Goal: Task Accomplishment & Management: Use online tool/utility

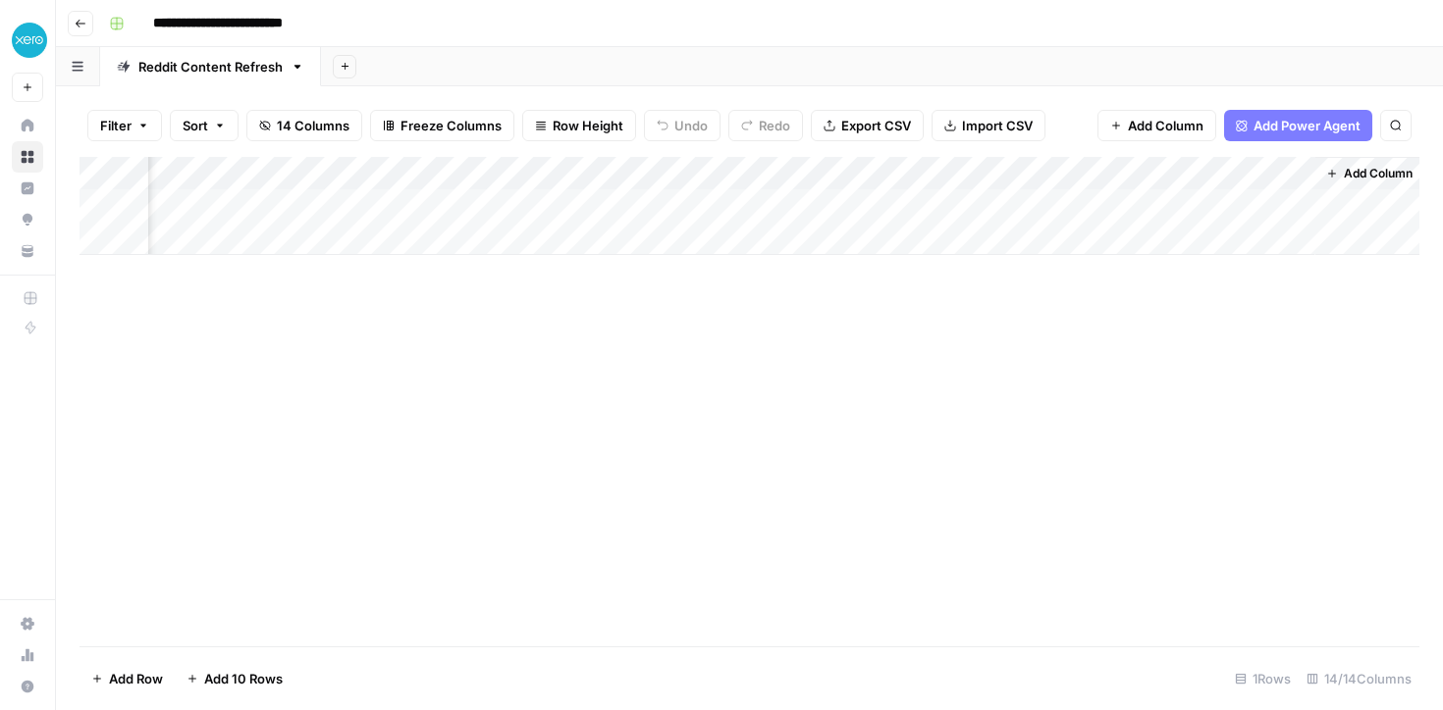
scroll to position [0, 1644]
click at [1115, 206] on div "Add Column" at bounding box center [749, 206] width 1340 height 98
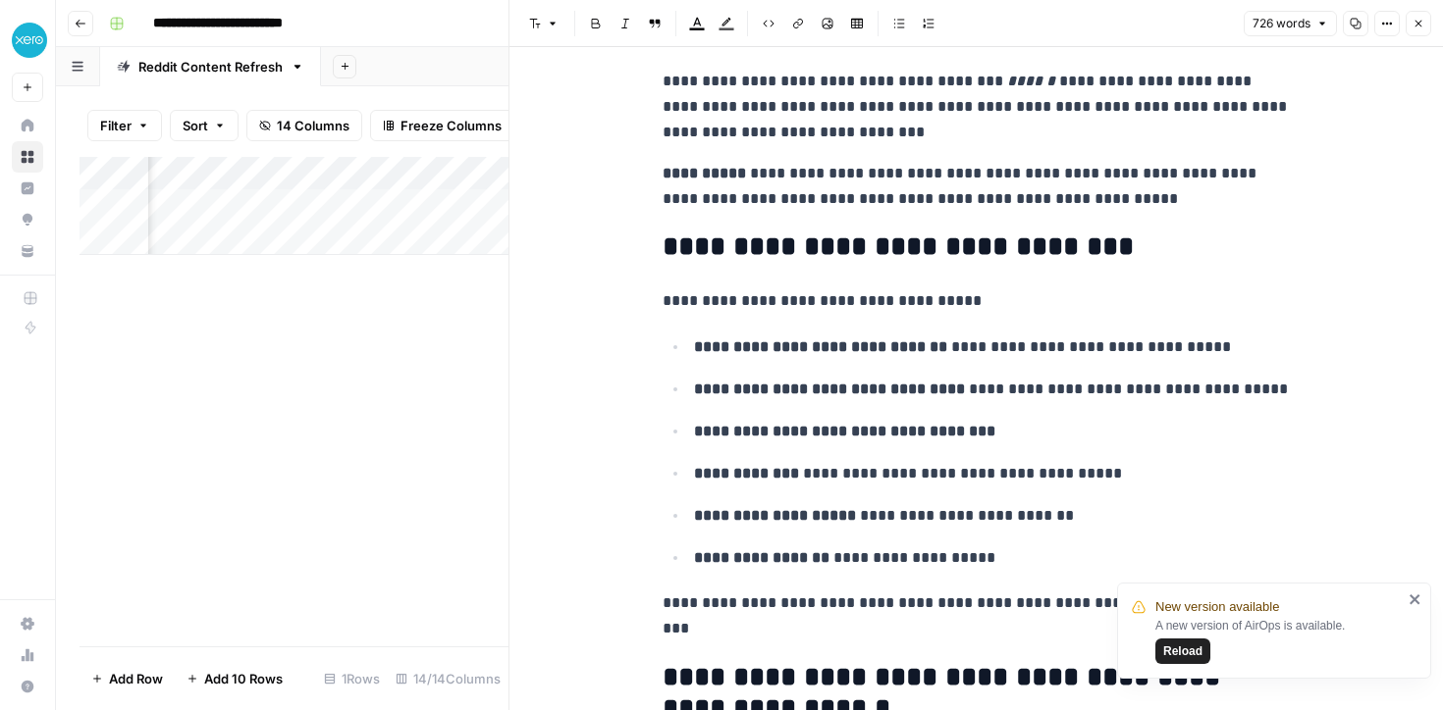
scroll to position [339, 0]
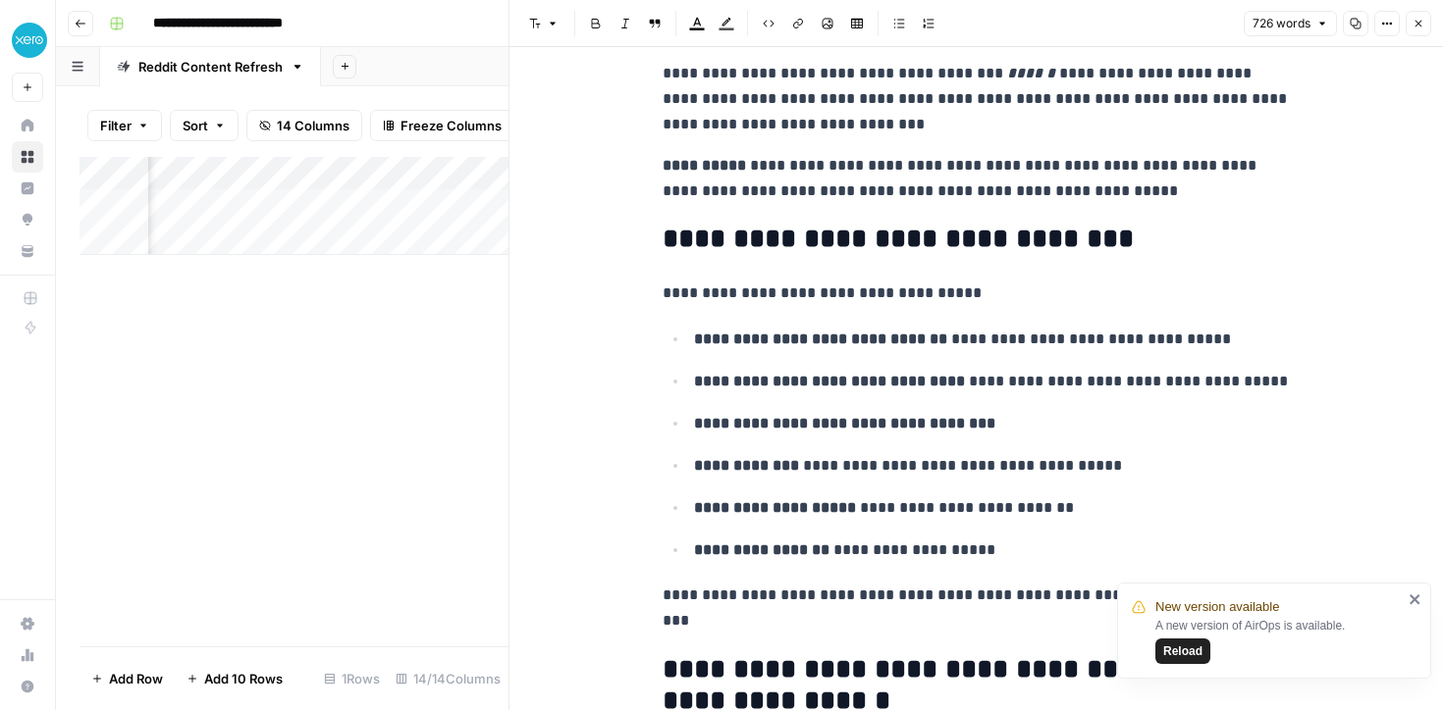
click at [420, 405] on div "Add Column" at bounding box center [293, 402] width 429 height 490
click at [1422, 26] on icon "button" at bounding box center [1418, 24] width 12 height 12
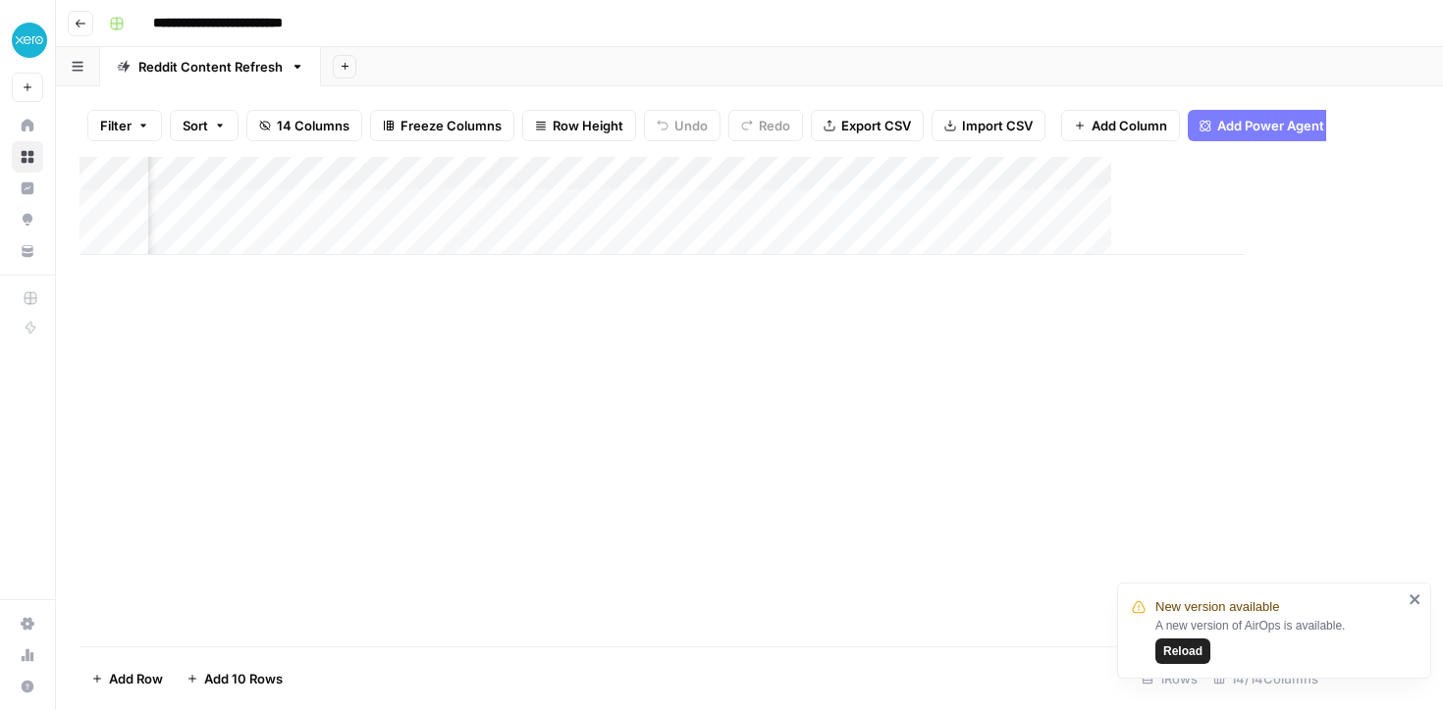
scroll to position [0, 1620]
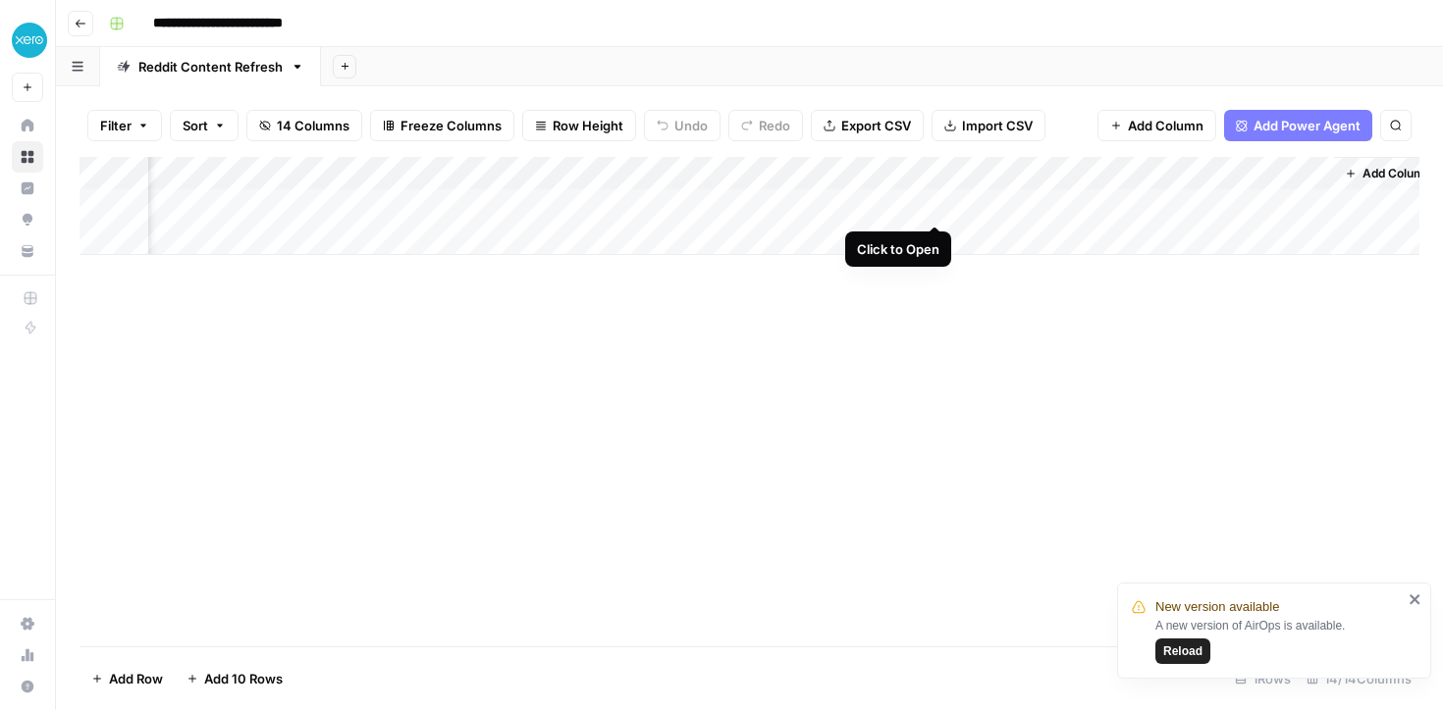
click at [934, 206] on div "Add Column" at bounding box center [749, 206] width 1340 height 98
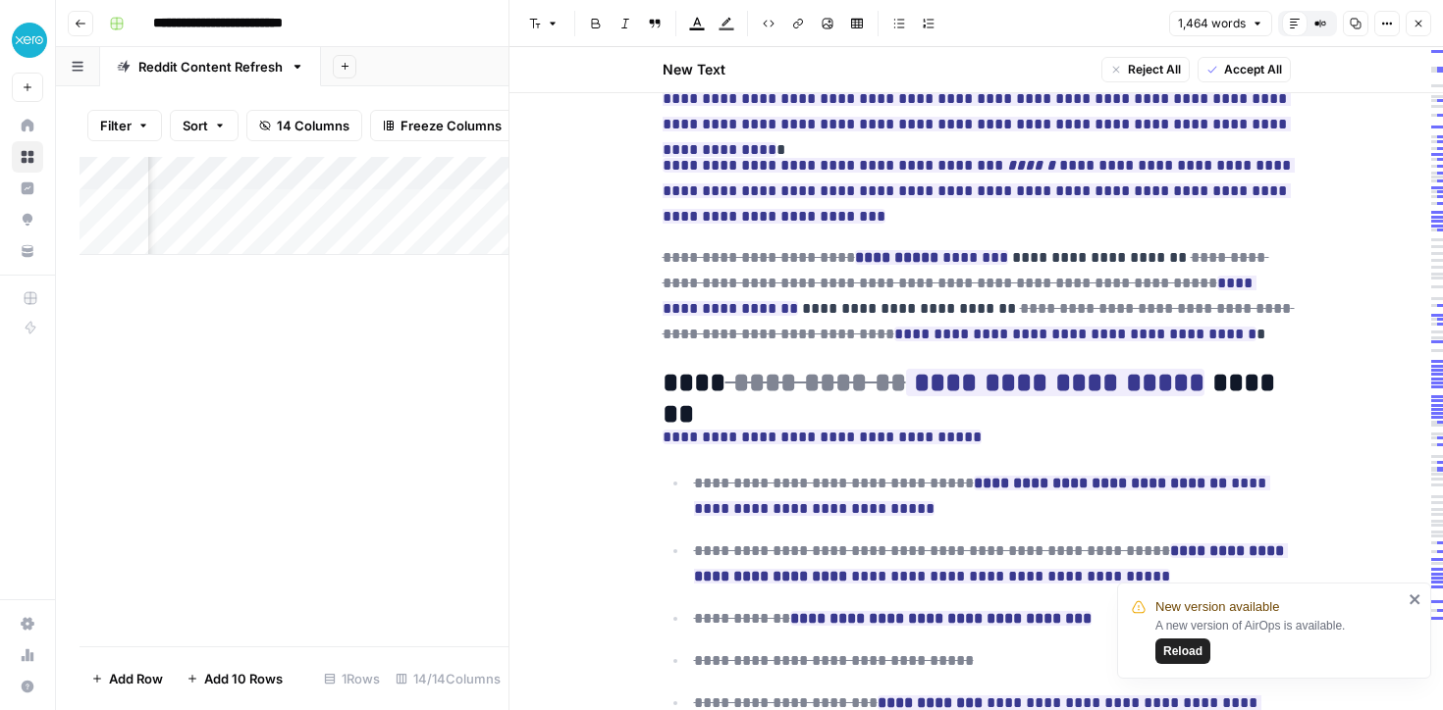
scroll to position [1075, 0]
click at [361, 421] on div "Add Column" at bounding box center [293, 402] width 429 height 490
click at [1417, 30] on button "Close" at bounding box center [1418, 24] width 26 height 26
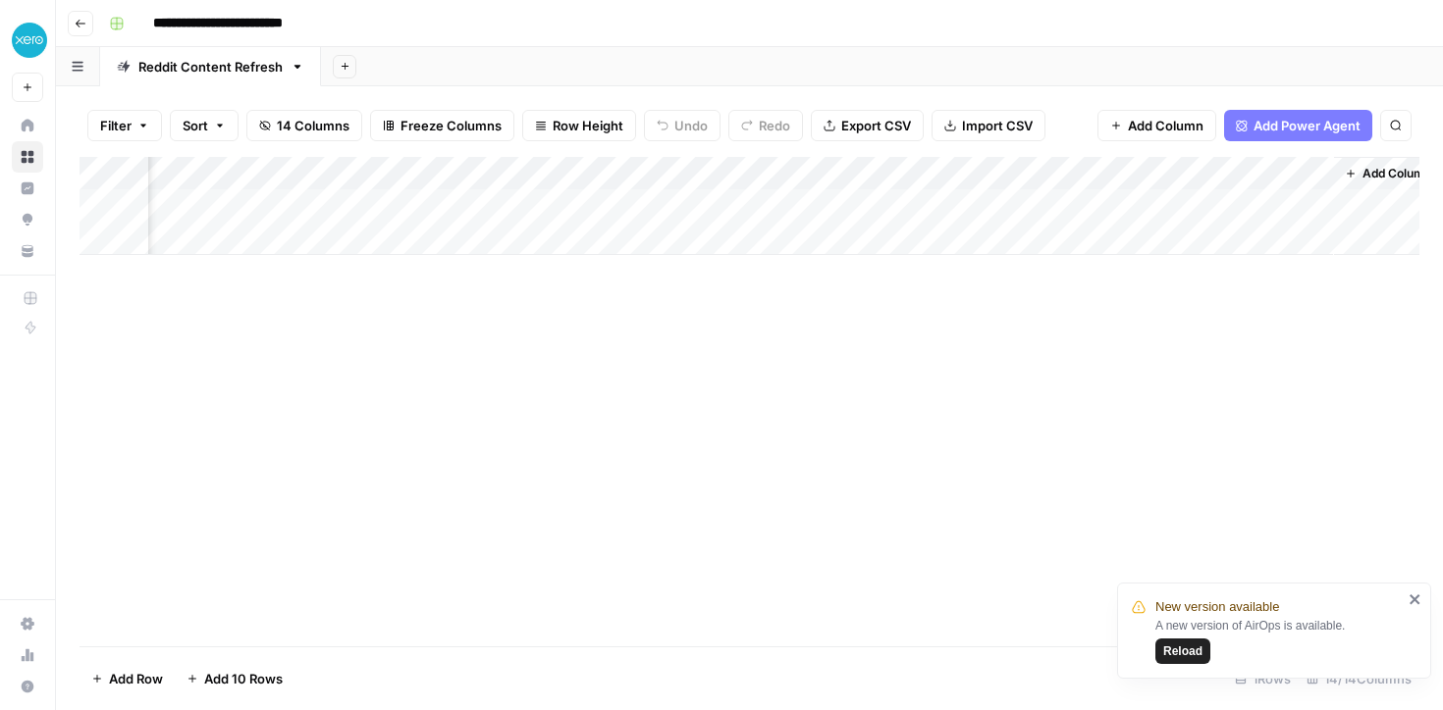
scroll to position [0, 1644]
click at [913, 204] on div "Add Column" at bounding box center [749, 206] width 1340 height 98
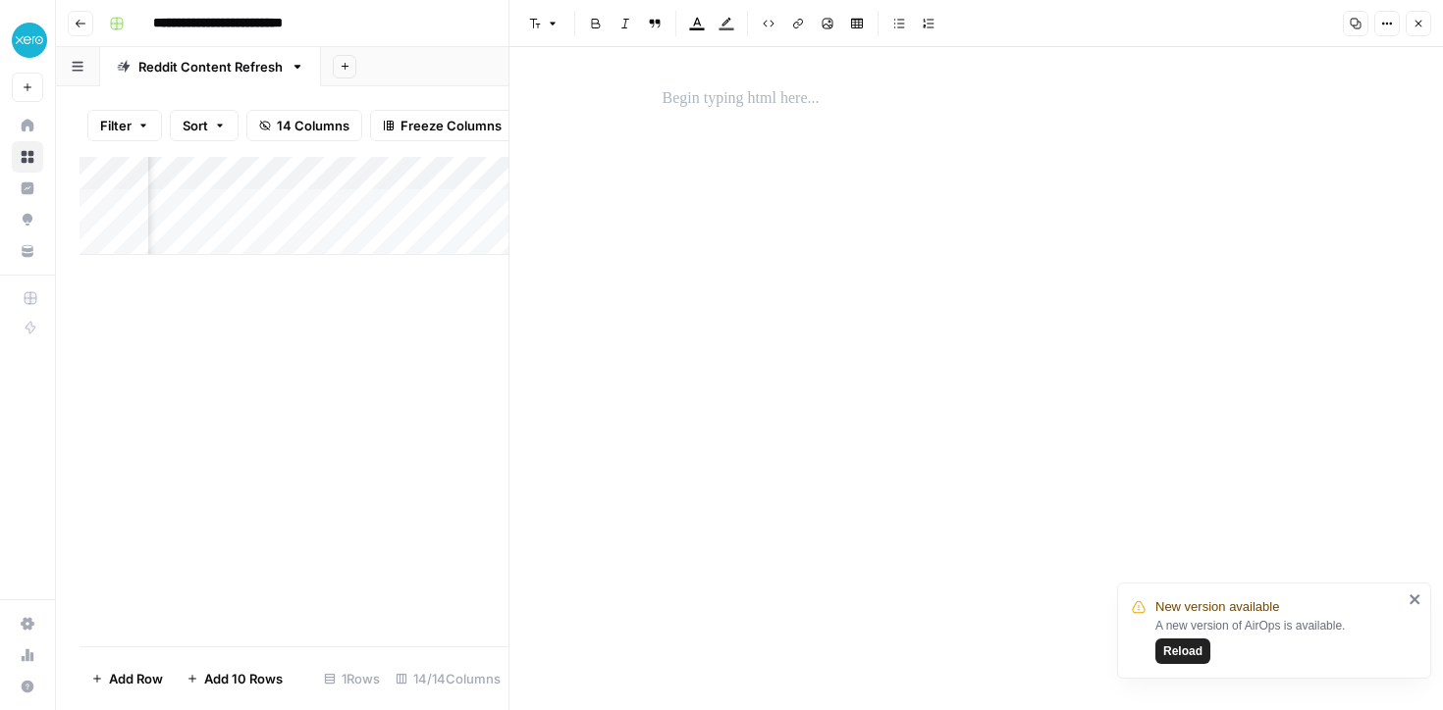
click at [473, 300] on div "Add Column" at bounding box center [293, 402] width 429 height 490
click at [1421, 26] on icon "button" at bounding box center [1418, 24] width 12 height 12
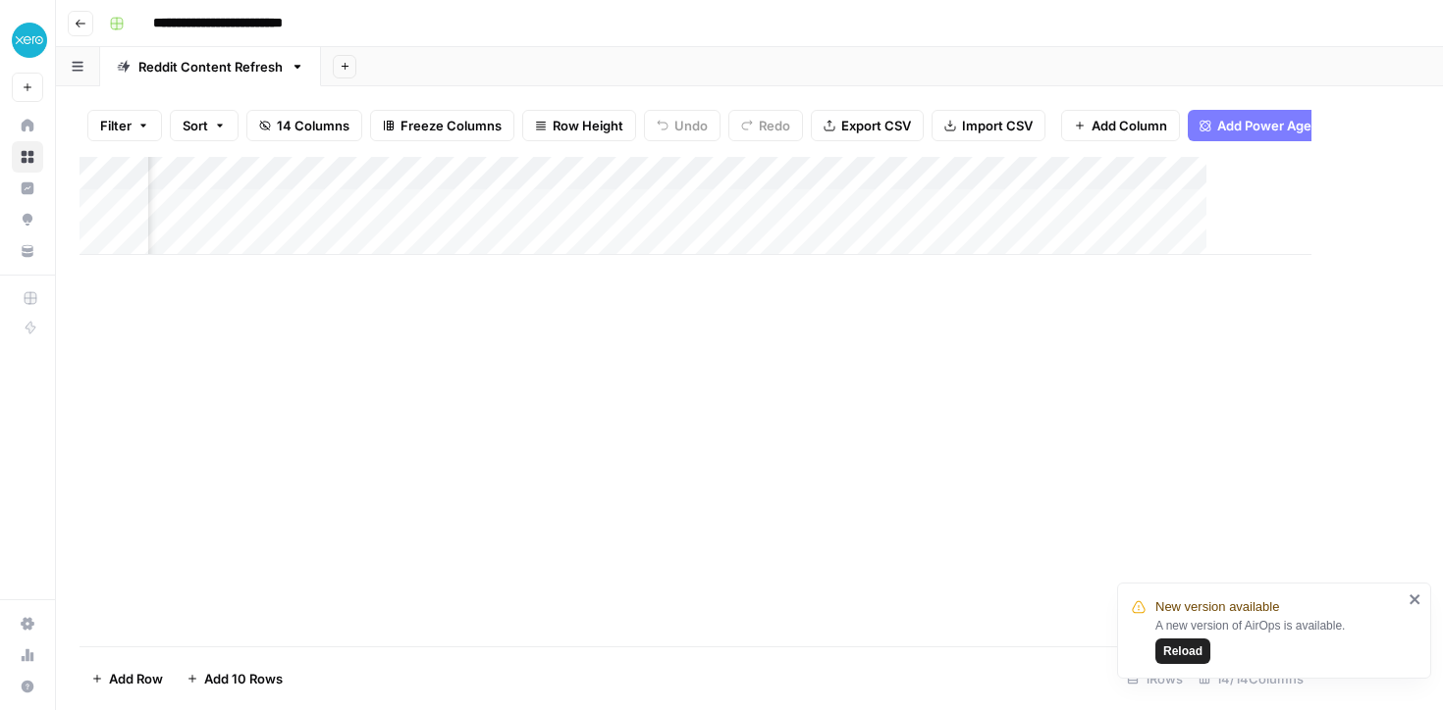
scroll to position [0, 1620]
click at [1176, 650] on span "Reload" at bounding box center [1182, 652] width 39 height 18
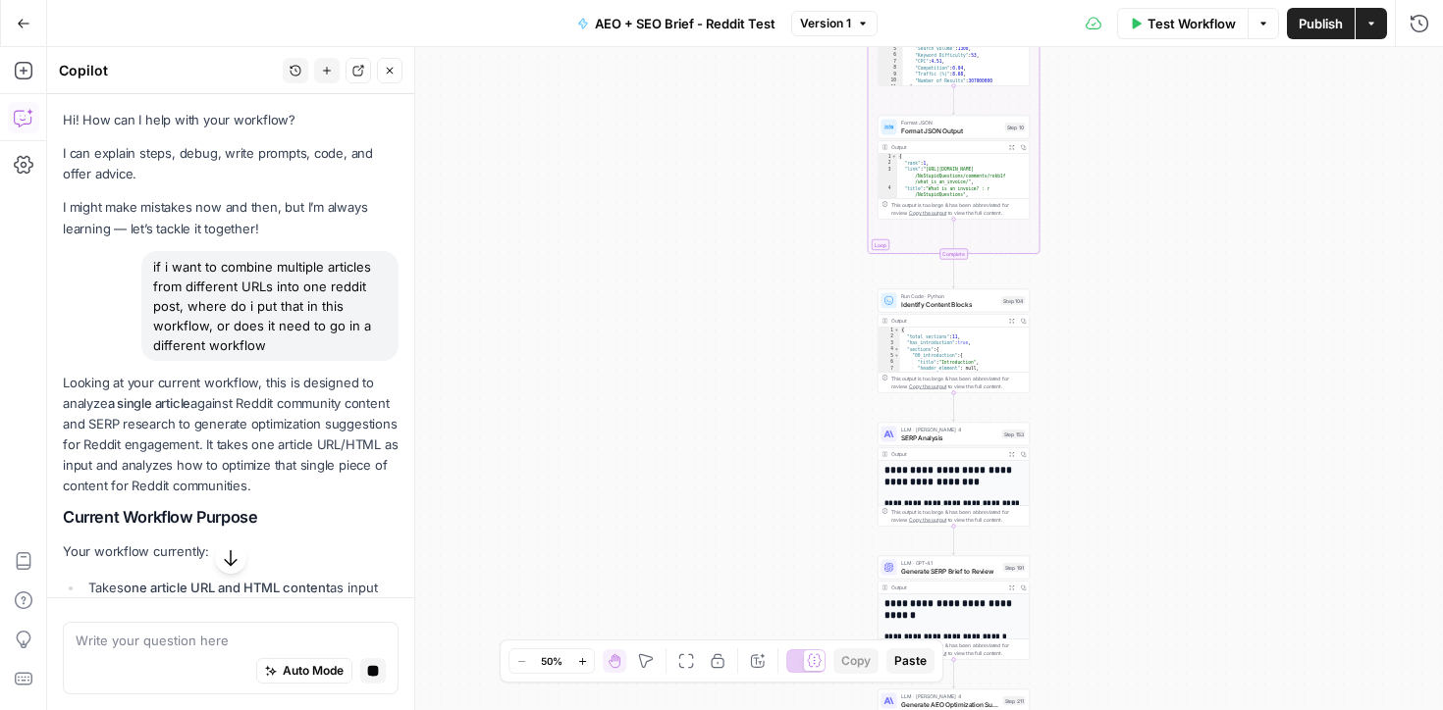
scroll to position [662, 0]
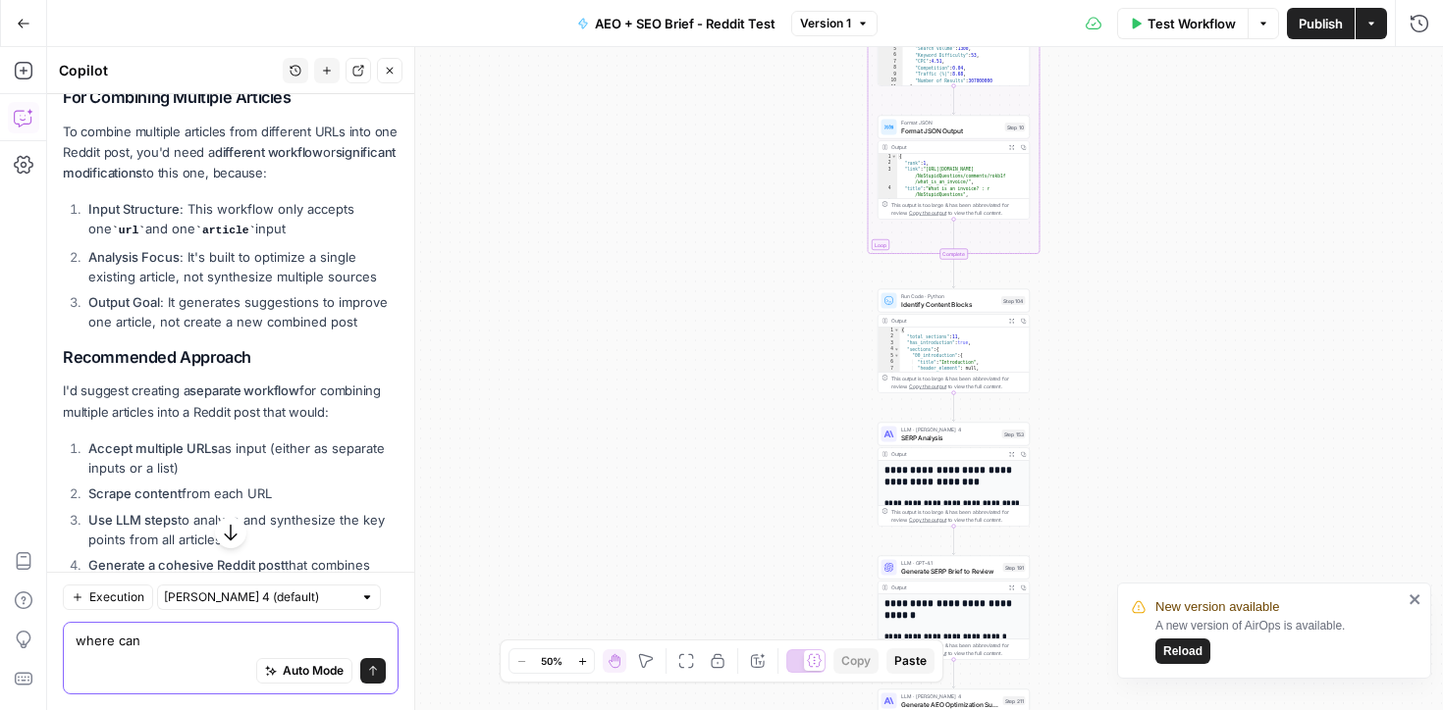
type textarea "where can"
click at [1182, 647] on span "Reload" at bounding box center [1182, 652] width 39 height 18
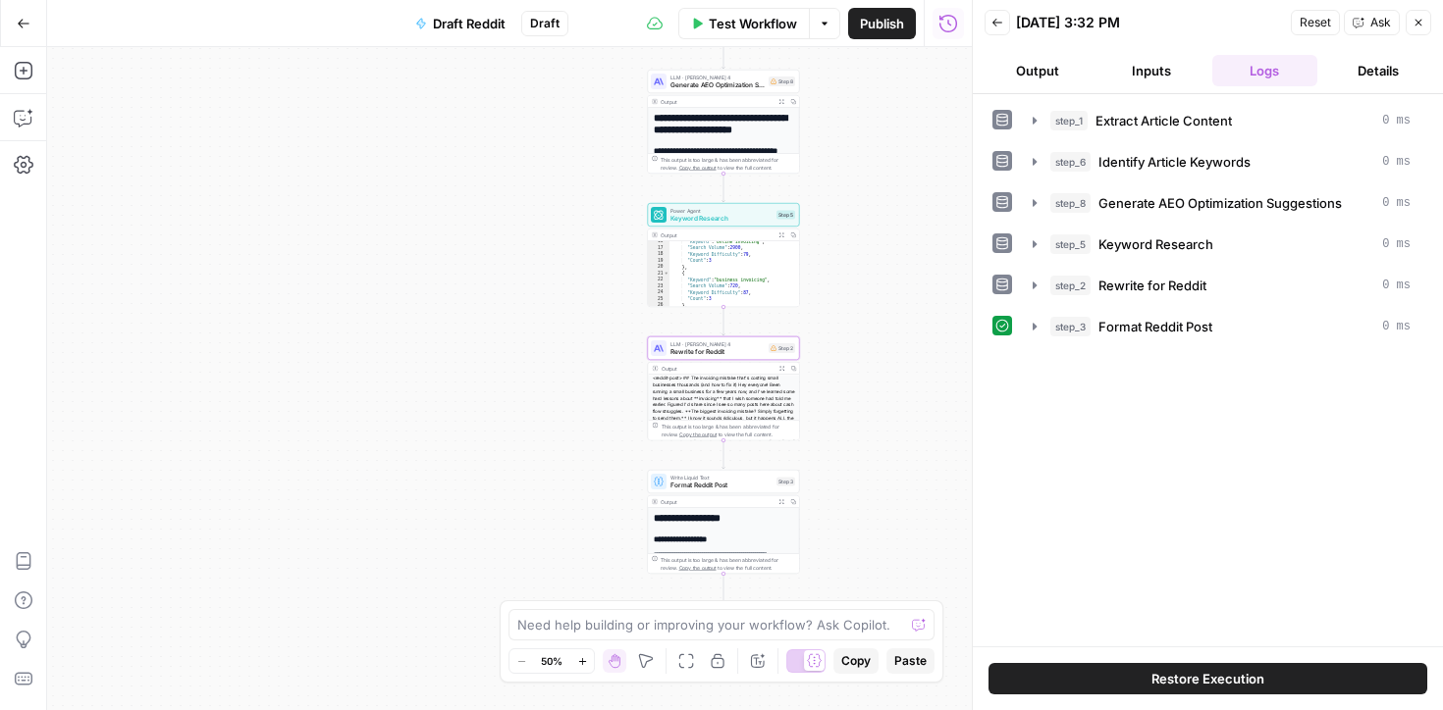
scroll to position [197, 0]
click at [1420, 18] on icon "button" at bounding box center [1418, 23] width 12 height 12
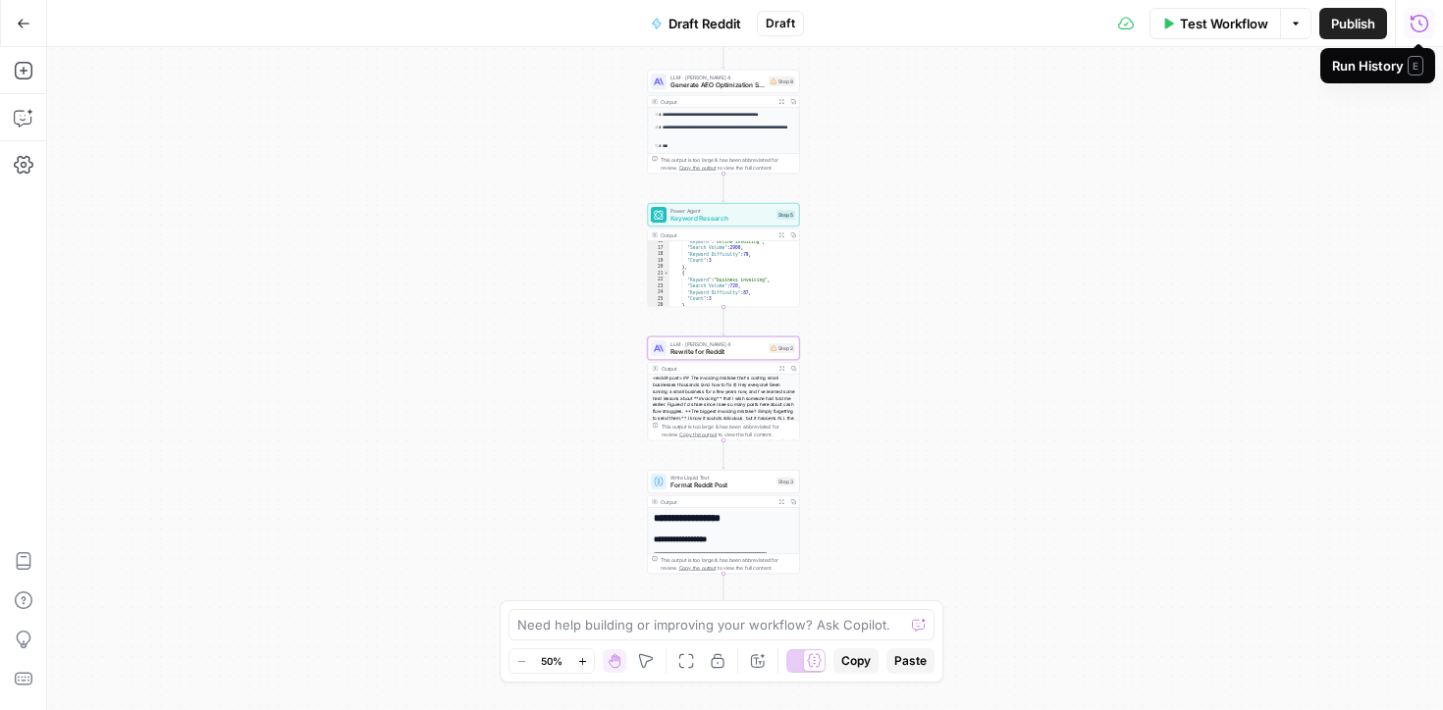
click at [17, 22] on icon "button" at bounding box center [24, 24] width 14 height 14
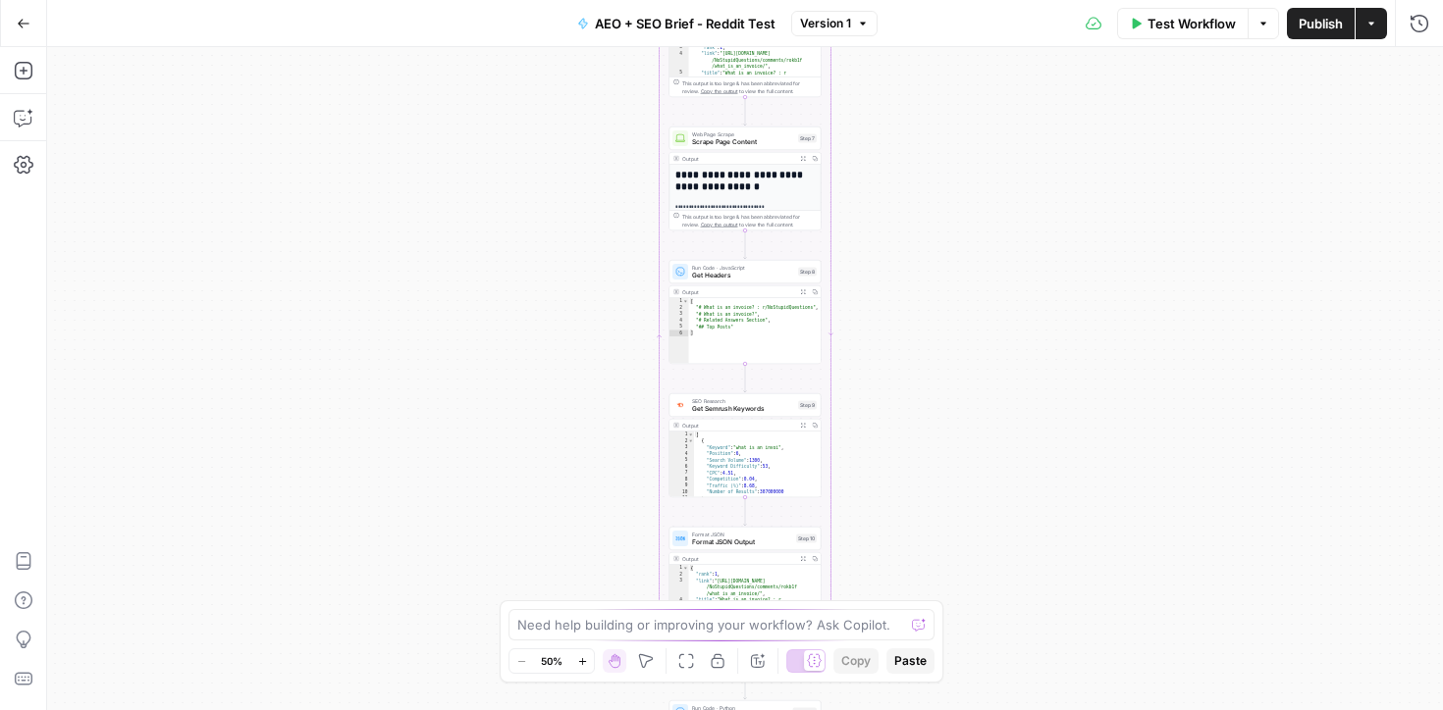
click at [22, 21] on icon "button" at bounding box center [24, 24] width 14 height 14
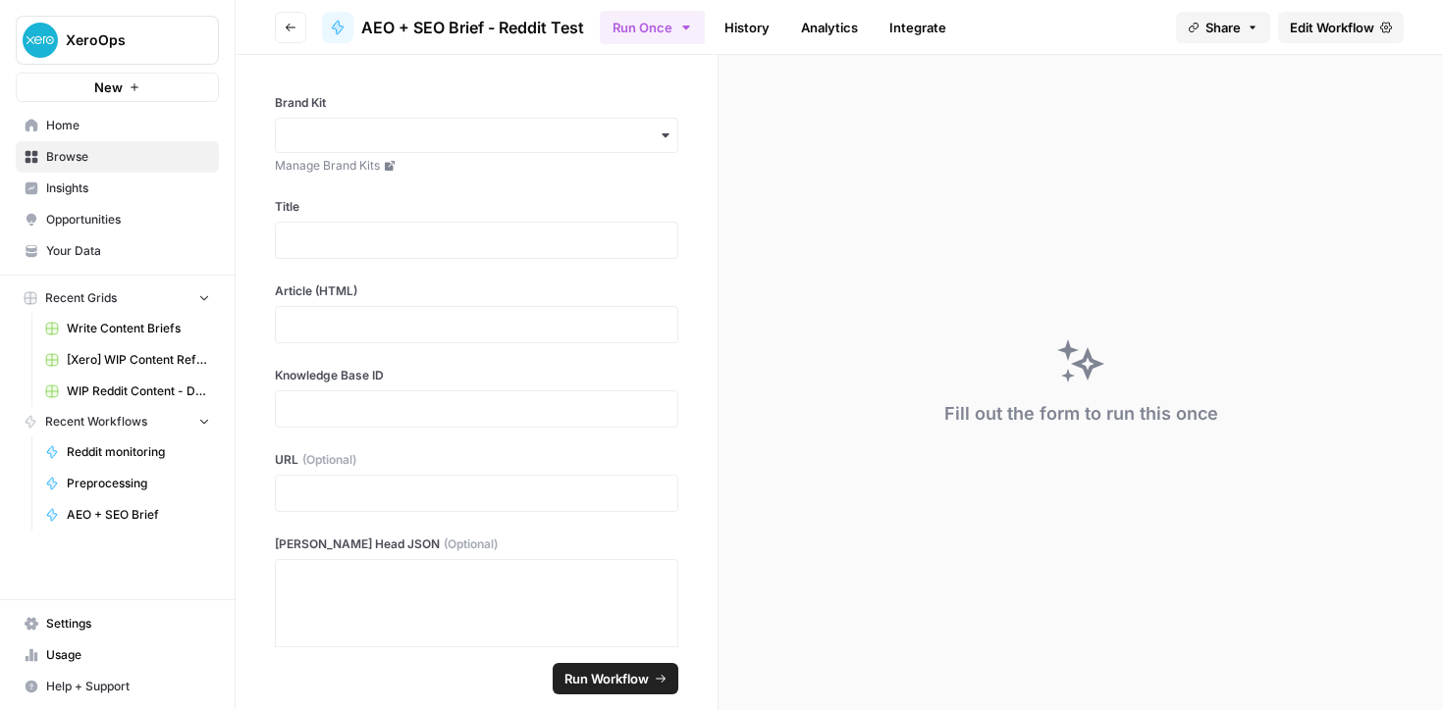
click at [288, 36] on button "Go back" at bounding box center [290, 27] width 31 height 31
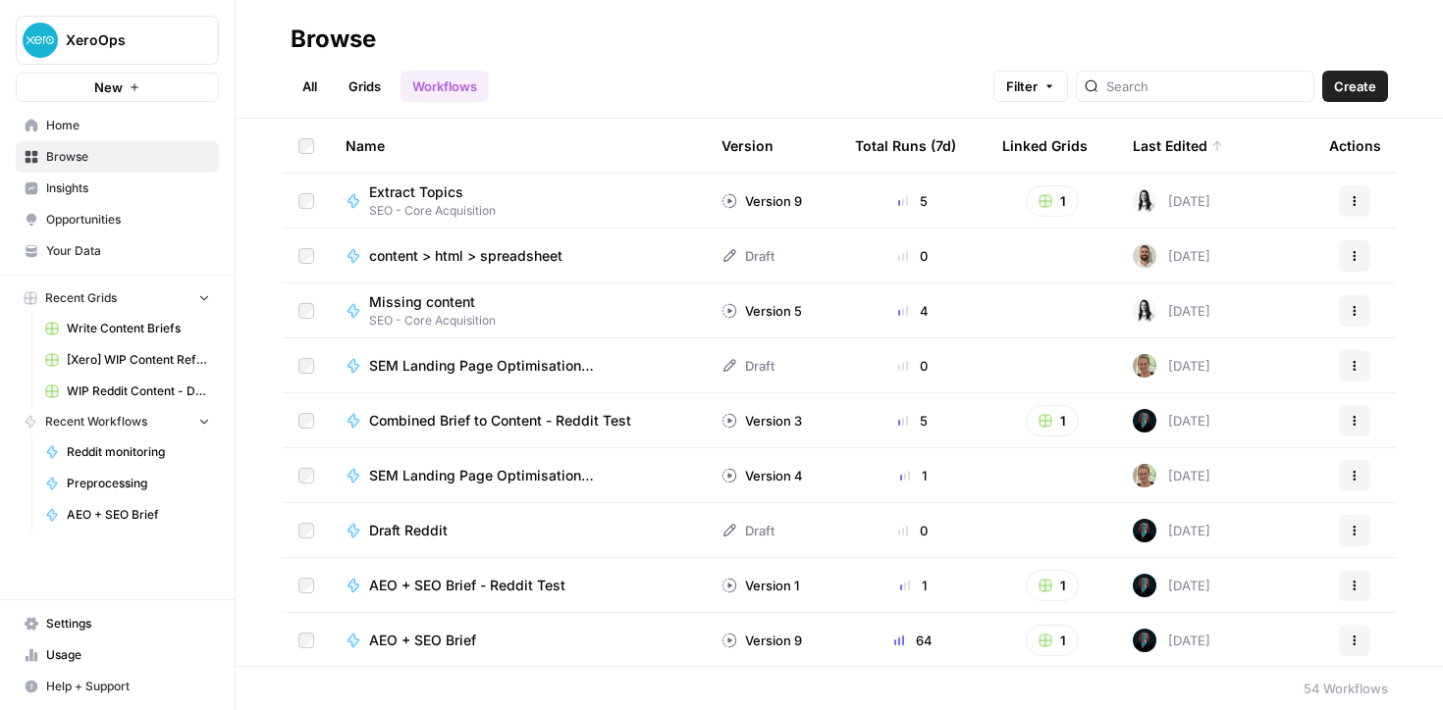
click at [443, 419] on span "Combined Brief to Content - Reddit Test" at bounding box center [500, 421] width 262 height 20
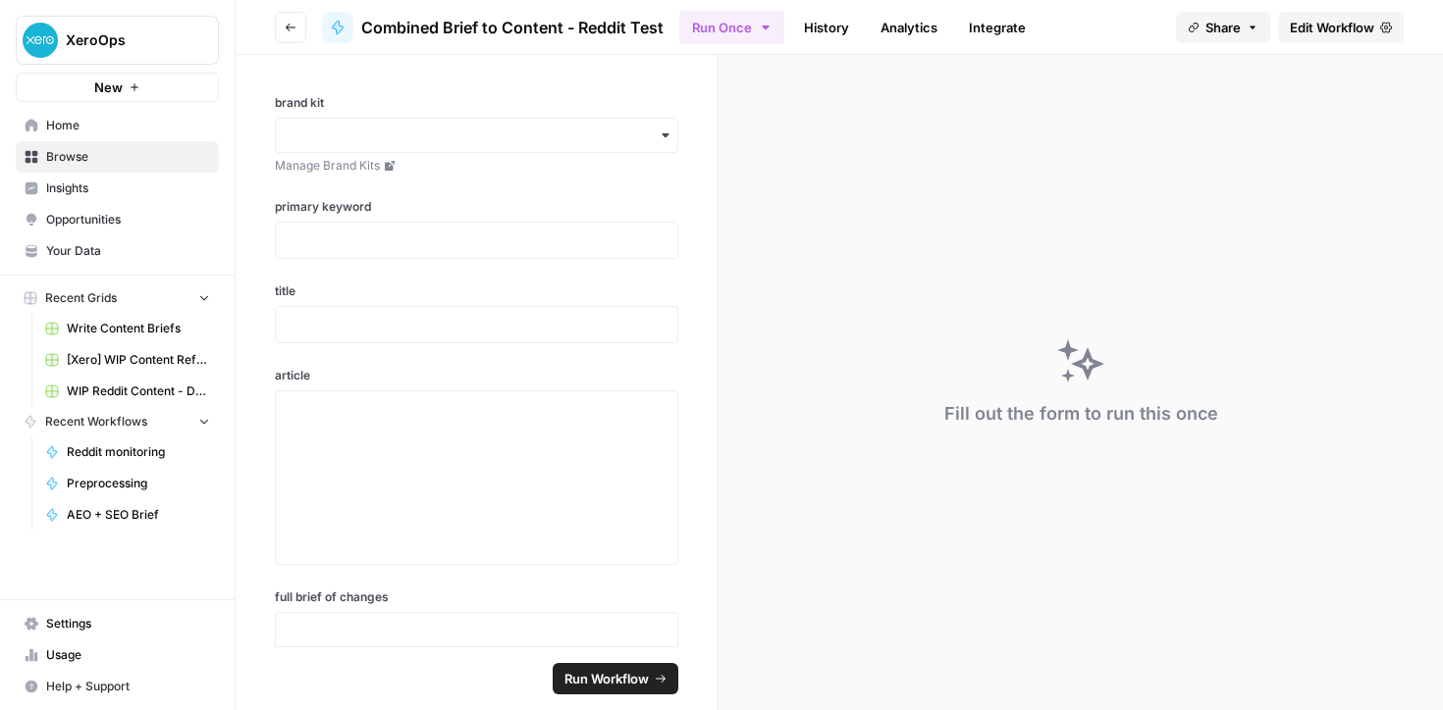
click at [60, 120] on span "Home" at bounding box center [128, 126] width 164 height 18
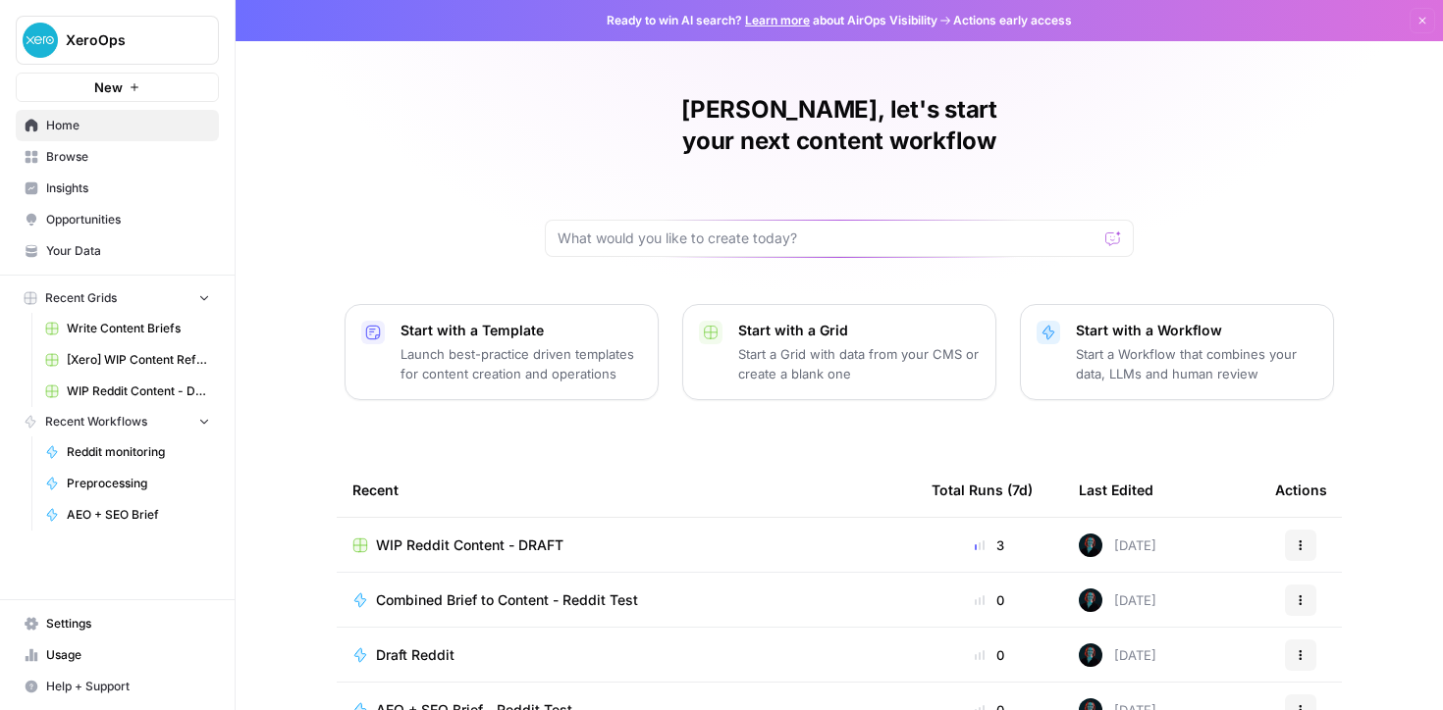
scroll to position [38, 0]
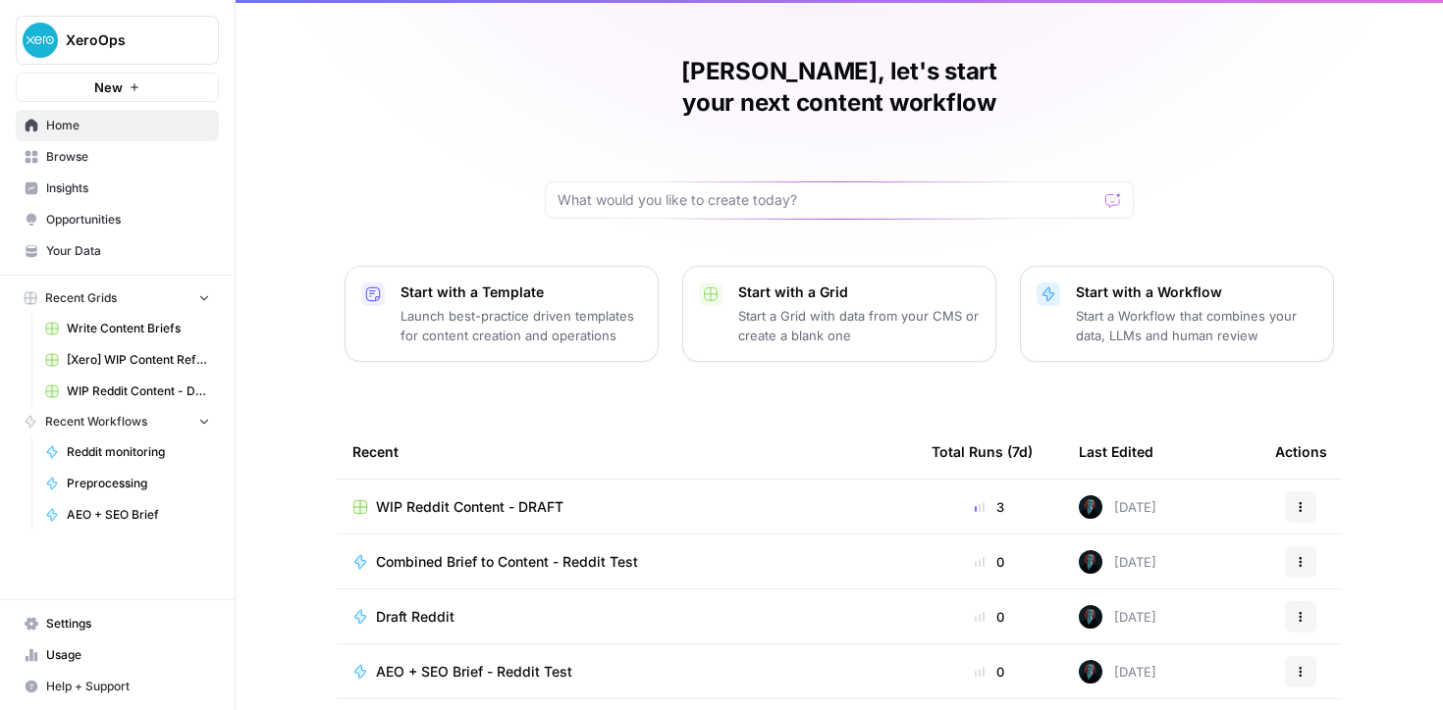
click at [48, 150] on span "Browse" at bounding box center [128, 157] width 164 height 18
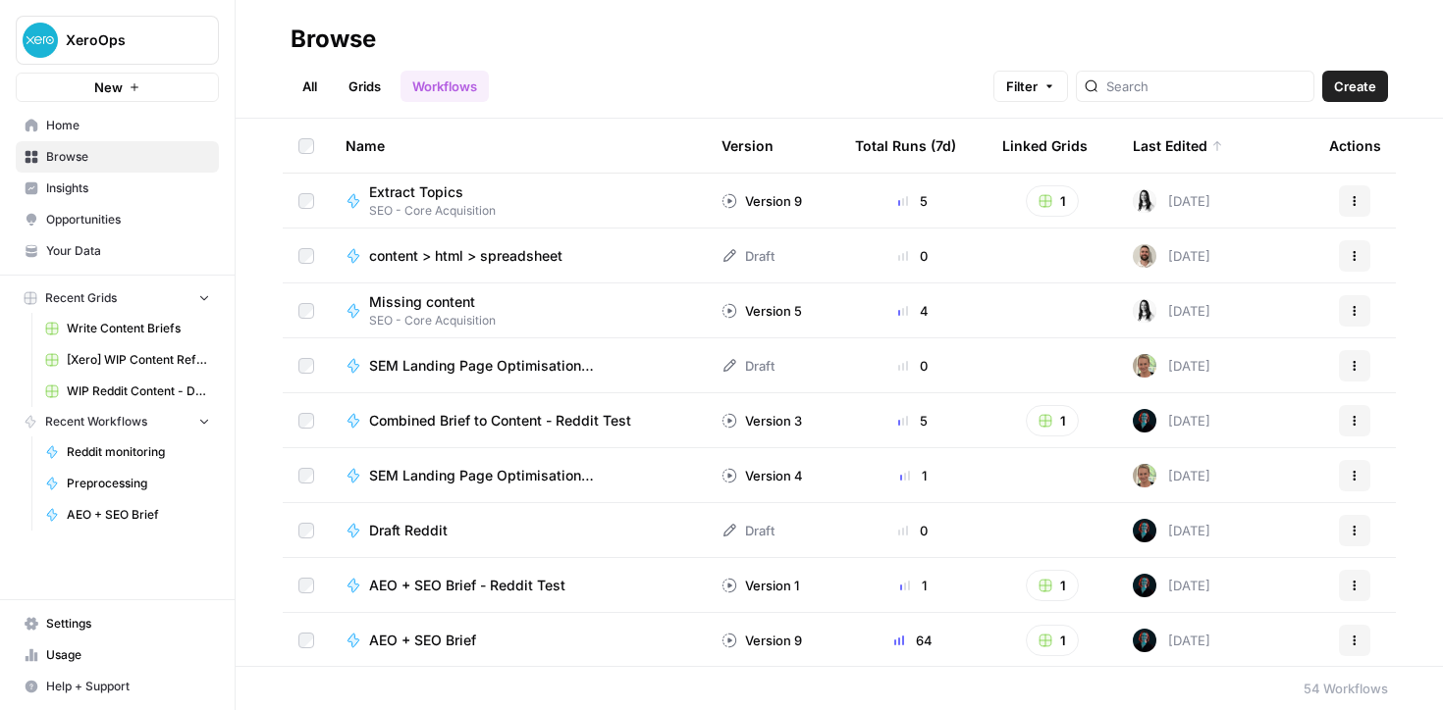
click at [52, 244] on span "Your Data" at bounding box center [128, 251] width 164 height 18
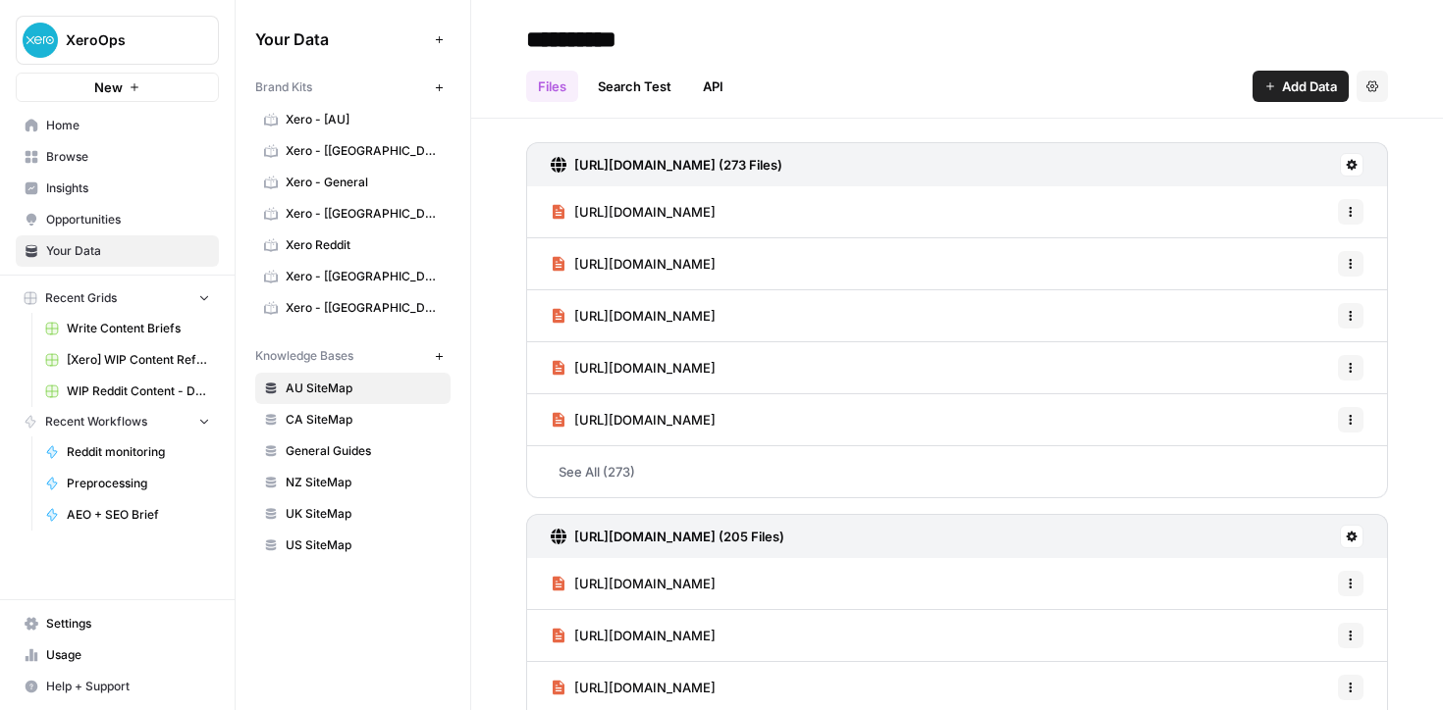
click at [313, 254] on link "Xero Reddit" at bounding box center [352, 245] width 195 height 31
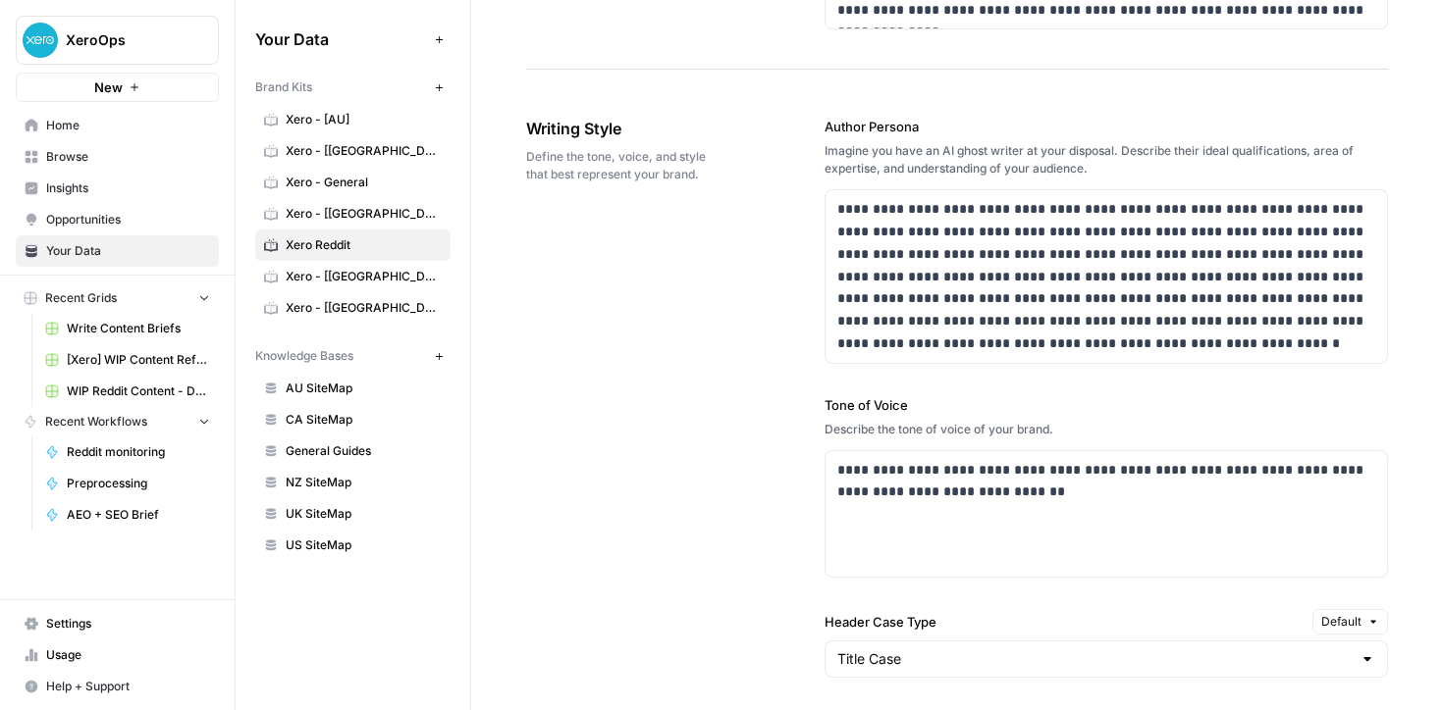
scroll to position [1149, 0]
click at [1100, 346] on p "**********" at bounding box center [1106, 274] width 539 height 156
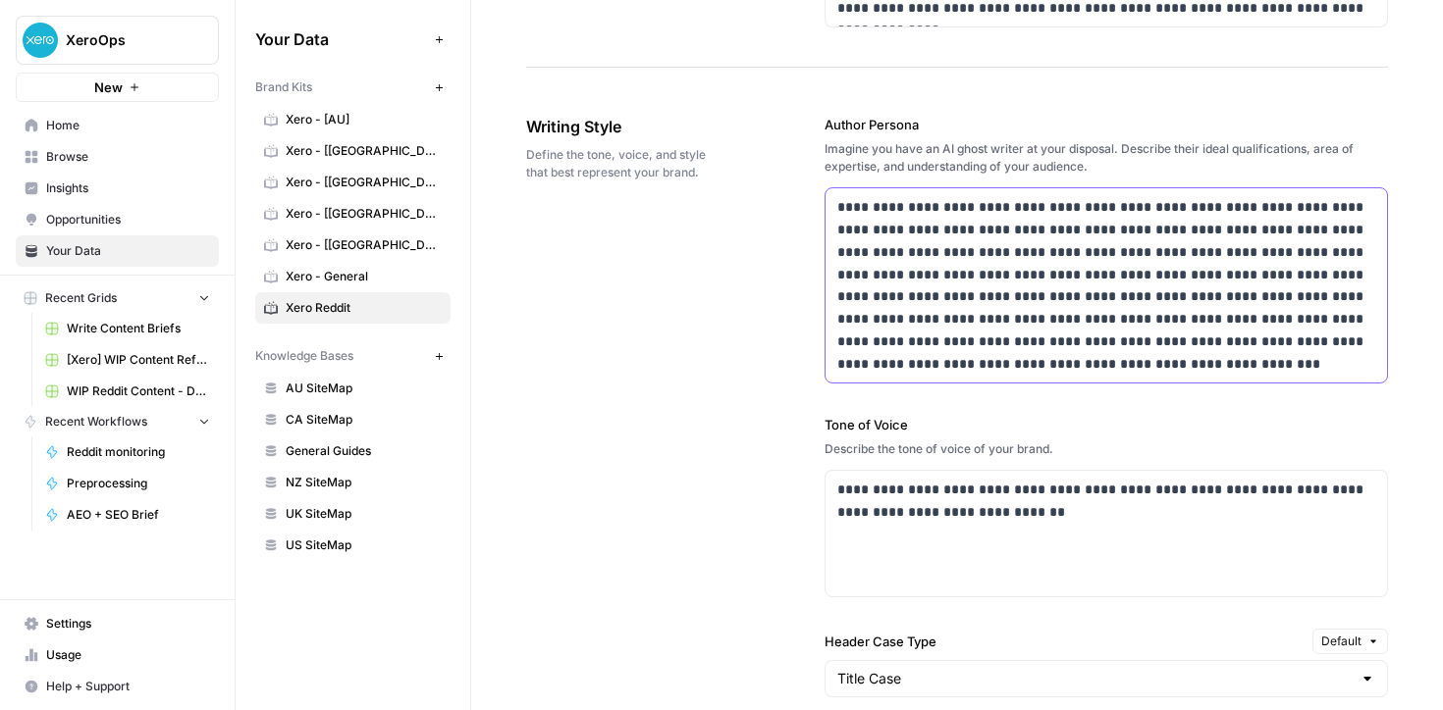
click at [1197, 342] on p "**********" at bounding box center [1106, 285] width 539 height 179
click at [1164, 342] on p "**********" at bounding box center [1106, 285] width 539 height 179
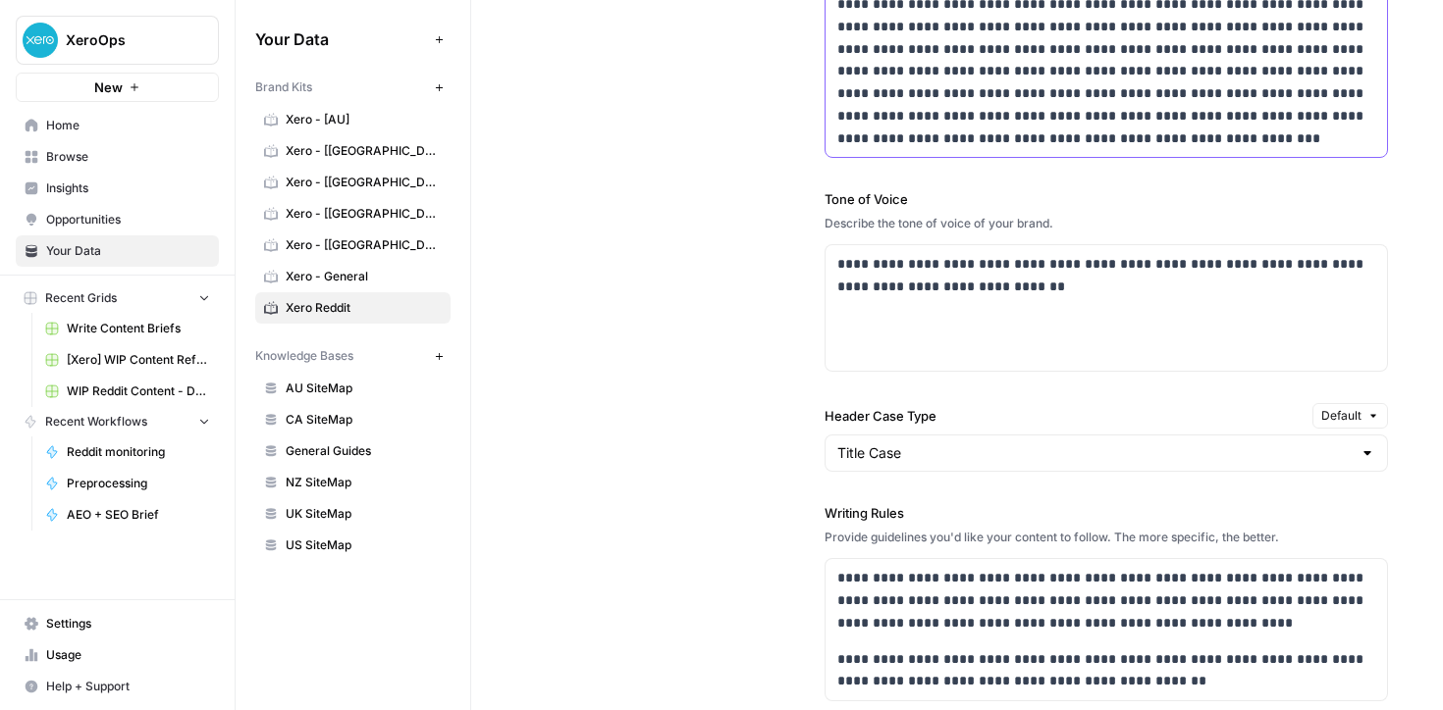
scroll to position [1378, 0]
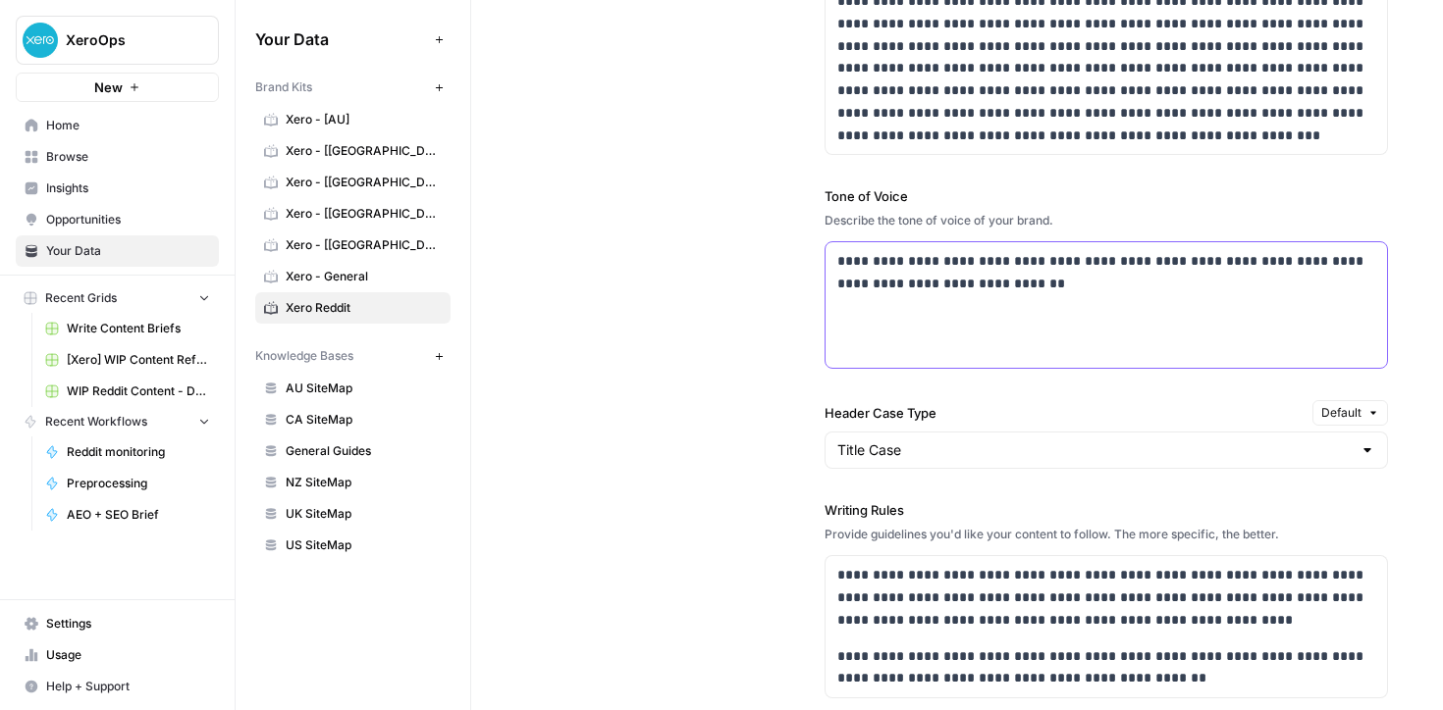
click at [1031, 292] on p "**********" at bounding box center [1106, 272] width 539 height 45
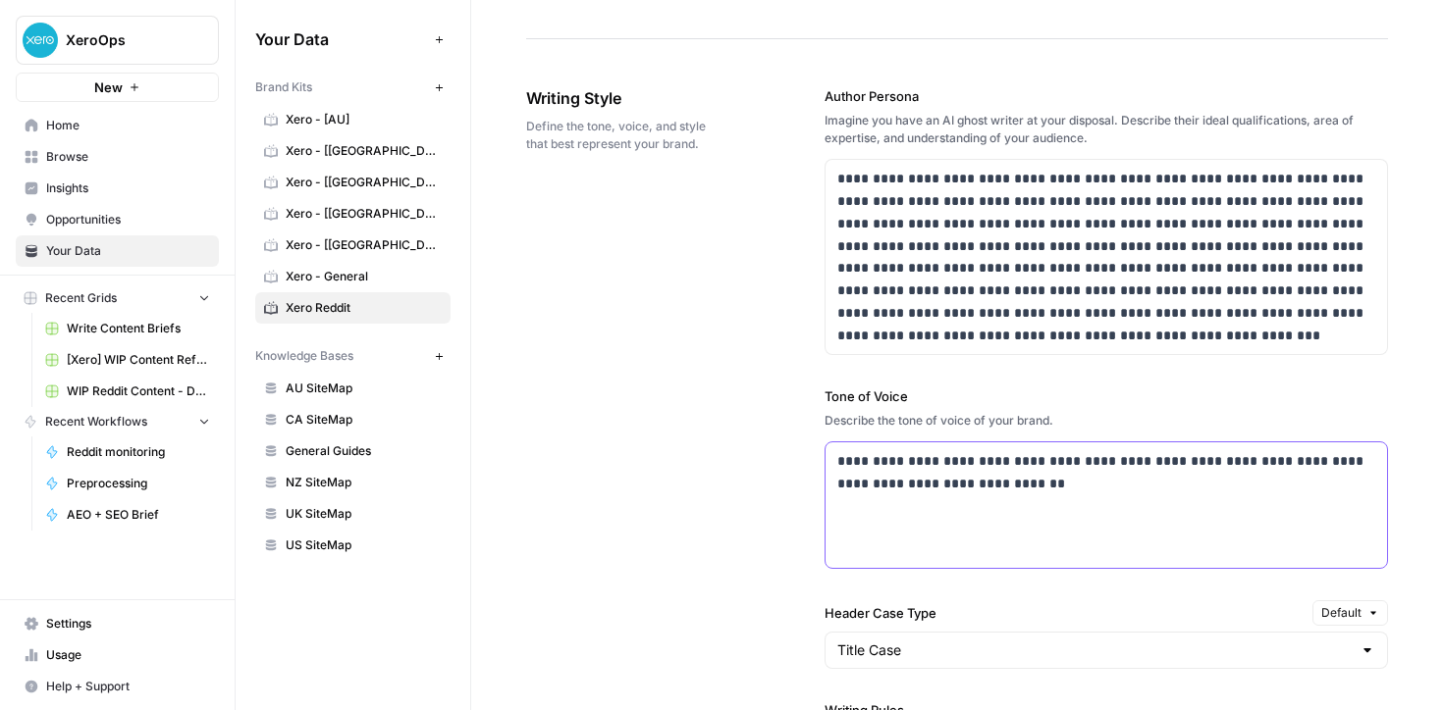
scroll to position [1175, 0]
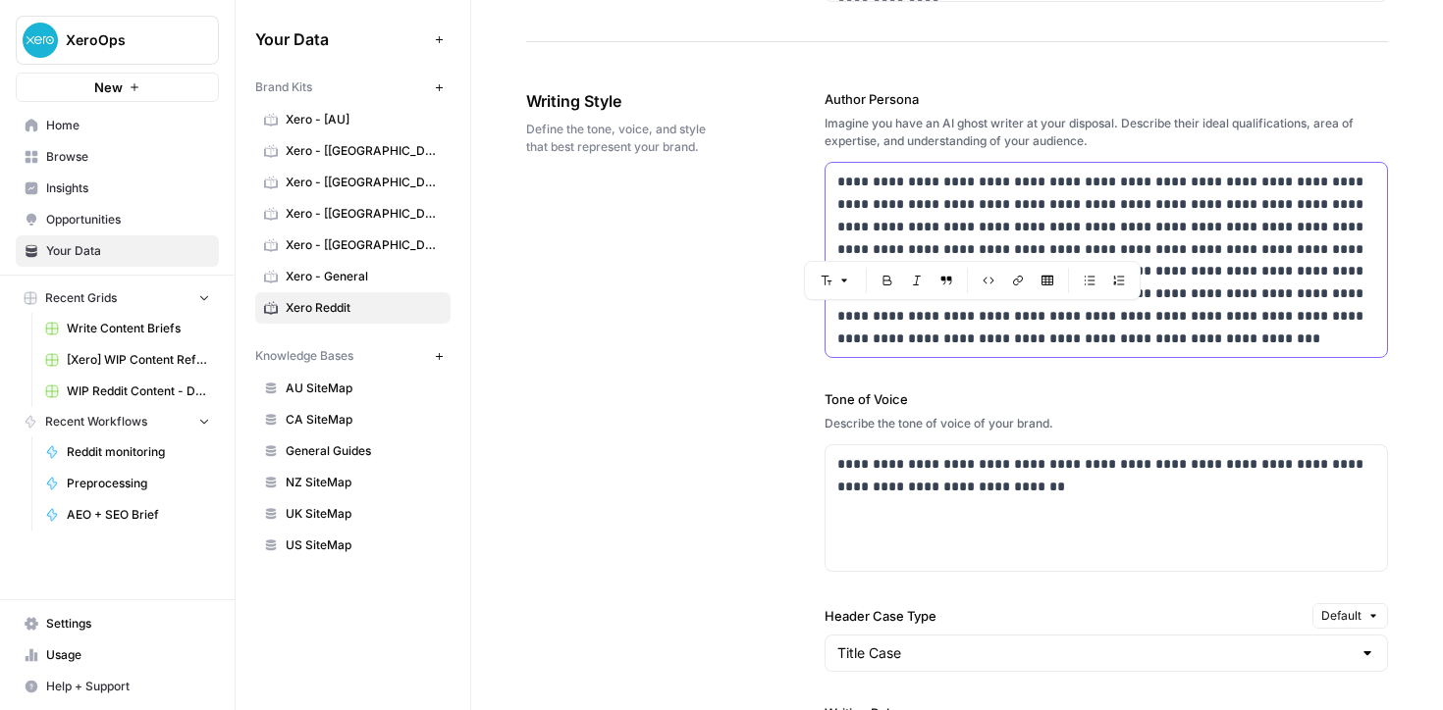
drag, startPoint x: 980, startPoint y: 345, endPoint x: 1024, endPoint y: 317, distance: 51.7
click at [1024, 317] on p "**********" at bounding box center [1106, 260] width 539 height 179
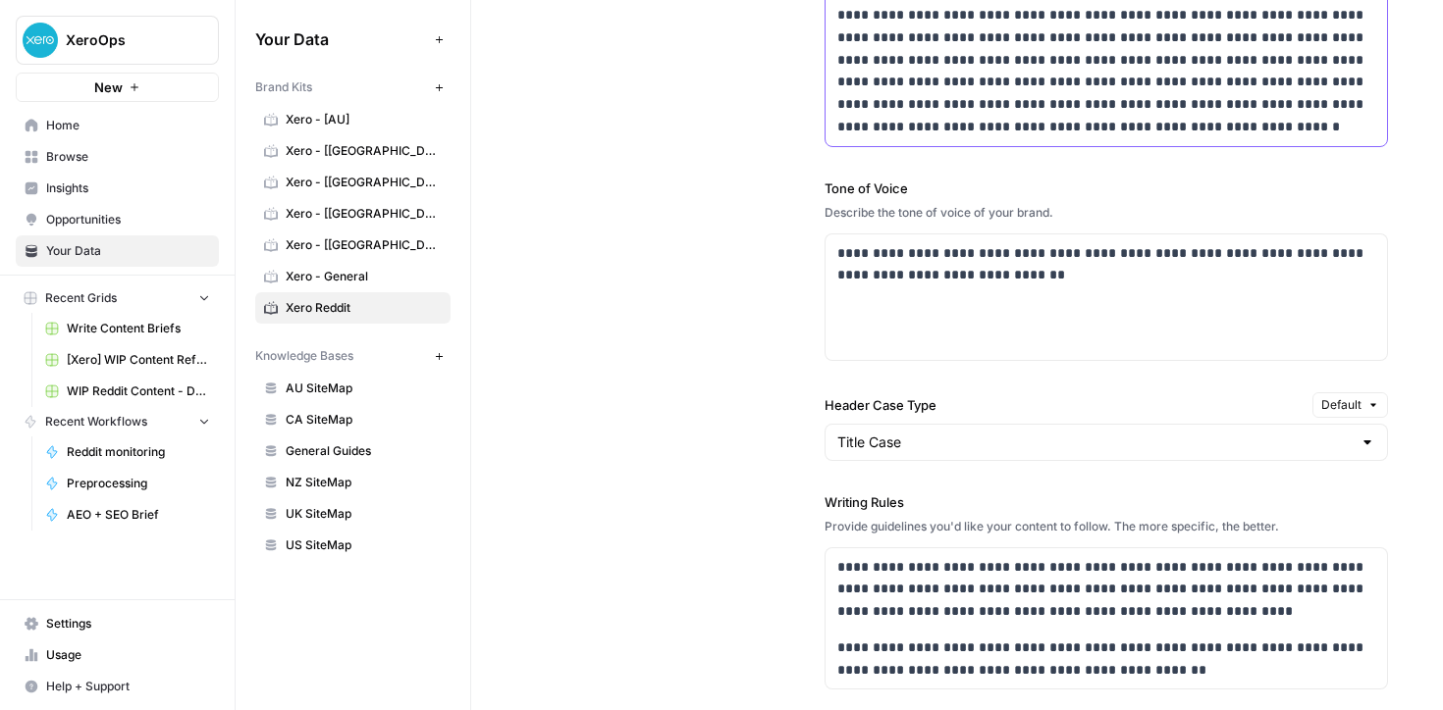
scroll to position [1379, 0]
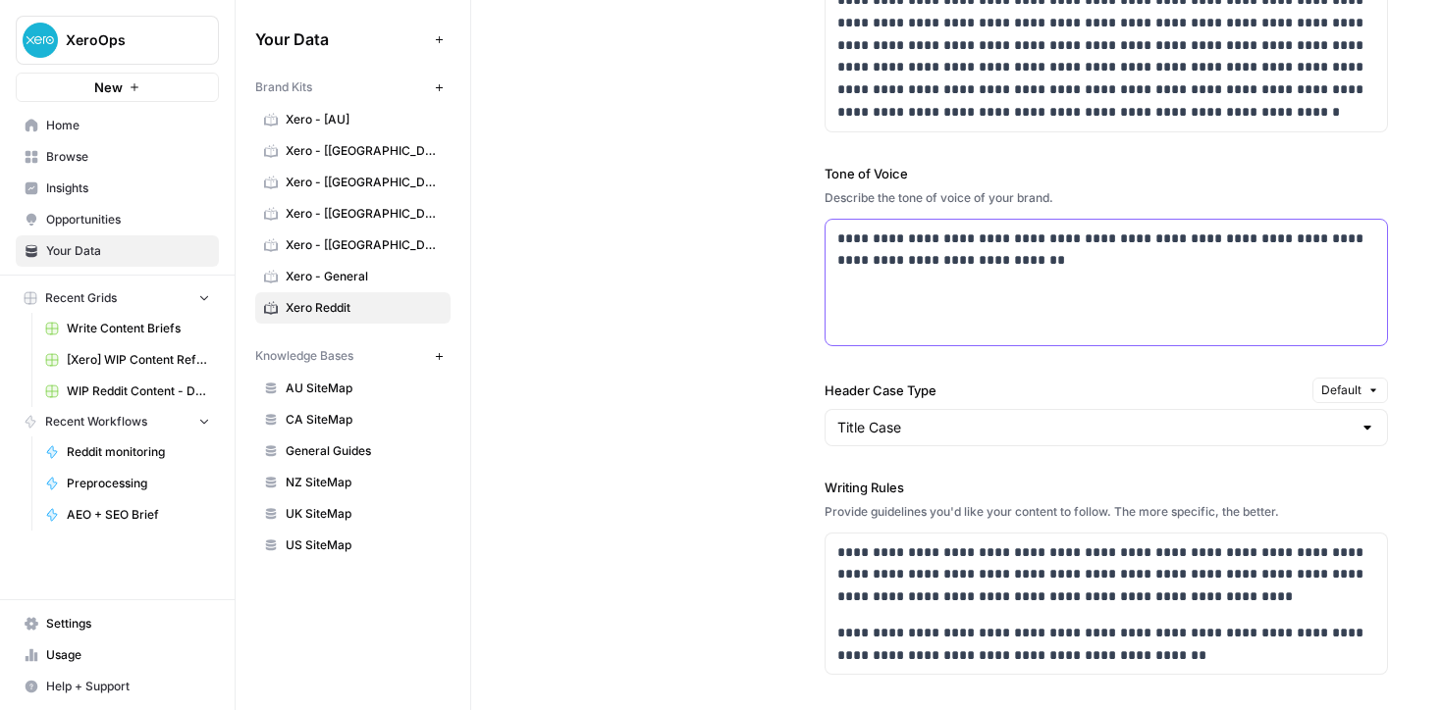
click at [1011, 277] on div "**********" at bounding box center [1106, 283] width 562 height 126
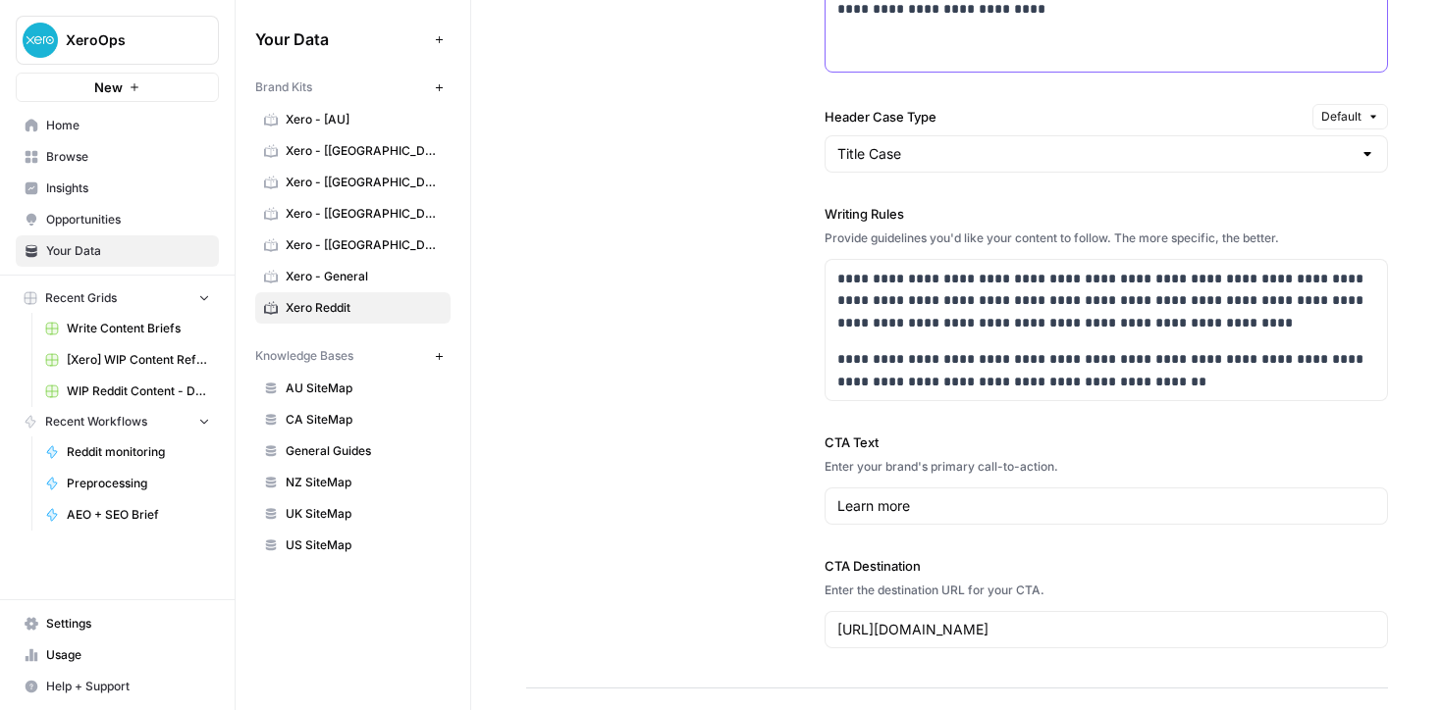
scroll to position [1663, 0]
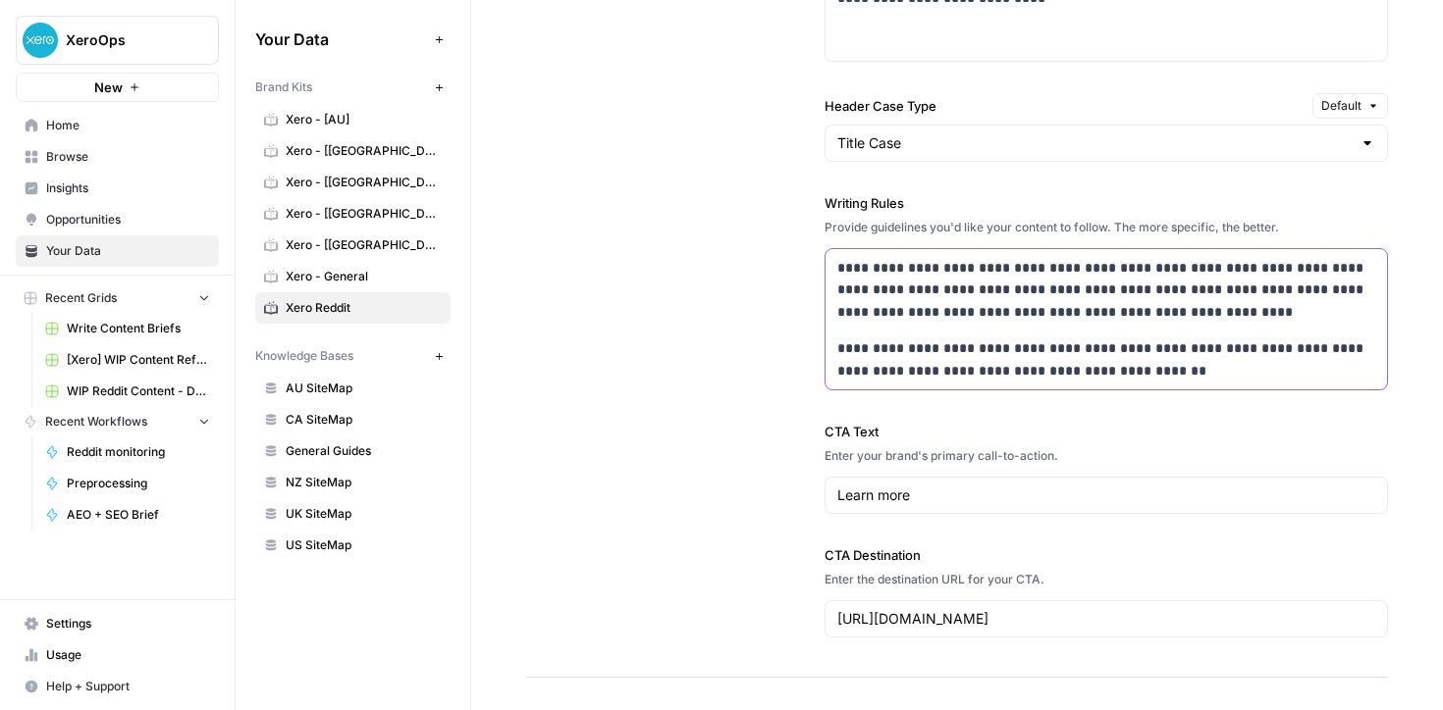
click at [905, 269] on p "**********" at bounding box center [1106, 290] width 539 height 67
click at [971, 269] on p "**********" at bounding box center [1106, 290] width 539 height 67
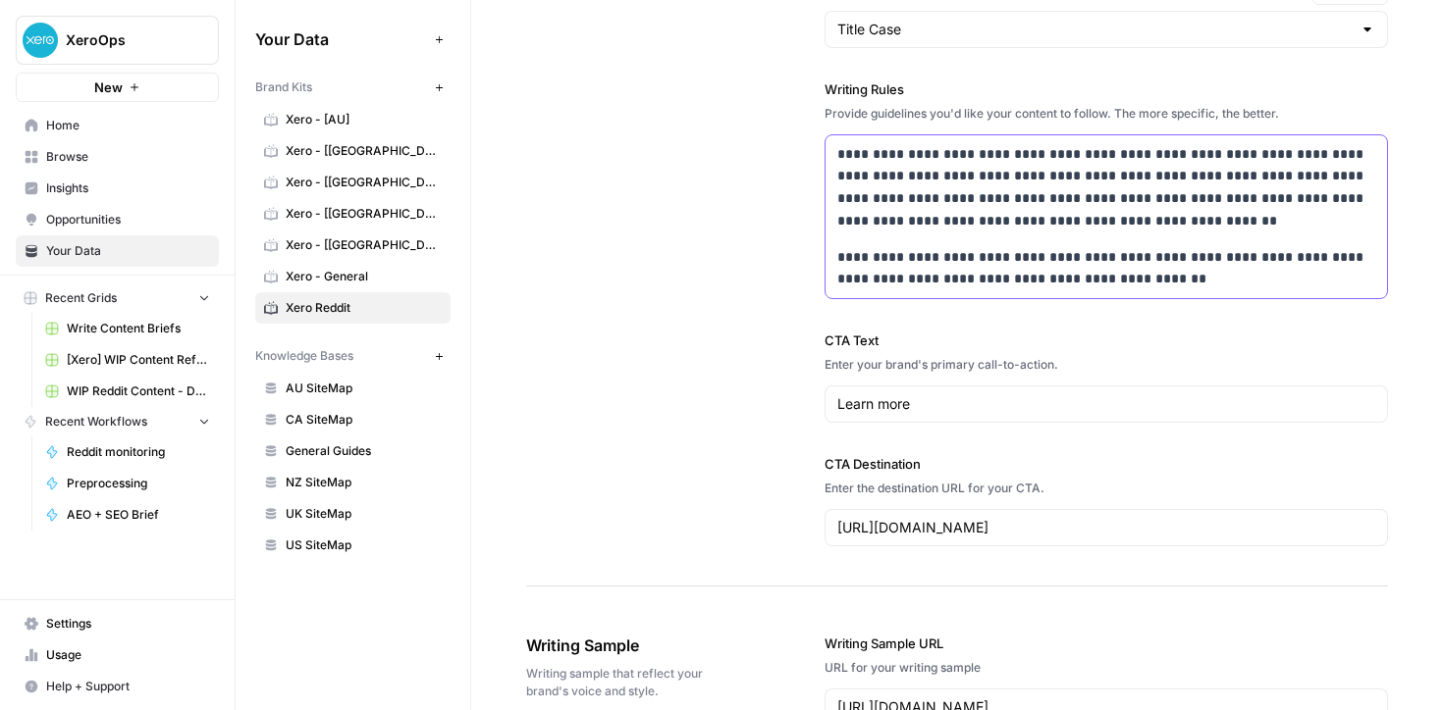
scroll to position [1814, 0]
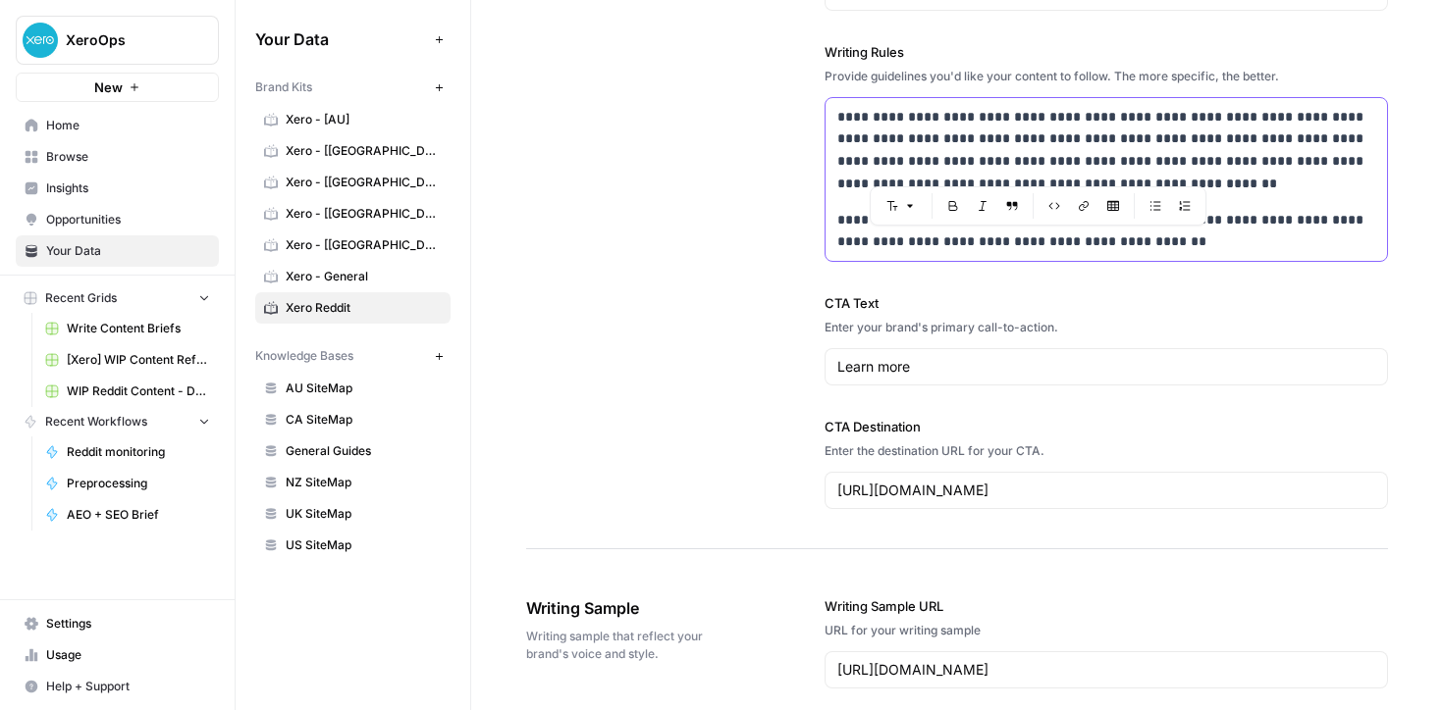
drag, startPoint x: 1129, startPoint y: 242, endPoint x: 963, endPoint y: 243, distance: 165.8
click at [963, 243] on p "**********" at bounding box center [1106, 231] width 539 height 45
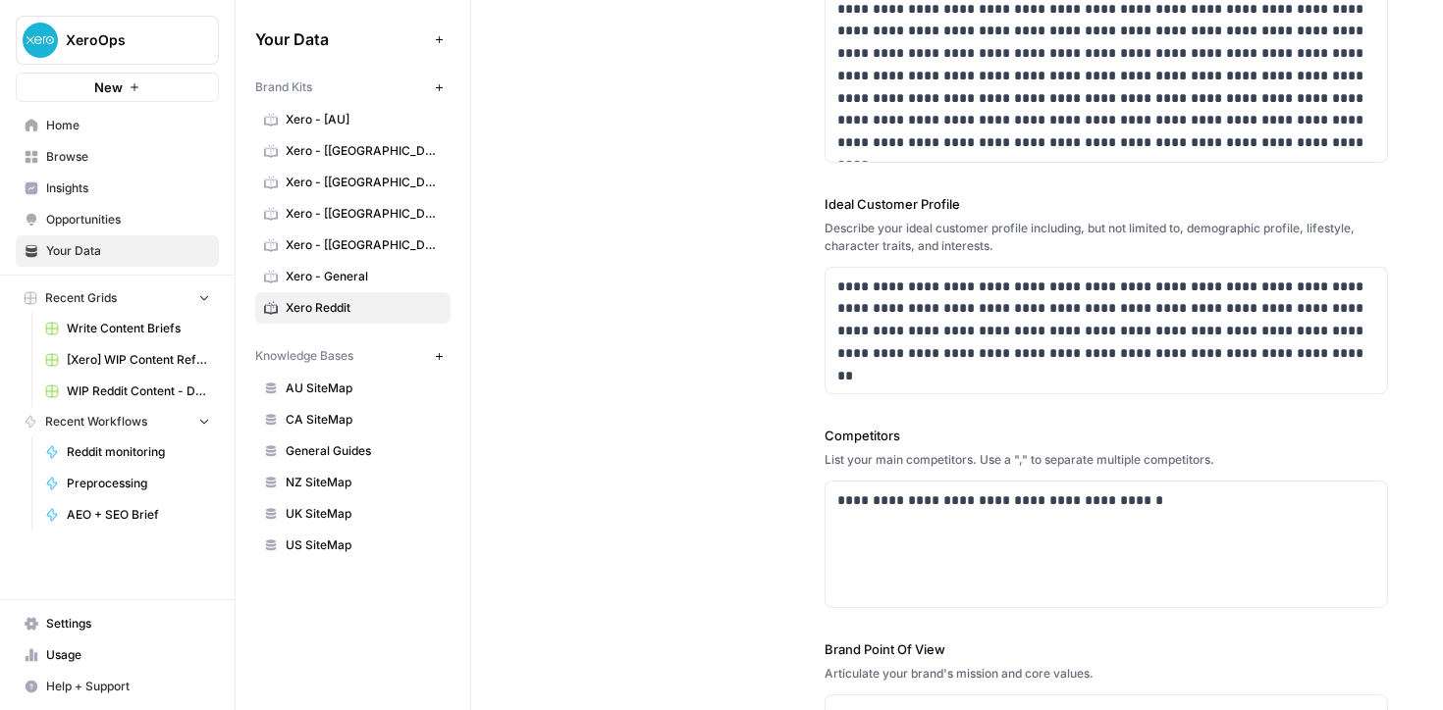
scroll to position [0, 0]
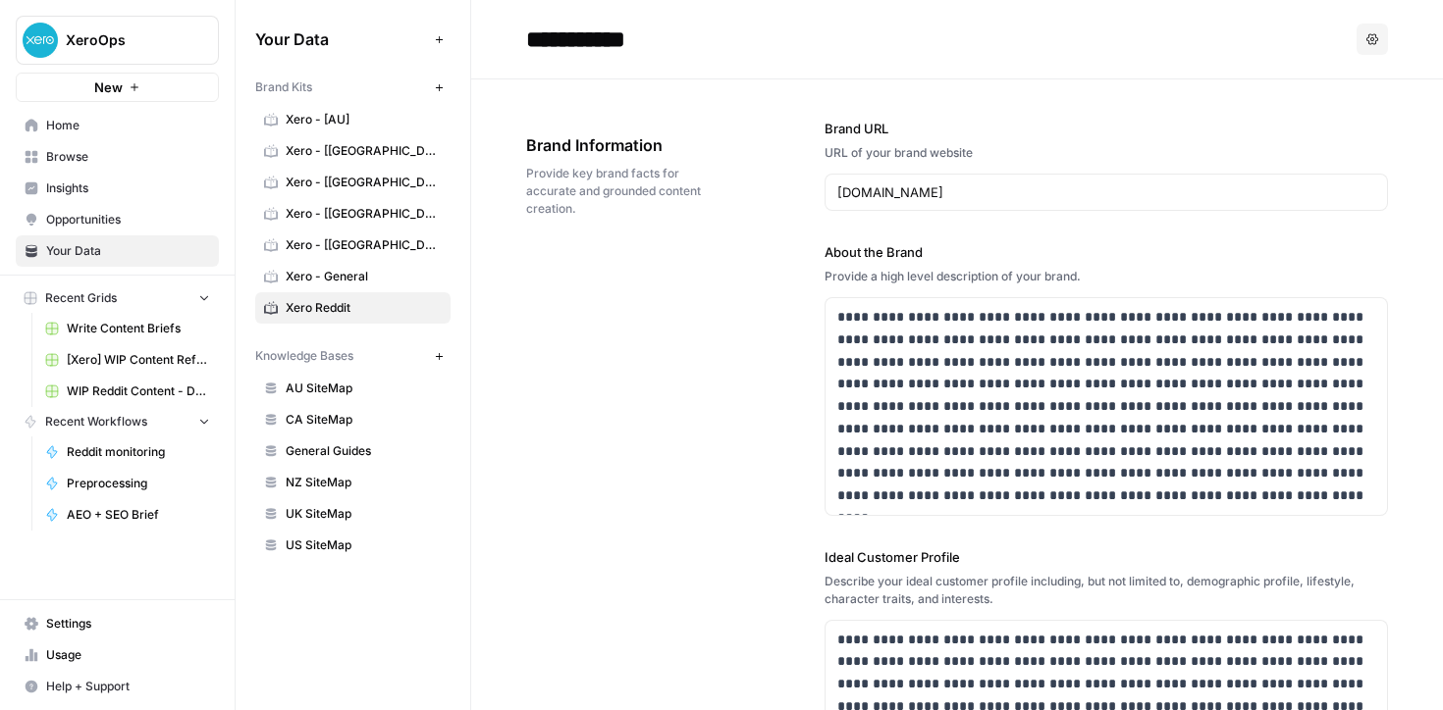
click at [98, 394] on span "WIP Reddit Content - DRAFT" at bounding box center [138, 392] width 143 height 18
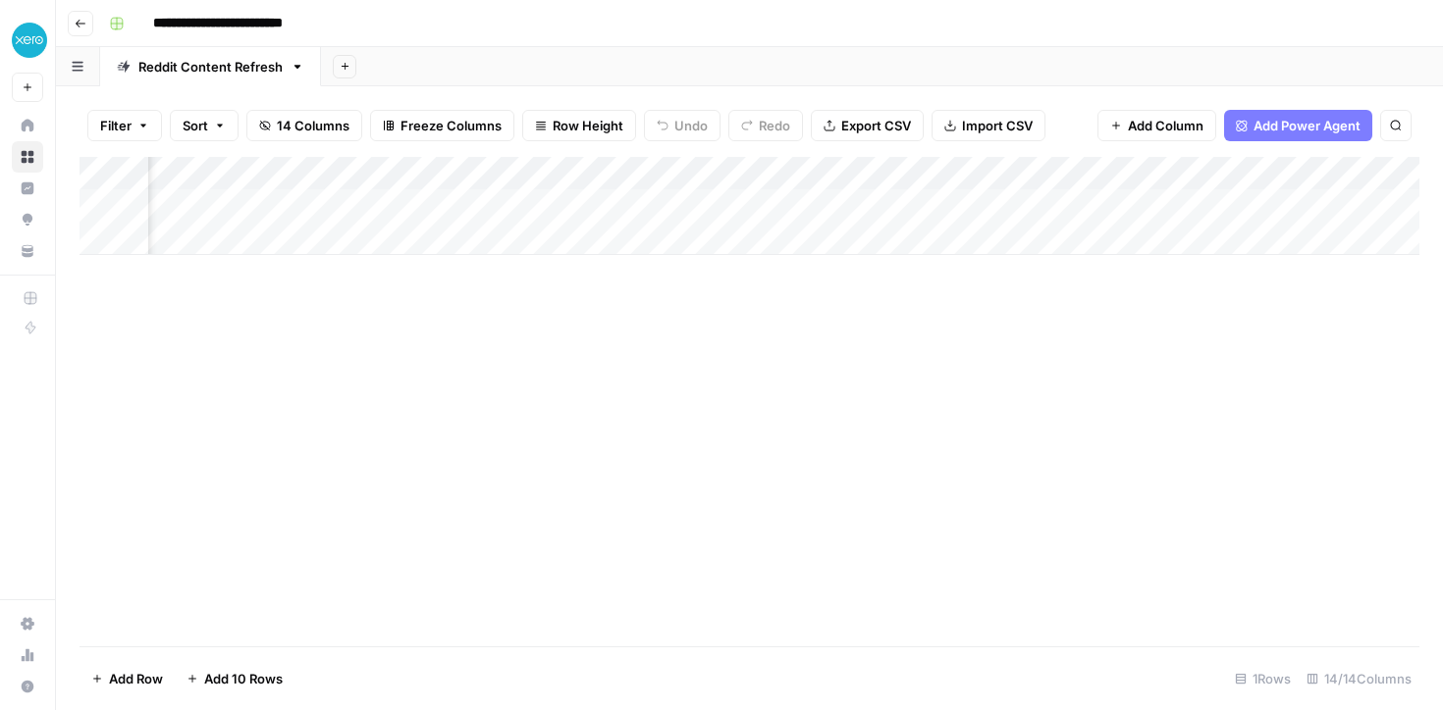
scroll to position [0, 1644]
click at [759, 207] on div "Add Column" at bounding box center [749, 206] width 1340 height 98
click at [238, 228] on div "Add Column" at bounding box center [749, 206] width 1340 height 98
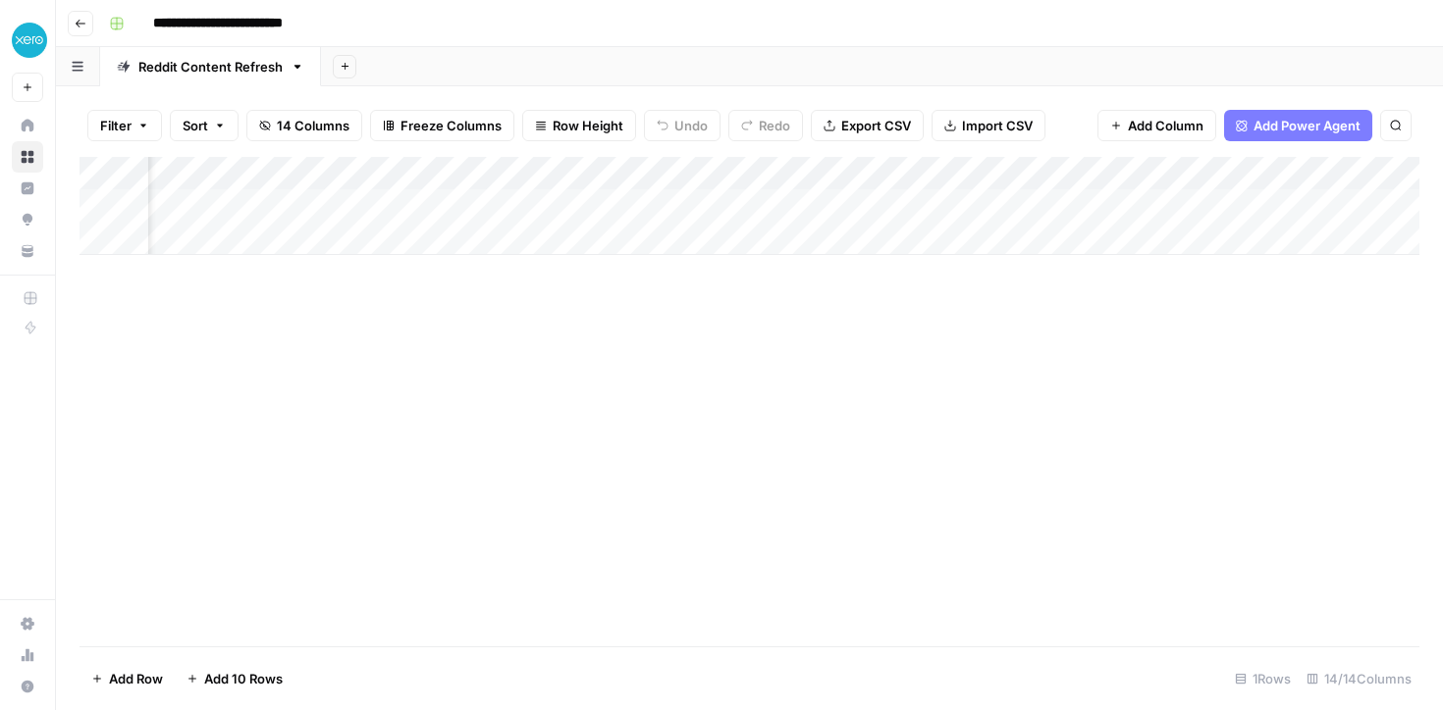
scroll to position [0, 0]
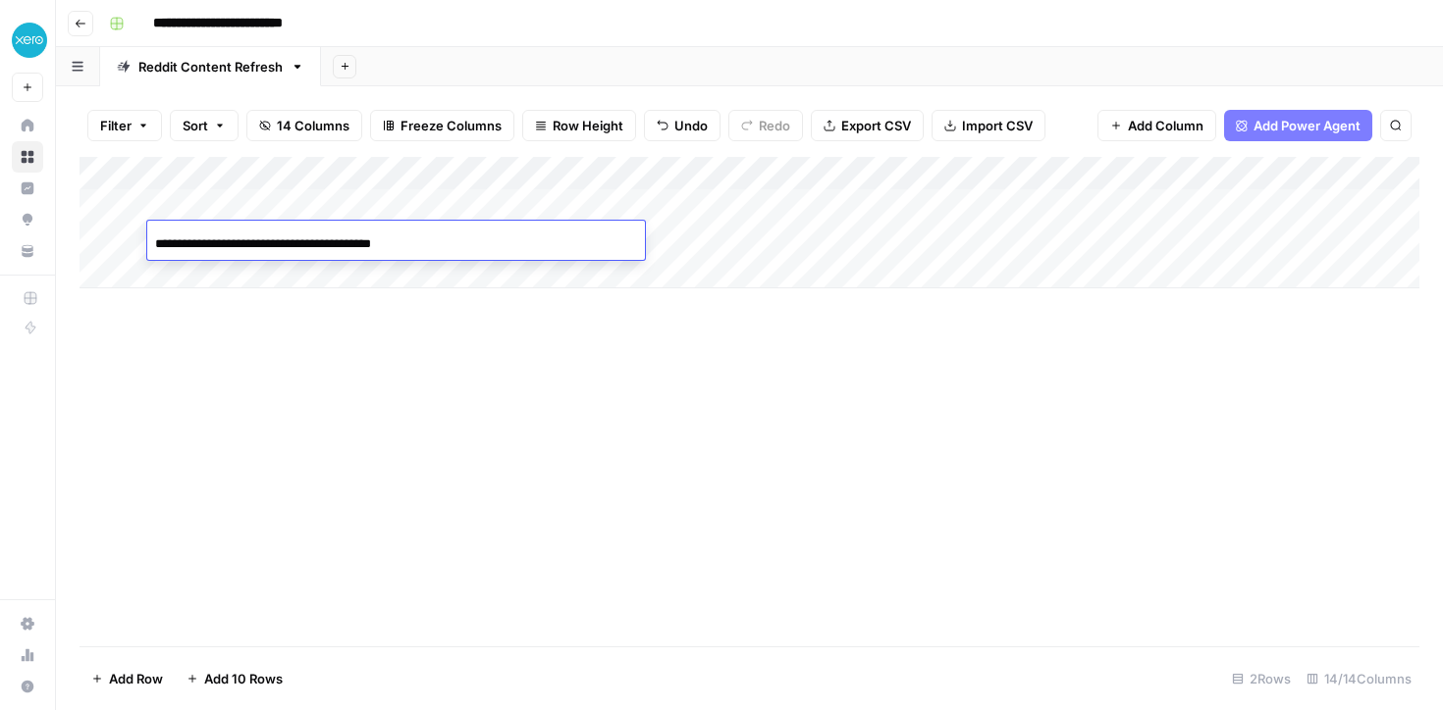
click at [313, 243] on input "**********" at bounding box center [312, 245] width 314 height 24
type input "**********"
click at [718, 238] on div "Add Column" at bounding box center [749, 222] width 1340 height 131
click at [305, 237] on div "Add Column" at bounding box center [749, 222] width 1340 height 131
click at [502, 223] on div "Add Column" at bounding box center [749, 222] width 1340 height 131
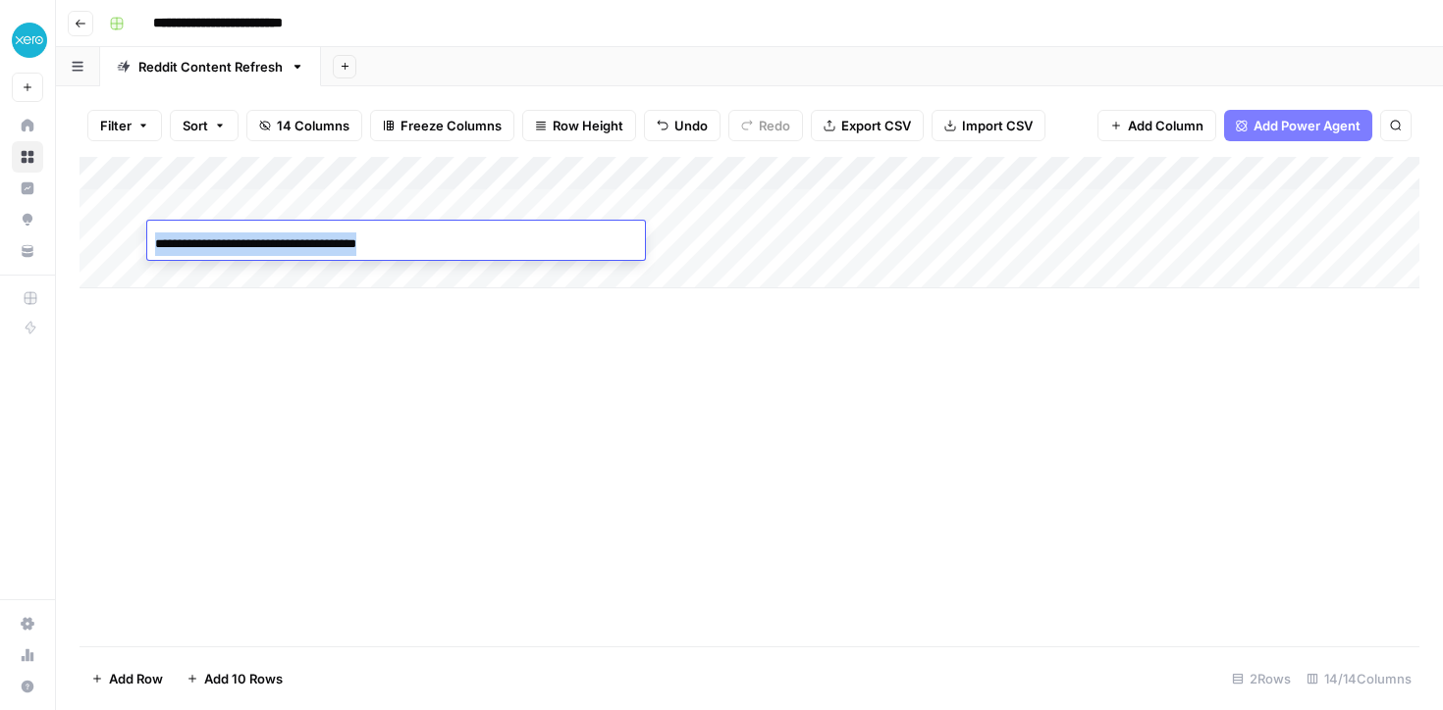
click at [502, 223] on div "**********" at bounding box center [396, 240] width 498 height 39
click at [471, 233] on div "**********" at bounding box center [396, 243] width 498 height 33
click at [465, 237] on input "**********" at bounding box center [312, 245] width 314 height 24
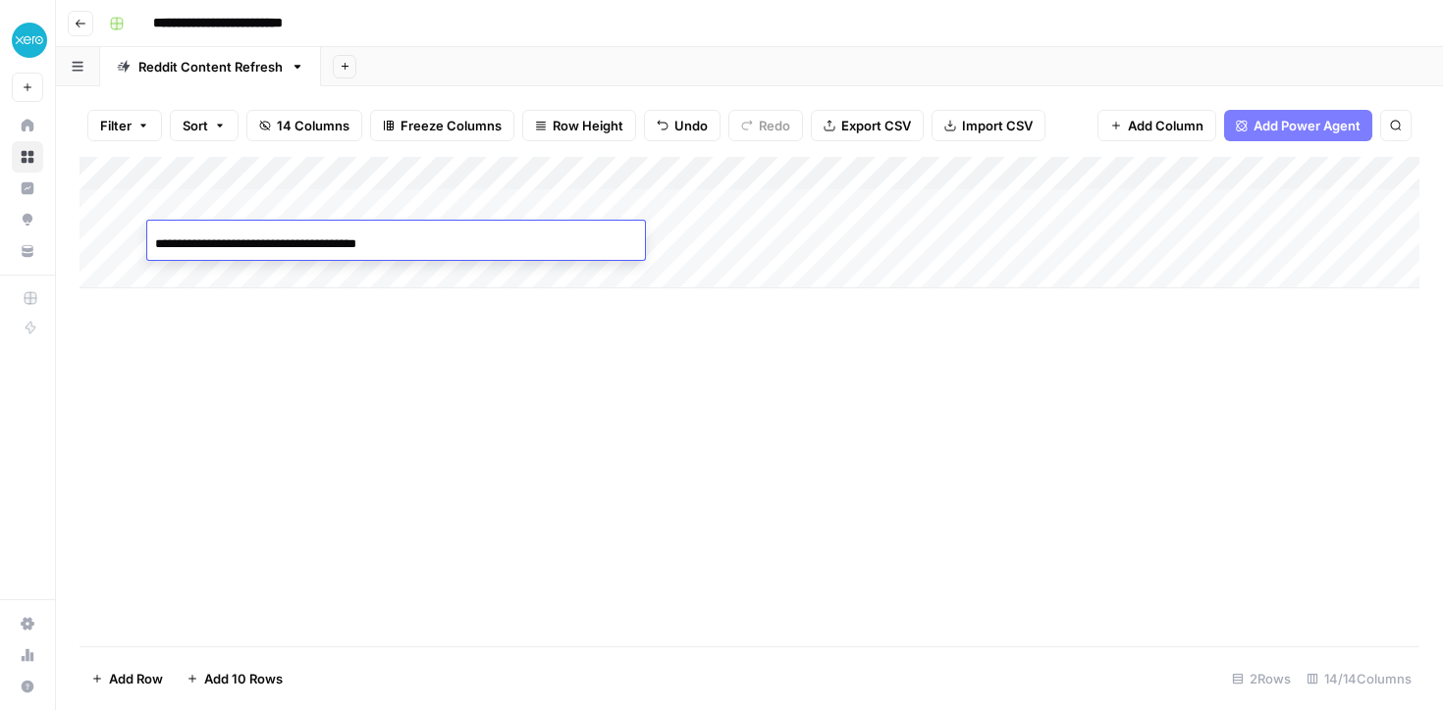
paste input "***"
type input "**********"
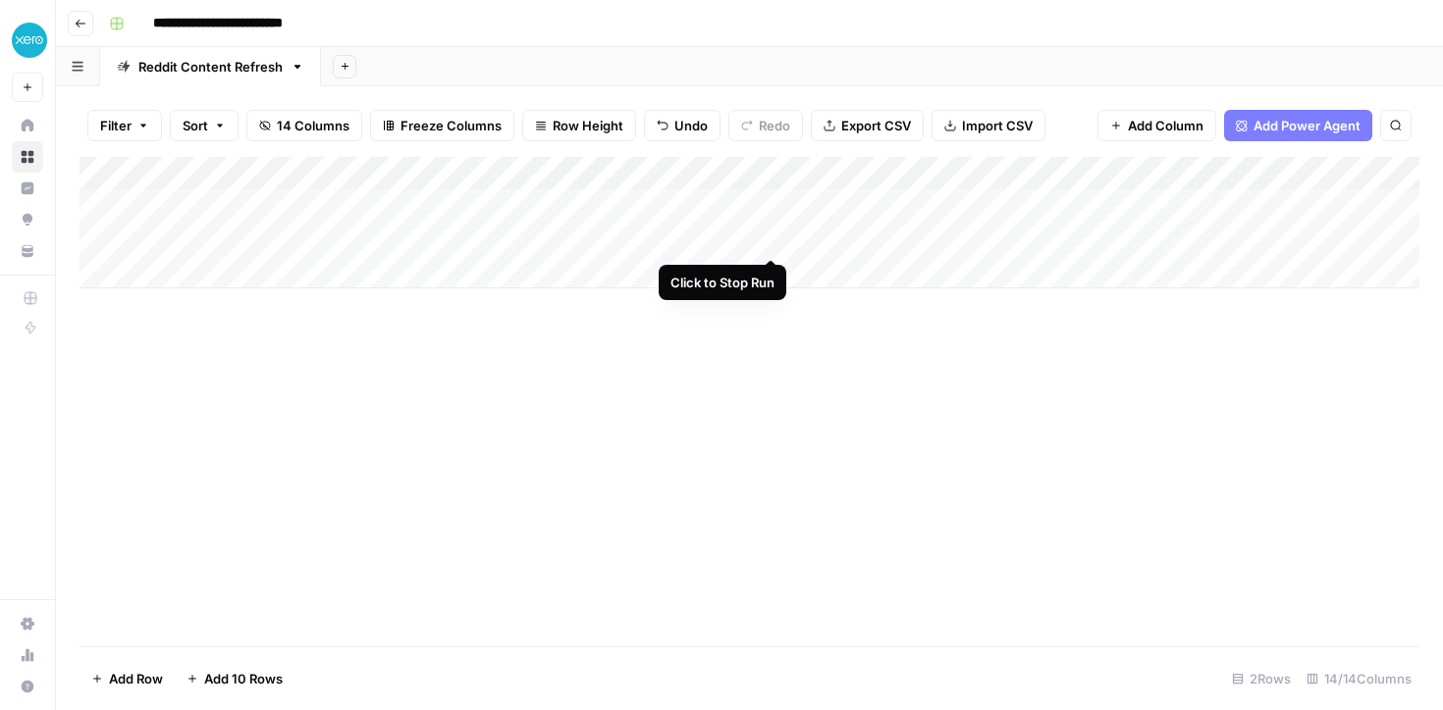
click at [768, 238] on div "Add Column" at bounding box center [749, 222] width 1340 height 131
click at [769, 236] on div "Add Column" at bounding box center [749, 222] width 1340 height 131
click at [517, 179] on div "Add Column" at bounding box center [749, 222] width 1340 height 131
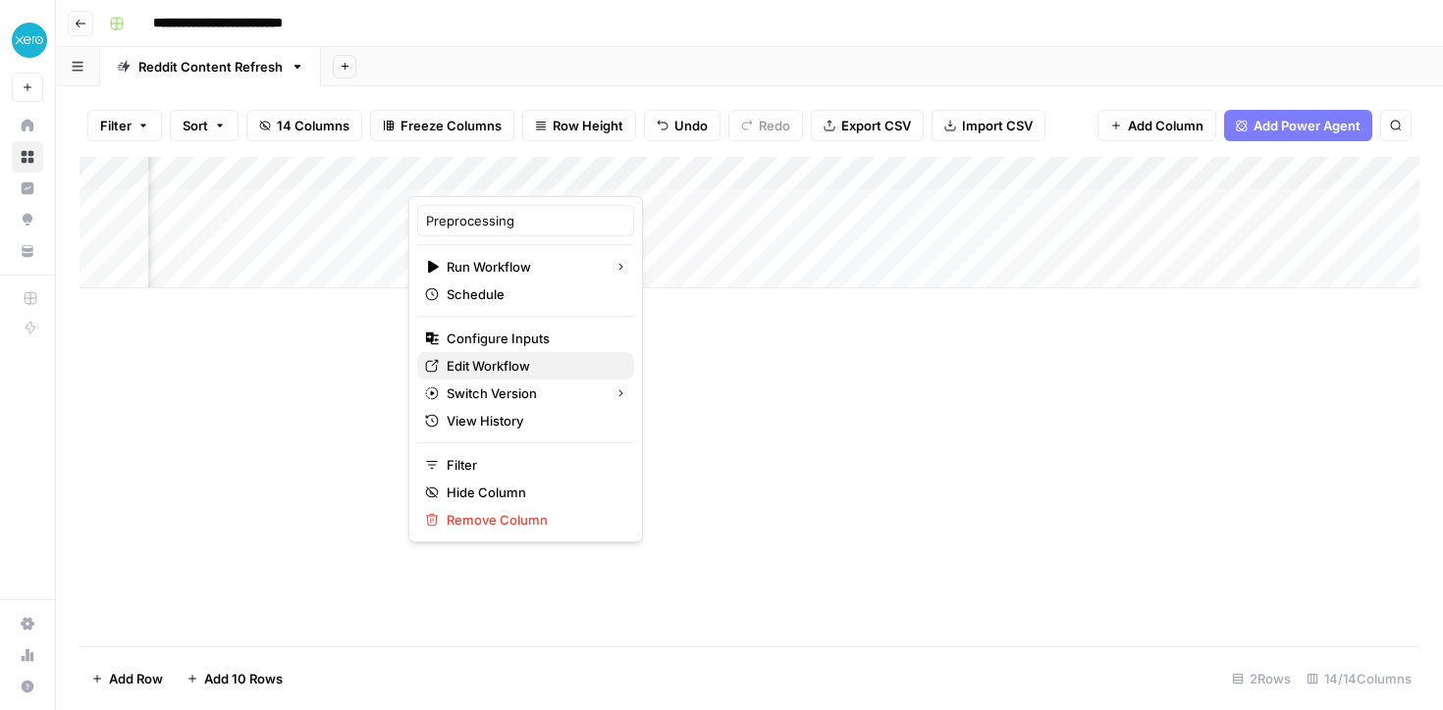
click at [503, 371] on span "Edit Workflow" at bounding box center [533, 366] width 172 height 20
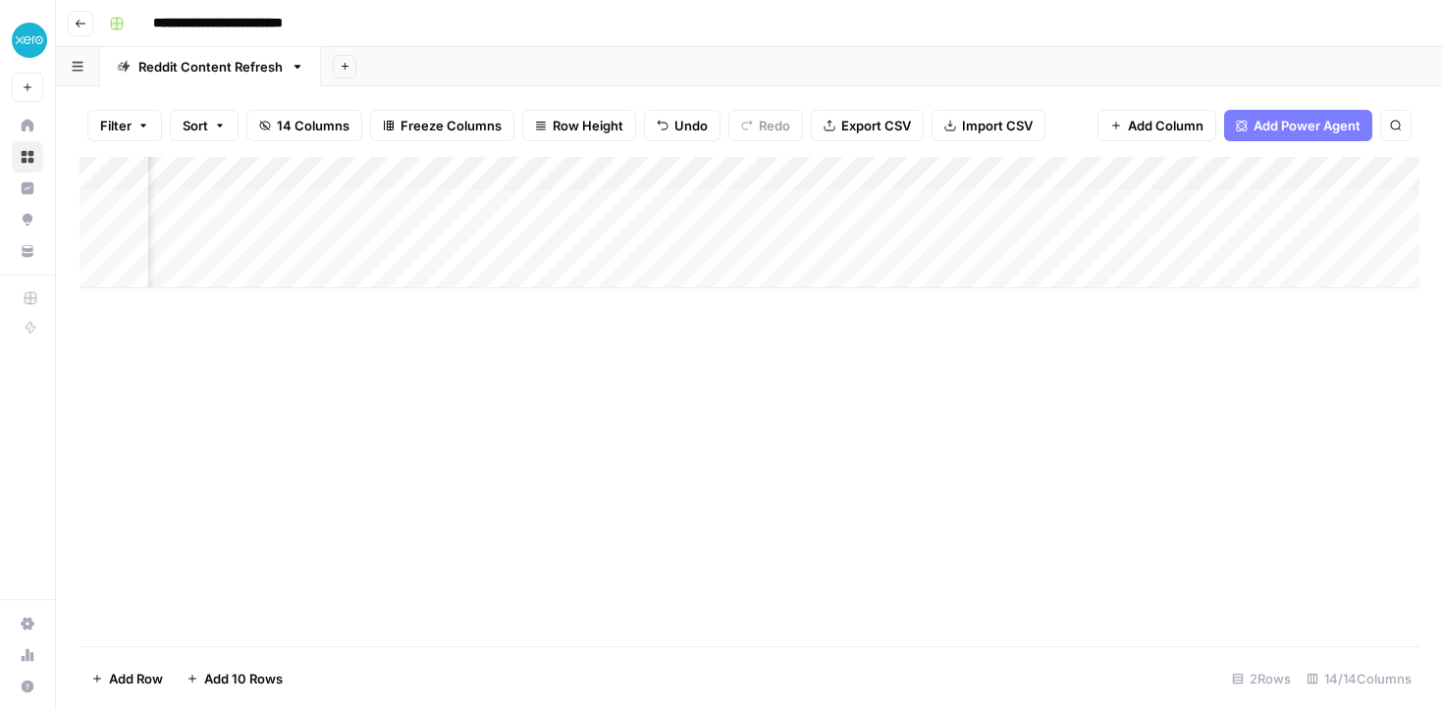
scroll to position [0, 0]
click at [337, 257] on div "Add Column" at bounding box center [749, 222] width 1340 height 131
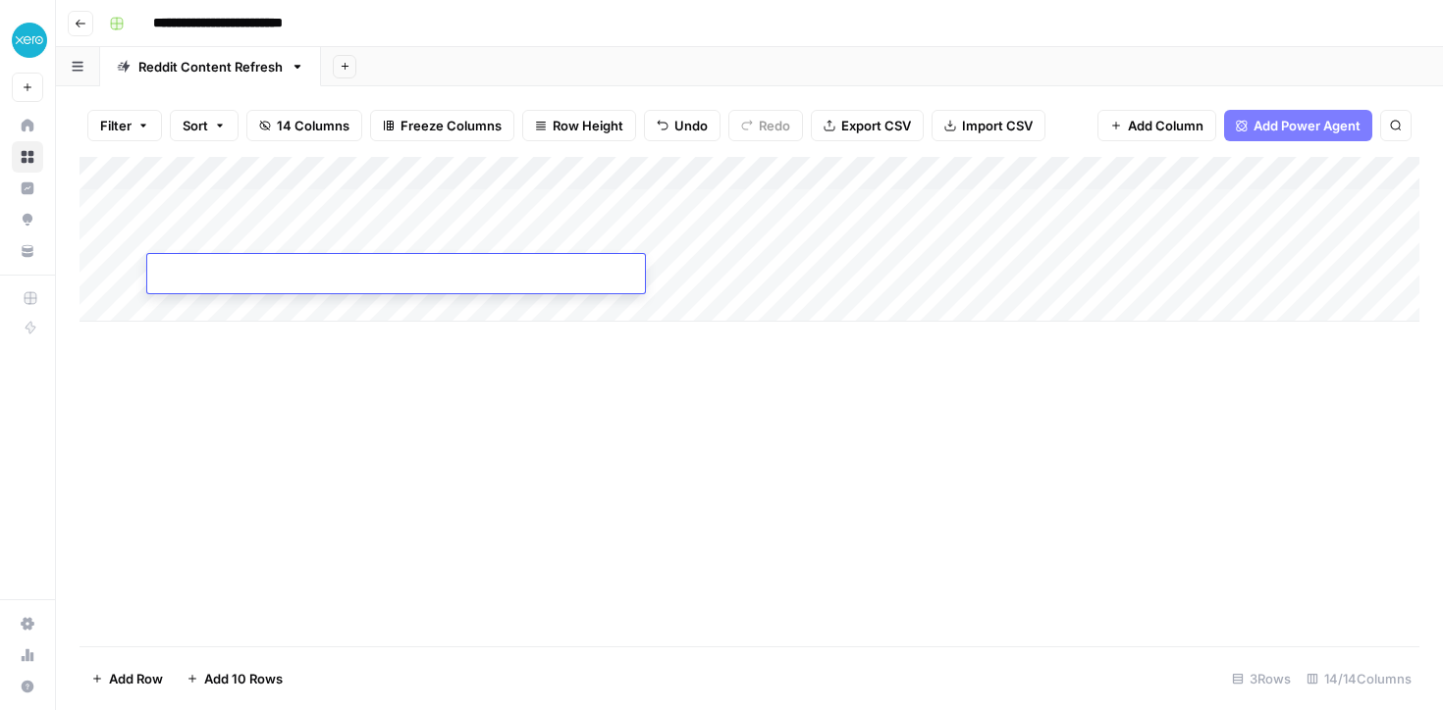
type input "**********"
click at [288, 307] on div "Add Column" at bounding box center [749, 239] width 1340 height 165
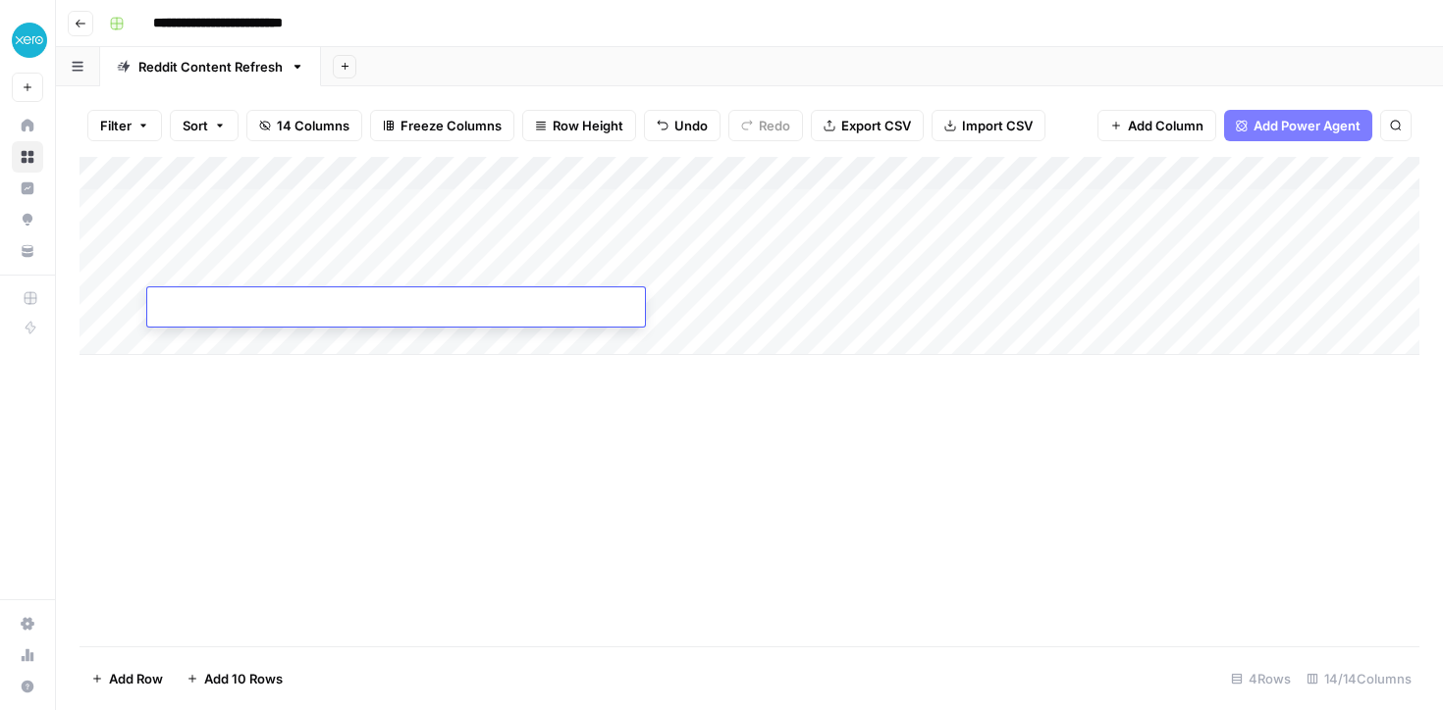
click at [263, 304] on input at bounding box center [312, 311] width 314 height 24
type input "**********"
click at [283, 337] on div "Add Column" at bounding box center [749, 256] width 1340 height 198
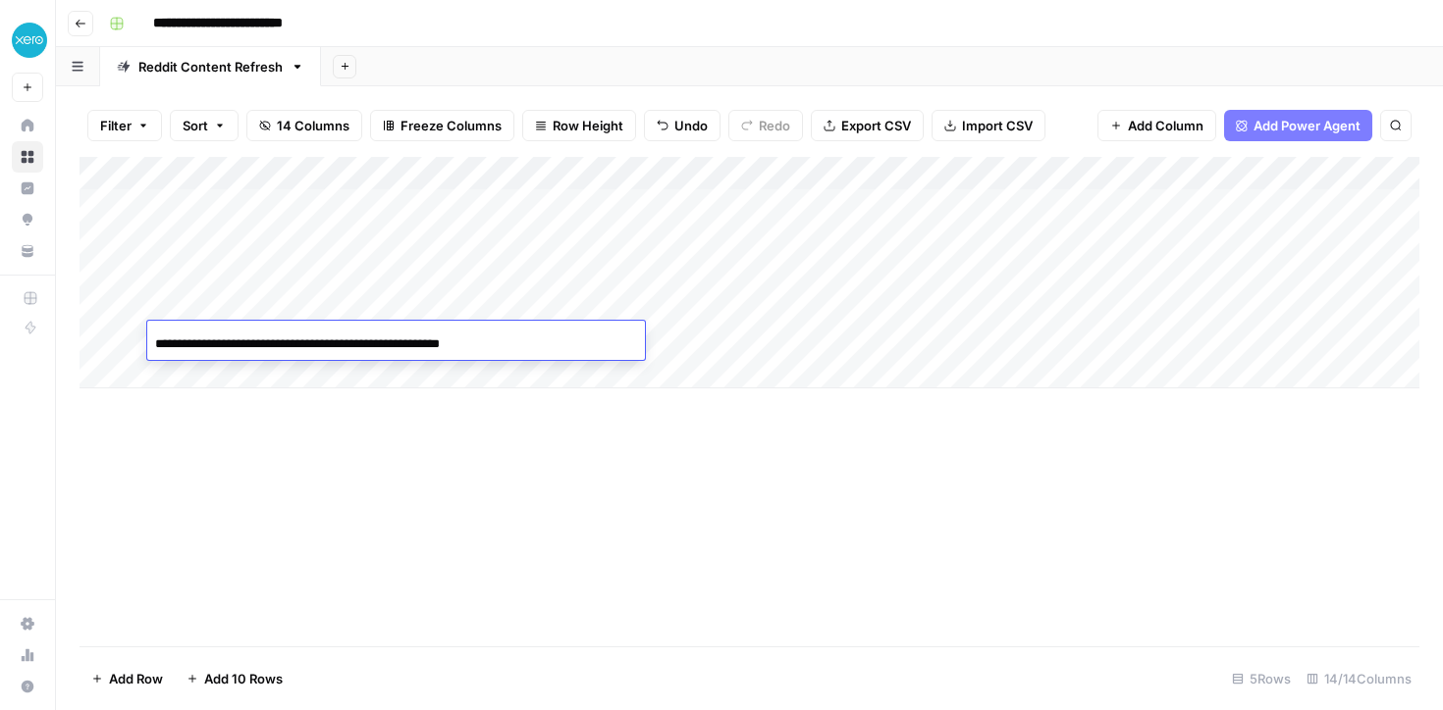
scroll to position [0, 59]
click at [235, 344] on input "**********" at bounding box center [312, 345] width 314 height 24
type input "**********"
click at [396, 436] on div "Add Column" at bounding box center [749, 402] width 1340 height 490
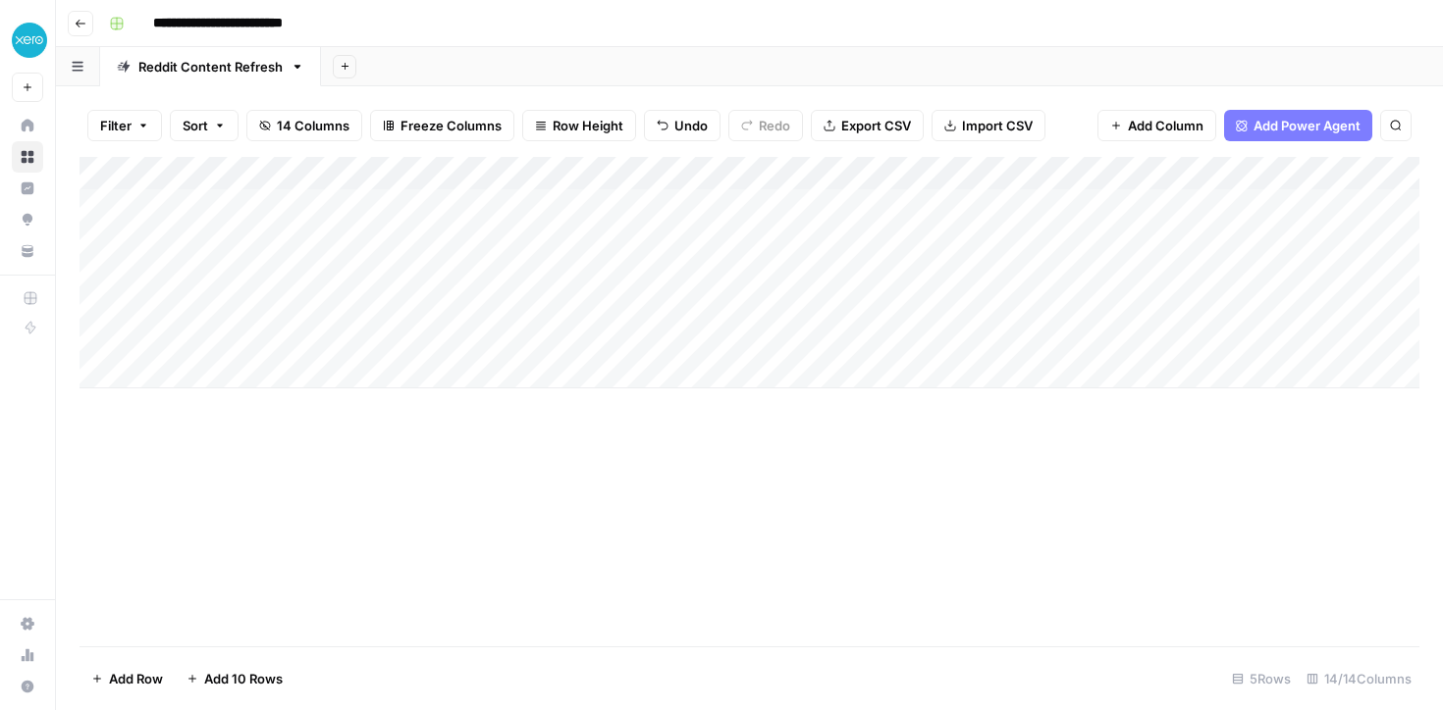
click at [558, 340] on div "Add Column" at bounding box center [749, 273] width 1340 height 232
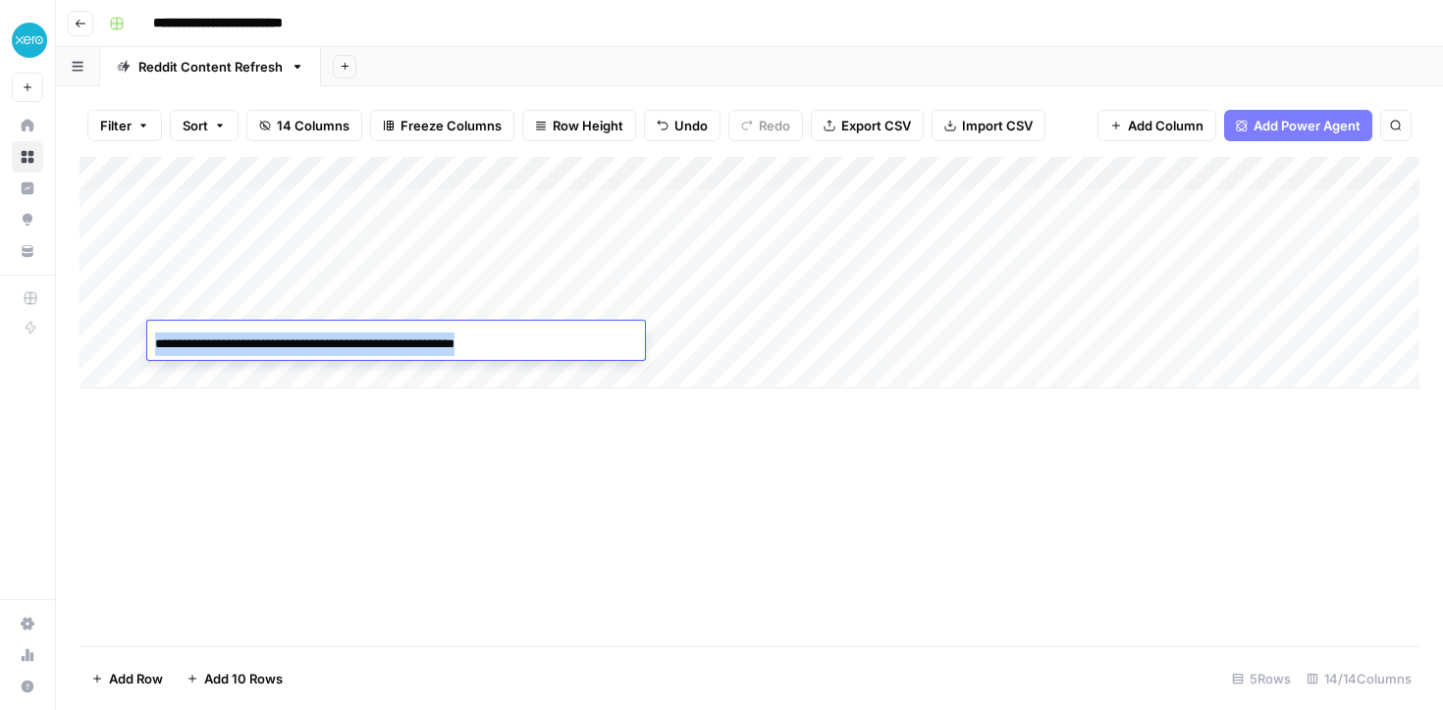
click at [558, 340] on div "**********" at bounding box center [396, 343] width 498 height 33
click at [837, 170] on div "Add Column" at bounding box center [749, 273] width 1340 height 232
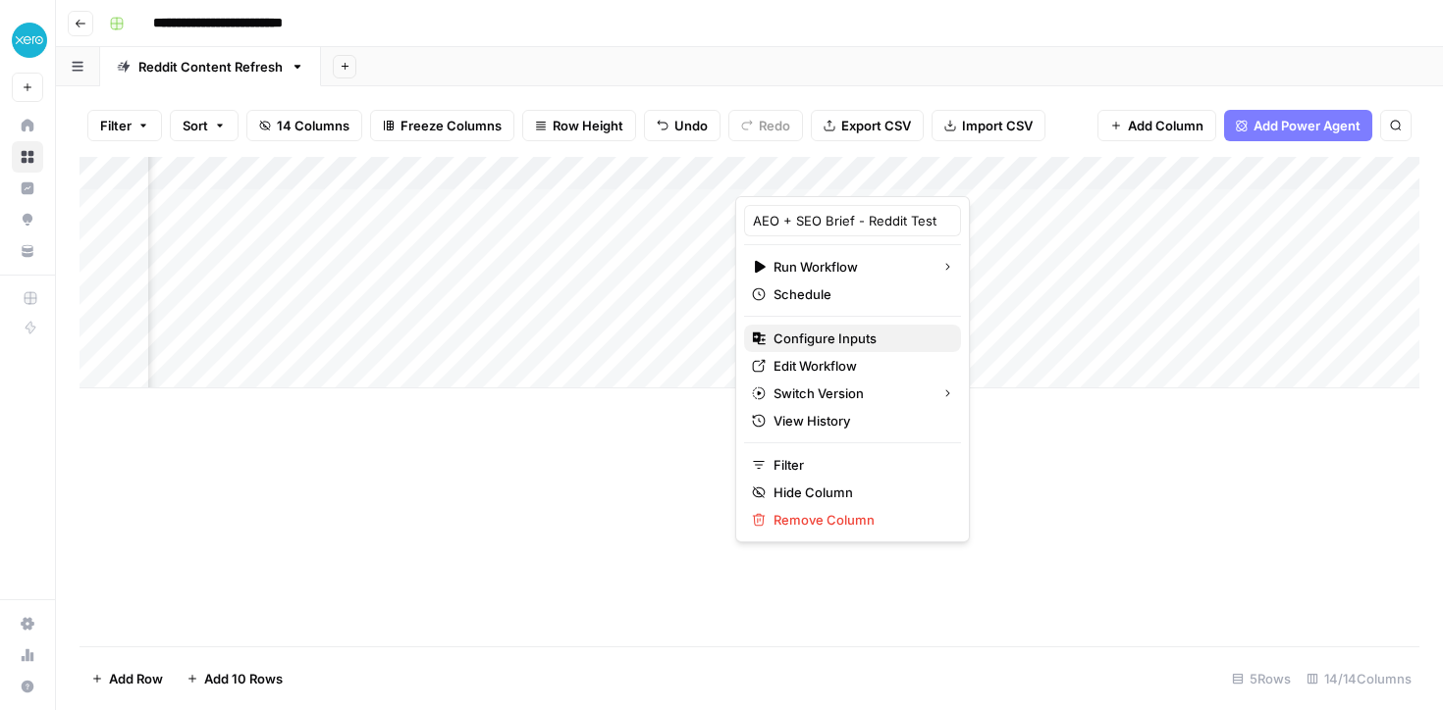
click at [824, 343] on span "Configure Inputs" at bounding box center [859, 339] width 172 height 20
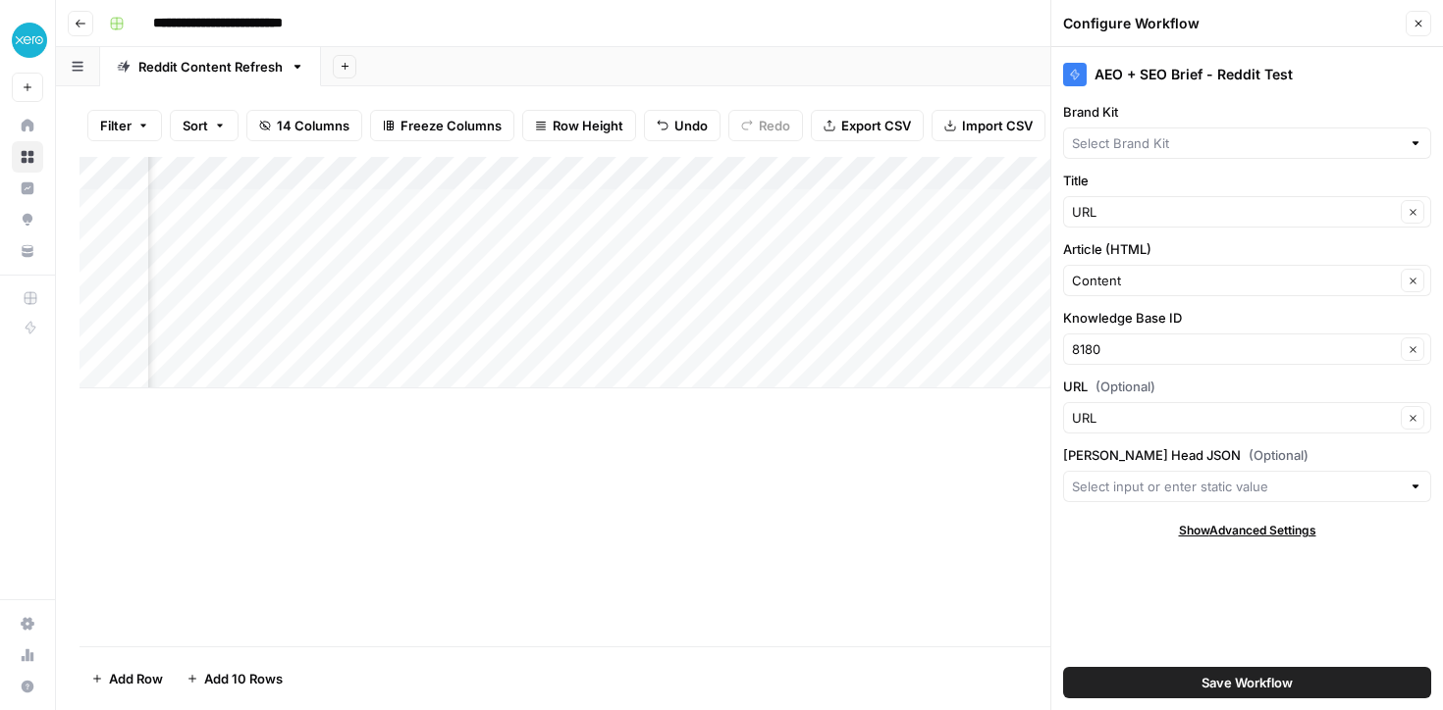
type input "Xero Reddit"
click at [897, 171] on div "Add Column" at bounding box center [749, 273] width 1340 height 232
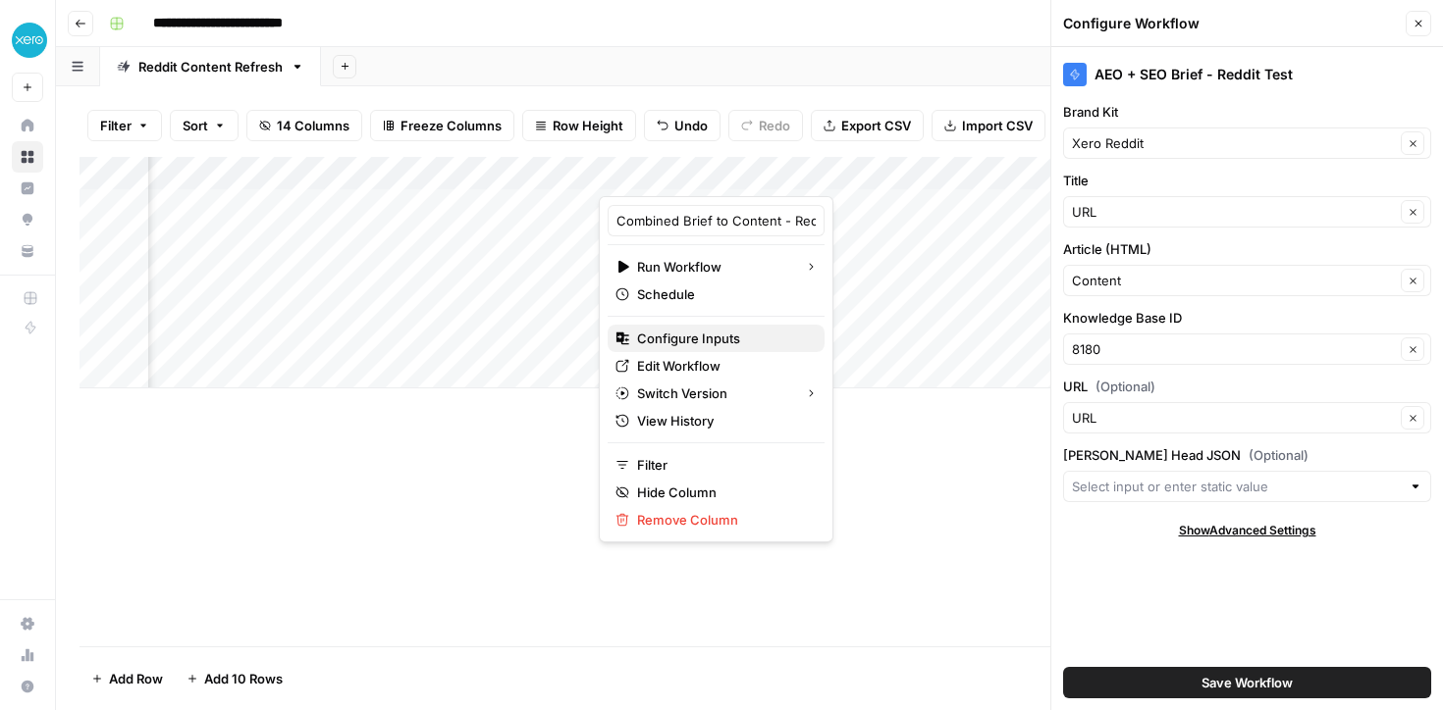
click at [698, 342] on span "Configure Inputs" at bounding box center [723, 339] width 172 height 20
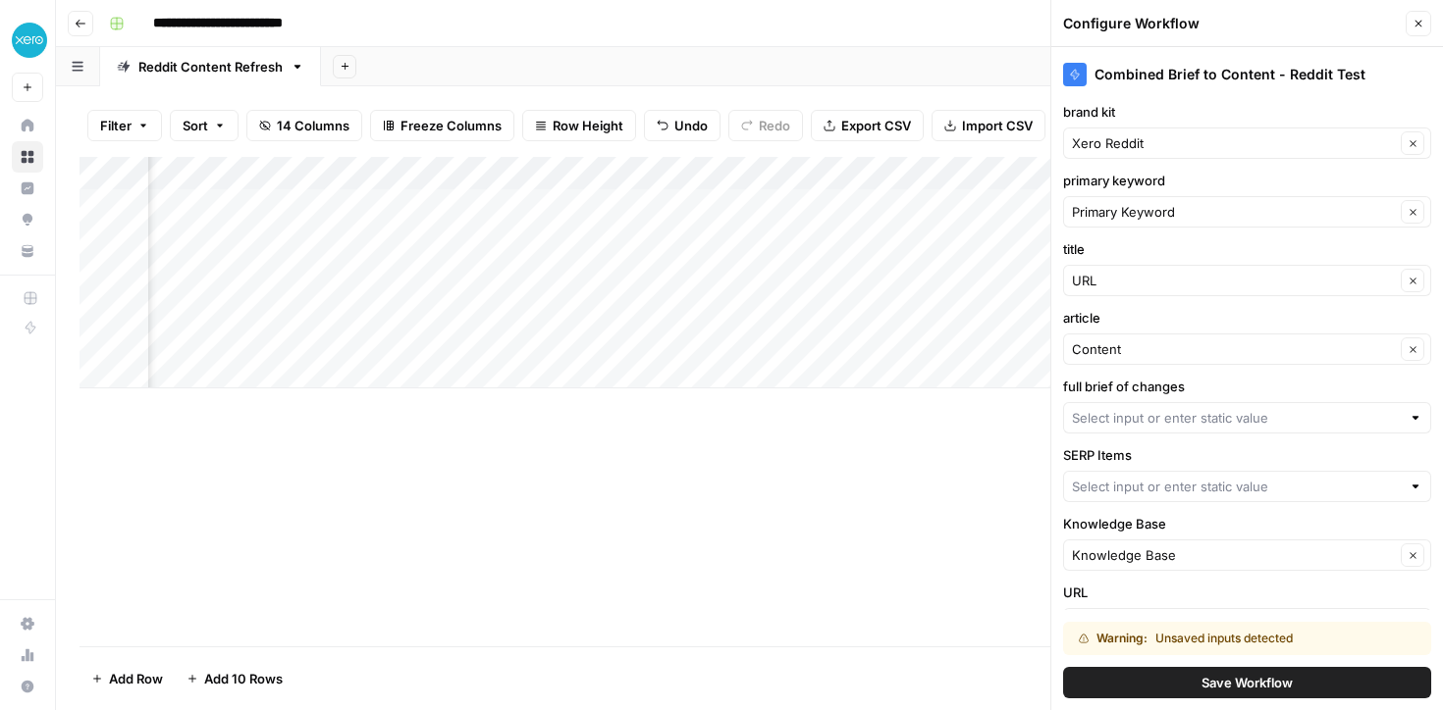
scroll to position [0, 1927]
click at [1116, 350] on input "article" at bounding box center [1233, 350] width 323 height 20
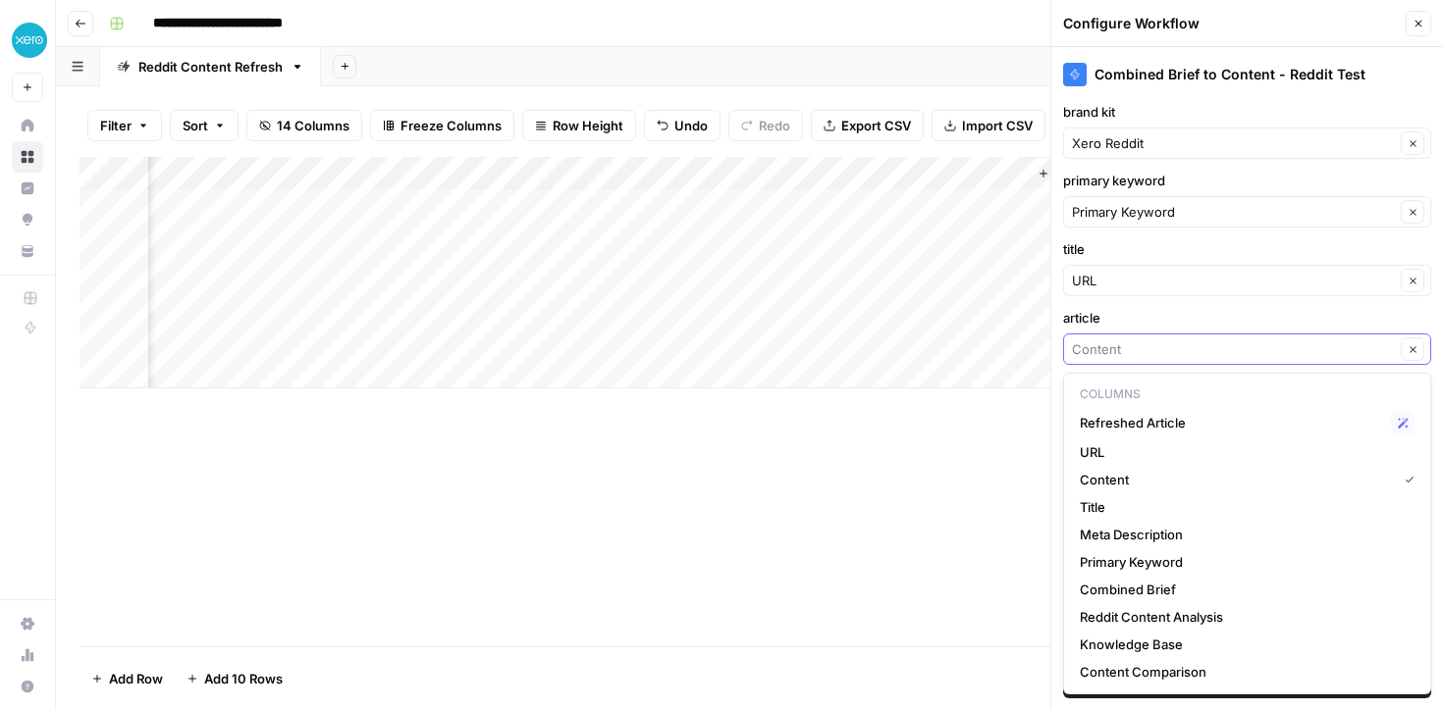
click at [1116, 350] on input "article" at bounding box center [1233, 350] width 323 height 20
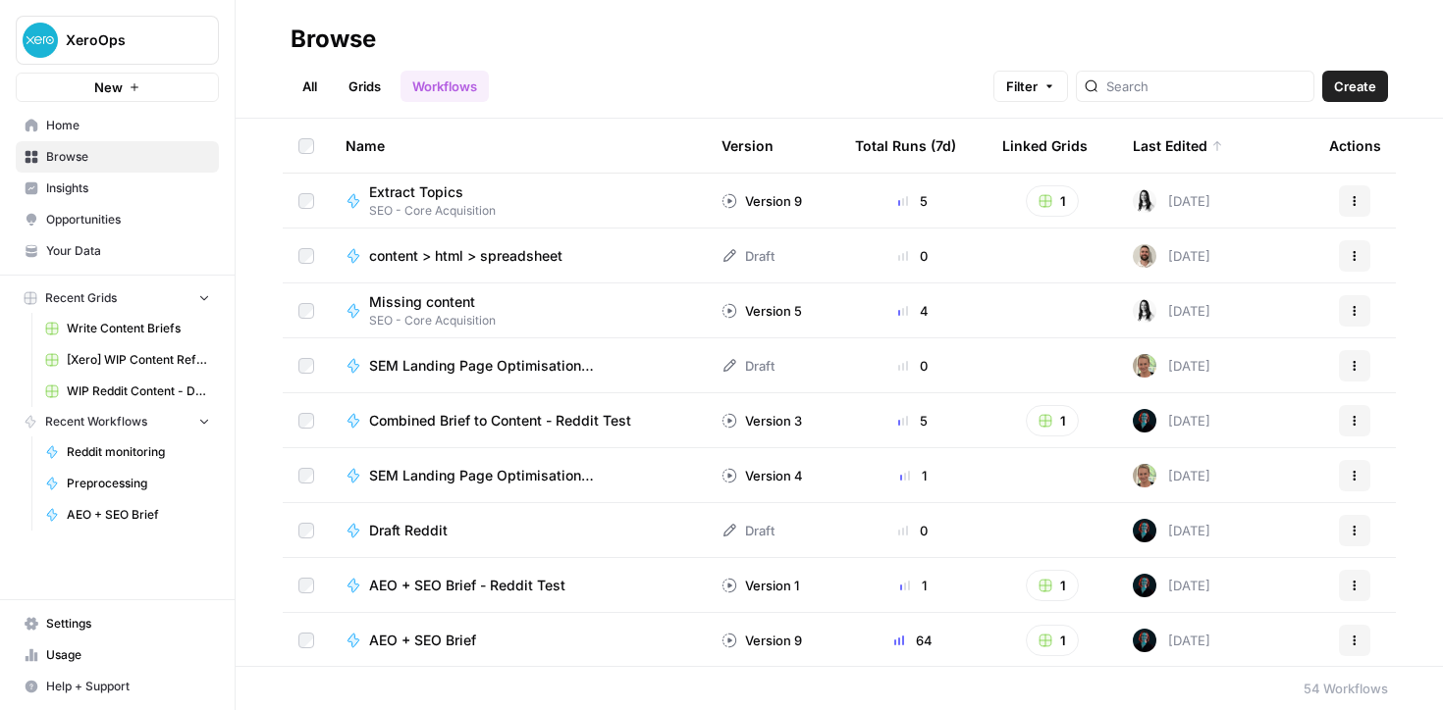
click at [1380, 87] on button "Create" at bounding box center [1355, 86] width 66 height 31
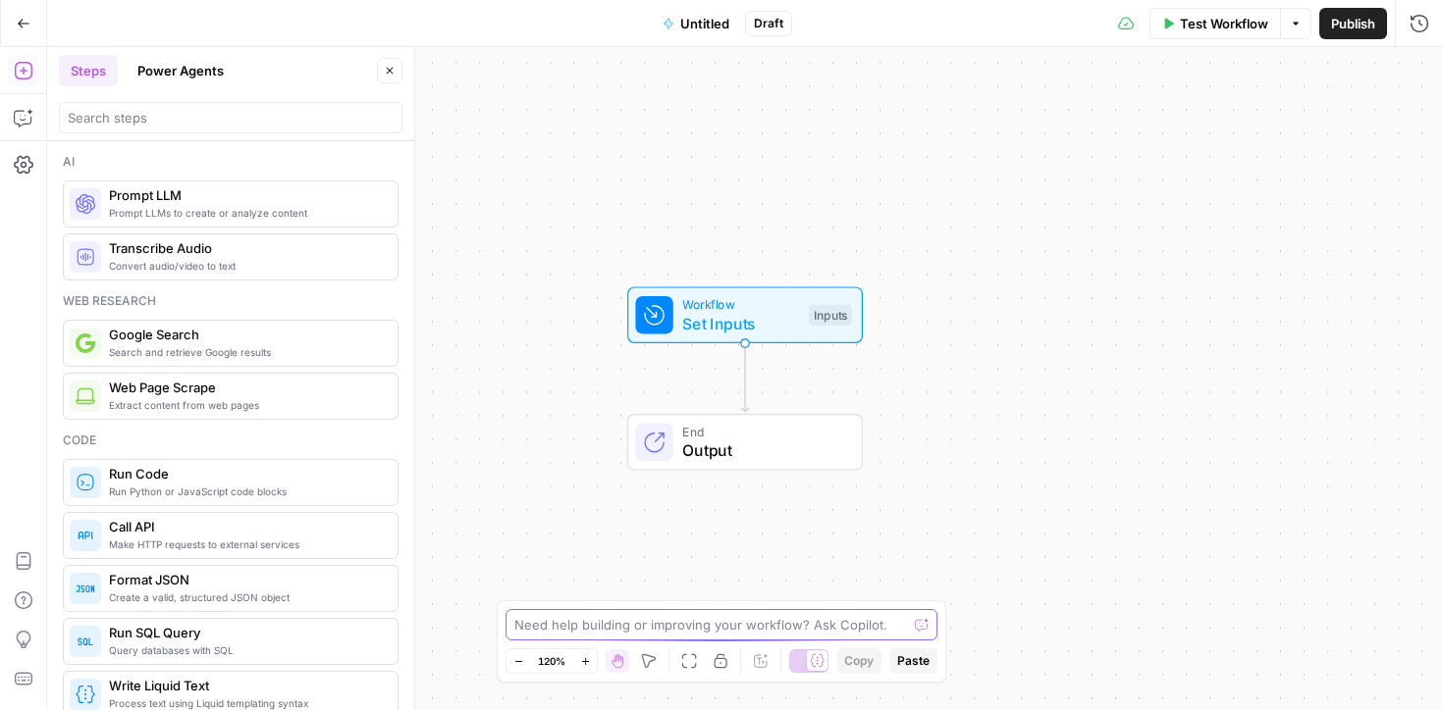
click at [556, 626] on textarea at bounding box center [710, 625] width 393 height 20
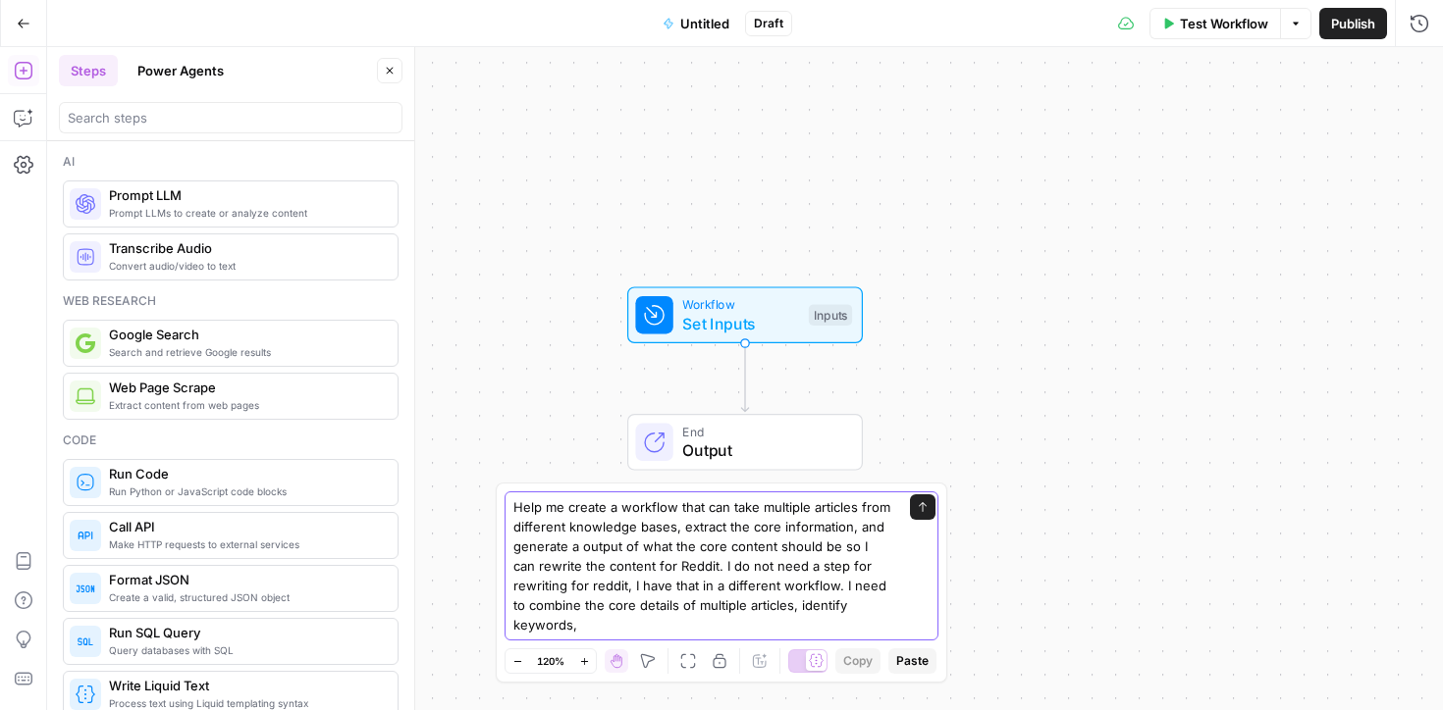
type textarea "Help me create a workflow that can take multiple articles from different knowle…"
drag, startPoint x: 601, startPoint y: 625, endPoint x: 483, endPoint y: 500, distance: 172.2
click at [484, 500] on body "XeroOps New Home Browse Insights Opportunities Your Data Recent Grids Write Con…" at bounding box center [721, 355] width 1443 height 710
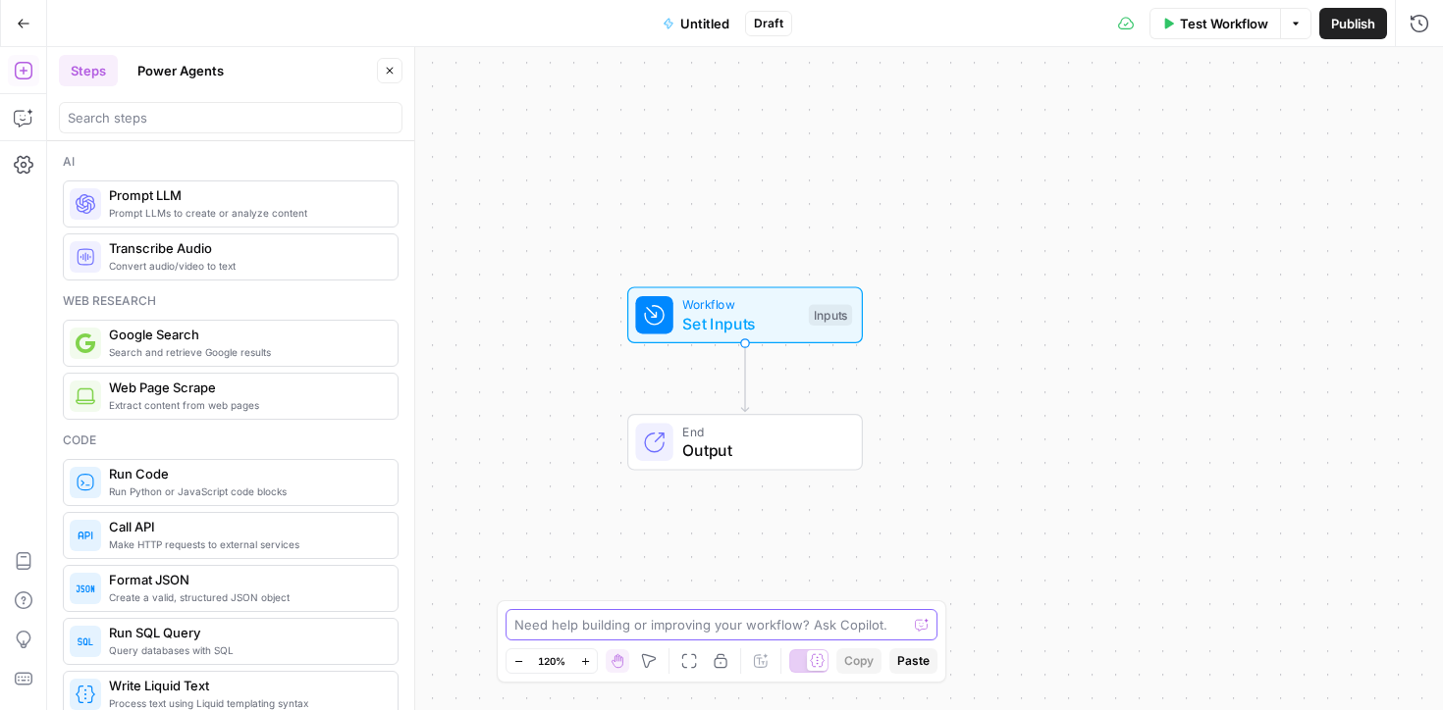
paste textarea "Help me create a workflow that can take multiple articles from different knowle…"
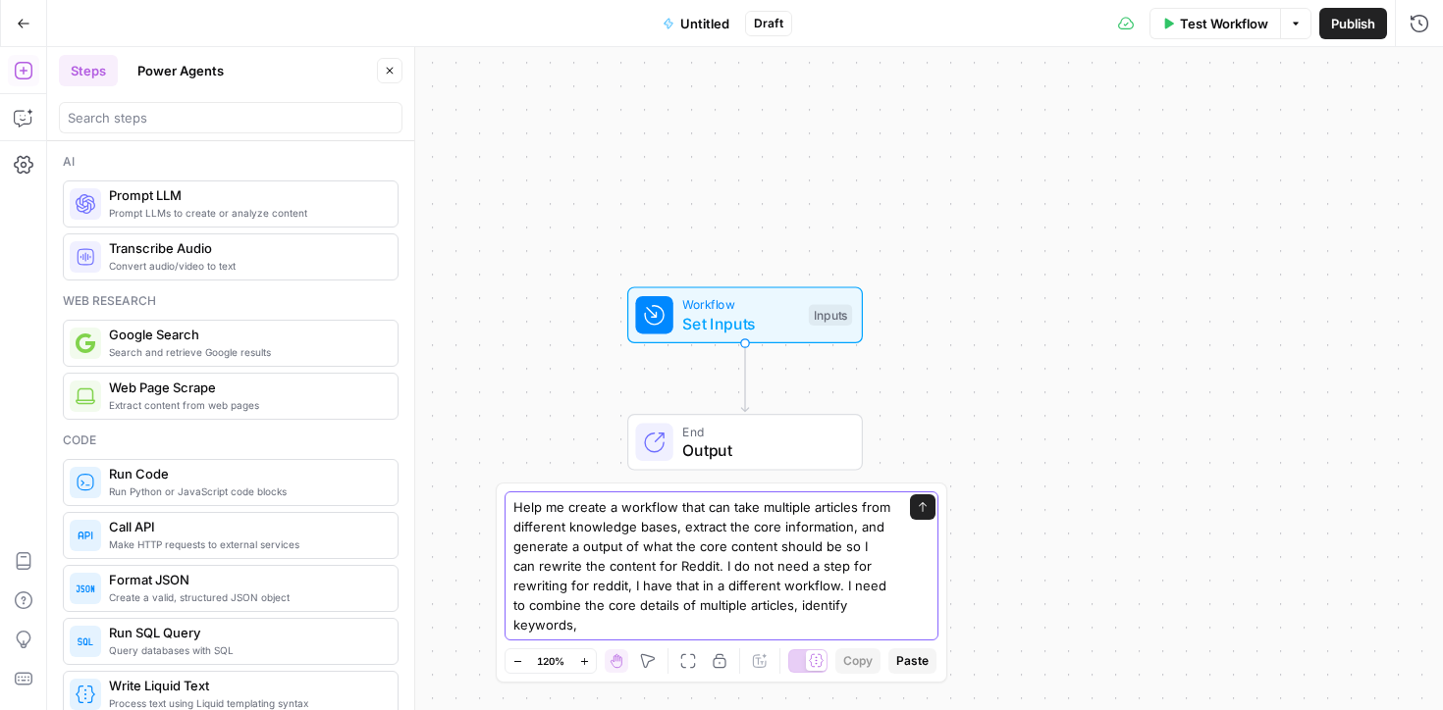
drag, startPoint x: 662, startPoint y: 622, endPoint x: 803, endPoint y: 619, distance: 140.4
click at [803, 619] on textarea "Help me create a workflow that can take multiple articles from different knowle…" at bounding box center [701, 566] width 377 height 137
click at [586, 543] on textarea "Help me create a workflow that can take multiple articles from different knowle…" at bounding box center [701, 566] width 377 height 137
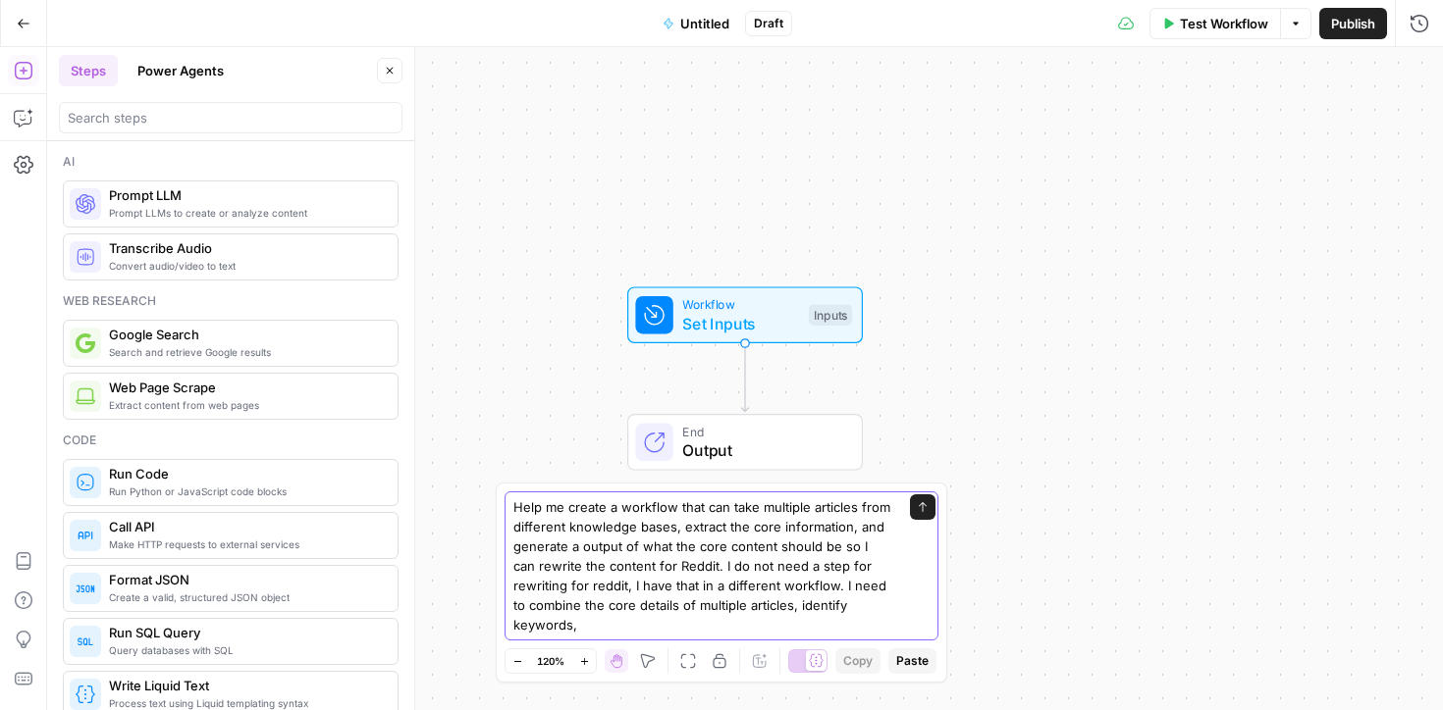
paste textarea
type textarea "Help me create a workflow that can take multiple articles from different knowle…"
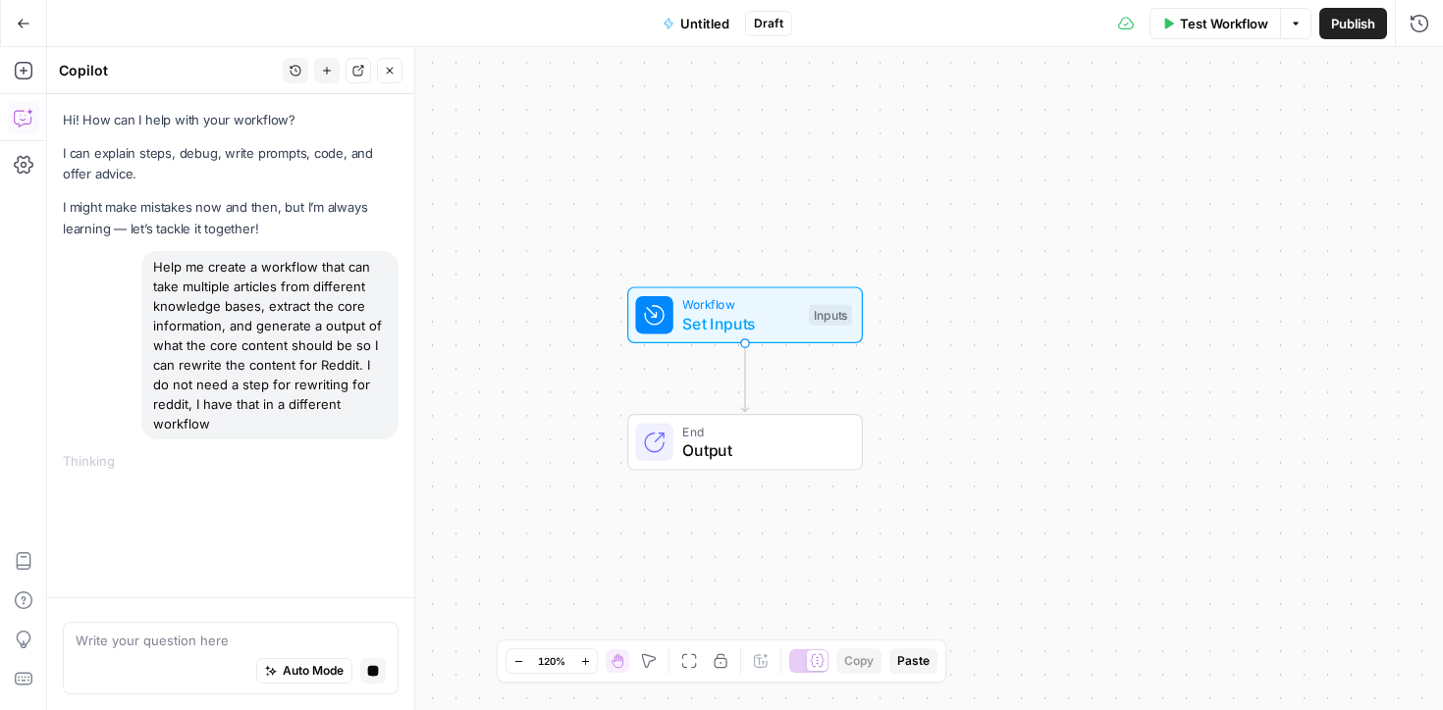
click at [262, 306] on div "Help me create a workflow that can take multiple articles from different knowle…" at bounding box center [269, 345] width 257 height 188
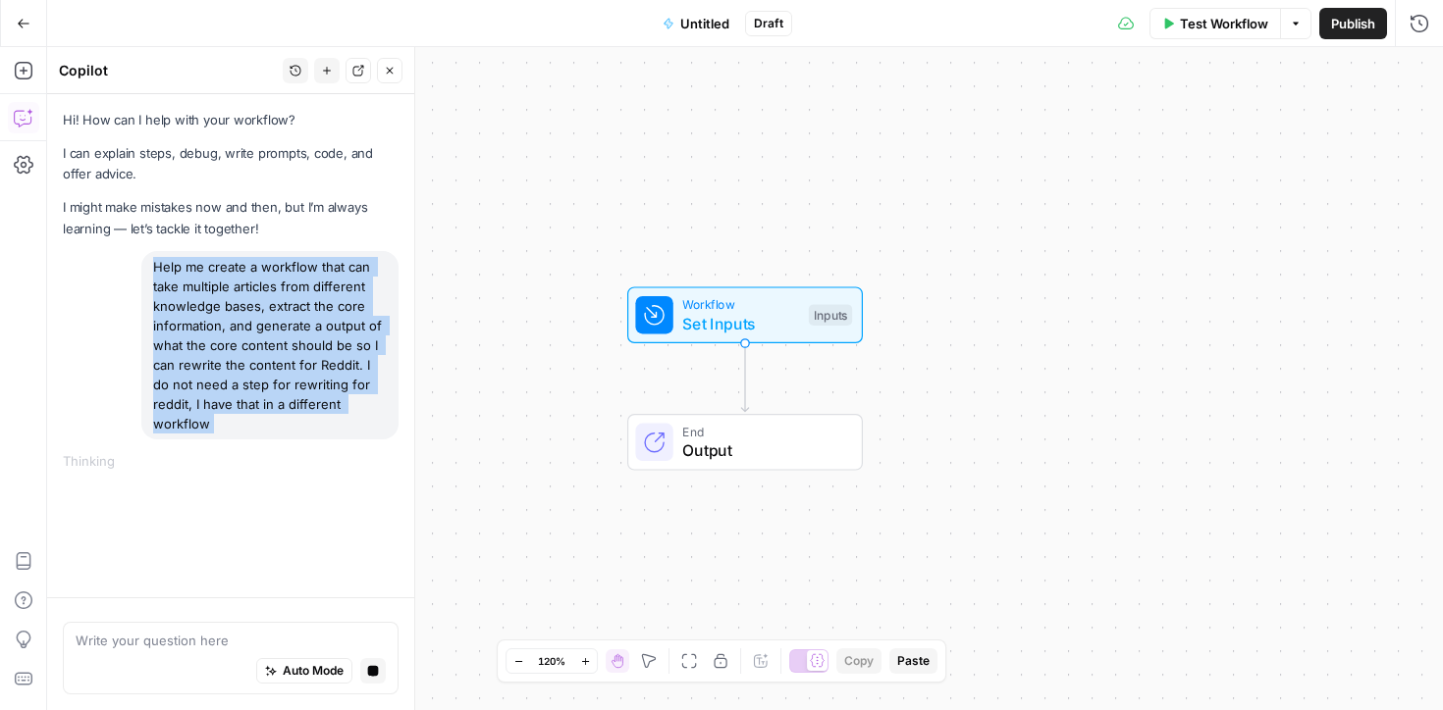
click at [262, 306] on div "Help me create a workflow that can take multiple articles from different knowle…" at bounding box center [269, 345] width 257 height 188
copy div "Help me create a workflow that can take multiple articles from different knowle…"
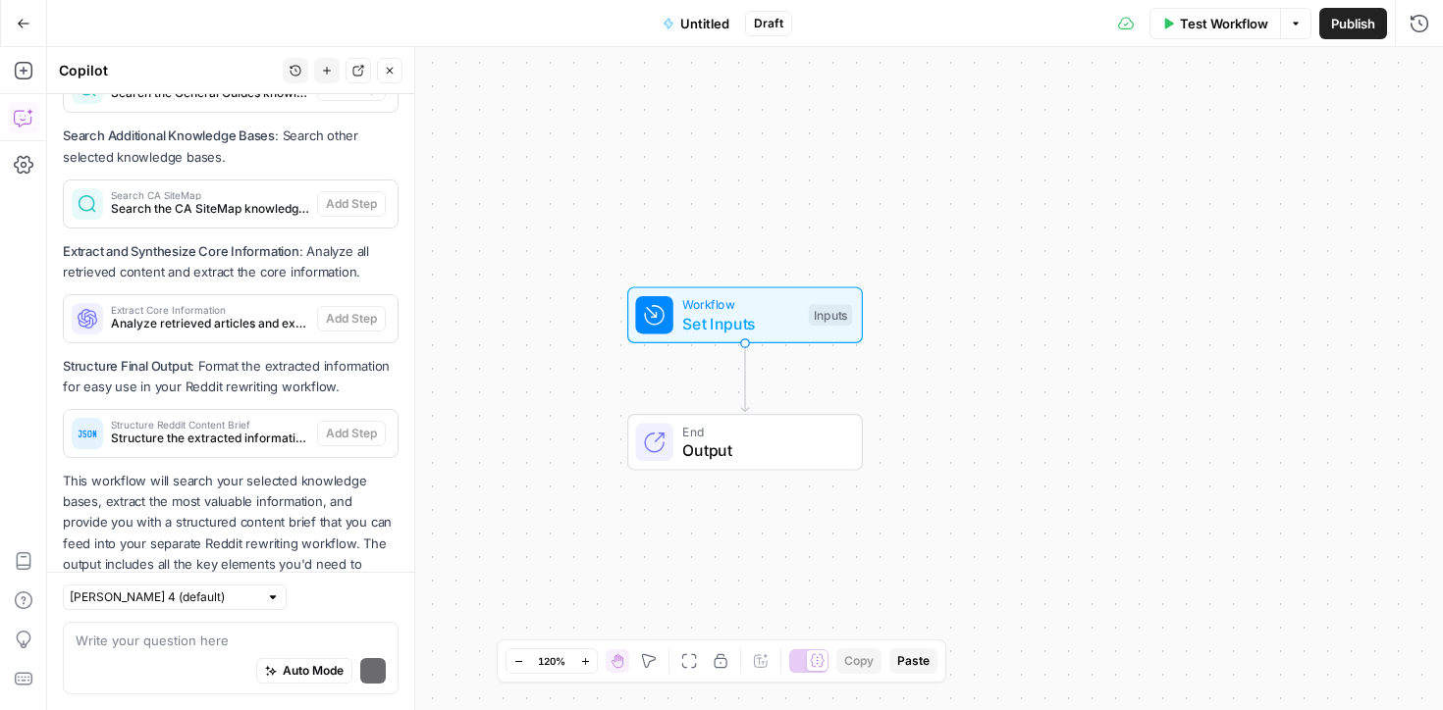
scroll to position [1396, 0]
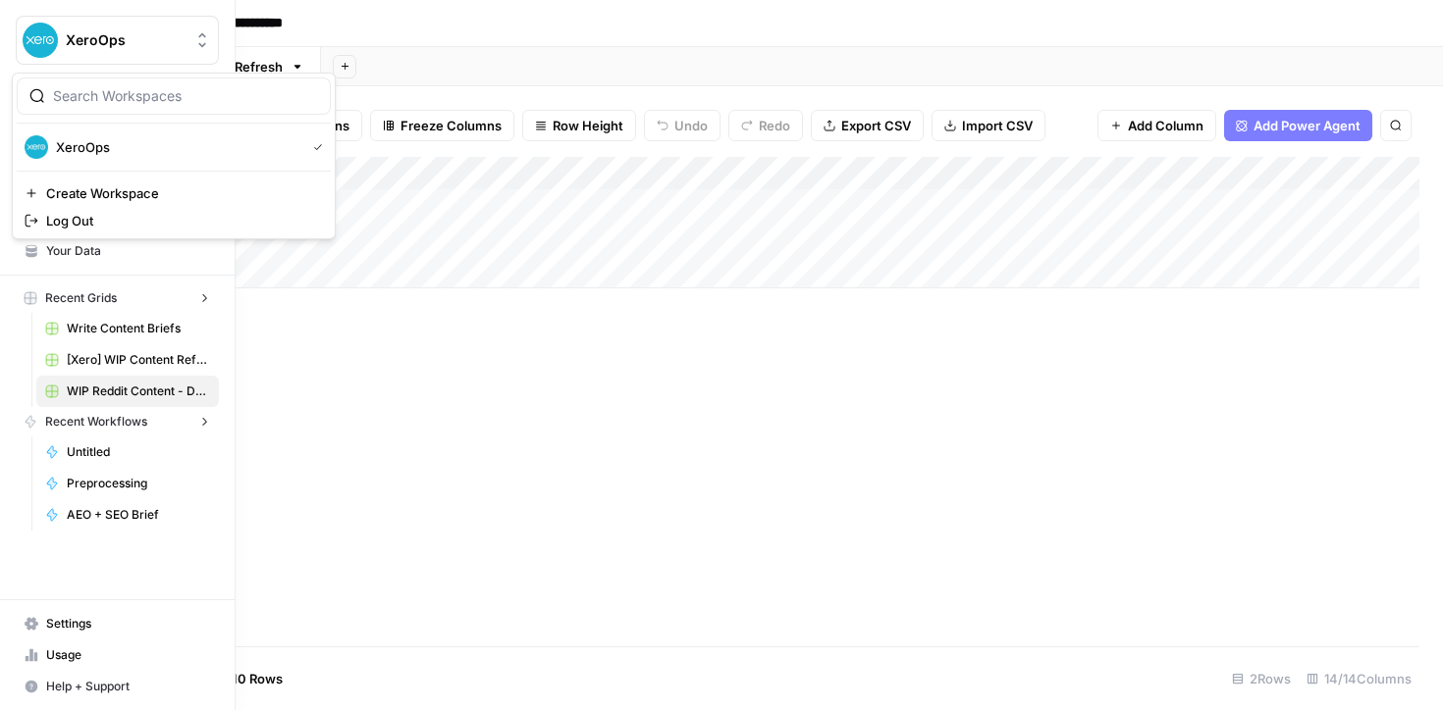
click at [27, 44] on img "Workspace: XeroOps" at bounding box center [40, 40] width 35 height 35
click at [86, 146] on span "XeroOps" at bounding box center [180, 147] width 241 height 20
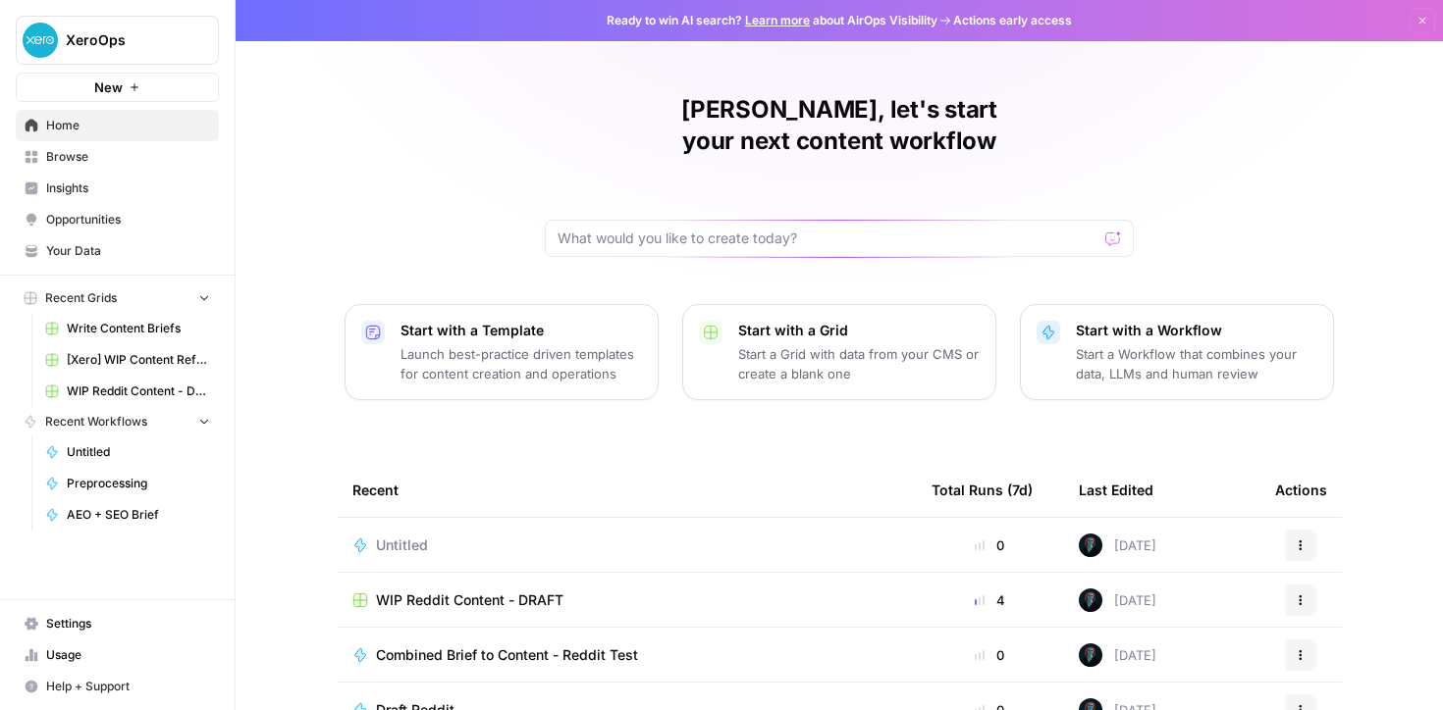
click at [64, 256] on span "Your Data" at bounding box center [128, 251] width 164 height 18
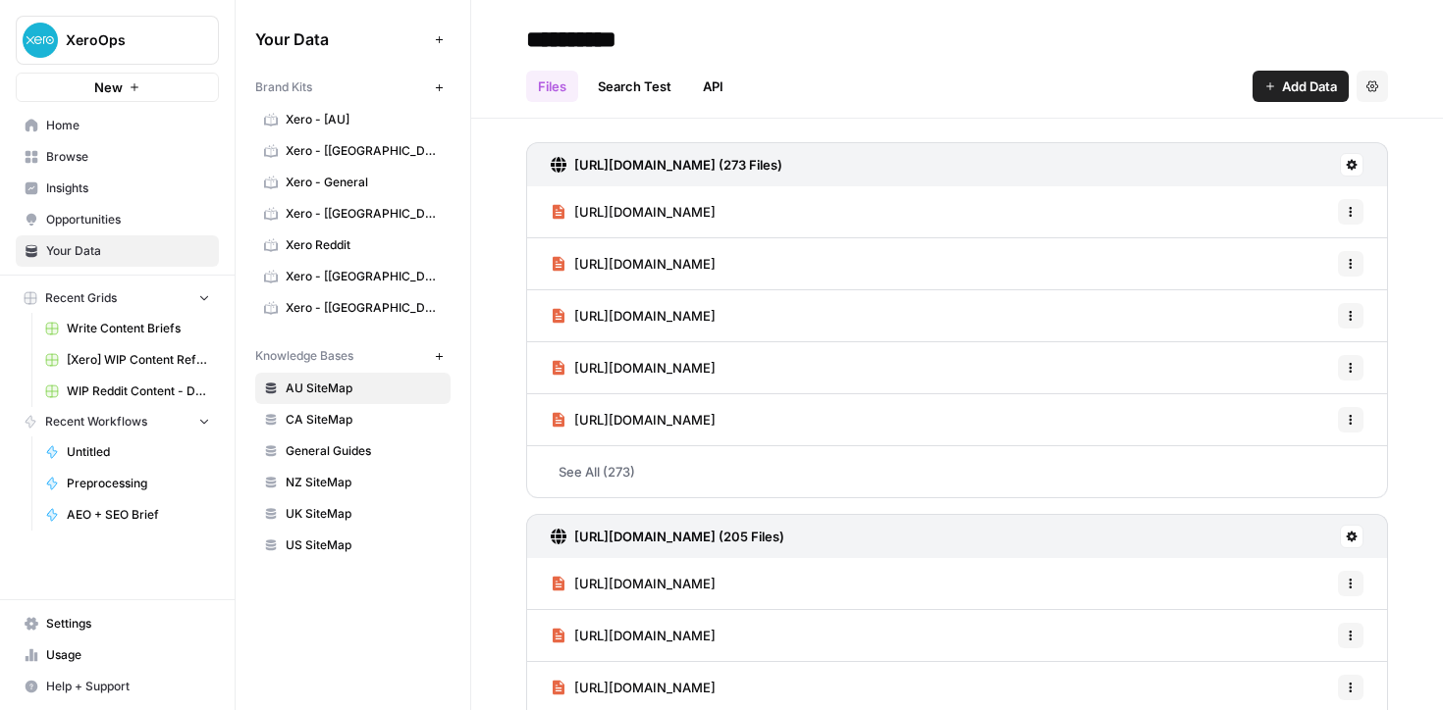
click at [72, 162] on span "Browse" at bounding box center [128, 157] width 164 height 18
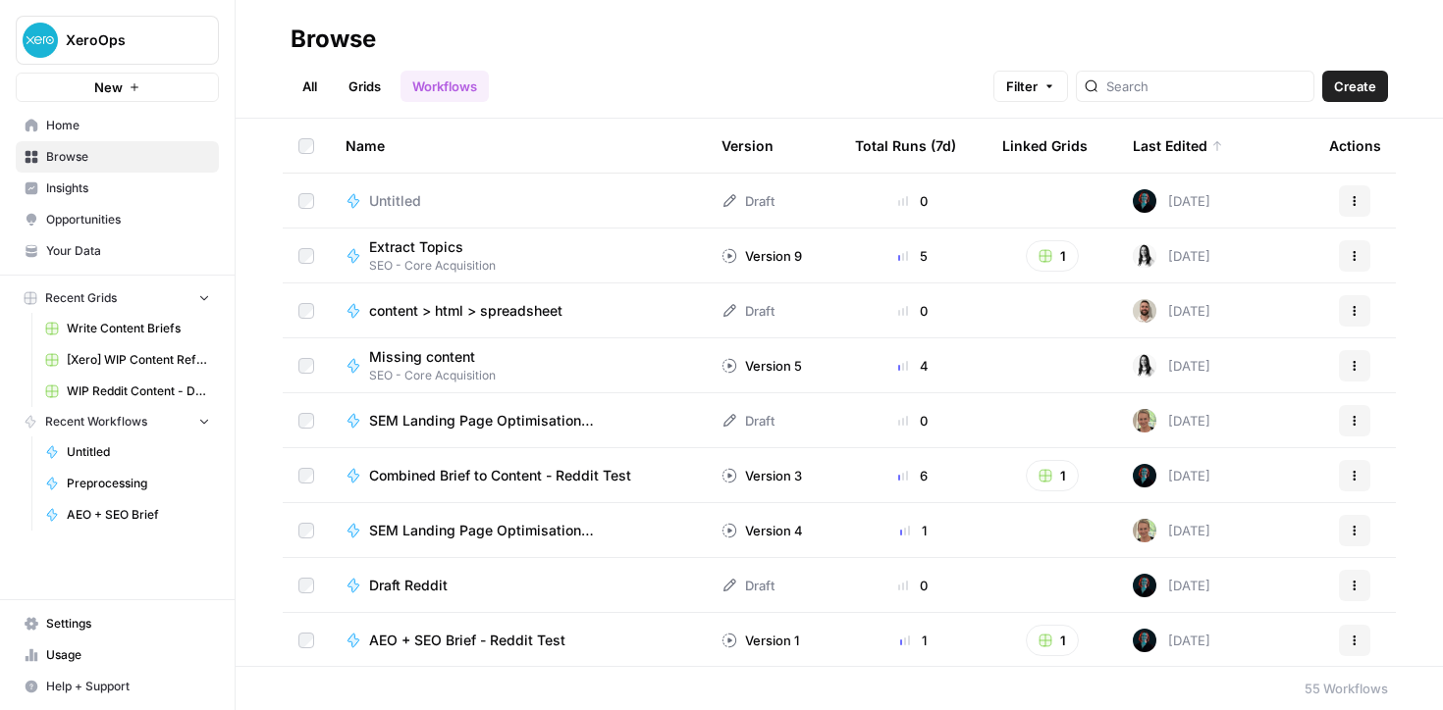
click at [375, 96] on link "Grids" at bounding box center [365, 86] width 56 height 31
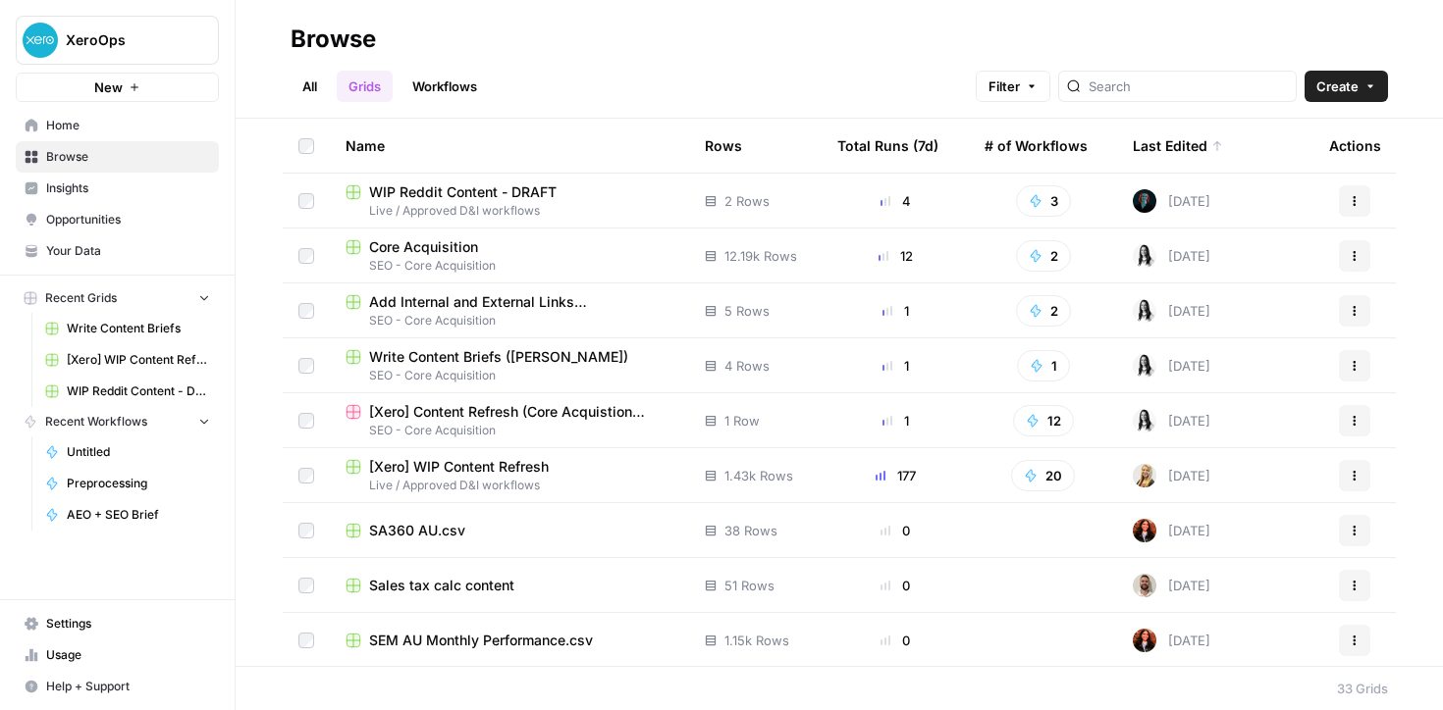
click at [447, 100] on link "Workflows" at bounding box center [444, 86] width 88 height 31
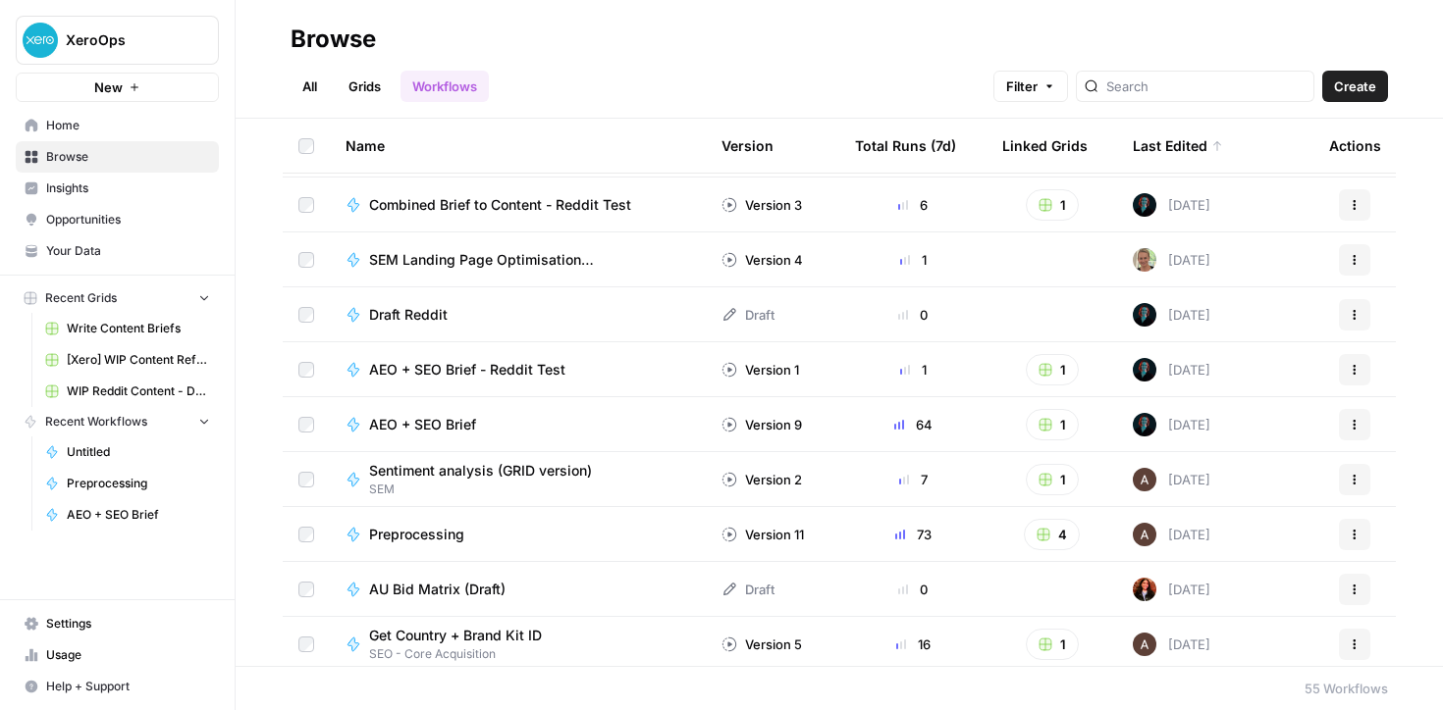
scroll to position [274, 0]
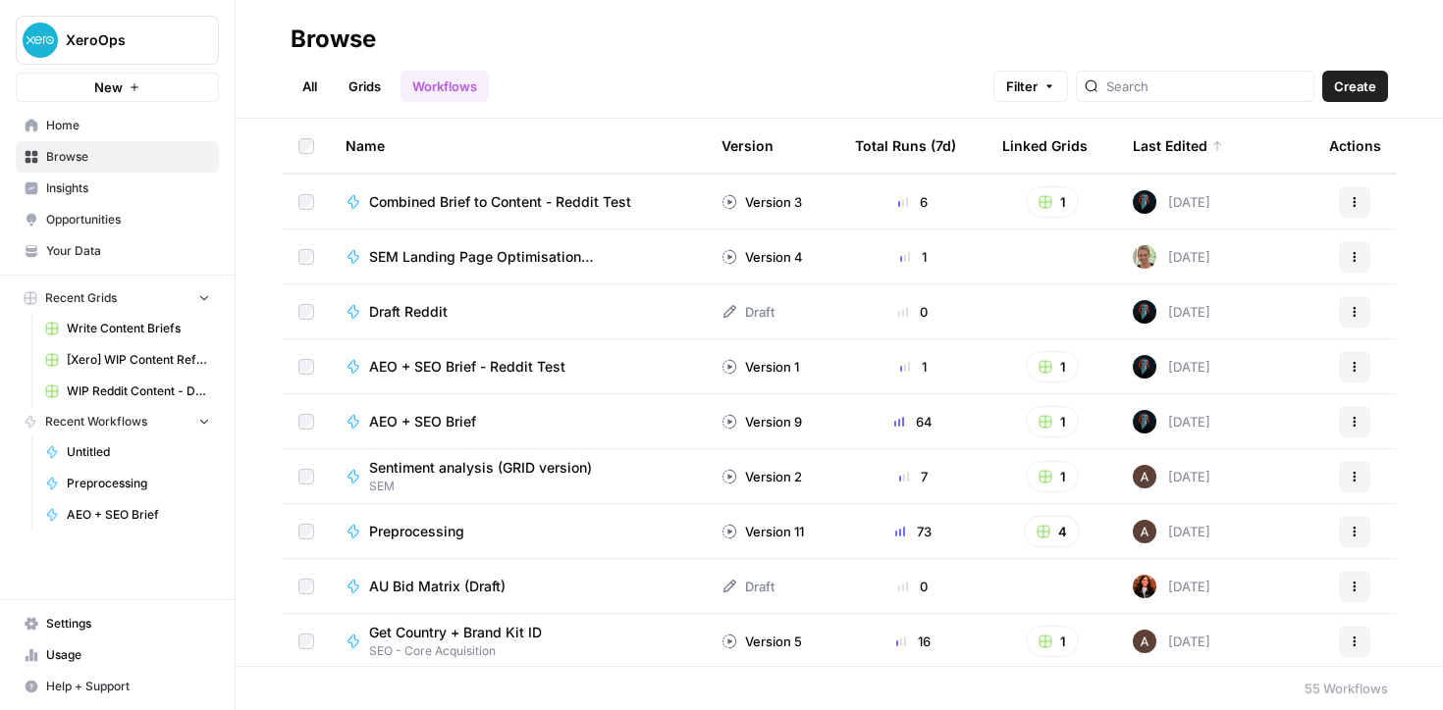
click at [427, 421] on span "AEO + SEO Brief" at bounding box center [422, 422] width 107 height 20
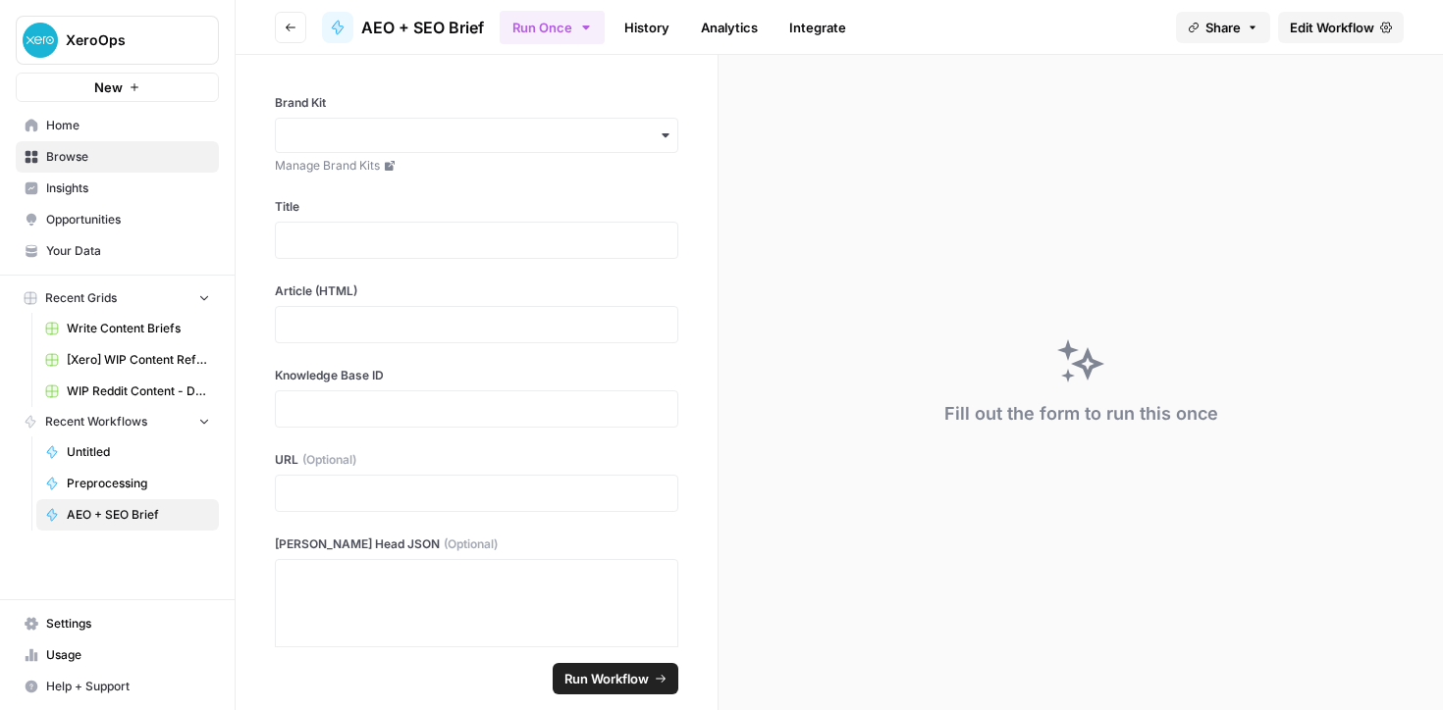
click at [1312, 37] on link "Edit Workflow" at bounding box center [1341, 27] width 126 height 31
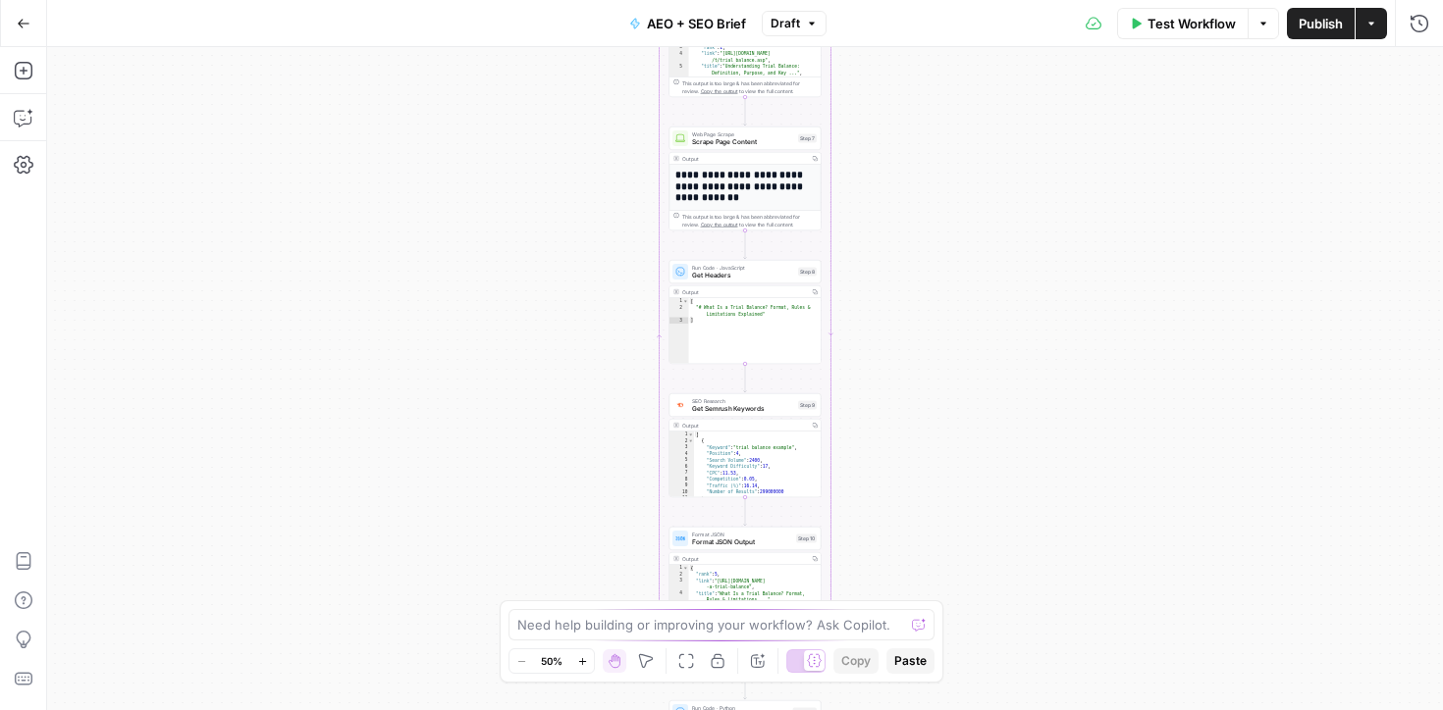
scroll to position [184, 0]
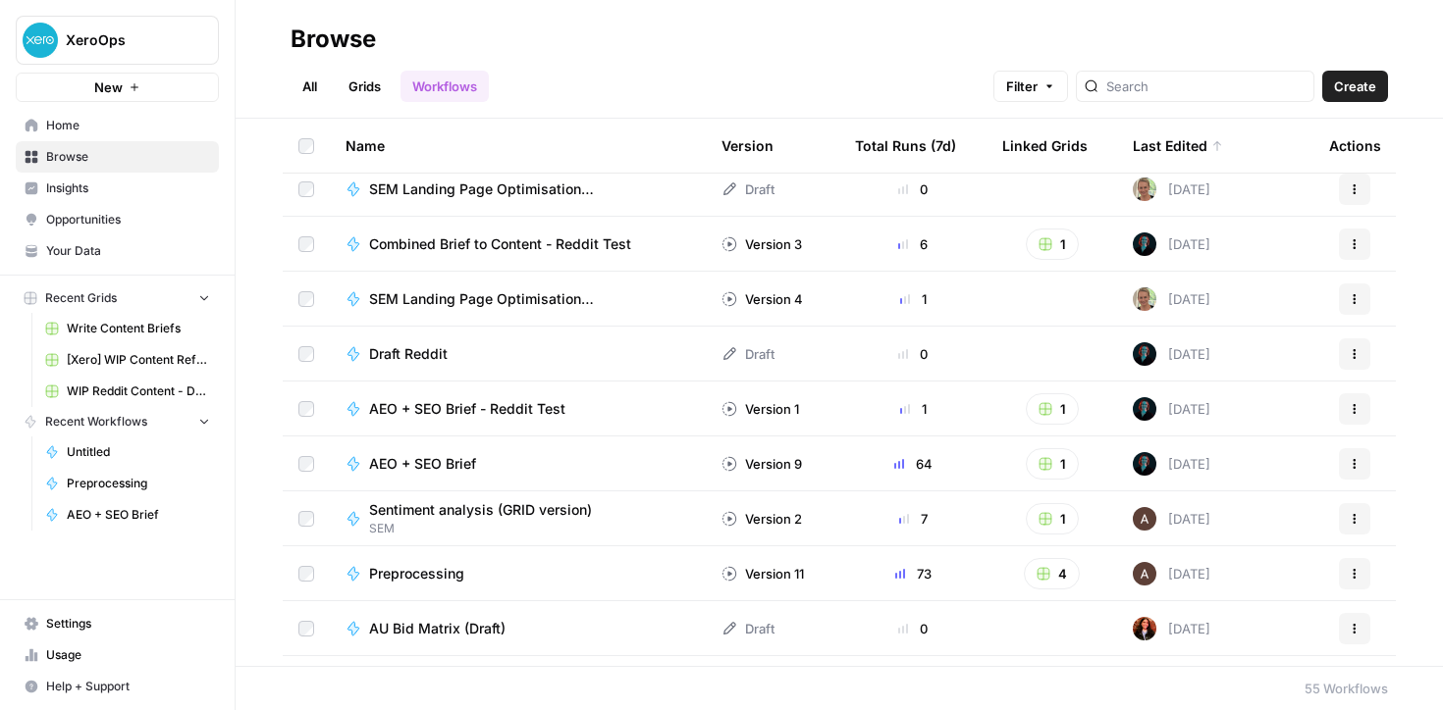
scroll to position [236, 0]
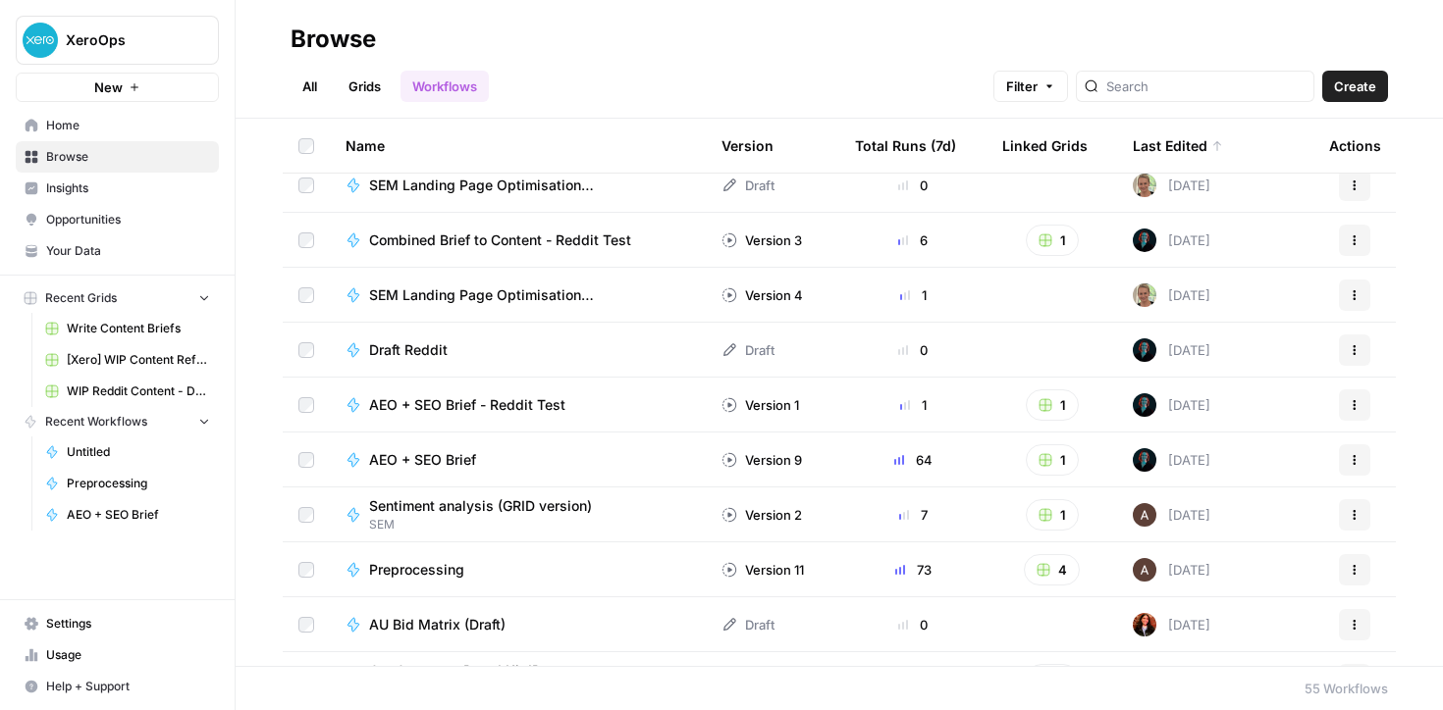
click at [423, 394] on td "AEO + SEO Brief - Reddit Test" at bounding box center [518, 405] width 376 height 54
click at [456, 399] on span "AEO + SEO Brief - Reddit Test" at bounding box center [467, 405] width 196 height 20
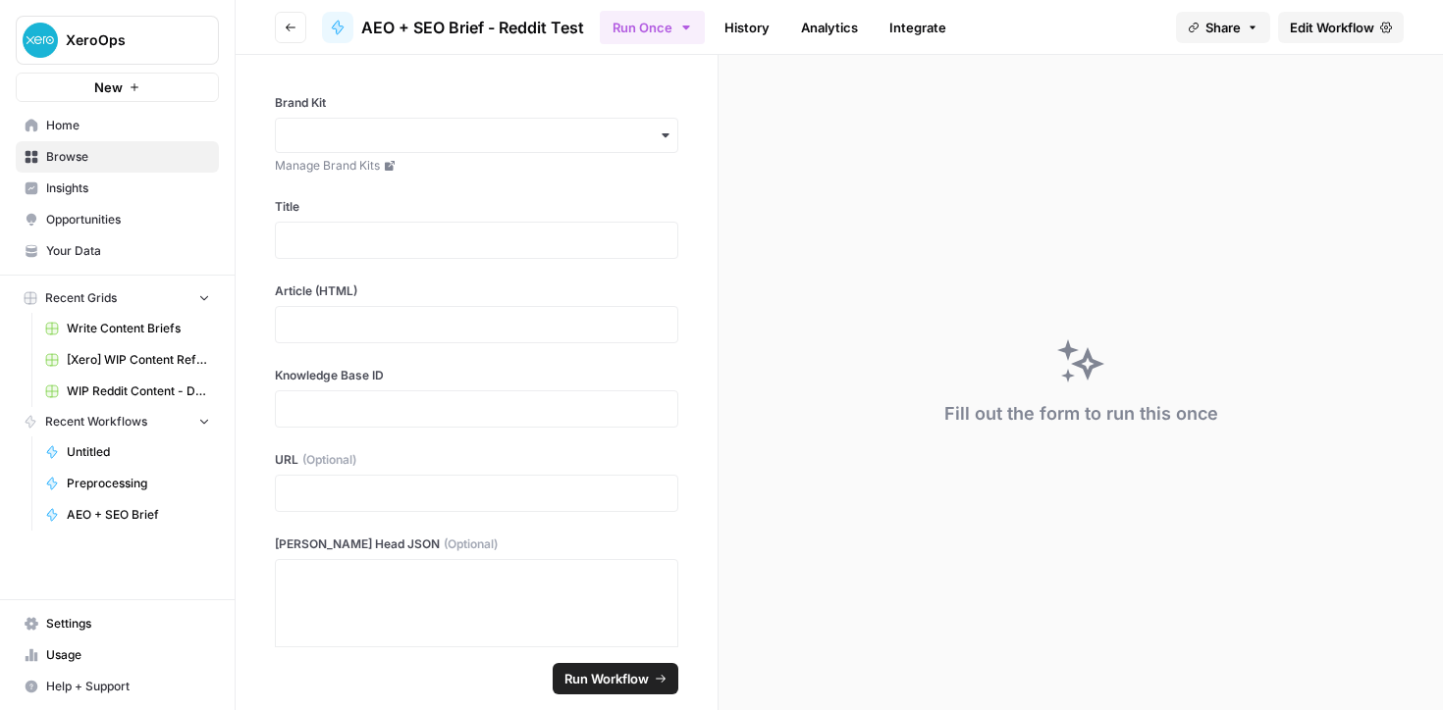
click at [1325, 33] on span "Edit Workflow" at bounding box center [1331, 28] width 84 height 20
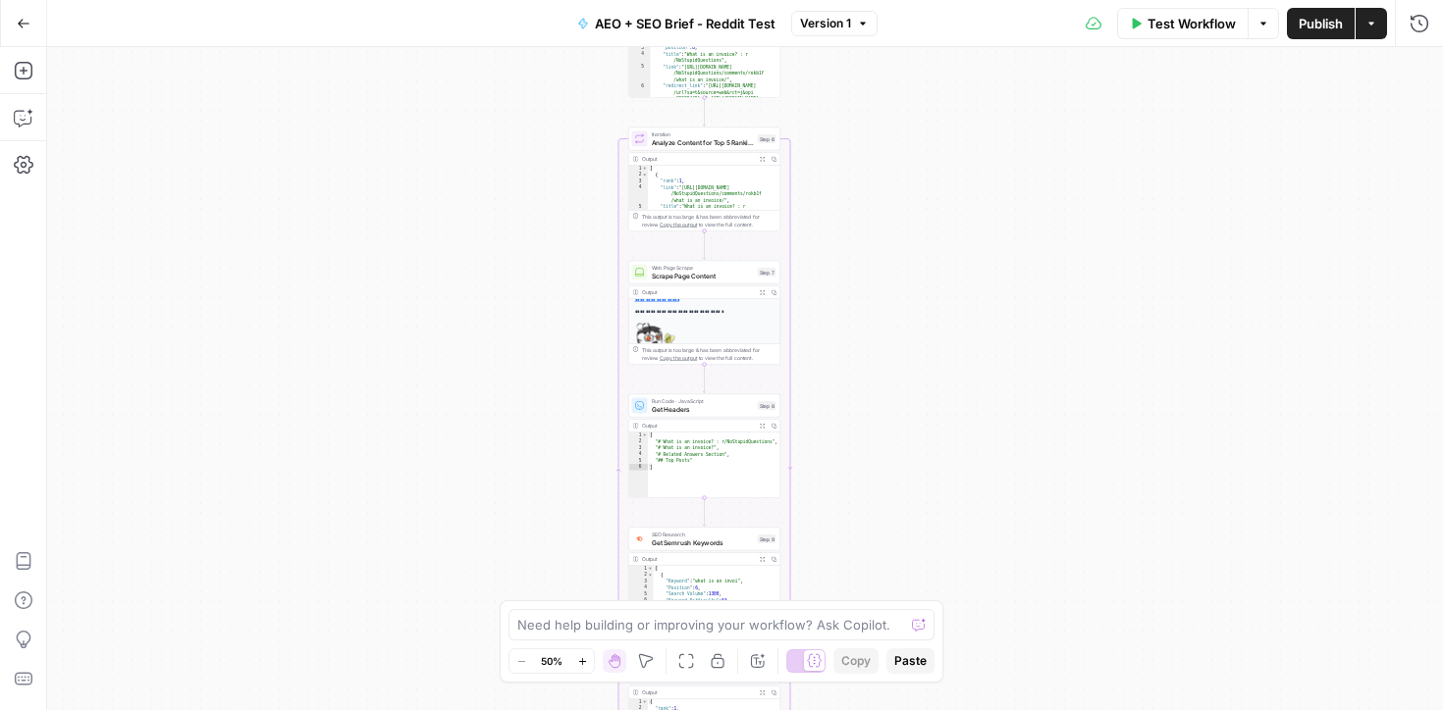
scroll to position [122, 0]
click at [551, 217] on div "Workflow Set Inputs Inputs Run Code · JavaScript Map Knowledge Base ID to Regio…" at bounding box center [744, 378] width 1395 height 663
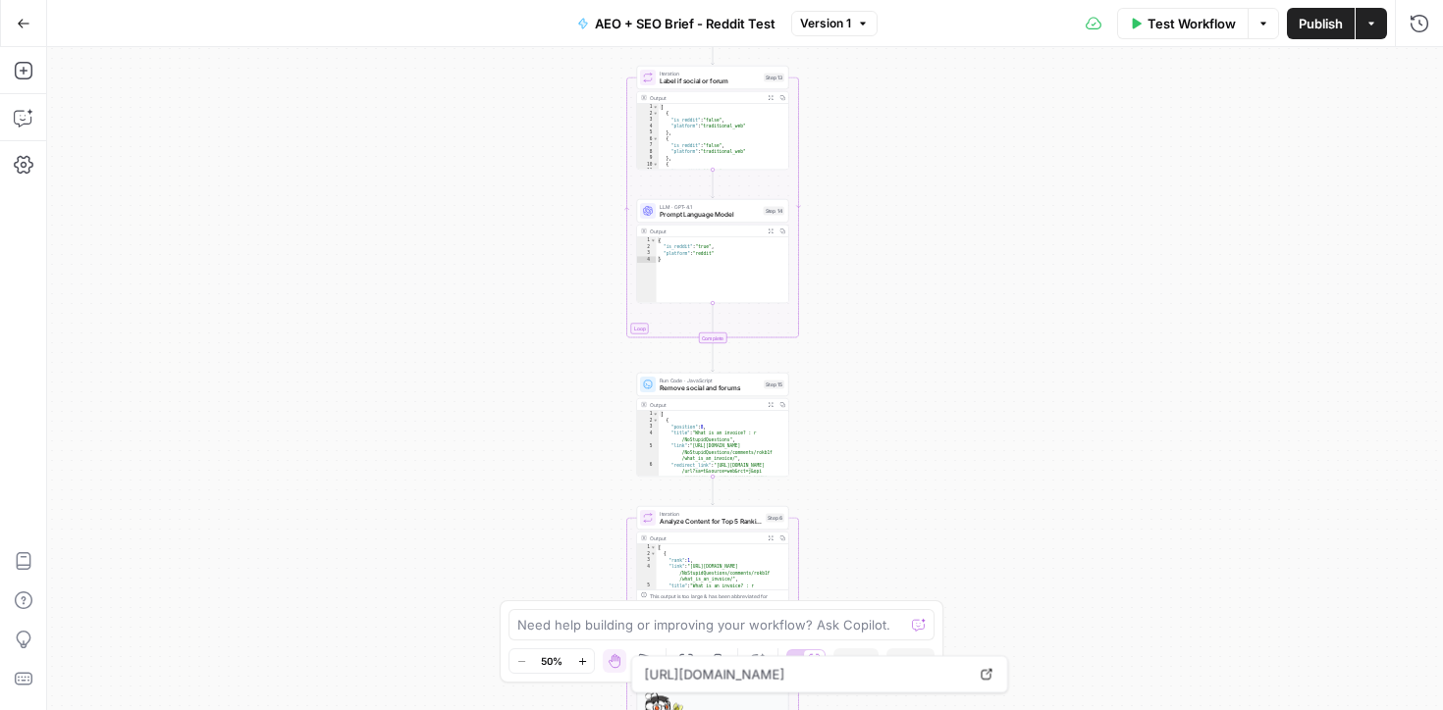
scroll to position [0, 0]
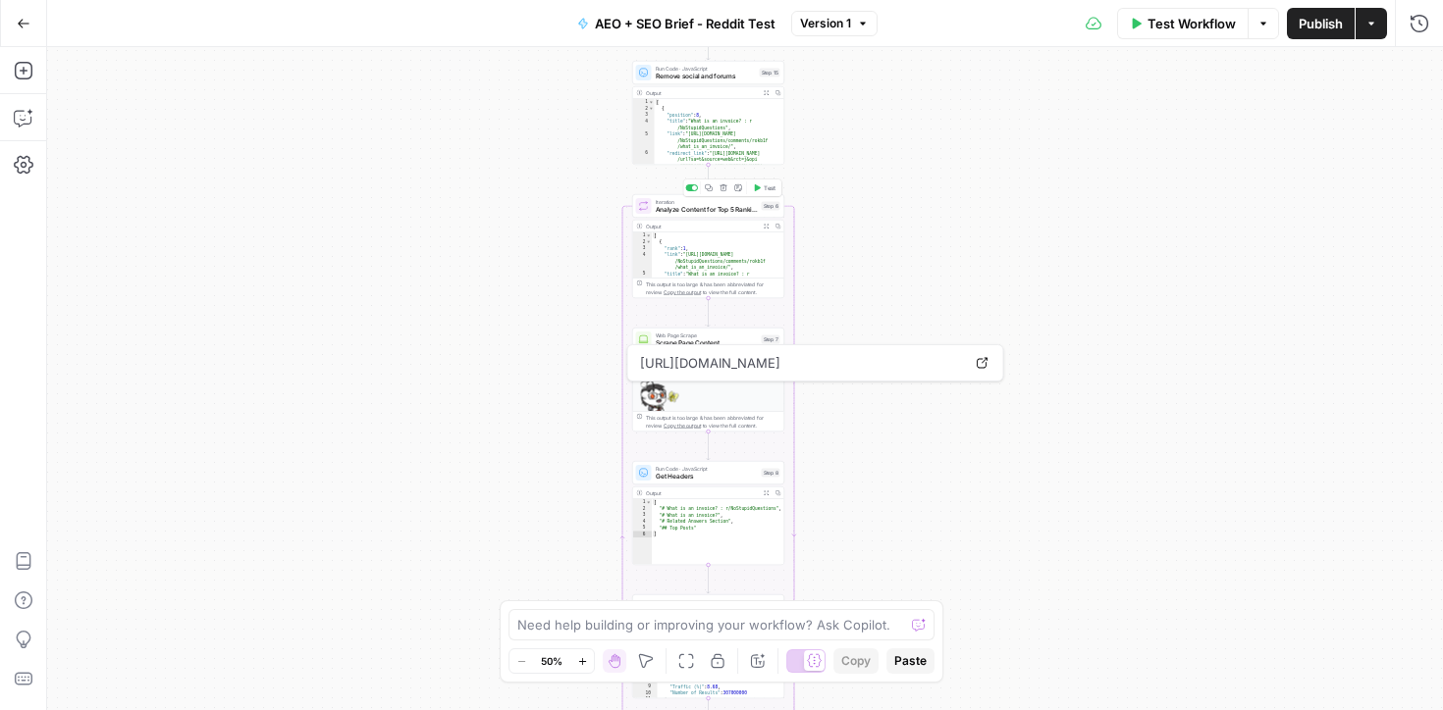
click at [542, 394] on div "Workflow Set Inputs Inputs Run Code · JavaScript Map Knowledge Base ID to Regio…" at bounding box center [744, 378] width 1395 height 663
click at [890, 414] on div "Workflow Set Inputs Inputs Run Code · JavaScript Map Knowledge Base ID to Regio…" at bounding box center [744, 378] width 1395 height 663
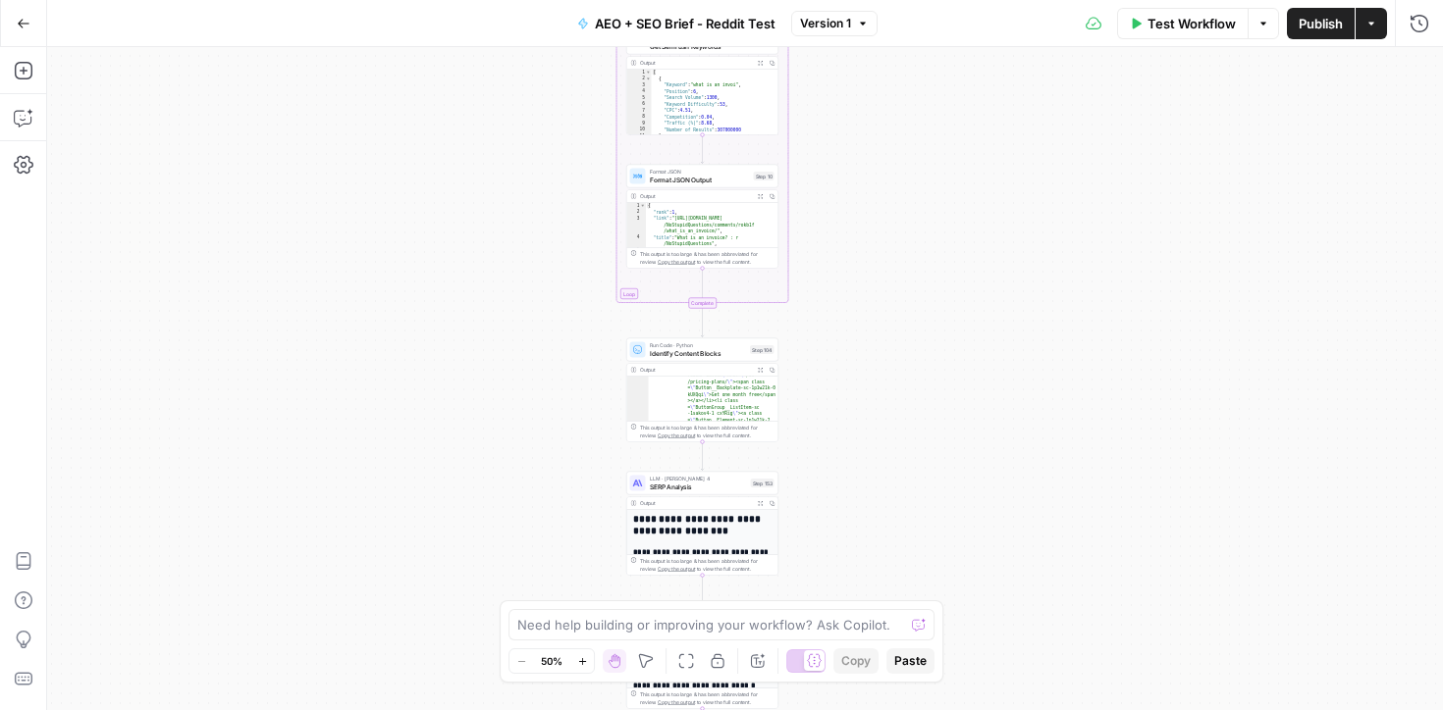
scroll to position [224, 0]
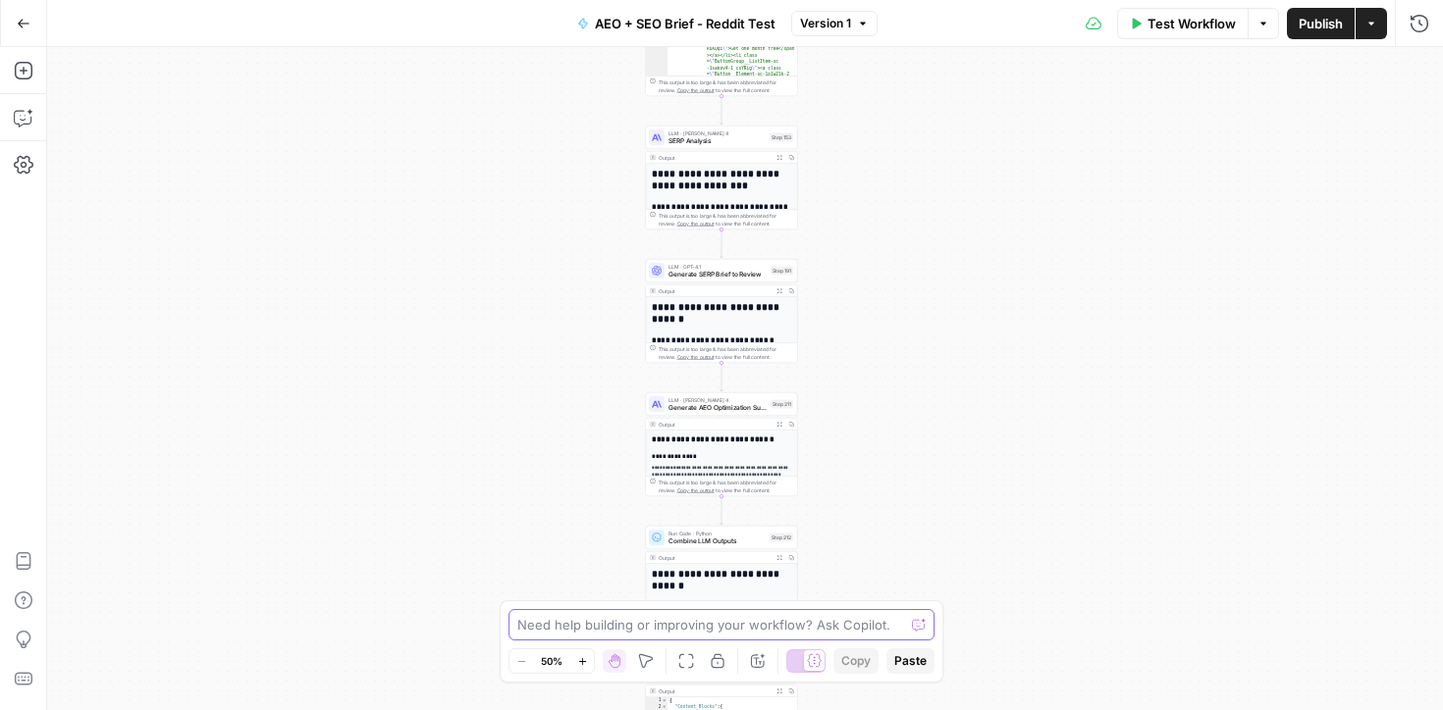
click at [538, 622] on textarea at bounding box center [710, 625] width 387 height 20
paste textarea "Help me create a workflow that can take multiple articles from different knowle…"
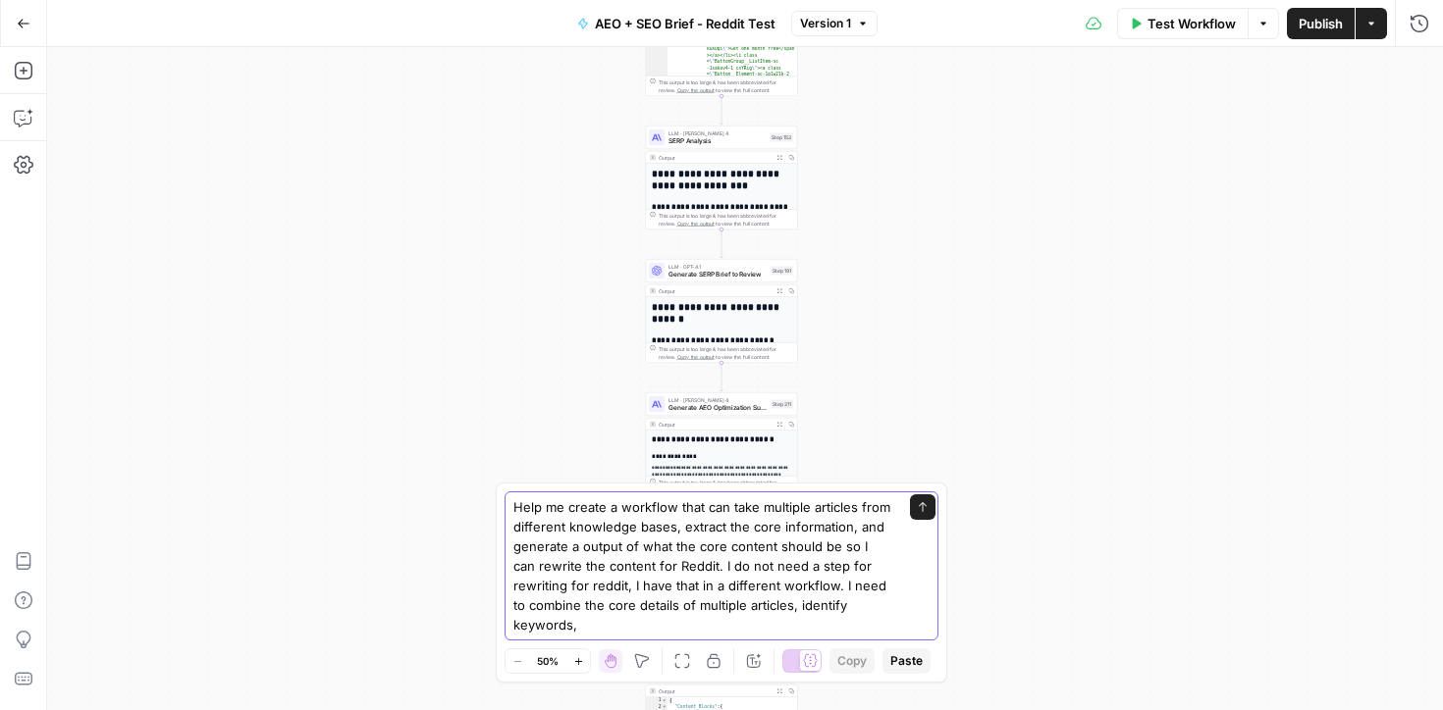
click at [707, 511] on textarea "Help me create a workflow that can take multiple articles from different knowle…" at bounding box center [701, 566] width 377 height 137
drag, startPoint x: 599, startPoint y: 622, endPoint x: 838, endPoint y: 585, distance: 242.3
click at [839, 585] on textarea "Help me create a workflow that can take multiple articles from different knowle…" at bounding box center [701, 566] width 377 height 137
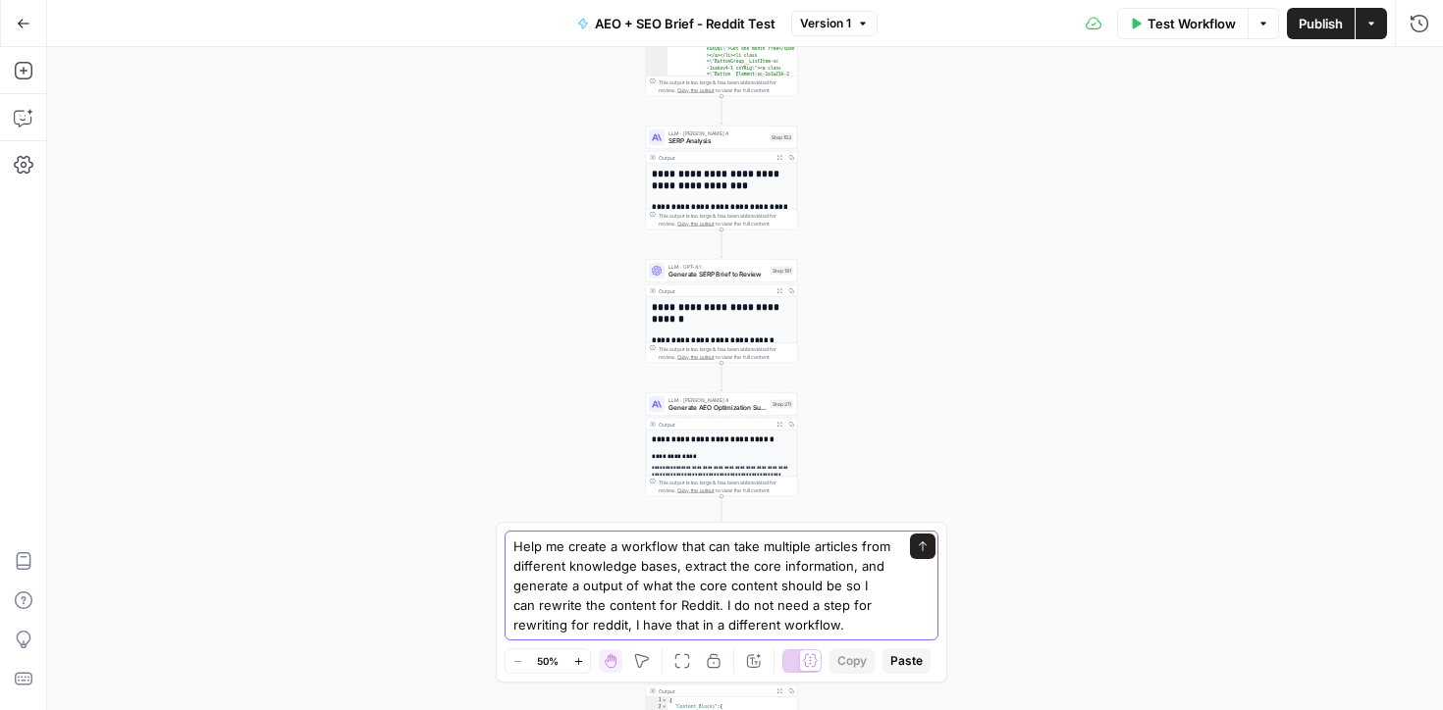
type textarea "Help me create a workflow that can take multiple articles from different knowle…"
click at [710, 604] on textarea "Help me create a workflow that can take multiple articles from different knowle…" at bounding box center [701, 586] width 377 height 98
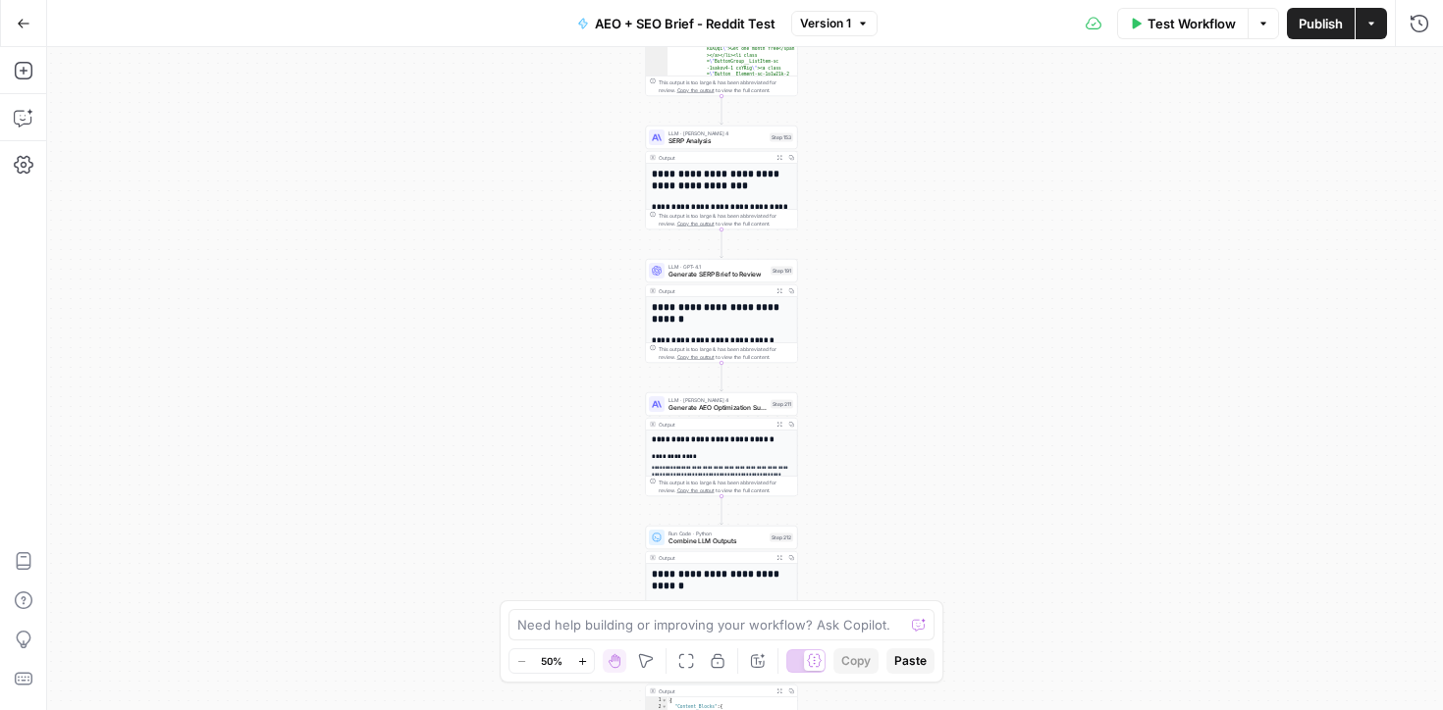
click at [24, 21] on icon "button" at bounding box center [24, 24] width 14 height 14
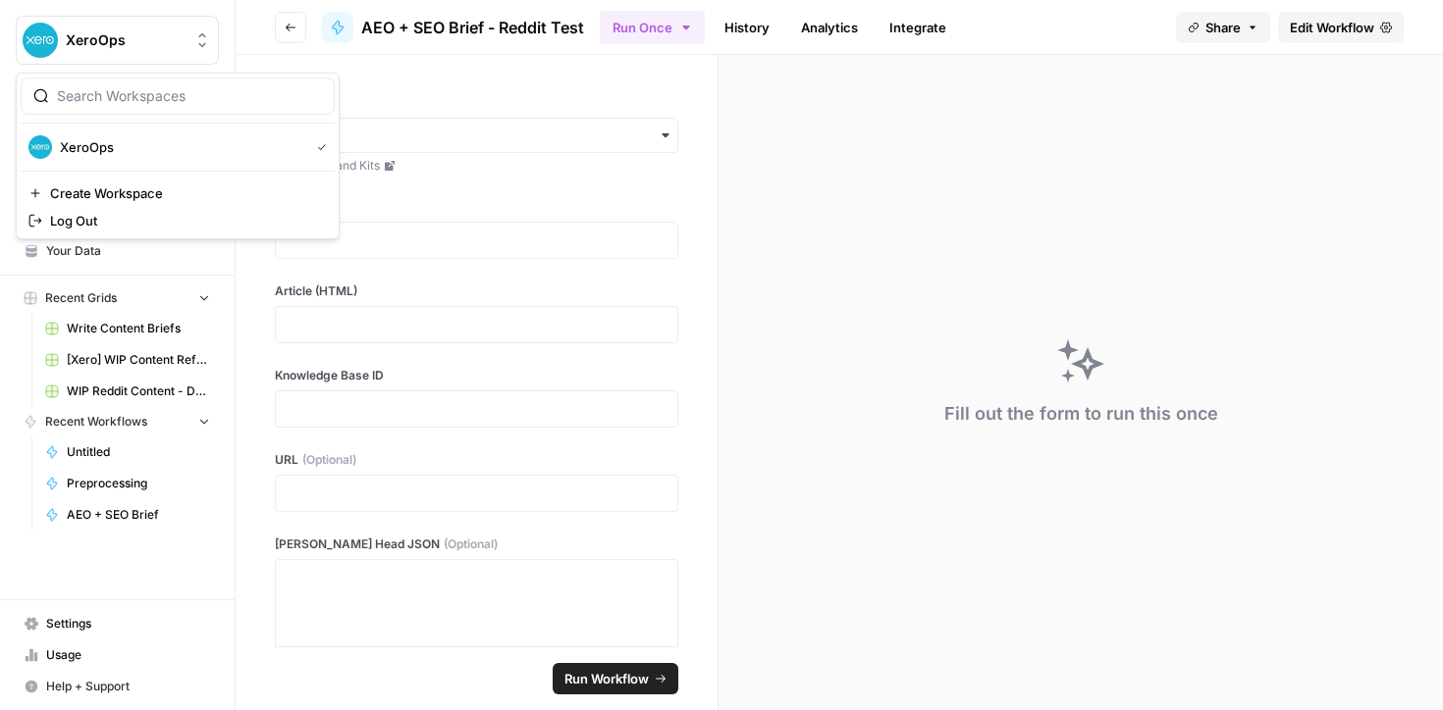
click at [24, 21] on button "XeroOps" at bounding box center [117, 40] width 203 height 49
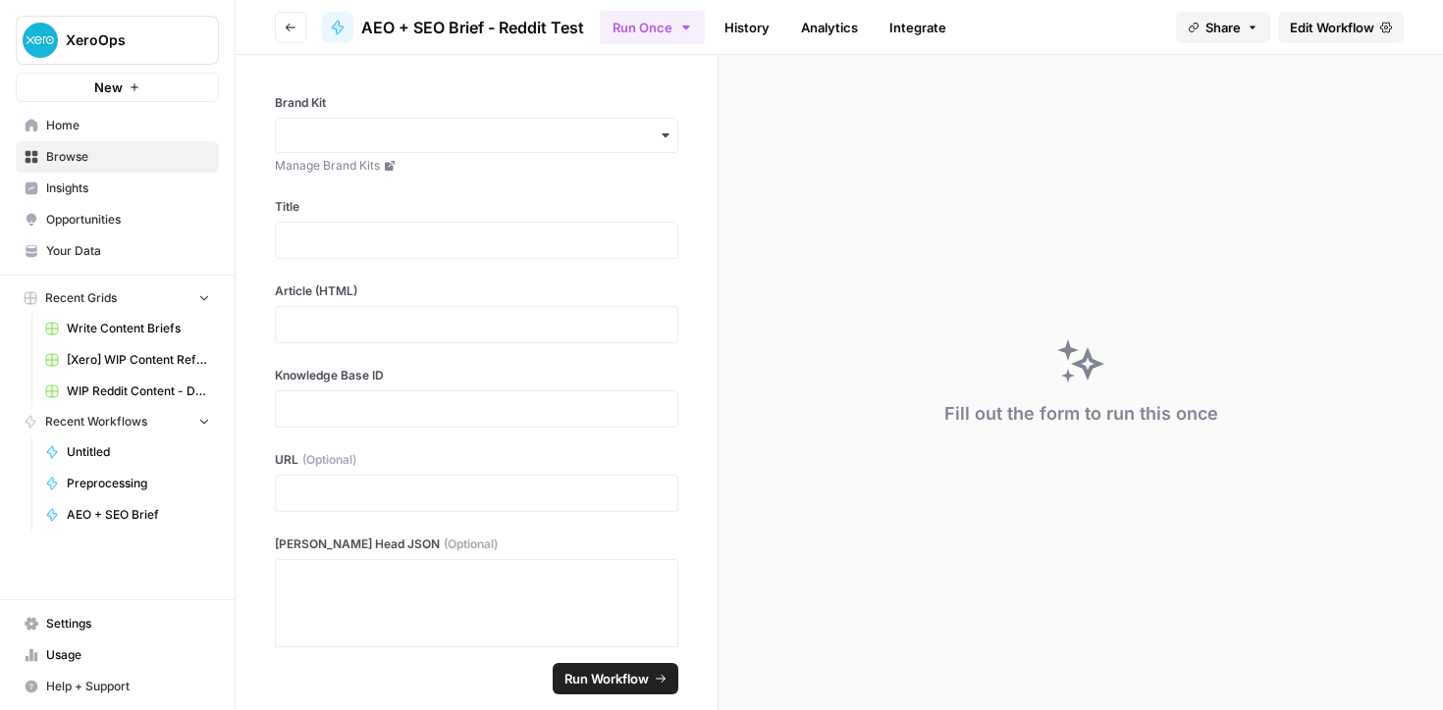
click at [32, 26] on img "Workspace: XeroOps" at bounding box center [40, 40] width 35 height 35
click at [60, 155] on span "Browse" at bounding box center [128, 157] width 164 height 18
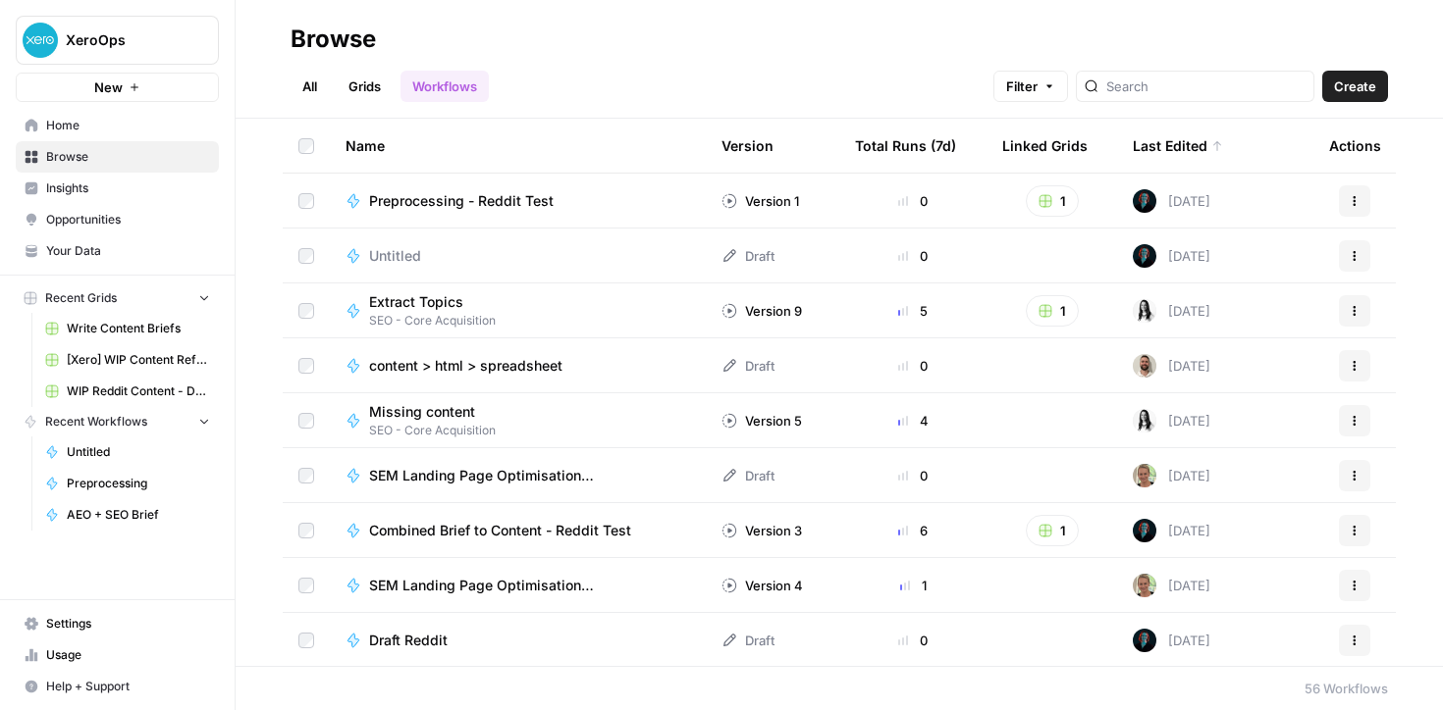
click at [497, 197] on span "Preprocessing - Reddit Test" at bounding box center [461, 201] width 184 height 20
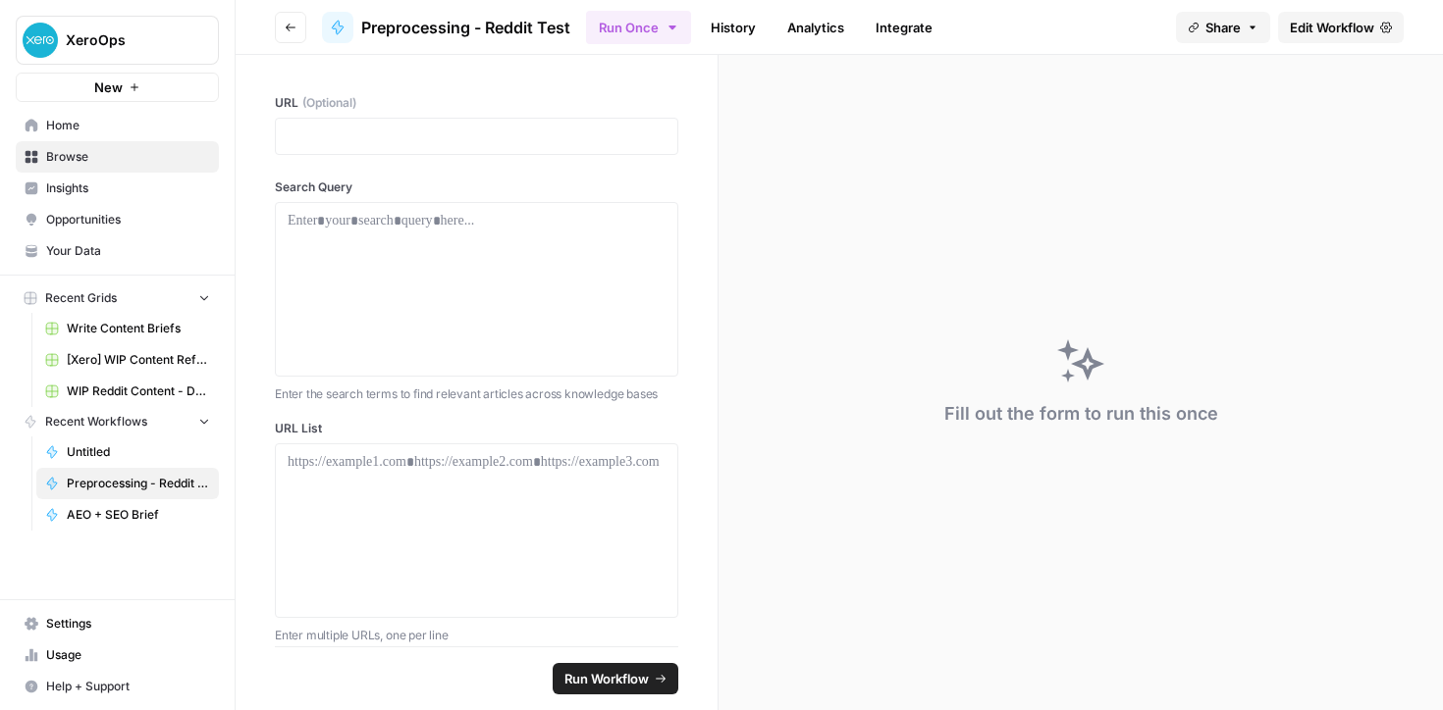
click at [1330, 26] on span "Edit Workflow" at bounding box center [1331, 28] width 84 height 20
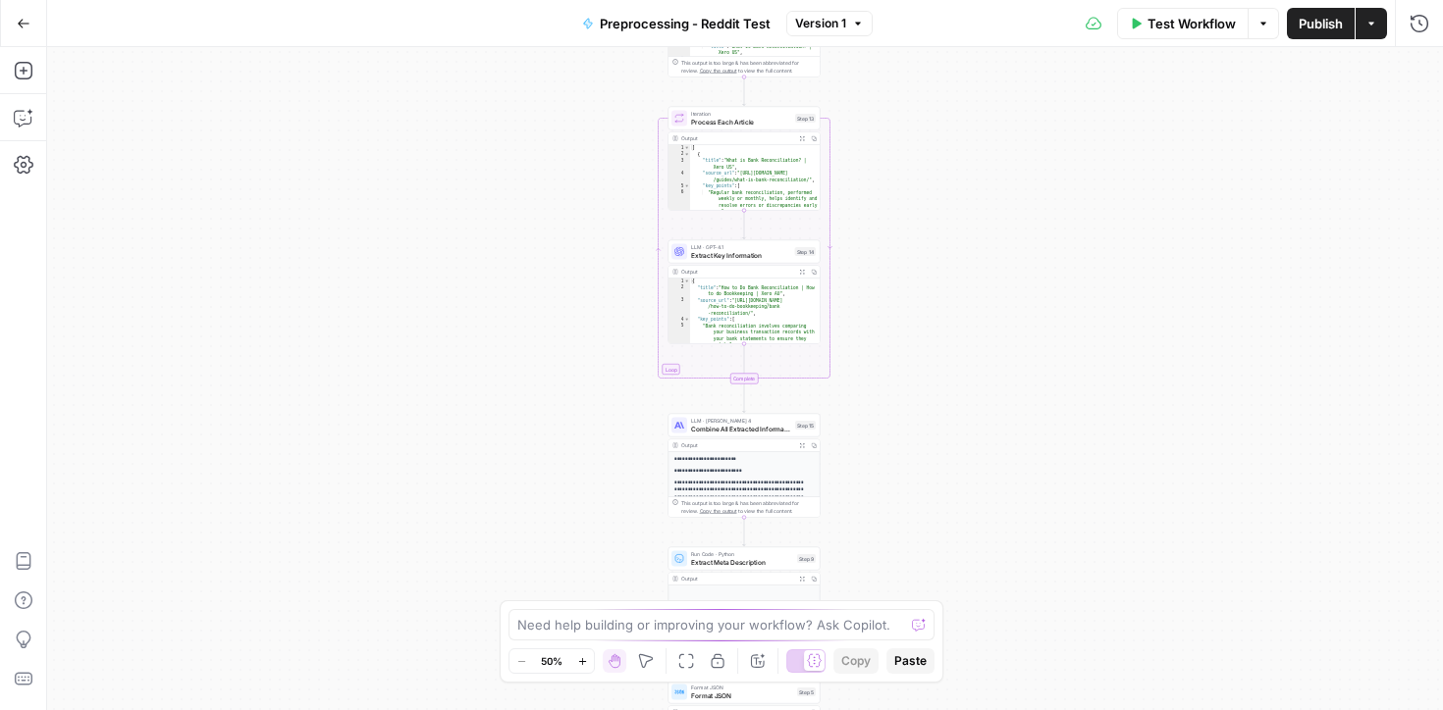
click at [1179, 23] on span "Test Workflow" at bounding box center [1191, 24] width 88 height 20
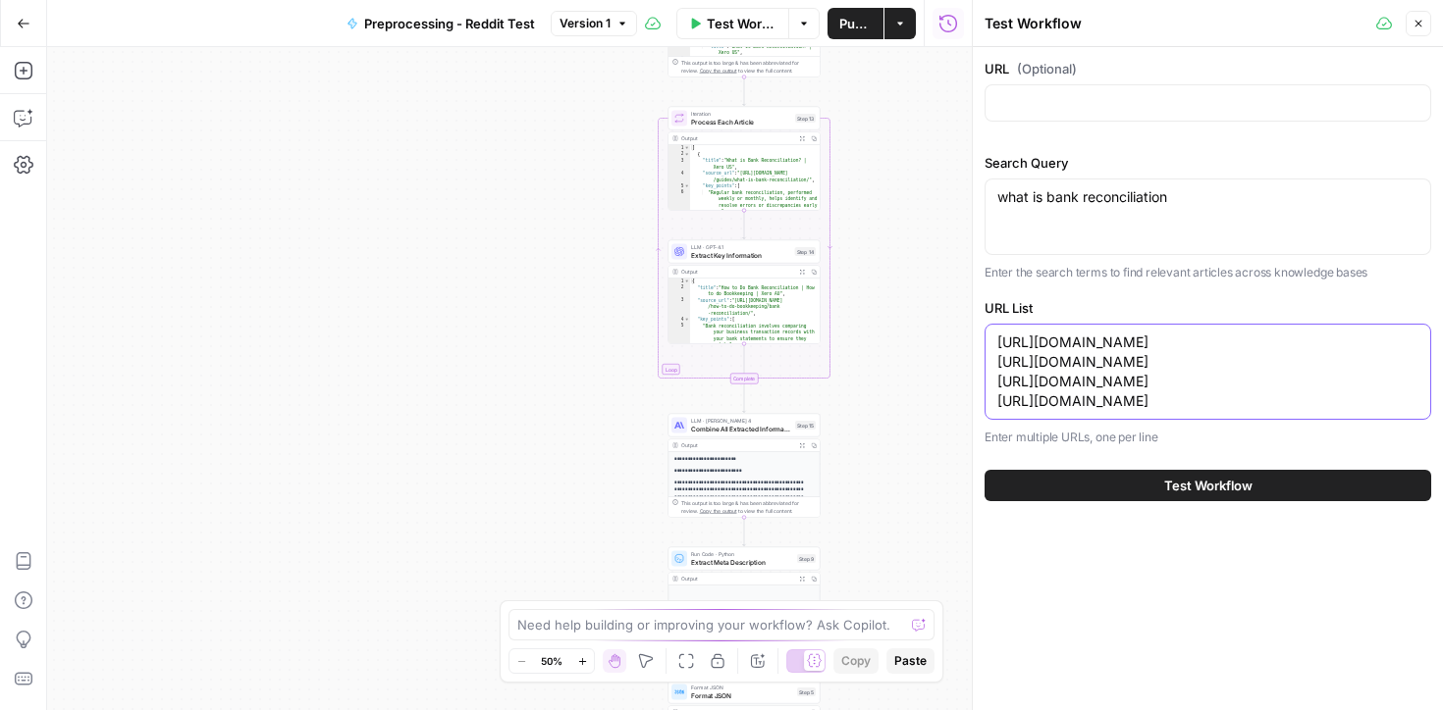
click at [1097, 411] on textarea "[URL][DOMAIN_NAME] [URL][DOMAIN_NAME] [URL][DOMAIN_NAME] [URL][DOMAIN_NAME]" at bounding box center [1207, 372] width 421 height 79
click at [1097, 411] on textarea "https://www.xero.com/us/guides/what-is-bank-reconciliation/ https://www.xero.co…" at bounding box center [1207, 372] width 421 height 79
drag, startPoint x: 1107, startPoint y: 430, endPoint x: 986, endPoint y: 327, distance: 158.7
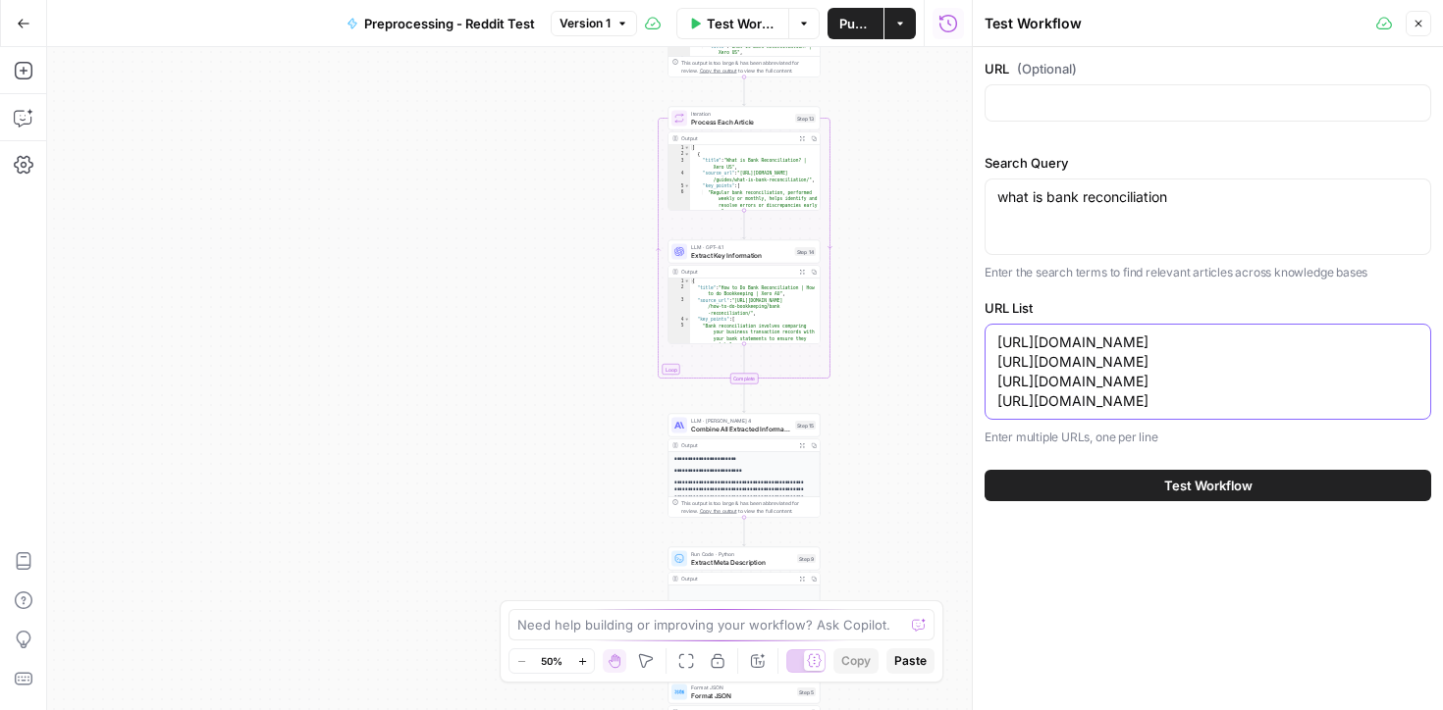
click at [986, 327] on div "https://www.xero.com/us/guides/what-is-bank-reconciliation/ https://www.xero.co…" at bounding box center [1207, 372] width 447 height 96
click at [14, 22] on button "Go Back" at bounding box center [23, 23] width 35 height 35
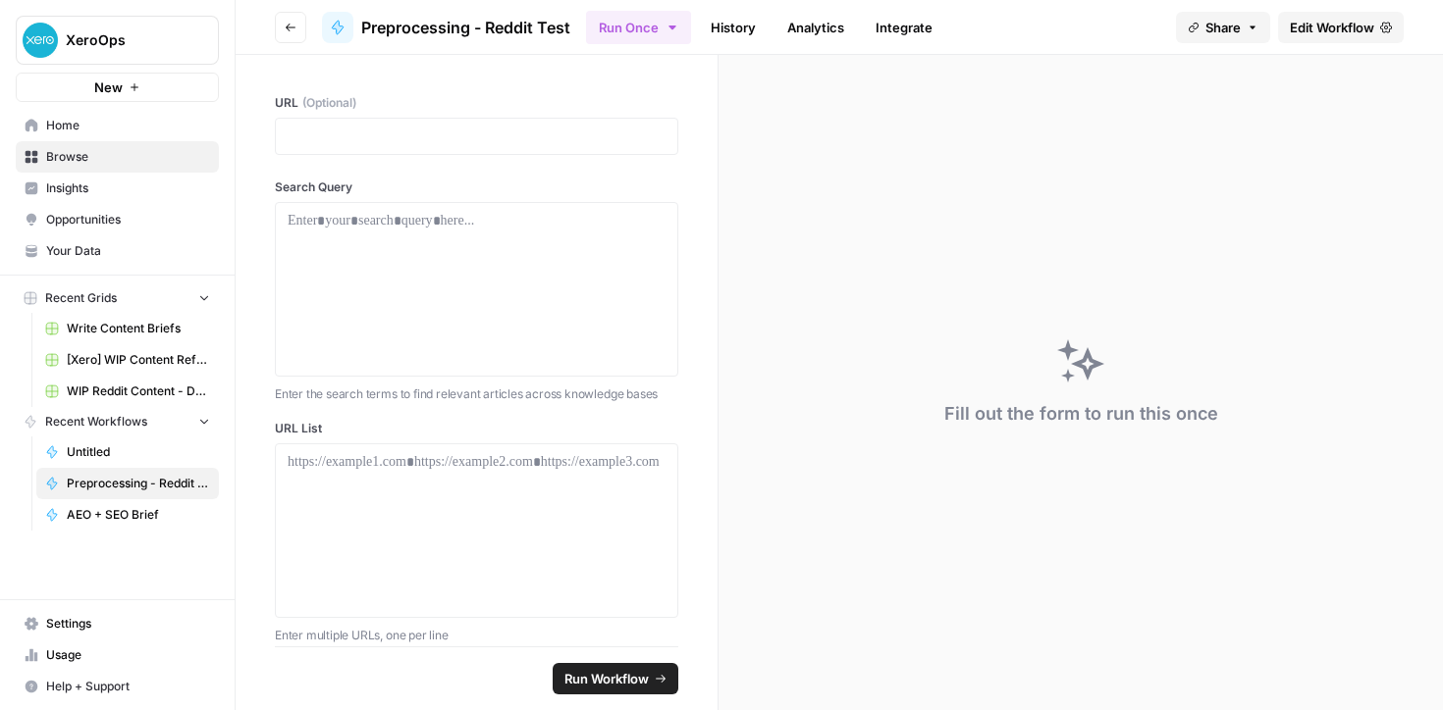
click at [67, 242] on span "Your Data" at bounding box center [128, 251] width 164 height 18
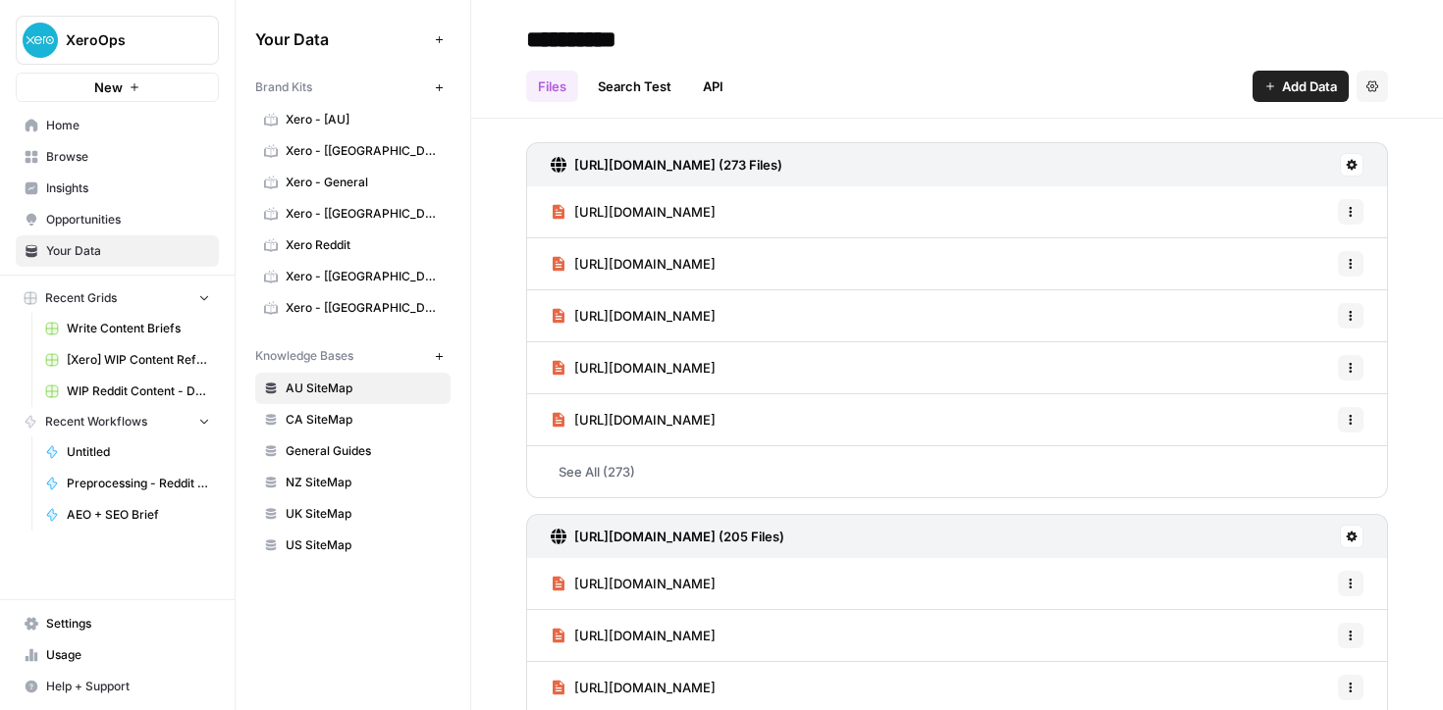
click at [336, 351] on span "Knowledge Bases" at bounding box center [304, 356] width 98 height 18
click at [312, 451] on span "General Guides" at bounding box center [364, 452] width 156 height 18
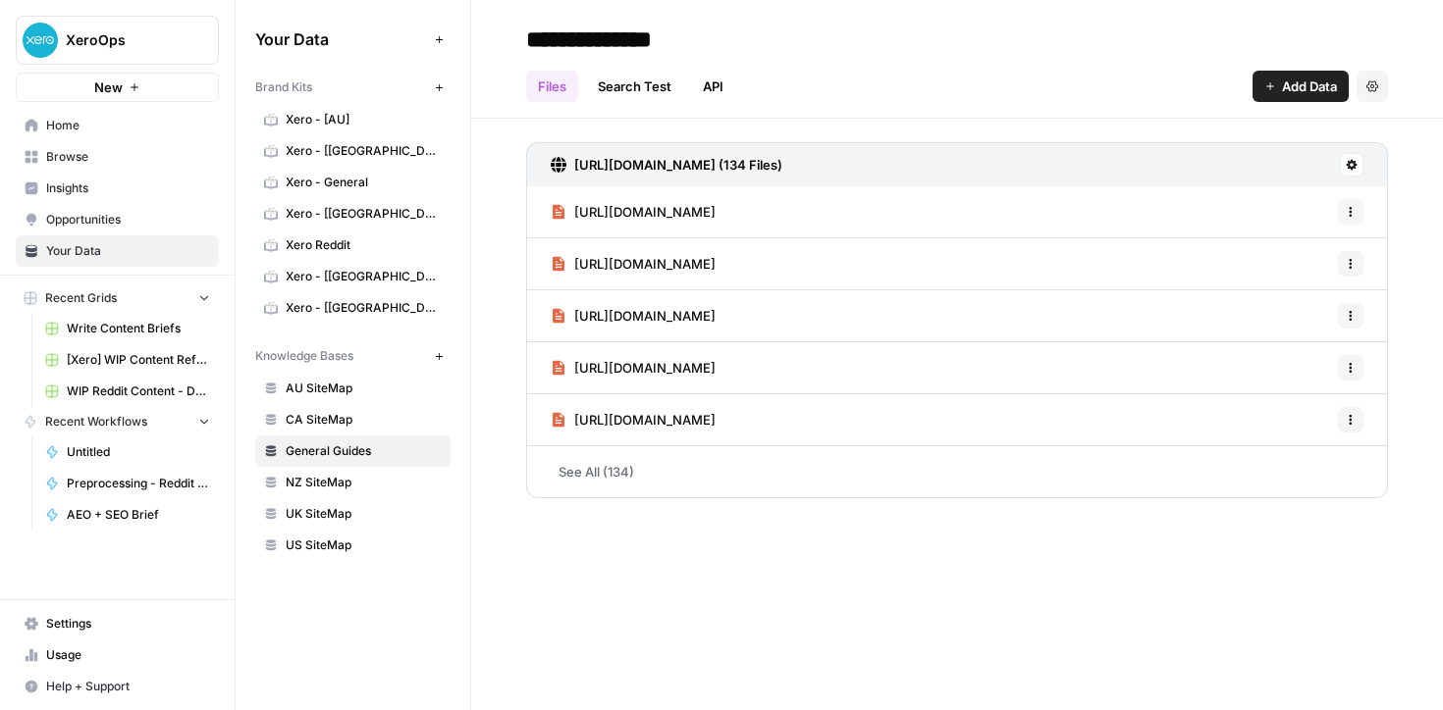
click at [598, 470] on link "See All (134)" at bounding box center [957, 472] width 862 height 51
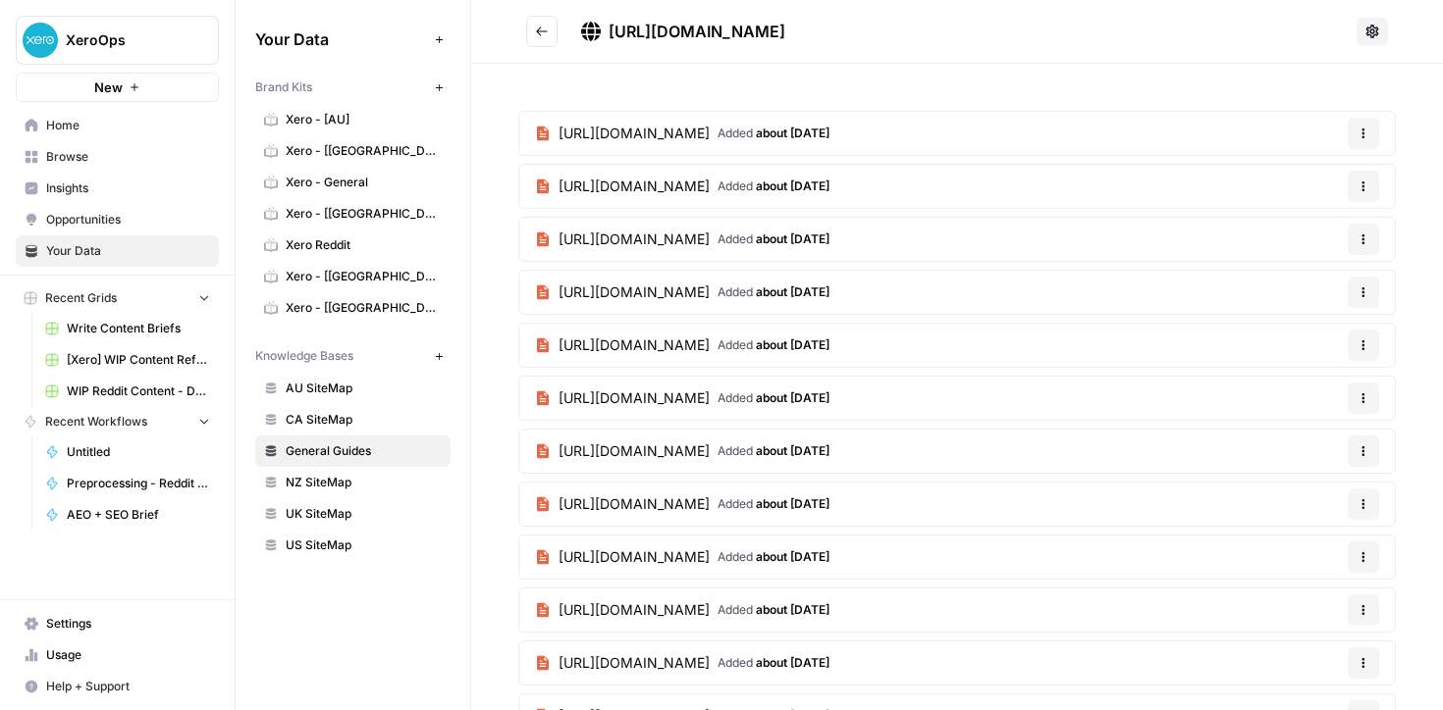
click at [689, 144] on link "https://www.xero.com/guides/internal-audit/ Added about 1 month ago" at bounding box center [682, 133] width 326 height 43
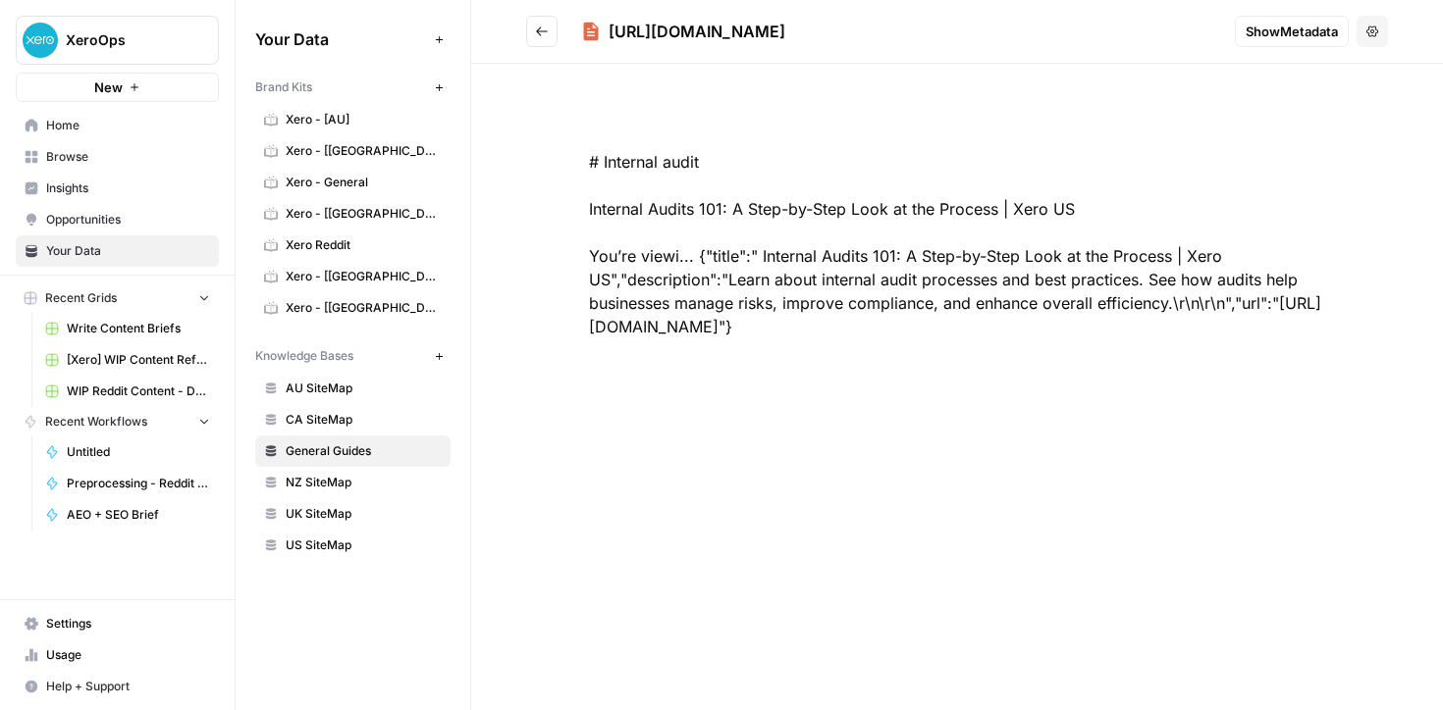
click at [539, 30] on icon "Go back" at bounding box center [542, 32] width 14 height 14
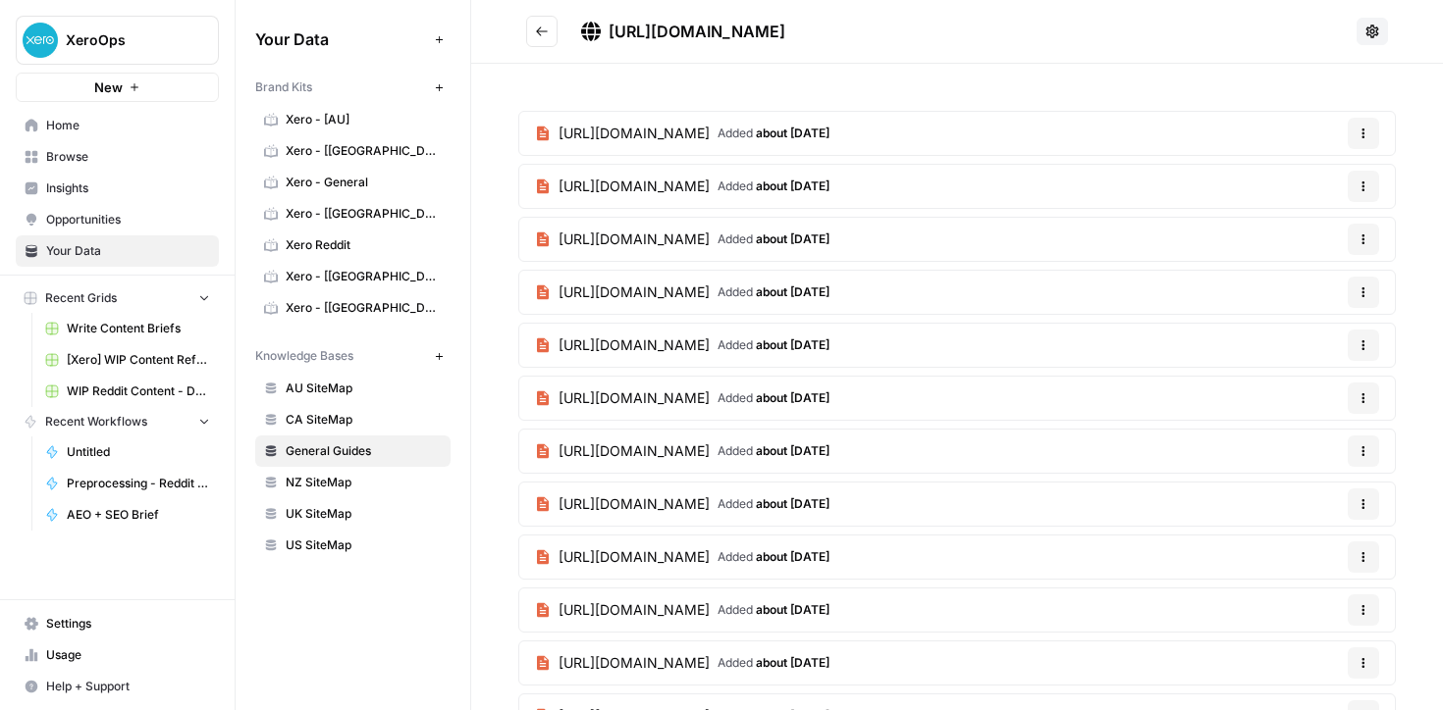
click at [539, 30] on icon "Go back" at bounding box center [542, 32] width 14 height 14
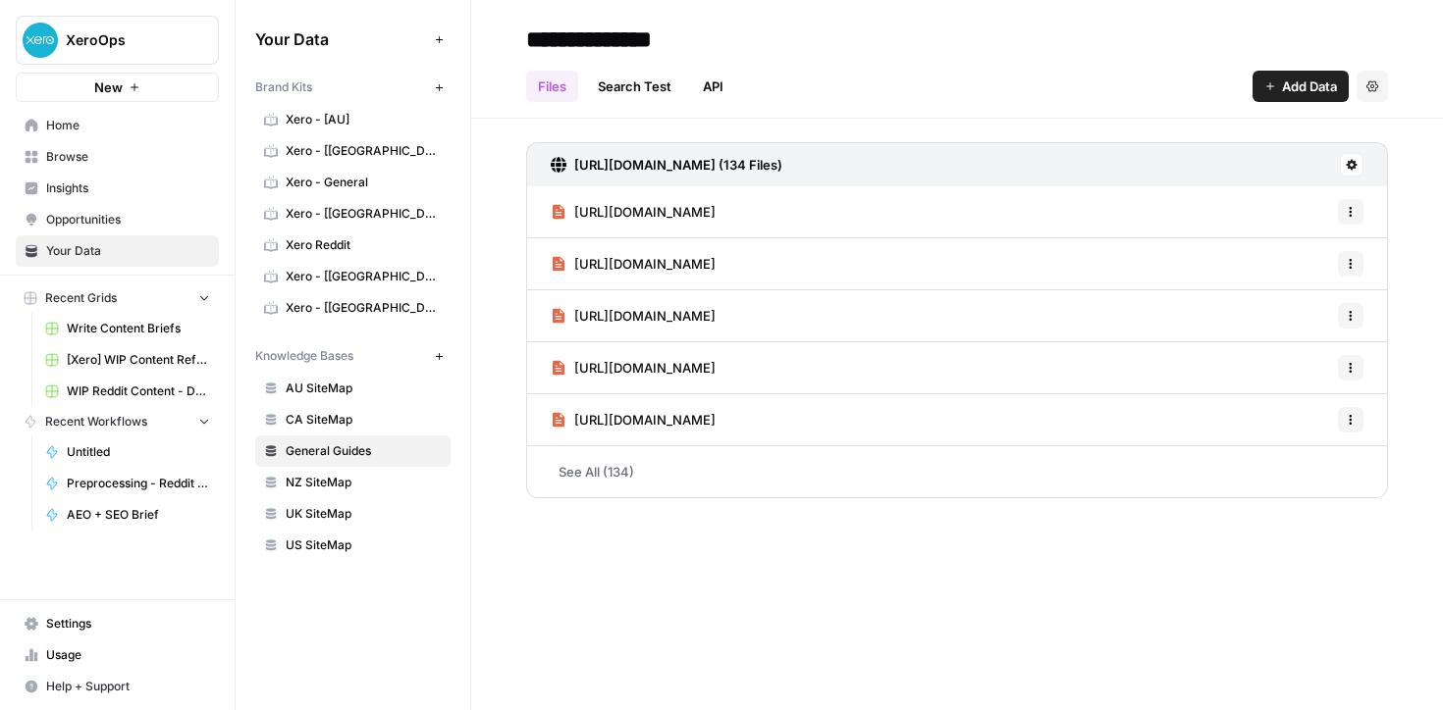
click at [1351, 168] on icon at bounding box center [1351, 165] width 11 height 11
click at [1375, 75] on button "Settings" at bounding box center [1371, 86] width 31 height 31
click at [887, 175] on div "https://www.xero.com/sitemap.xml (134 Files)" at bounding box center [957, 164] width 862 height 44
click at [747, 160] on h3 "https://www.xero.com/sitemap.xml (134 Files)" at bounding box center [678, 165] width 208 height 20
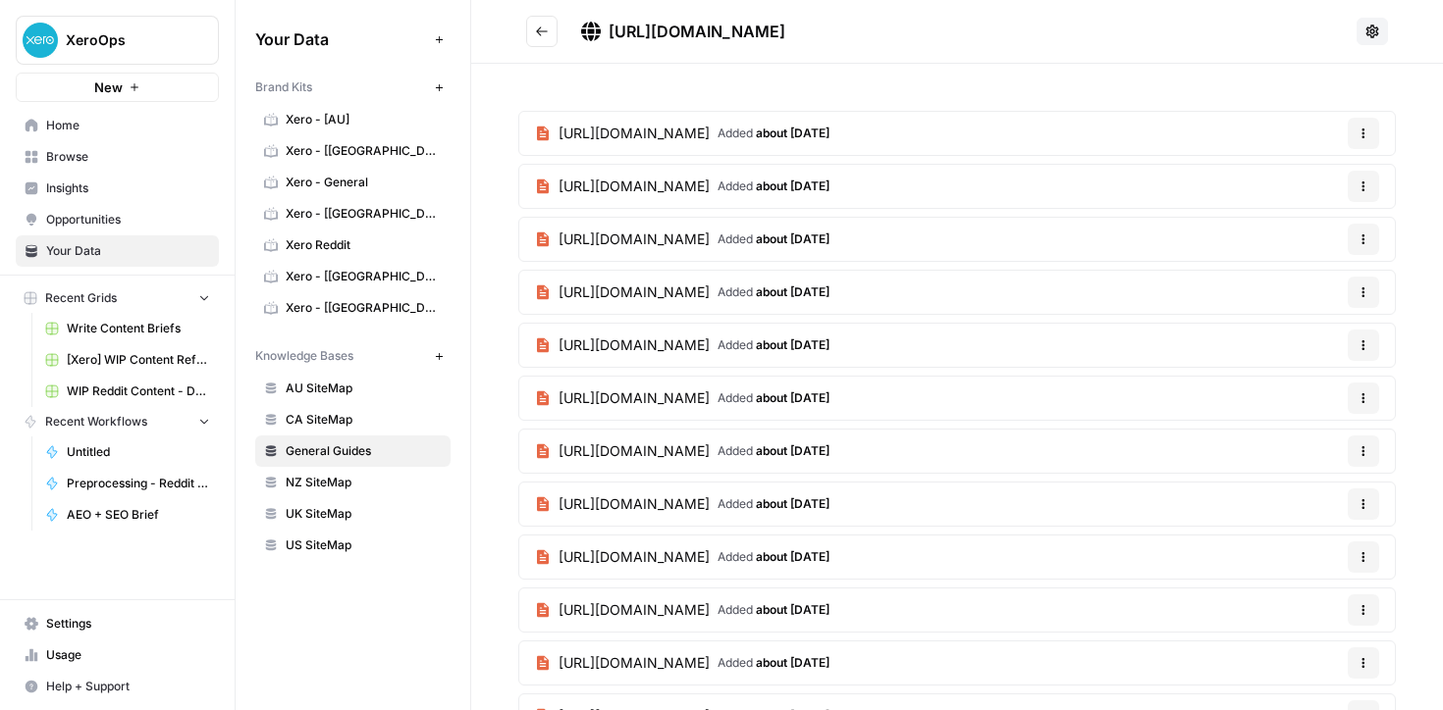
click at [746, 26] on span "https://www.xero.com/sitemap.xml" at bounding box center [696, 32] width 177 height 20
click at [743, 144] on link "https://www.xero.com/guides/internal-audit/ Added about 1 month ago" at bounding box center [682, 133] width 326 height 43
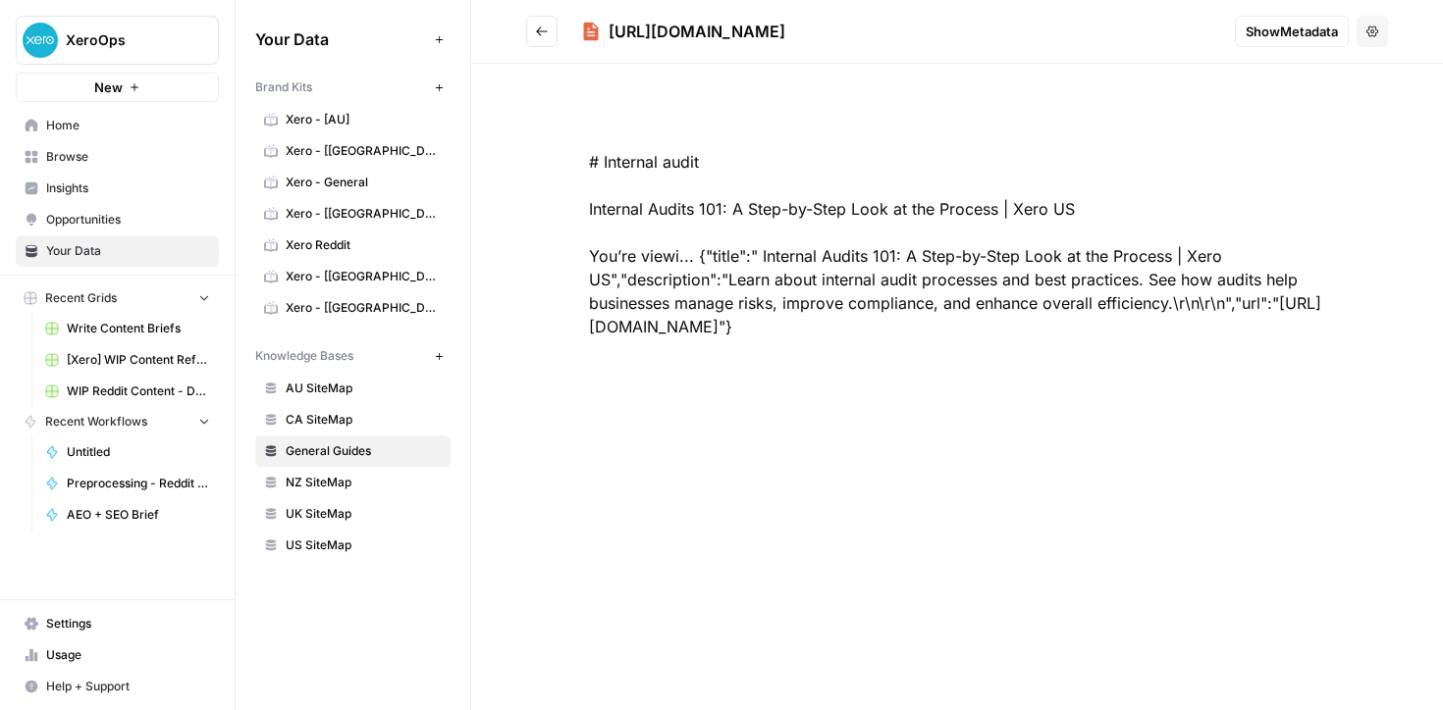
click at [543, 36] on icon "Go back" at bounding box center [542, 32] width 14 height 14
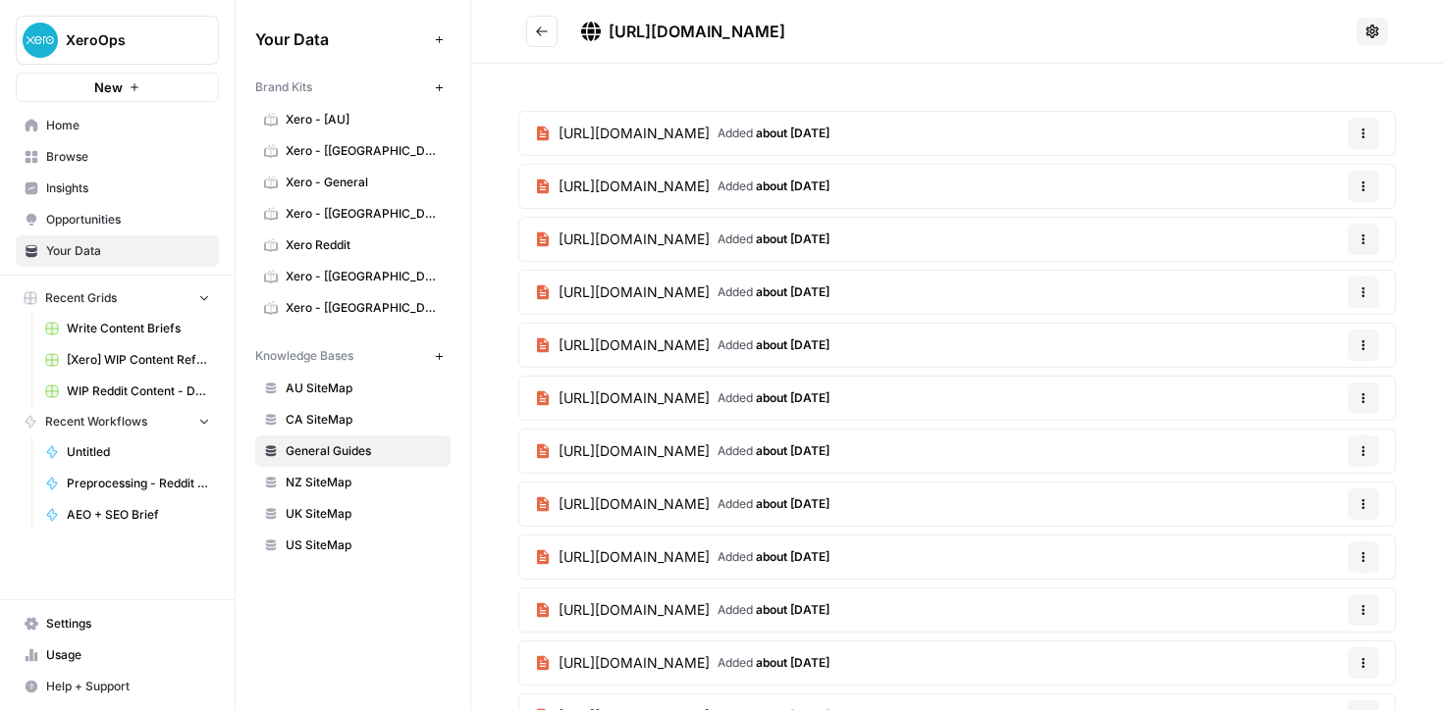
click at [543, 34] on icon "Go back" at bounding box center [542, 32] width 14 height 14
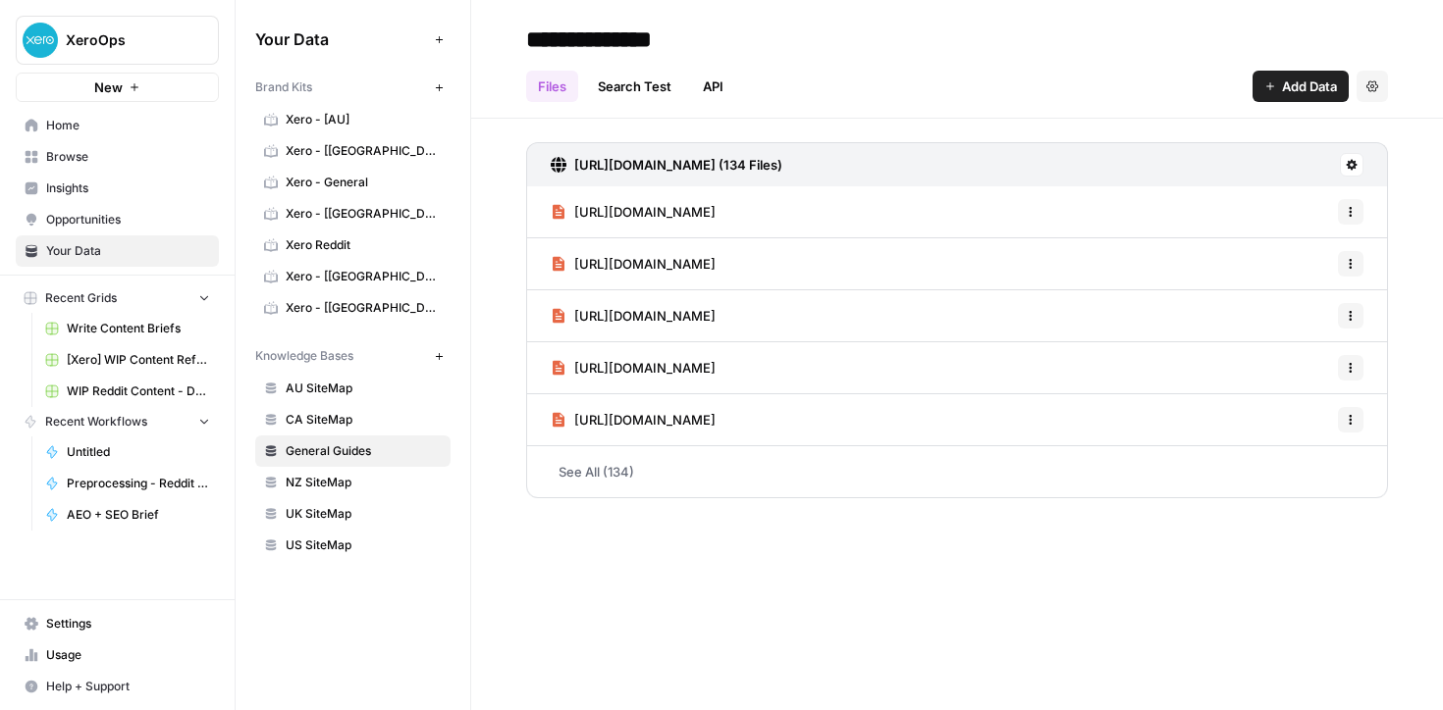
click at [692, 479] on link "See All (134)" at bounding box center [957, 472] width 862 height 51
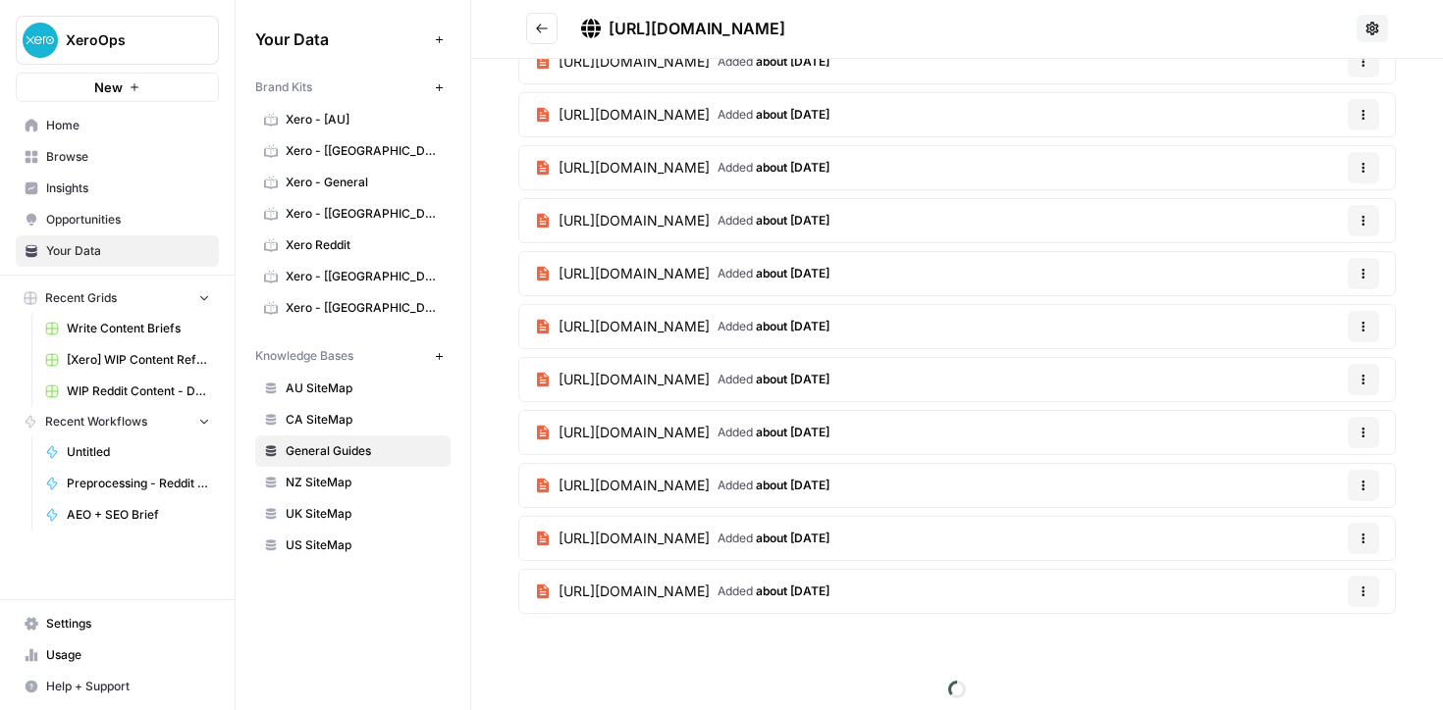
scroll to position [802, 0]
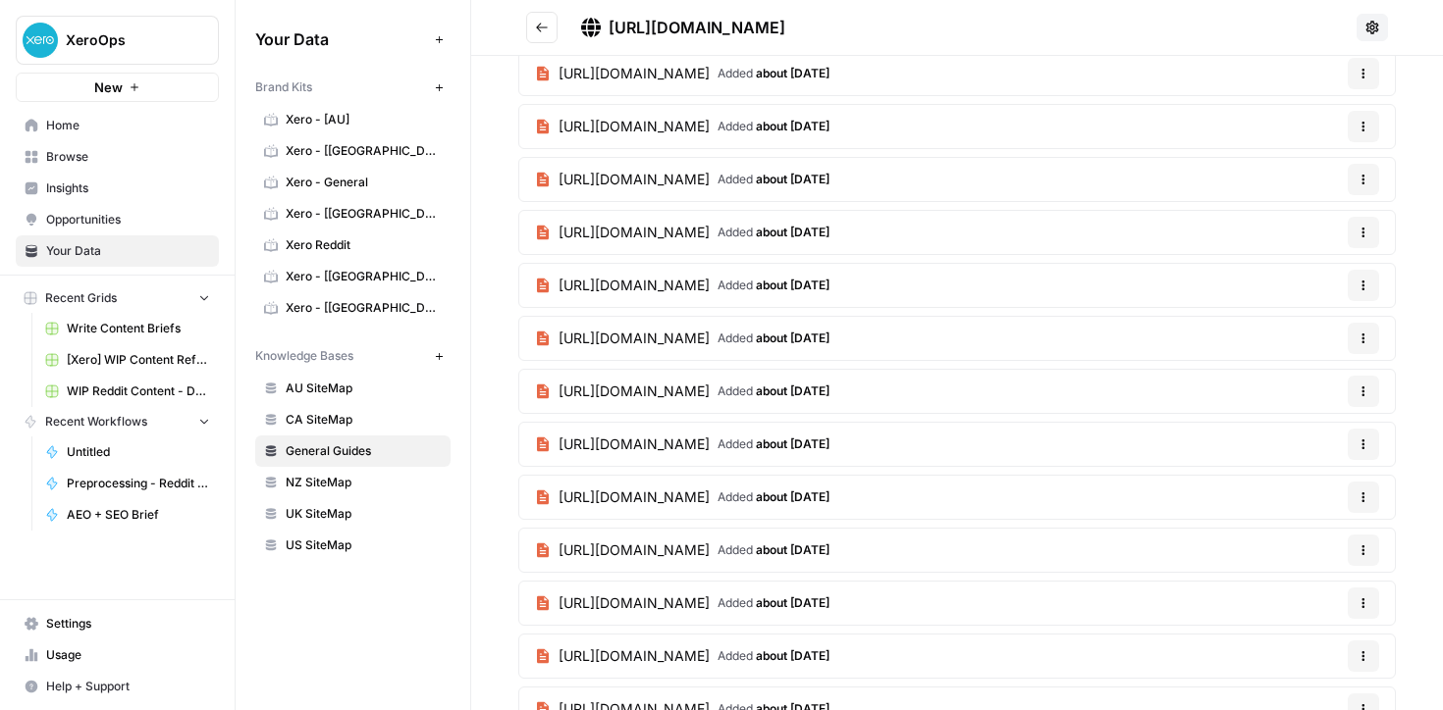
click at [335, 486] on span "NZ SiteMap" at bounding box center [364, 483] width 156 height 18
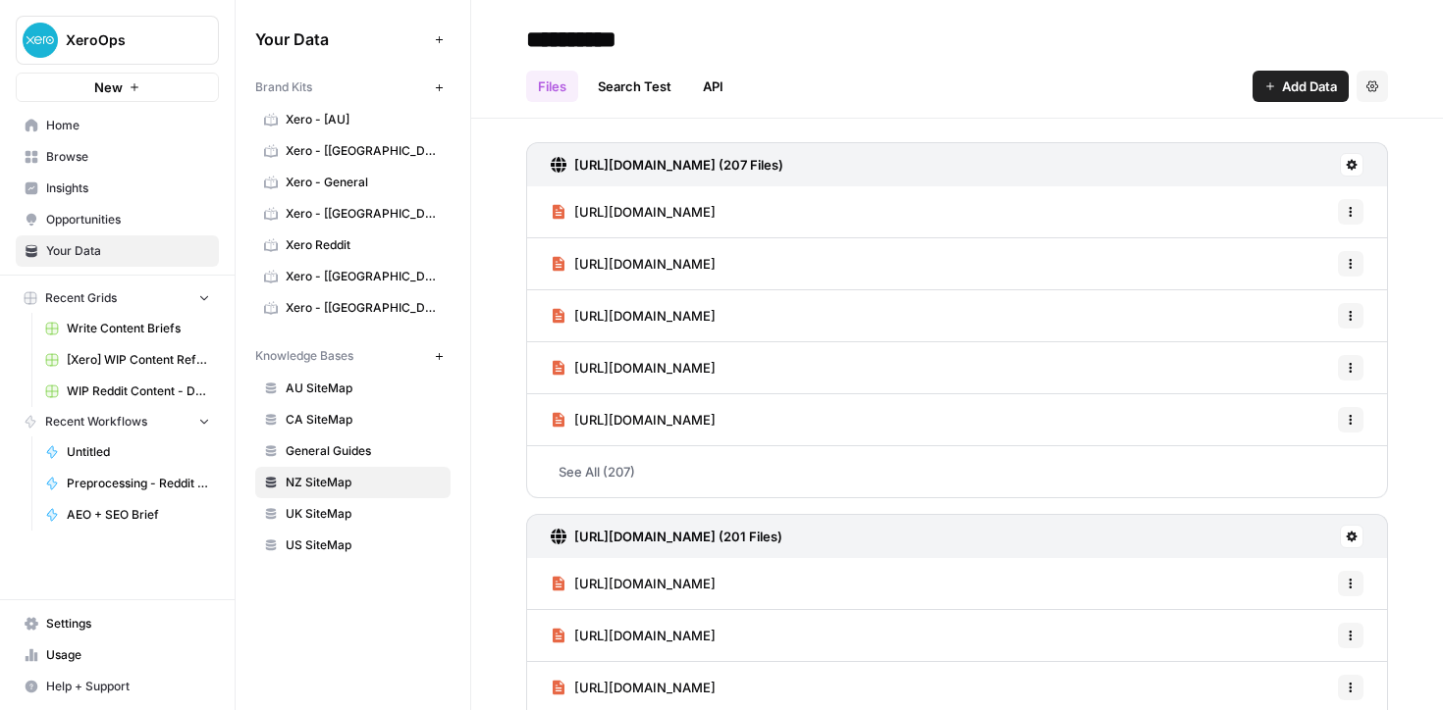
click at [324, 394] on span "AU SiteMap" at bounding box center [364, 389] width 156 height 18
click at [313, 446] on span "General Guides" at bounding box center [364, 452] width 156 height 18
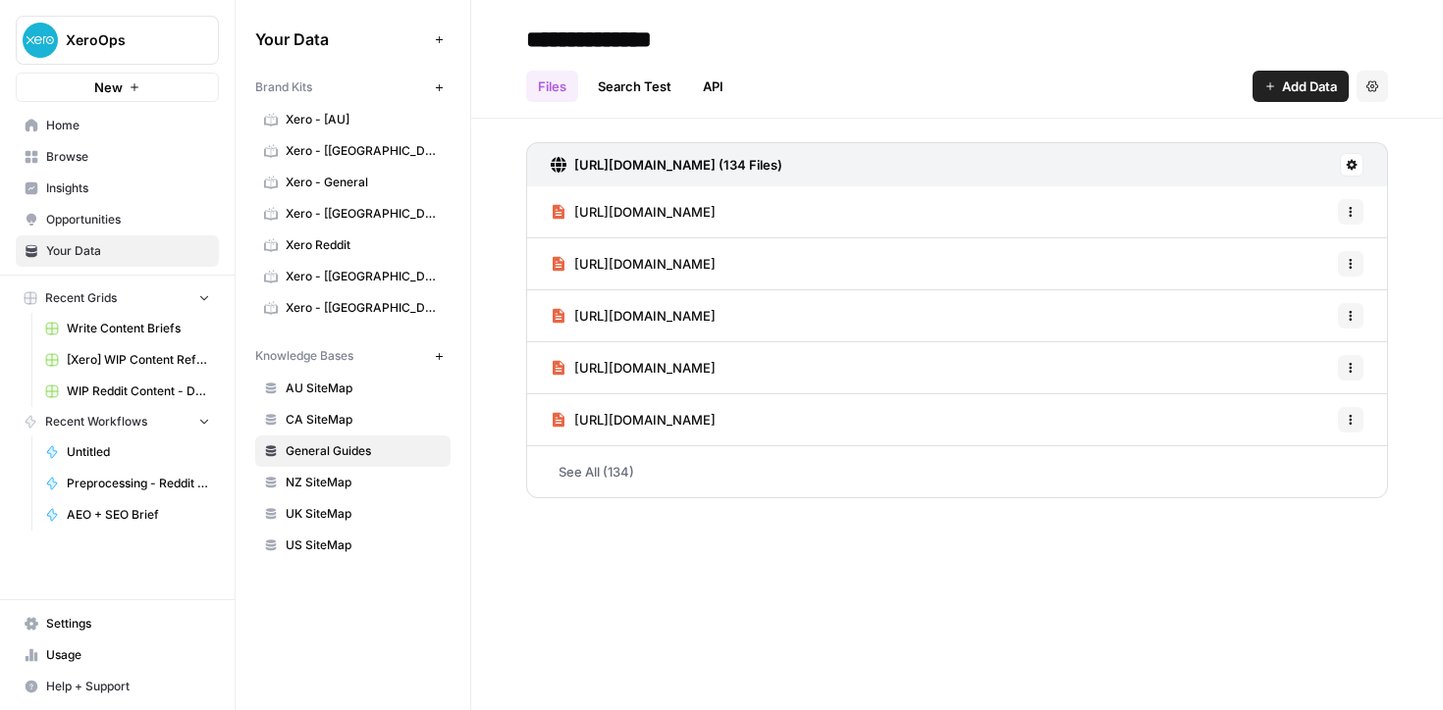
click at [648, 90] on link "Search Test" at bounding box center [634, 86] width 97 height 31
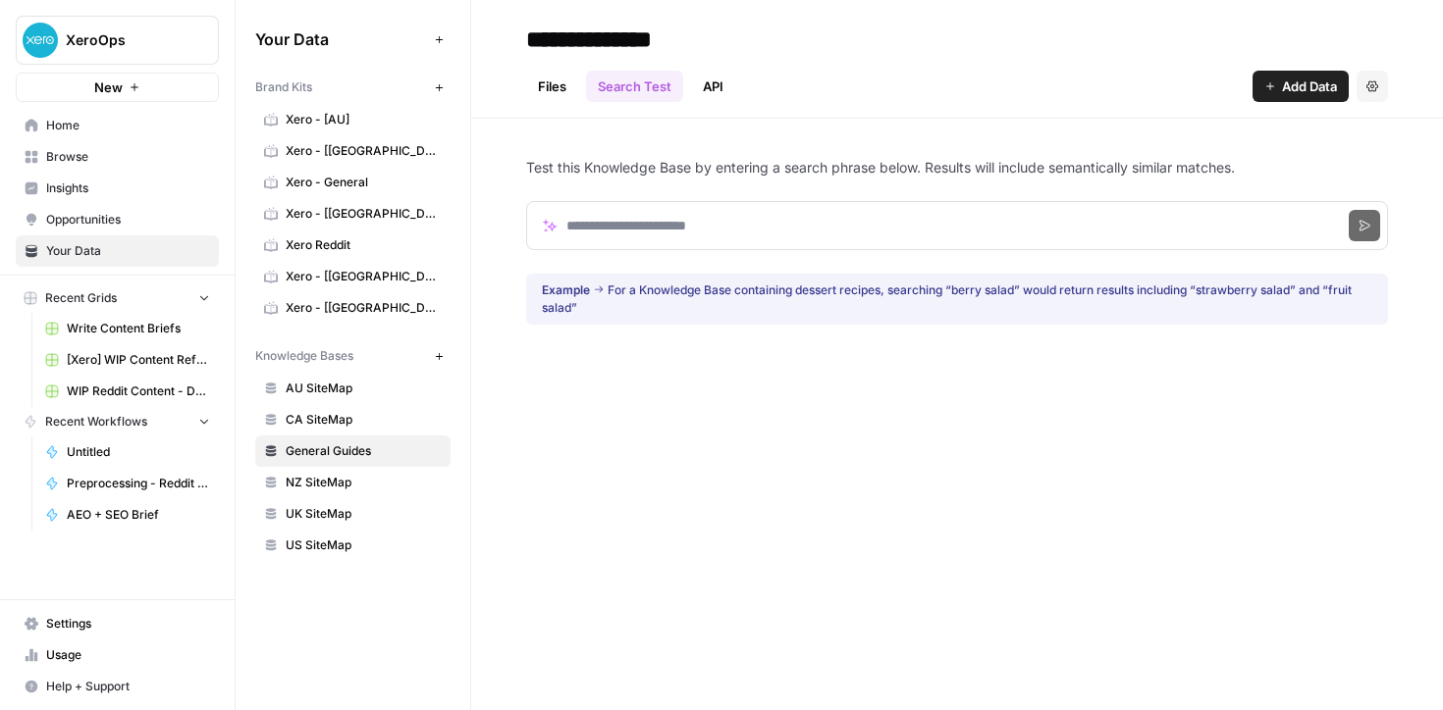
click at [711, 82] on link "API" at bounding box center [713, 86] width 44 height 31
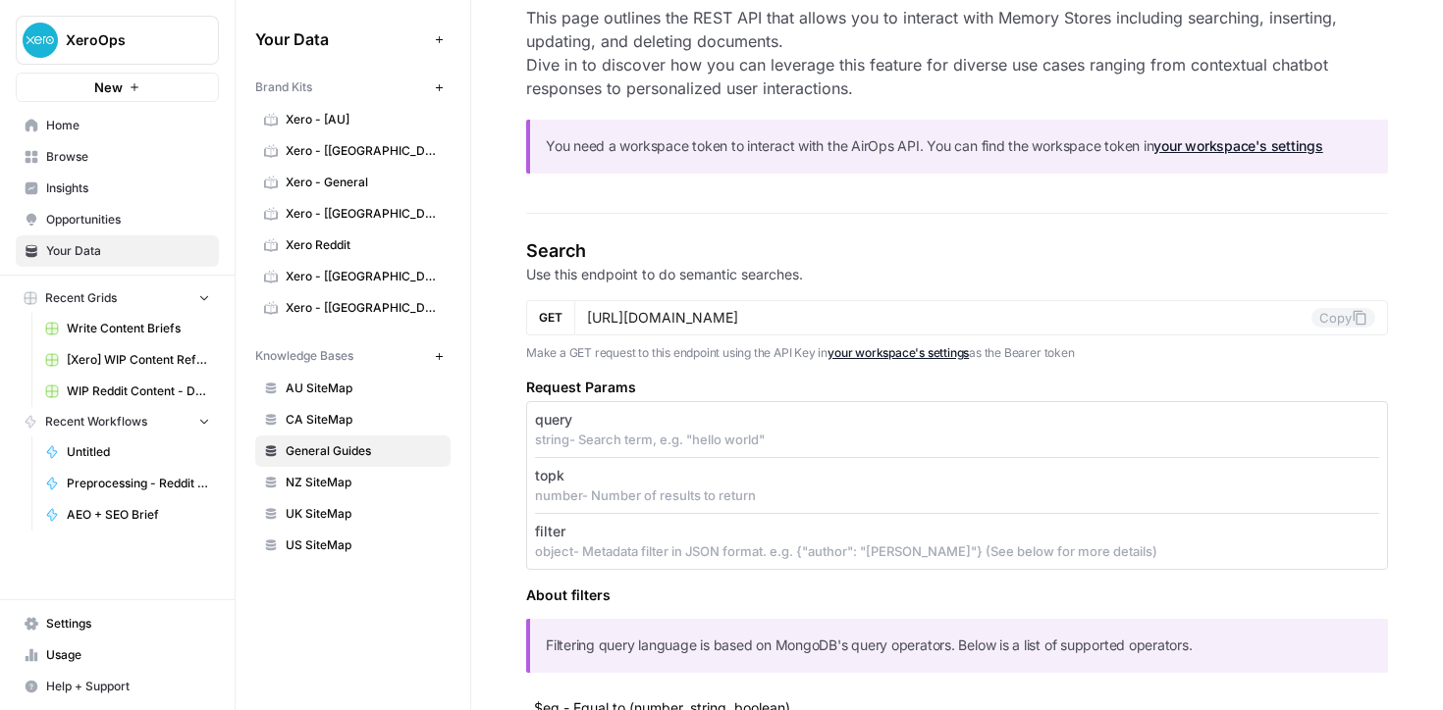
scroll to position [188, 0]
click at [922, 319] on input "https://app.airops.com/public_api/vector_stores/10858/search" at bounding box center [949, 317] width 724 height 18
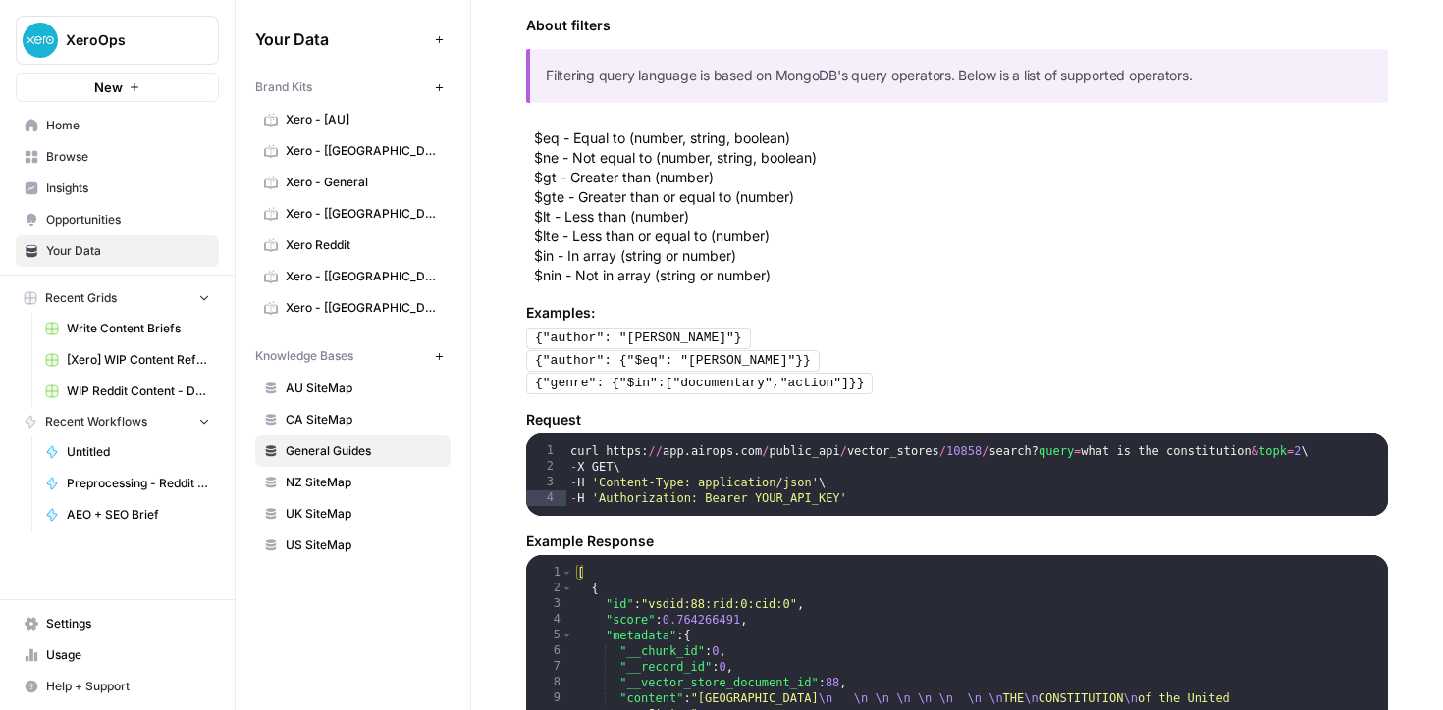
scroll to position [0, 0]
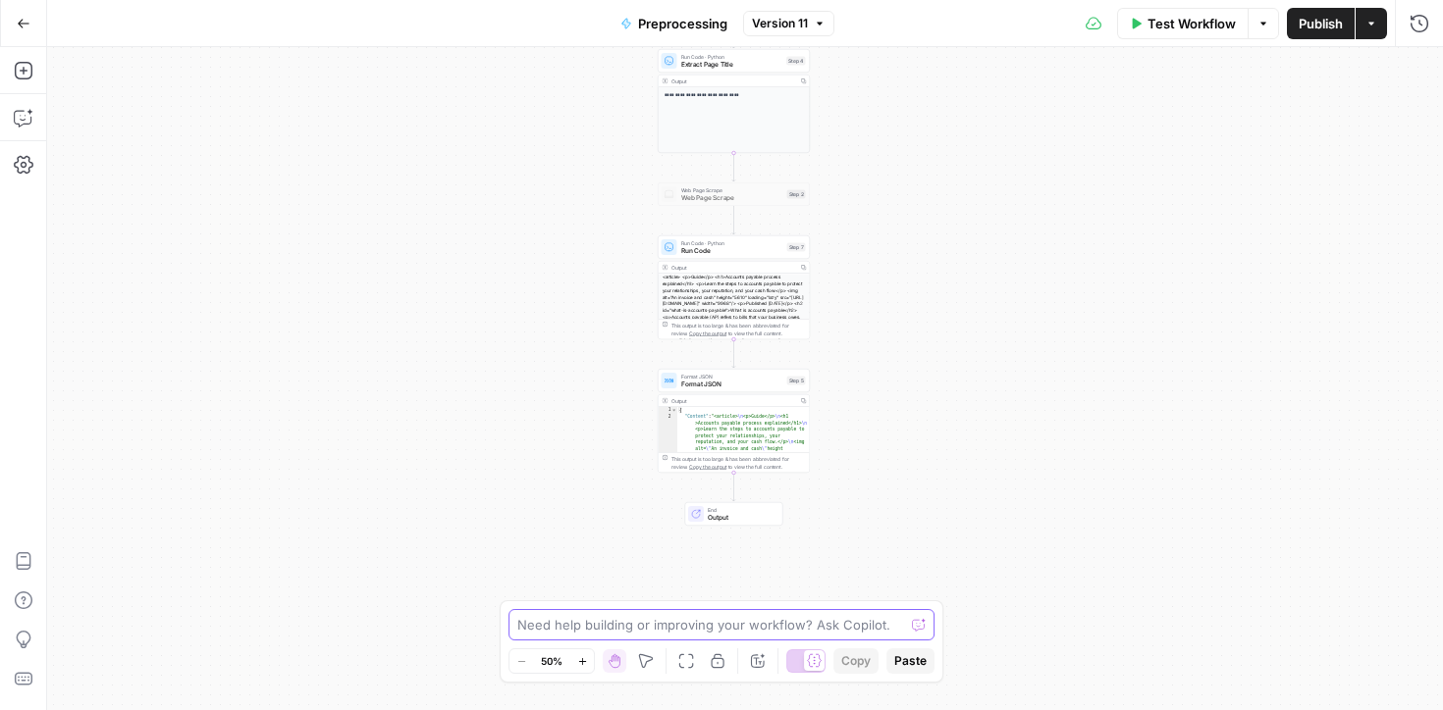
click at [560, 626] on textarea at bounding box center [710, 625] width 387 height 20
click at [28, 36] on button "Go Back" at bounding box center [23, 23] width 35 height 35
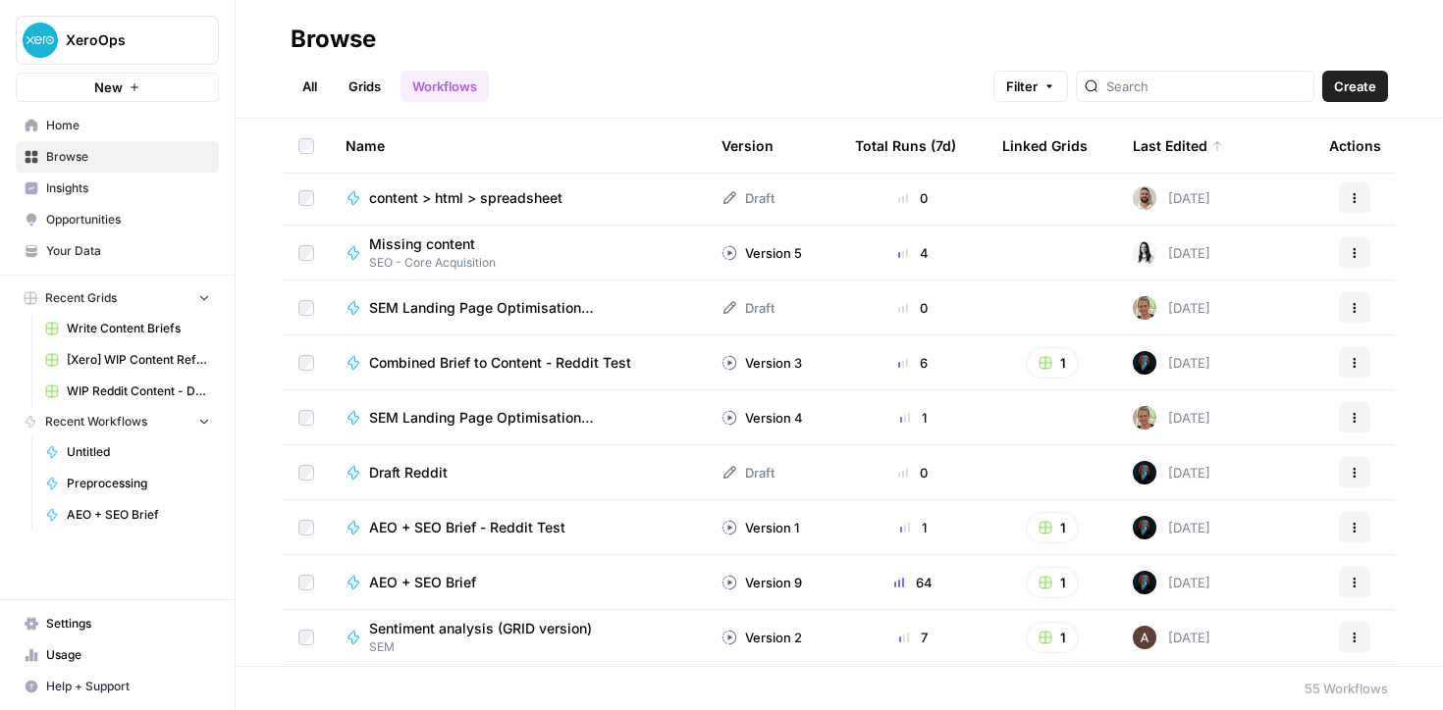
scroll to position [126, 0]
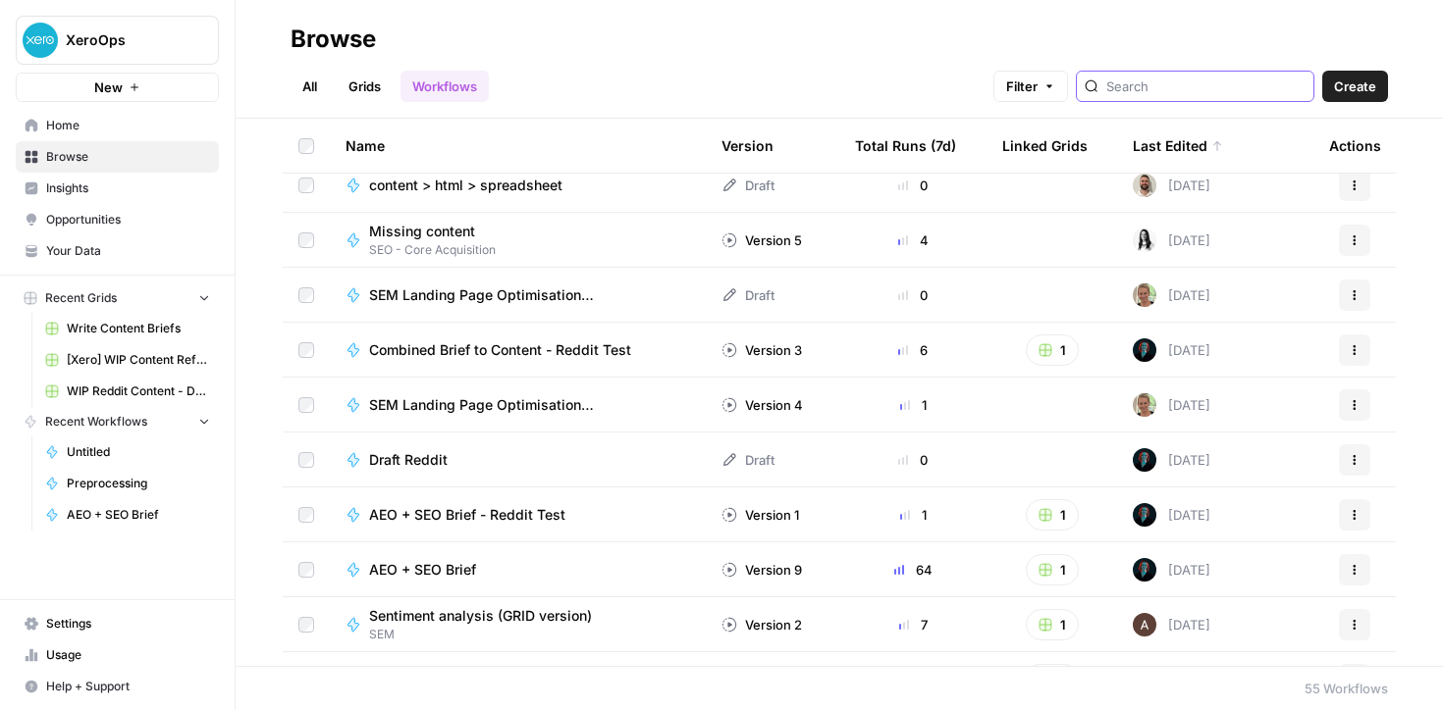
click at [1183, 87] on input "search" at bounding box center [1205, 87] width 199 height 20
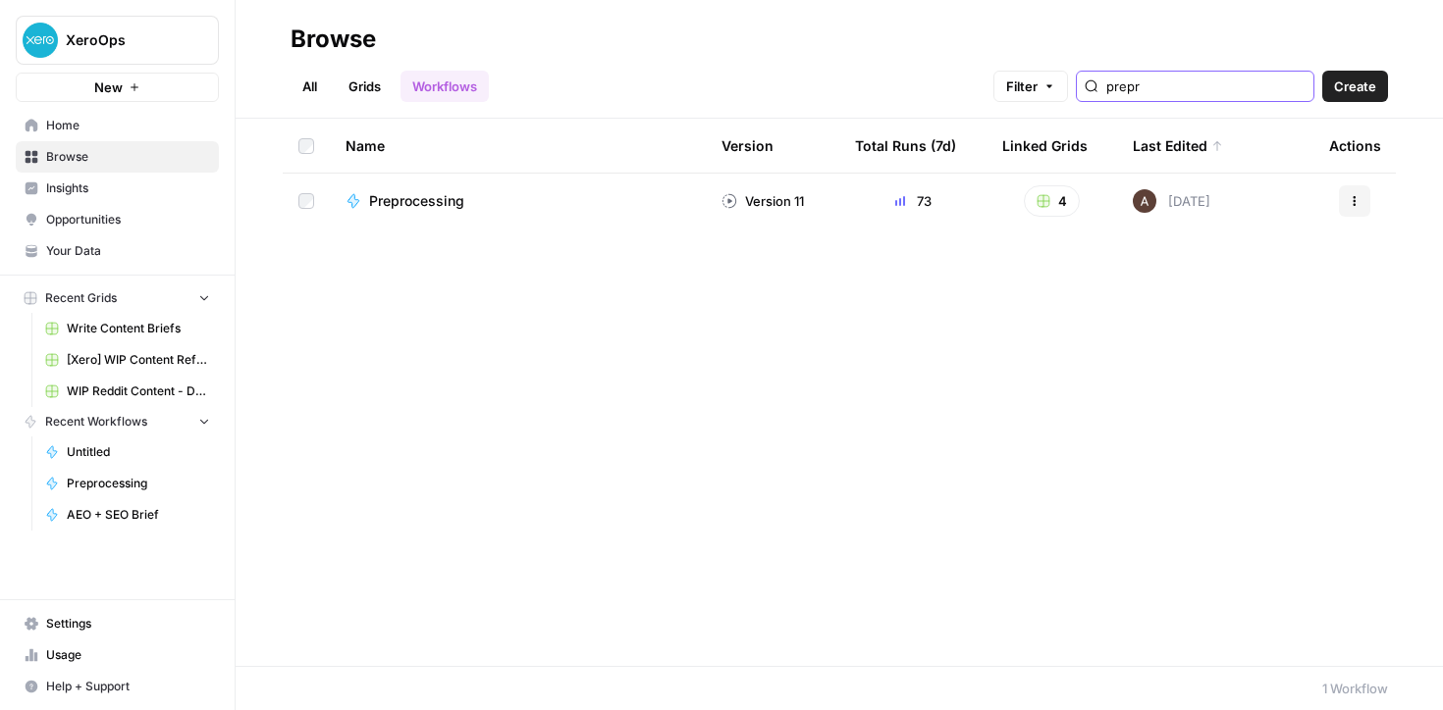
type input "prepr"
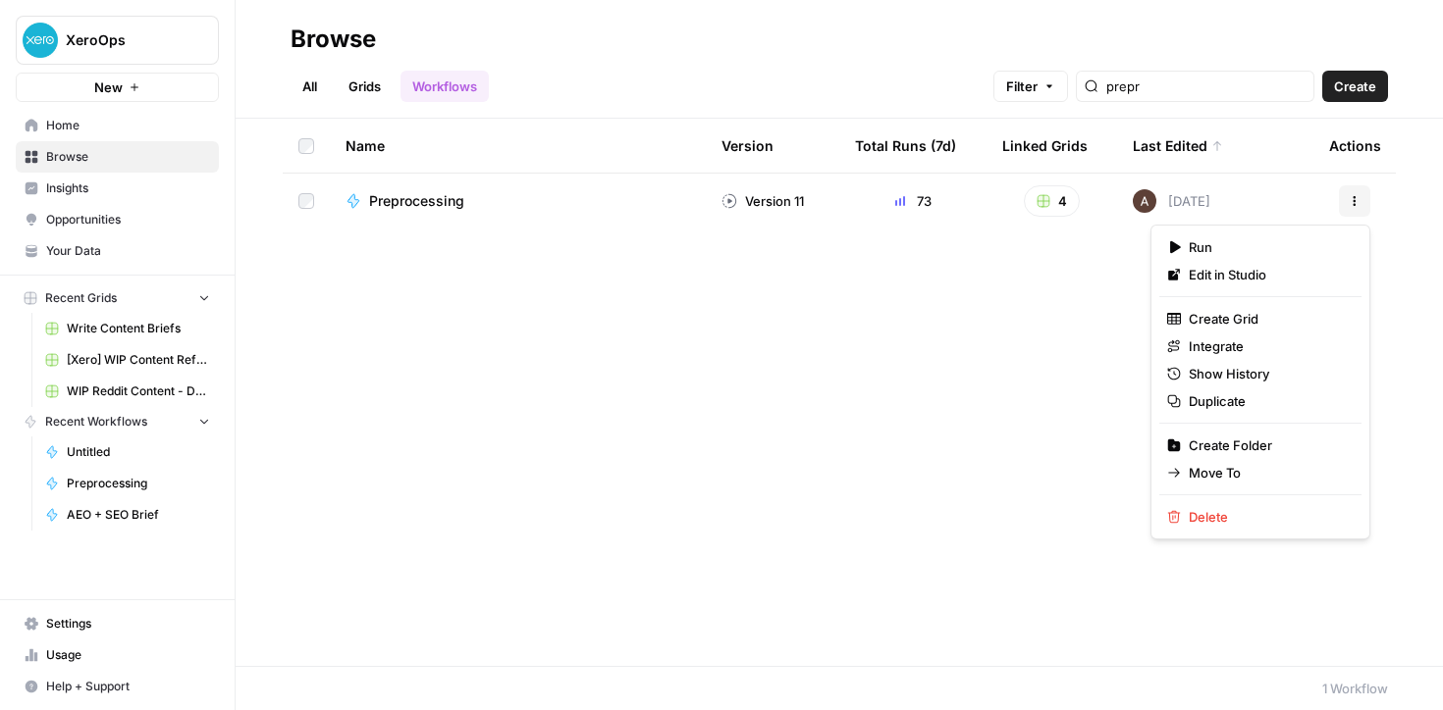
click at [1350, 200] on icon "button" at bounding box center [1354, 201] width 12 height 12
click at [1197, 408] on span "Duplicate" at bounding box center [1266, 402] width 157 height 20
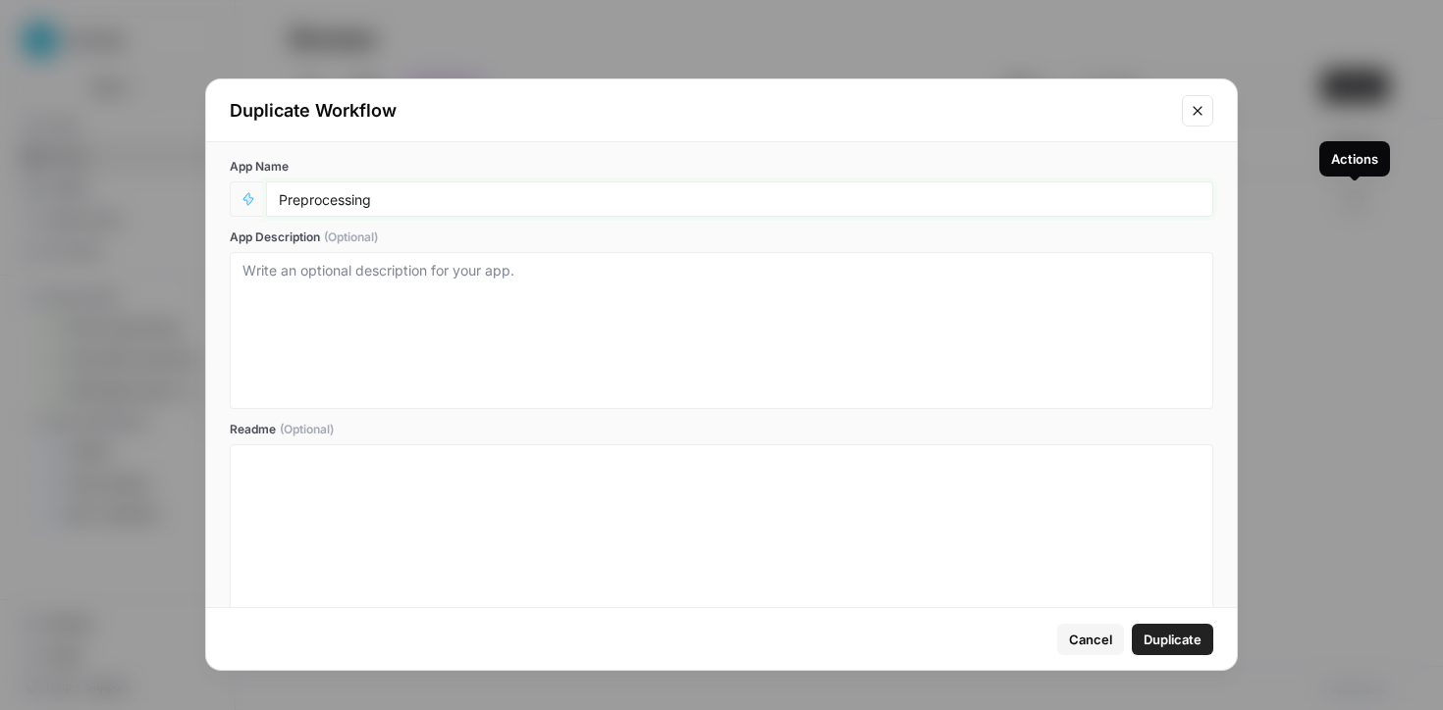
click at [410, 207] on input "Preprocessing" at bounding box center [739, 199] width 921 height 18
type input "Preprocessing - Reddit Test"
click at [1185, 639] on span "Duplicate" at bounding box center [1172, 640] width 58 height 20
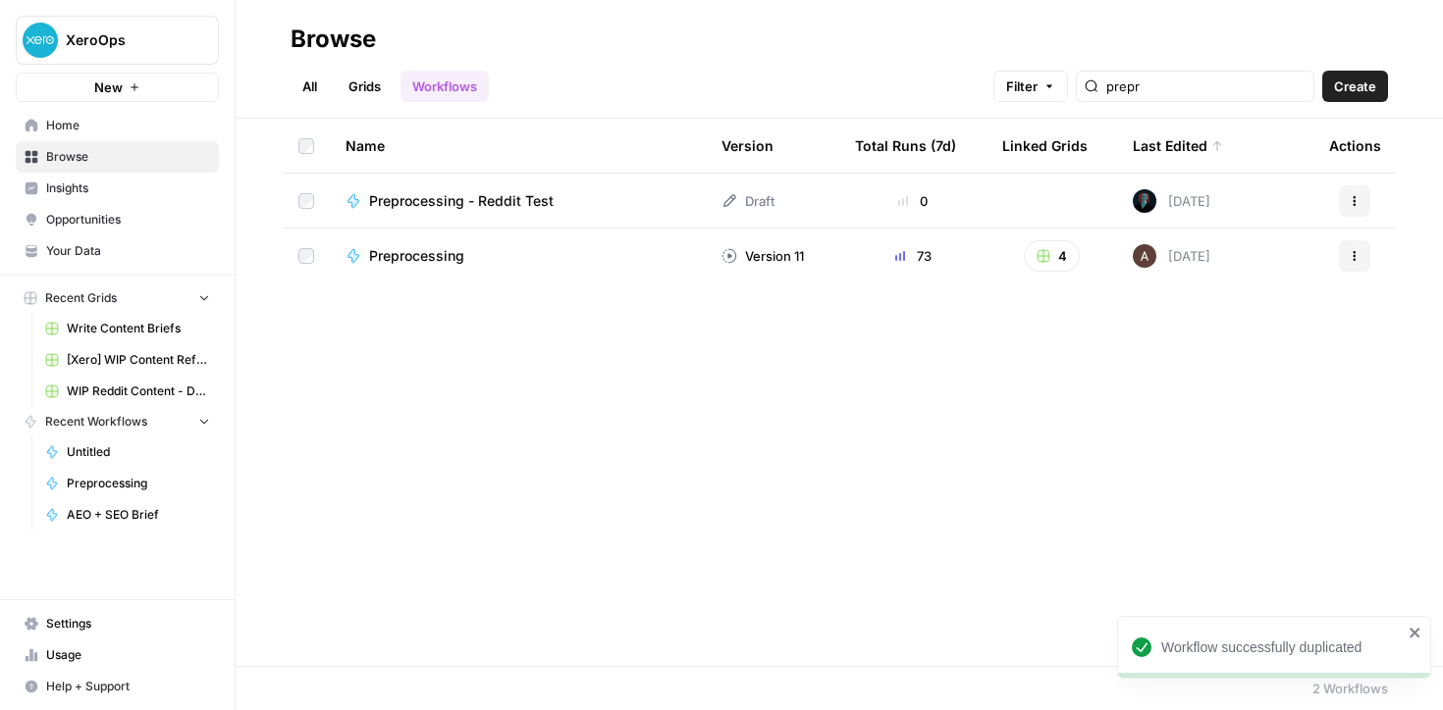
click at [493, 185] on td "Preprocessing - Reddit Test" at bounding box center [518, 201] width 376 height 54
click at [452, 200] on span "Preprocessing - Reddit Test" at bounding box center [461, 201] width 184 height 20
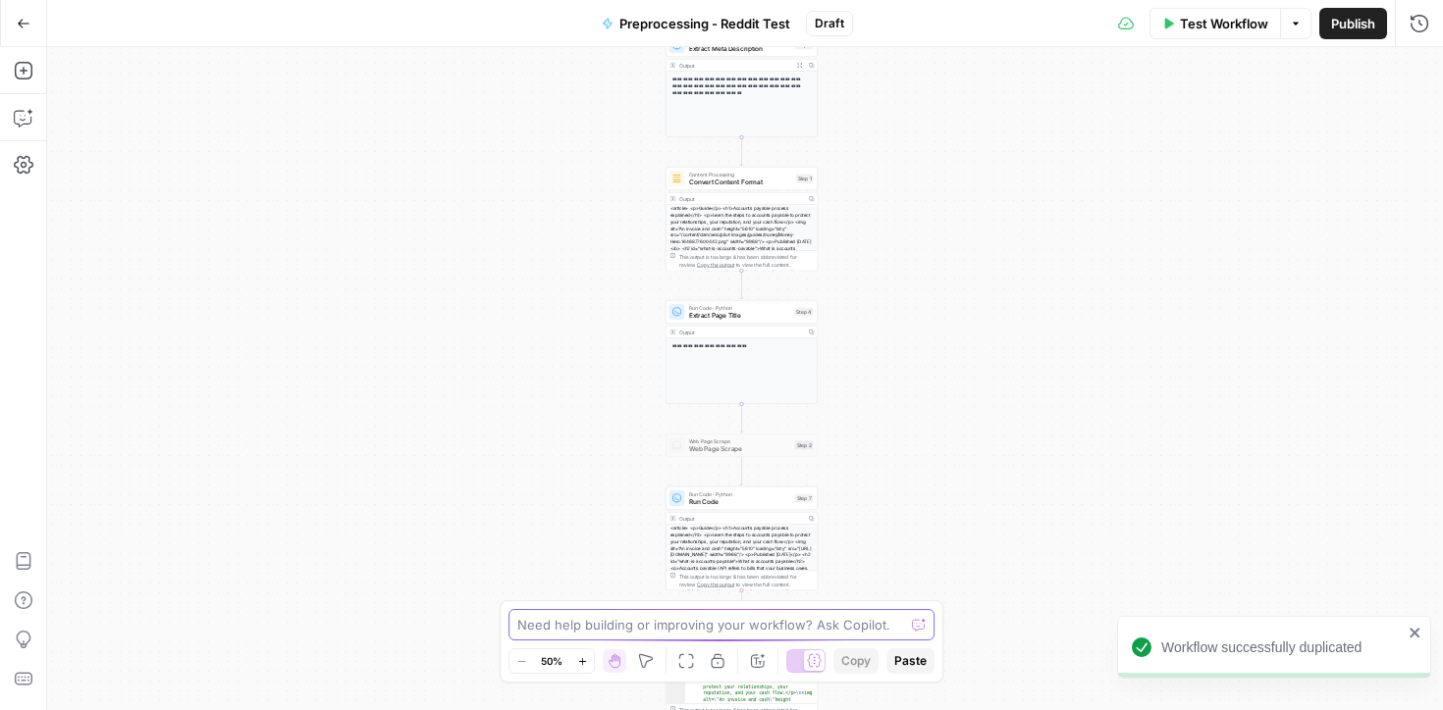
click at [607, 619] on textarea at bounding box center [710, 625] width 387 height 20
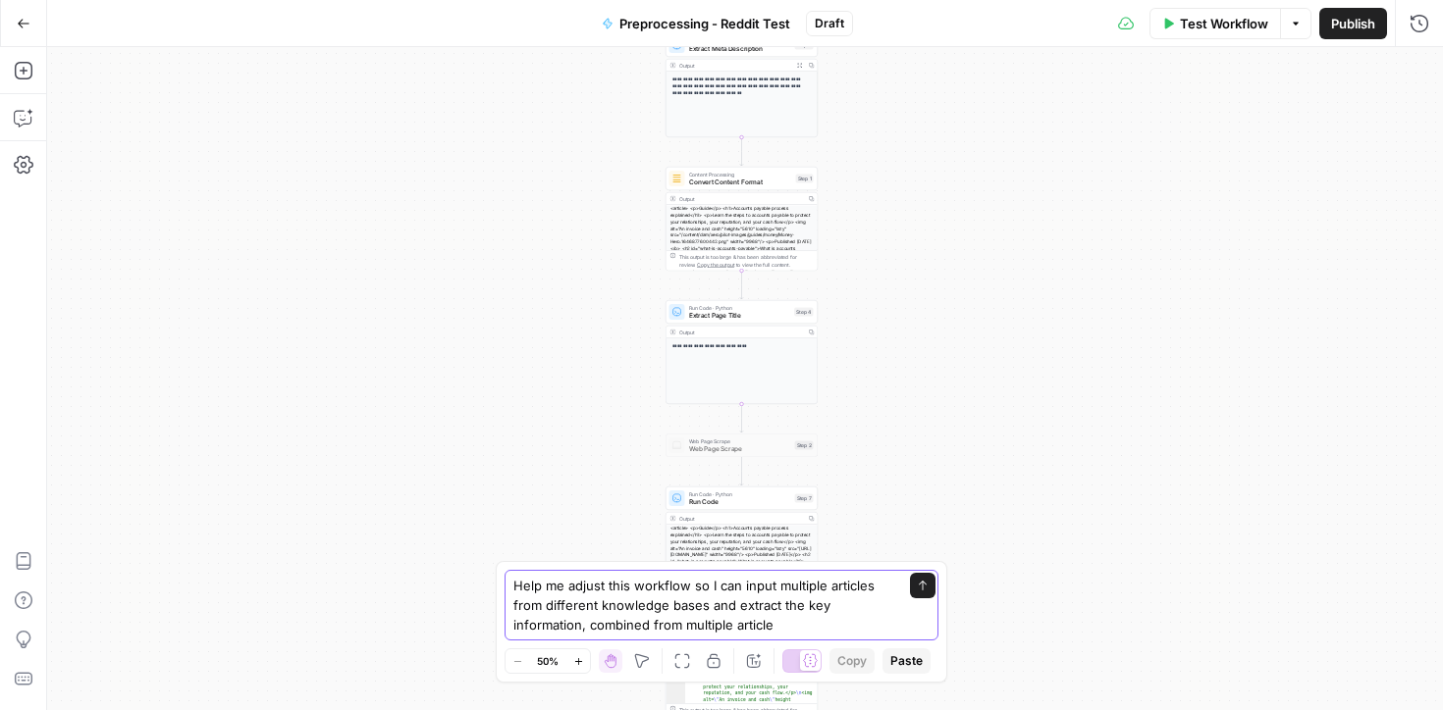
type textarea "Help me adjust this workflow so I can input multiple articles from different kn…"
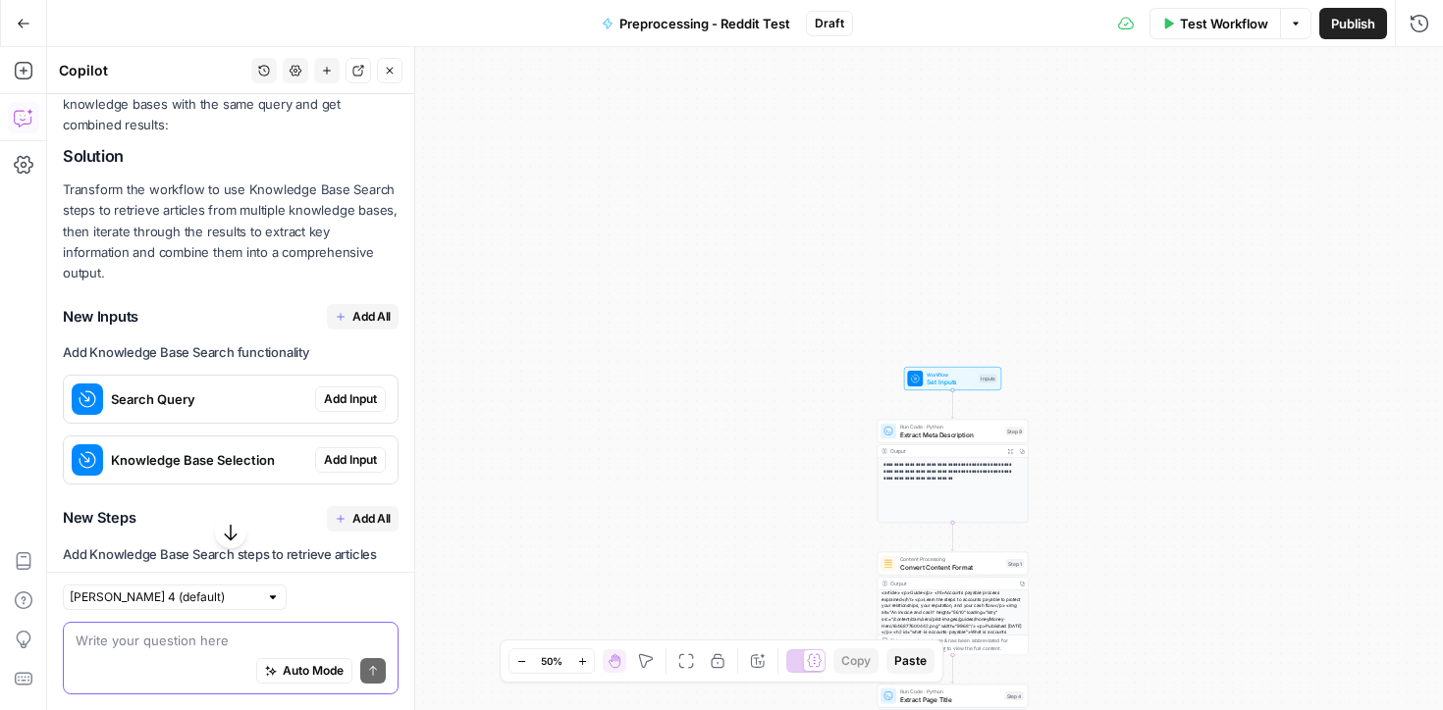
scroll to position [663, 0]
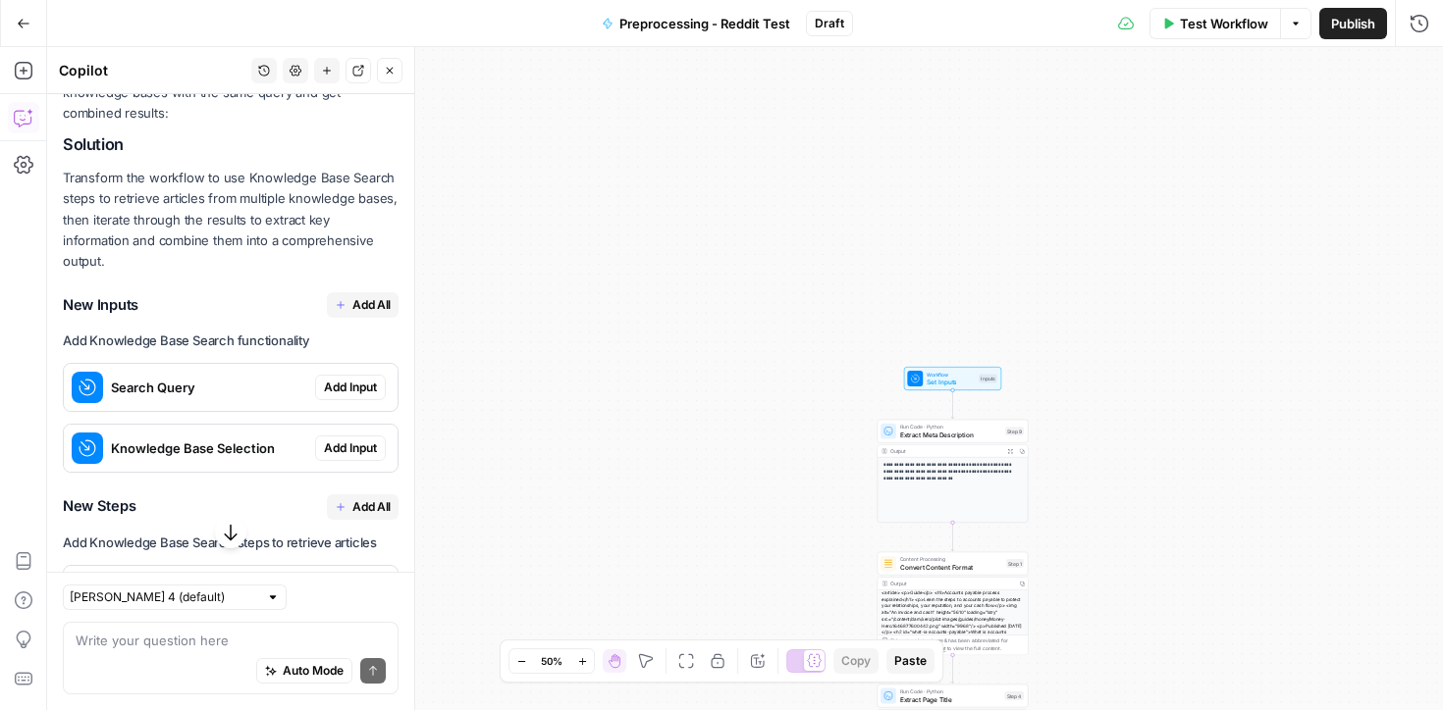
click at [353, 296] on span "Add All" at bounding box center [371, 305] width 38 height 18
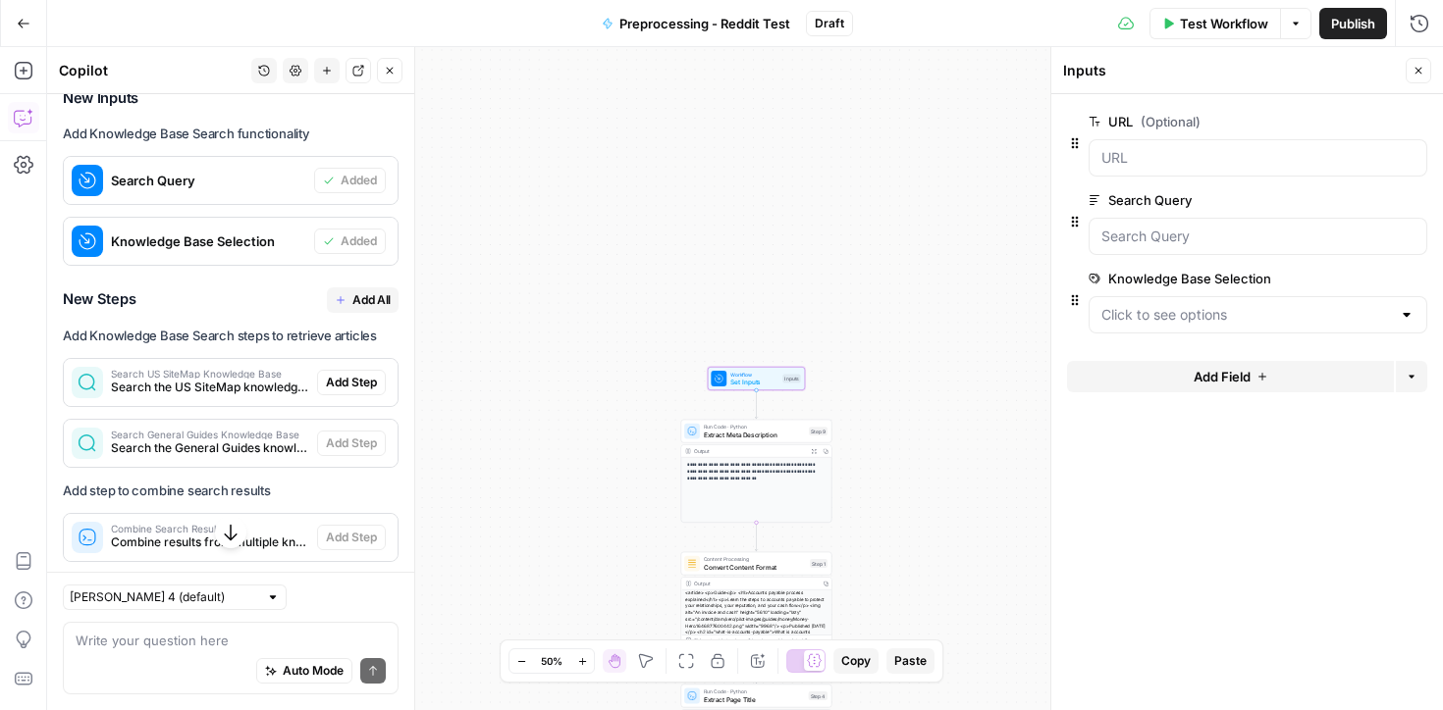
scroll to position [906, 0]
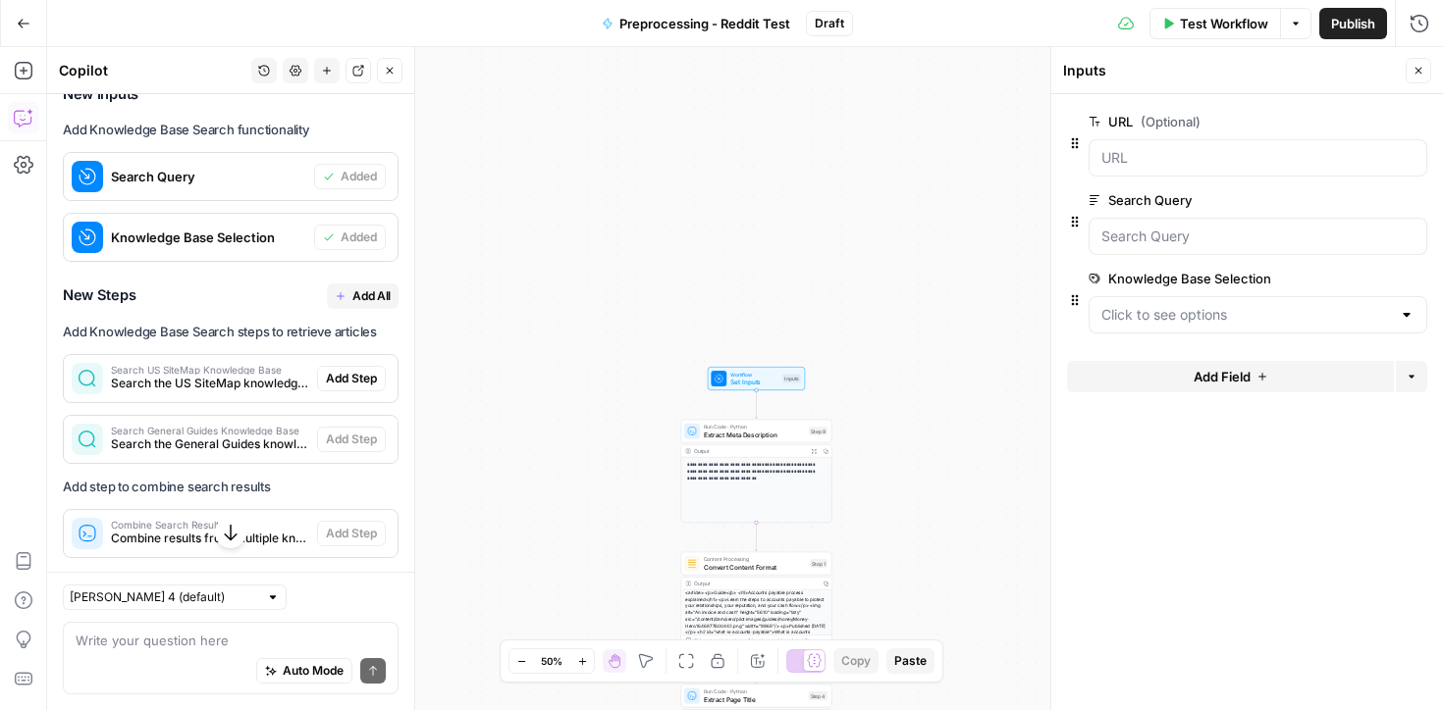
click at [369, 284] on button "Add All" at bounding box center [363, 297] width 72 height 26
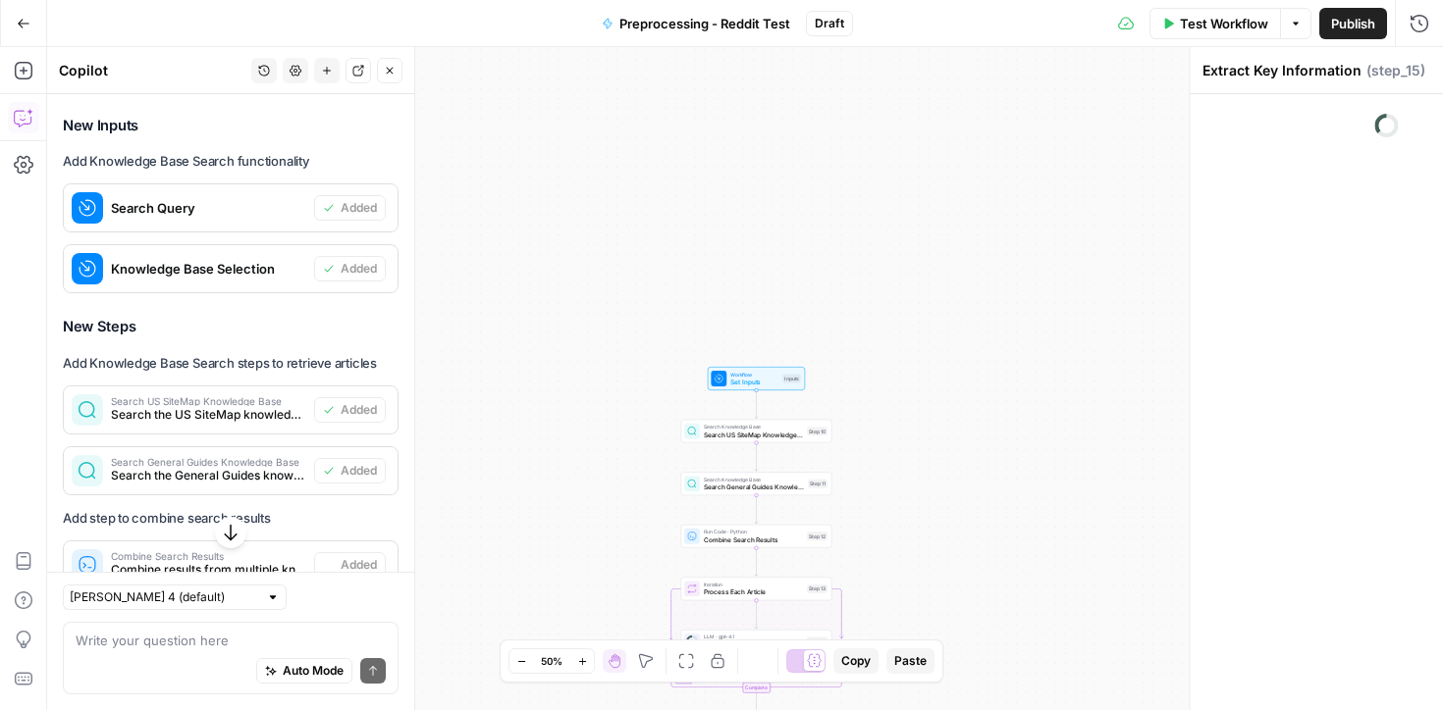
type textarea "Combine All Extracted Information"
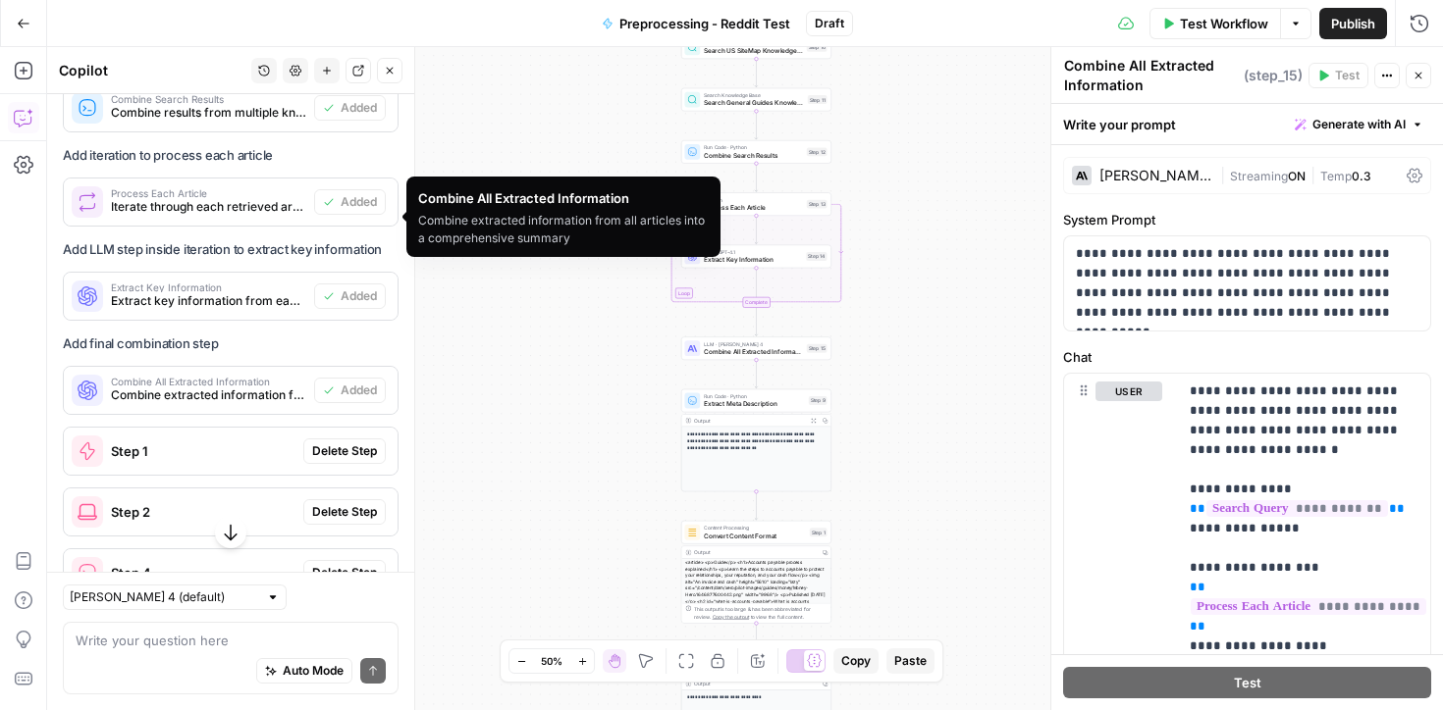
scroll to position [1449, 0]
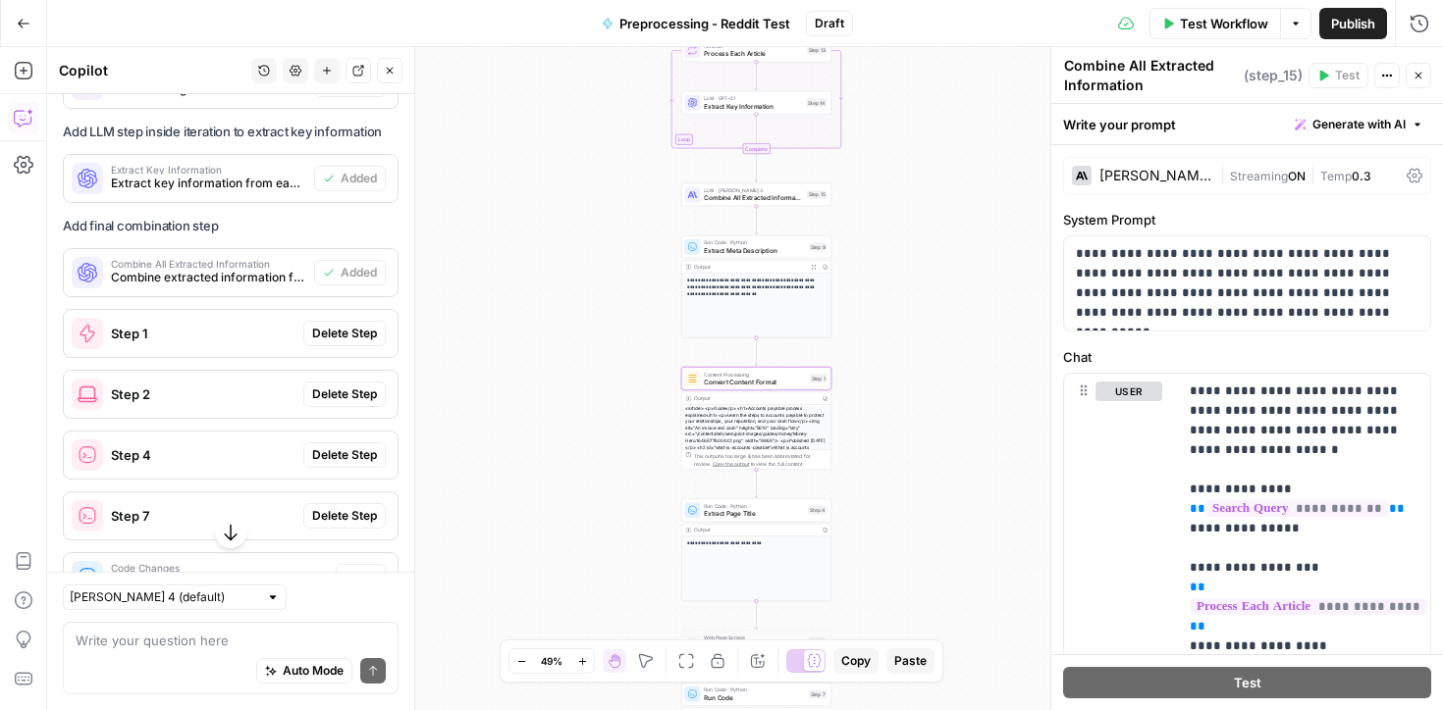
click at [335, 325] on span "Delete Step" at bounding box center [344, 334] width 65 height 18
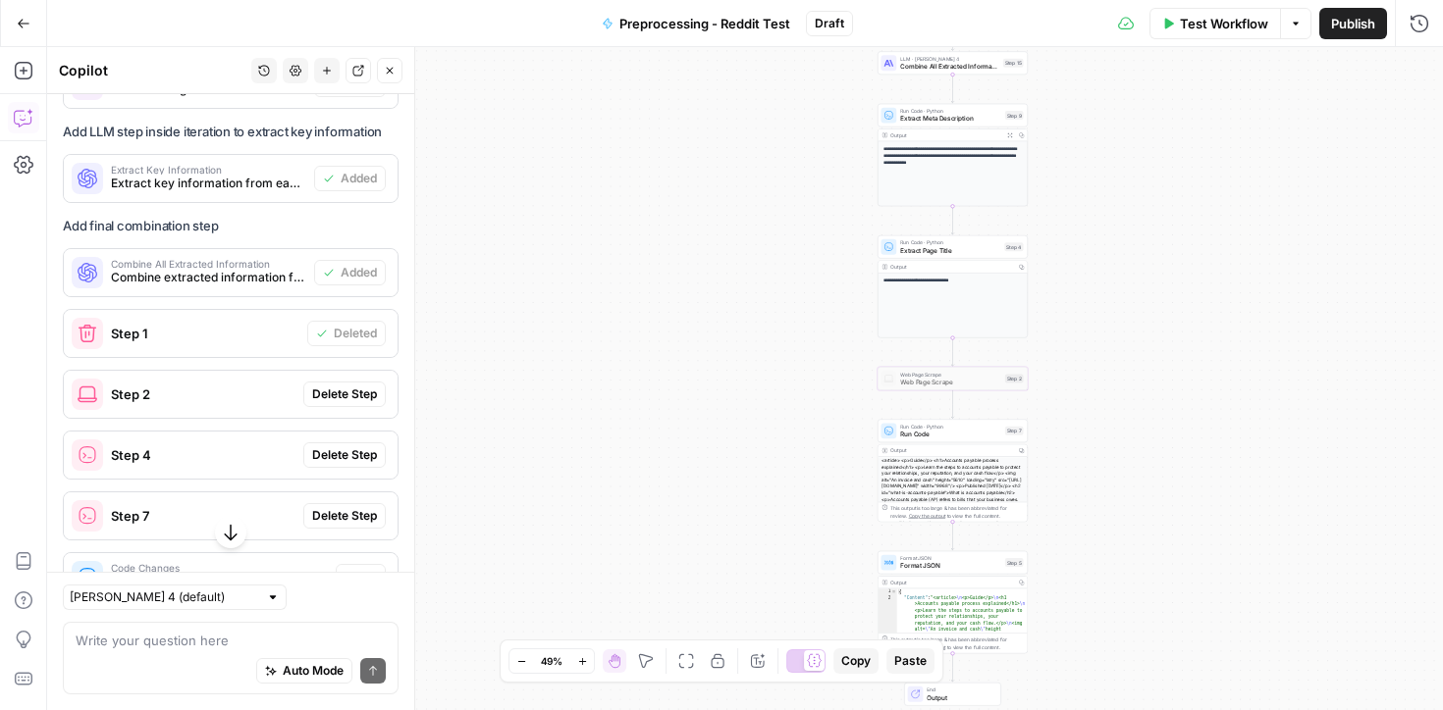
click at [337, 386] on span "Delete Step" at bounding box center [344, 395] width 65 height 18
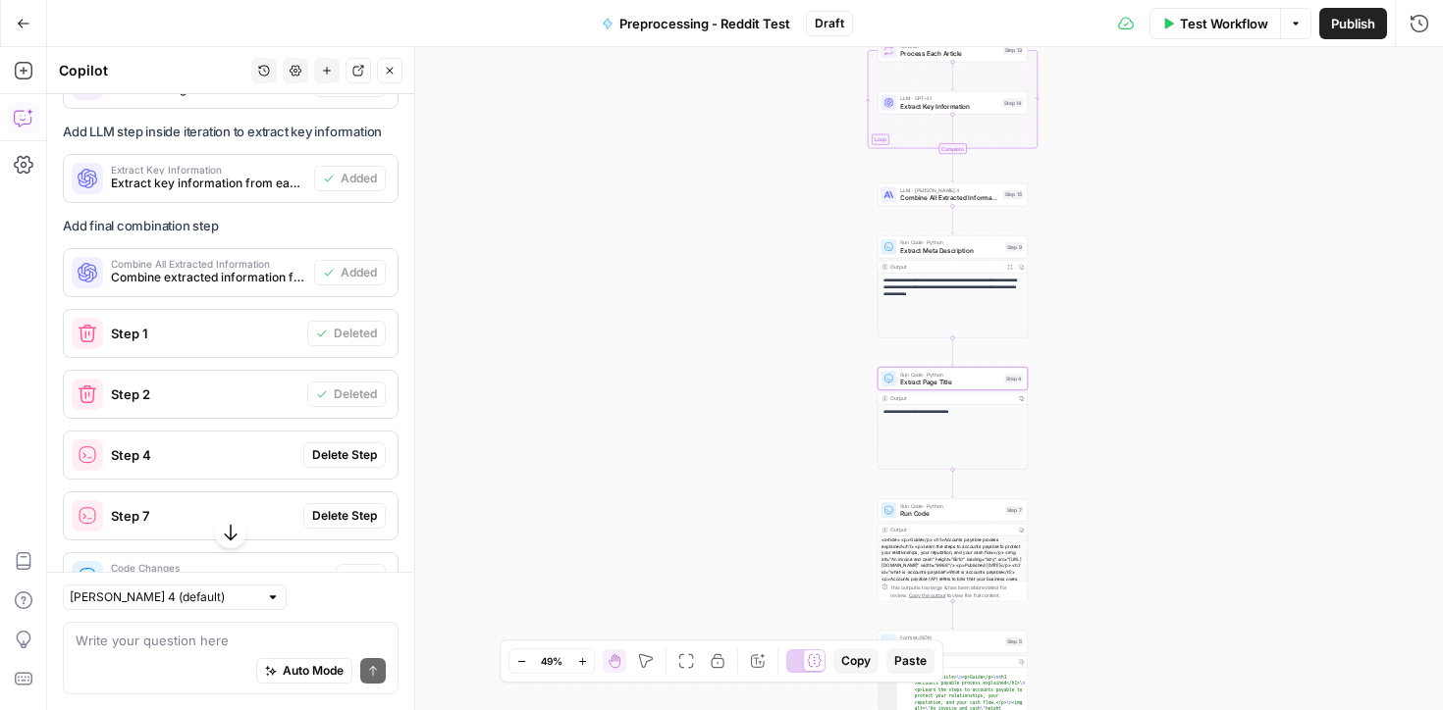
click at [337, 447] on span "Delete Step" at bounding box center [344, 456] width 65 height 18
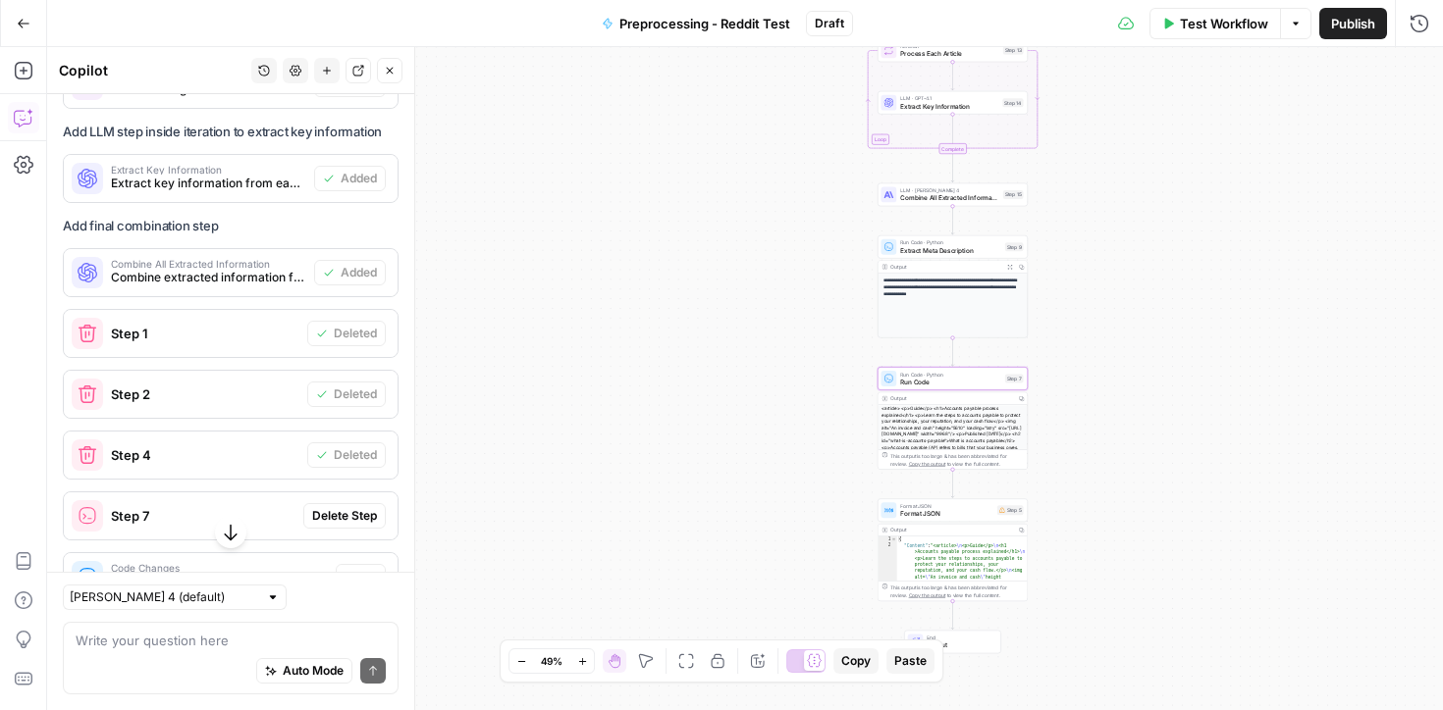
click at [335, 507] on span "Delete Step" at bounding box center [344, 516] width 65 height 18
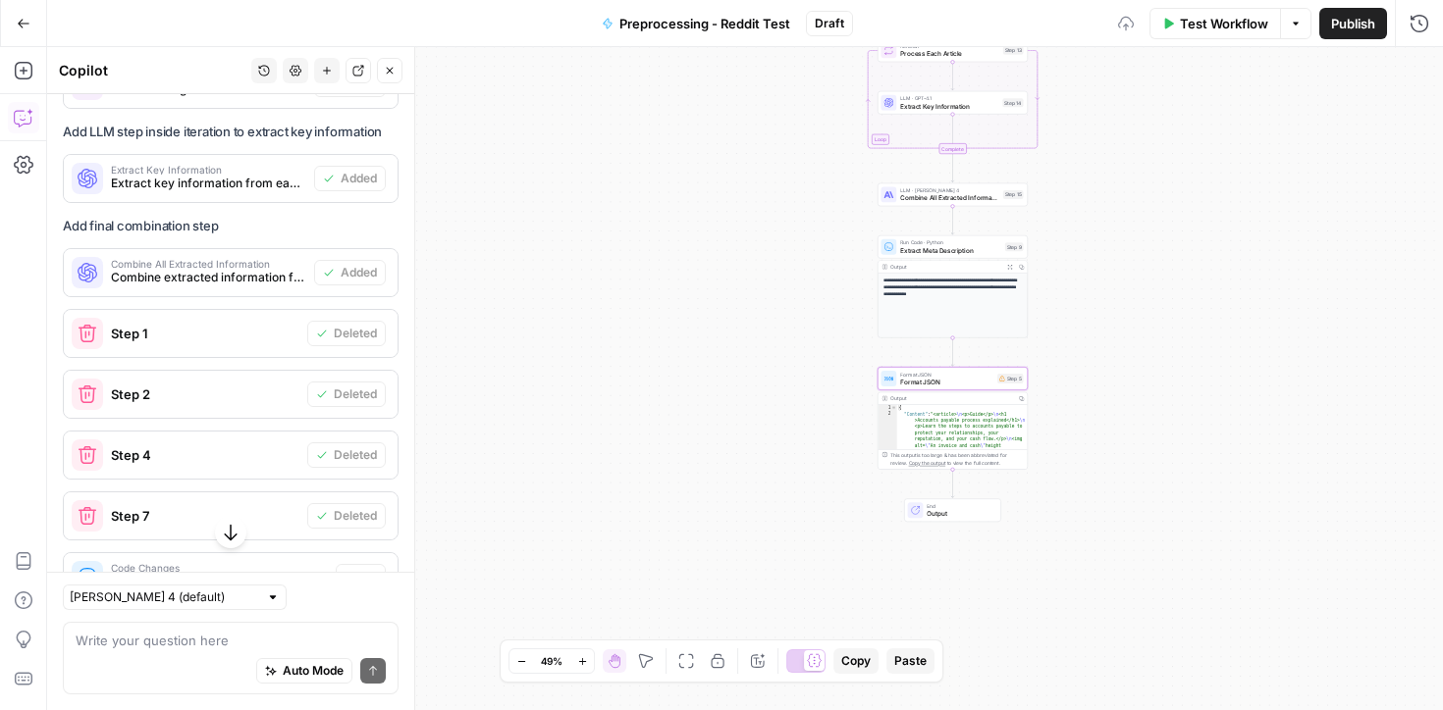
scroll to position [1604, 0]
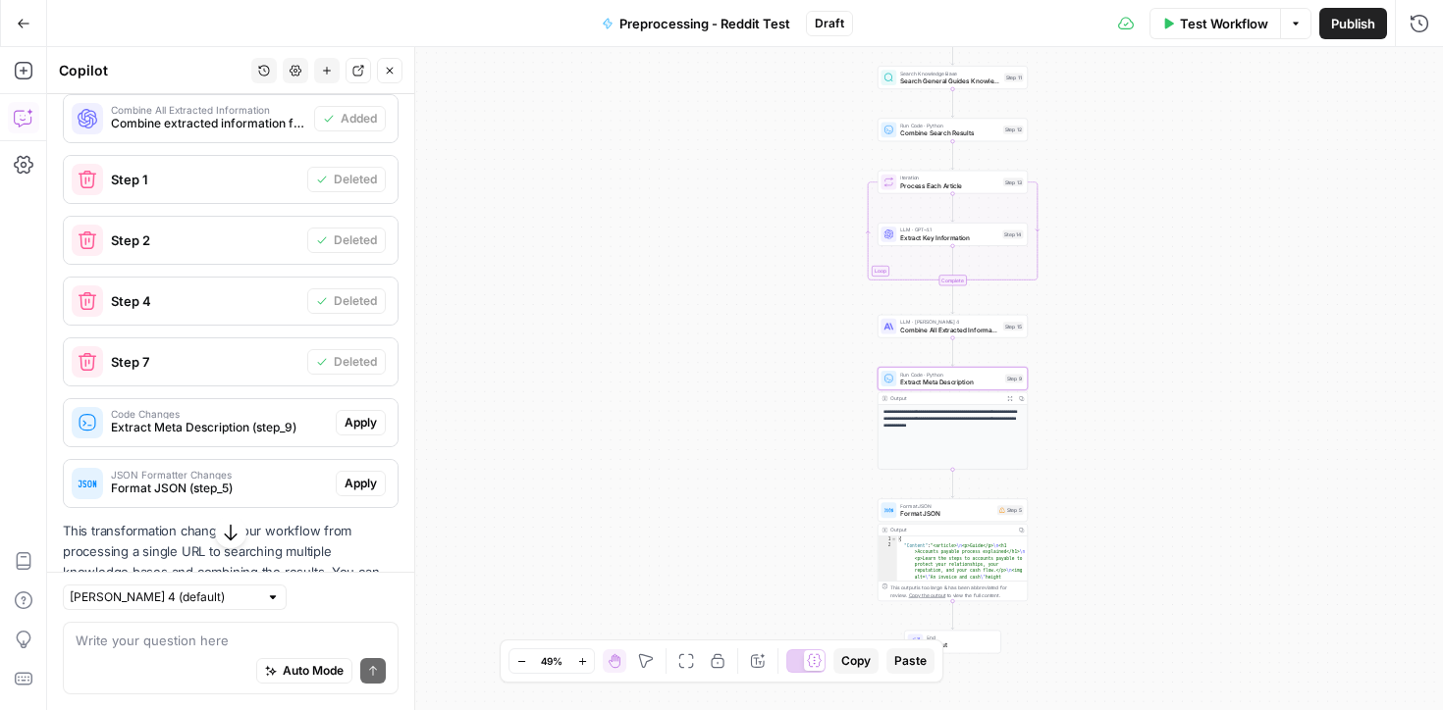
click at [346, 407] on div "Code Changes Extract Meta Description (step_9) Apply" at bounding box center [231, 422] width 334 height 31
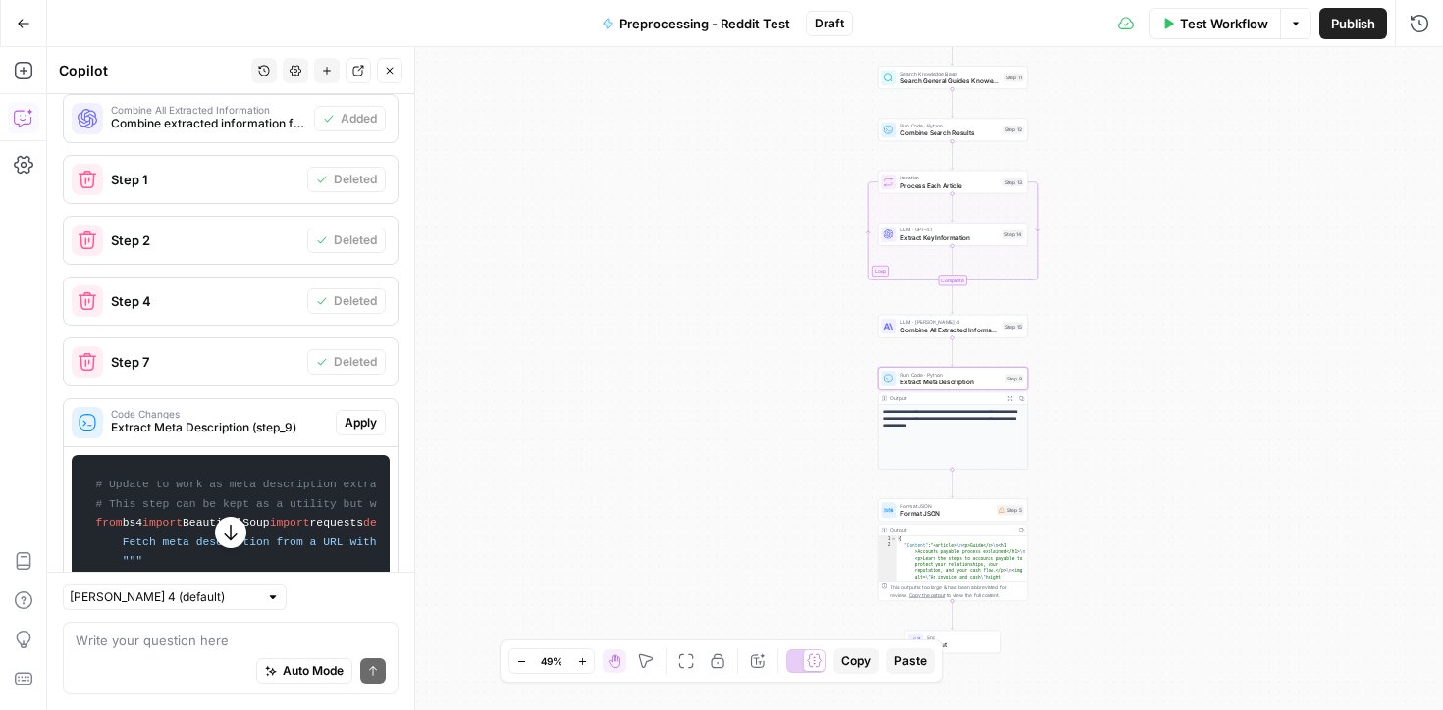
click at [357, 414] on span "Apply" at bounding box center [360, 423] width 32 height 18
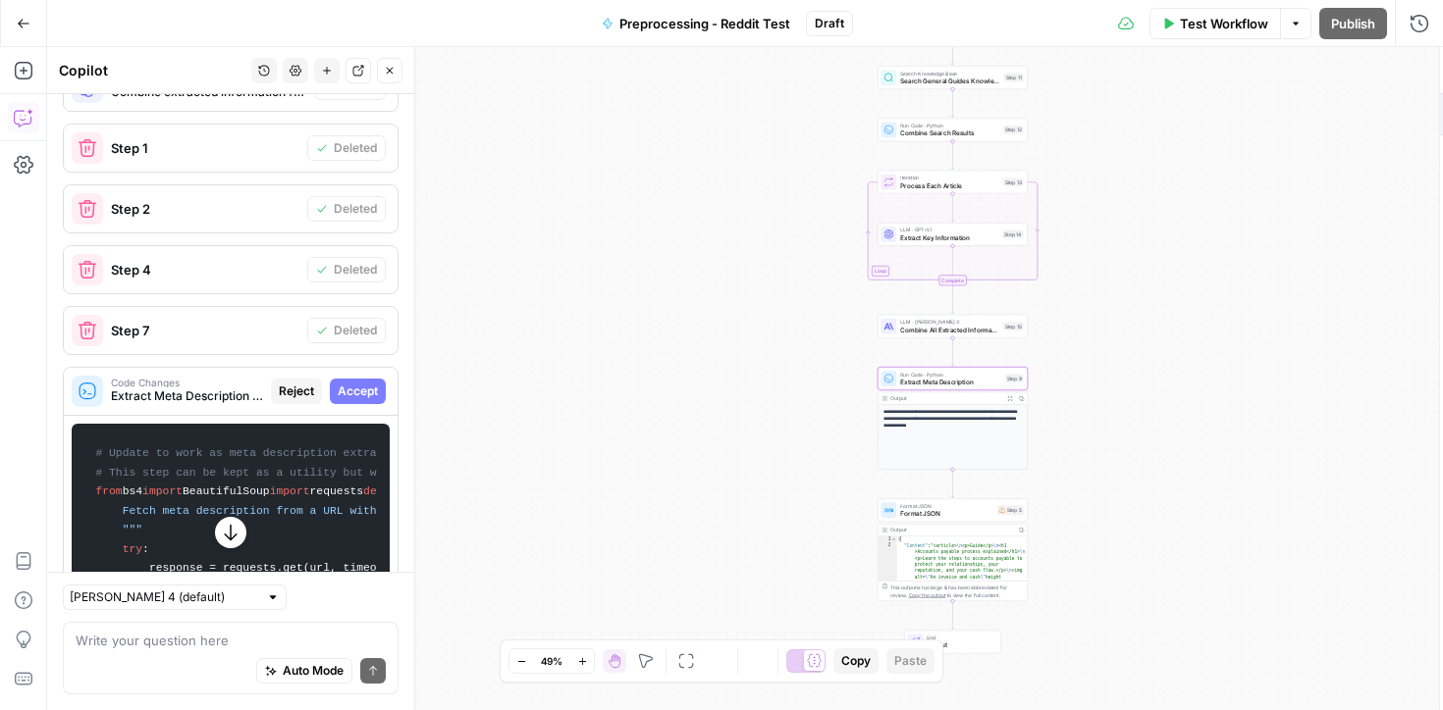
scroll to position [1572, 0]
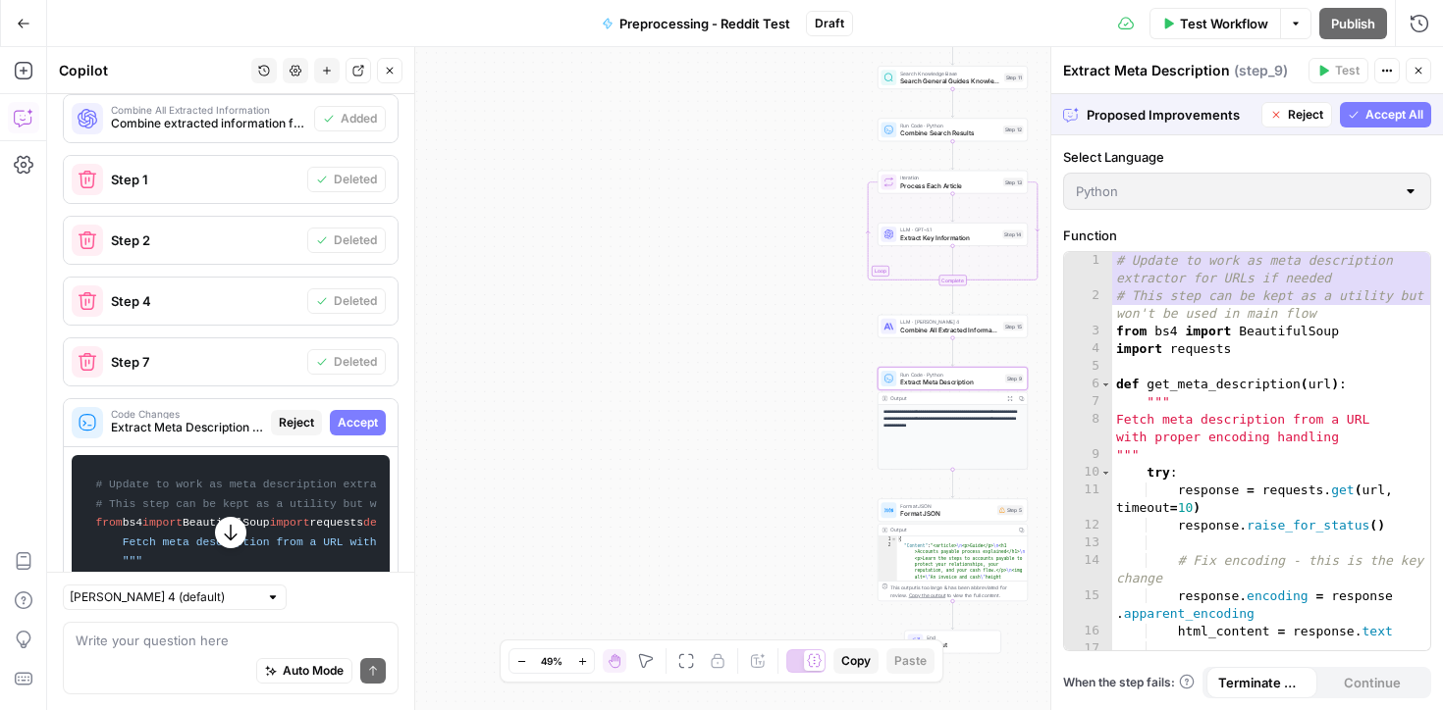
click at [353, 414] on span "Accept" at bounding box center [358, 423] width 40 height 18
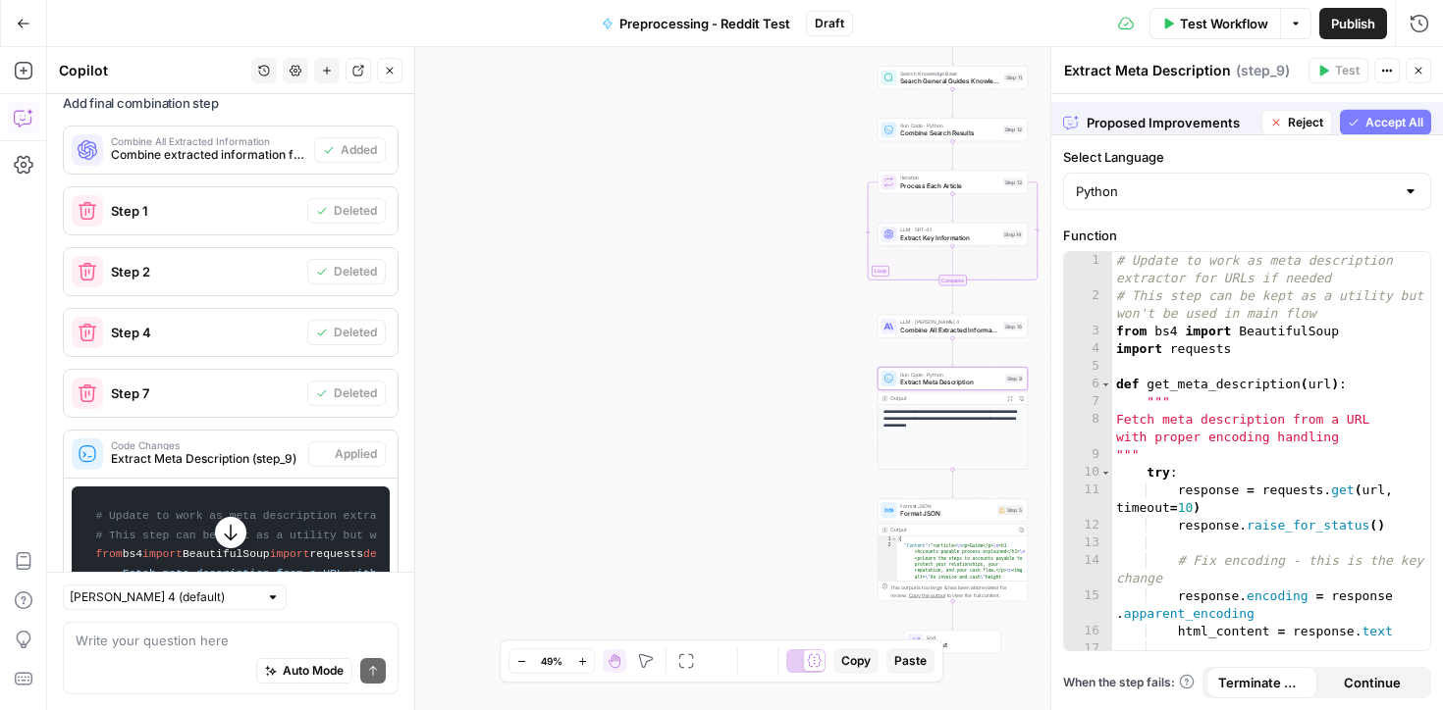
scroll to position [1604, 0]
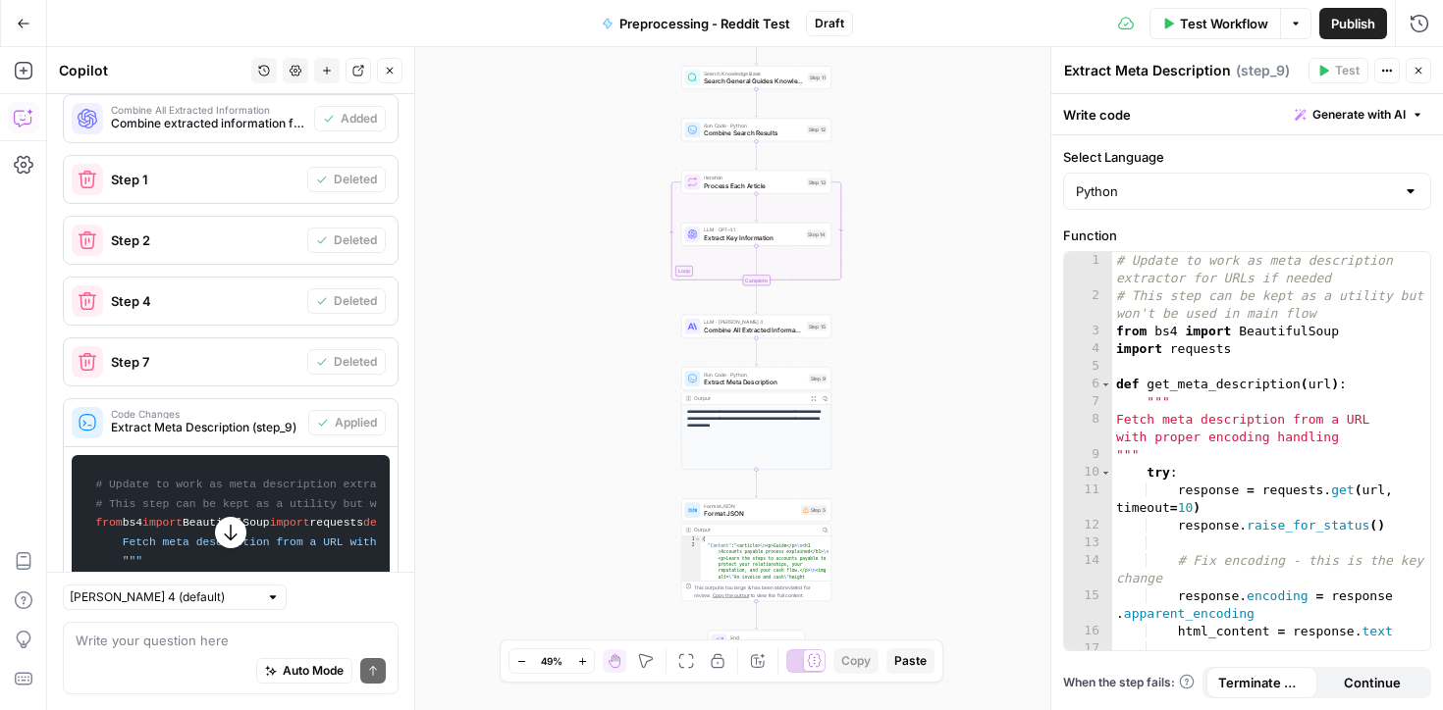
click at [271, 419] on span "Extract Meta Description (step_9)" at bounding box center [205, 428] width 189 height 18
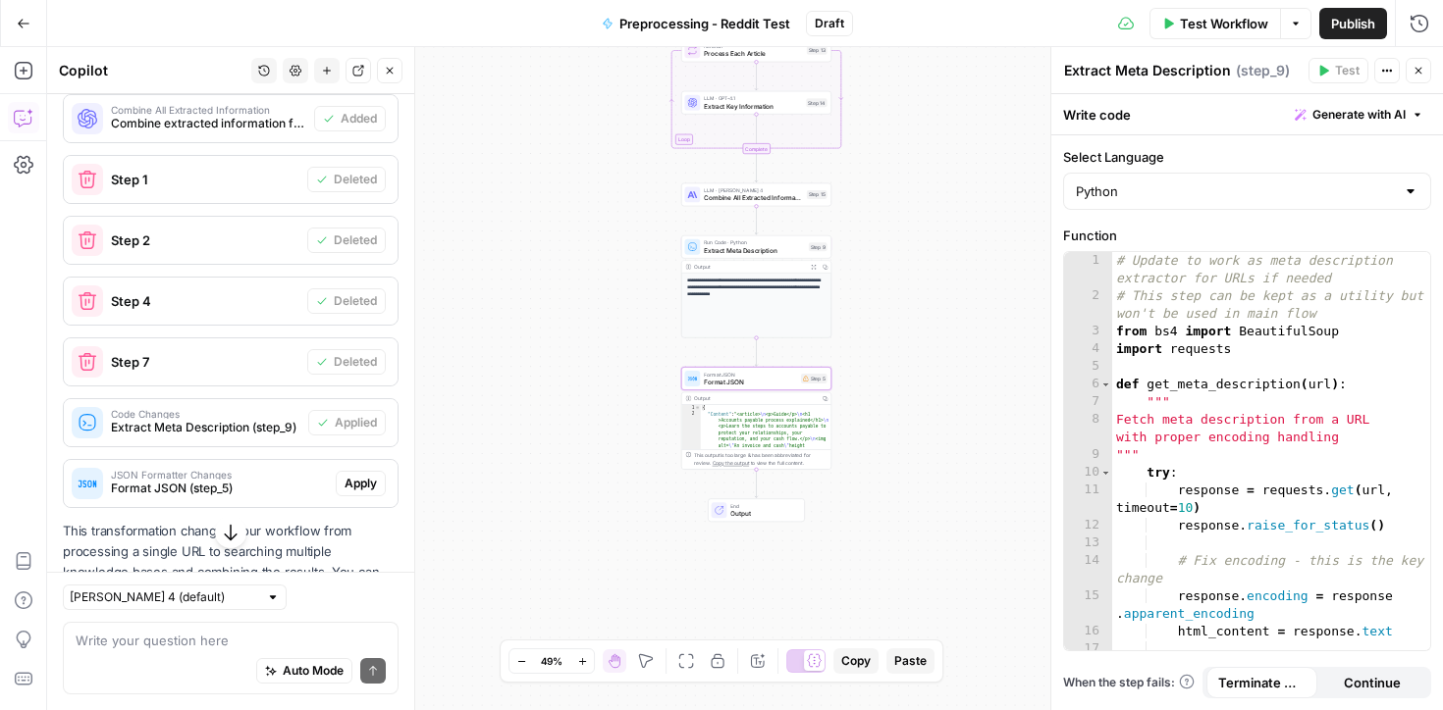
click at [365, 475] on span "Apply" at bounding box center [360, 484] width 32 height 18
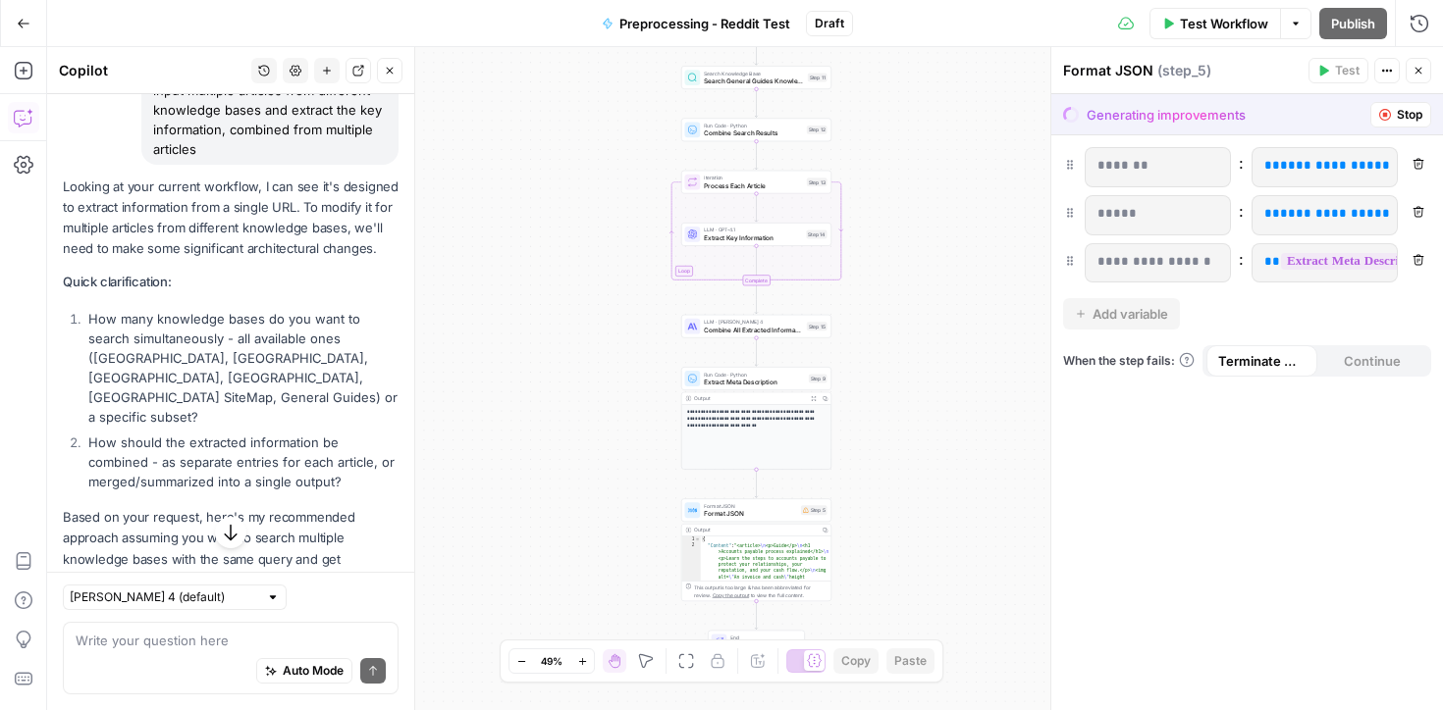
scroll to position [191, 0]
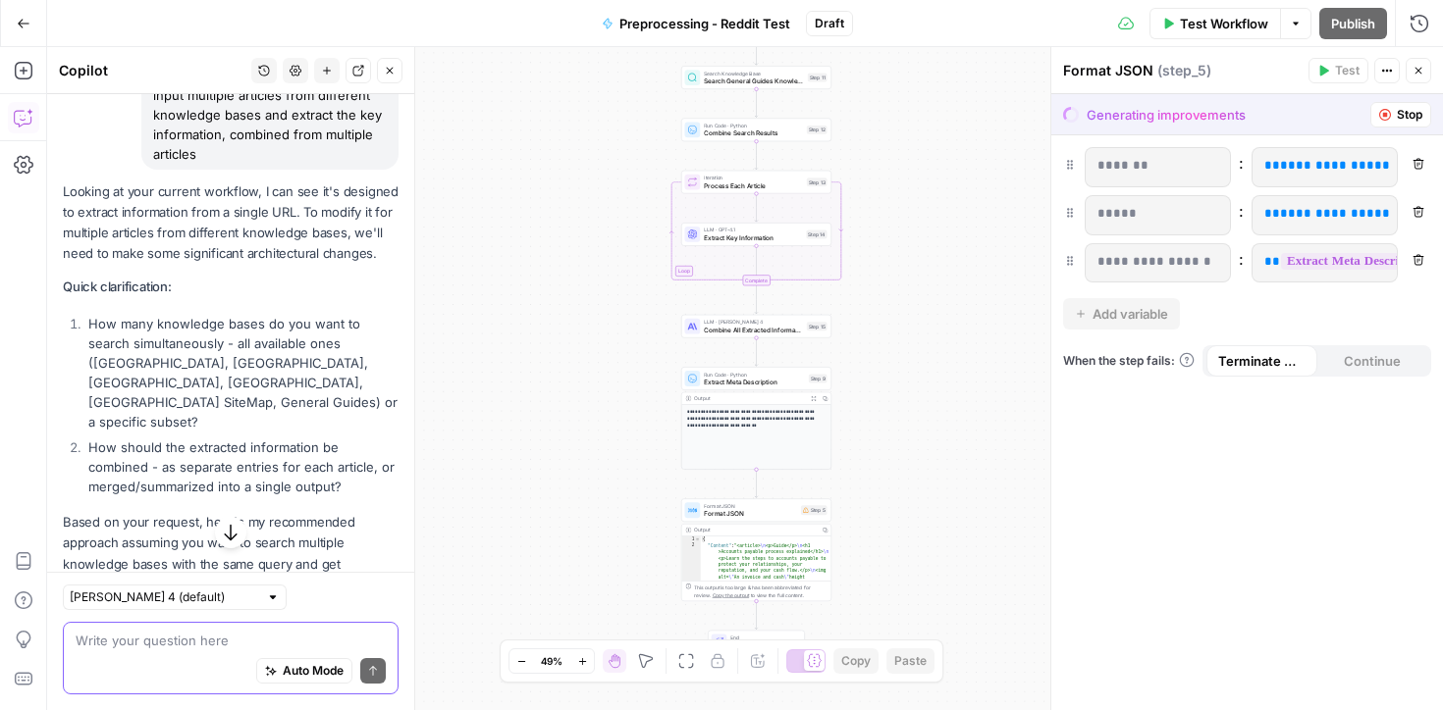
click at [179, 636] on textarea at bounding box center [231, 641] width 310 height 20
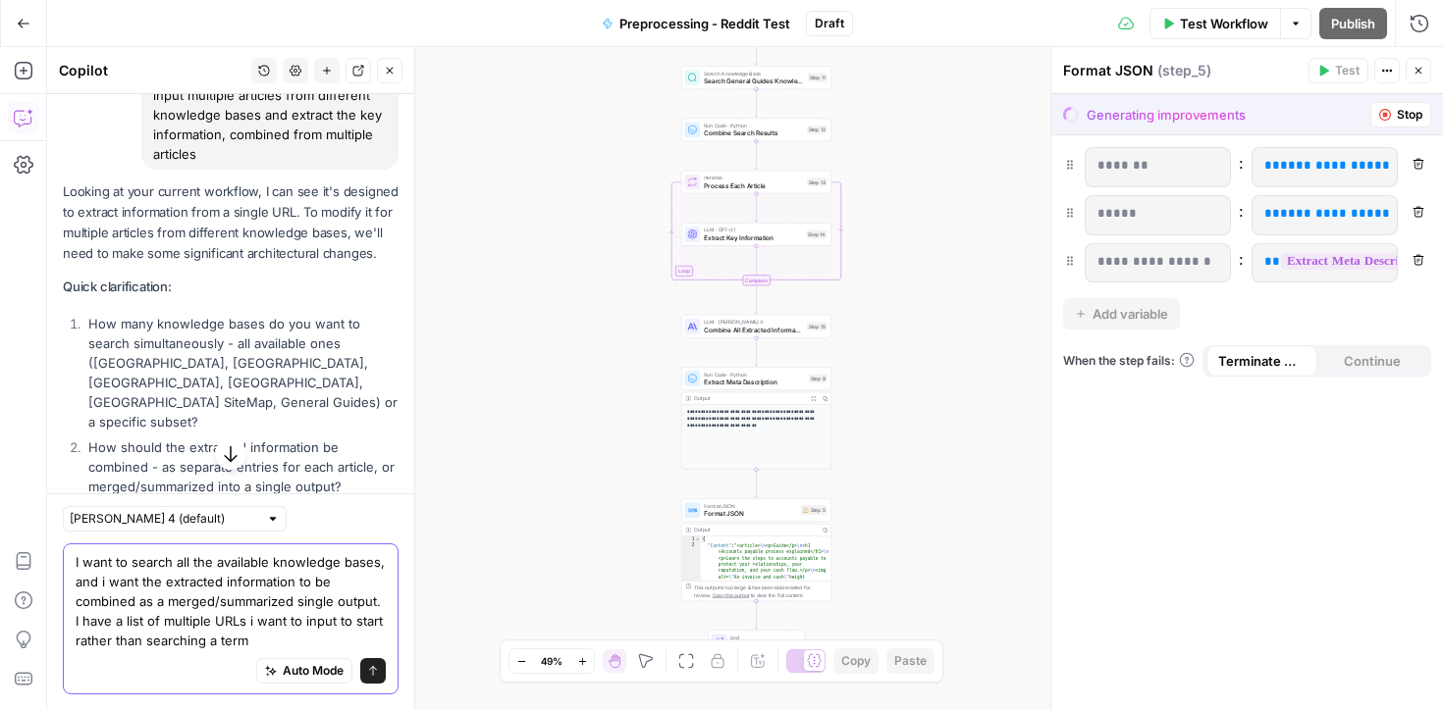
type textarea "I want to search all the available knowledge bases, and i want the extracted in…"
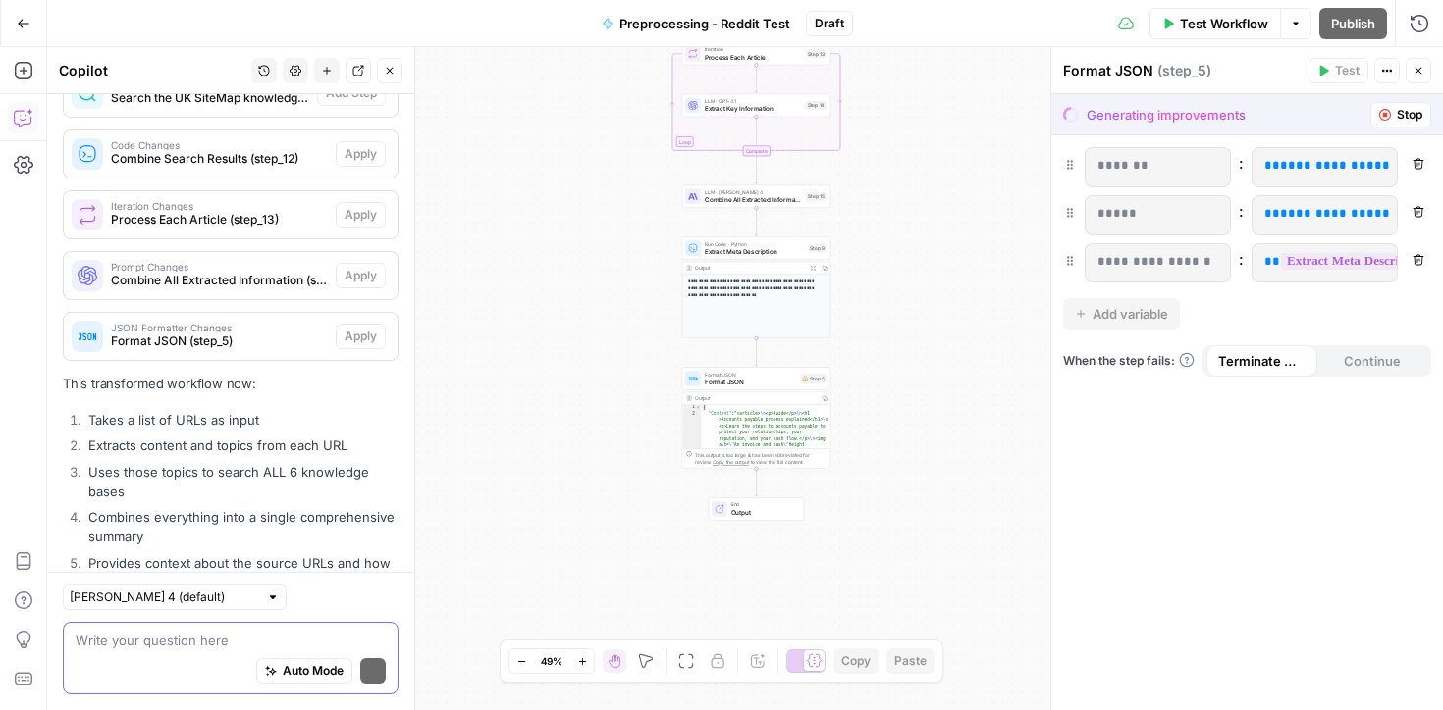
scroll to position [3425, 0]
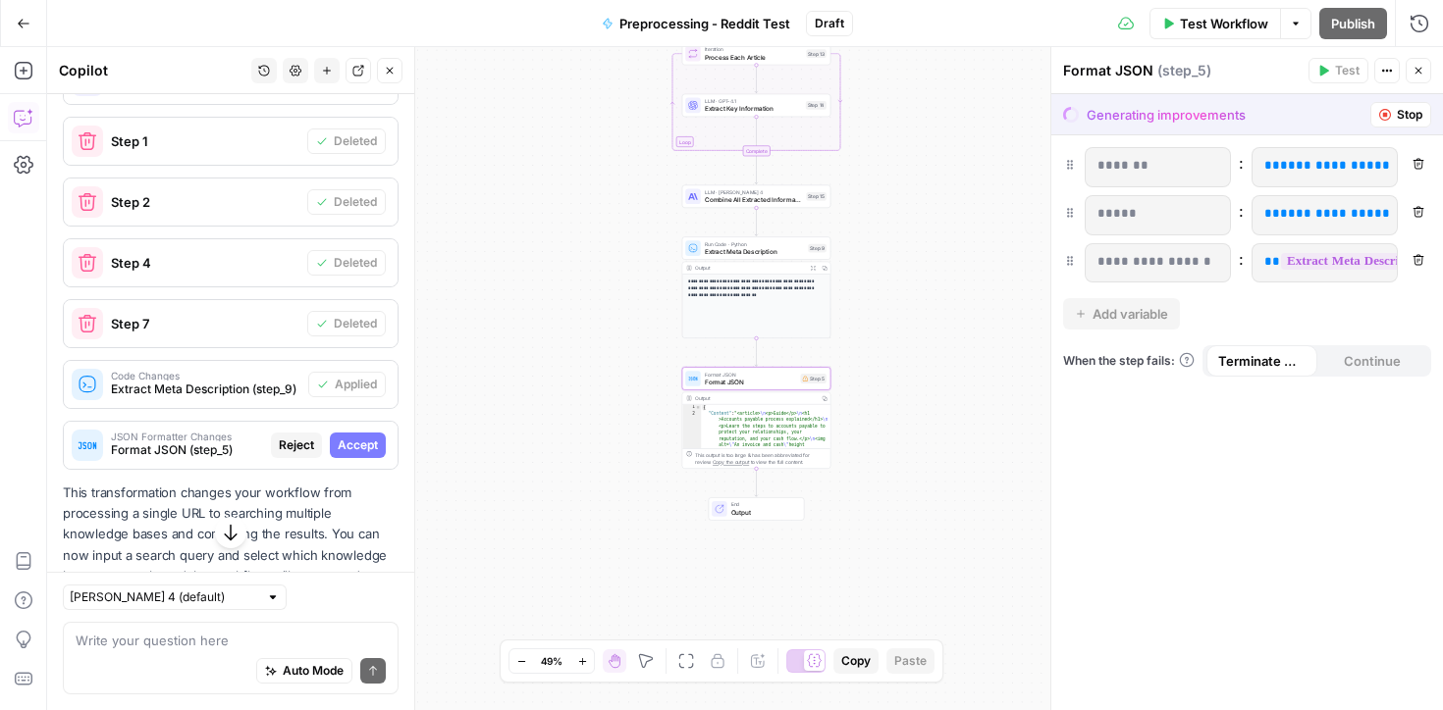
click at [354, 437] on span "Accept" at bounding box center [358, 446] width 40 height 18
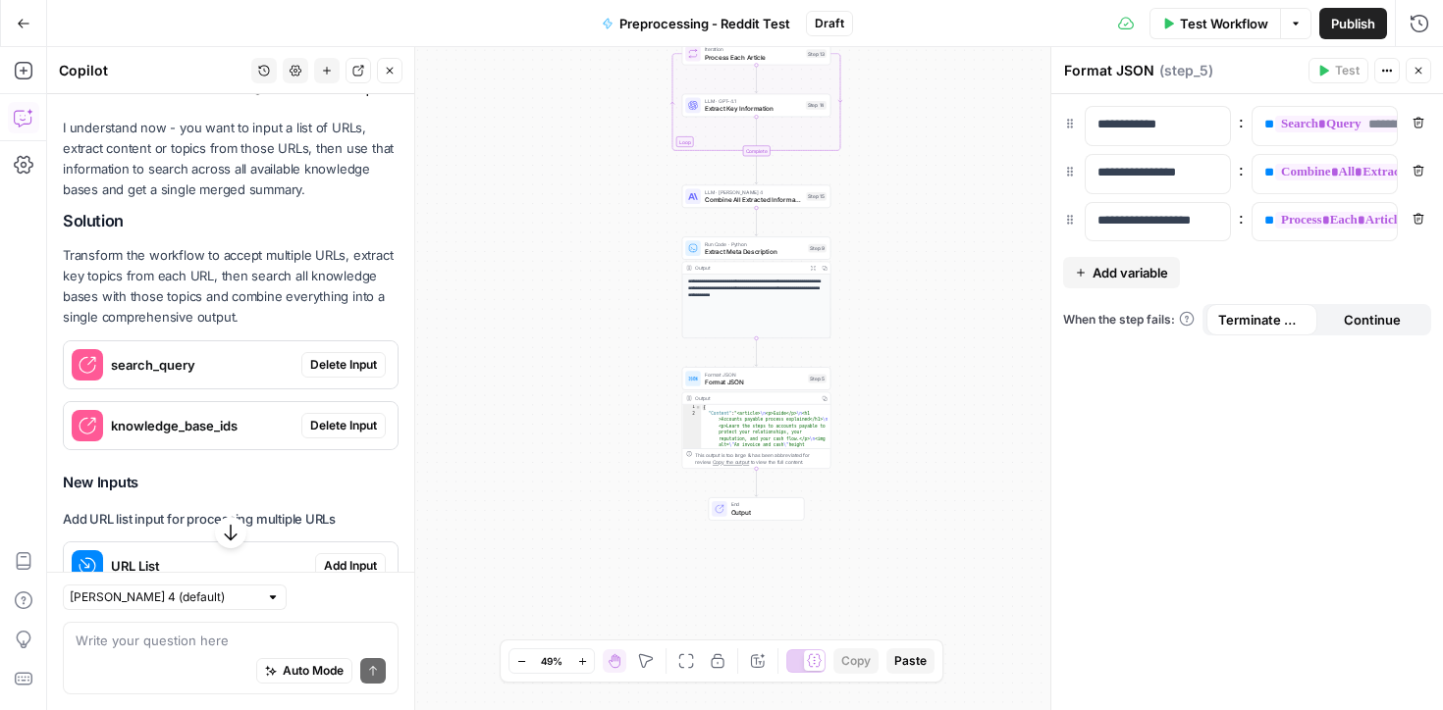
scroll to position [2341, 0]
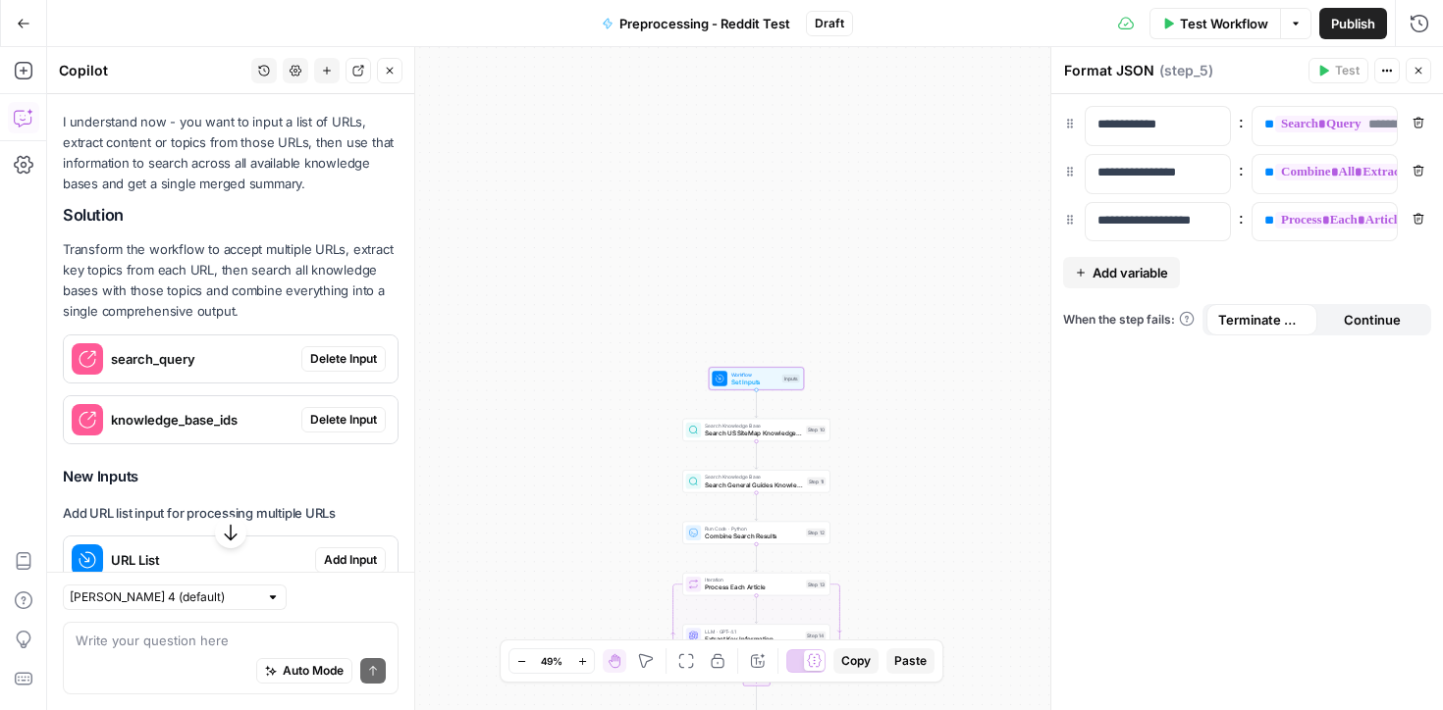
click at [347, 350] on span "Delete Input" at bounding box center [343, 359] width 67 height 18
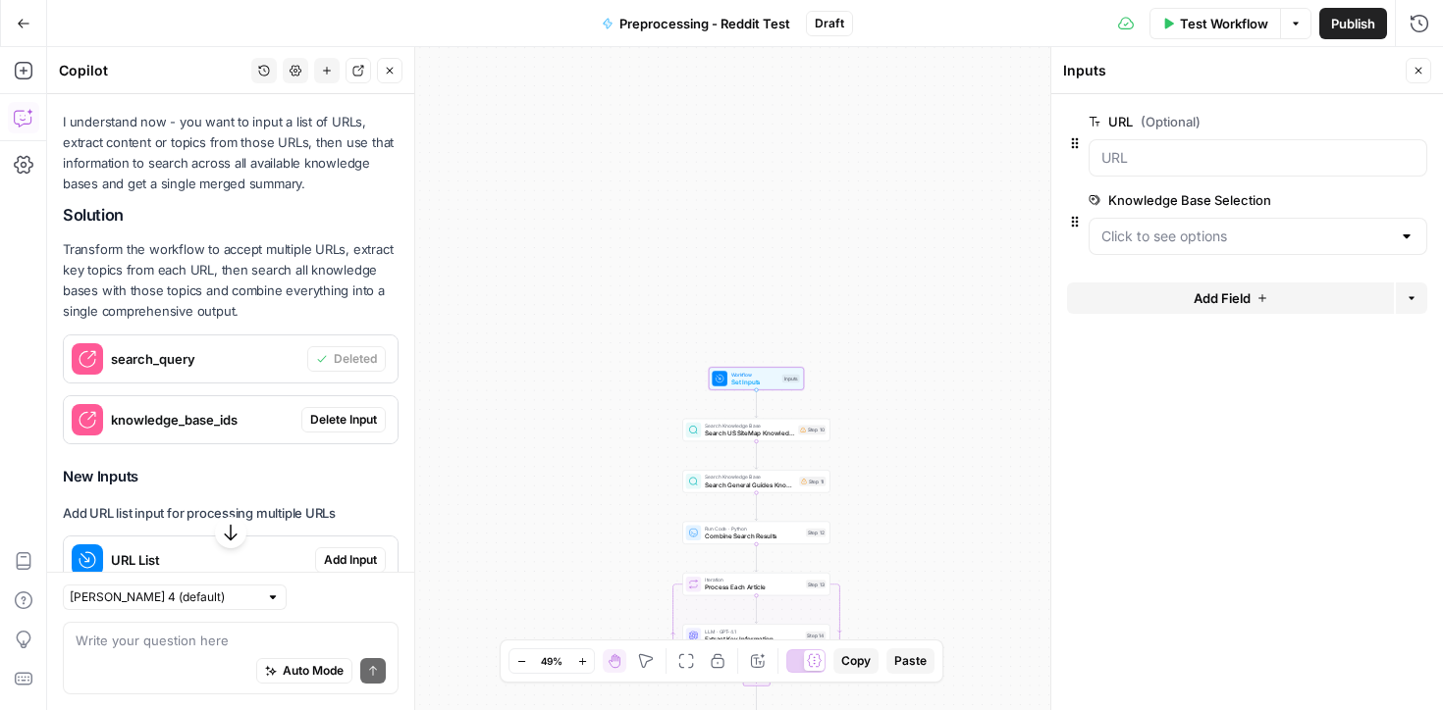
click at [334, 411] on span "Delete Input" at bounding box center [343, 420] width 67 height 18
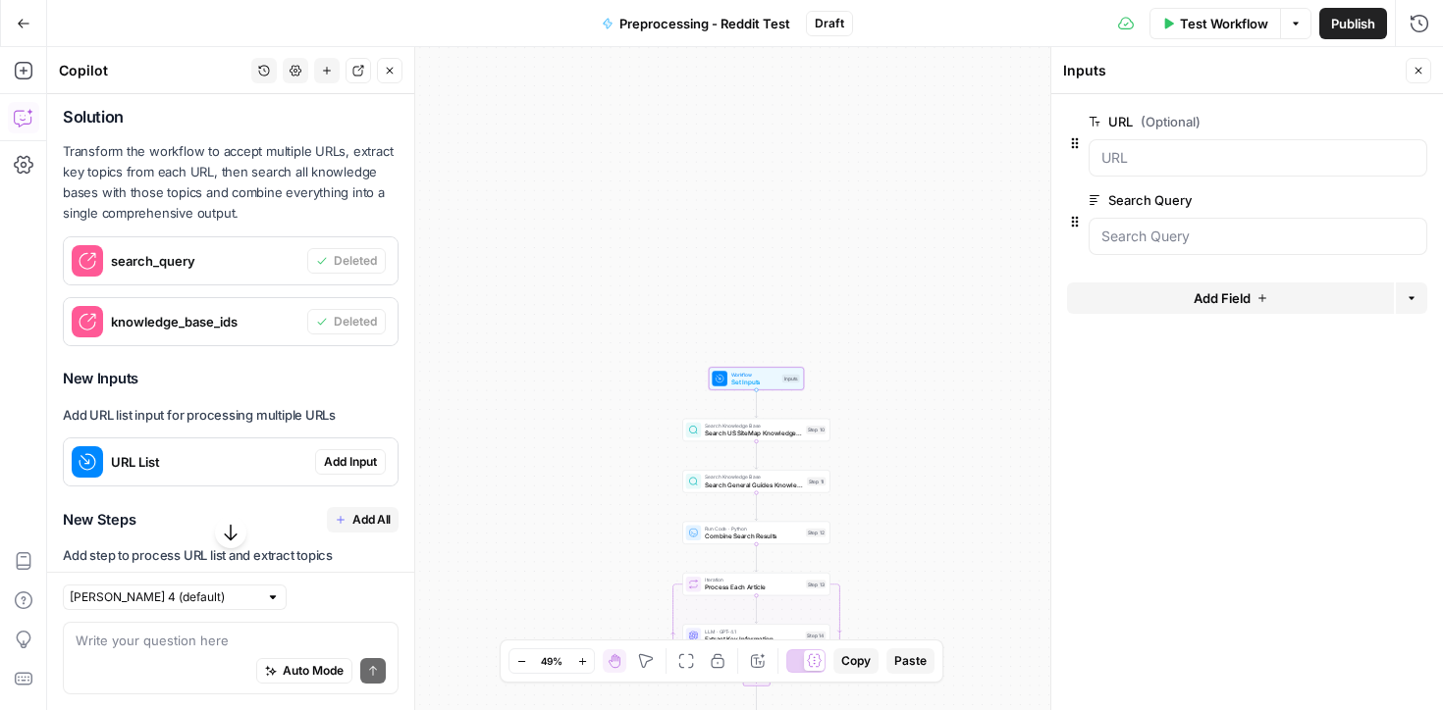
scroll to position [2487, 0]
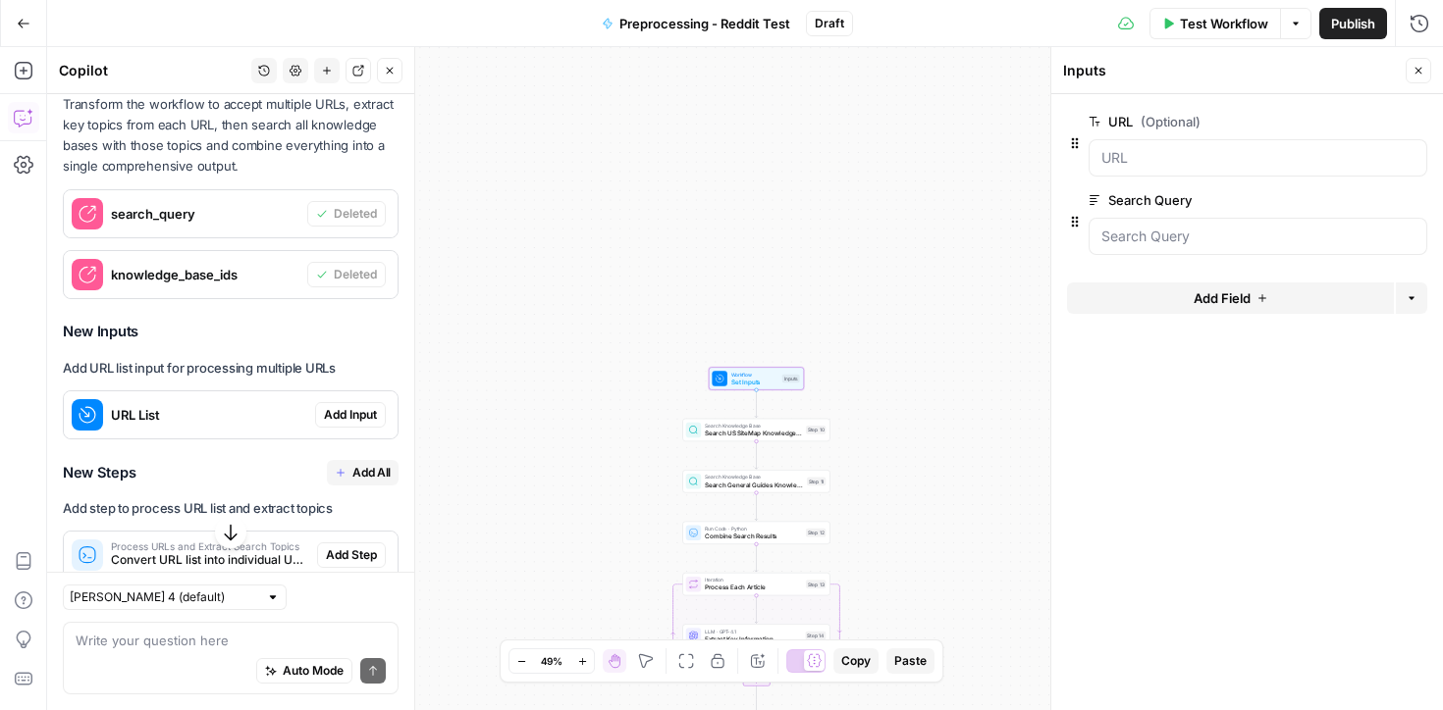
click at [334, 406] on span "Add Input" at bounding box center [350, 415] width 53 height 18
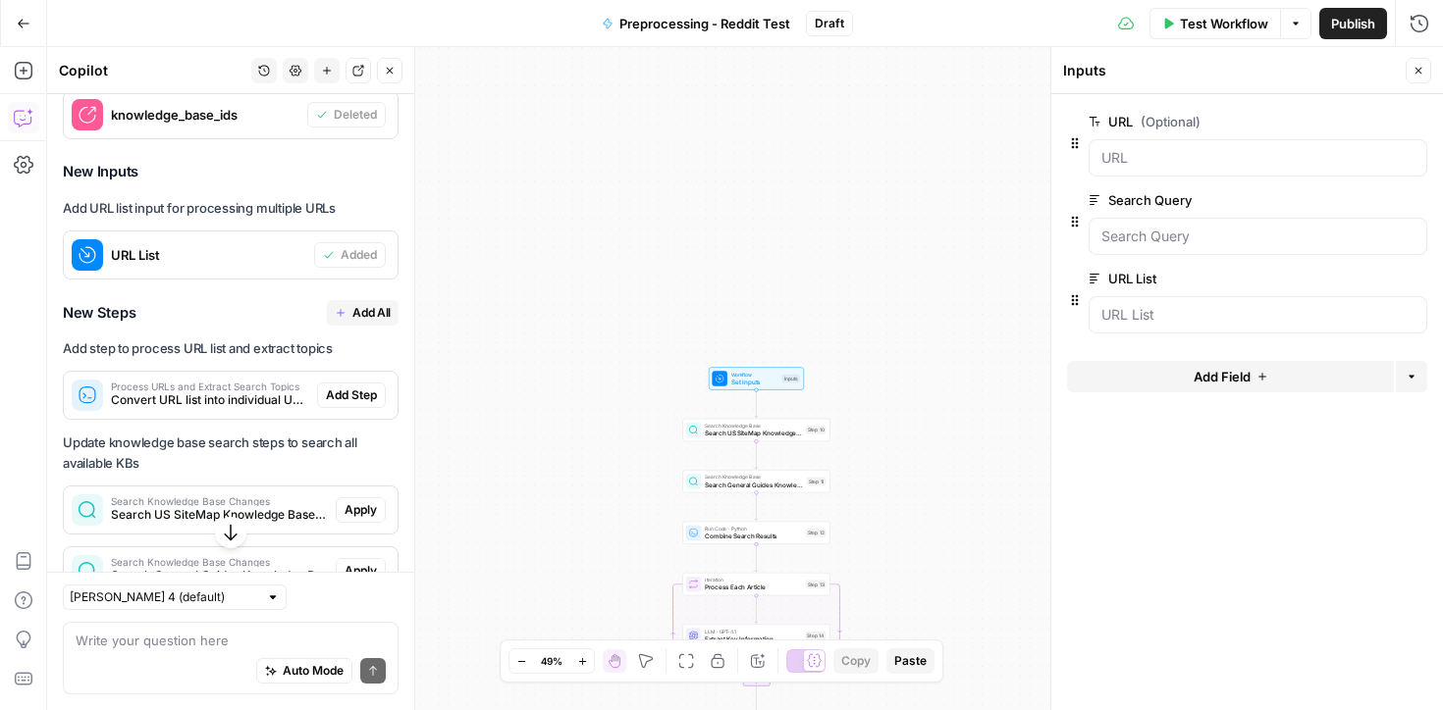
scroll to position [2655, 0]
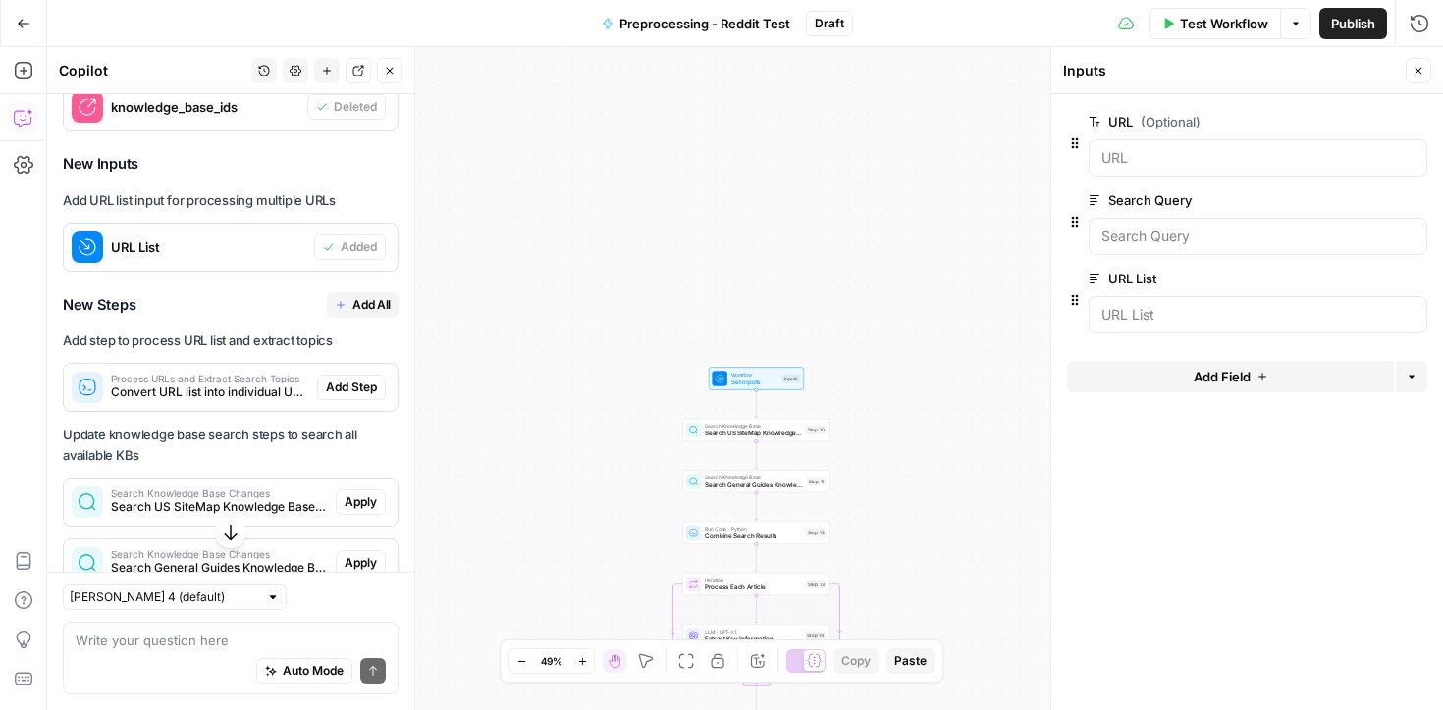
click at [371, 296] on span "Add All" at bounding box center [371, 305] width 38 height 18
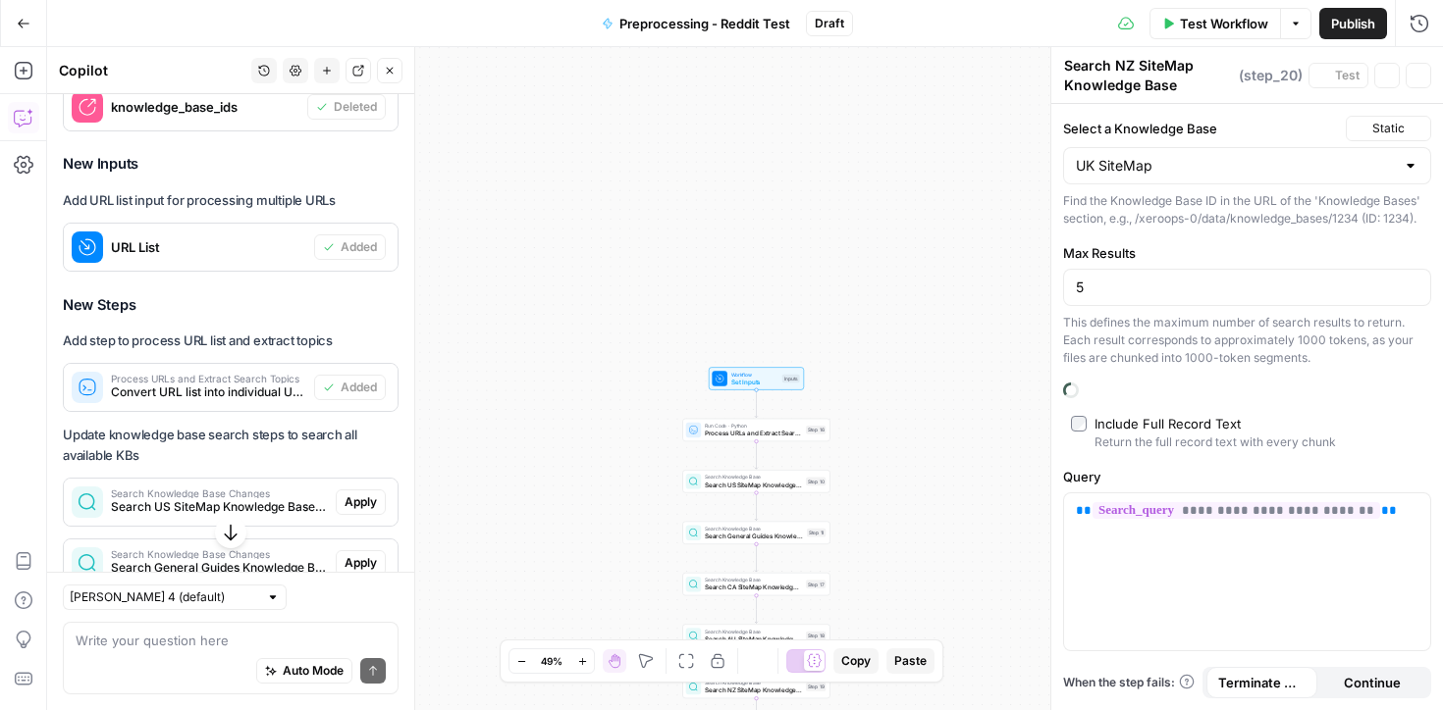
type textarea "Search UK SiteMap Knowledge Base"
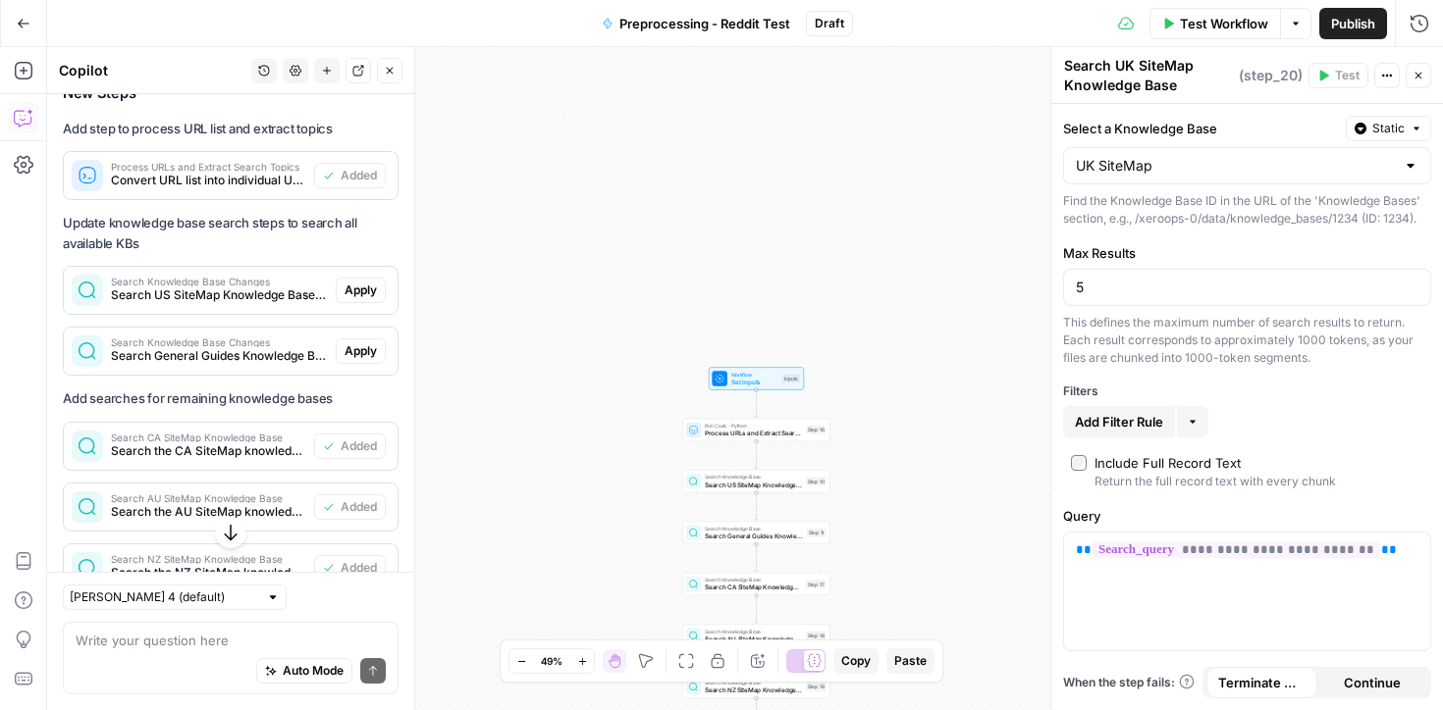
scroll to position [2872, 0]
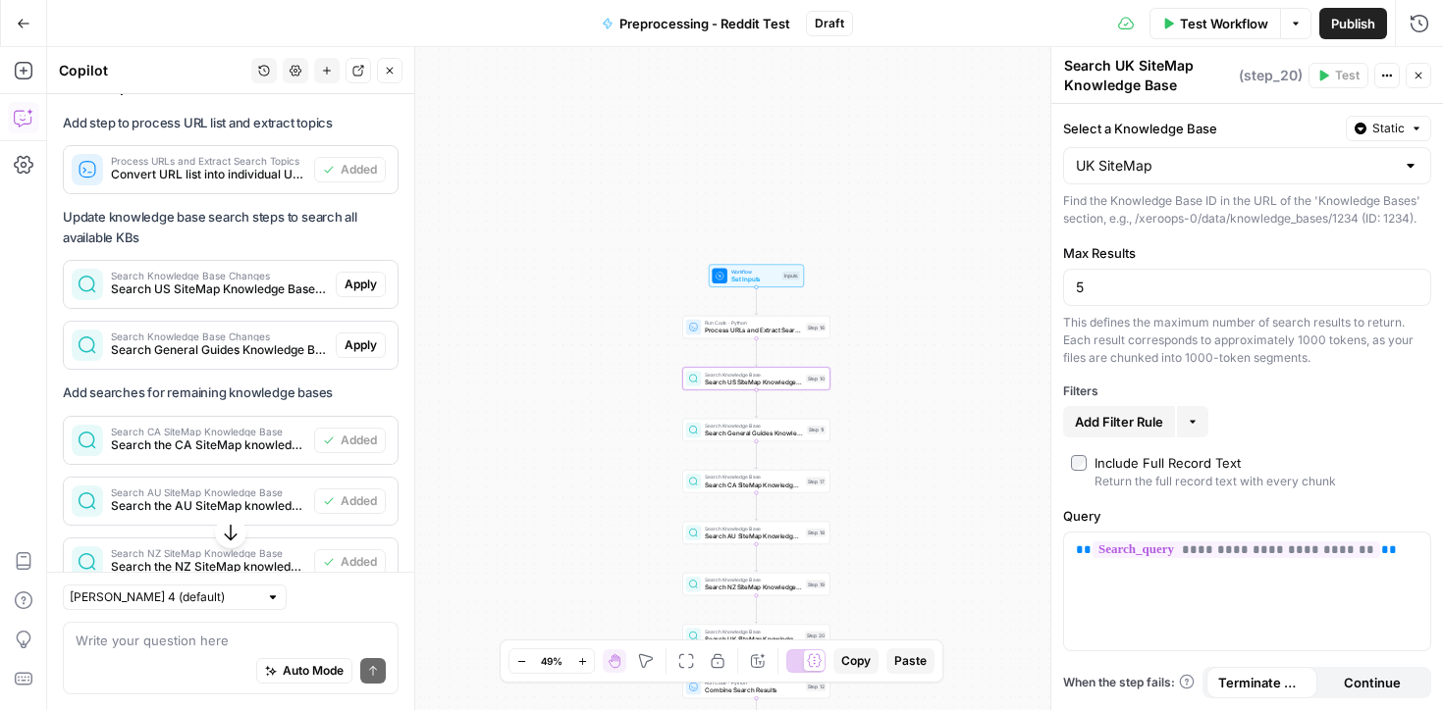
click at [362, 276] on span "Apply" at bounding box center [360, 285] width 32 height 18
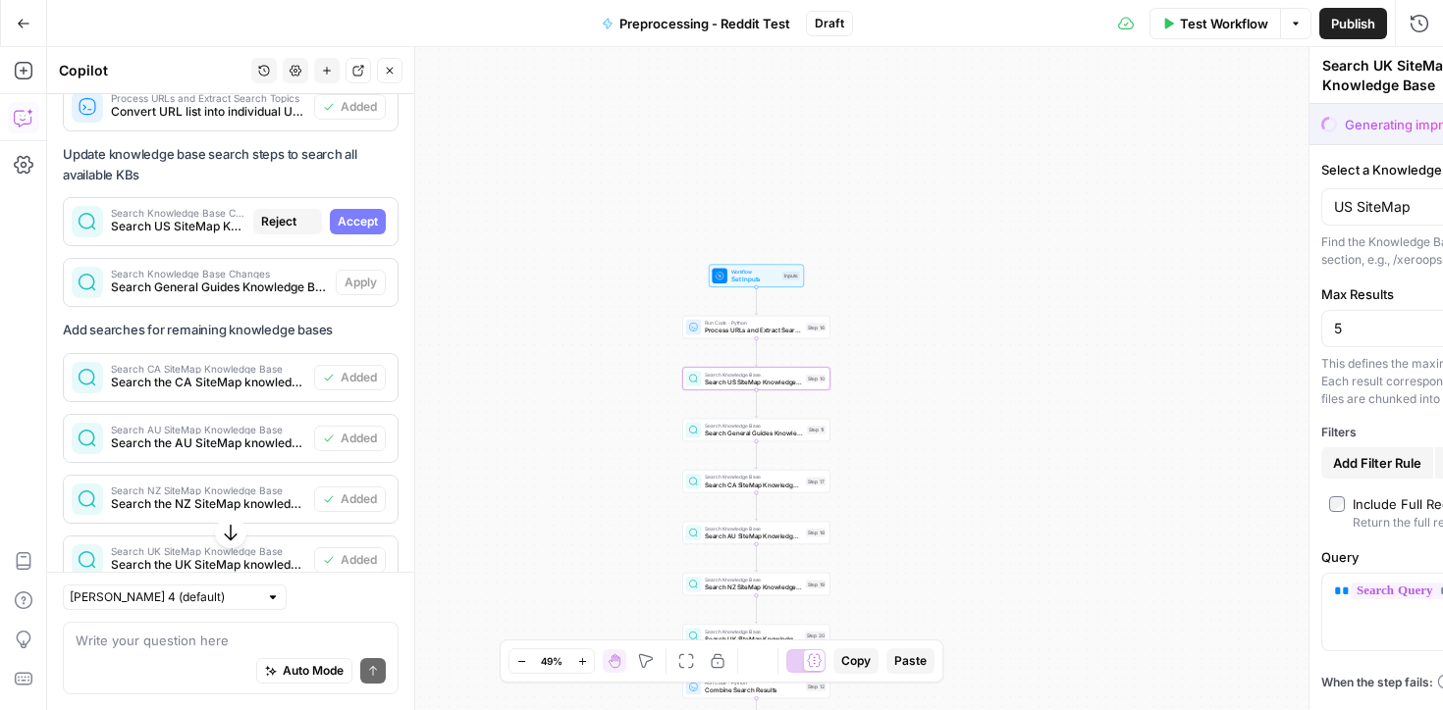
type textarea "Search US SiteMap Knowledge Base"
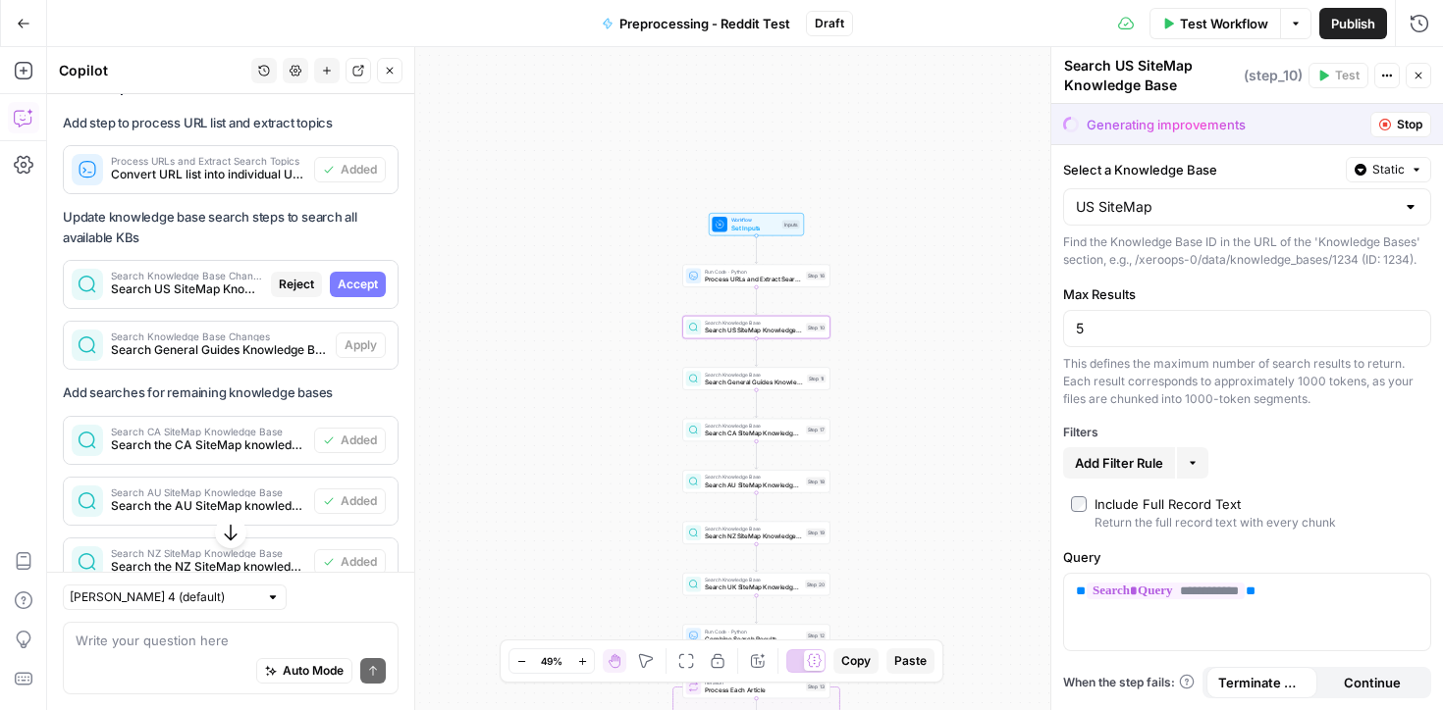
click at [360, 276] on span "Accept" at bounding box center [358, 285] width 40 height 18
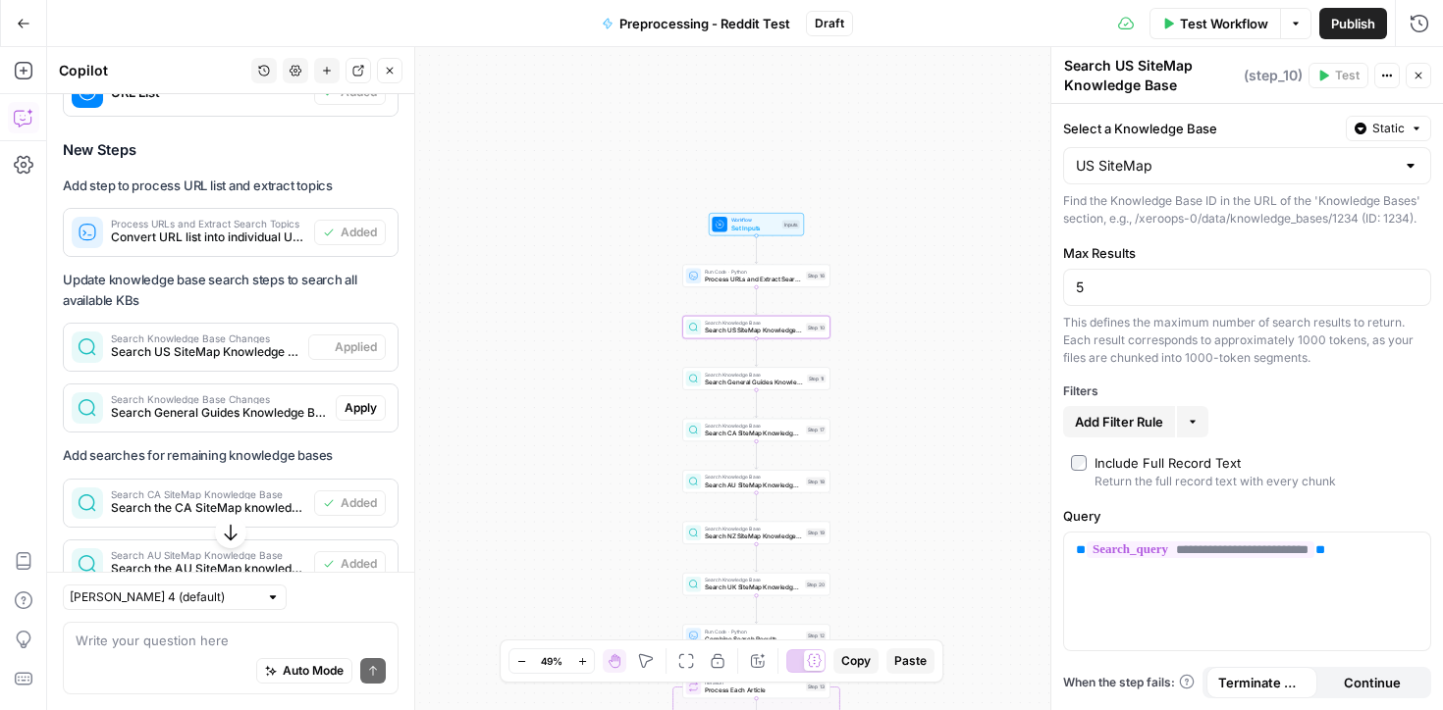
scroll to position [2872, 0]
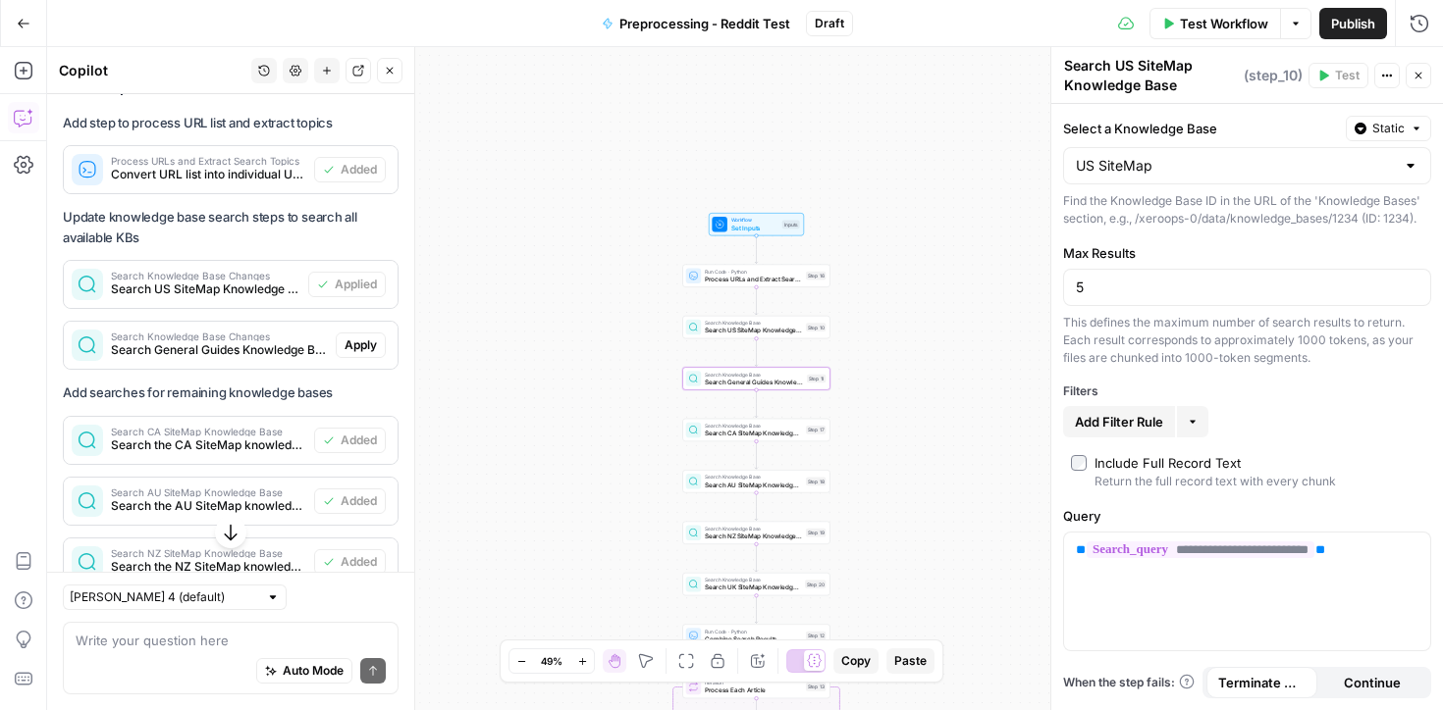
click at [354, 337] on span "Apply" at bounding box center [360, 346] width 32 height 18
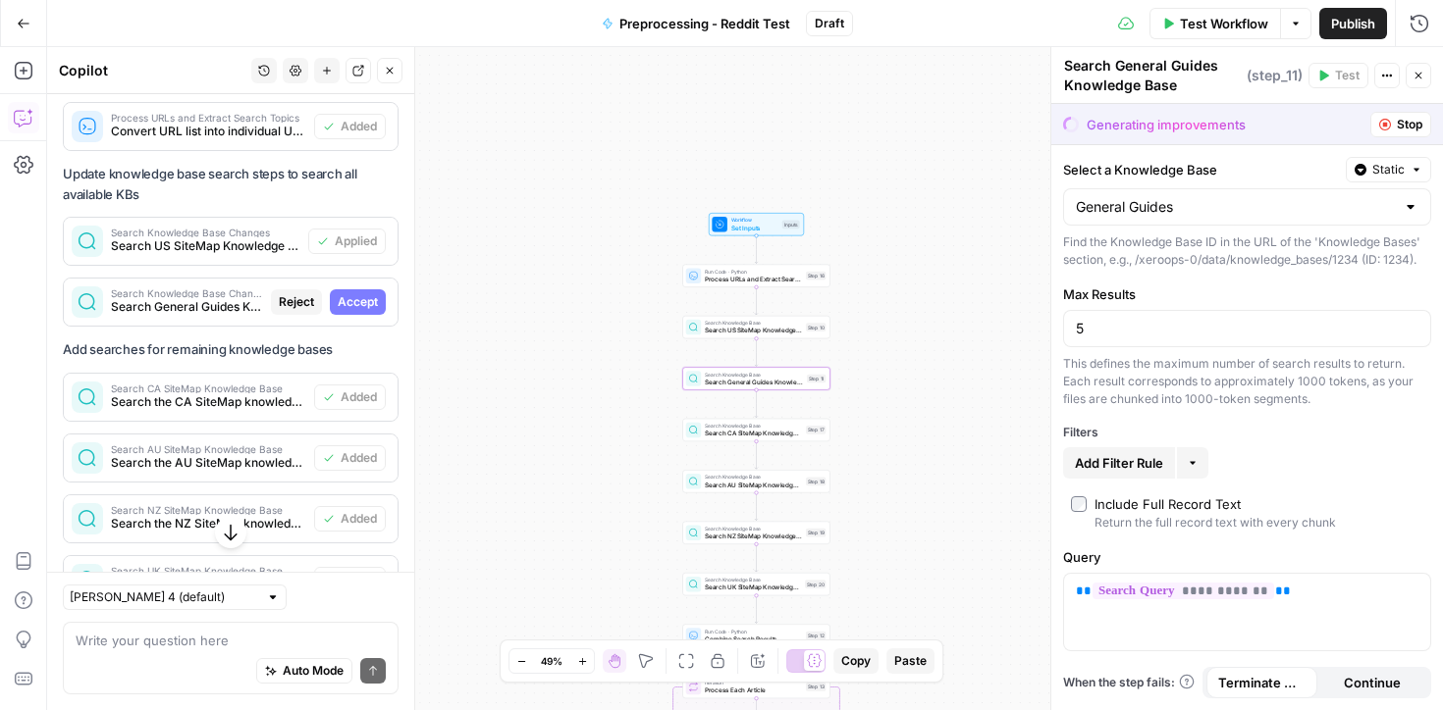
scroll to position [2859, 0]
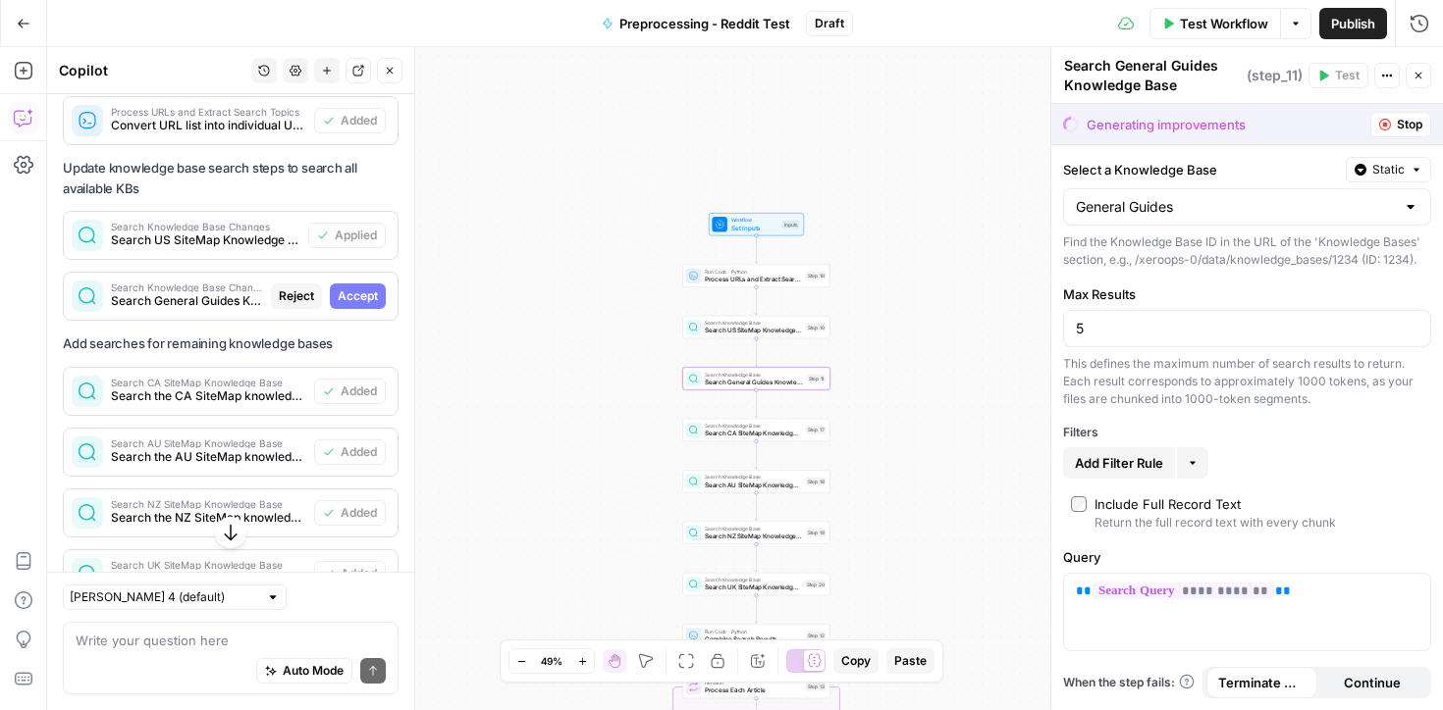
click at [366, 288] on span "Accept" at bounding box center [358, 297] width 40 height 18
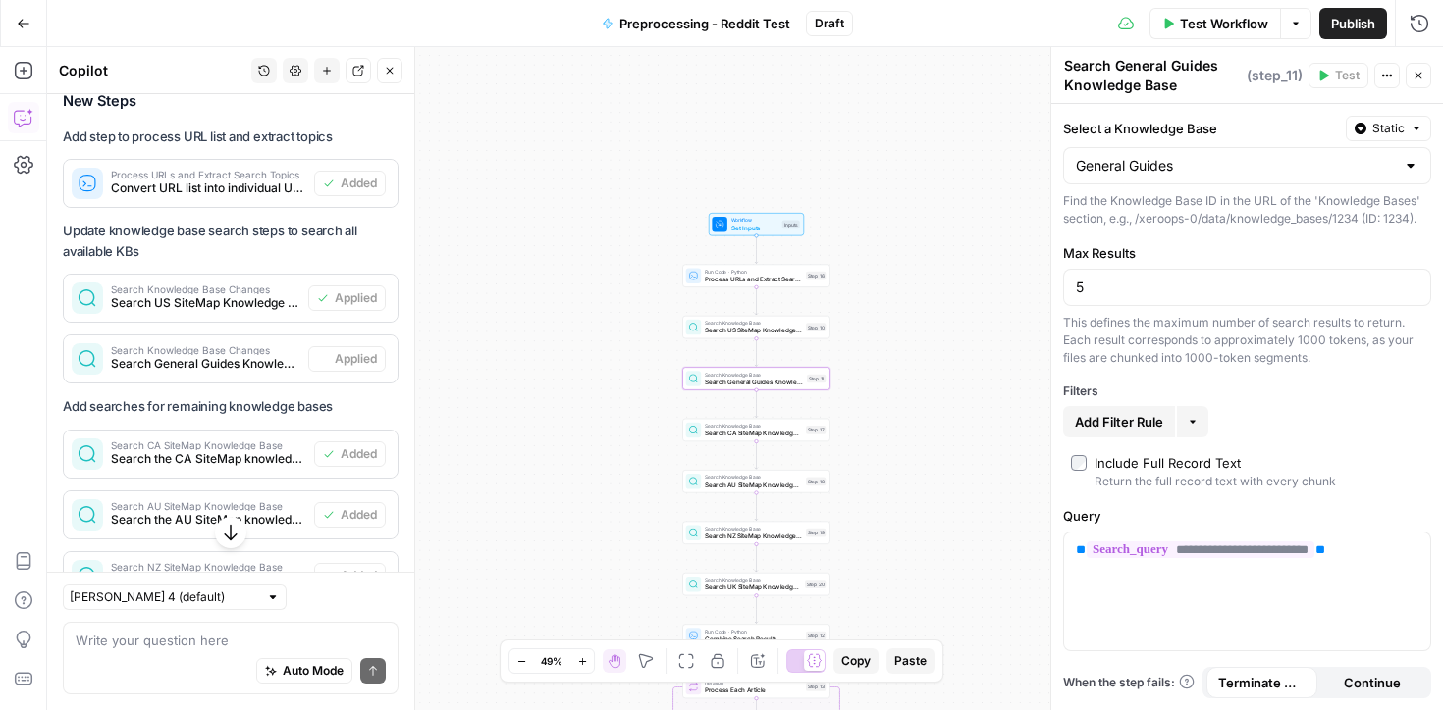
scroll to position [2921, 0]
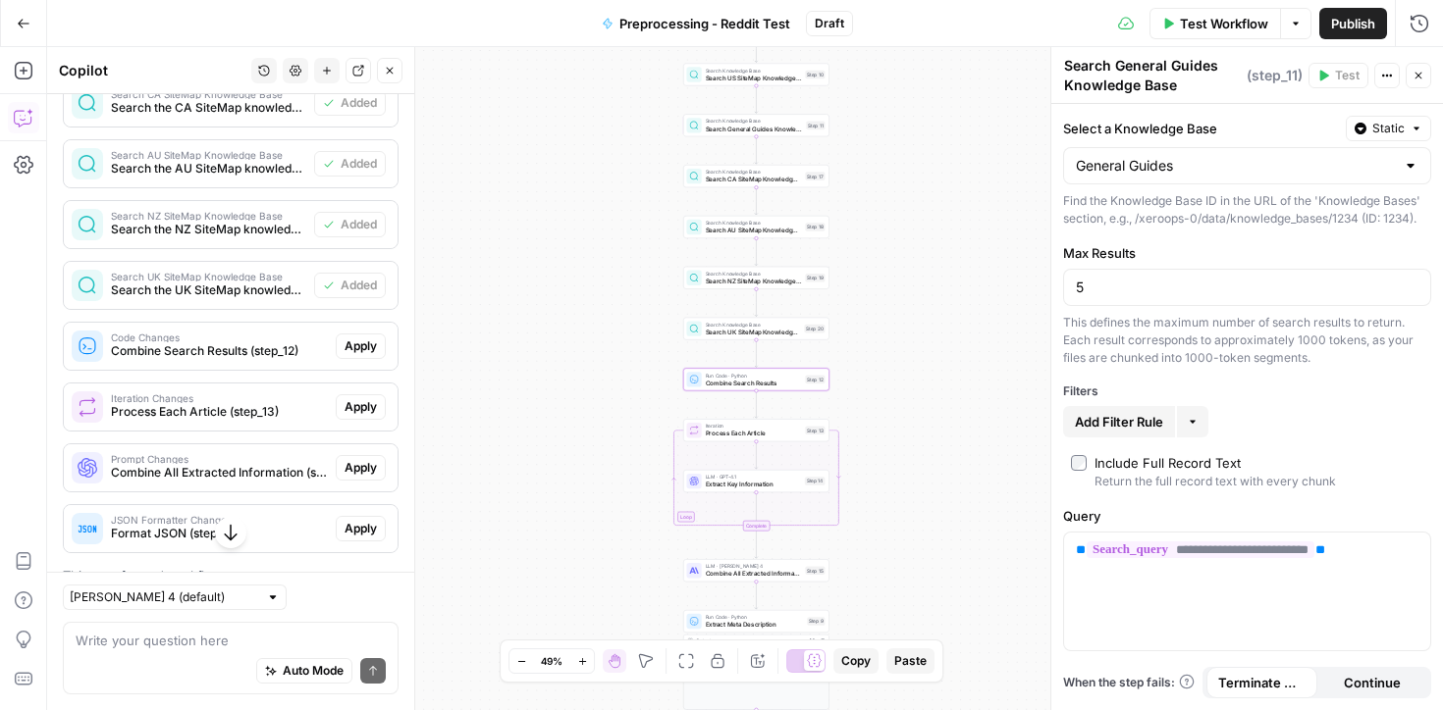
click at [361, 338] on span "Apply" at bounding box center [360, 347] width 32 height 18
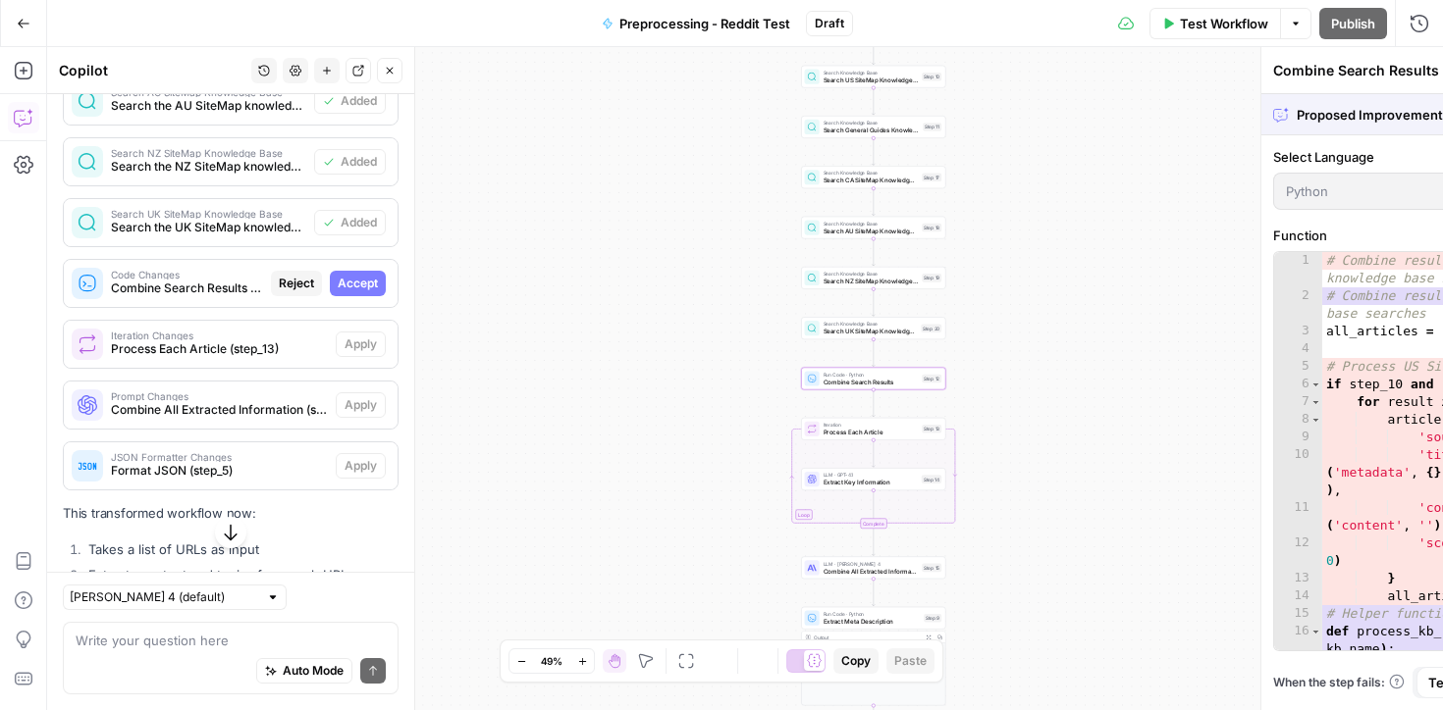
scroll to position [3147, 0]
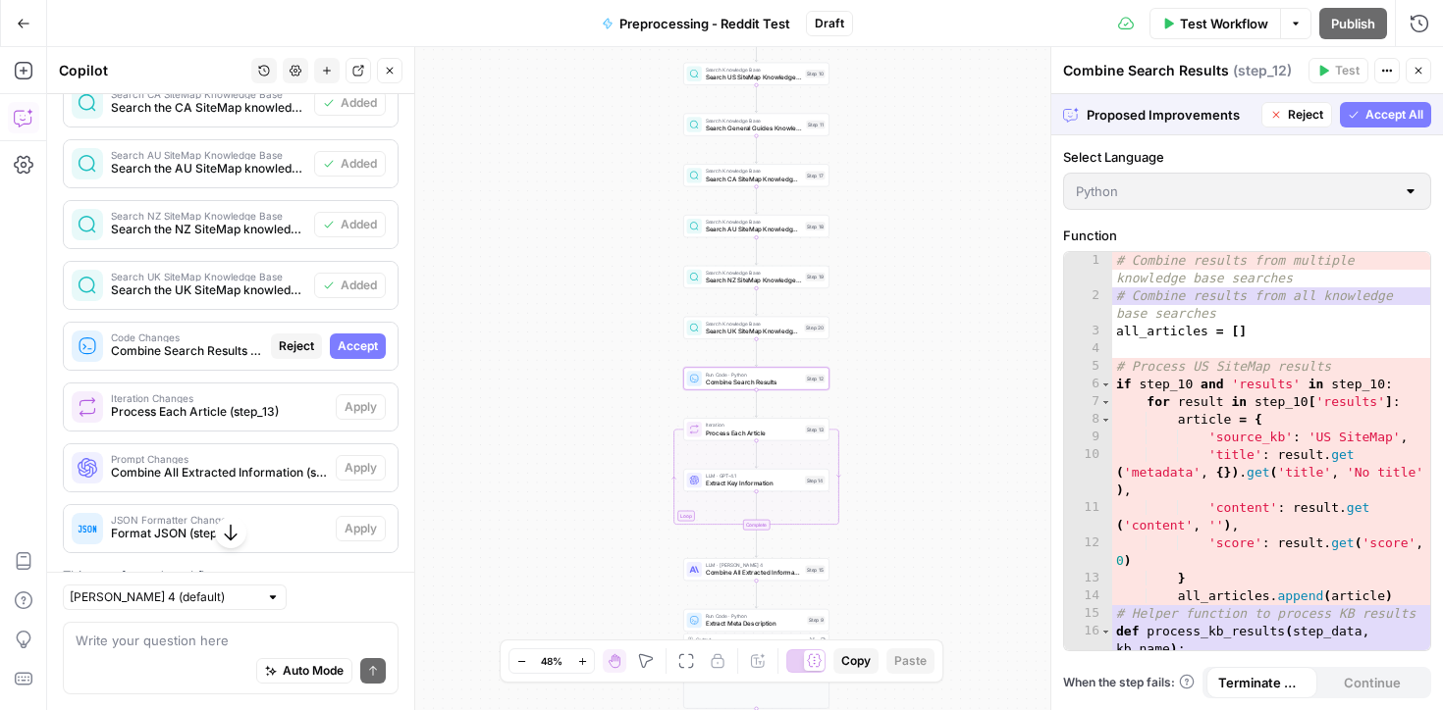
click at [358, 338] on span "Accept" at bounding box center [358, 347] width 40 height 18
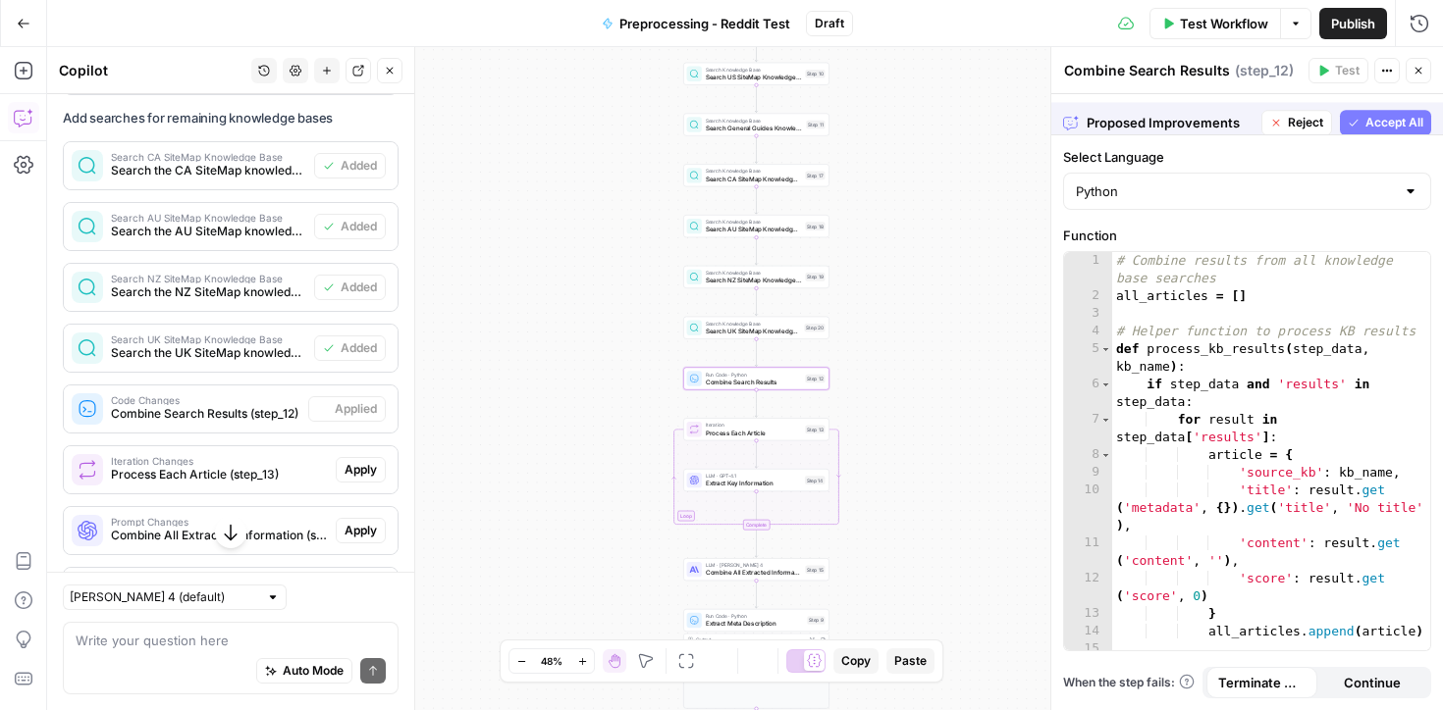
scroll to position [3210, 0]
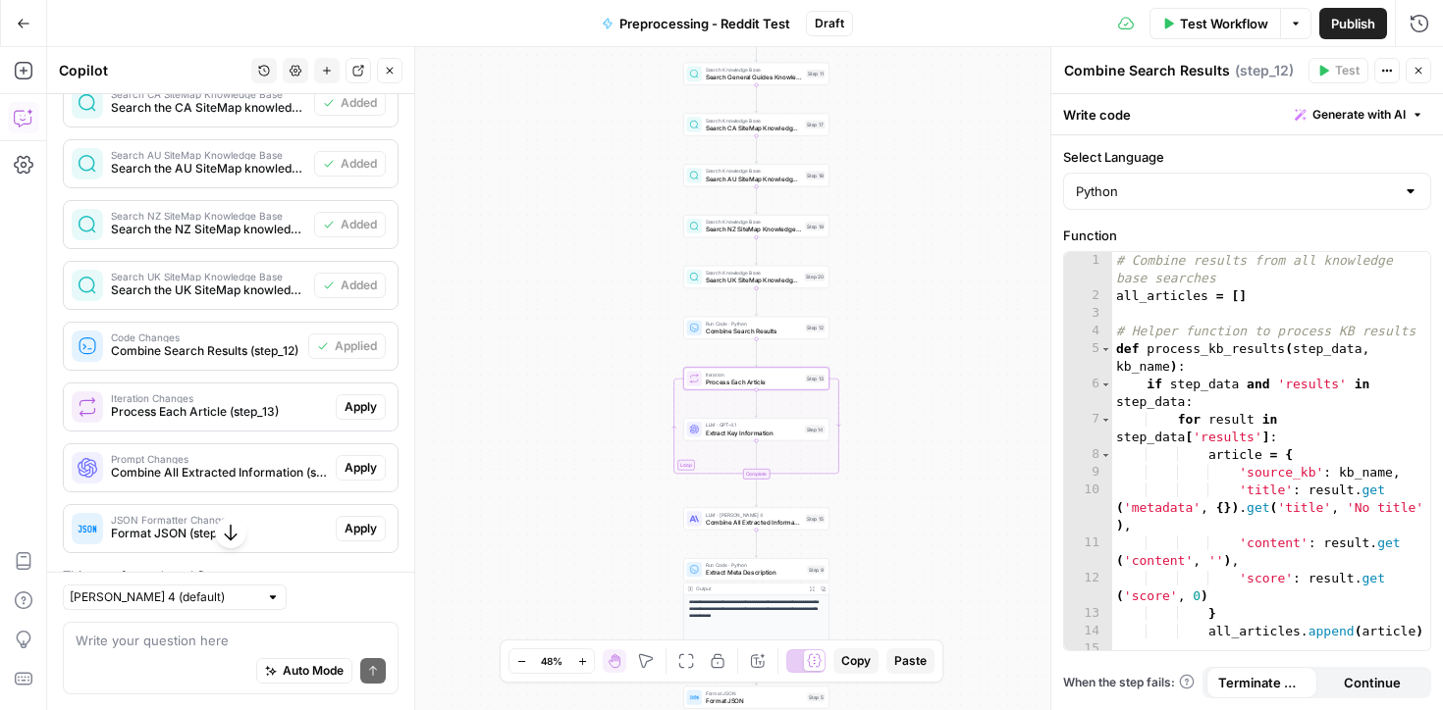
click at [359, 398] on span "Apply" at bounding box center [360, 407] width 32 height 18
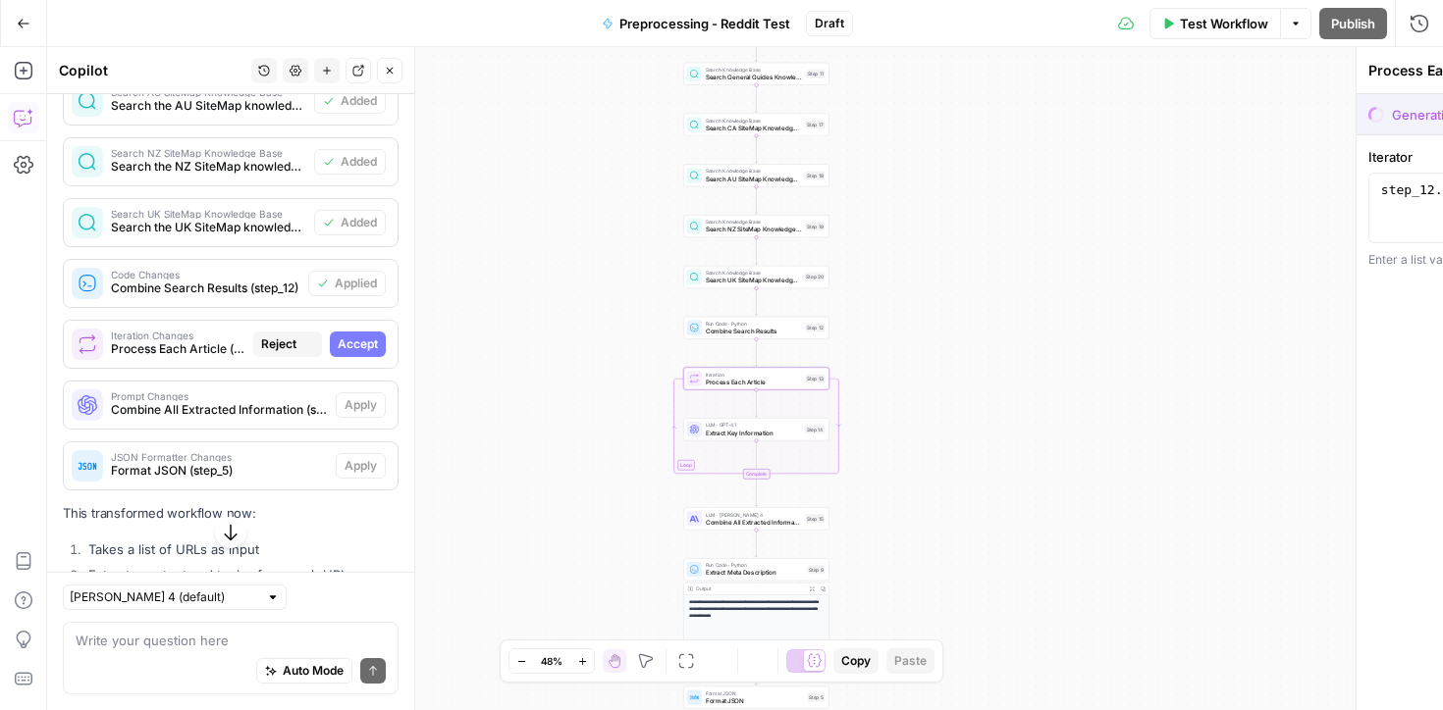
scroll to position [3147, 0]
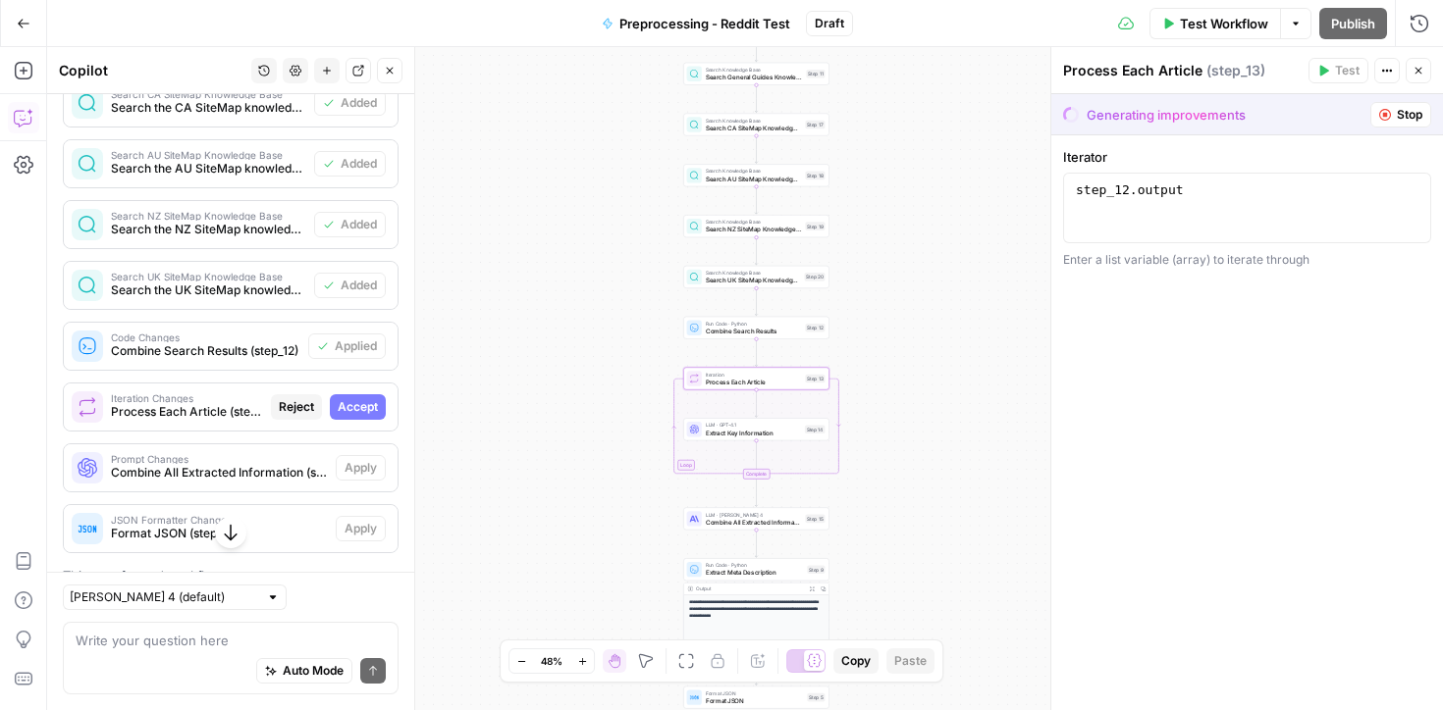
click at [363, 398] on span "Accept" at bounding box center [358, 407] width 40 height 18
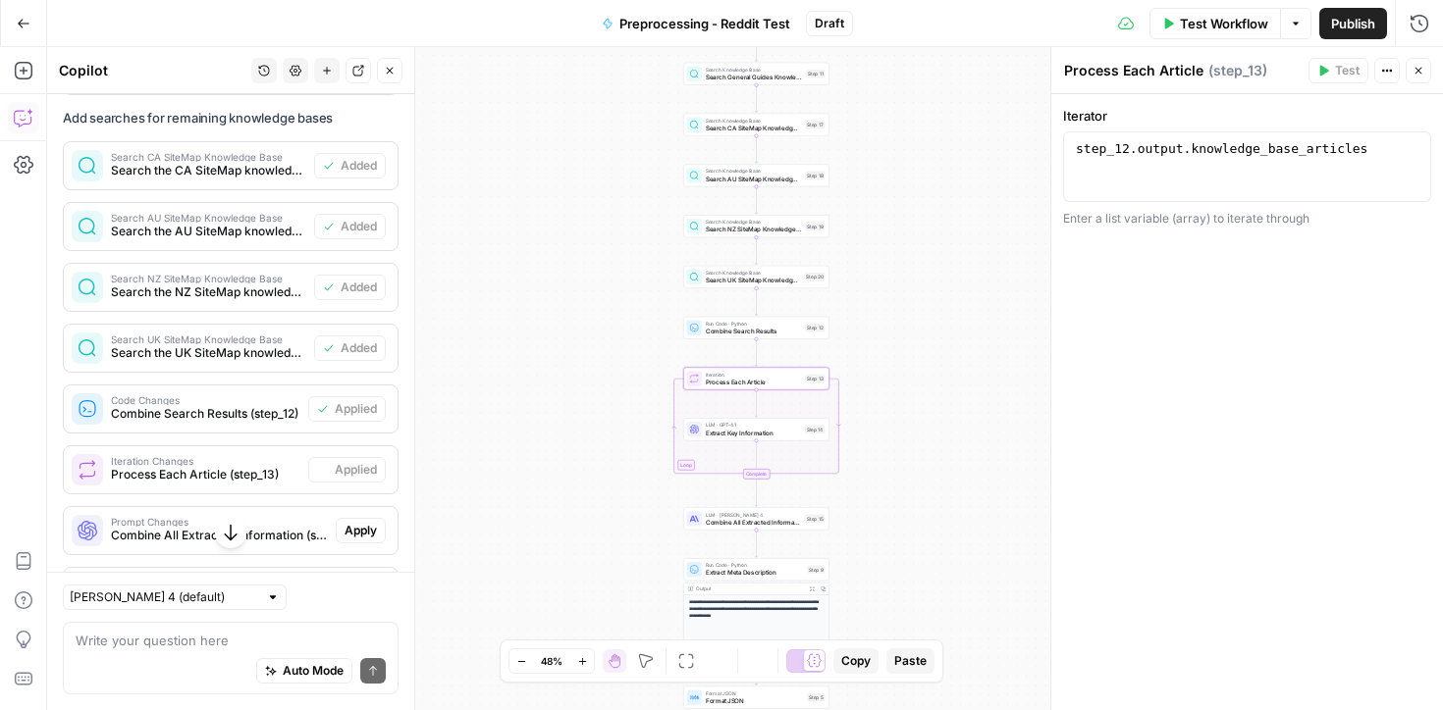
scroll to position [3210, 0]
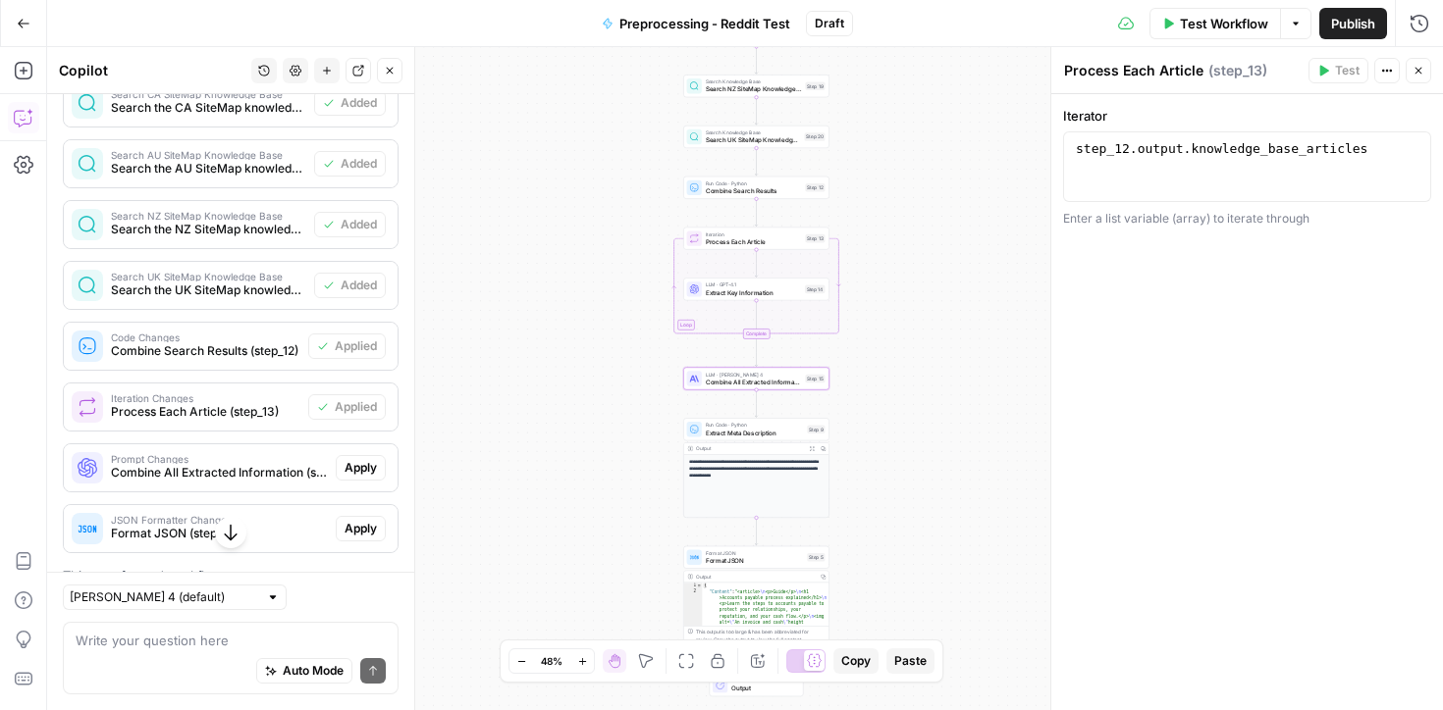
click at [358, 459] on span "Apply" at bounding box center [360, 468] width 32 height 18
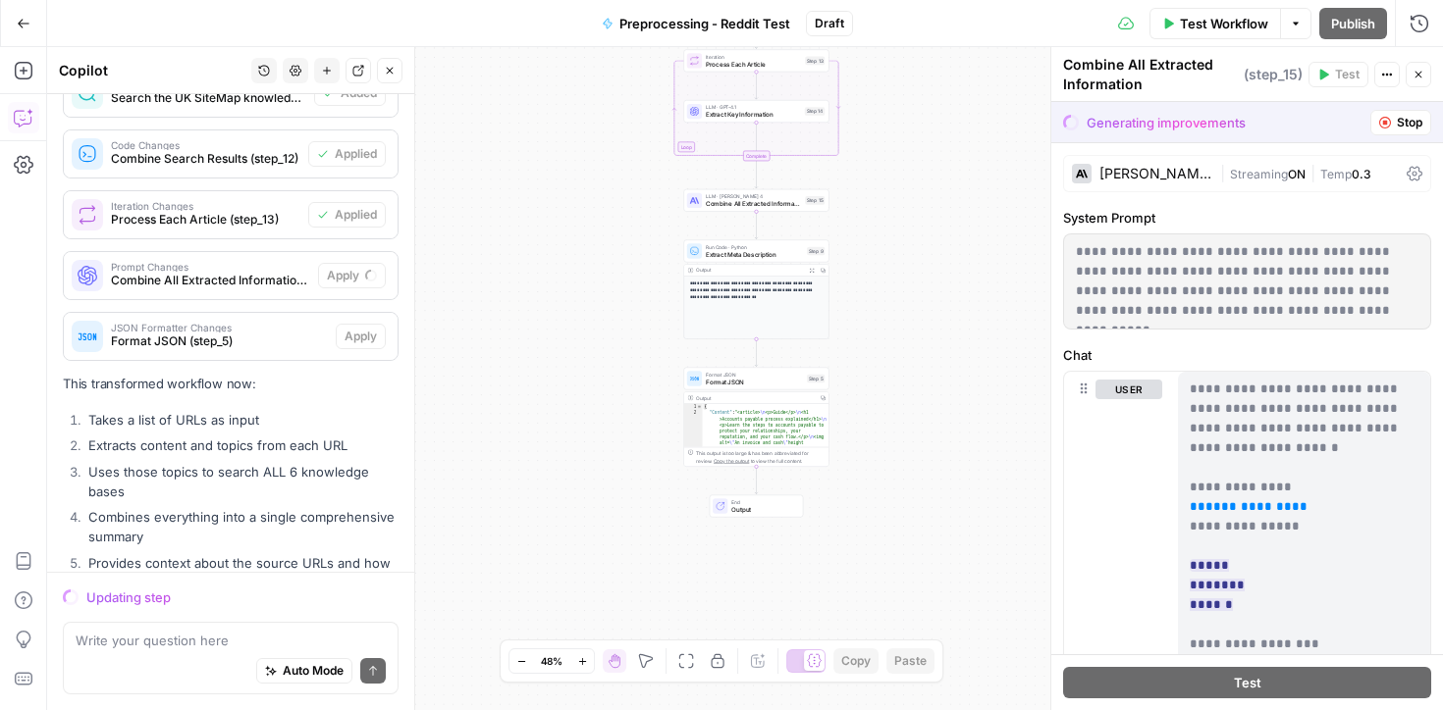
scroll to position [3326, 0]
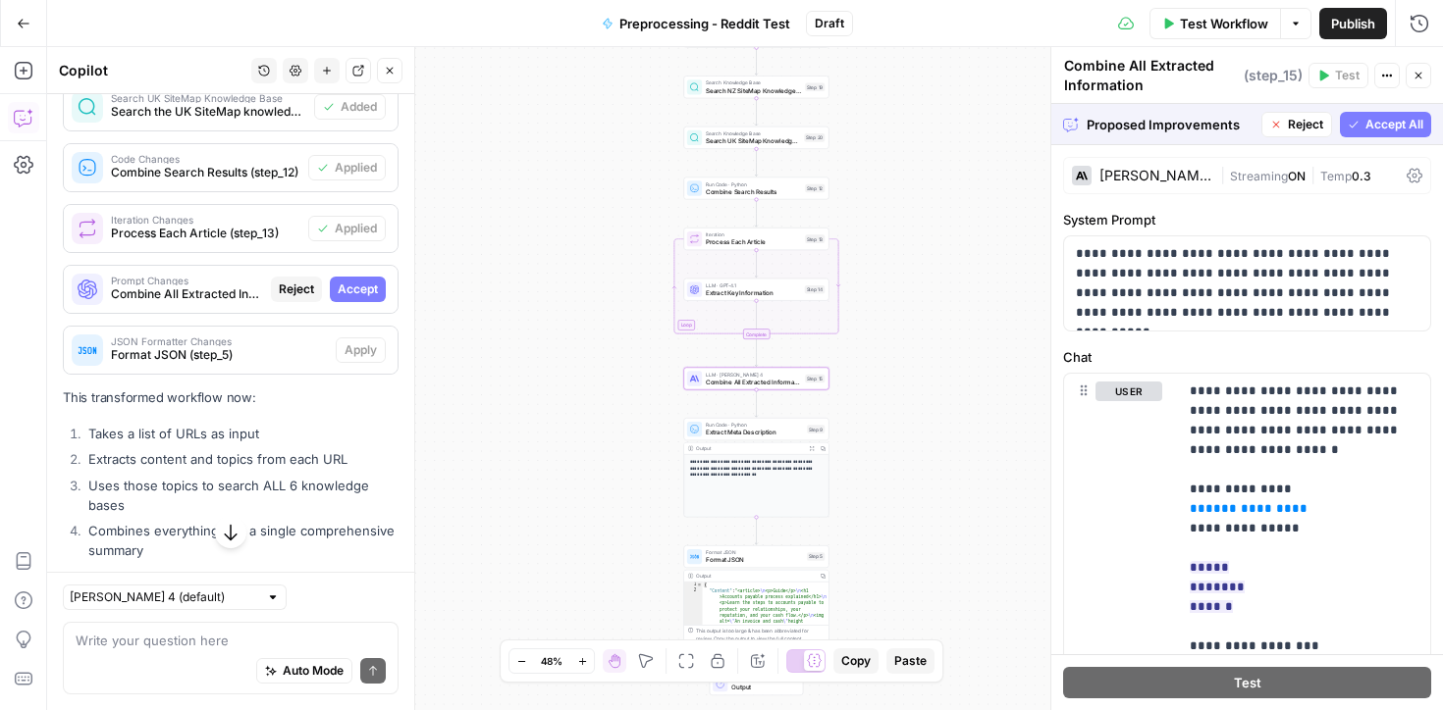
click at [371, 281] on span "Accept" at bounding box center [358, 290] width 40 height 18
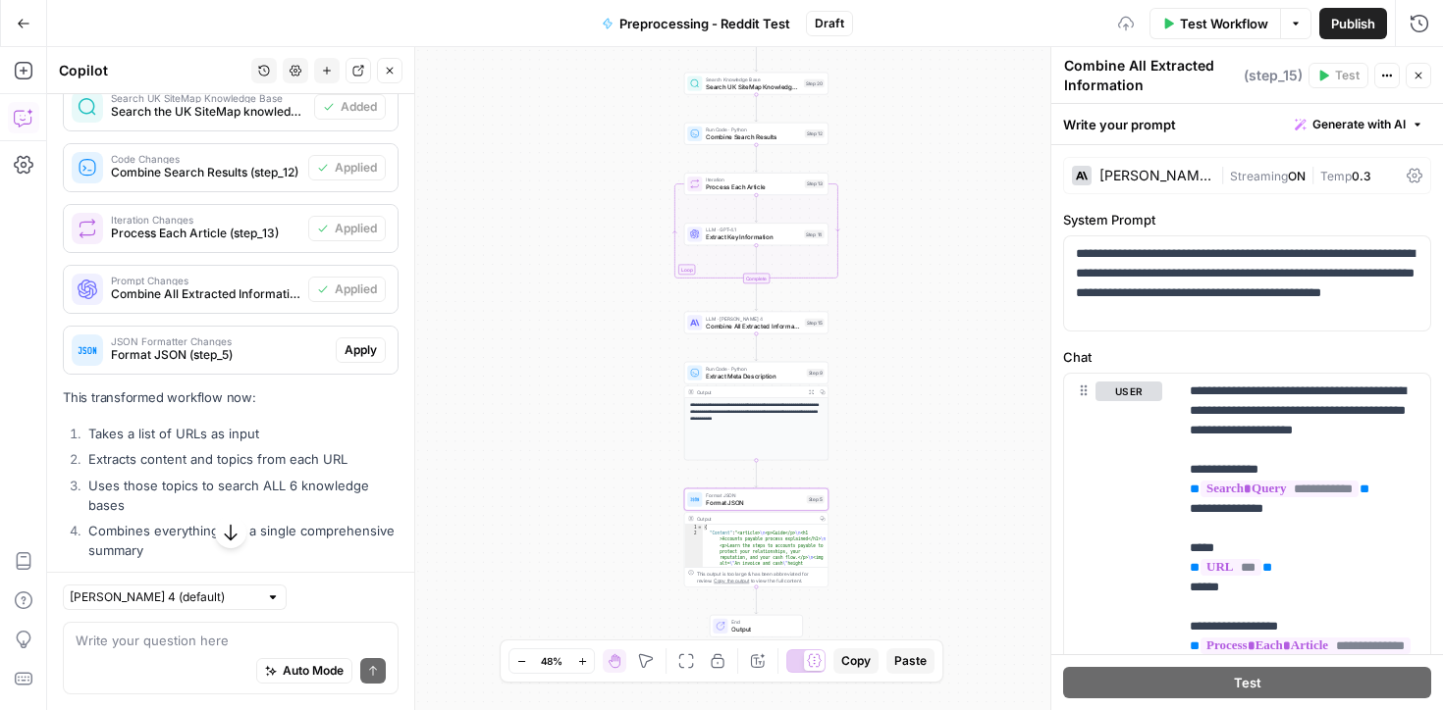
click at [365, 342] on span "Apply" at bounding box center [360, 351] width 32 height 18
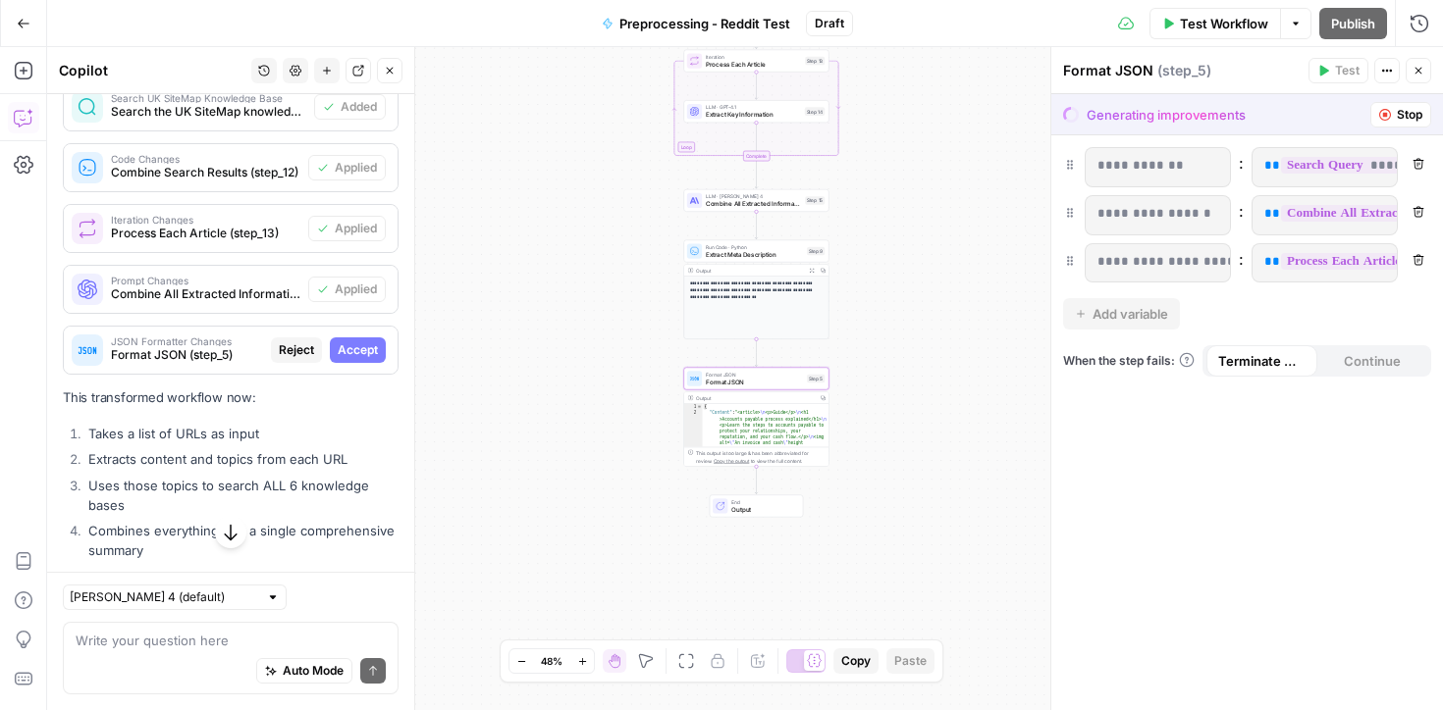
click at [365, 342] on span "Accept" at bounding box center [358, 351] width 40 height 18
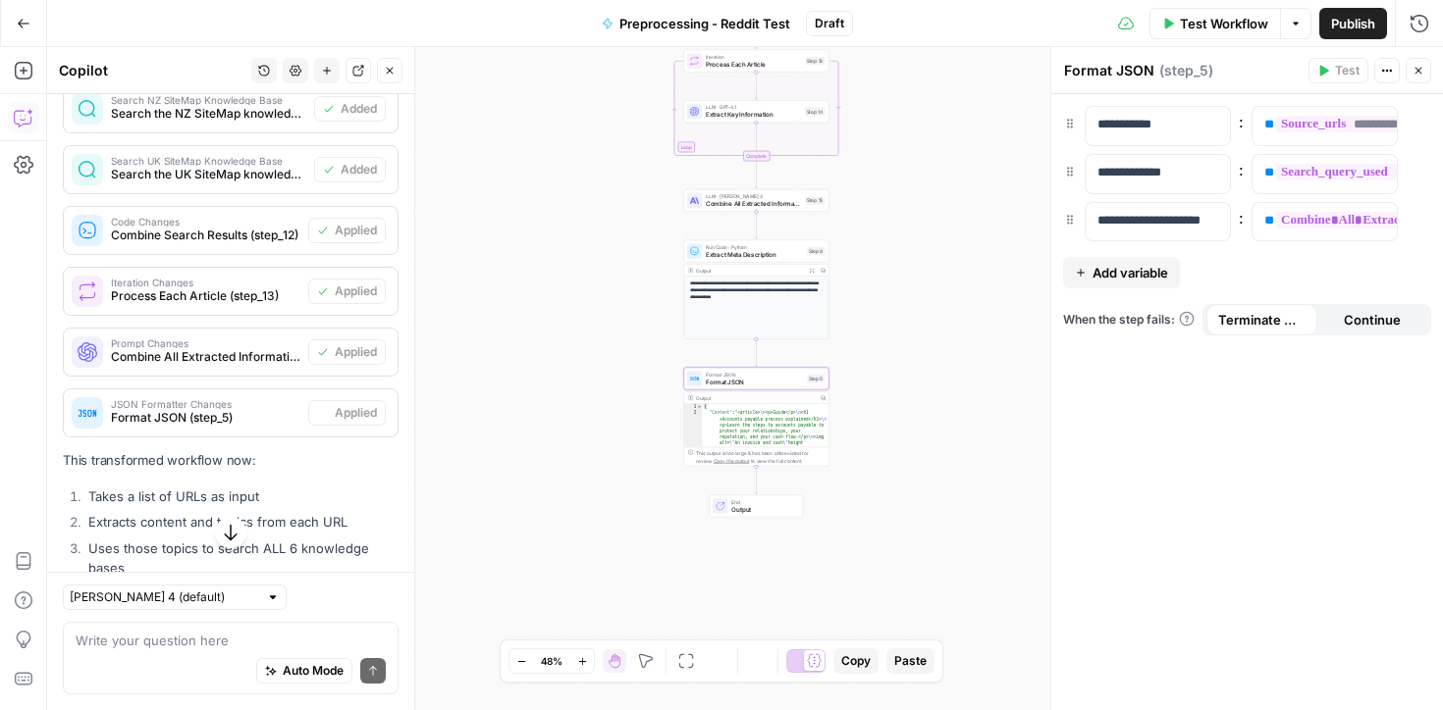
scroll to position [3389, 0]
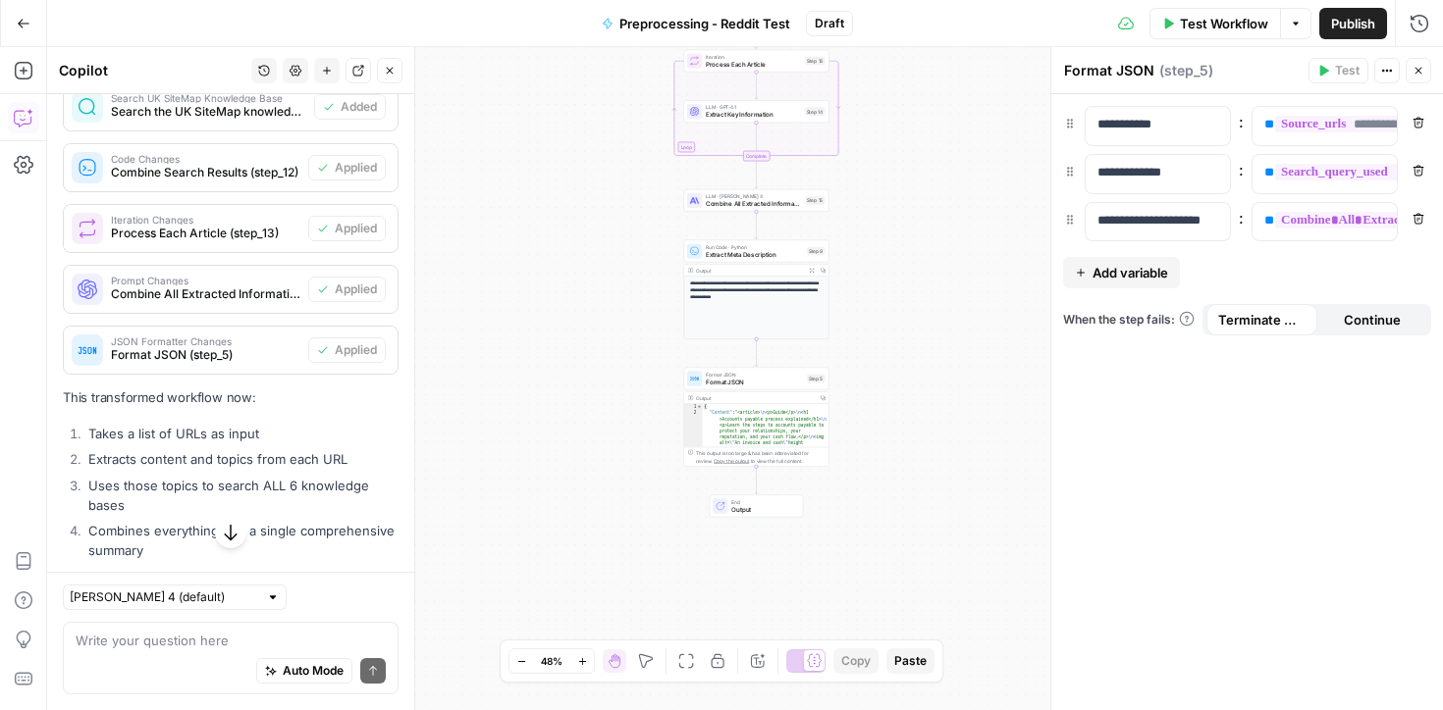
click at [1201, 21] on span "Test Workflow" at bounding box center [1224, 24] width 88 height 20
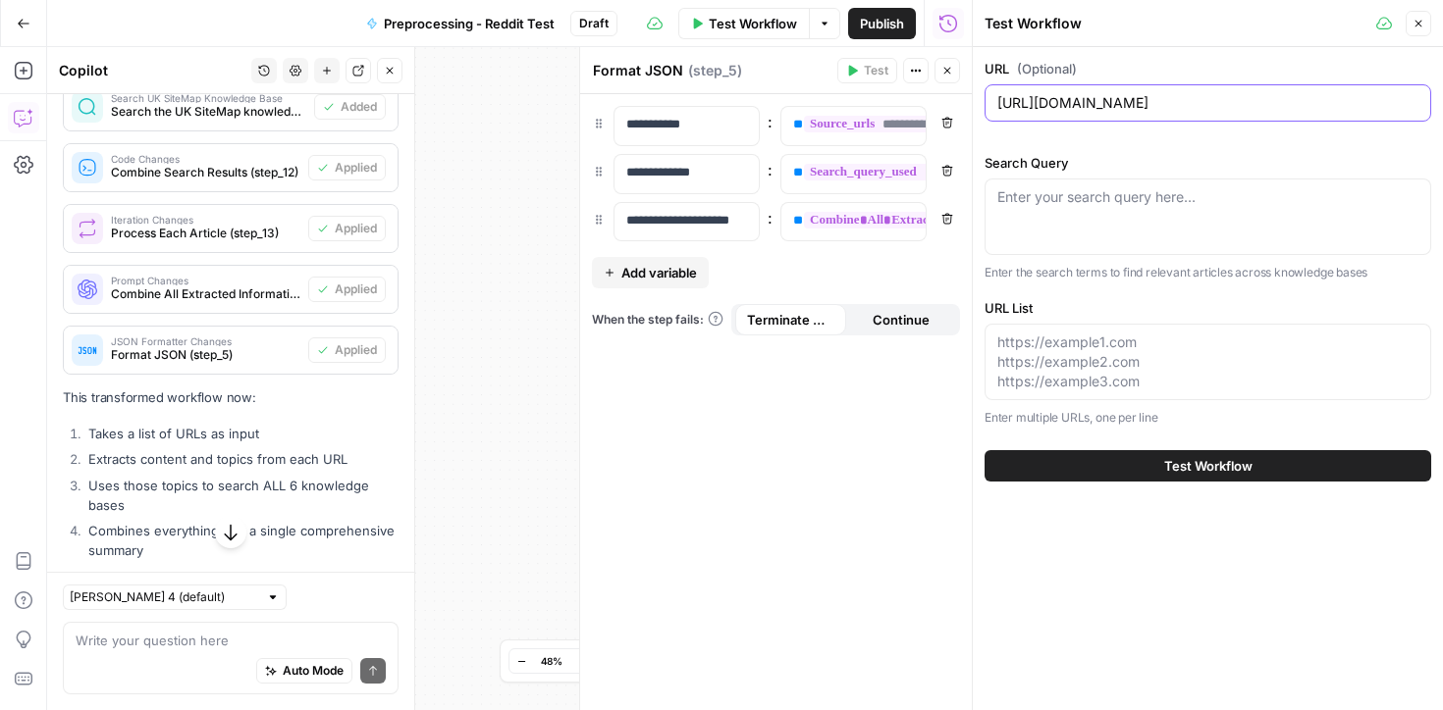
click at [1054, 106] on input "https://www.xero.com/us/guides/accounts-payable-process/" at bounding box center [1207, 103] width 421 height 20
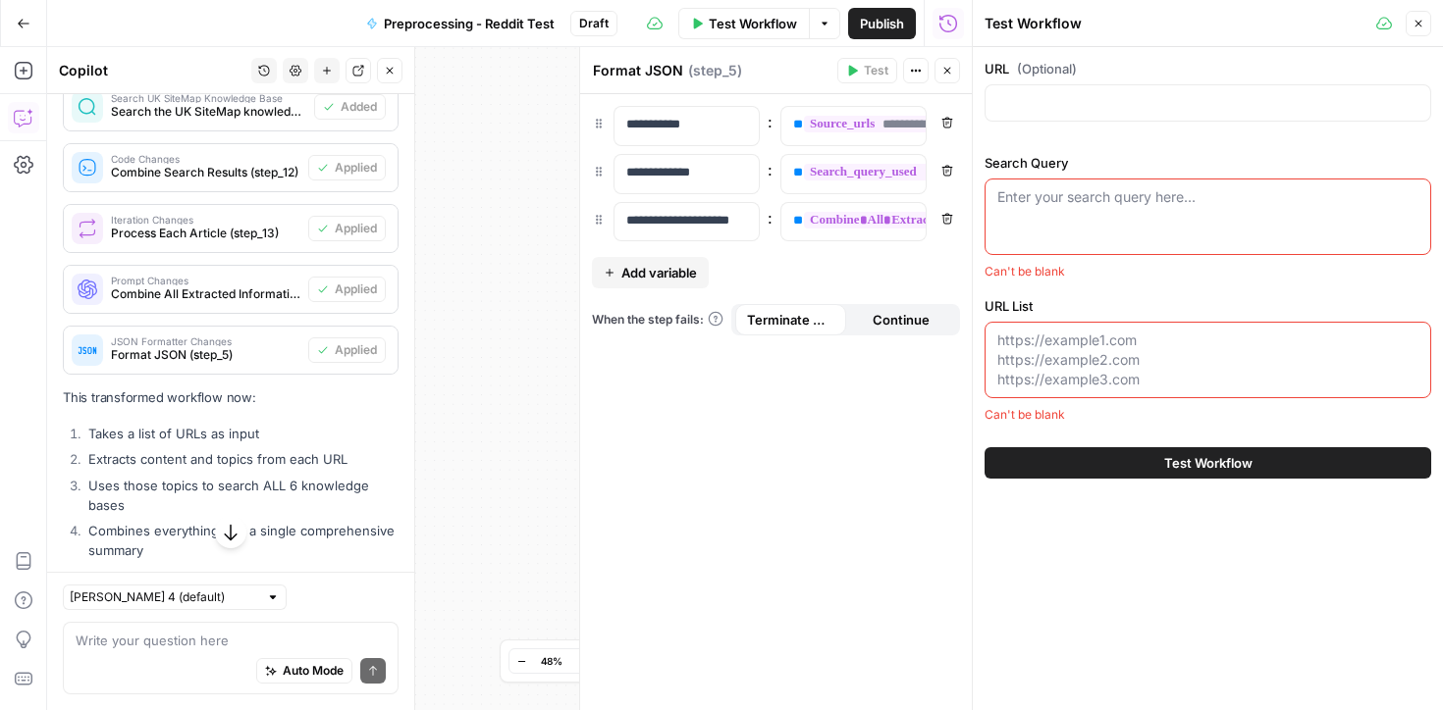
click at [1031, 205] on textarea "Search Query" at bounding box center [1207, 197] width 421 height 20
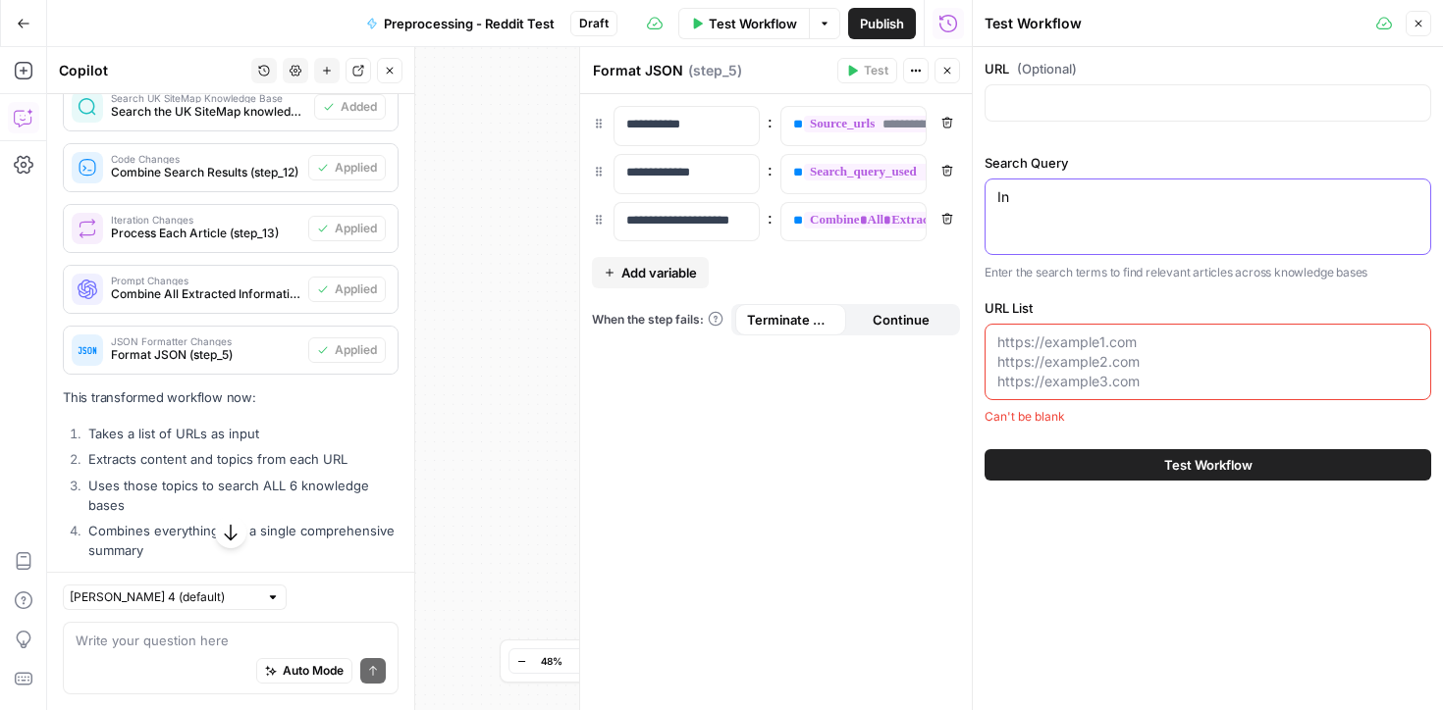
type textarea "I"
click at [1085, 197] on textarea "what is bookkeeping" at bounding box center [1207, 197] width 421 height 20
type textarea "what is bank reconciliation"
click at [1037, 348] on textarea "URL List" at bounding box center [1207, 362] width 421 height 59
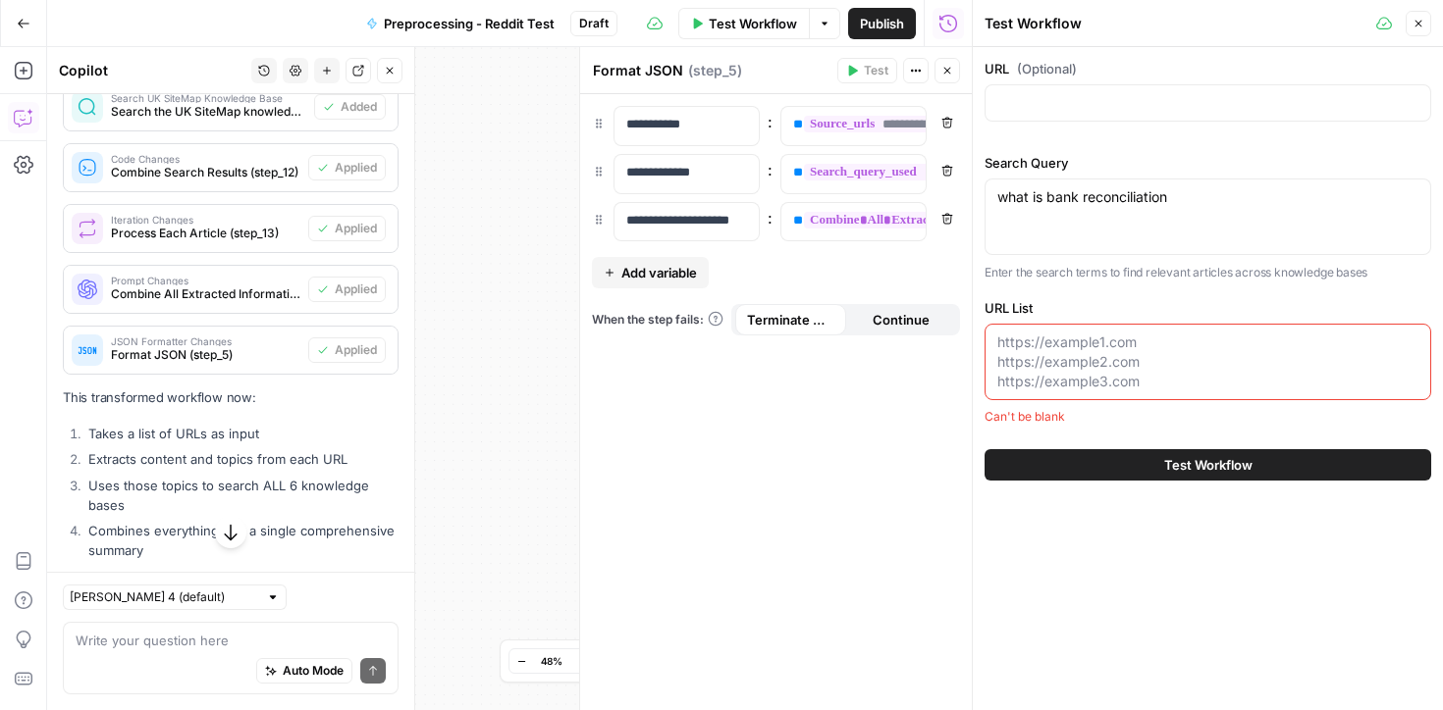
paste textarea "https://www.xero.com/us/guides/what-is-bank-reconciliation/"
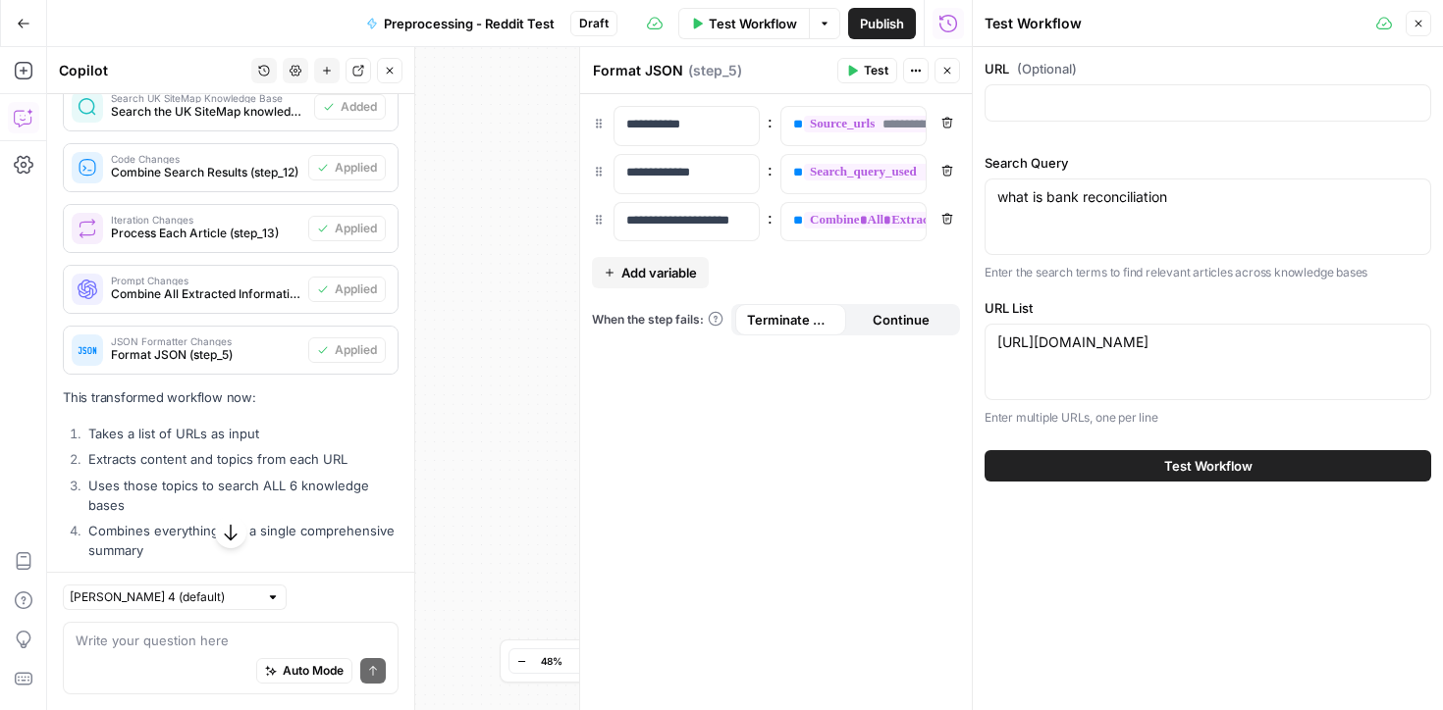
click at [1067, 357] on div "https://www.xero.com/us/guides/what-is-bank-reconciliation/ https://www.xero.co…" at bounding box center [1207, 362] width 447 height 77
click at [1407, 348] on textarea "https://www.xero.com/us/guides/what-is-bank-reconciliation/" at bounding box center [1207, 343] width 421 height 20
paste textarea "https://www.xero.com/uk/glossary/bank-reconciliation/"
paste textarea "https://www.xero.com/us/guides/how-to-do-bank-reconciliation/"
paste textarea "https://www.xero.com/au/guides/how-to-do-bookkeeping/bank-reconciliation/"
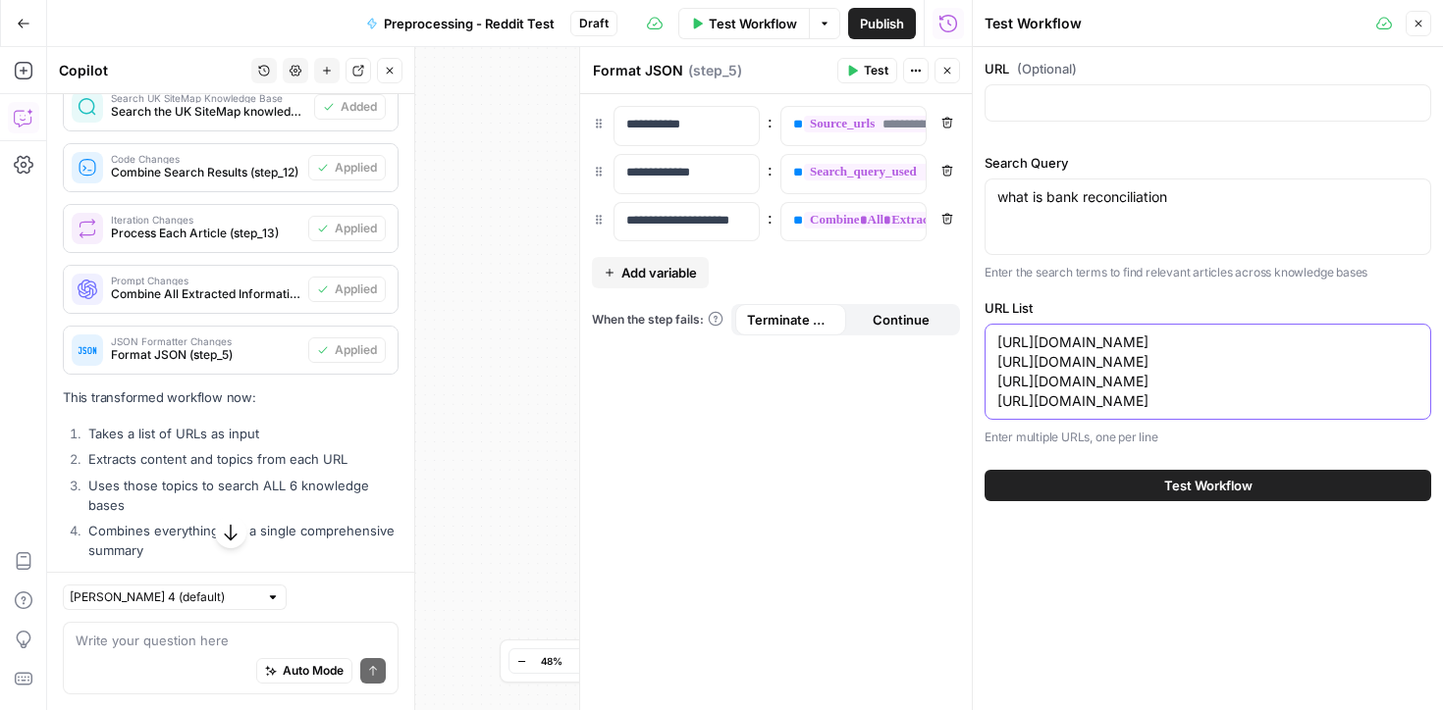
type textarea "https://www.xero.com/us/guides/what-is-bank-reconciliation/ https://www.xero.co…"
click at [1177, 496] on span "Test Workflow" at bounding box center [1208, 486] width 88 height 20
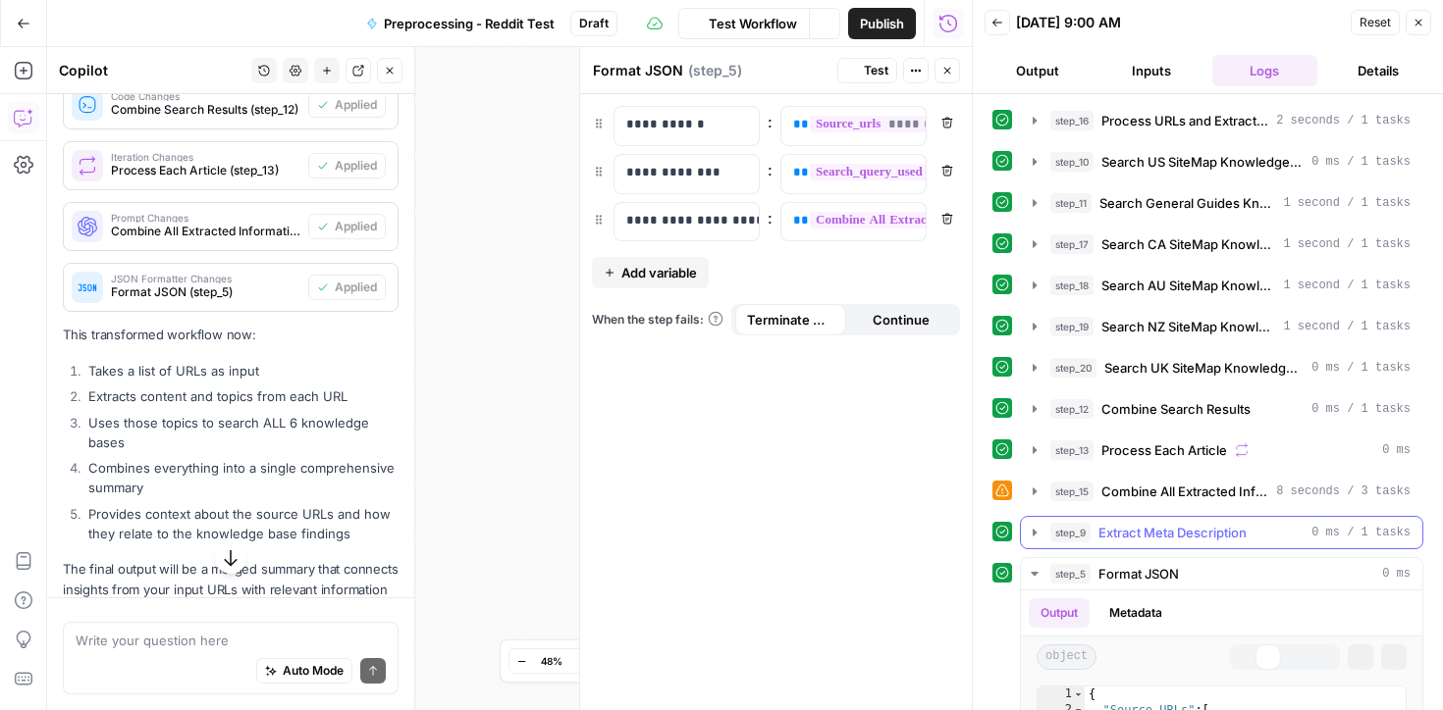
scroll to position [3389, 0]
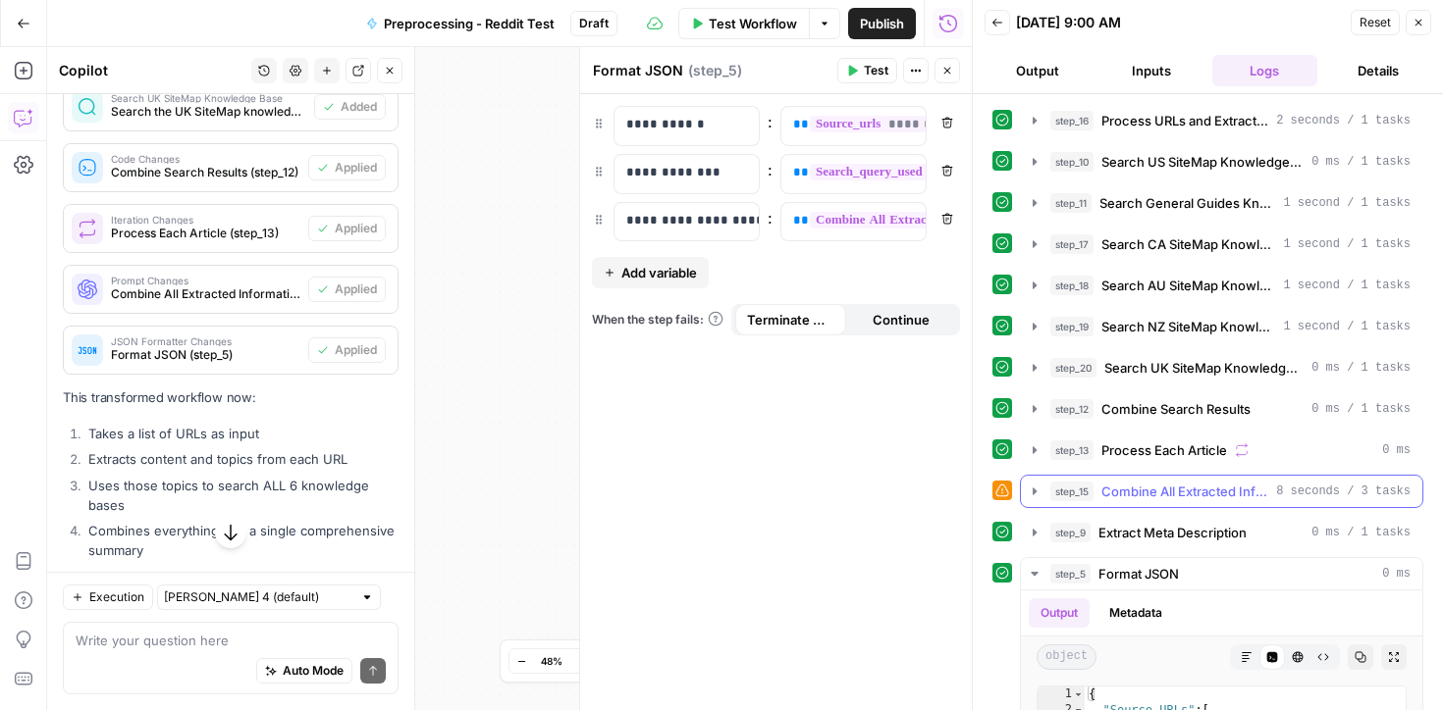
click at [1030, 492] on icon "button" at bounding box center [1034, 492] width 16 height 16
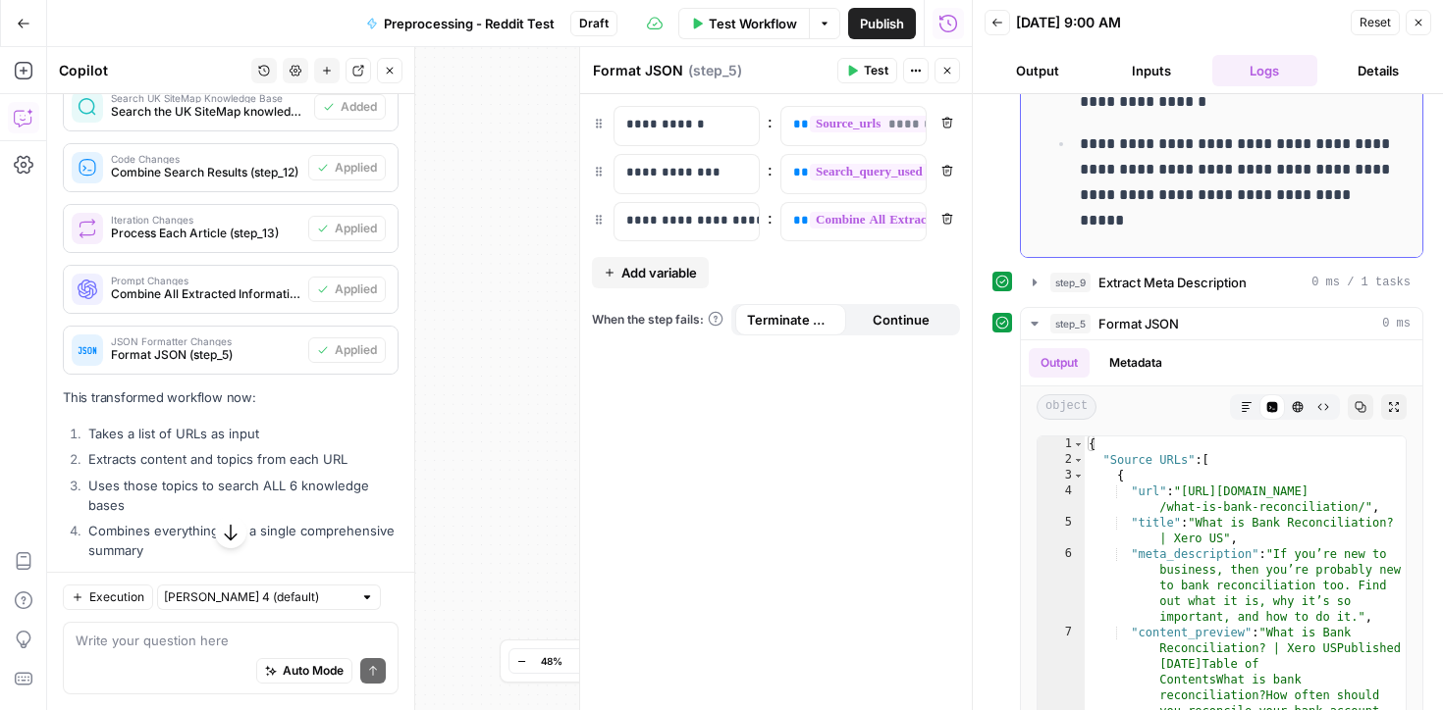
scroll to position [956, 0]
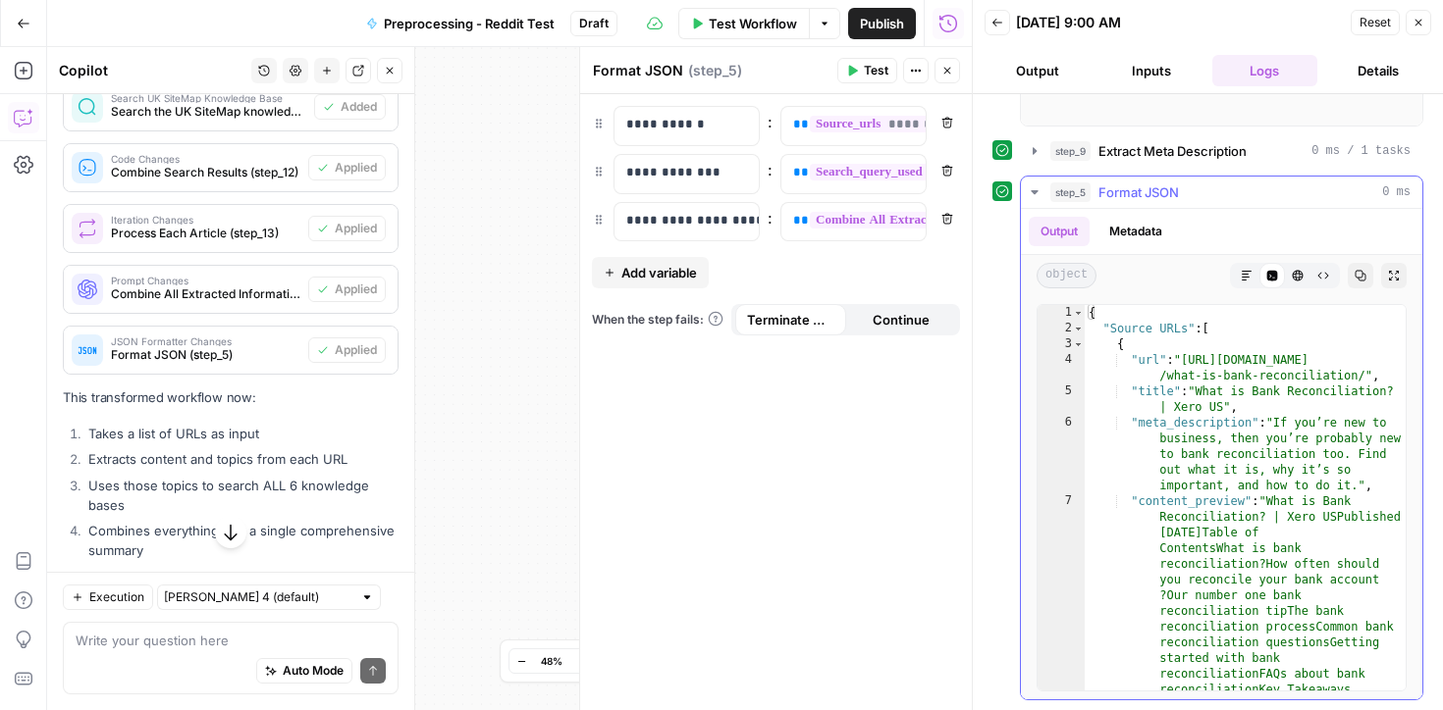
click at [1034, 186] on icon "button" at bounding box center [1034, 192] width 16 height 16
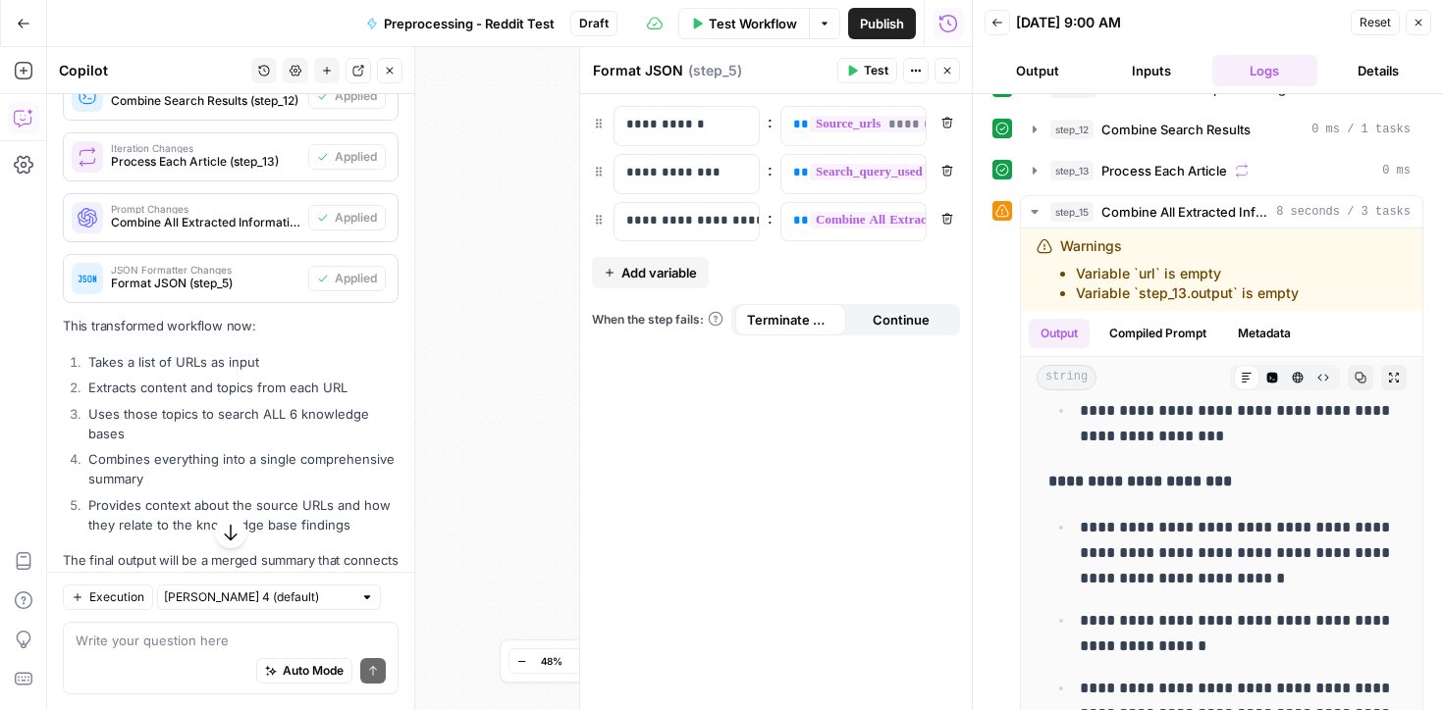
scroll to position [3488, 0]
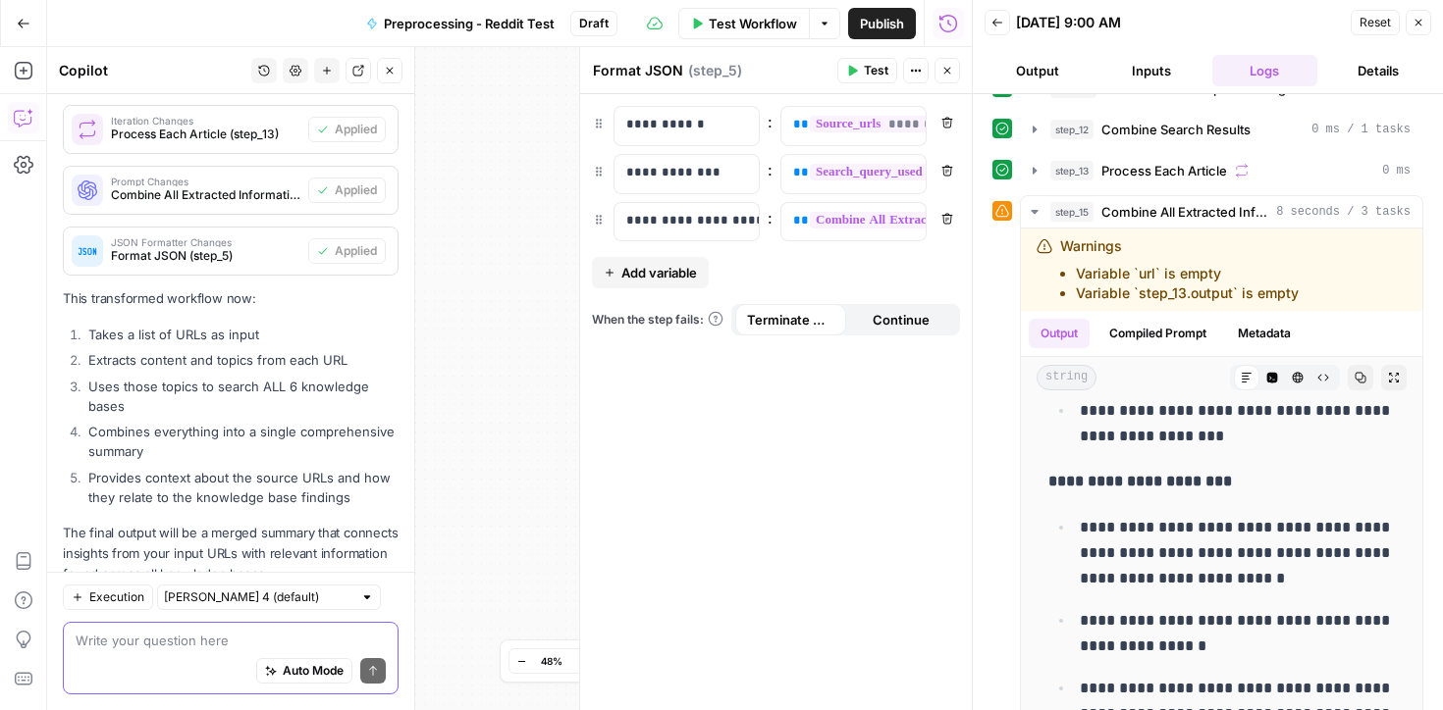
click at [184, 649] on textarea at bounding box center [231, 641] width 310 height 20
type textarea "can you help me fix the warning in step 15"
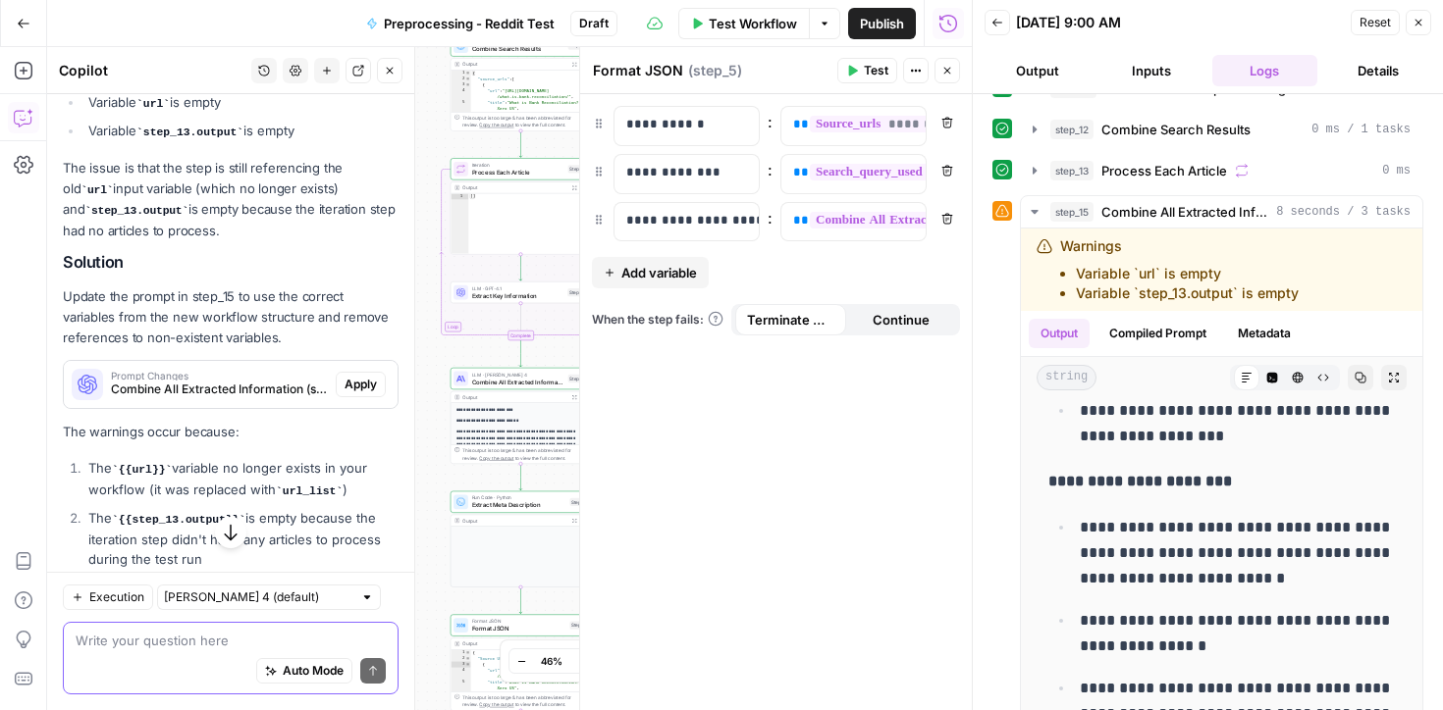
scroll to position [4114, 0]
click at [357, 375] on span "Apply" at bounding box center [360, 384] width 32 height 18
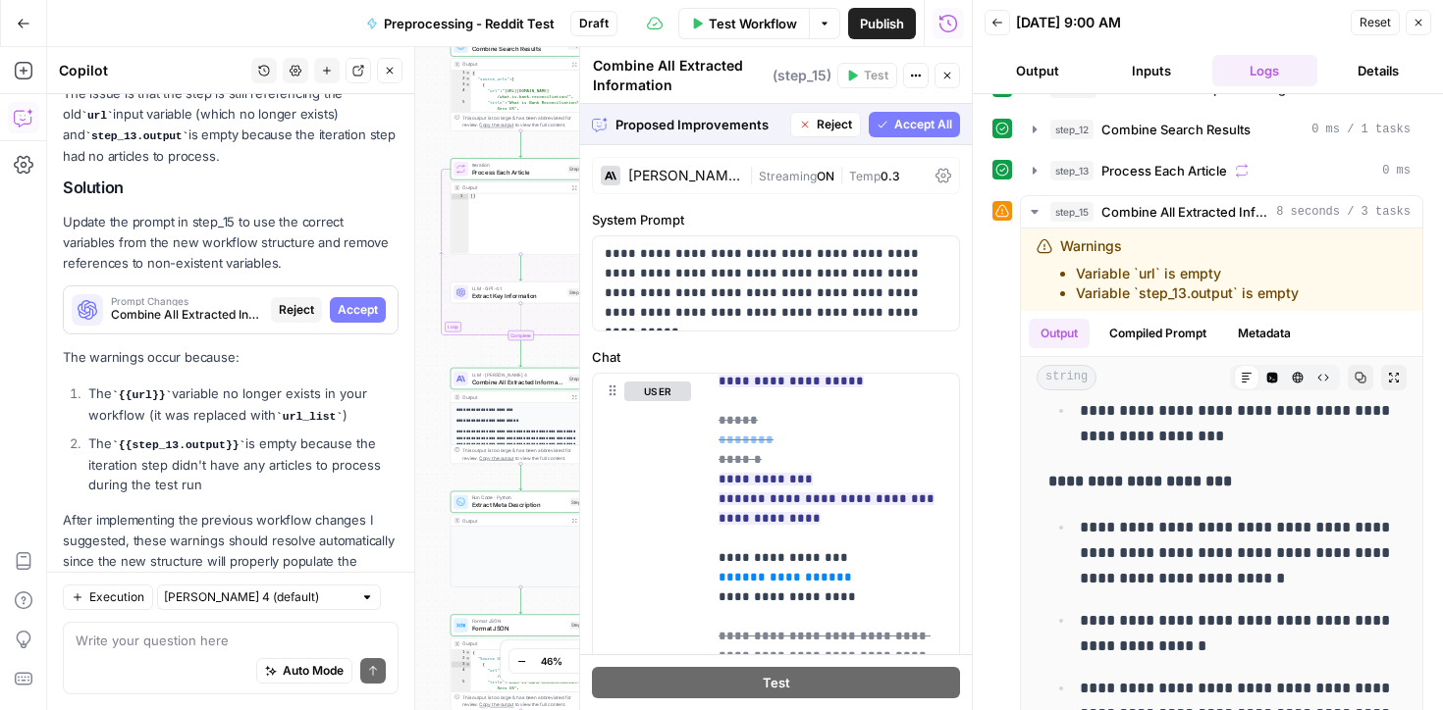
scroll to position [373, 0]
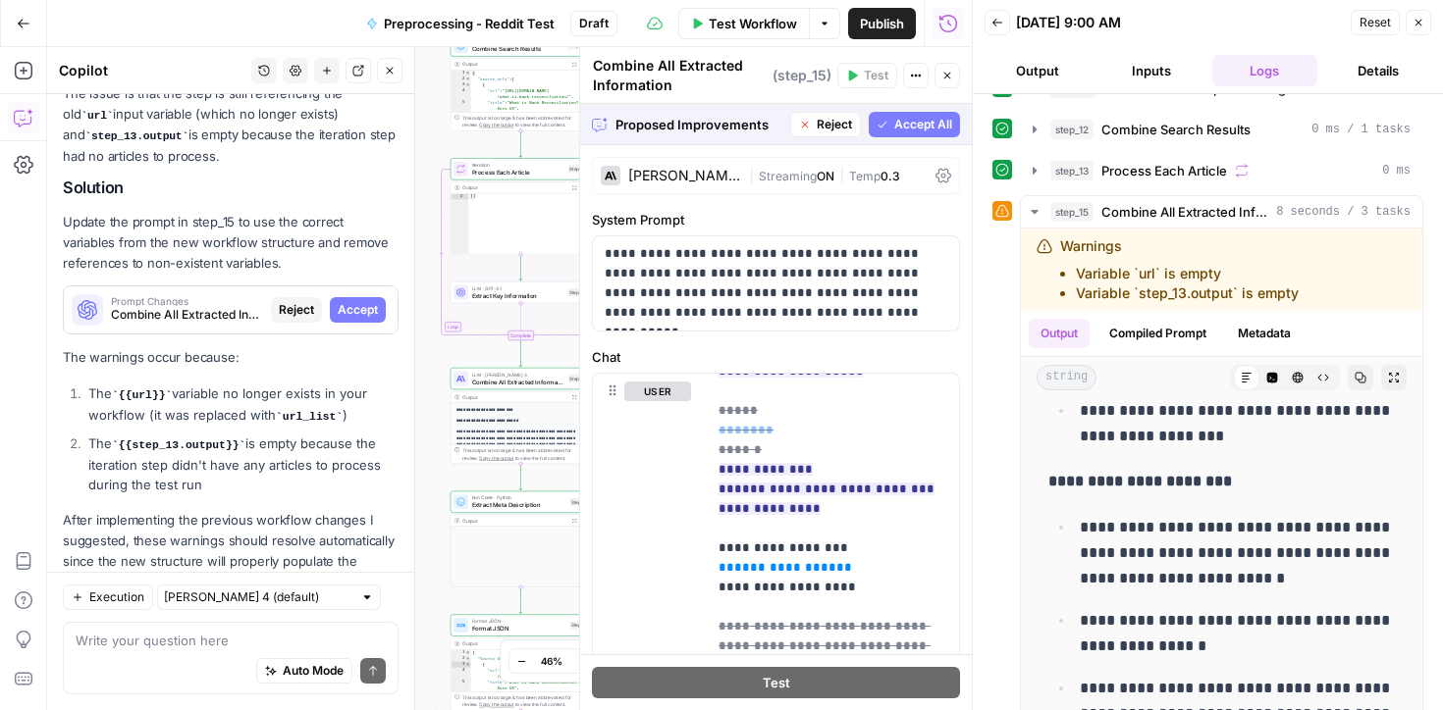
click at [897, 128] on span "Accept All" at bounding box center [923, 125] width 58 height 18
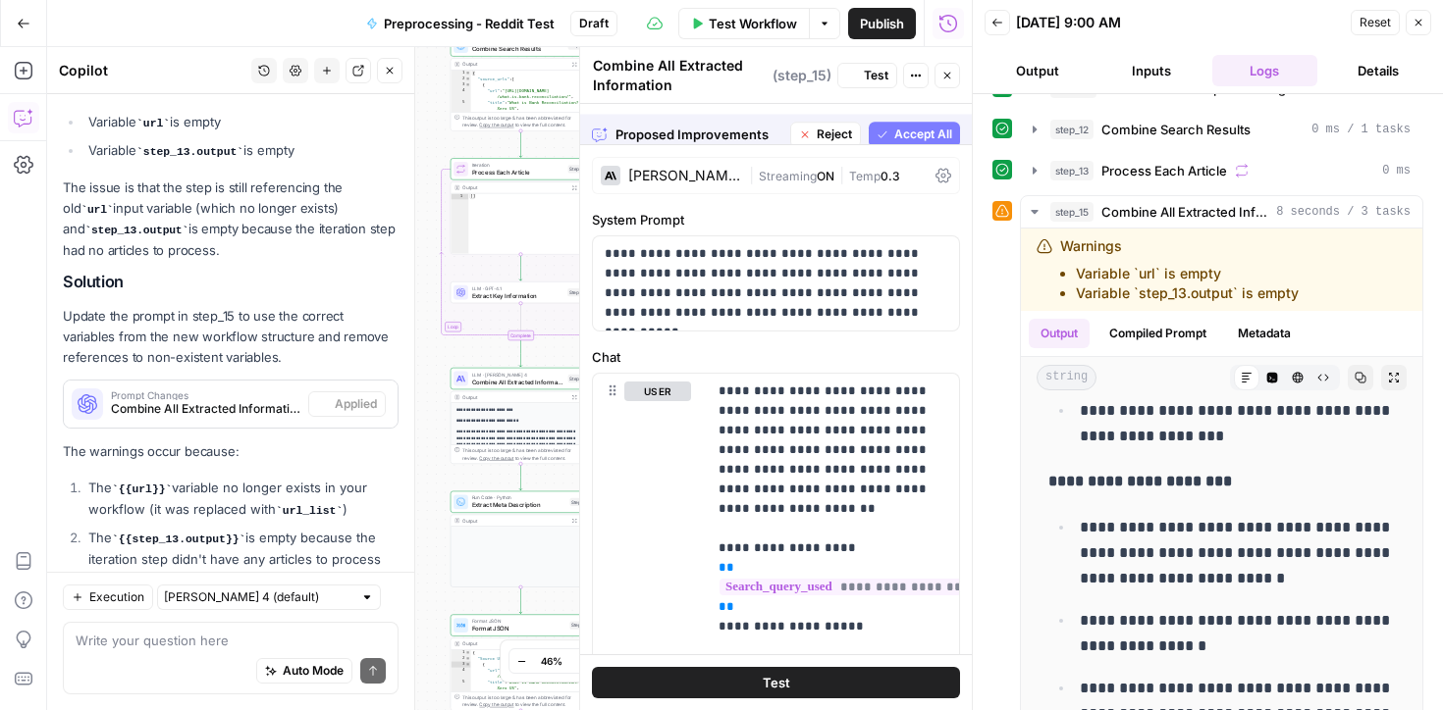
scroll to position [0, 0]
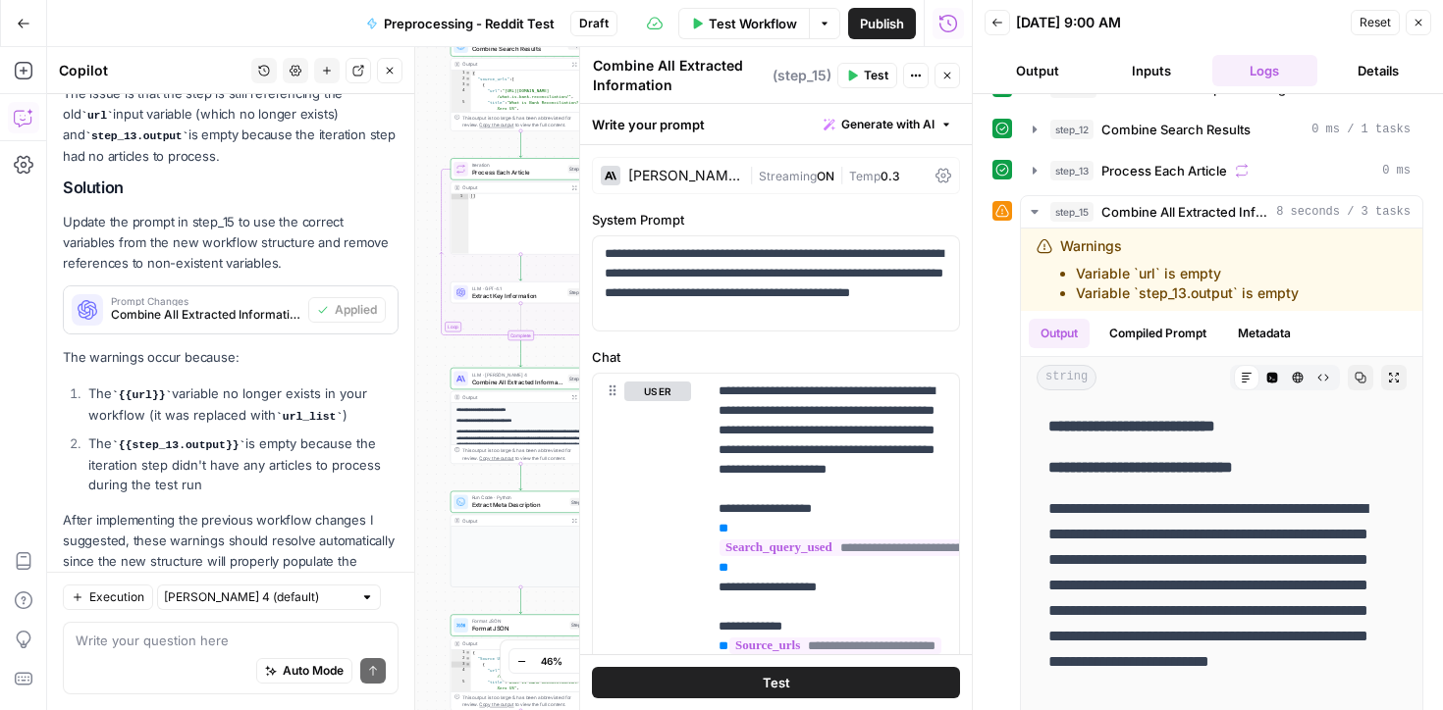
click at [1424, 23] on button "Close" at bounding box center [1418, 23] width 26 height 26
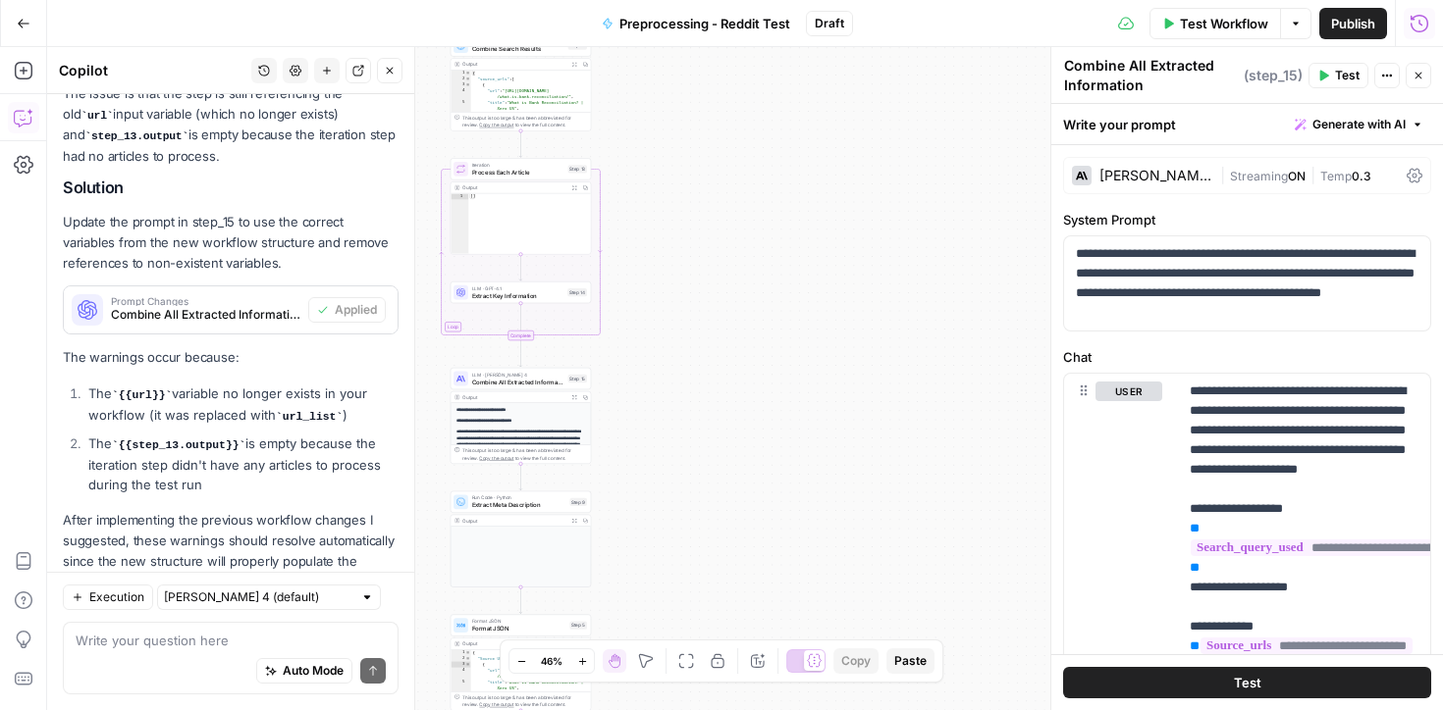
click at [1192, 22] on span "Test Workflow" at bounding box center [1224, 24] width 88 height 20
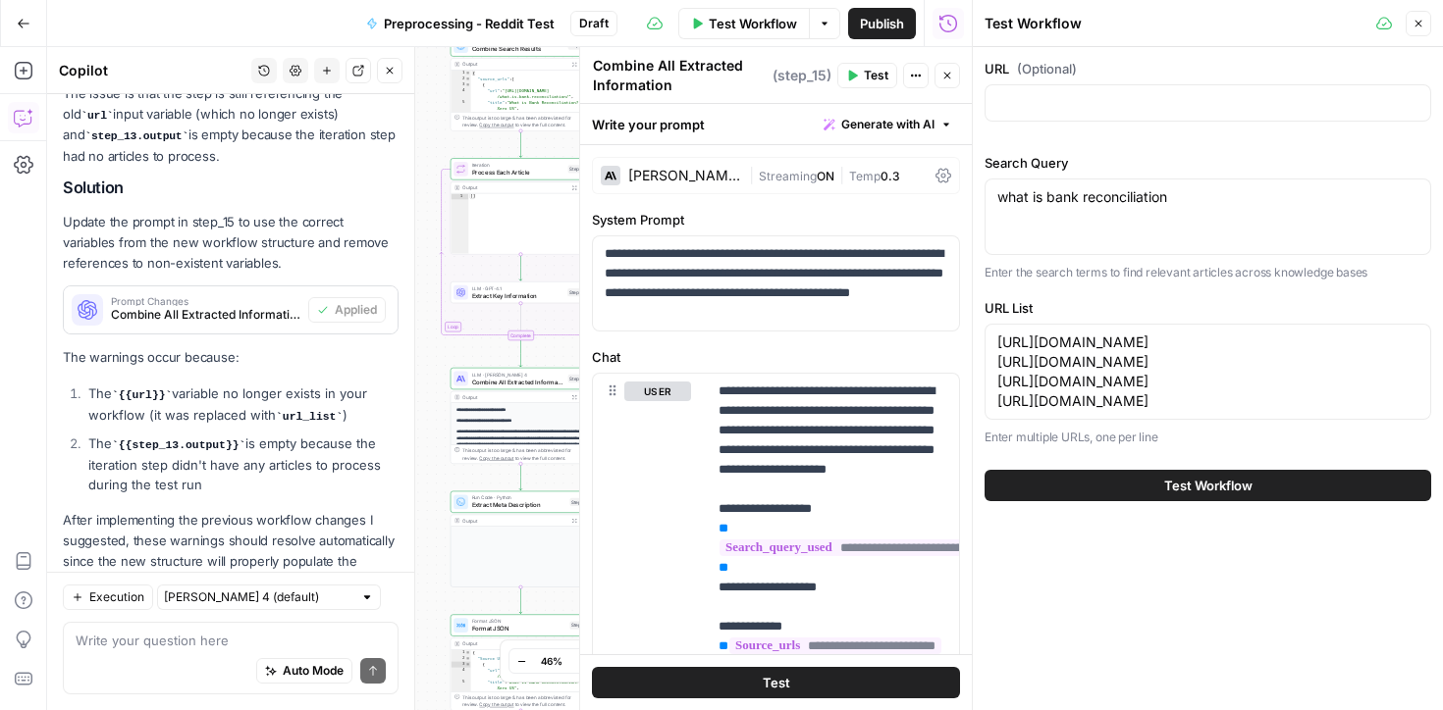
click at [1139, 501] on button "Test Workflow" at bounding box center [1207, 485] width 447 height 31
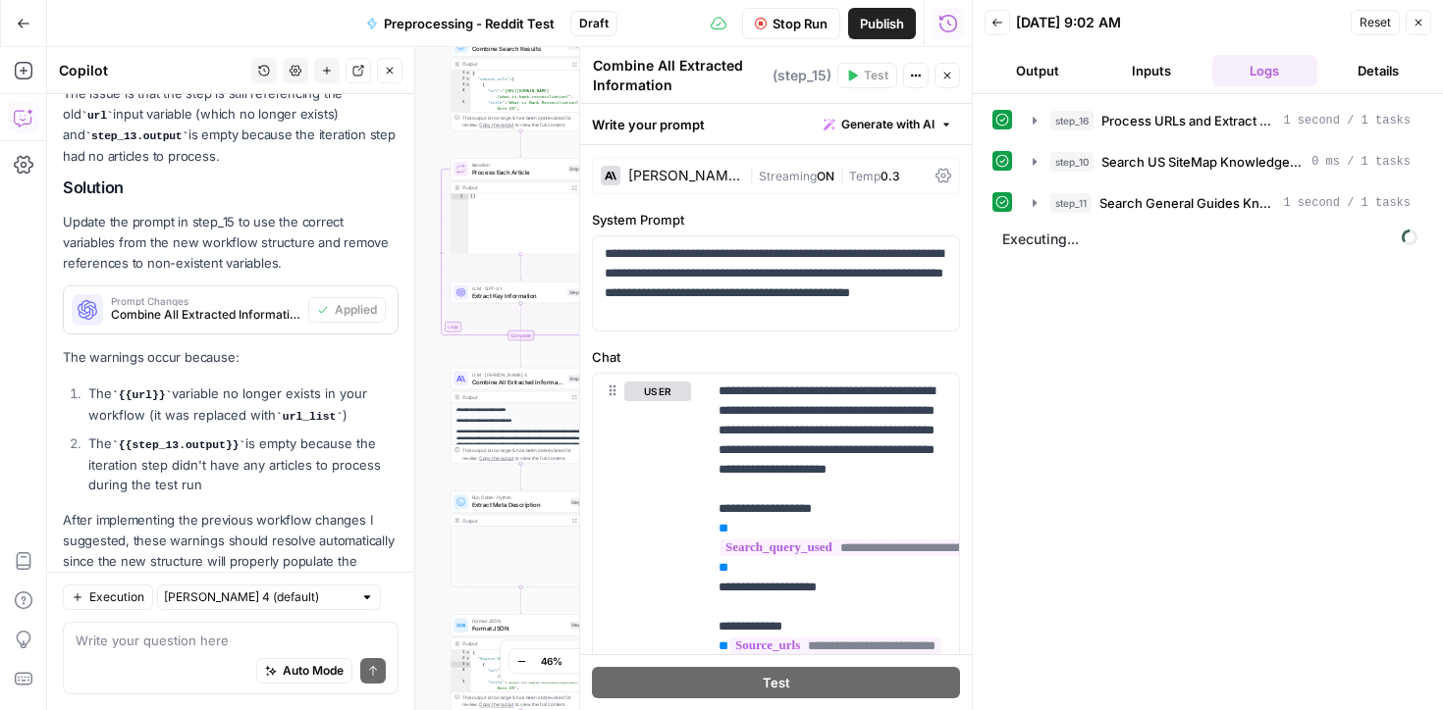
click at [941, 76] on icon "button" at bounding box center [947, 76] width 12 height 12
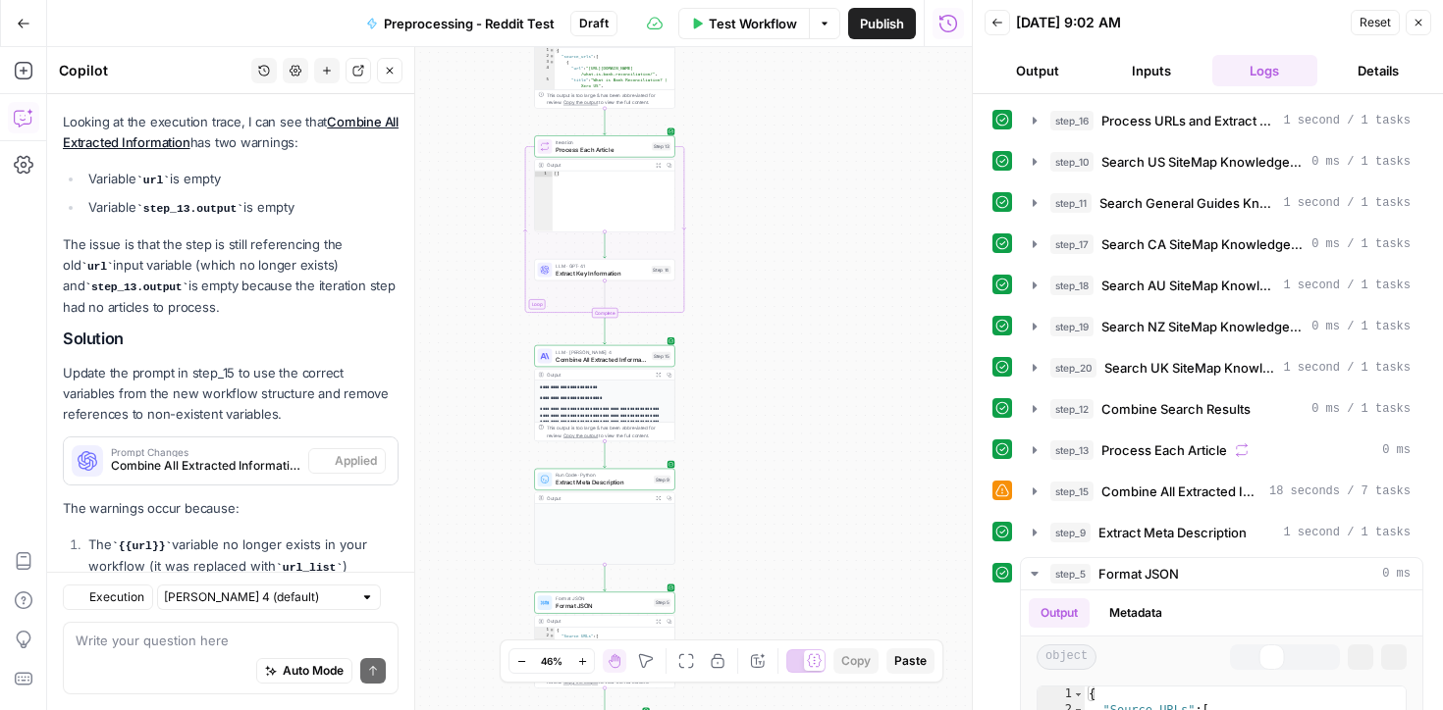
scroll to position [4219, 0]
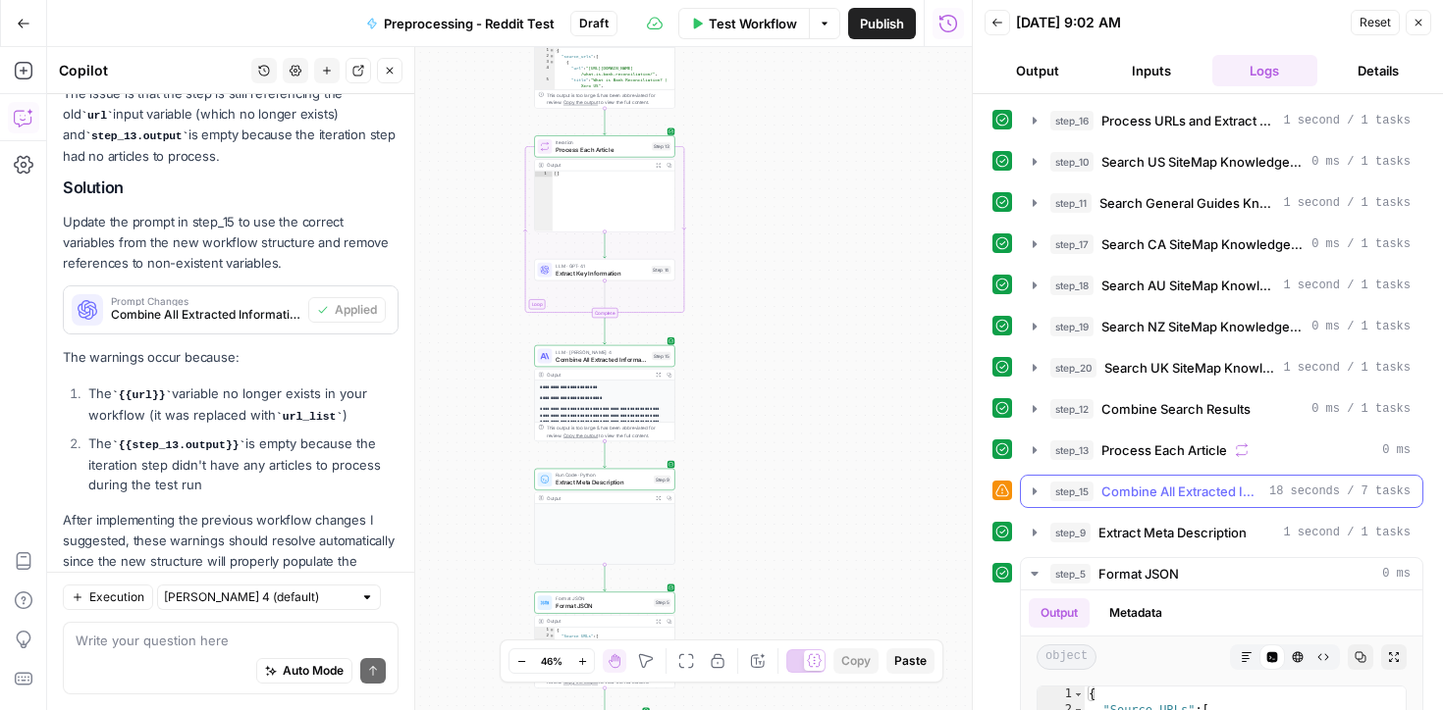
click at [1031, 492] on icon "button" at bounding box center [1034, 492] width 16 height 16
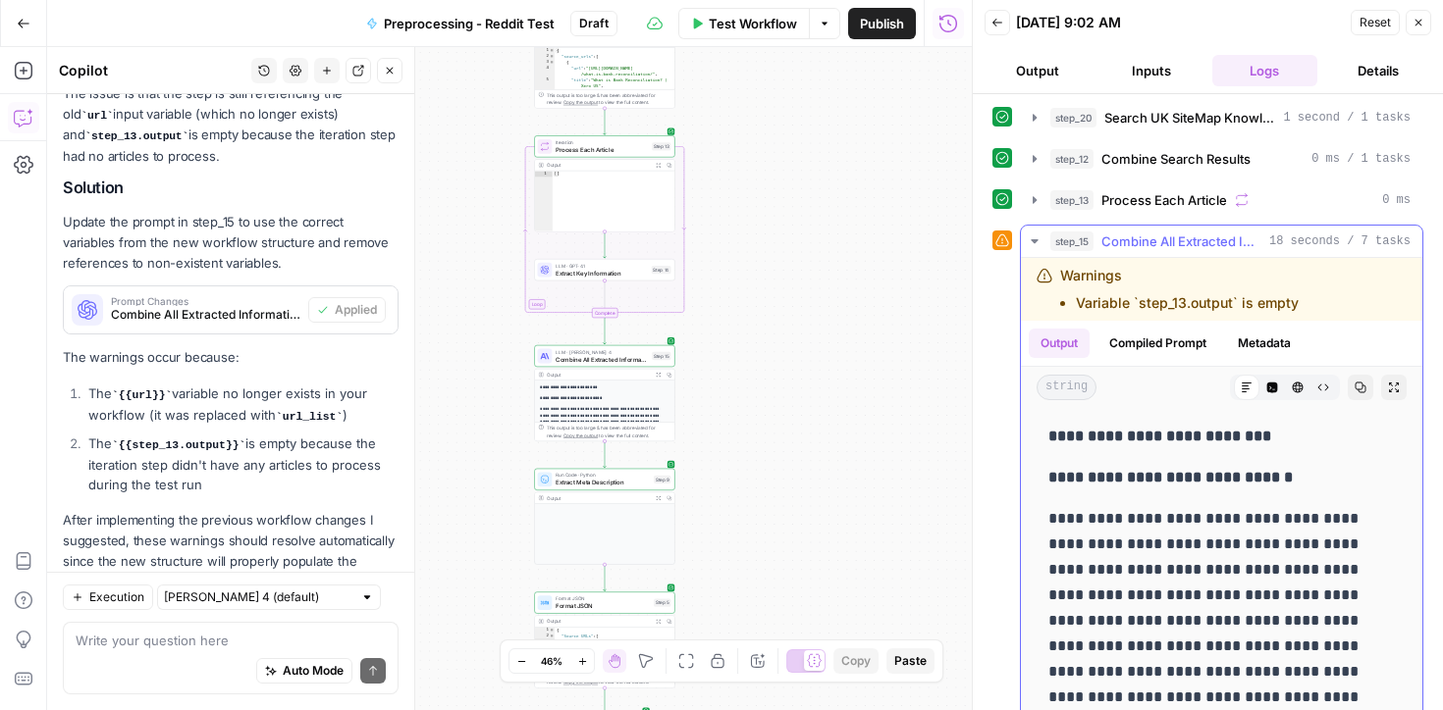
scroll to position [257, 0]
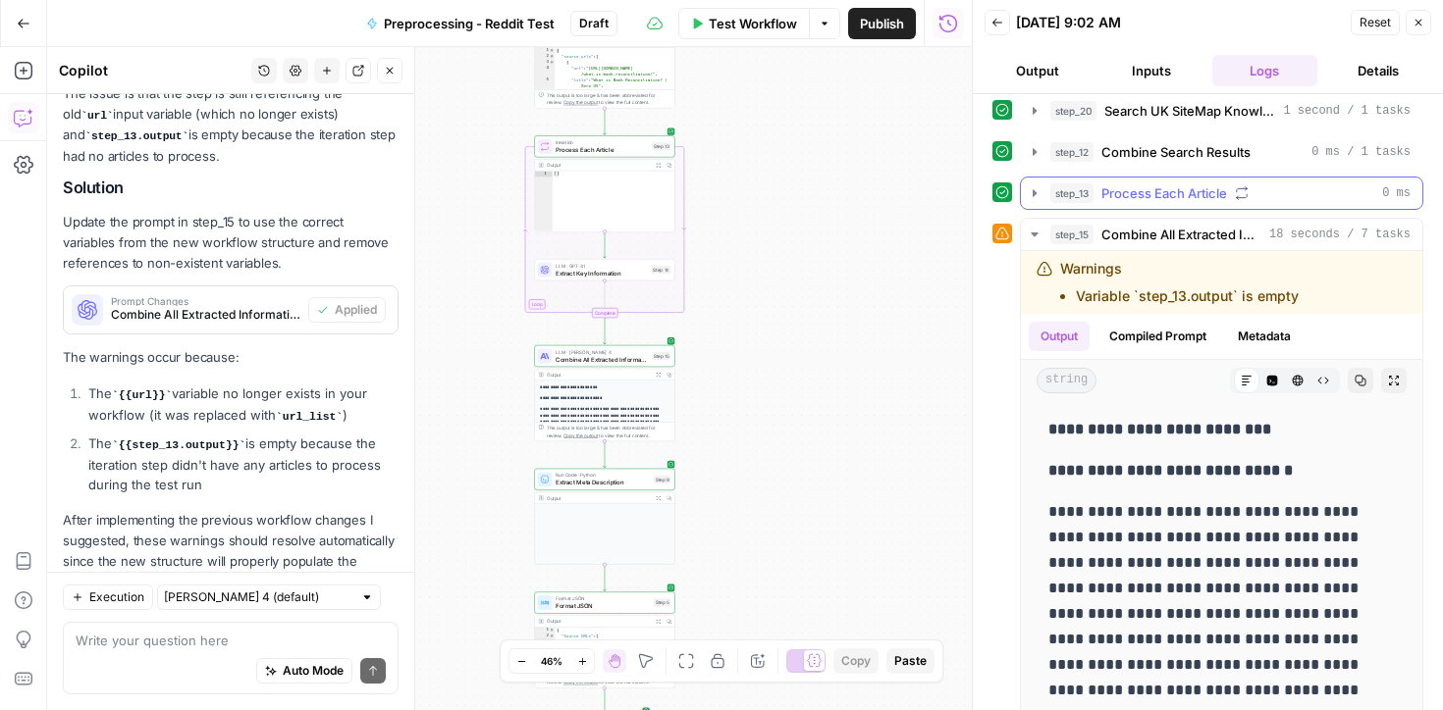
click at [1036, 191] on icon "button" at bounding box center [1034, 193] width 16 height 16
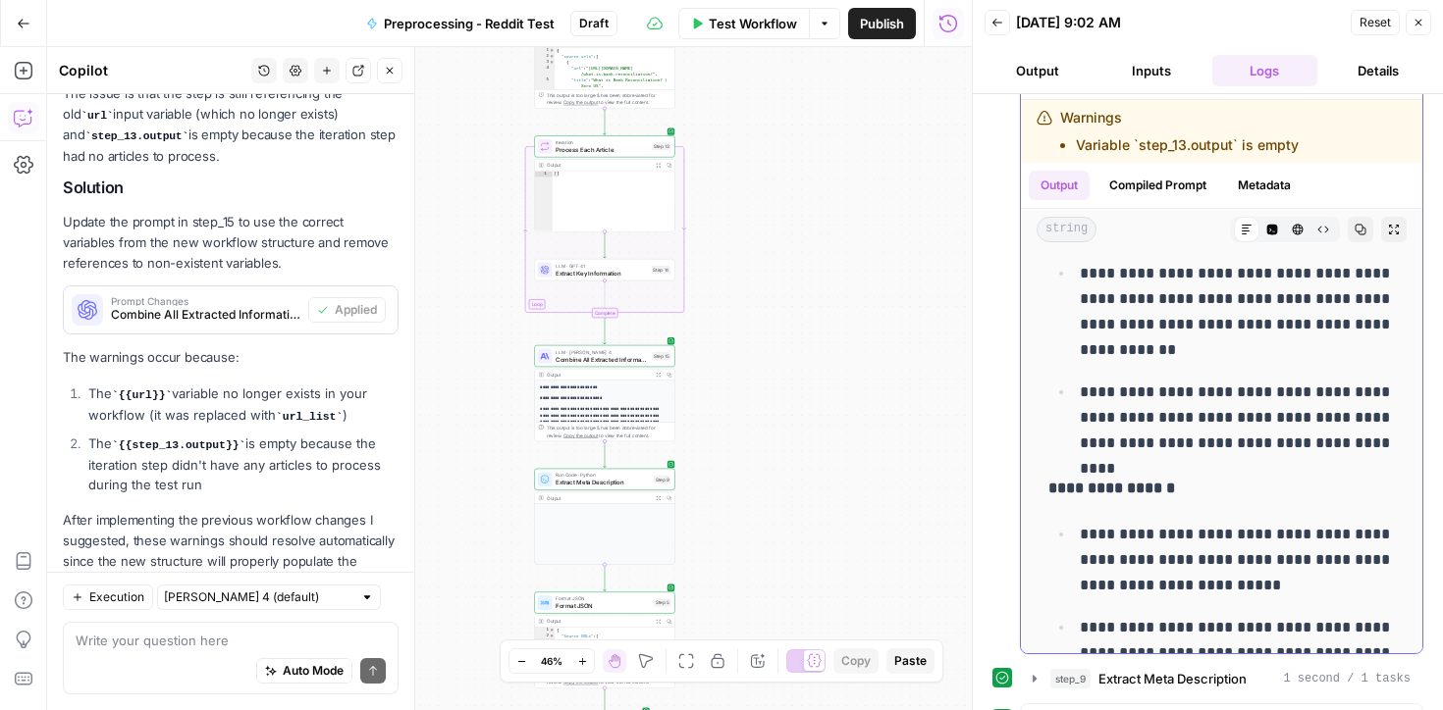
scroll to position [1312, 0]
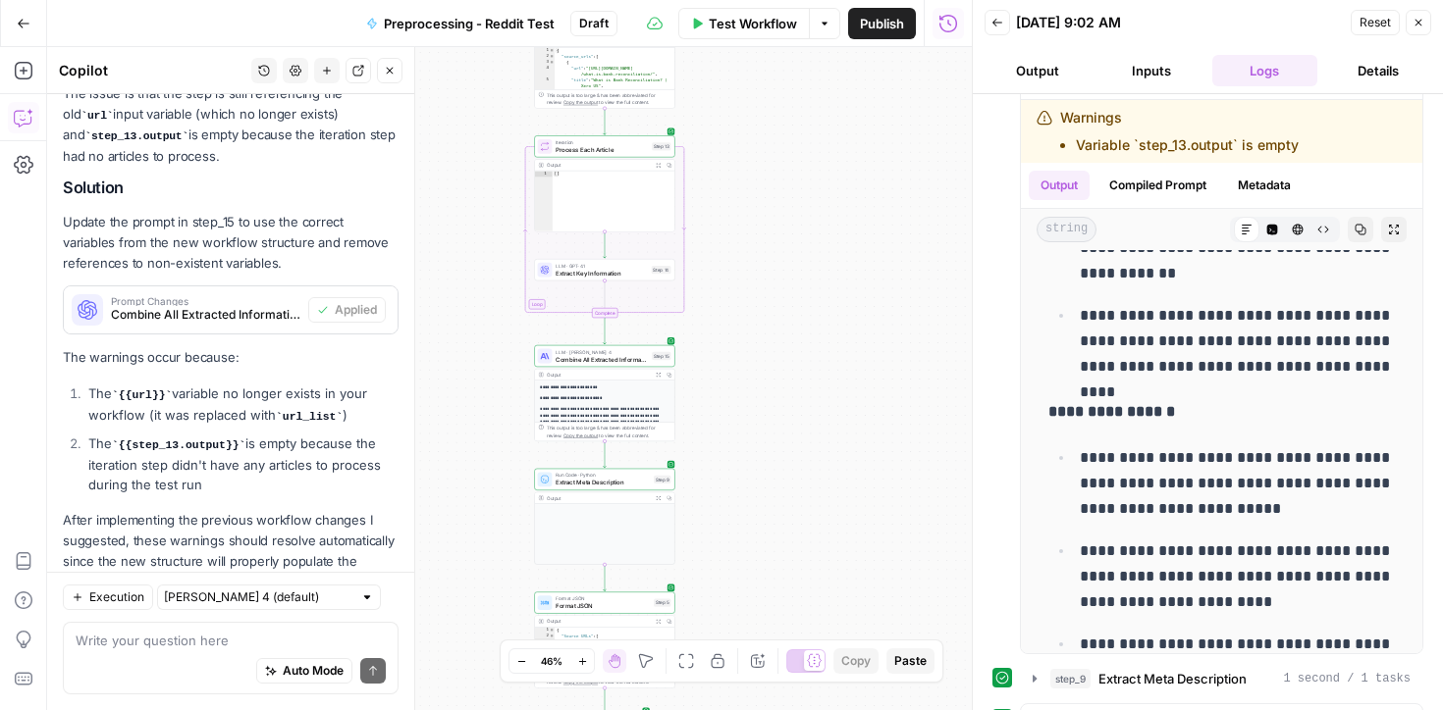
click at [119, 672] on div "Auto Mode Send" at bounding box center [231, 672] width 310 height 43
type textarea "what is the warning in step 15"
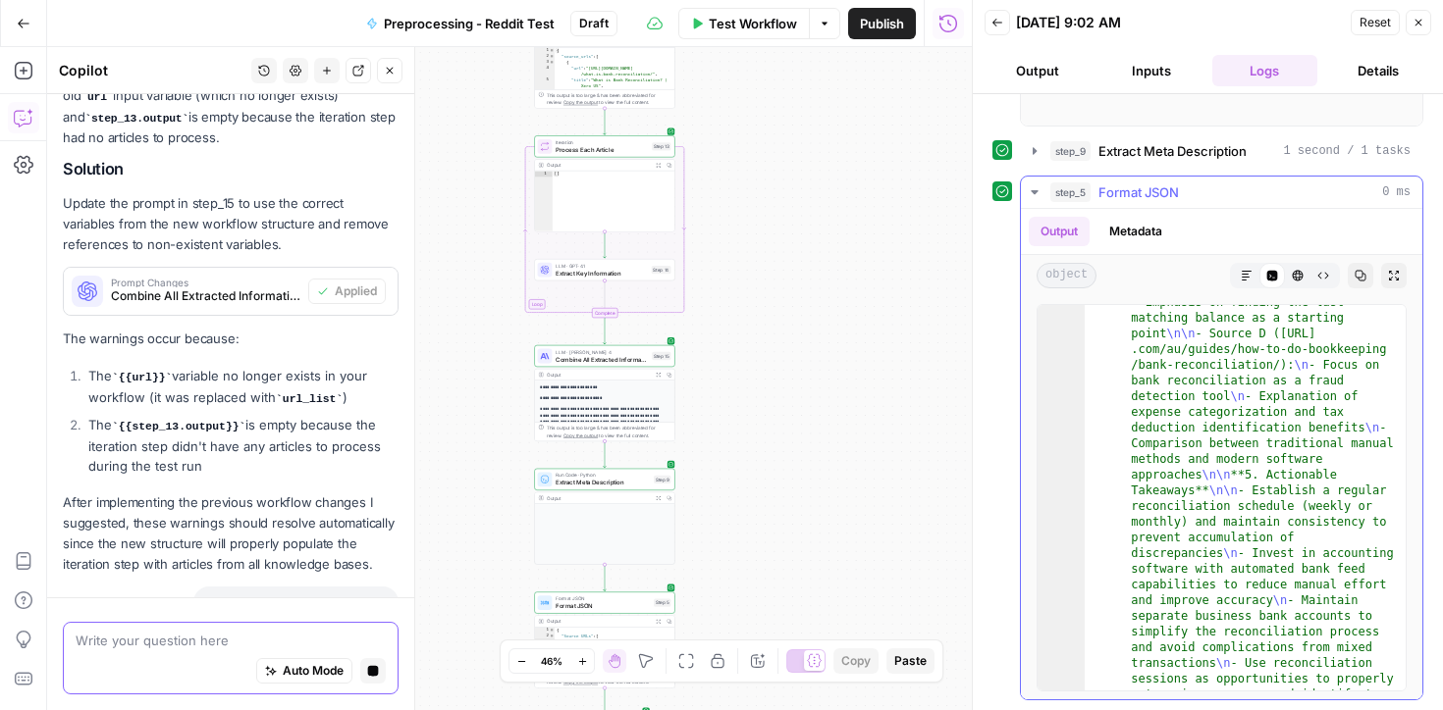
scroll to position [4827, 0]
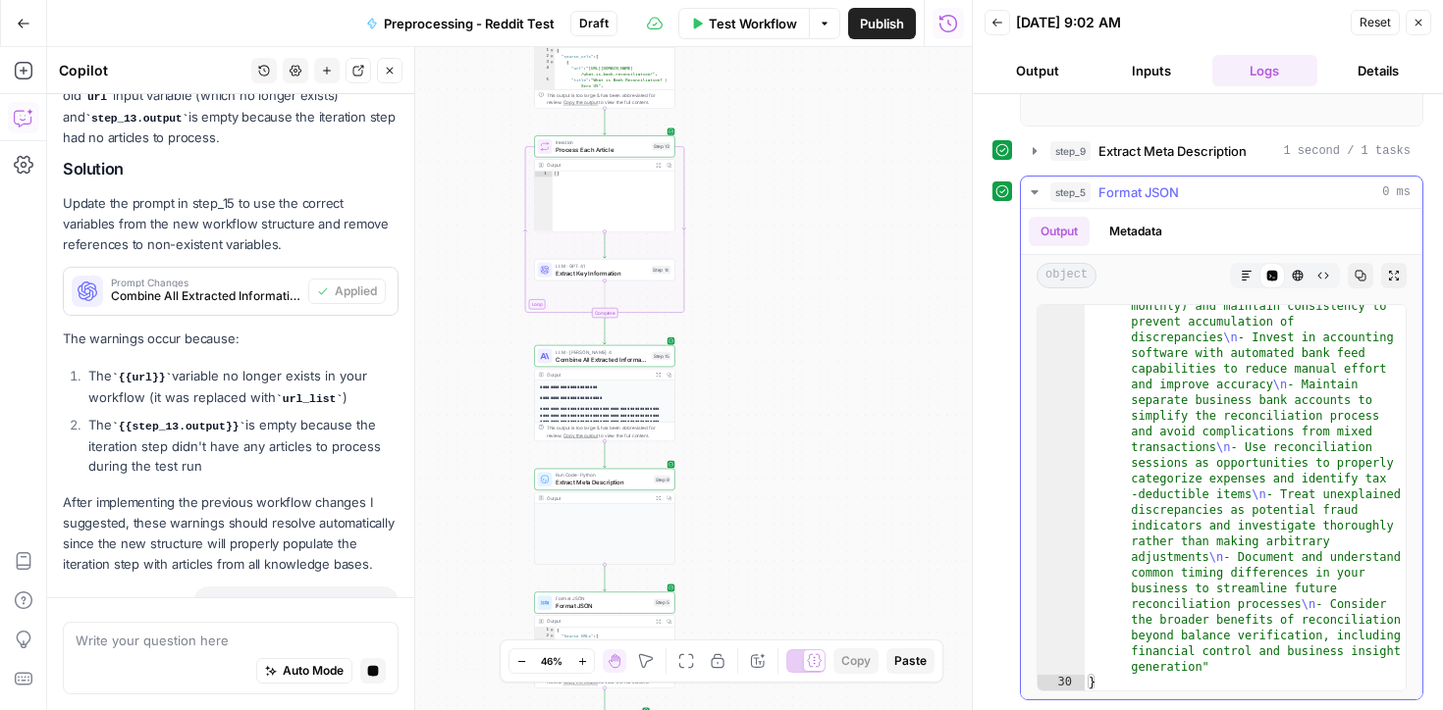
click at [1030, 188] on icon "button" at bounding box center [1034, 192] width 16 height 16
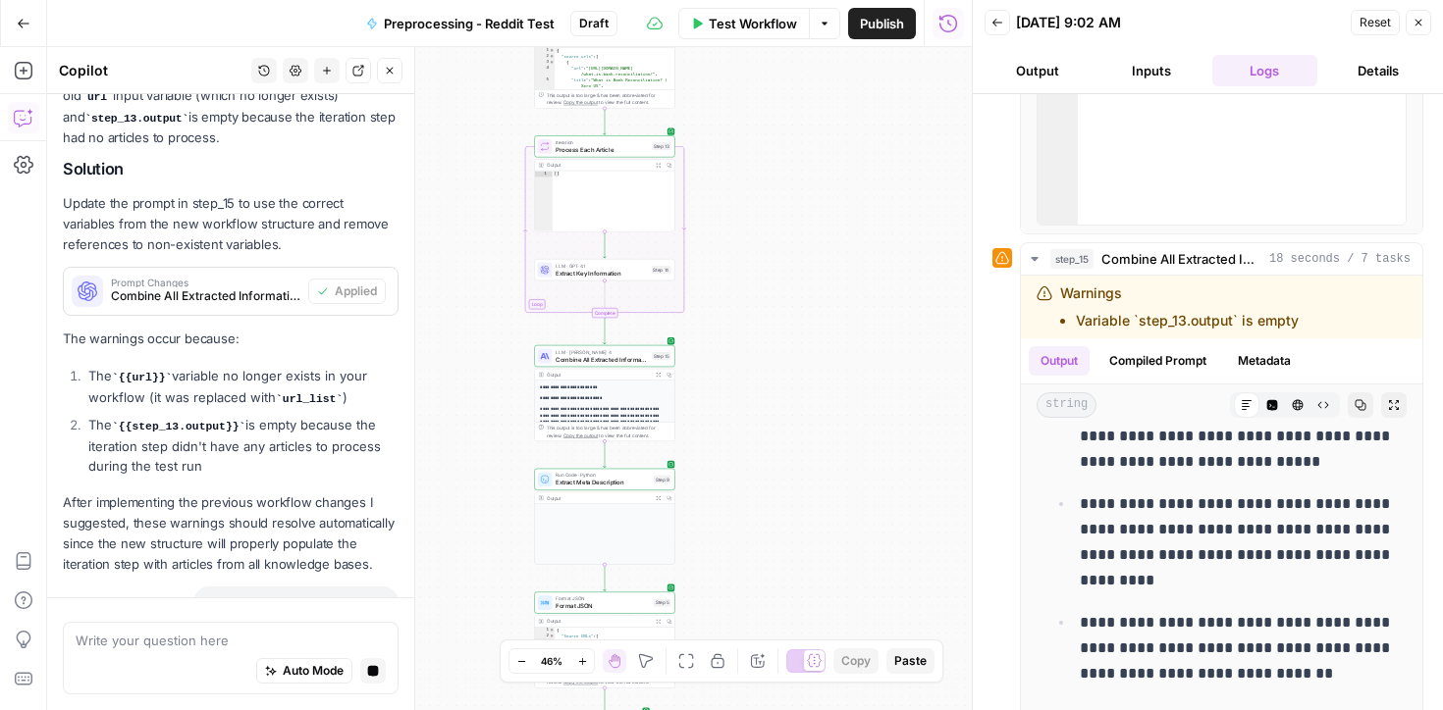
scroll to position [738, 0]
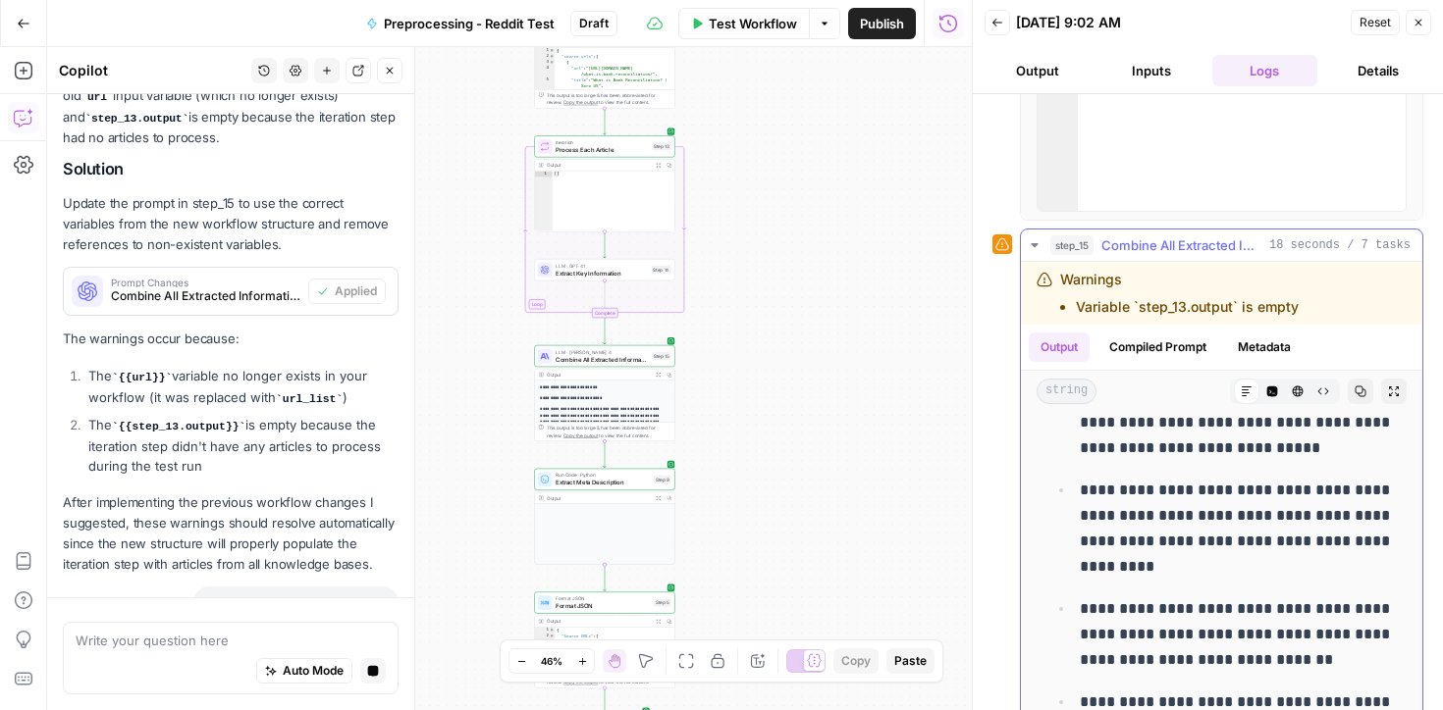
click at [1031, 244] on icon "button" at bounding box center [1033, 245] width 7 height 4
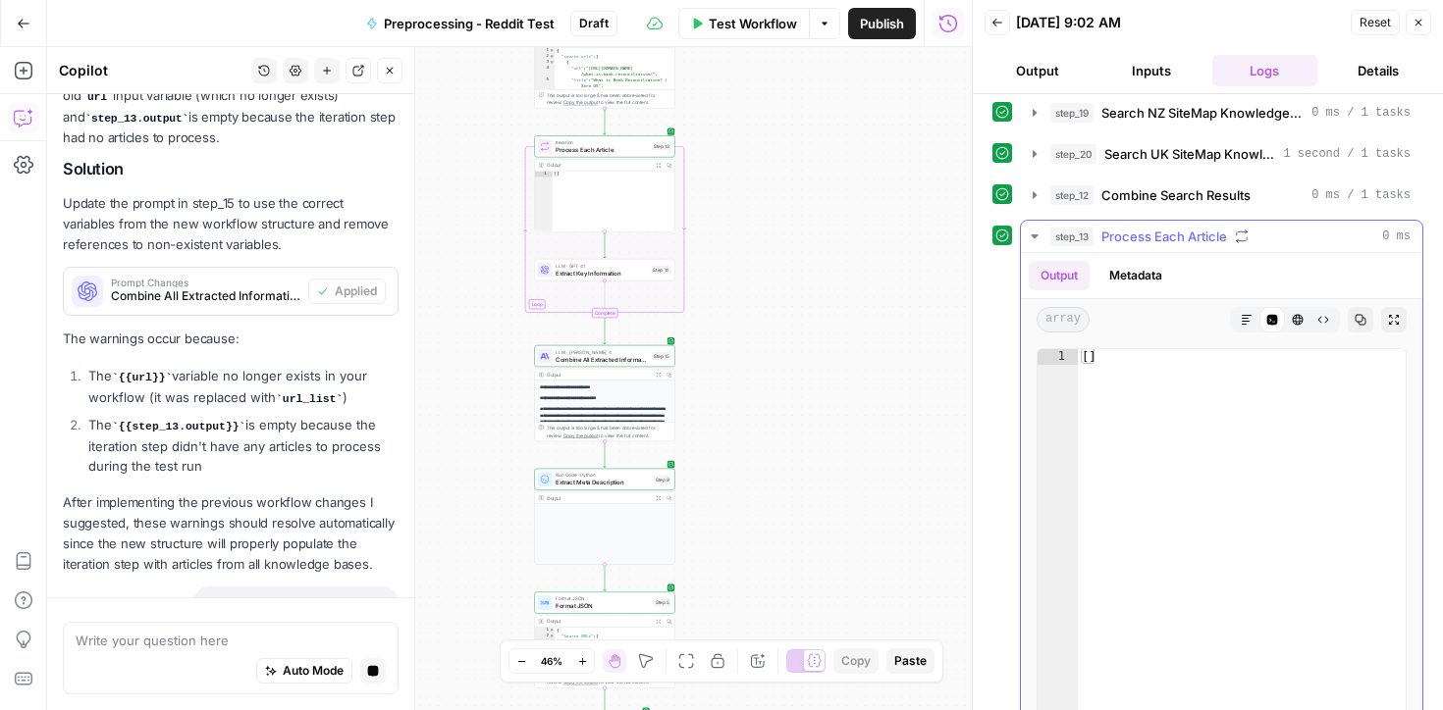
scroll to position [48, 0]
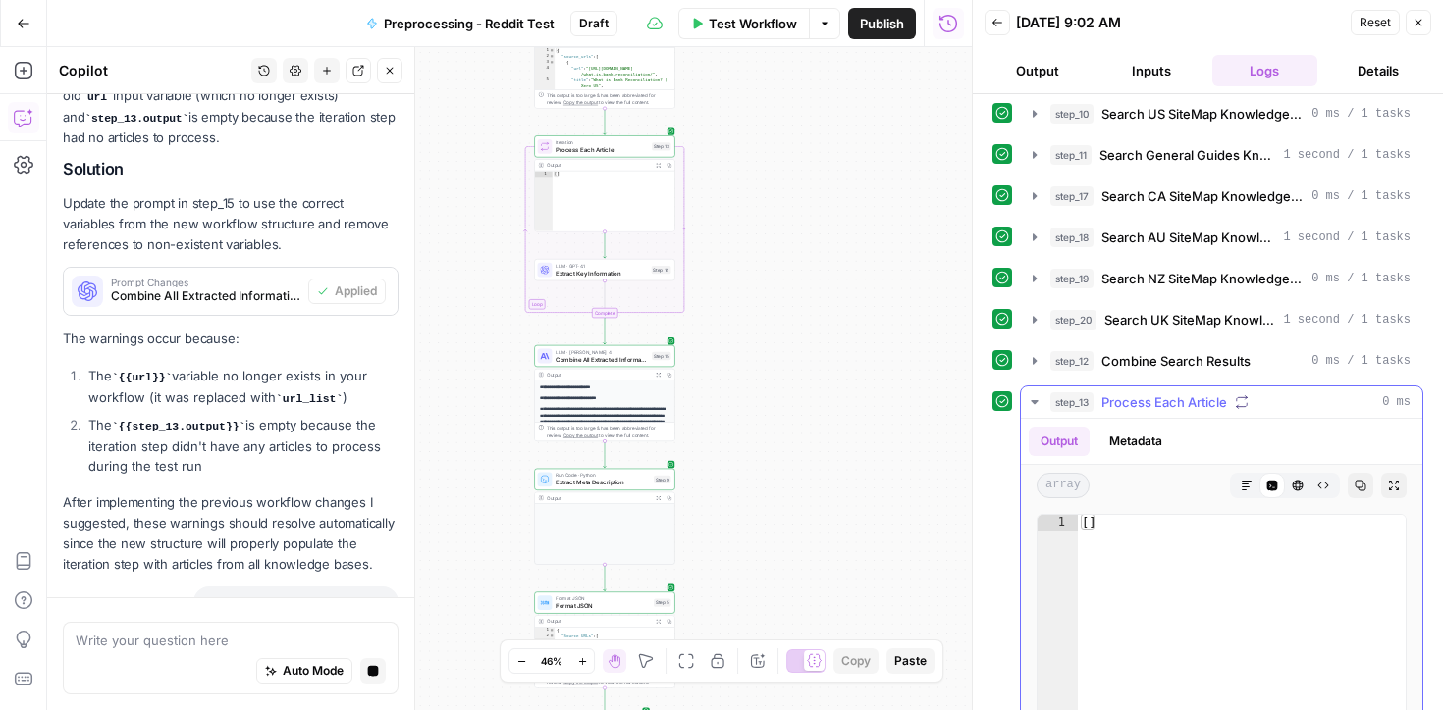
click at [1038, 404] on icon "button" at bounding box center [1034, 402] width 16 height 16
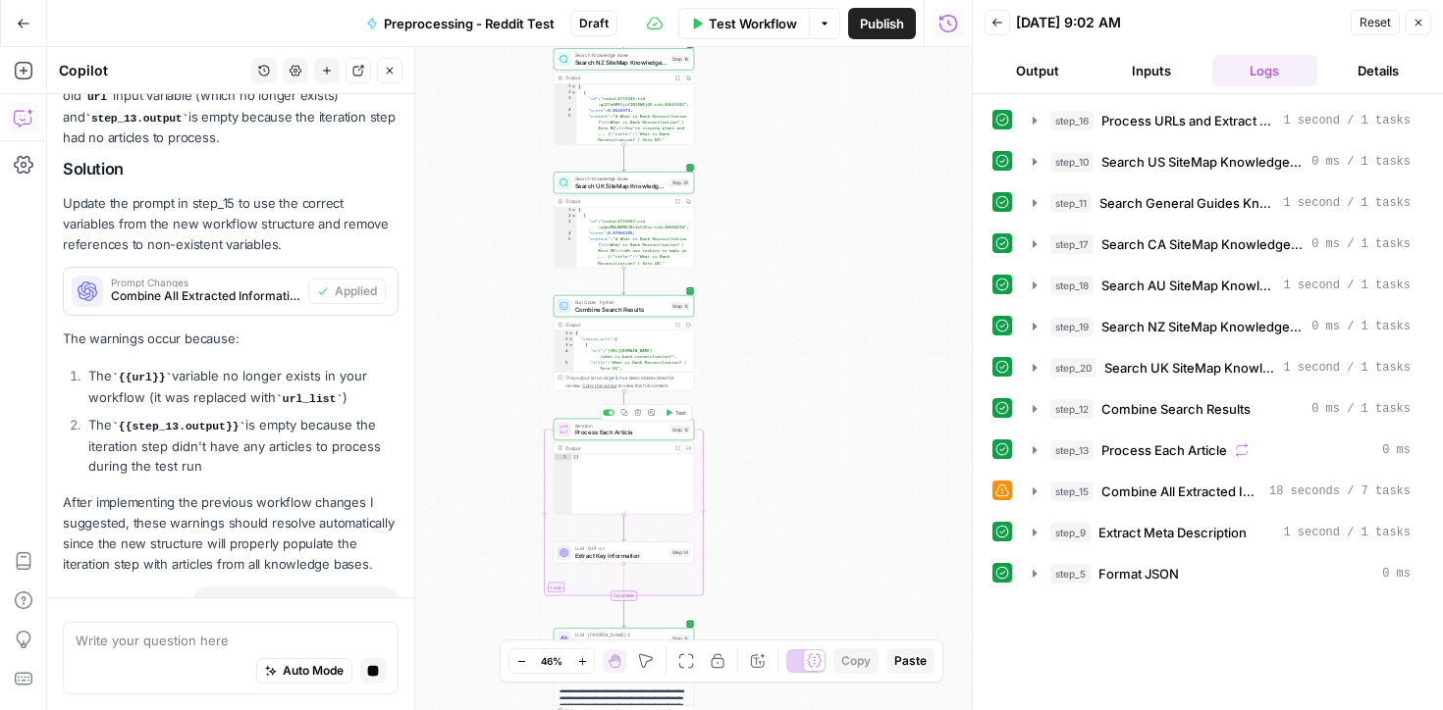
click at [618, 438] on div "Iteration Process Each Article Step 13 Copy step Delete step Add Note Test" at bounding box center [623, 430] width 140 height 22
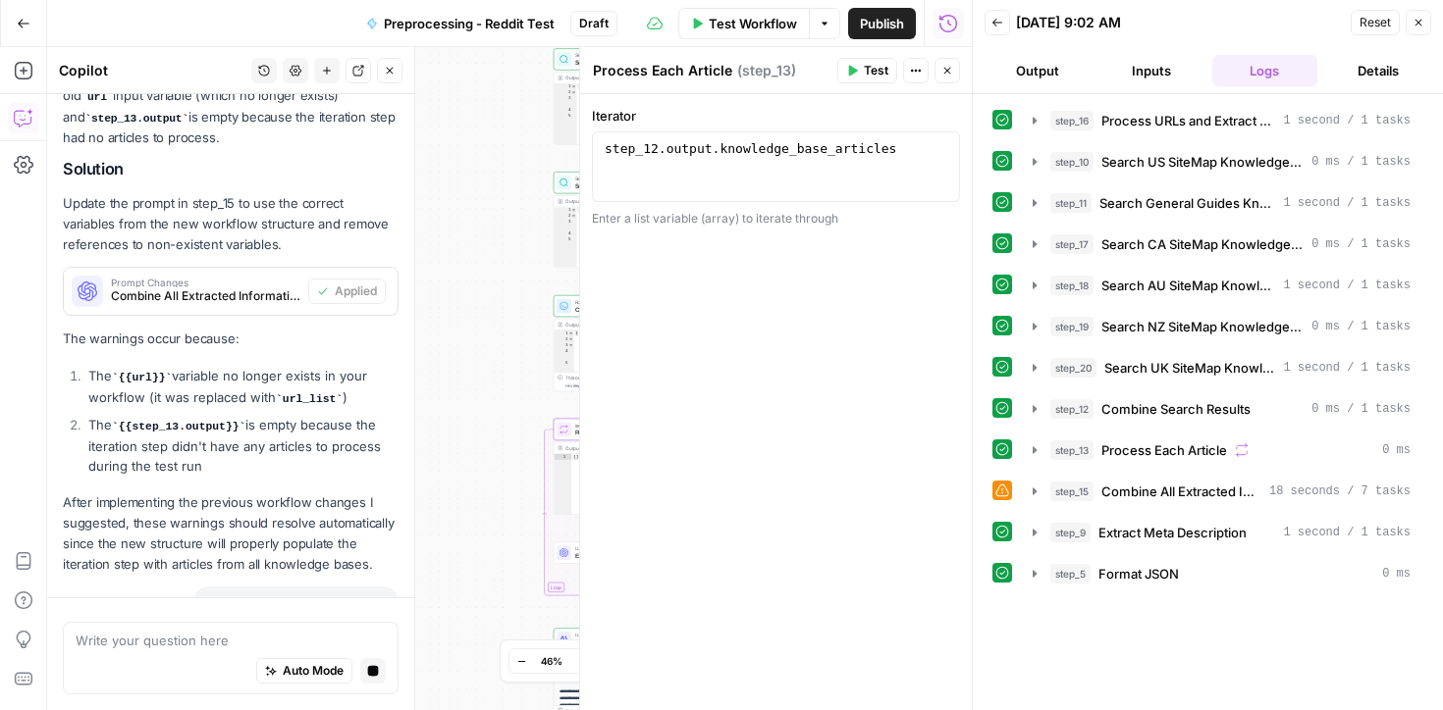
click at [947, 72] on icon "button" at bounding box center [947, 71] width 12 height 12
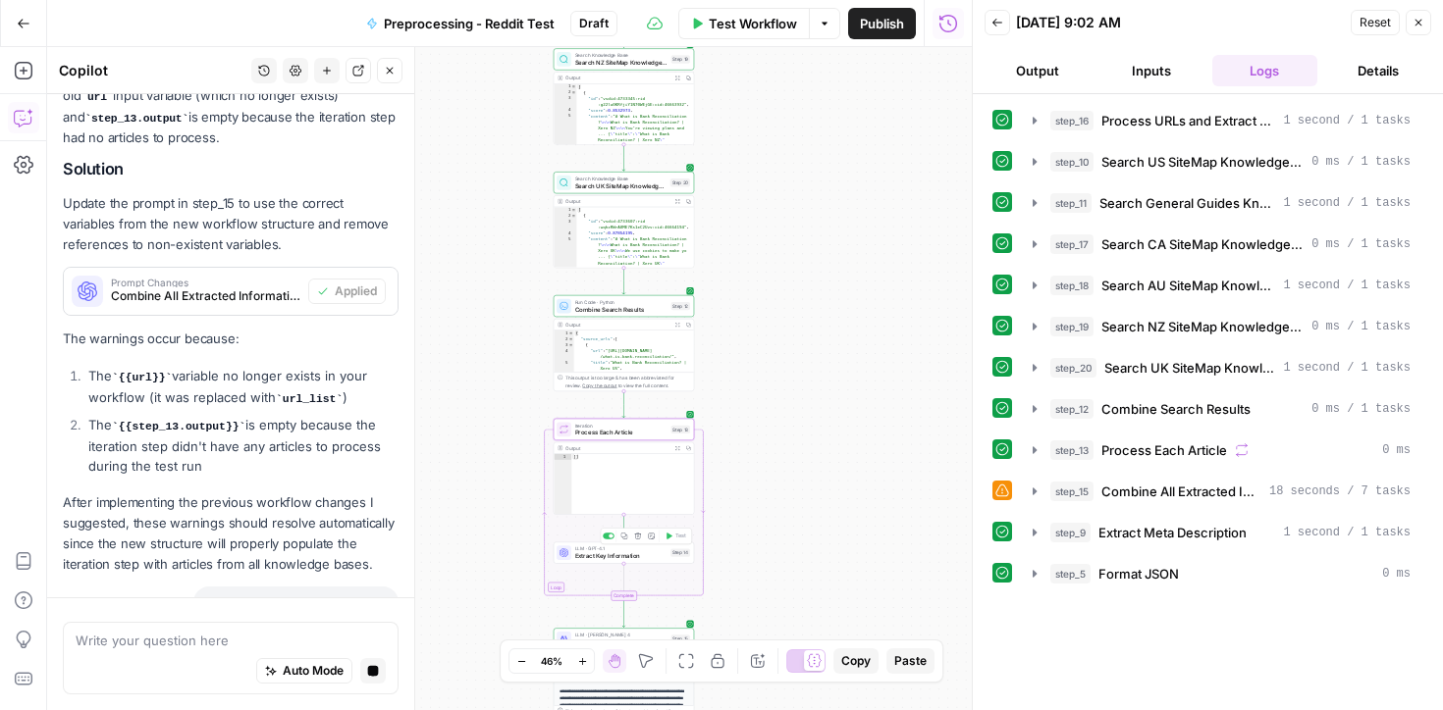
click at [593, 552] on span "Extract Key Information" at bounding box center [621, 556] width 92 height 9
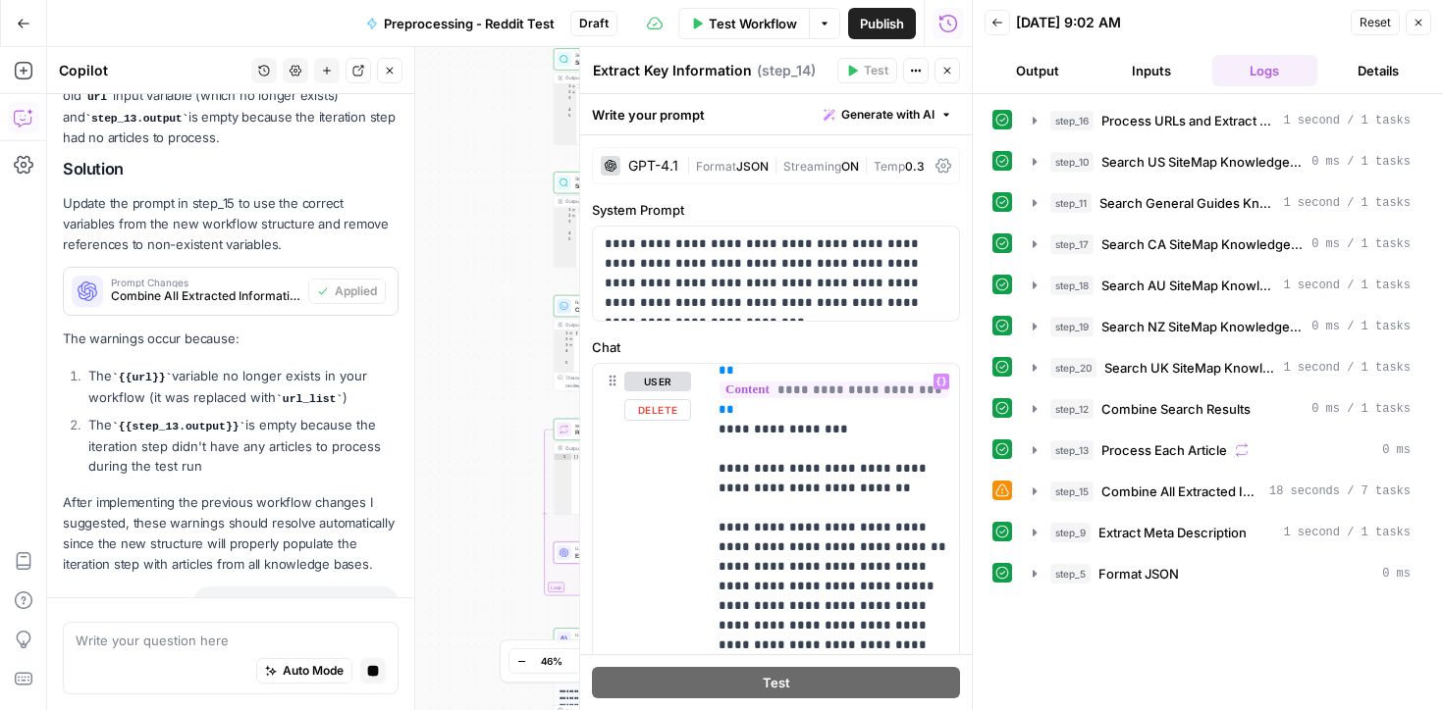
scroll to position [427, 0]
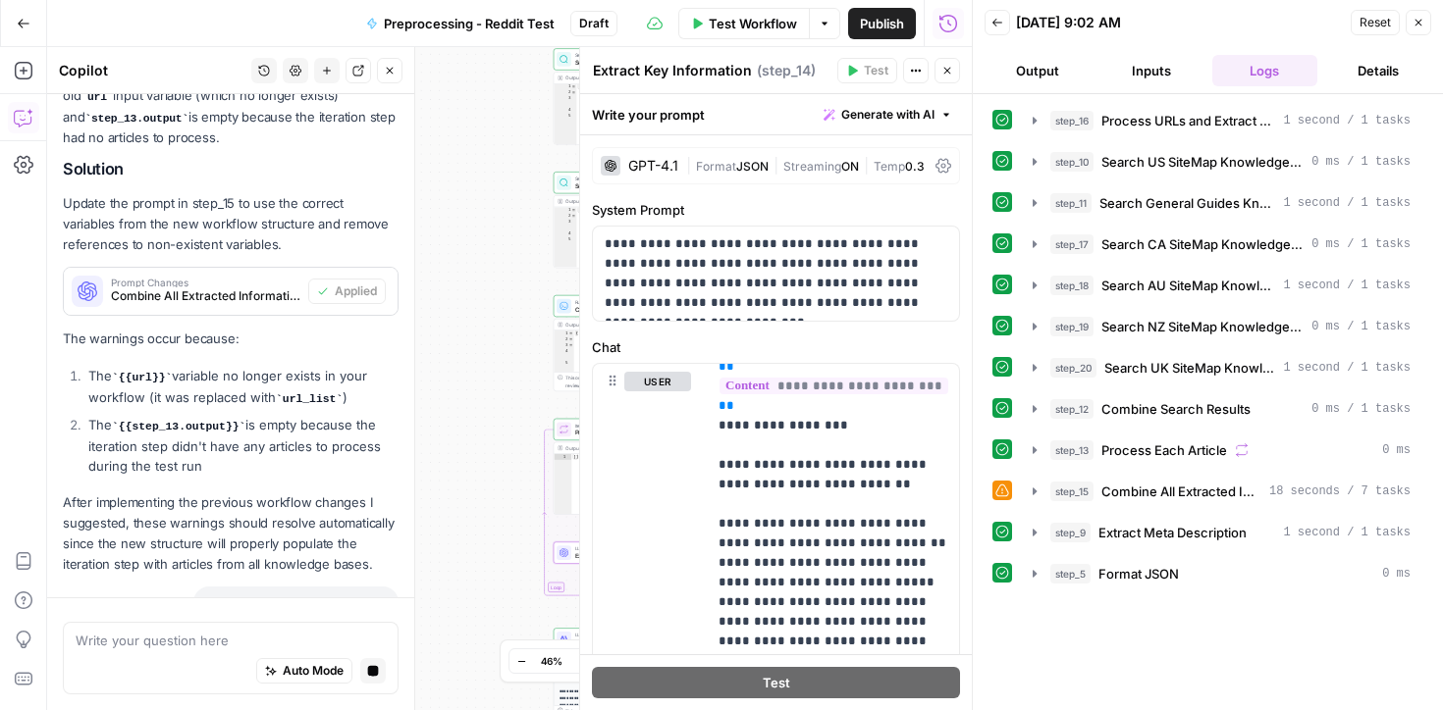
click at [948, 62] on button "Close" at bounding box center [947, 71] width 26 height 26
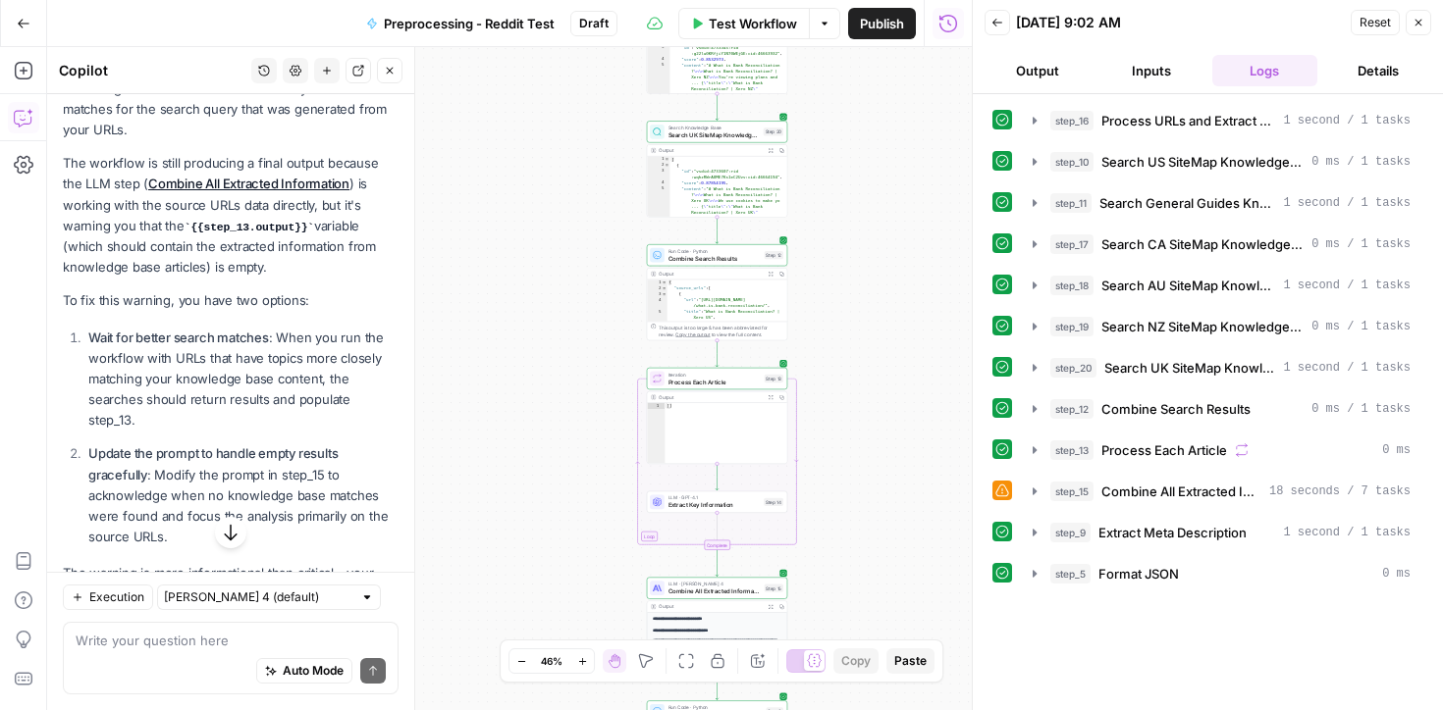
scroll to position [5046, 0]
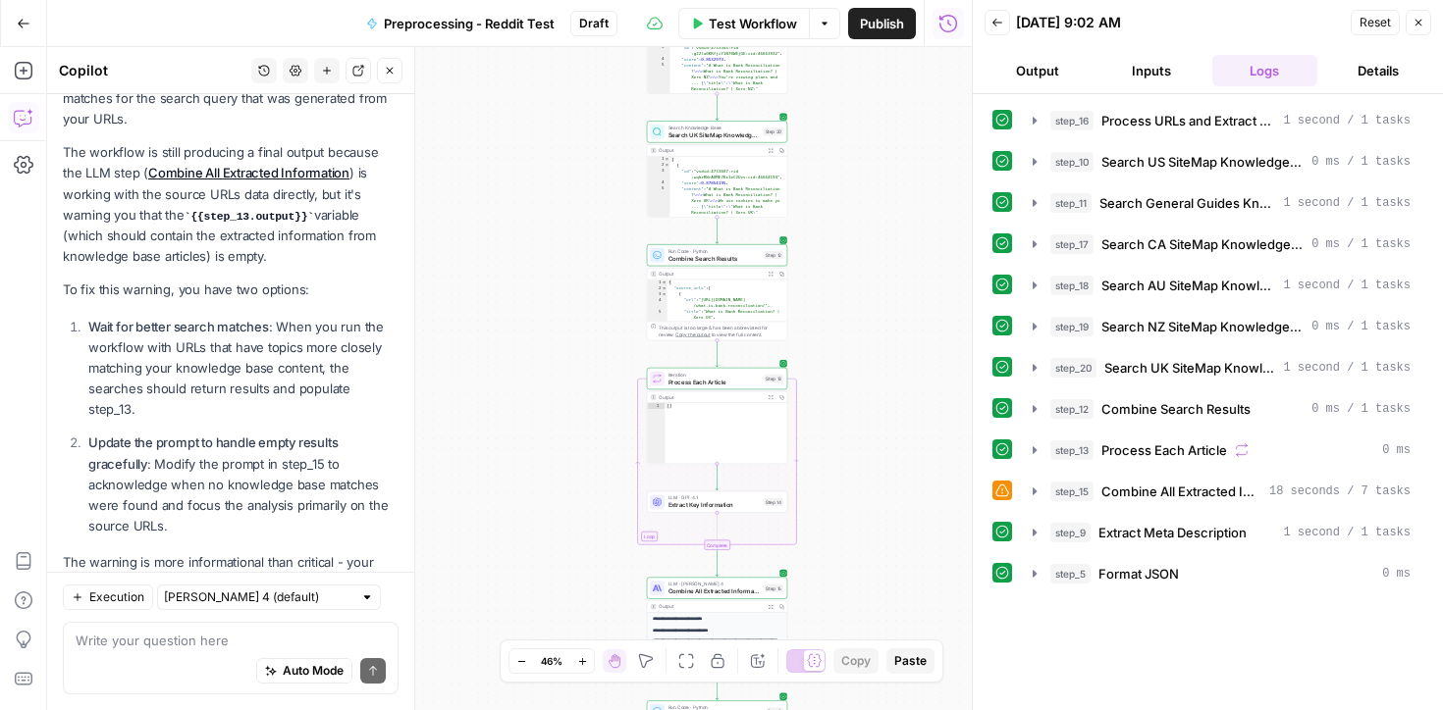
click at [156, 663] on div "Auto Mode Send" at bounding box center [231, 672] width 310 height 43
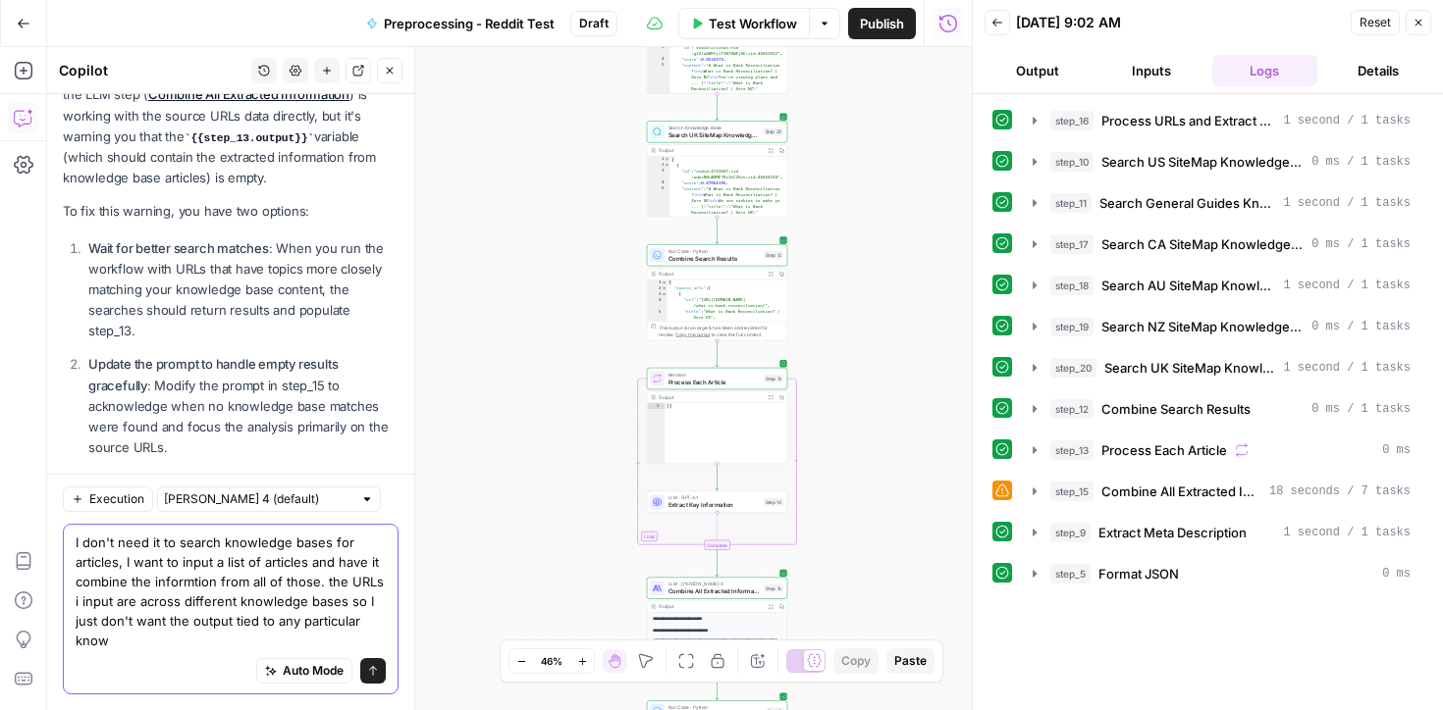
scroll to position [5144, 0]
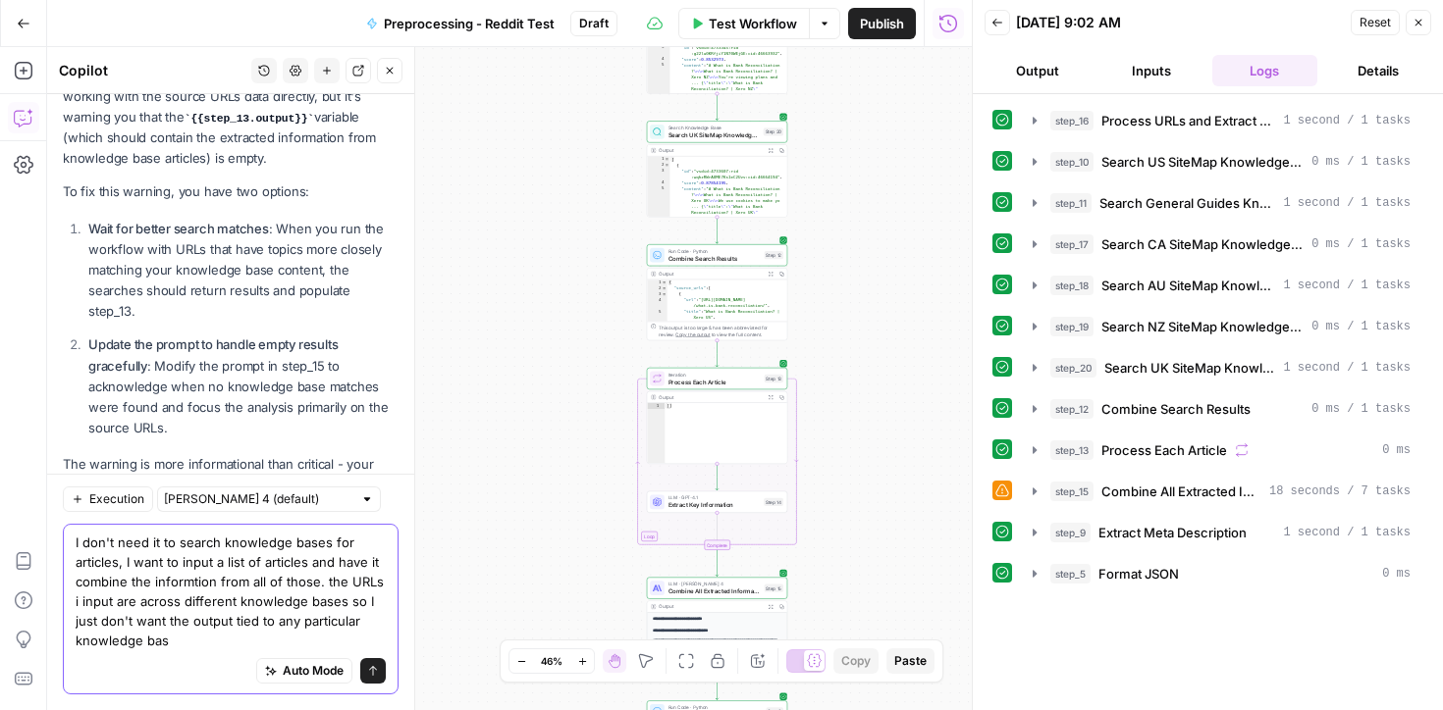
type textarea "I don't need it to search knowledge bases for articles, I want to input a list …"
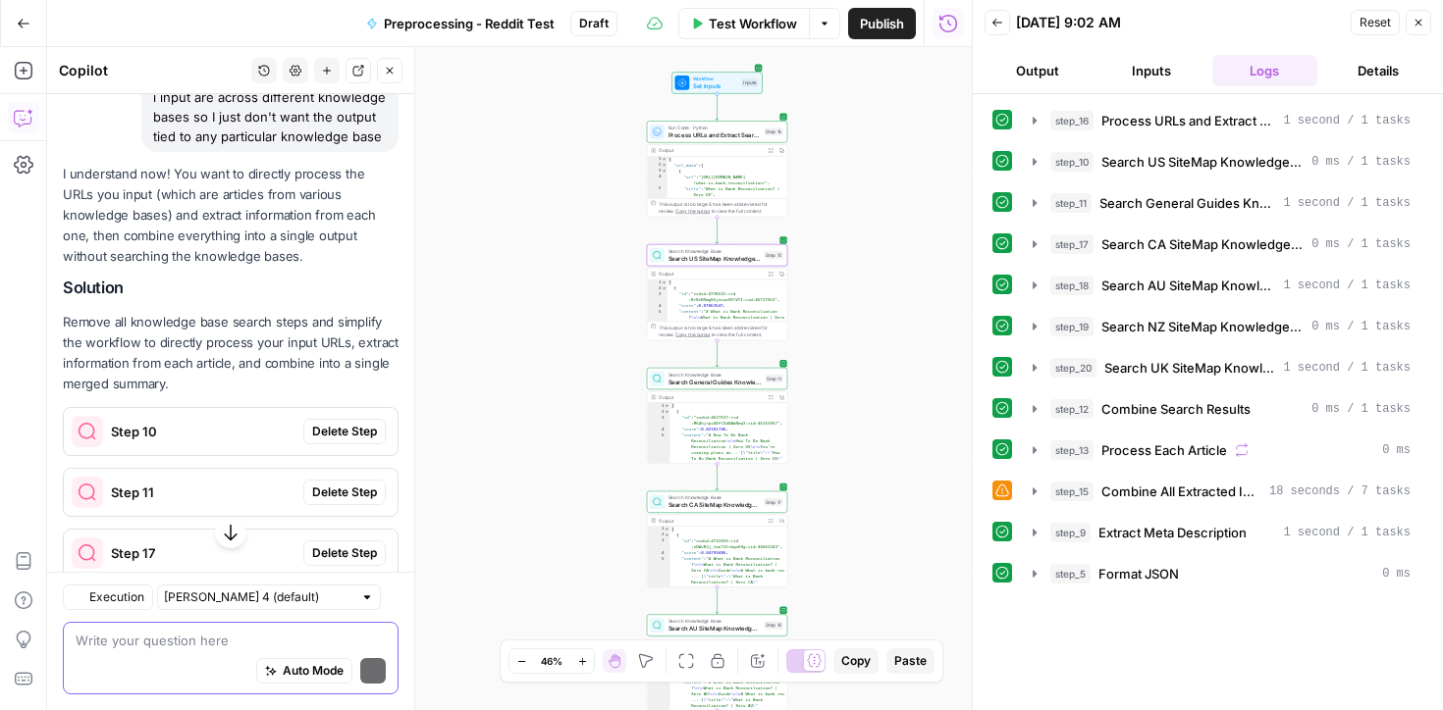
scroll to position [5813, 0]
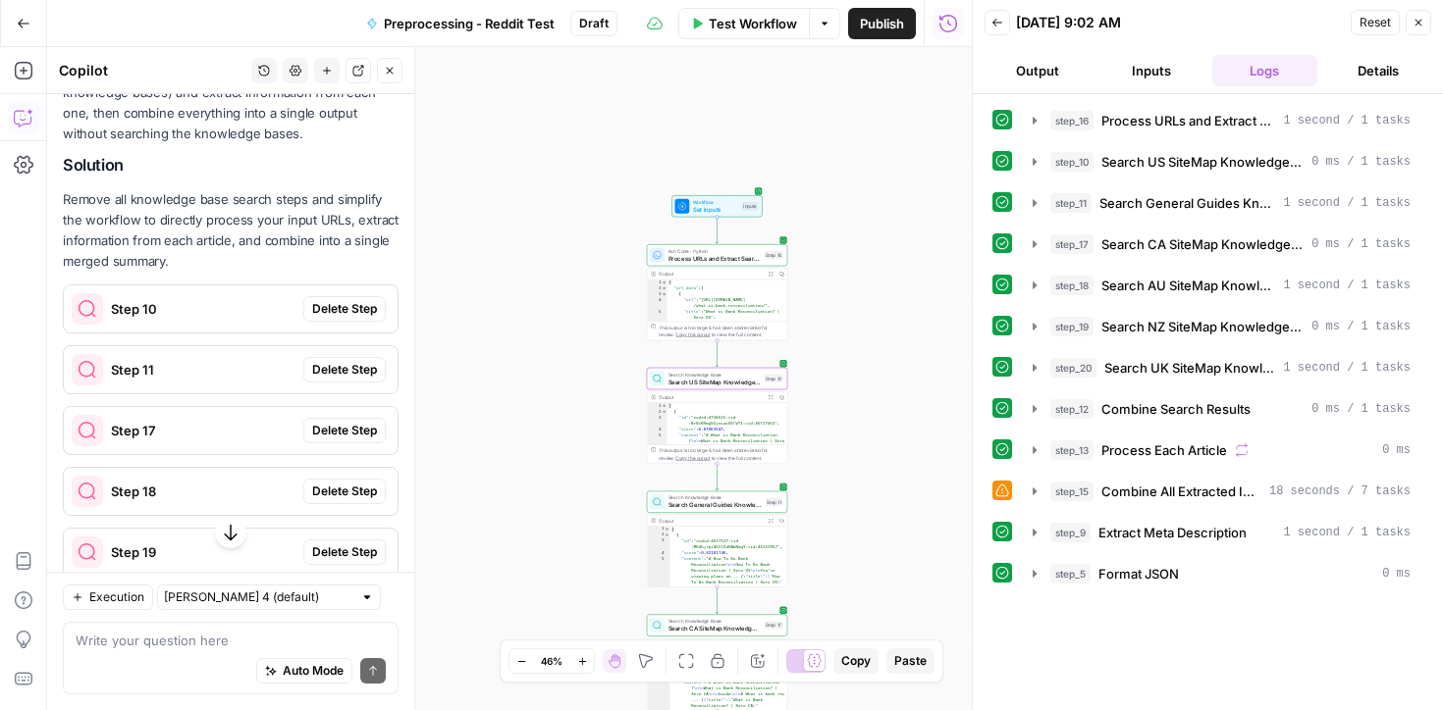
click at [269, 299] on span "Step 10" at bounding box center [203, 309] width 184 height 20
click at [342, 300] on span "Delete Step" at bounding box center [344, 309] width 65 height 18
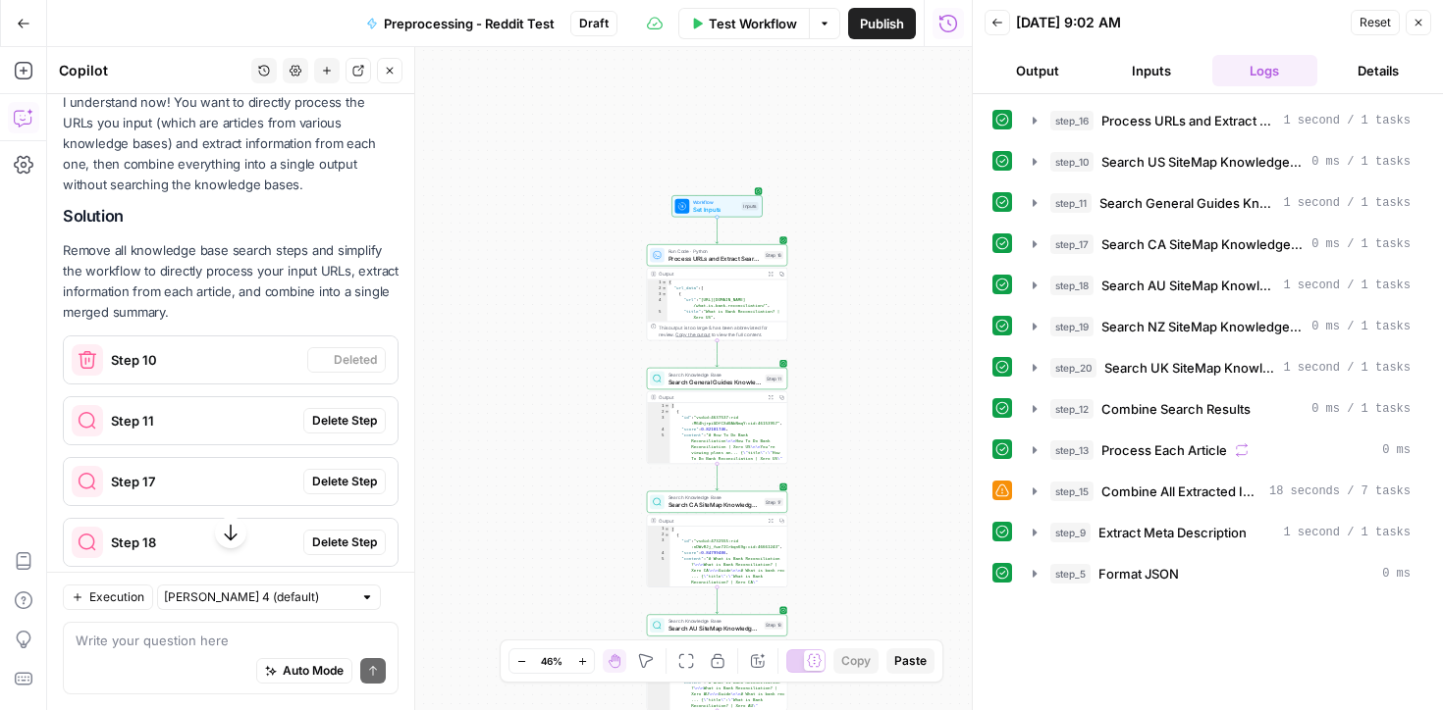
scroll to position [5864, 0]
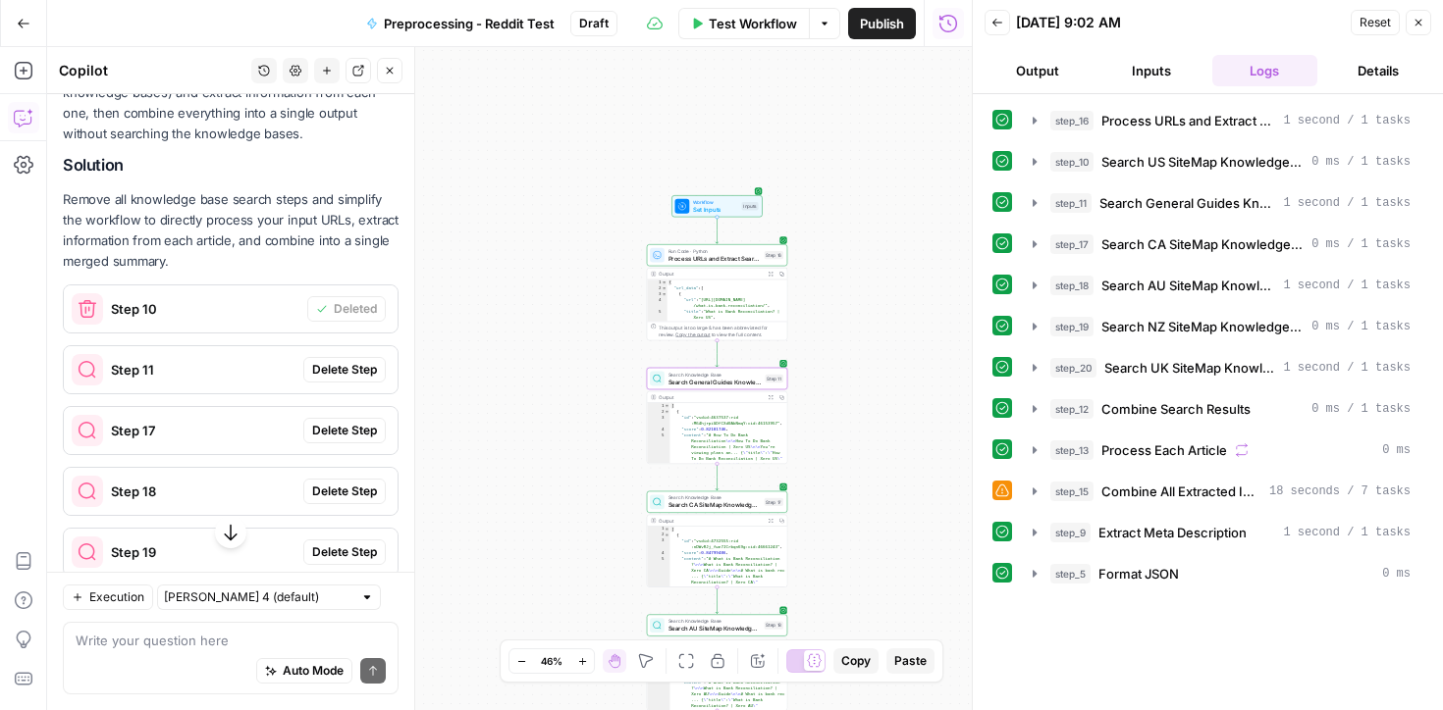
click at [330, 361] on span "Delete Step" at bounding box center [344, 370] width 65 height 18
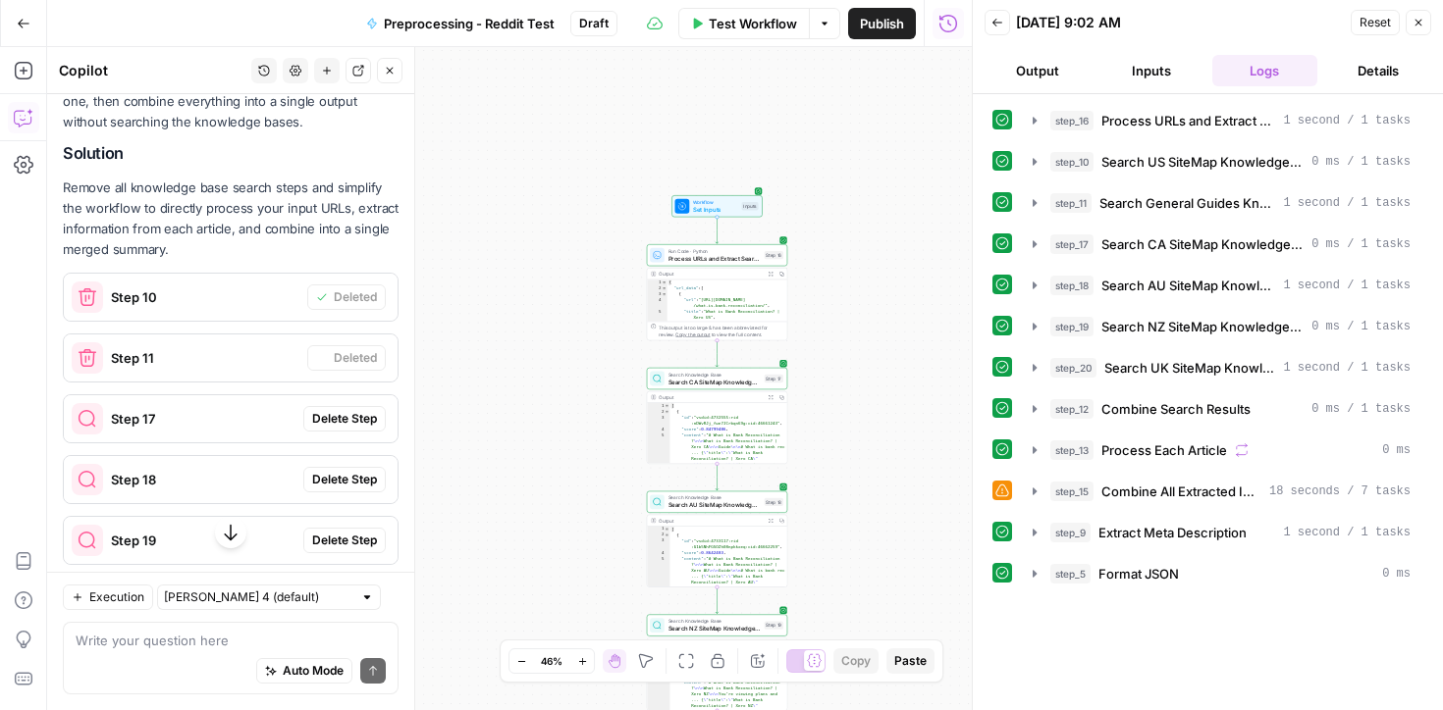
scroll to position [5853, 0]
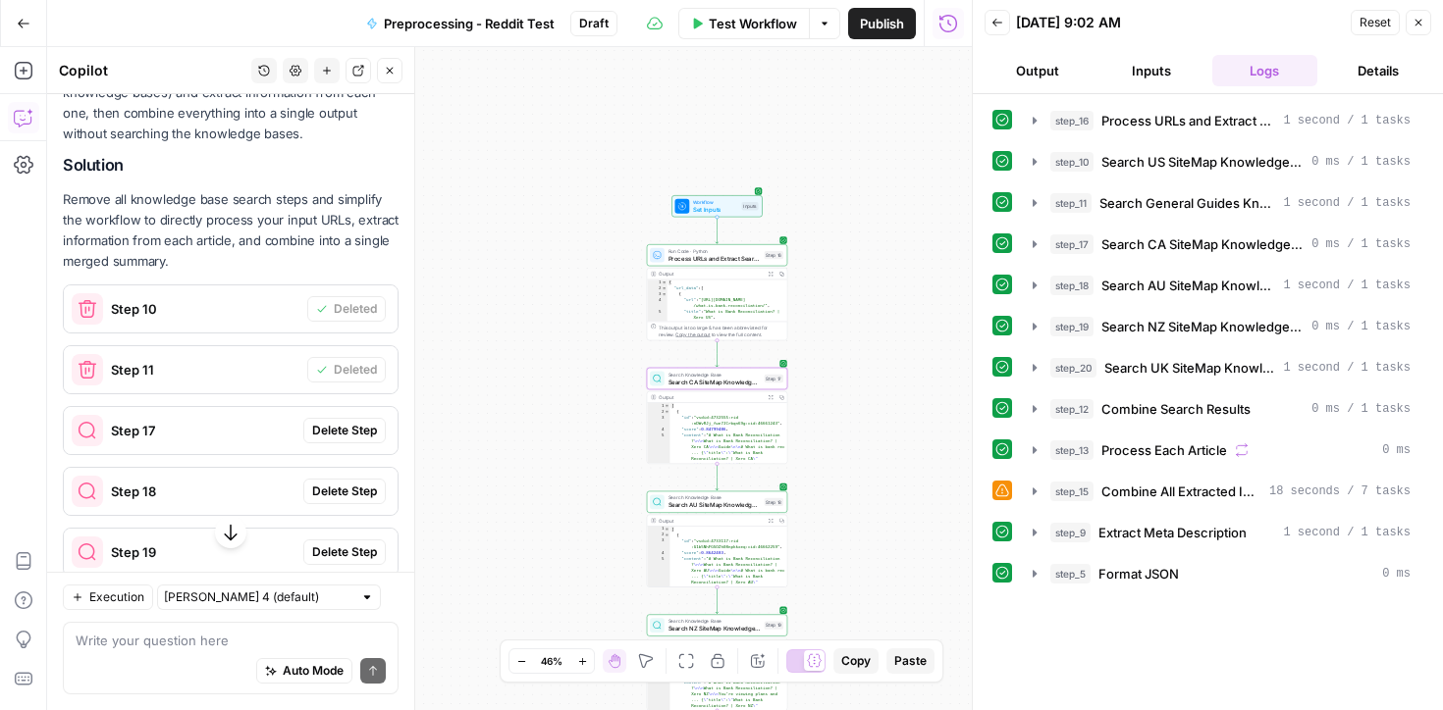
click at [329, 418] on button "Delete Step" at bounding box center [344, 431] width 82 height 26
click at [332, 483] on span "Delete Step" at bounding box center [344, 492] width 65 height 18
click at [332, 544] on span "Delete Step" at bounding box center [344, 553] width 65 height 18
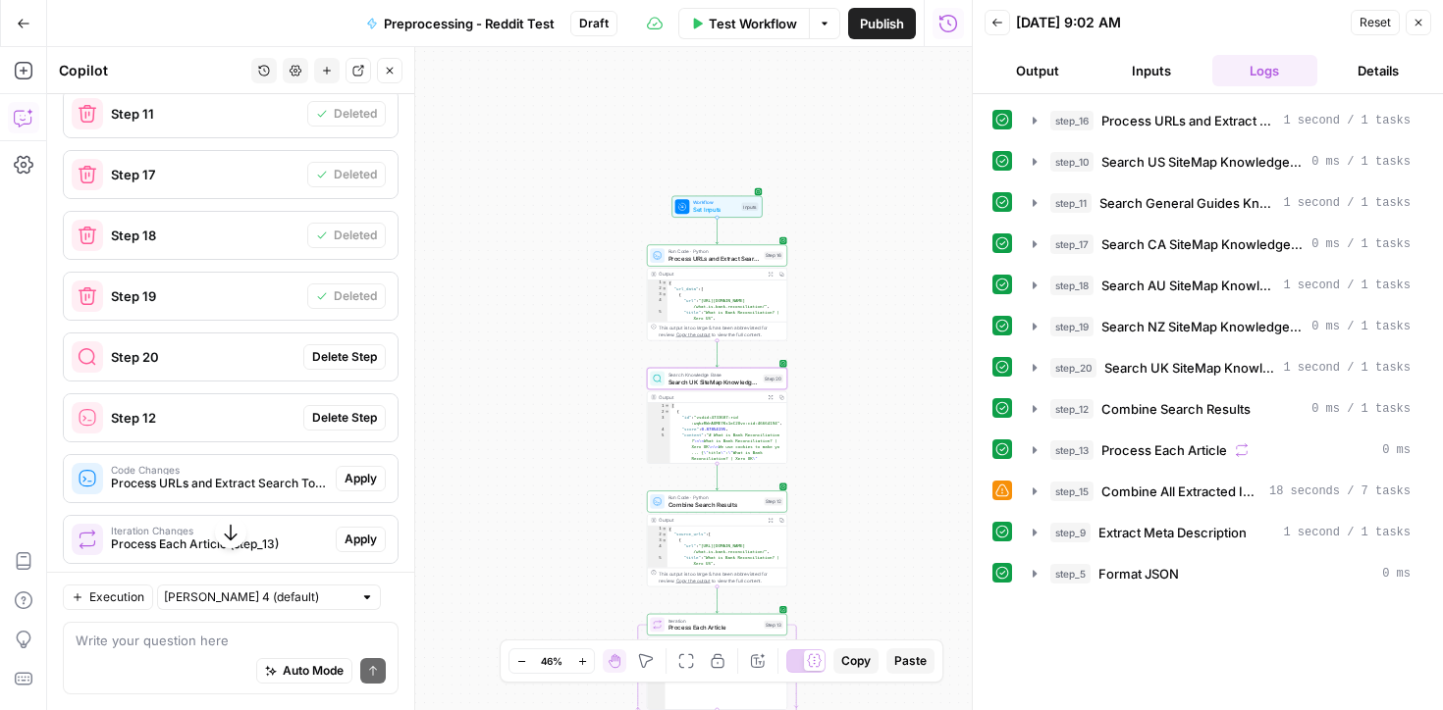
click at [345, 348] on span "Delete Step" at bounding box center [344, 357] width 65 height 18
click at [337, 409] on span "Delete Step" at bounding box center [344, 418] width 65 height 18
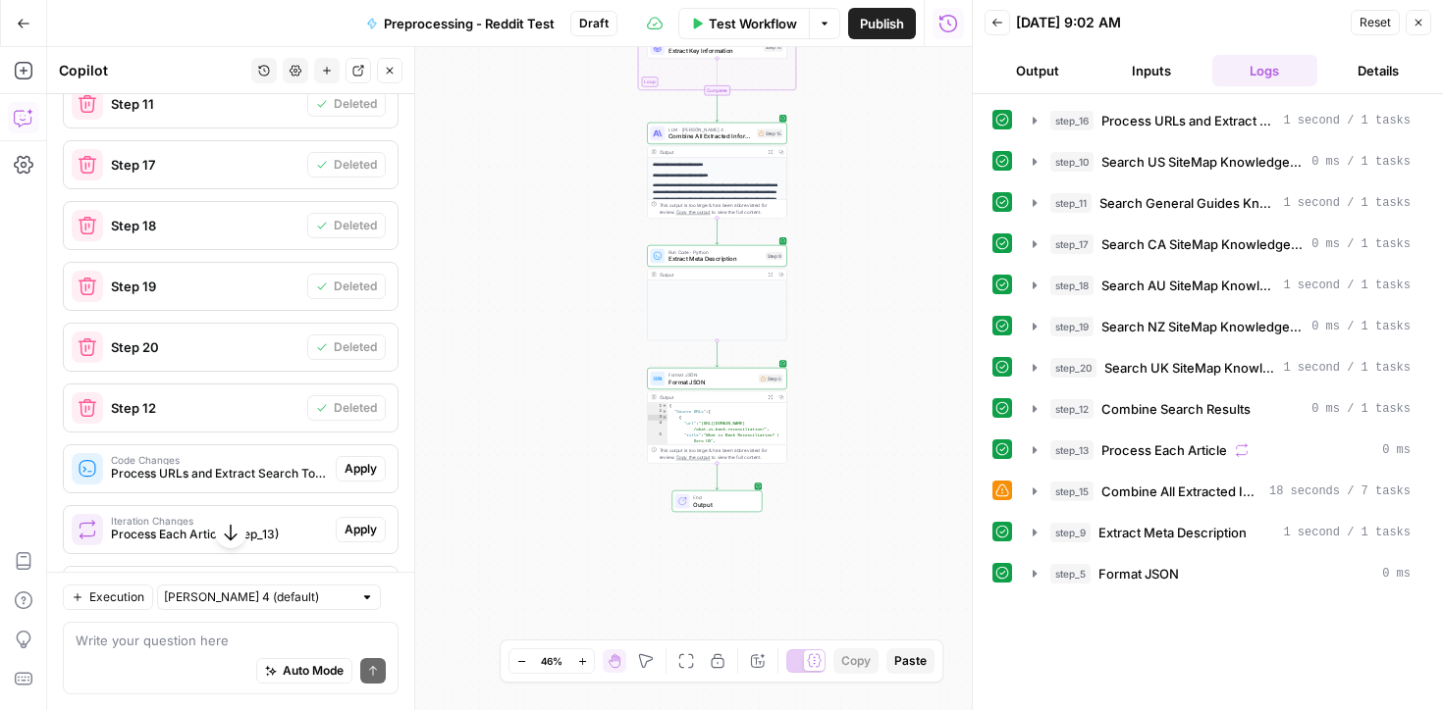
scroll to position [6050, 0]
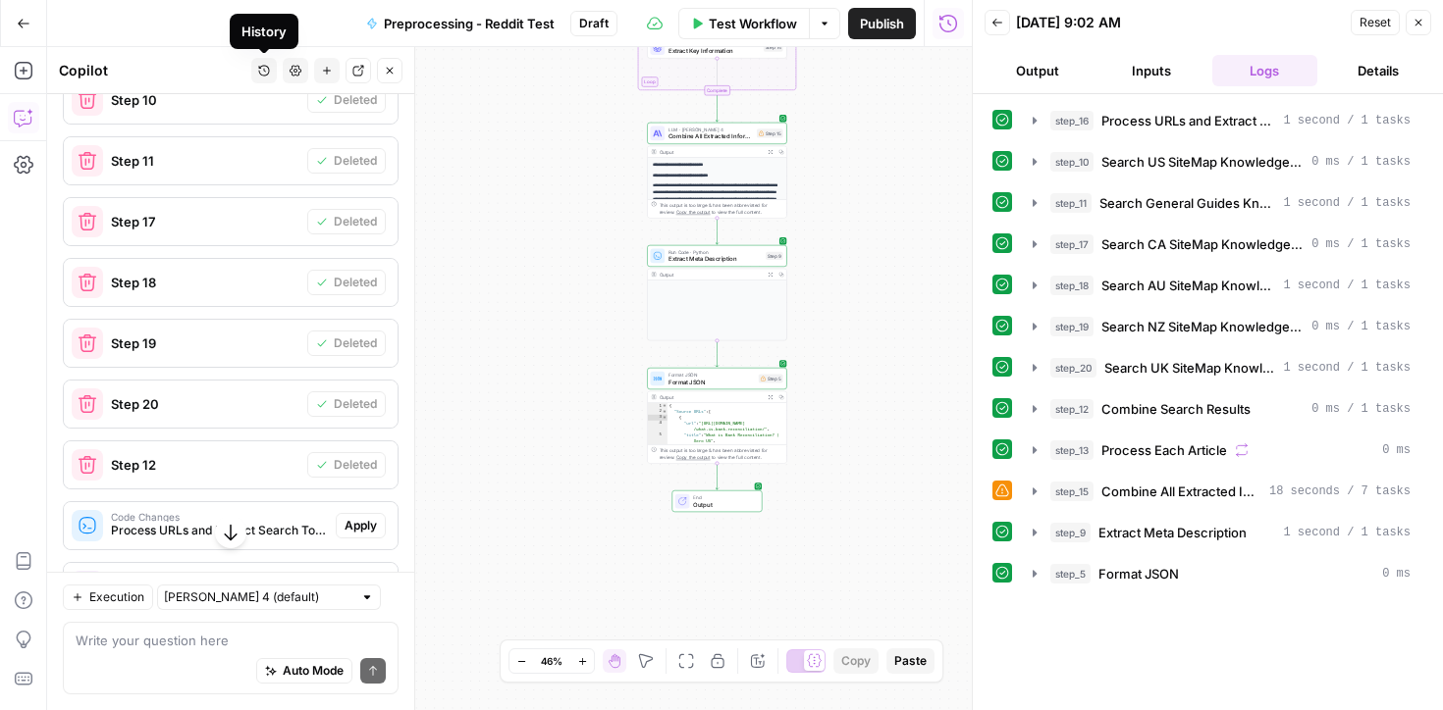
click at [266, 72] on icon "button" at bounding box center [264, 71] width 12 height 12
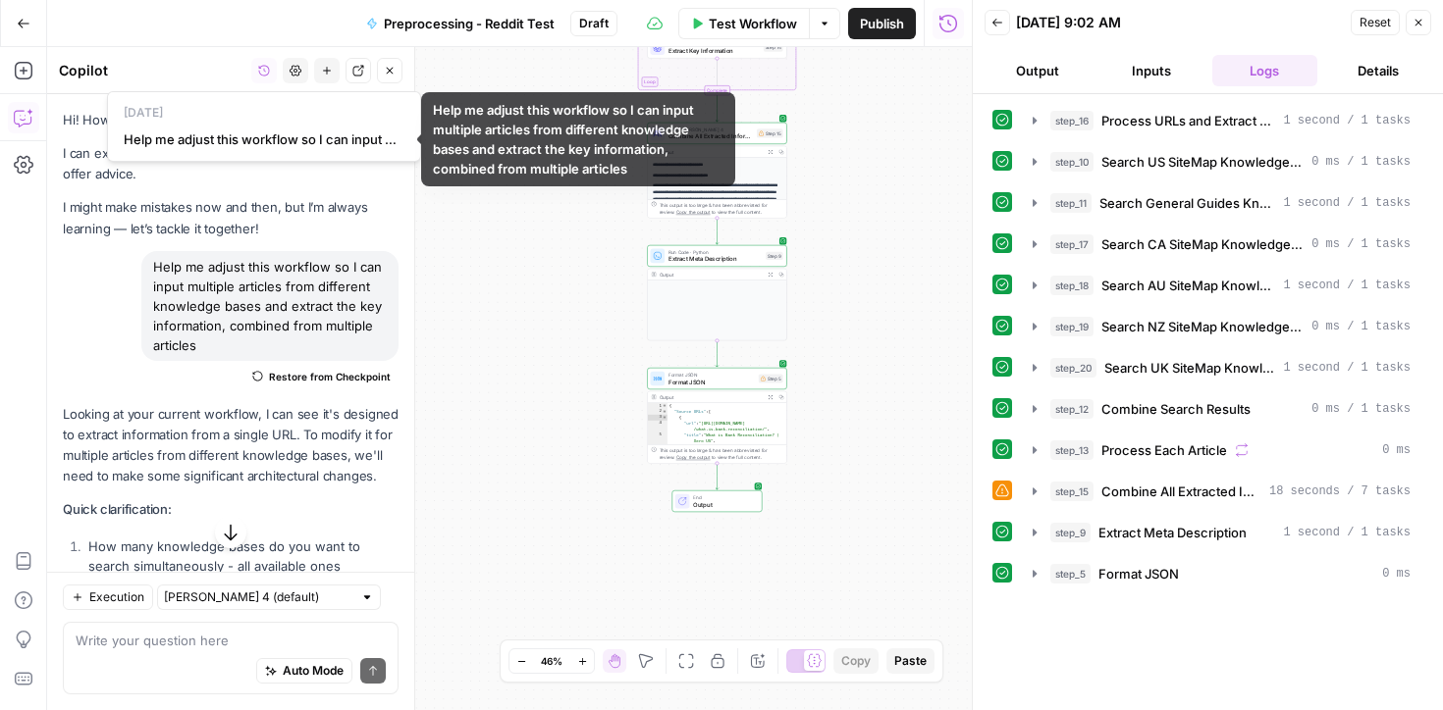
scroll to position [6050, 0]
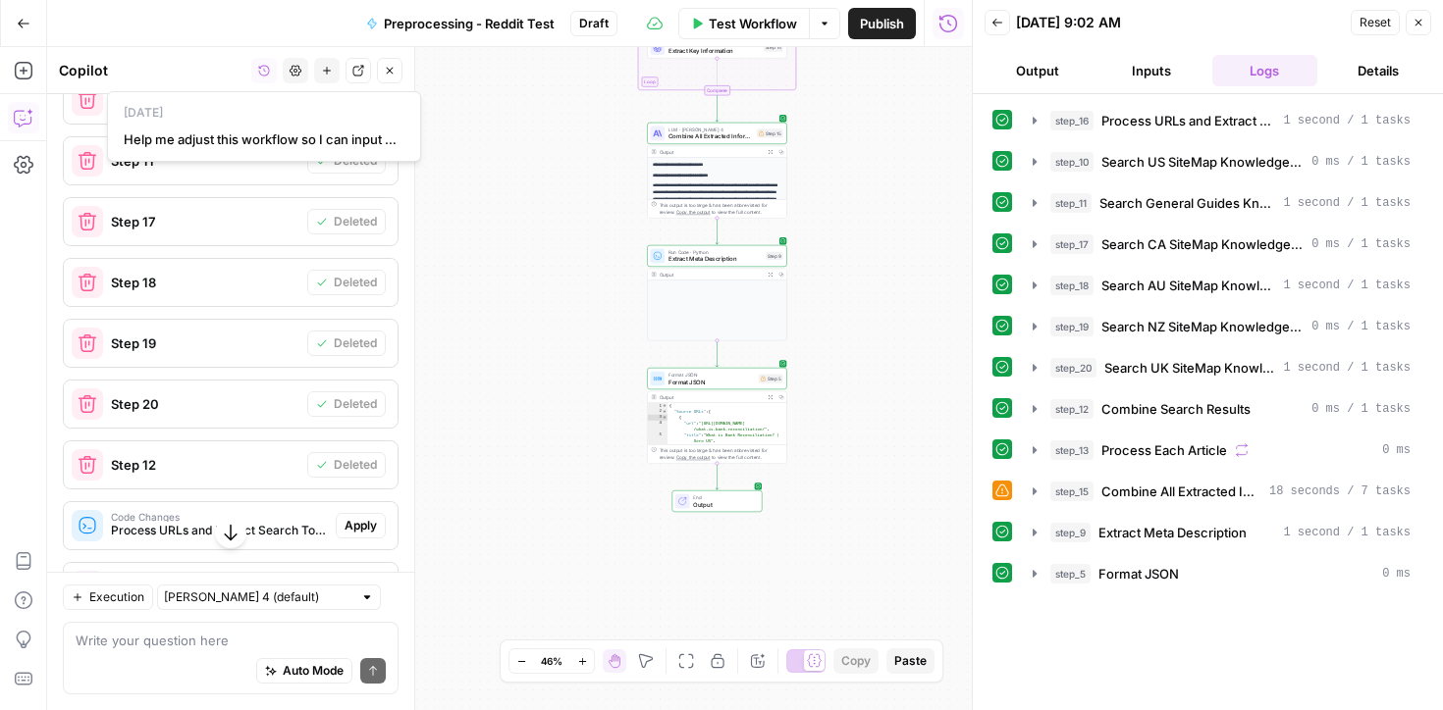
click at [258, 62] on button "History" at bounding box center [264, 71] width 26 height 26
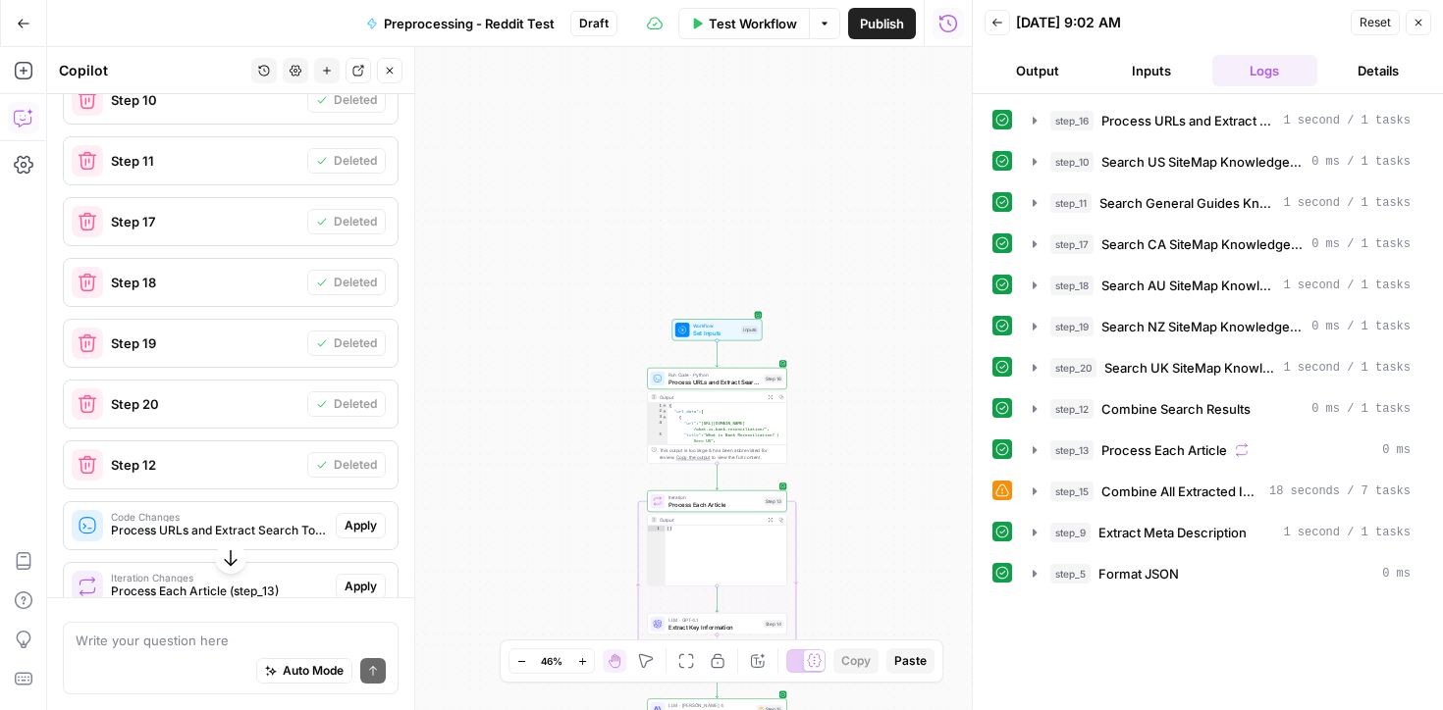
drag, startPoint x: 208, startPoint y: 365, endPoint x: 735, endPoint y: 416, distance: 529.4
click at [735, 416] on body "XeroOps New Home Browse Insights Opportunities Your Data Recent Grids Write Con…" at bounding box center [721, 355] width 1443 height 710
click at [247, 455] on span "Step 12" at bounding box center [205, 465] width 188 height 20
click at [246, 455] on span "Step 12" at bounding box center [205, 465] width 188 height 20
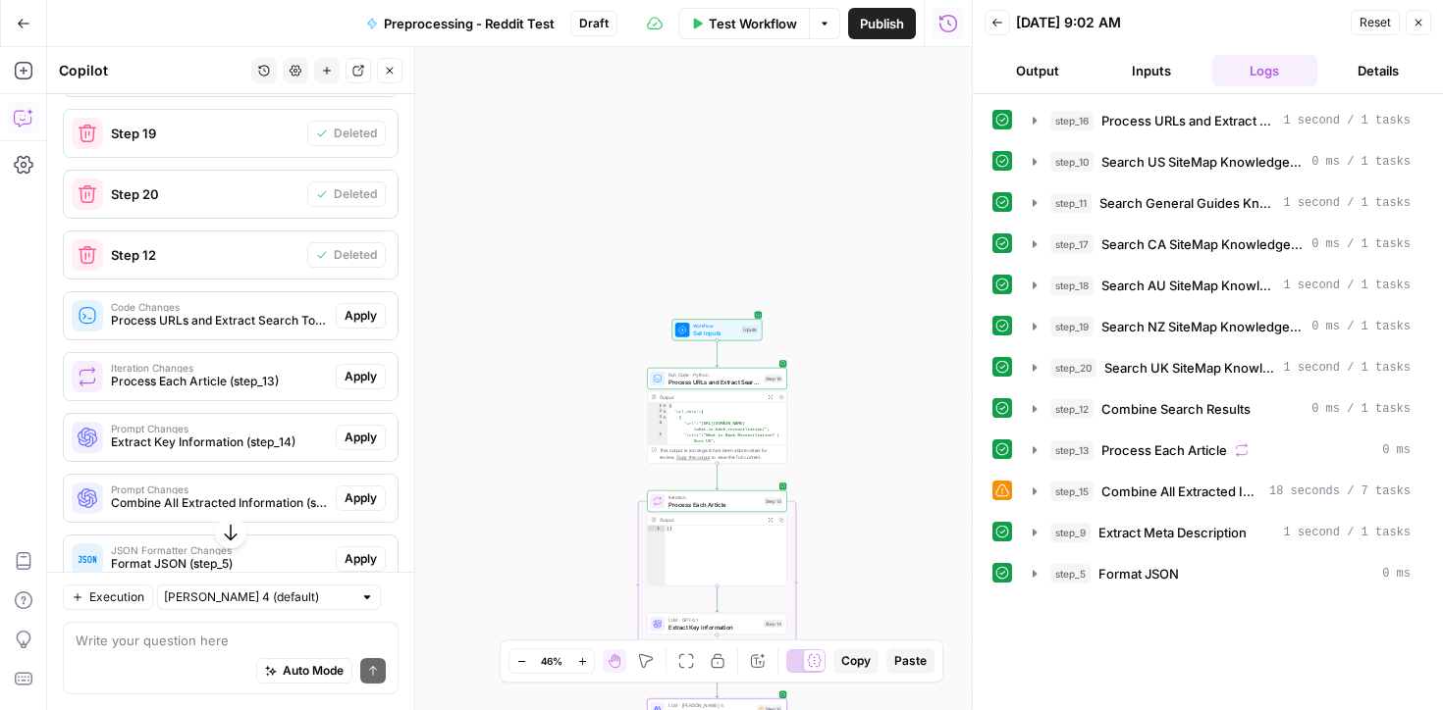
scroll to position [6269, 0]
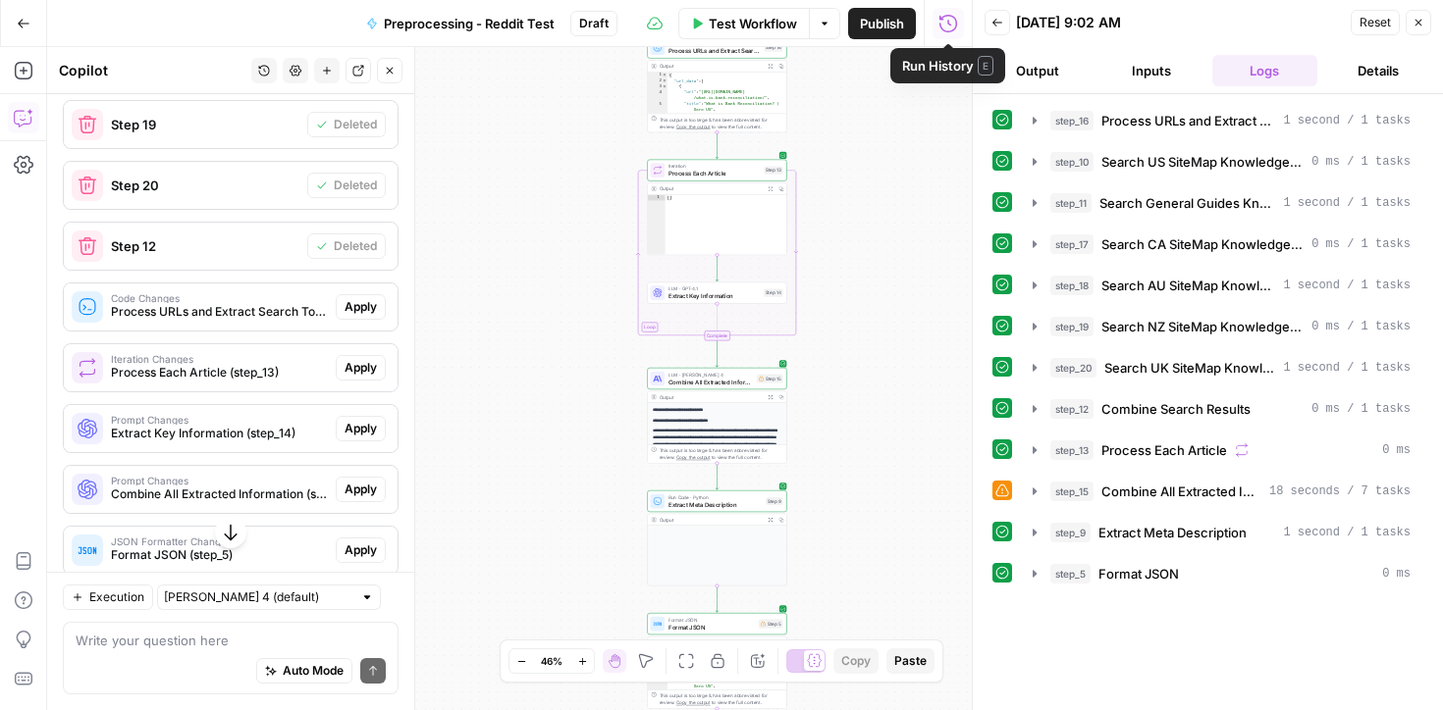
click at [952, 23] on icon "button" at bounding box center [948, 24] width 20 height 20
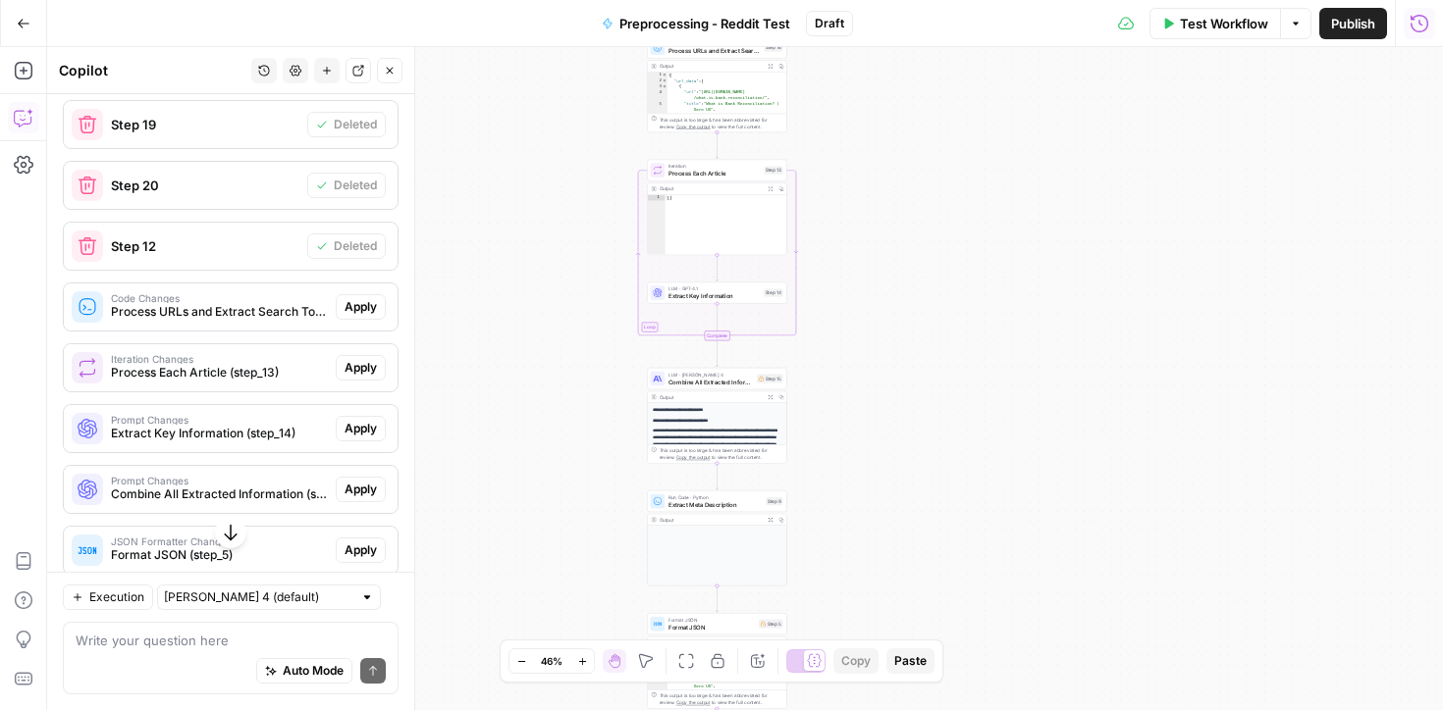
click at [1416, 27] on icon "button" at bounding box center [1419, 24] width 20 height 20
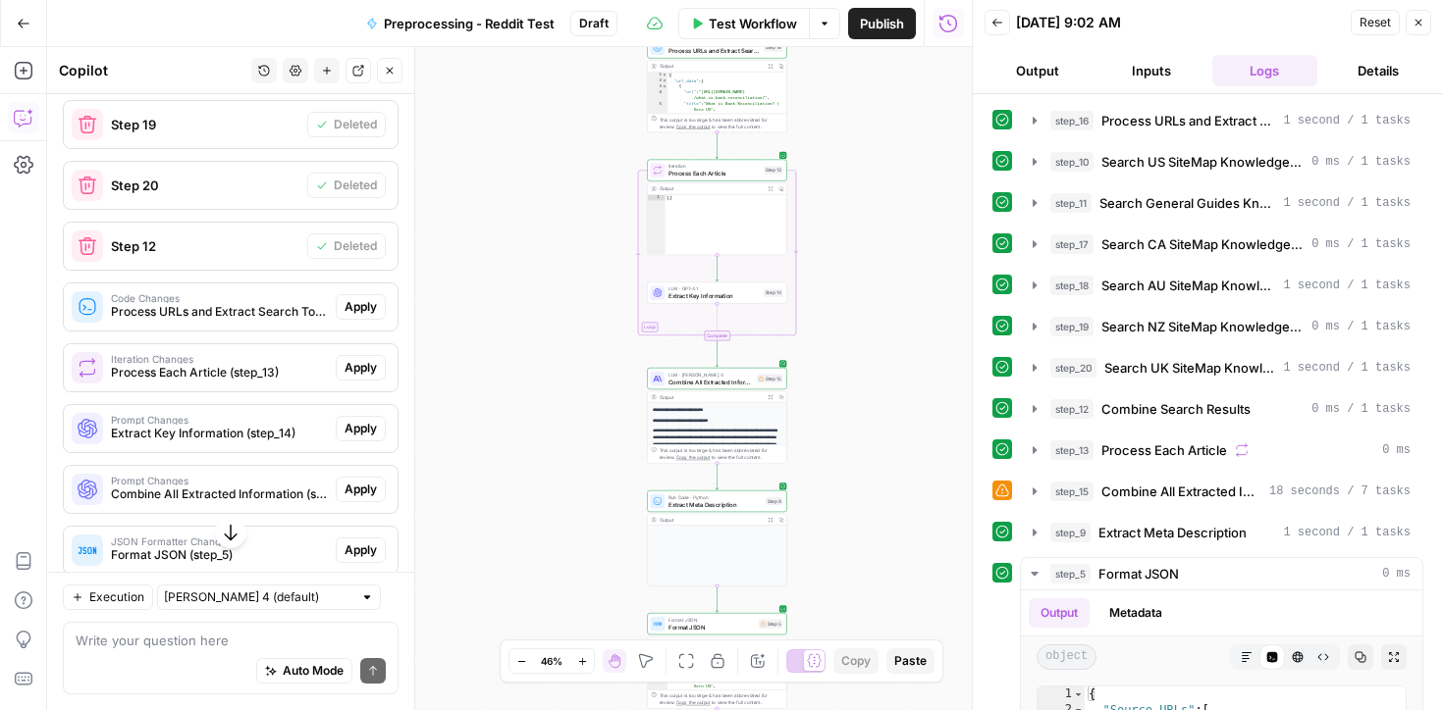
click at [1408, 26] on button "Close" at bounding box center [1418, 23] width 26 height 26
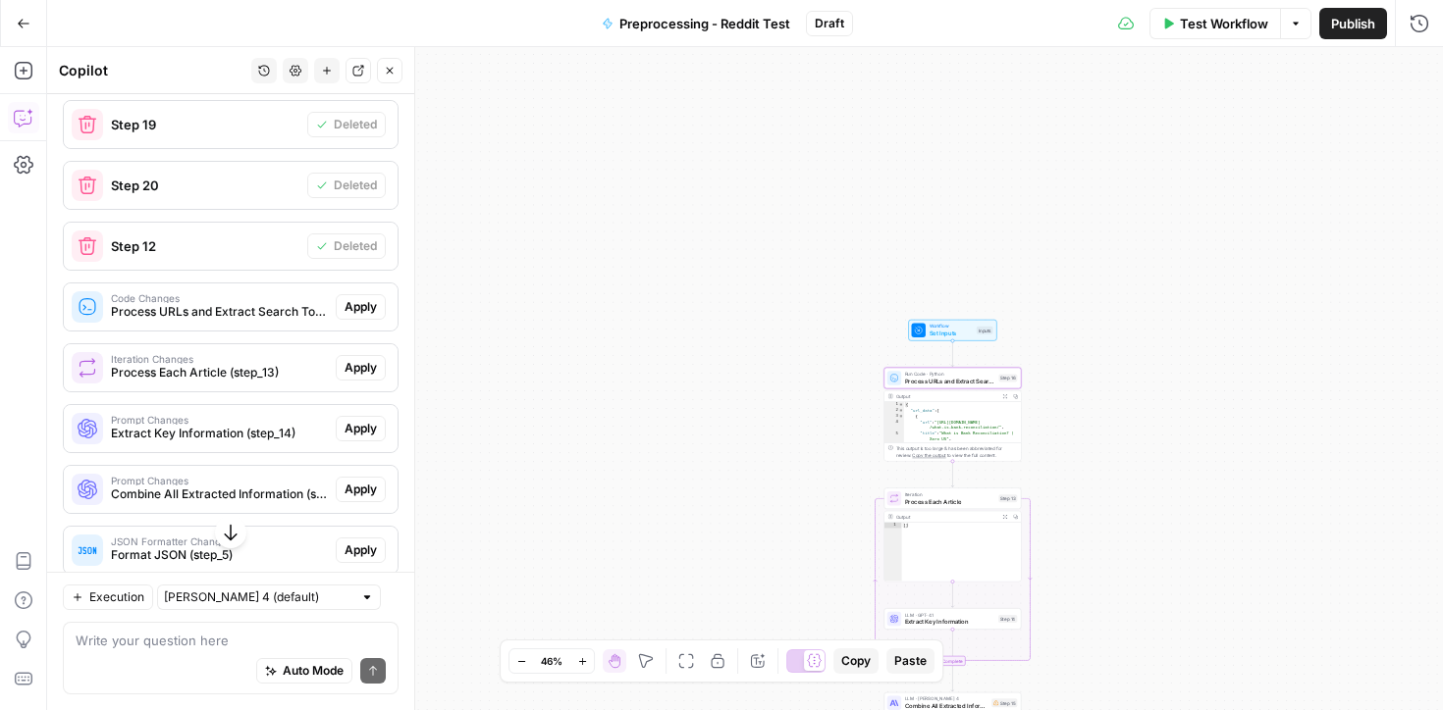
click at [362, 298] on span "Apply" at bounding box center [360, 307] width 32 height 18
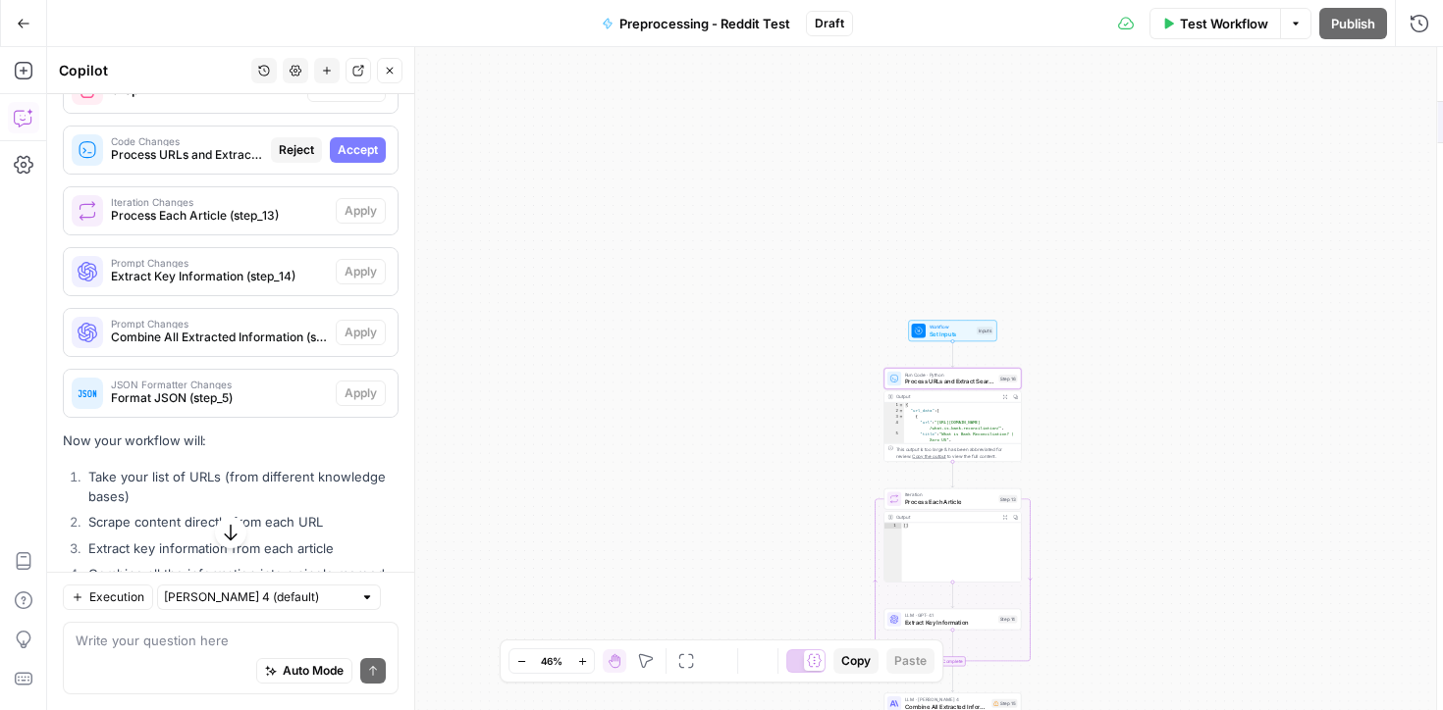
scroll to position [6112, 0]
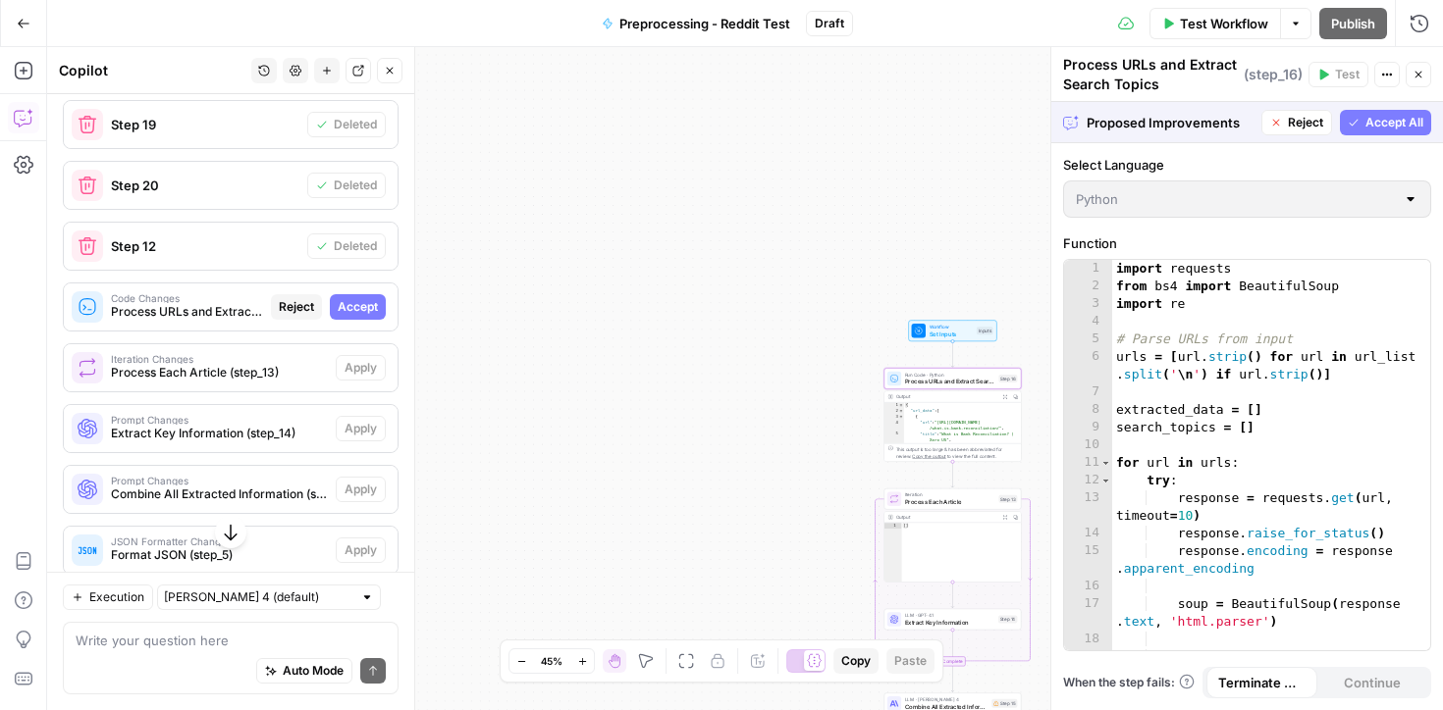
click at [361, 298] on span "Accept" at bounding box center [358, 307] width 40 height 18
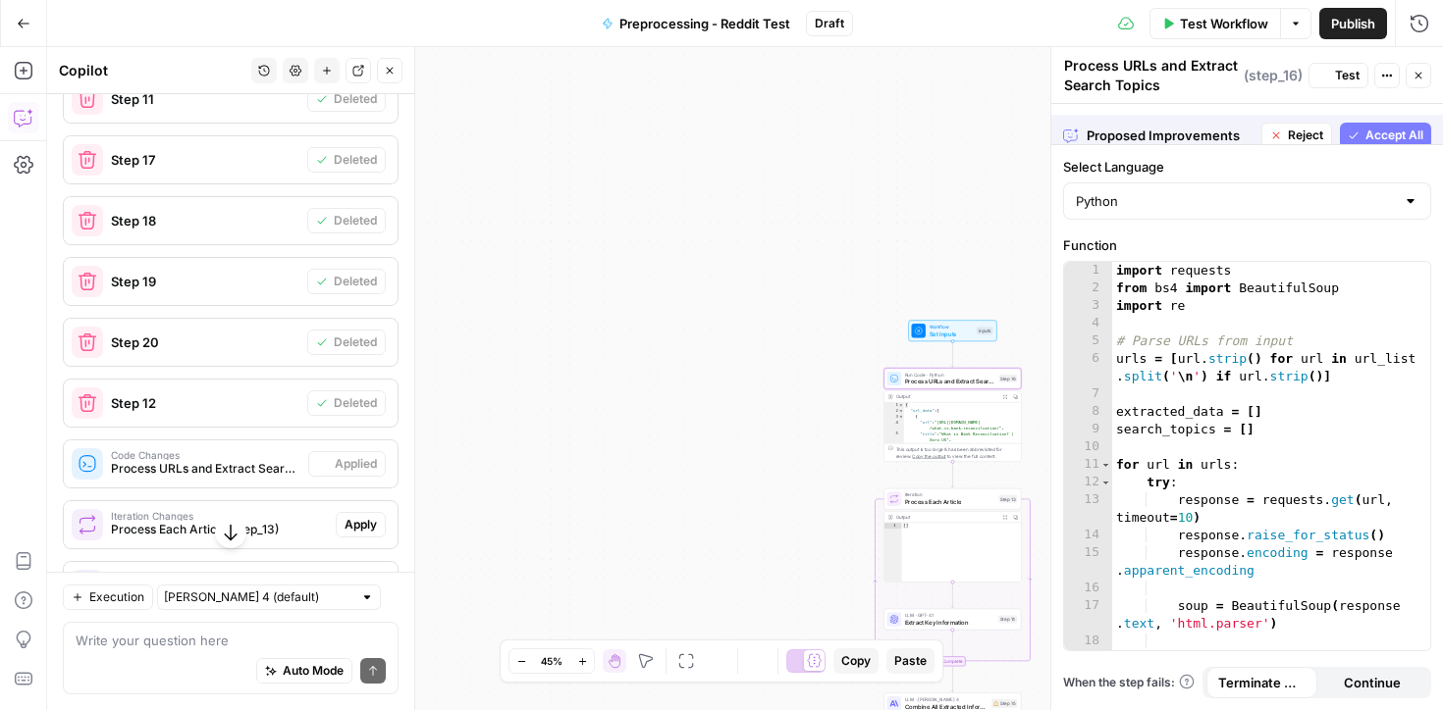
scroll to position [6269, 0]
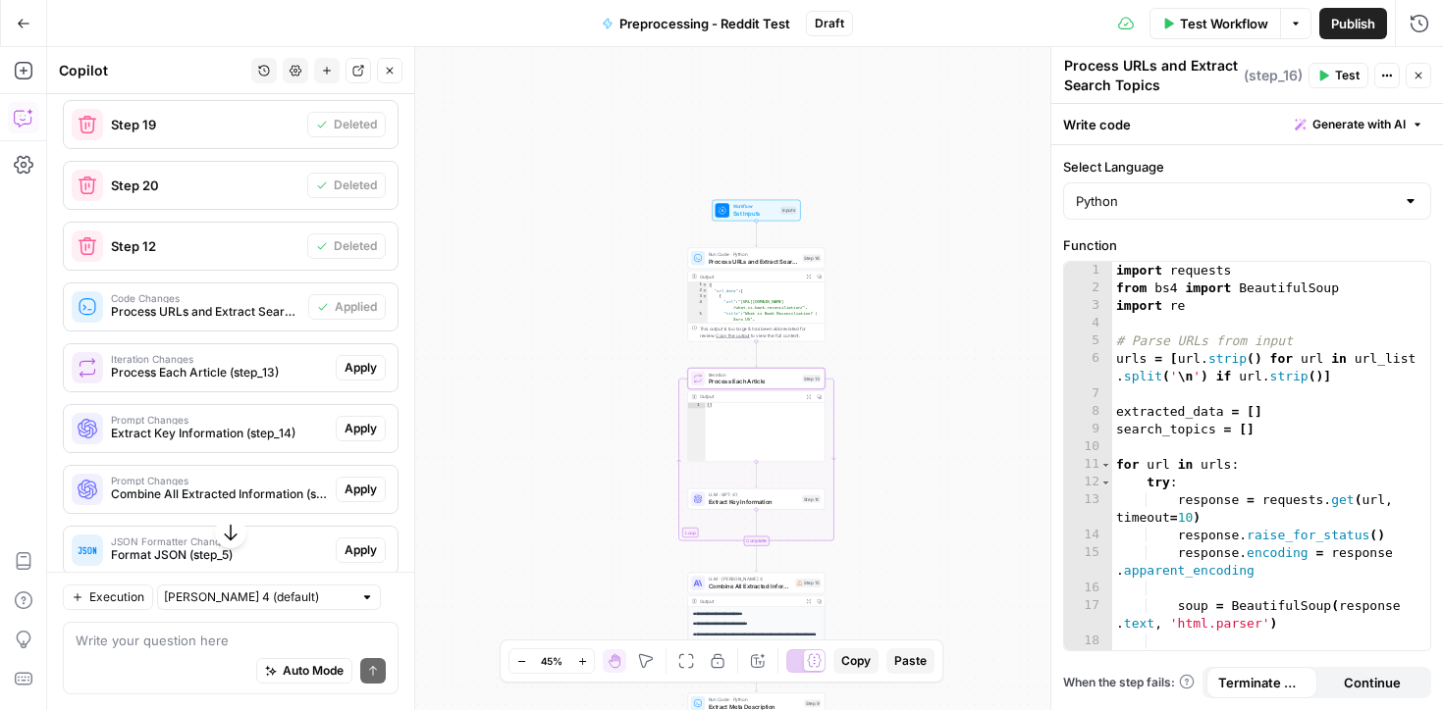
click at [359, 359] on span "Apply" at bounding box center [360, 368] width 32 height 18
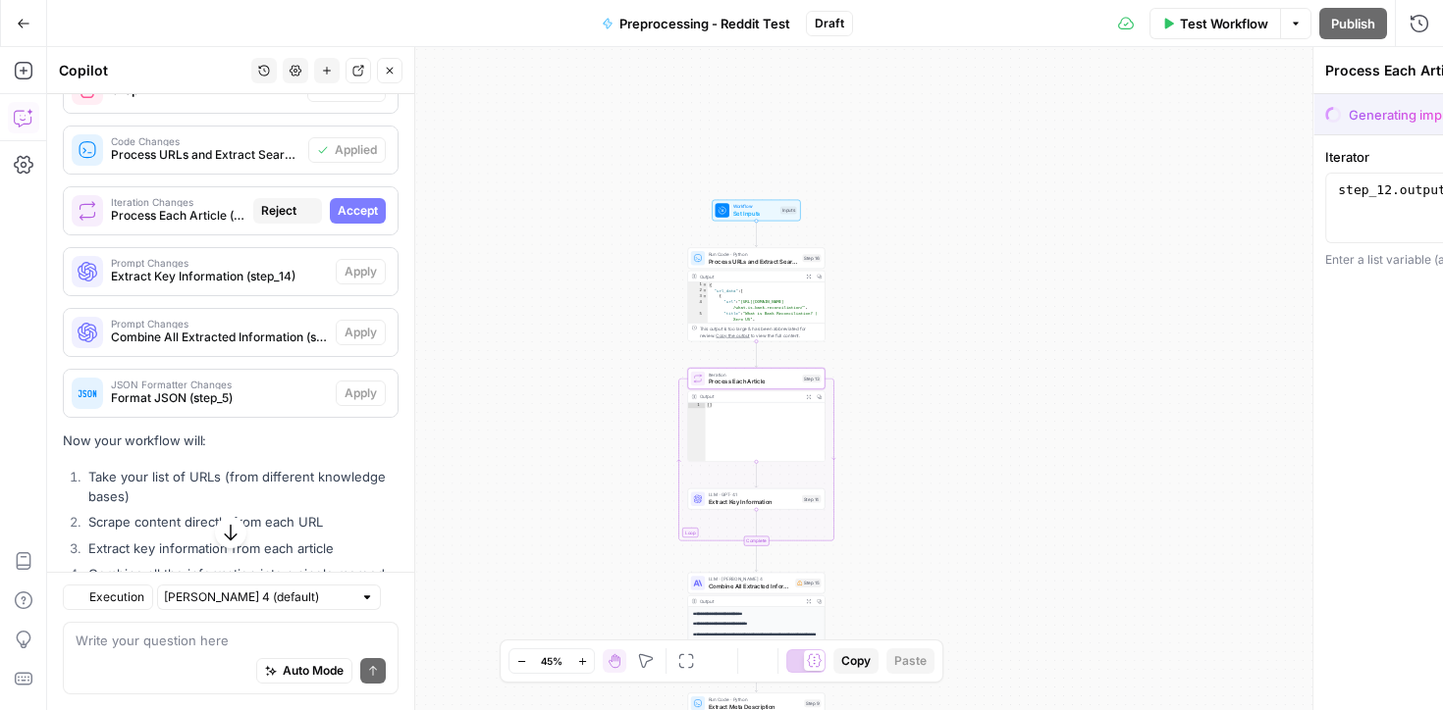
scroll to position [6112, 0]
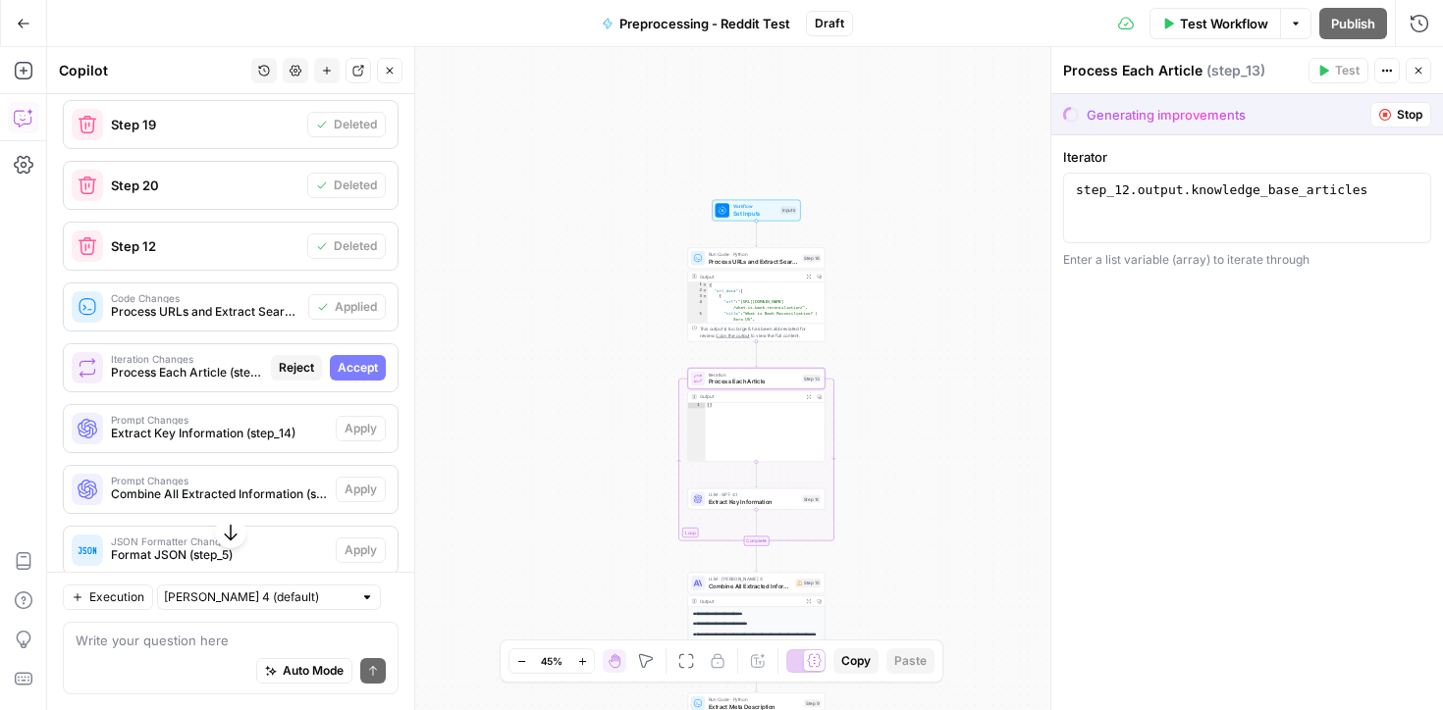
click at [364, 359] on span "Accept" at bounding box center [358, 368] width 40 height 18
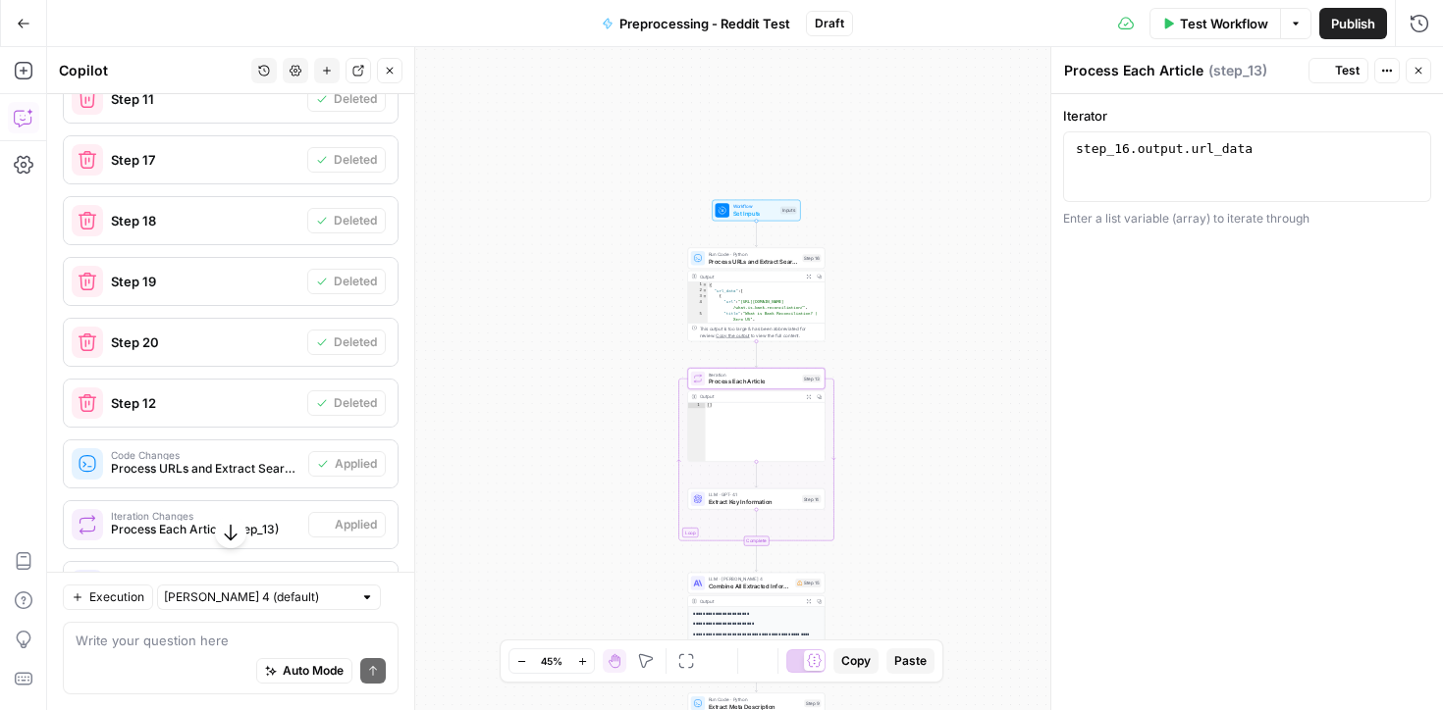
scroll to position [6269, 0]
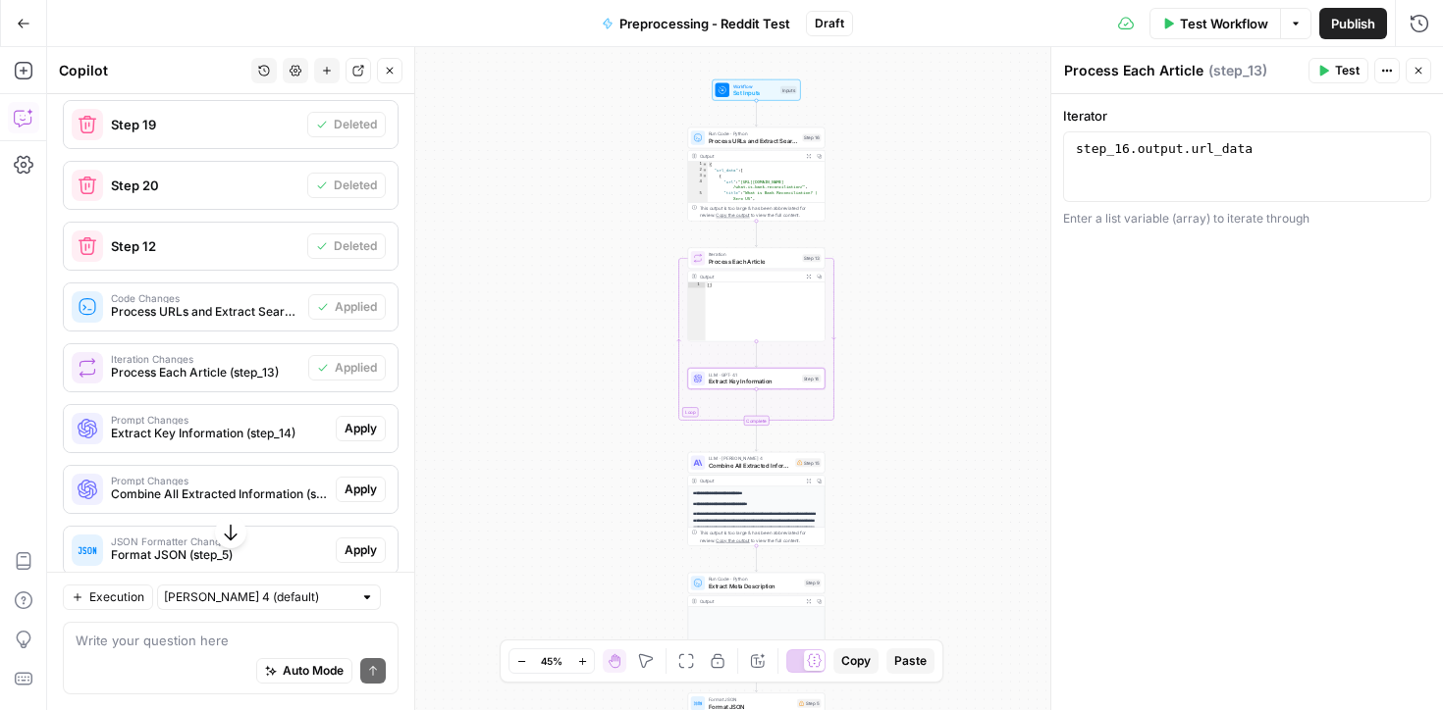
click at [360, 416] on button "Apply" at bounding box center [361, 429] width 50 height 26
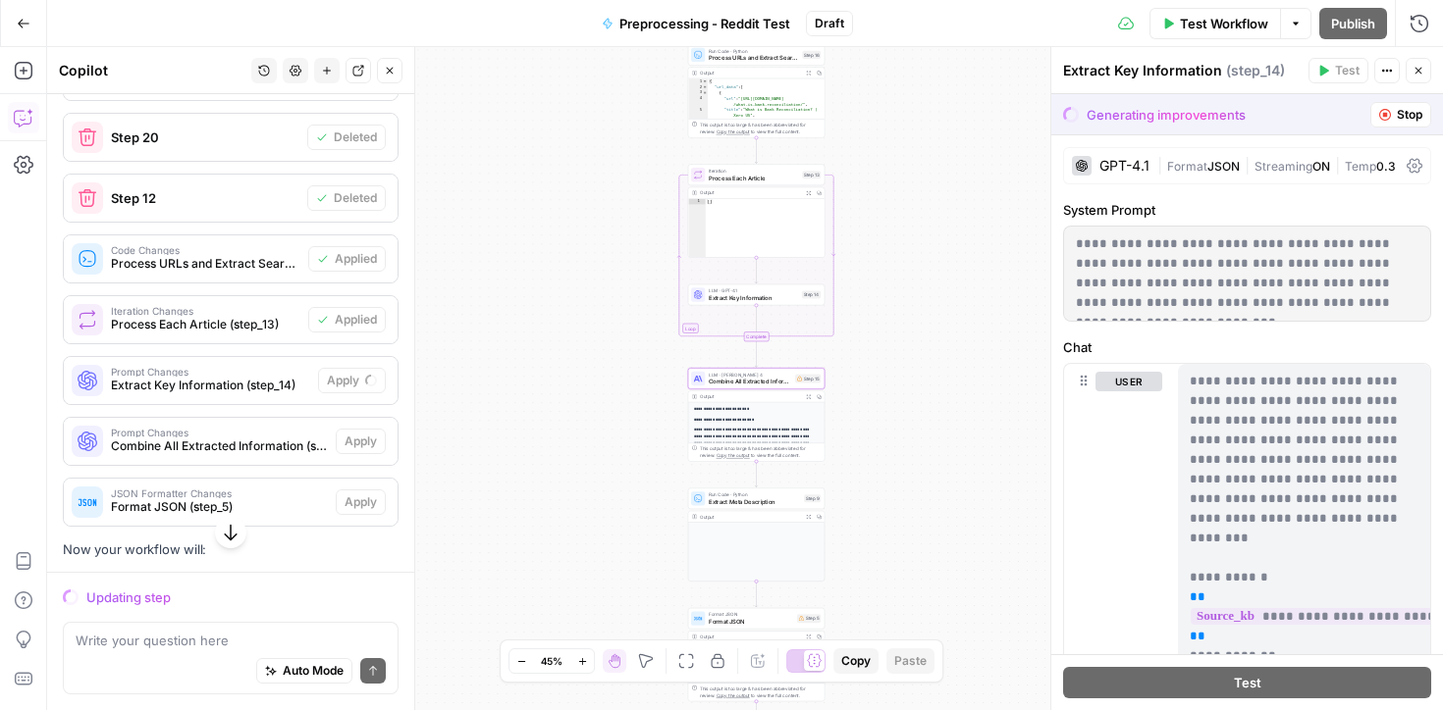
scroll to position [6161, 0]
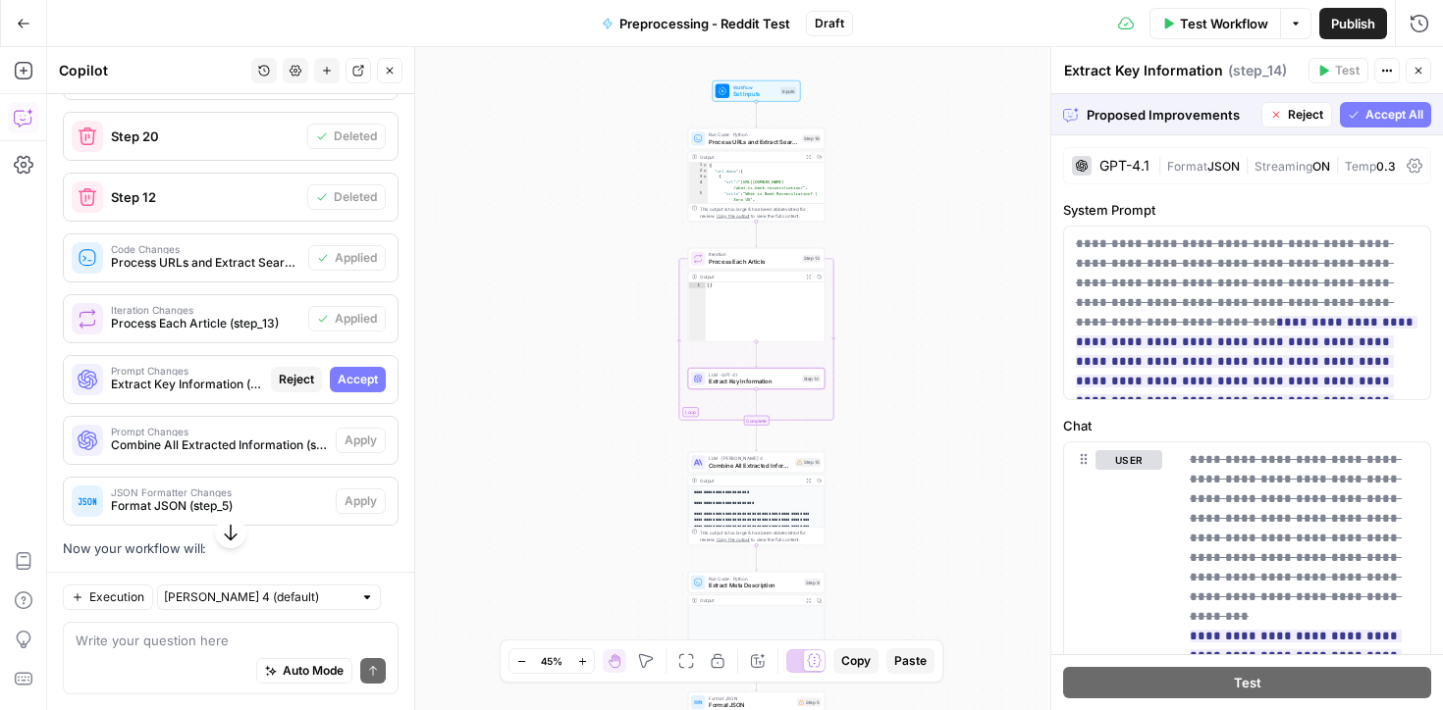
click at [349, 371] on span "Accept" at bounding box center [358, 380] width 40 height 18
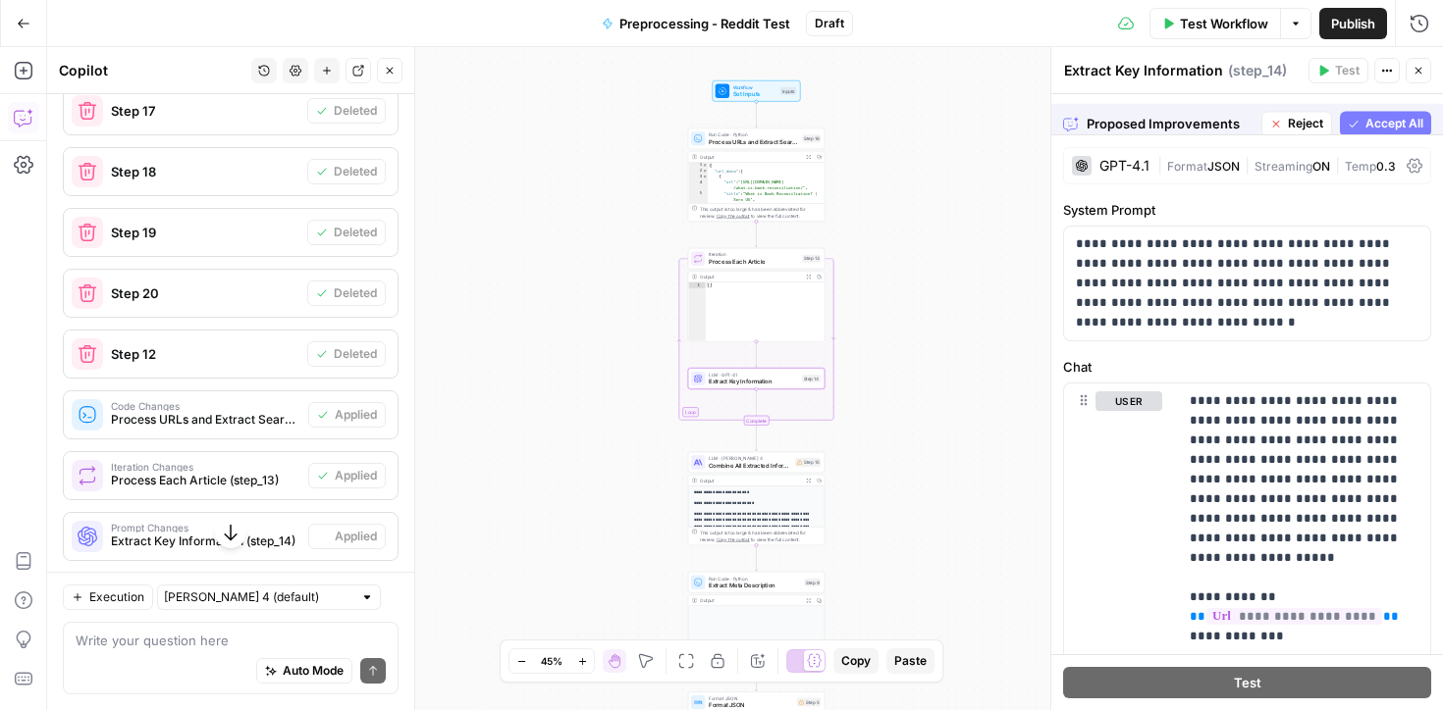
scroll to position [6318, 0]
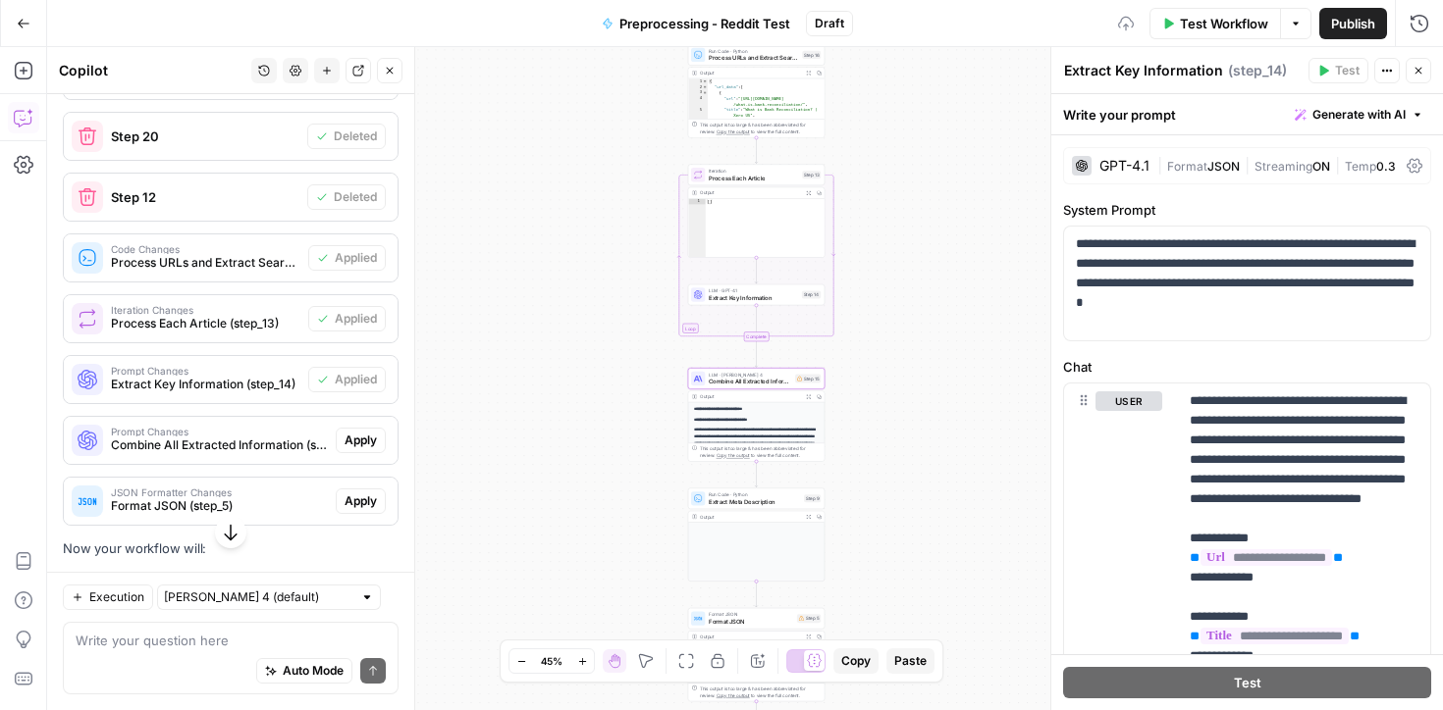
click at [357, 432] on span "Apply" at bounding box center [360, 441] width 32 height 18
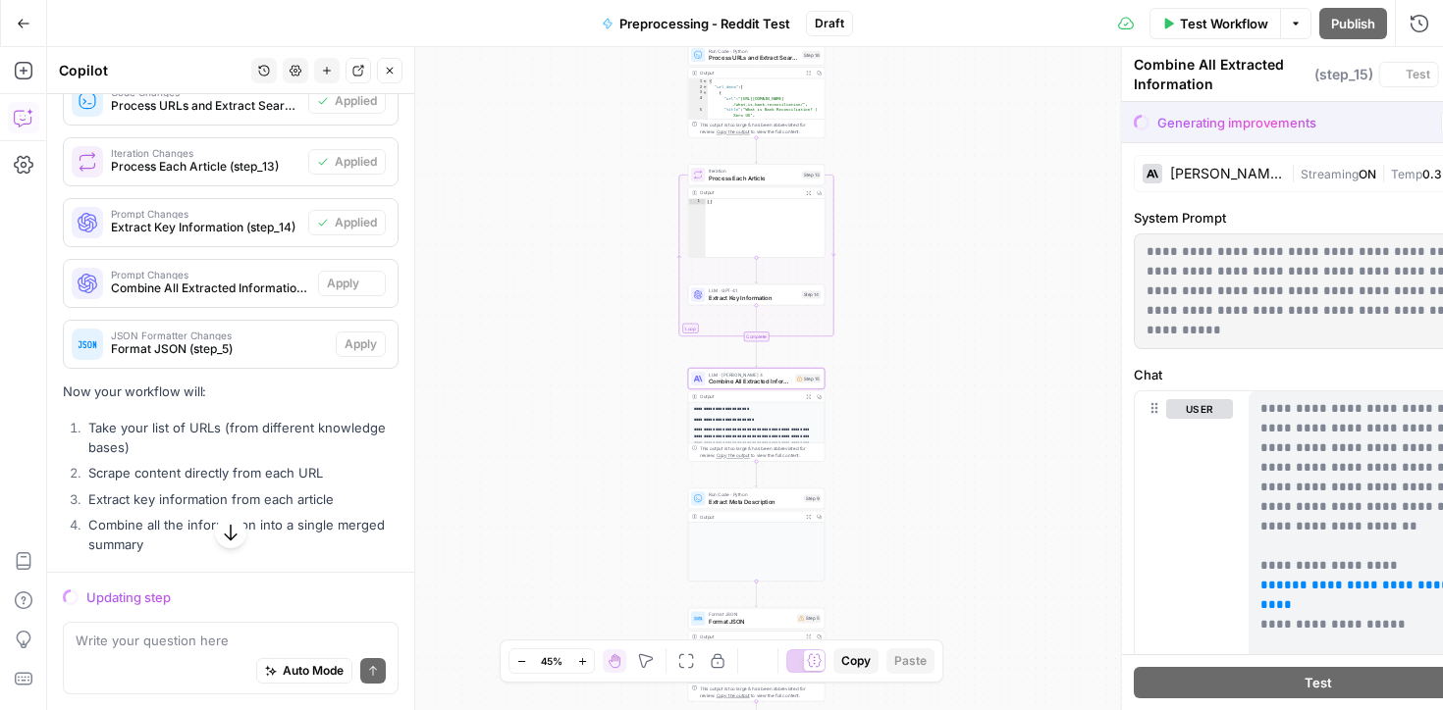
scroll to position [6161, 0]
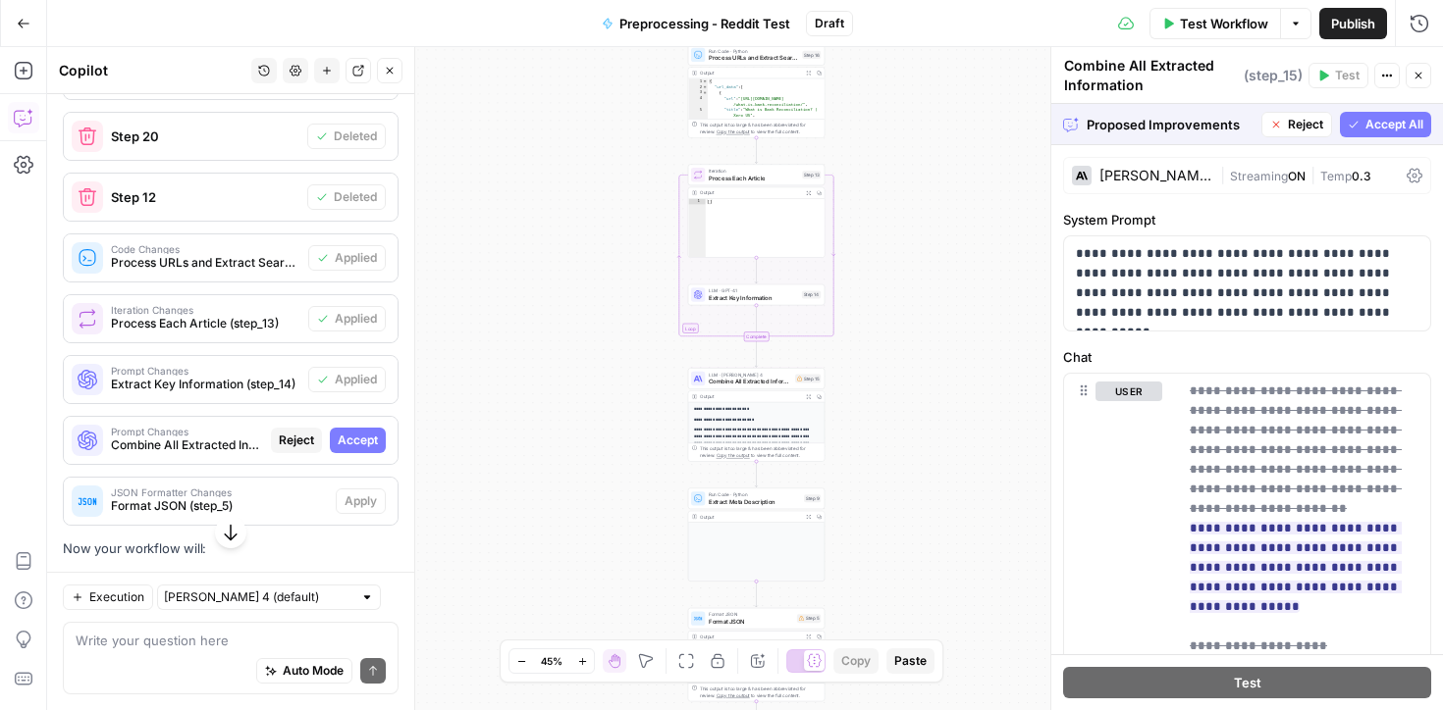
click at [1371, 116] on span "Accept All" at bounding box center [1394, 125] width 58 height 18
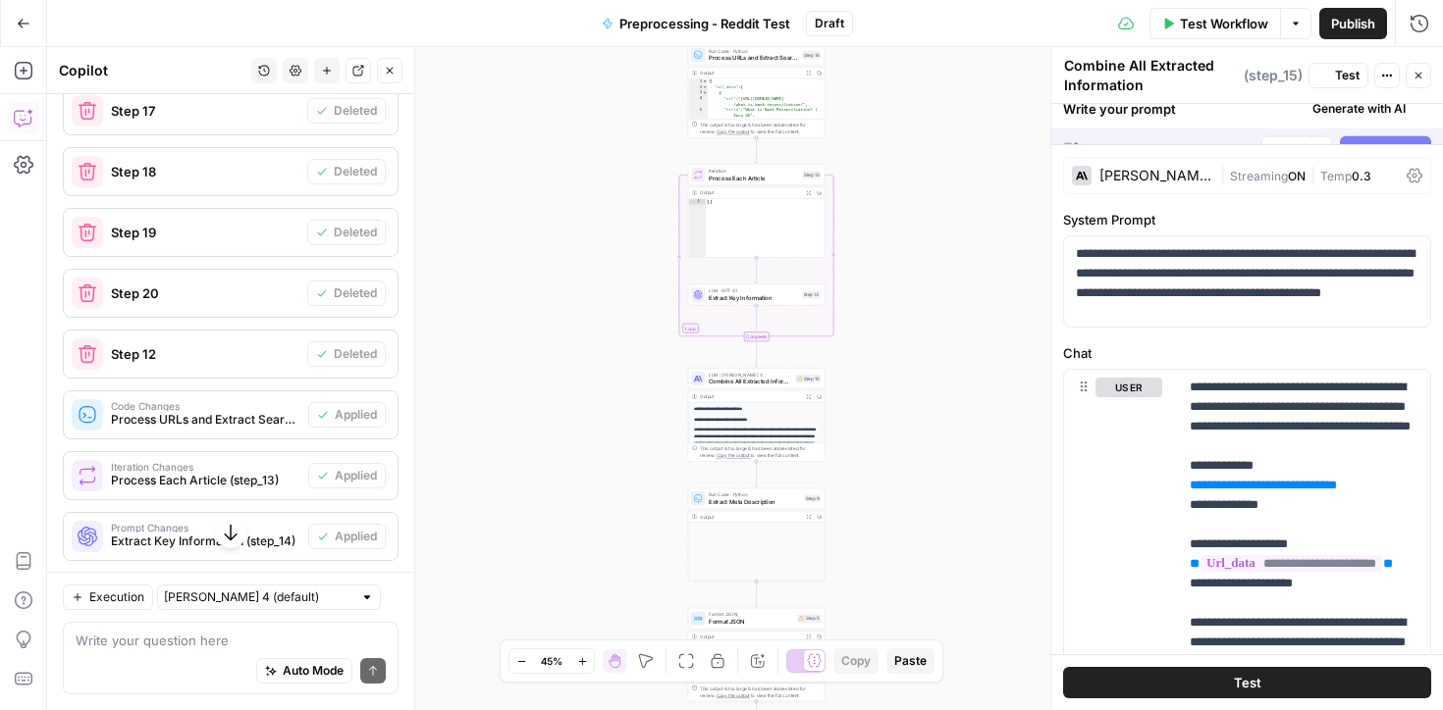
scroll to position [6318, 0]
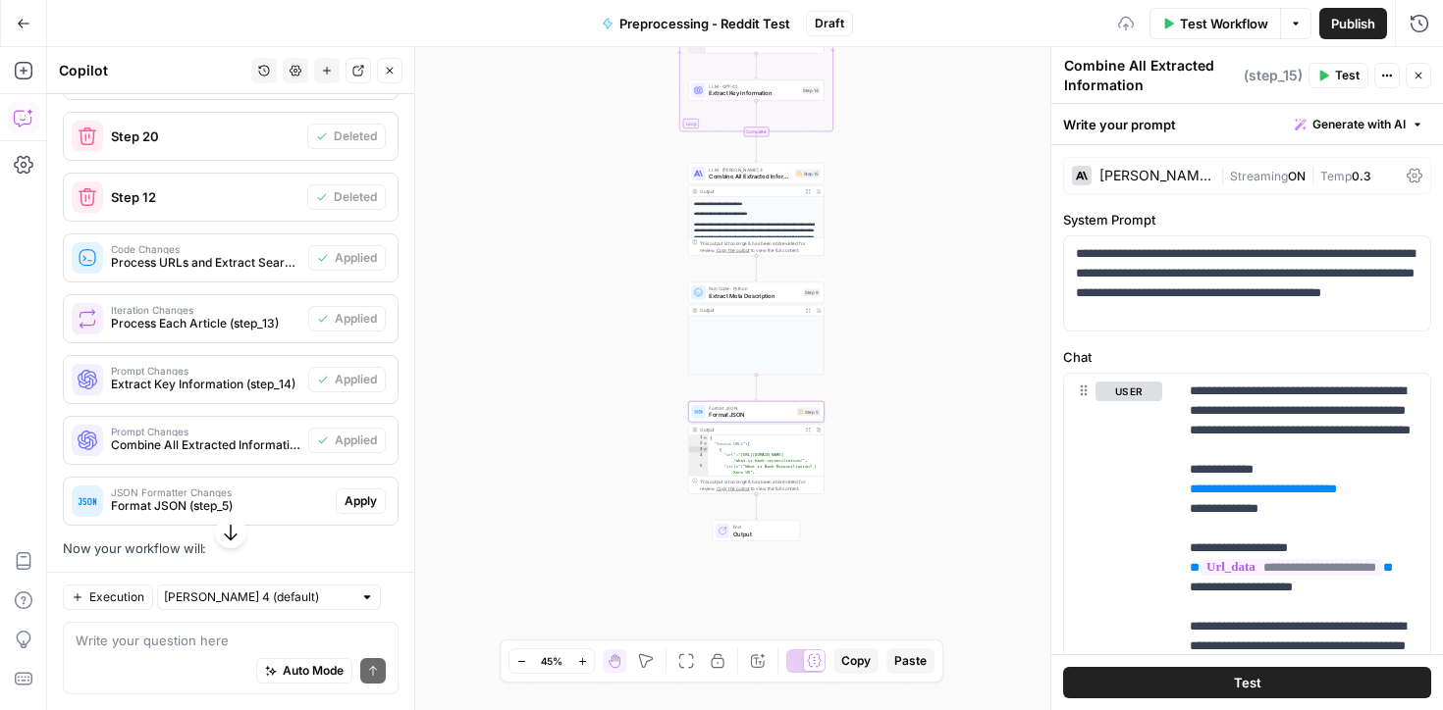
click at [367, 493] on span "Apply" at bounding box center [360, 502] width 32 height 18
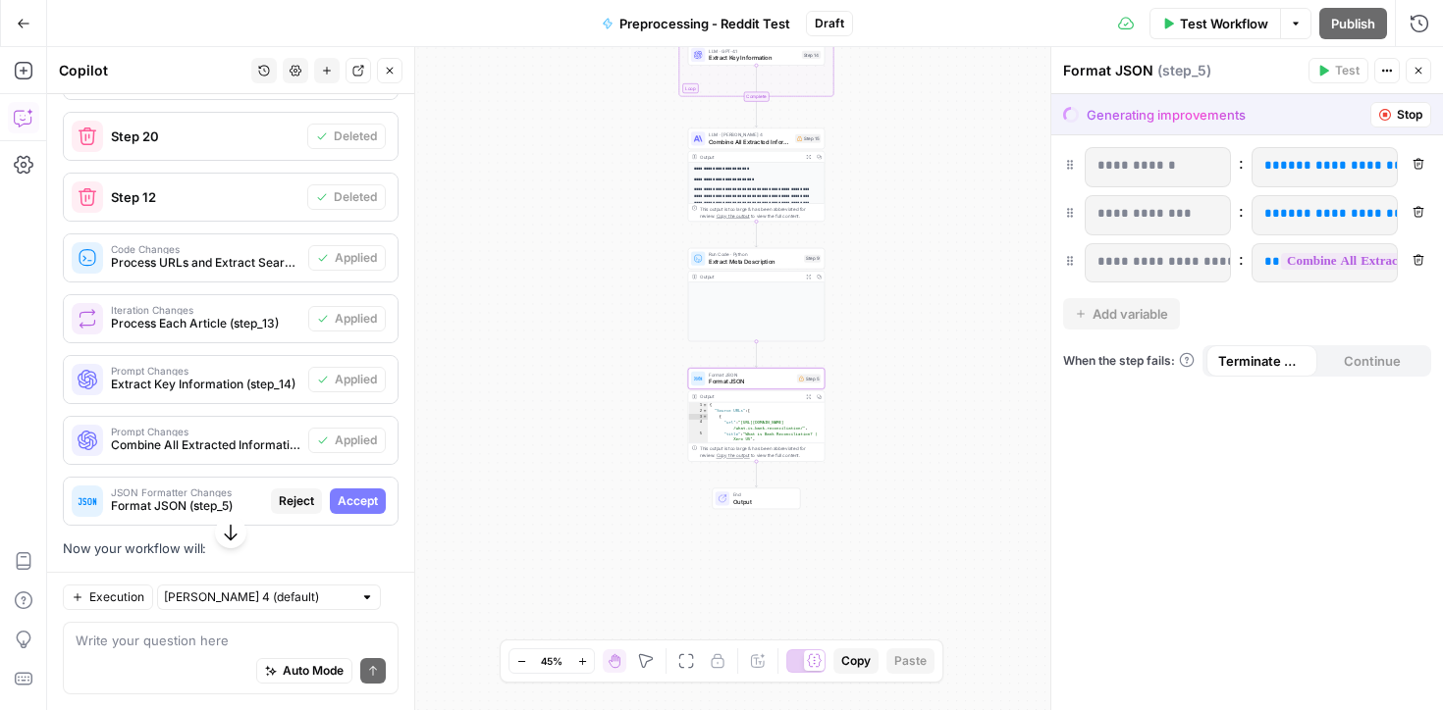
click at [367, 493] on span "Accept" at bounding box center [358, 502] width 40 height 18
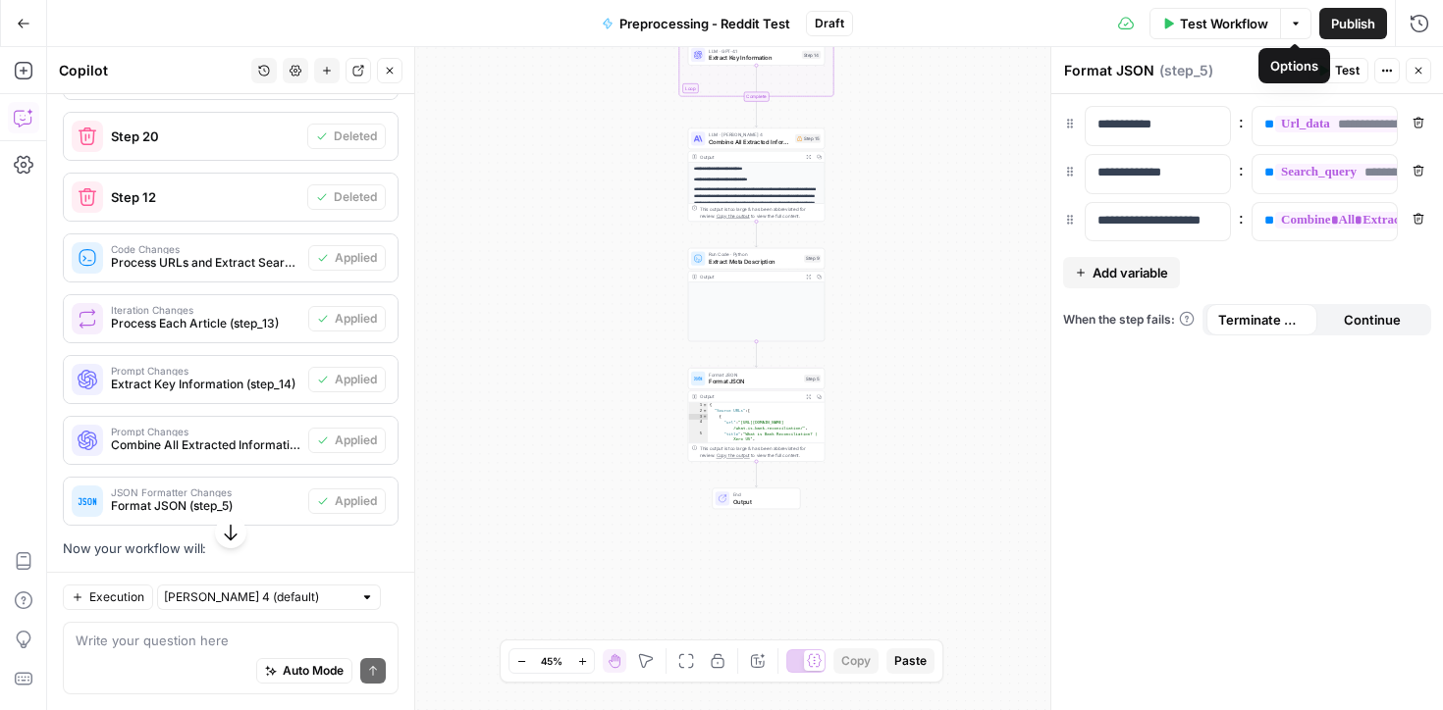
click at [1209, 23] on span "Test Workflow" at bounding box center [1224, 24] width 88 height 20
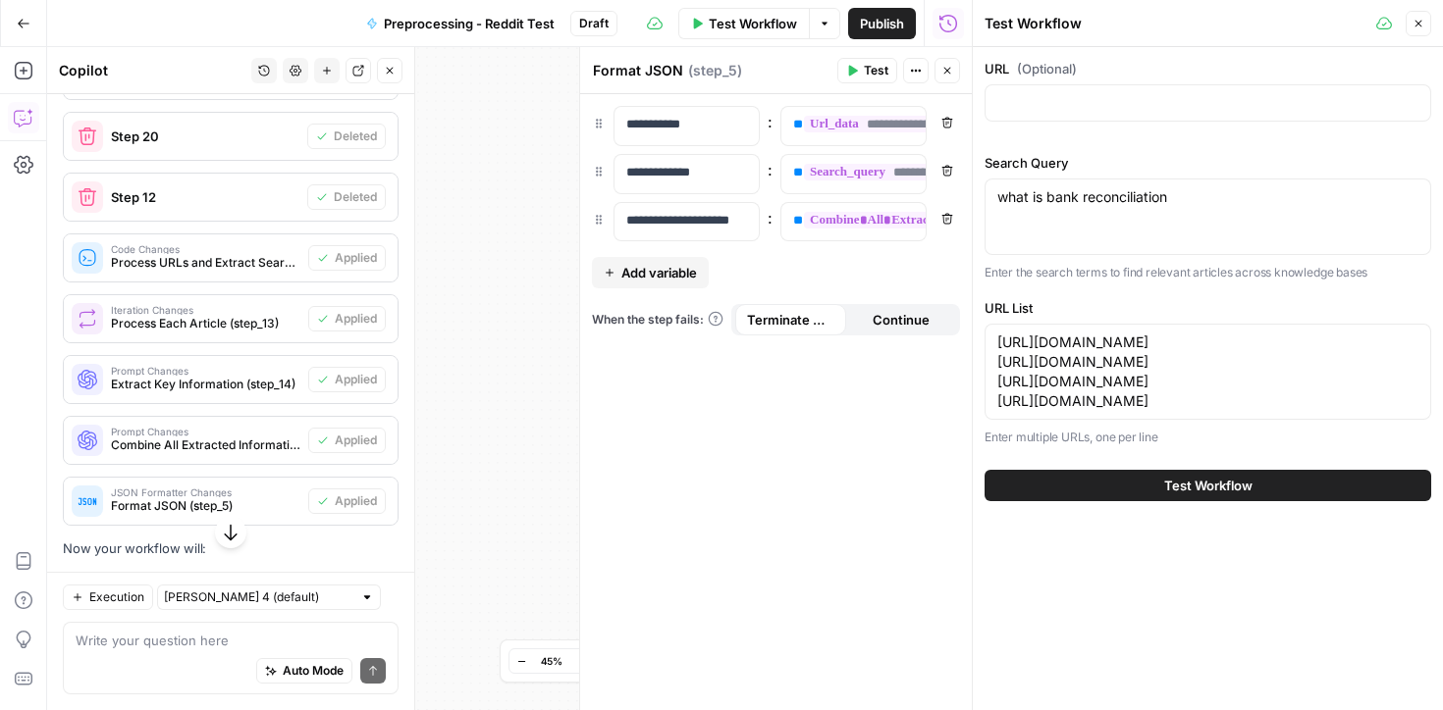
click at [1130, 501] on button "Test Workflow" at bounding box center [1207, 485] width 447 height 31
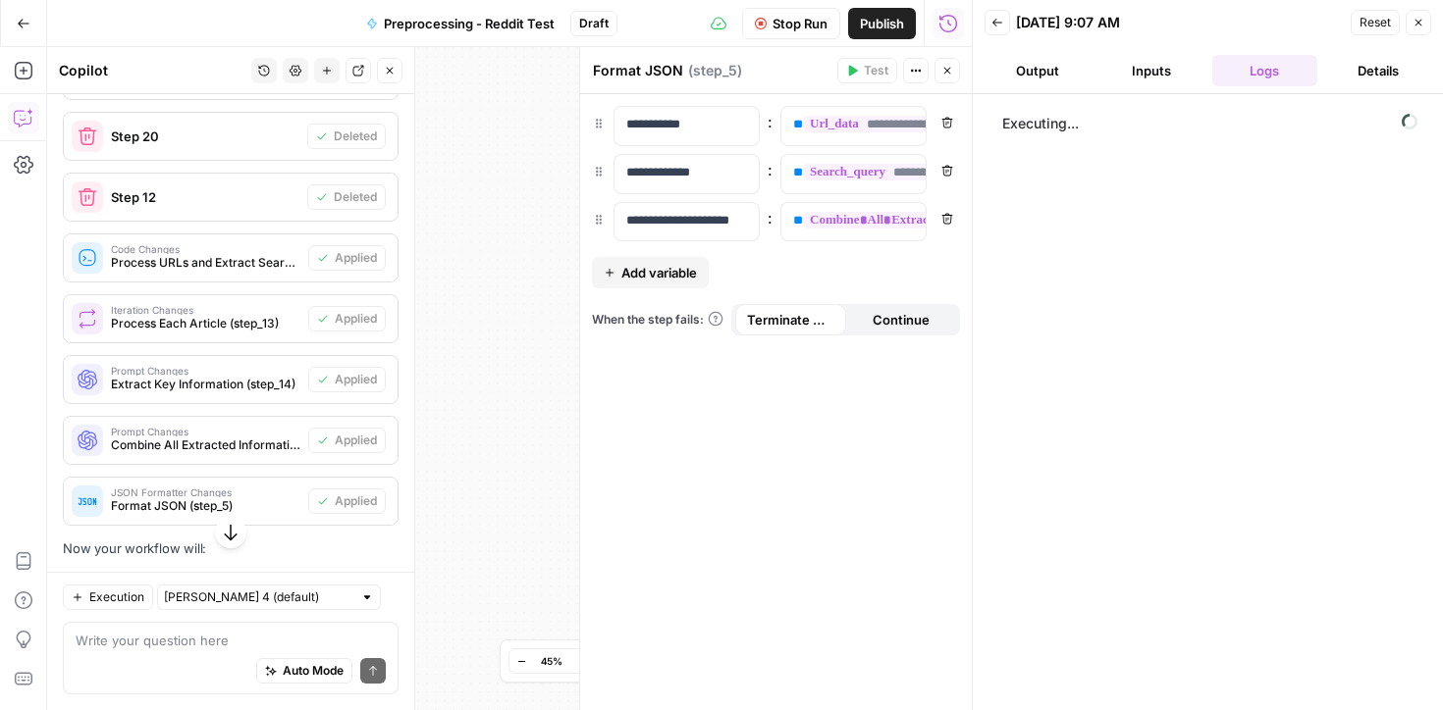
click at [951, 78] on button "Close" at bounding box center [947, 71] width 26 height 26
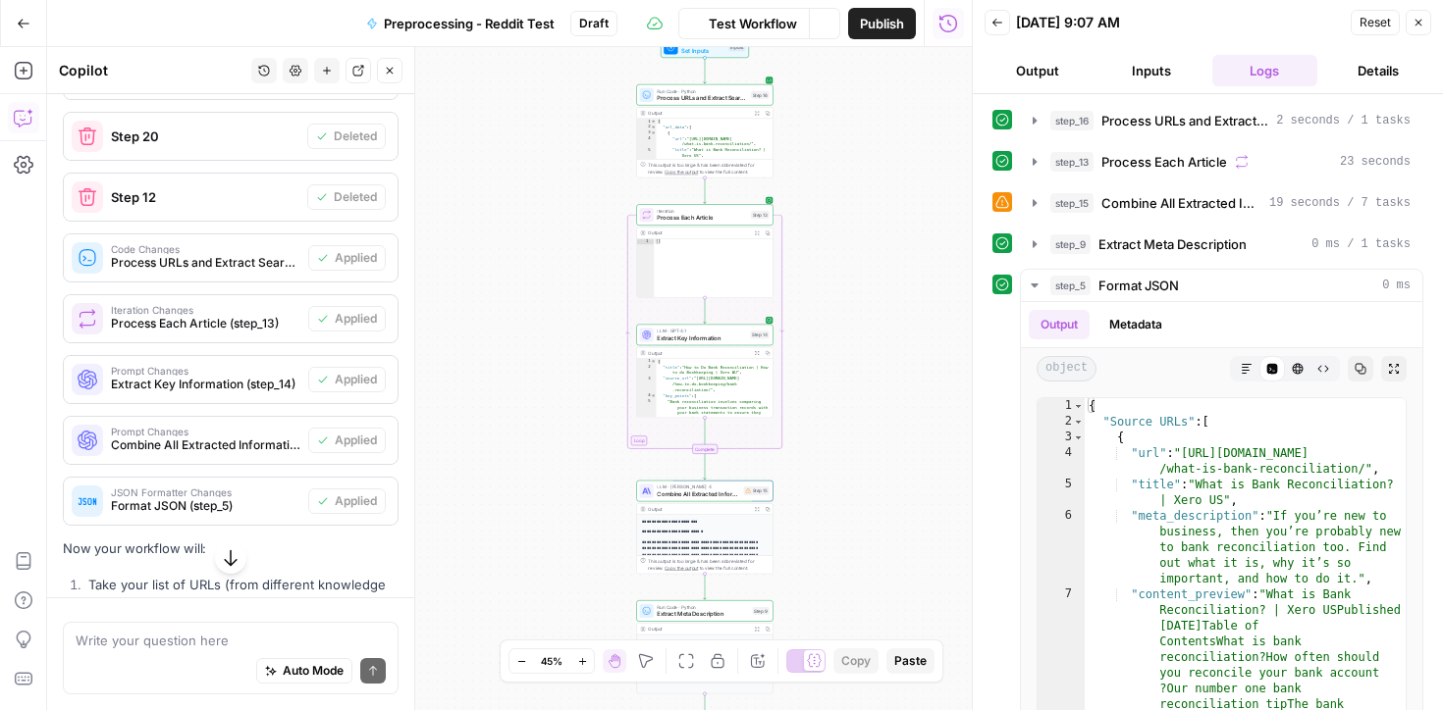
scroll to position [6318, 0]
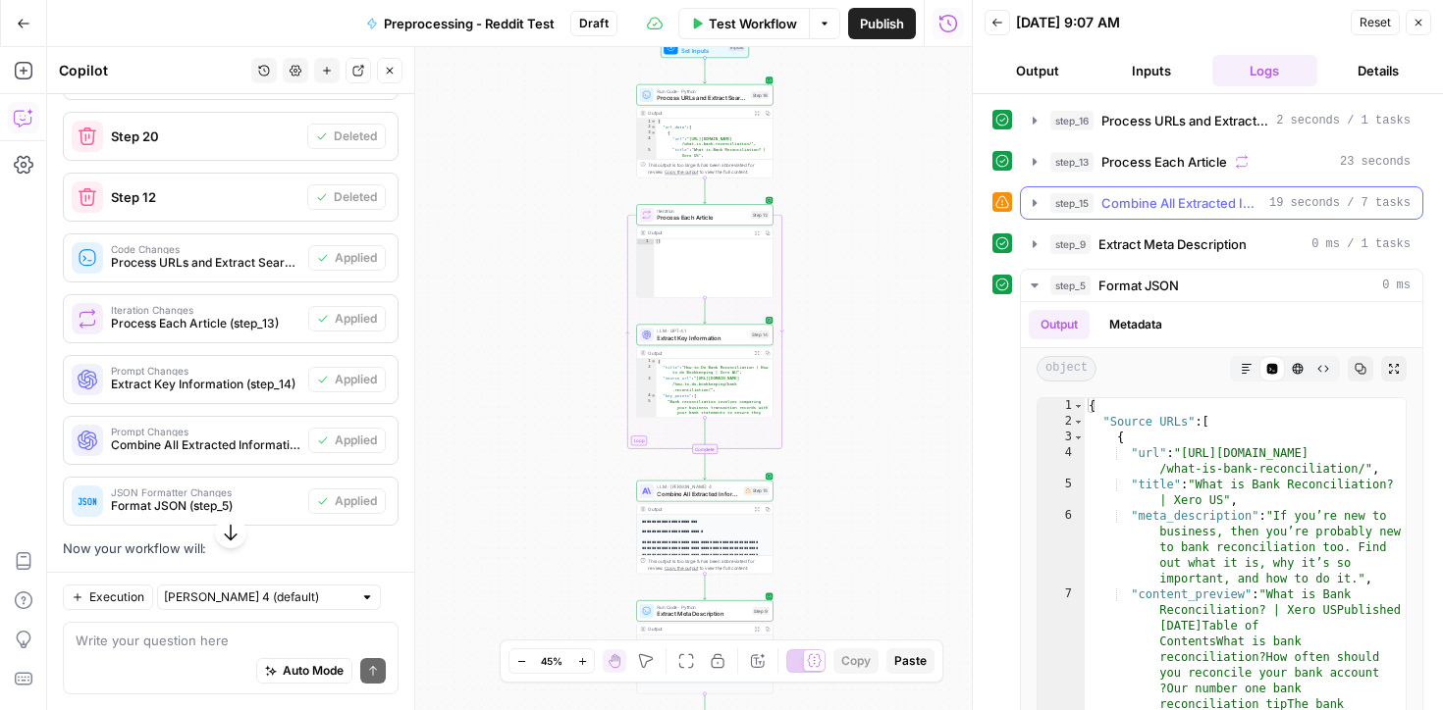
click at [1033, 204] on icon "button" at bounding box center [1034, 202] width 4 height 7
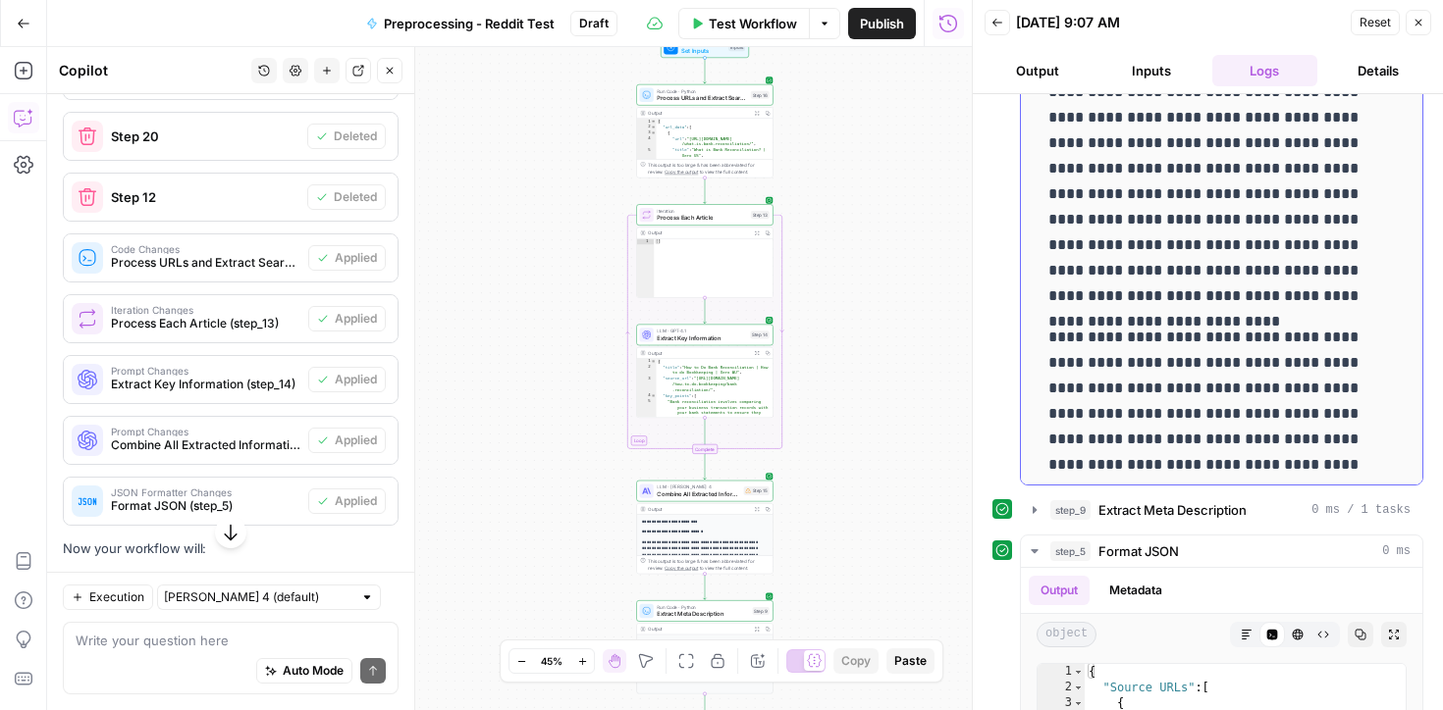
scroll to position [0, 0]
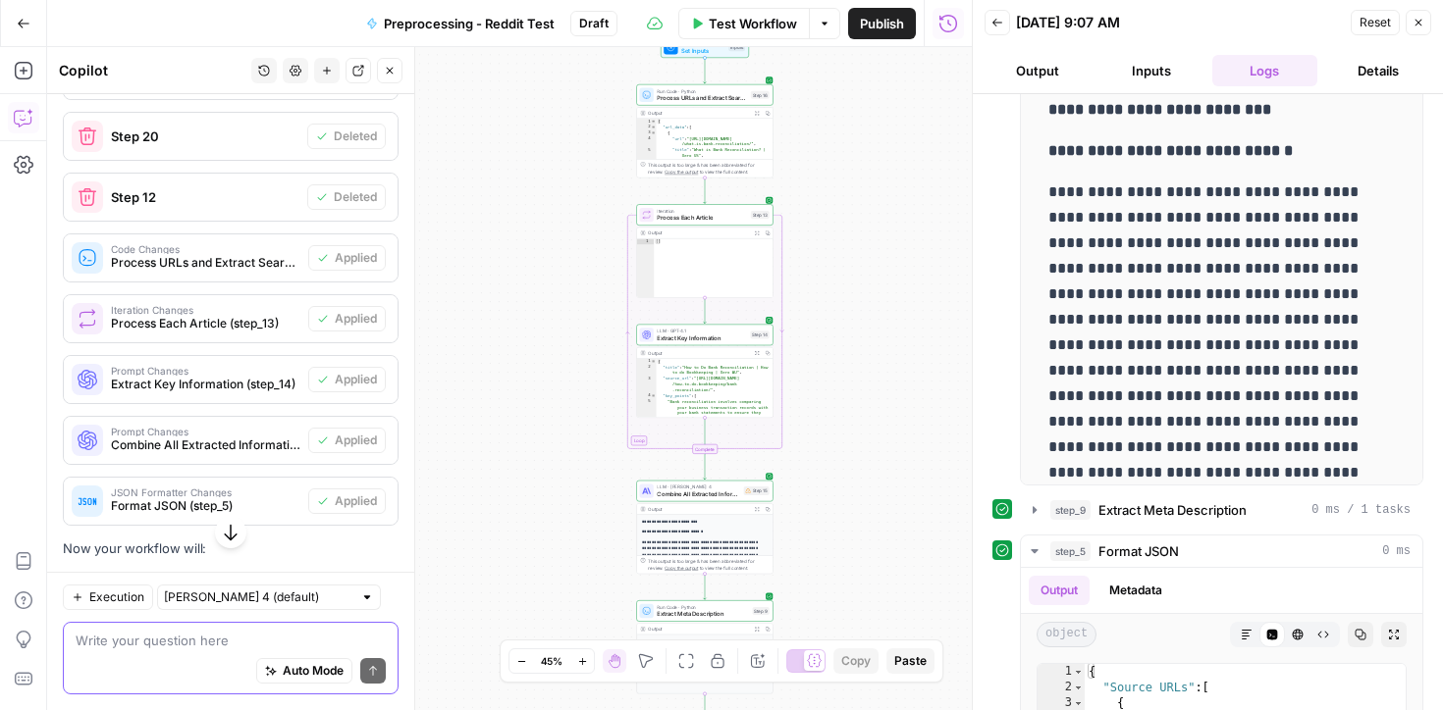
click at [118, 638] on textarea at bounding box center [231, 641] width 310 height 20
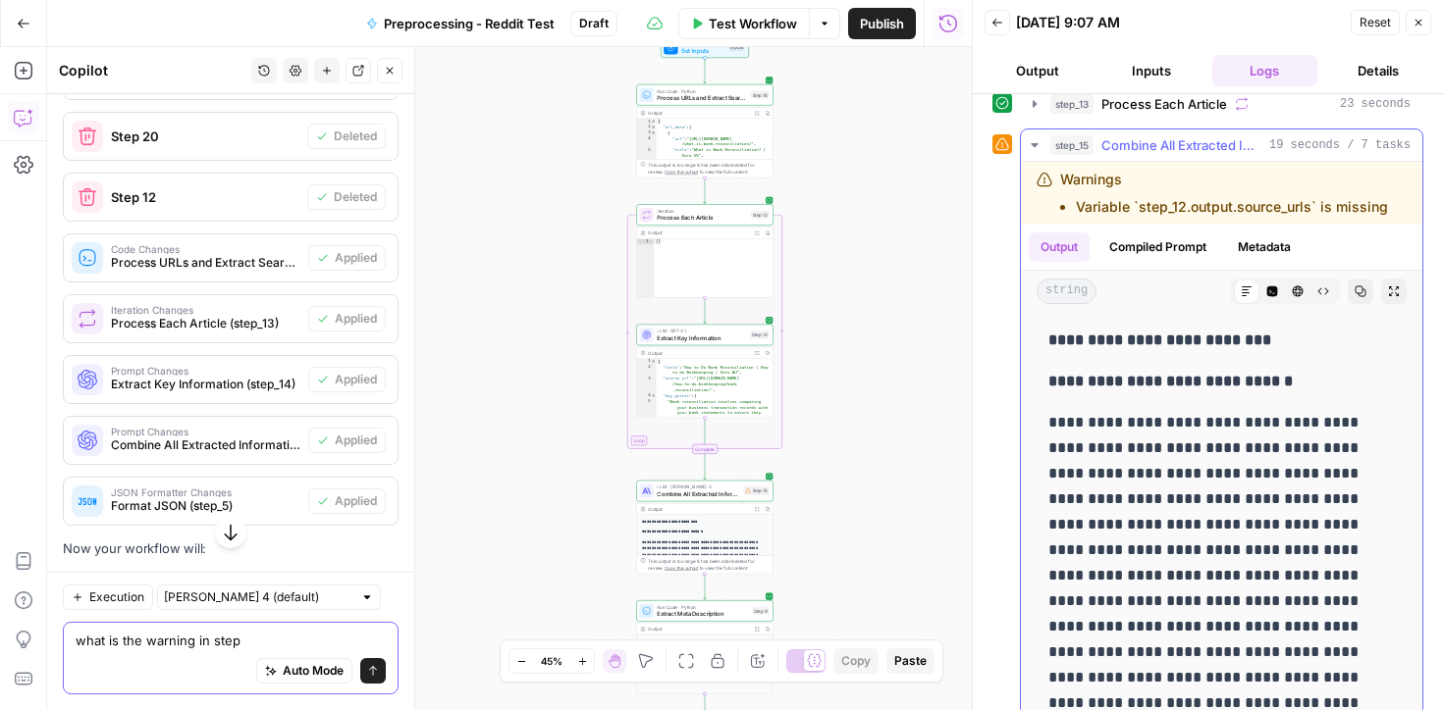
scroll to position [55, 0]
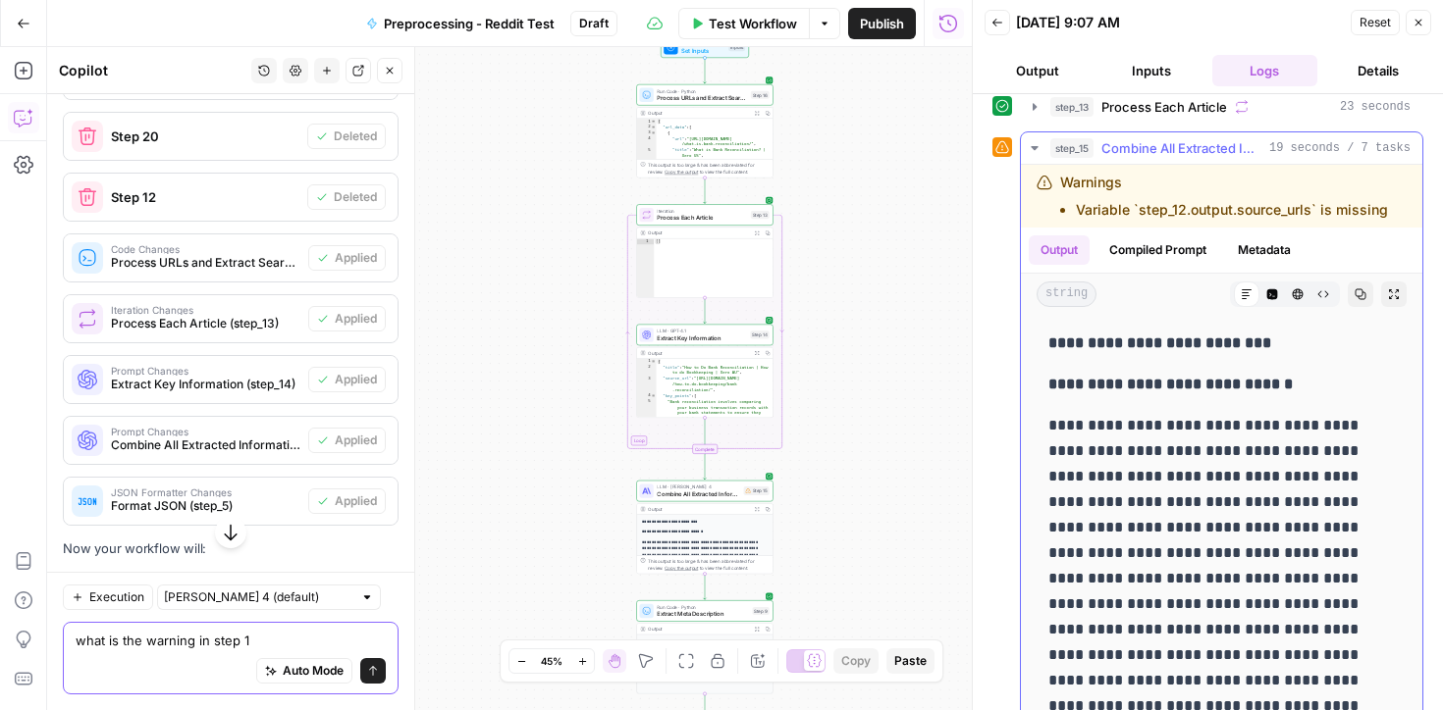
type textarea "what is the warning in step 15"
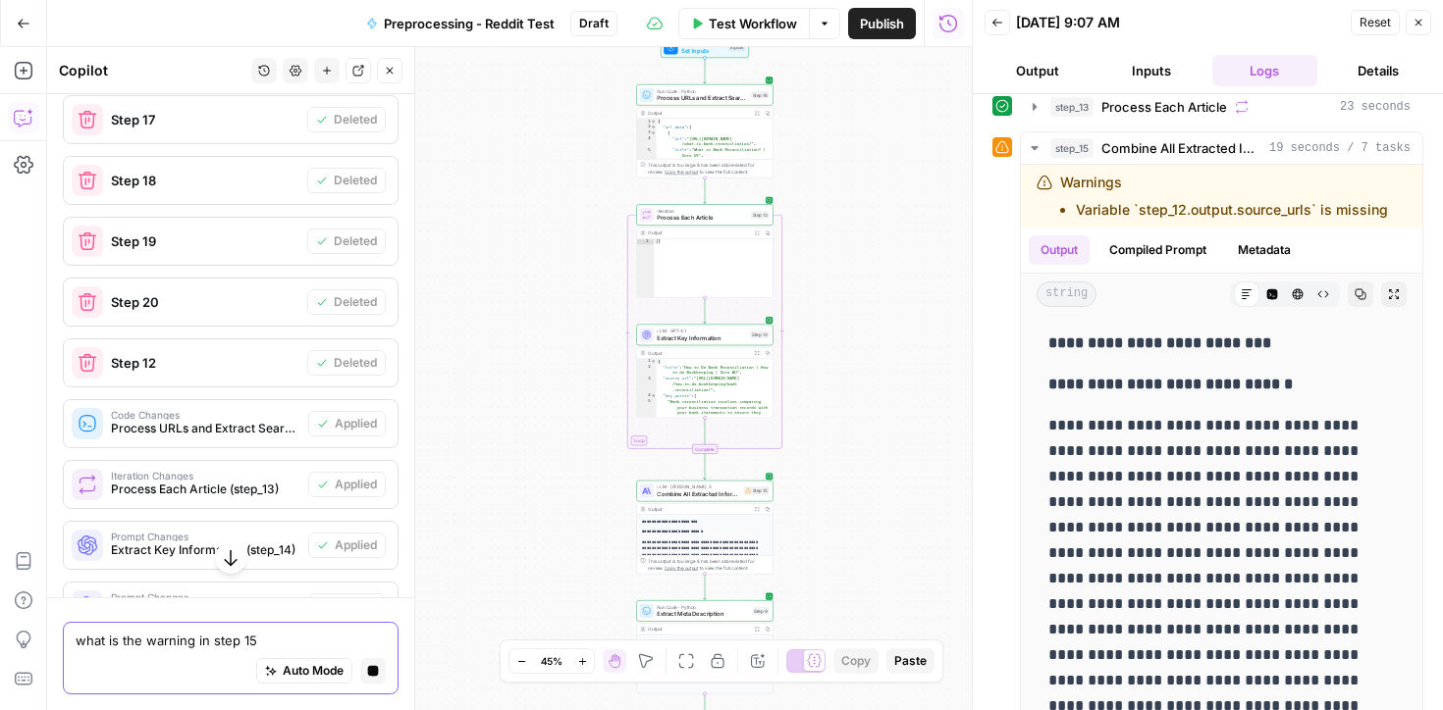
scroll to position [6303, 0]
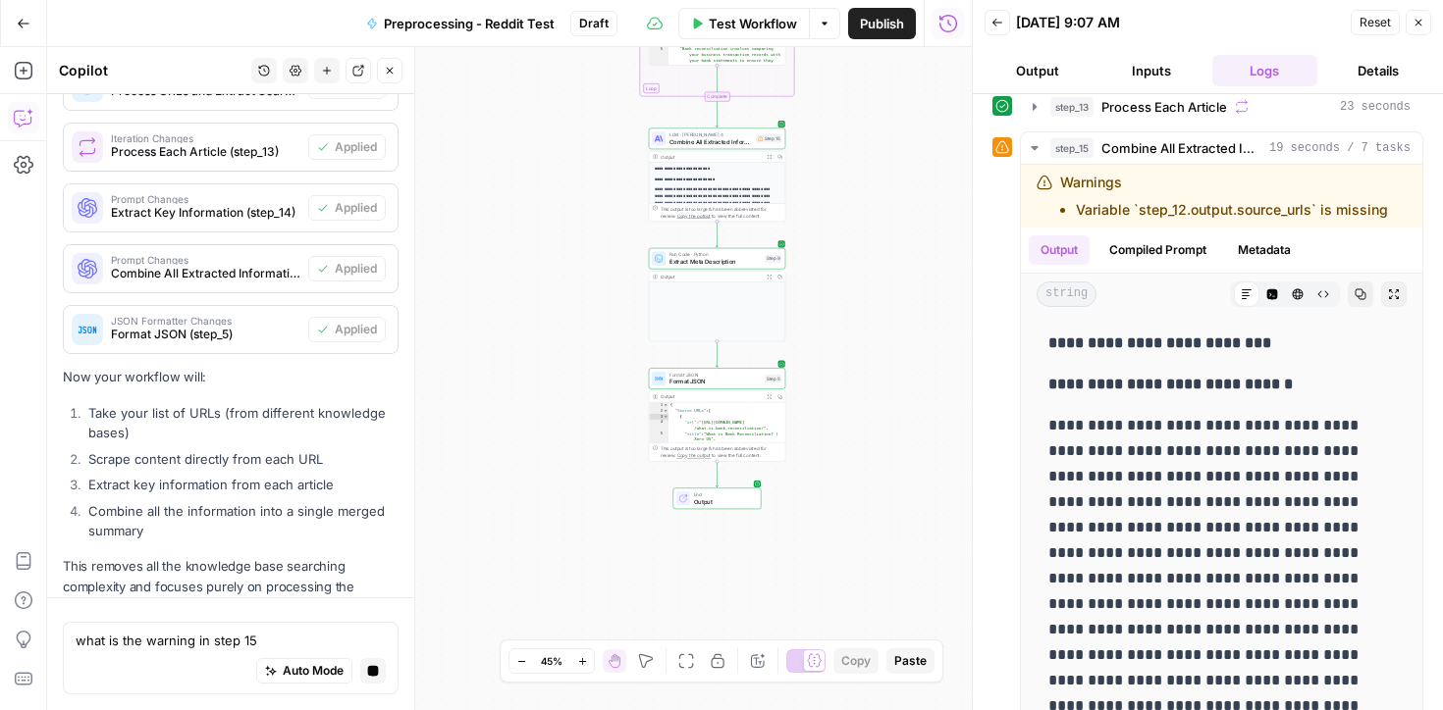
click at [1417, 25] on icon "button" at bounding box center [1418, 23] width 12 height 12
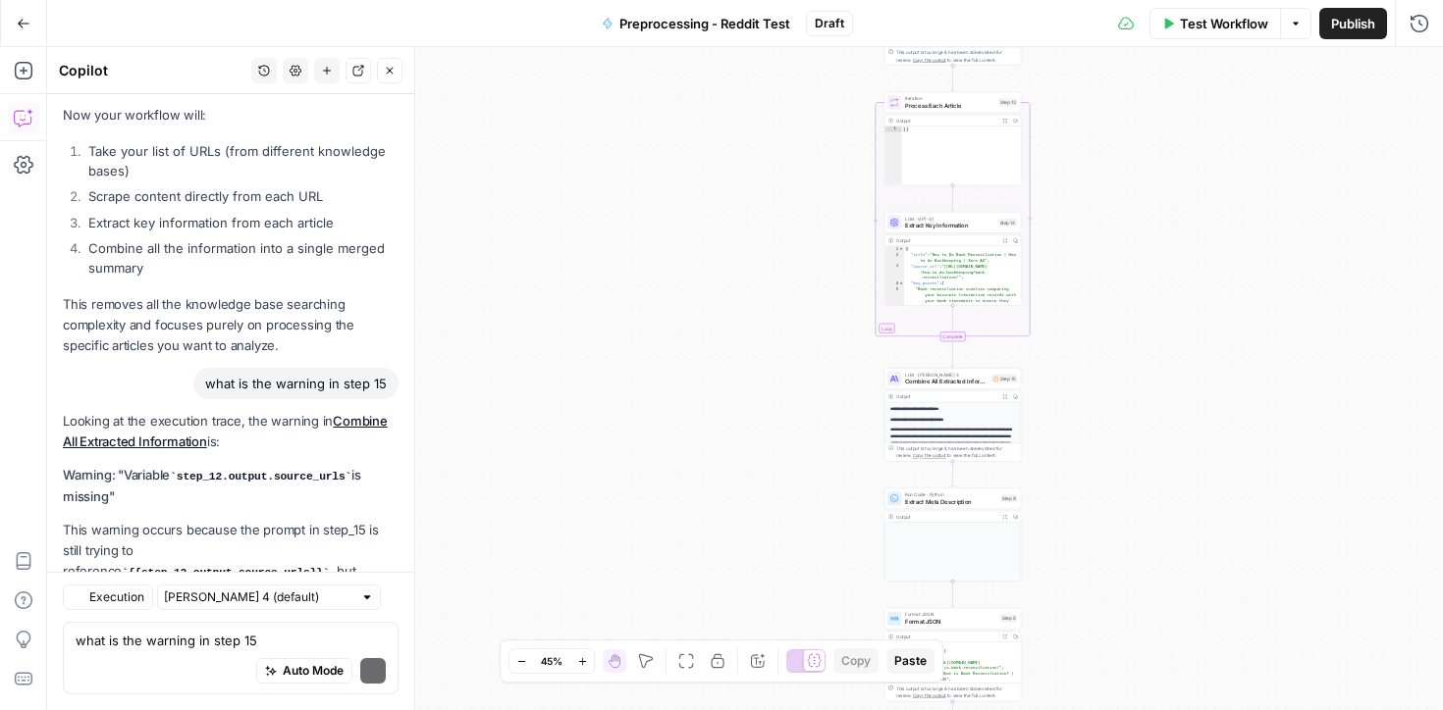
scroll to position [6994, 0]
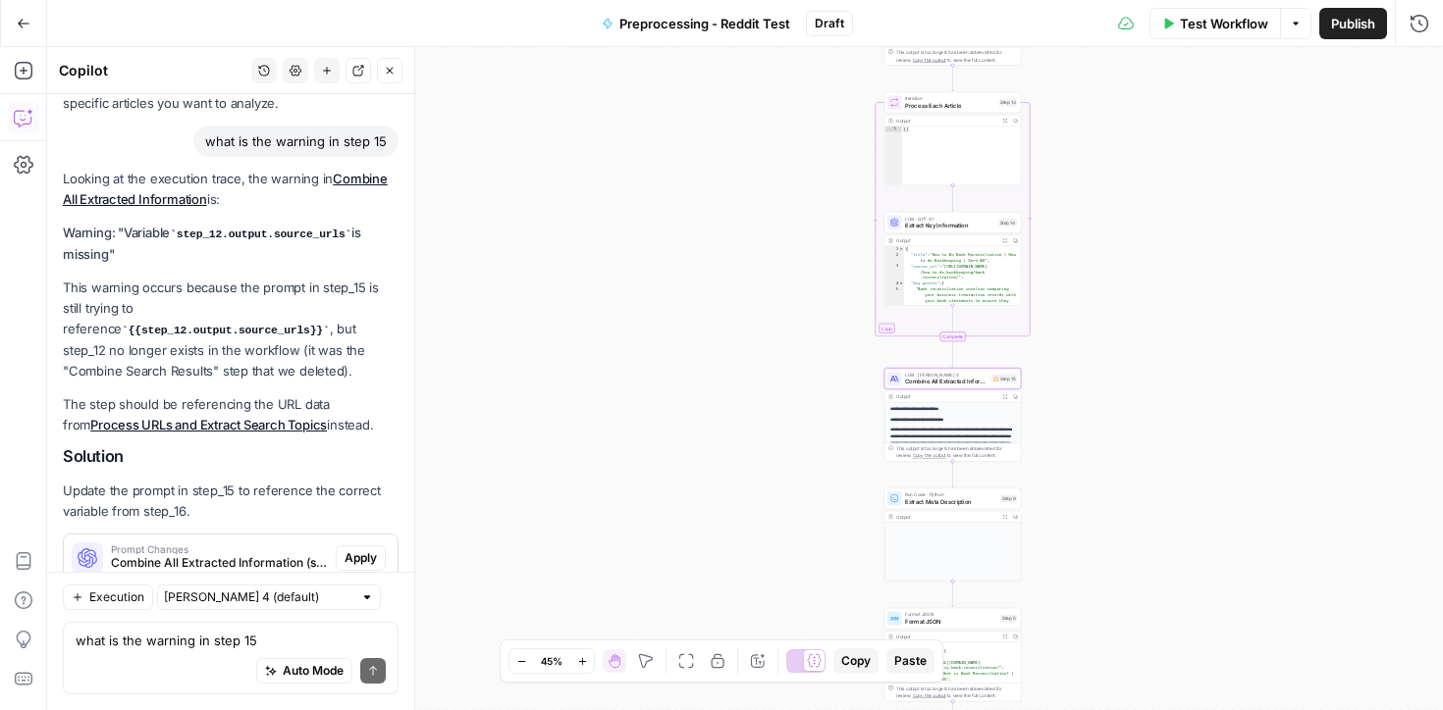
click at [371, 550] on span "Apply" at bounding box center [360, 559] width 32 height 18
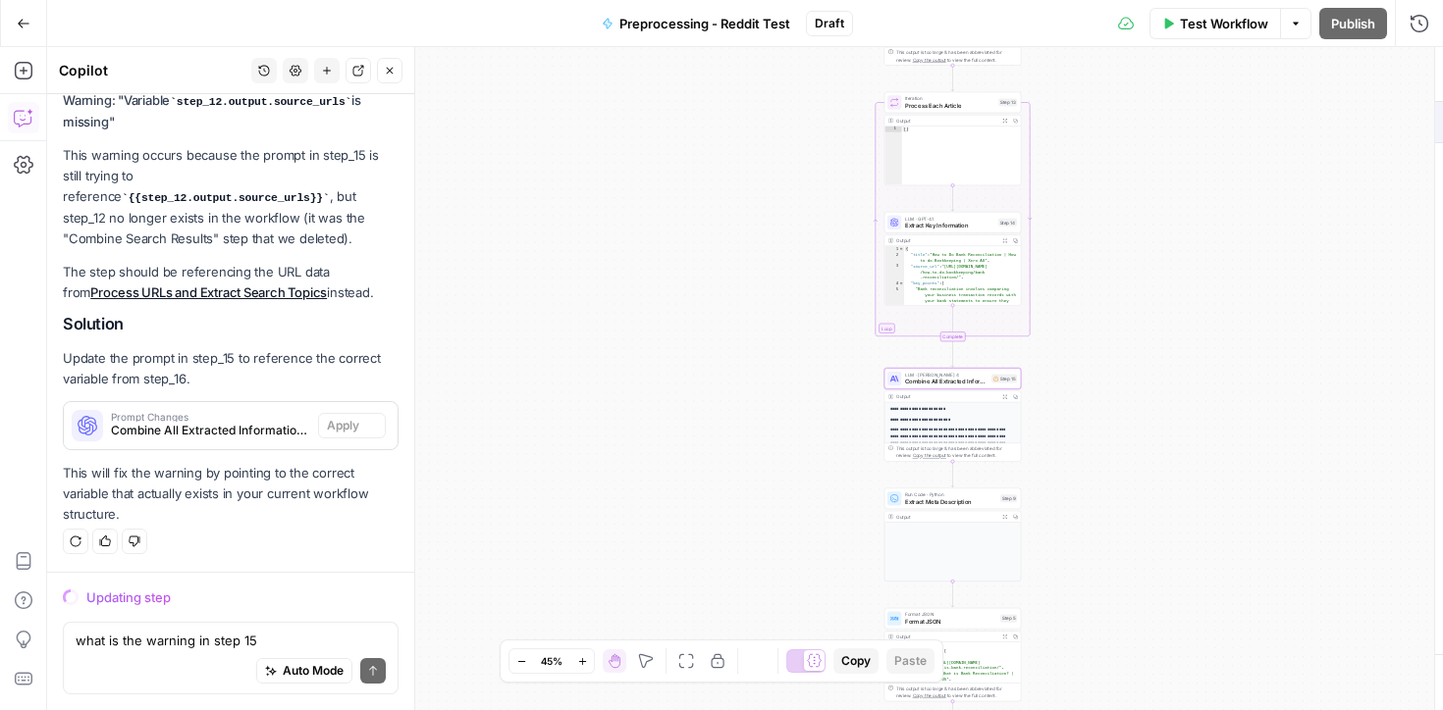
scroll to position [6837, 0]
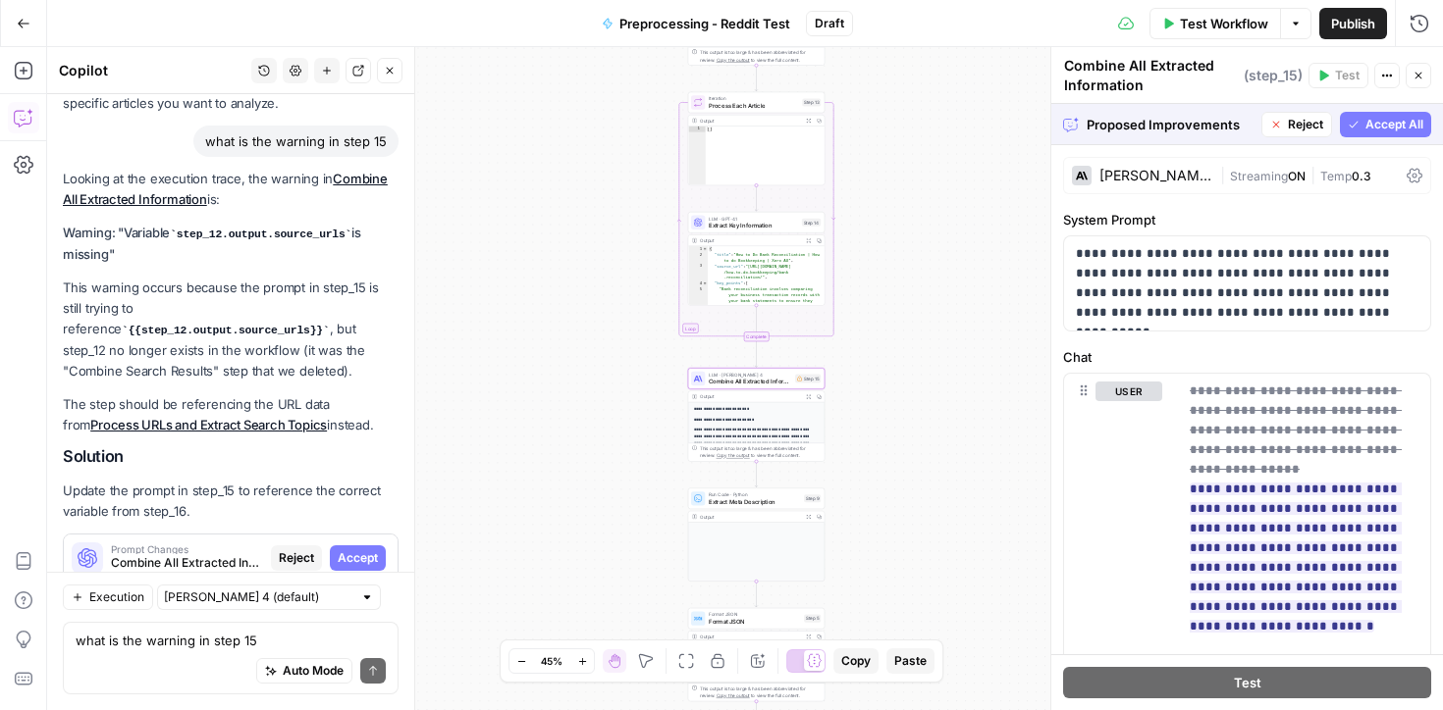
click at [369, 550] on span "Accept" at bounding box center [358, 559] width 40 height 18
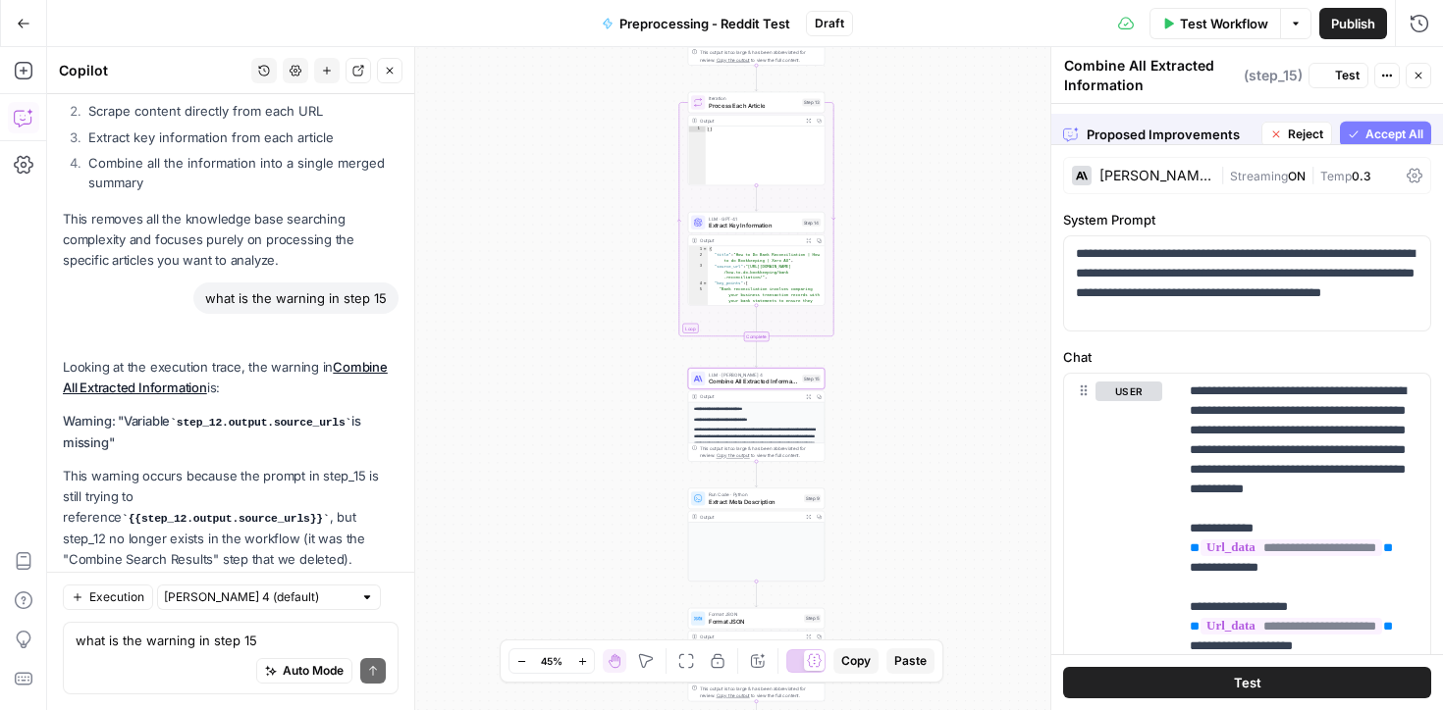
scroll to position [7025, 0]
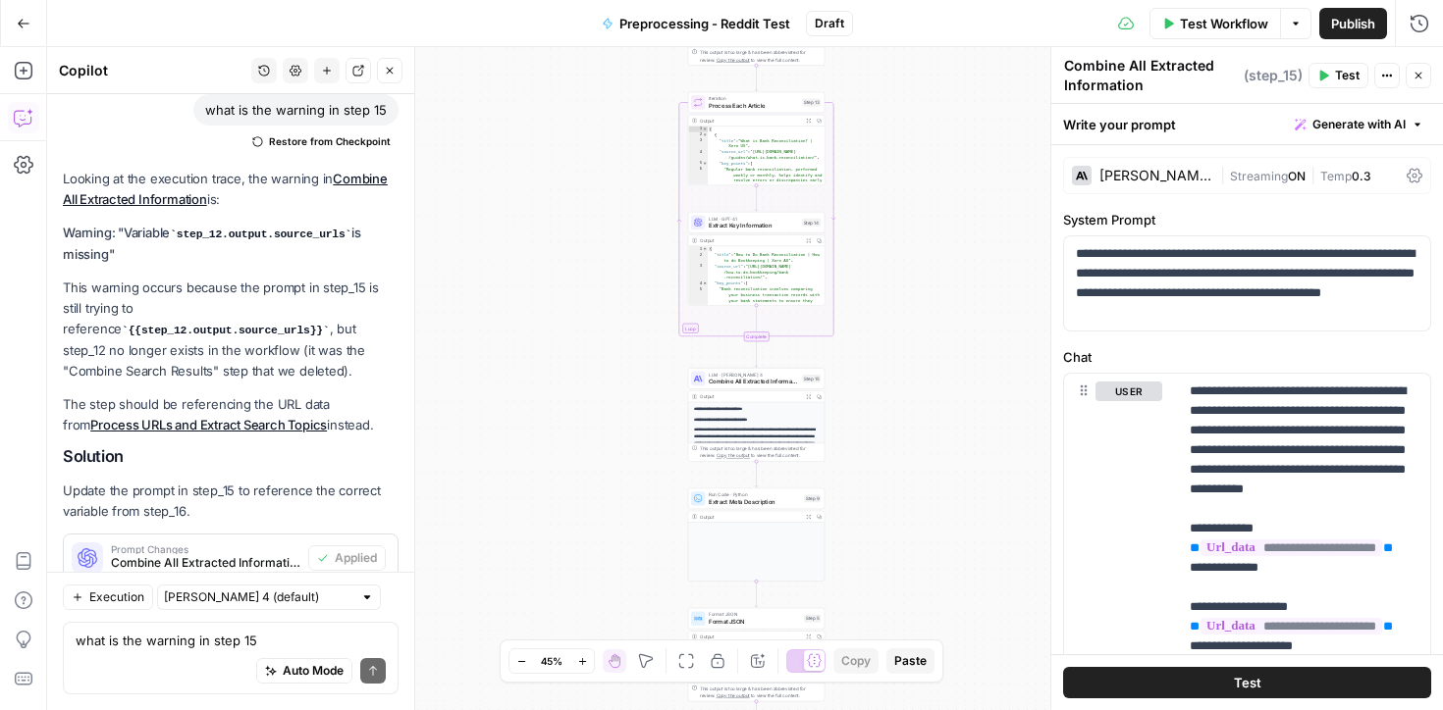
click at [1202, 25] on span "Test Workflow" at bounding box center [1224, 24] width 88 height 20
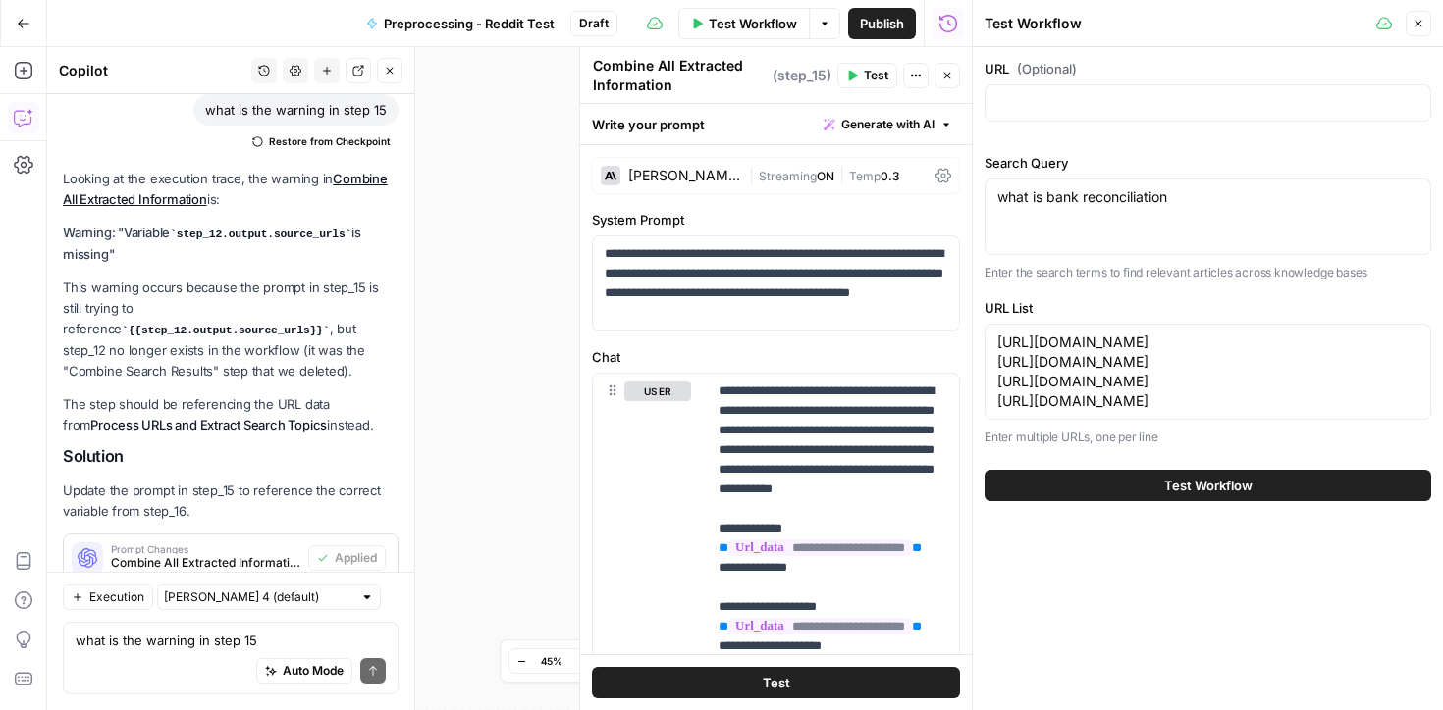
click at [1211, 496] on span "Test Workflow" at bounding box center [1208, 486] width 88 height 20
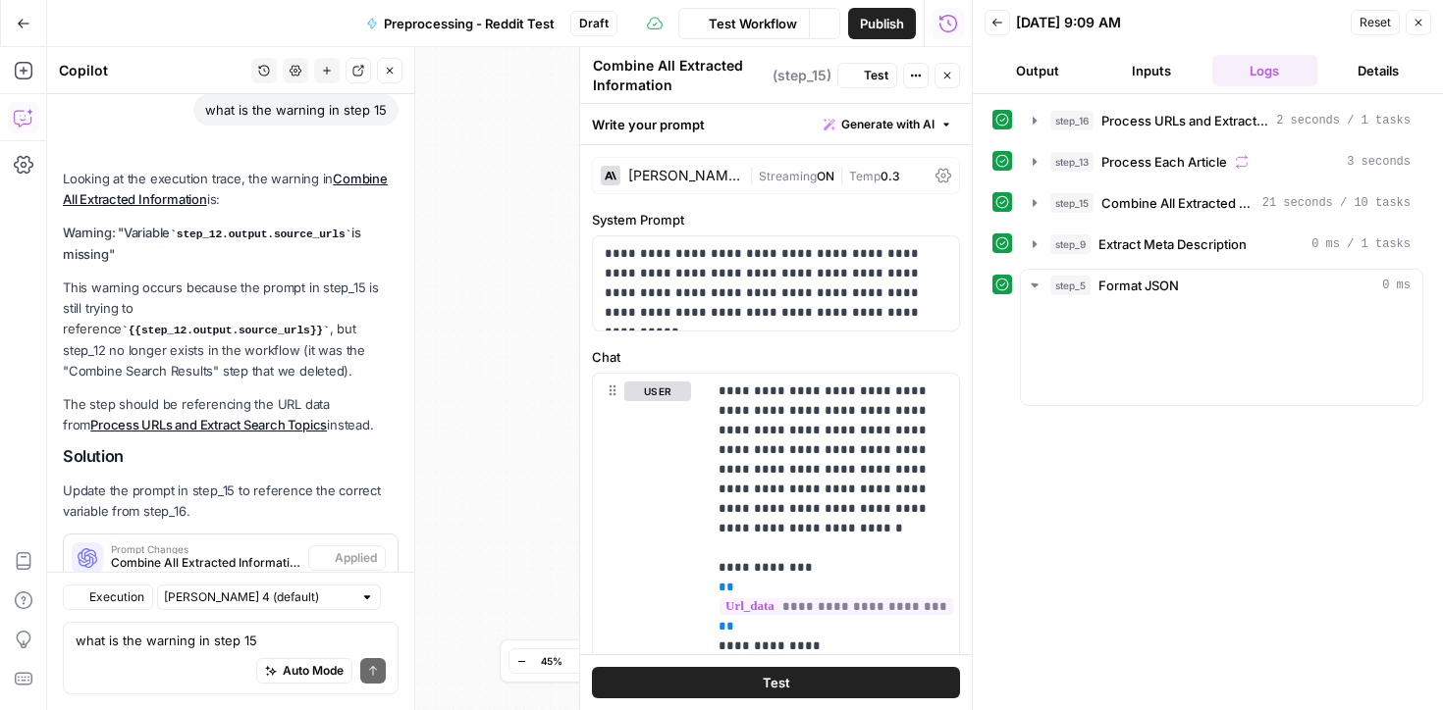
scroll to position [7025, 0]
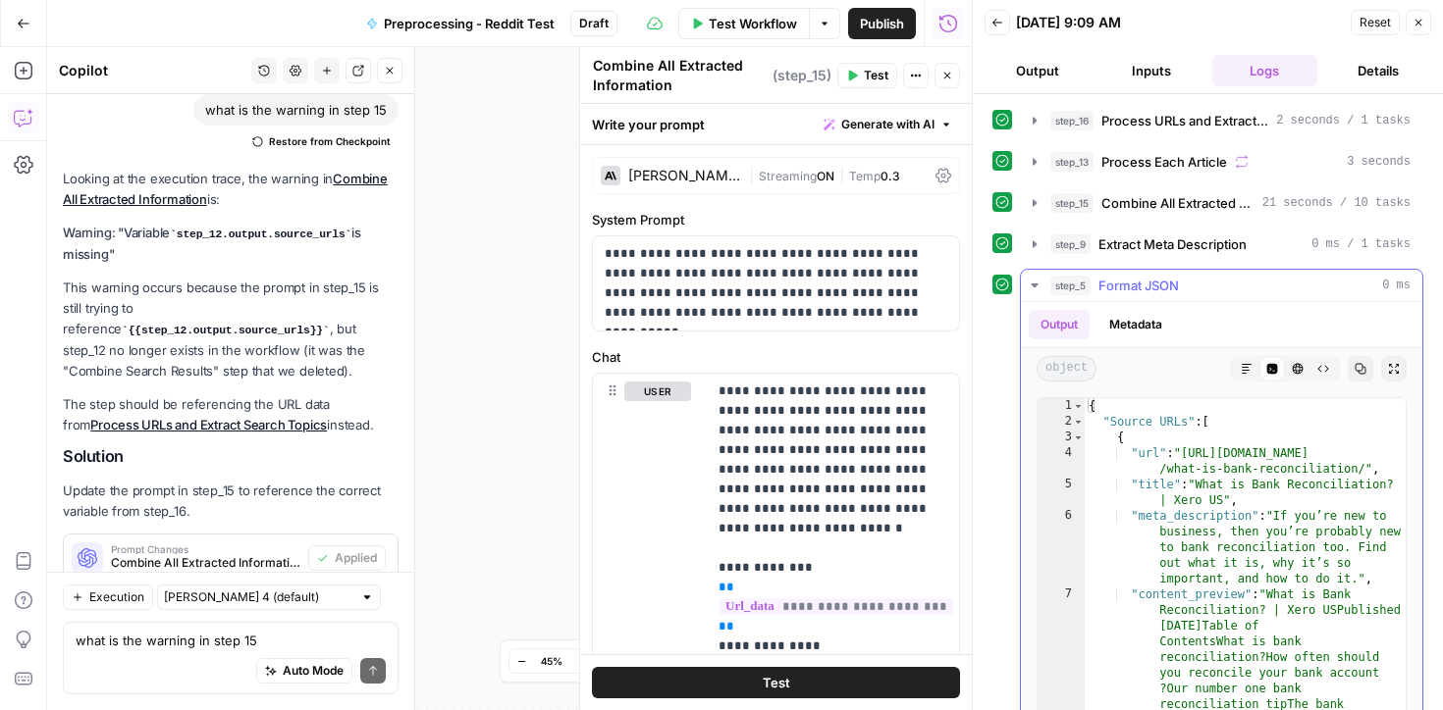
click at [1030, 285] on icon "button" at bounding box center [1034, 286] width 16 height 16
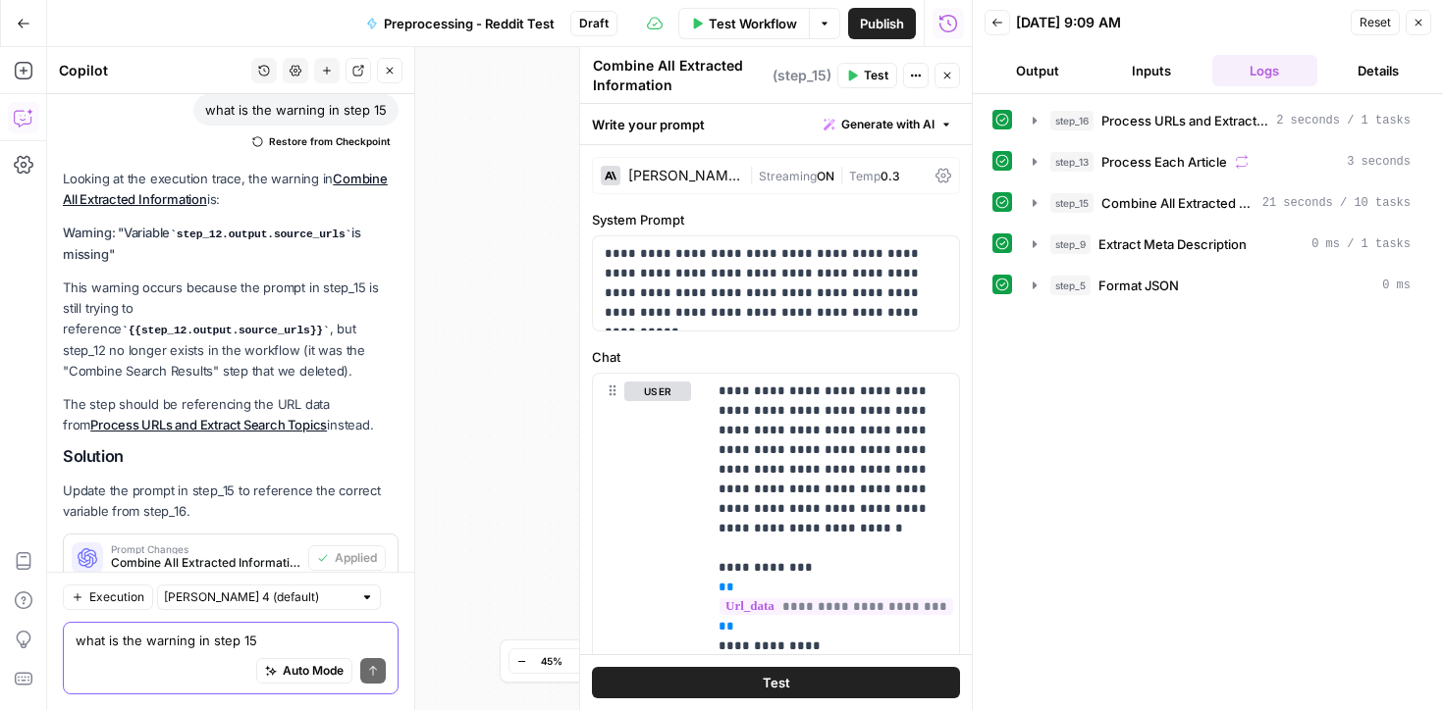
click at [149, 638] on textarea "what is the warning in step 15" at bounding box center [231, 641] width 310 height 20
type textarea "how do i put this into a grid"
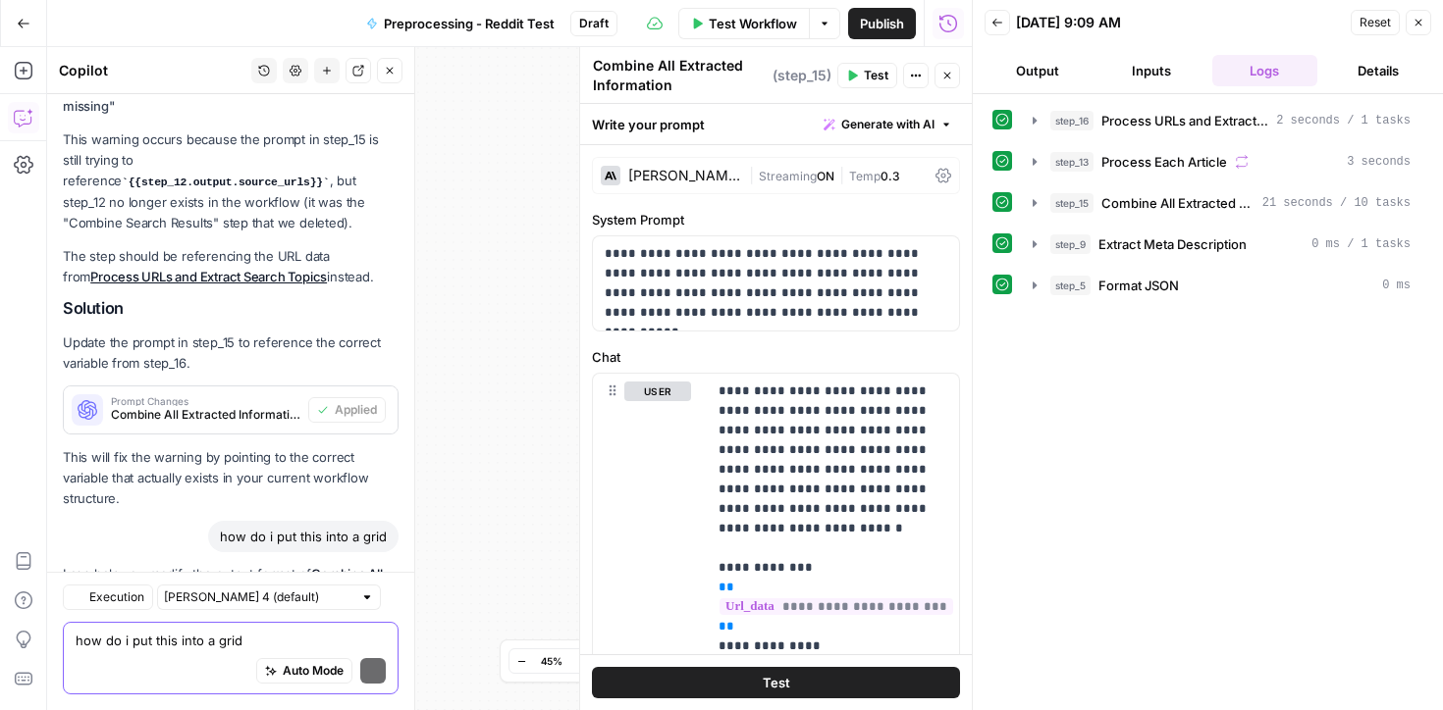
scroll to position [7447, 0]
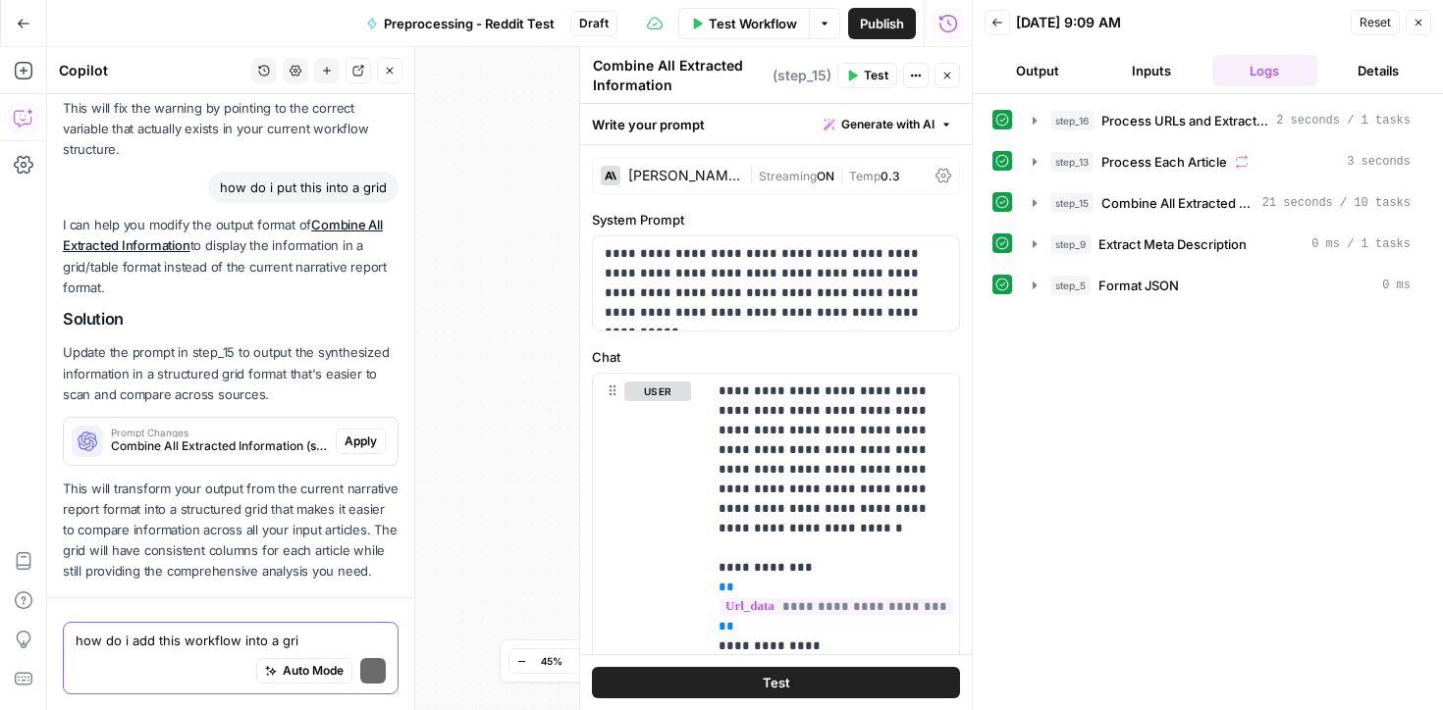
type textarea "how do i add this workflow into a grid"
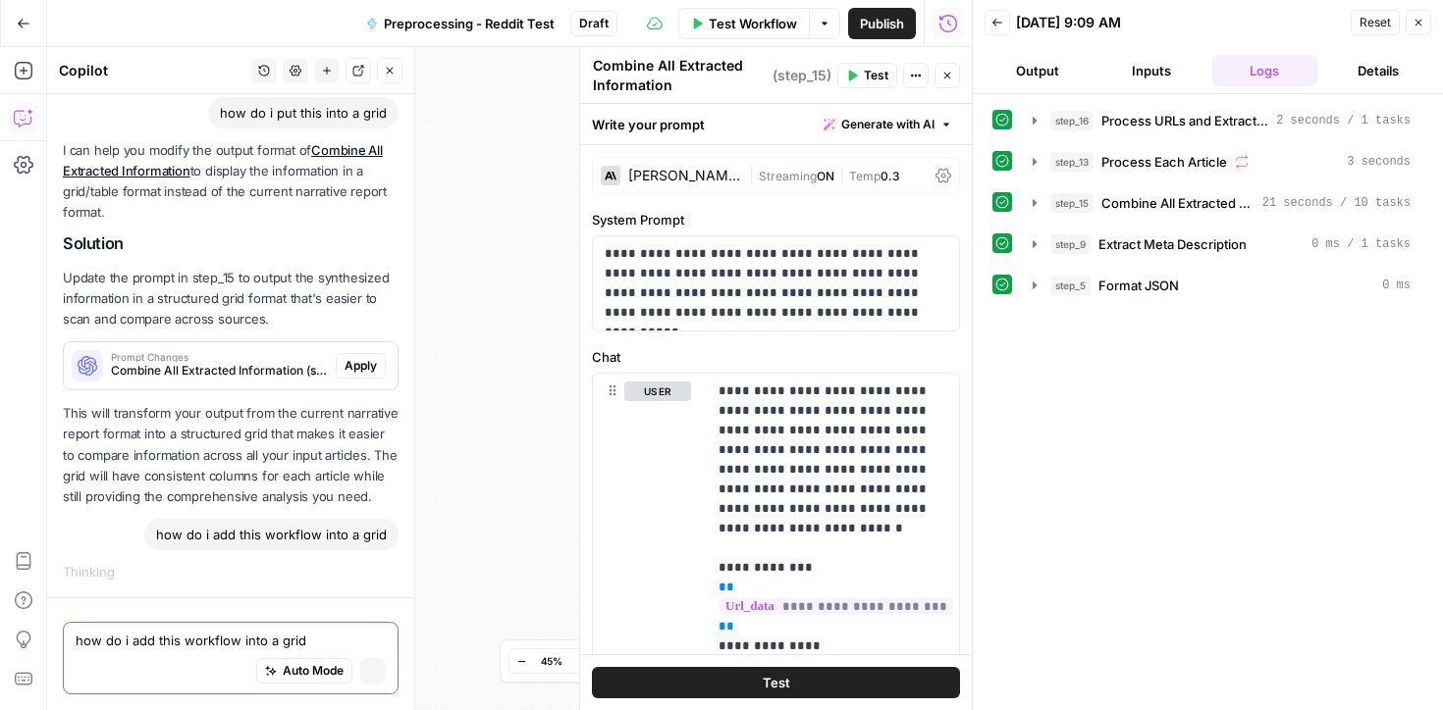
scroll to position [7248, 0]
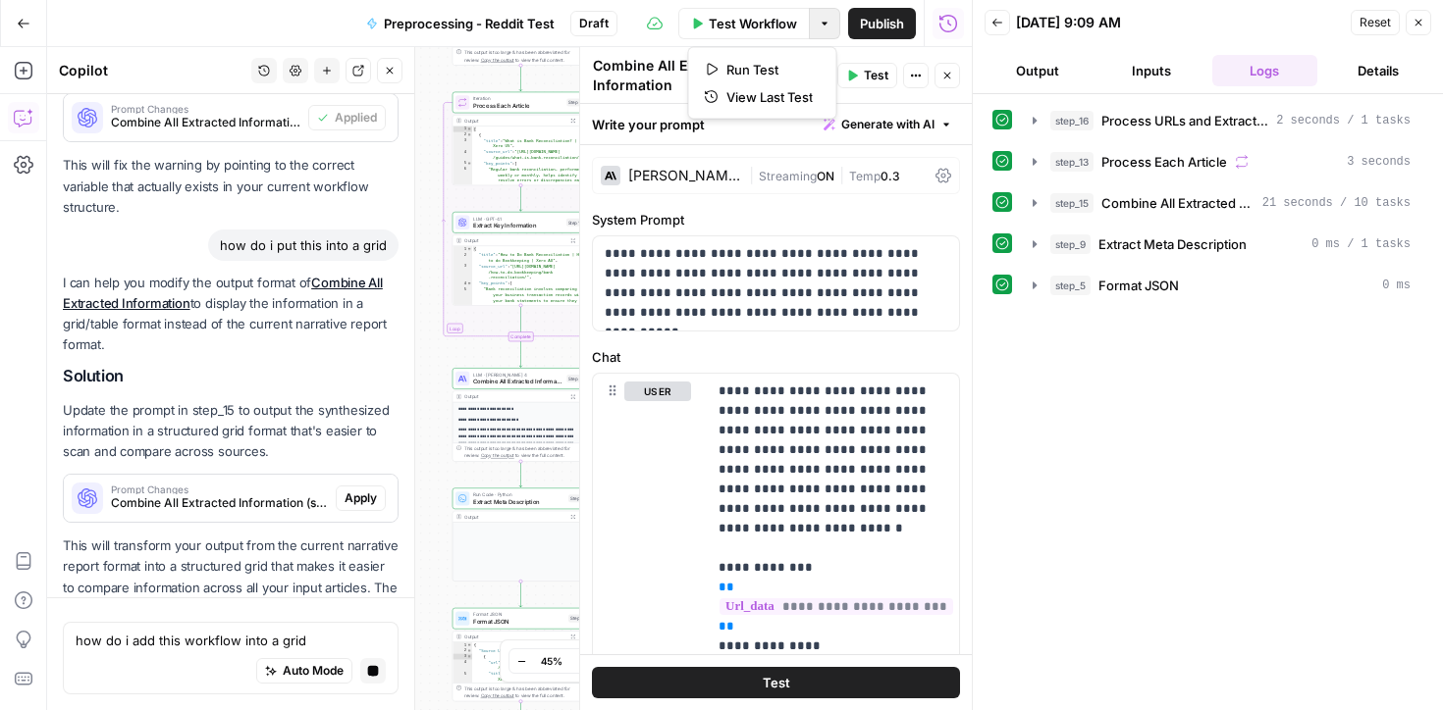
click at [827, 25] on icon "button" at bounding box center [824, 24] width 12 height 12
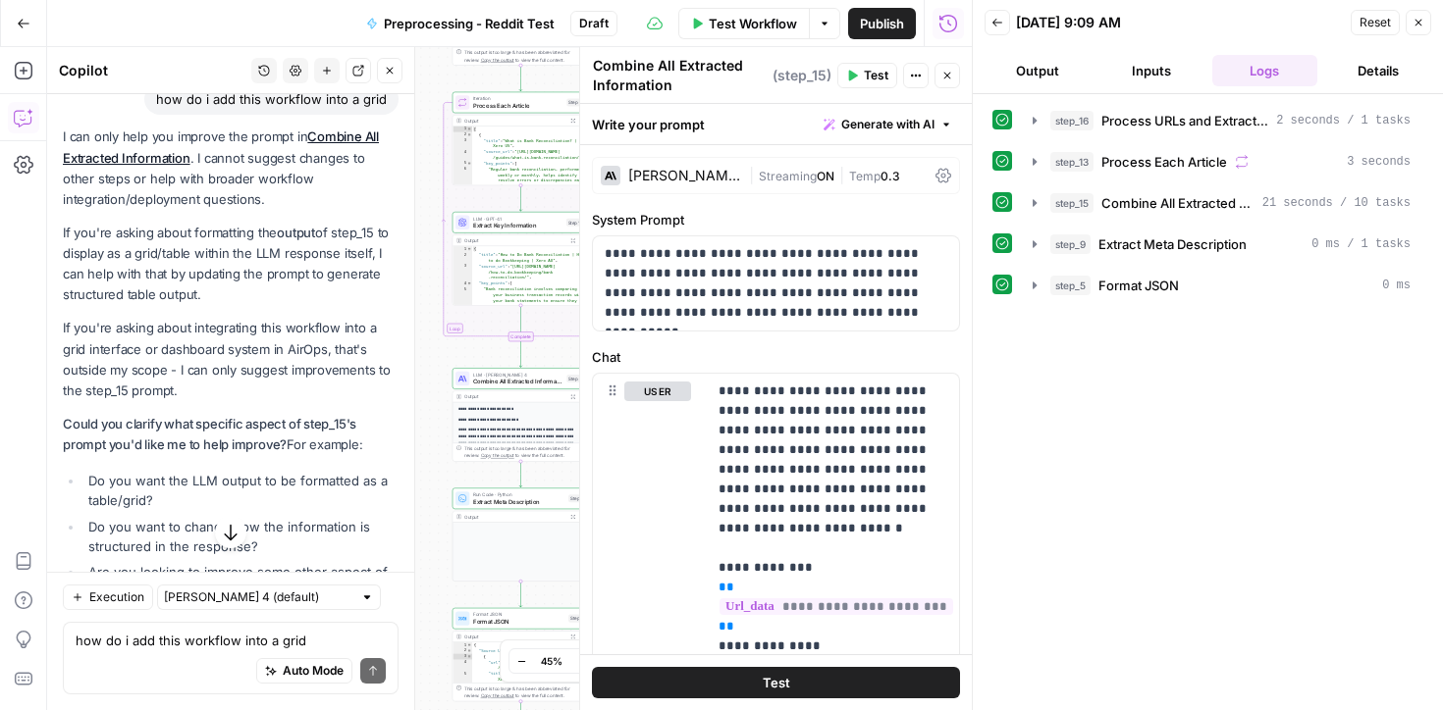
scroll to position [8056, 0]
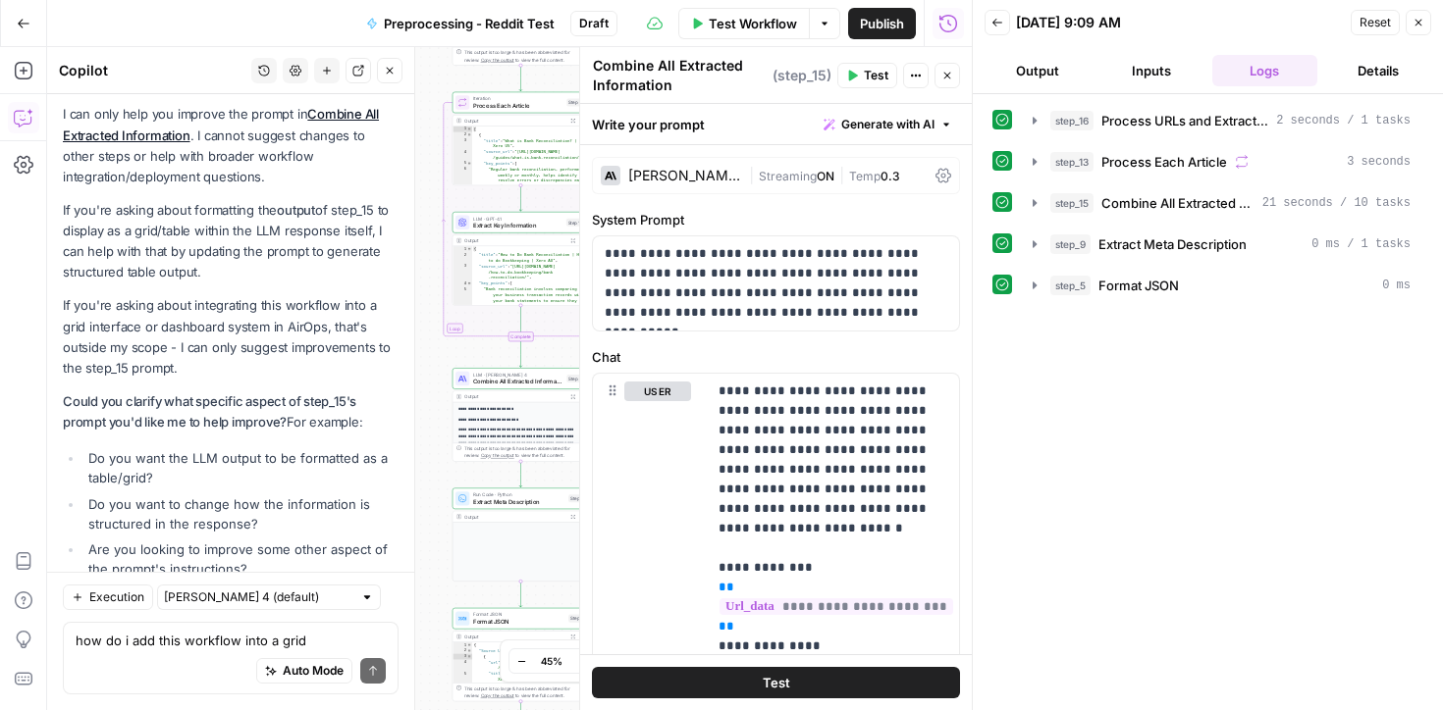
click at [391, 68] on icon "button" at bounding box center [390, 71] width 12 height 12
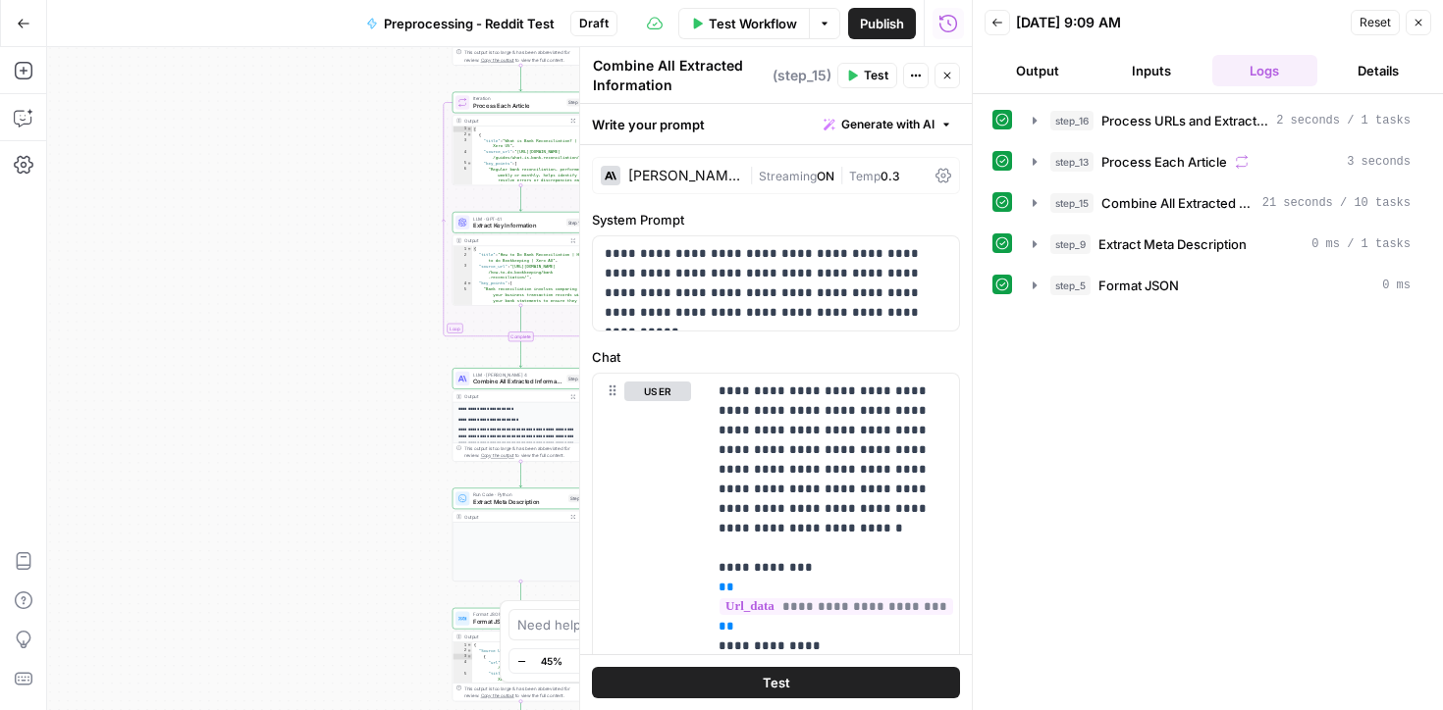
click at [868, 9] on button "Publish" at bounding box center [882, 23] width 68 height 31
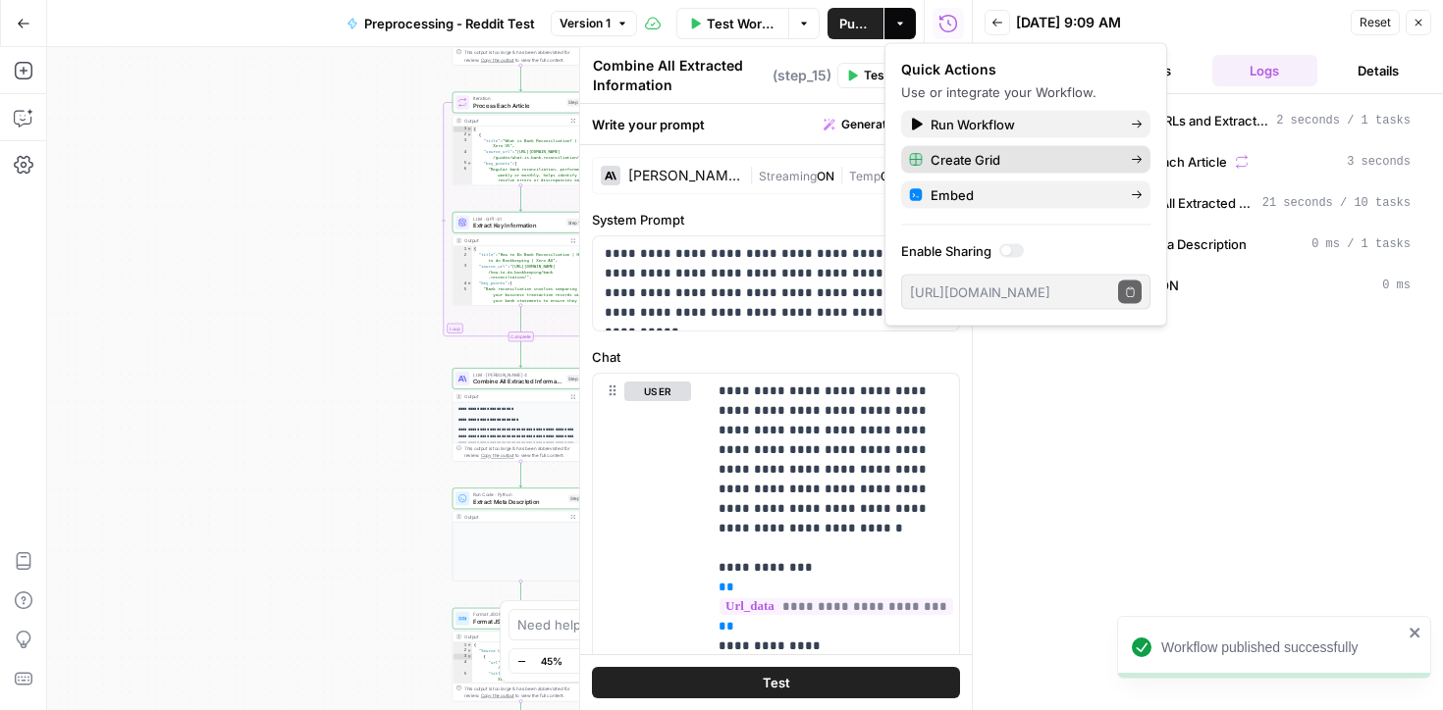
click at [981, 152] on span "Create Grid" at bounding box center [1022, 160] width 184 height 20
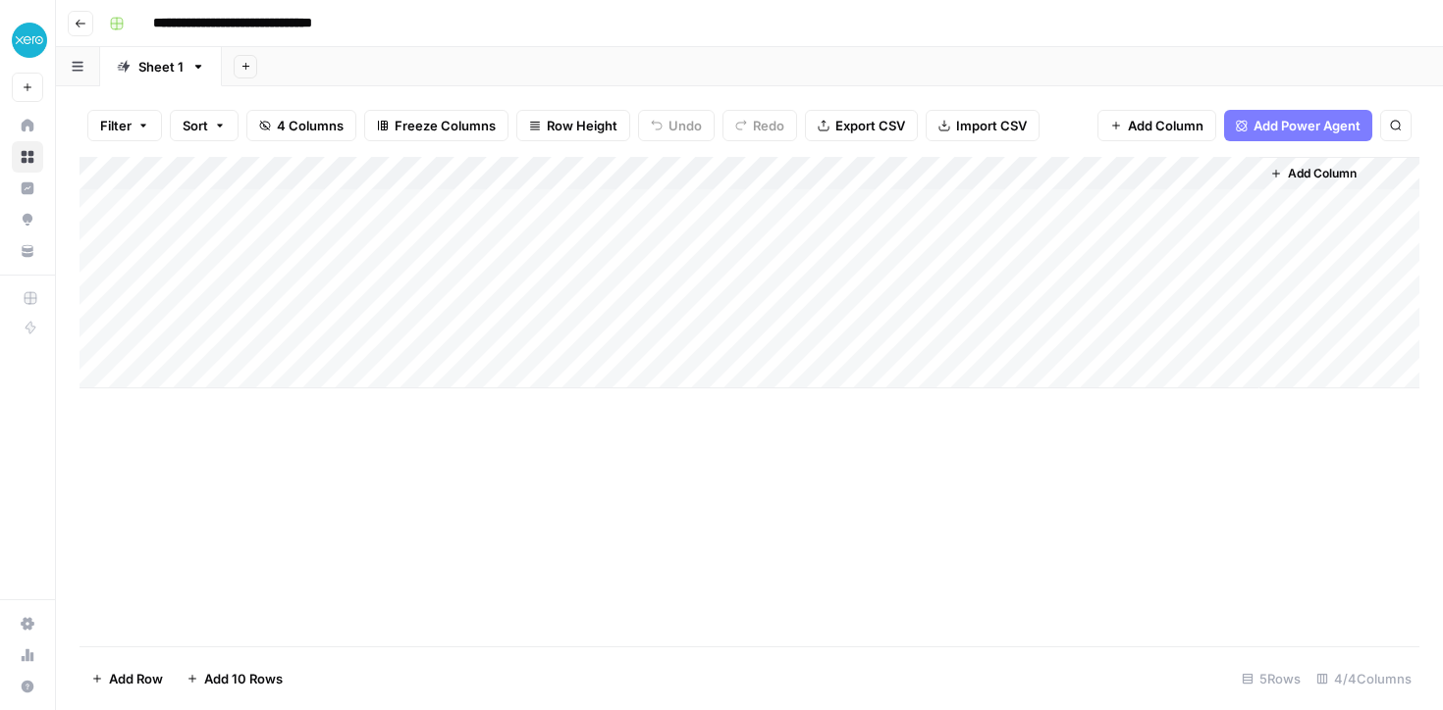
click at [415, 175] on div "Add Column" at bounding box center [749, 273] width 1340 height 232
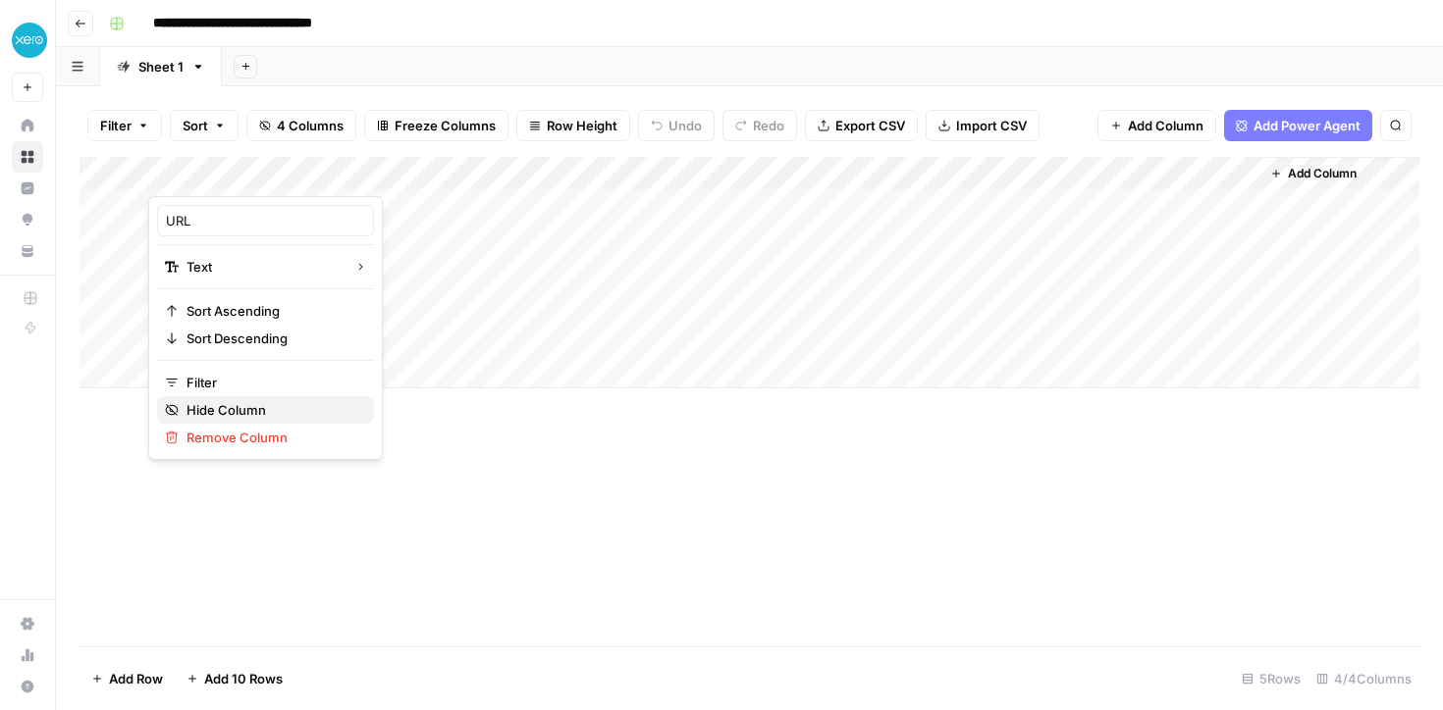
click at [205, 410] on span "Hide Column" at bounding box center [272, 410] width 172 height 20
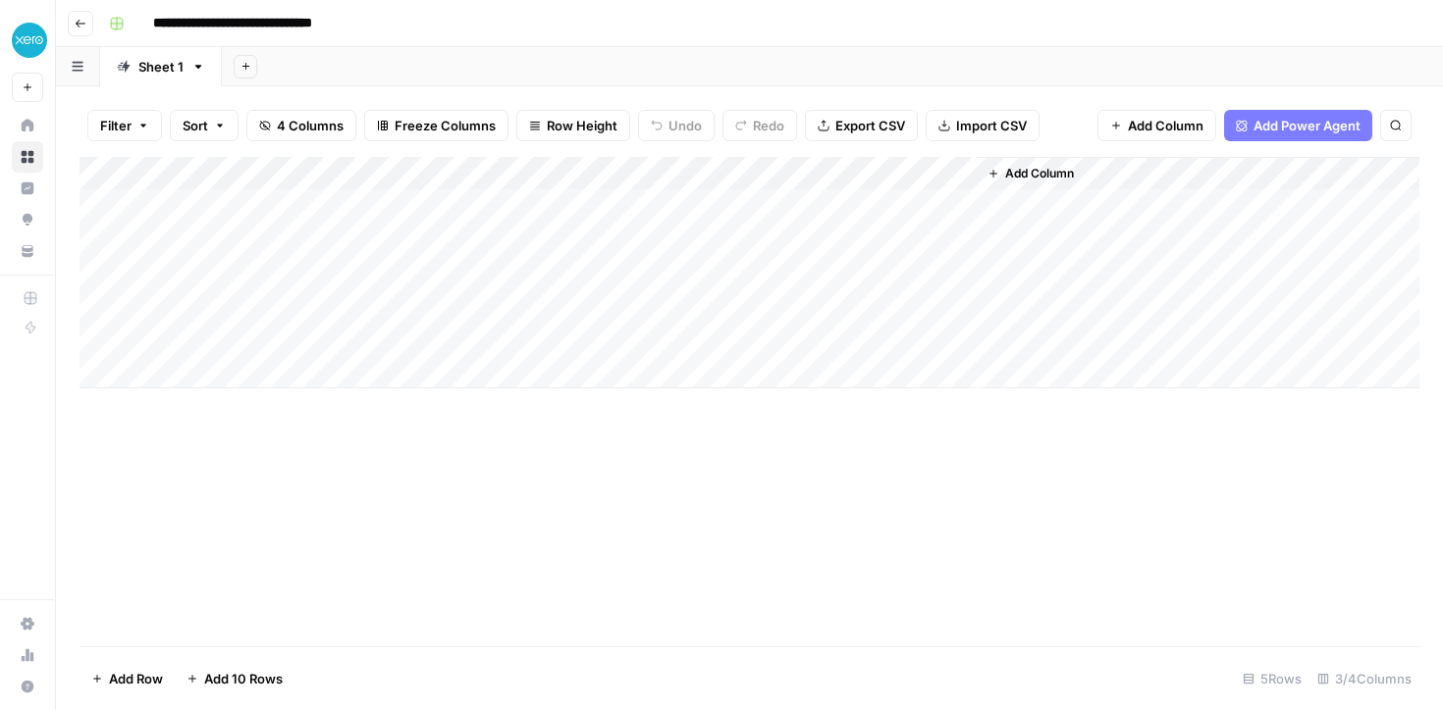
click at [277, 226] on div "Add Column" at bounding box center [749, 273] width 1340 height 232
click at [235, 205] on div "Add Column" at bounding box center [749, 273] width 1340 height 232
type textarea "**********"
click at [497, 204] on div "Add Column" at bounding box center [749, 273] width 1340 height 232
type textarea "**********"
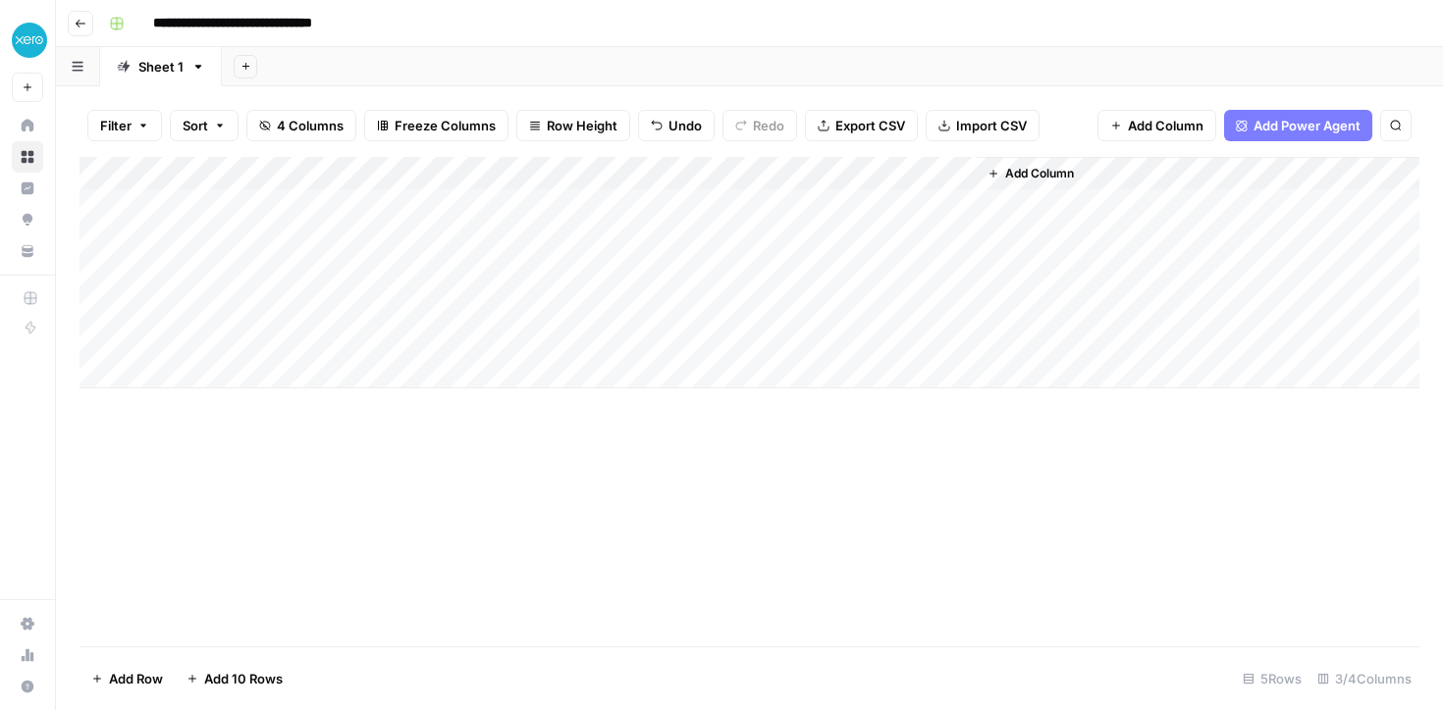
click at [843, 205] on div "Add Column" at bounding box center [749, 273] width 1340 height 232
click at [1017, 169] on span "Add Column" at bounding box center [1039, 174] width 69 height 18
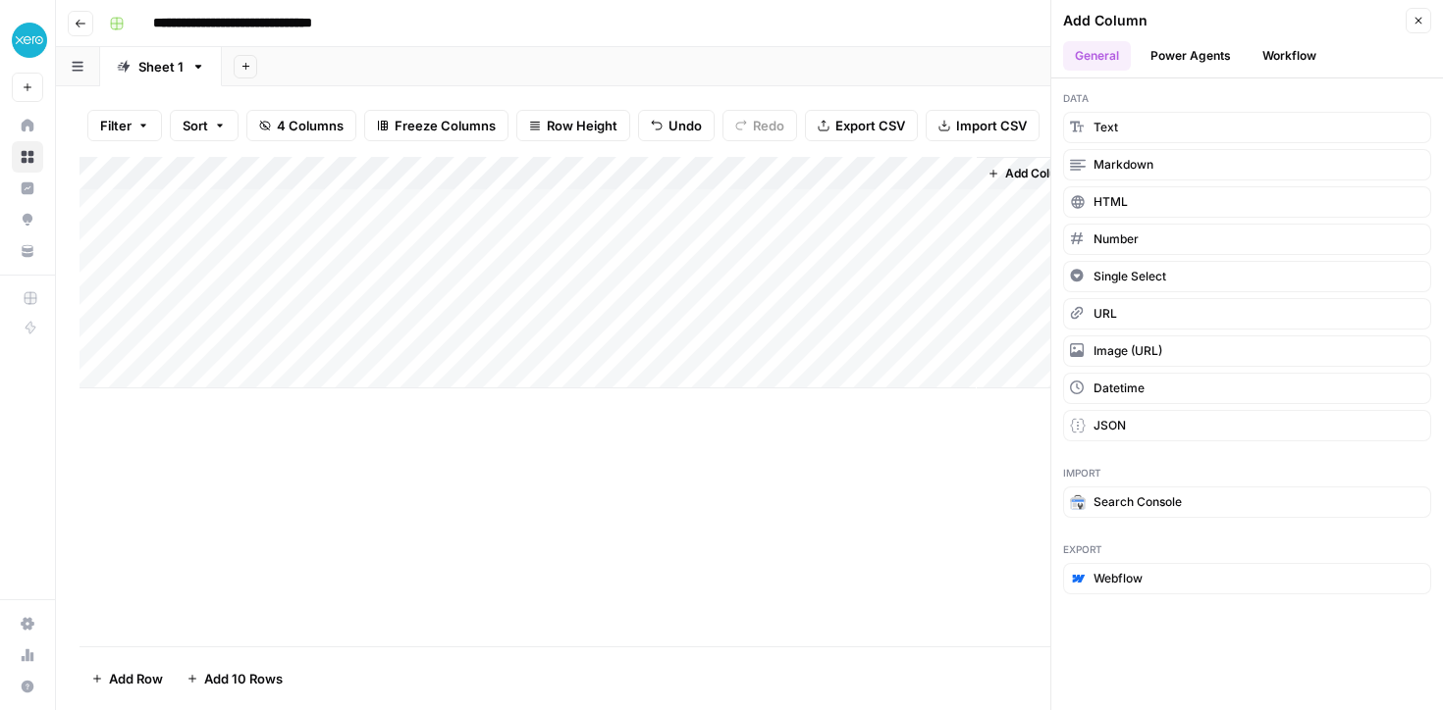
click at [1417, 24] on icon "button" at bounding box center [1418, 21] width 12 height 12
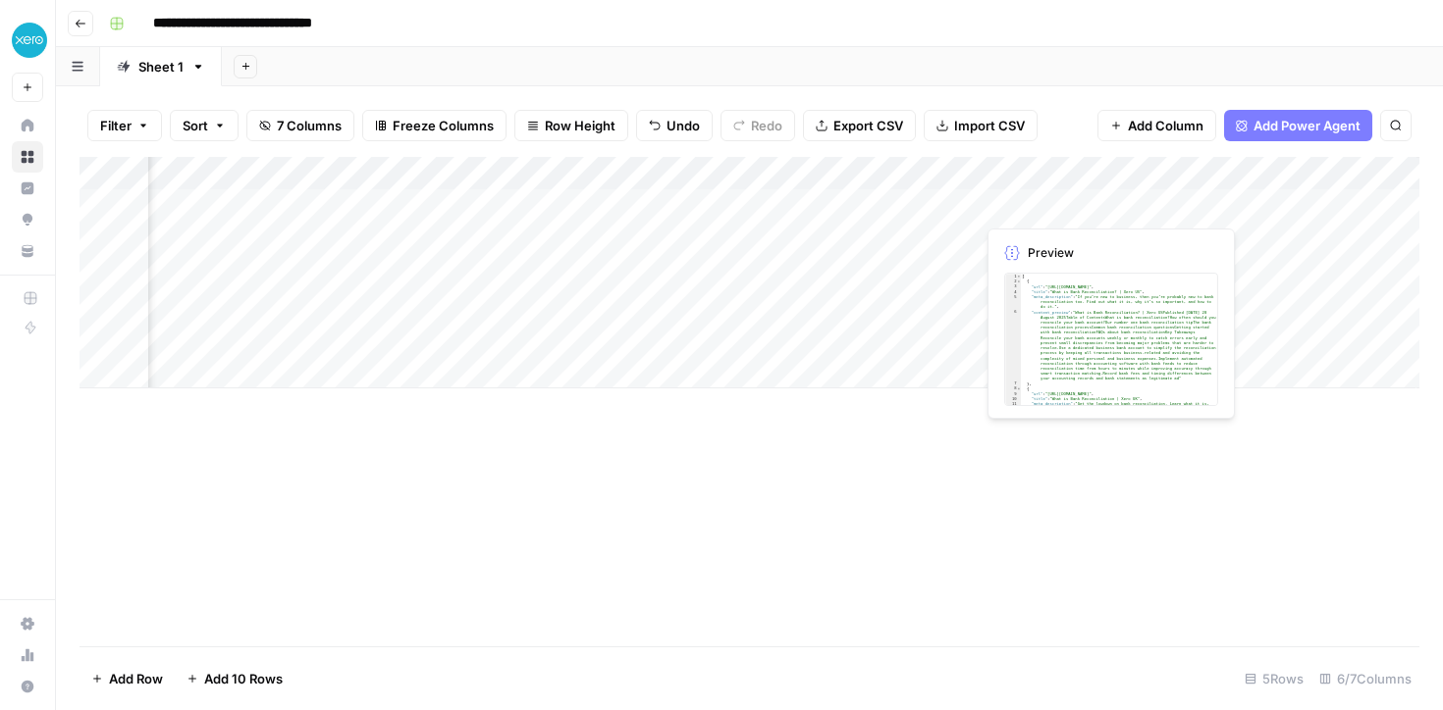
scroll to position [0, 196]
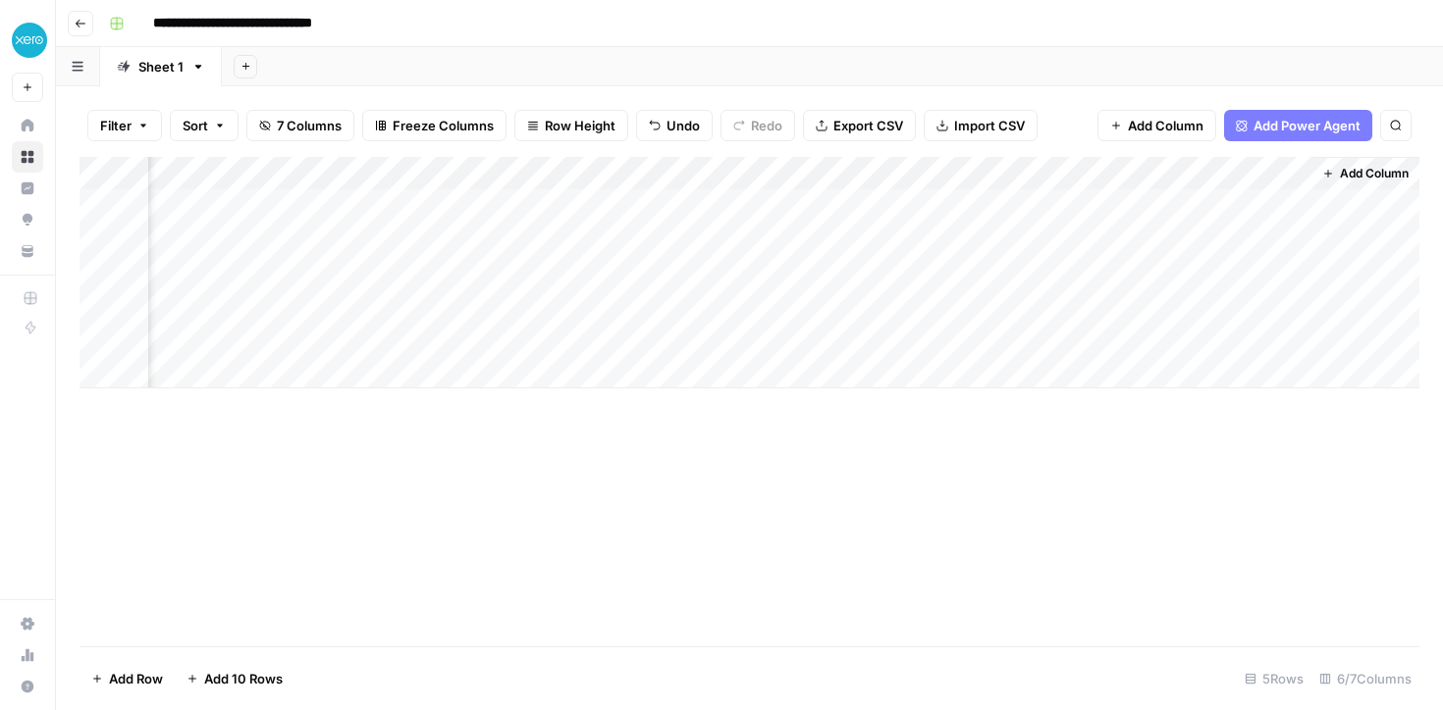
click at [1260, 126] on span "Add Power Agent" at bounding box center [1306, 126] width 107 height 20
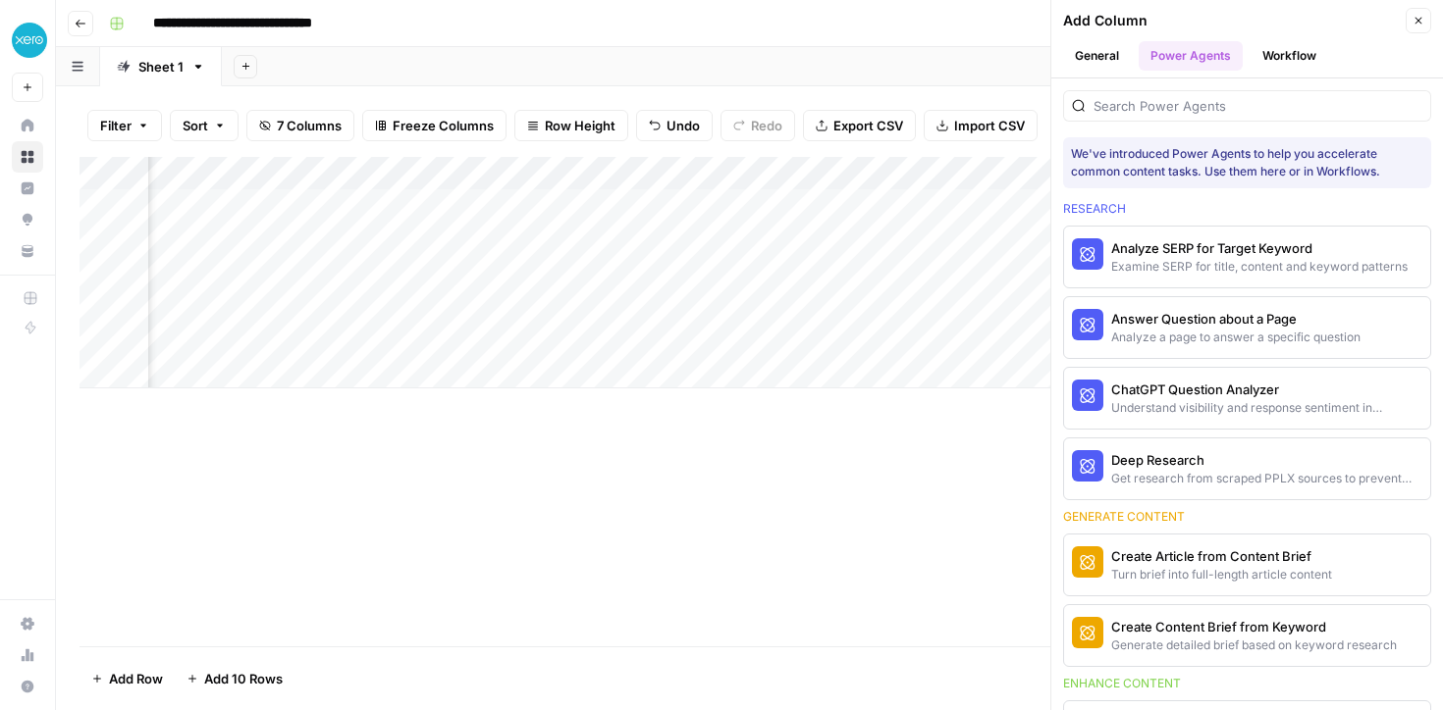
click at [1288, 61] on button "Workflow" at bounding box center [1289, 55] width 78 height 29
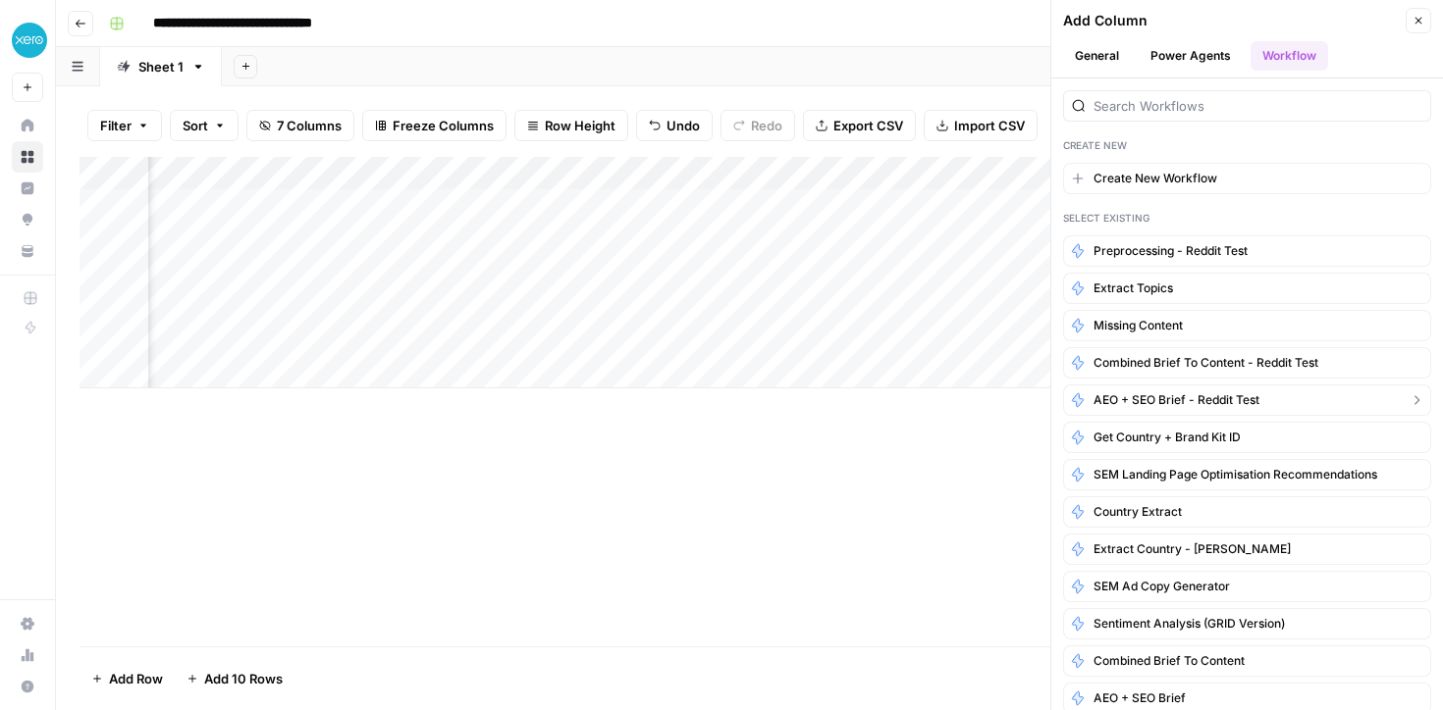
click at [1187, 399] on span "AEO + SEO Brief - Reddit Test" at bounding box center [1176, 401] width 166 height 18
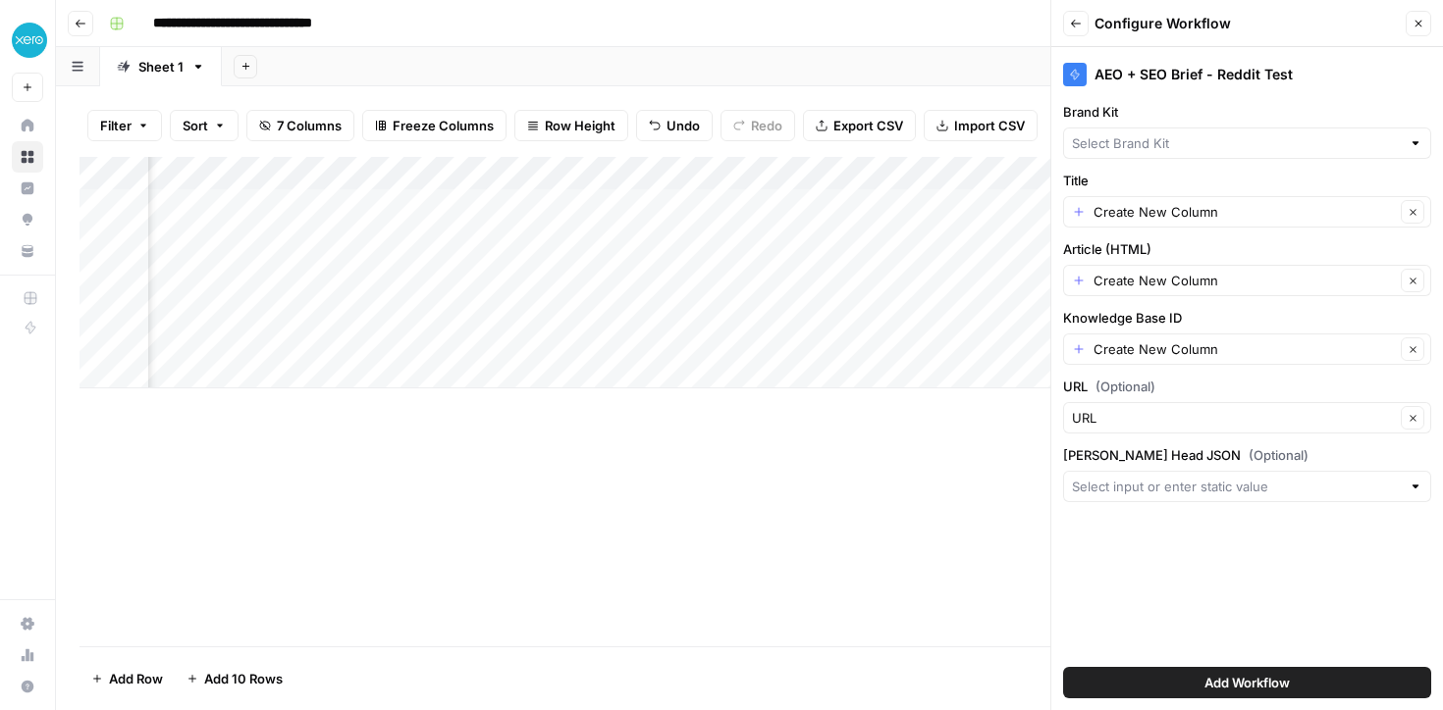
click at [739, 171] on div "Add Column" at bounding box center [749, 273] width 1340 height 232
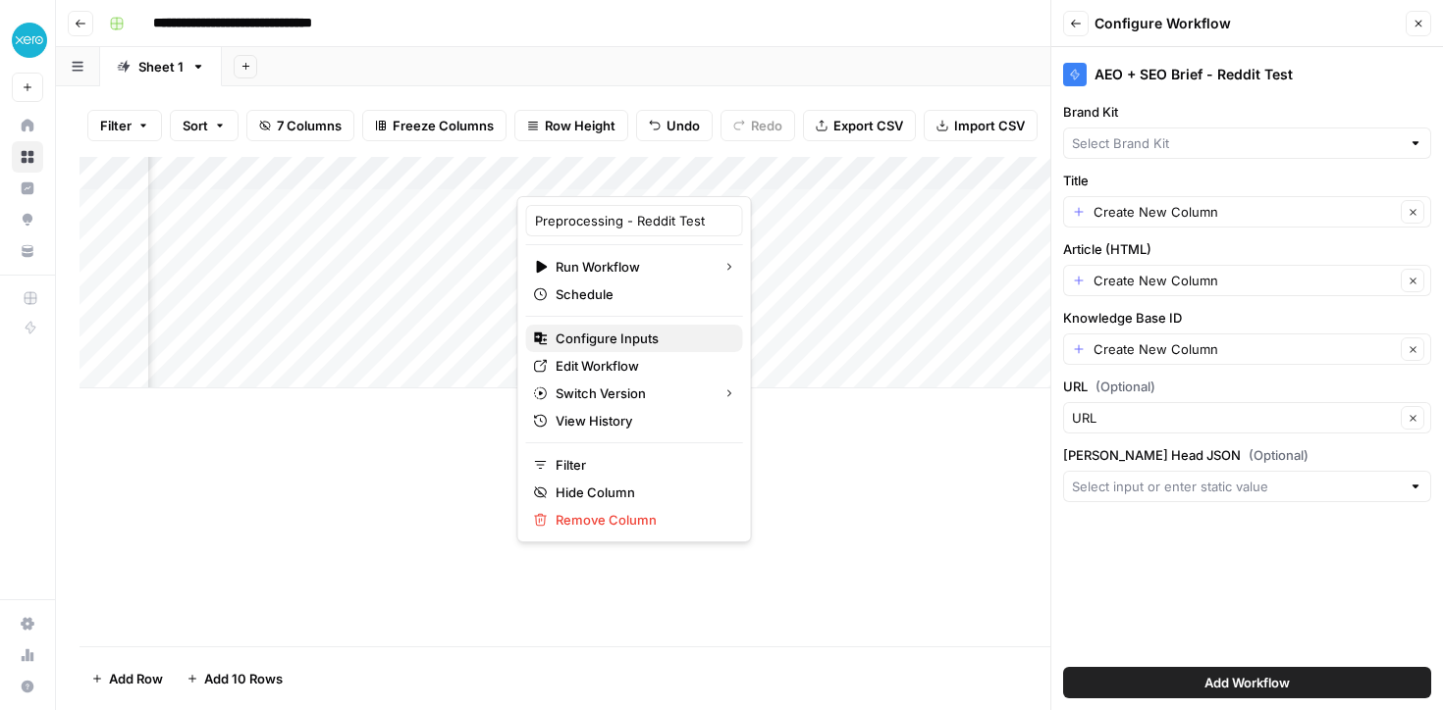
click at [584, 331] on span "Configure Inputs" at bounding box center [641, 339] width 172 height 20
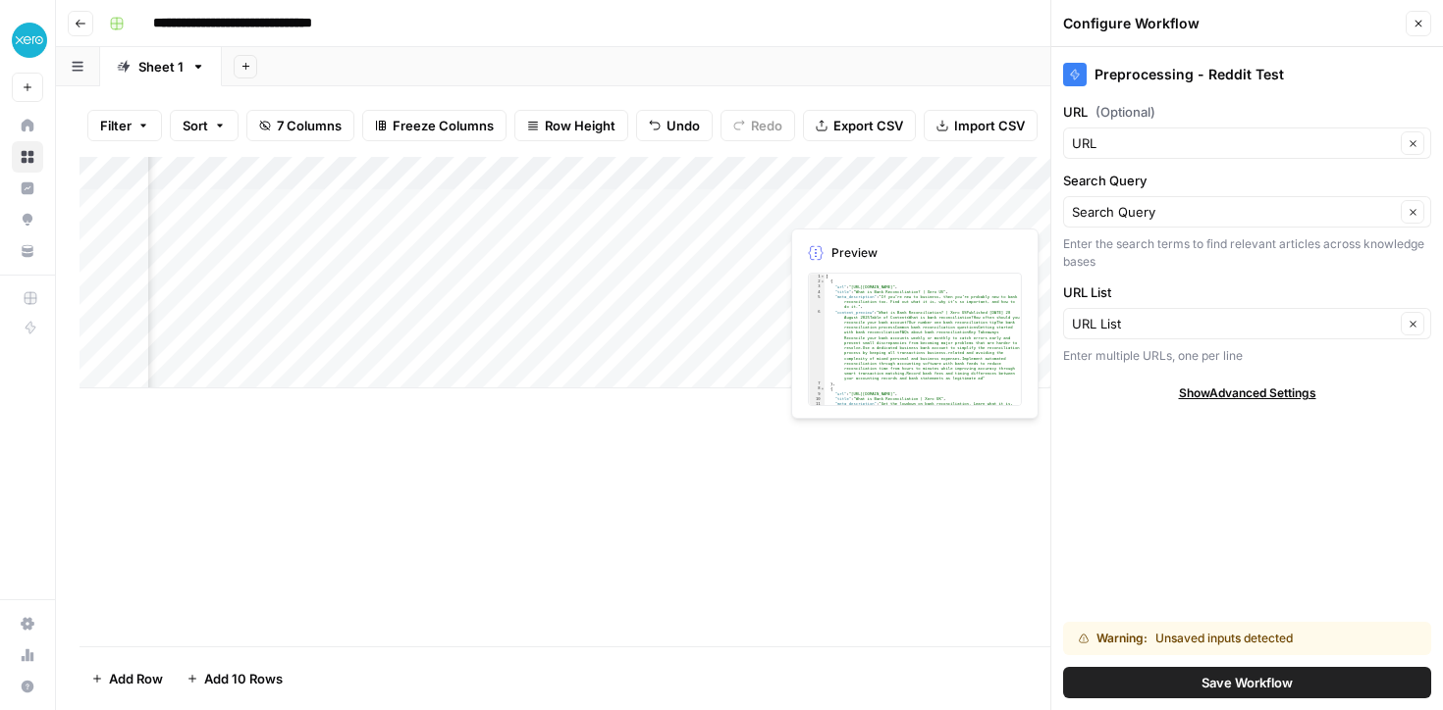
scroll to position [0, 480]
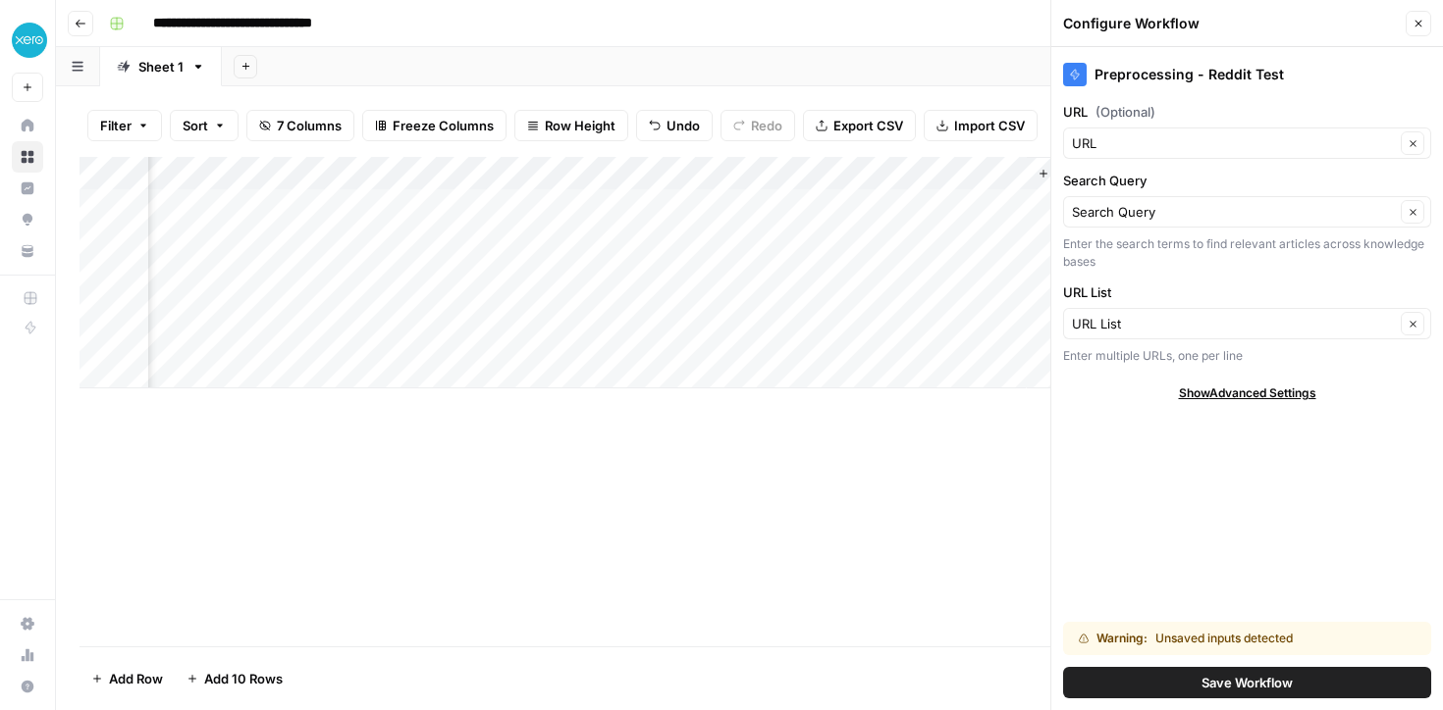
click at [1412, 17] on button "Close" at bounding box center [1418, 24] width 26 height 26
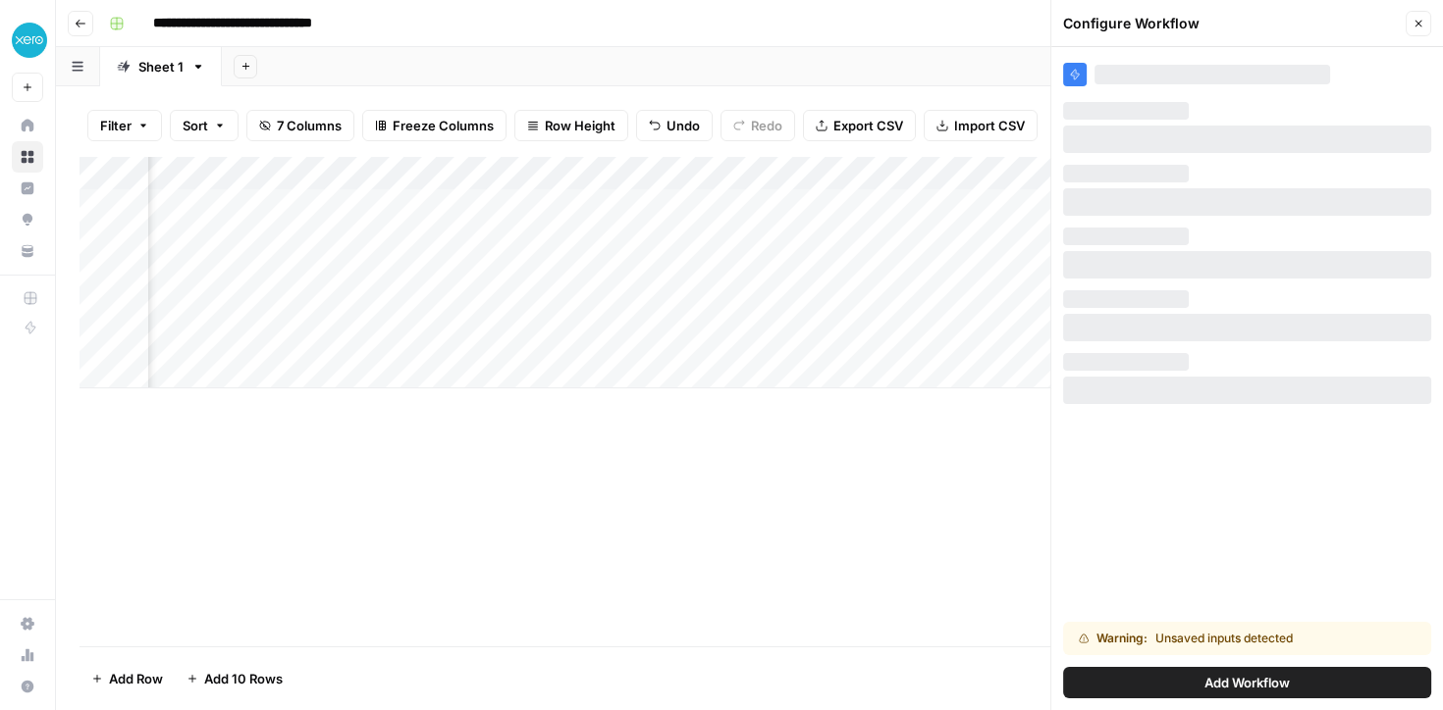
scroll to position [0, 196]
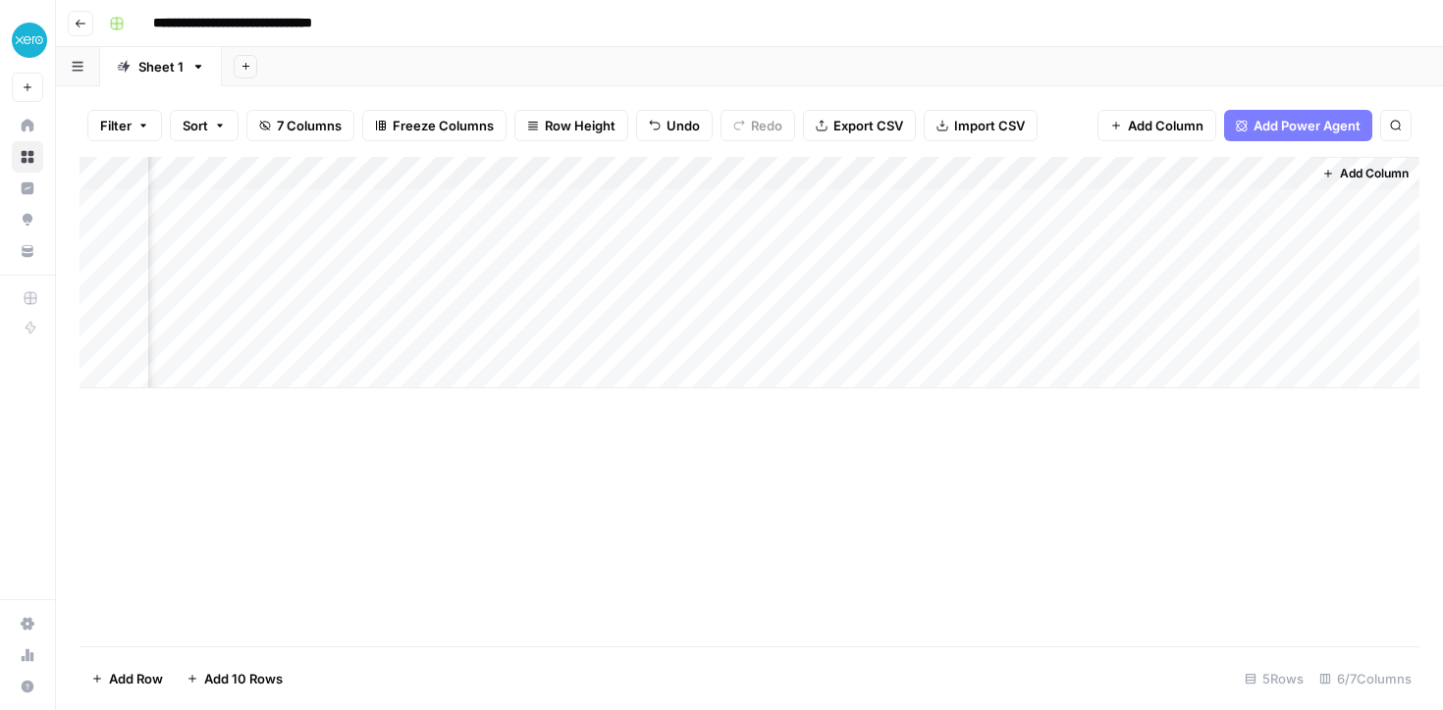
click at [1255, 127] on span "Add Power Agent" at bounding box center [1306, 126] width 107 height 20
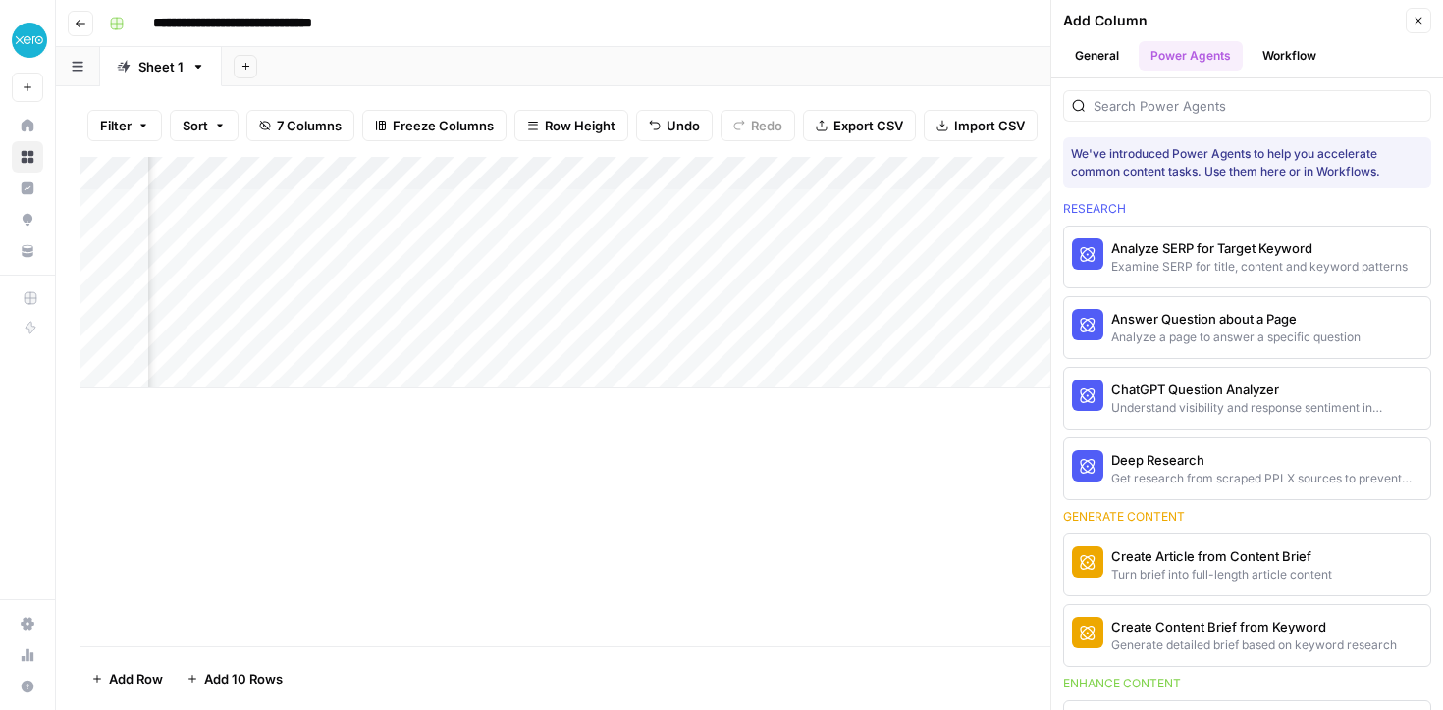
click at [1278, 51] on button "Workflow" at bounding box center [1289, 55] width 78 height 29
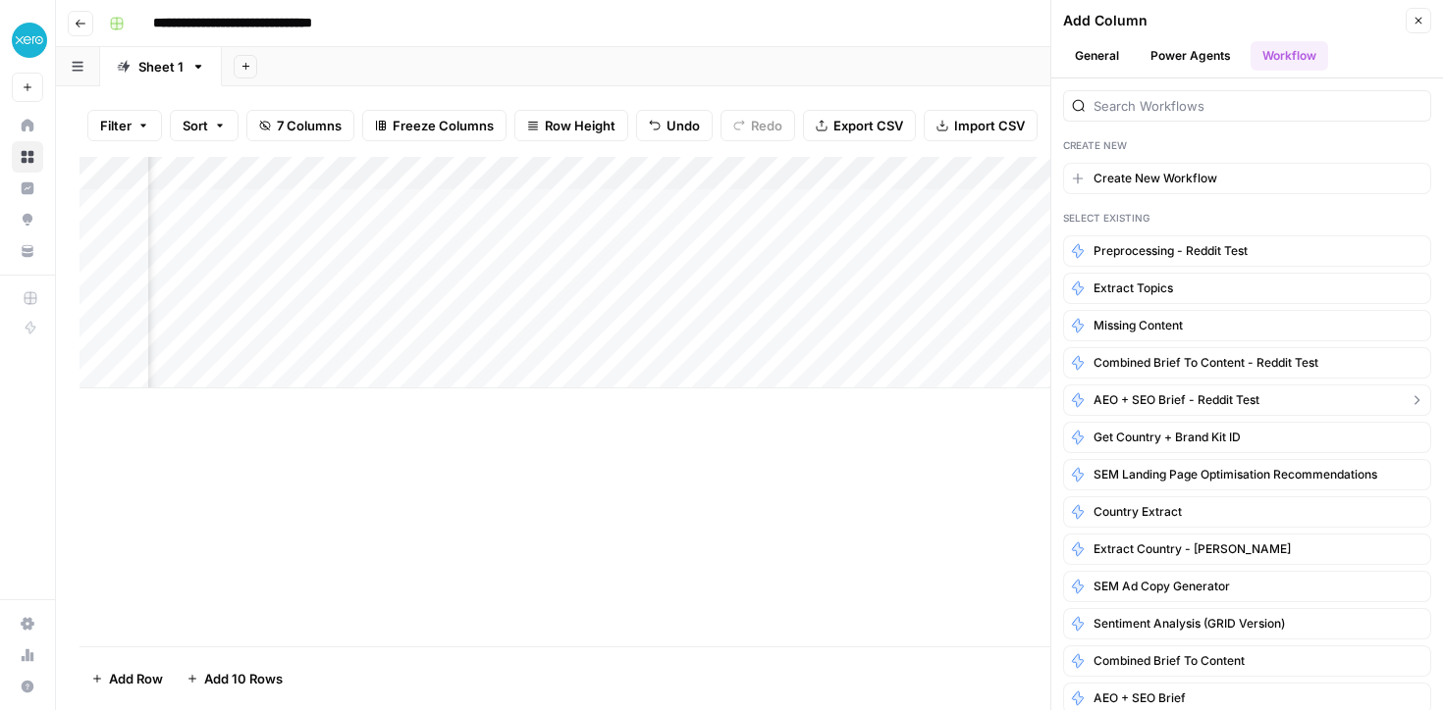
click at [1135, 406] on span "AEO + SEO Brief - Reddit Test" at bounding box center [1176, 401] width 166 height 18
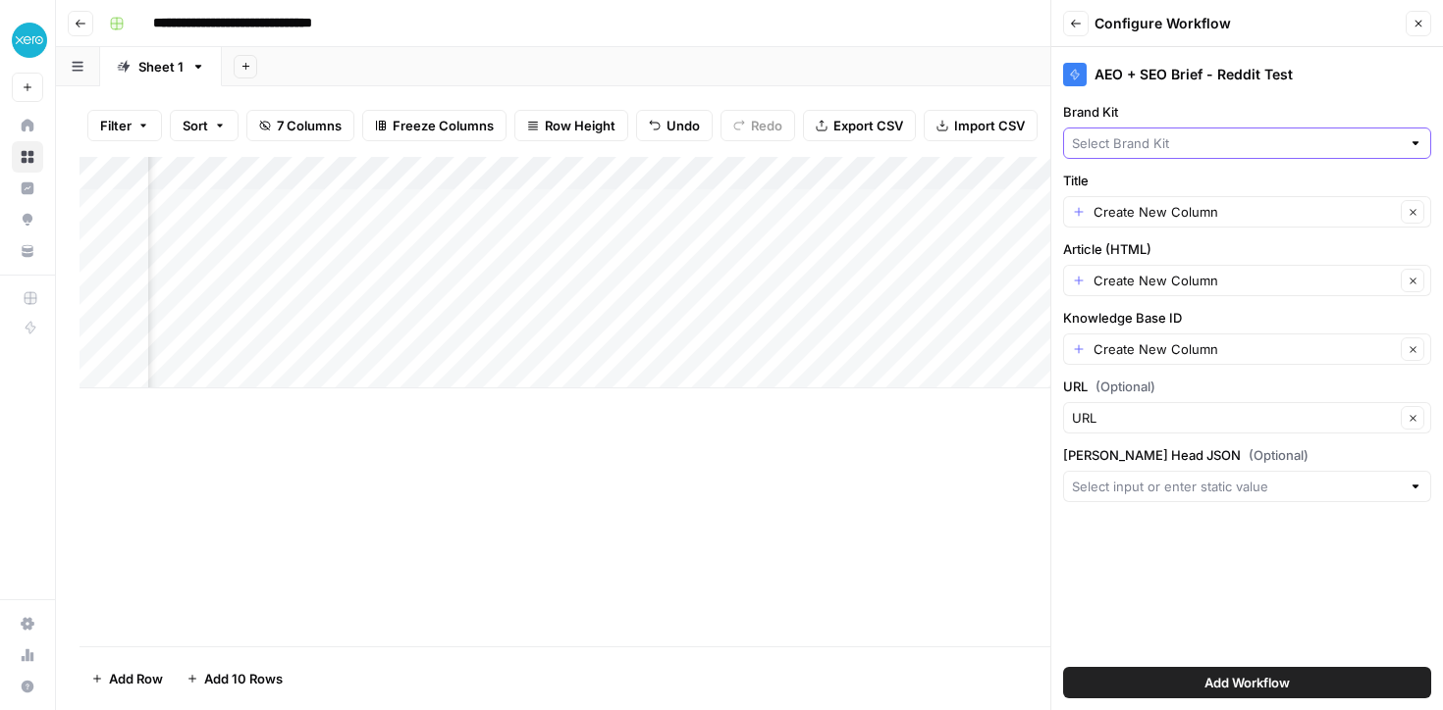
click at [1120, 146] on input "Brand Kit" at bounding box center [1236, 143] width 329 height 20
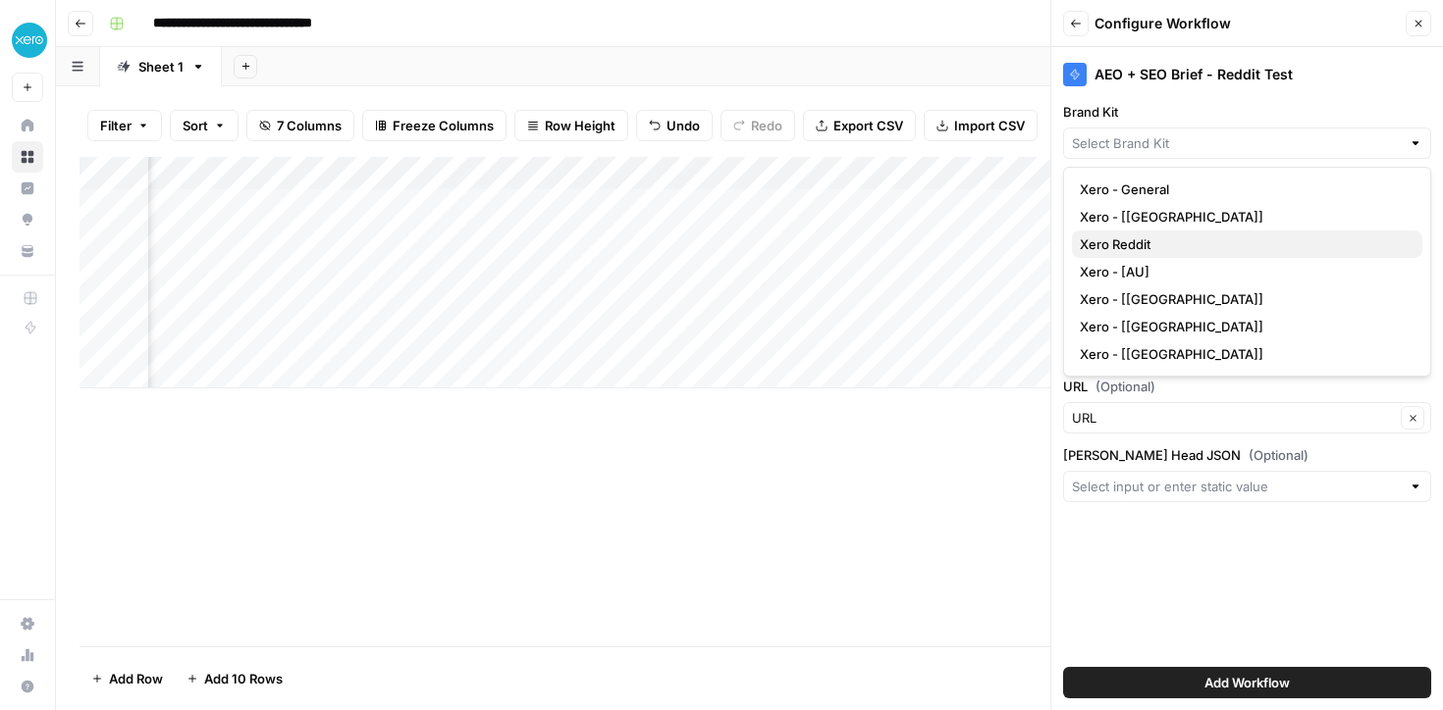
click at [1126, 248] on span "Xero Reddit" at bounding box center [1242, 245] width 327 height 20
type input "Xero Reddit"
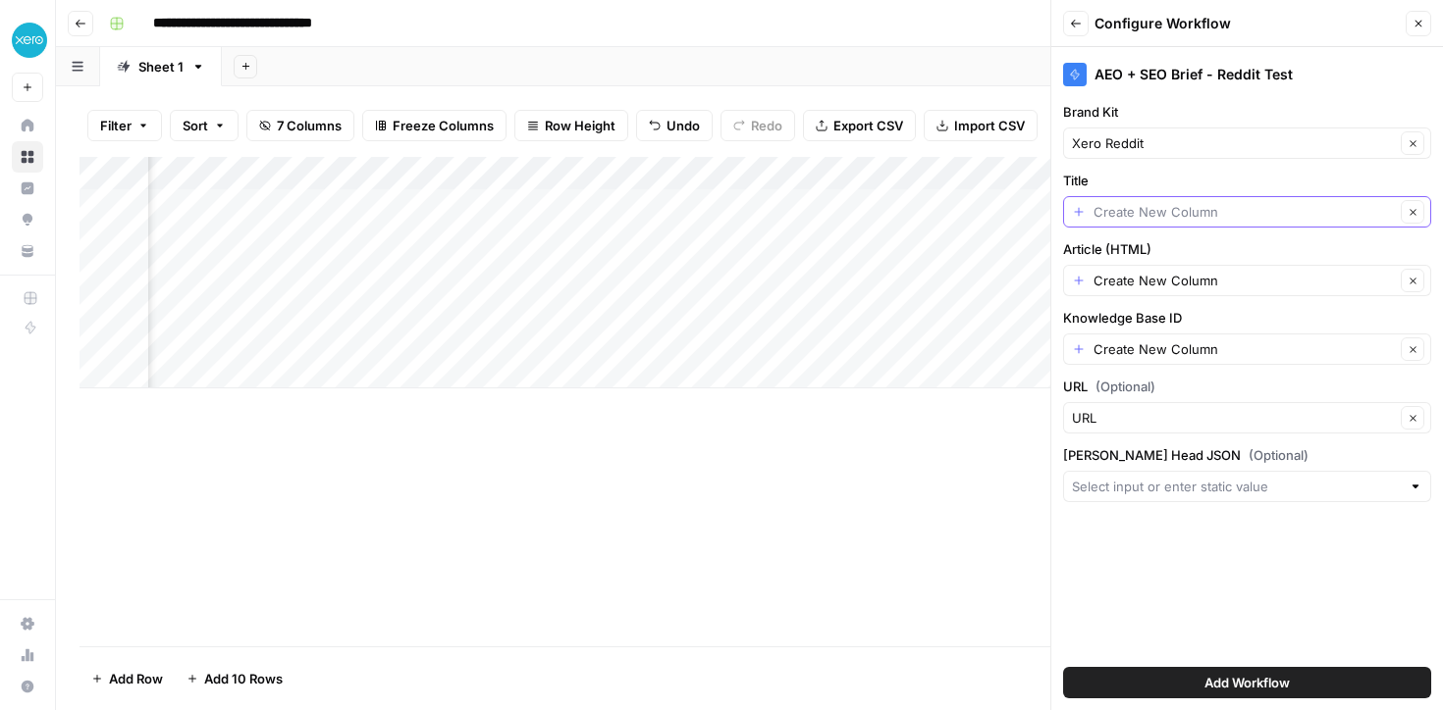
click at [1110, 208] on input "Title" at bounding box center [1243, 212] width 301 height 20
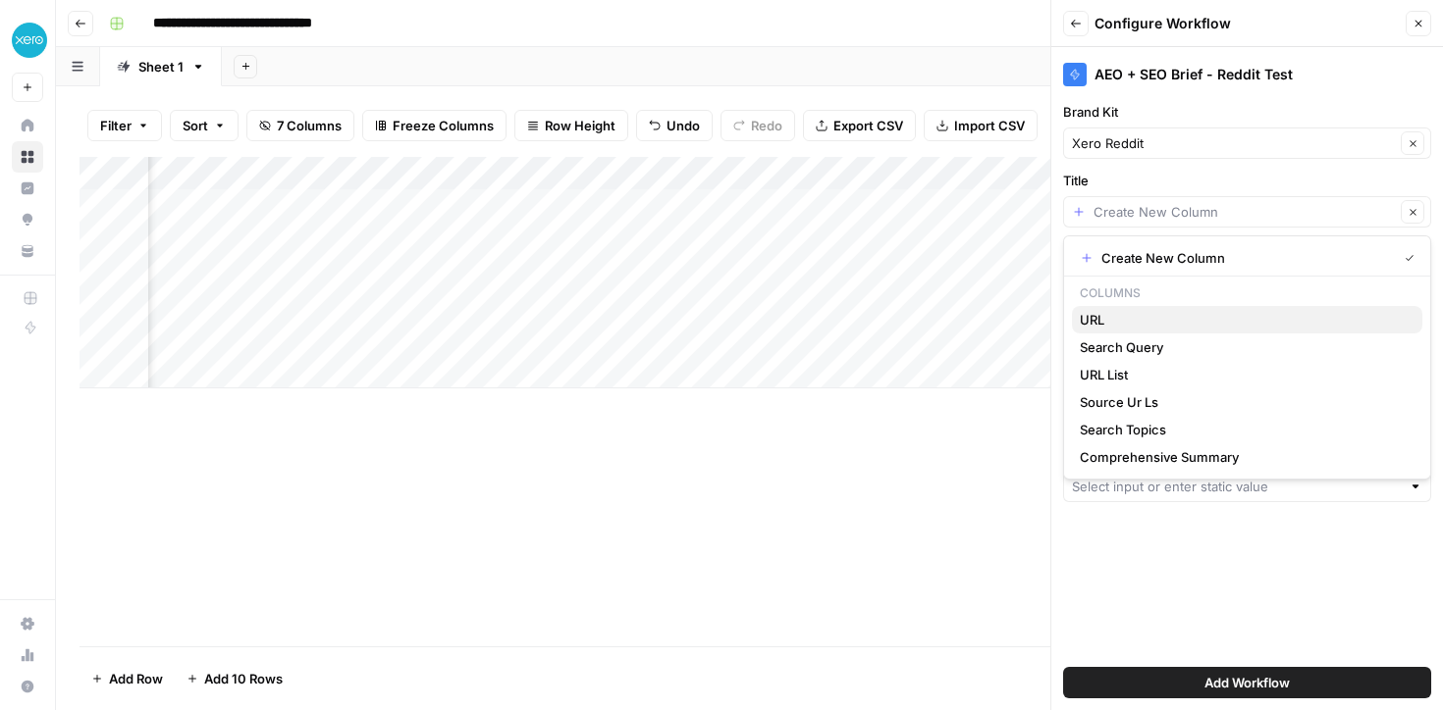
click at [1115, 322] on span "URL" at bounding box center [1242, 320] width 327 height 20
type input "URL"
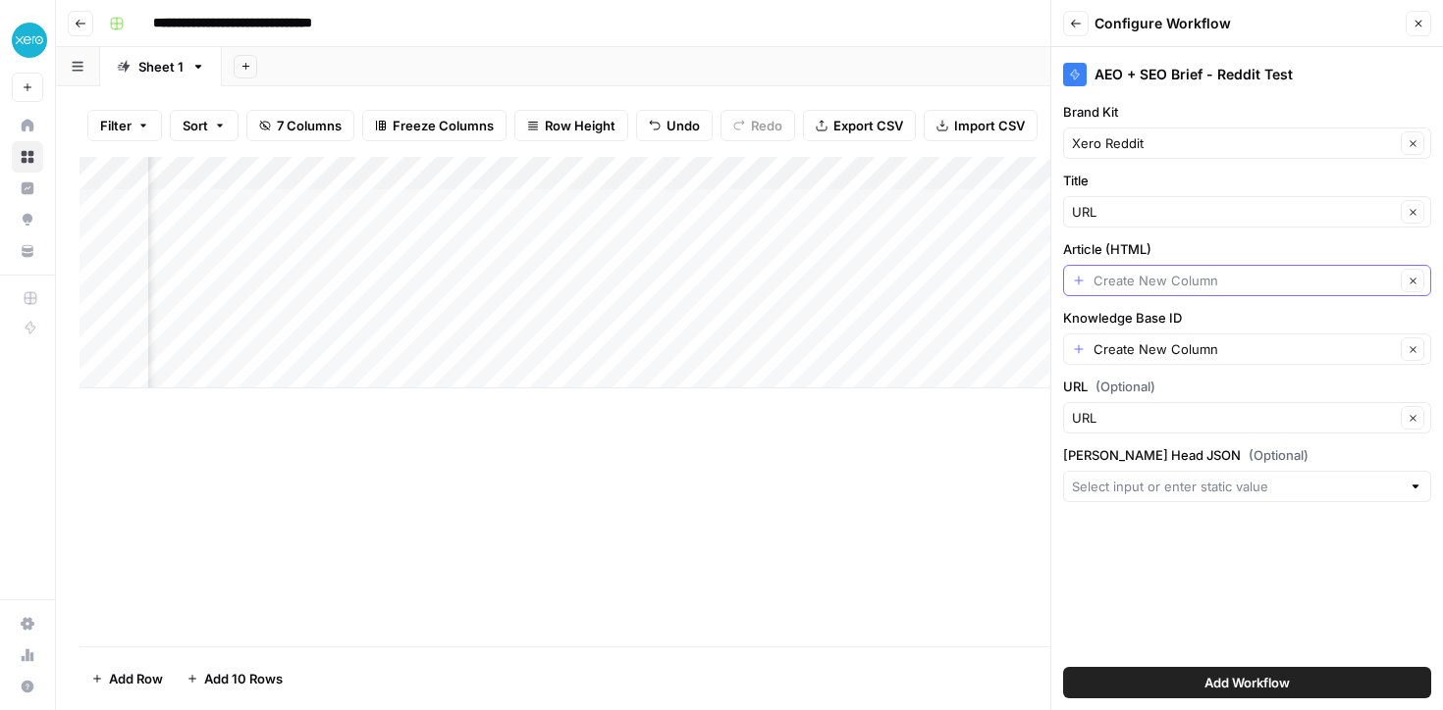
click at [1102, 273] on input "Article (HTML)" at bounding box center [1243, 281] width 301 height 20
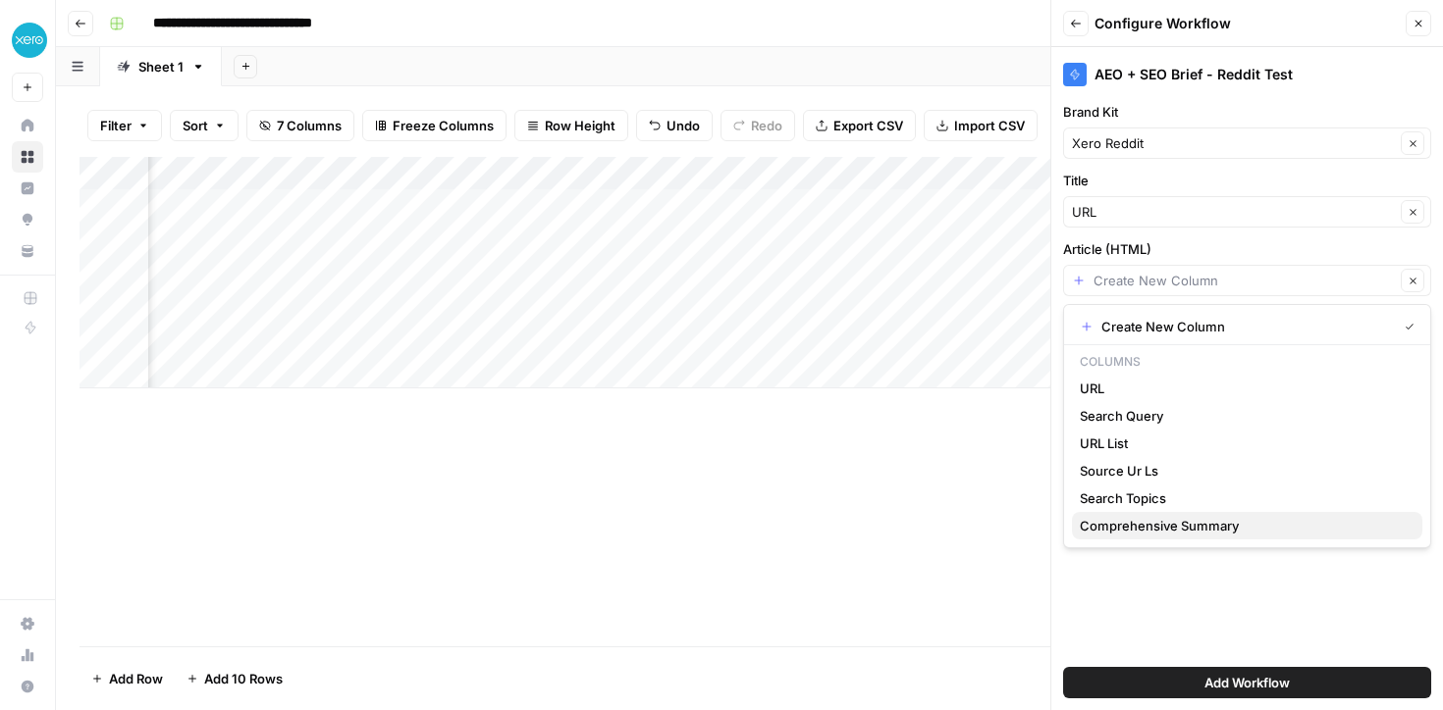
click at [1131, 519] on span "Comprehensive Summary" at bounding box center [1242, 526] width 327 height 20
type input "Comprehensive Summary"
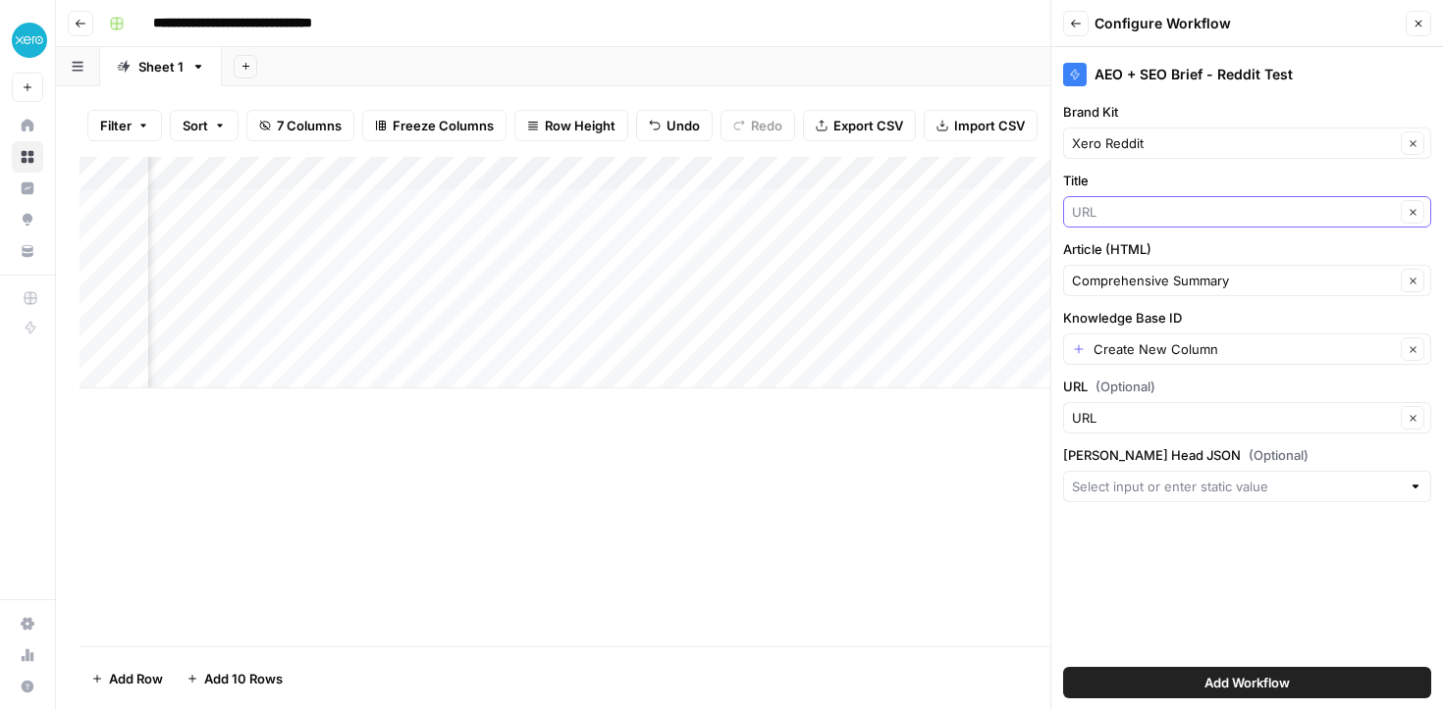
click at [1130, 208] on input "Title" at bounding box center [1233, 212] width 323 height 20
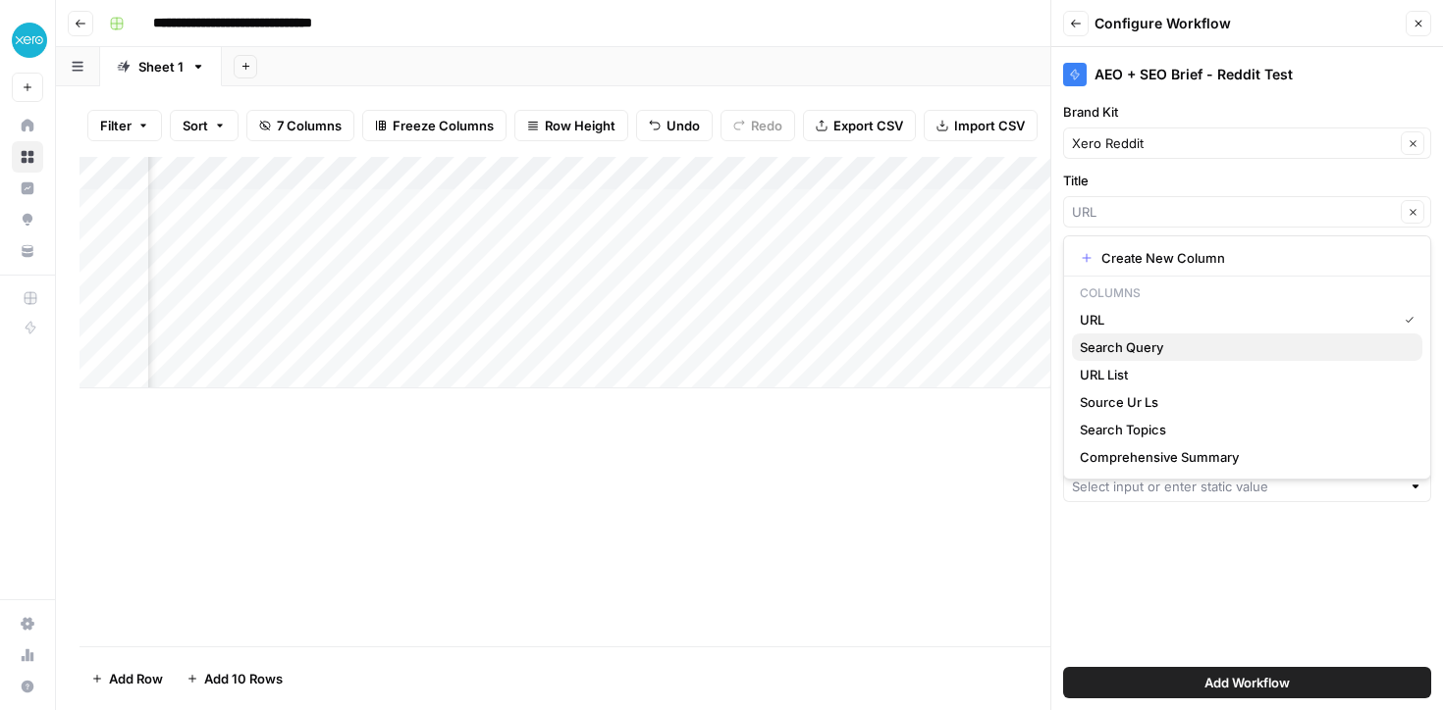
click at [1147, 344] on span "Search Query" at bounding box center [1242, 348] width 327 height 20
type input "Search Query"
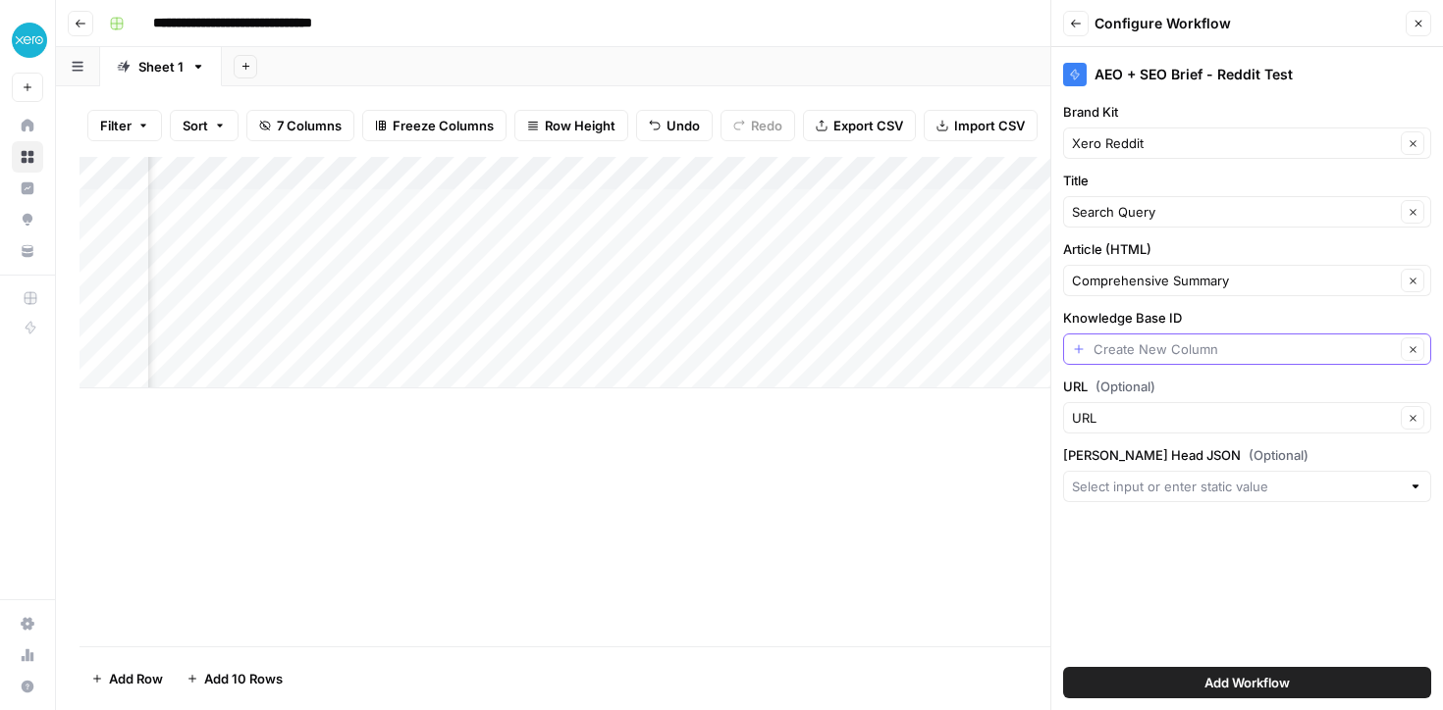
click at [1112, 351] on input "Knowledge Base ID" at bounding box center [1243, 350] width 301 height 20
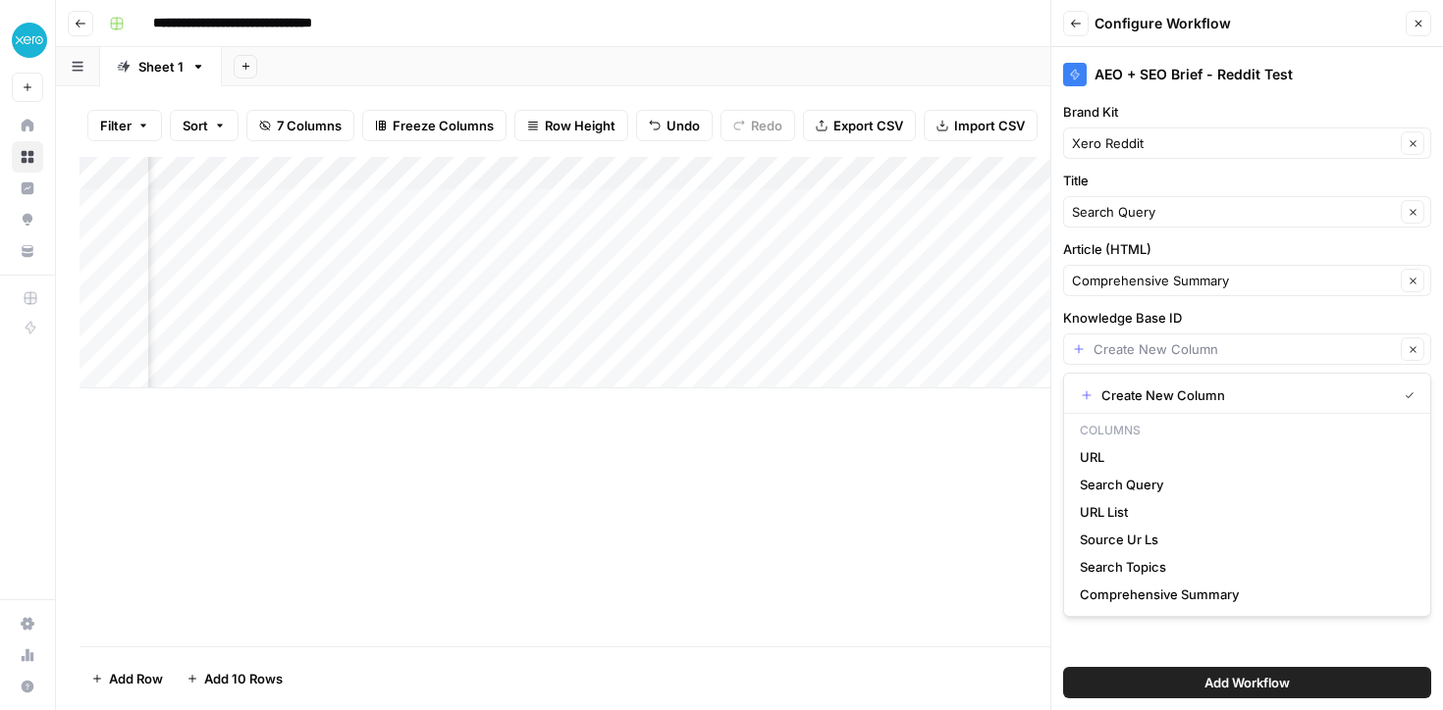
type input "Create New Column"
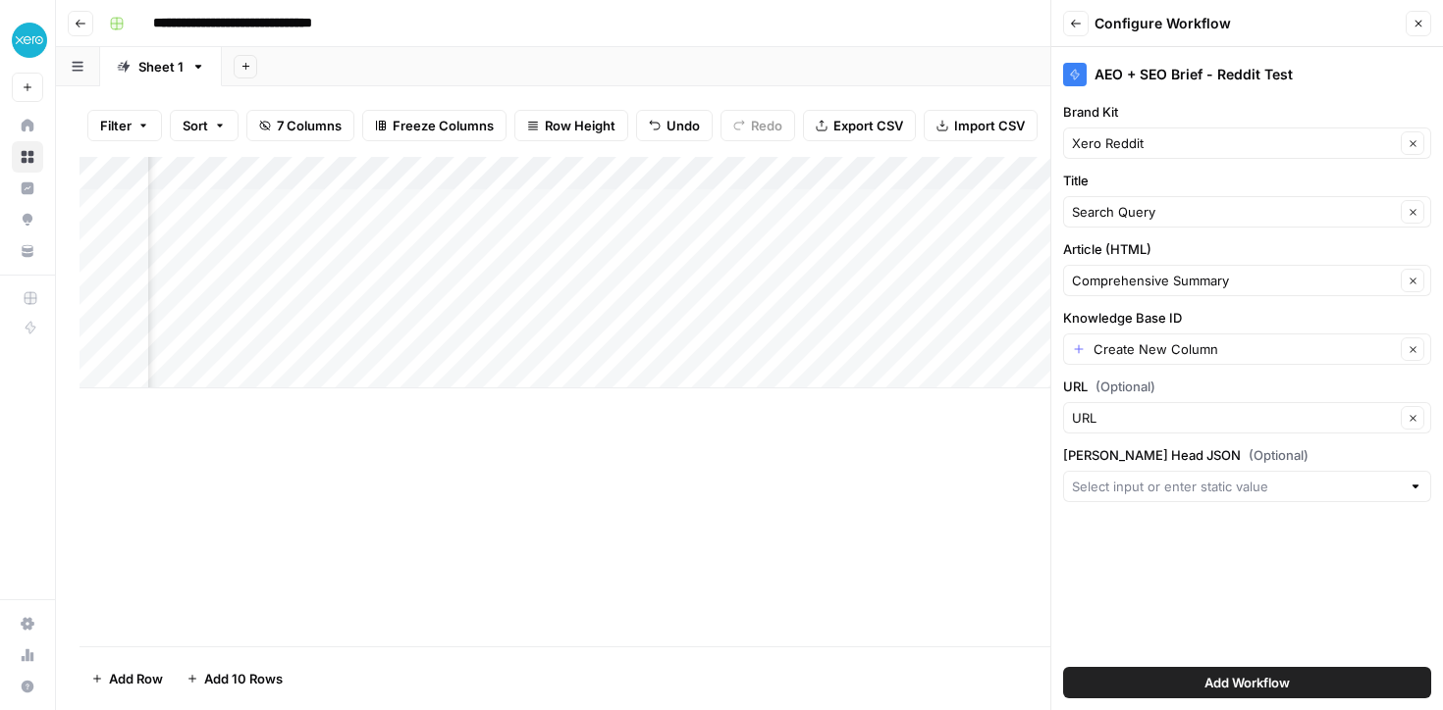
click at [1101, 323] on label "Knowledge Base ID" at bounding box center [1247, 318] width 368 height 20
click at [1101, 340] on input "Create New Column" at bounding box center [1243, 350] width 301 height 20
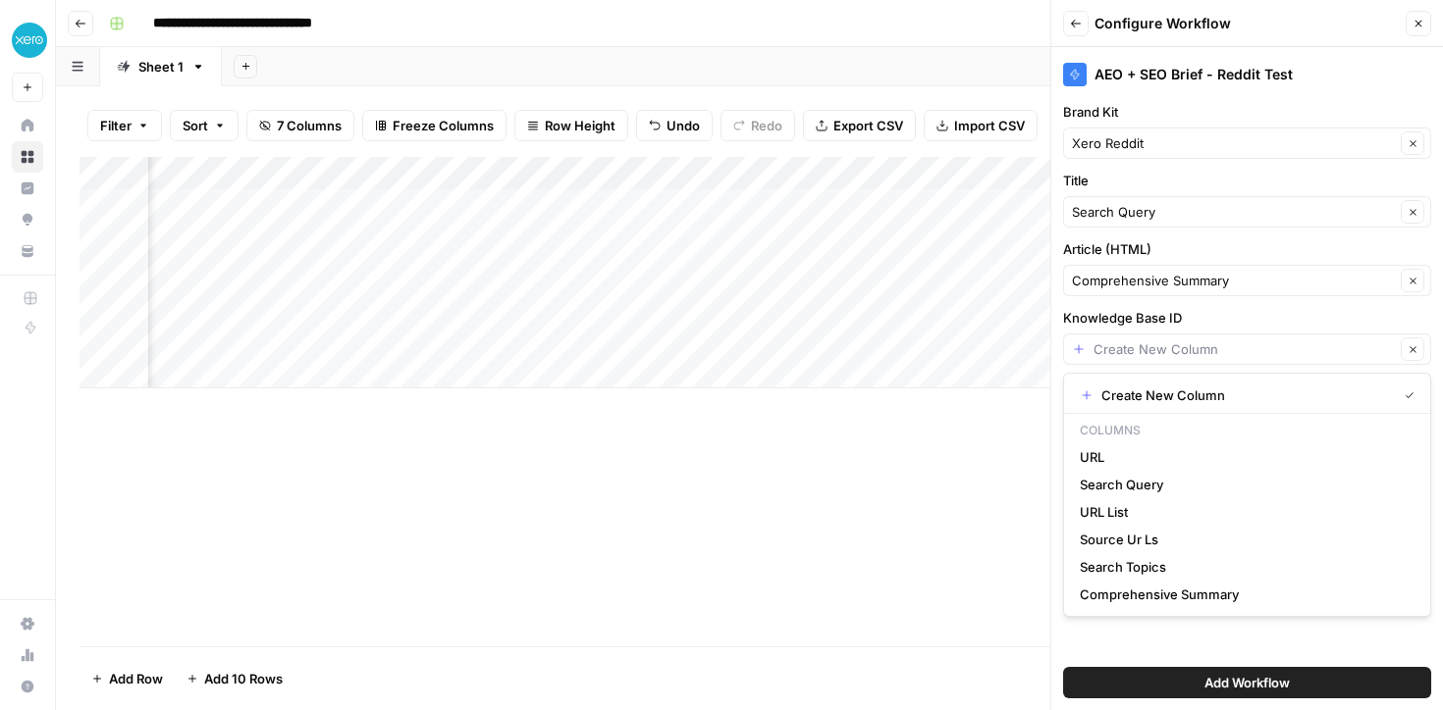
type input "Create New Column"
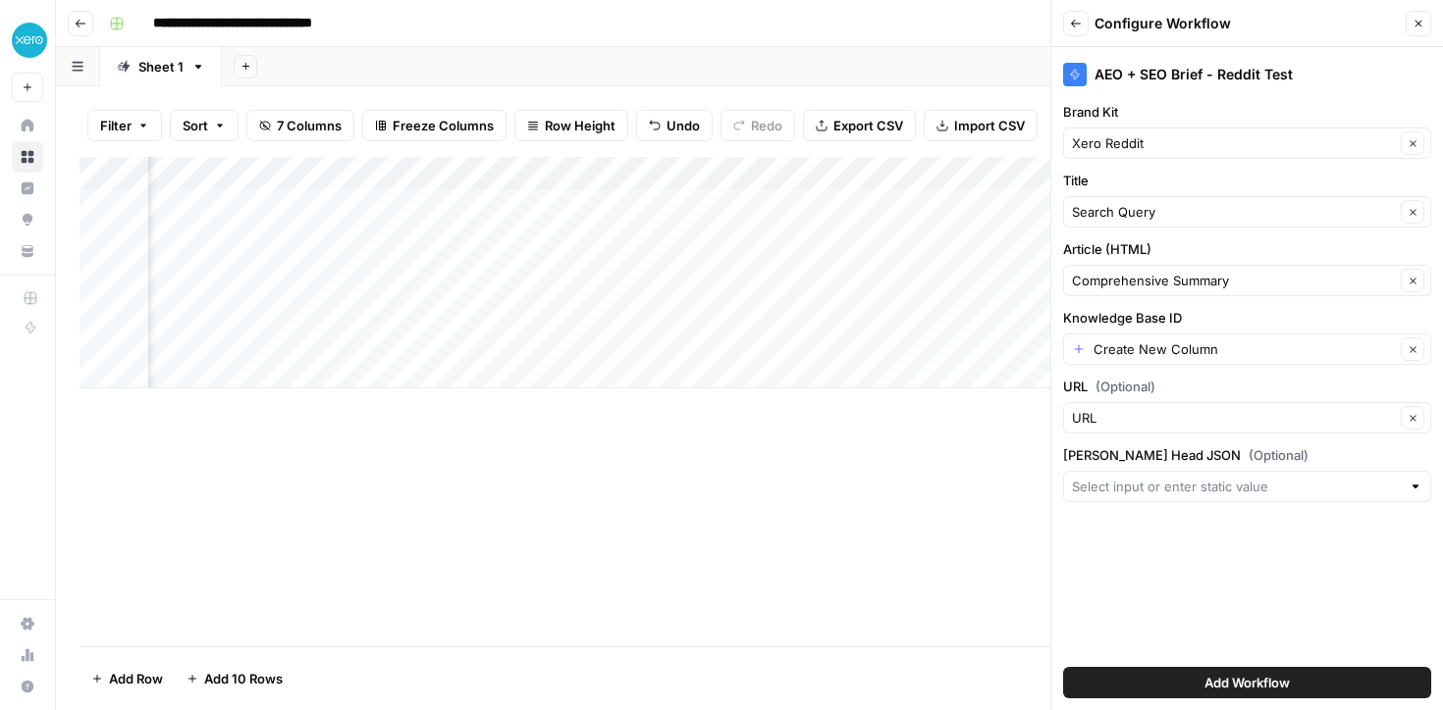
click at [1105, 324] on label "Knowledge Base ID" at bounding box center [1247, 318] width 368 height 20
click at [1105, 340] on input "Create New Column" at bounding box center [1243, 350] width 301 height 20
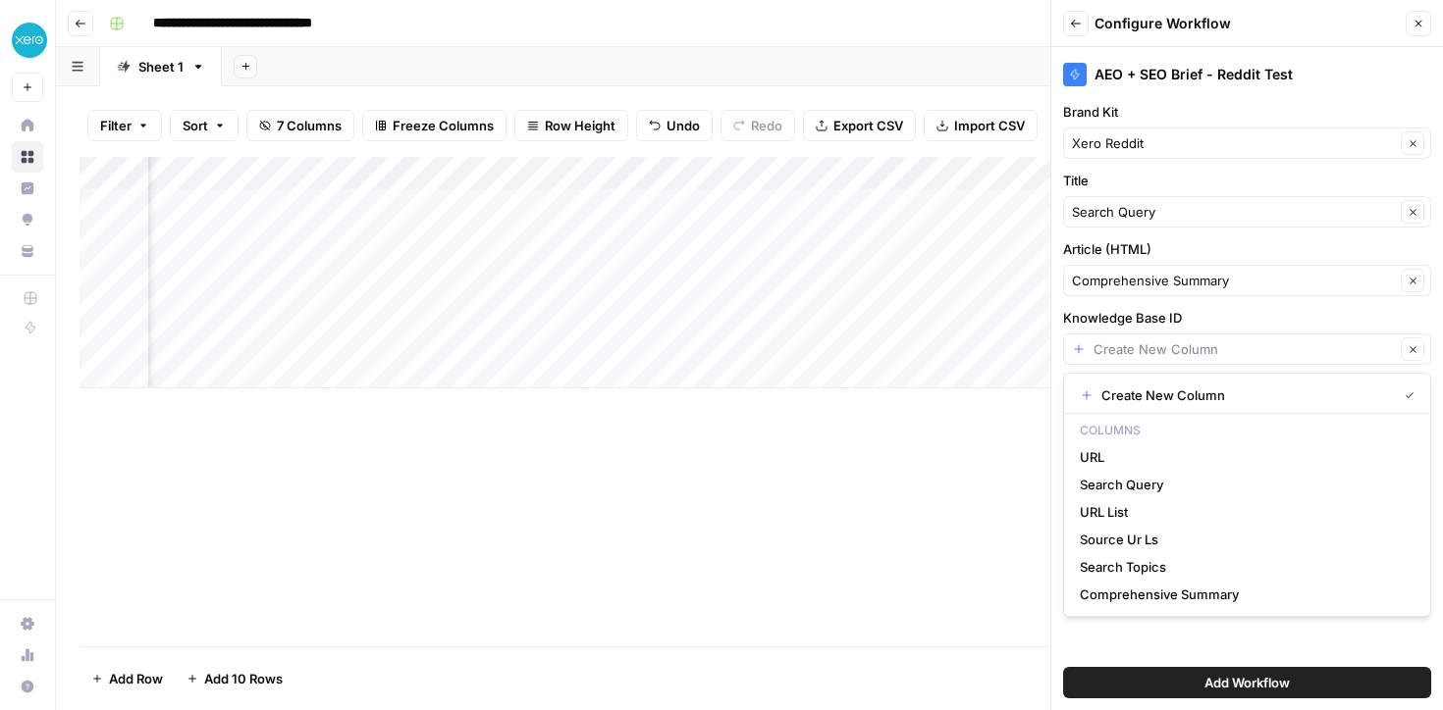
type input "Create New Column"
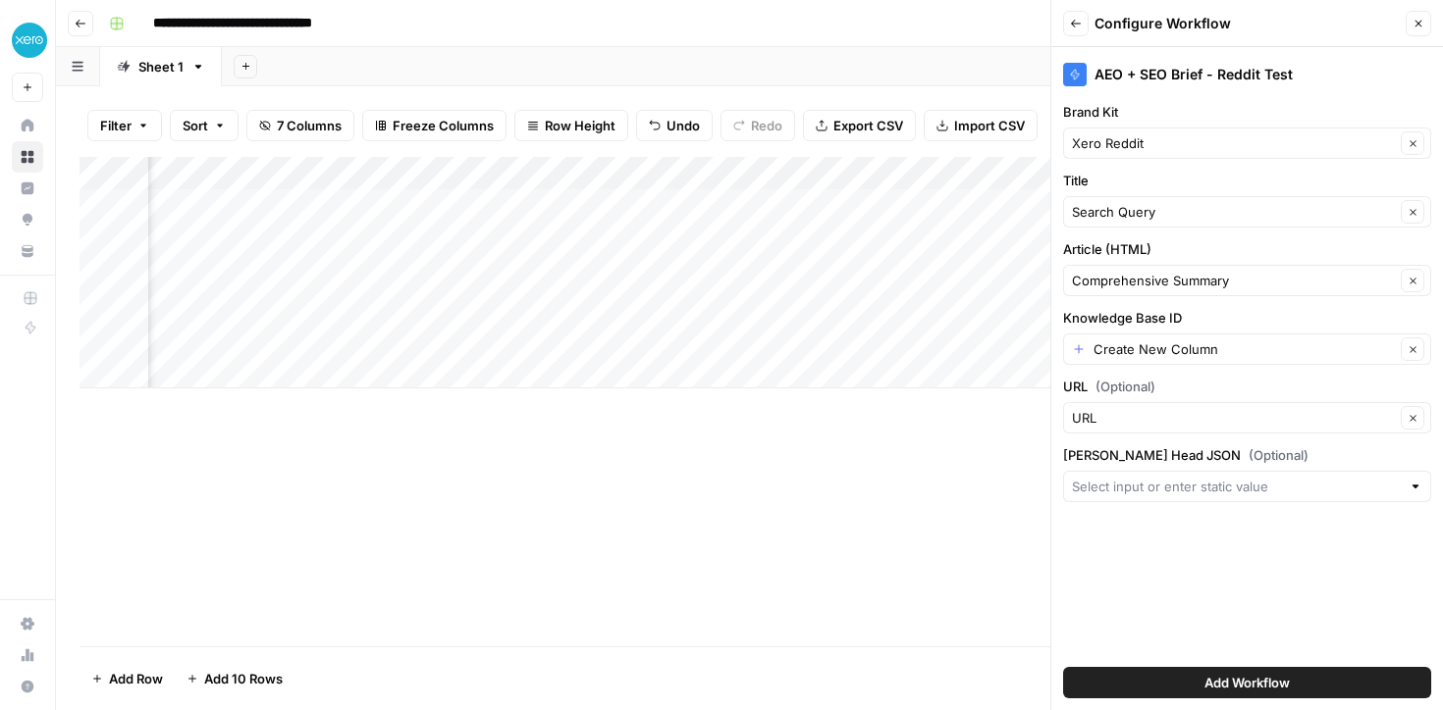
click at [1131, 316] on label "Knowledge Base ID" at bounding box center [1247, 318] width 368 height 20
click at [1131, 340] on input "Create New Column" at bounding box center [1243, 350] width 301 height 20
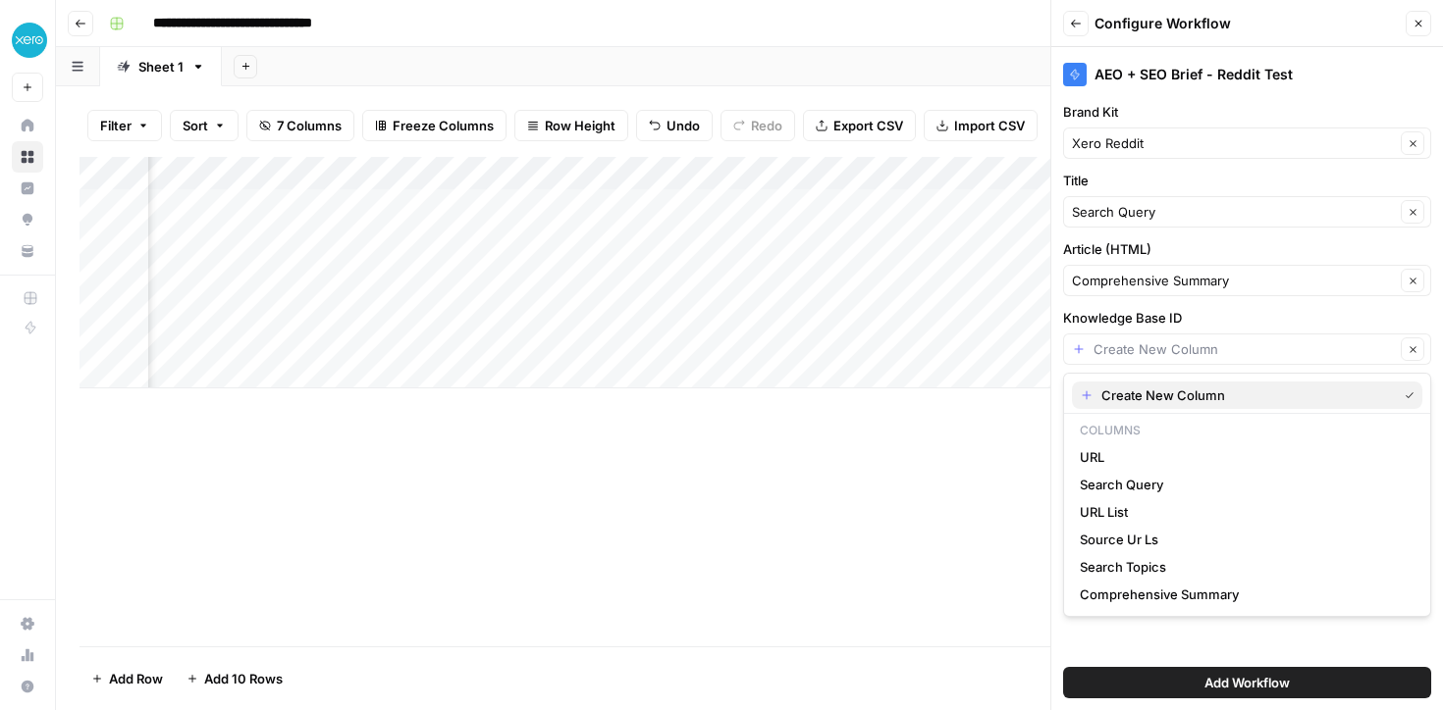
click at [1222, 394] on span "Create New Column" at bounding box center [1245, 396] width 288 height 20
type input "Create New Column"
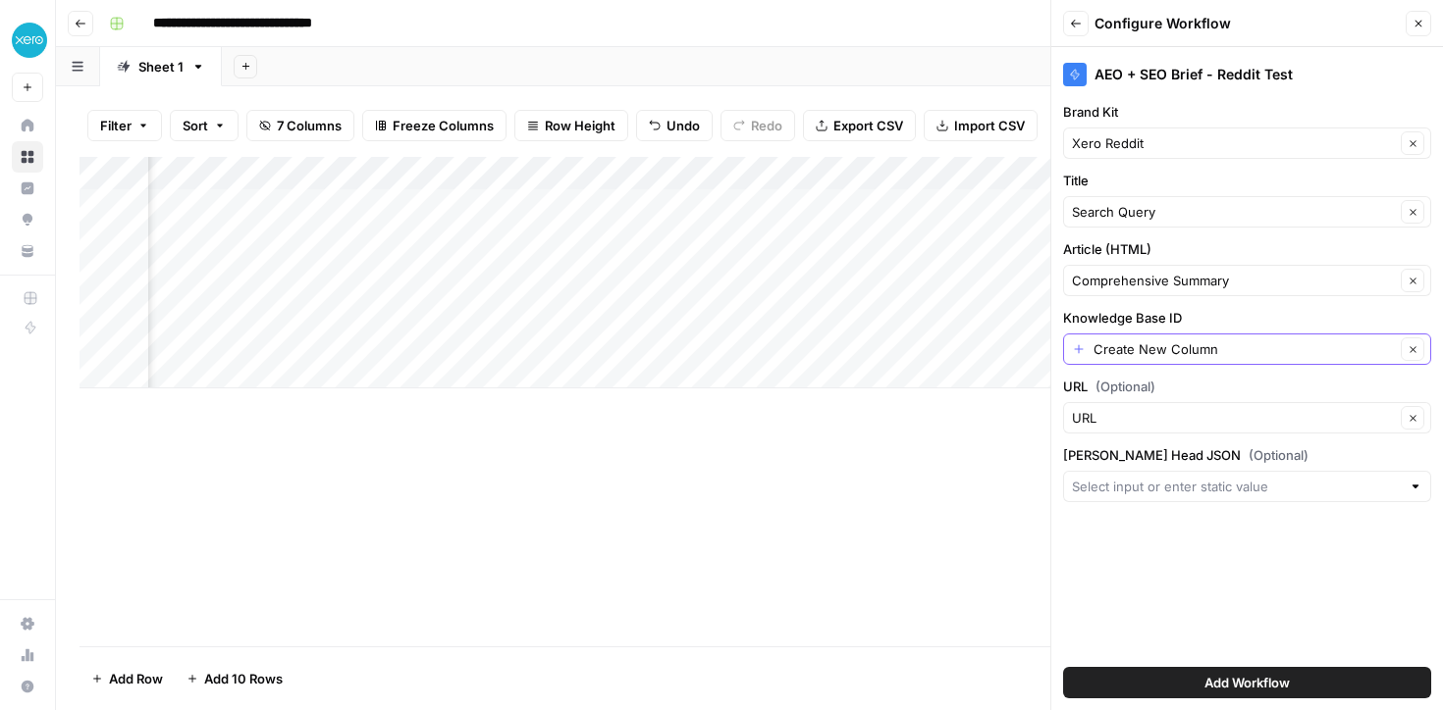
click at [1407, 351] on icon "button" at bounding box center [1412, 349] width 11 height 11
click at [1181, 683] on button "Add Workflow" at bounding box center [1247, 682] width 368 height 31
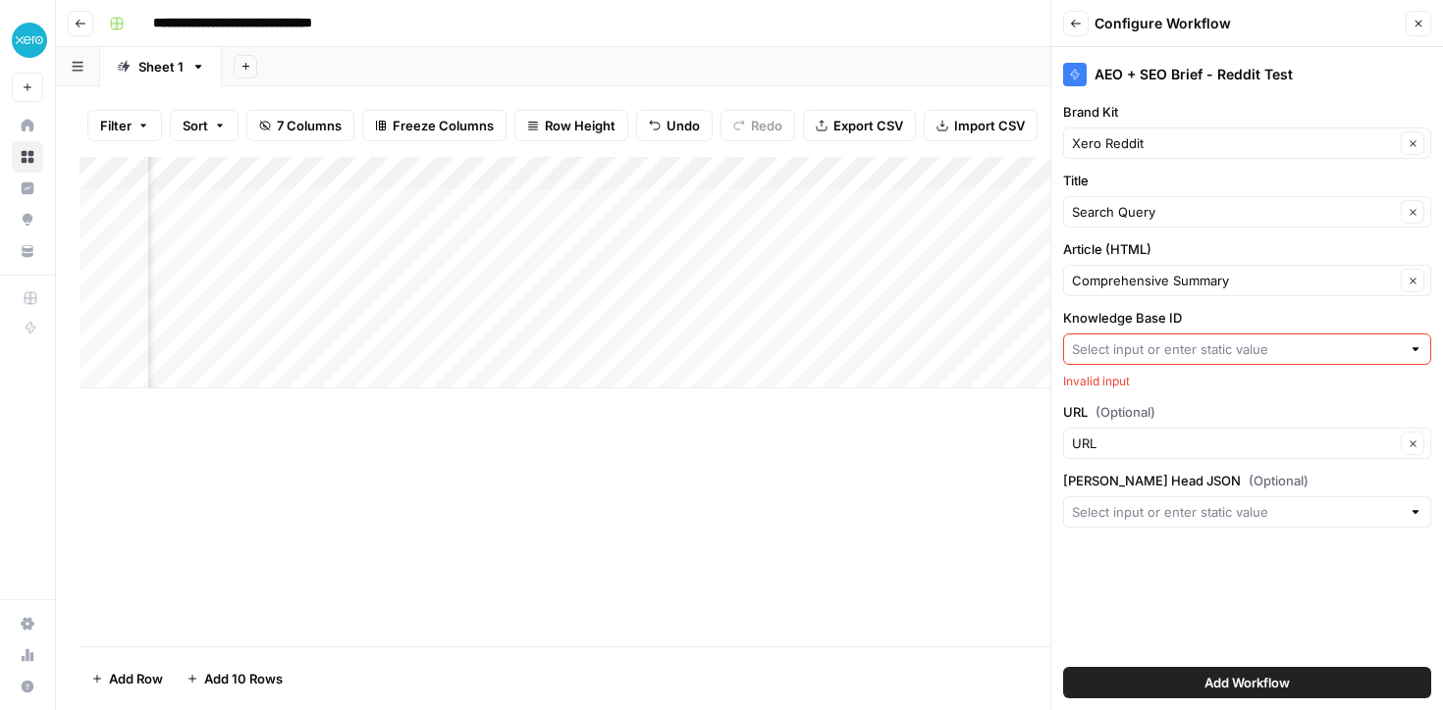
click at [1094, 343] on input "Knowledge Base ID" at bounding box center [1236, 350] width 329 height 20
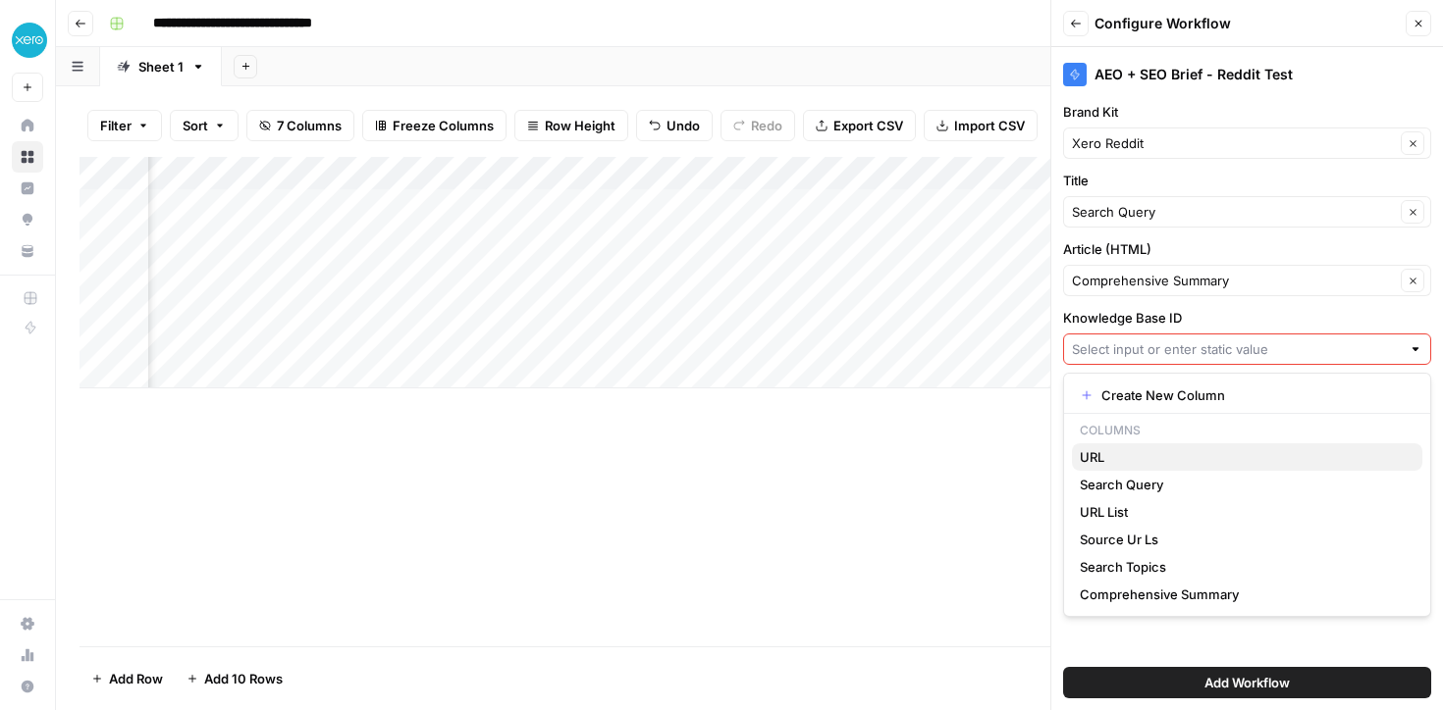
click at [1085, 452] on span "URL" at bounding box center [1242, 457] width 327 height 20
type input "URL"
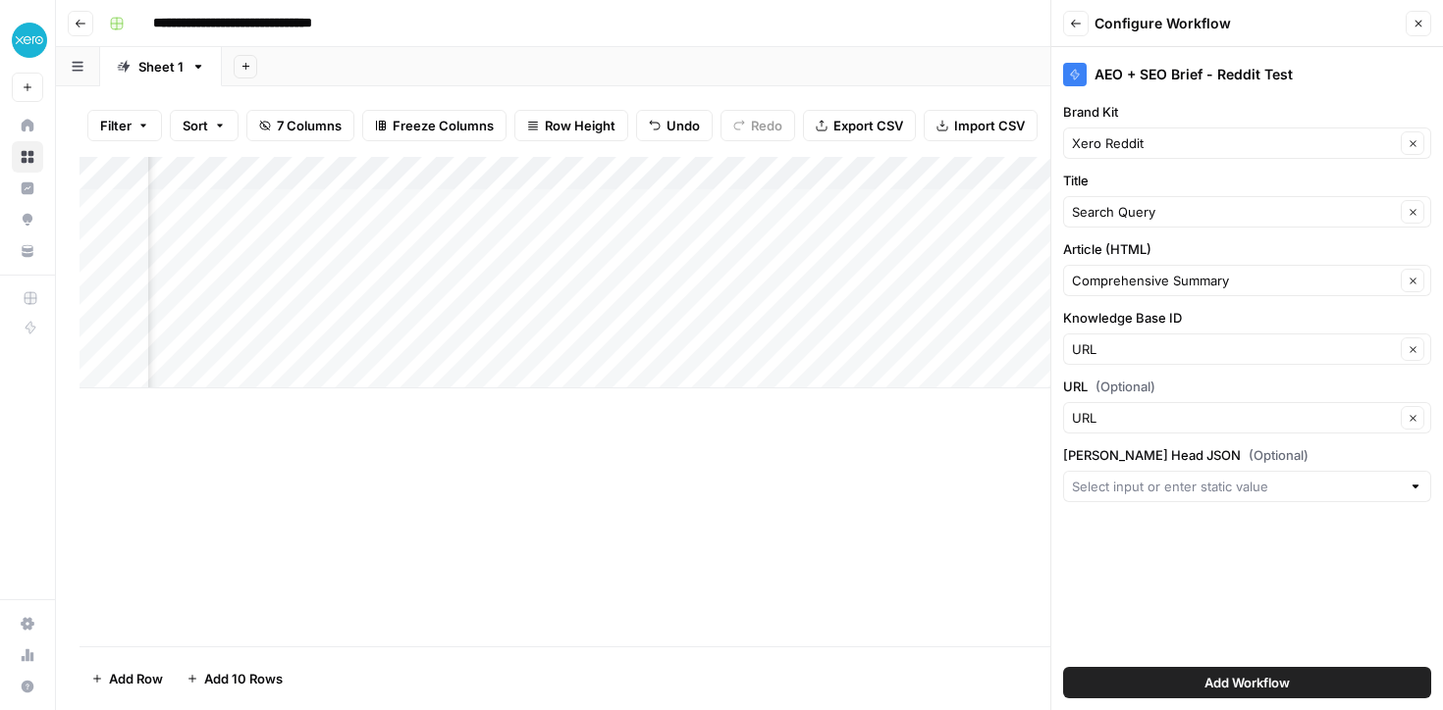
click at [1208, 691] on span "Add Workflow" at bounding box center [1246, 683] width 85 height 20
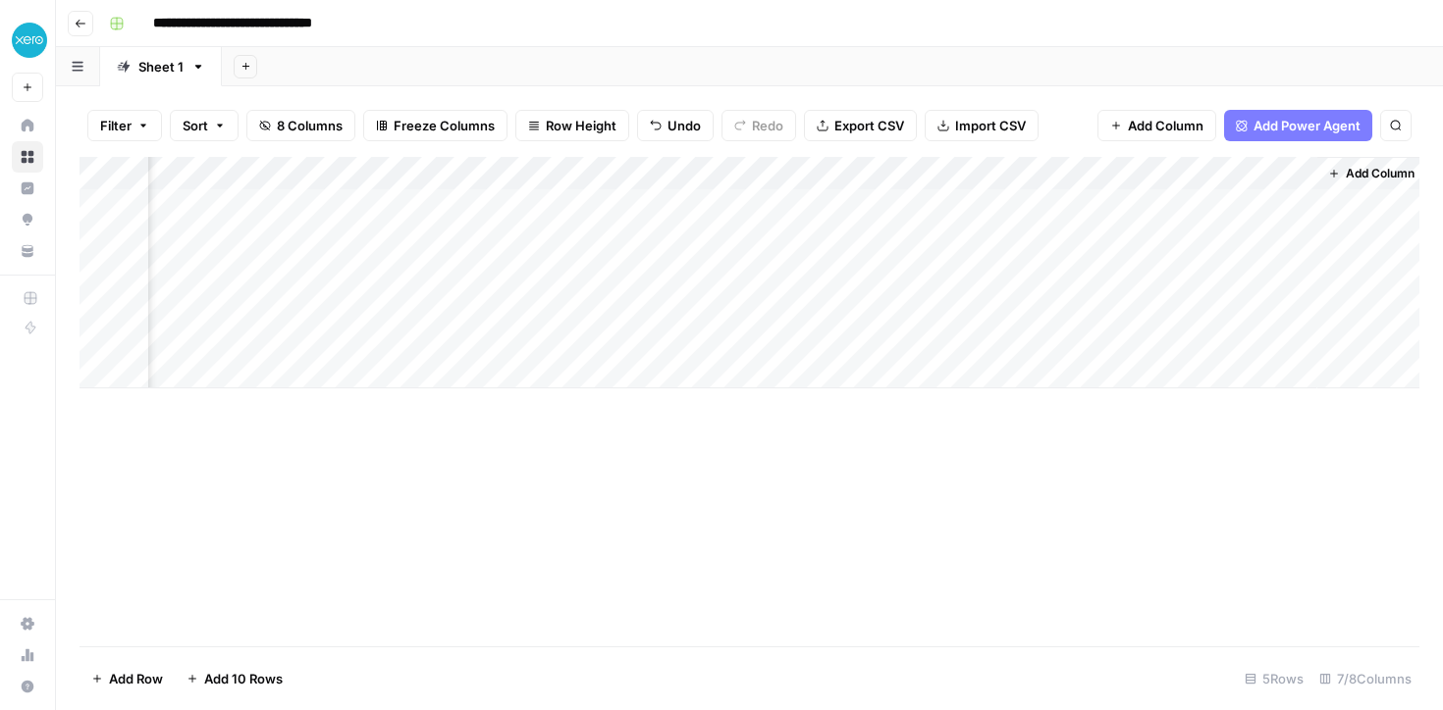
scroll to position [0, 471]
click at [1174, 204] on div "Add Column" at bounding box center [749, 273] width 1340 height 232
click at [1266, 175] on div "Add Column" at bounding box center [749, 273] width 1340 height 232
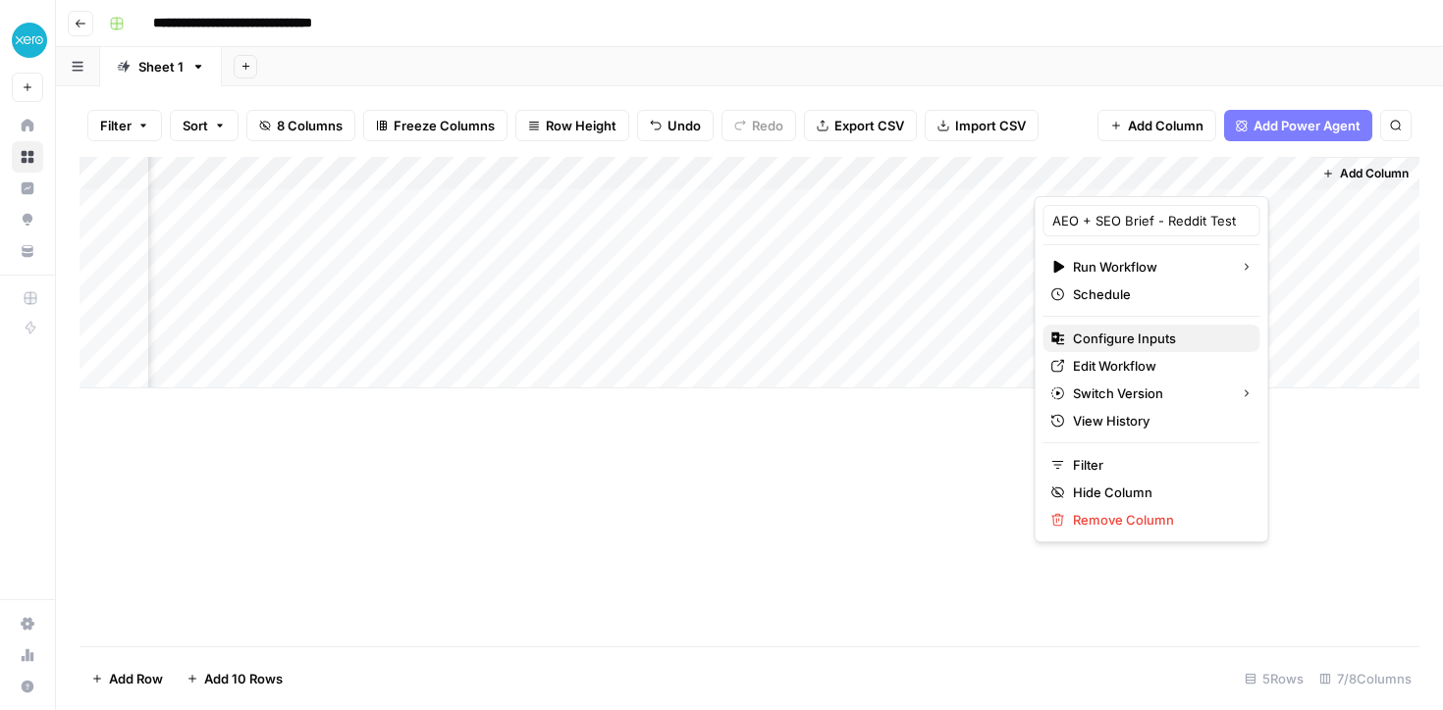
click at [1119, 337] on span "Configure Inputs" at bounding box center [1159, 339] width 172 height 20
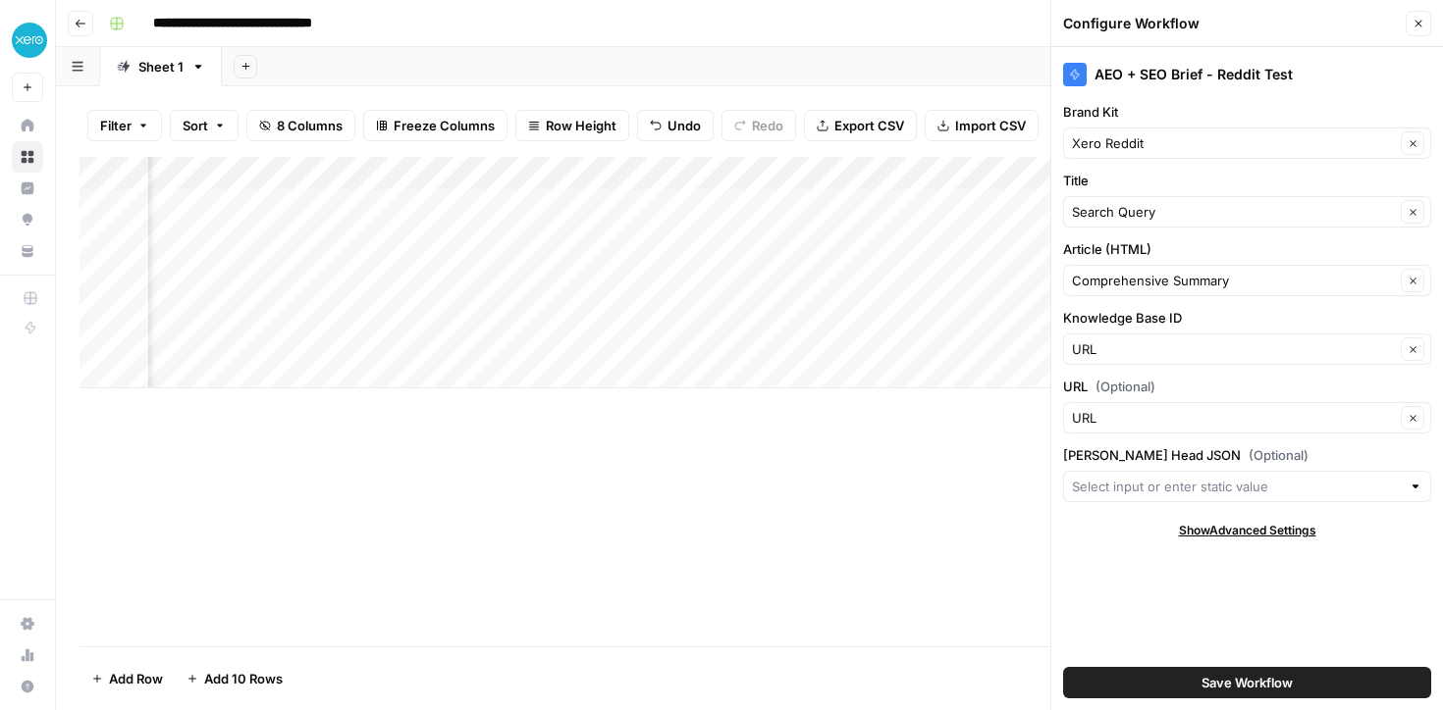
click at [1110, 339] on div "URL Clear" at bounding box center [1247, 349] width 368 height 31
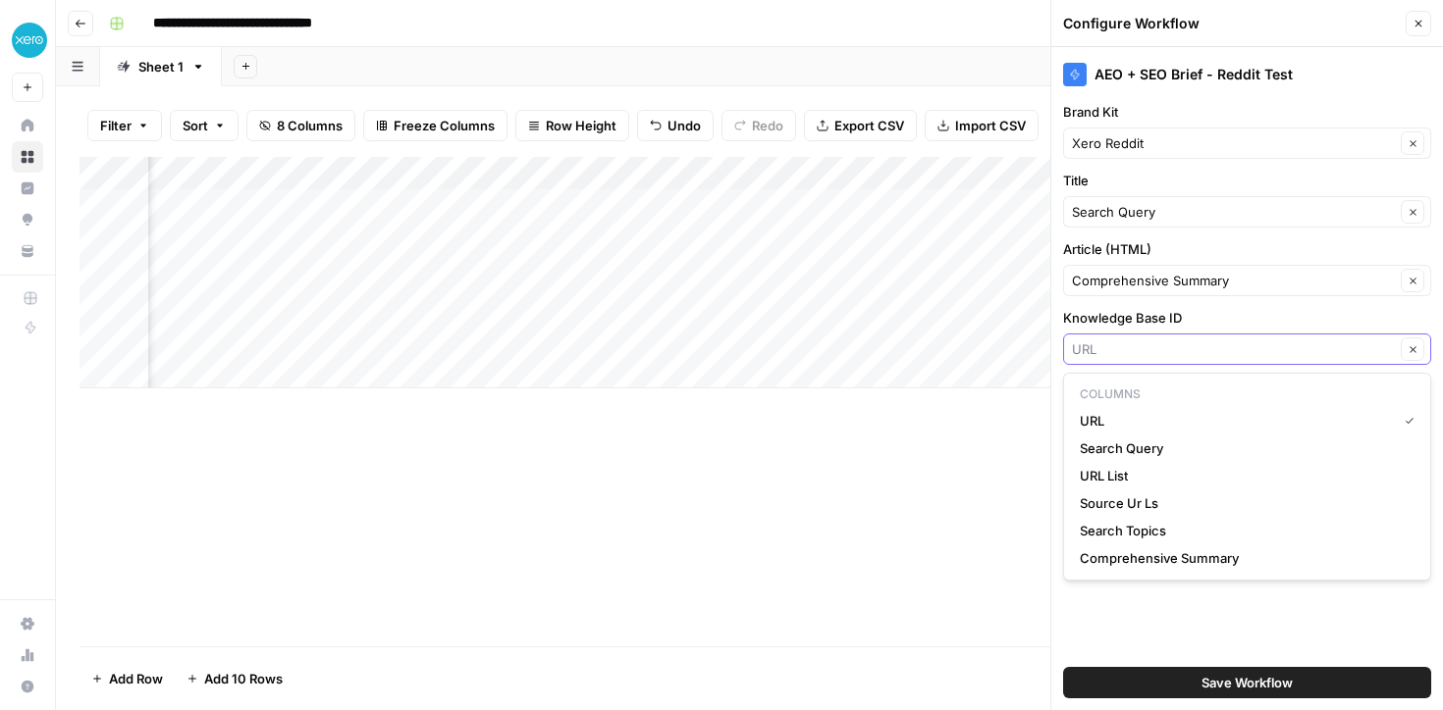
paste input "10858"
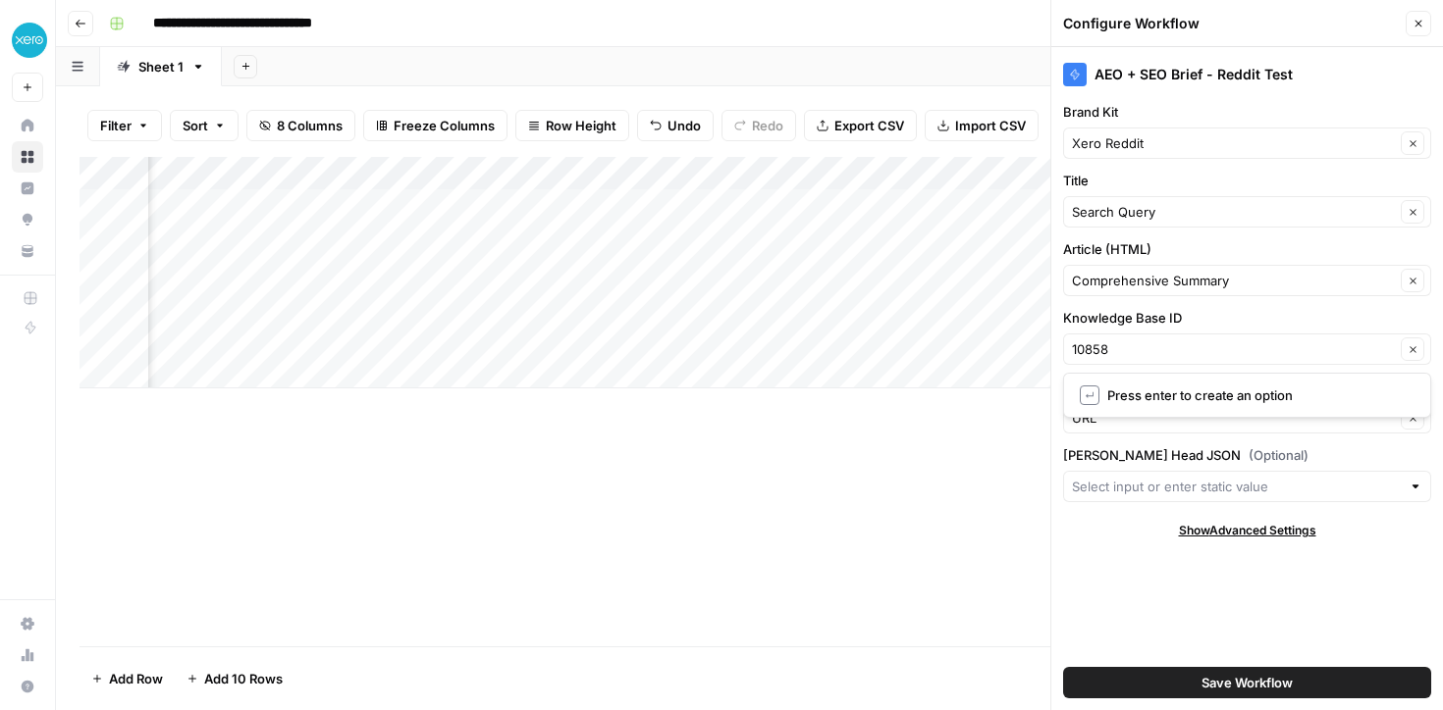
type input "URL"
click at [1117, 553] on div "AEO + SEO Brief - Reddit Test Brand Kit Xero Reddit Clear Title Search Query Cl…" at bounding box center [1247, 378] width 392 height 663
click at [1108, 348] on input "Knowledge Base ID" at bounding box center [1233, 350] width 323 height 20
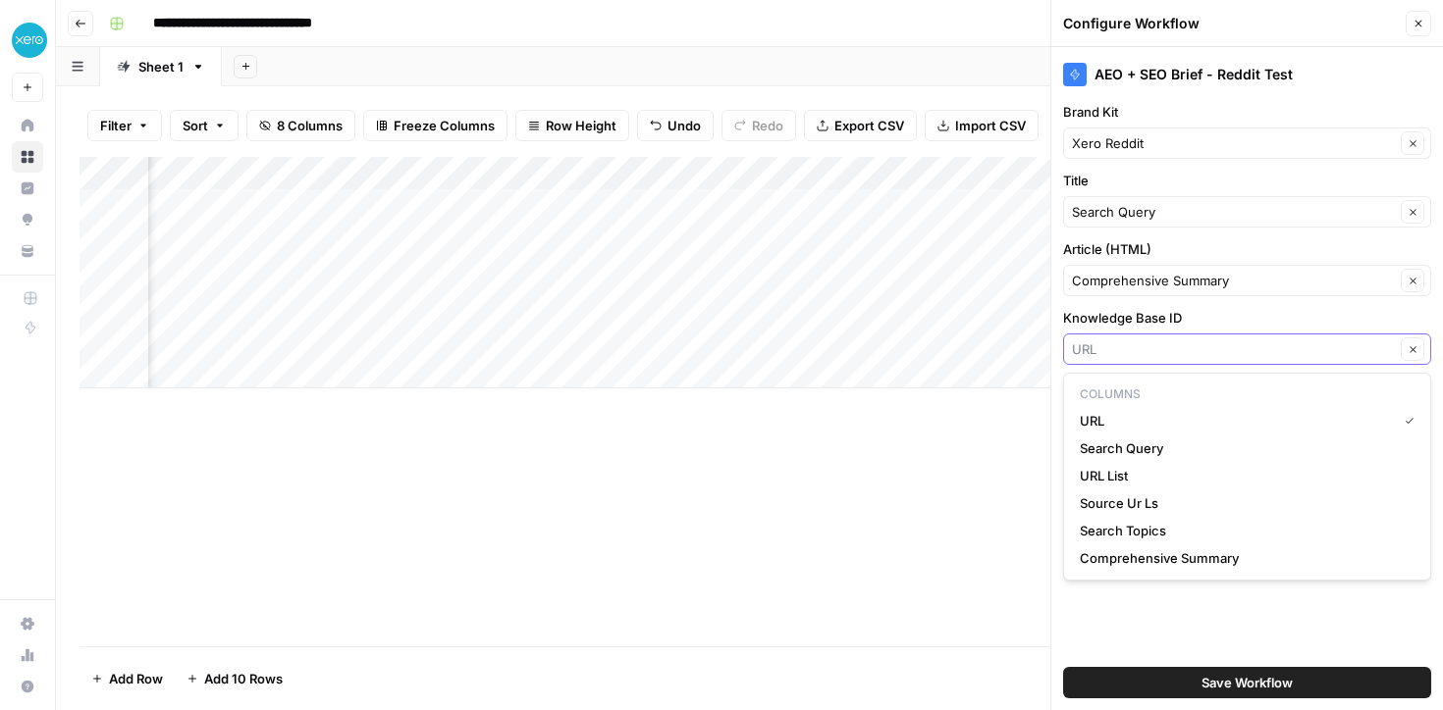
paste input "10858"
type input "10858"
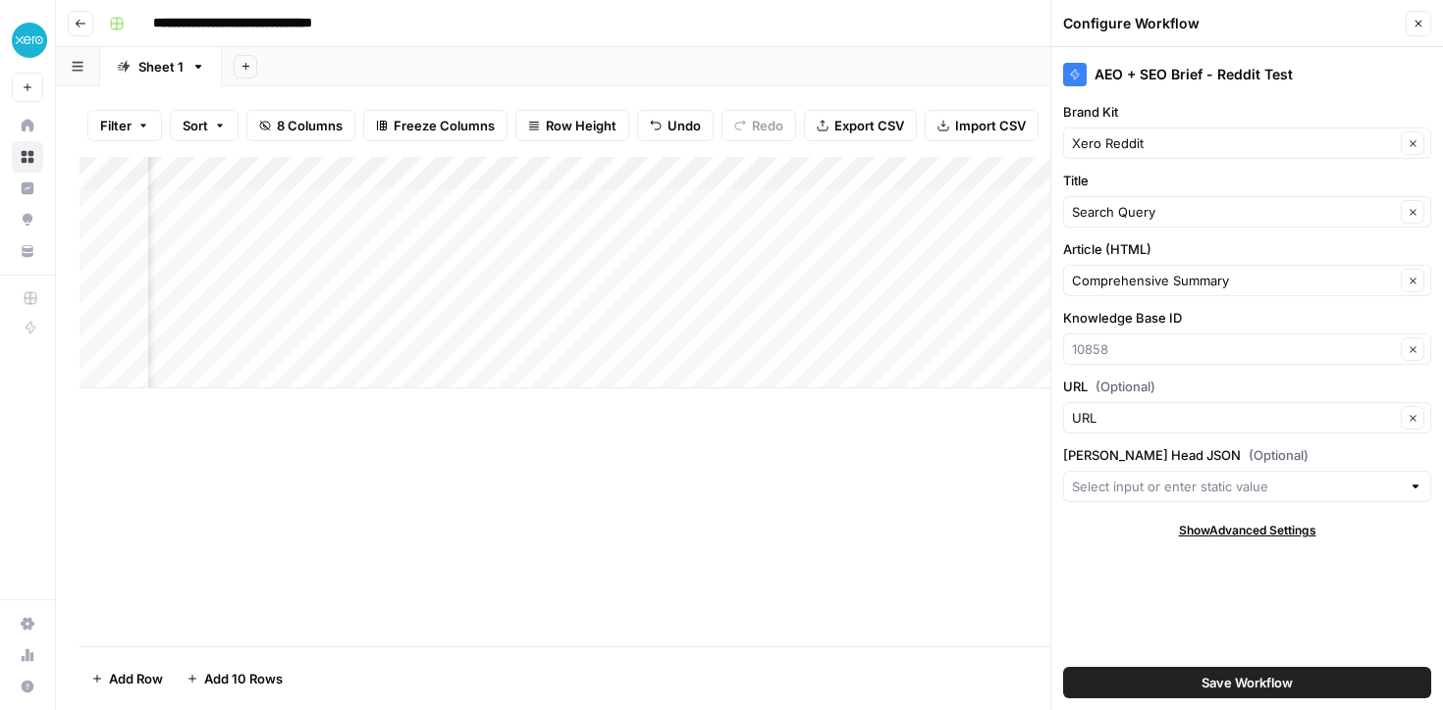
type input "10858"
click at [1227, 686] on span "Save Workflow" at bounding box center [1246, 683] width 91 height 20
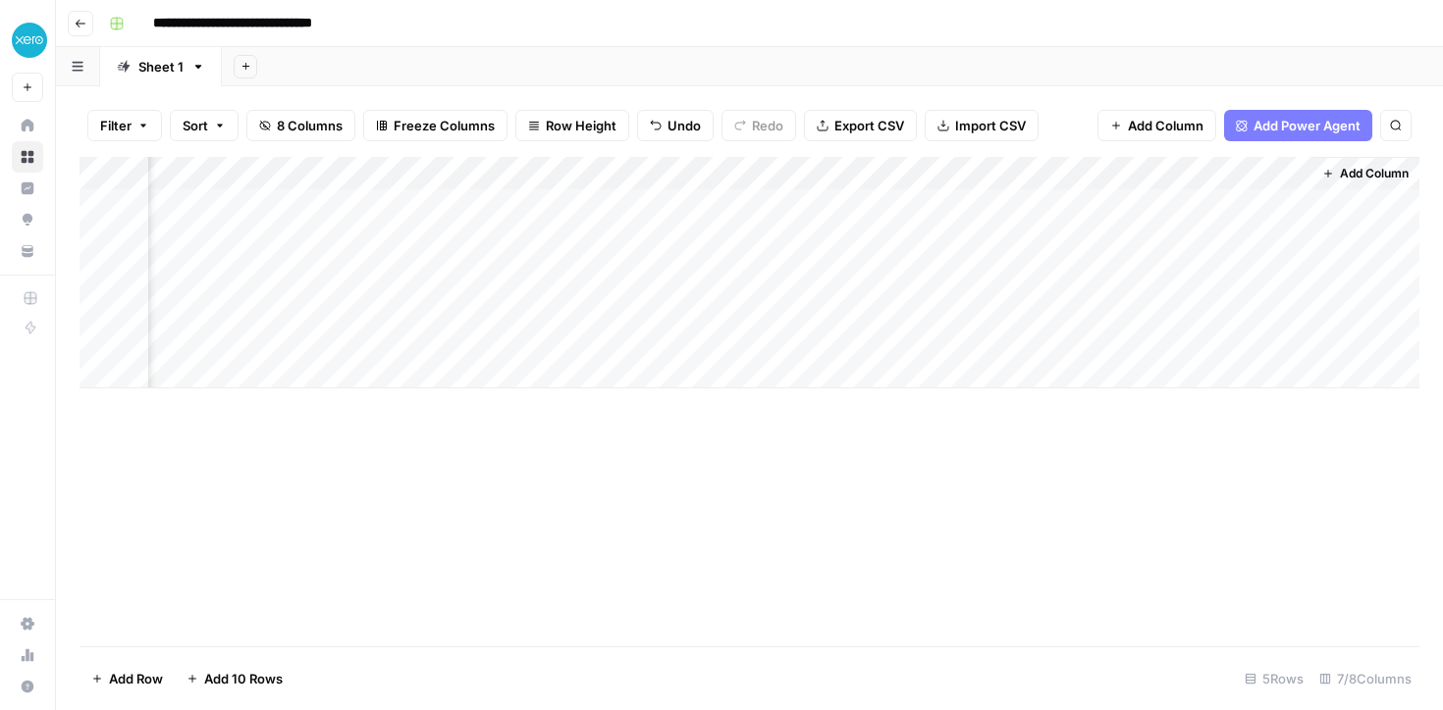
click at [1171, 207] on div "Add Column" at bounding box center [749, 273] width 1340 height 232
click at [1058, 212] on div "Add Column" at bounding box center [749, 273] width 1340 height 232
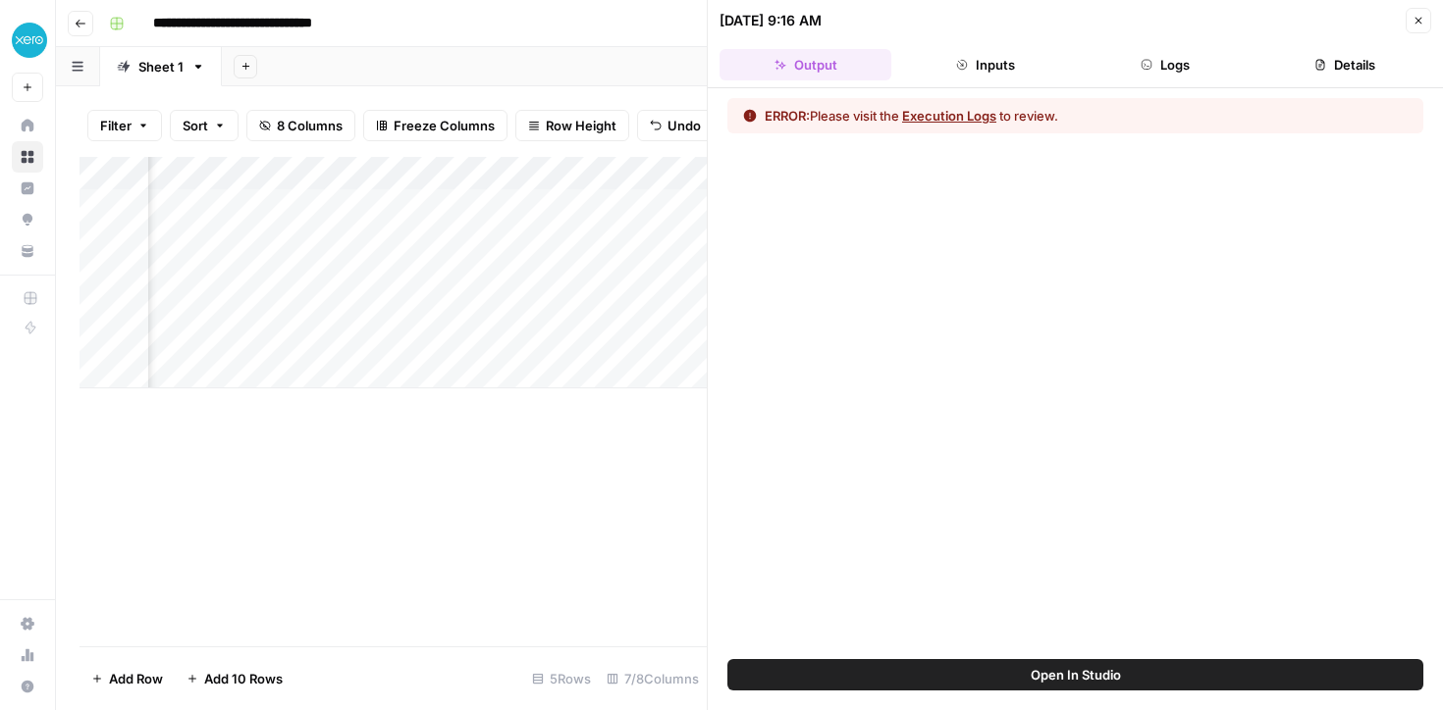
click at [938, 119] on button "Execution Logs" at bounding box center [949, 116] width 94 height 20
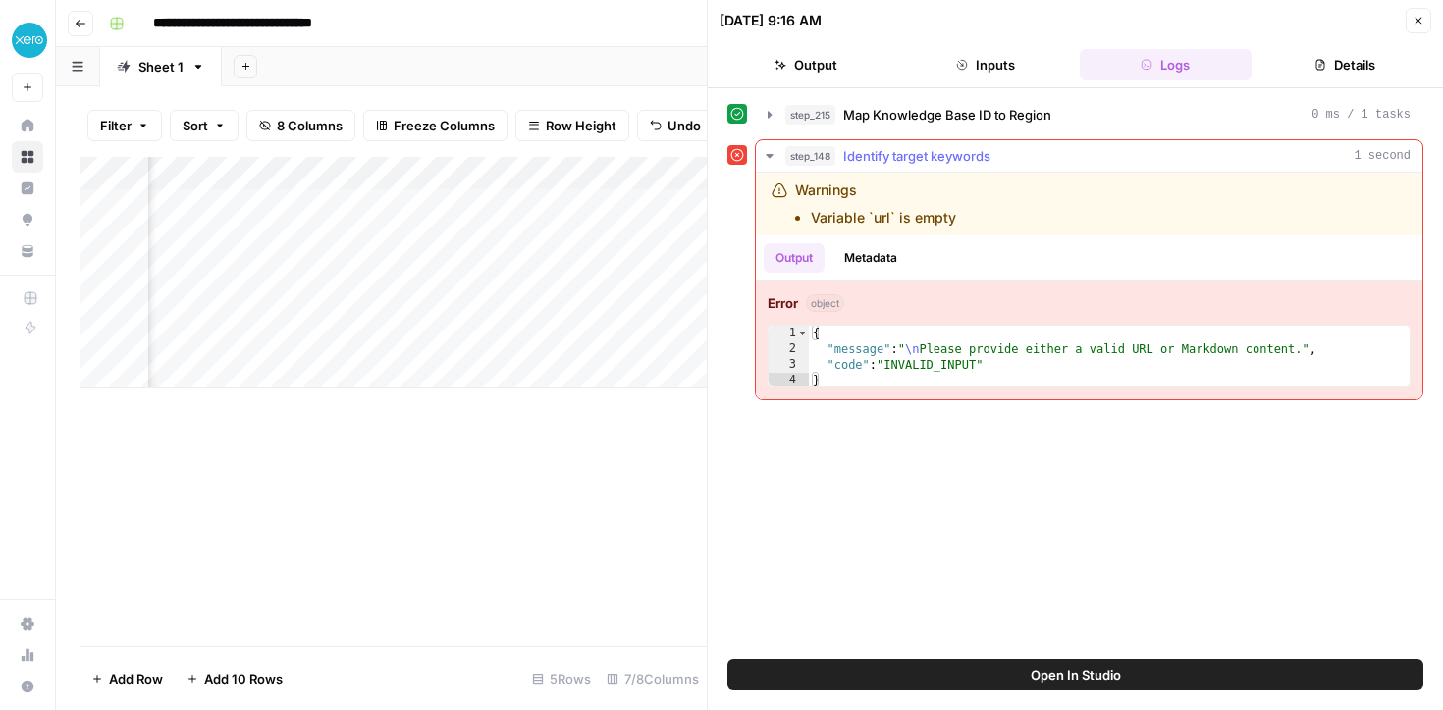
click at [977, 217] on div "Warnings Variable `url` is empty" at bounding box center [976, 204] width 410 height 47
click at [1410, 16] on button "Close" at bounding box center [1418, 21] width 26 height 26
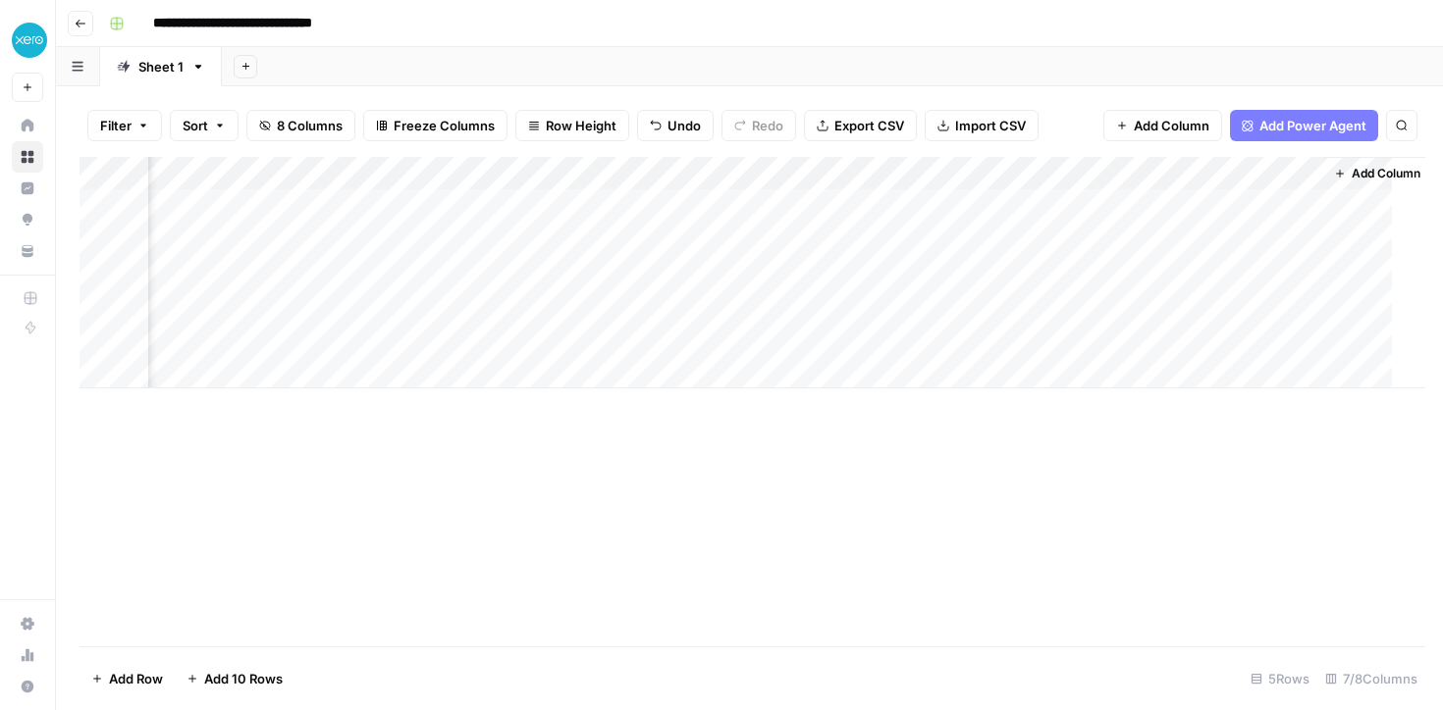
scroll to position [0, 447]
click at [1292, 174] on div "Add Column" at bounding box center [749, 273] width 1340 height 232
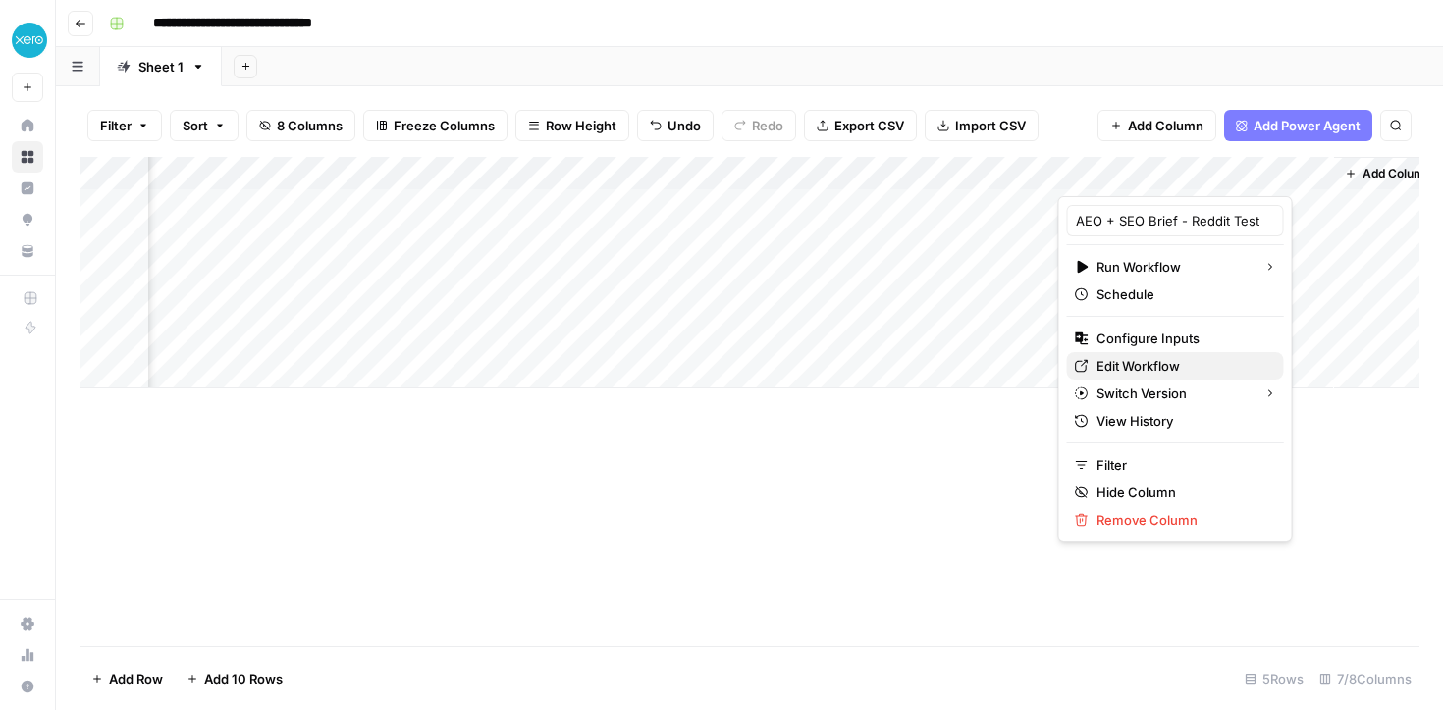
click at [1146, 362] on span "Edit Workflow" at bounding box center [1182, 366] width 172 height 20
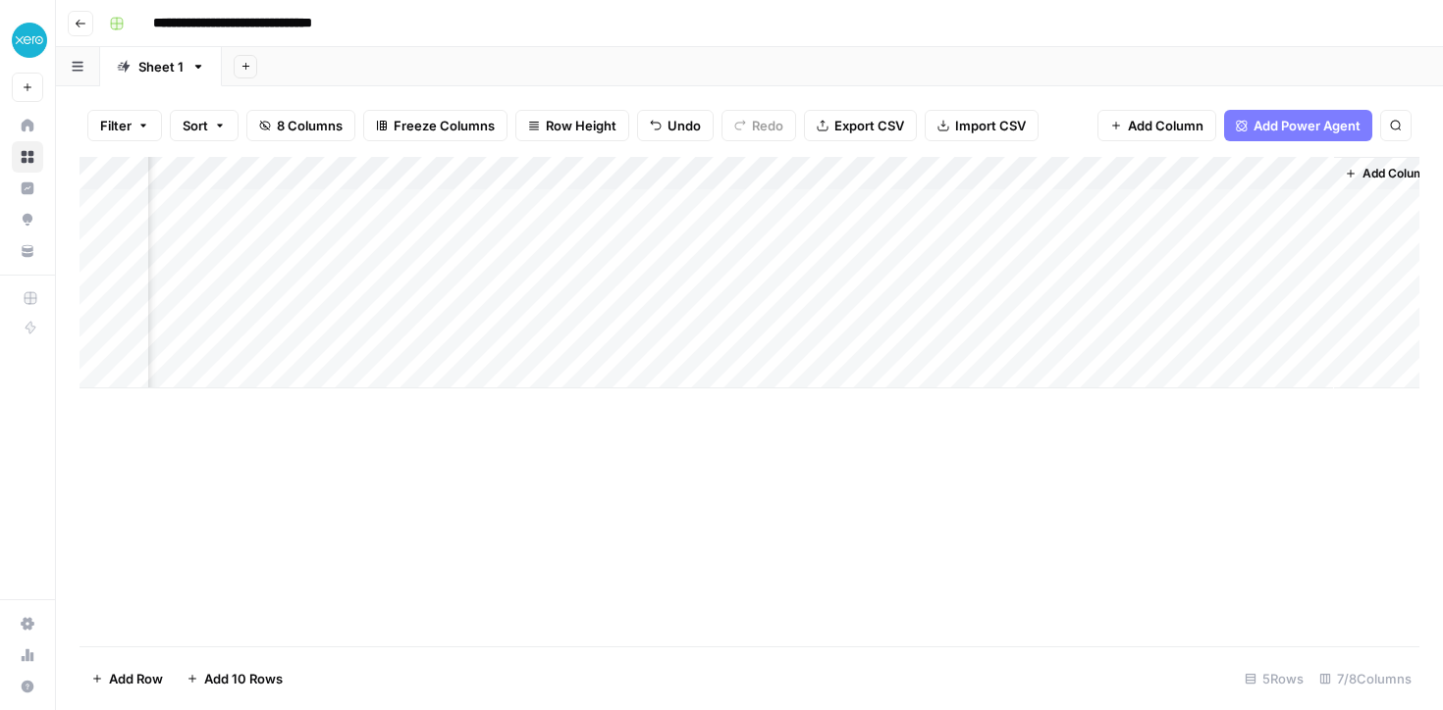
click at [985, 179] on div "Add Column" at bounding box center [749, 273] width 1340 height 232
click at [972, 170] on div at bounding box center [970, 176] width 178 height 39
click at [487, 175] on div "Add Column" at bounding box center [749, 273] width 1340 height 232
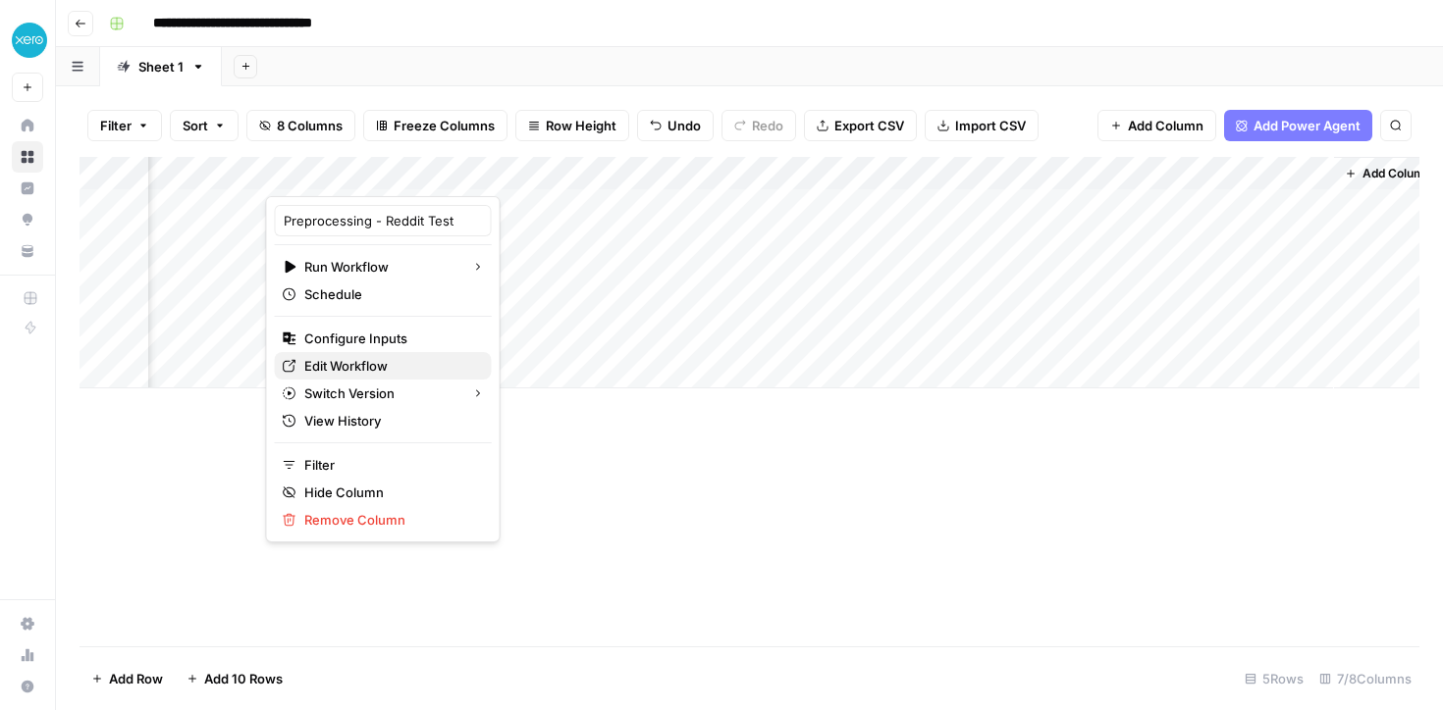
click at [338, 356] on span "Edit Workflow" at bounding box center [390, 366] width 172 height 20
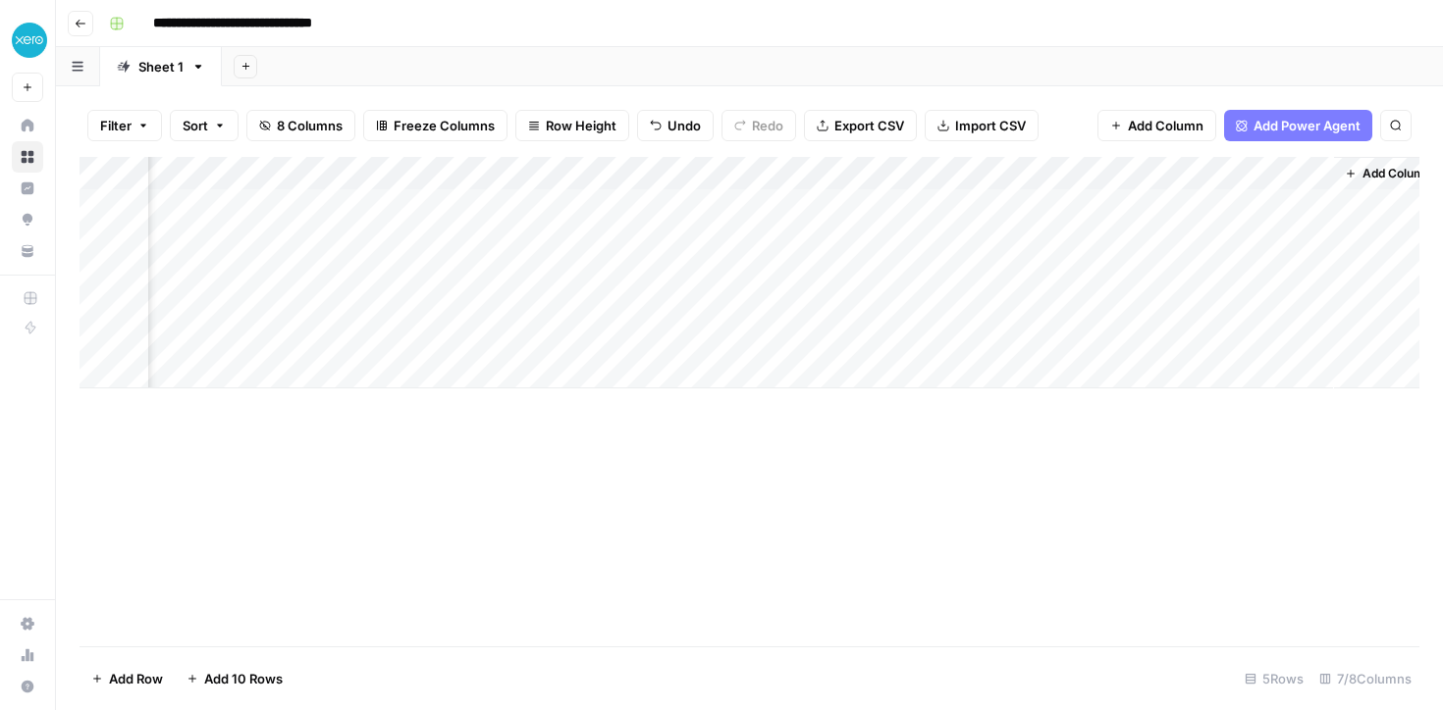
click at [1294, 176] on div "Add Column" at bounding box center [749, 273] width 1340 height 232
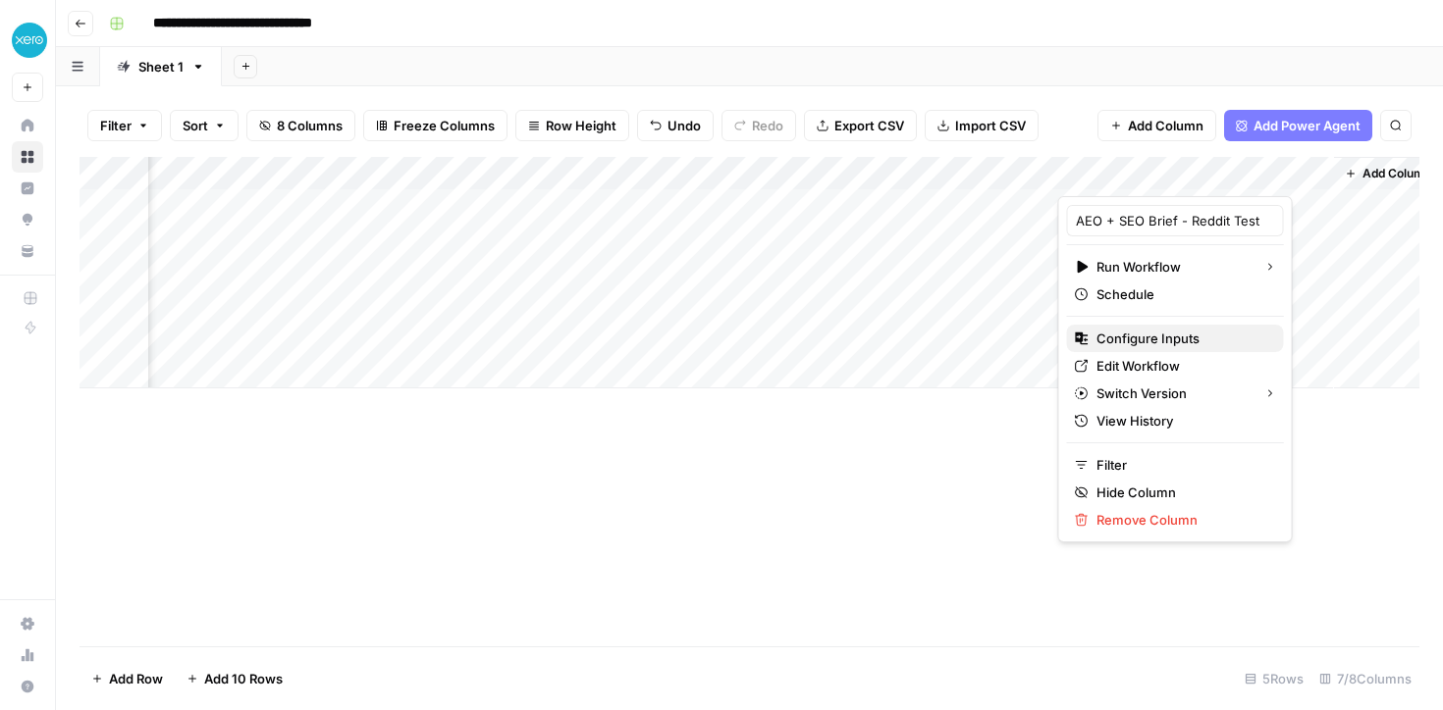
click at [1130, 344] on span "Configure Inputs" at bounding box center [1182, 339] width 172 height 20
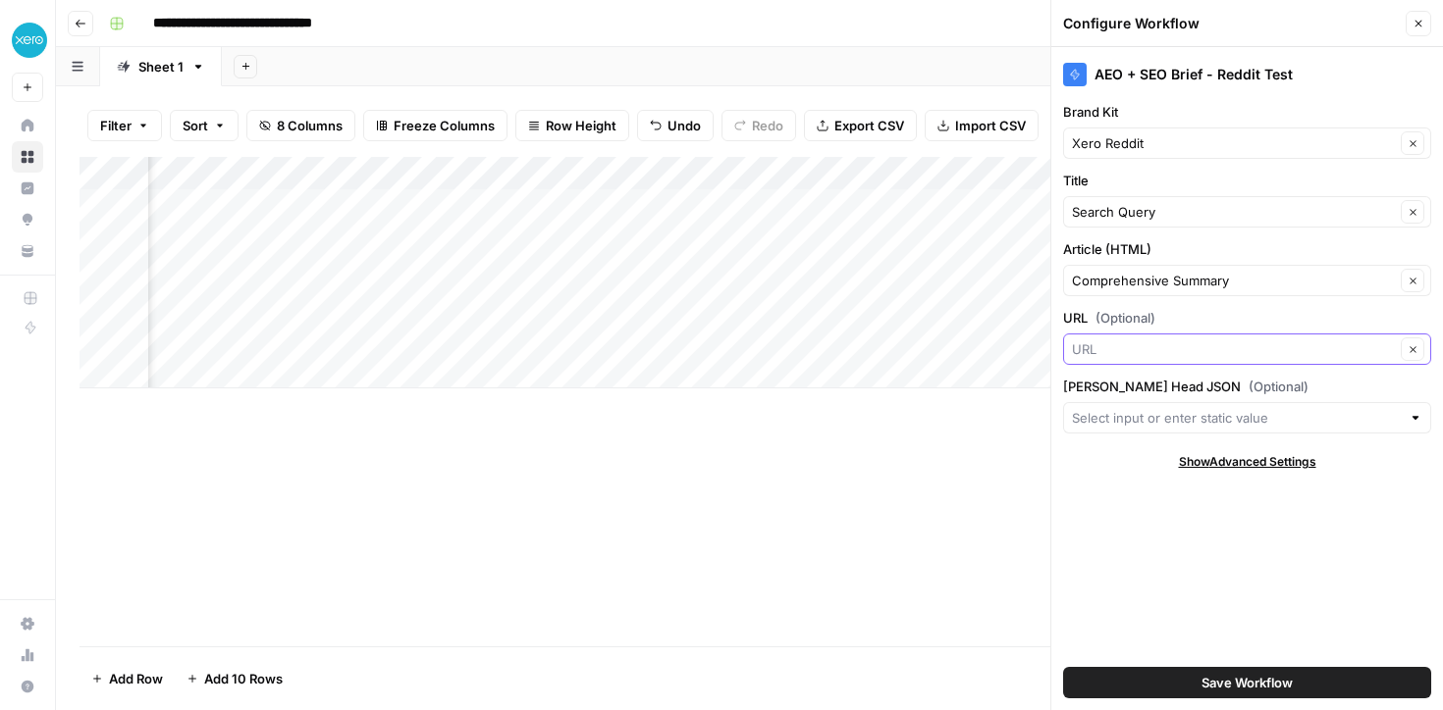
click at [1114, 341] on input "URL (Optional)" at bounding box center [1233, 350] width 323 height 20
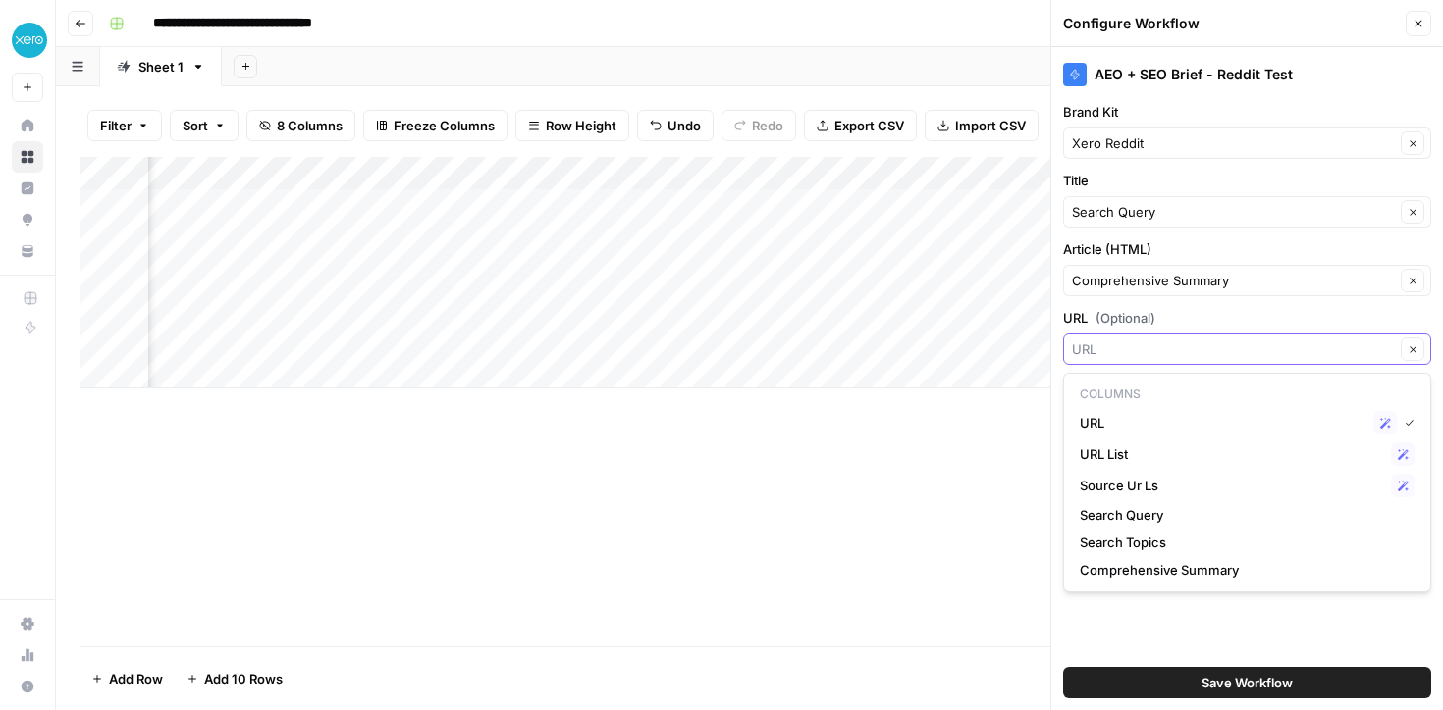
click at [1409, 348] on icon "button" at bounding box center [1412, 349] width 11 height 11
type input "URL"
click at [1295, 311] on label "URL (Optional)" at bounding box center [1247, 318] width 368 height 20
click at [1295, 340] on input "URL" at bounding box center [1233, 350] width 323 height 20
type input "URL"
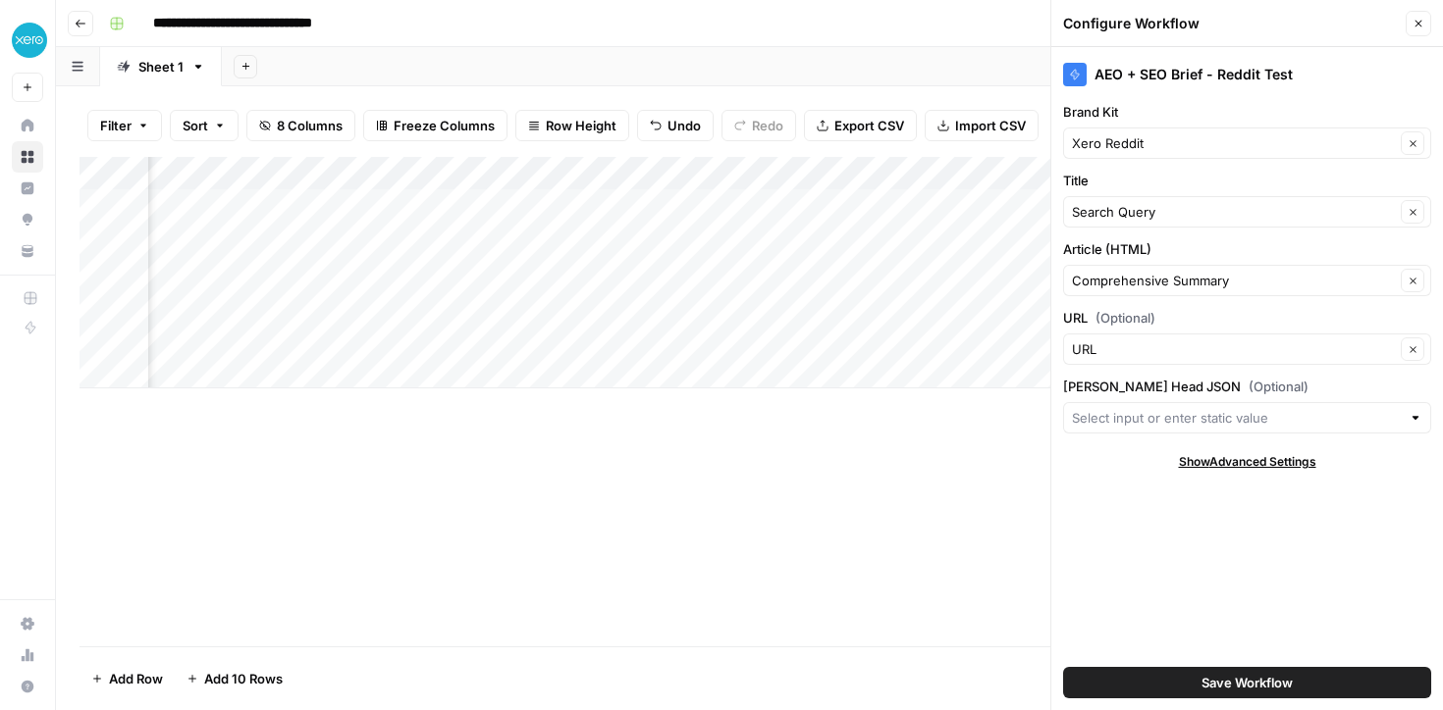
click at [1281, 315] on label "URL (Optional)" at bounding box center [1247, 318] width 368 height 20
click at [1281, 340] on input "URL" at bounding box center [1233, 350] width 323 height 20
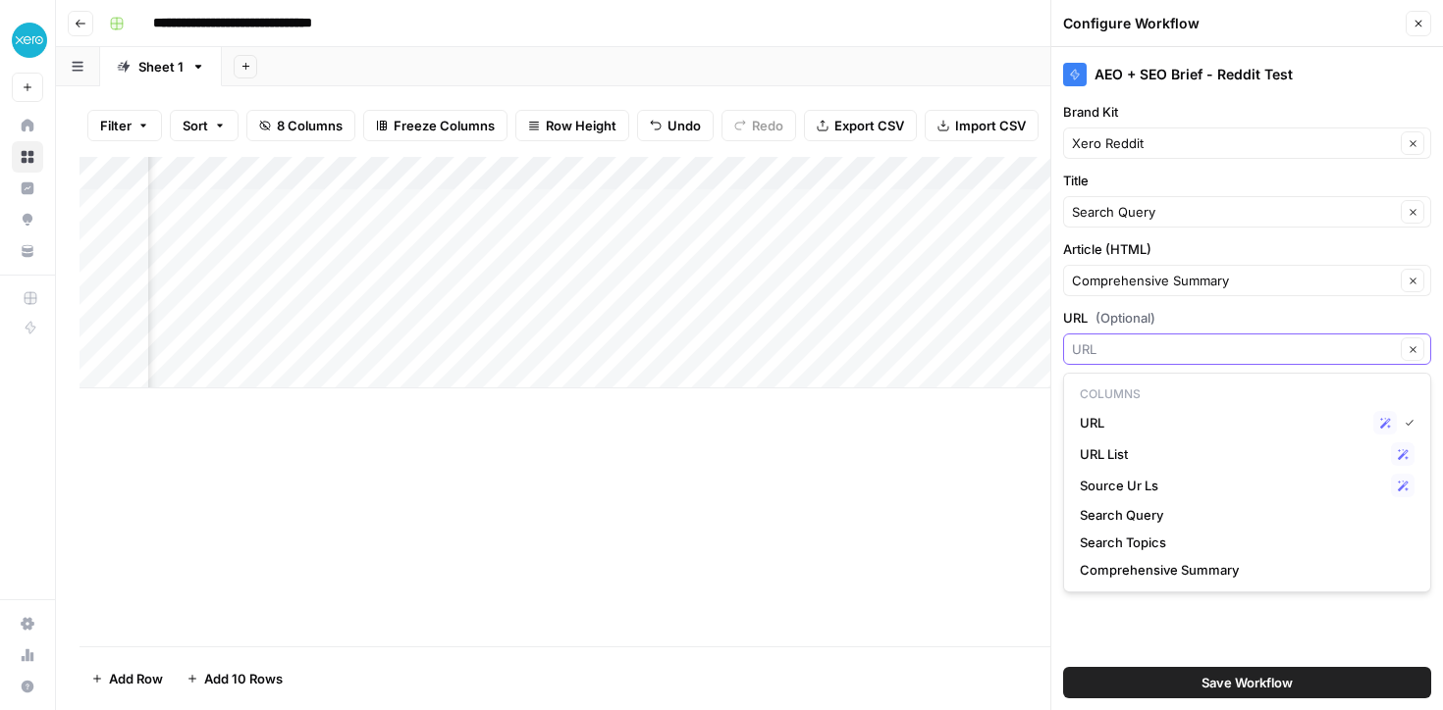
click at [1414, 348] on icon "button" at bounding box center [1412, 349] width 11 height 11
type input "URL"
click at [1319, 313] on label "URL (Optional)" at bounding box center [1247, 318] width 368 height 20
click at [1319, 340] on input "URL" at bounding box center [1233, 350] width 323 height 20
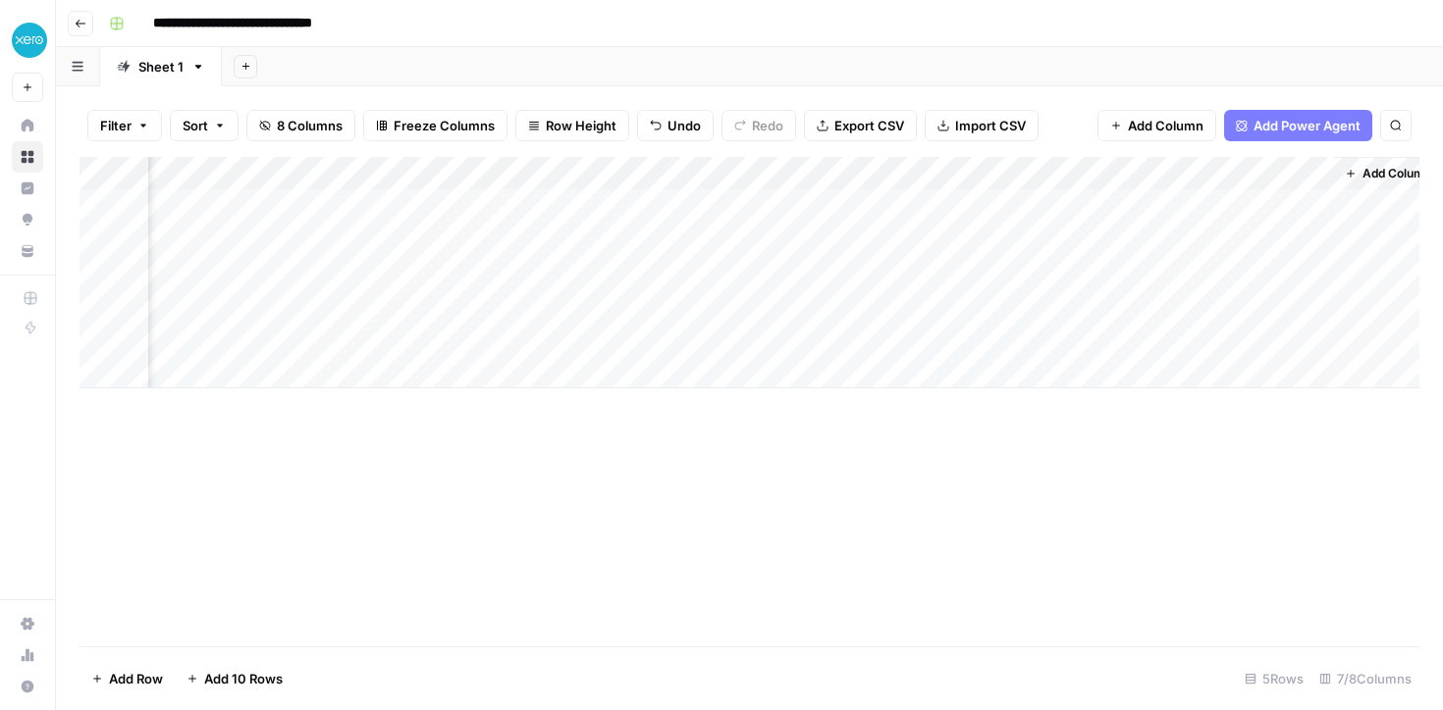
click at [1293, 169] on div "Add Column" at bounding box center [749, 273] width 1340 height 232
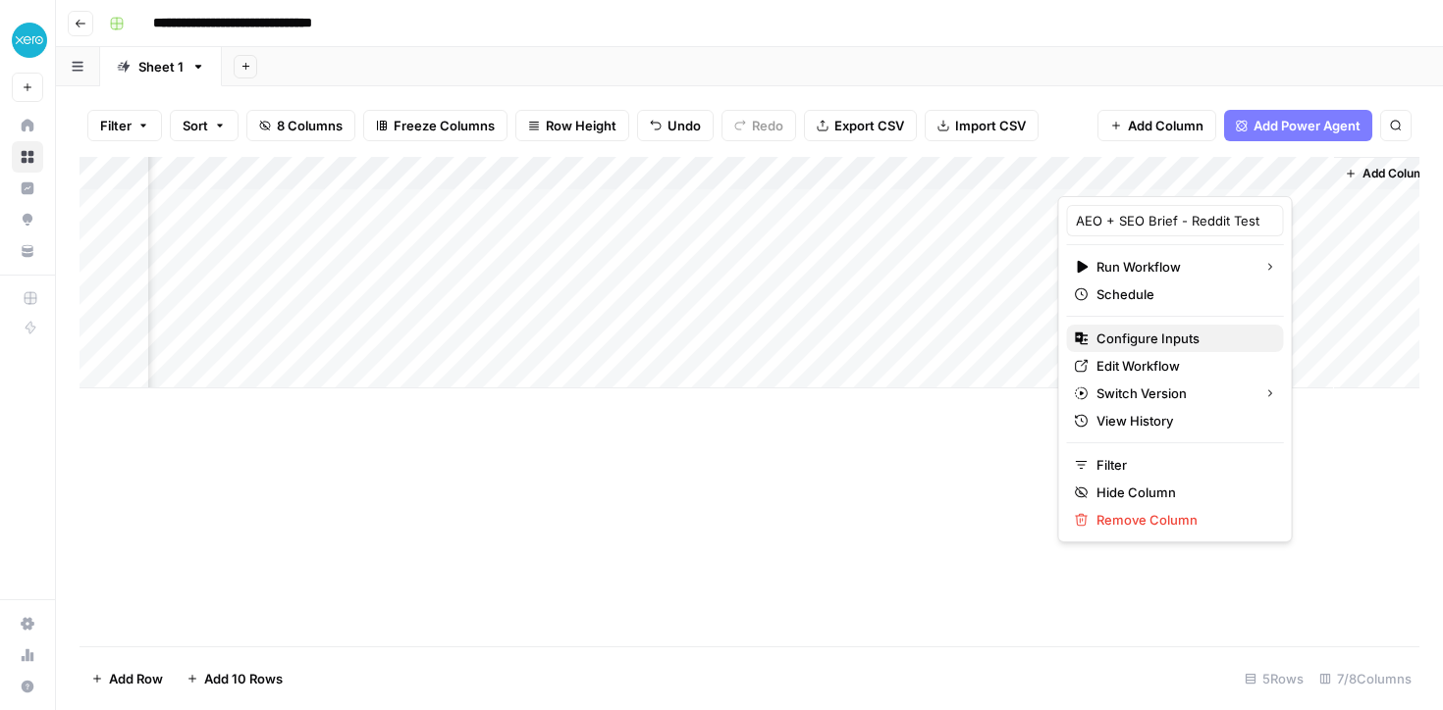
click at [1135, 348] on button "Configure Inputs" at bounding box center [1175, 338] width 217 height 27
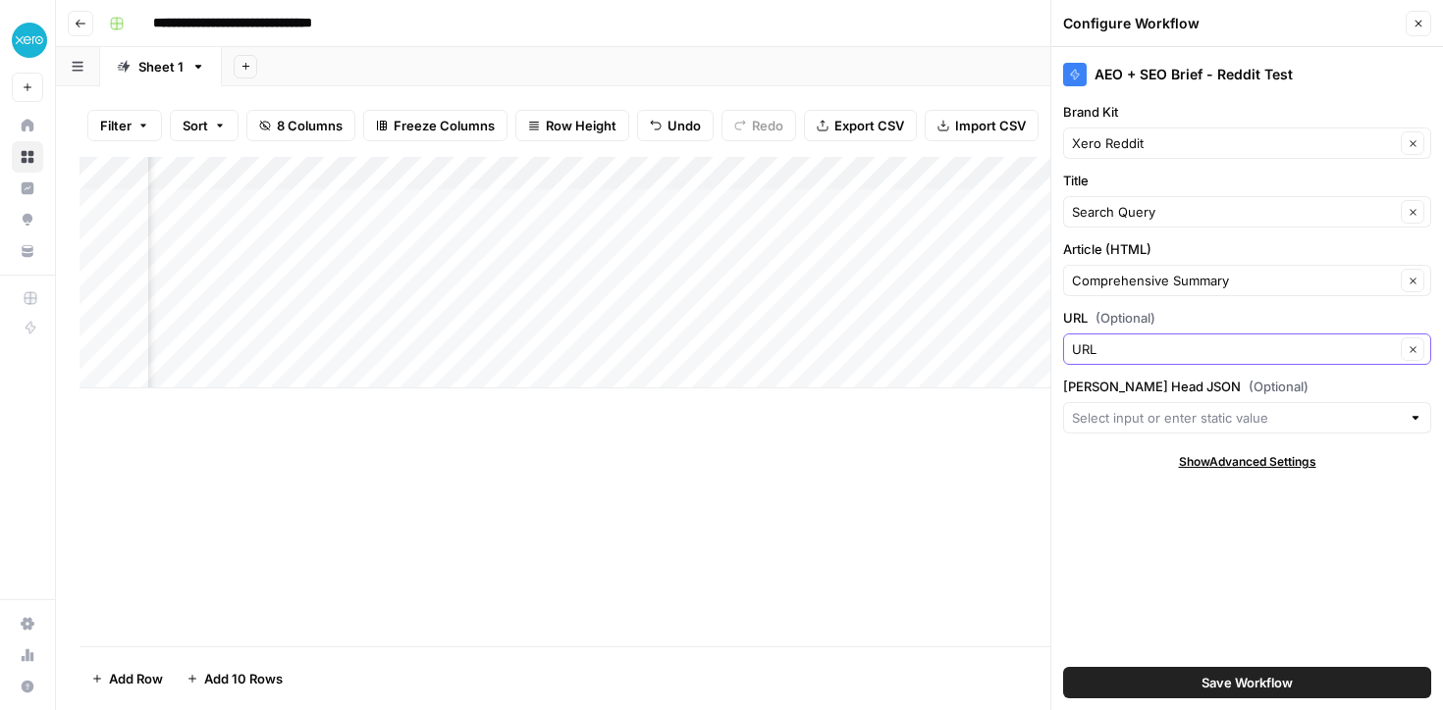
click at [1412, 351] on icon "button" at bounding box center [1412, 349] width 11 height 11
click at [1323, 356] on input "URL (Optional)" at bounding box center [1233, 350] width 323 height 20
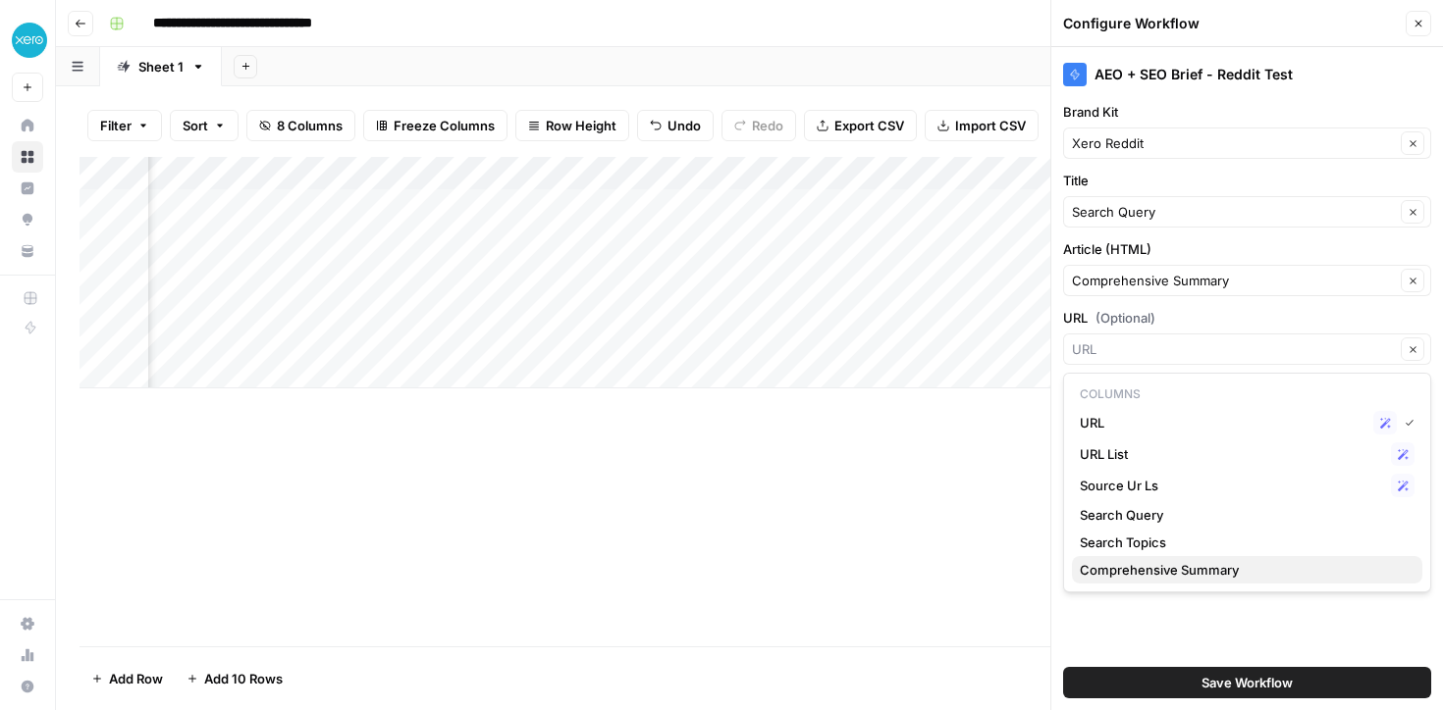
click at [1236, 574] on span "Comprehensive Summary" at bounding box center [1242, 570] width 327 height 20
type input "Comprehensive Summary"
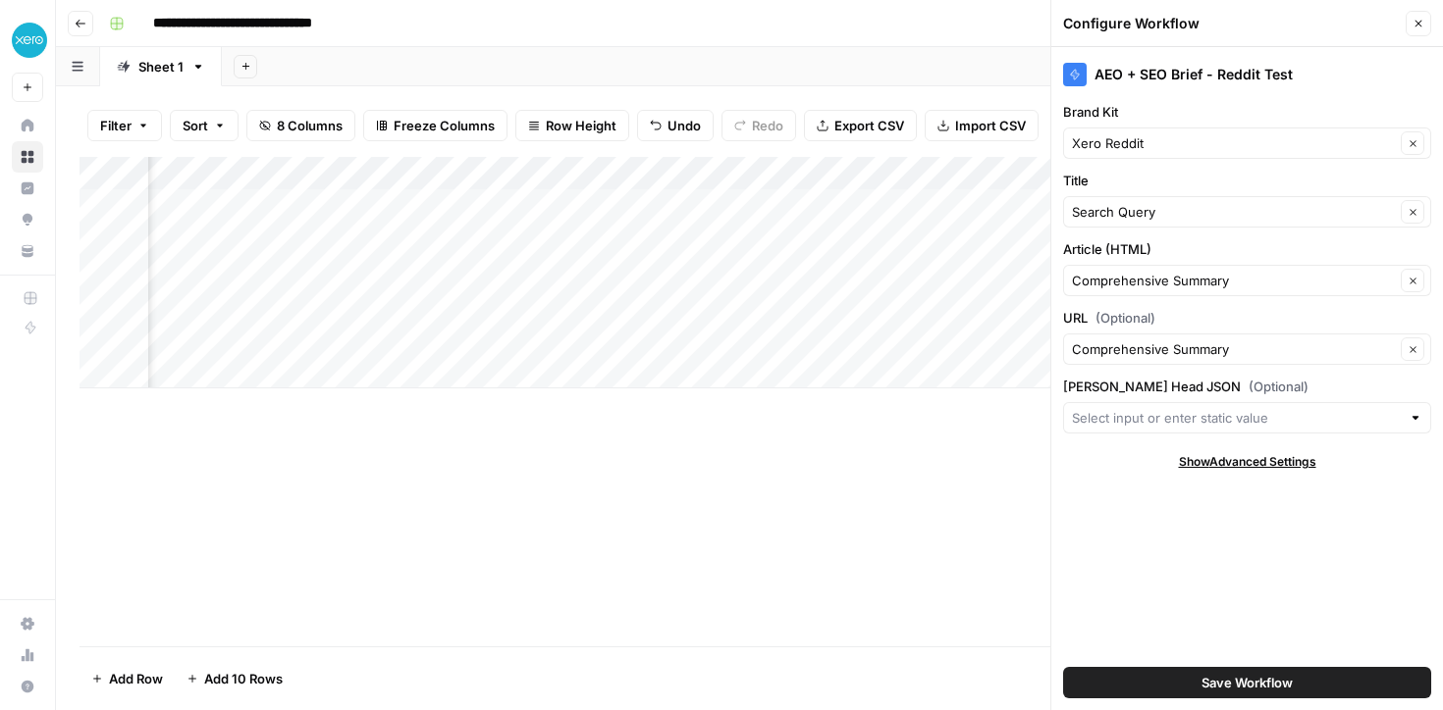
click at [1204, 689] on span "Save Workflow" at bounding box center [1246, 683] width 91 height 20
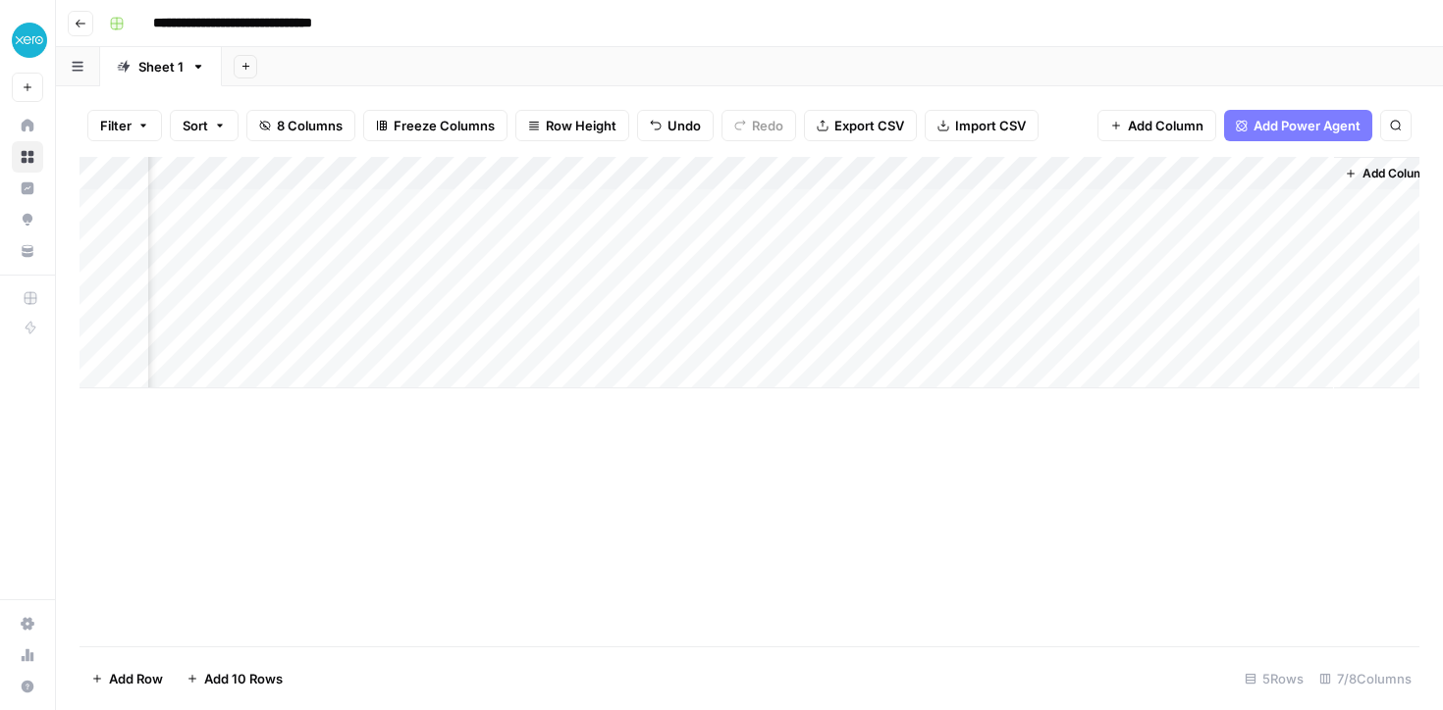
click at [1287, 205] on div "Add Column" at bounding box center [749, 273] width 1340 height 232
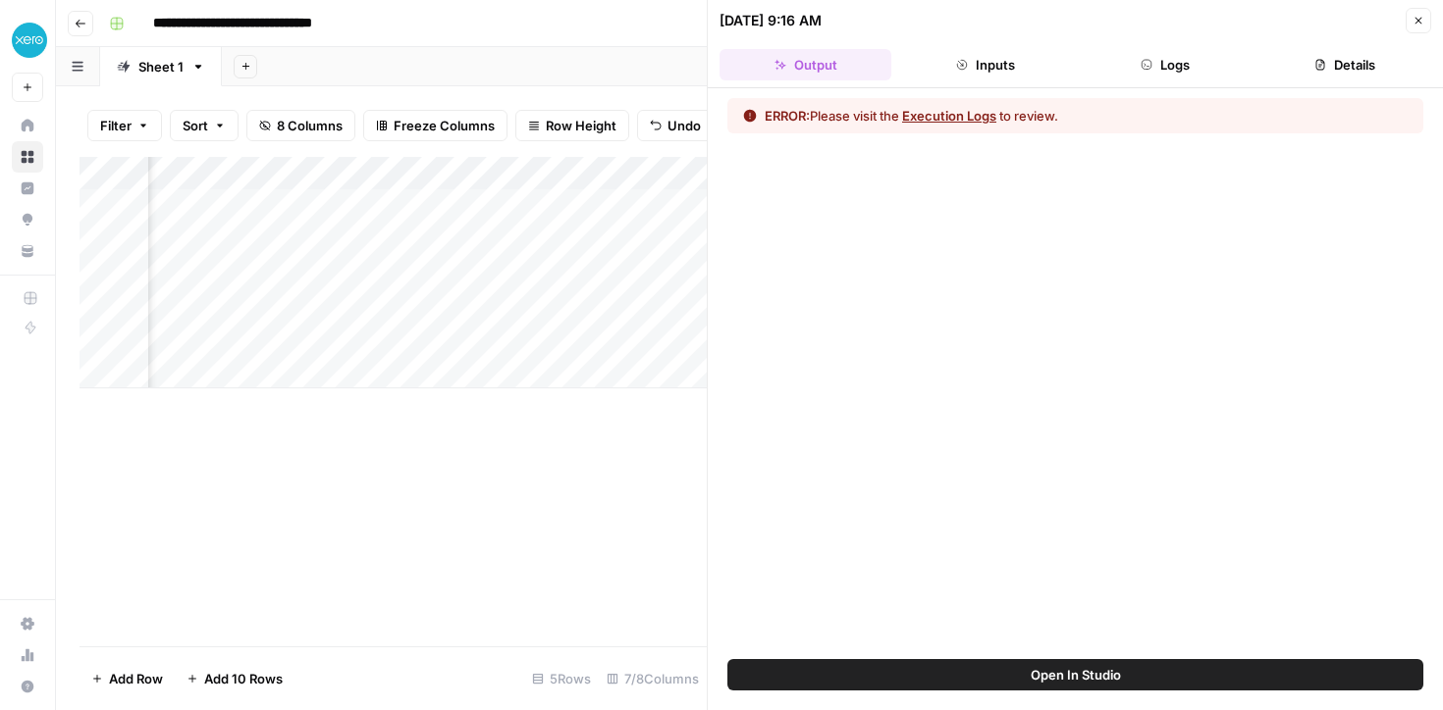
click at [1416, 21] on icon "button" at bounding box center [1418, 21] width 12 height 12
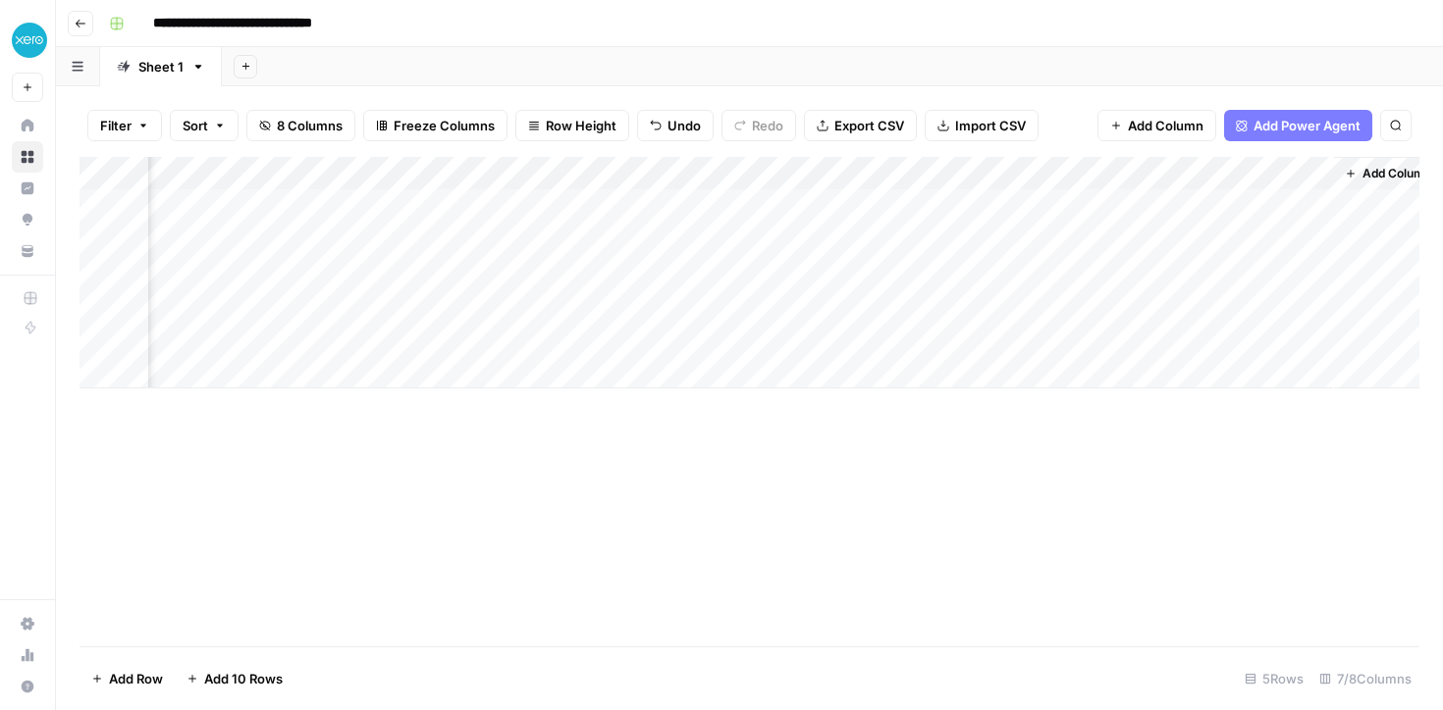
click at [1315, 202] on div "Add Column" at bounding box center [749, 273] width 1340 height 232
click at [1286, 206] on div "Add Column" at bounding box center [749, 273] width 1340 height 232
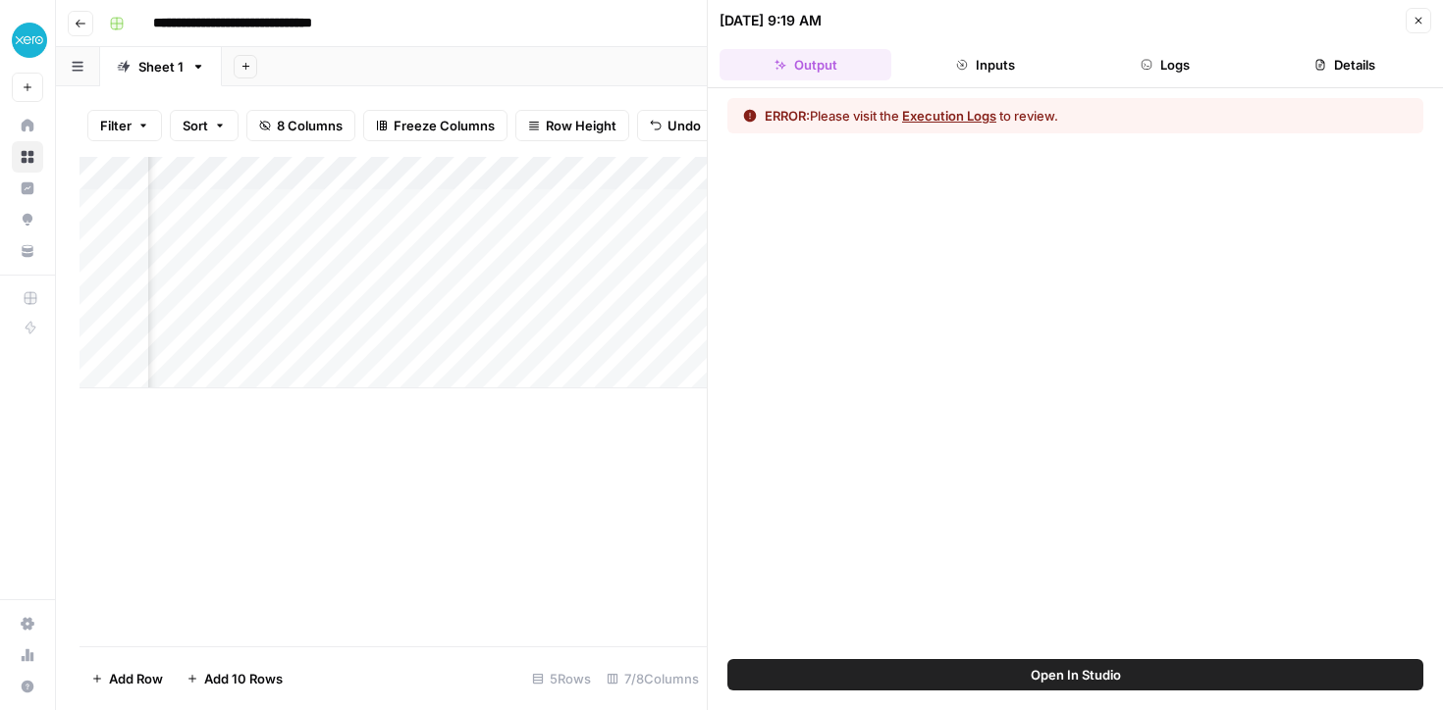
click at [961, 116] on button "Execution Logs" at bounding box center [949, 116] width 94 height 20
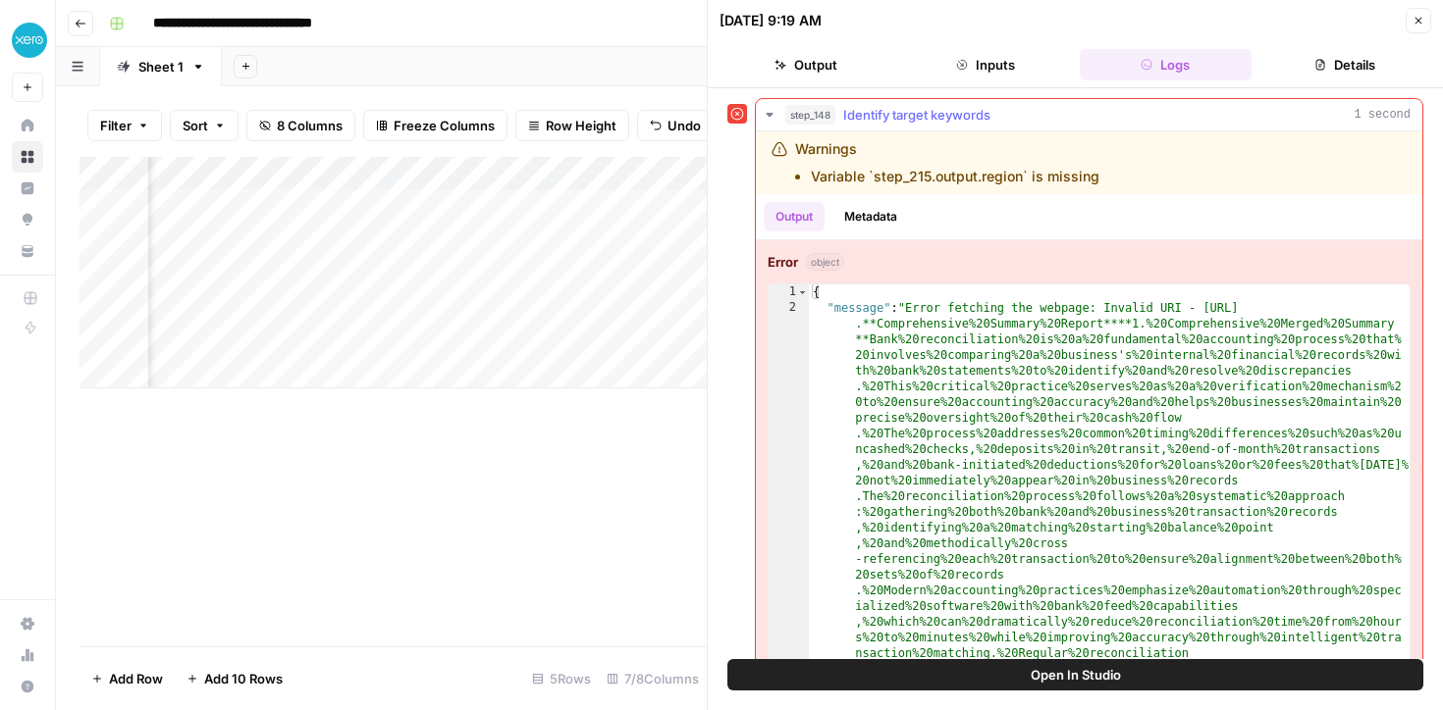
drag, startPoint x: 899, startPoint y: 178, endPoint x: 1093, endPoint y: 175, distance: 194.3
click at [1093, 175] on li "Variable `step_215.output.region` is missing" at bounding box center [955, 177] width 289 height 20
drag, startPoint x: 1114, startPoint y: 176, endPoint x: 801, endPoint y: 179, distance: 313.1
click at [801, 179] on div "Warnings Variable `step_215.output.region` is missing" at bounding box center [1012, 162] width 482 height 47
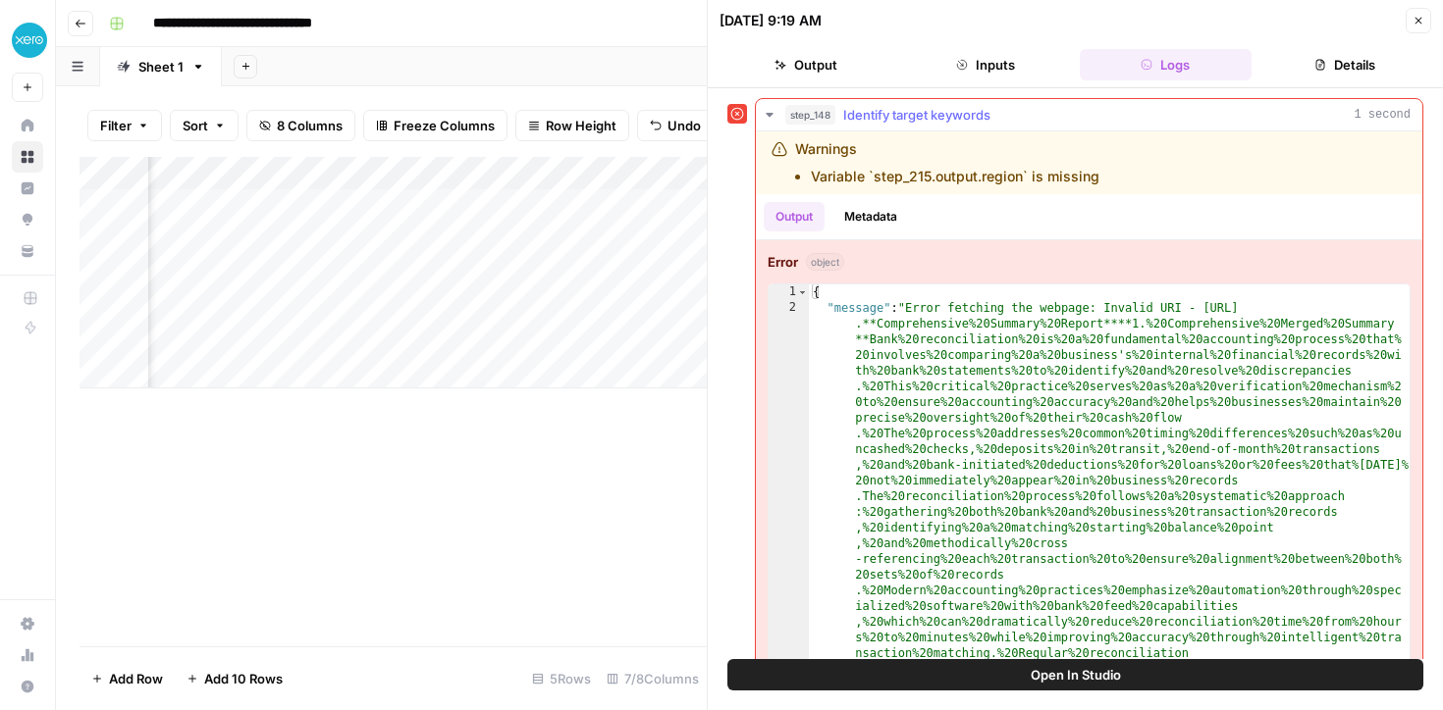
copy li "Variable `step_215.output.region` is missing"
click at [919, 157] on div "Warnings Variable `step_215.output.region` is missing" at bounding box center [947, 162] width 304 height 47
click at [1418, 18] on icon "button" at bounding box center [1418, 21] width 12 height 12
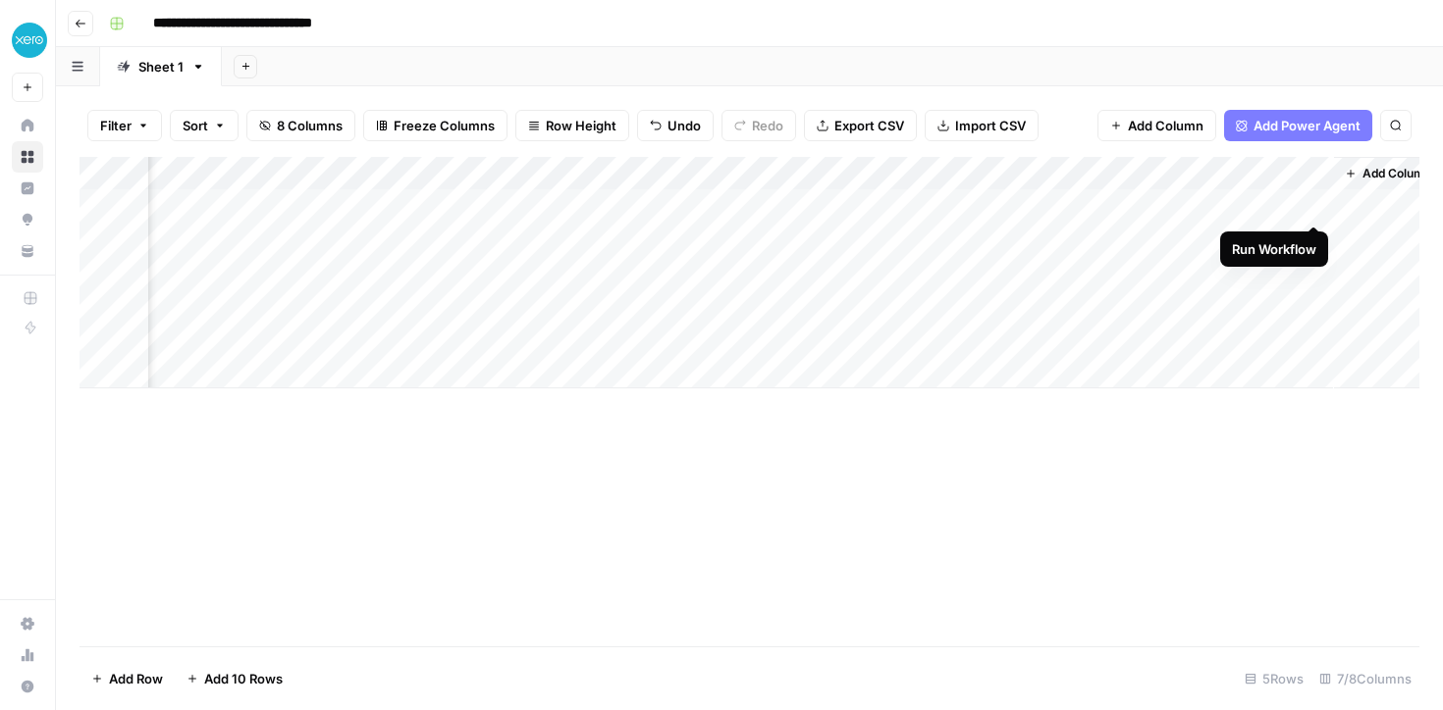
click at [1313, 203] on div "Add Column" at bounding box center [749, 273] width 1340 height 232
click at [1285, 203] on div "Add Column" at bounding box center [749, 273] width 1340 height 232
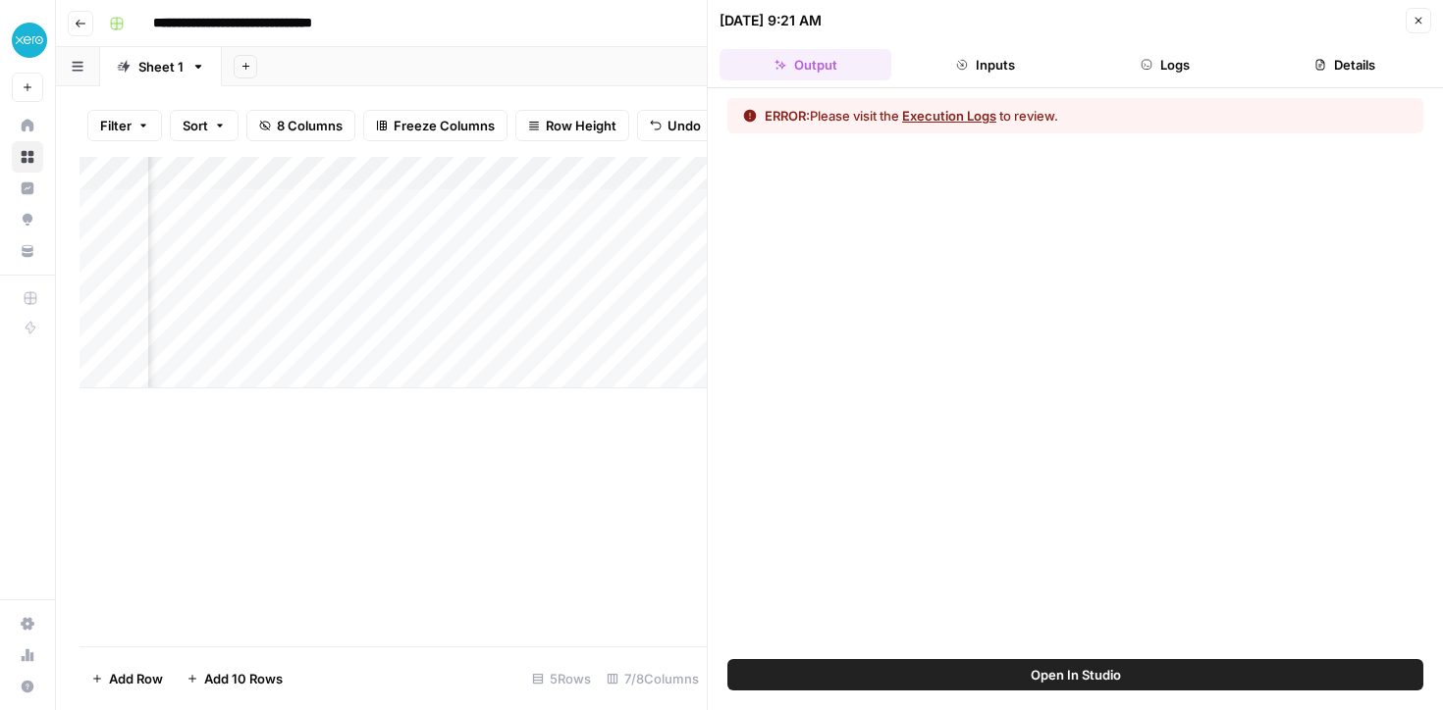
click at [972, 119] on button "Execution Logs" at bounding box center [949, 116] width 94 height 20
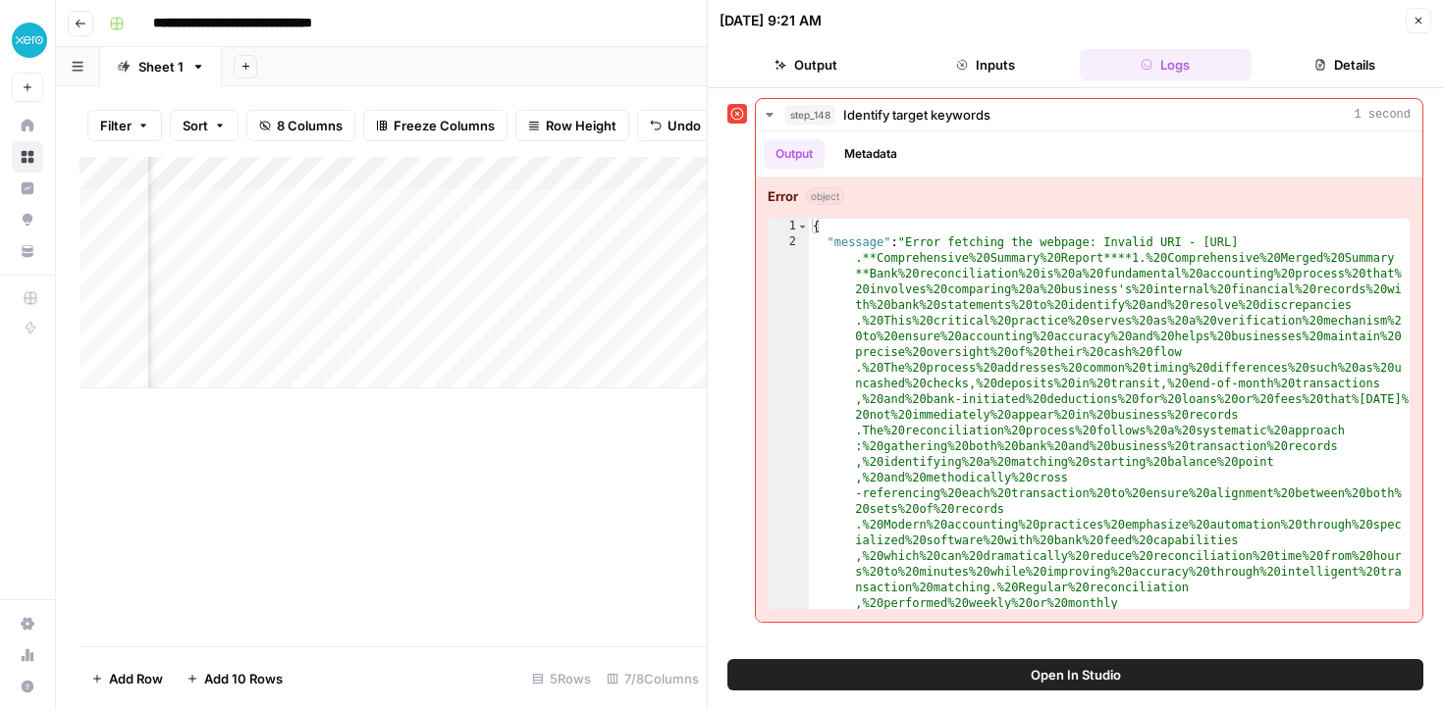
click at [1415, 13] on button "Close" at bounding box center [1418, 21] width 26 height 26
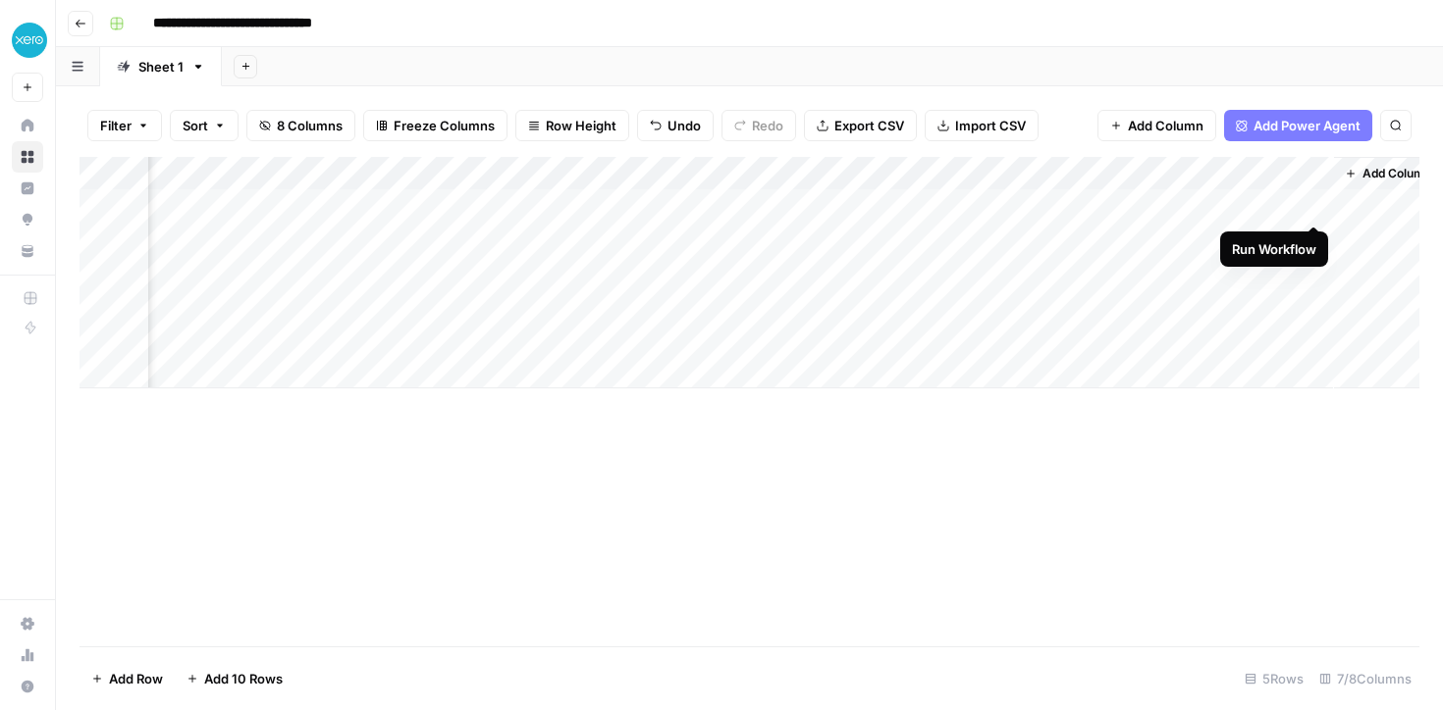
click at [1314, 202] on div "Add Column" at bounding box center [749, 273] width 1340 height 232
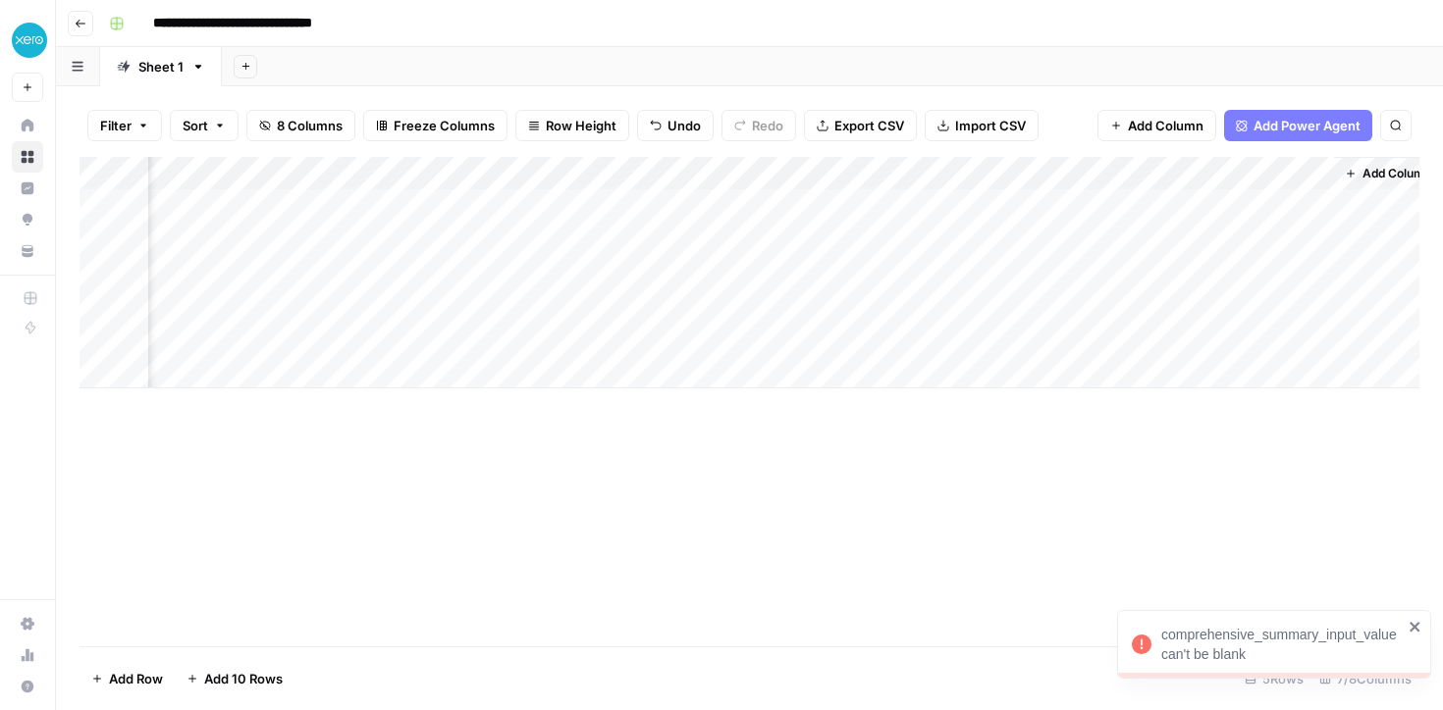
click at [1292, 170] on div "Add Column" at bounding box center [749, 273] width 1340 height 232
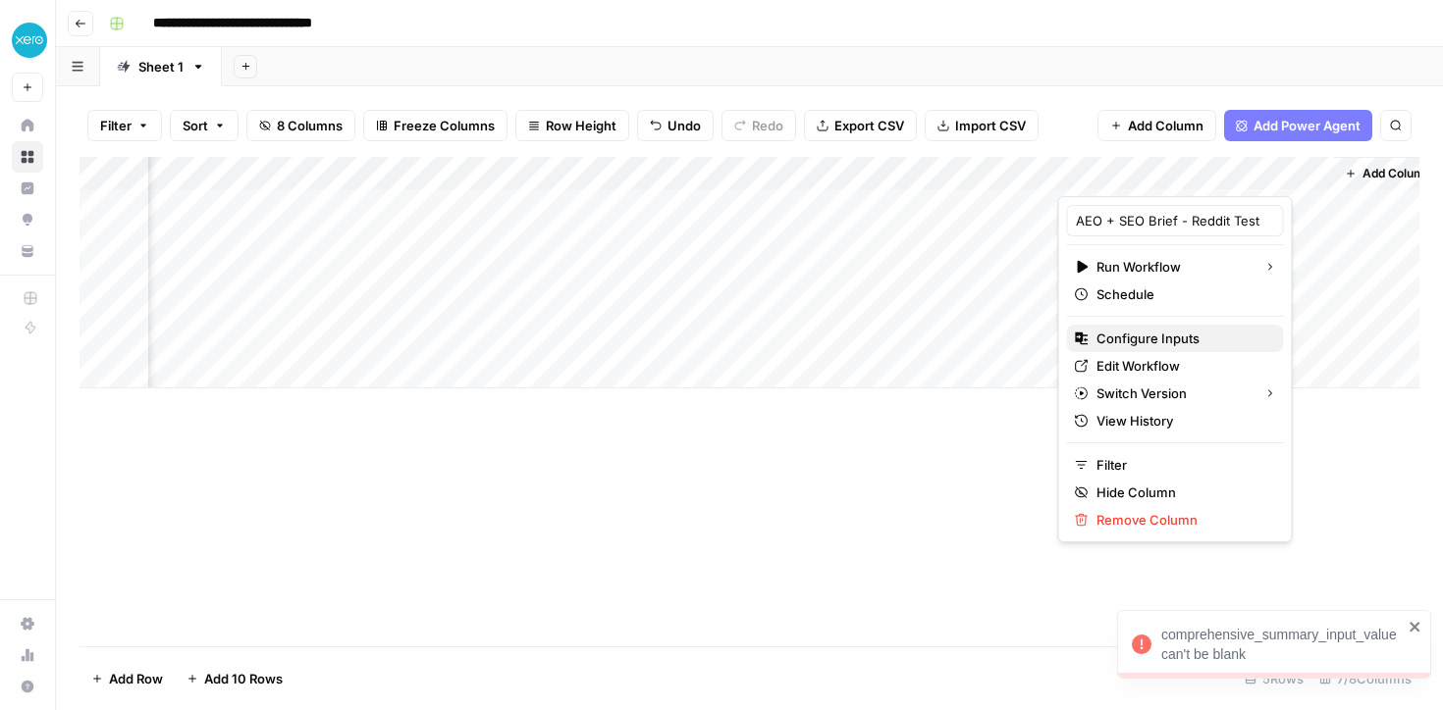
click at [1130, 335] on span "Configure Inputs" at bounding box center [1182, 339] width 172 height 20
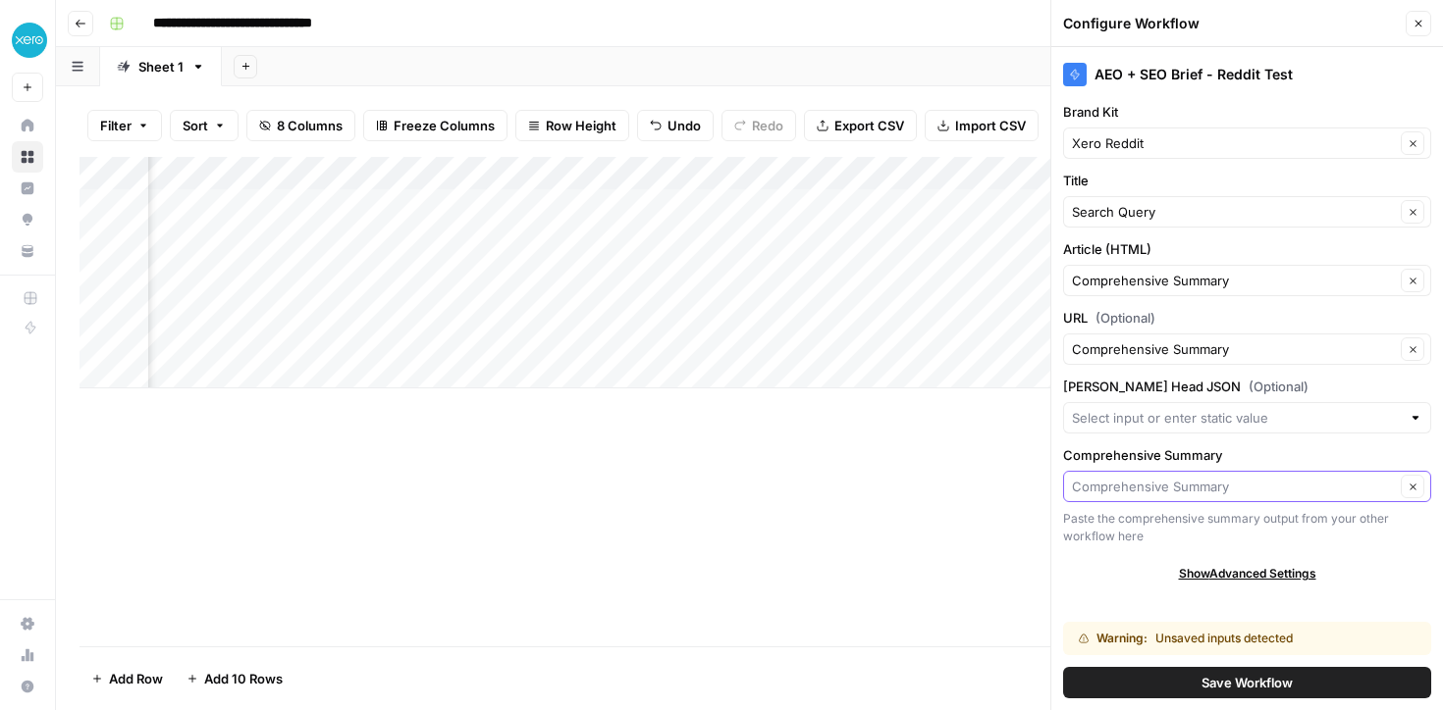
click at [1138, 483] on input "Comprehensive Summary" at bounding box center [1233, 487] width 323 height 20
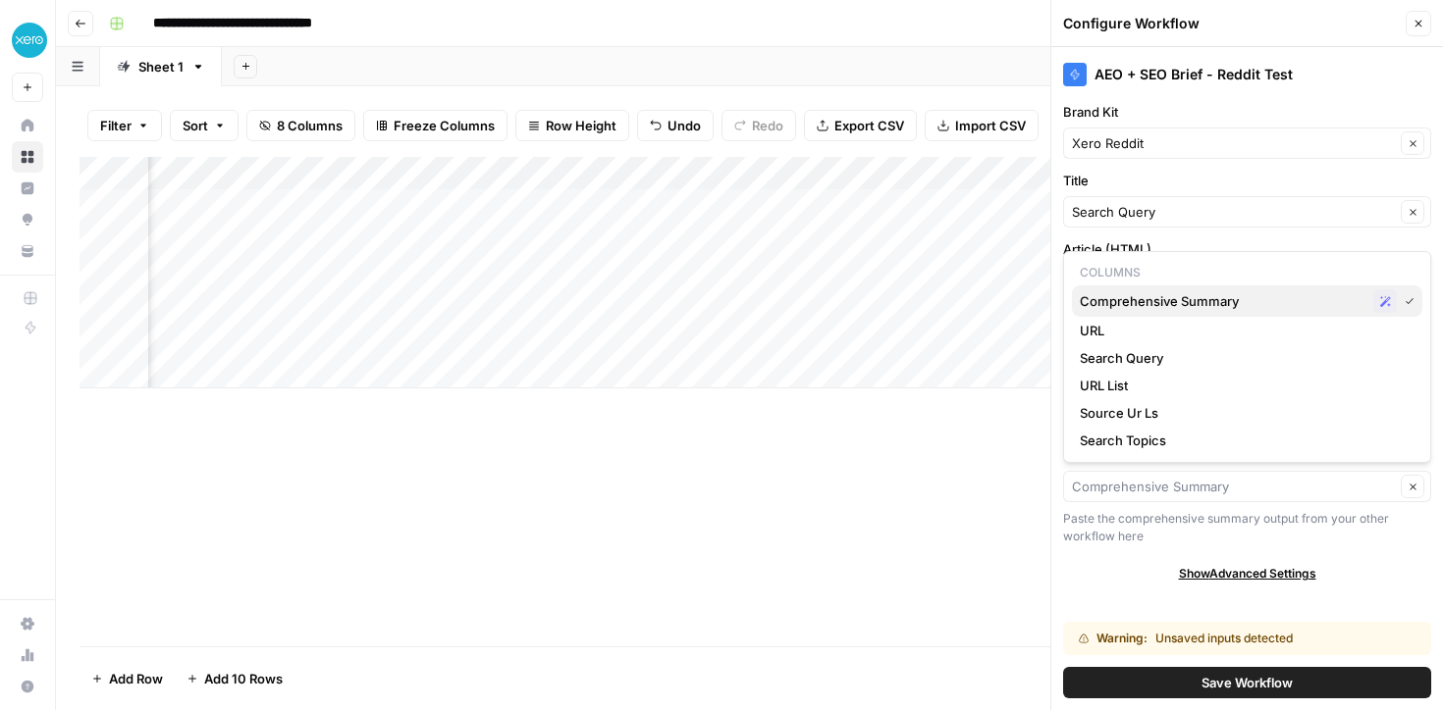
click at [1126, 299] on span "Comprehensive Summary" at bounding box center [1222, 301] width 286 height 20
type input "Comprehensive Summary"
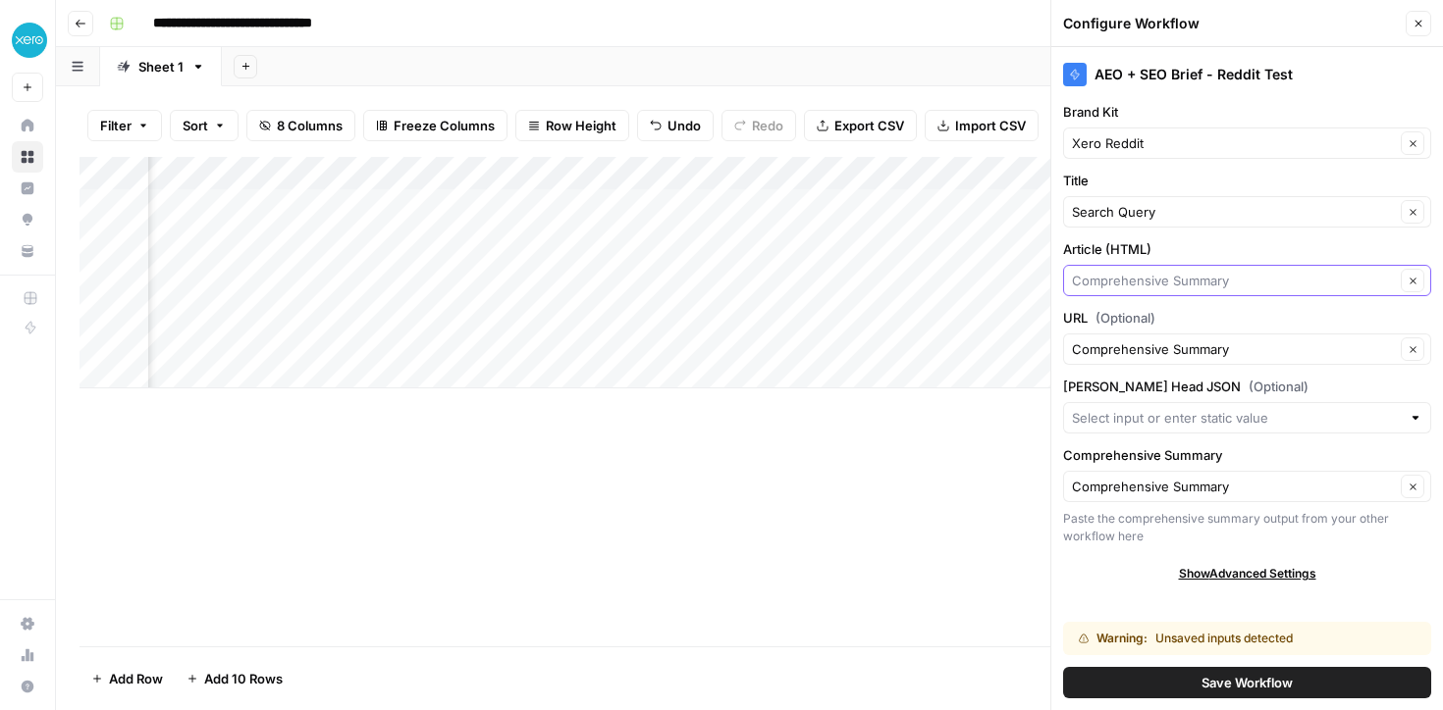
click at [1118, 283] on input "Article (HTML)" at bounding box center [1233, 281] width 323 height 20
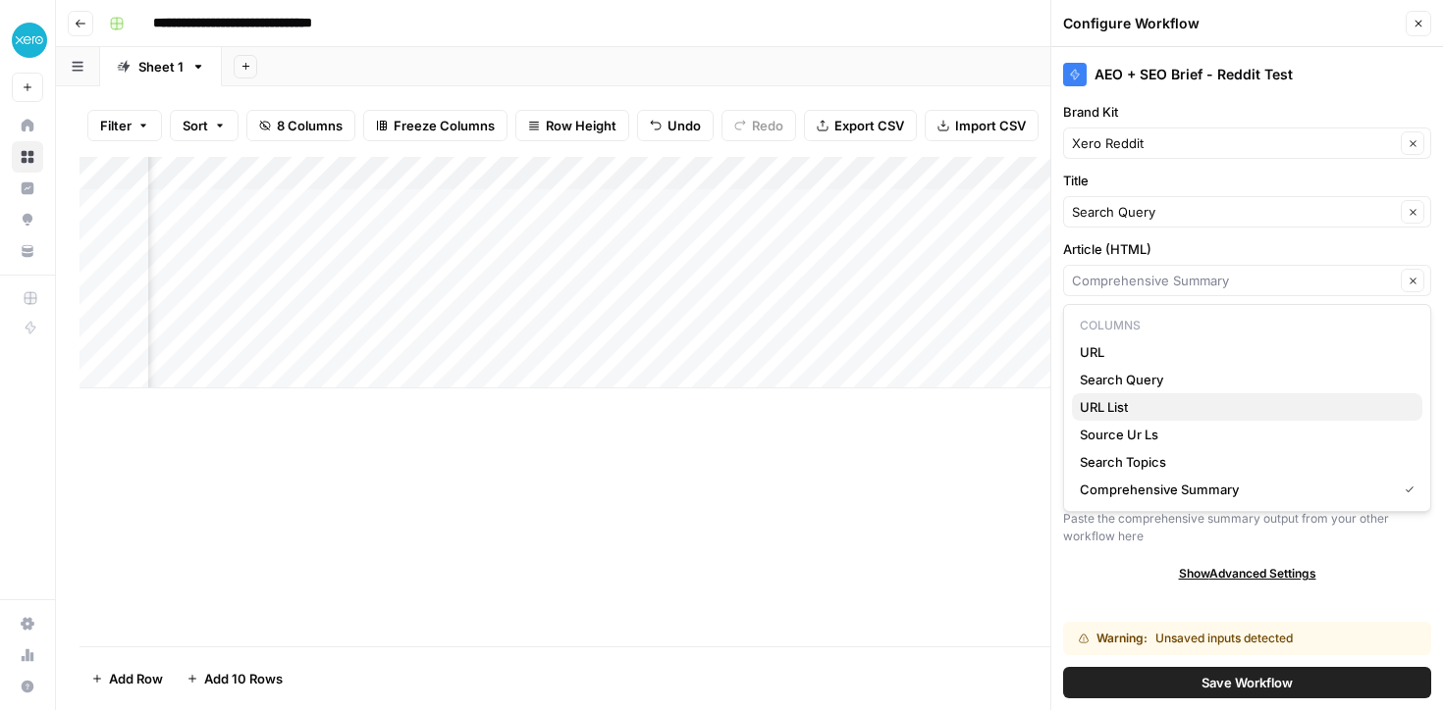
click at [1096, 401] on span "URL List" at bounding box center [1242, 407] width 327 height 20
type input "URL List"
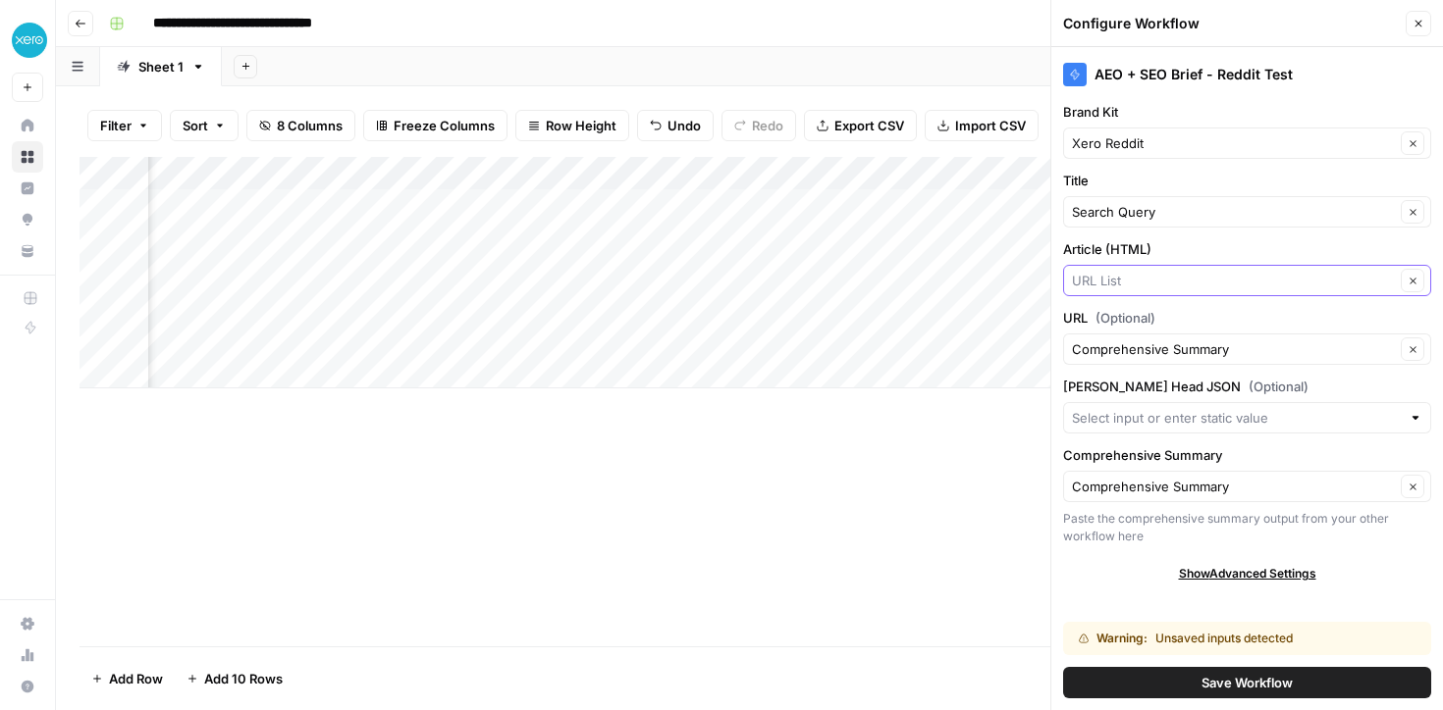
click at [1139, 277] on input "Article (HTML)" at bounding box center [1233, 281] width 323 height 20
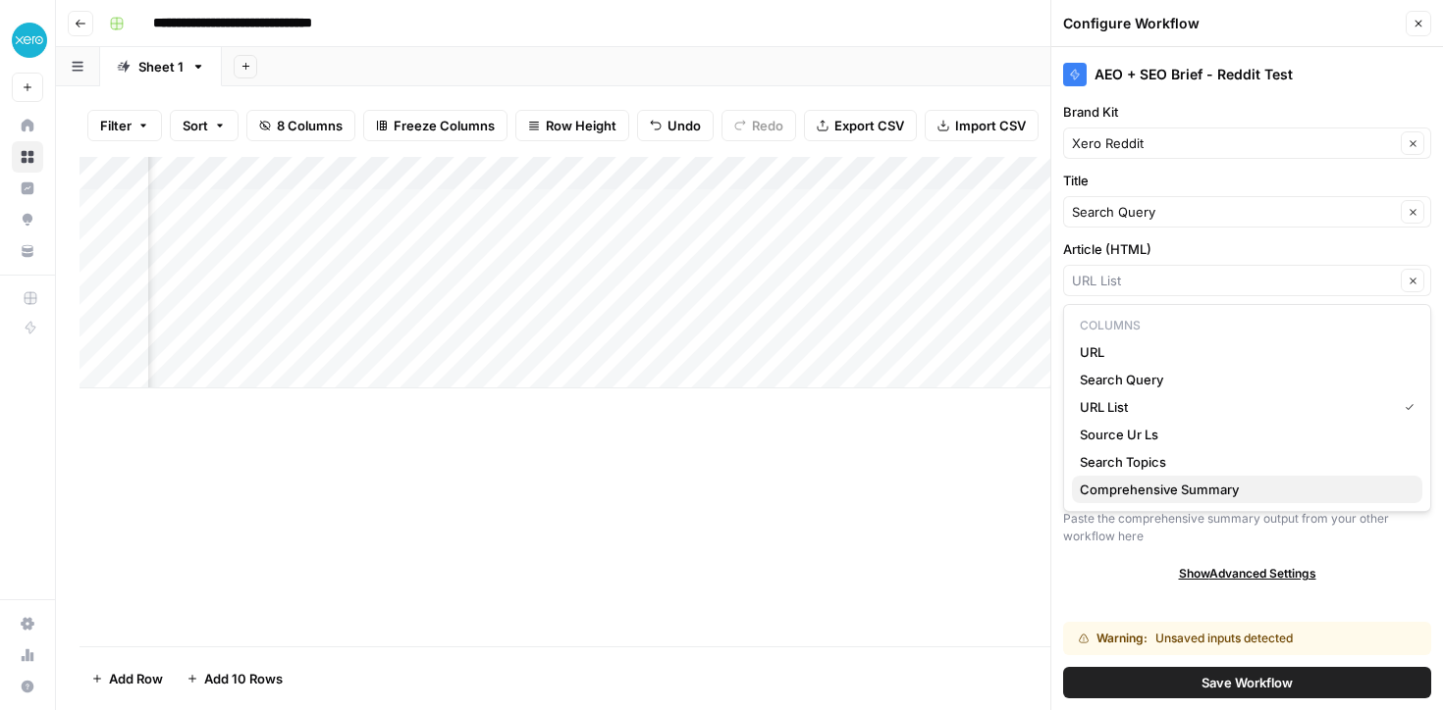
click at [1130, 488] on span "Comprehensive Summary" at bounding box center [1242, 490] width 327 height 20
type input "Comprehensive Summary"
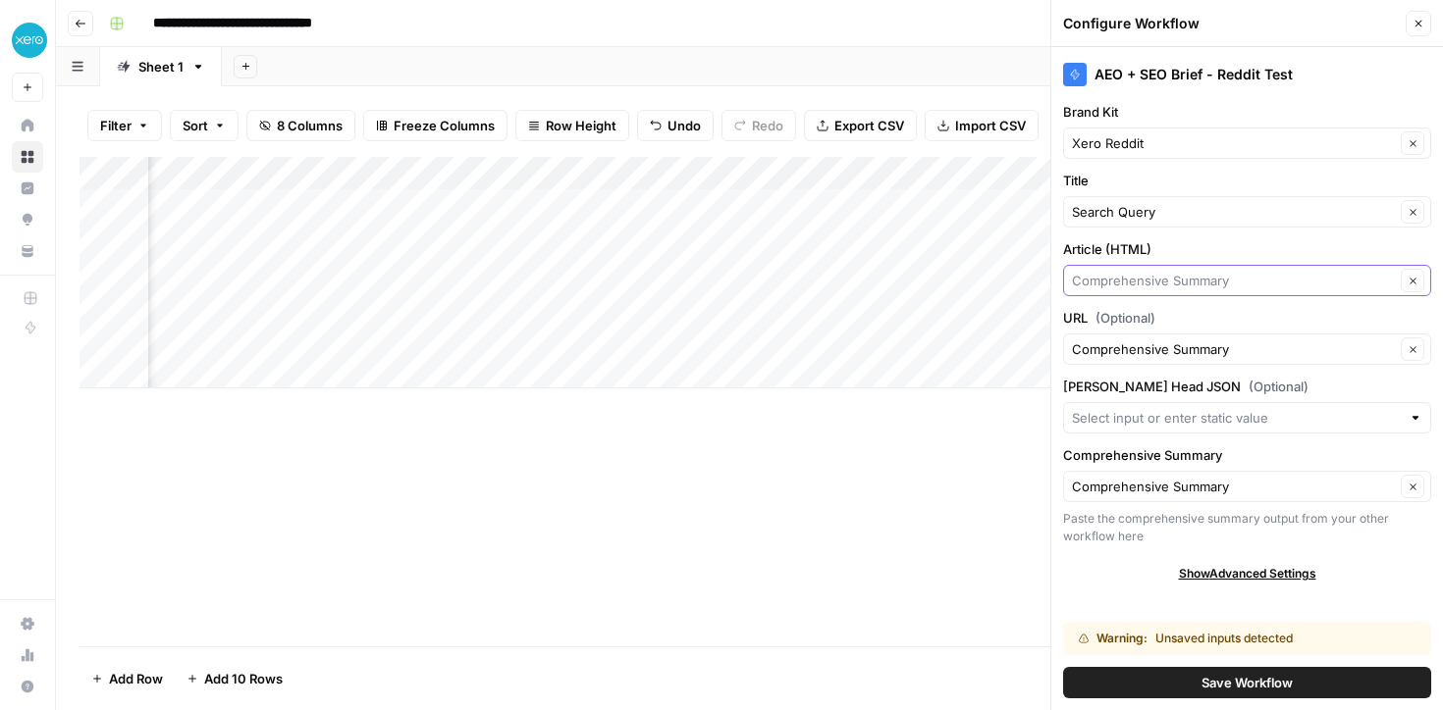
click at [1125, 278] on input "Article (HTML)" at bounding box center [1233, 281] width 323 height 20
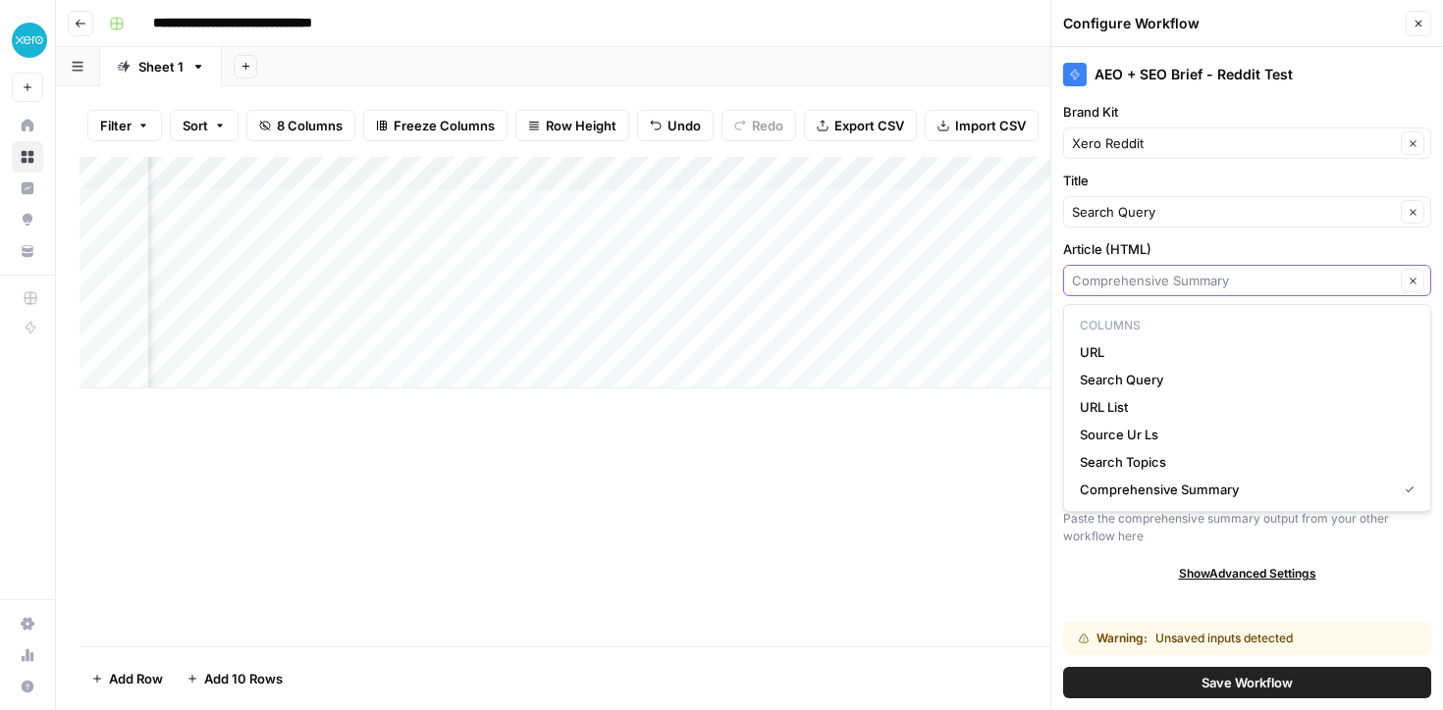
click at [1125, 278] on input "Article (HTML)" at bounding box center [1233, 281] width 323 height 20
type input "Comprehensive Summary"
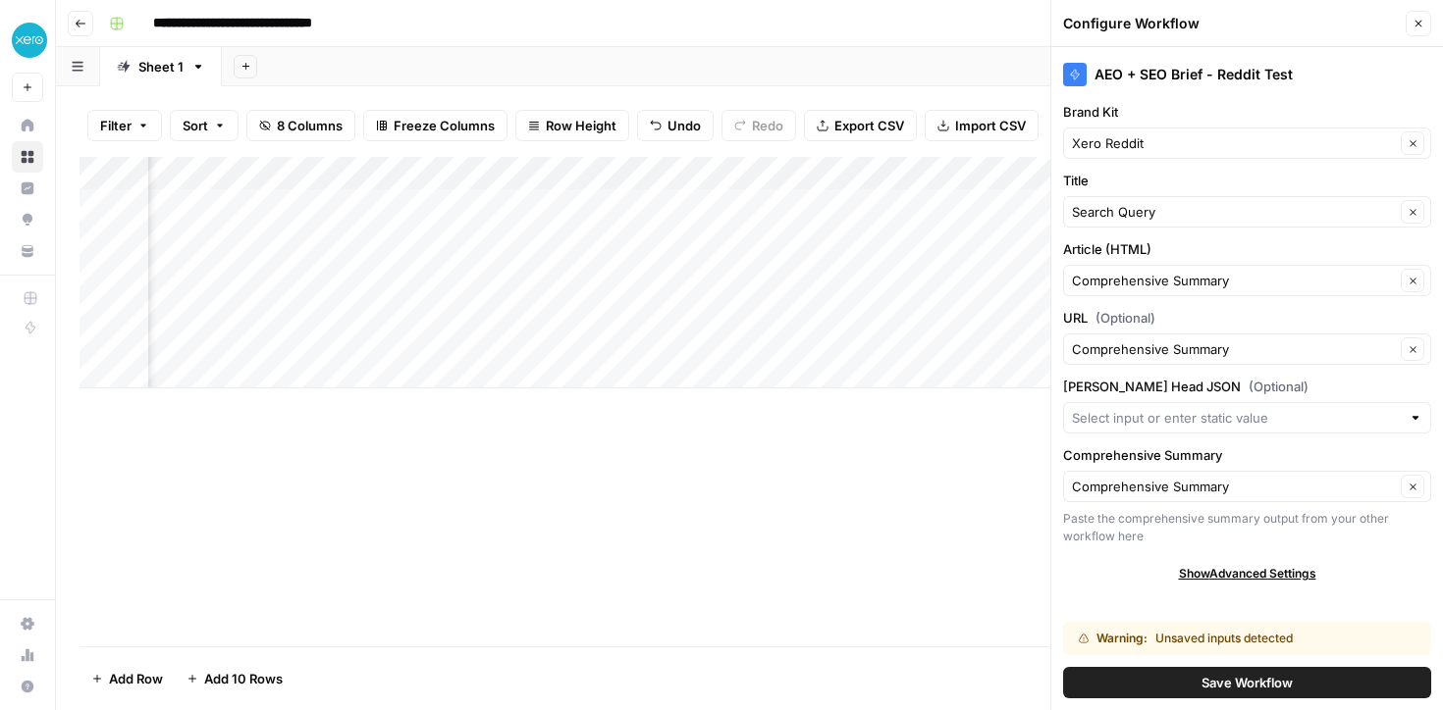
click at [1173, 242] on label "Article (HTML)" at bounding box center [1247, 249] width 368 height 20
click at [1173, 271] on input "Comprehensive Summary" at bounding box center [1233, 281] width 323 height 20
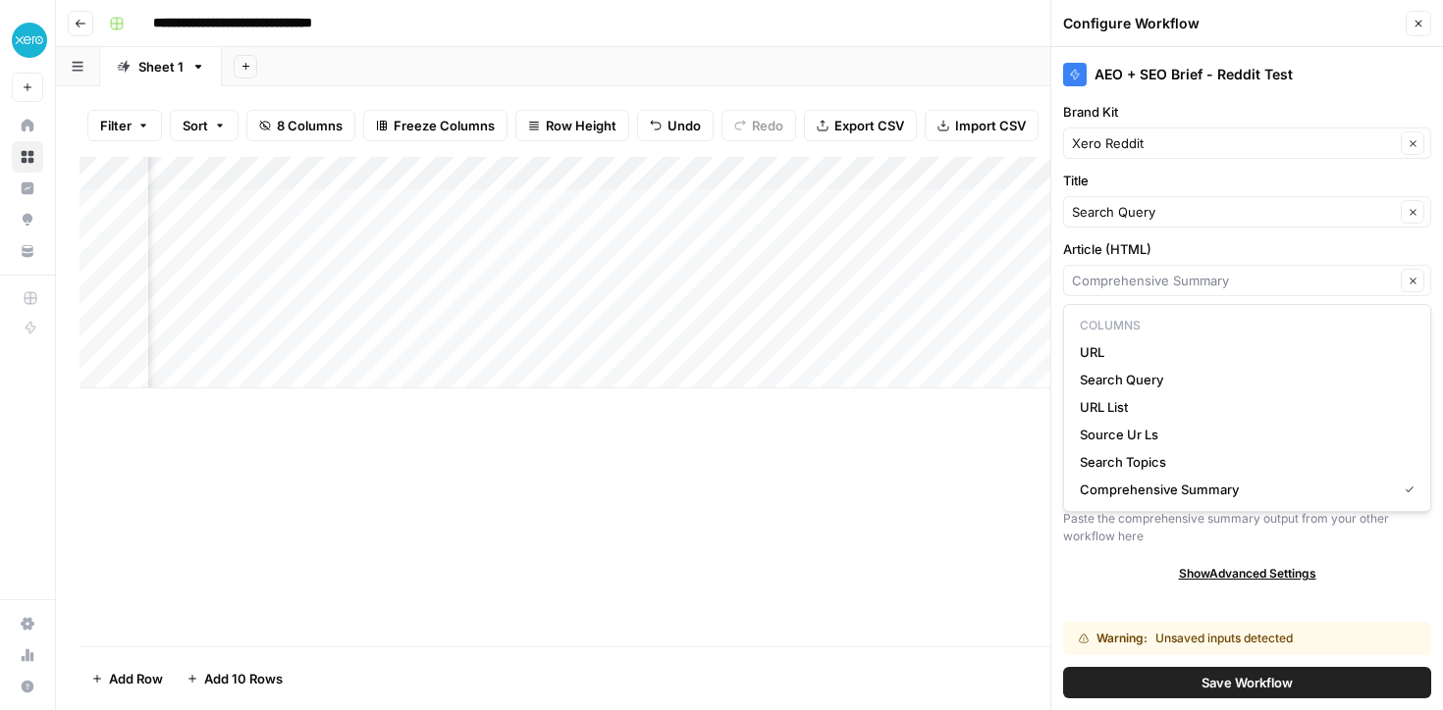
type input "Comprehensive Summary"
click at [1183, 252] on label "Article (HTML)" at bounding box center [1247, 249] width 368 height 20
click at [1183, 271] on input "Comprehensive Summary" at bounding box center [1233, 281] width 323 height 20
click at [1143, 493] on span "Comprehensive Summary" at bounding box center [1233, 490] width 309 height 20
type input "Comprehensive Summary"
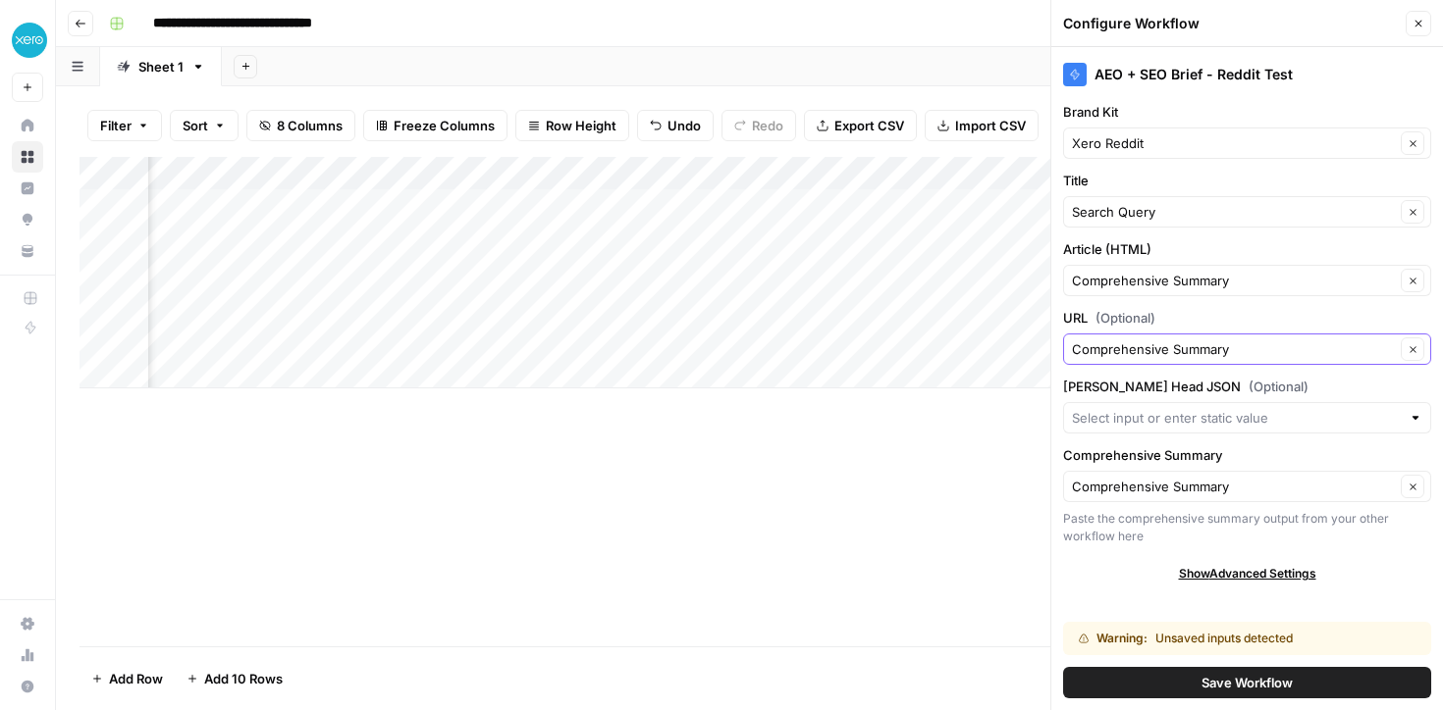
click at [1417, 352] on icon "button" at bounding box center [1412, 349] width 11 height 11
click at [1359, 352] on input "URL (Optional)" at bounding box center [1233, 350] width 323 height 20
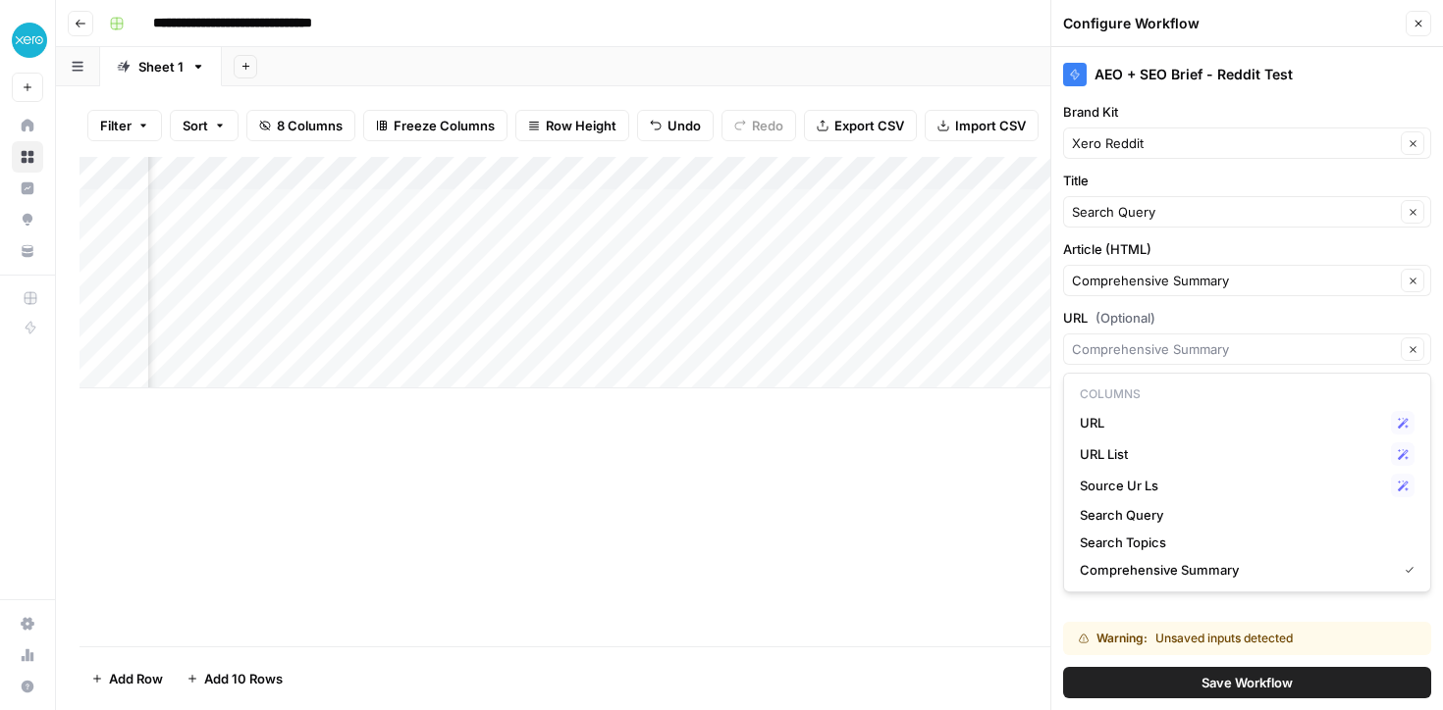
click at [1276, 394] on p "Columns" at bounding box center [1247, 395] width 350 height 26
click at [1154, 455] on span "URL List" at bounding box center [1230, 455] width 303 height 20
type input "URL List"
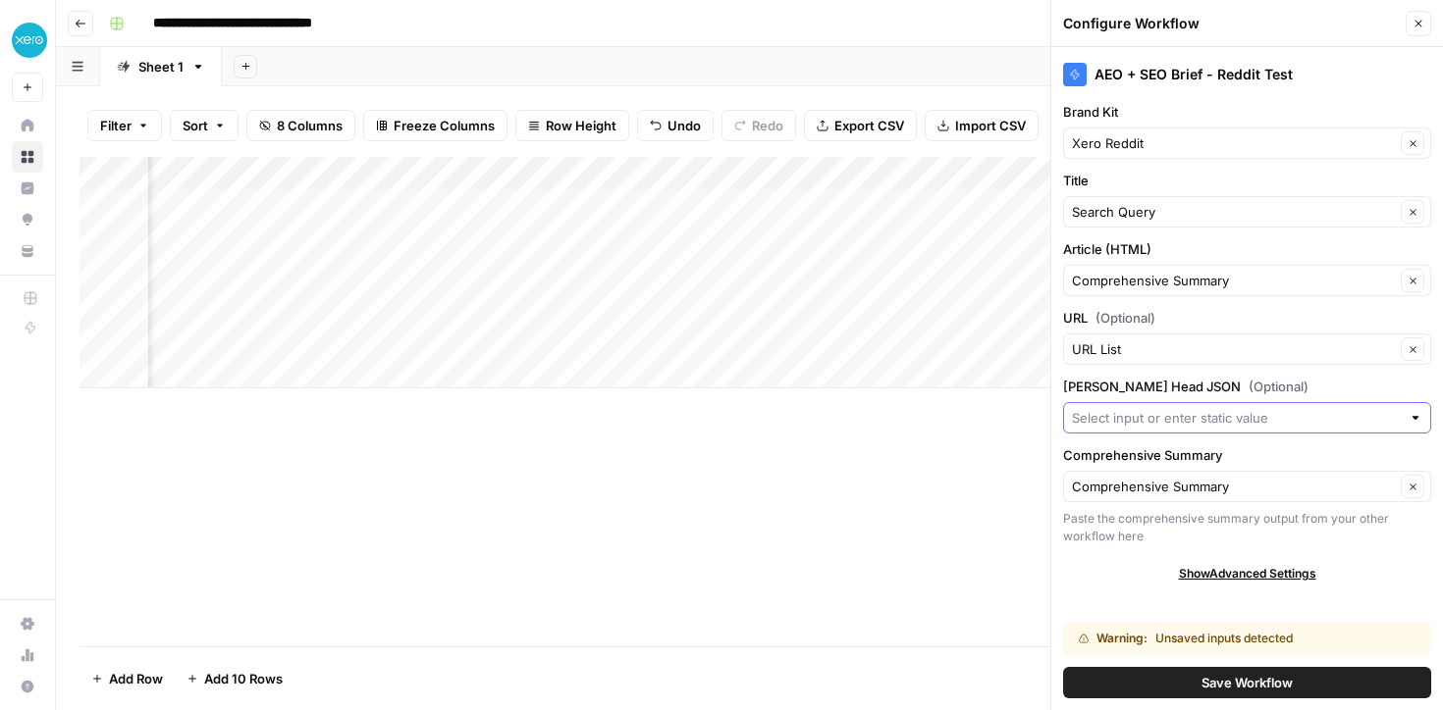
click at [1167, 422] on input "Yoast Head JSON (Optional)" at bounding box center [1236, 418] width 329 height 20
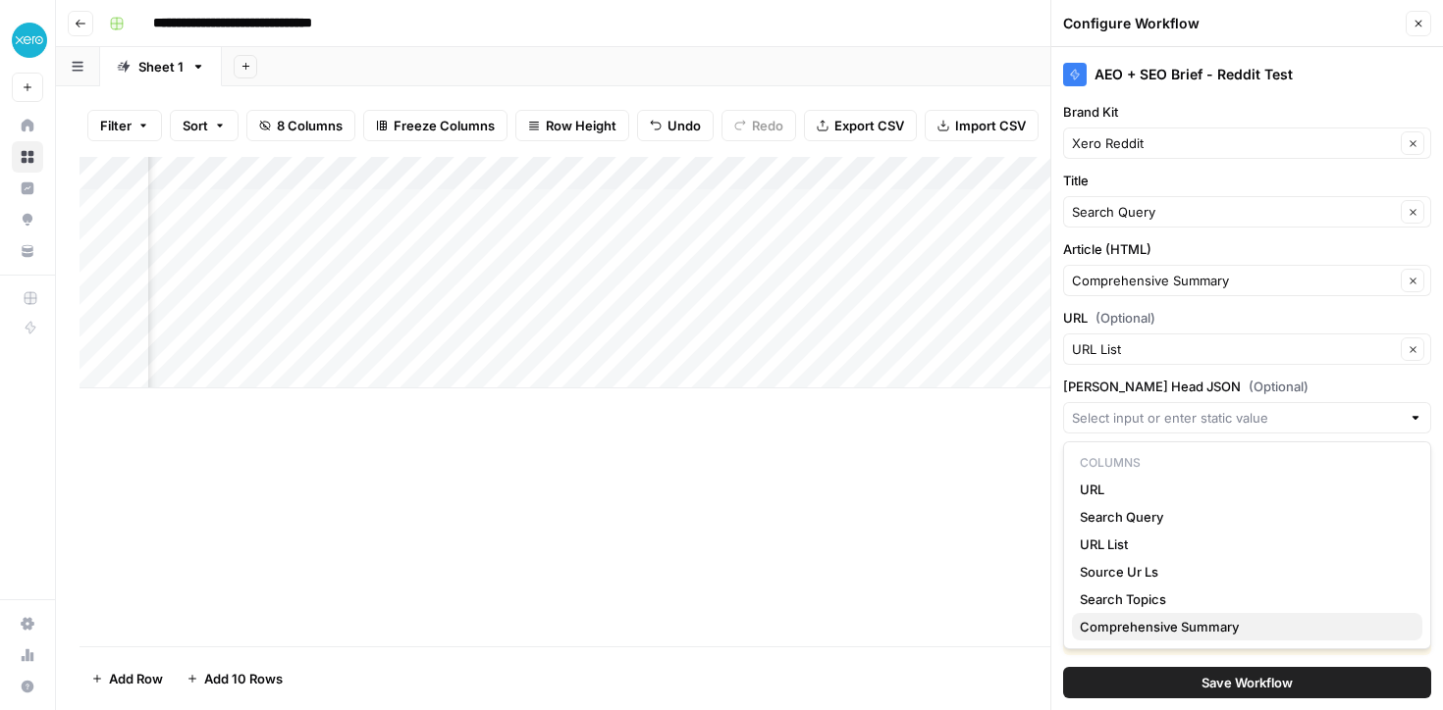
click at [1150, 623] on span "Comprehensive Summary" at bounding box center [1242, 627] width 327 height 20
type input "Comprehensive Summary"
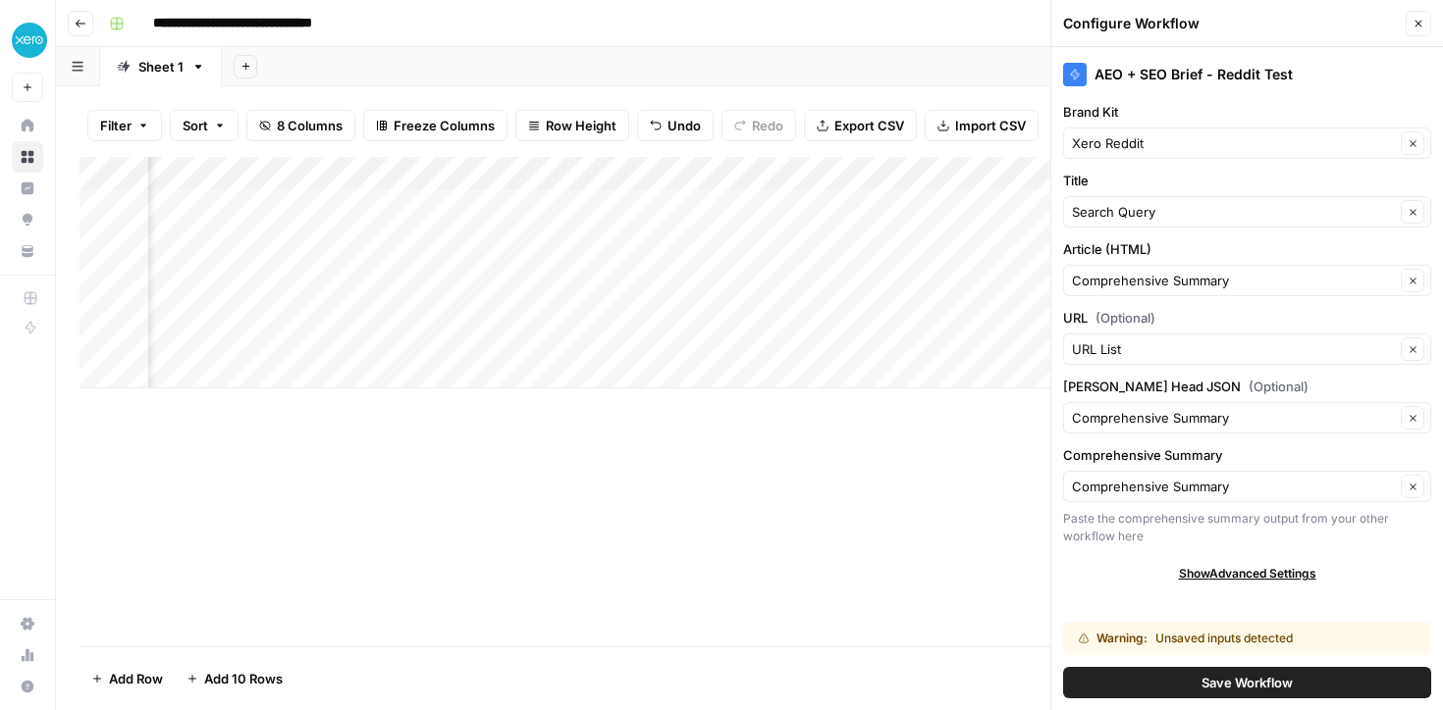
click at [1237, 681] on span "Save Workflow" at bounding box center [1246, 683] width 91 height 20
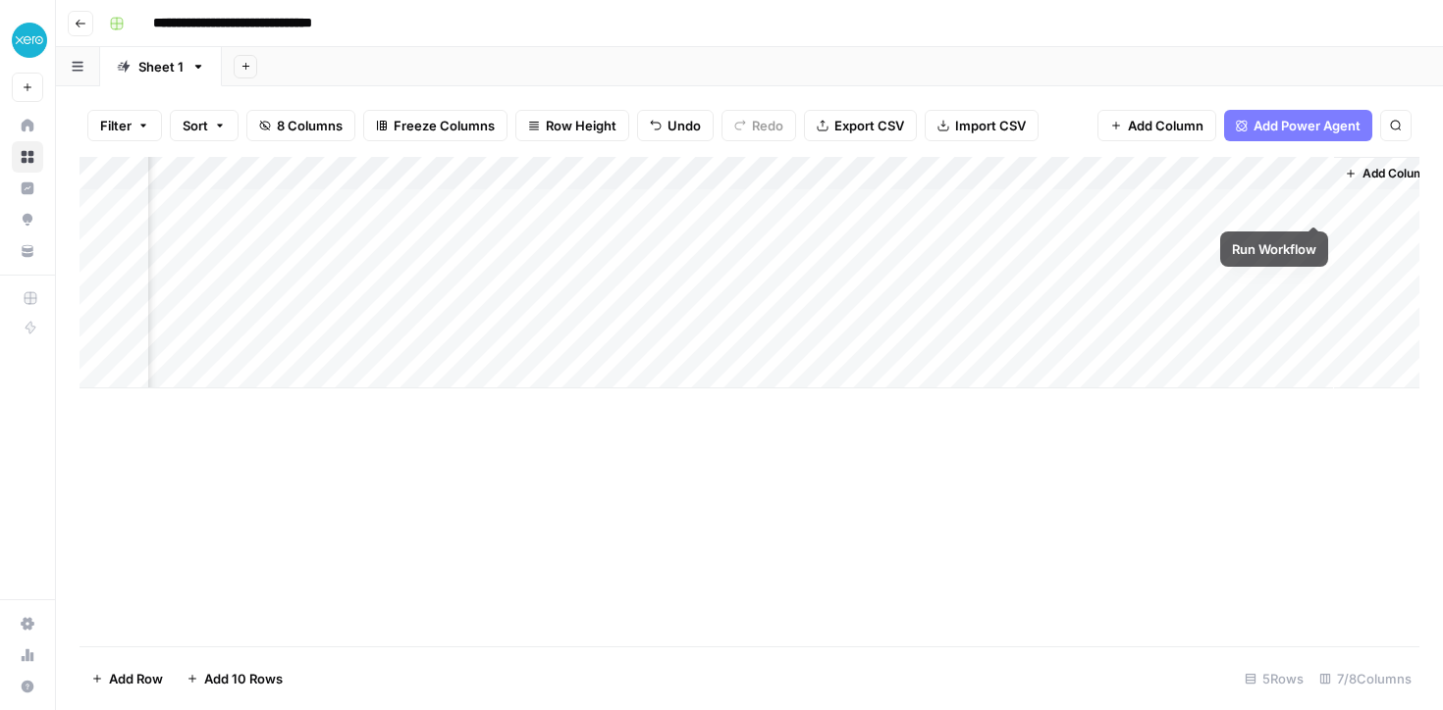
click at [1312, 202] on div "Add Column" at bounding box center [749, 273] width 1340 height 232
click at [1075, 202] on div "Add Column" at bounding box center [749, 273] width 1340 height 232
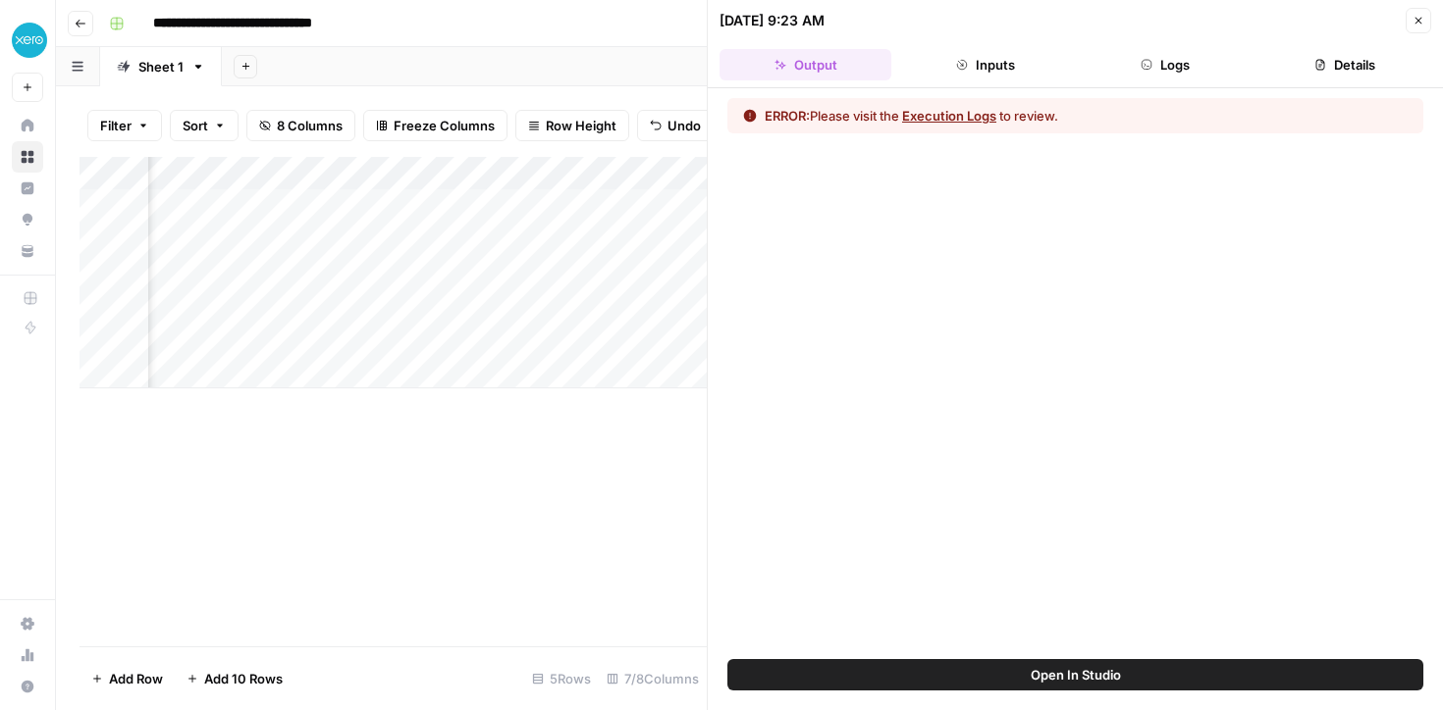
click at [980, 112] on button "Execution Logs" at bounding box center [949, 116] width 94 height 20
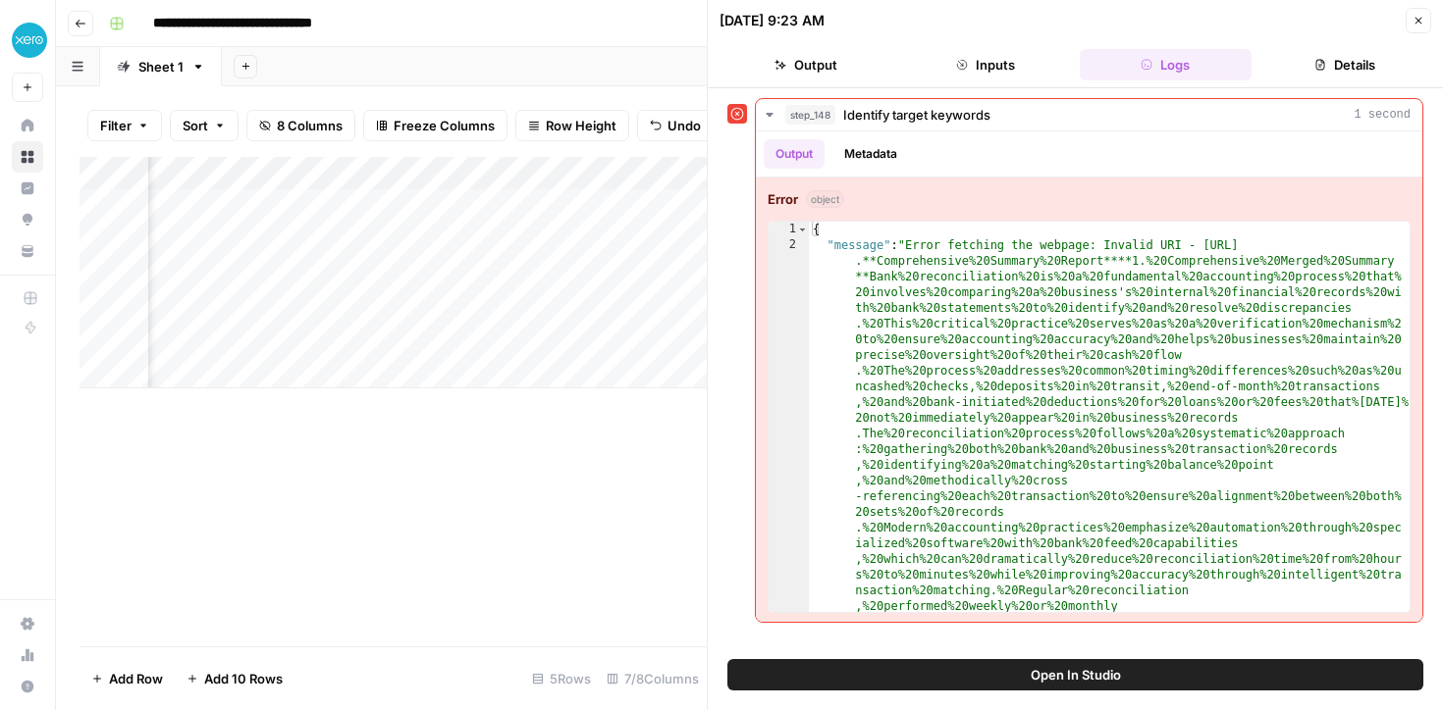
click at [1417, 17] on icon "button" at bounding box center [1418, 21] width 12 height 12
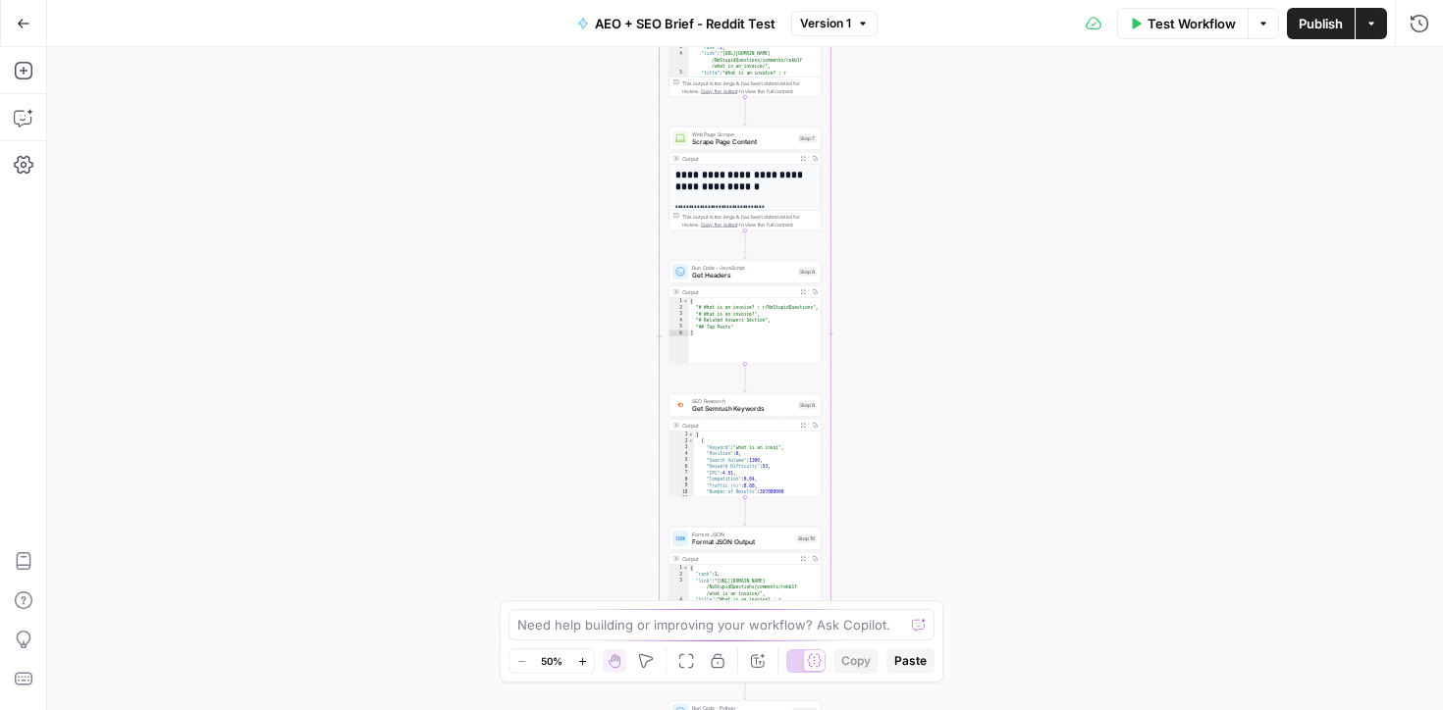
click at [934, 226] on div "Workflow Set Inputs Inputs Run Code · JavaScript Map Knowledge Base ID to Regio…" at bounding box center [744, 378] width 1395 height 663
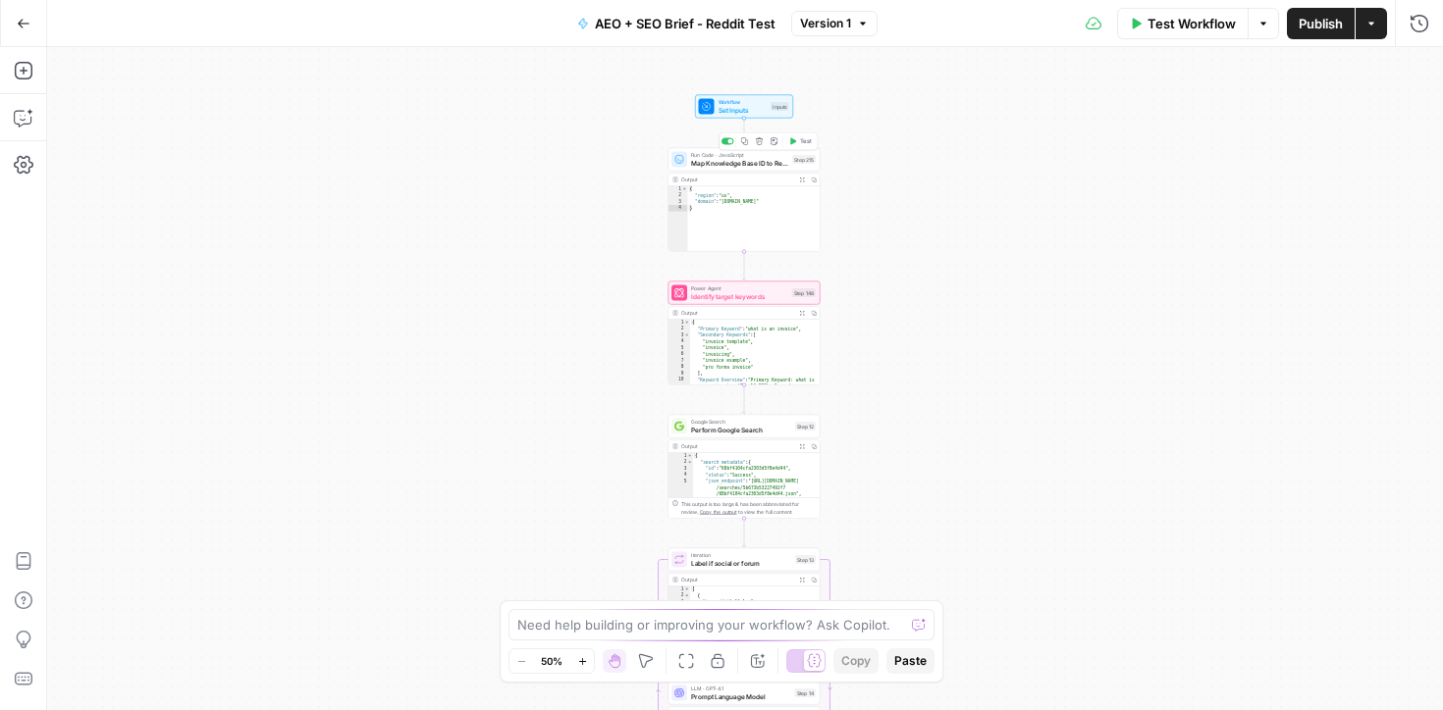
click at [760, 142] on icon "button" at bounding box center [760, 141] width 8 height 8
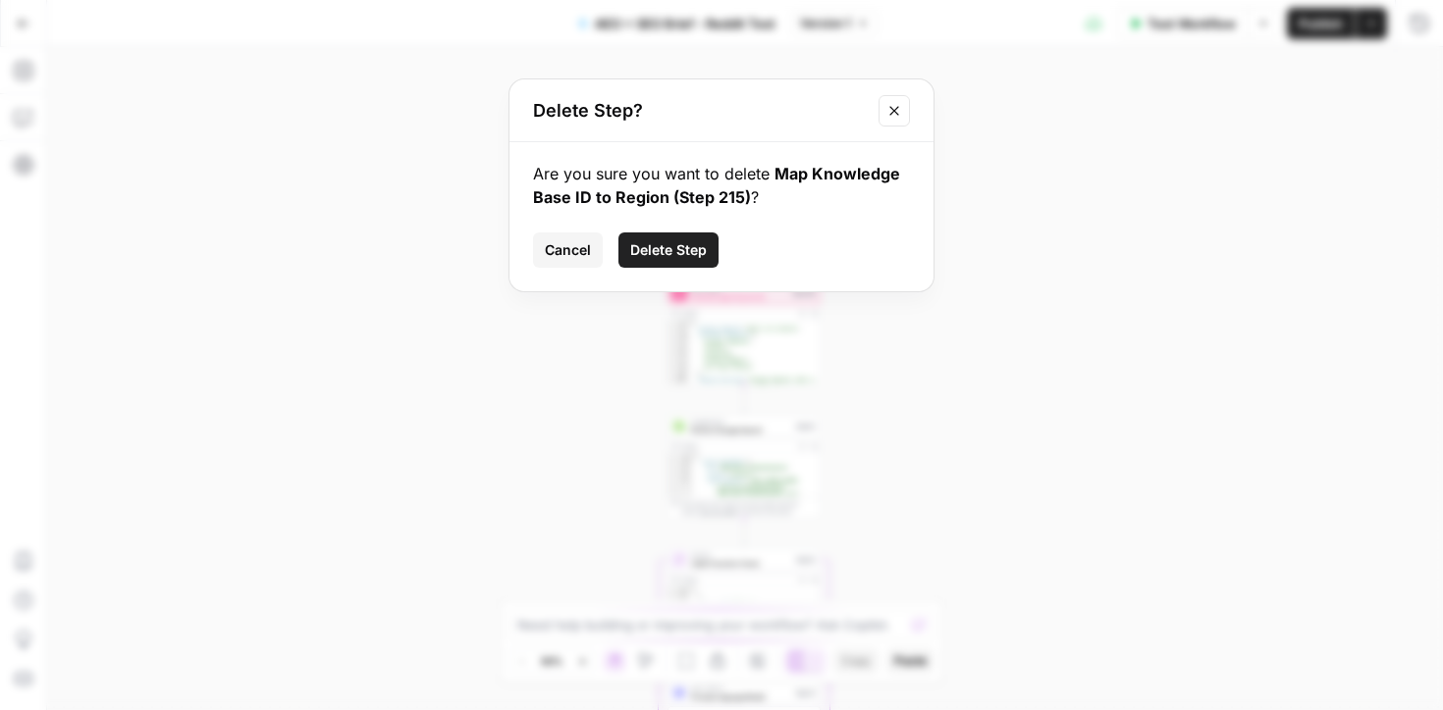
click at [652, 250] on span "Delete Step" at bounding box center [668, 250] width 77 height 20
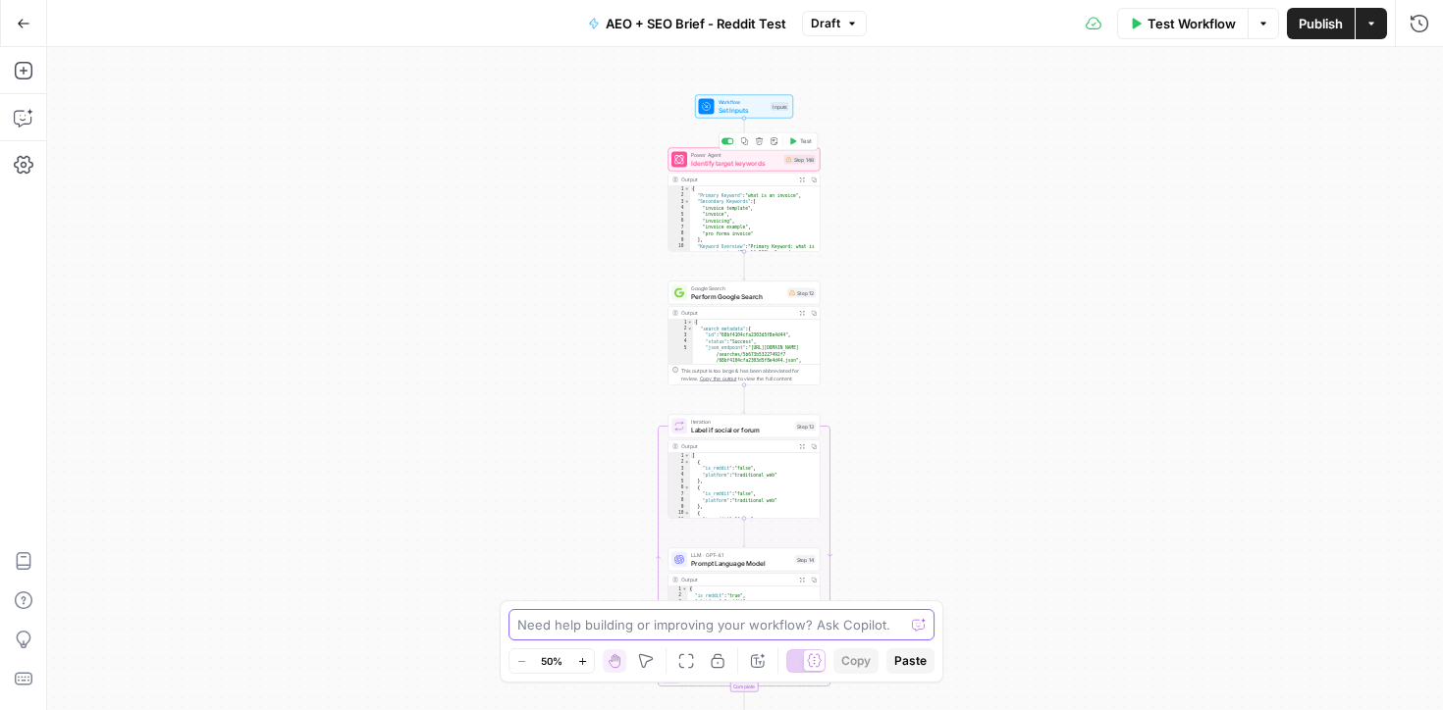
click at [558, 622] on textarea at bounding box center [710, 625] width 387 height 20
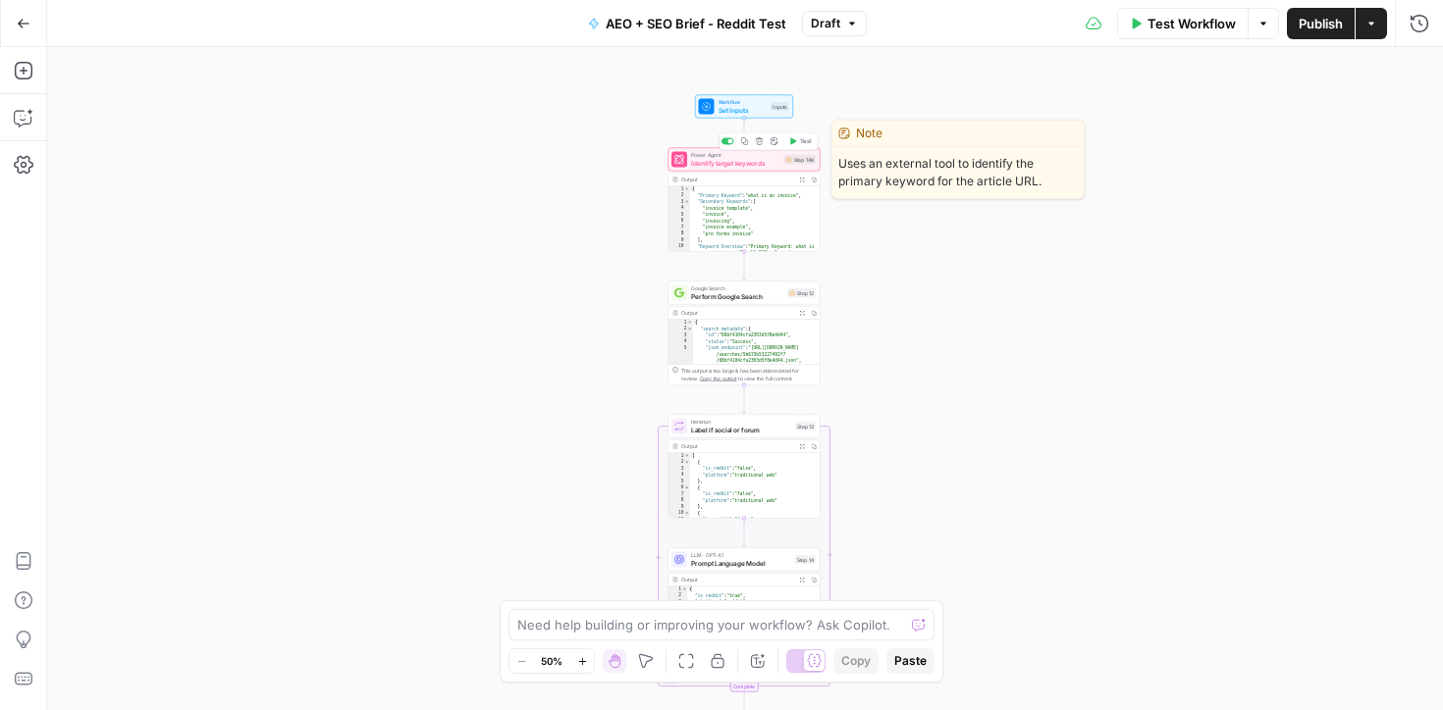
click at [691, 165] on span "Identify target keywords" at bounding box center [735, 163] width 89 height 10
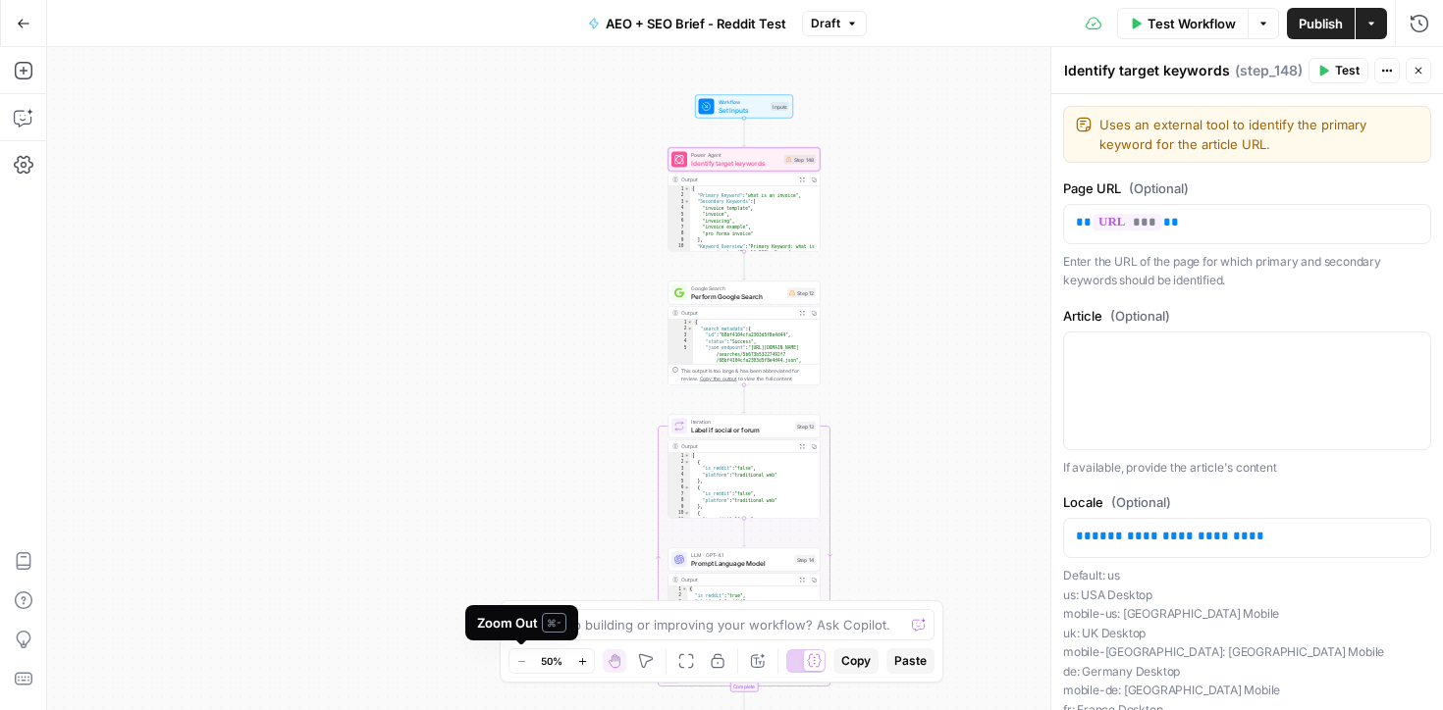
click at [552, 620] on span "⌘ -" at bounding box center [554, 623] width 25 height 20
click at [640, 628] on textarea at bounding box center [710, 625] width 387 height 20
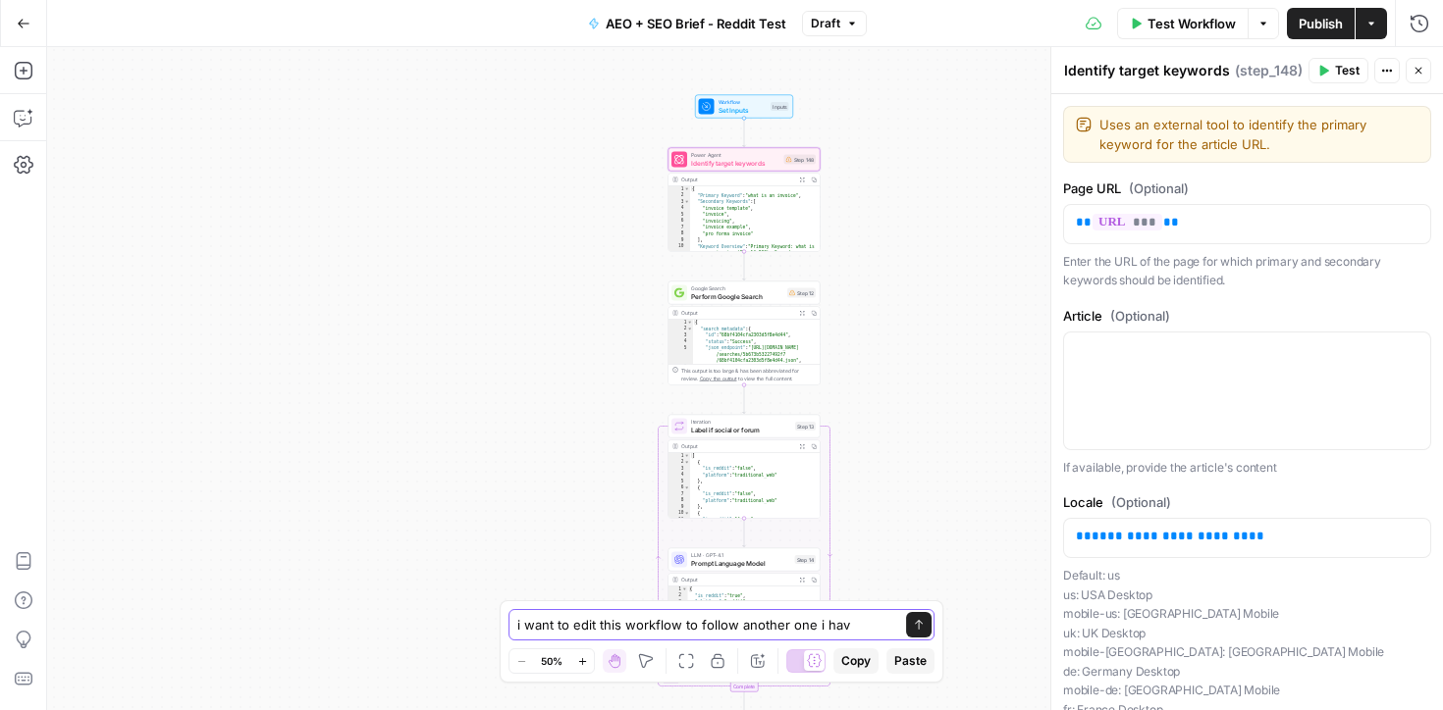
type textarea "i want to edit this workflow to follow another one i have"
click at [643, 158] on div "Workflow Set Inputs Inputs Power Agent Identify target keywords Step 148 Copy s…" at bounding box center [744, 378] width 1395 height 663
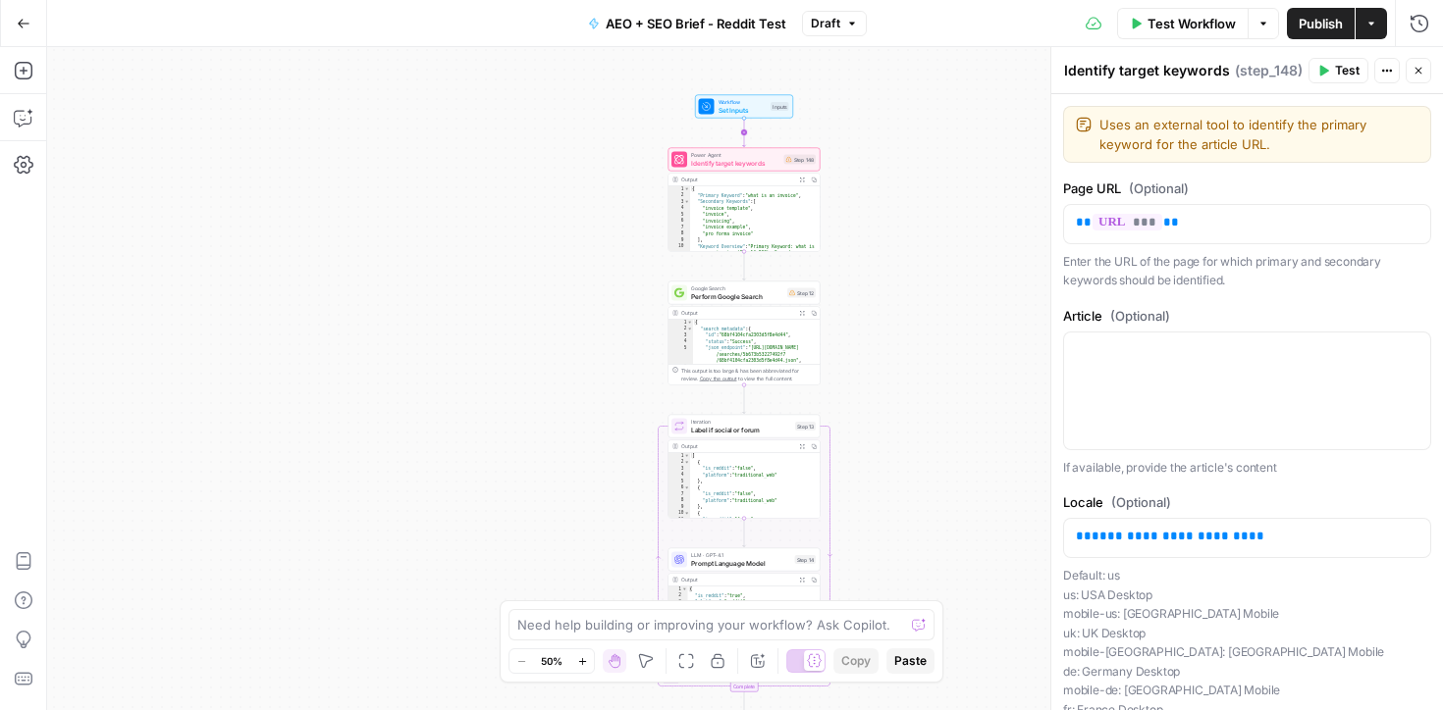
click at [750, 110] on span "Set Inputs" at bounding box center [742, 110] width 49 height 10
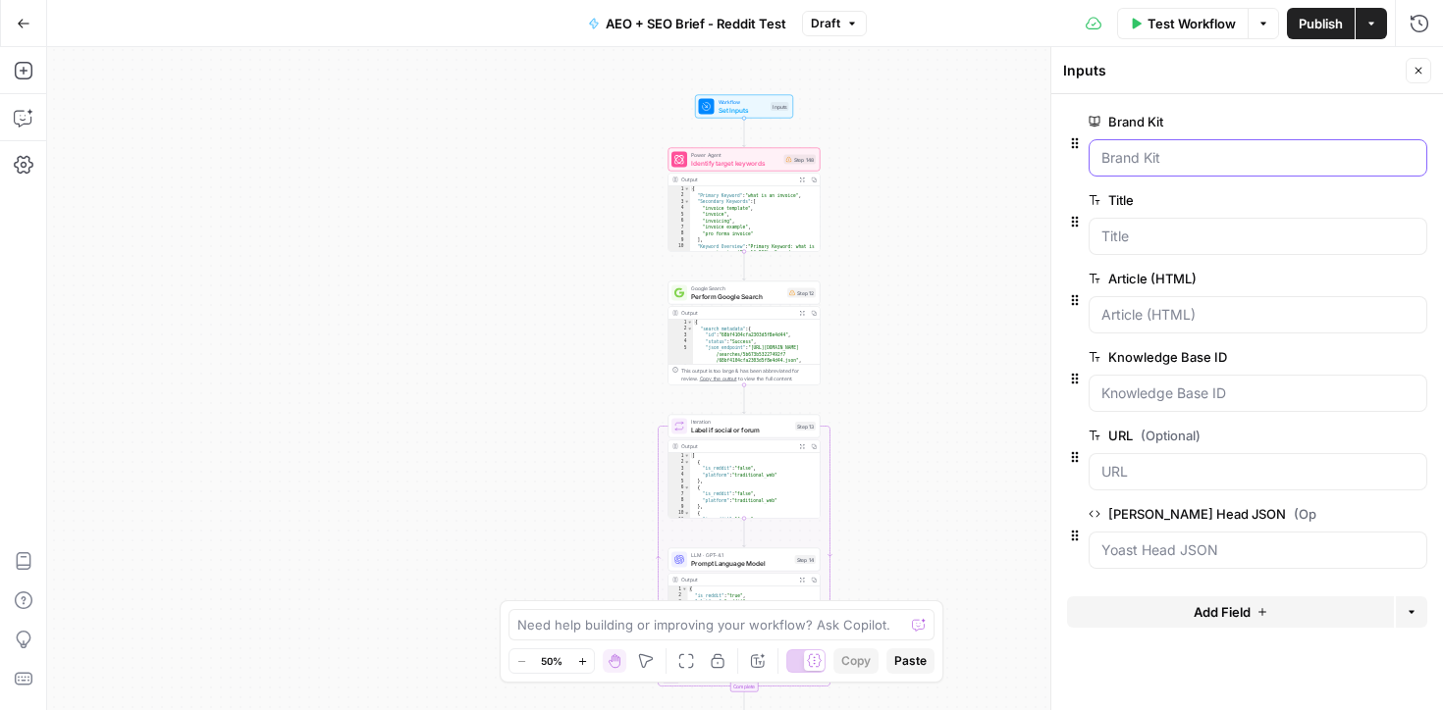
click at [1143, 149] on Kit "Brand Kit" at bounding box center [1257, 158] width 313 height 20
click at [1417, 358] on icon "button" at bounding box center [1415, 357] width 10 height 10
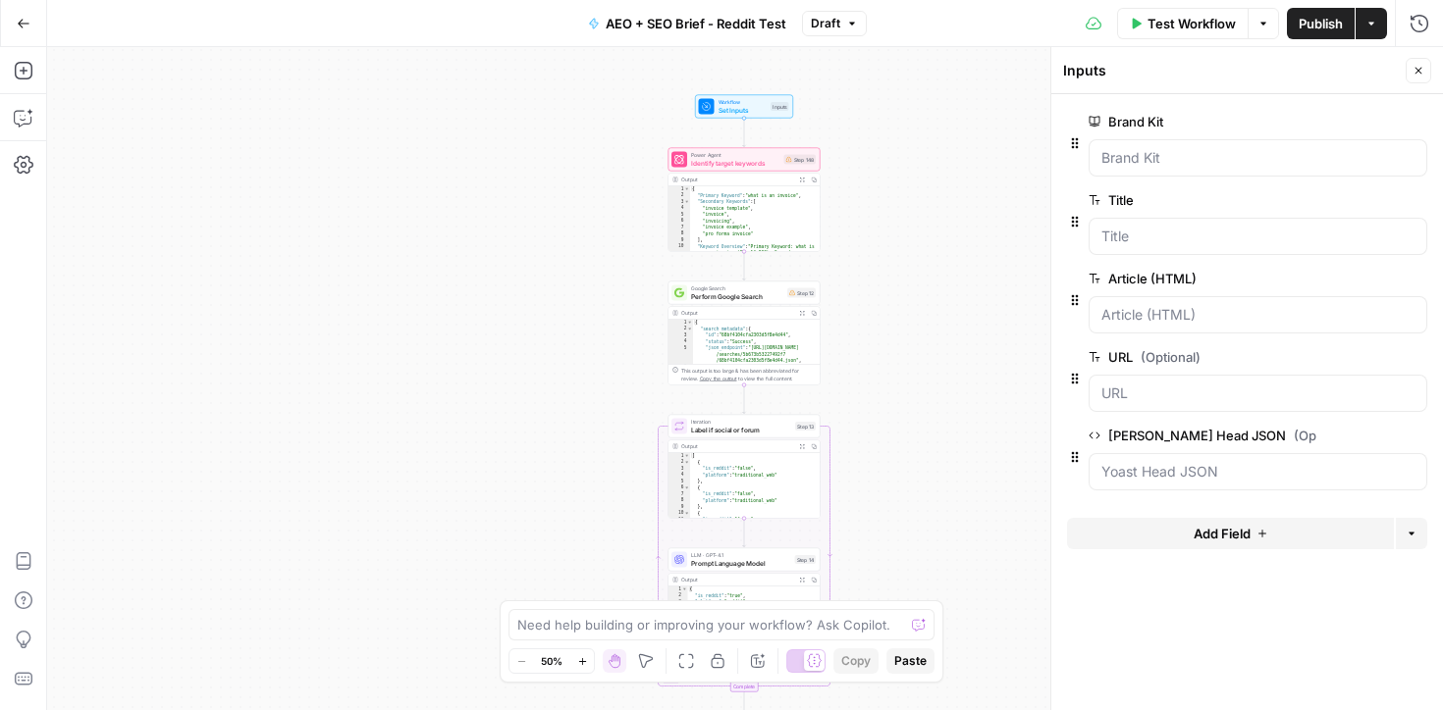
click at [1320, 35] on button "Publish" at bounding box center [1321, 23] width 68 height 31
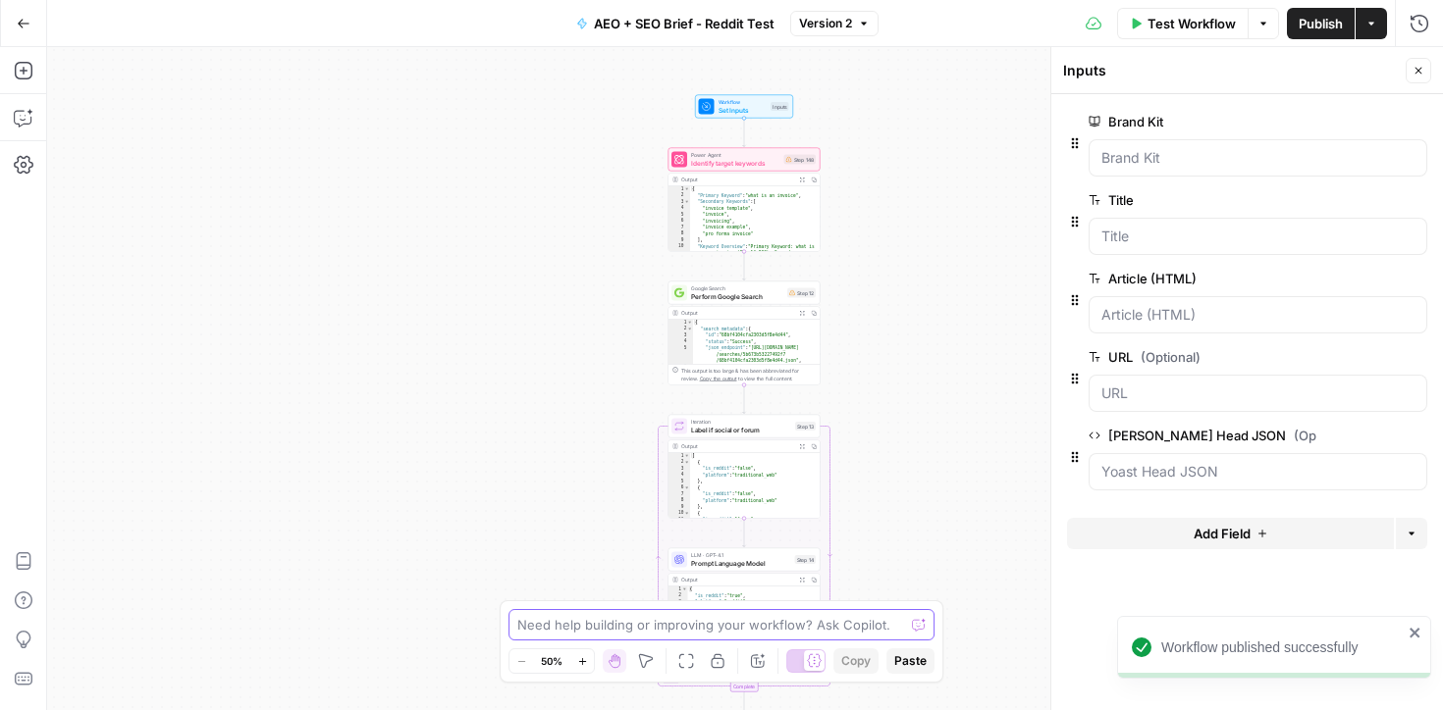
click at [614, 633] on textarea at bounding box center [710, 625] width 387 height 20
paste textarea "Variable `step_215.output.region` is missing"
click at [519, 622] on textarea "Variable `step_215.output.region` is missing" at bounding box center [701, 625] width 369 height 20
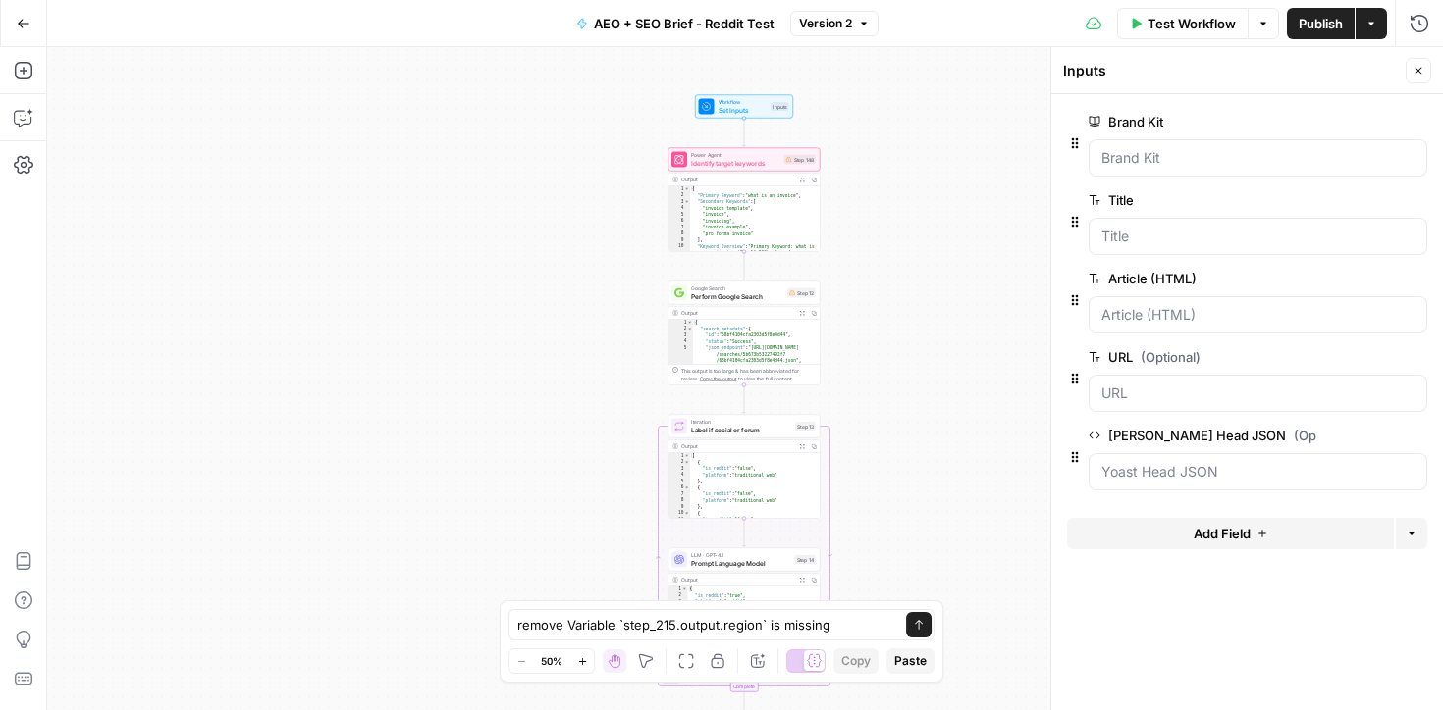
click at [850, 635] on div "remove Variable `step_215.output.region` is missing remove Variable `step_215.o…" at bounding box center [721, 624] width 426 height 31
click at [836, 629] on textarea "remove Variable `step_215.output.region` is missing" at bounding box center [701, 625] width 369 height 20
type textarea "remove Variable `step_215.output.region` from step 148"
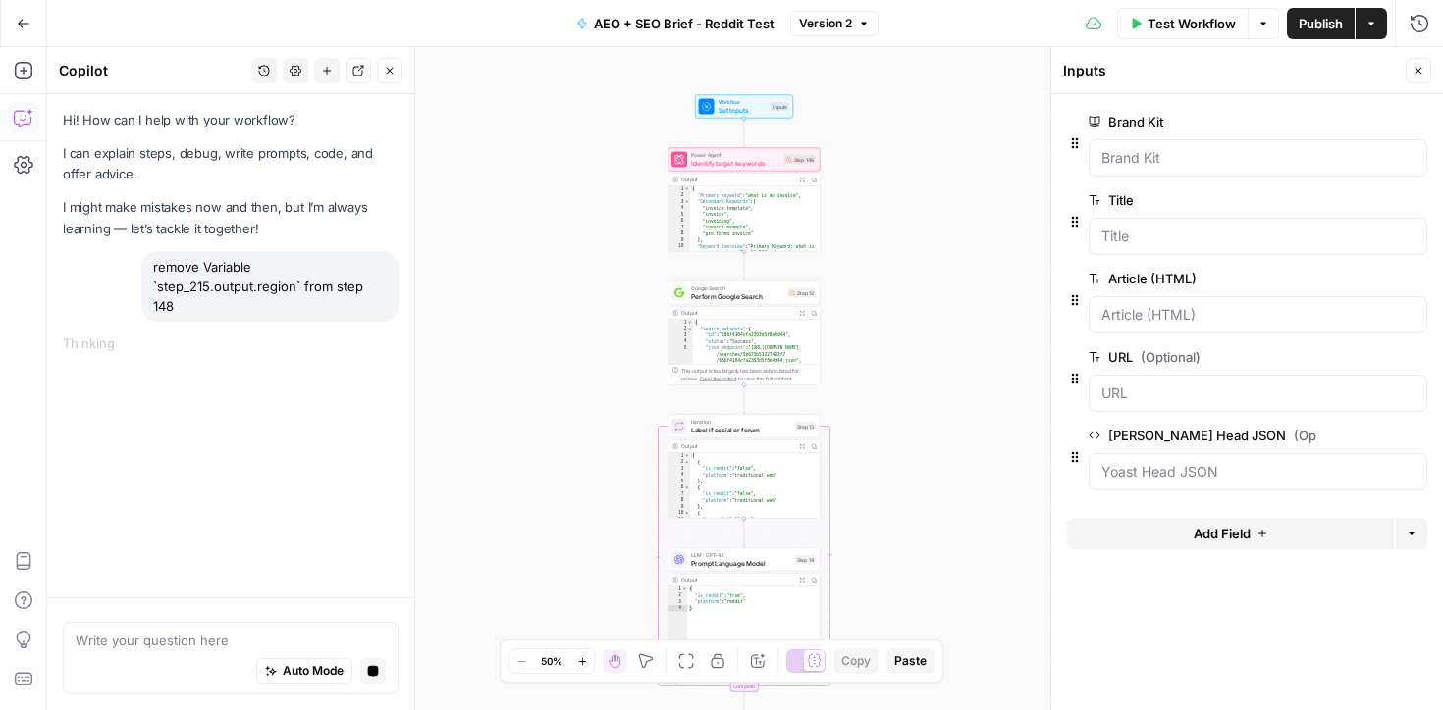
type textarea "**********"
click at [751, 206] on div "{ "Primary Keyword" : "what is an invoice" , "Secondary Keywords" : [ "invoice …" at bounding box center [755, 241] width 131 height 111
click at [748, 161] on span "Identify target keywords" at bounding box center [735, 163] width 89 height 10
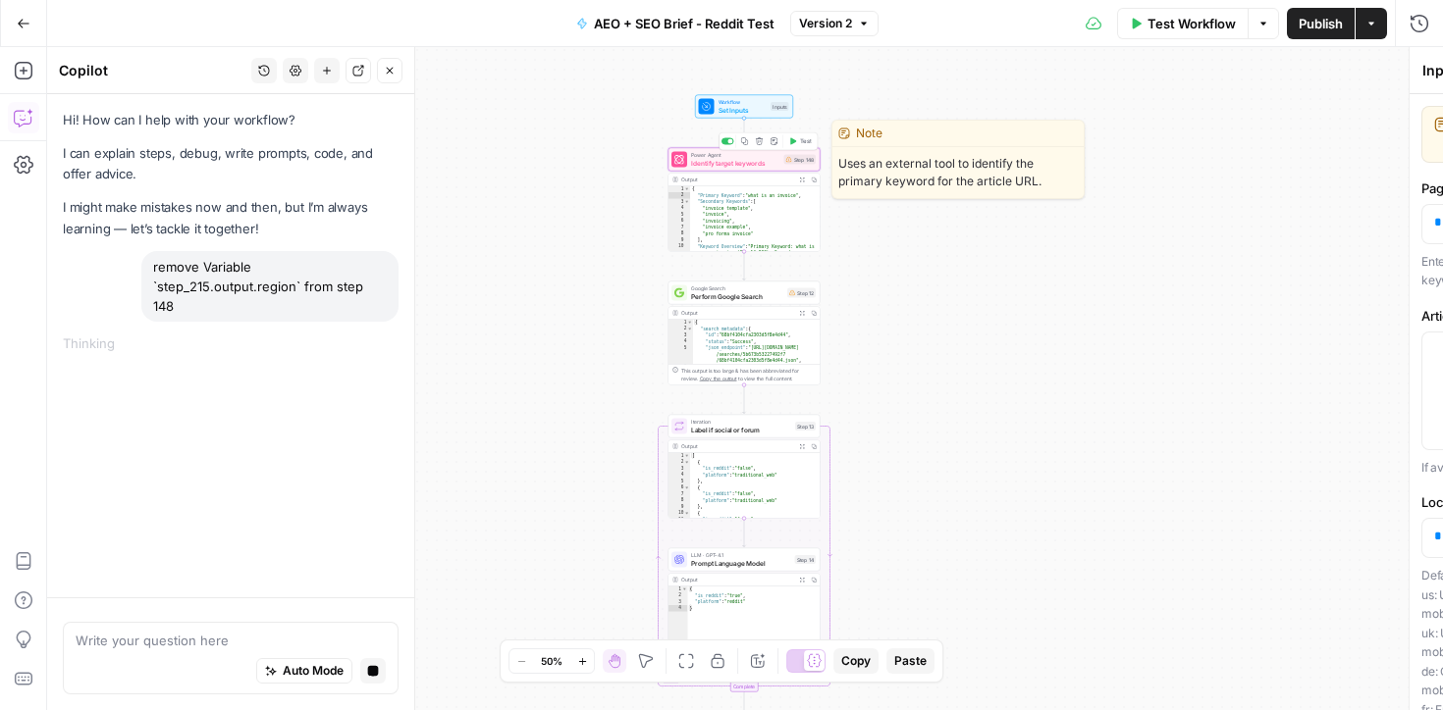
type textarea "Identify target keywords"
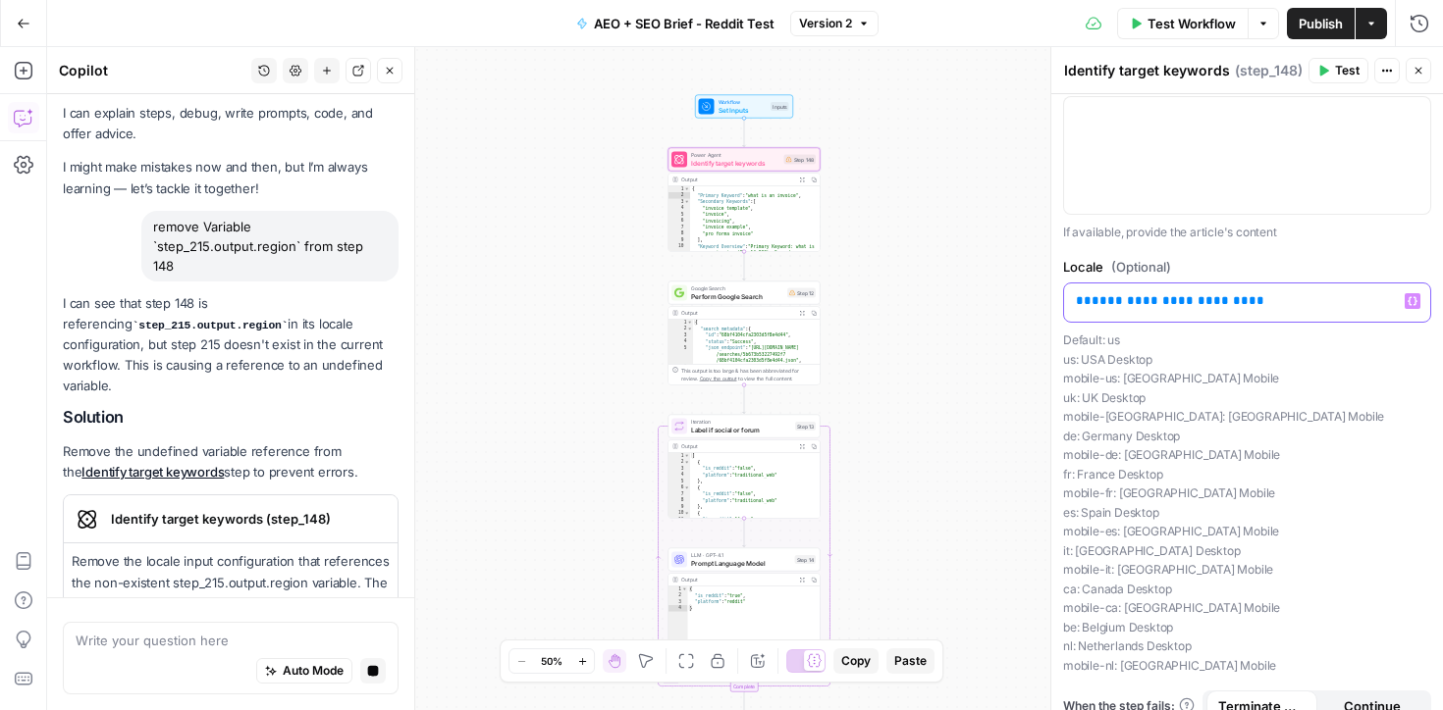
scroll to position [61, 0]
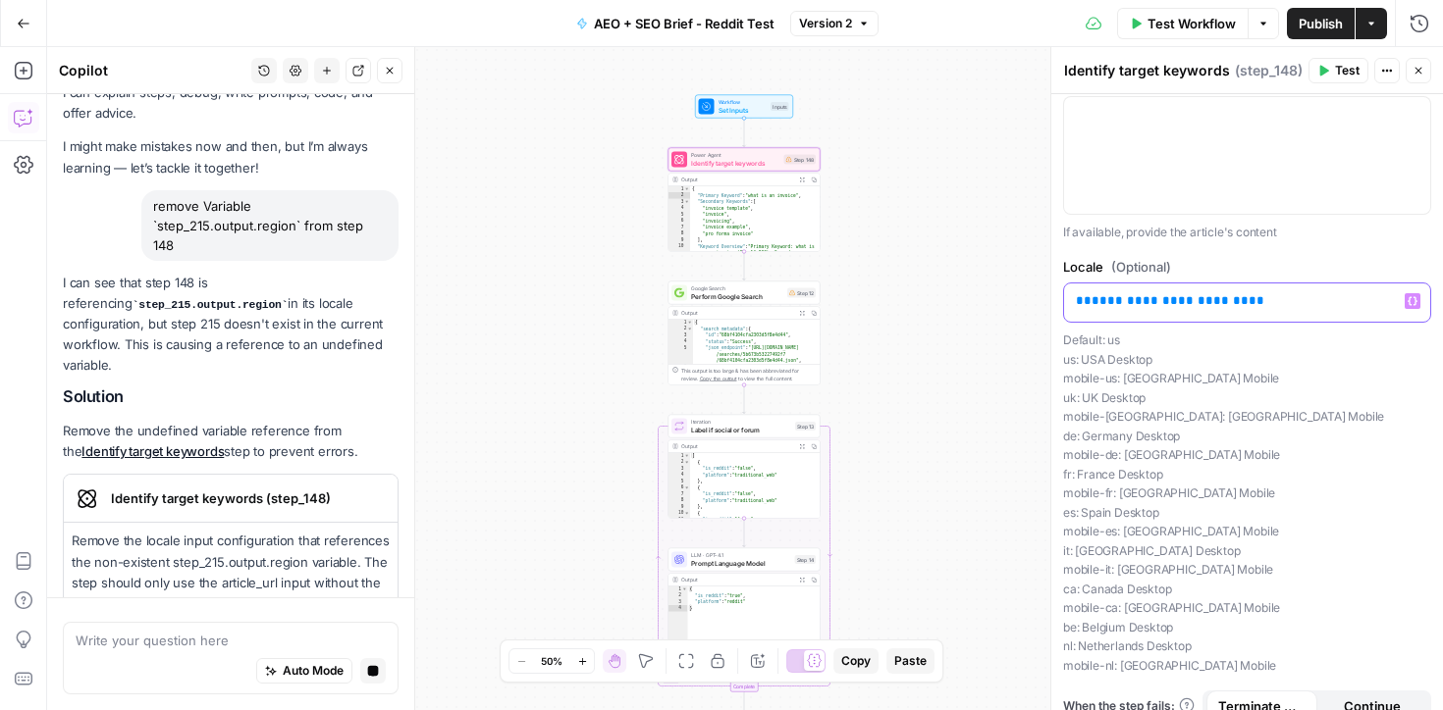
drag, startPoint x: 1257, startPoint y: 298, endPoint x: 1077, endPoint y: 323, distance: 182.2
click at [1077, 323] on div "**********" at bounding box center [1247, 466] width 368 height 418
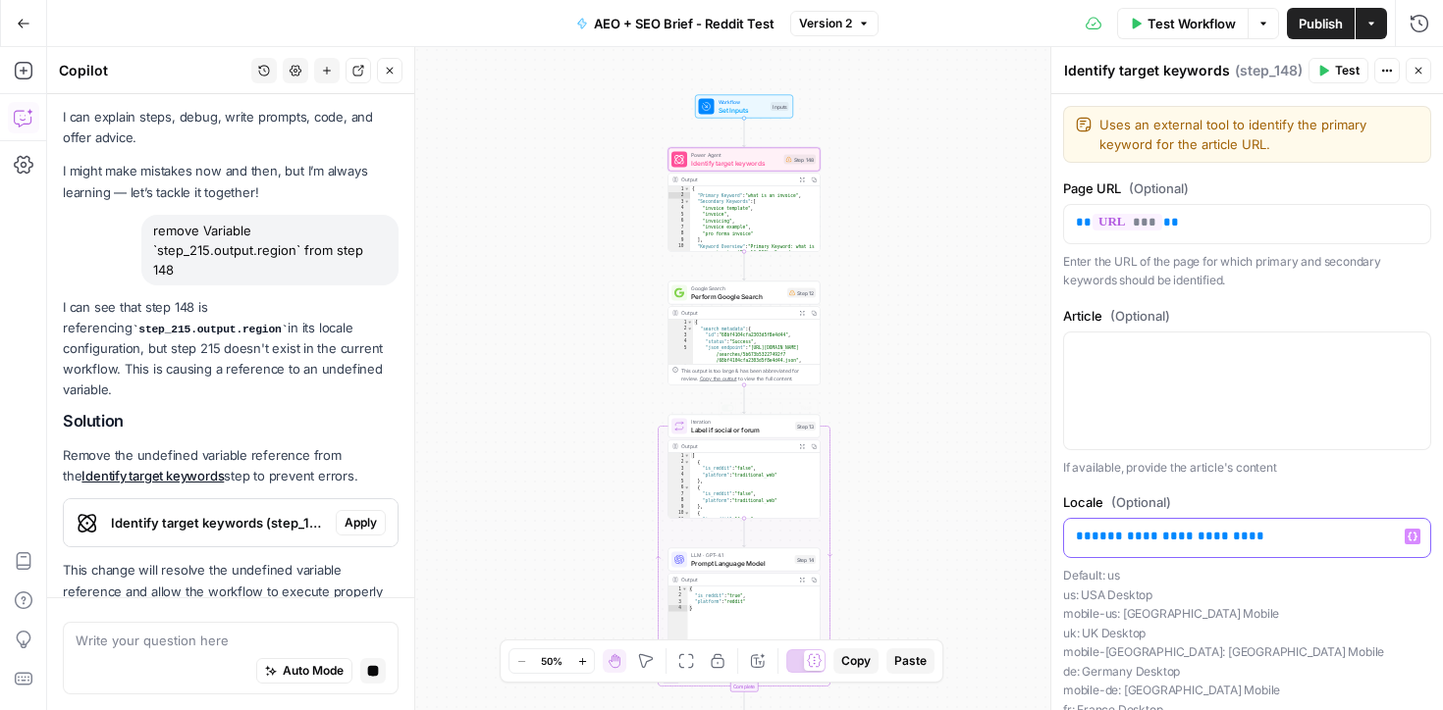
scroll to position [93, 0]
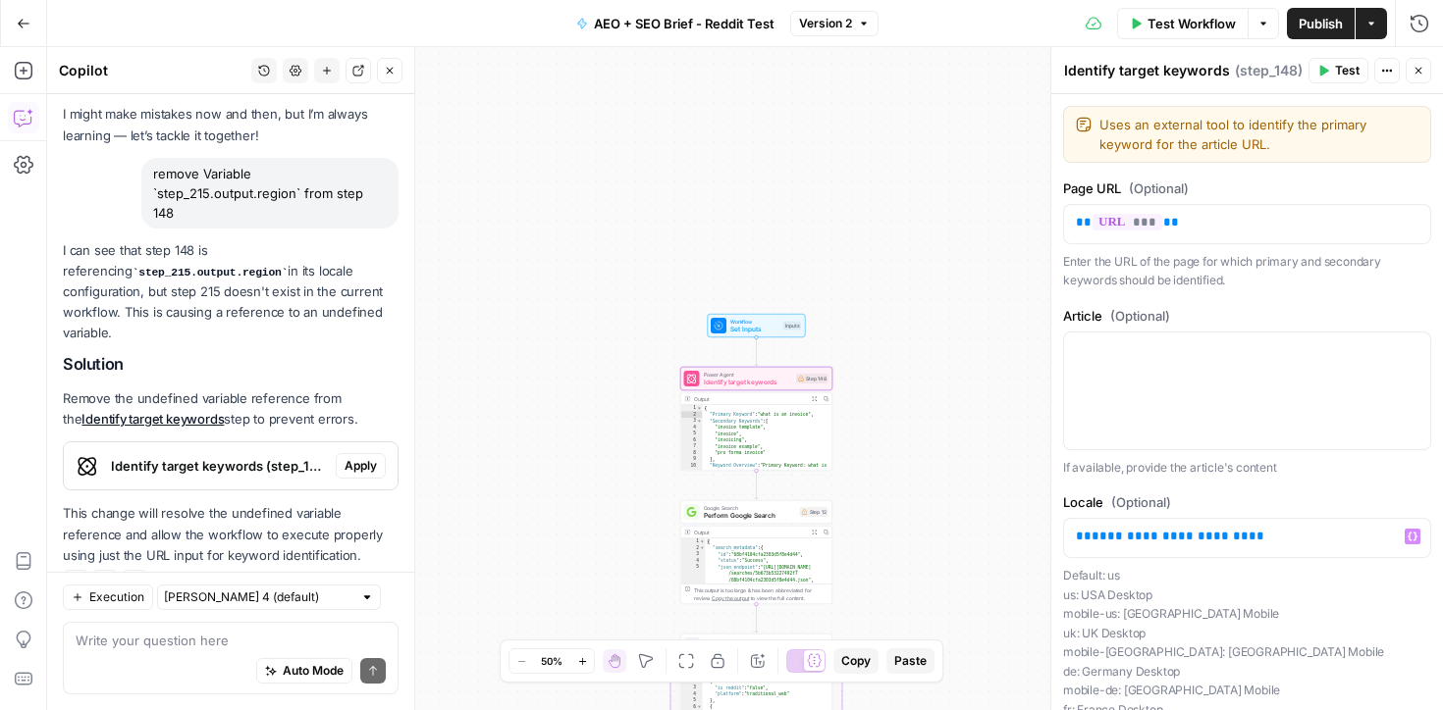
click at [362, 457] on span "Apply" at bounding box center [360, 466] width 32 height 18
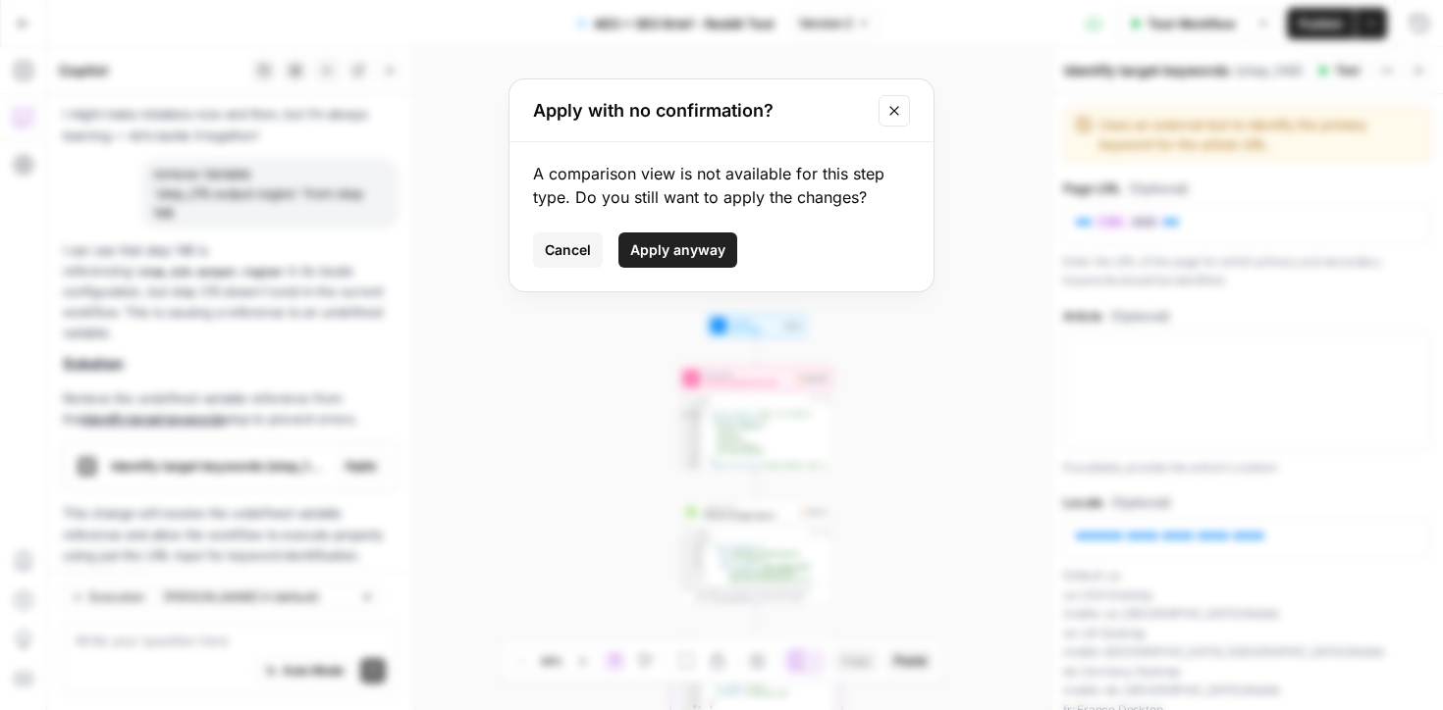
click at [691, 242] on span "Apply anyway" at bounding box center [677, 250] width 95 height 20
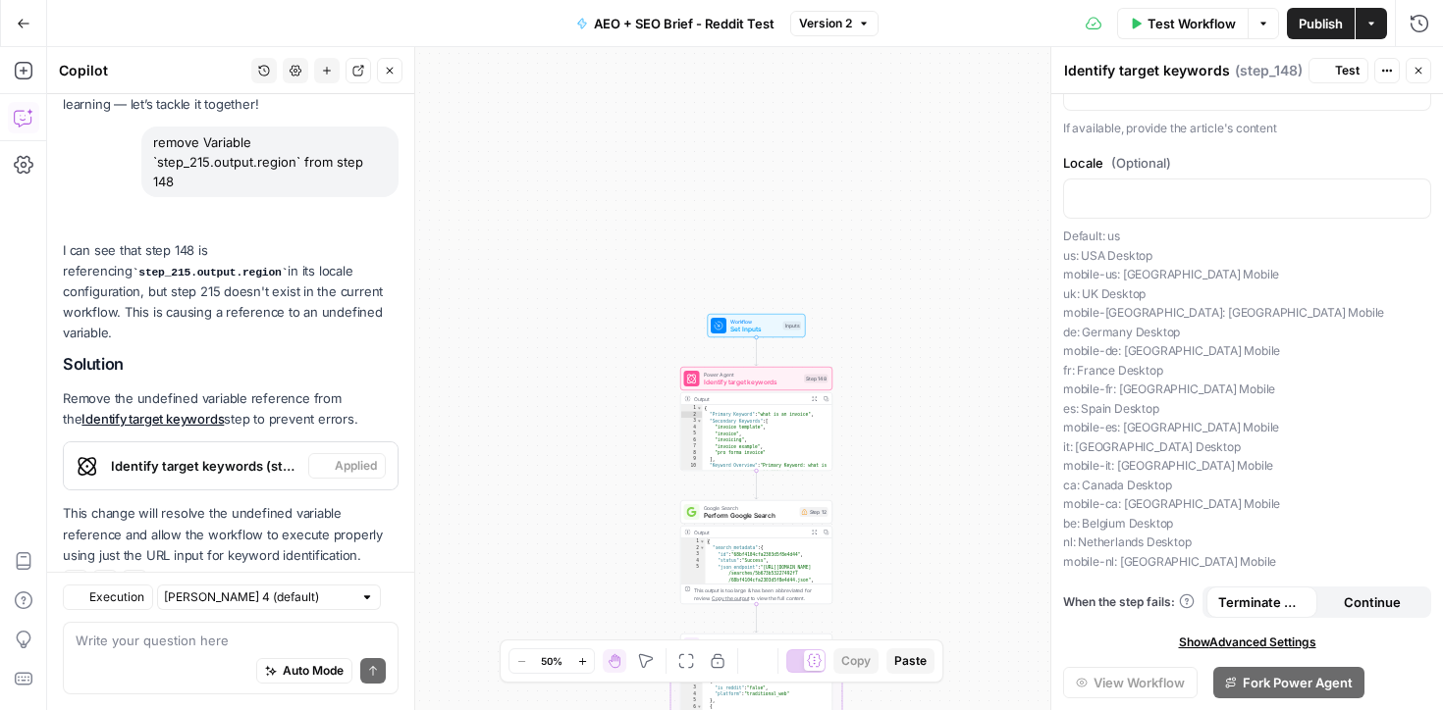
scroll to position [0, 0]
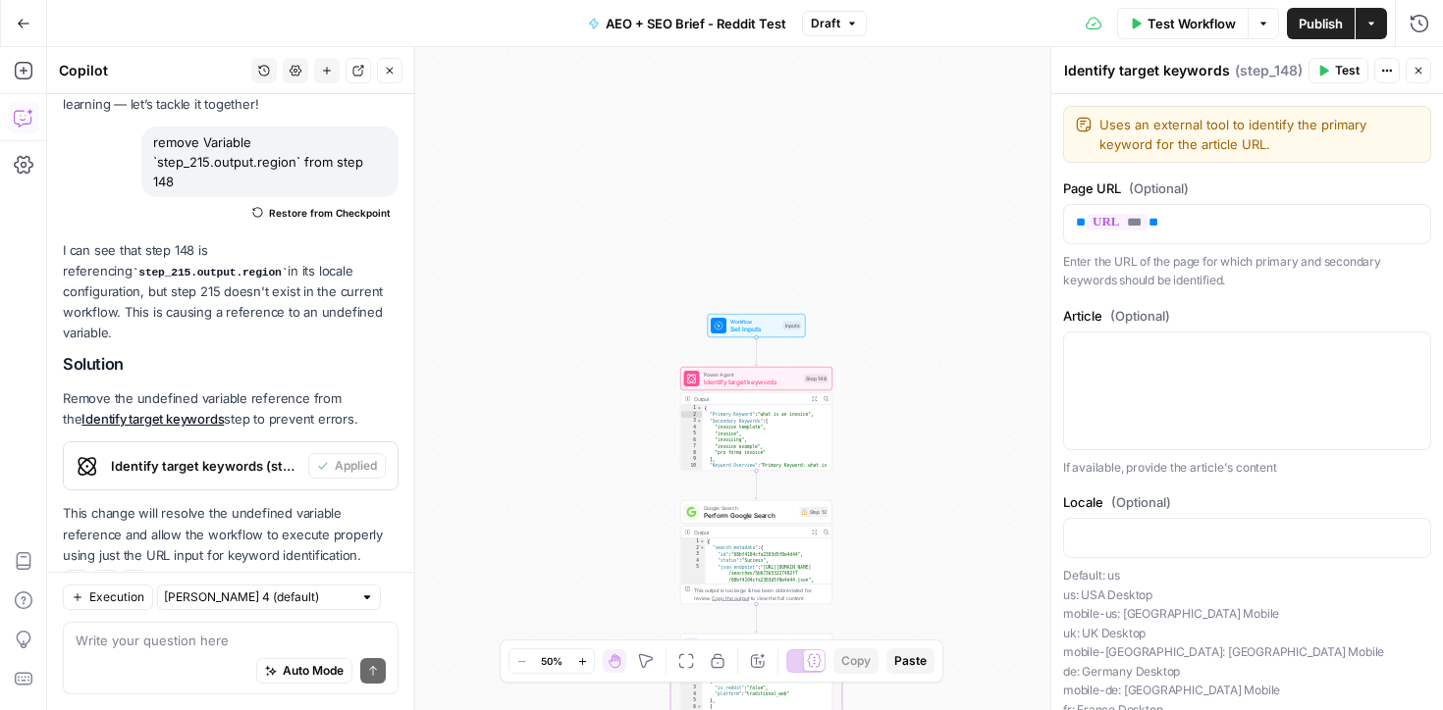
click at [1321, 65] on icon "button" at bounding box center [1323, 71] width 12 height 12
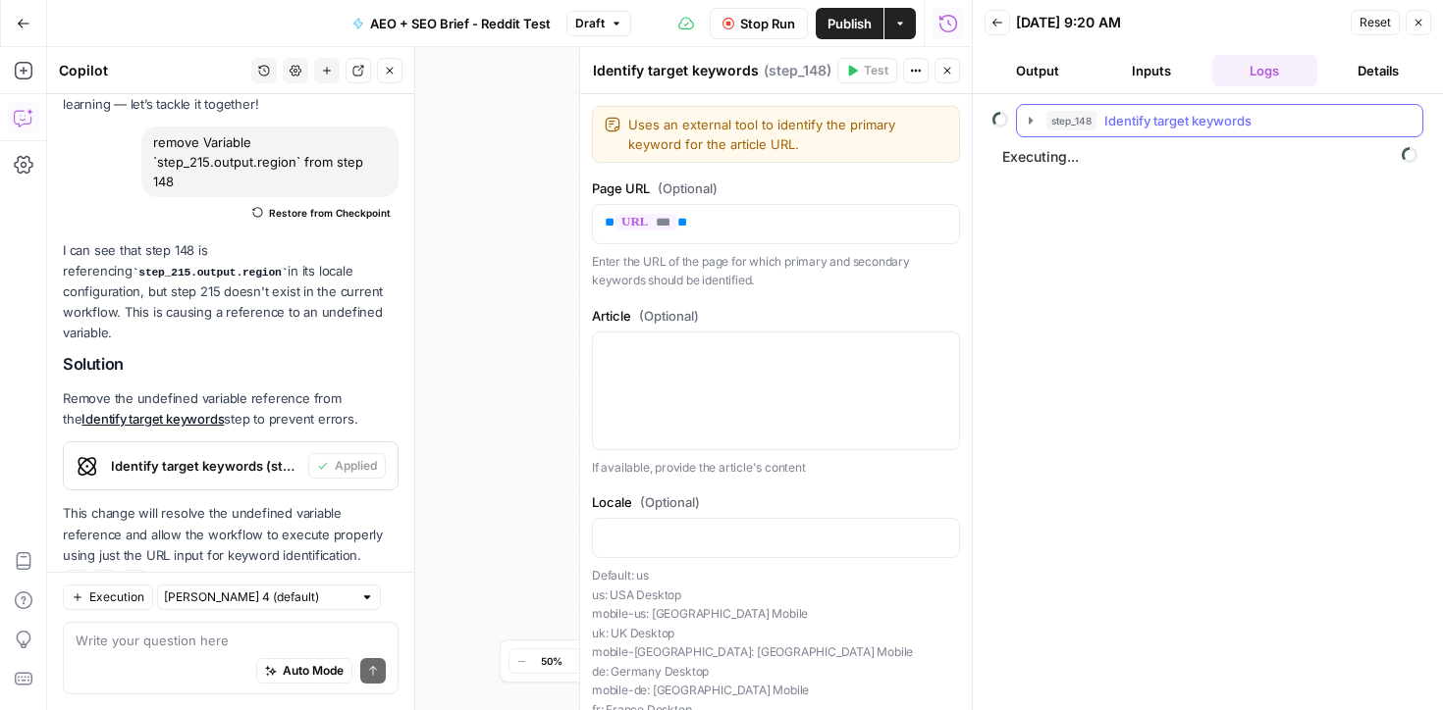
click at [1034, 115] on icon "button" at bounding box center [1031, 121] width 16 height 16
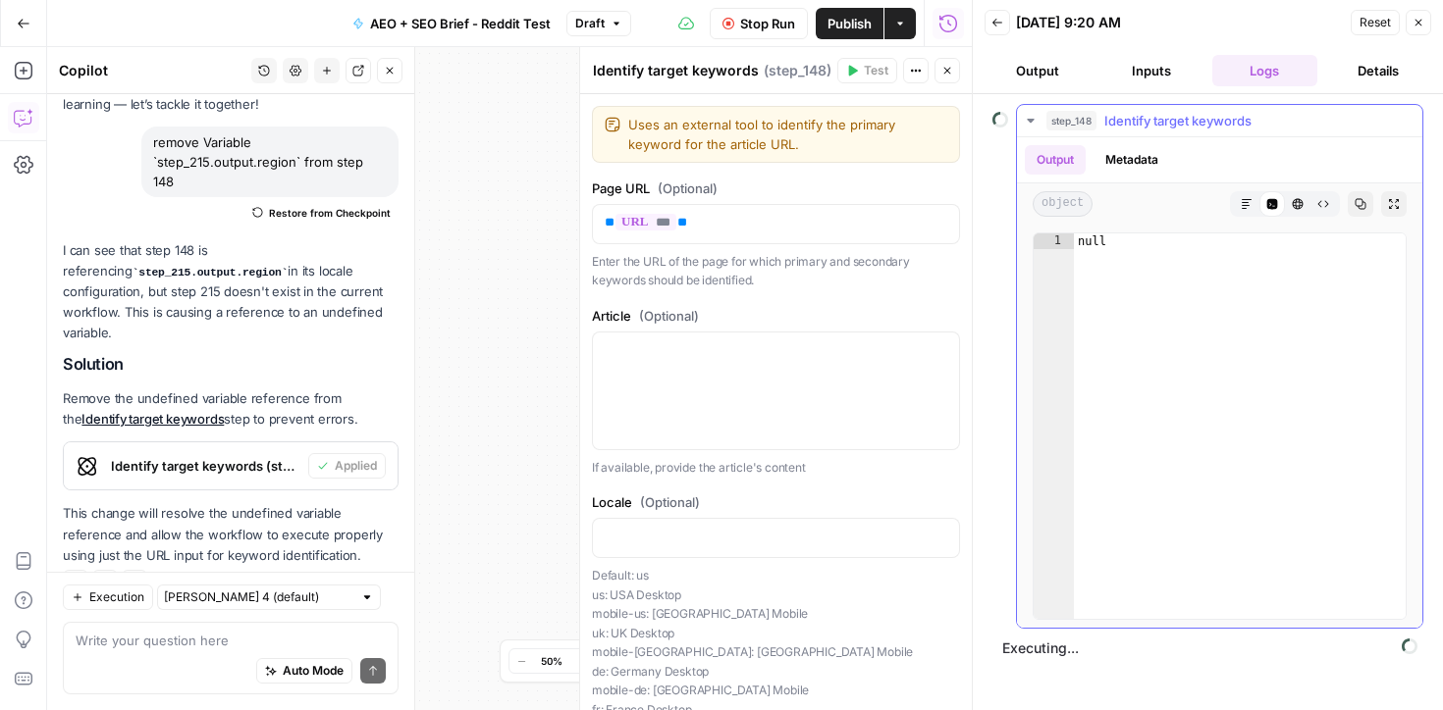
click at [1028, 116] on icon "button" at bounding box center [1031, 121] width 16 height 16
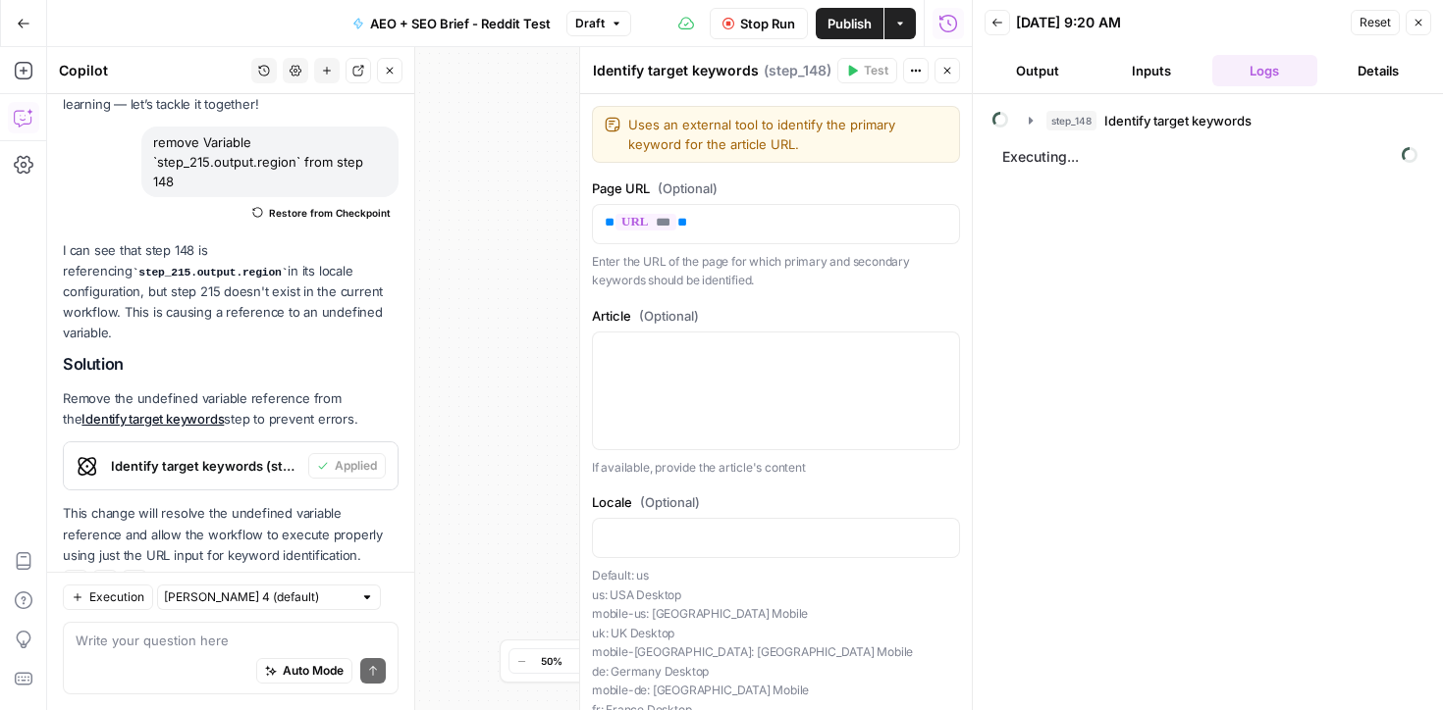
click at [1424, 26] on button "Close" at bounding box center [1418, 23] width 26 height 26
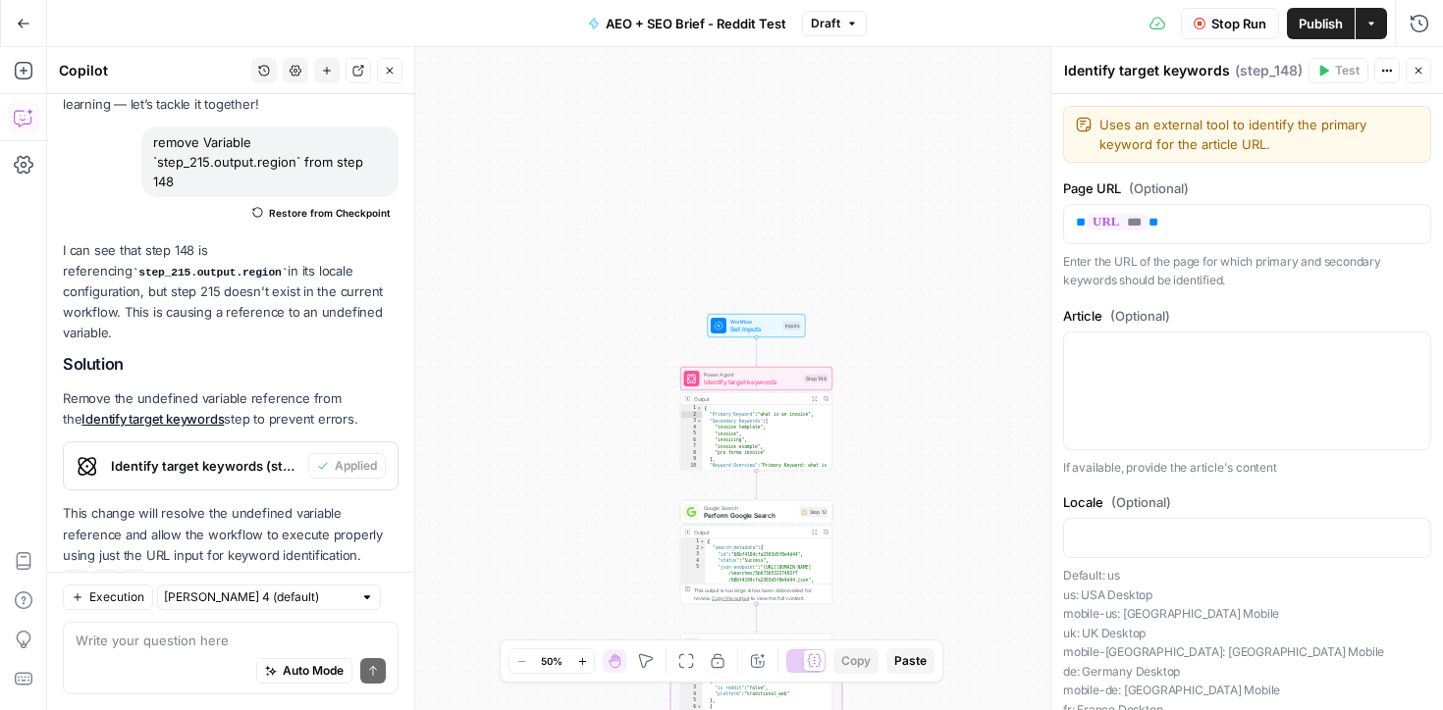
click at [1307, 27] on span "Publish" at bounding box center [1320, 24] width 44 height 20
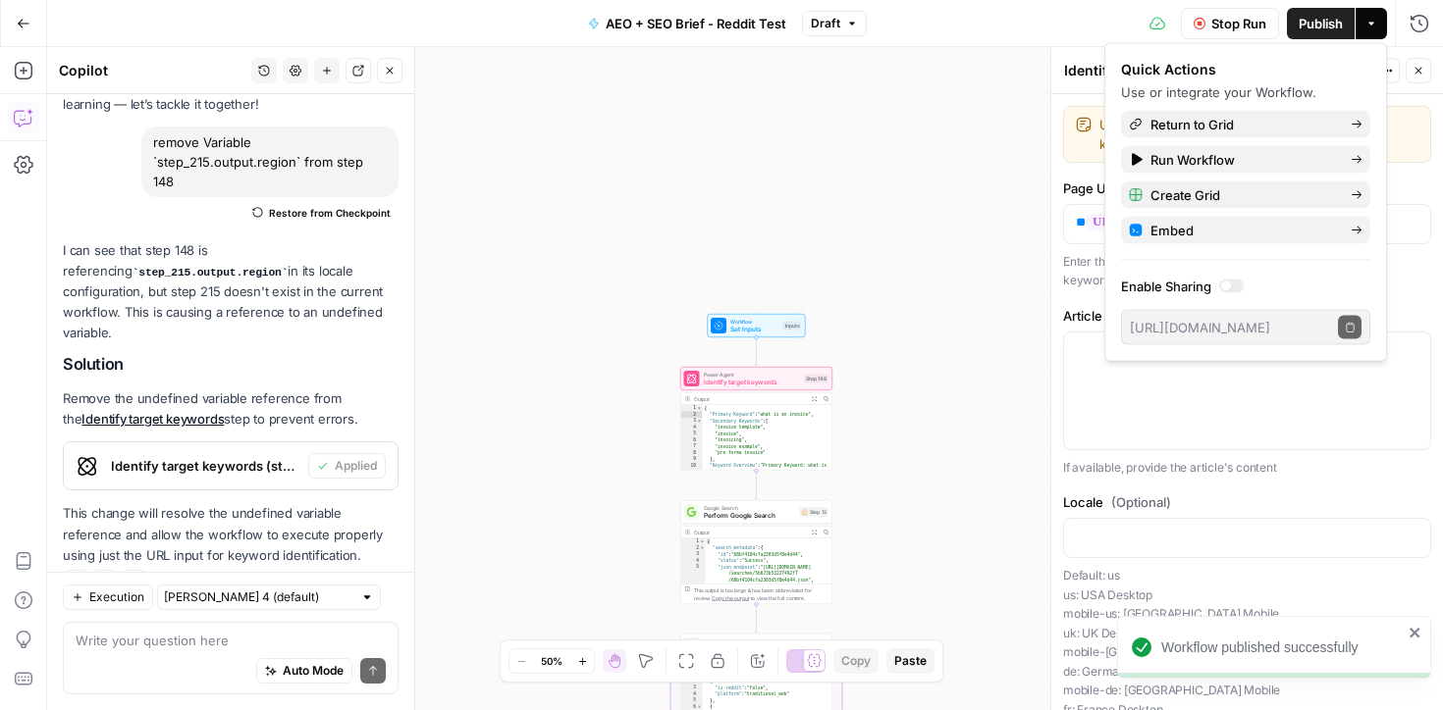
click at [1219, 18] on span "Stop Run" at bounding box center [1238, 24] width 55 height 20
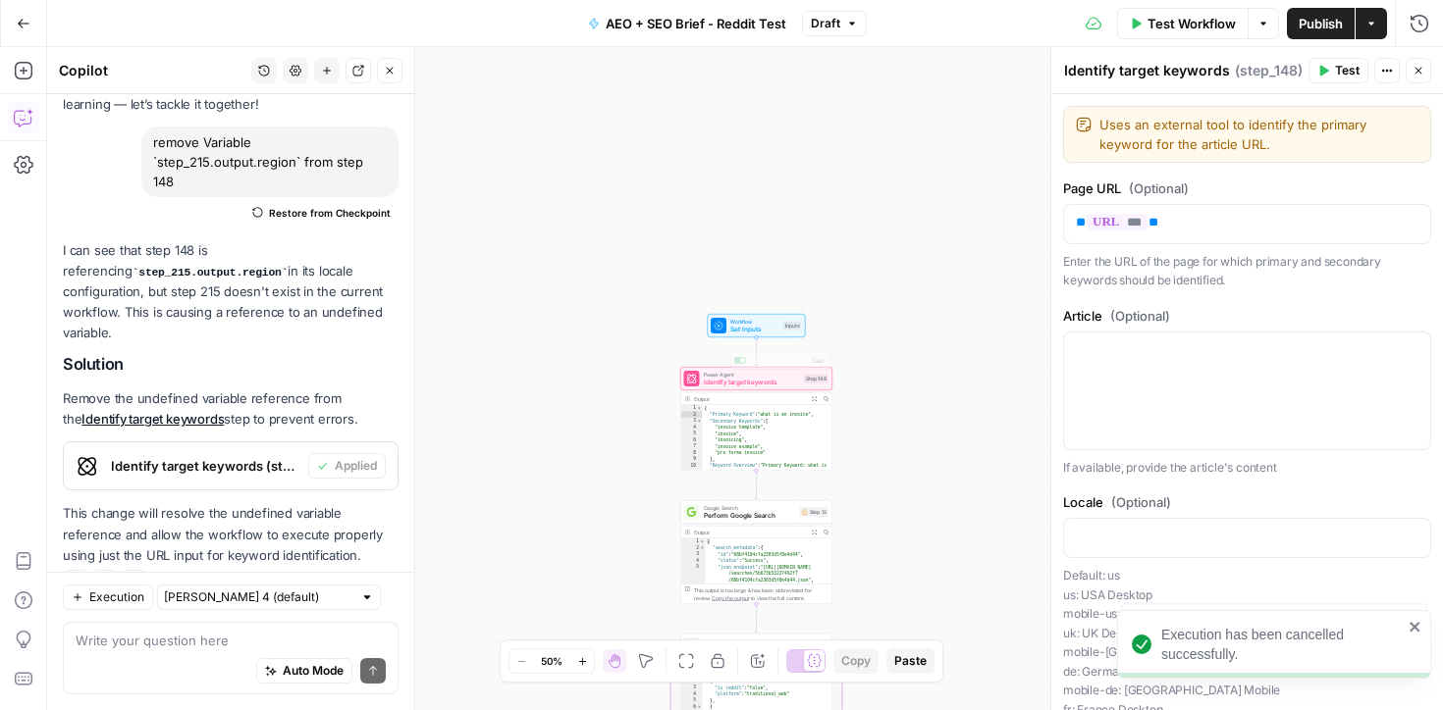
click at [675, 334] on div "**********" at bounding box center [744, 378] width 1395 height 663
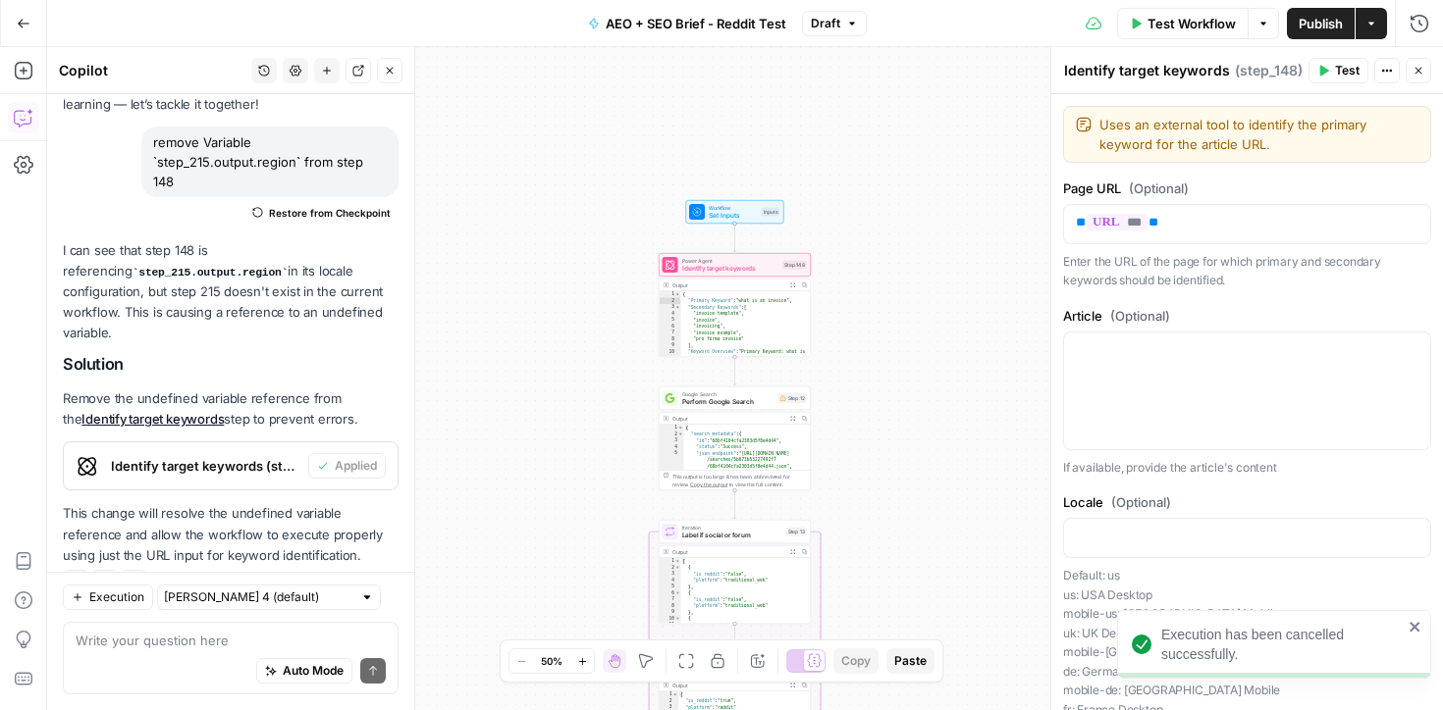
drag, startPoint x: 670, startPoint y: 310, endPoint x: 649, endPoint y: 199, distance: 113.0
click at [649, 198] on div "**********" at bounding box center [744, 378] width 1395 height 663
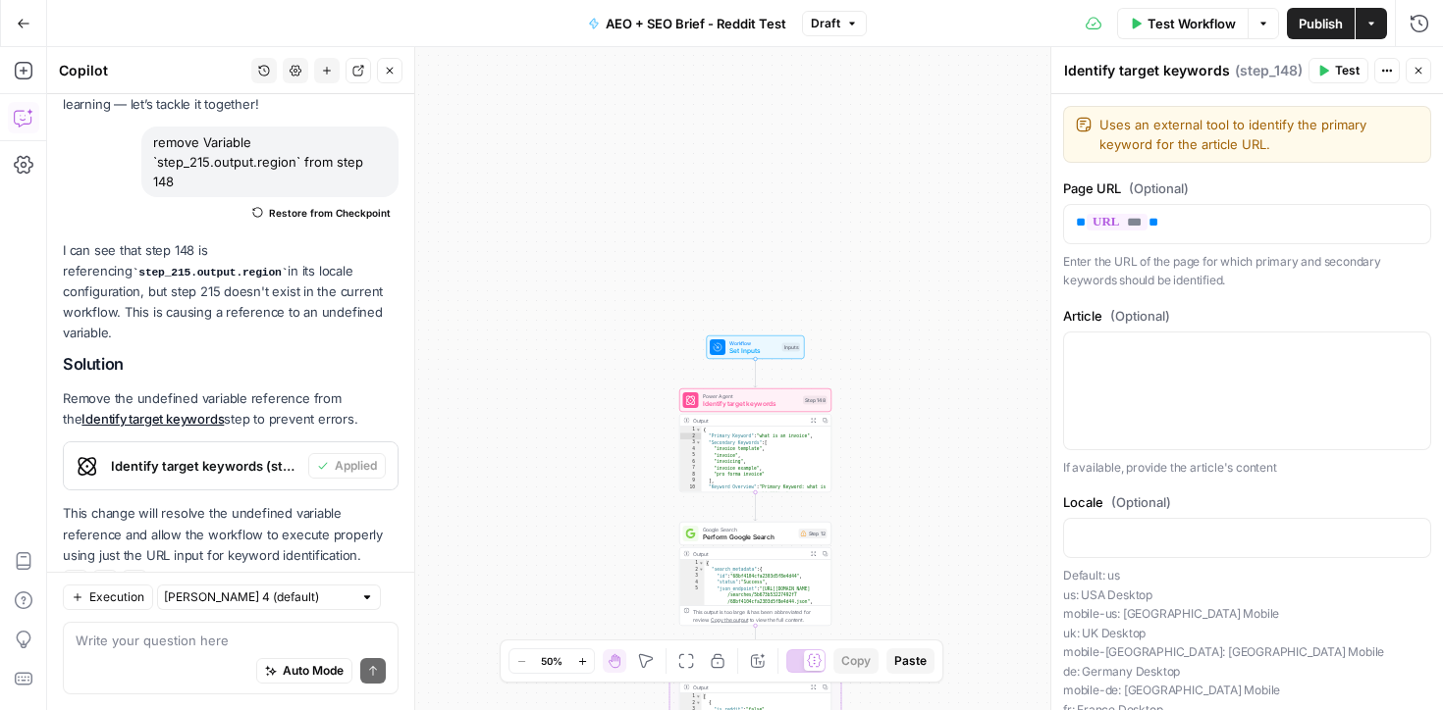
drag, startPoint x: 644, startPoint y: 211, endPoint x: 608, endPoint y: 118, distance: 99.7
click at [608, 118] on div "**********" at bounding box center [744, 378] width 1395 height 663
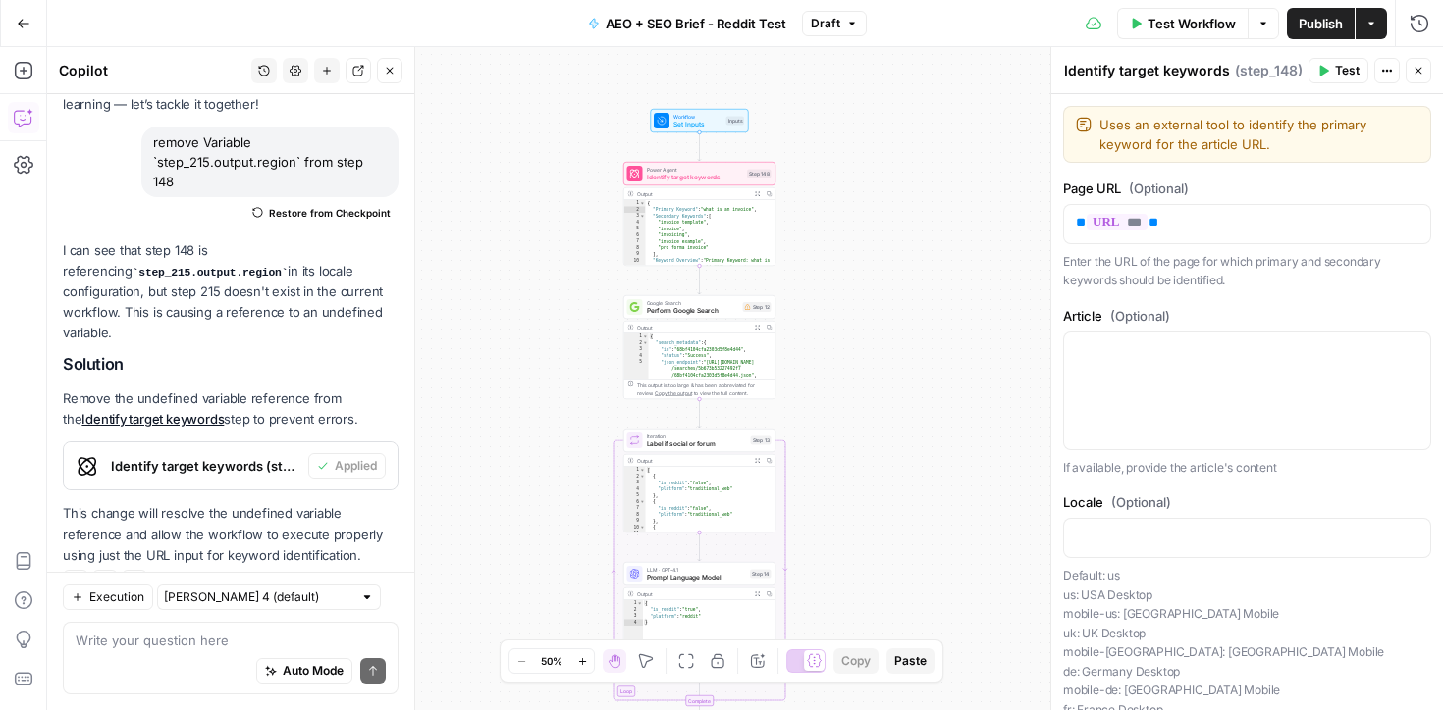
click at [697, 129] on div "Workflow Set Inputs Inputs Test Step" at bounding box center [700, 121] width 98 height 24
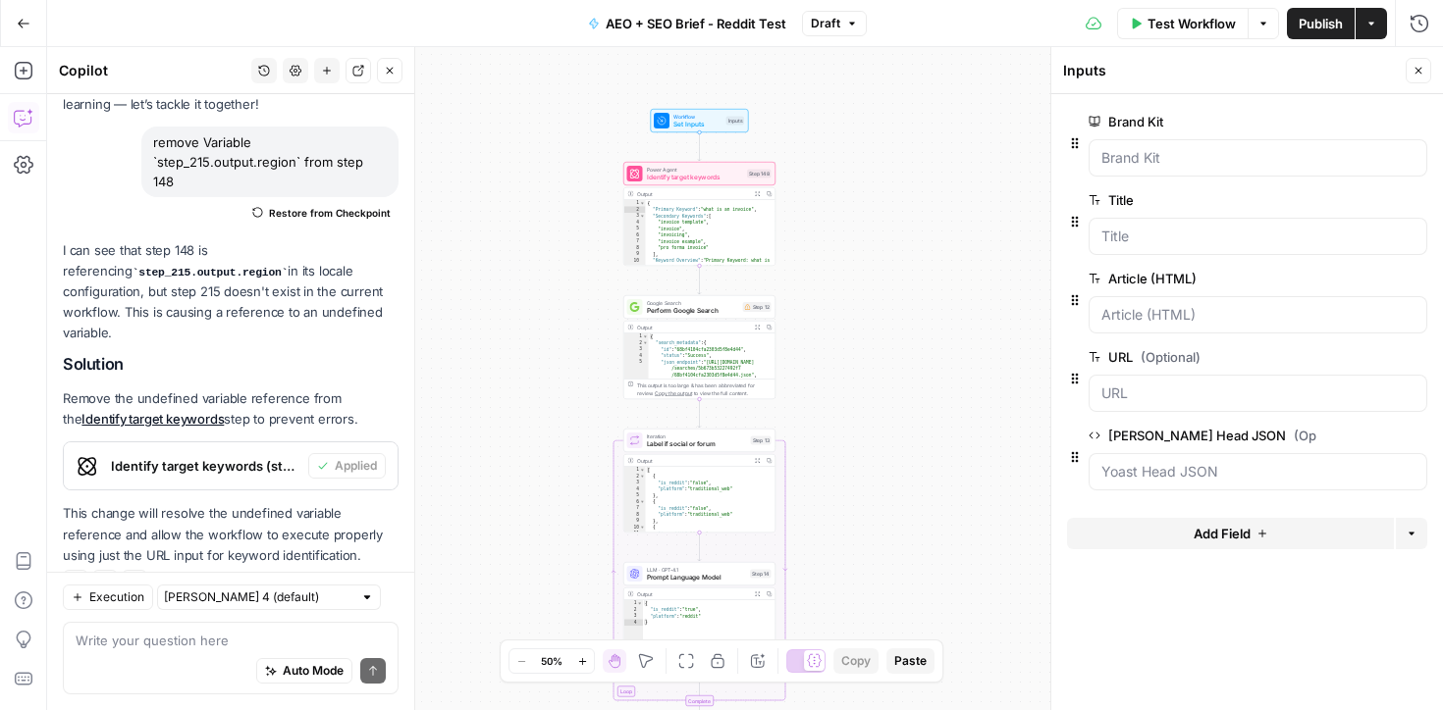
click at [859, 303] on div "**********" at bounding box center [744, 378] width 1395 height 663
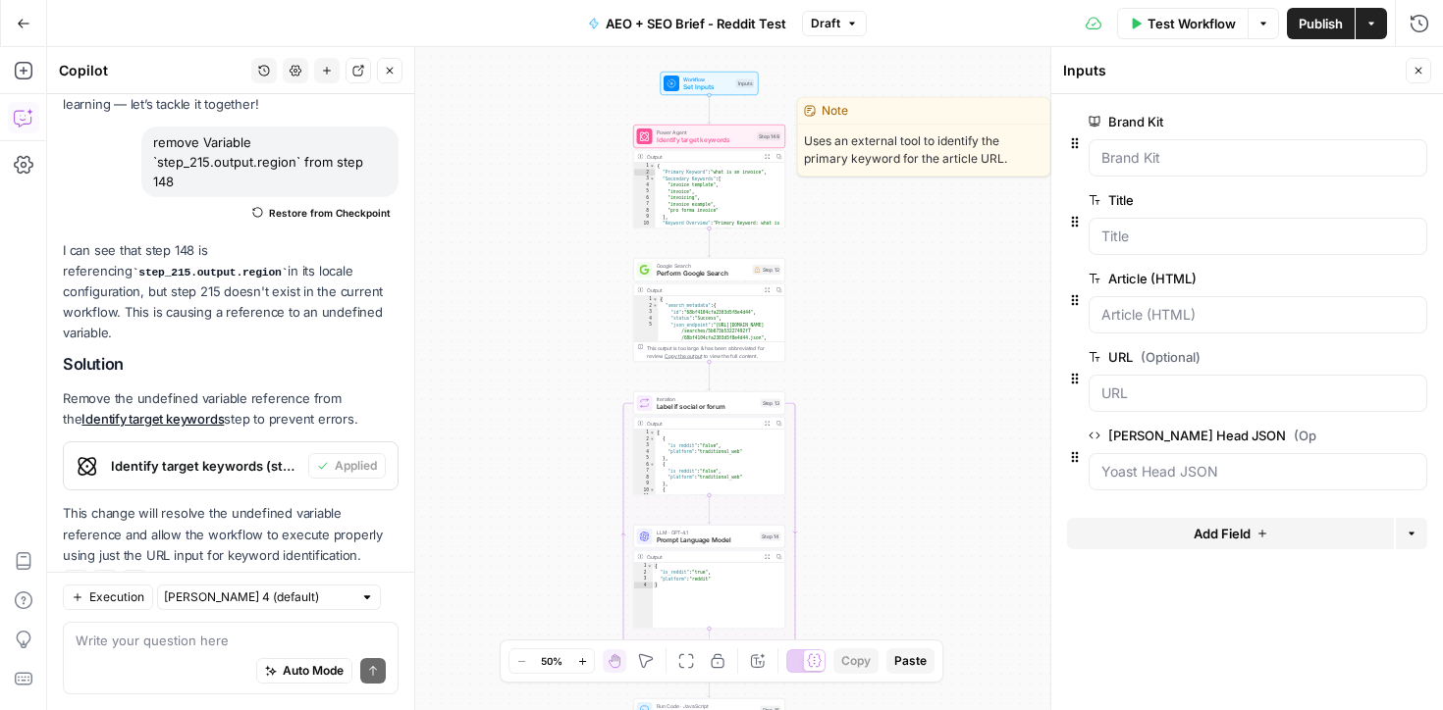
click at [717, 136] on span "Identify target keywords" at bounding box center [705, 140] width 97 height 10
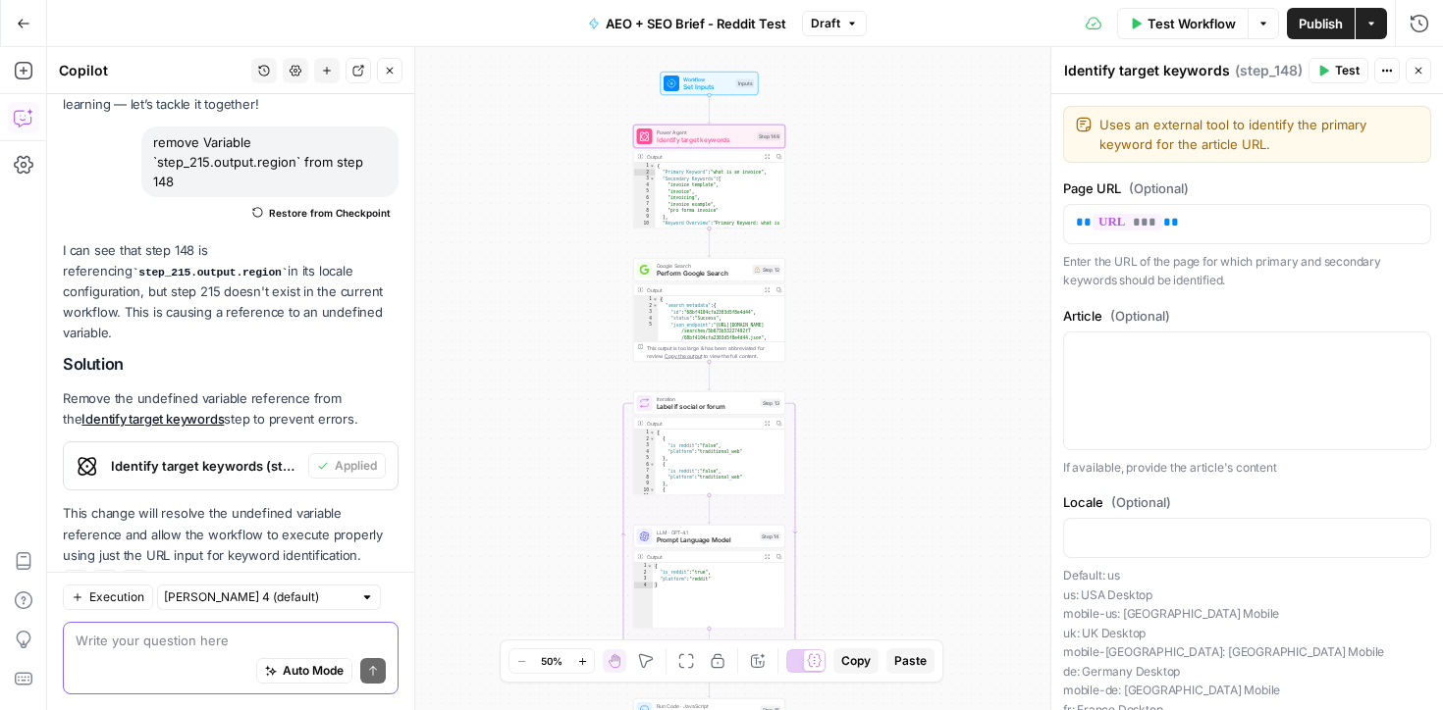
click at [168, 643] on textarea at bounding box center [231, 641] width 310 height 20
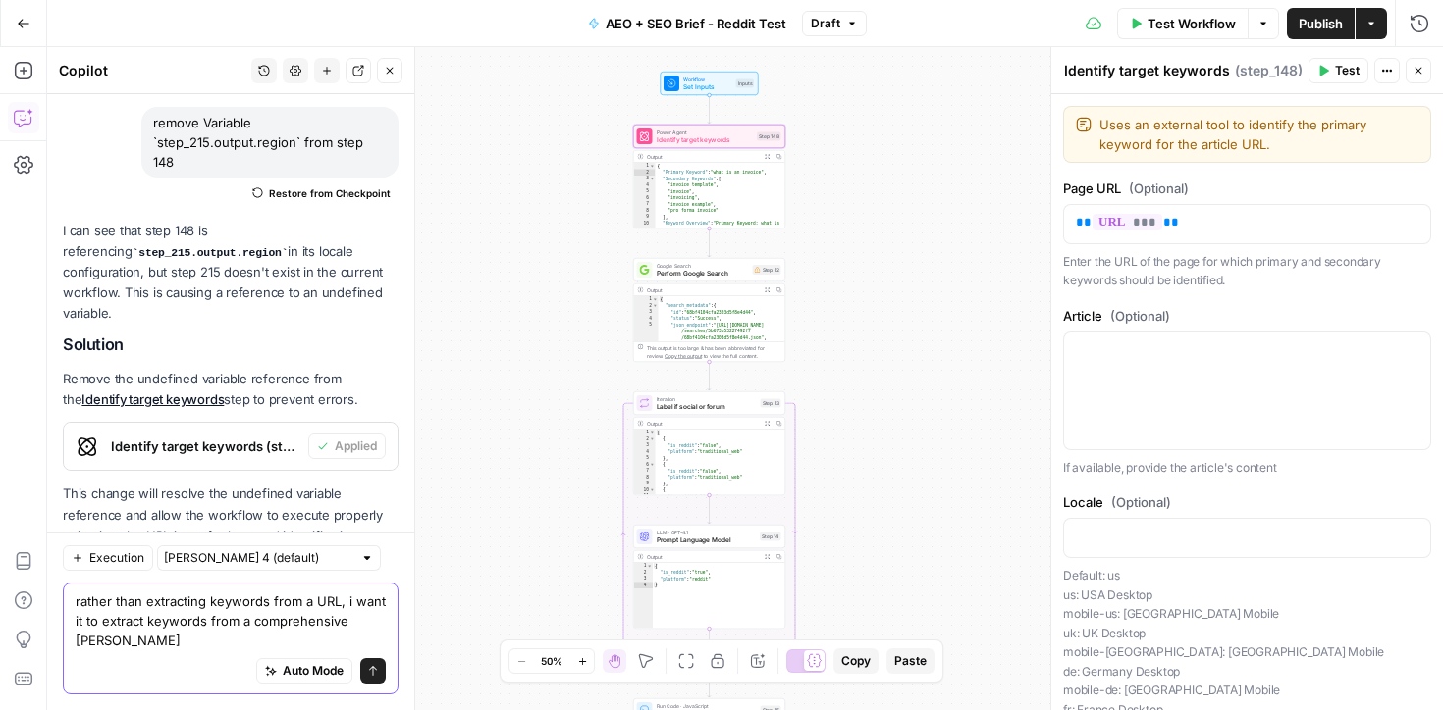
scroll to position [164, 0]
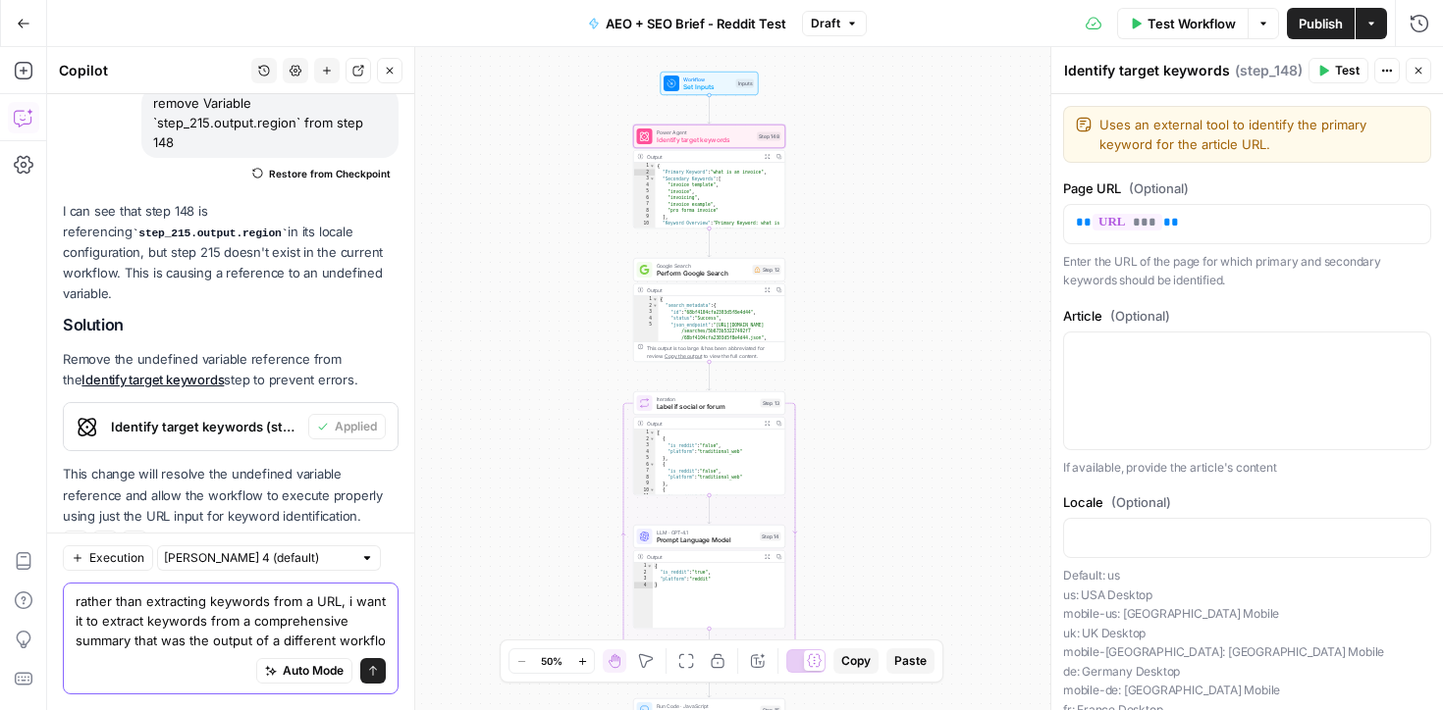
type textarea "rather than extracting keywords from a URL, i want it to extract keywords from …"
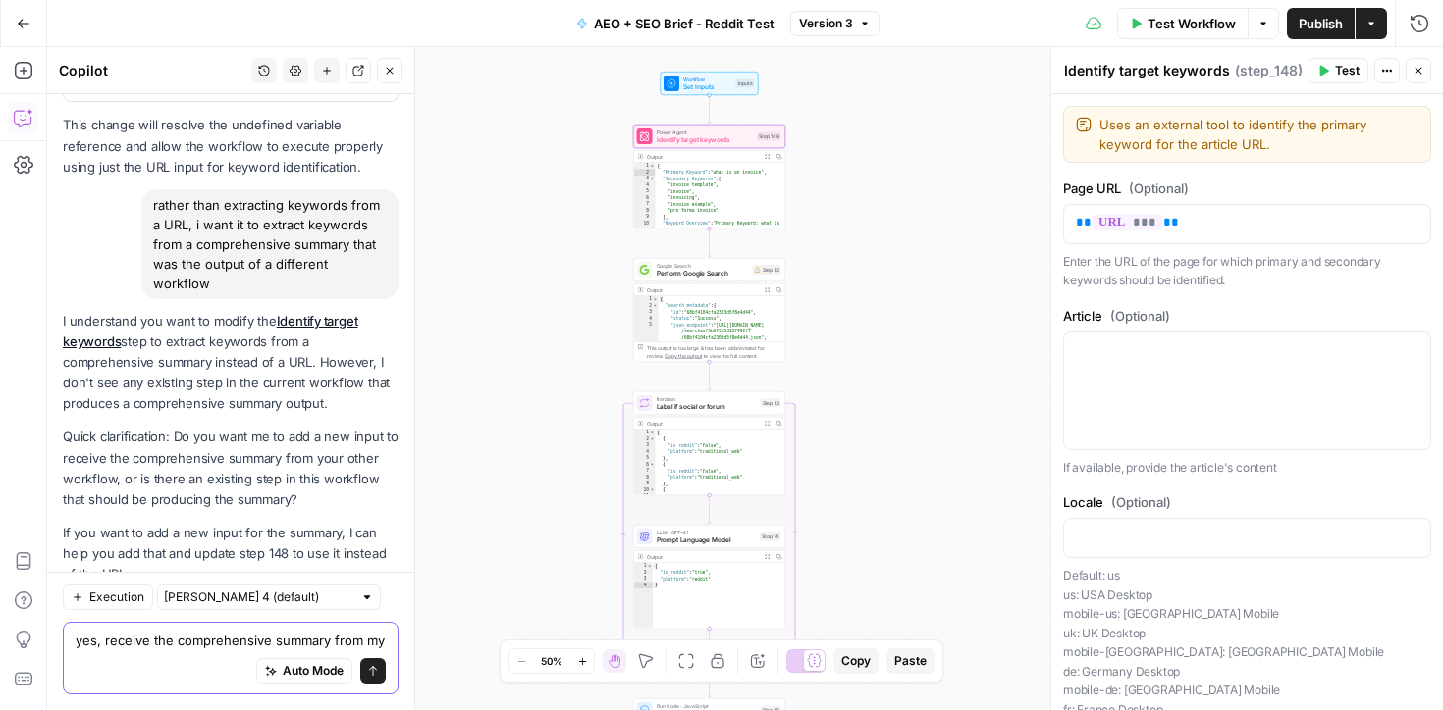
scroll to position [533, 0]
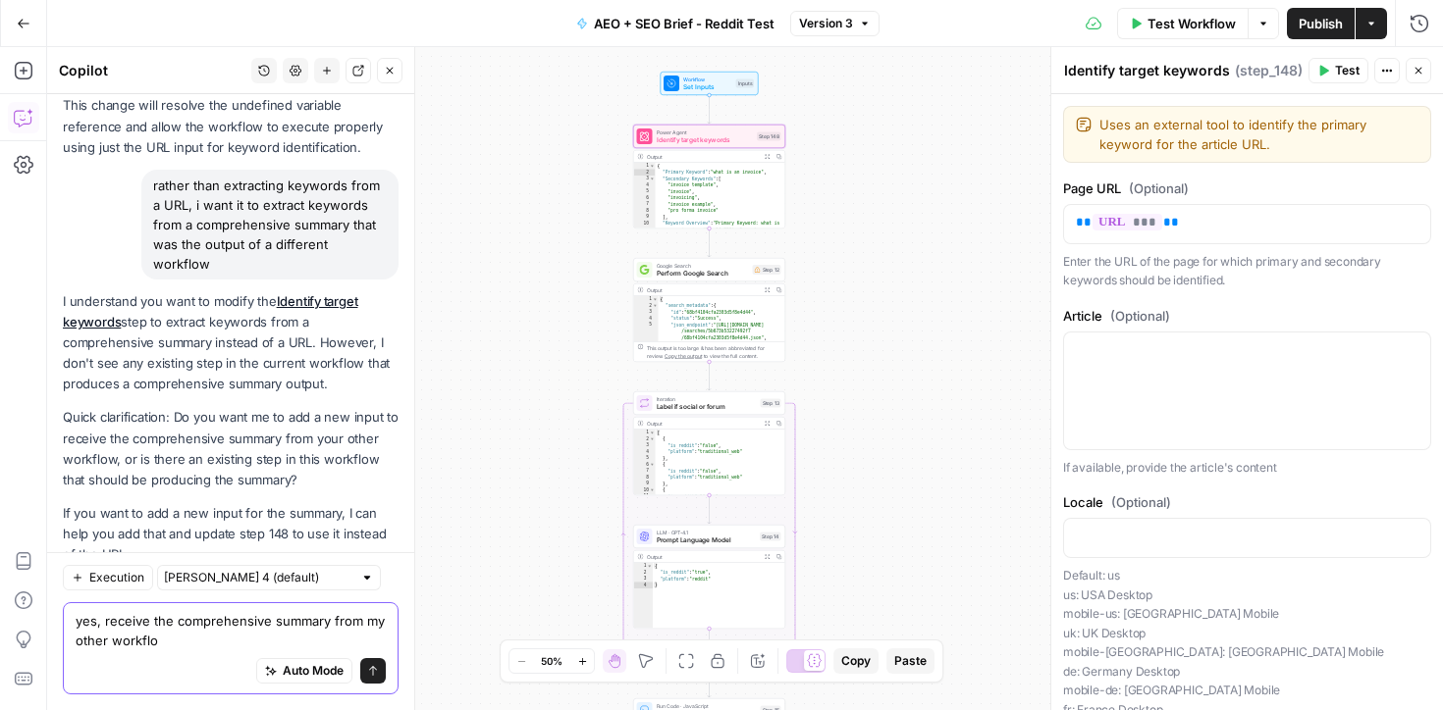
type textarea "yes, receive the comprehensive summary from my other workflow"
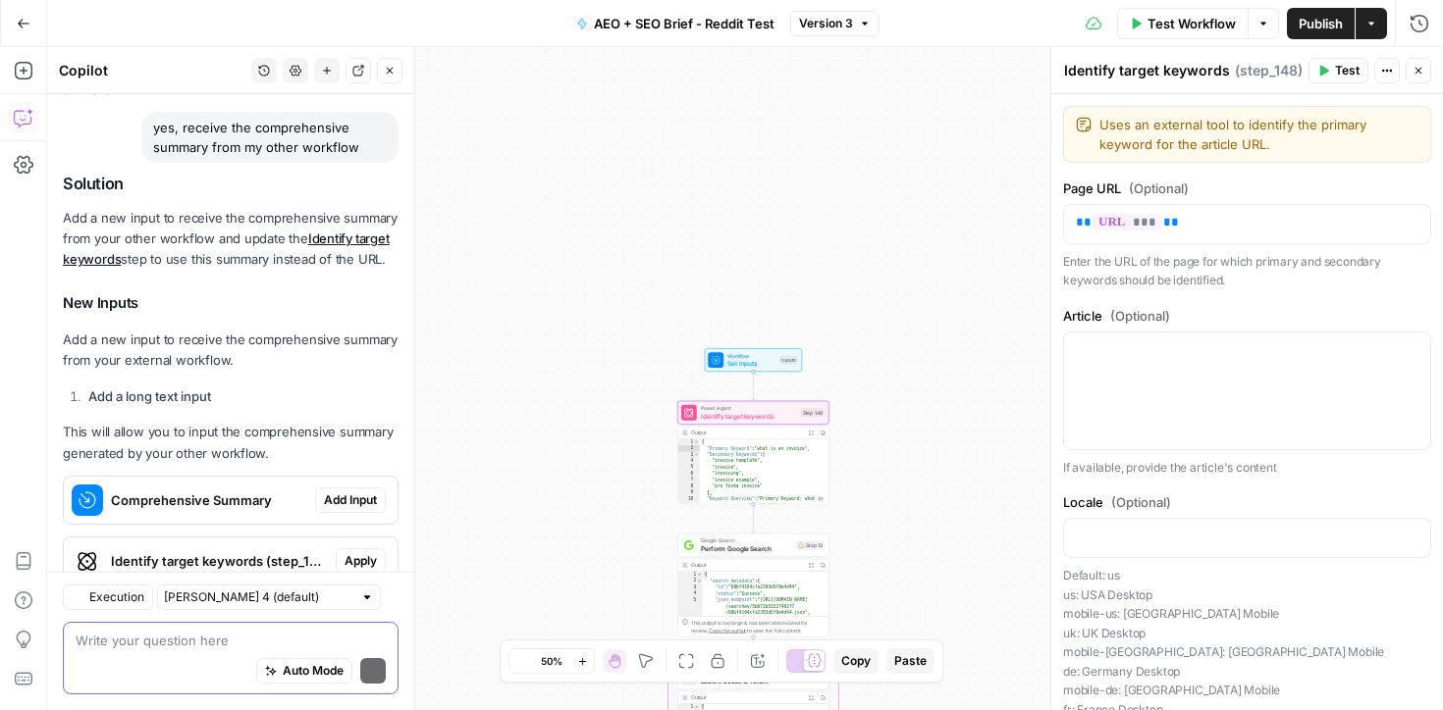
scroll to position [1093, 0]
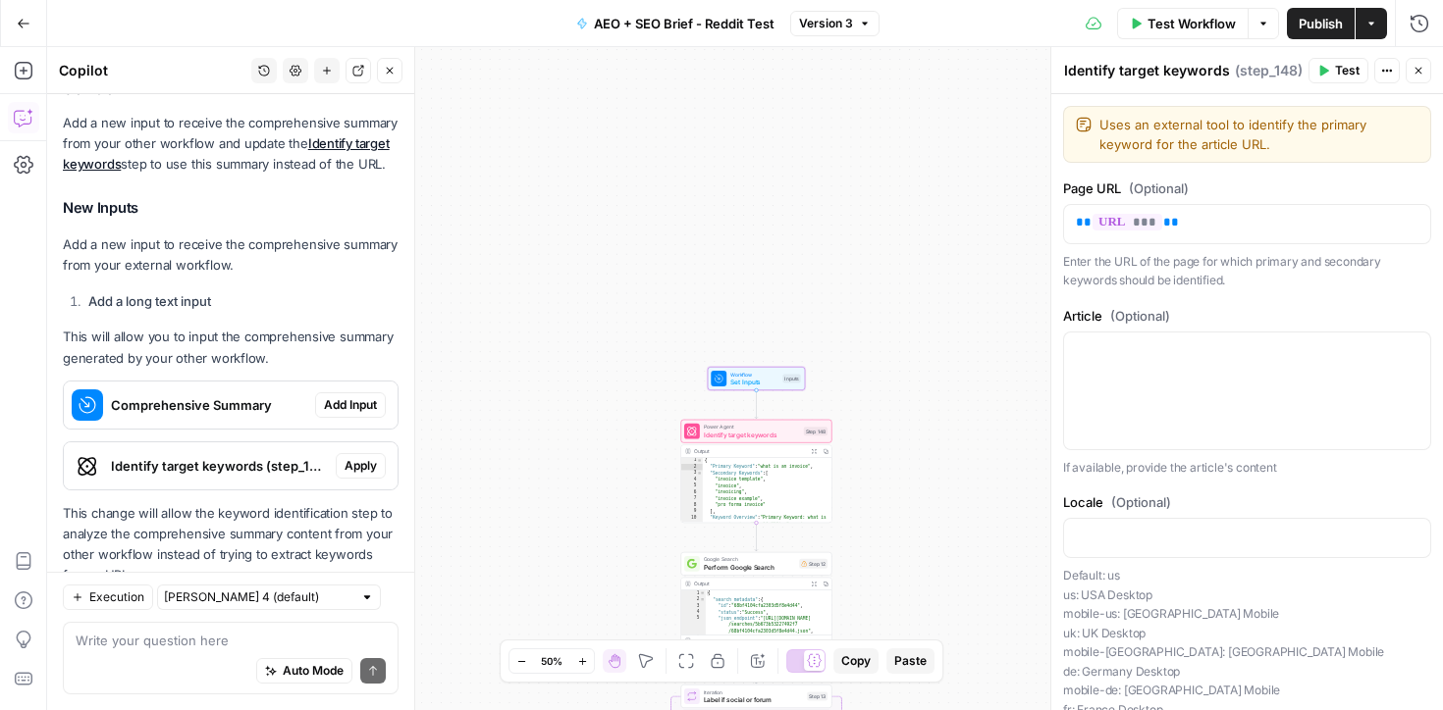
click at [345, 396] on span "Add Input" at bounding box center [350, 405] width 53 height 18
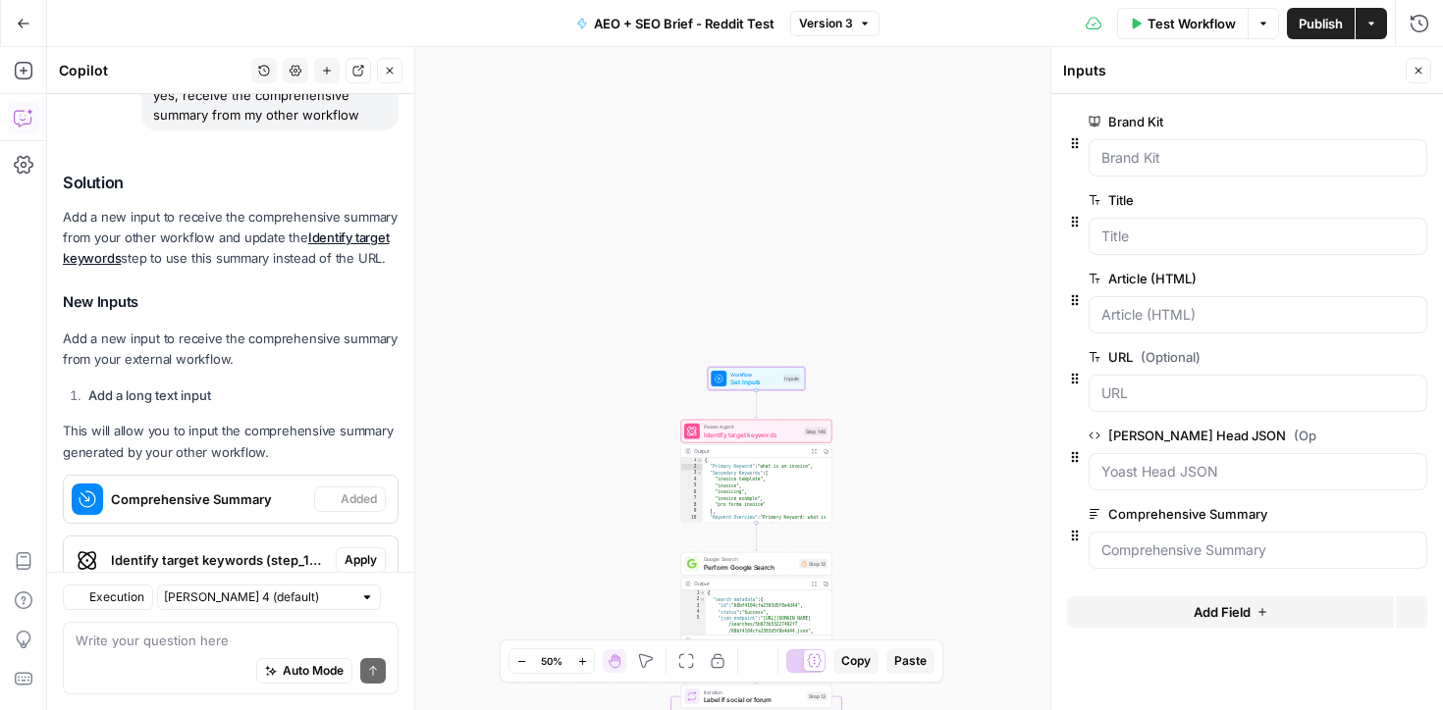
scroll to position [1156, 0]
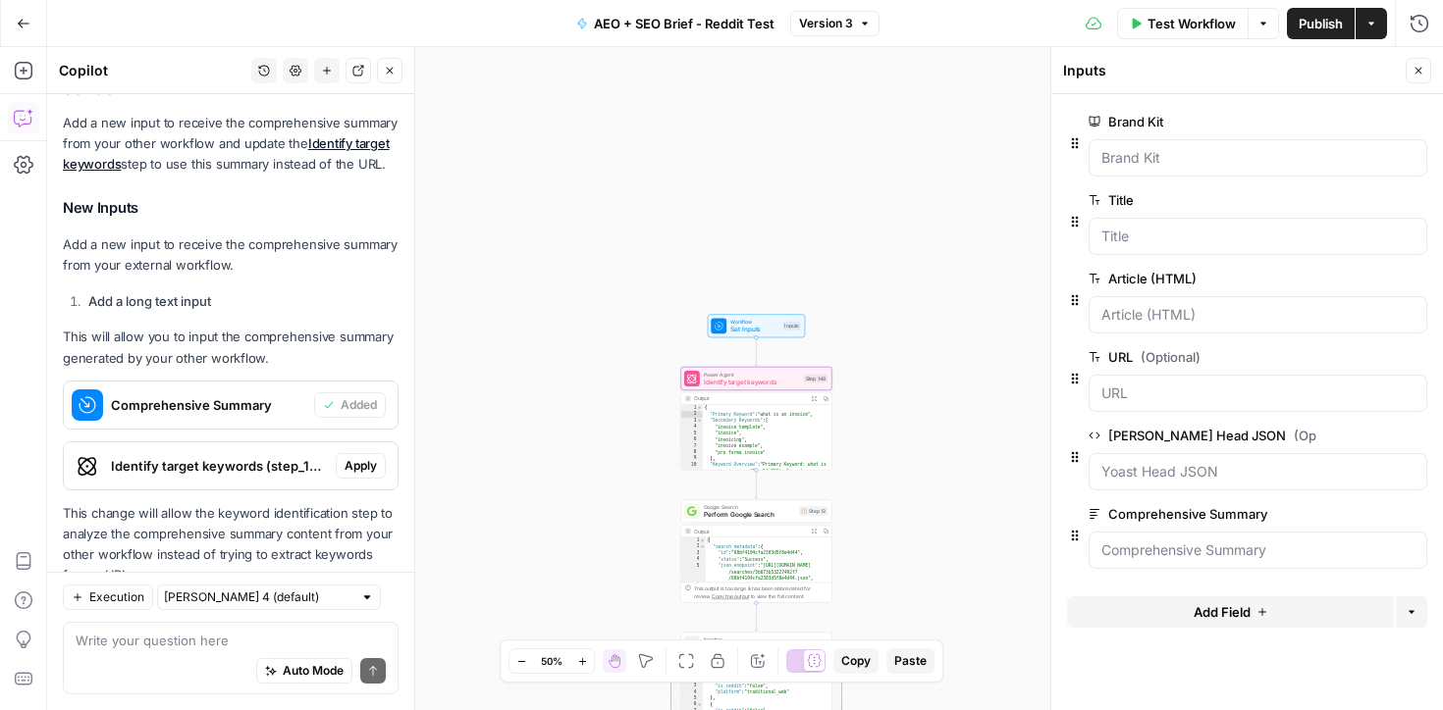
click at [355, 457] on span "Apply" at bounding box center [360, 466] width 32 height 18
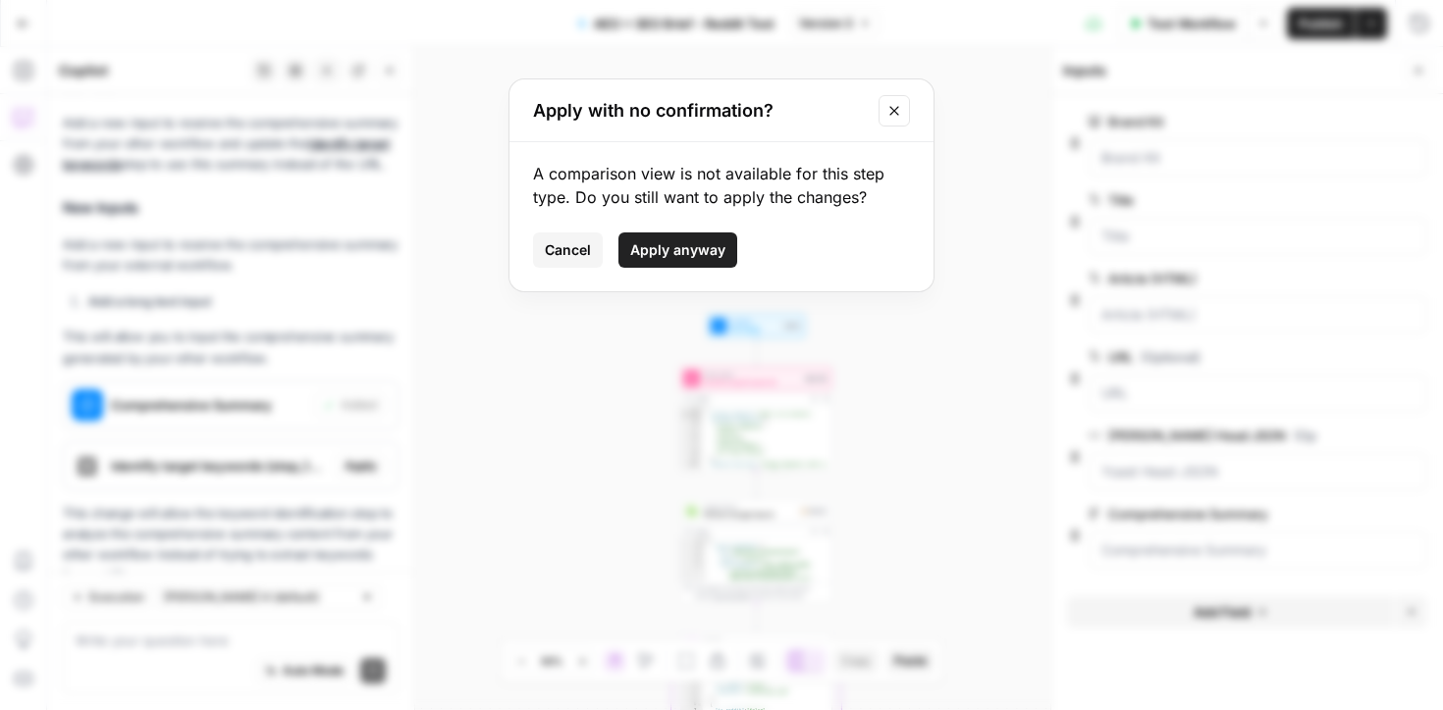
click at [671, 254] on span "Apply anyway" at bounding box center [677, 250] width 95 height 20
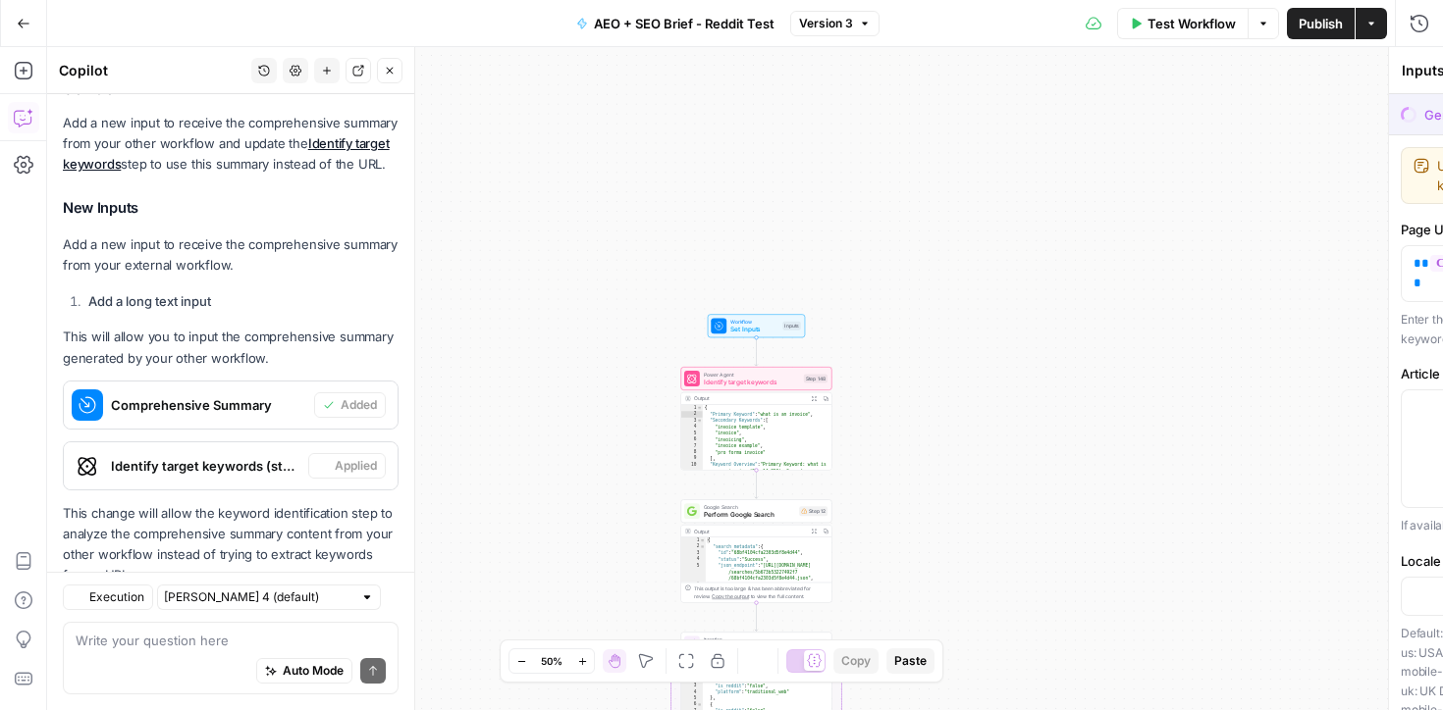
type textarea "Identify target keywords"
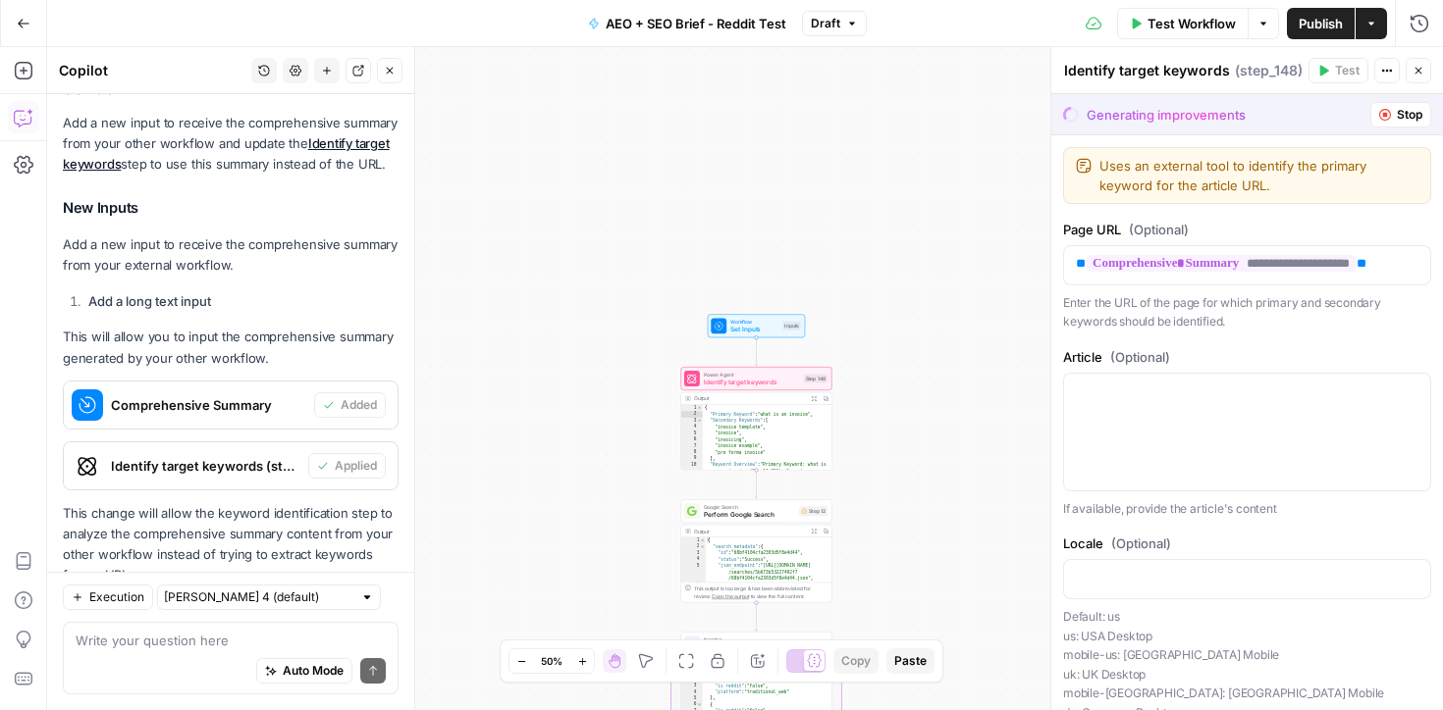
click at [1324, 14] on span "Publish" at bounding box center [1320, 24] width 44 height 20
click at [1021, 118] on div "**********" at bounding box center [744, 378] width 1395 height 663
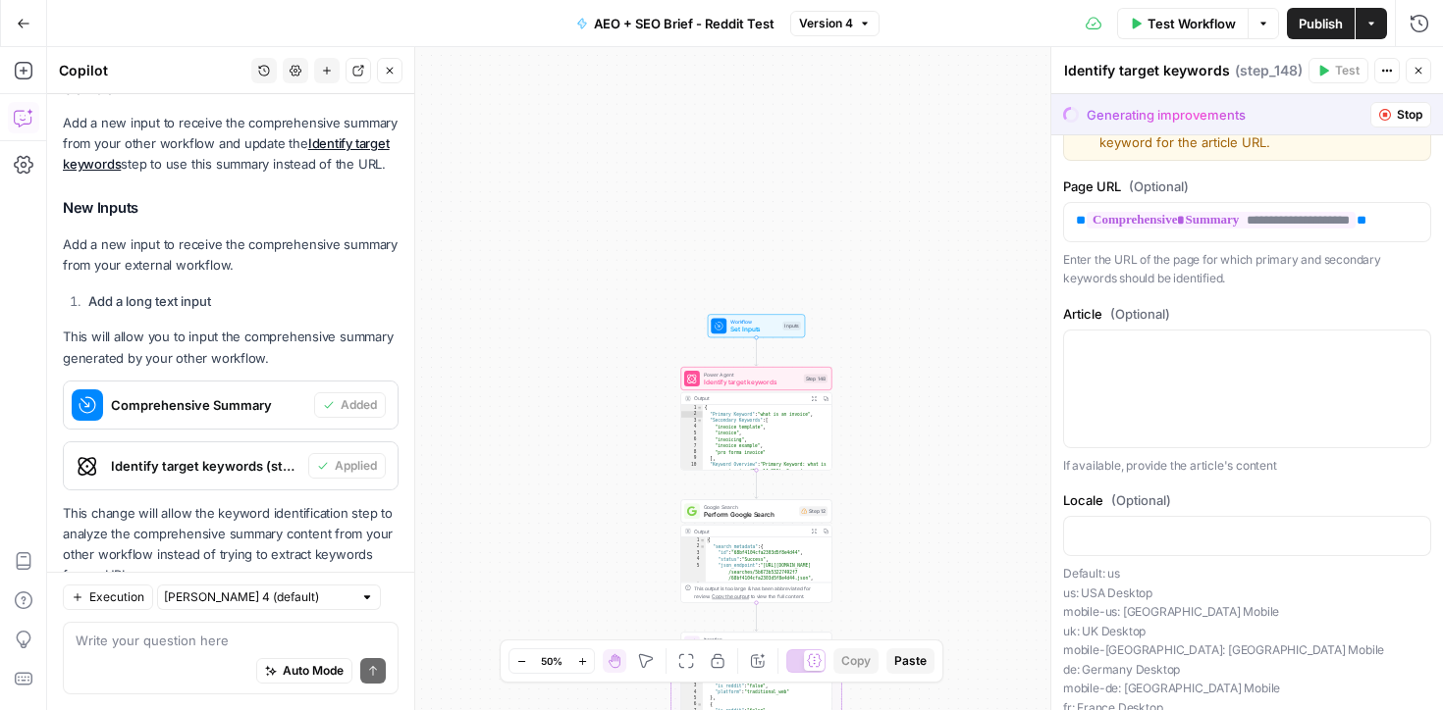
scroll to position [10, 0]
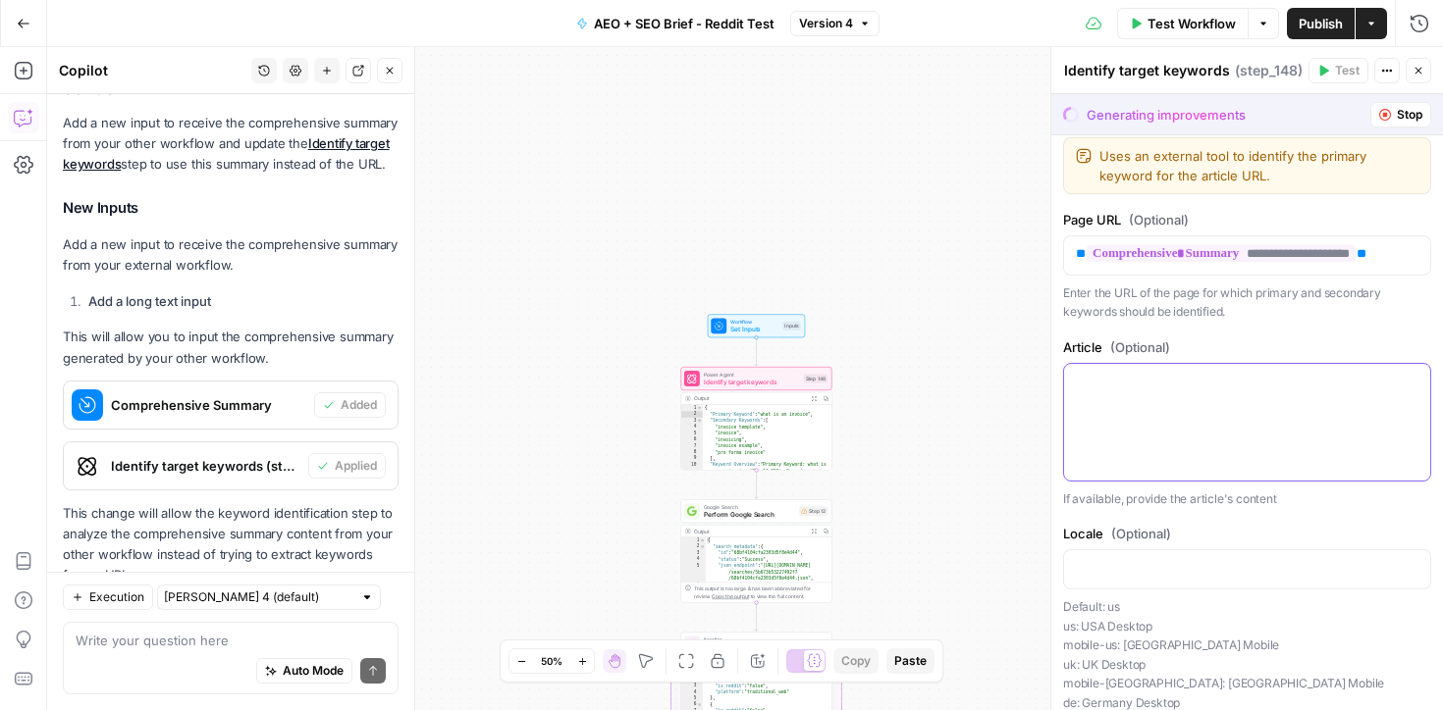
click at [1097, 438] on div at bounding box center [1247, 422] width 366 height 117
drag, startPoint x: 1094, startPoint y: 301, endPoint x: 1074, endPoint y: 246, distance: 58.7
click at [1074, 246] on div "**********" at bounding box center [1247, 256] width 366 height 38
copy p "**********"
click at [1094, 409] on div at bounding box center [1247, 422] width 366 height 117
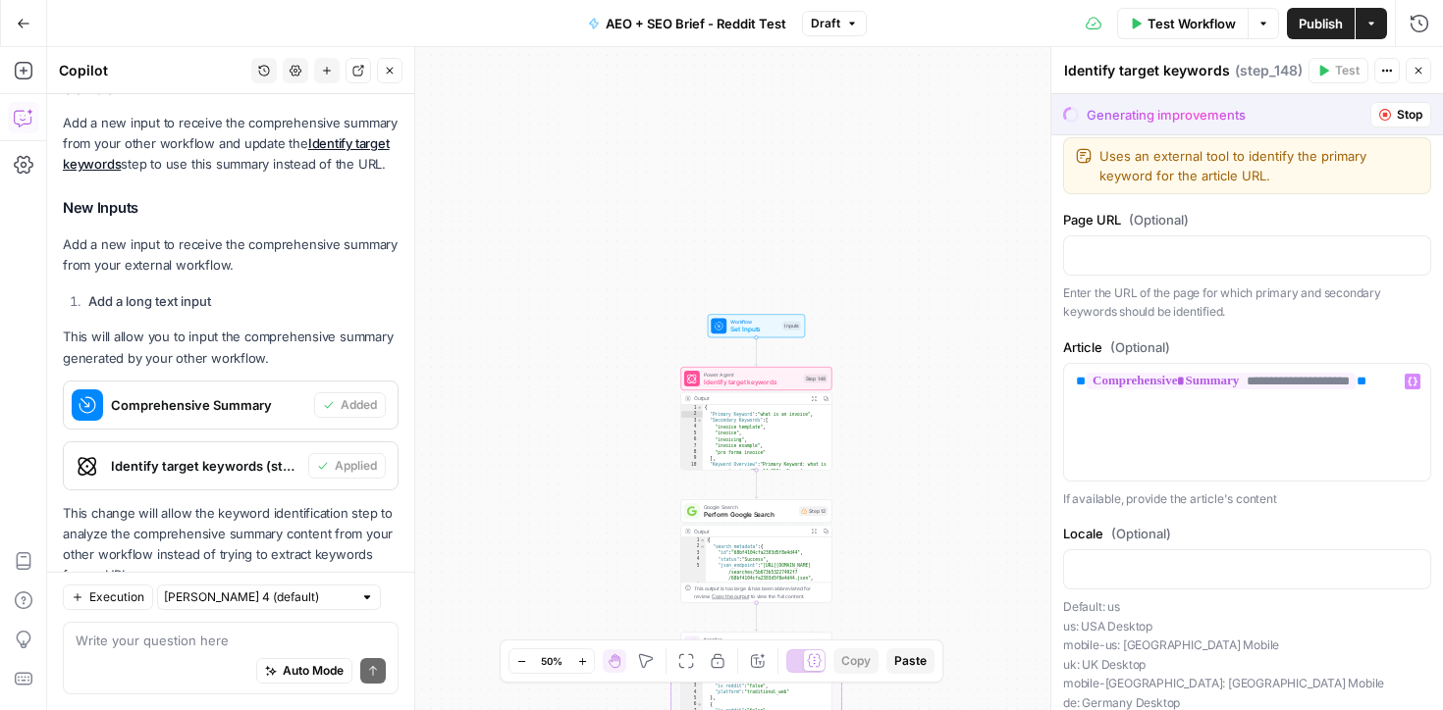
click at [1401, 110] on span "Stop" at bounding box center [1409, 115] width 26 height 18
click at [1408, 103] on button "Stop" at bounding box center [1400, 115] width 61 height 26
click at [1399, 110] on span "Stop" at bounding box center [1409, 115] width 26 height 18
click at [1387, 112] on icon "button" at bounding box center [1385, 115] width 12 height 12
click at [761, 108] on div "**********" at bounding box center [744, 378] width 1395 height 663
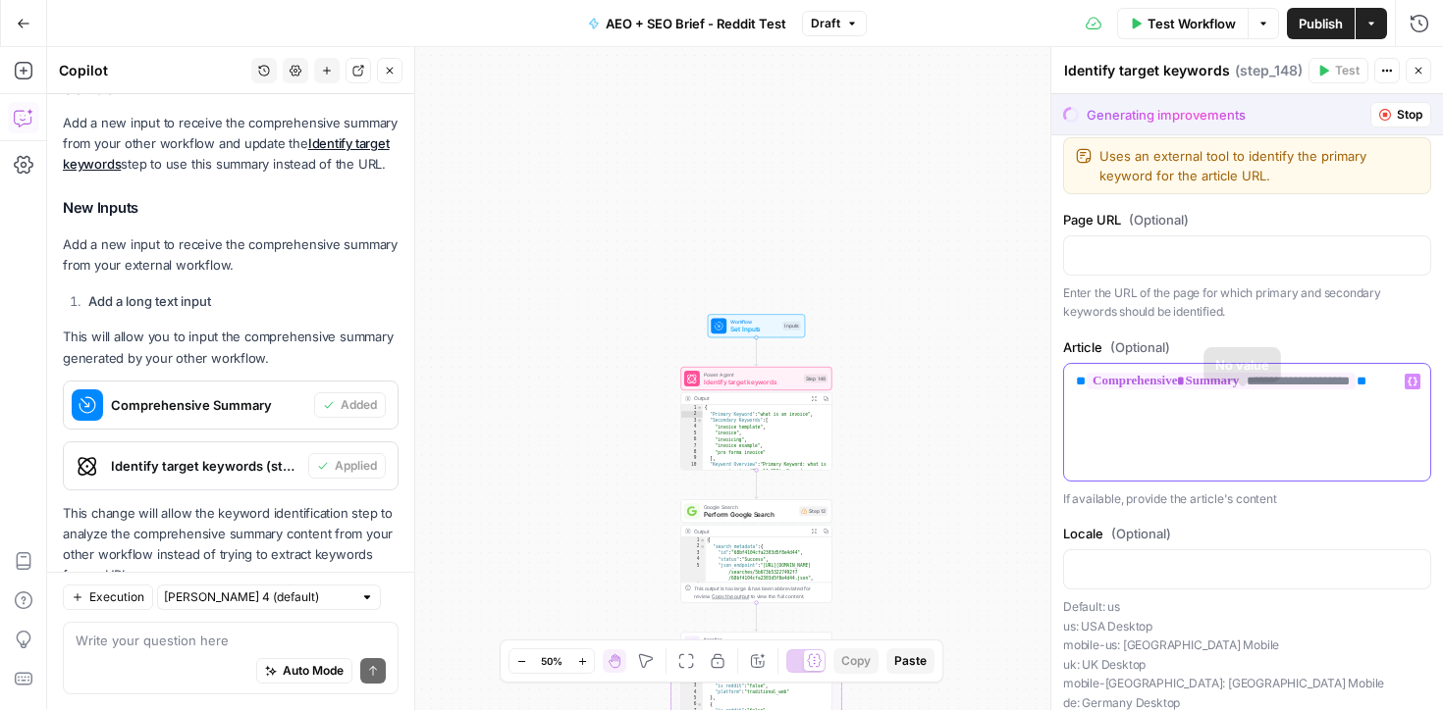
click at [1142, 392] on p "**********" at bounding box center [1247, 382] width 342 height 20
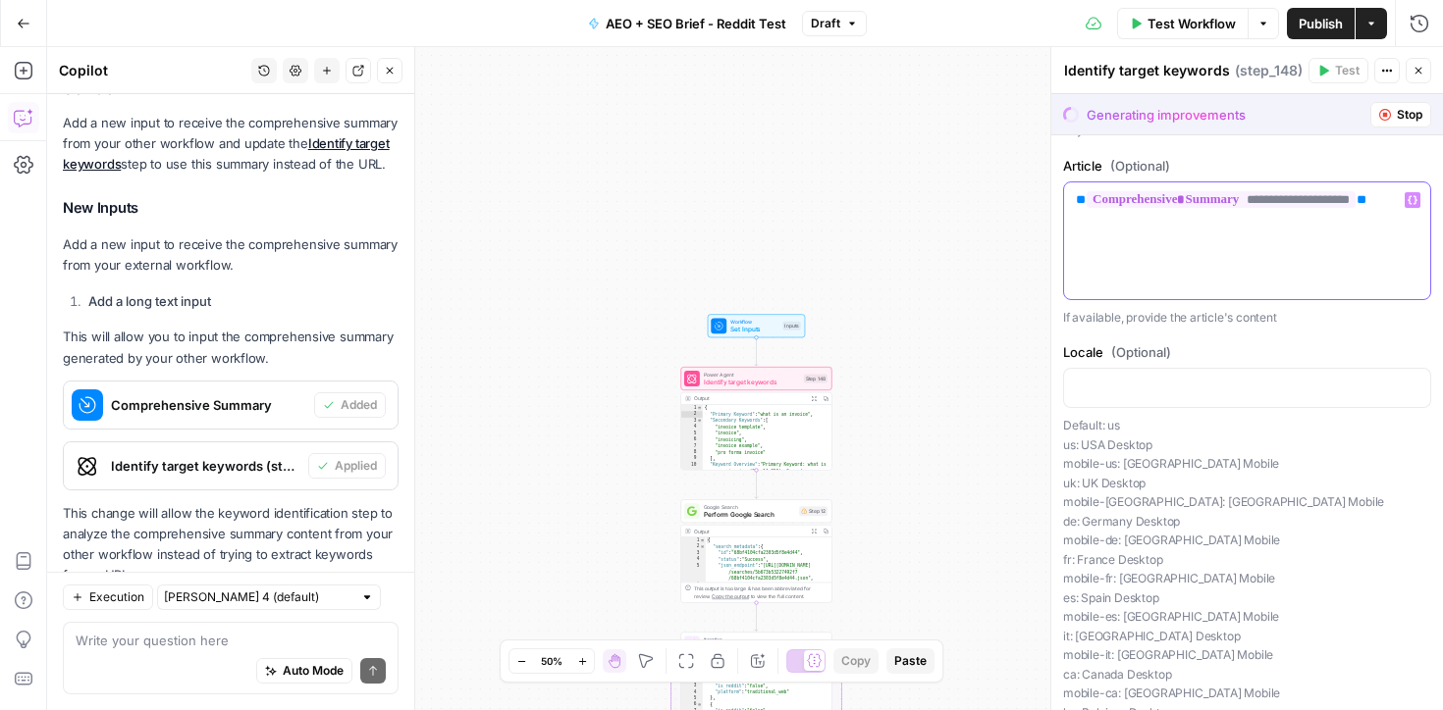
scroll to position [0, 0]
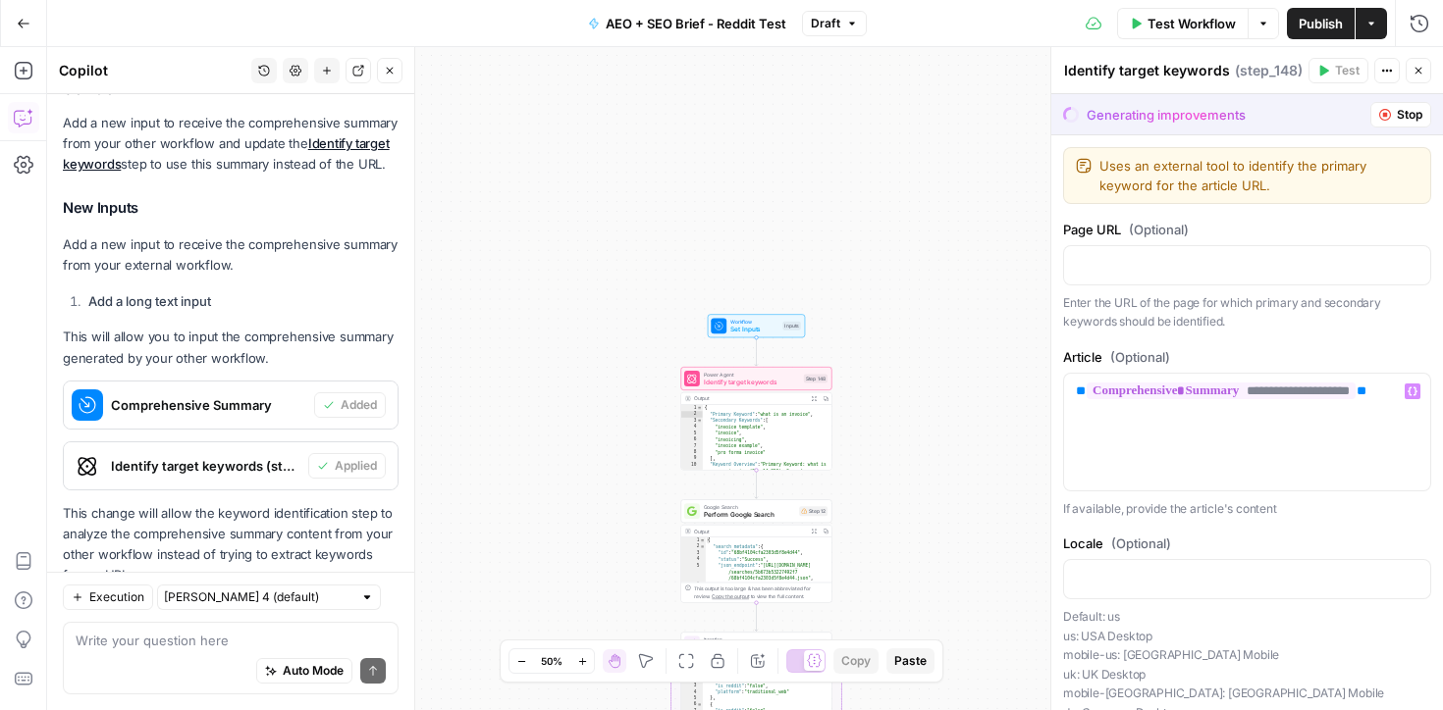
click at [1380, 114] on icon "button" at bounding box center [1385, 115] width 12 height 12
click at [1391, 72] on icon "button" at bounding box center [1387, 71] width 12 height 12
click at [1390, 72] on icon "button" at bounding box center [1387, 71] width 12 height 12
click at [1307, 119] on div "Generating improvements Stop" at bounding box center [1247, 114] width 392 height 40
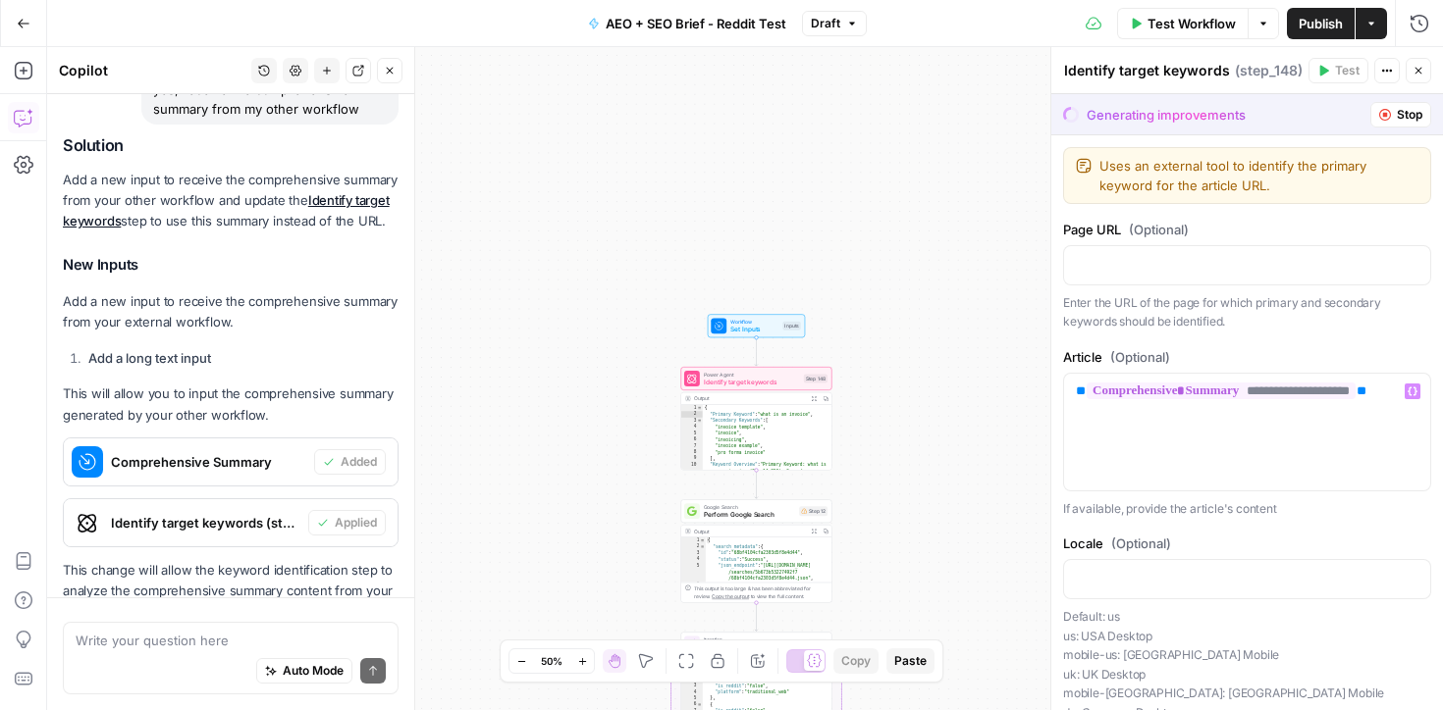
scroll to position [1156, 0]
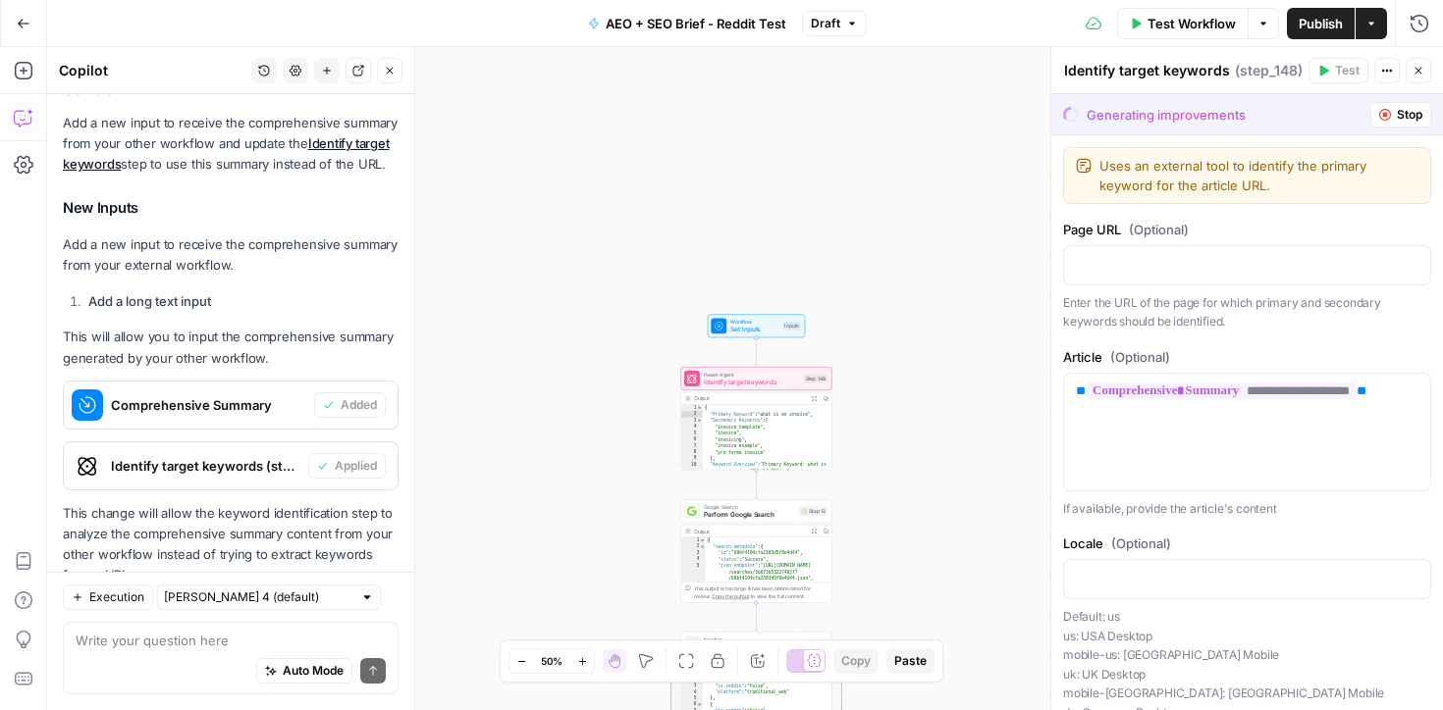
click at [1394, 119] on button "Stop" at bounding box center [1400, 115] width 61 height 26
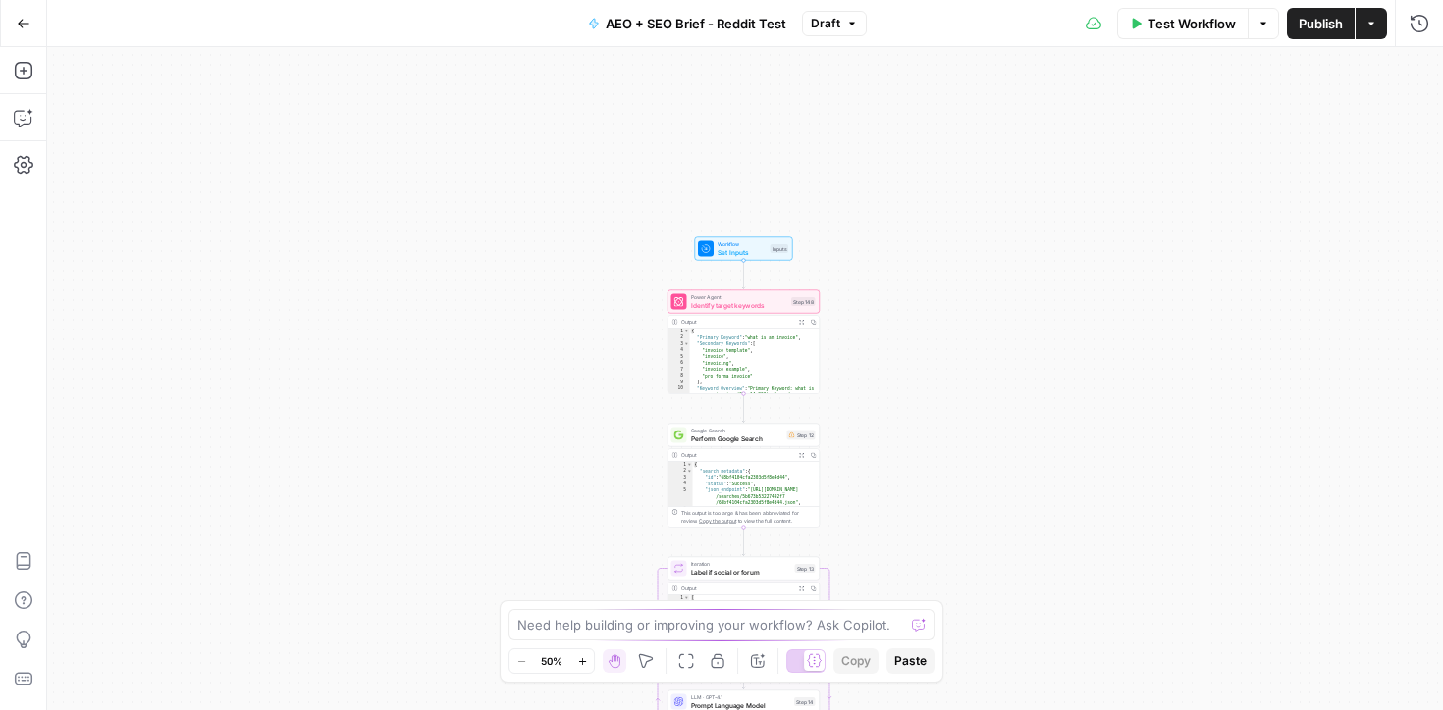
click at [746, 316] on div "Output Expand Output Copy" at bounding box center [743, 322] width 151 height 13
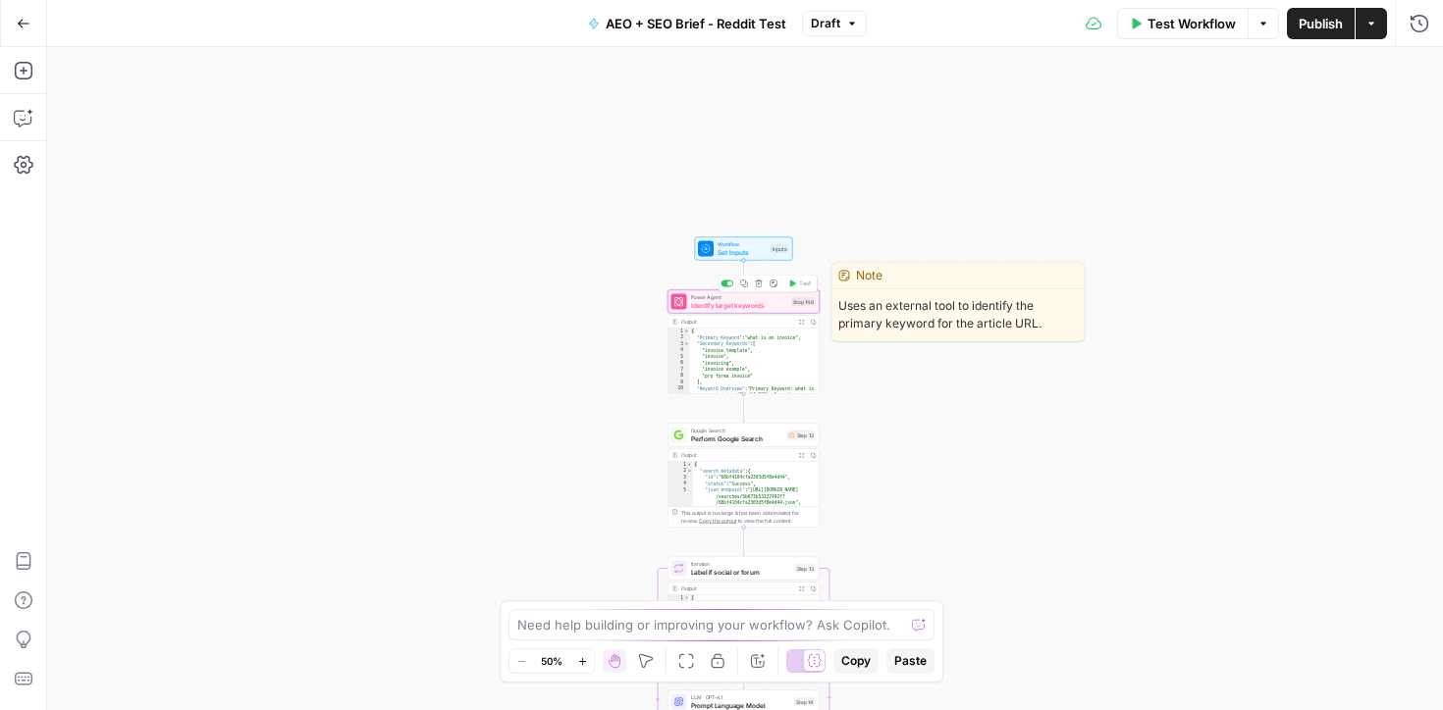
click at [730, 303] on span "Identify target keywords" at bounding box center [739, 305] width 97 height 10
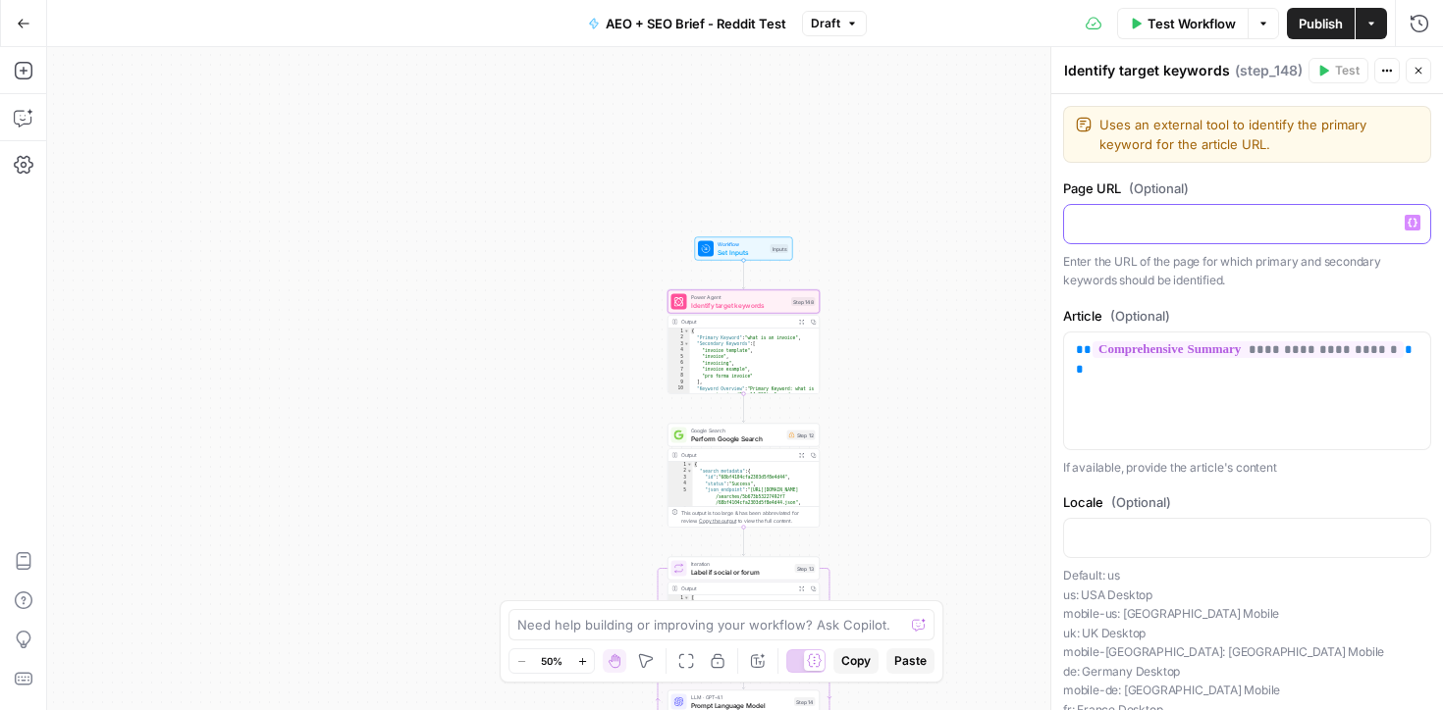
click at [1117, 233] on div at bounding box center [1247, 224] width 366 height 38
click at [1386, 71] on icon "button" at bounding box center [1387, 71] width 3 height 3
click at [1185, 26] on span "Test Workflow" at bounding box center [1191, 24] width 88 height 20
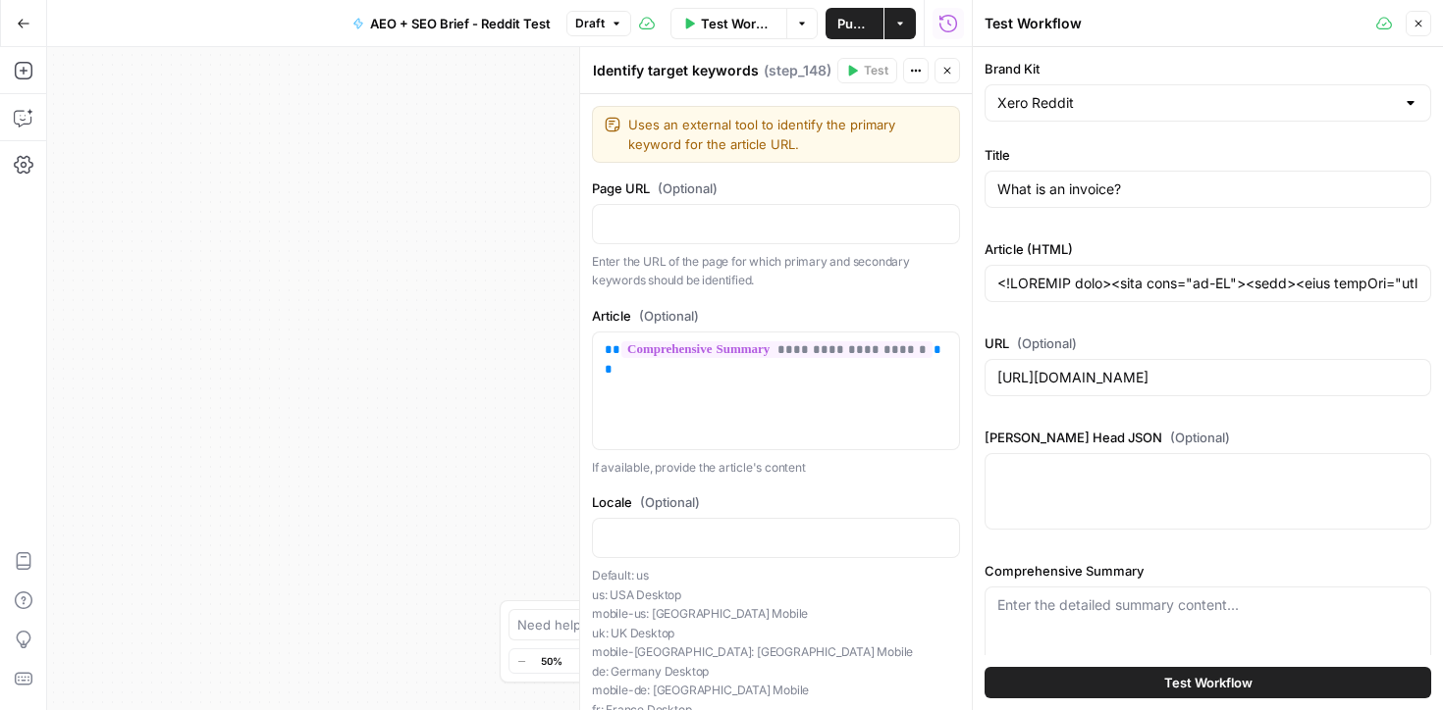
click at [1416, 107] on div at bounding box center [1410, 103] width 16 height 20
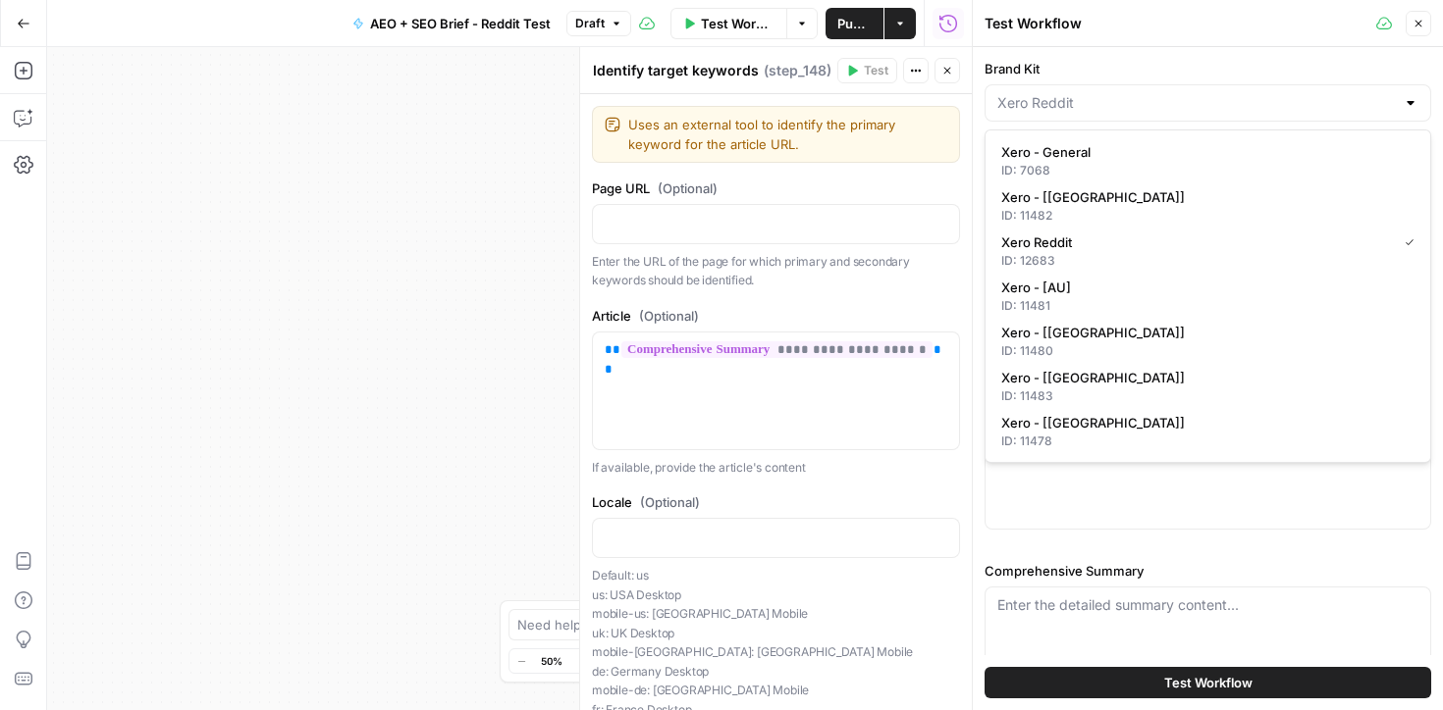
click at [1416, 107] on div at bounding box center [1410, 103] width 16 height 20
type input "Xero Reddit"
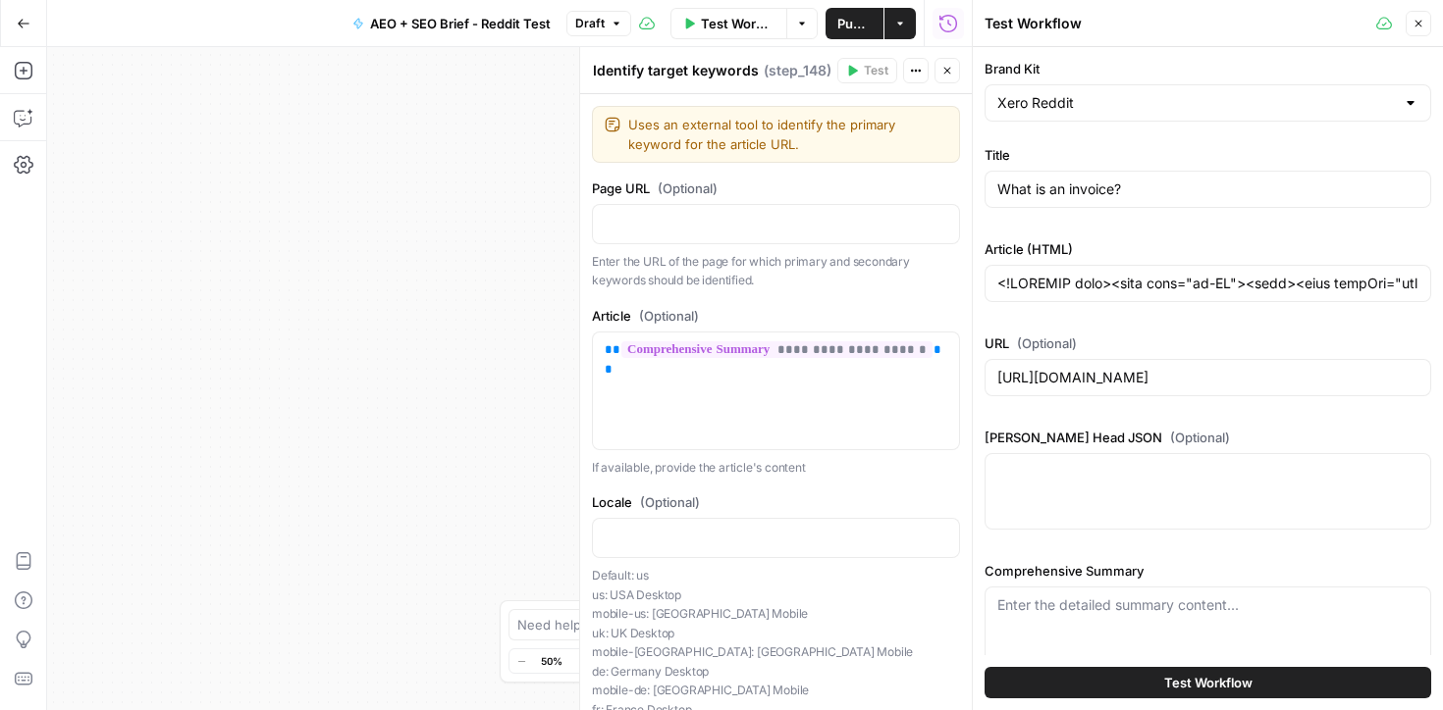
click at [1331, 76] on label "Brand Kit" at bounding box center [1207, 69] width 447 height 20
click at [1331, 93] on input "Xero Reddit" at bounding box center [1195, 103] width 397 height 20
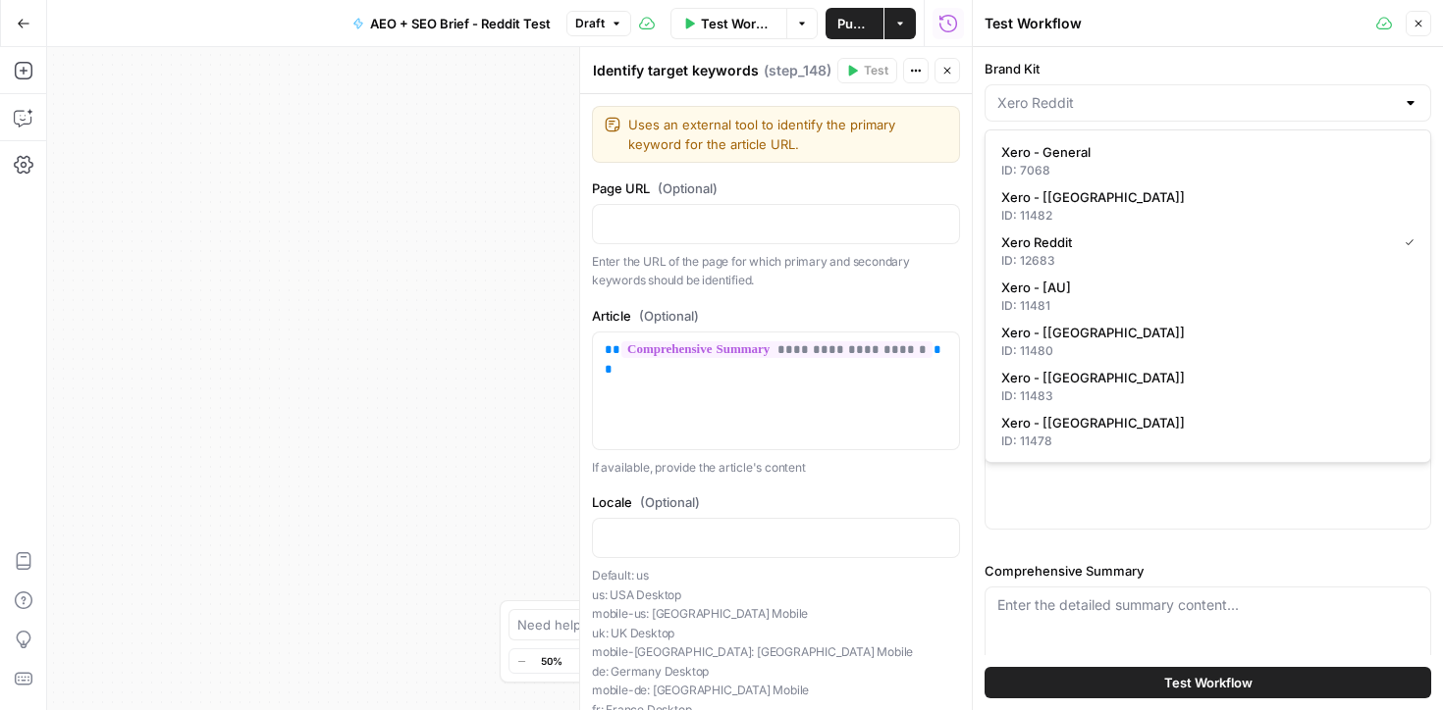
type input "Xero Reddit"
click at [1285, 69] on label "Brand Kit" at bounding box center [1207, 69] width 447 height 20
click at [1285, 93] on input "Xero Reddit" at bounding box center [1195, 103] width 397 height 20
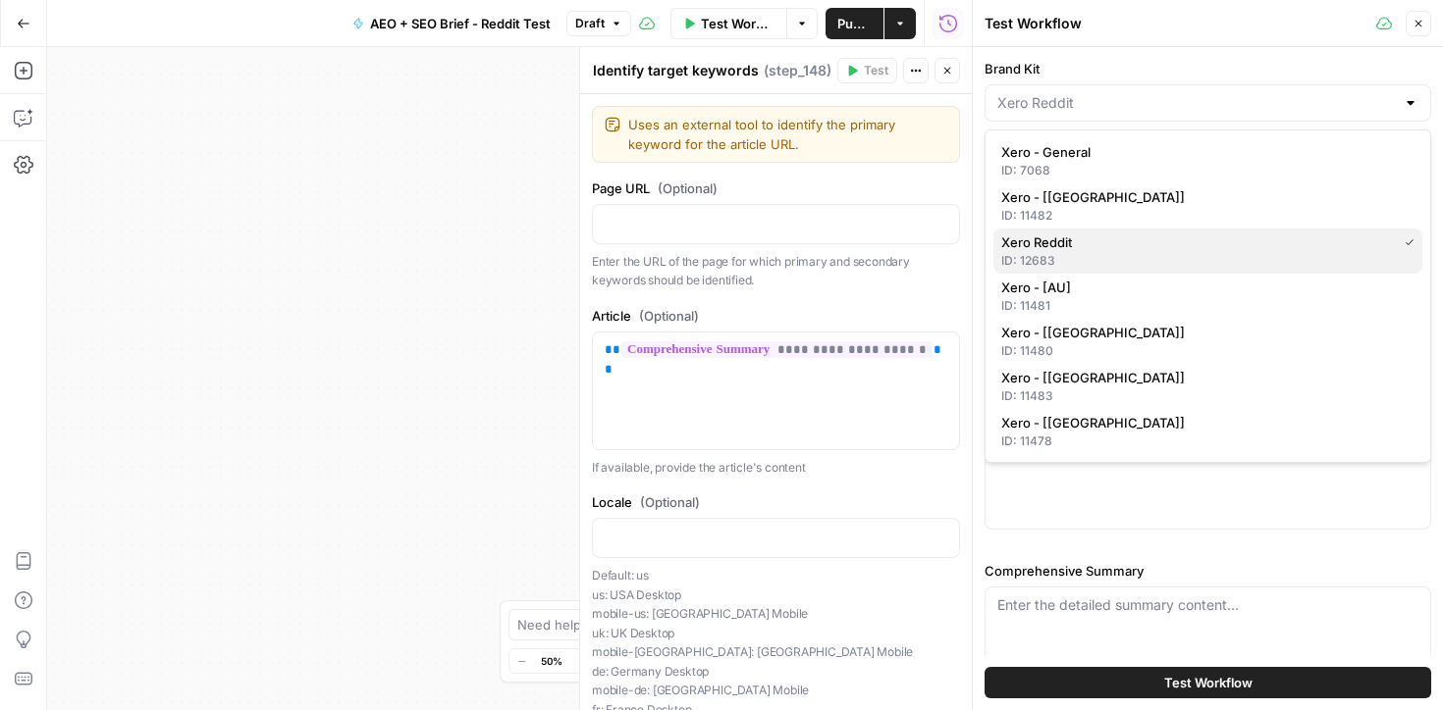
click at [1022, 253] on div "ID: 12683" at bounding box center [1207, 261] width 413 height 18
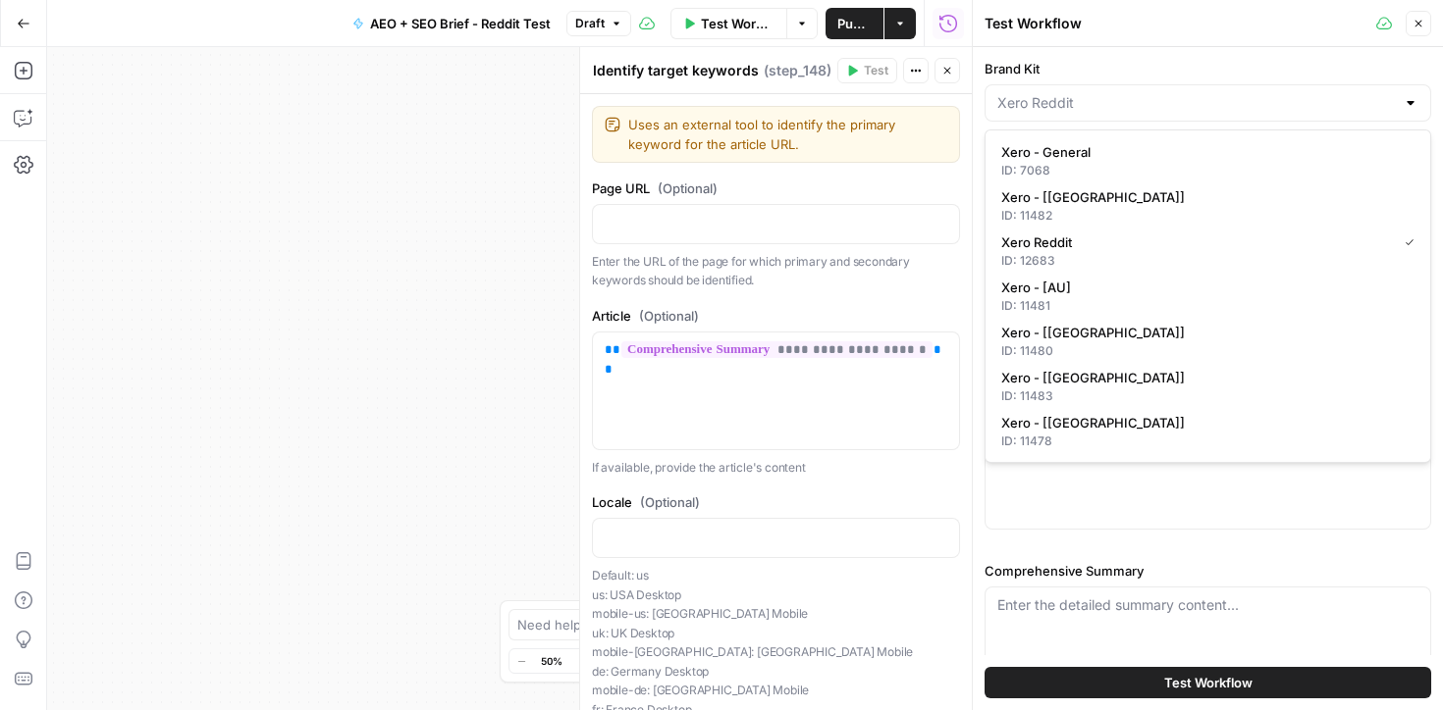
type input "Xero Reddit"
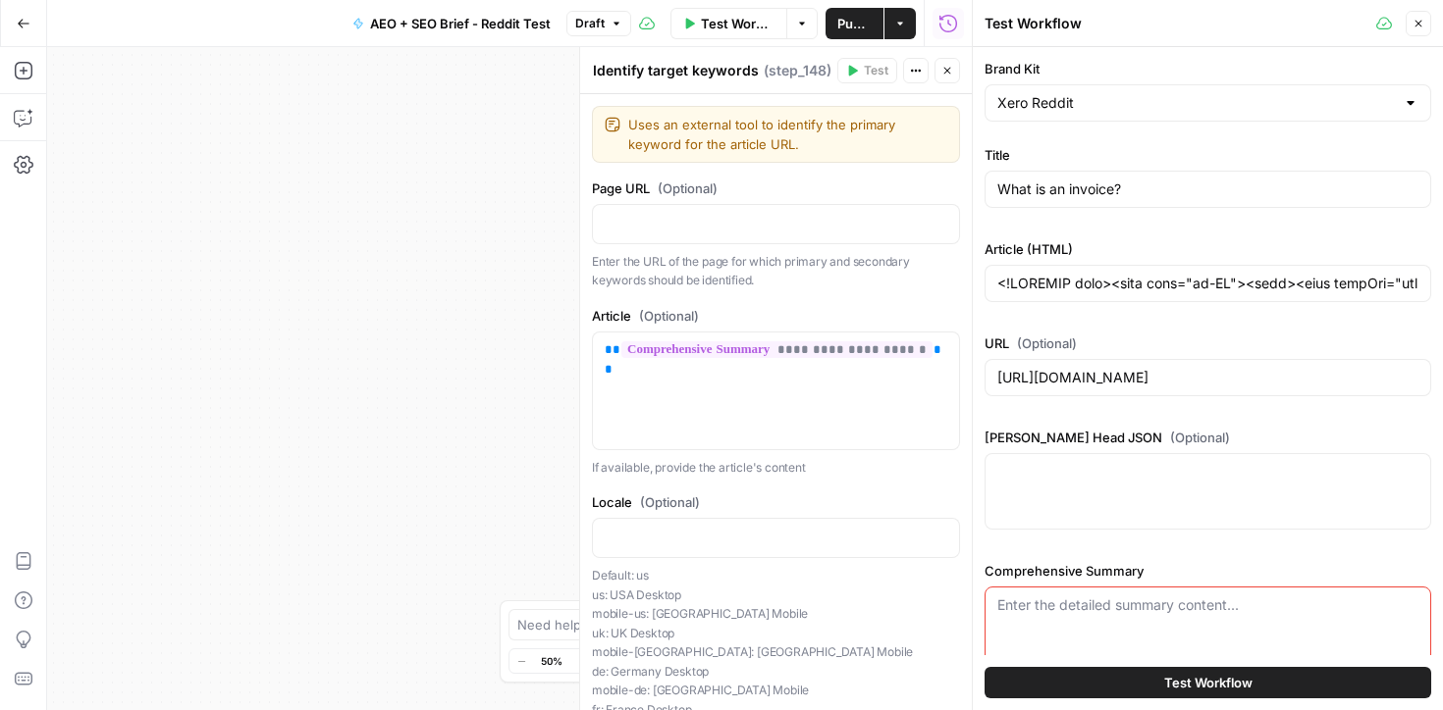
scroll to position [45, 0]
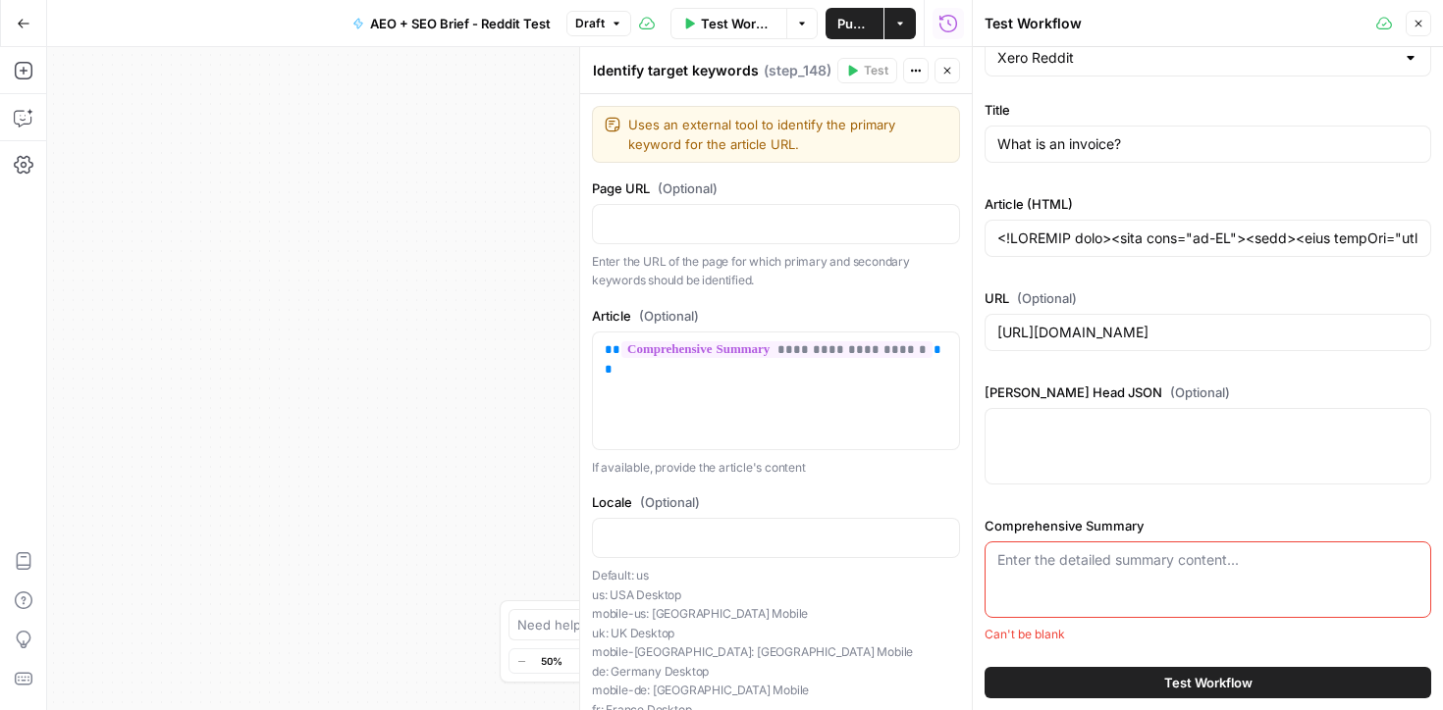
click at [1419, 22] on icon "button" at bounding box center [1418, 24] width 7 height 7
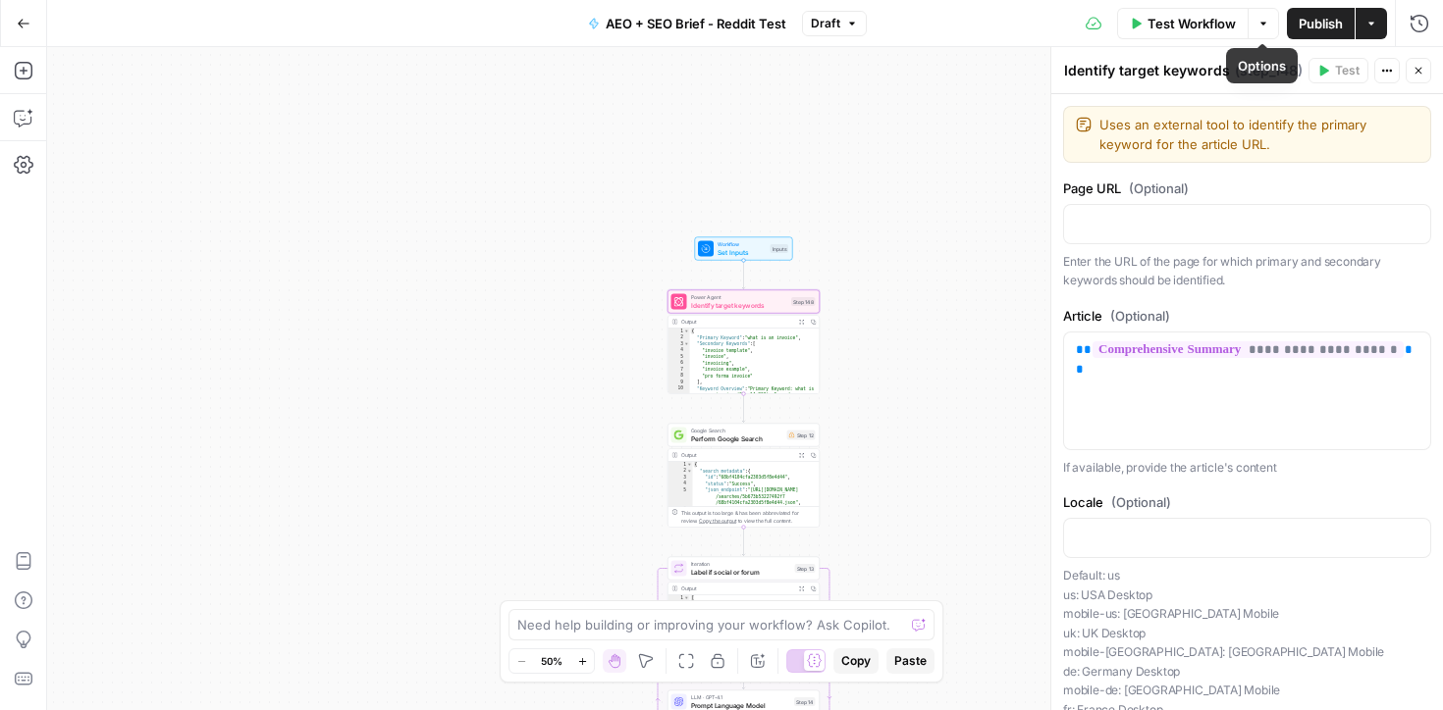
click at [1309, 25] on span "Publish" at bounding box center [1320, 24] width 44 height 20
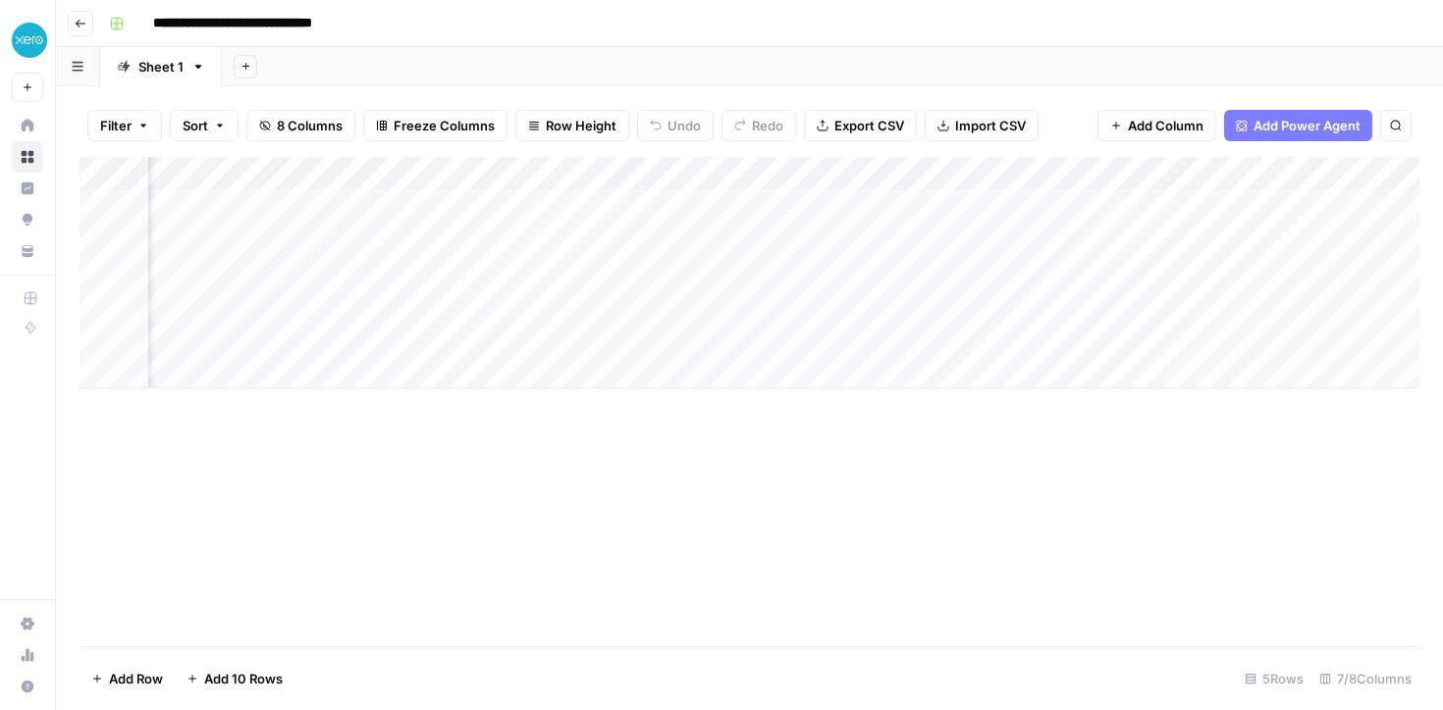
scroll to position [0, 471]
click at [1289, 206] on div "Add Column" at bounding box center [749, 273] width 1340 height 232
click at [1104, 201] on div "Add Column" at bounding box center [749, 273] width 1340 height 232
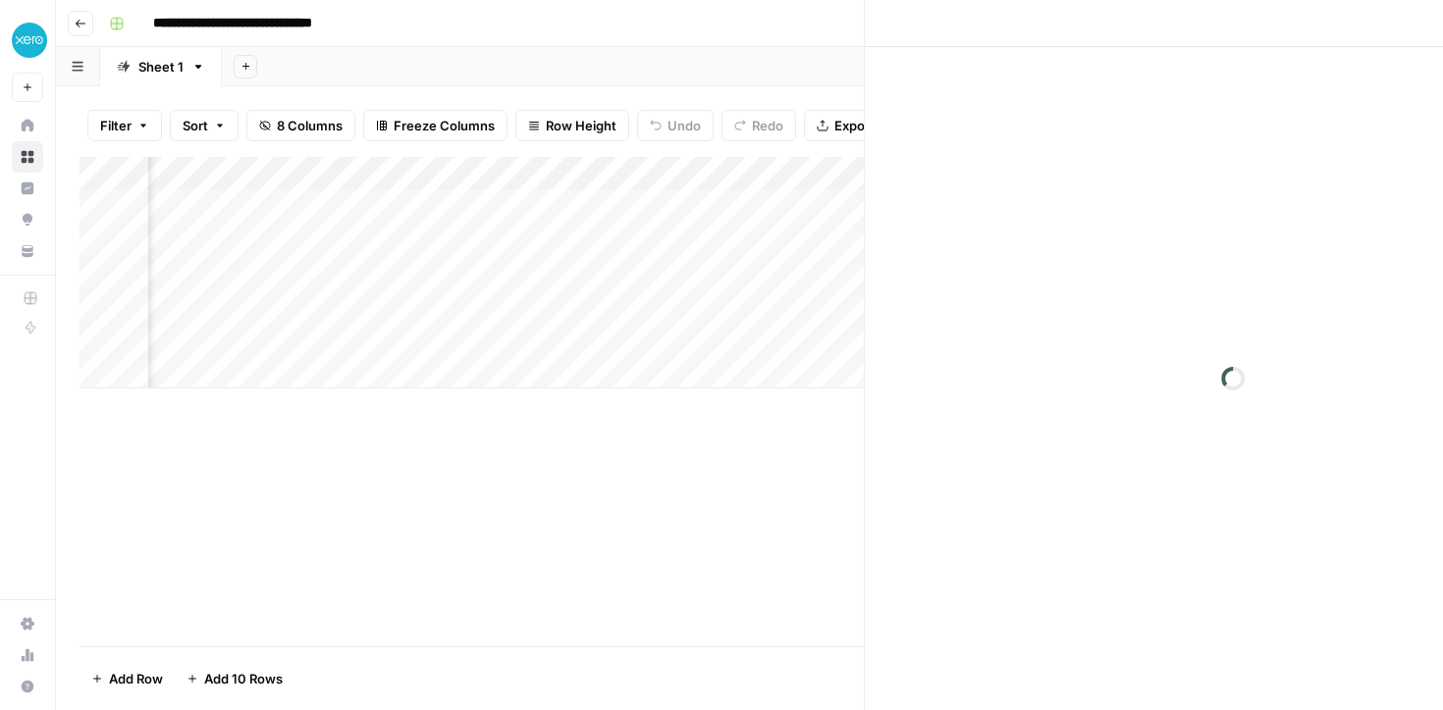
scroll to position [0, 455]
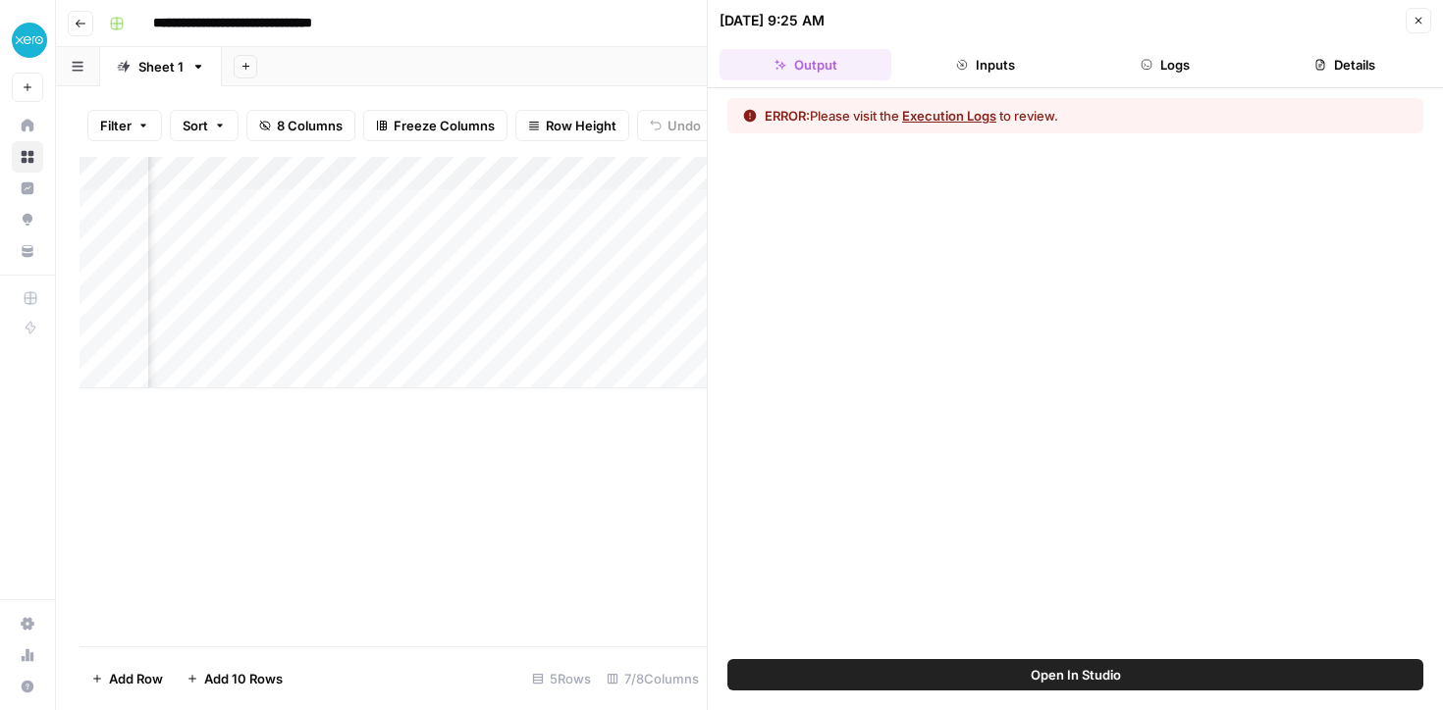
click at [961, 113] on button "Execution Logs" at bounding box center [949, 116] width 94 height 20
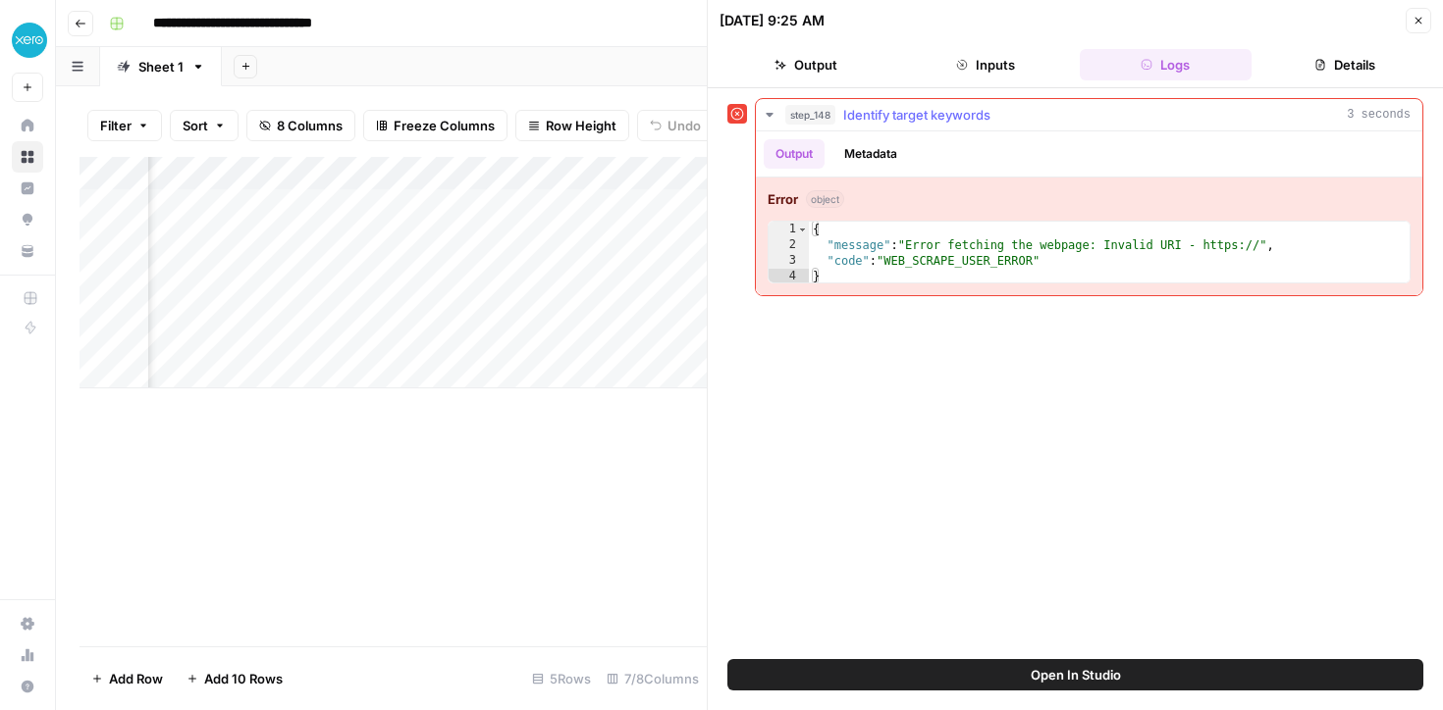
click at [855, 146] on button "Metadata" at bounding box center [870, 153] width 77 height 29
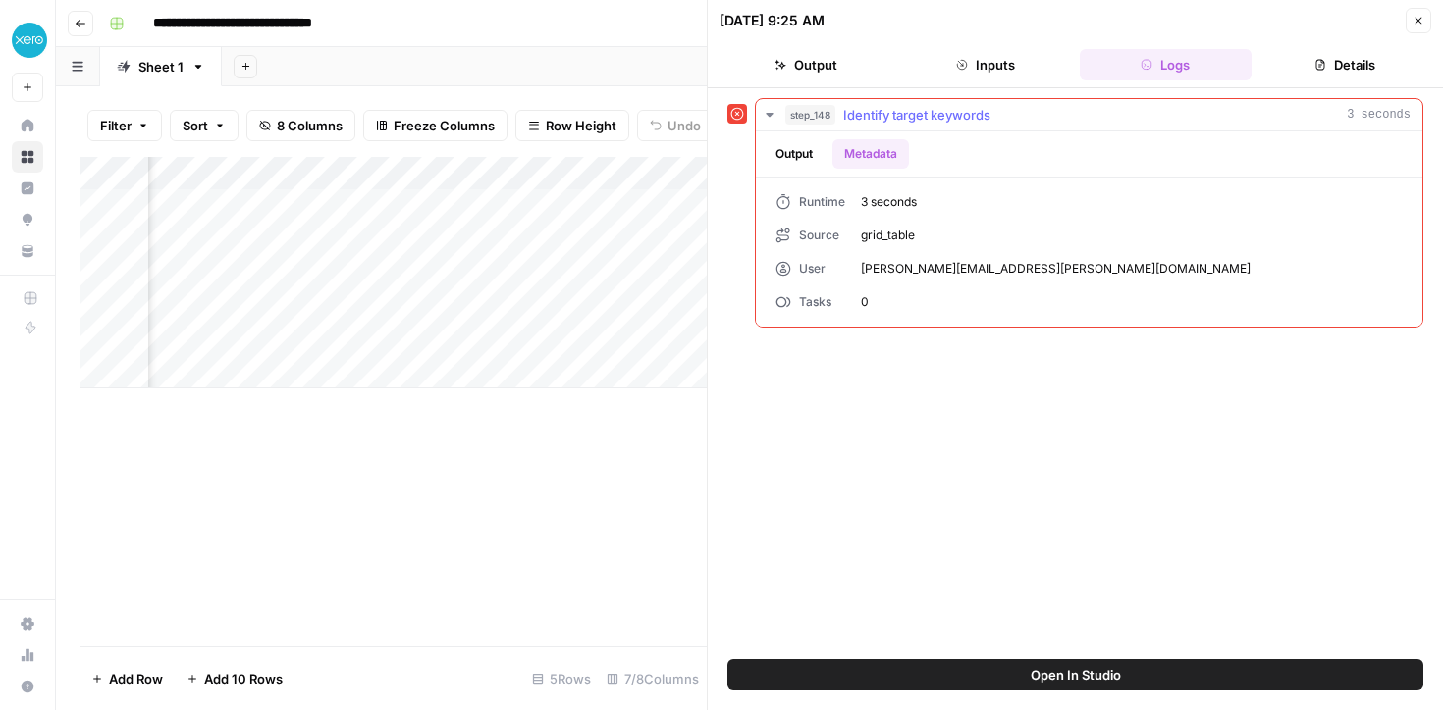
click at [803, 149] on button "Output" at bounding box center [793, 153] width 61 height 29
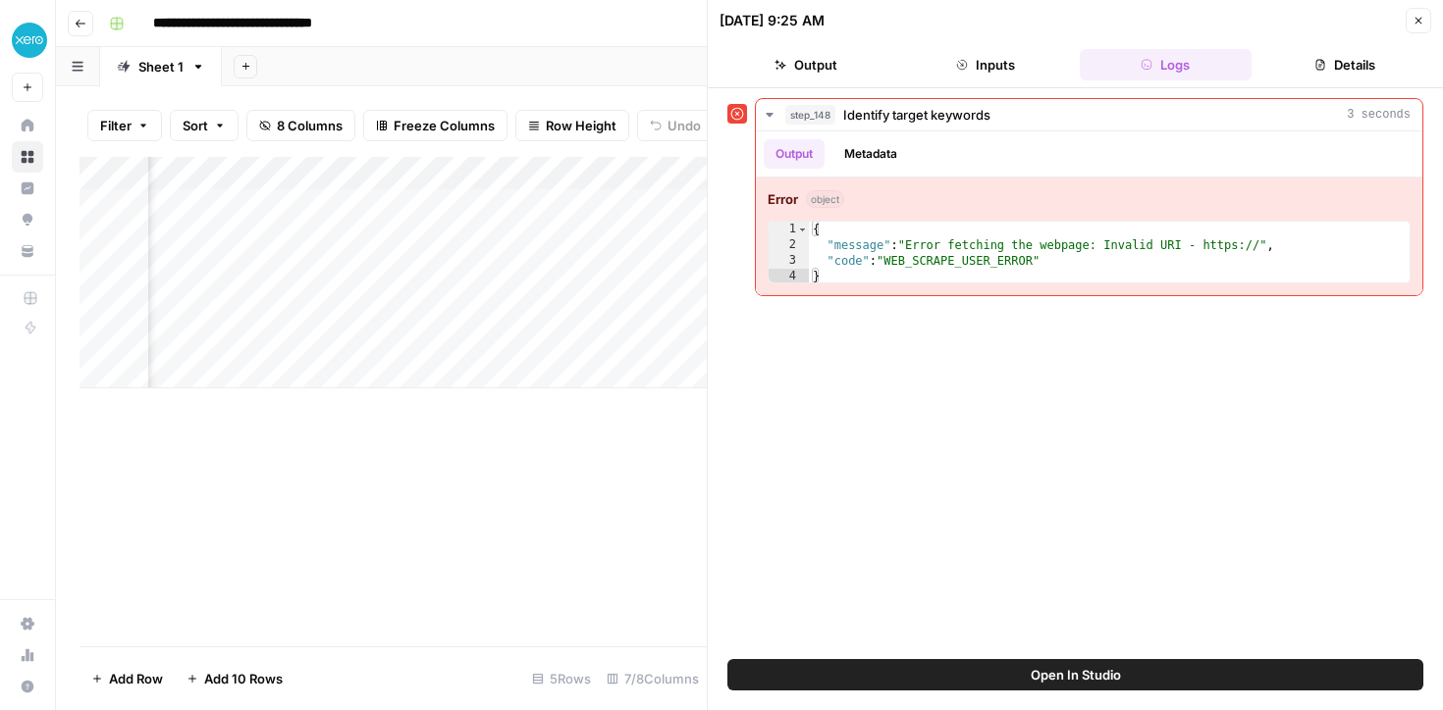
click at [919, 672] on button "Open In Studio" at bounding box center [1075, 674] width 696 height 31
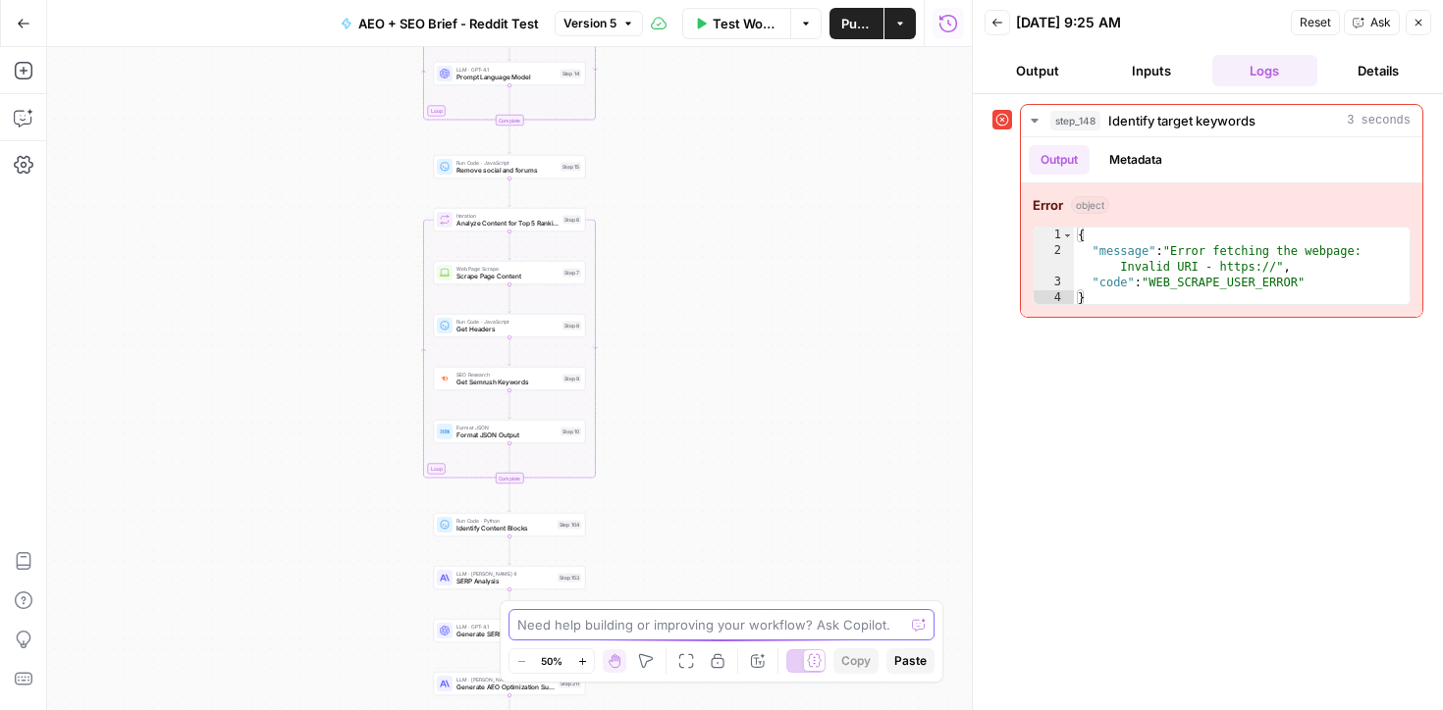
click at [648, 630] on textarea at bounding box center [710, 625] width 387 height 20
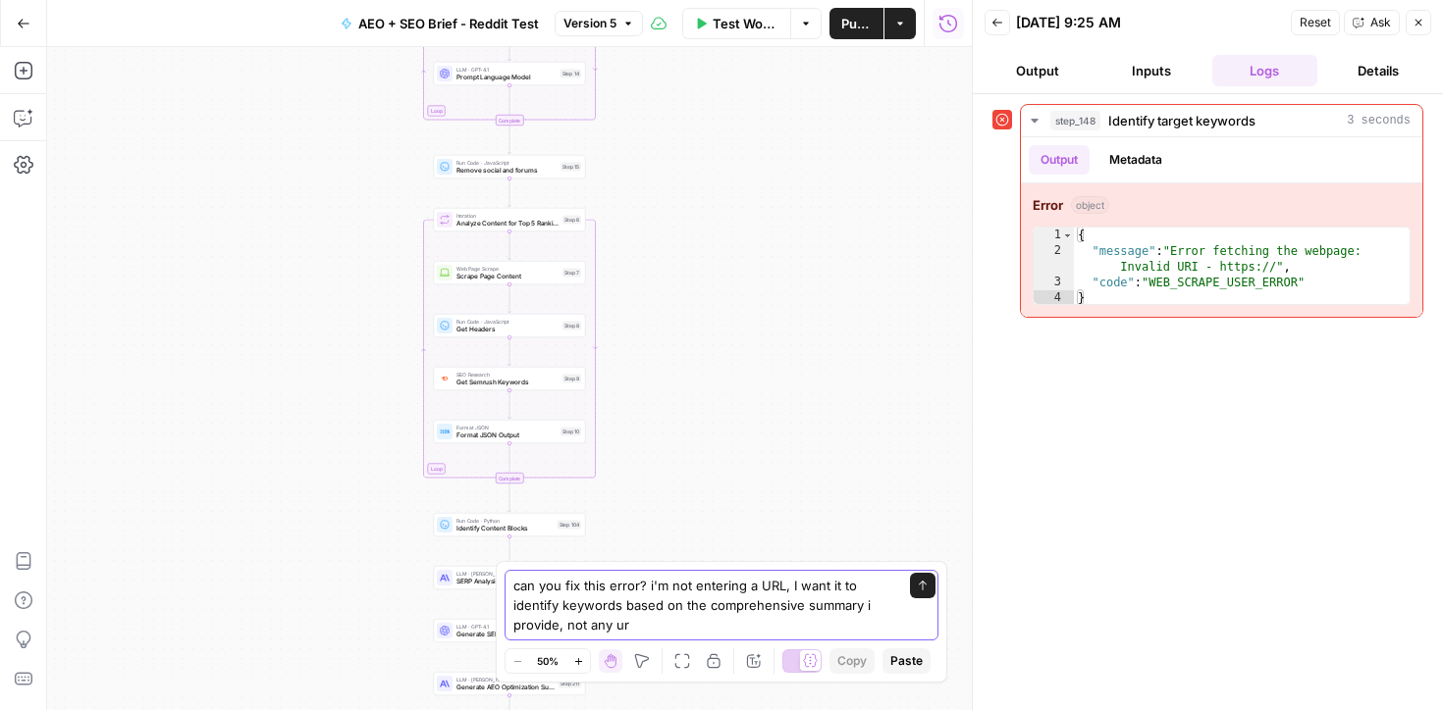
type textarea "can you fix this error? i'm not entering a URL, I want it to identify keywords …"
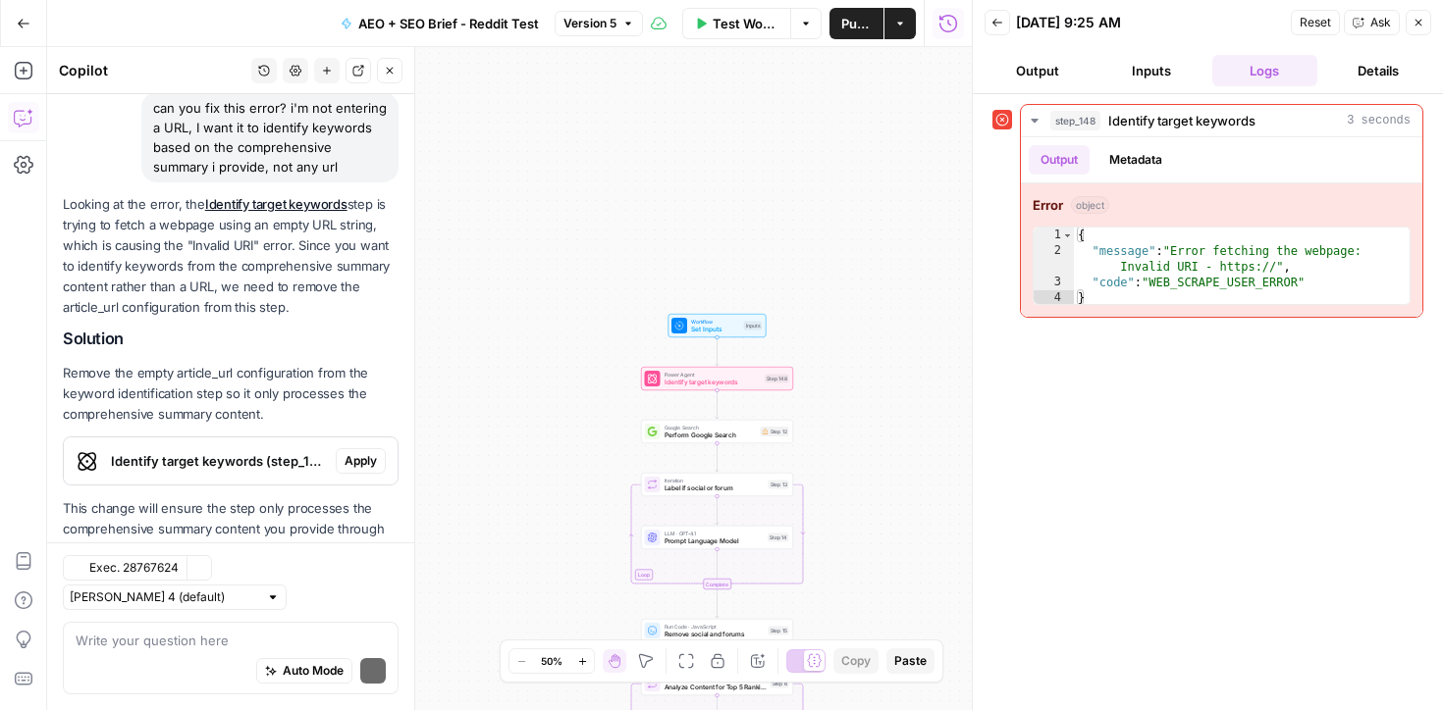
scroll to position [216, 0]
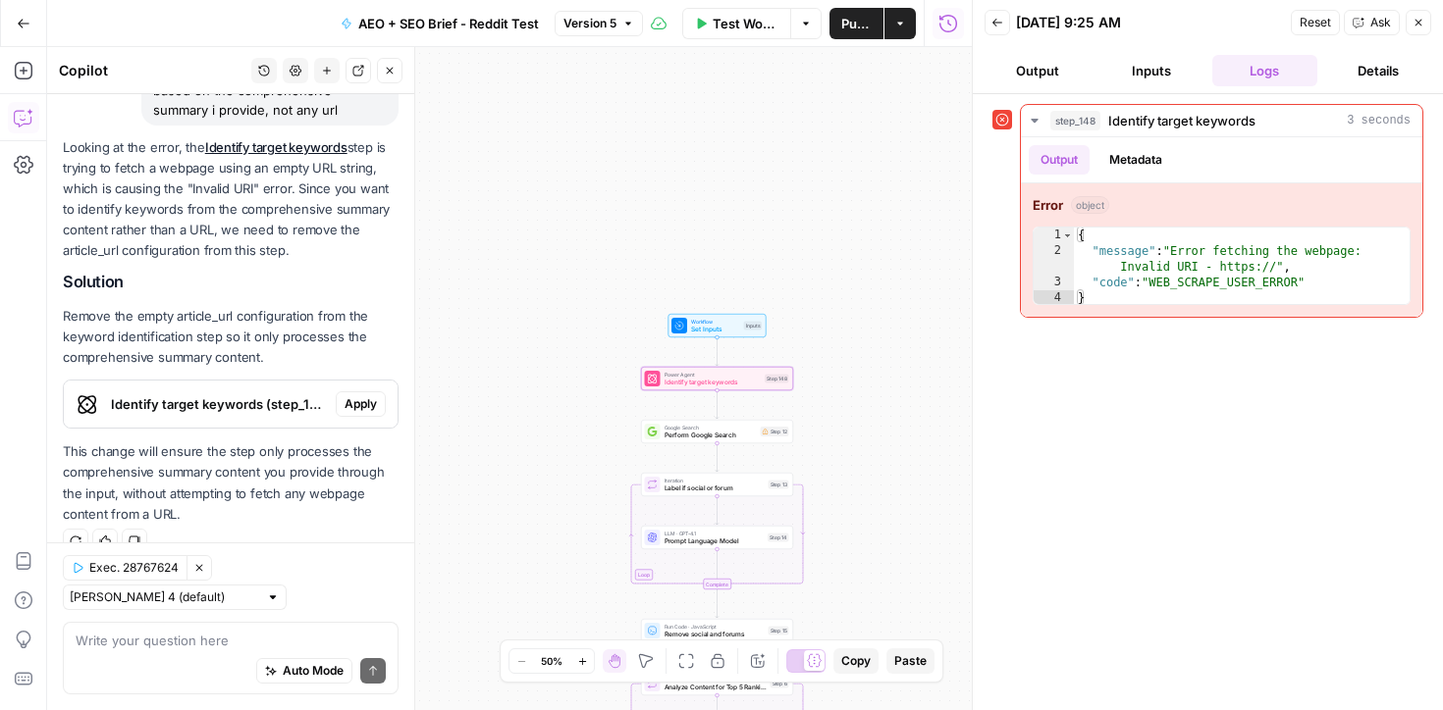
click at [365, 402] on span "Apply" at bounding box center [360, 404] width 32 height 18
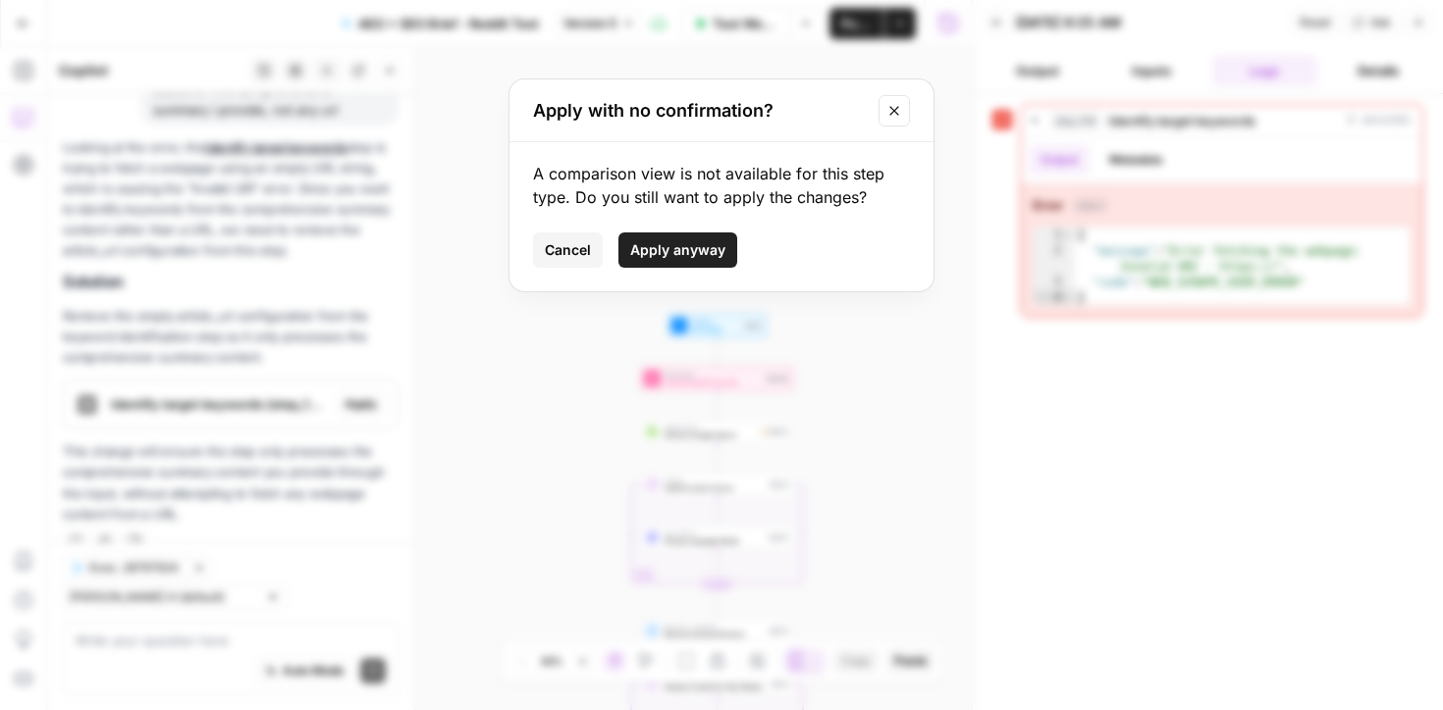
click at [684, 248] on span "Apply anyway" at bounding box center [677, 250] width 95 height 20
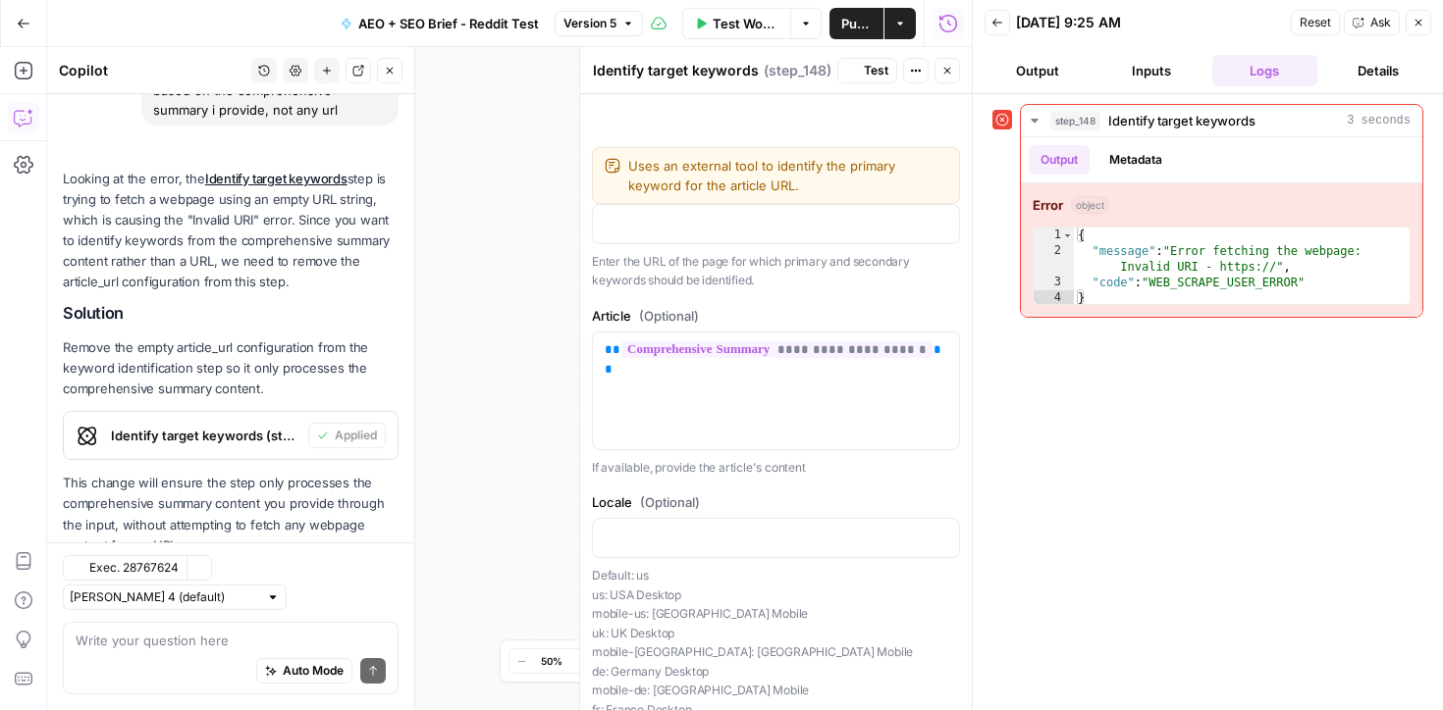
scroll to position [247, 0]
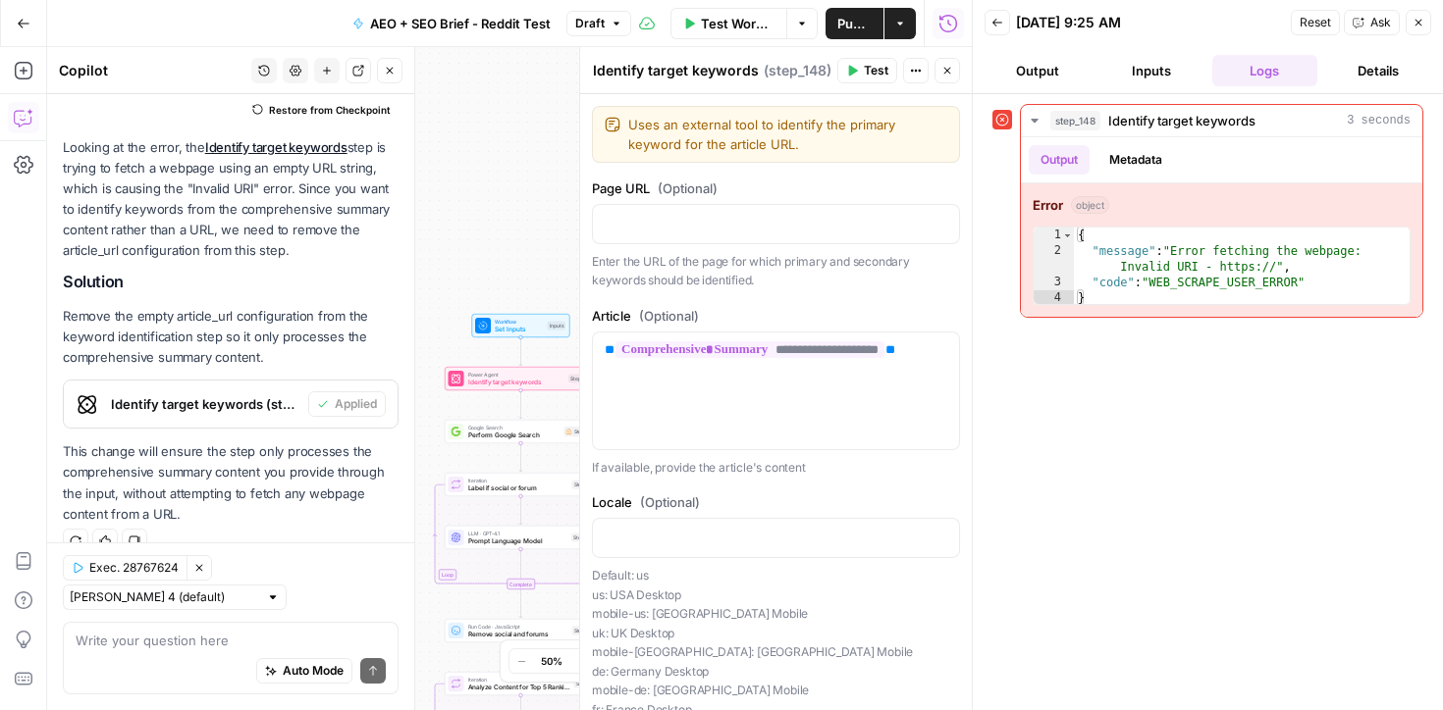
click at [844, 24] on span "Publish" at bounding box center [854, 24] width 34 height 20
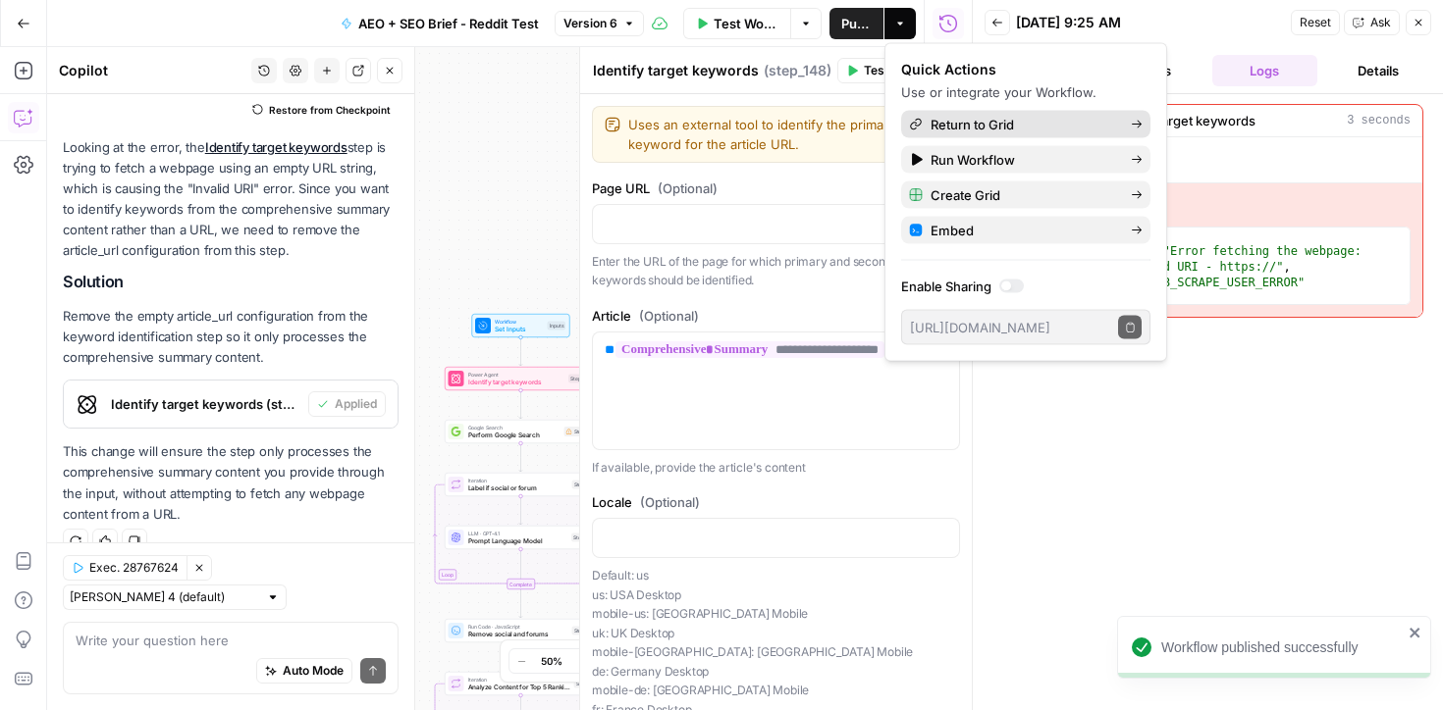
click at [952, 122] on span "Return to Grid" at bounding box center [1022, 125] width 184 height 20
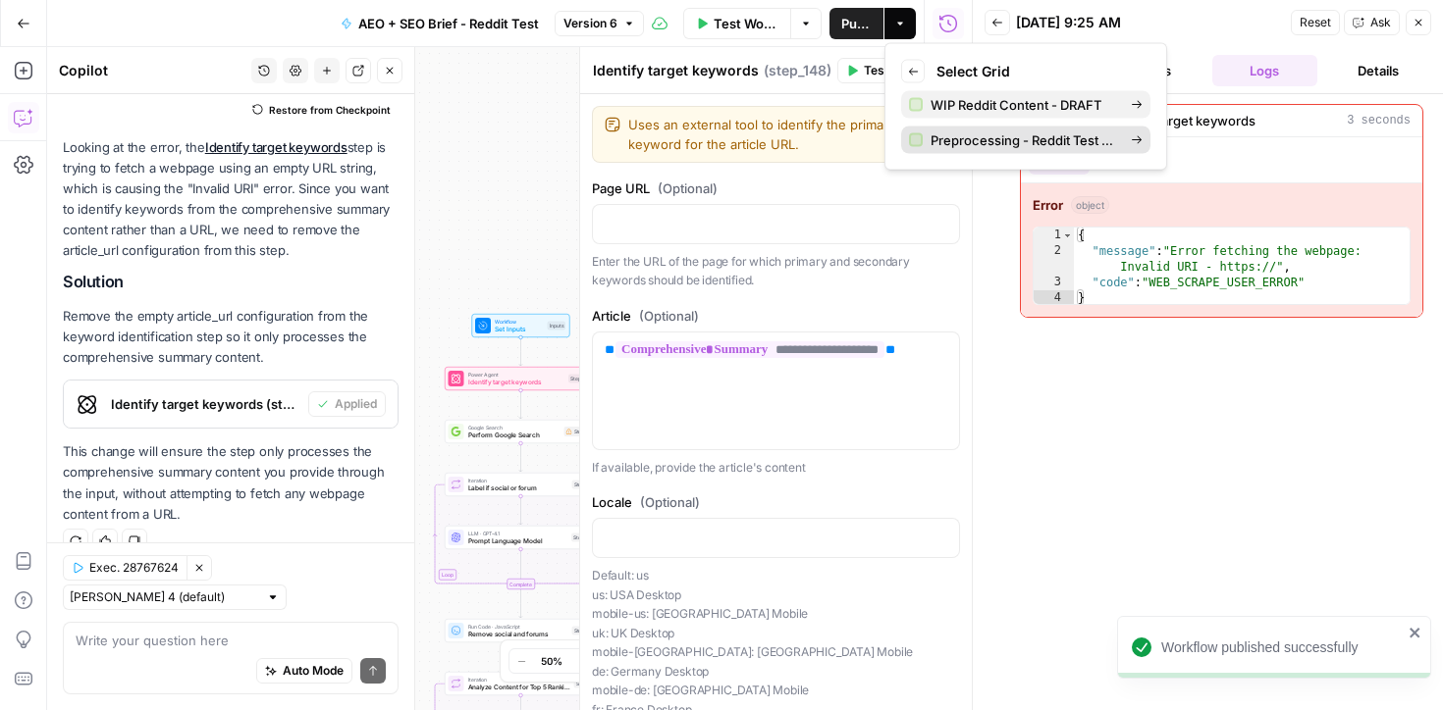
click at [981, 141] on span "Preprocessing - Reddit Test Grid" at bounding box center [1022, 141] width 184 height 20
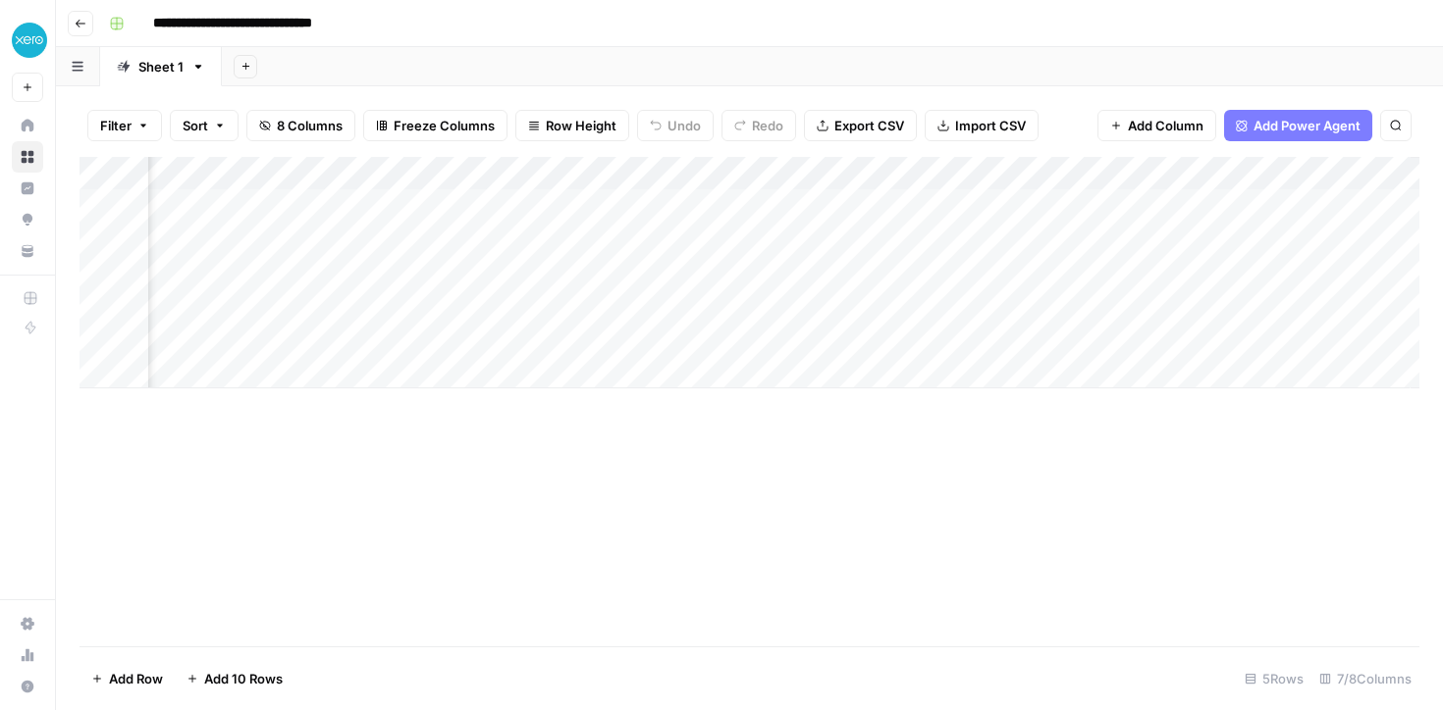
scroll to position [0, 409]
click at [1349, 204] on div "Add Column" at bounding box center [749, 273] width 1340 height 232
click at [1120, 201] on div "Add Column" at bounding box center [749, 273] width 1340 height 232
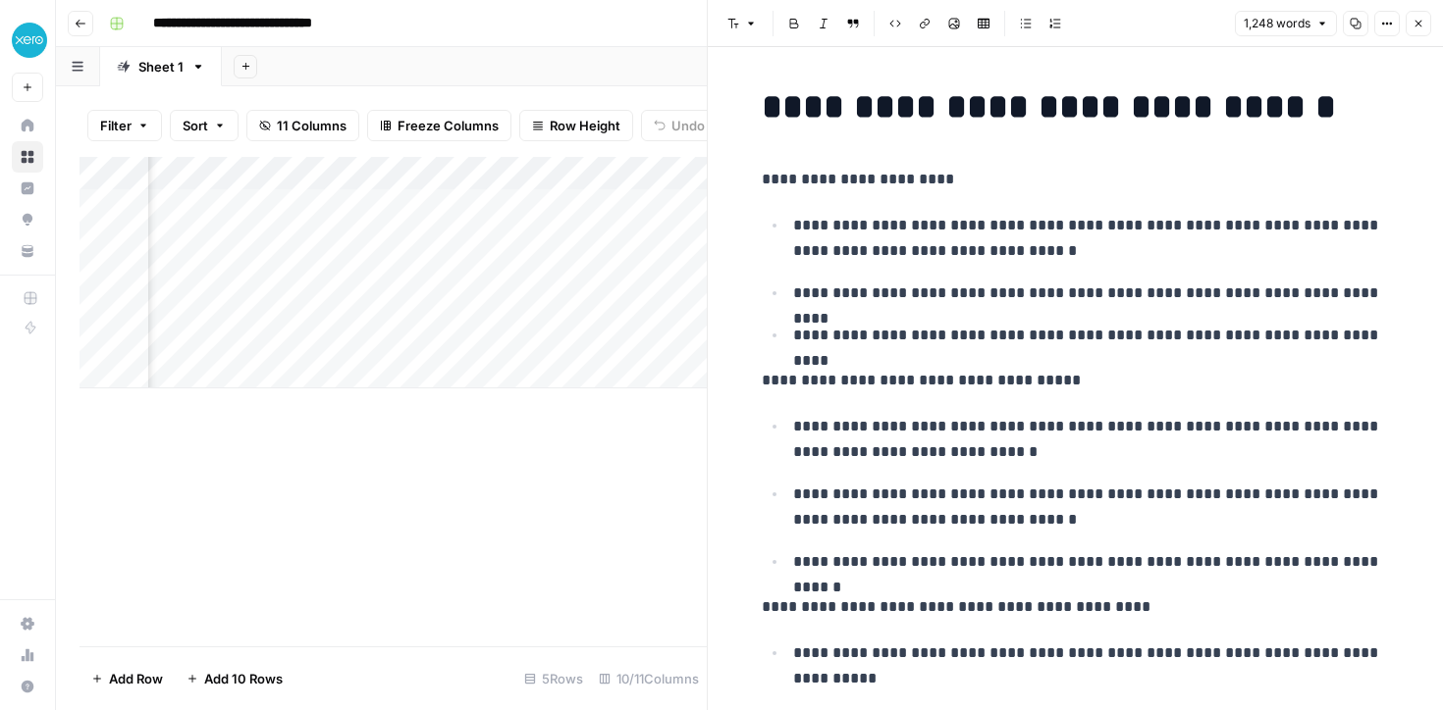
click at [1413, 25] on icon "button" at bounding box center [1418, 24] width 12 height 12
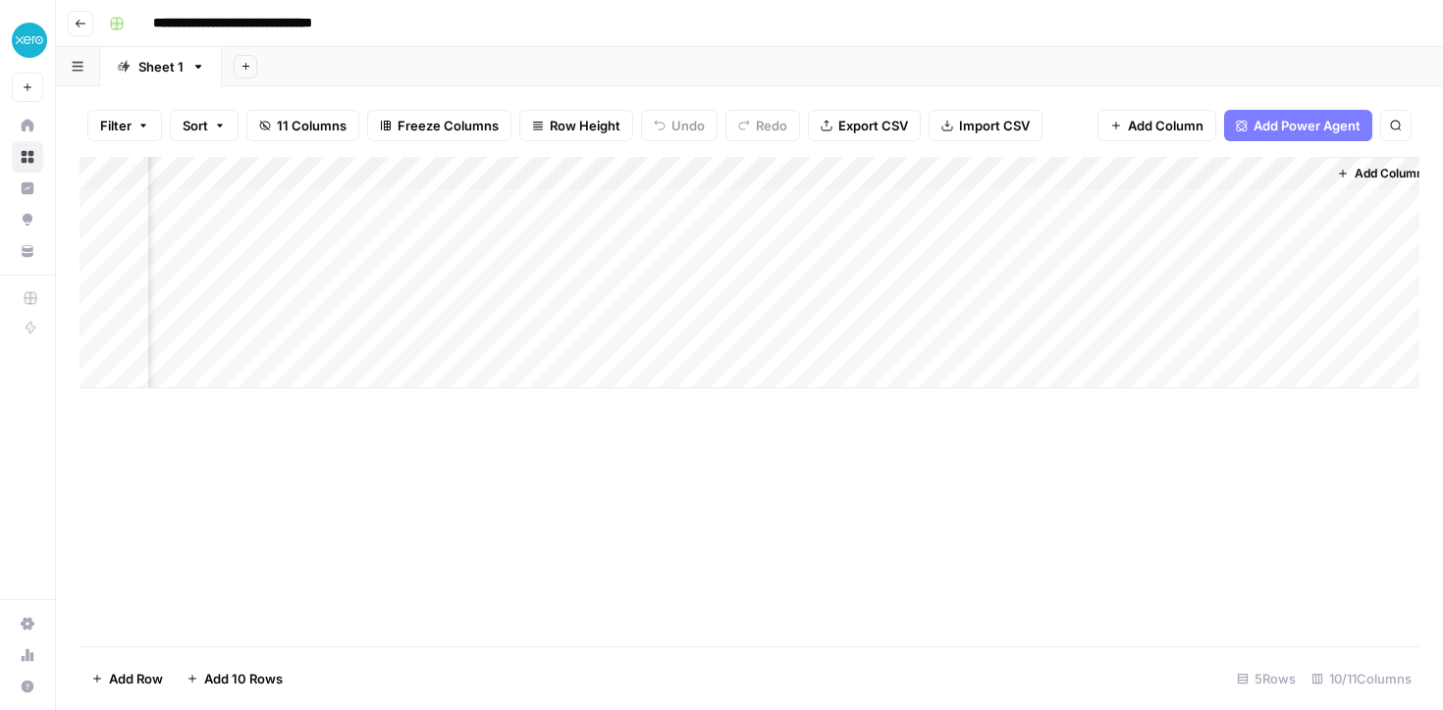
scroll to position [0, 977]
click at [509, 203] on div "Add Column" at bounding box center [749, 273] width 1340 height 232
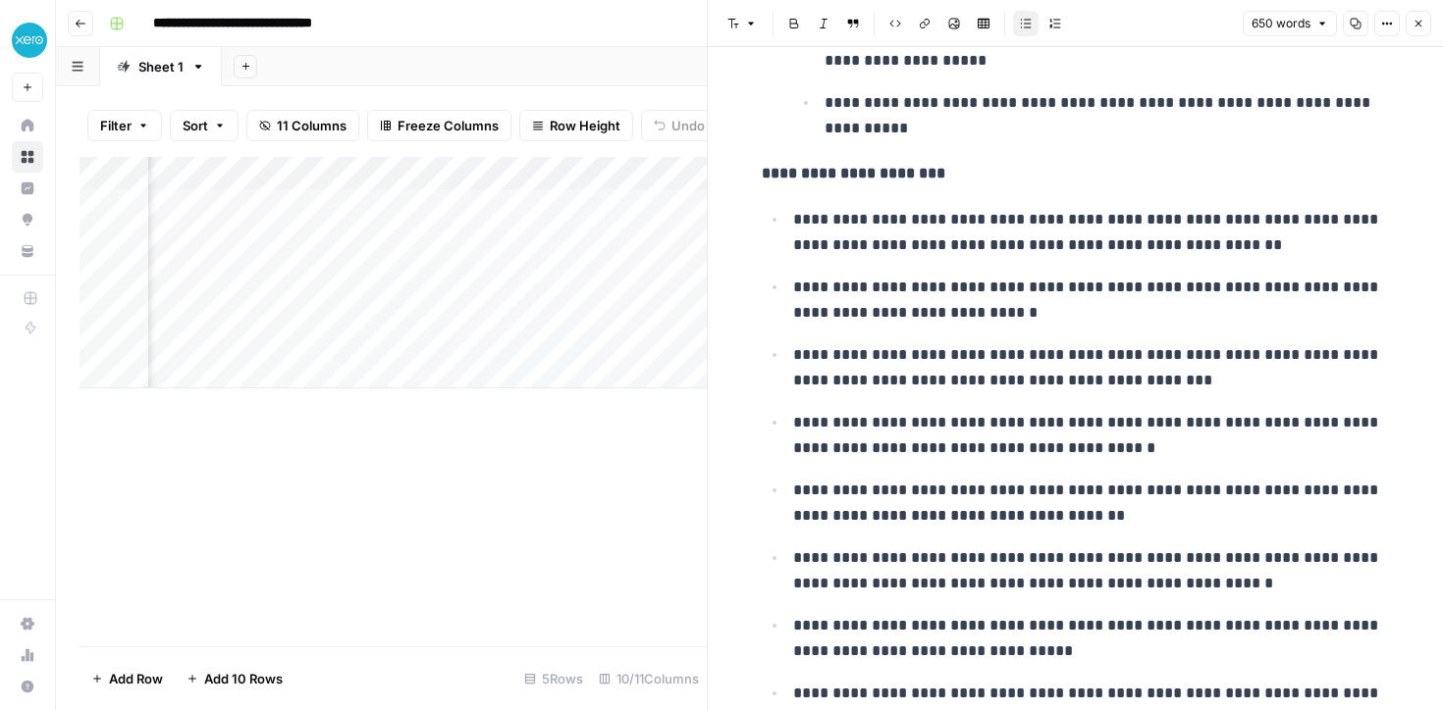
scroll to position [2391, 0]
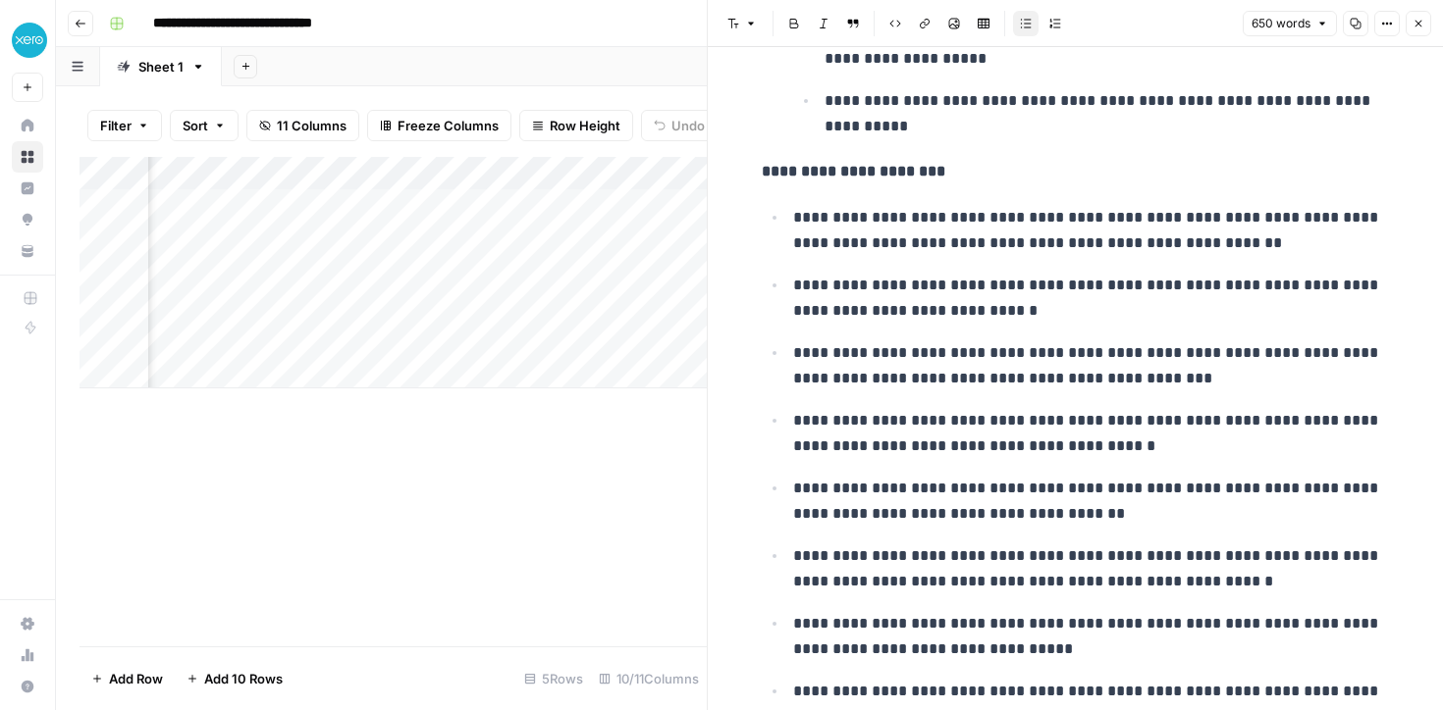
click at [615, 473] on div "Add Column" at bounding box center [392, 402] width 627 height 490
click at [1422, 20] on icon "button" at bounding box center [1418, 24] width 12 height 12
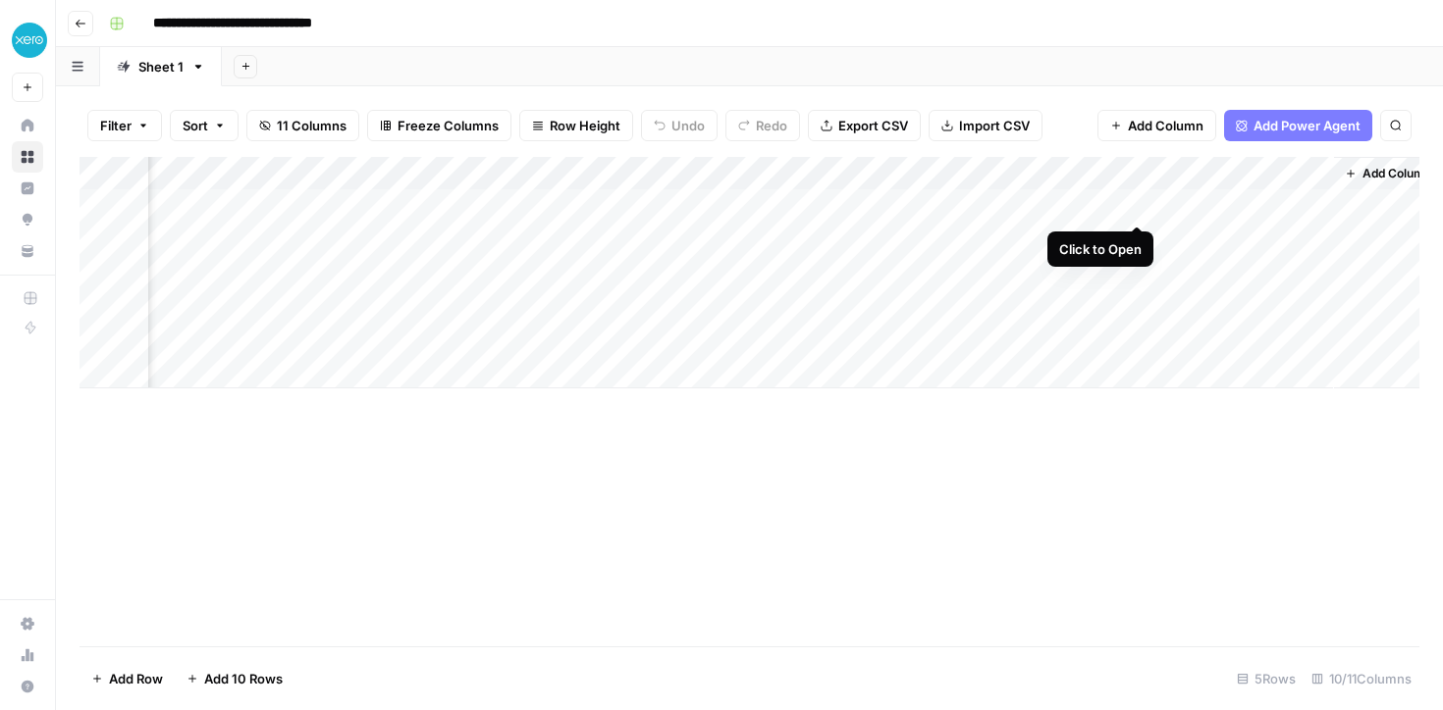
click at [1133, 201] on div "Add Column" at bounding box center [749, 273] width 1340 height 232
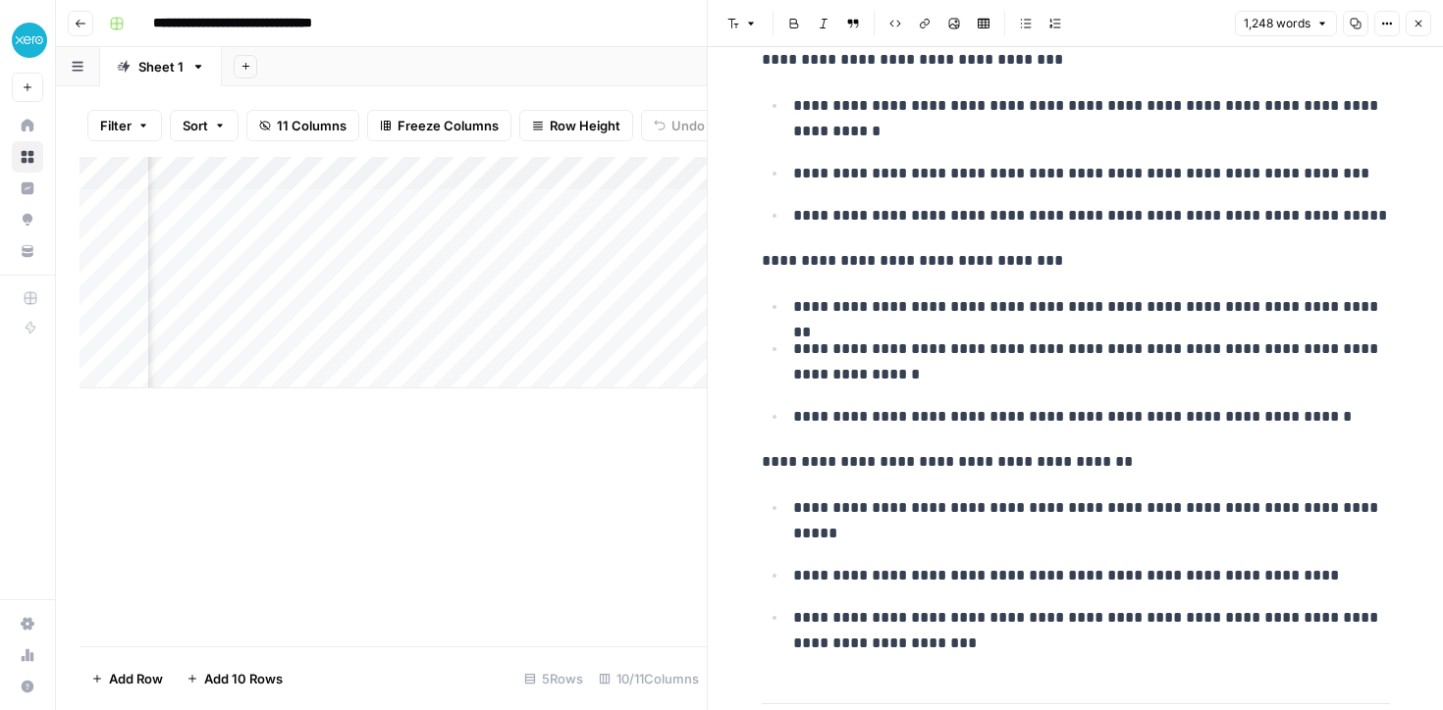
scroll to position [2420, 0]
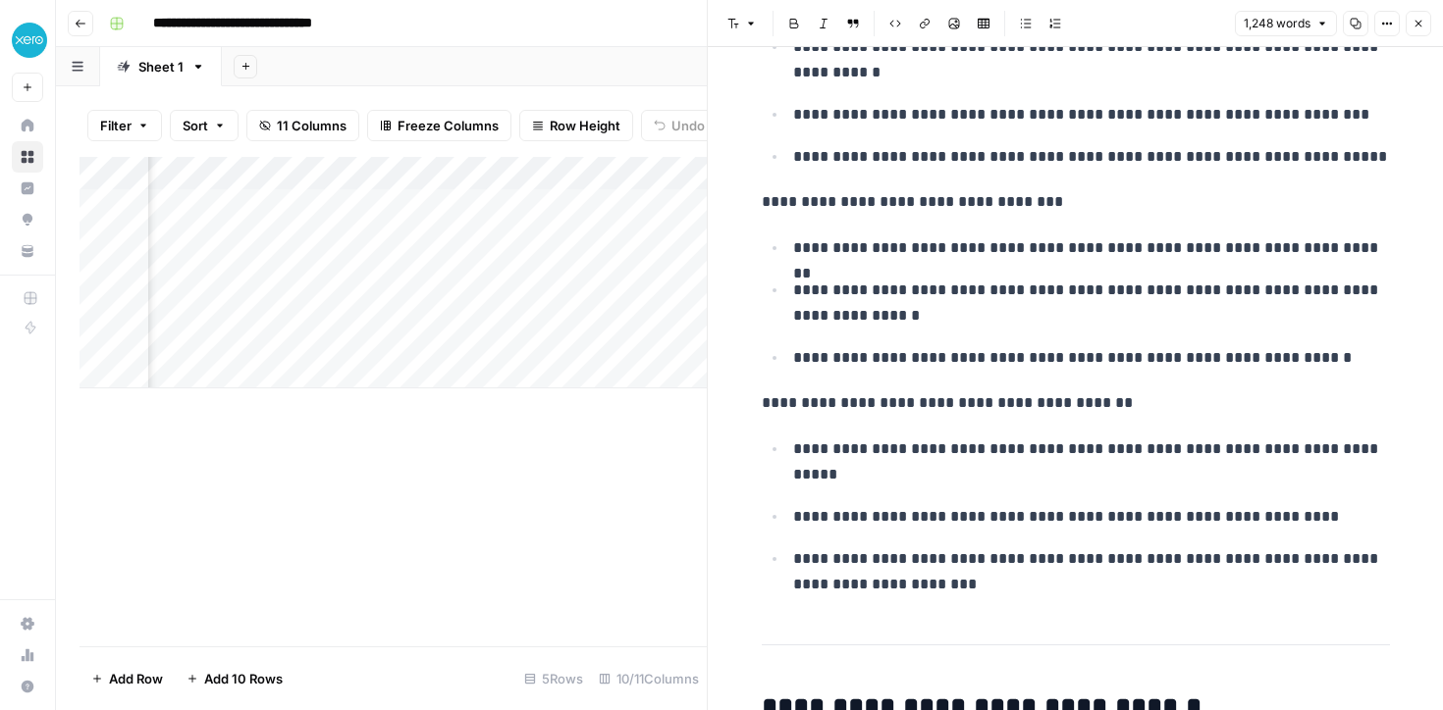
click at [1417, 21] on icon "button" at bounding box center [1418, 24] width 12 height 12
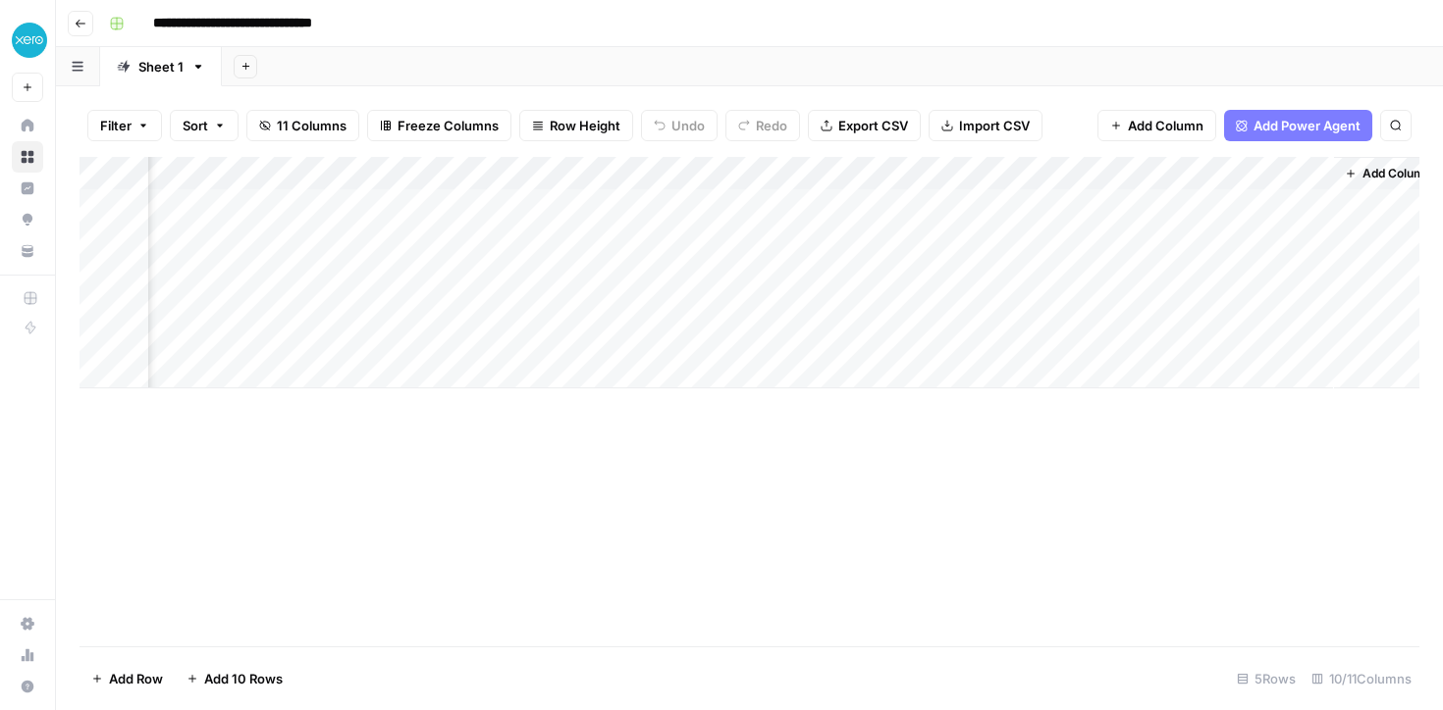
scroll to position [0, 1001]
click at [1258, 135] on button "Add Power Agent" at bounding box center [1298, 125] width 148 height 31
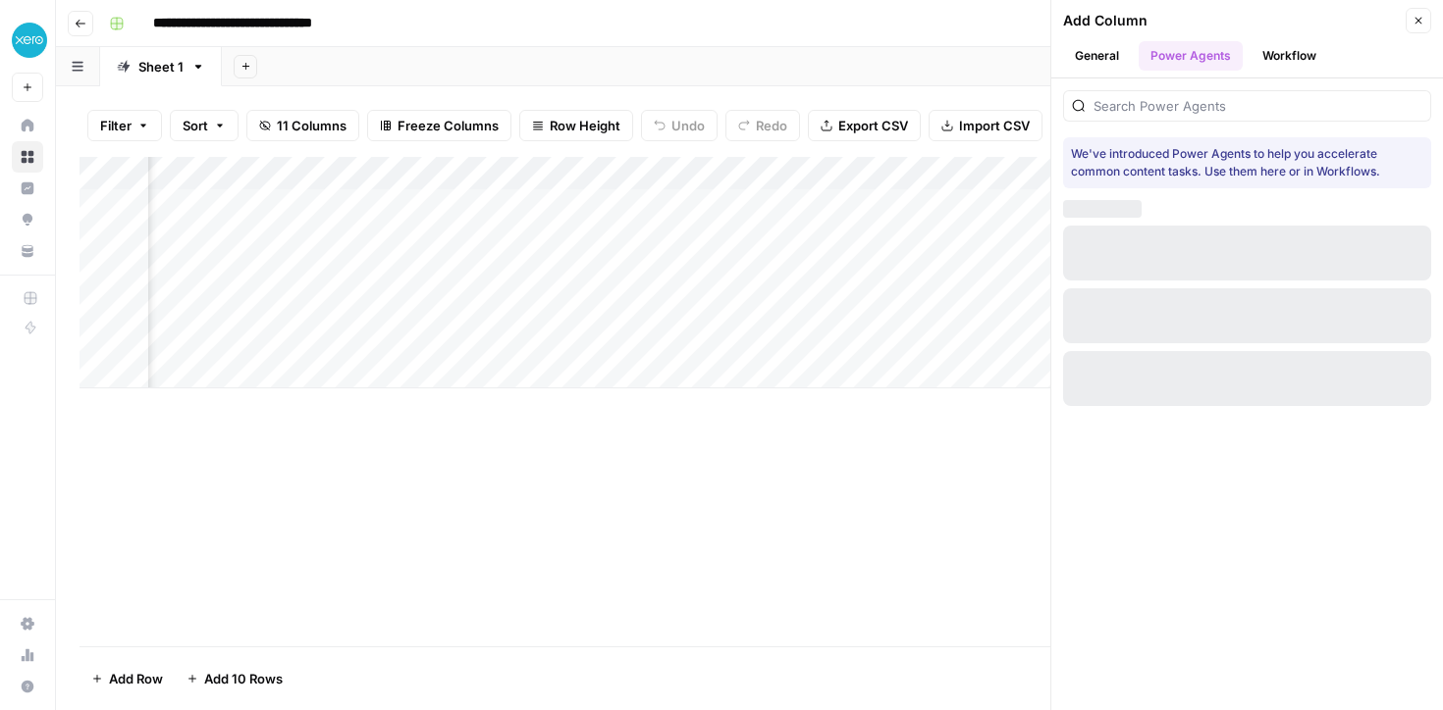
click at [1317, 54] on button "Workflow" at bounding box center [1289, 55] width 78 height 29
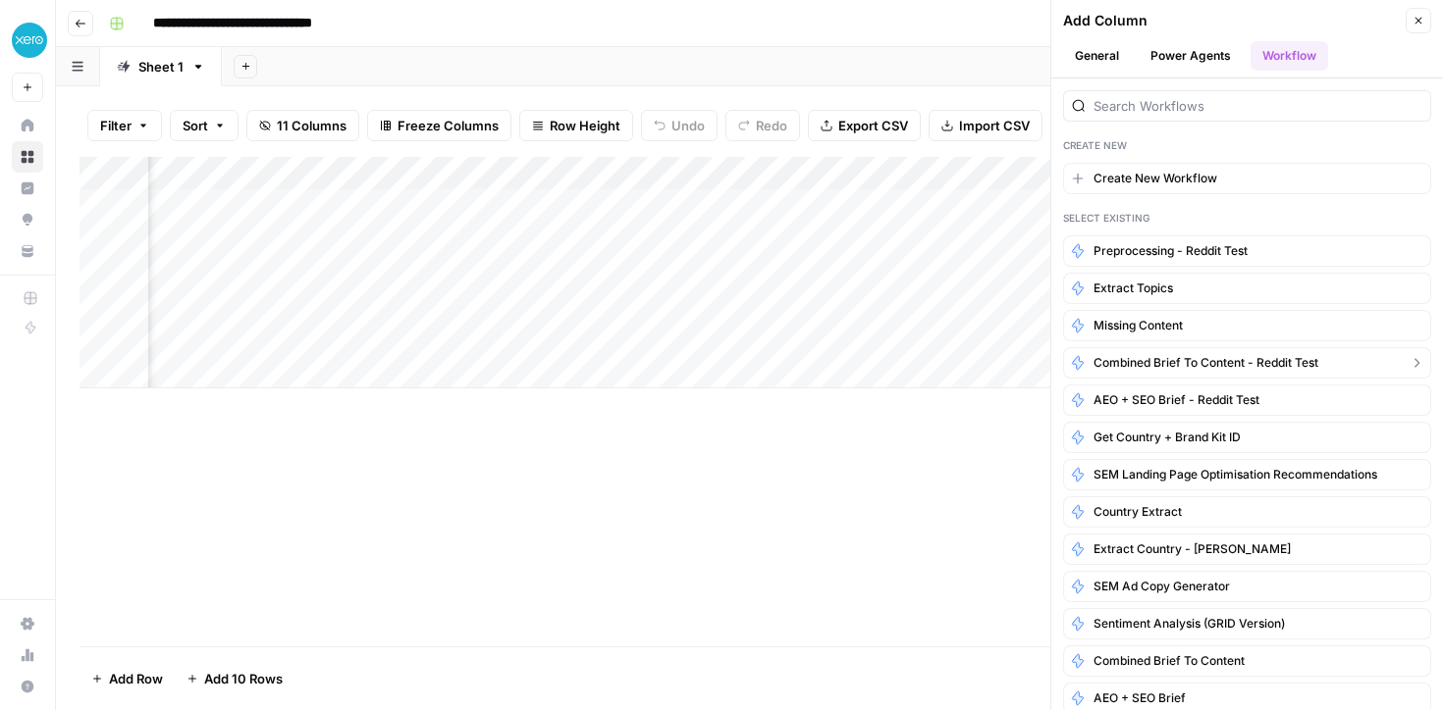
click at [1127, 363] on span "Combined Brief to Content - Reddit Test" at bounding box center [1205, 363] width 225 height 18
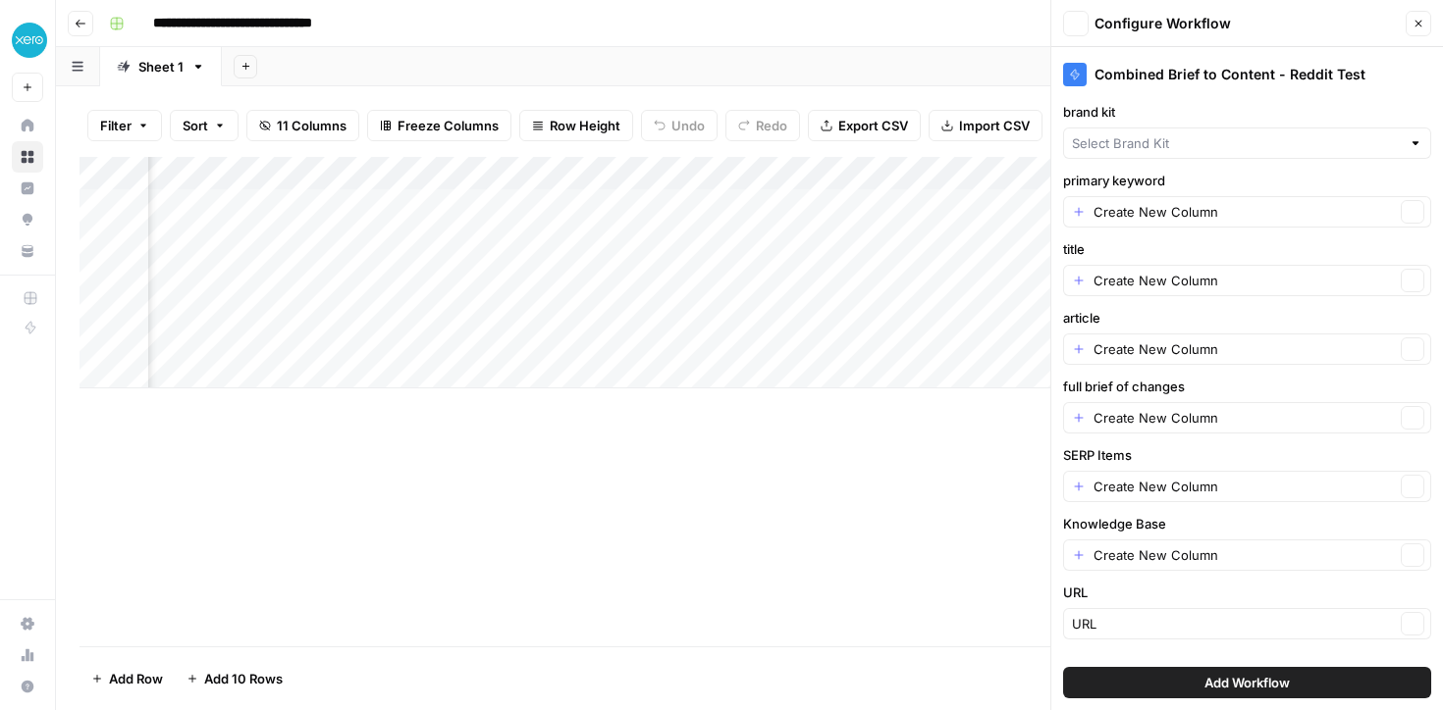
type input "Xero Reddit"
click at [1127, 212] on input "primary keyword" at bounding box center [1243, 212] width 301 height 20
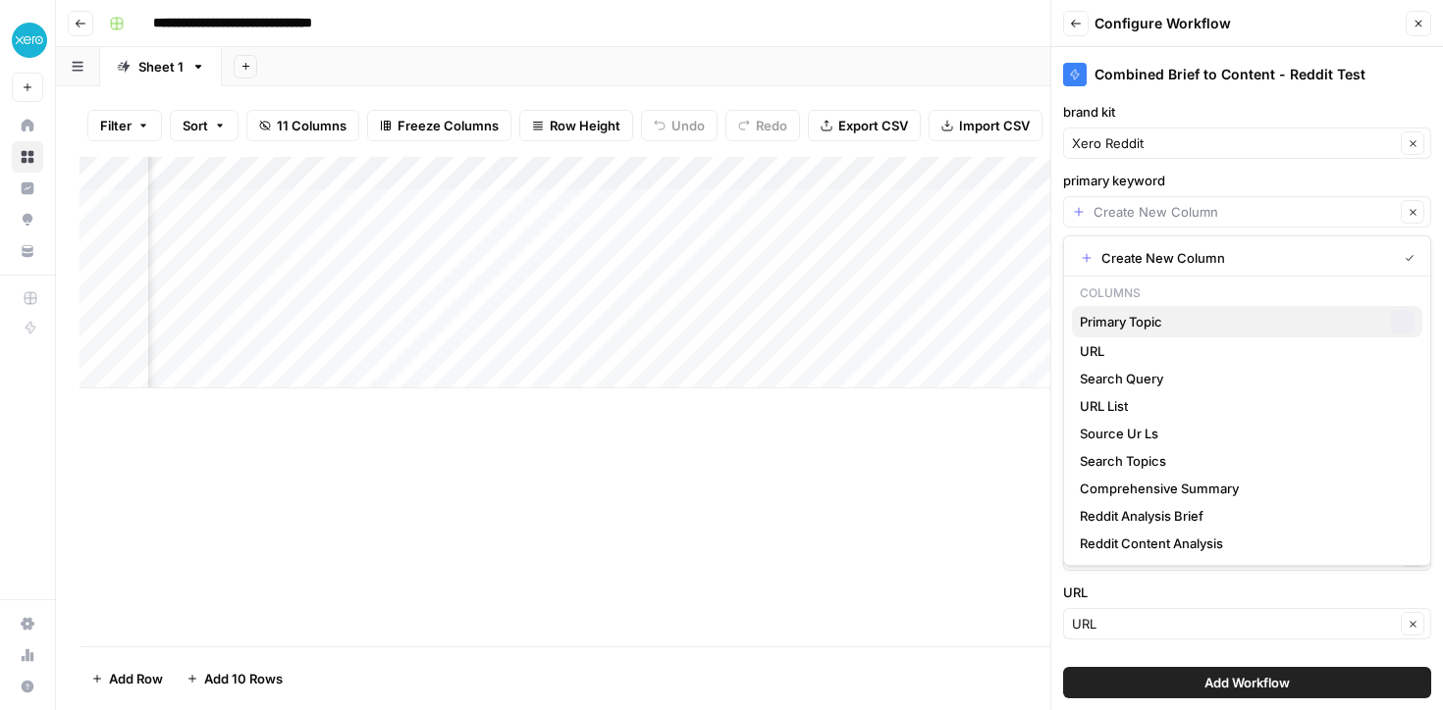
click at [1125, 323] on span "Primary Topic" at bounding box center [1230, 322] width 303 height 20
type input "Primary Topic"
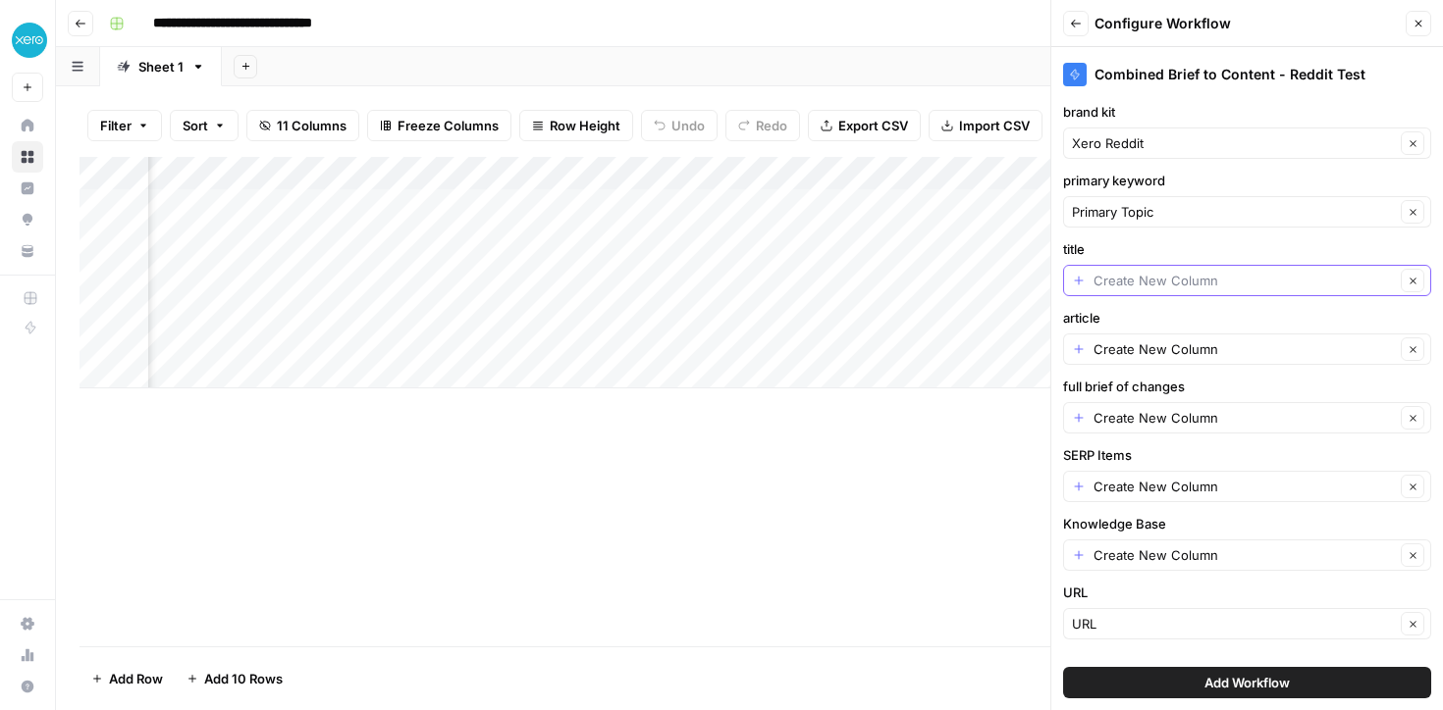
click at [1123, 289] on input "title" at bounding box center [1243, 281] width 301 height 20
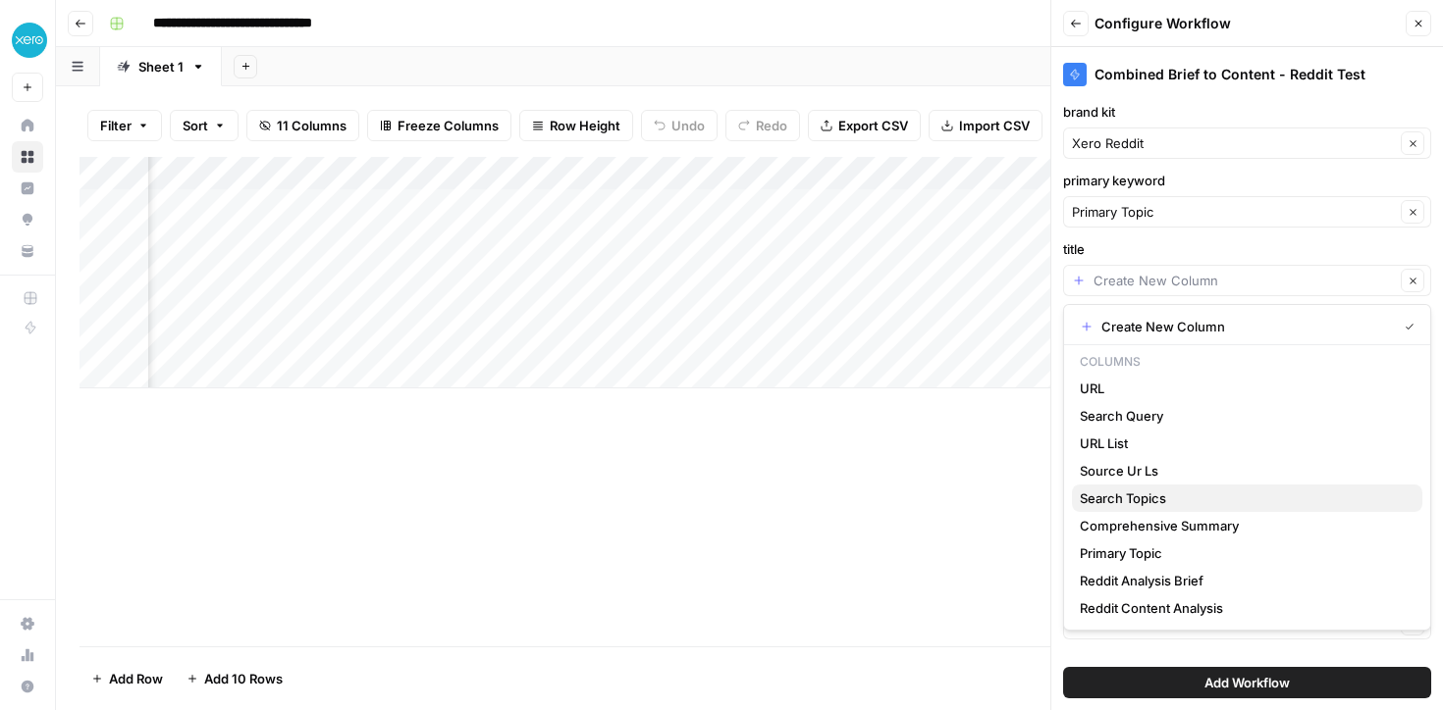
click at [1130, 502] on span "Search Topics" at bounding box center [1242, 499] width 327 height 20
type input "Search Topics"
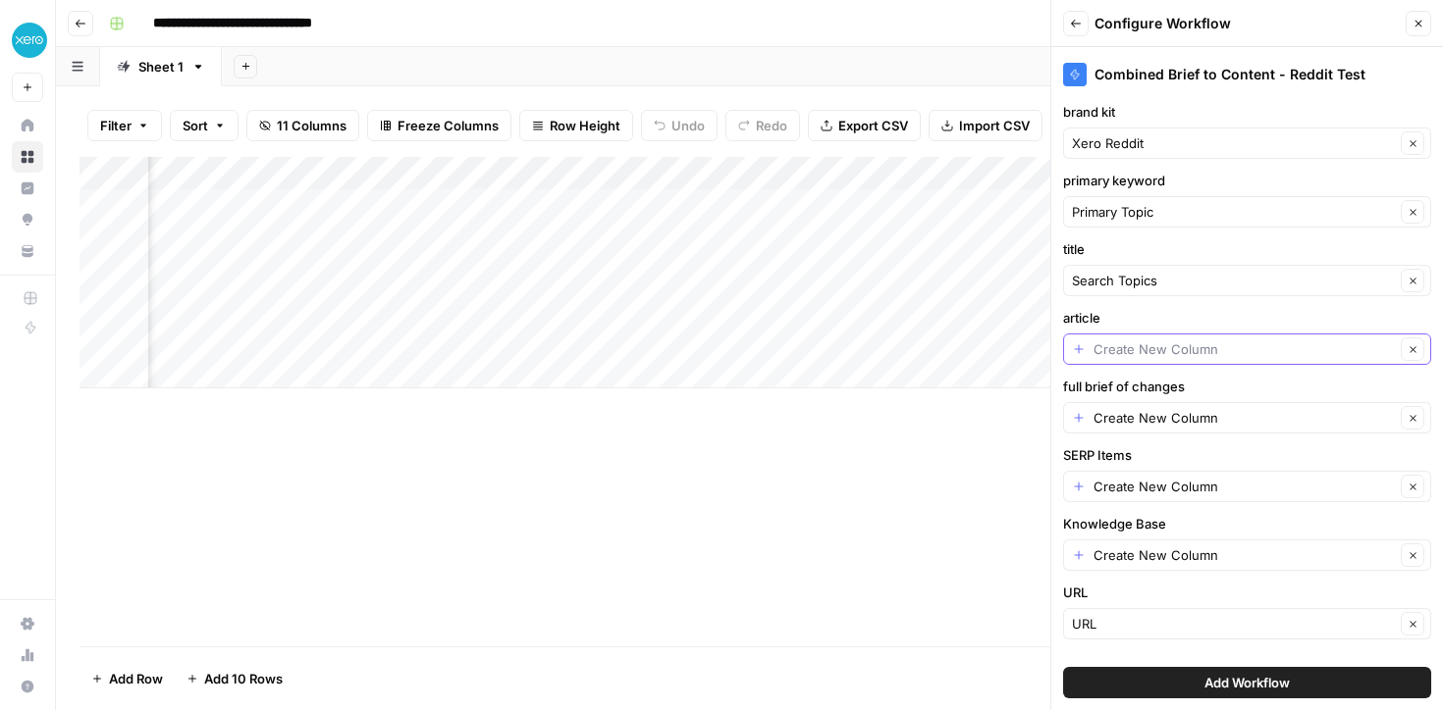
click at [1120, 342] on input "article" at bounding box center [1243, 350] width 301 height 20
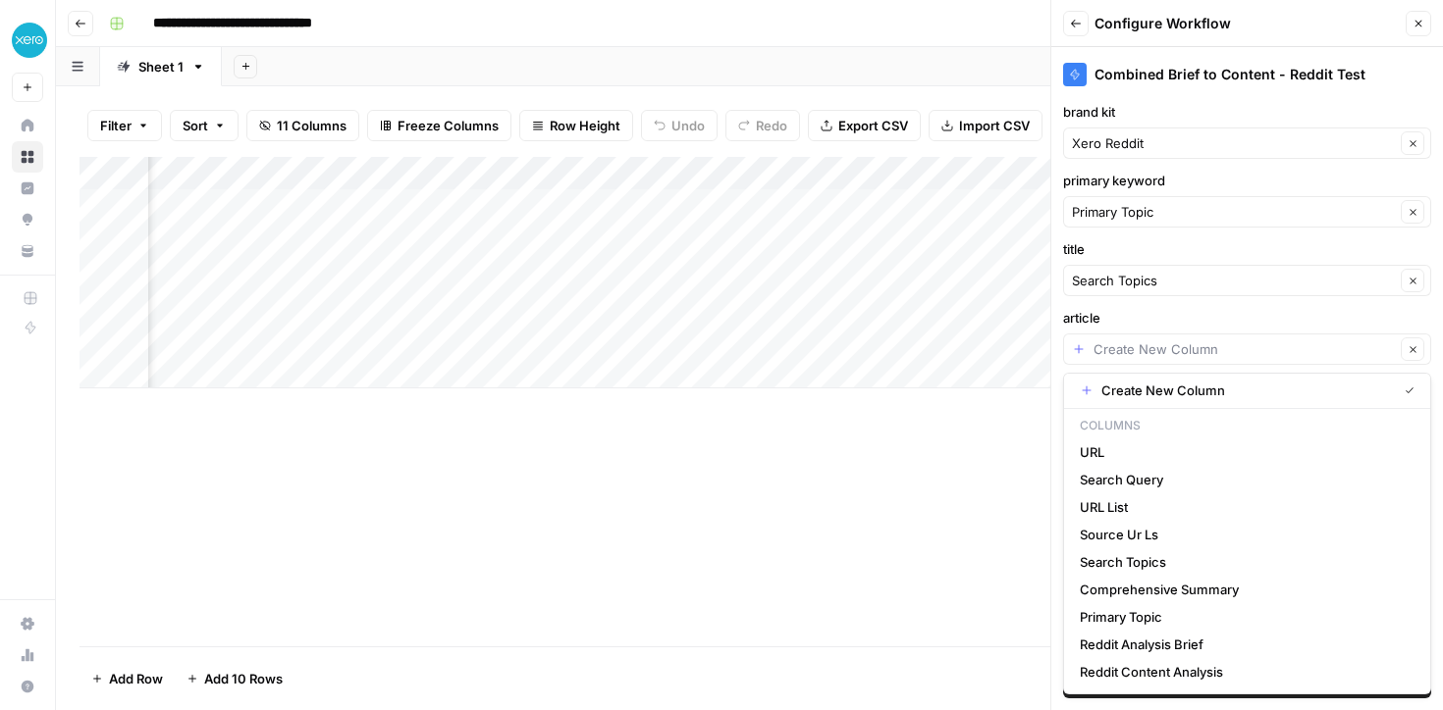
scroll to position [0, 1285]
click at [1133, 642] on span "Reddit Analysis Brief" at bounding box center [1242, 645] width 327 height 20
type input "Reddit Analysis Brief"
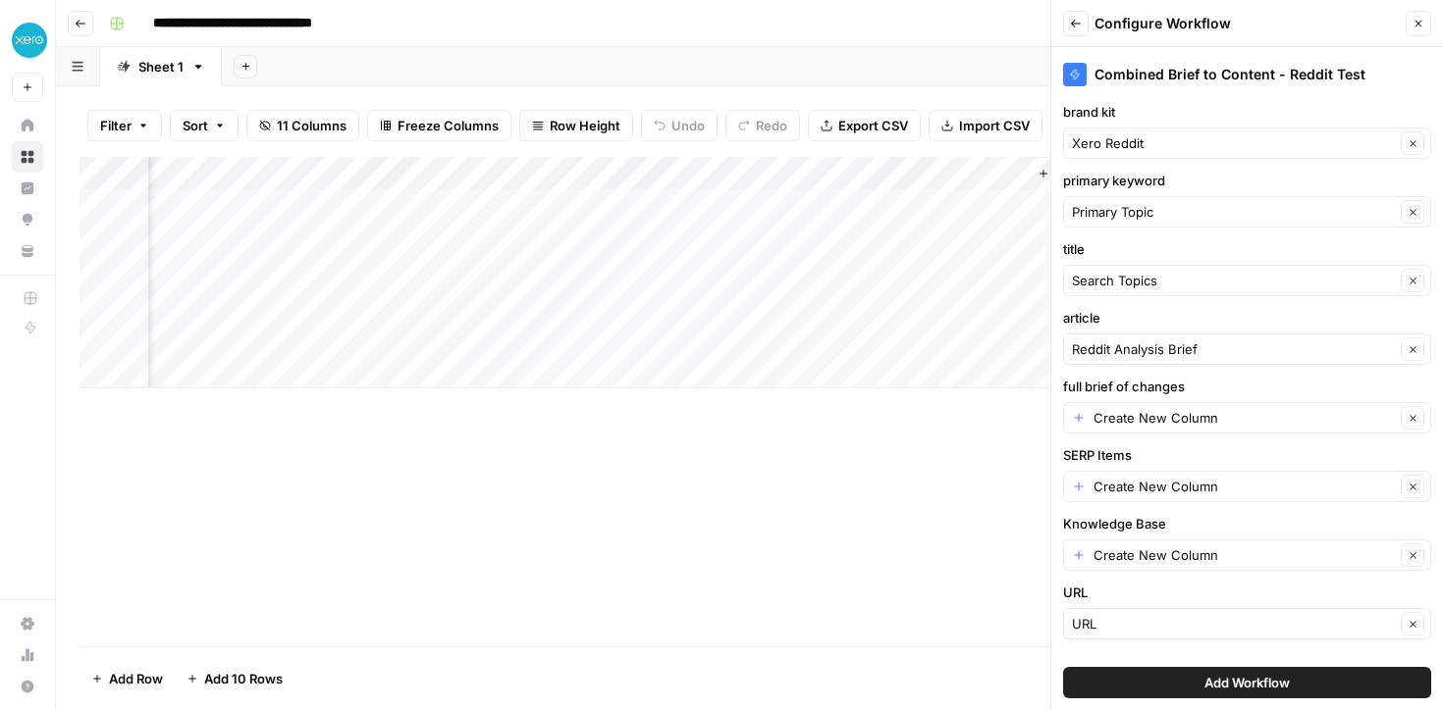
click at [1108, 335] on div "Reddit Analysis Brief Clear" at bounding box center [1247, 349] width 368 height 31
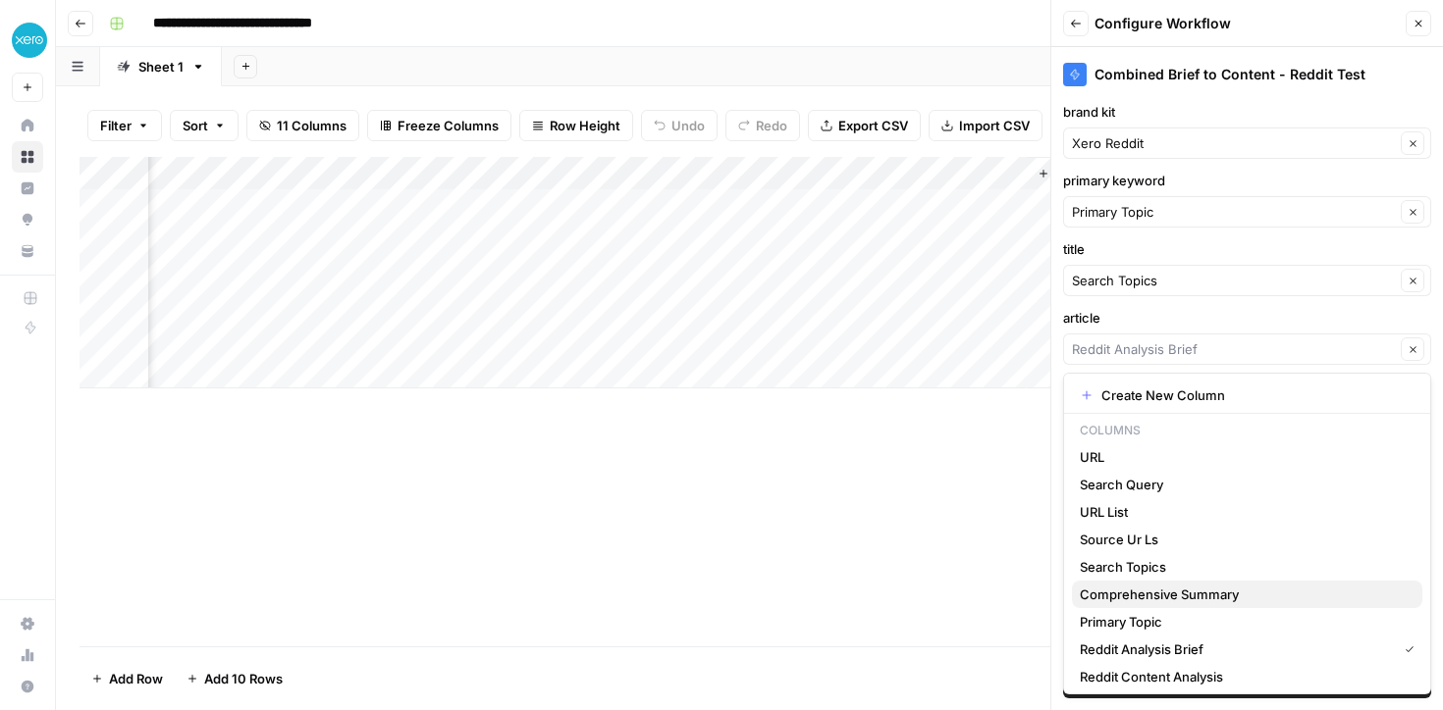
scroll to position [5, 0]
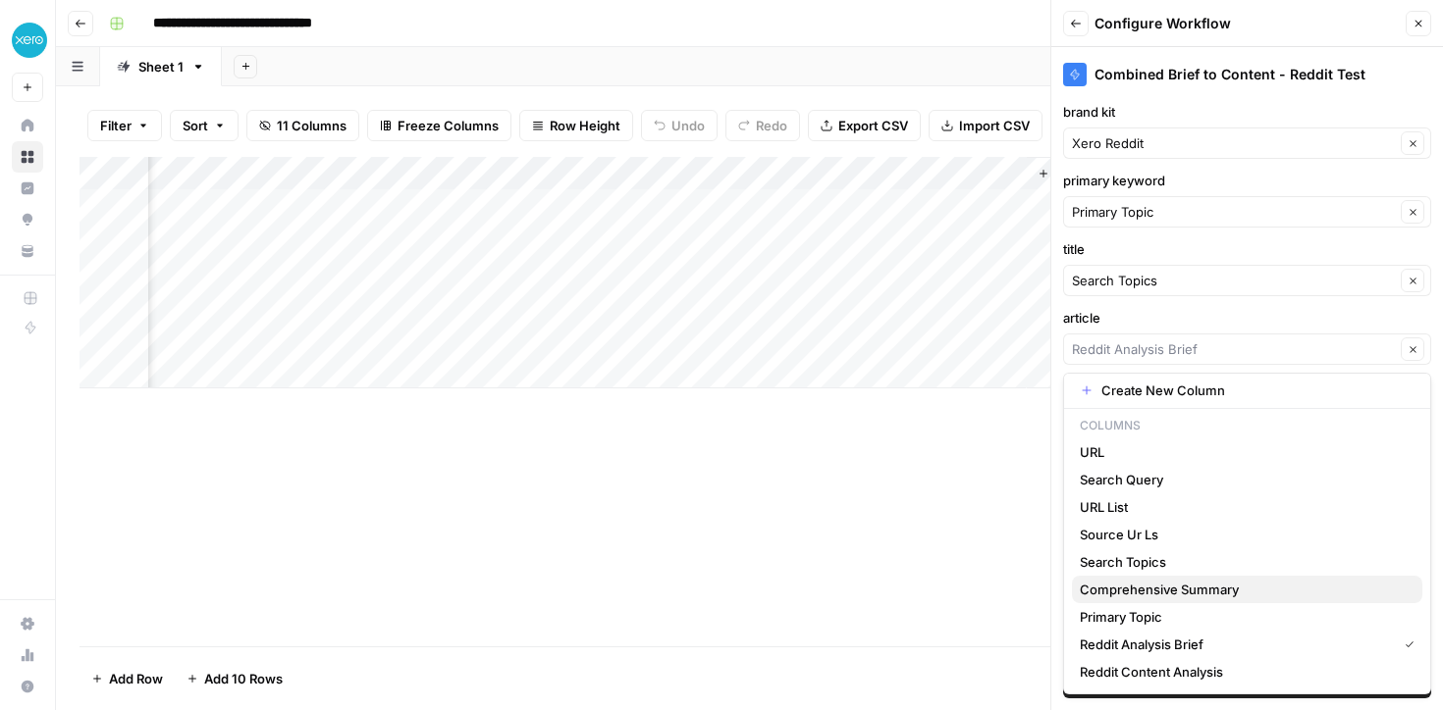
click at [1119, 591] on span "Comprehensive Summary" at bounding box center [1242, 590] width 327 height 20
type input "Comprehensive Summary"
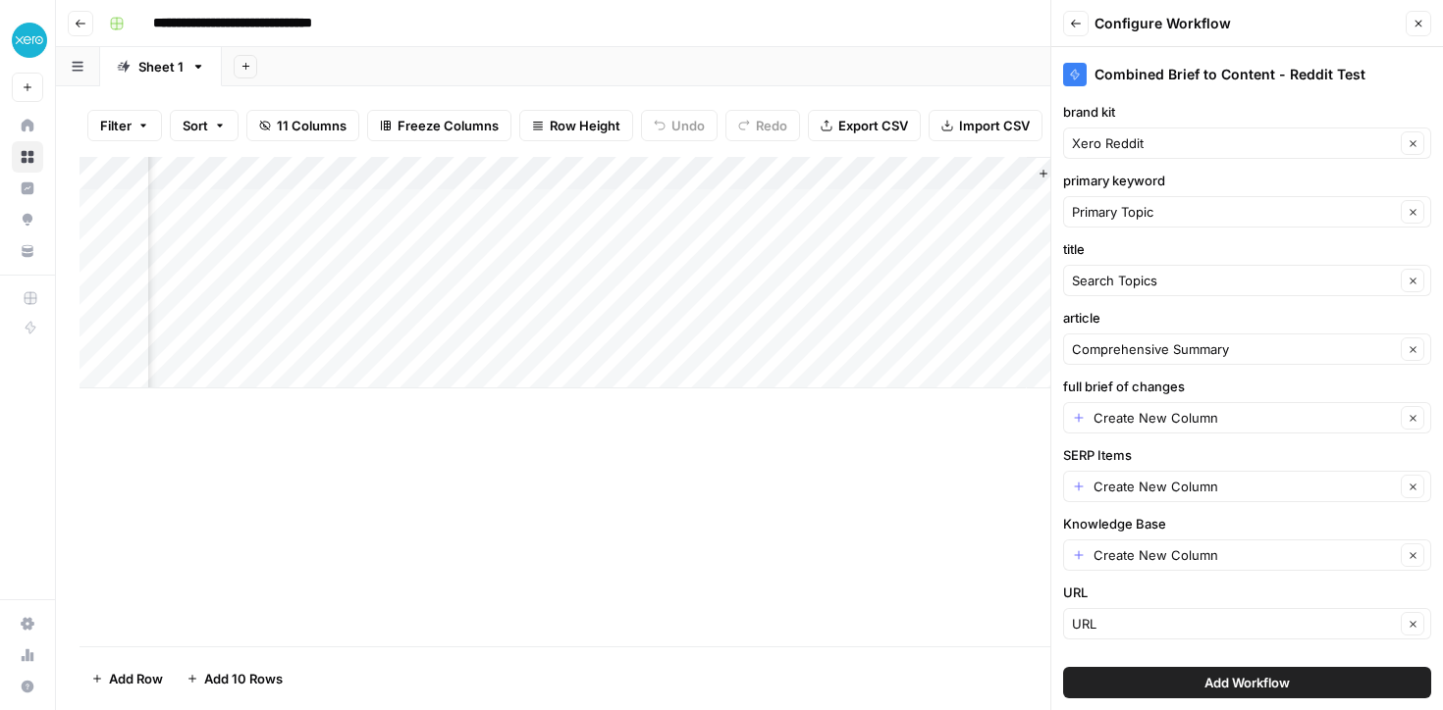
click at [1131, 676] on button "Add Workflow" at bounding box center [1247, 682] width 368 height 31
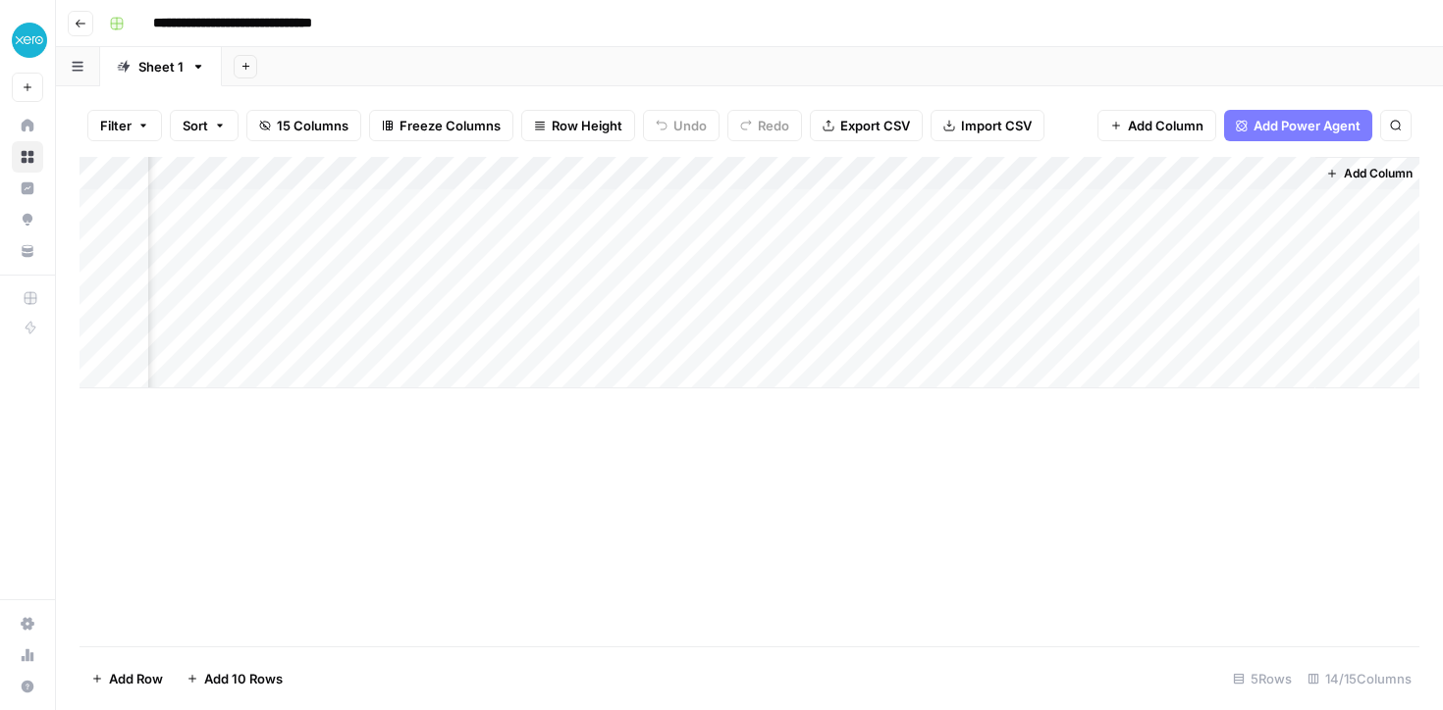
scroll to position [0, 2184]
click at [1135, 202] on div "Add Column" at bounding box center [749, 273] width 1340 height 232
click at [1274, 174] on div "Add Column" at bounding box center [749, 273] width 1340 height 232
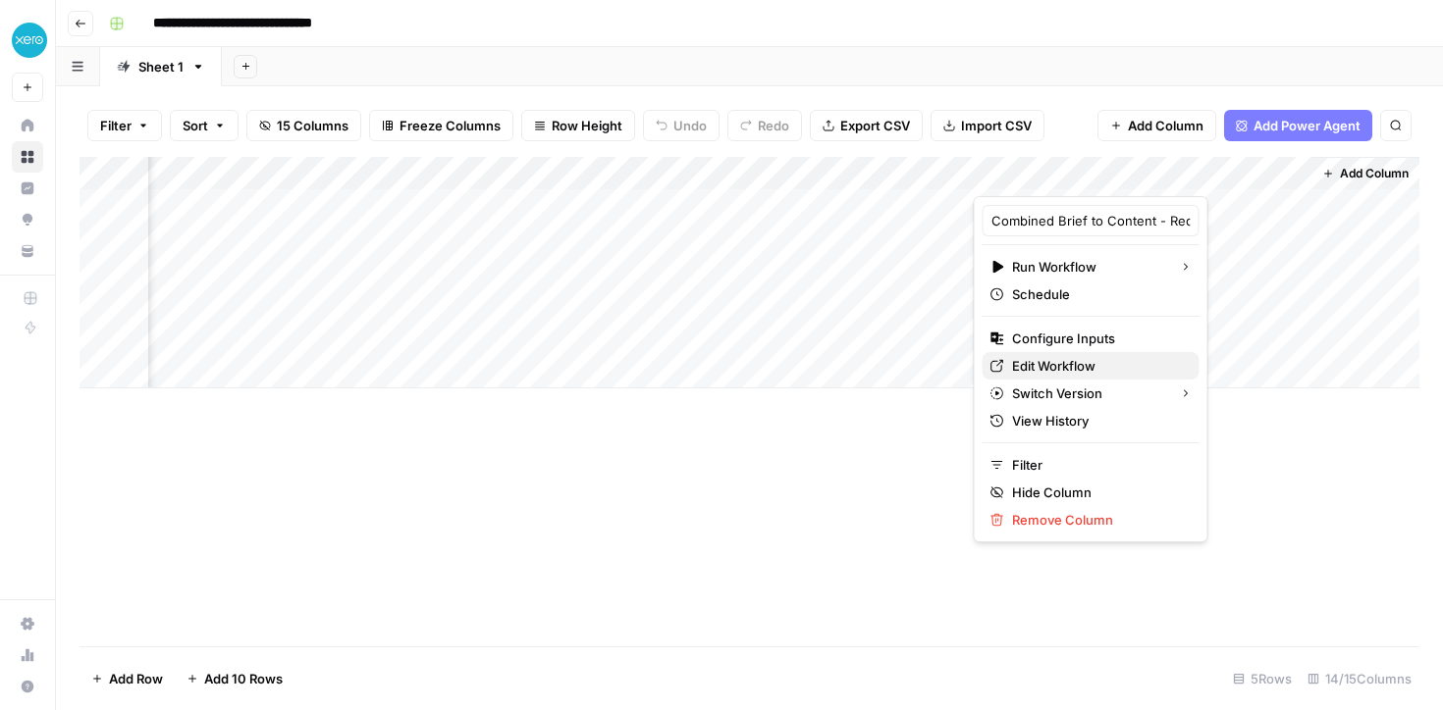
click at [1036, 367] on span "Edit Workflow" at bounding box center [1098, 366] width 172 height 20
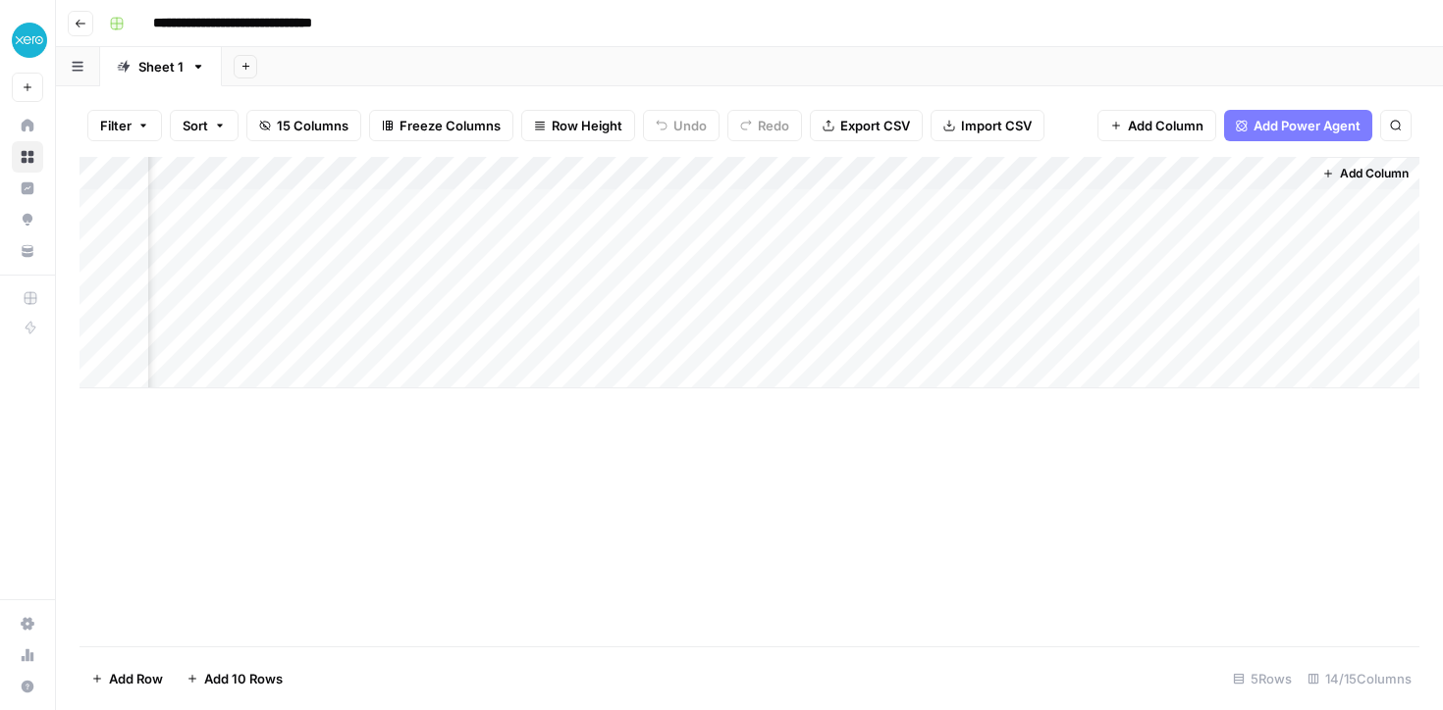
click at [826, 195] on div "Add Column" at bounding box center [749, 273] width 1340 height 232
click at [811, 211] on div "Add Column" at bounding box center [749, 273] width 1340 height 232
click at [1278, 174] on div "Add Column" at bounding box center [749, 273] width 1340 height 232
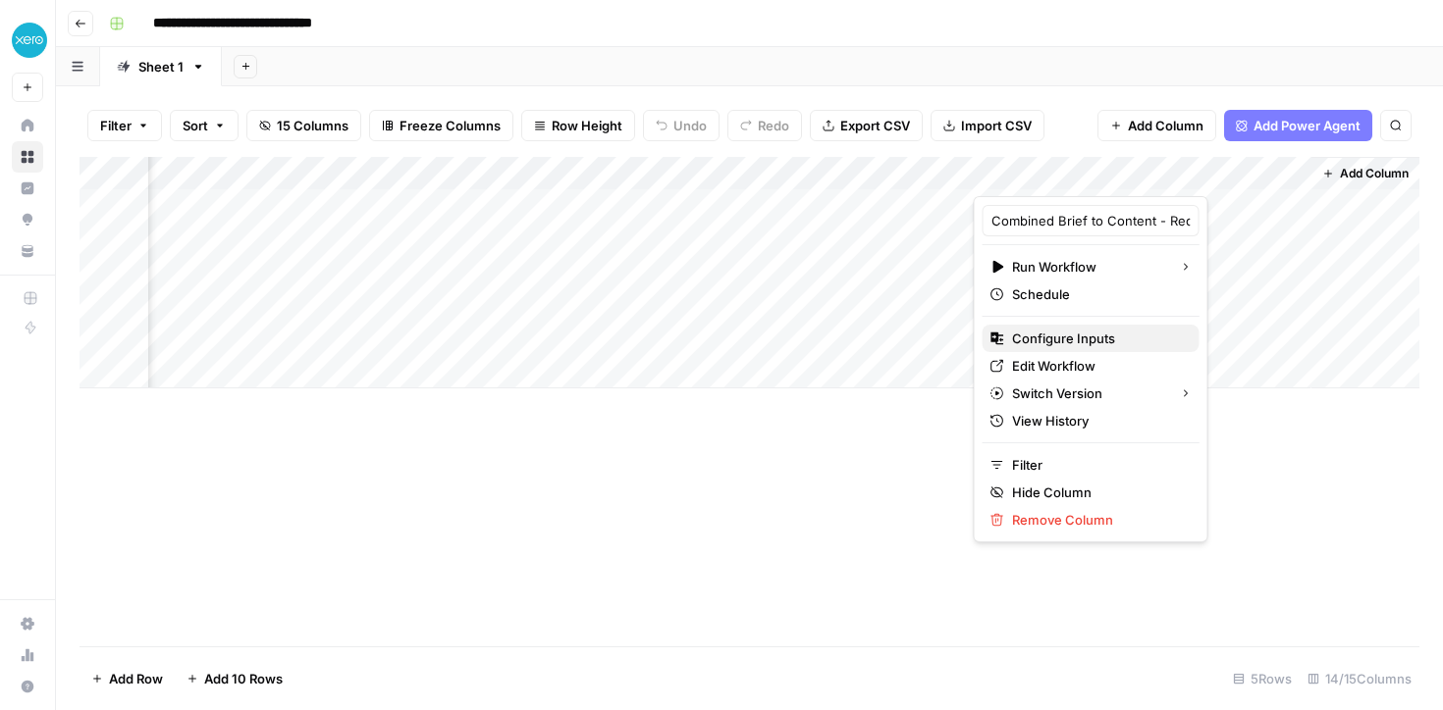
click at [1047, 340] on span "Configure Inputs" at bounding box center [1098, 339] width 172 height 20
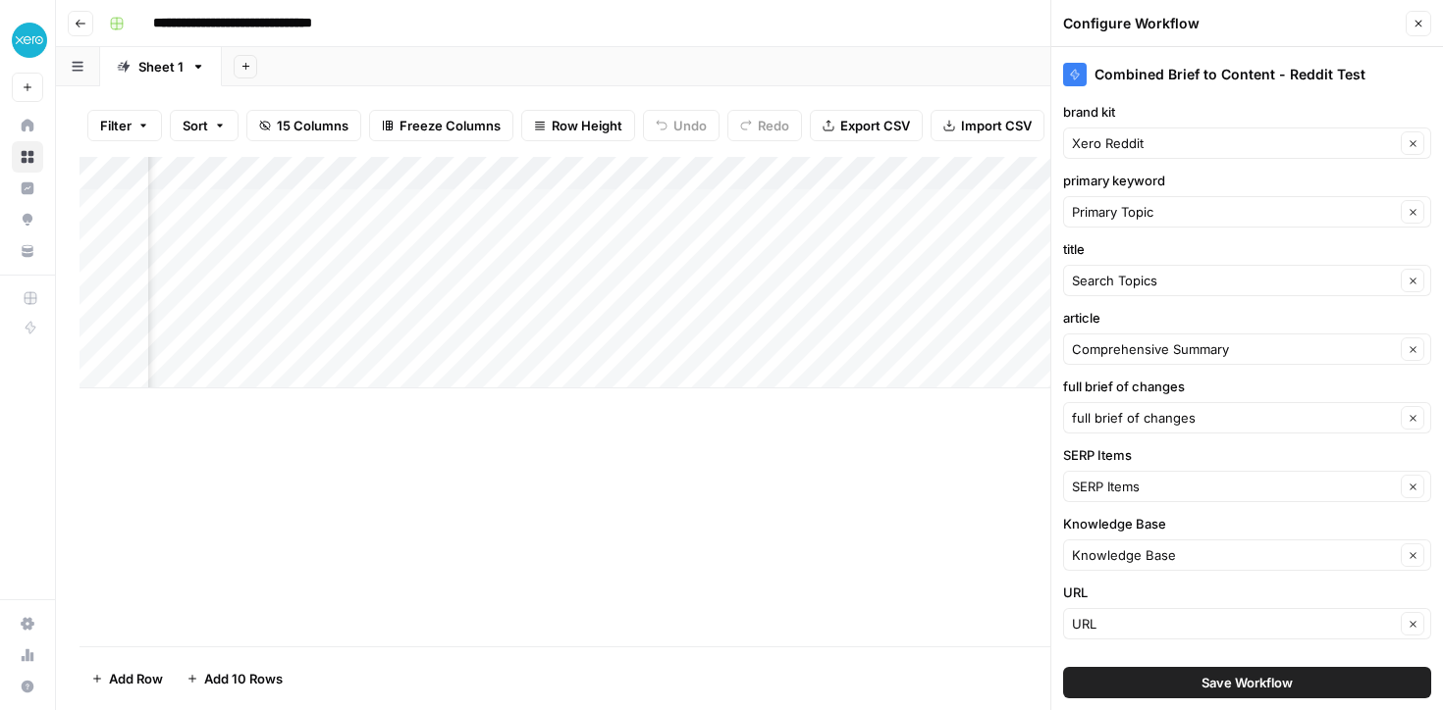
click at [1419, 18] on icon "button" at bounding box center [1418, 24] width 12 height 12
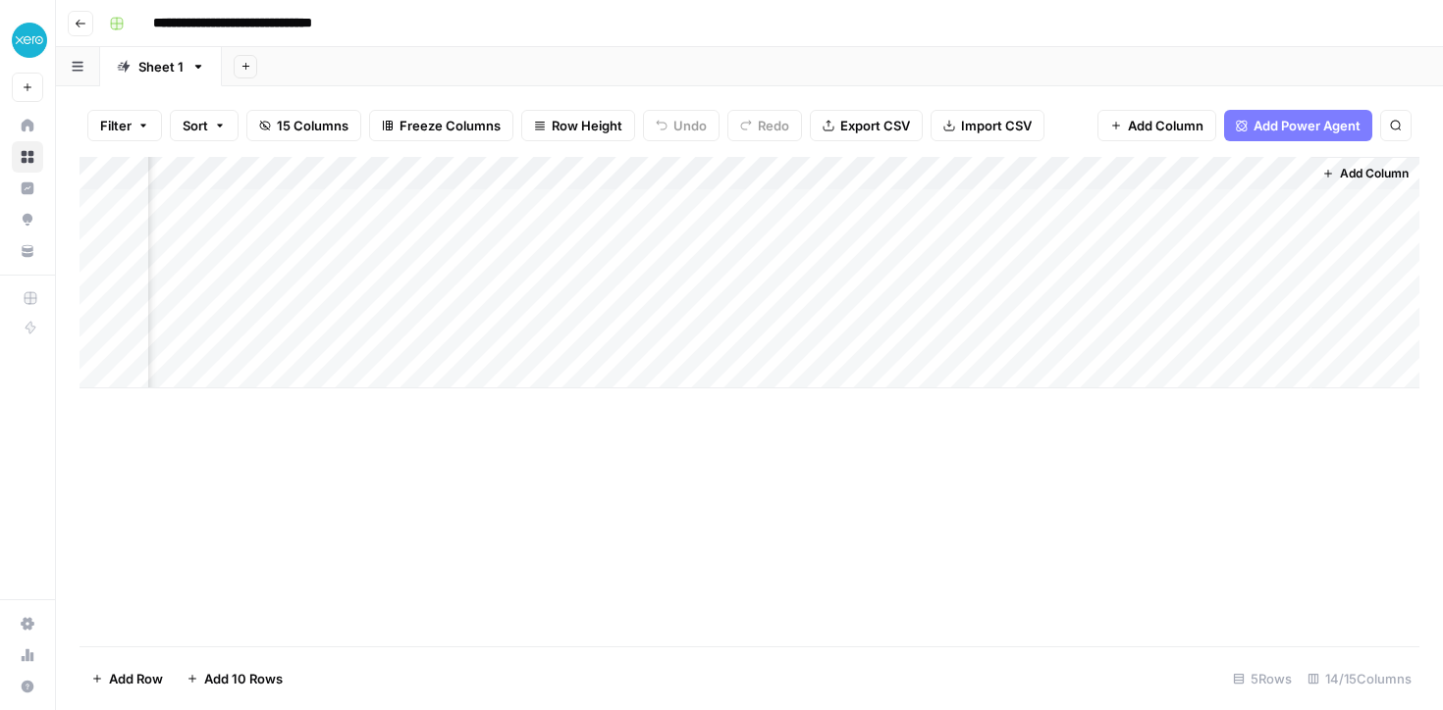
click at [1267, 176] on div "Add Column" at bounding box center [749, 273] width 1340 height 232
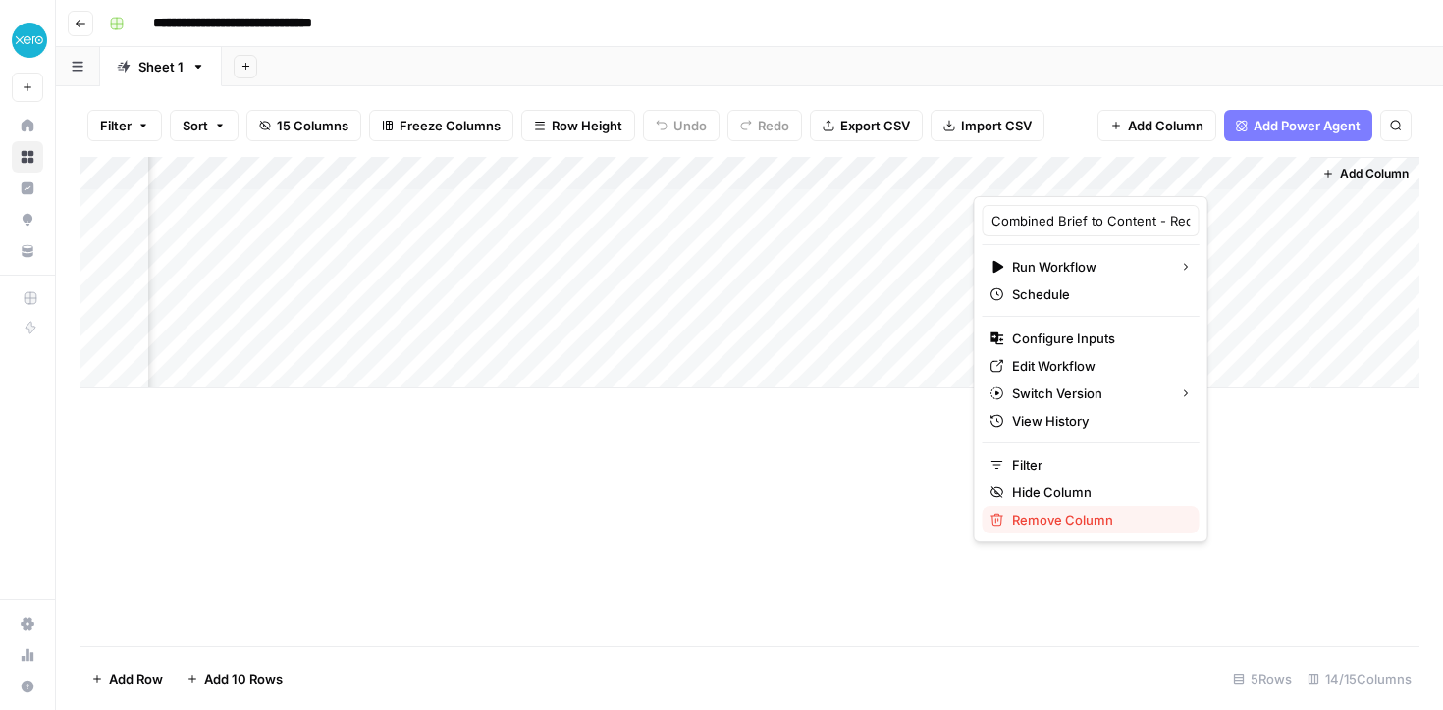
click at [1026, 514] on span "Remove Column" at bounding box center [1098, 520] width 172 height 20
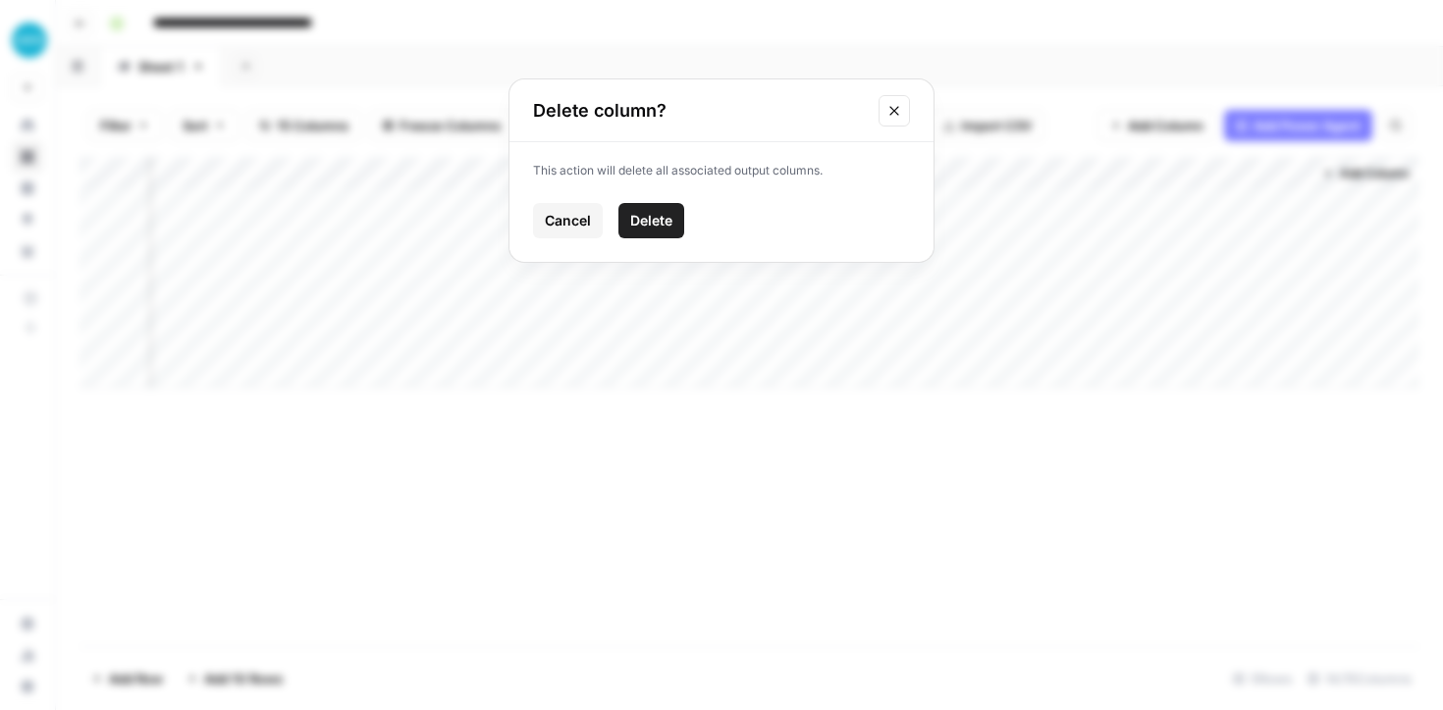
click at [657, 223] on span "Delete" at bounding box center [651, 221] width 42 height 20
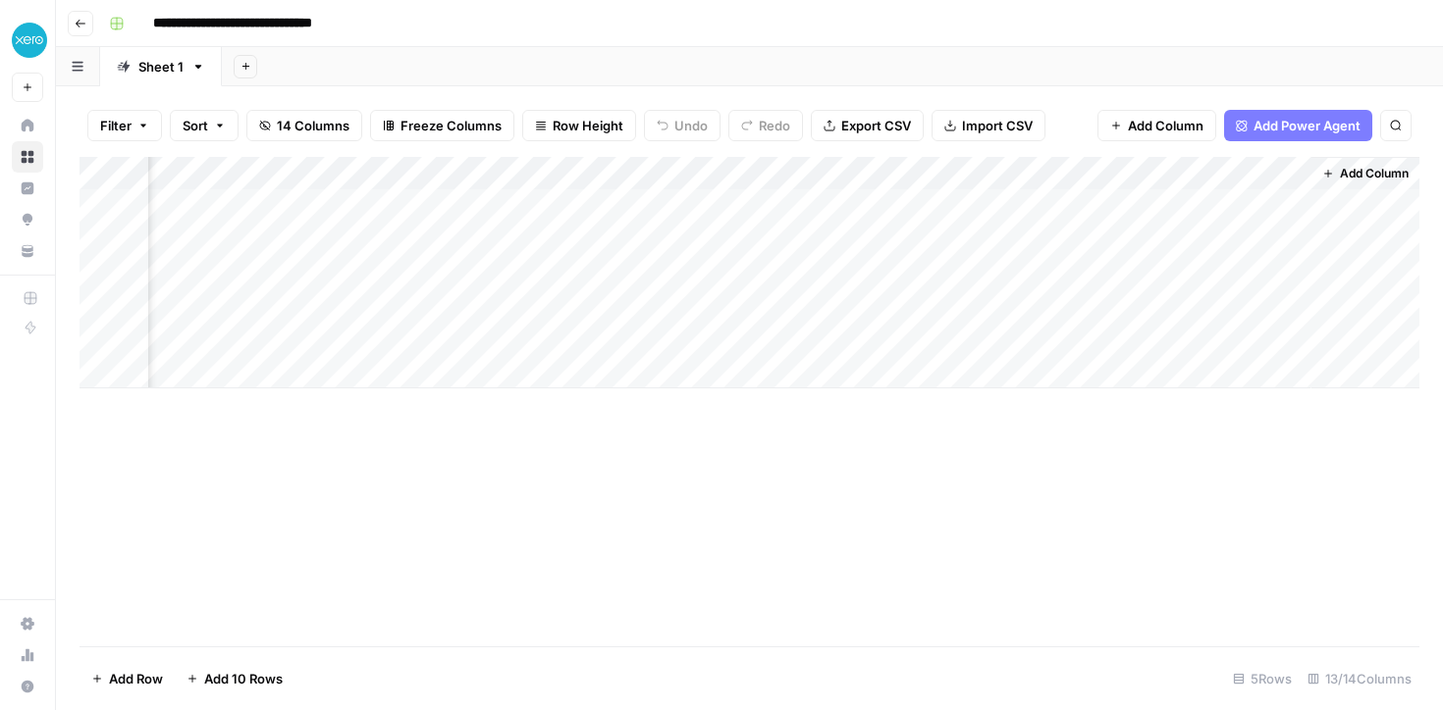
scroll to position [0, 1849]
click at [730, 174] on div "Add Column" at bounding box center [749, 273] width 1340 height 232
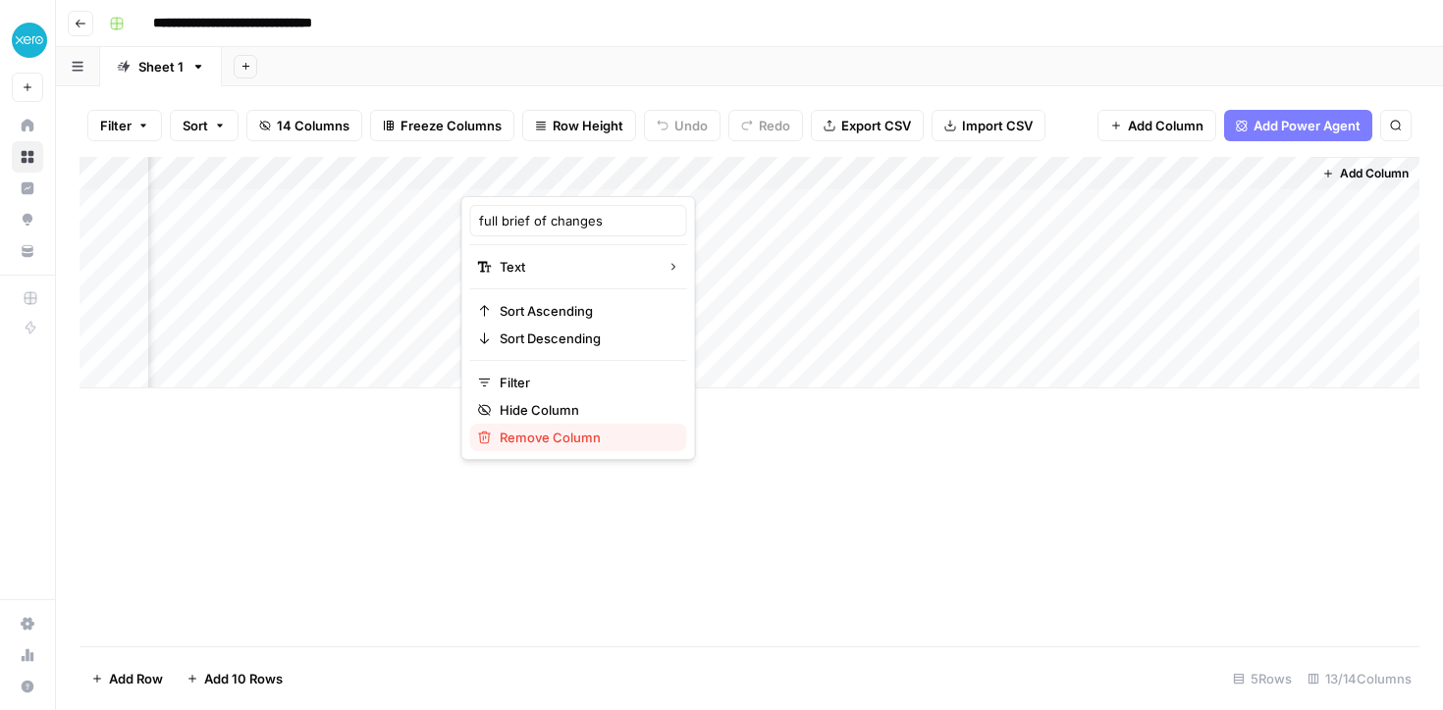
click at [537, 442] on span "Remove Column" at bounding box center [586, 438] width 172 height 20
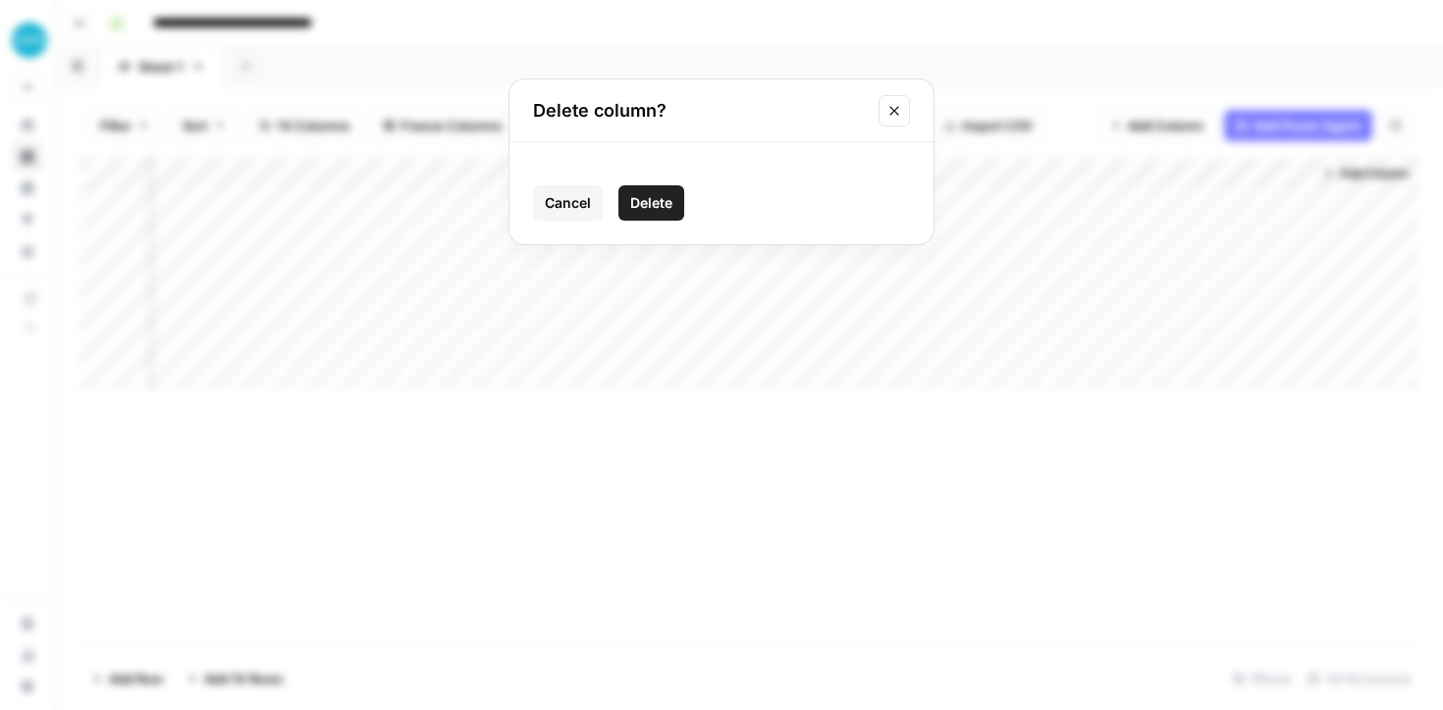
click at [658, 204] on span "Delete" at bounding box center [651, 203] width 42 height 20
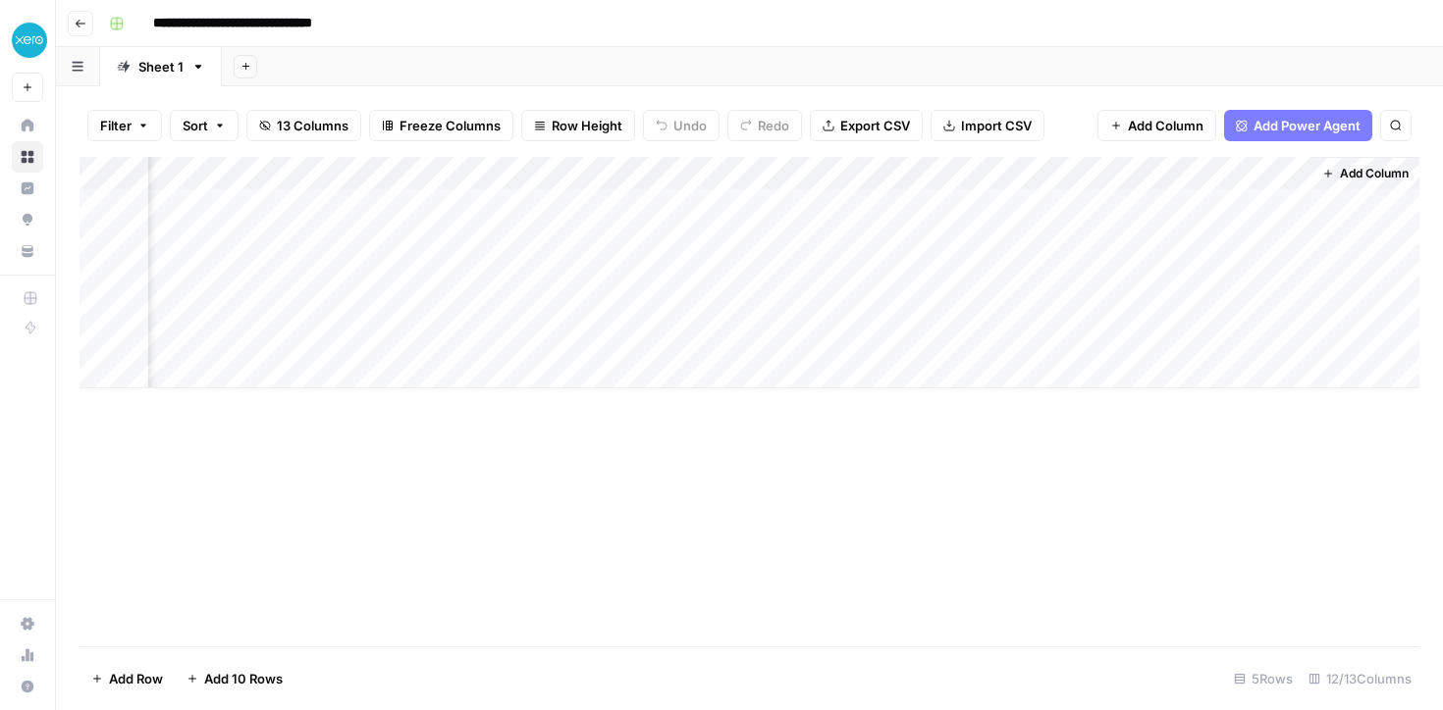
scroll to position [0, 1566]
click at [1015, 169] on div "Add Column" at bounding box center [749, 273] width 1340 height 232
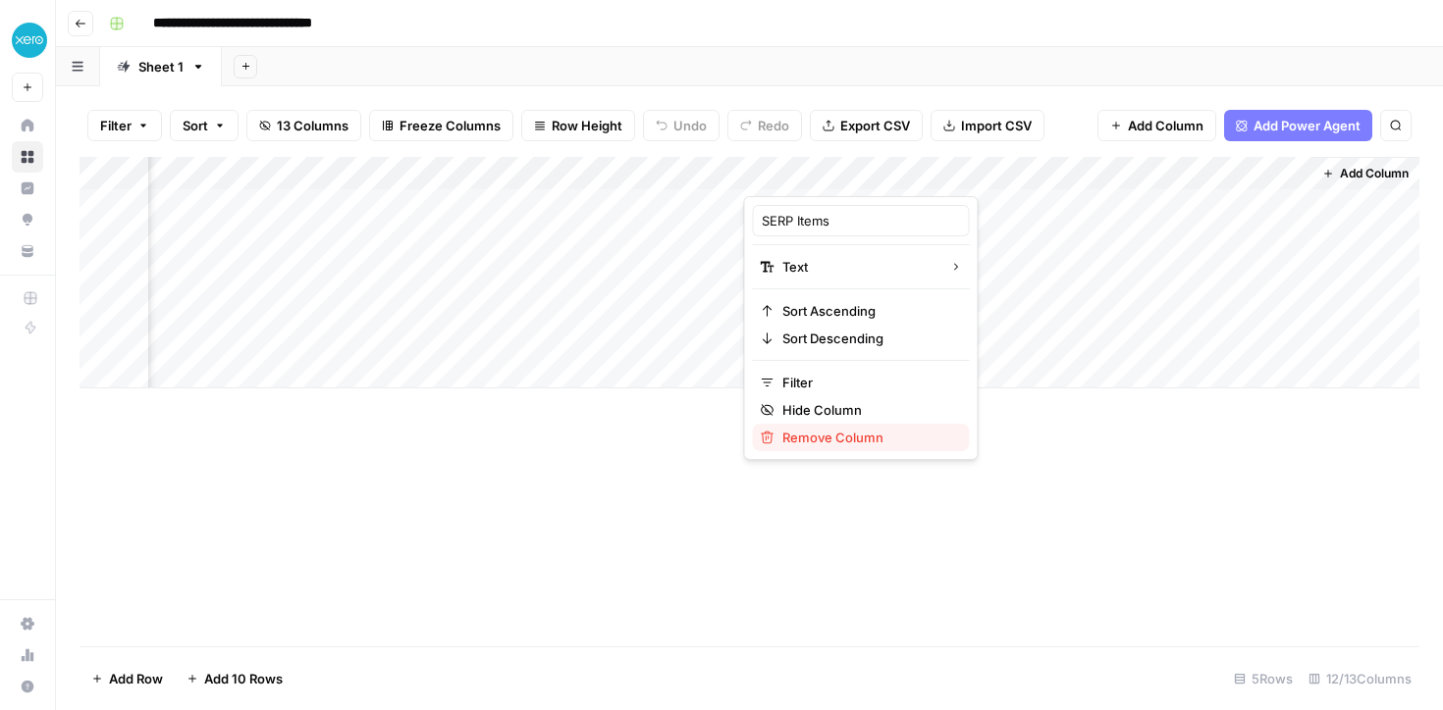
click at [818, 442] on span "Remove Column" at bounding box center [868, 438] width 172 height 20
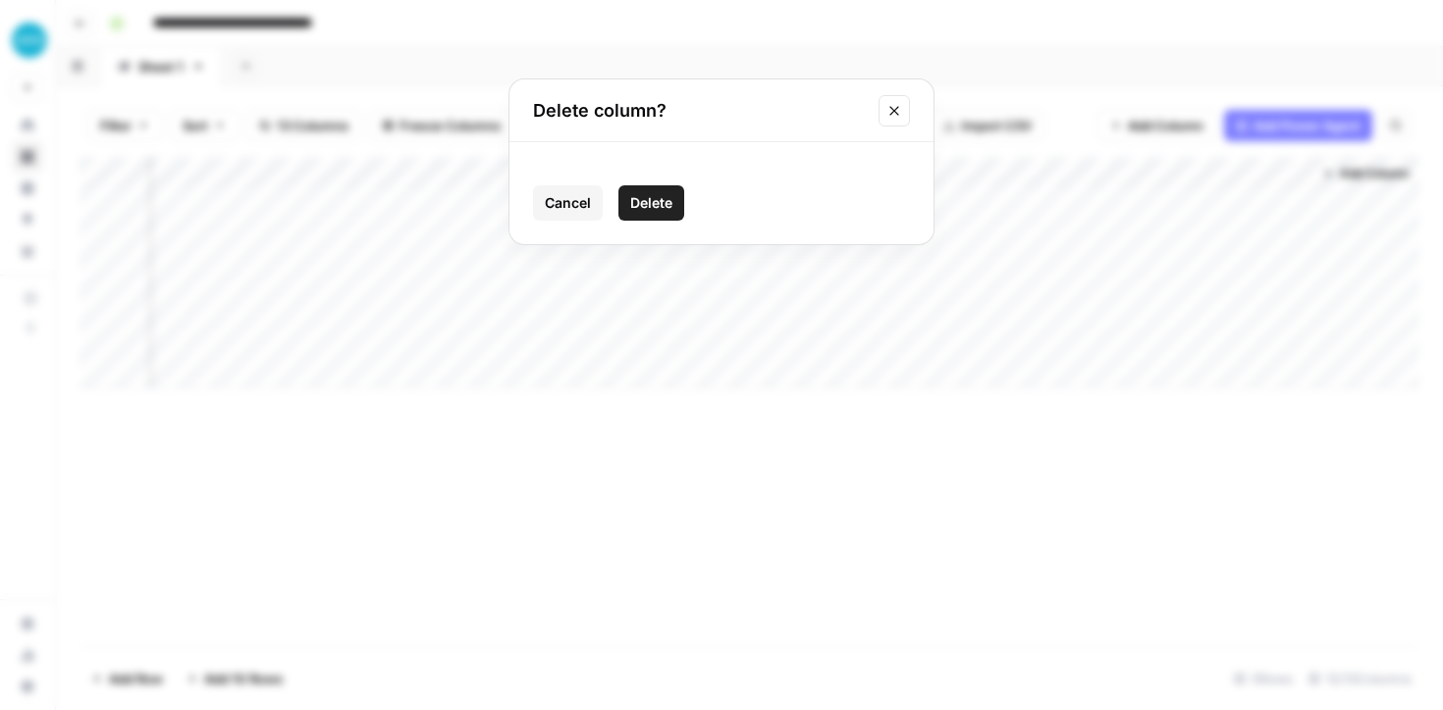
click at [662, 202] on span "Delete" at bounding box center [651, 203] width 42 height 20
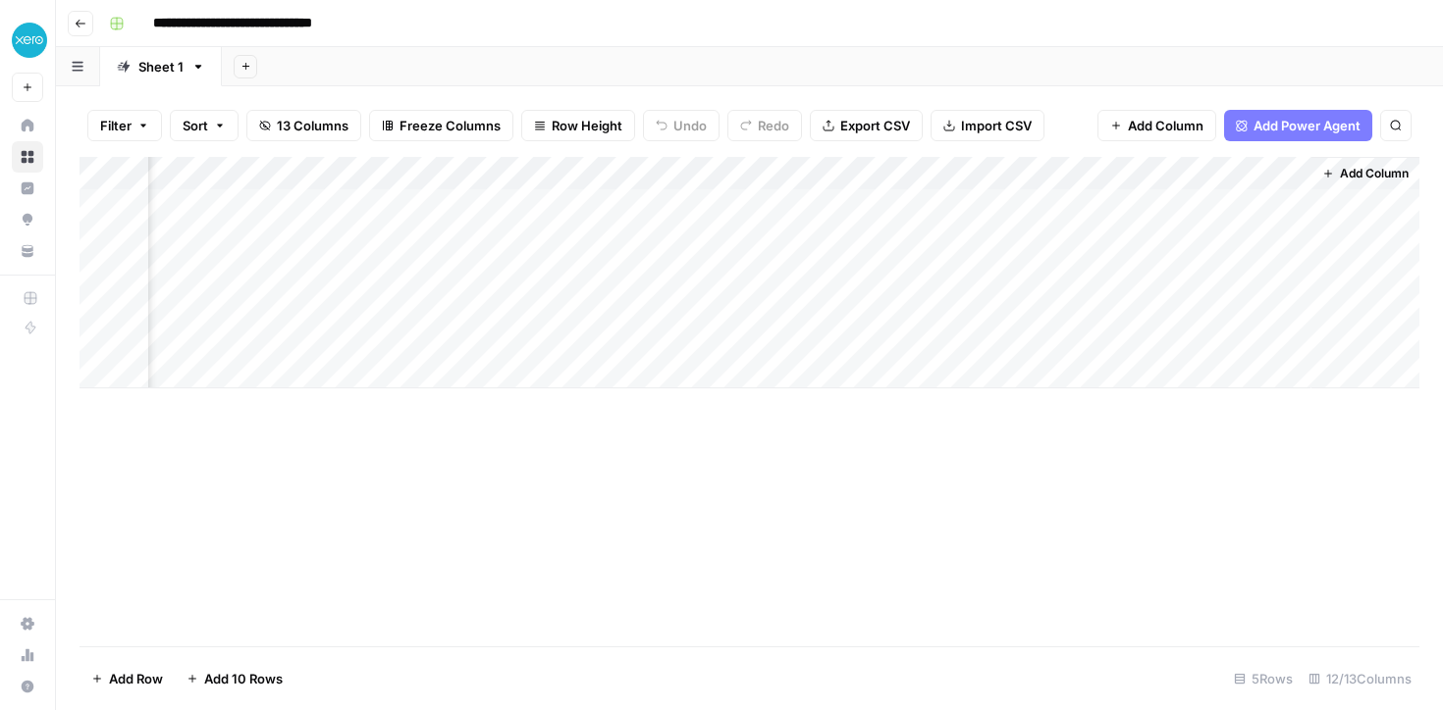
scroll to position [0, 1284]
click at [1298, 173] on div "Add Column" at bounding box center [749, 273] width 1340 height 232
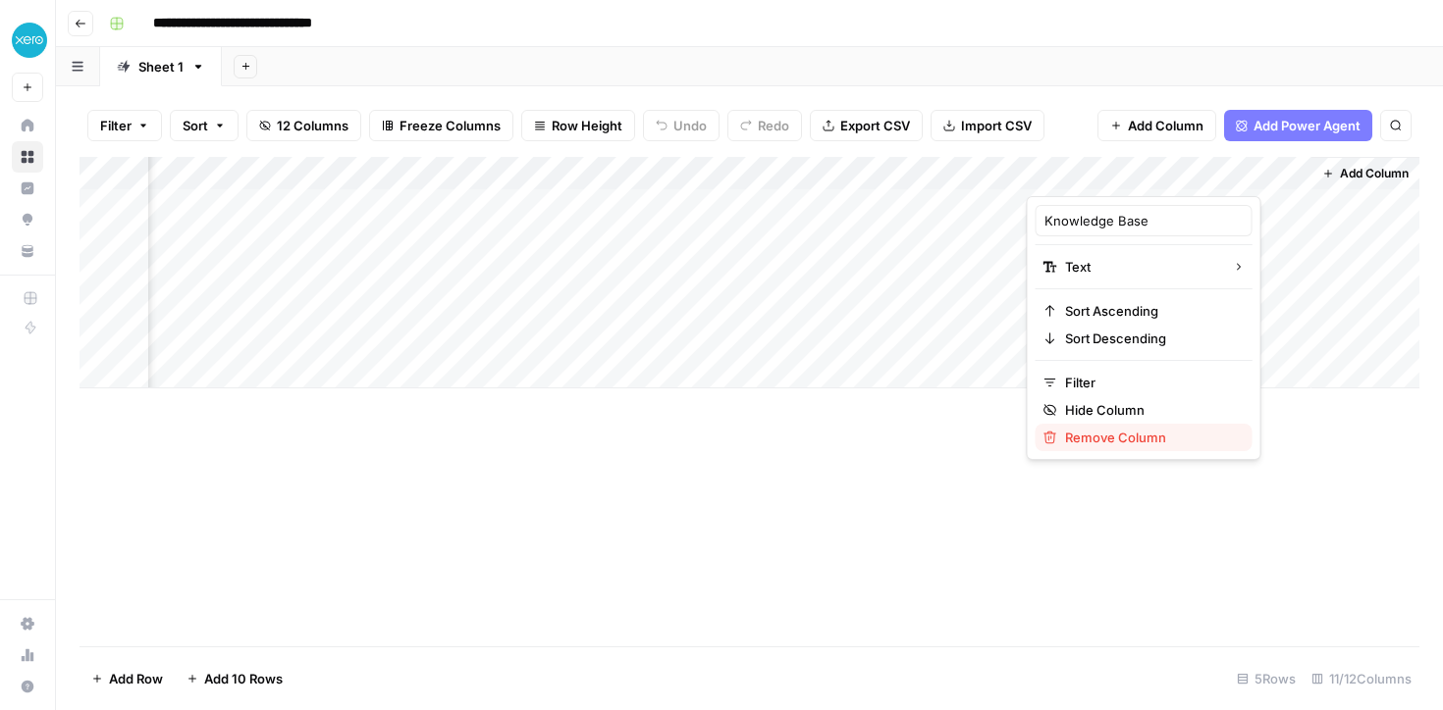
click at [1073, 439] on span "Remove Column" at bounding box center [1151, 438] width 172 height 20
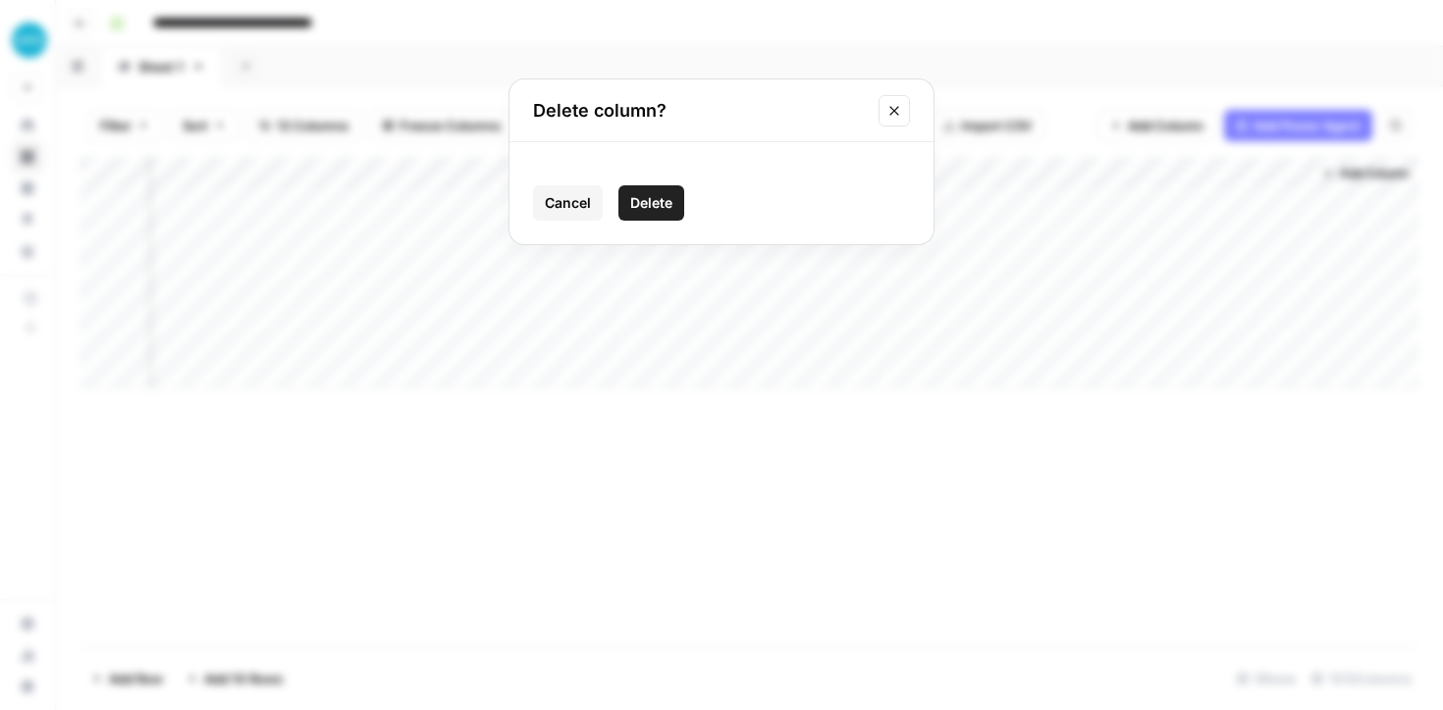
click at [654, 199] on span "Delete" at bounding box center [651, 203] width 42 height 20
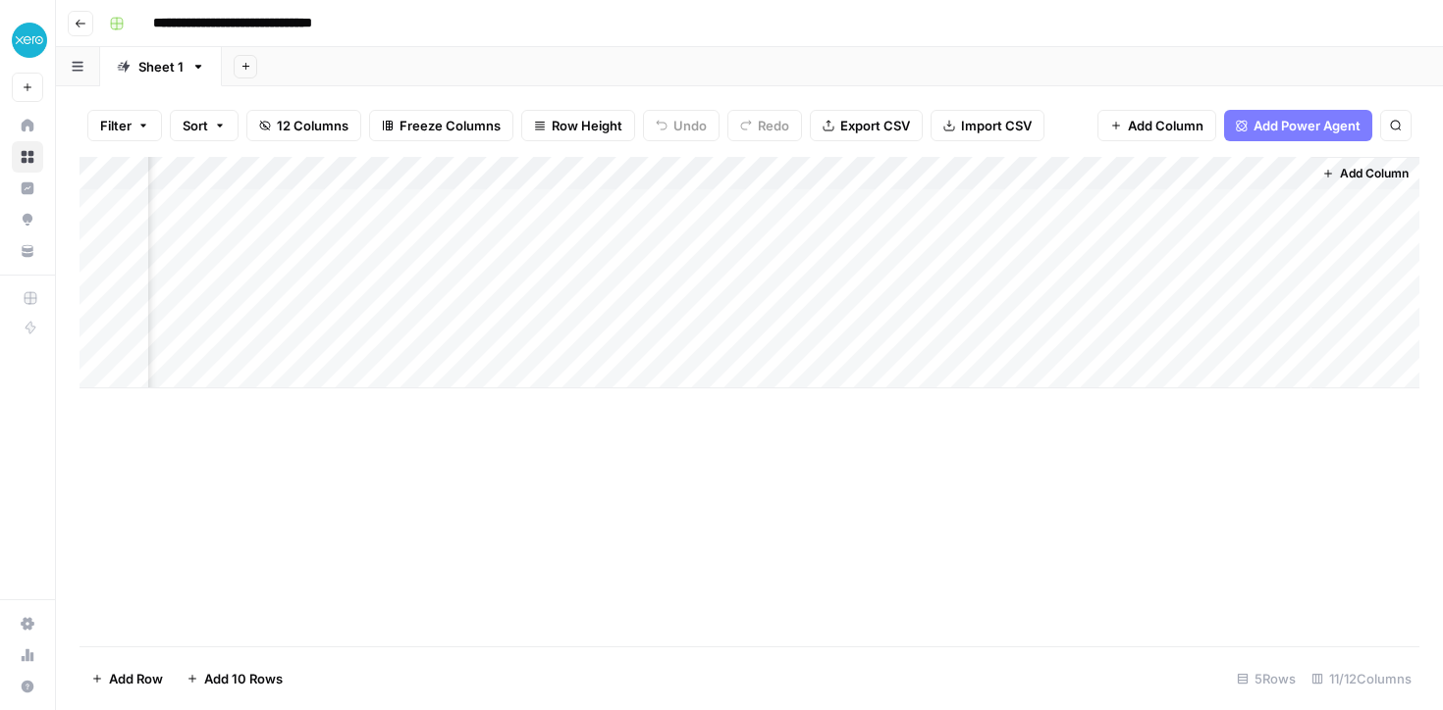
scroll to position [0, 1001]
click at [1368, 178] on span "Add Column" at bounding box center [1374, 174] width 69 height 18
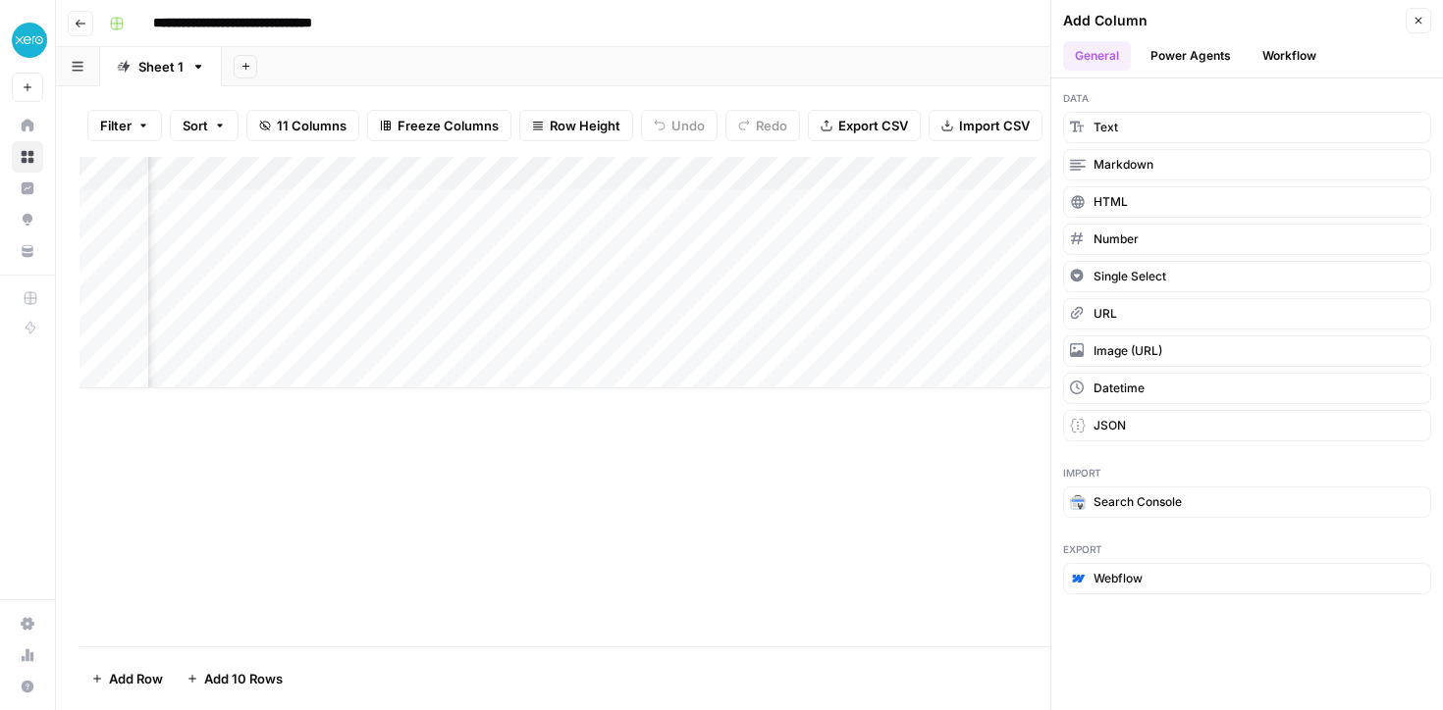
click at [1287, 61] on button "Workflow" at bounding box center [1289, 55] width 78 height 29
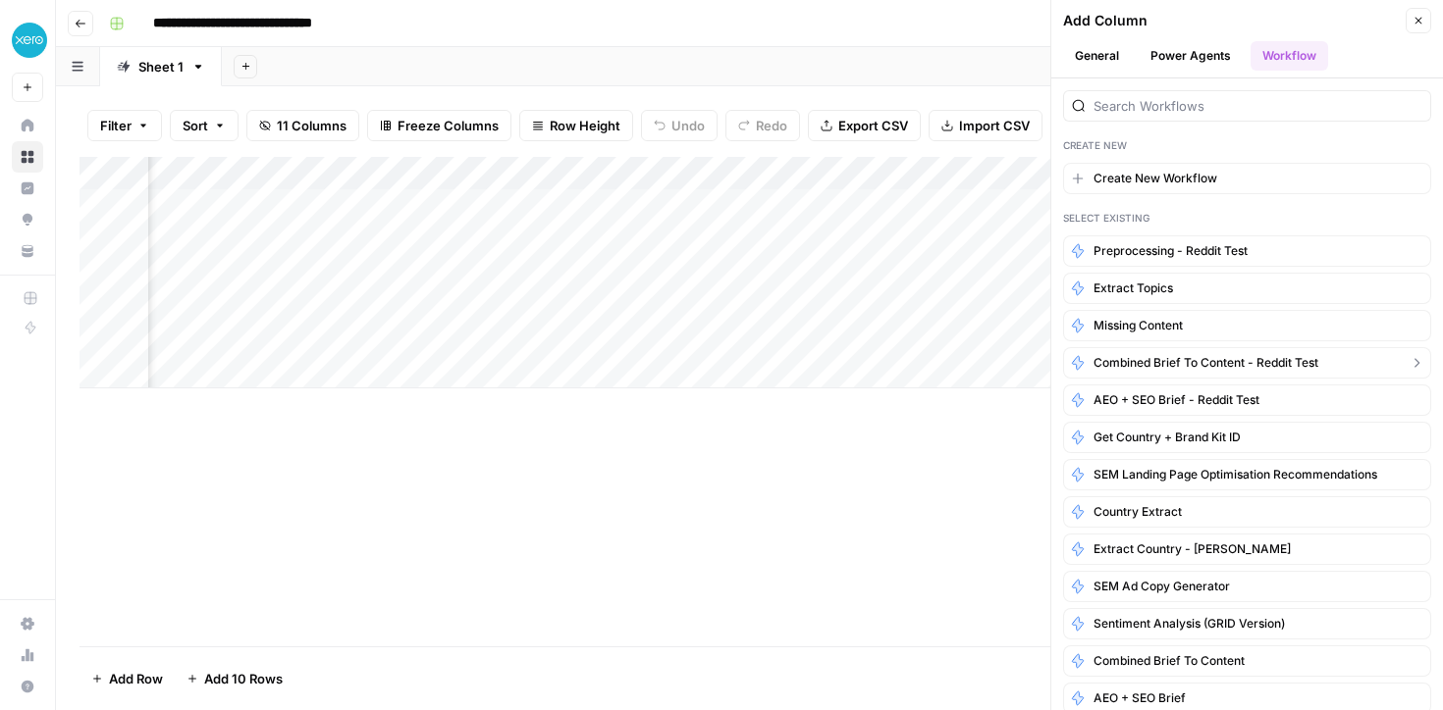
click at [1137, 364] on span "Combined Brief to Content - Reddit Test" at bounding box center [1205, 363] width 225 height 18
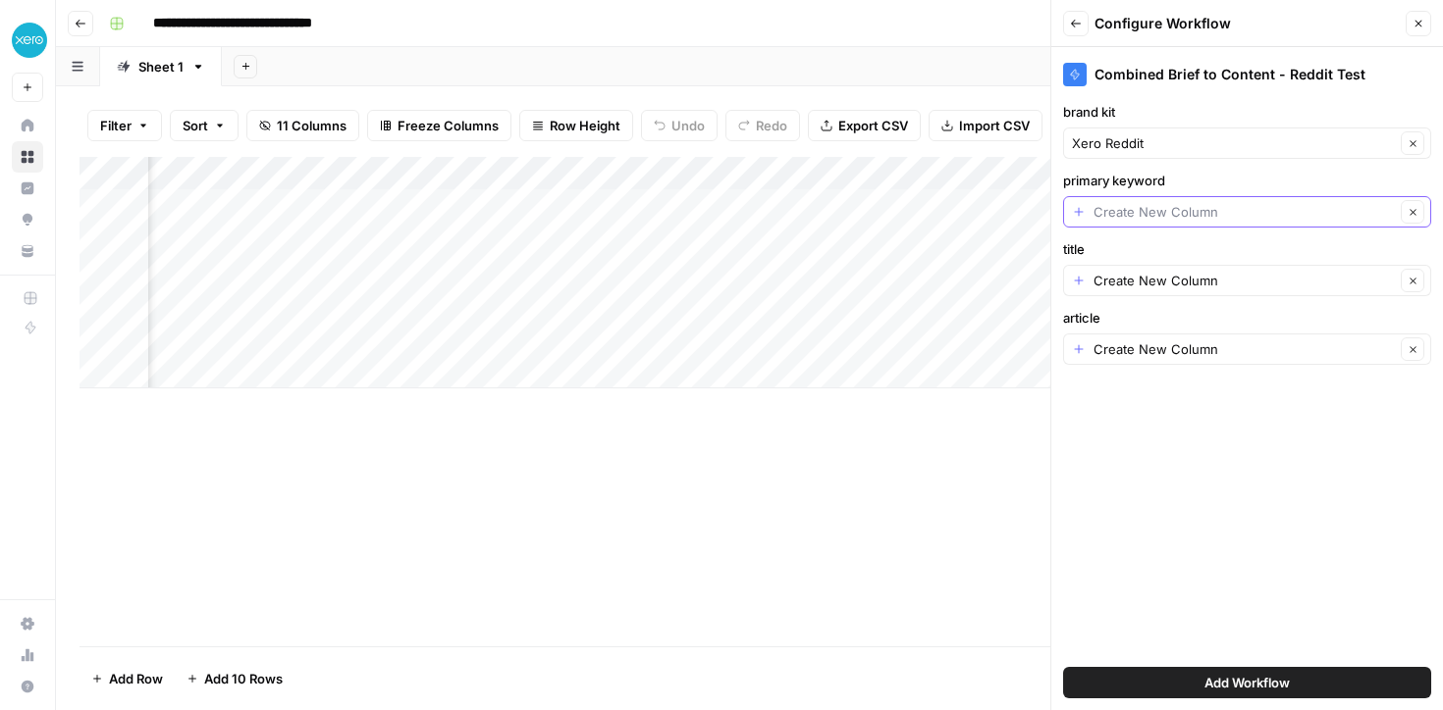
click at [1122, 206] on input "primary keyword" at bounding box center [1243, 212] width 301 height 20
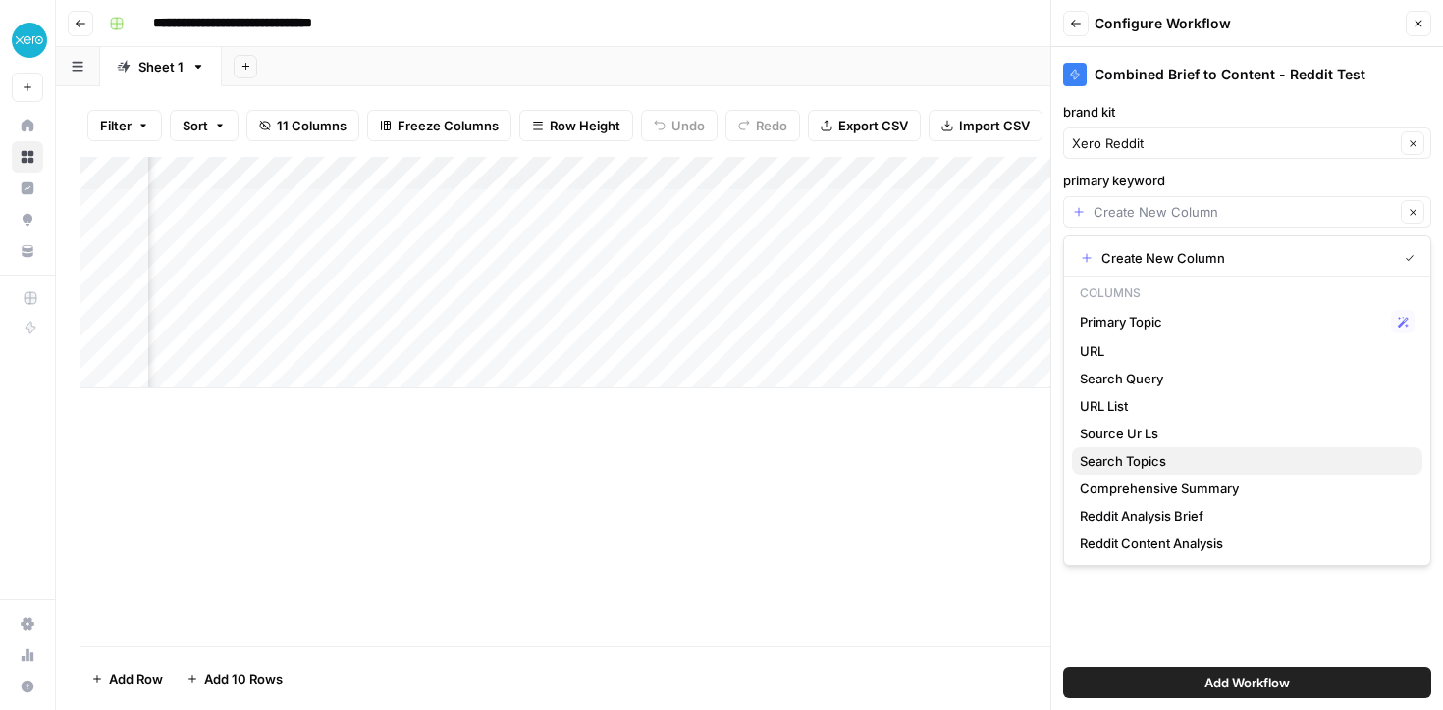
click at [1114, 458] on span "Search Topics" at bounding box center [1242, 461] width 327 height 20
type input "Search Topics"
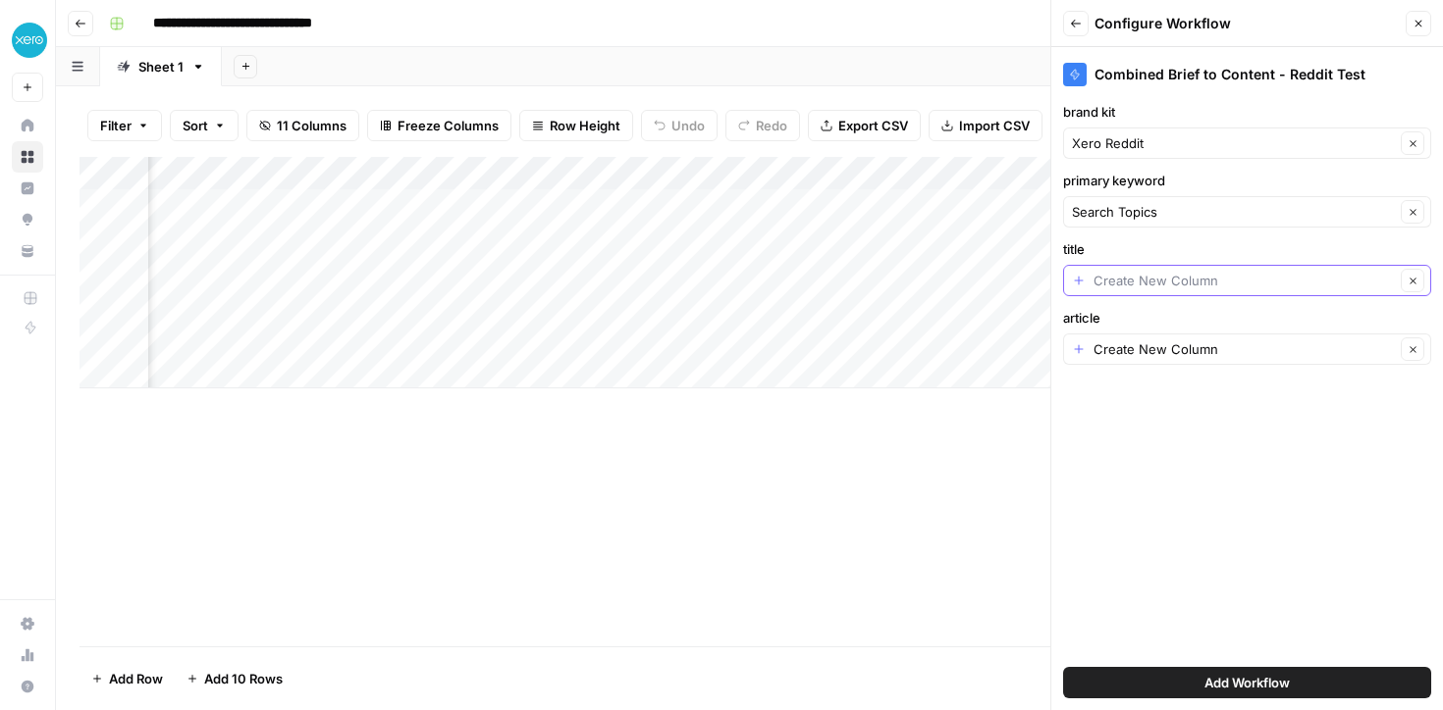
click at [1143, 289] on input "title" at bounding box center [1243, 281] width 301 height 20
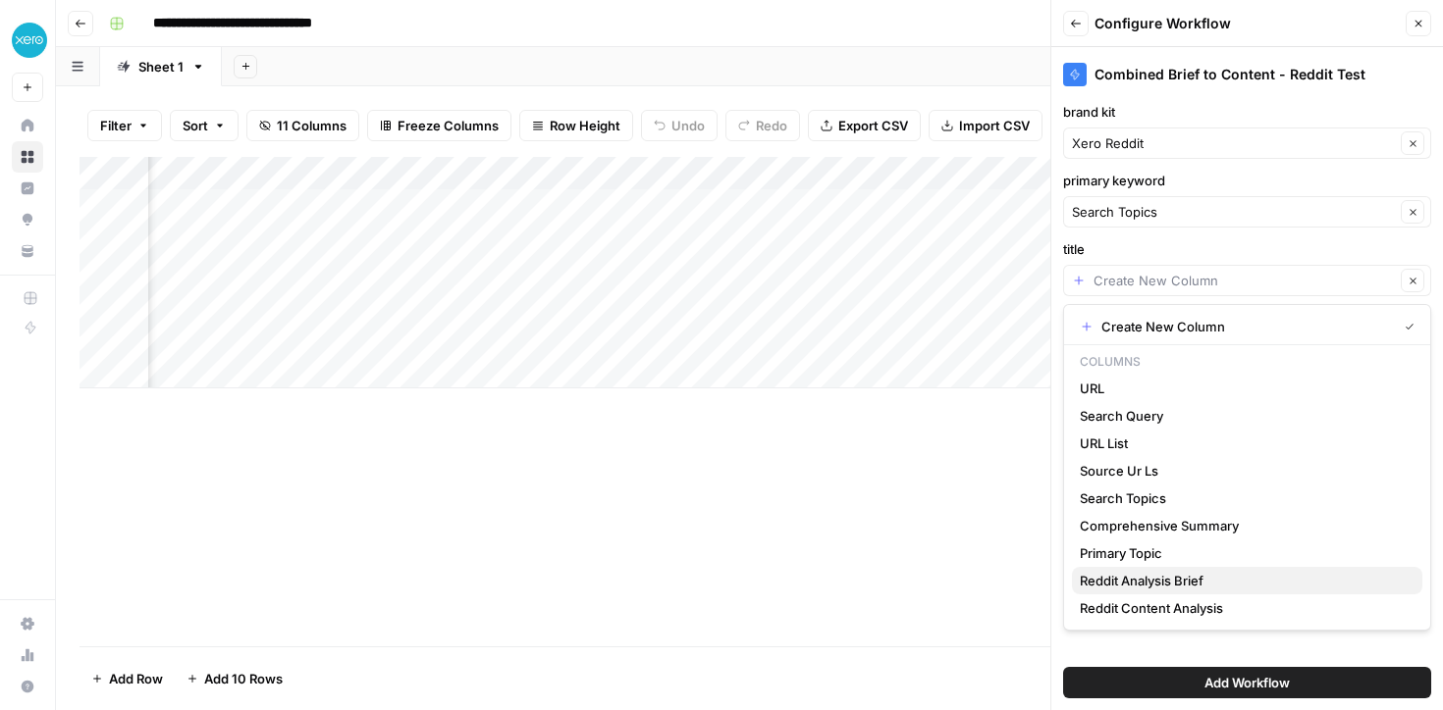
click at [1125, 578] on span "Reddit Analysis Brief" at bounding box center [1242, 581] width 327 height 20
type input "Reddit Analysis Brief"
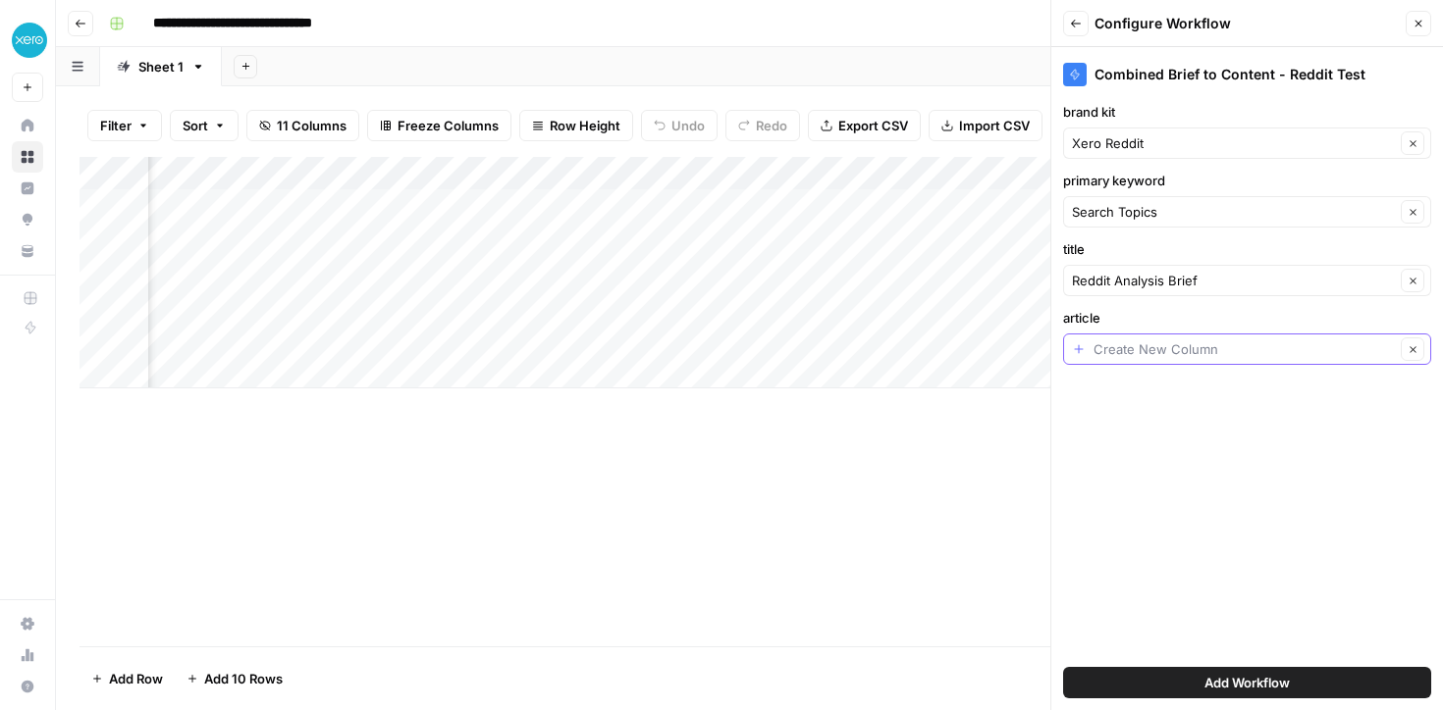
click at [1131, 345] on input "article" at bounding box center [1243, 350] width 301 height 20
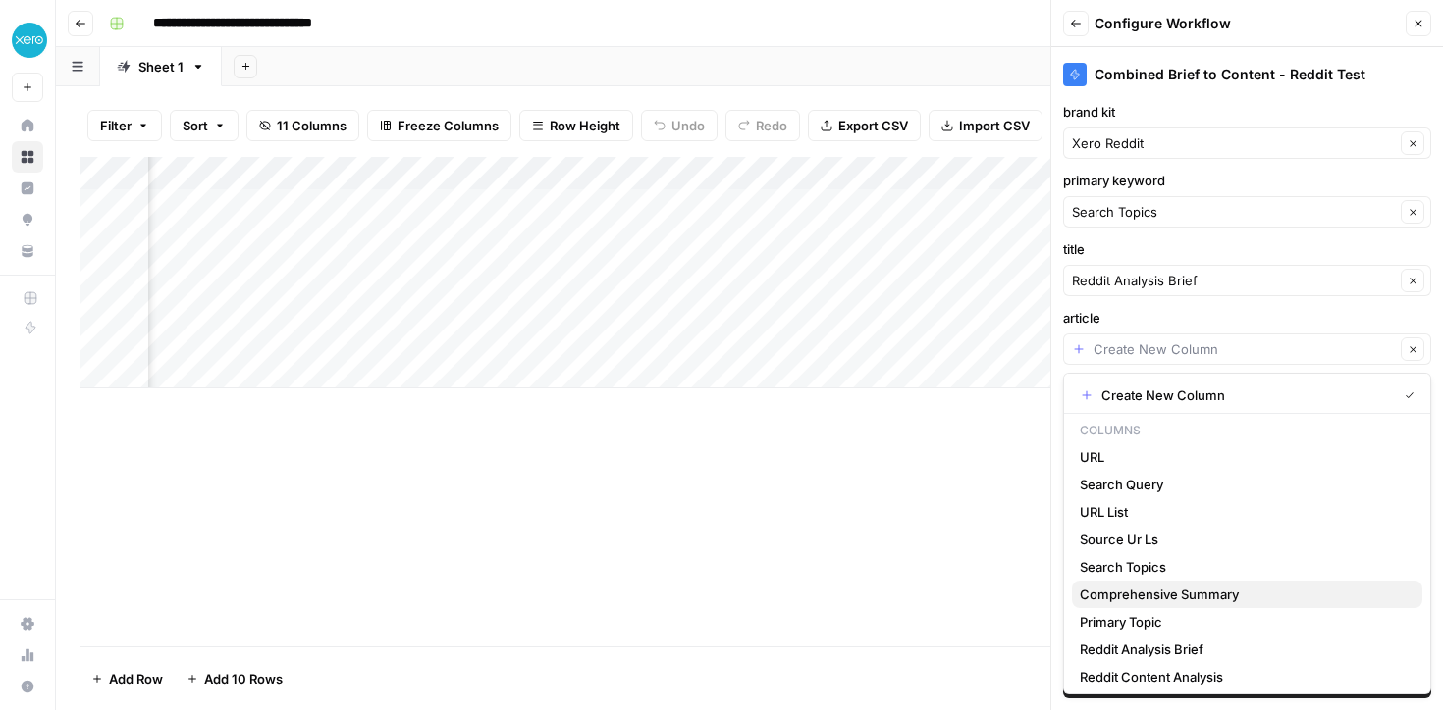
click at [1119, 589] on span "Comprehensive Summary" at bounding box center [1242, 595] width 327 height 20
type input "Comprehensive Summary"
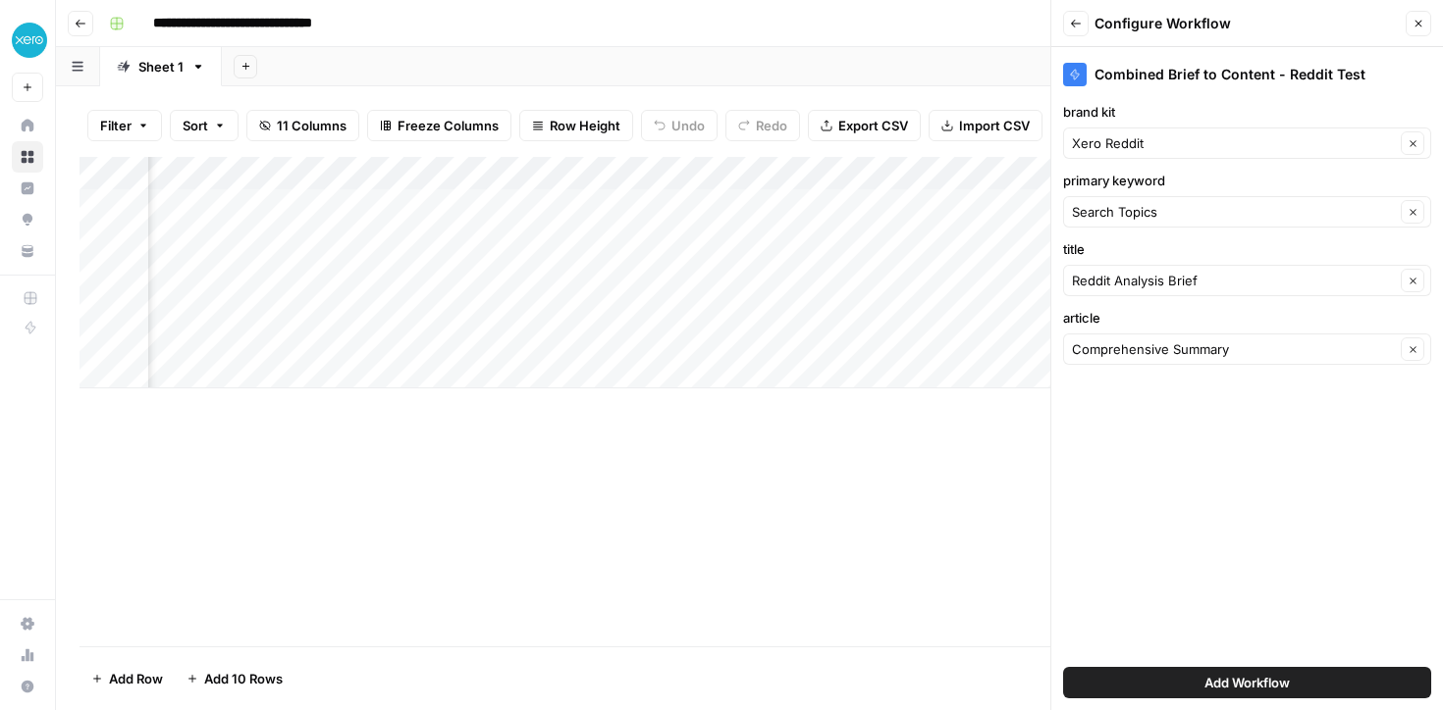
click at [1215, 673] on span "Add Workflow" at bounding box center [1246, 683] width 85 height 20
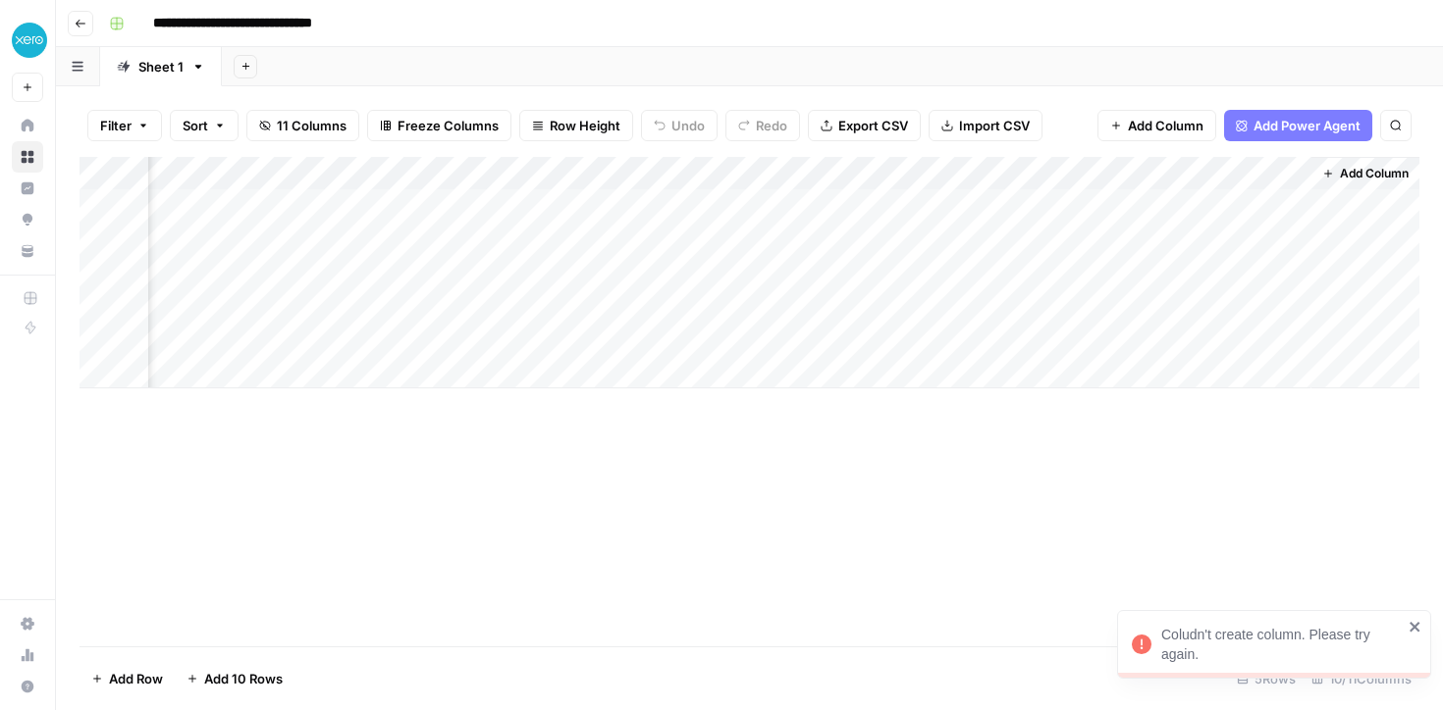
click at [1348, 634] on div "Coludn't create column. Please try again." at bounding box center [1281, 644] width 241 height 39
click at [1277, 117] on span "Add Power Agent" at bounding box center [1306, 126] width 107 height 20
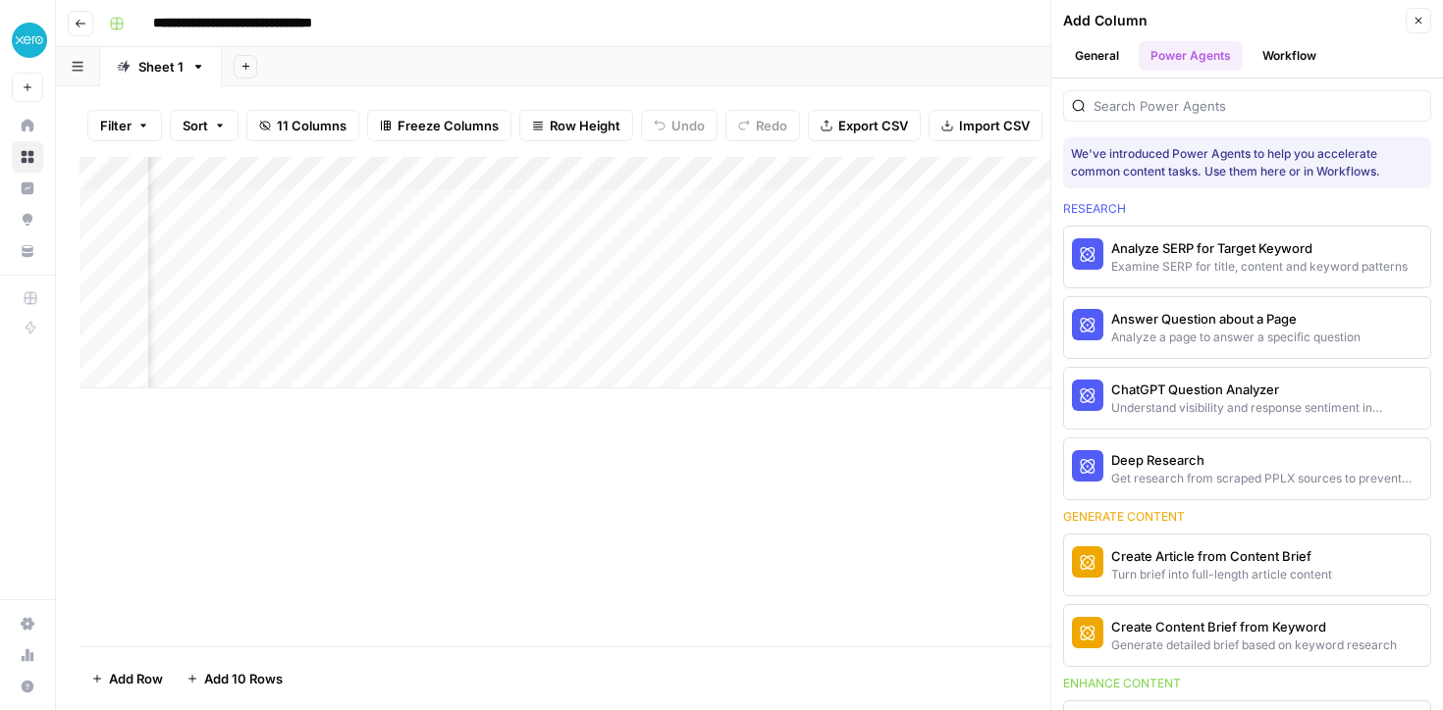
click at [1269, 45] on button "Workflow" at bounding box center [1289, 55] width 78 height 29
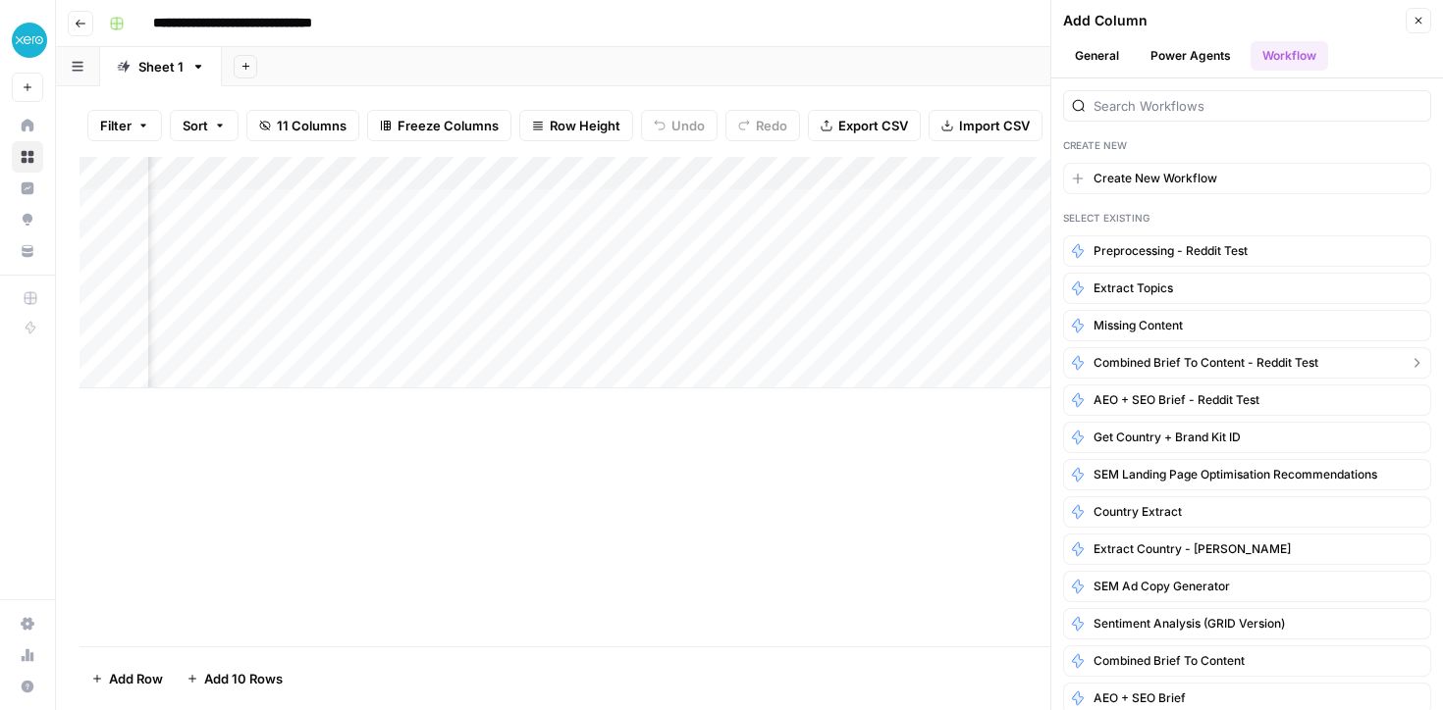
click at [1162, 365] on span "Combined Brief to Content - Reddit Test" at bounding box center [1205, 363] width 225 height 18
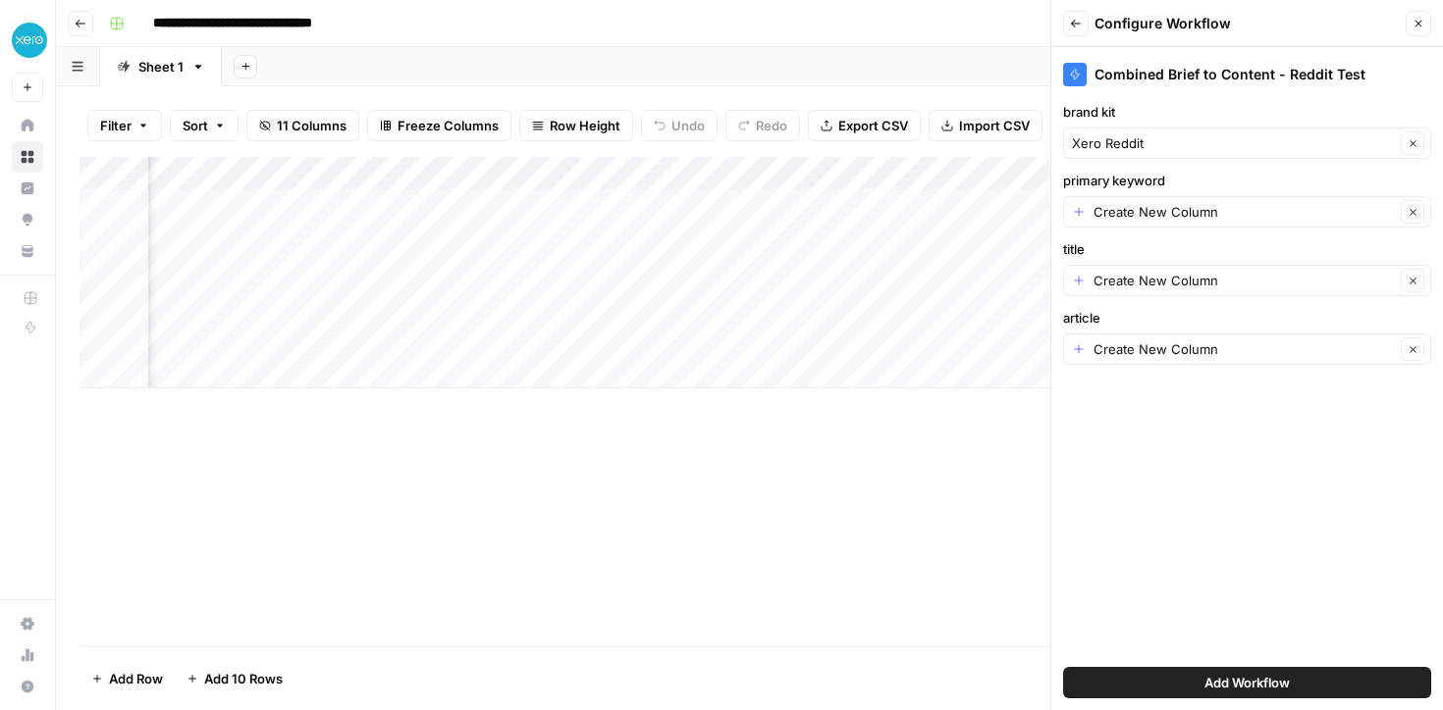
click at [1126, 197] on div "Create New Column Clear" at bounding box center [1247, 211] width 368 height 31
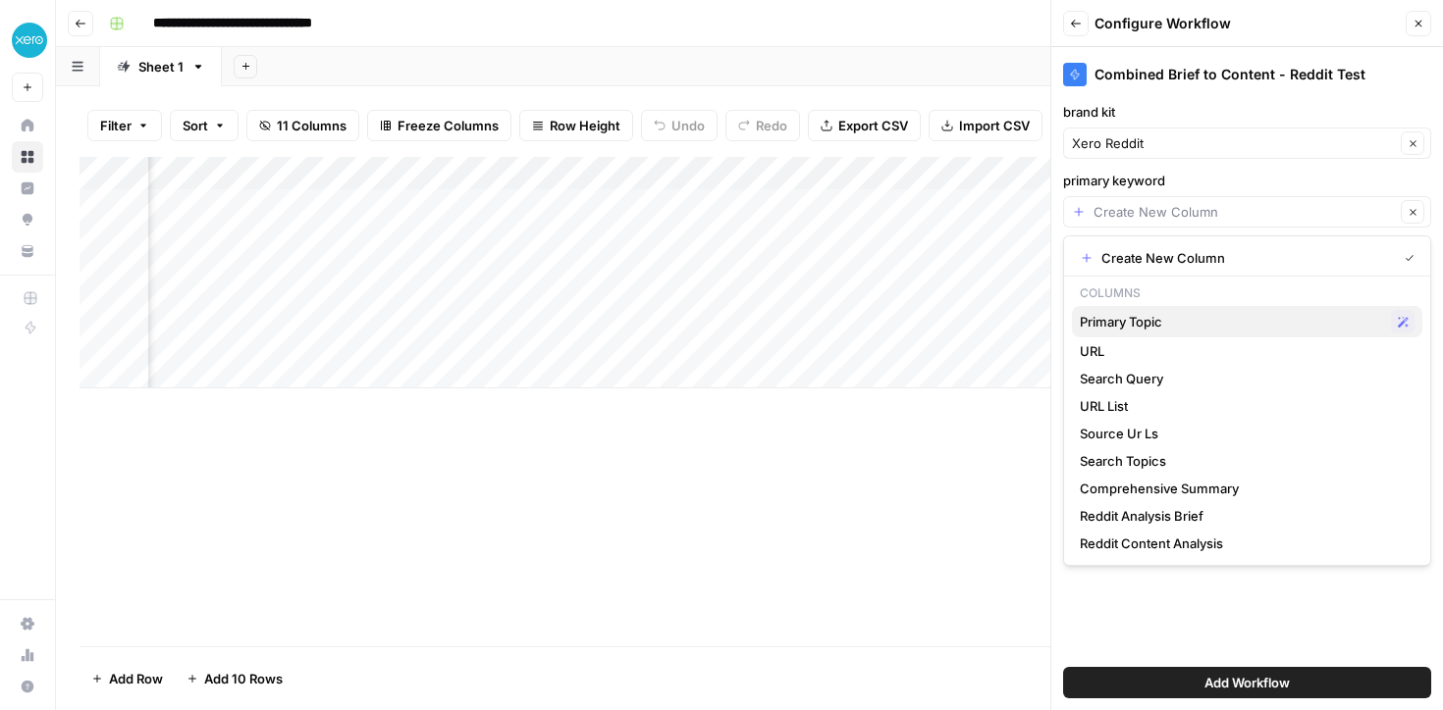
click at [1119, 320] on span "Primary Topic" at bounding box center [1230, 322] width 303 height 20
type input "Primary Topic"
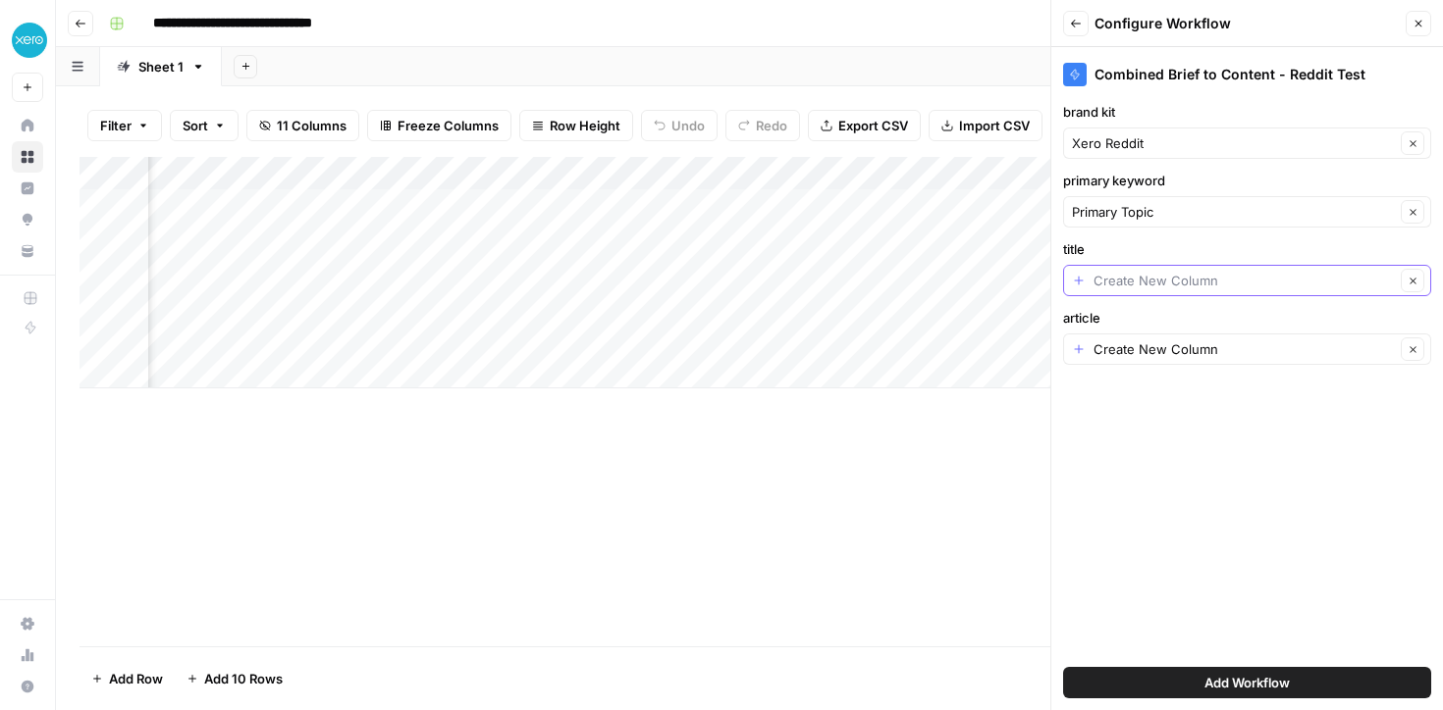
click at [1124, 278] on input "title" at bounding box center [1243, 281] width 301 height 20
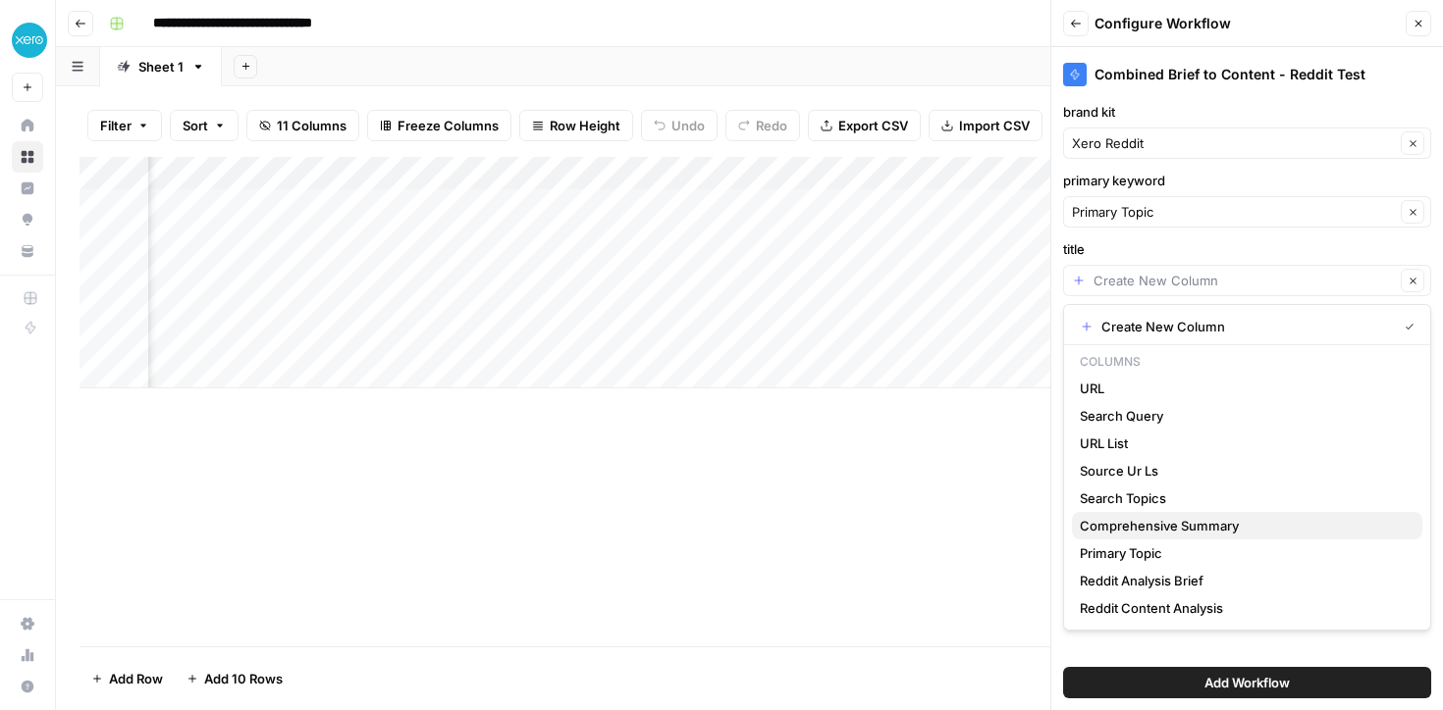
click at [1129, 525] on span "Comprehensive Summary" at bounding box center [1242, 526] width 327 height 20
type input "Comprehensive Summary"
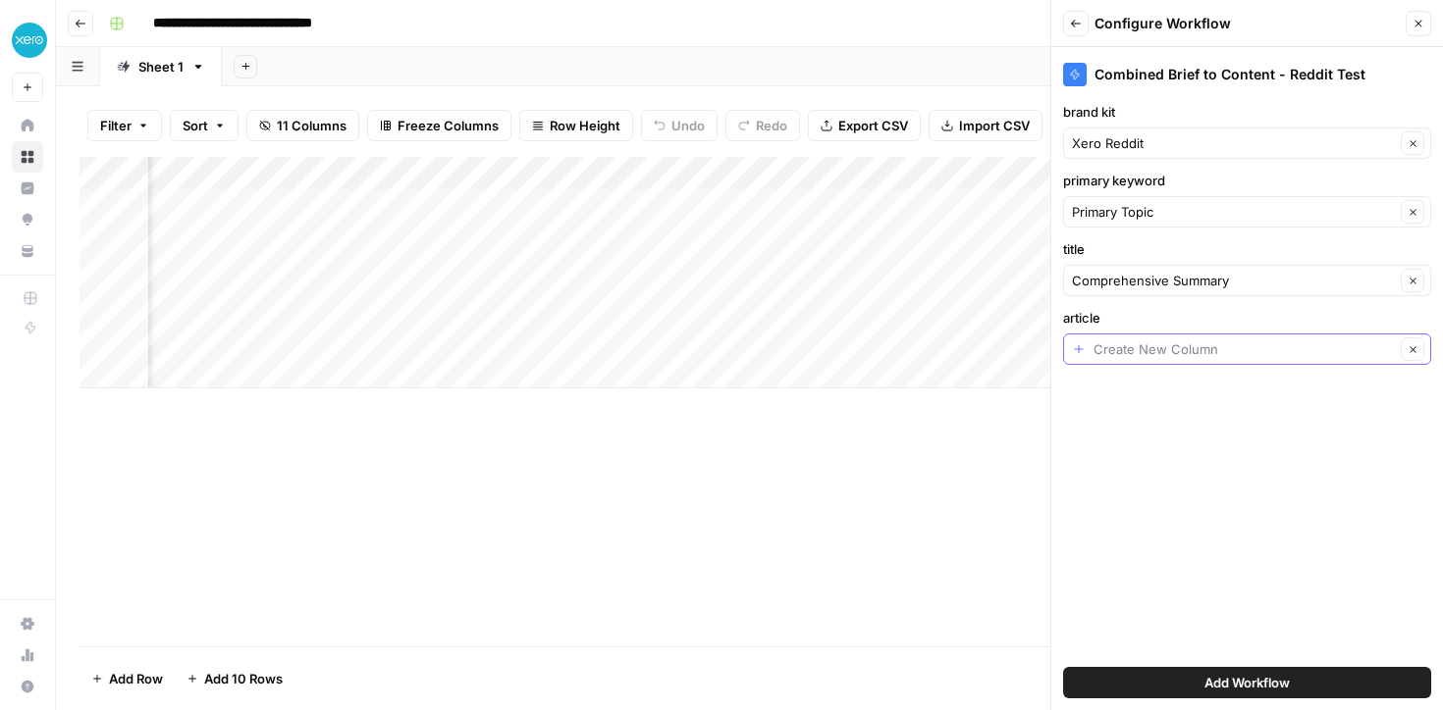
click at [1117, 348] on input "article" at bounding box center [1243, 350] width 301 height 20
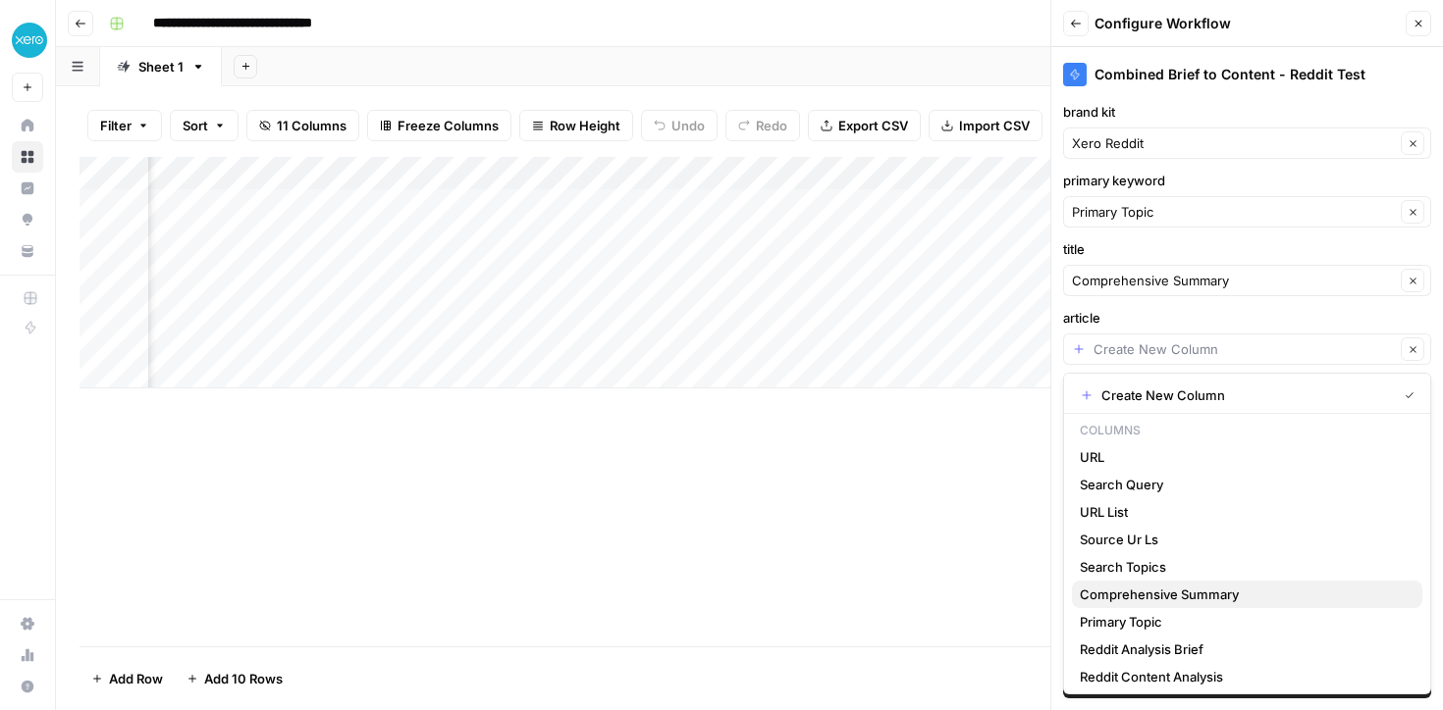
click at [1121, 595] on span "Comprehensive Summary" at bounding box center [1242, 595] width 327 height 20
type input "Comprehensive Summary"
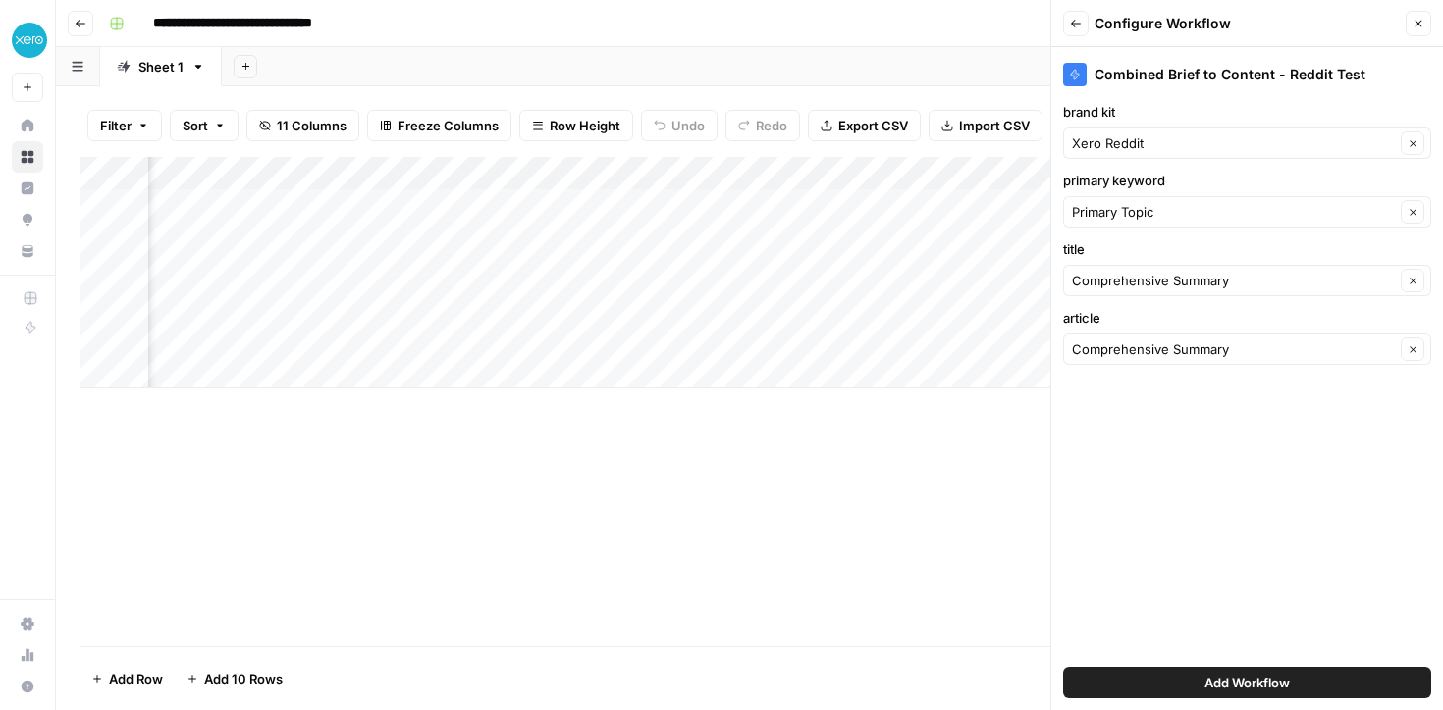
click at [1191, 679] on button "Add Workflow" at bounding box center [1247, 682] width 368 height 31
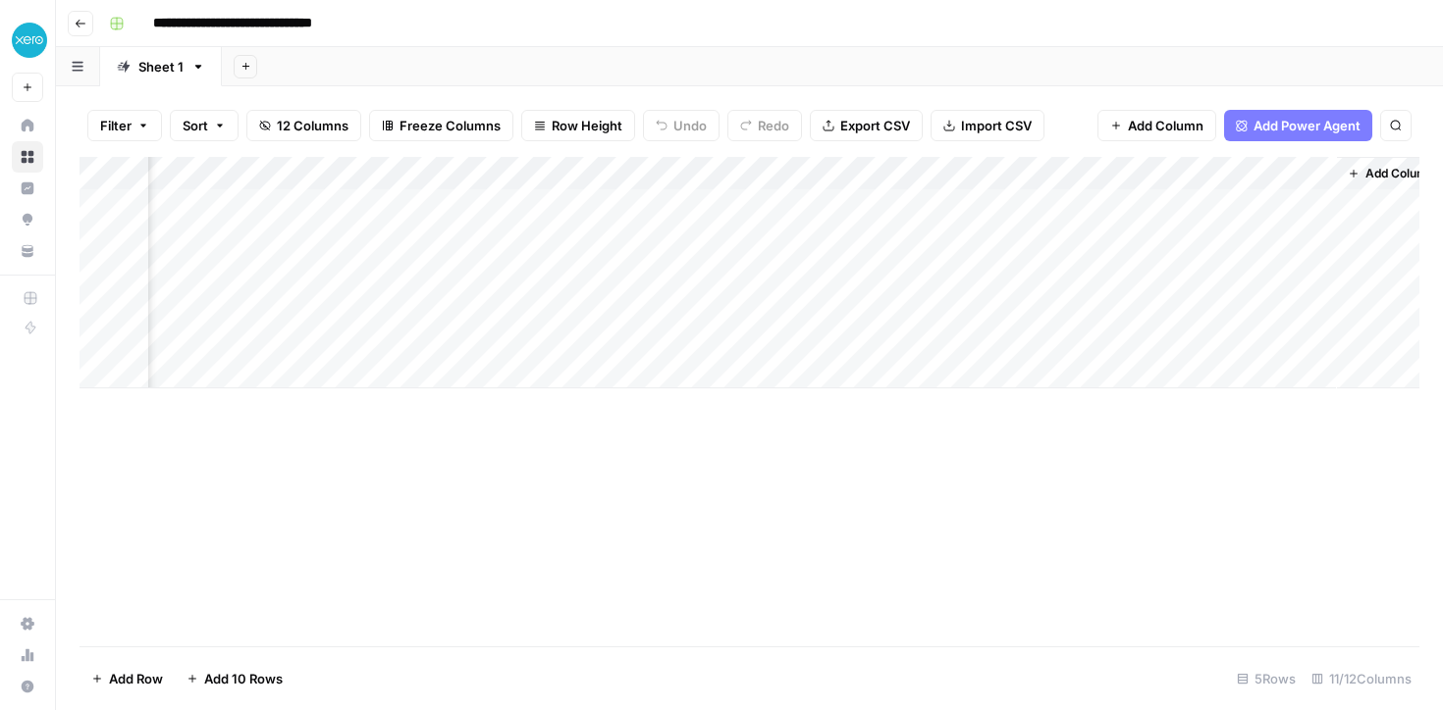
scroll to position [0, 1337]
click at [1140, 202] on div "Add Column" at bounding box center [749, 273] width 1340 height 232
click at [1001, 200] on div "Add Column" at bounding box center [749, 273] width 1340 height 232
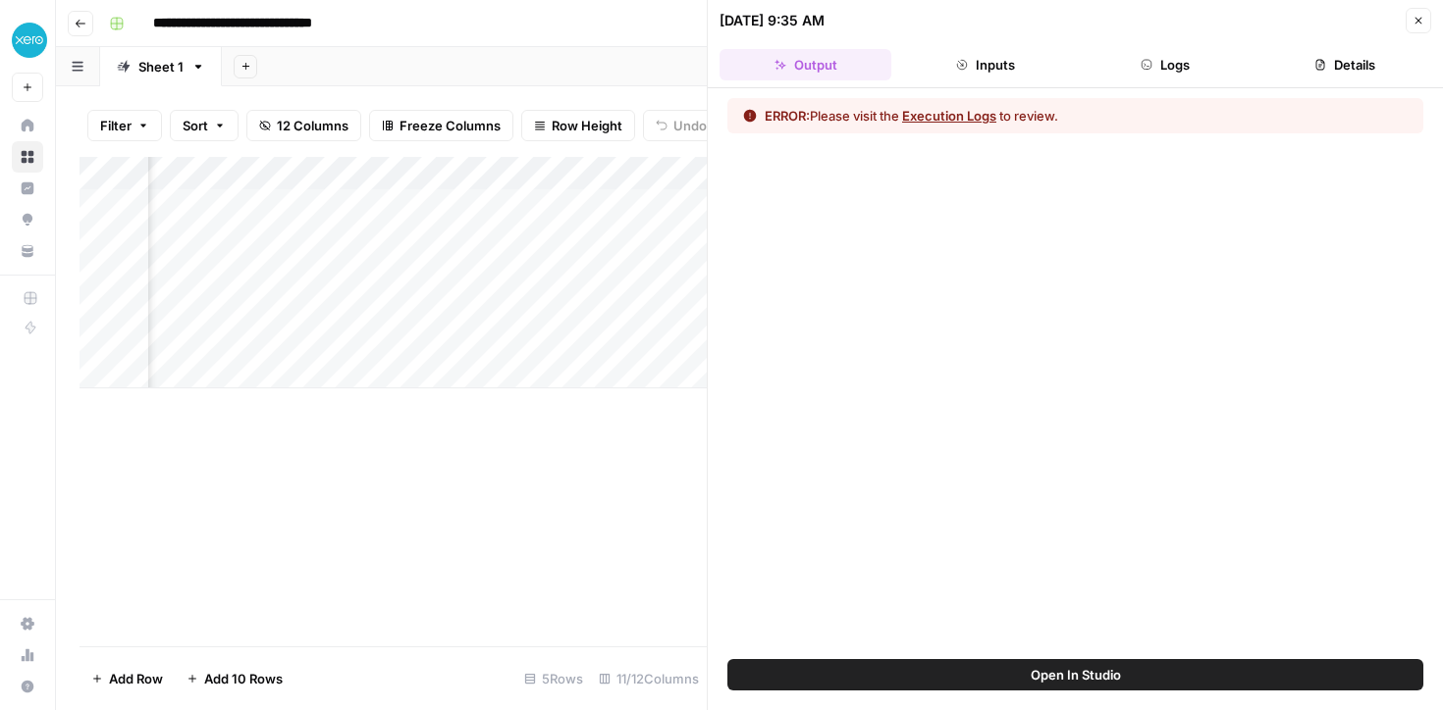
click at [964, 123] on button "Execution Logs" at bounding box center [949, 116] width 94 height 20
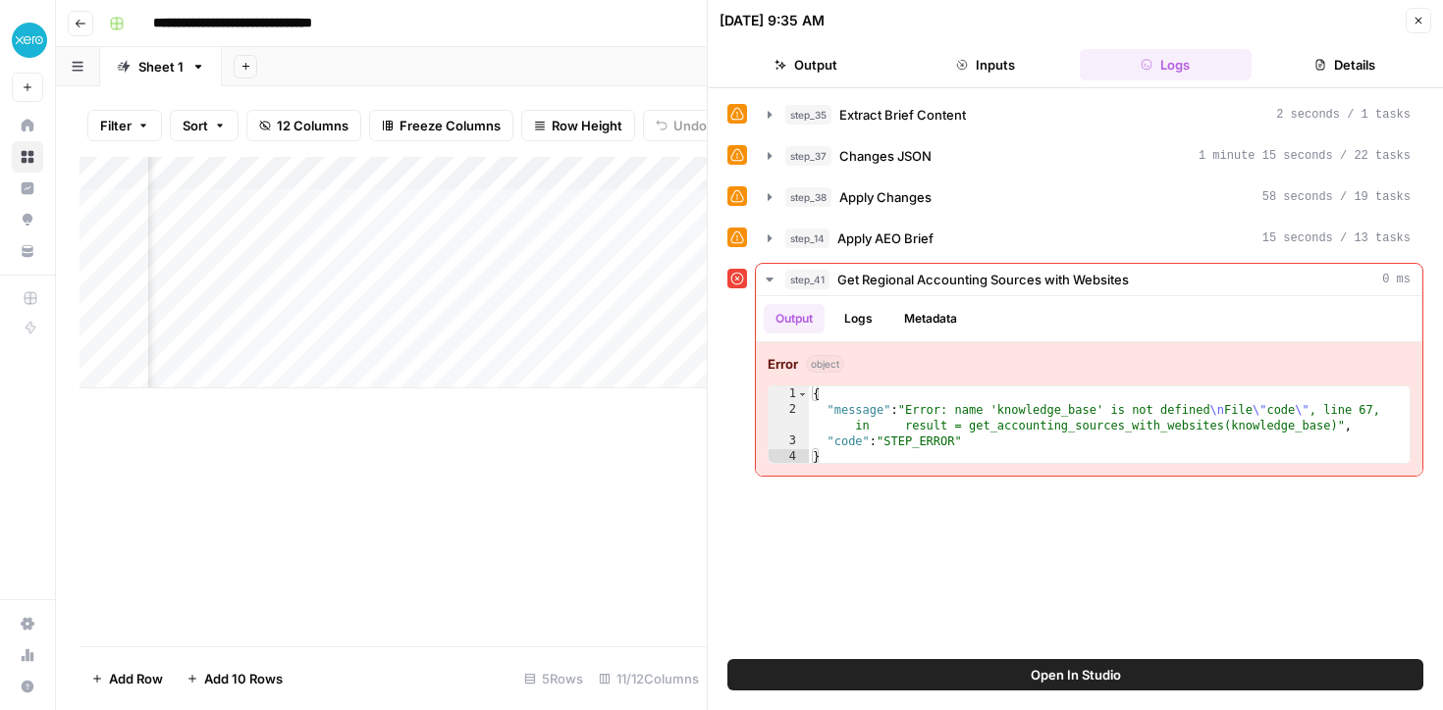
click at [1018, 663] on button "Open In Studio" at bounding box center [1075, 674] width 696 height 31
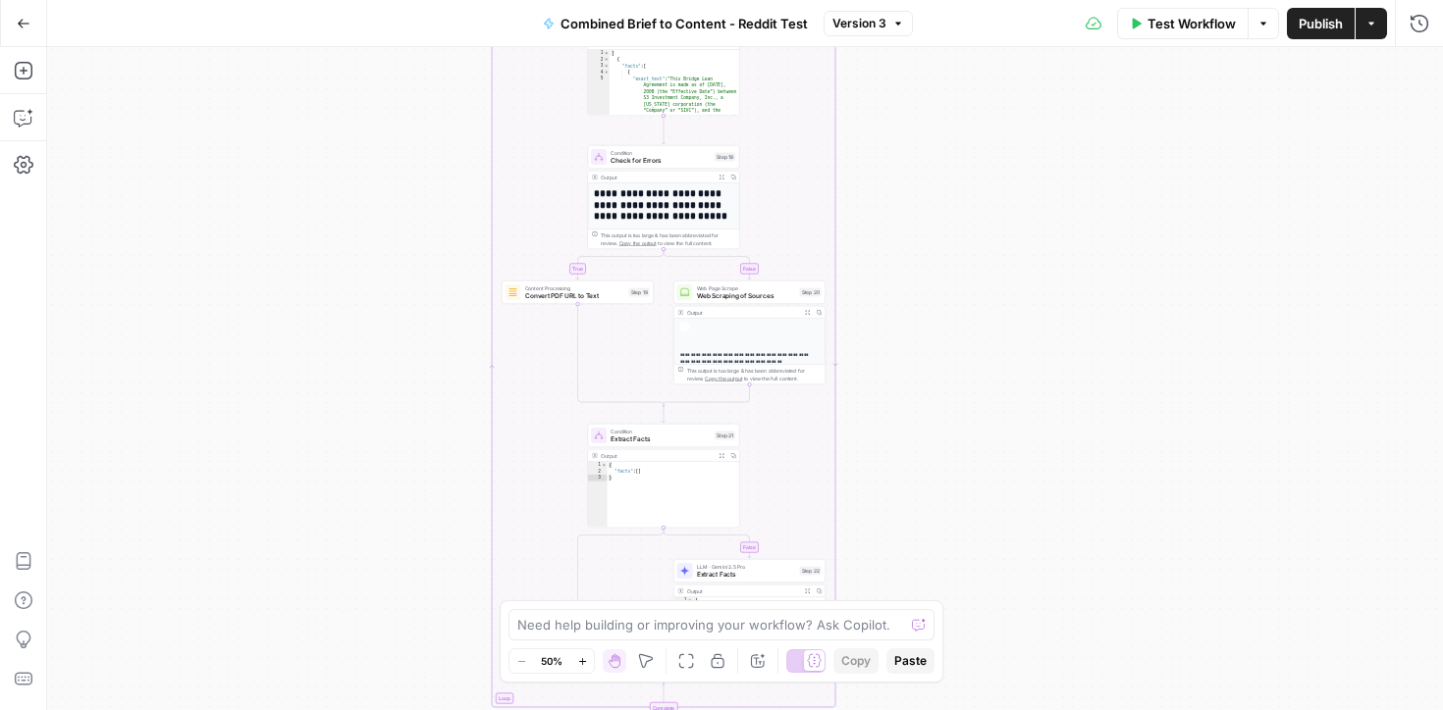
scroll to position [342, 0]
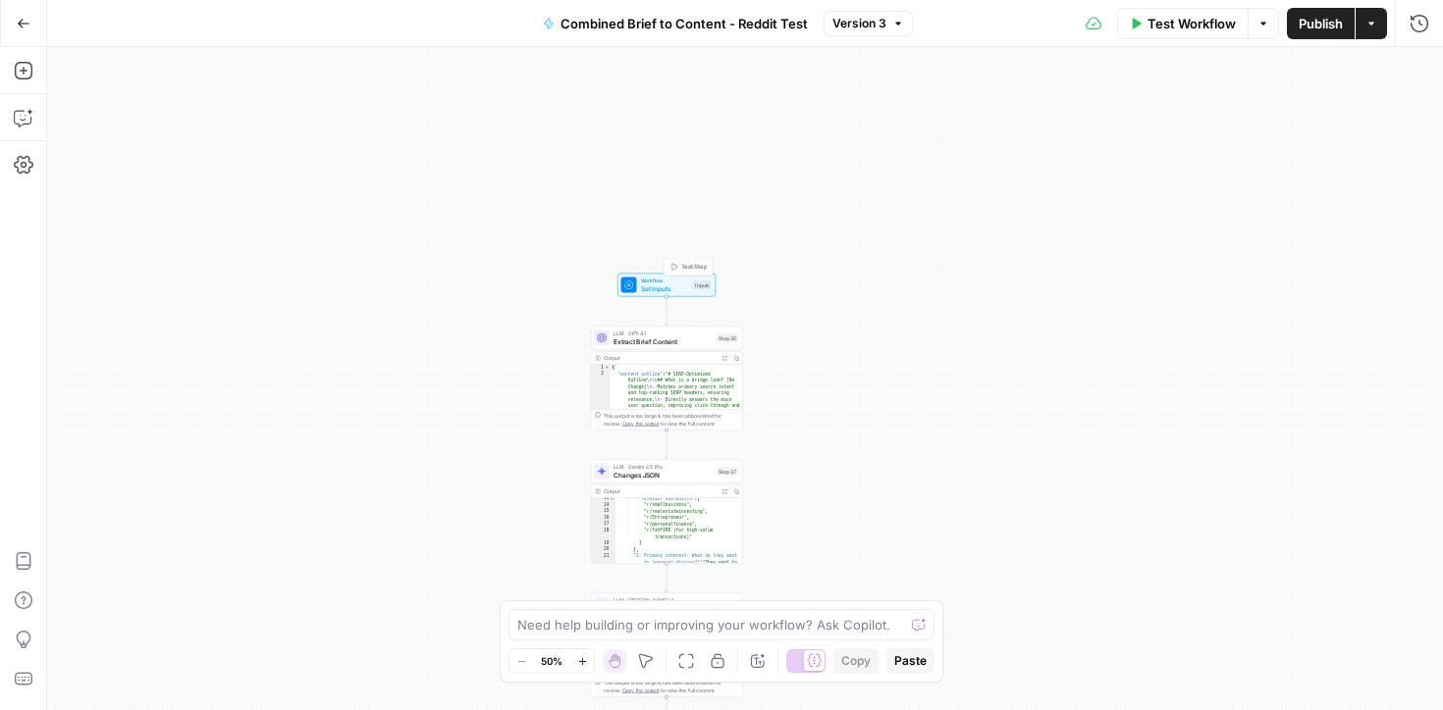
click at [657, 287] on span "Set Inputs" at bounding box center [665, 289] width 49 height 10
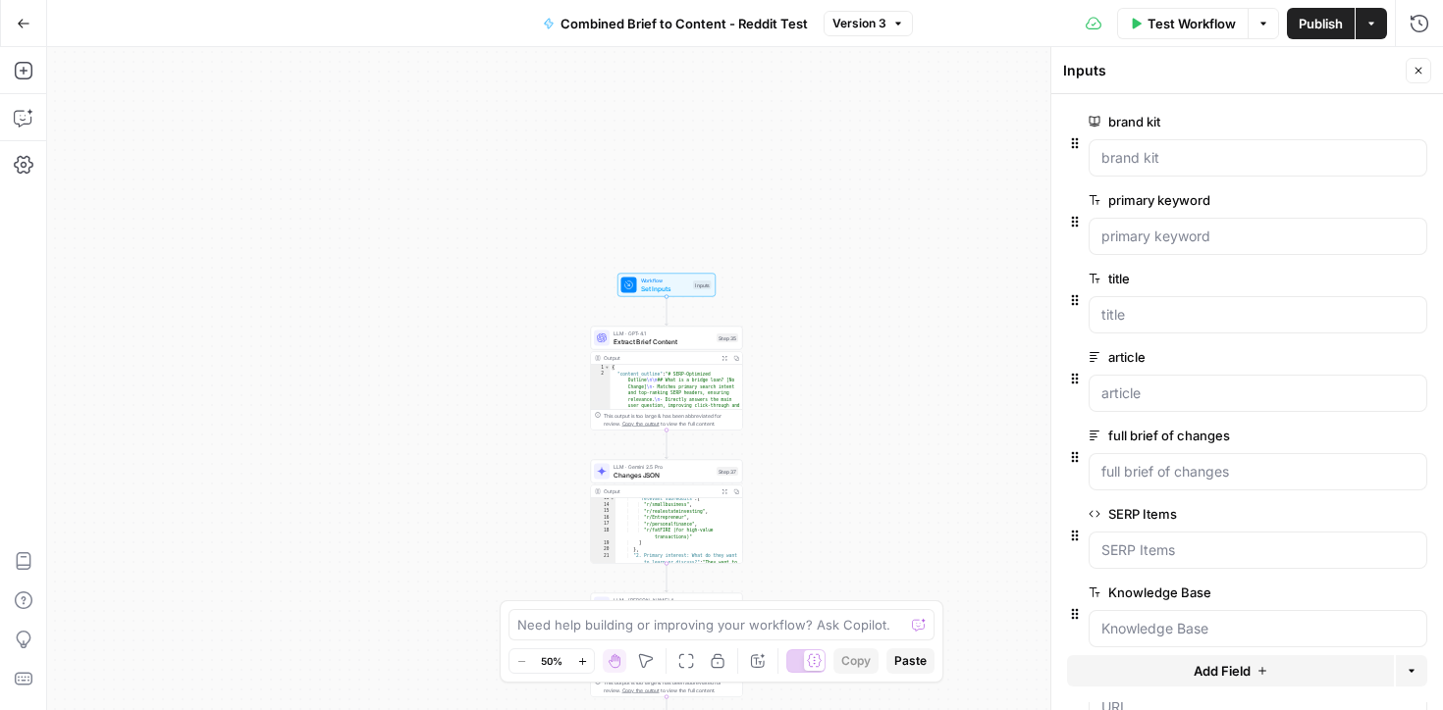
click at [1415, 591] on icon "button" at bounding box center [1415, 593] width 11 height 11
click at [1415, 513] on icon "button" at bounding box center [1415, 514] width 11 height 11
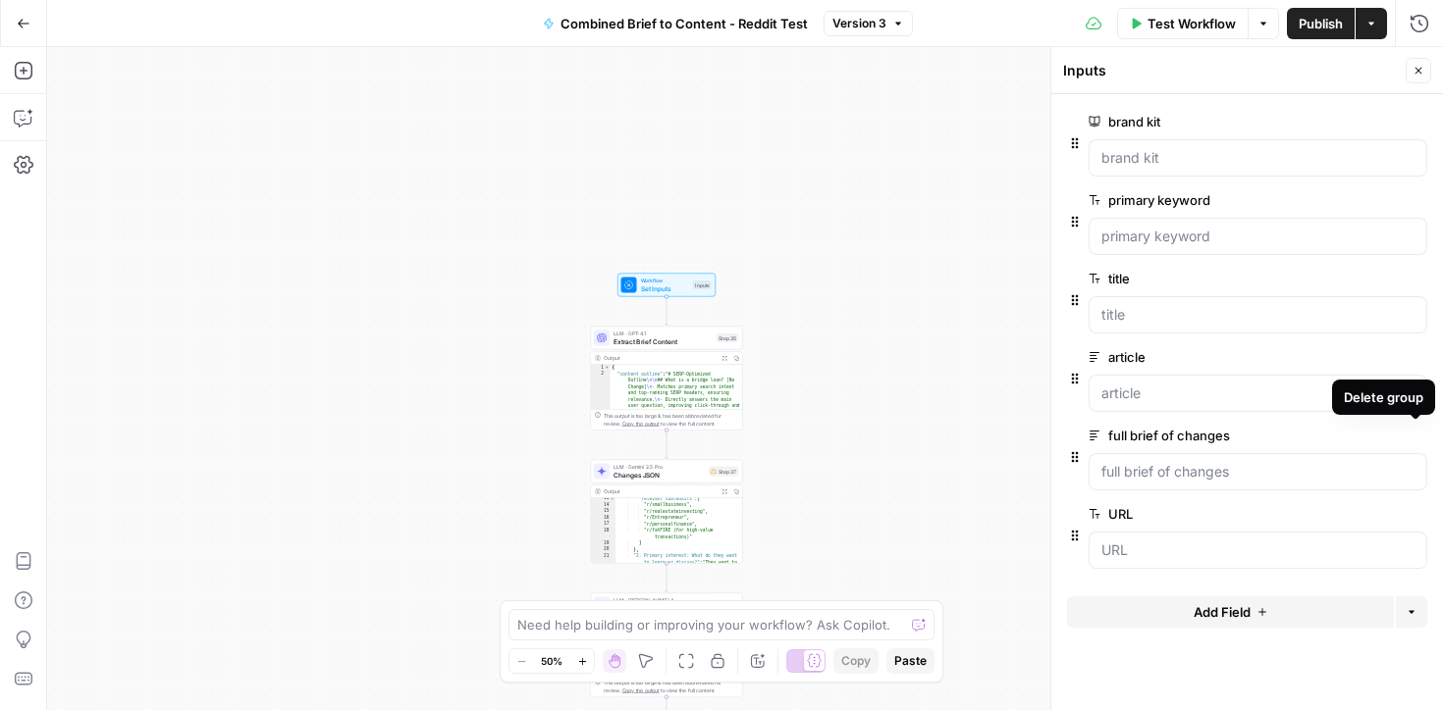
click at [1420, 436] on icon "button" at bounding box center [1415, 436] width 11 height 11
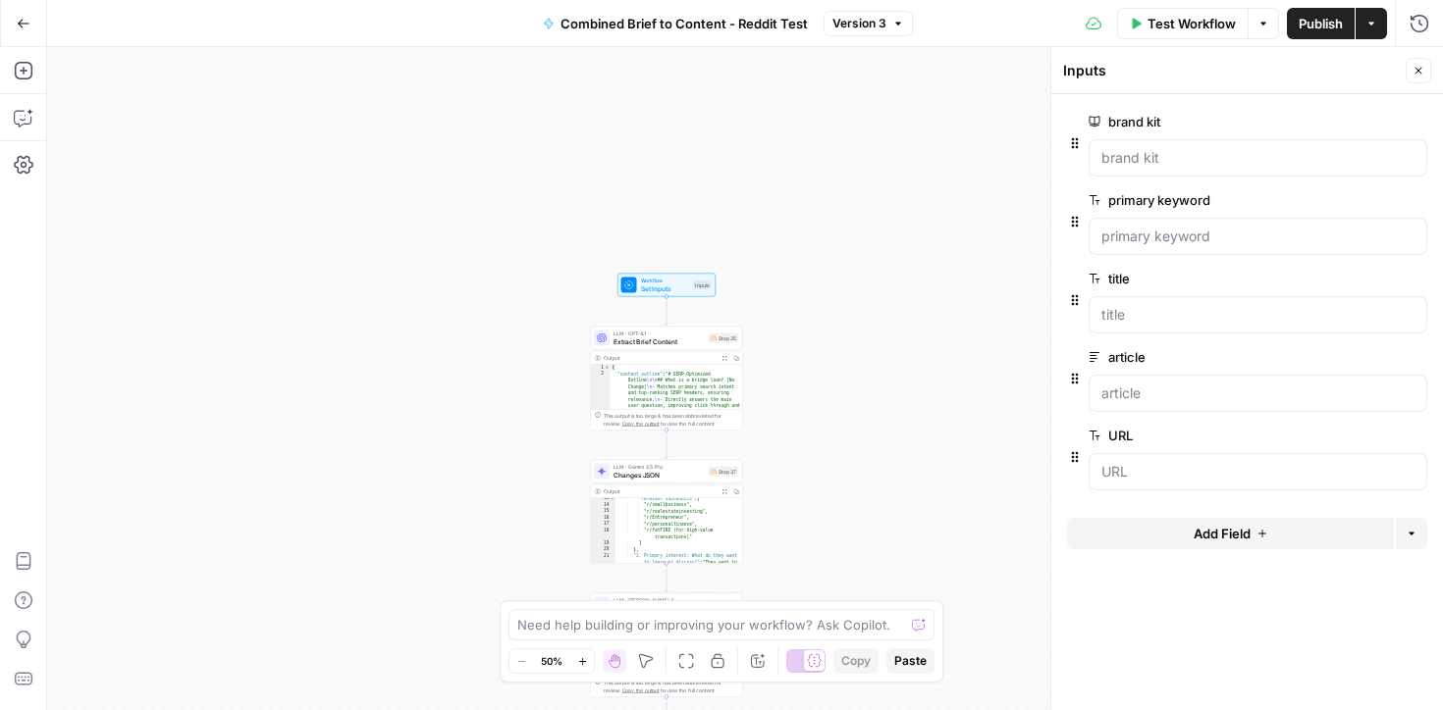
click at [1419, 435] on icon "button" at bounding box center [1415, 436] width 11 height 11
click at [1314, 18] on span "Publish" at bounding box center [1320, 24] width 44 height 20
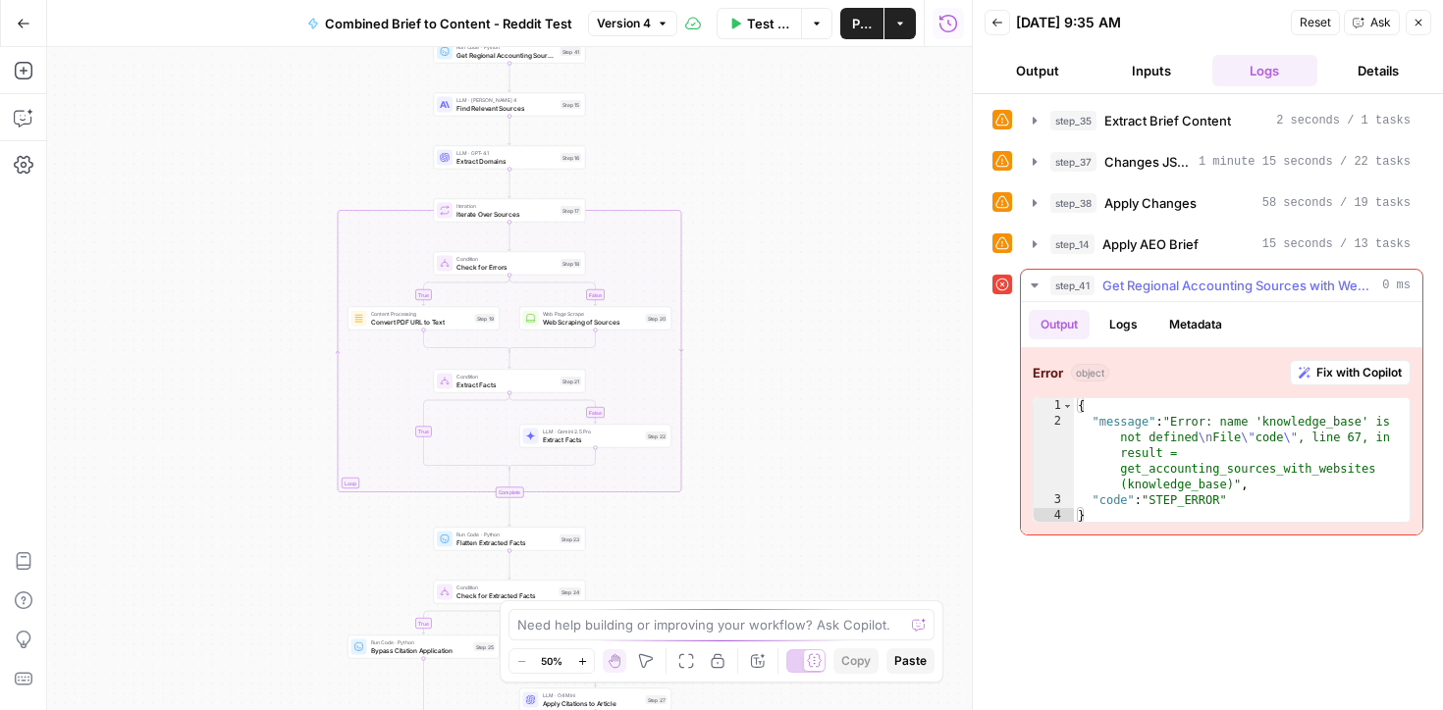
click at [1328, 385] on button "Fix with Copilot" at bounding box center [1349, 373] width 121 height 26
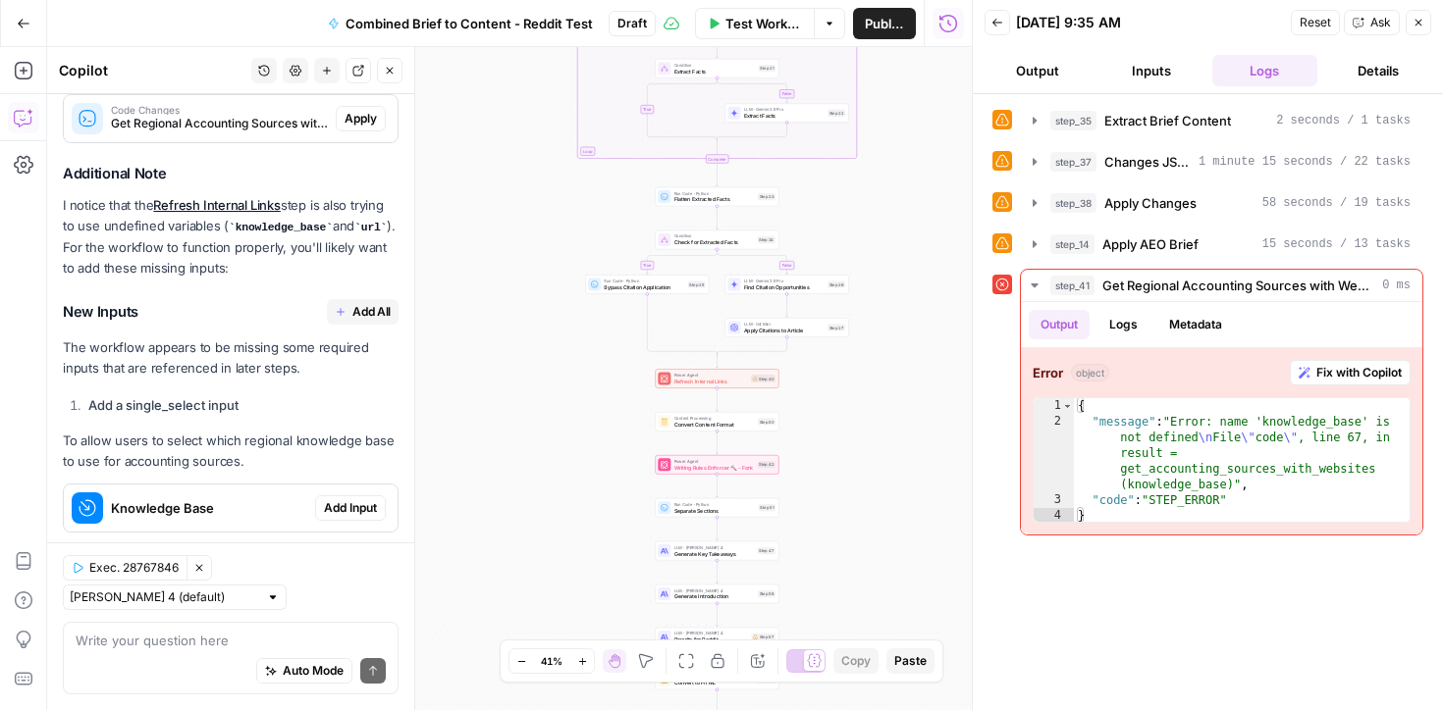
scroll to position [583, 0]
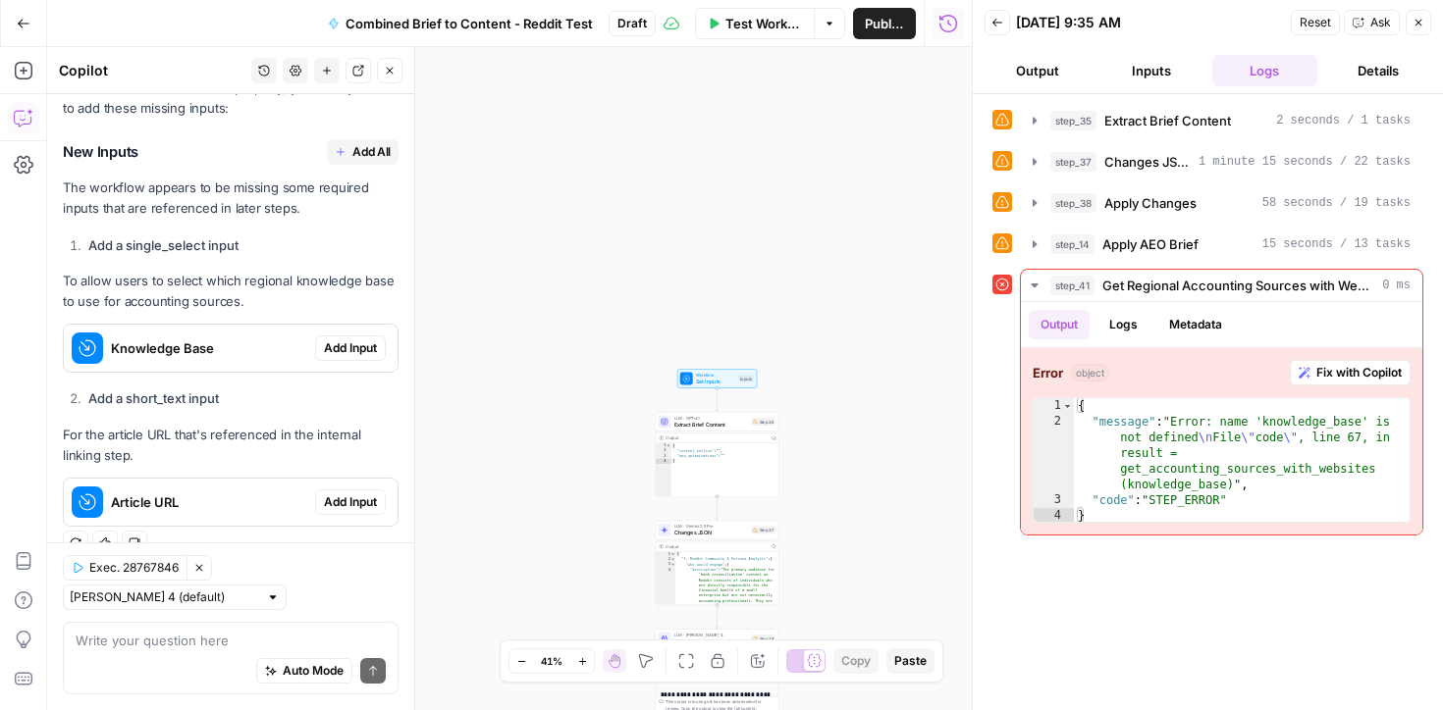
type textarea "c"
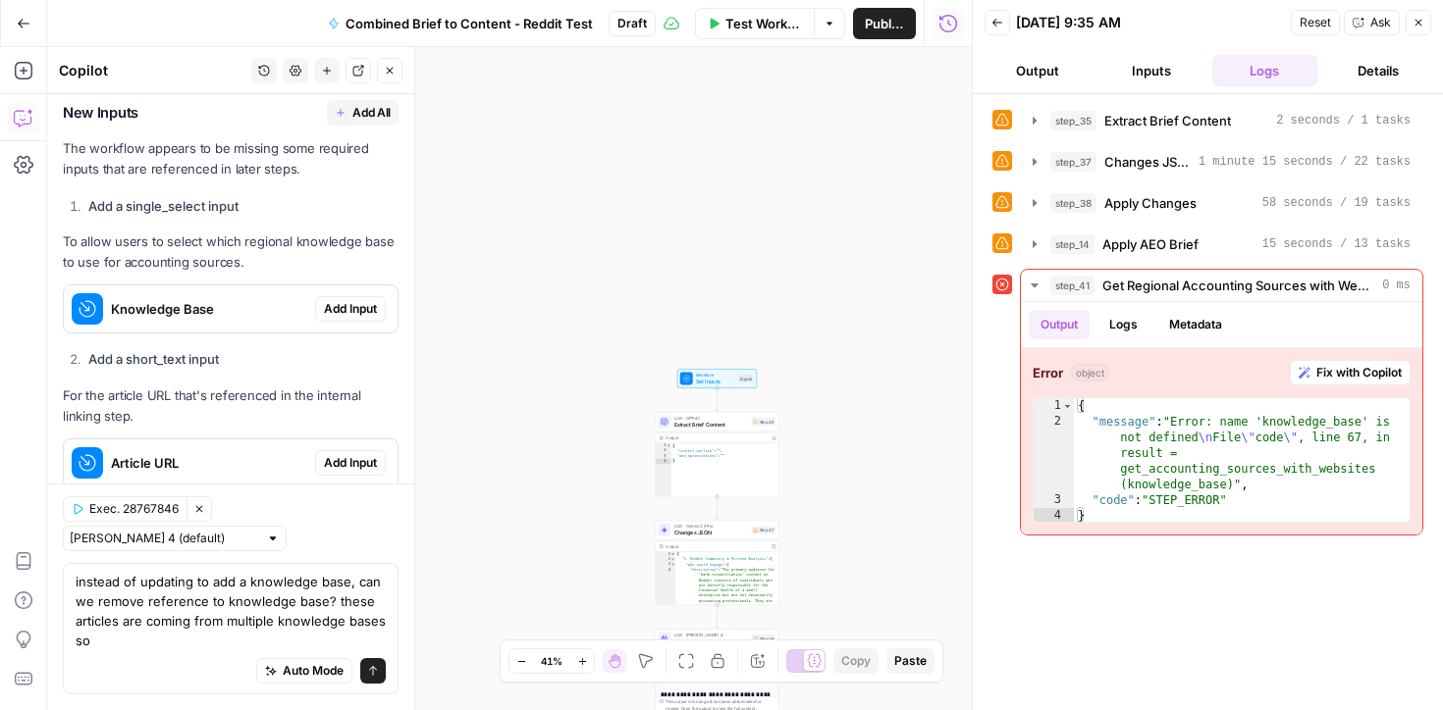
scroll to position [642, 0]
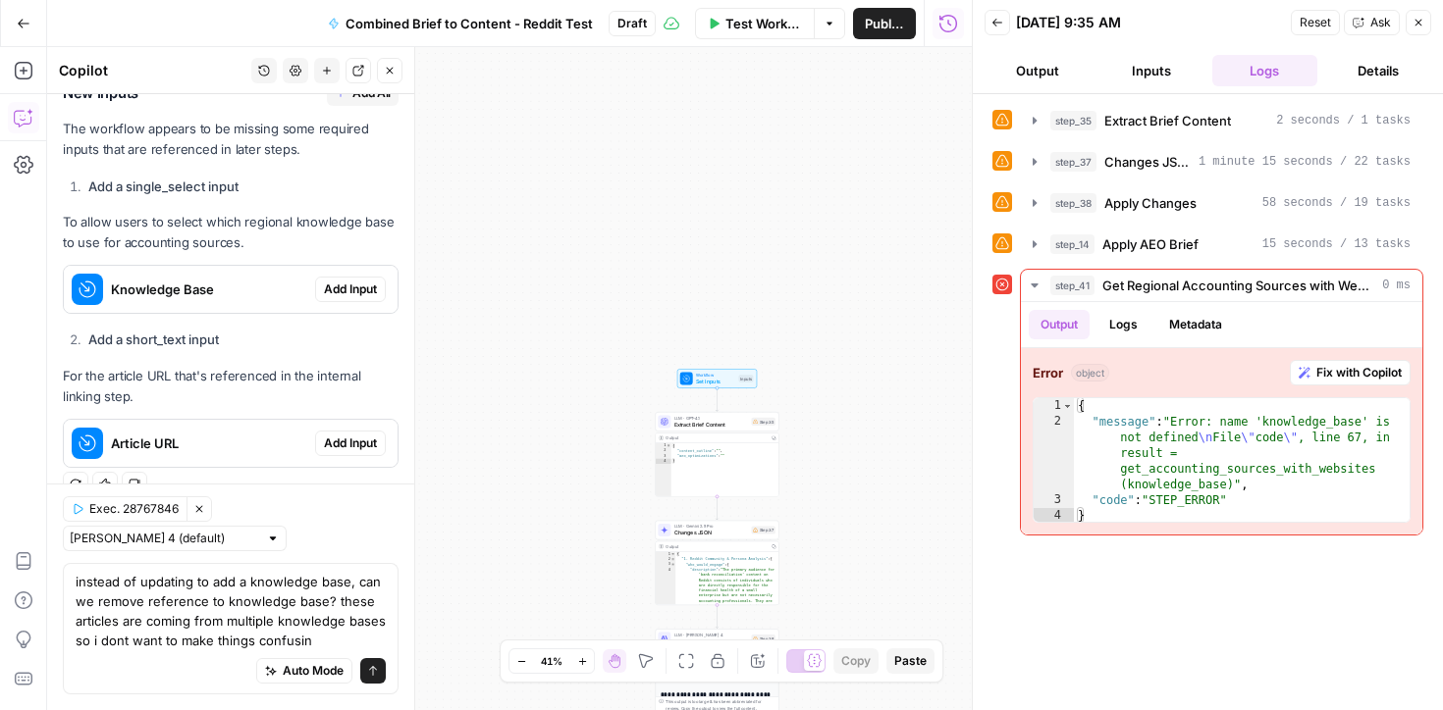
type textarea "instead of updating to add a knowledge base, can we remove reference to knowled…"
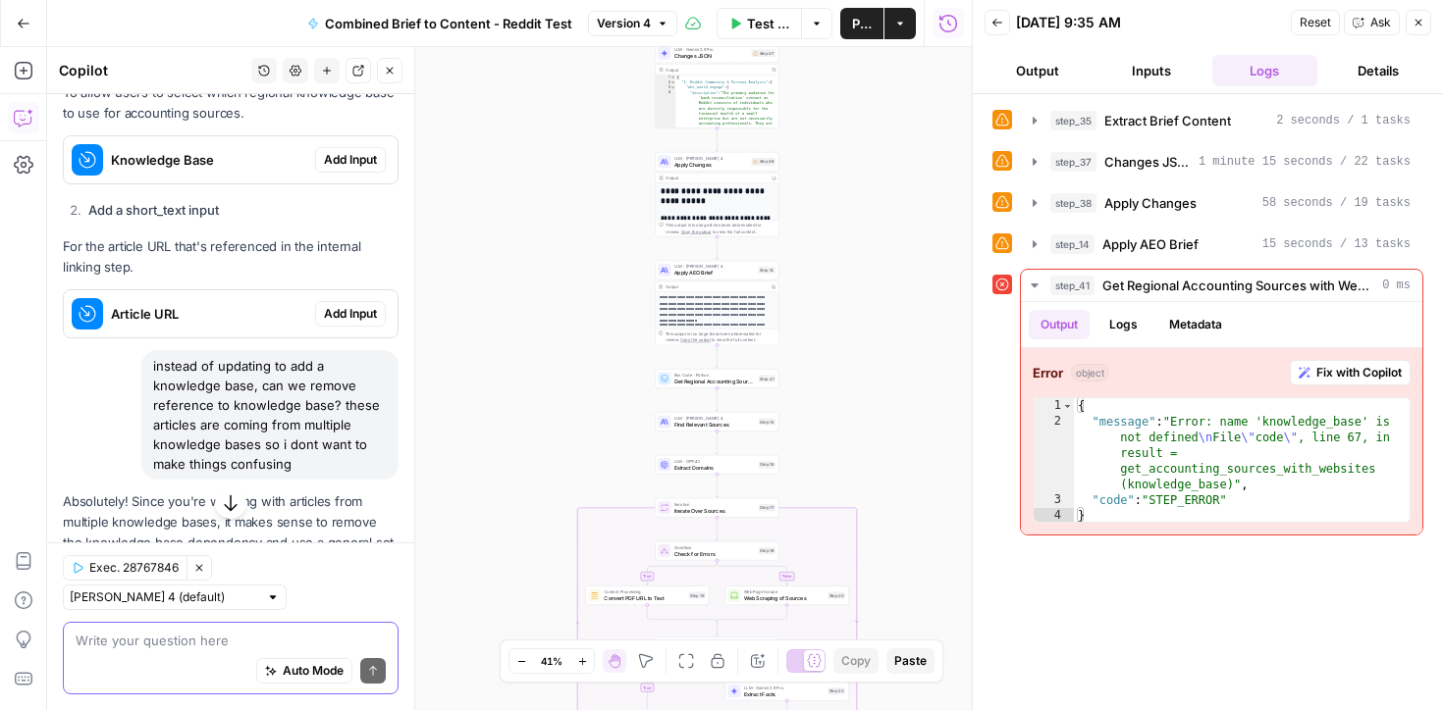
scroll to position [1082, 0]
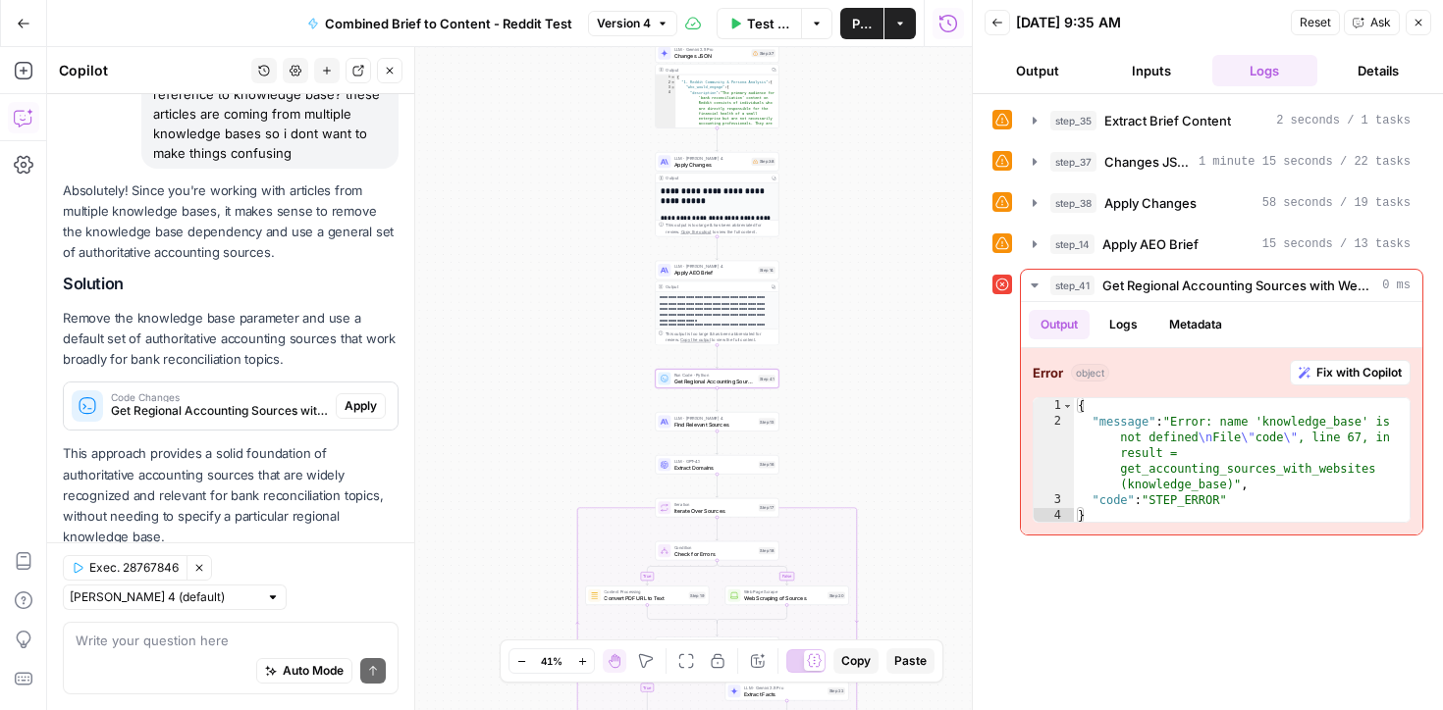
click at [370, 410] on span "Apply" at bounding box center [360, 406] width 32 height 18
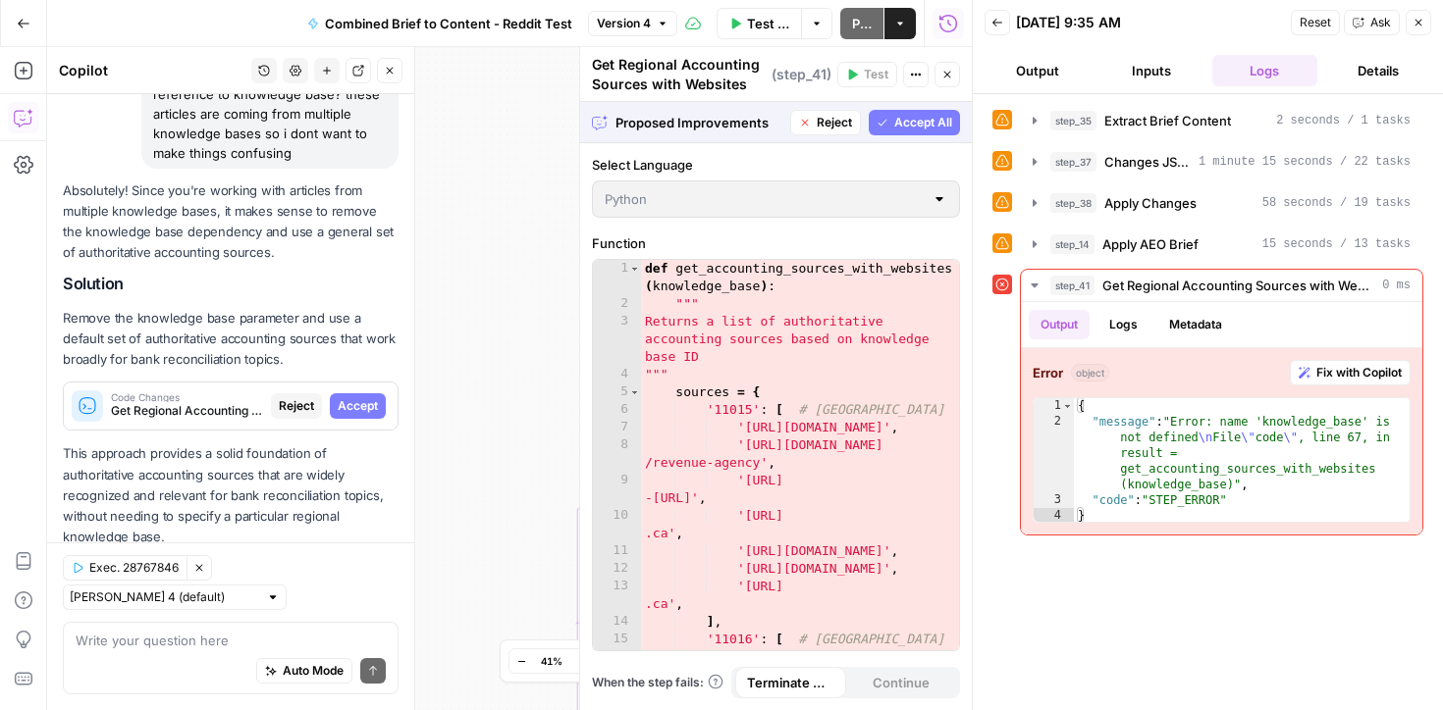
click at [354, 402] on span "Accept" at bounding box center [358, 406] width 40 height 18
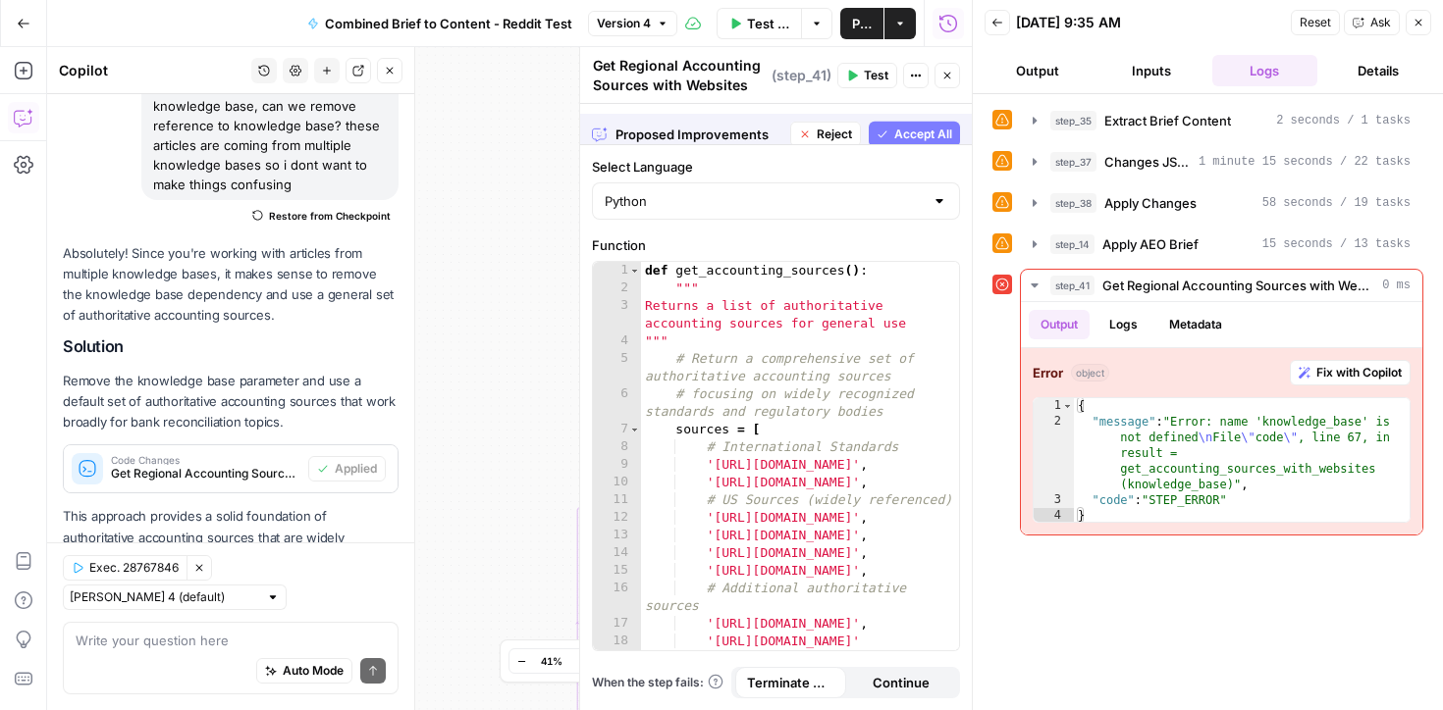
scroll to position [1145, 0]
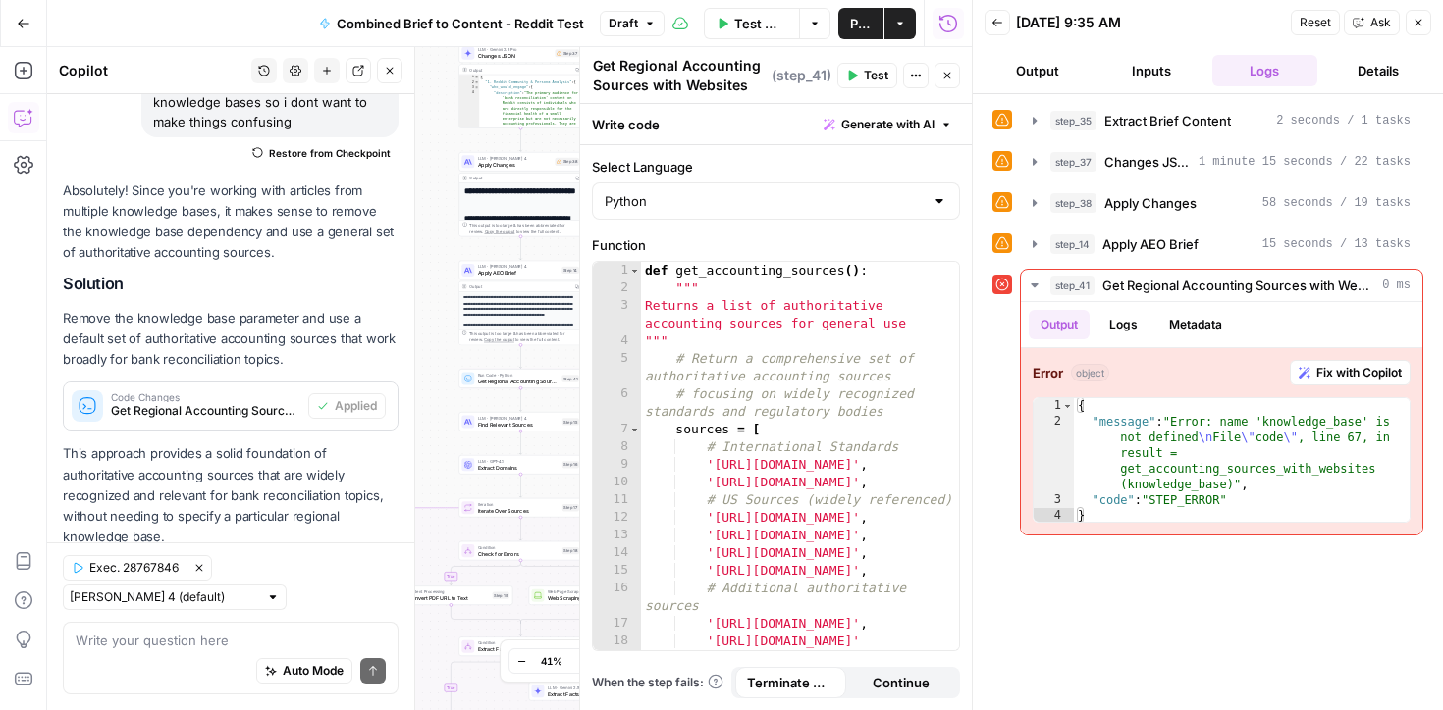
click at [861, 26] on span "Publish" at bounding box center [861, 24] width 22 height 20
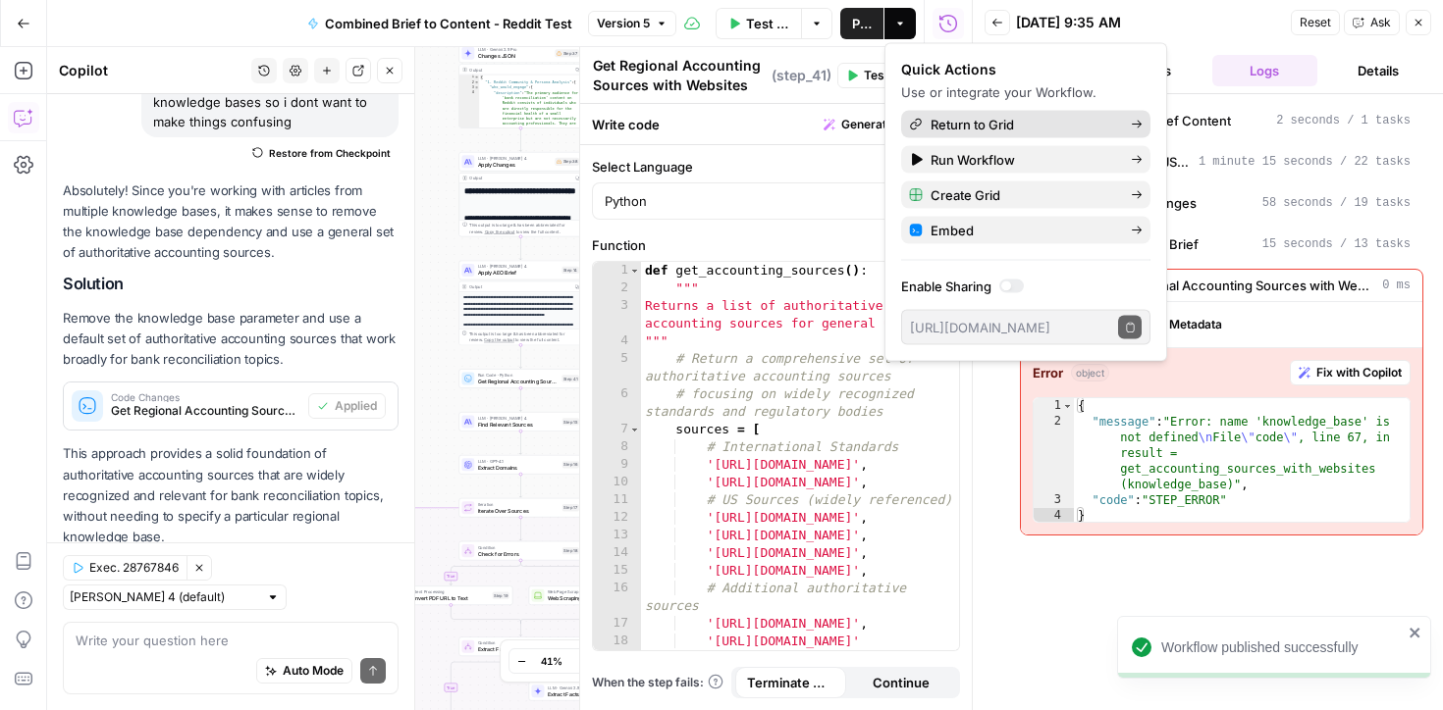
click at [945, 121] on span "Return to Grid" at bounding box center [1022, 125] width 184 height 20
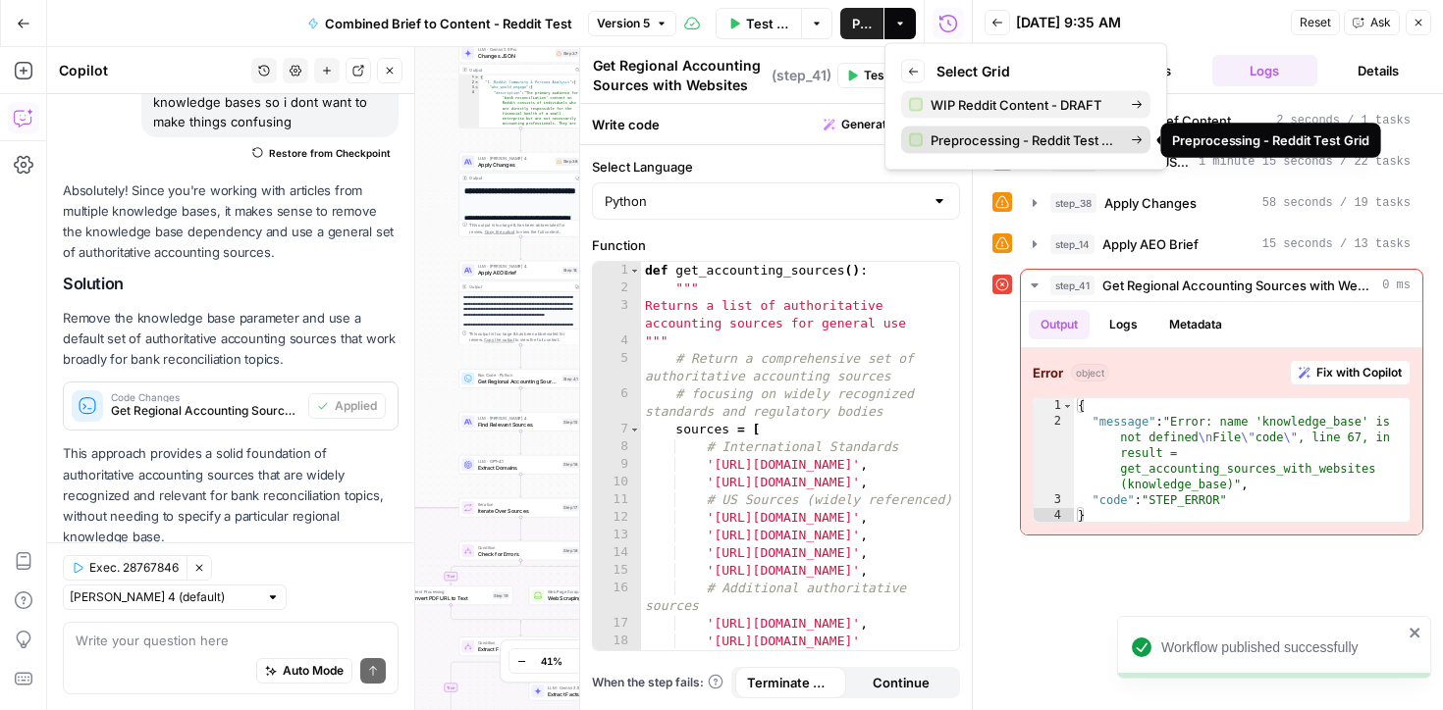
click at [989, 149] on link "Preprocessing - Reddit Test Grid" at bounding box center [1025, 140] width 249 height 27
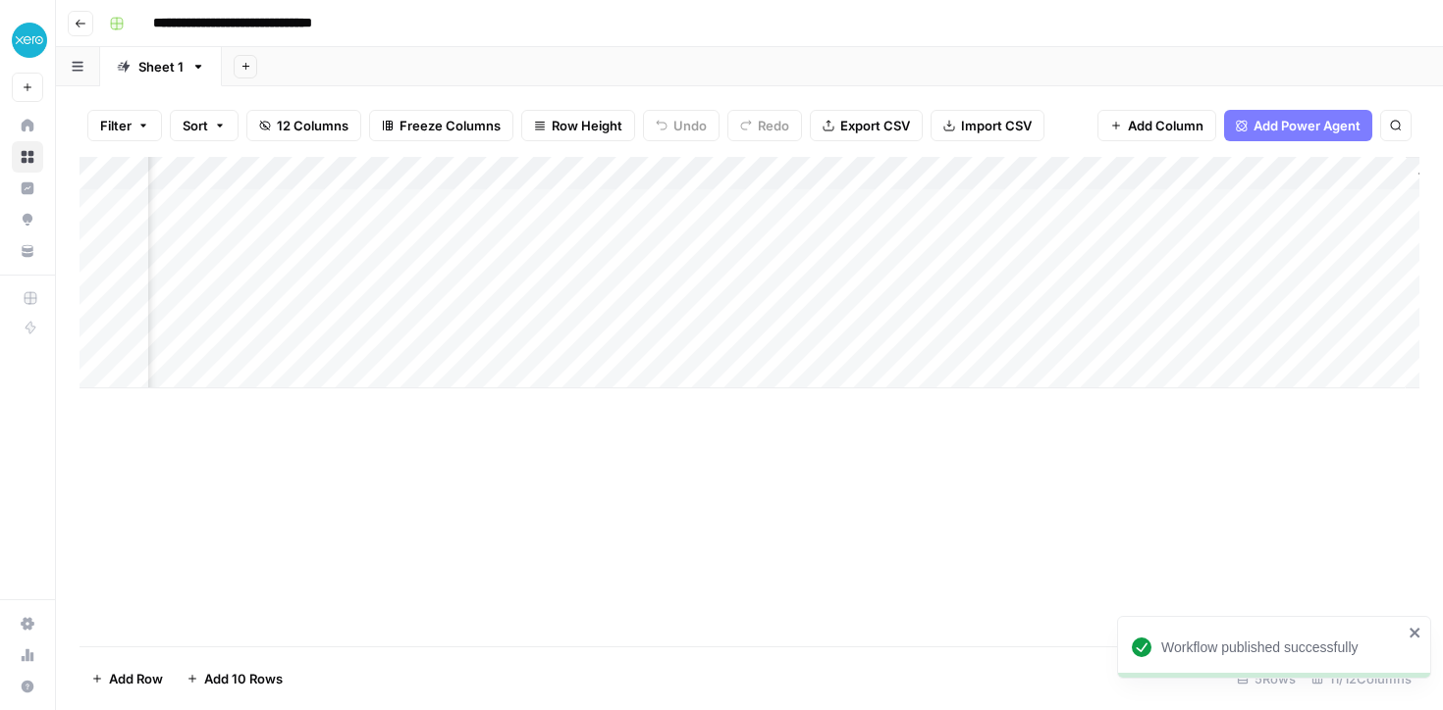
scroll to position [0, 1337]
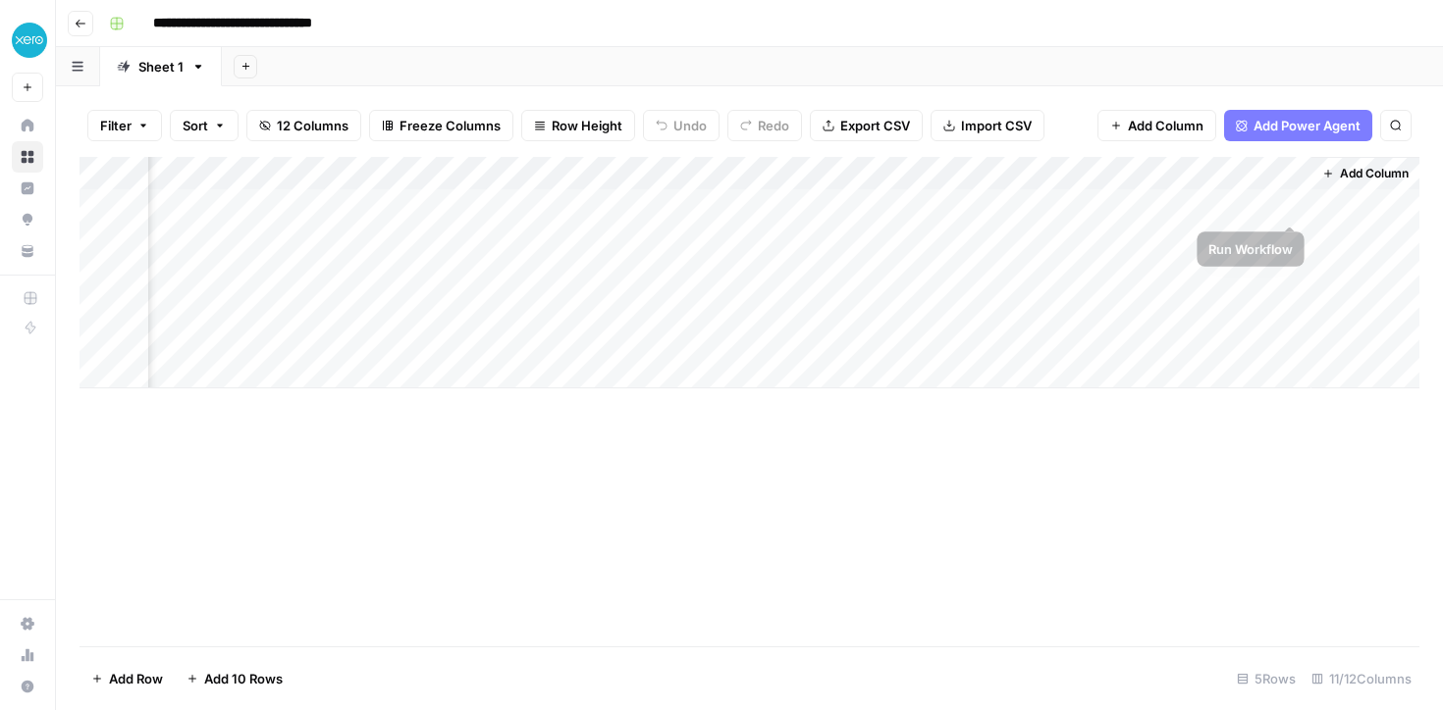
click at [1290, 203] on div "Add Column" at bounding box center [749, 273] width 1340 height 232
click at [1008, 203] on div "Add Column" at bounding box center [749, 273] width 1340 height 232
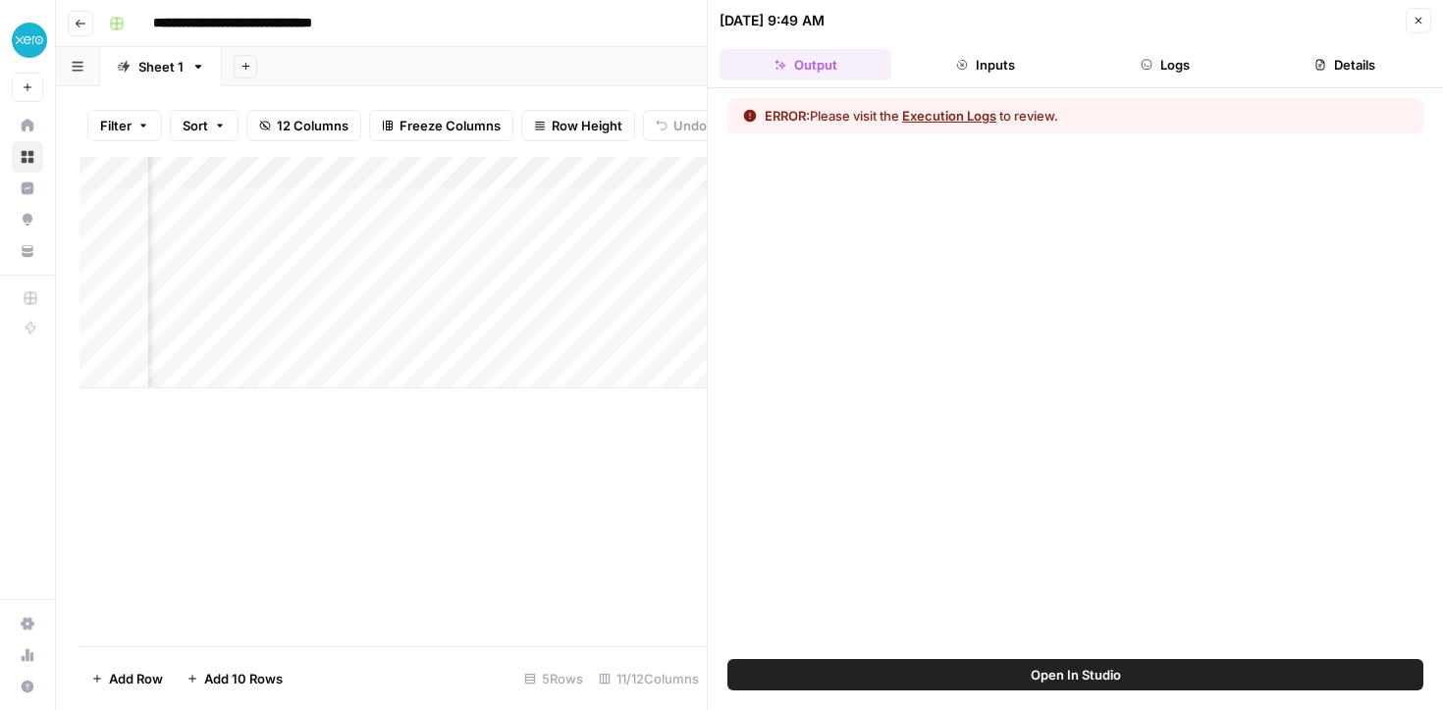
click at [944, 118] on button "Execution Logs" at bounding box center [949, 116] width 94 height 20
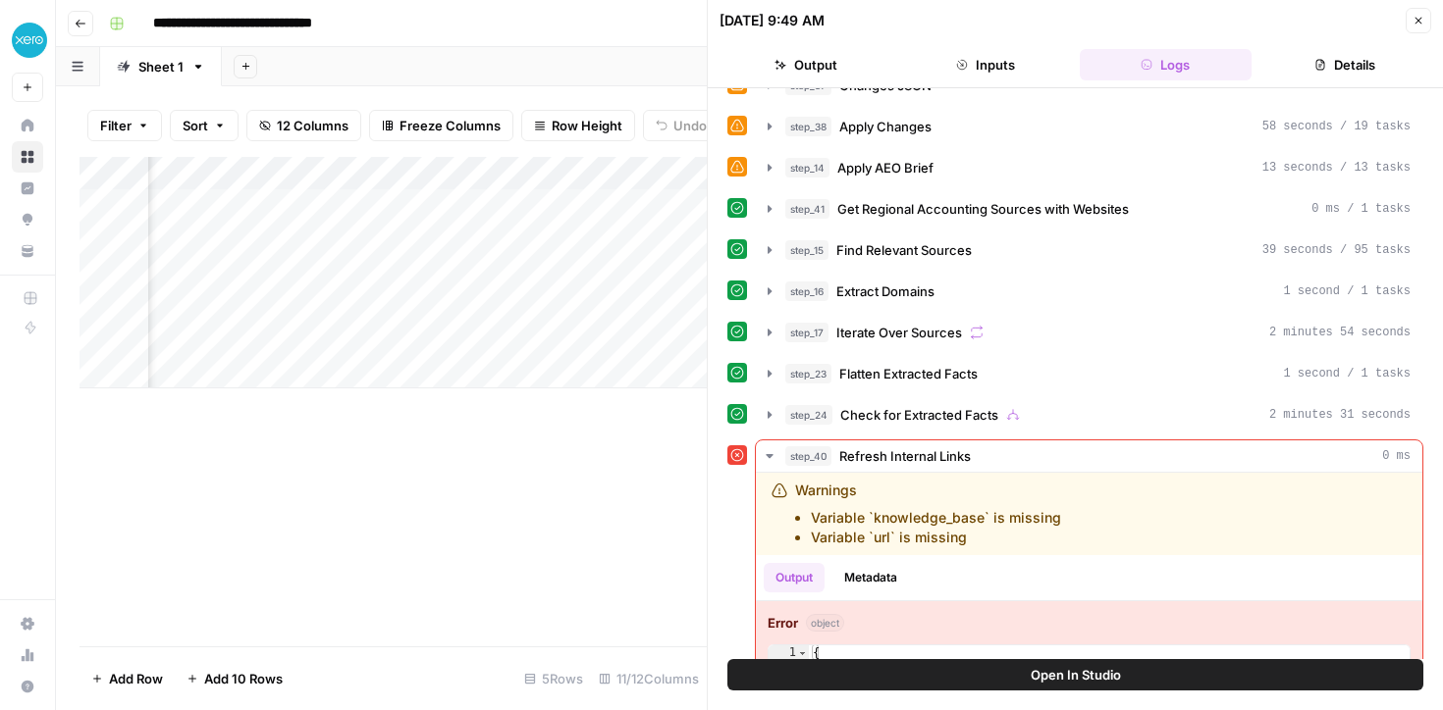
scroll to position [141, 0]
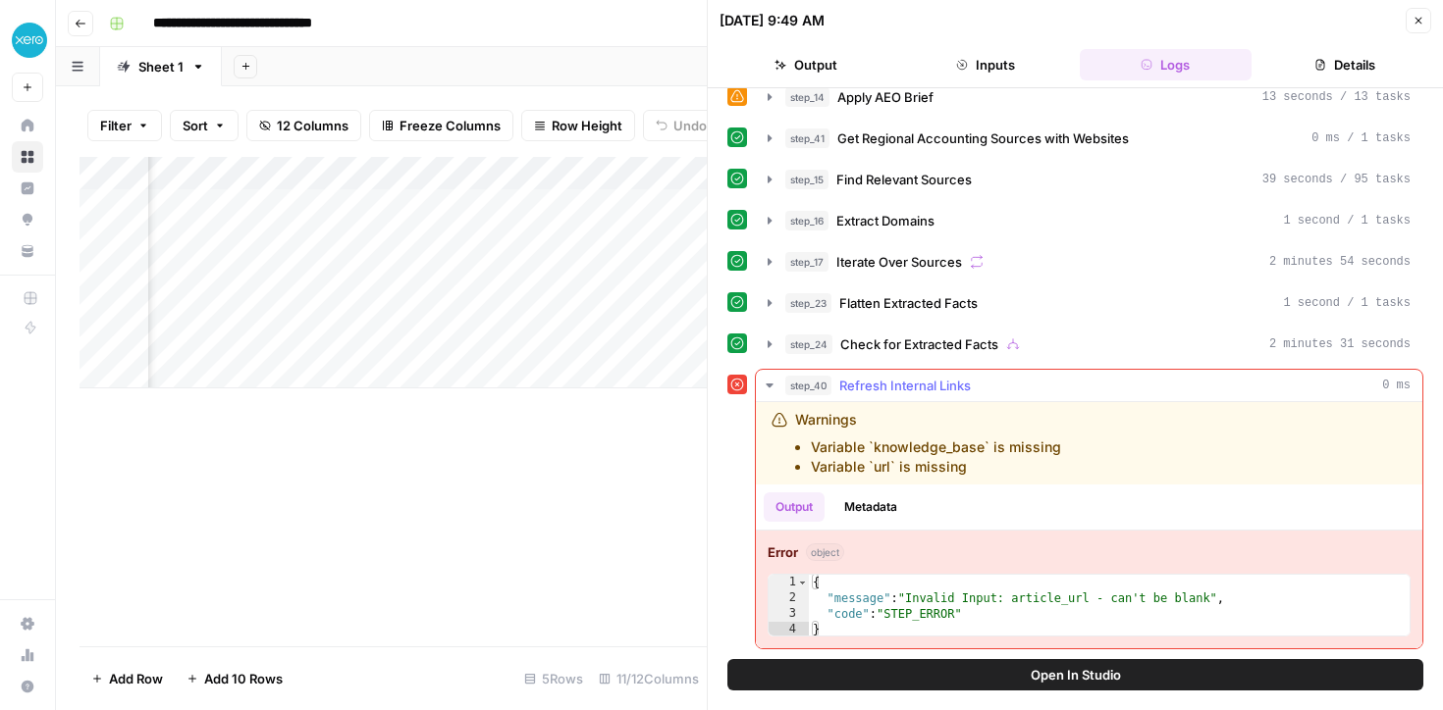
click at [958, 673] on button "Open In Studio" at bounding box center [1075, 674] width 696 height 31
click at [458, 176] on div "Add Column" at bounding box center [392, 273] width 627 height 232
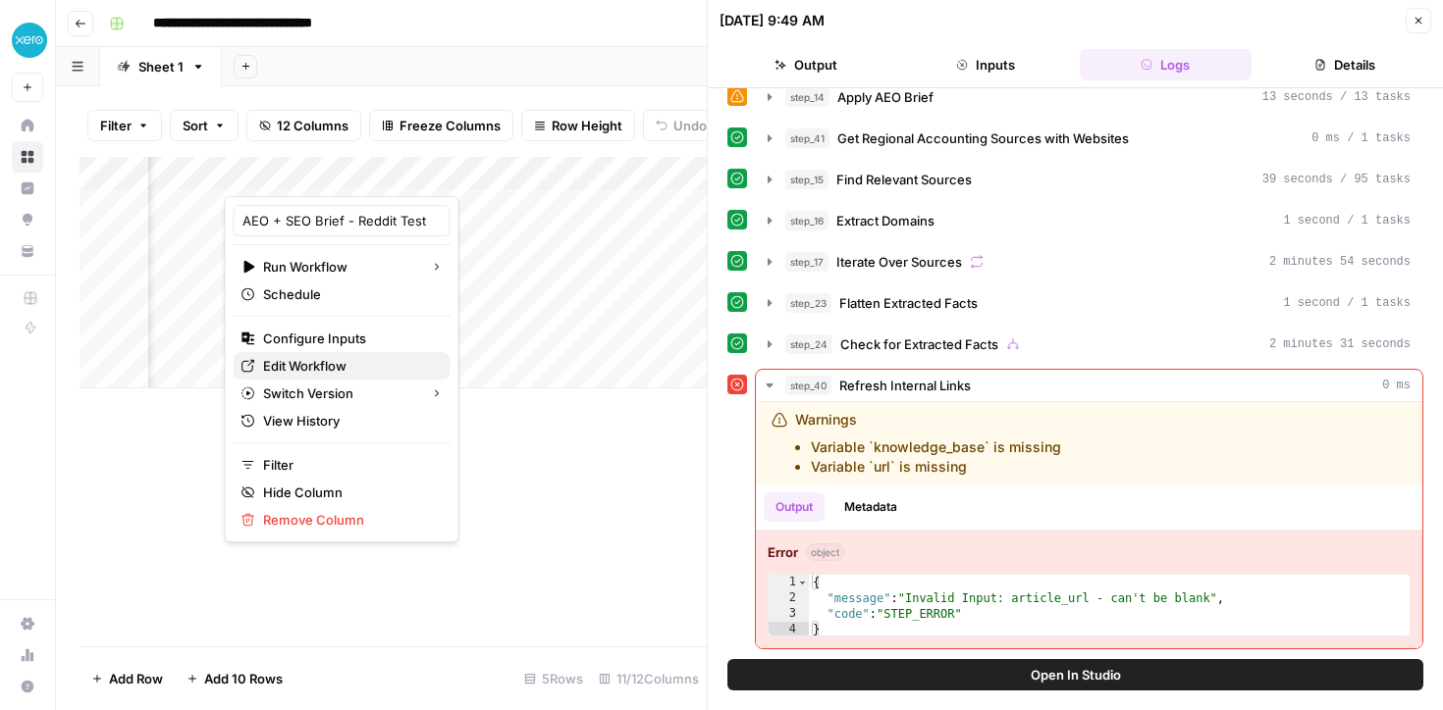
click at [288, 360] on span "Edit Workflow" at bounding box center [349, 366] width 172 height 20
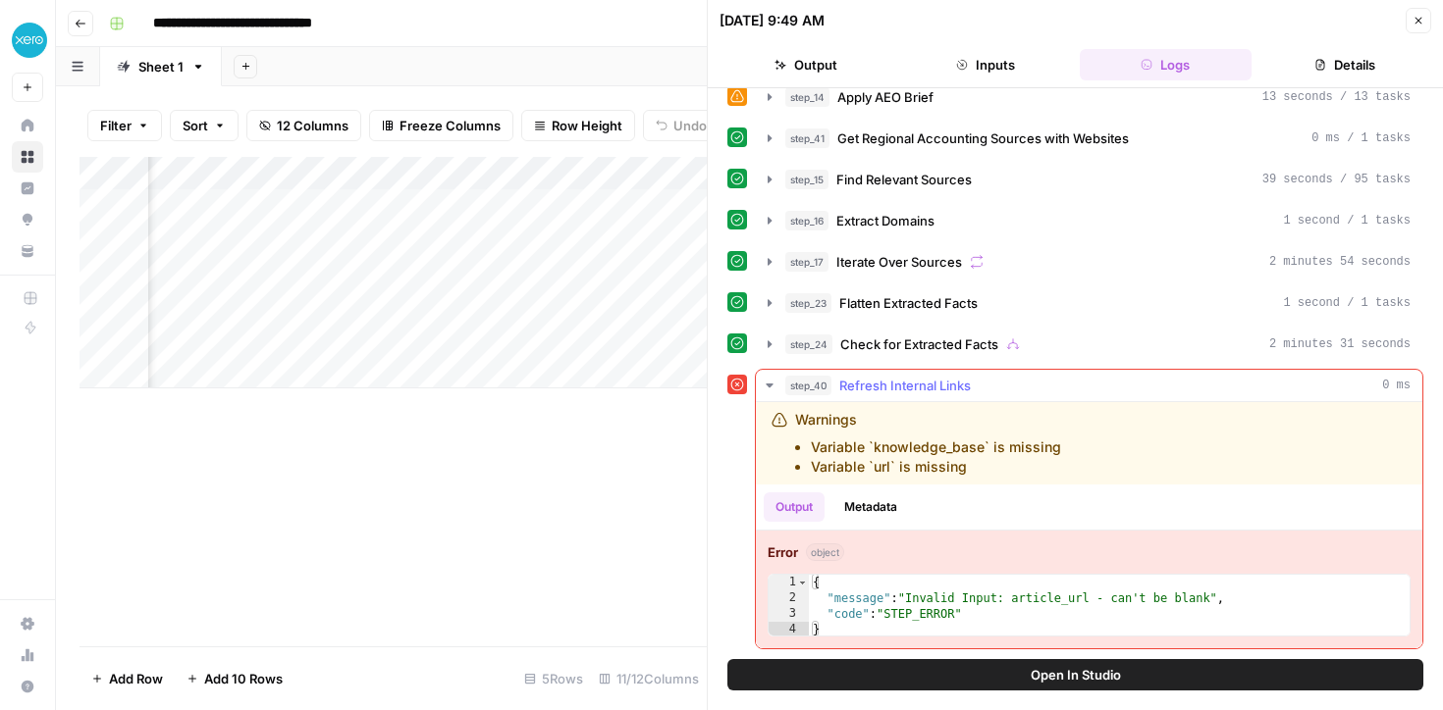
click at [960, 450] on li "Variable `knowledge_base` is missing" at bounding box center [936, 448] width 250 height 20
click at [934, 460] on li "Variable `url` is missing" at bounding box center [936, 467] width 250 height 20
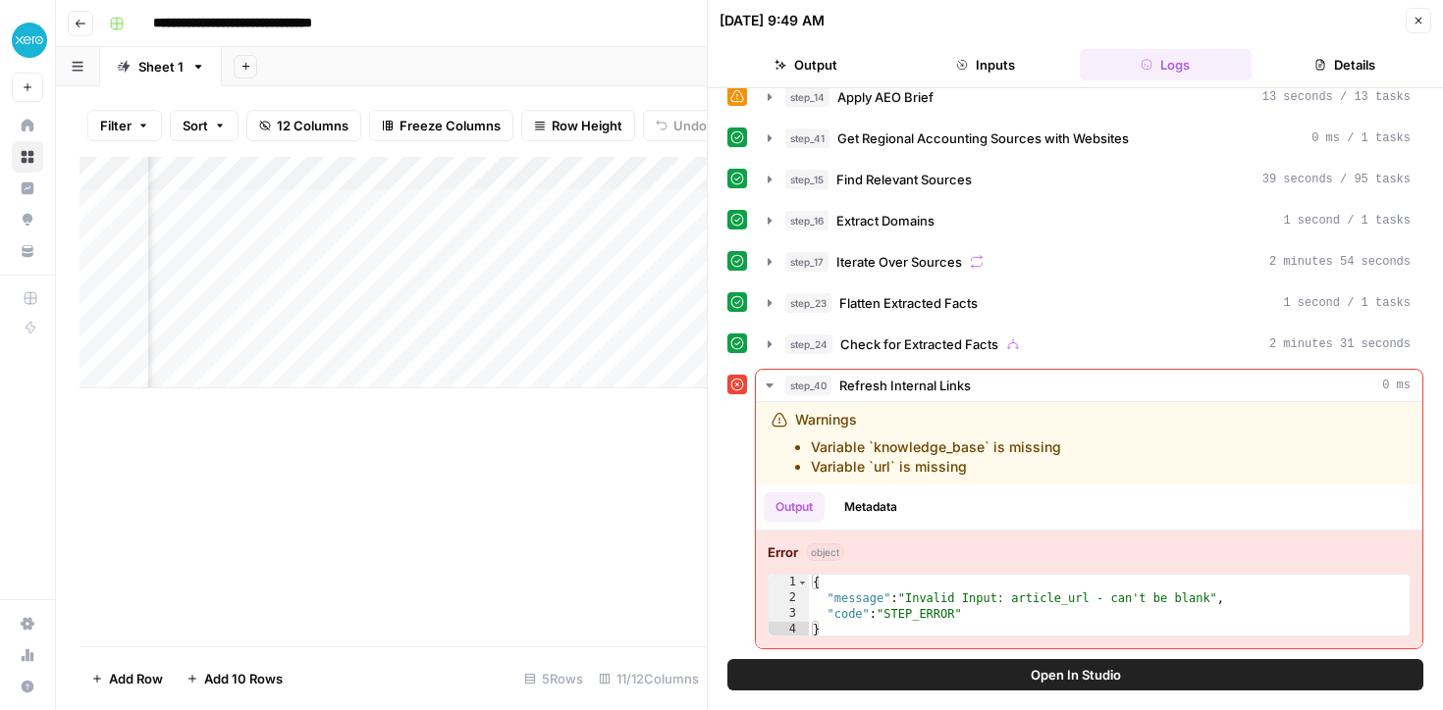
click at [403, 198] on div "Add Column" at bounding box center [392, 273] width 627 height 232
click at [486, 206] on div "Add Column" at bounding box center [392, 273] width 627 height 232
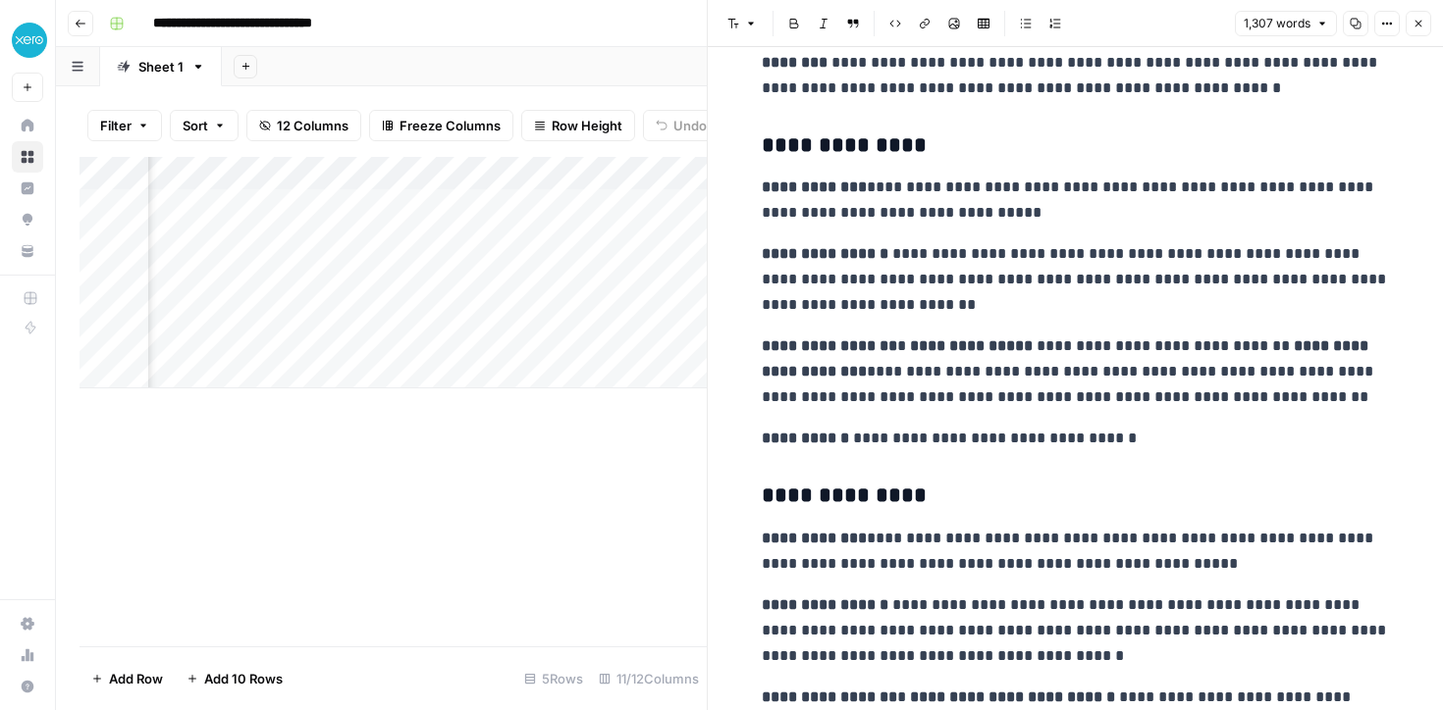
scroll to position [5827, 0]
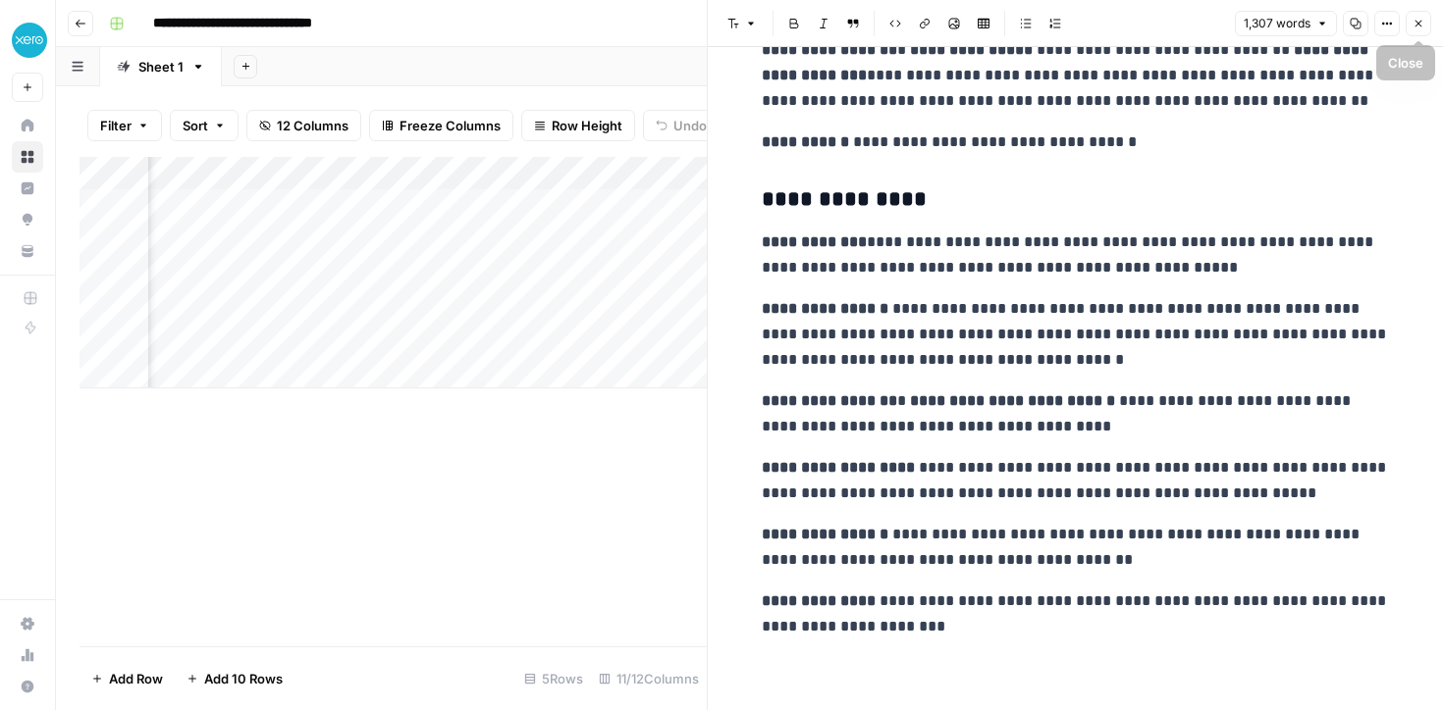
click at [1407, 26] on button "Close" at bounding box center [1418, 24] width 26 height 26
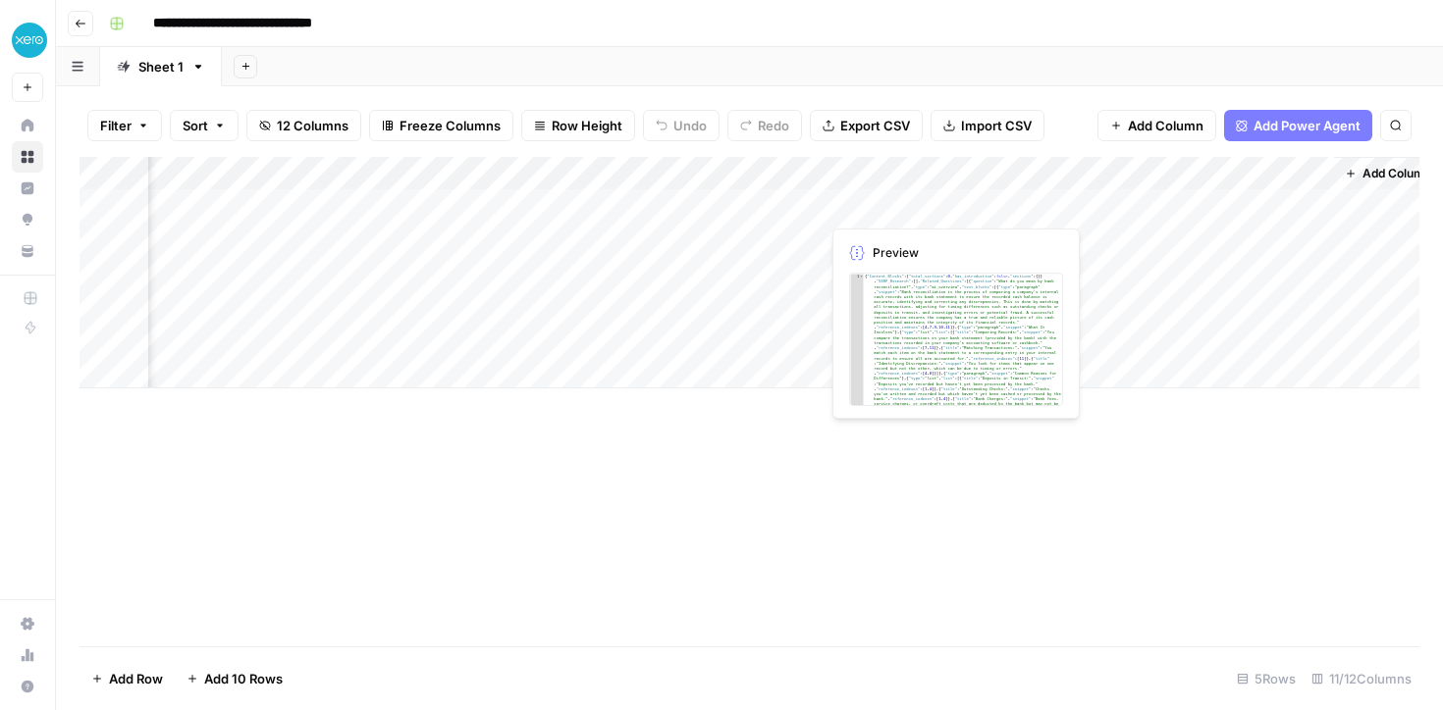
scroll to position [0, 1337]
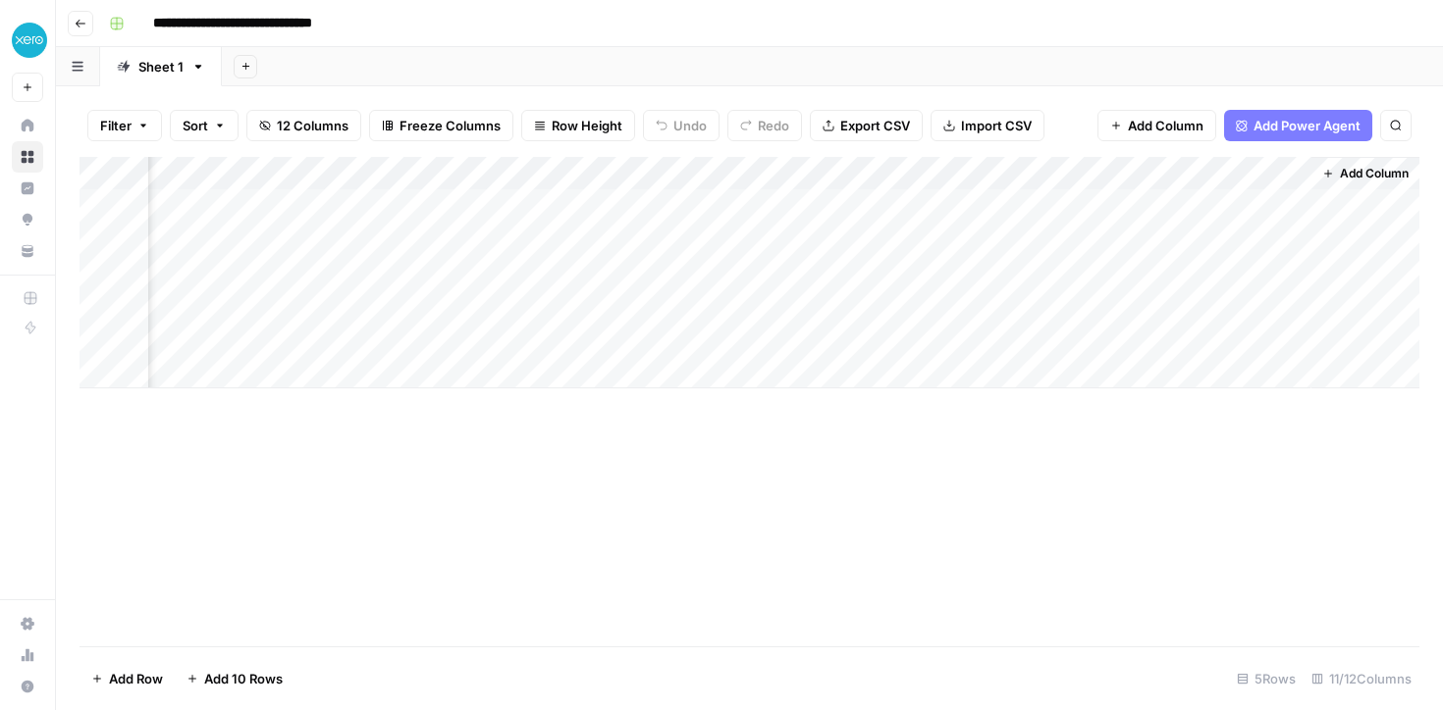
click at [1270, 172] on div "Add Column" at bounding box center [749, 273] width 1340 height 232
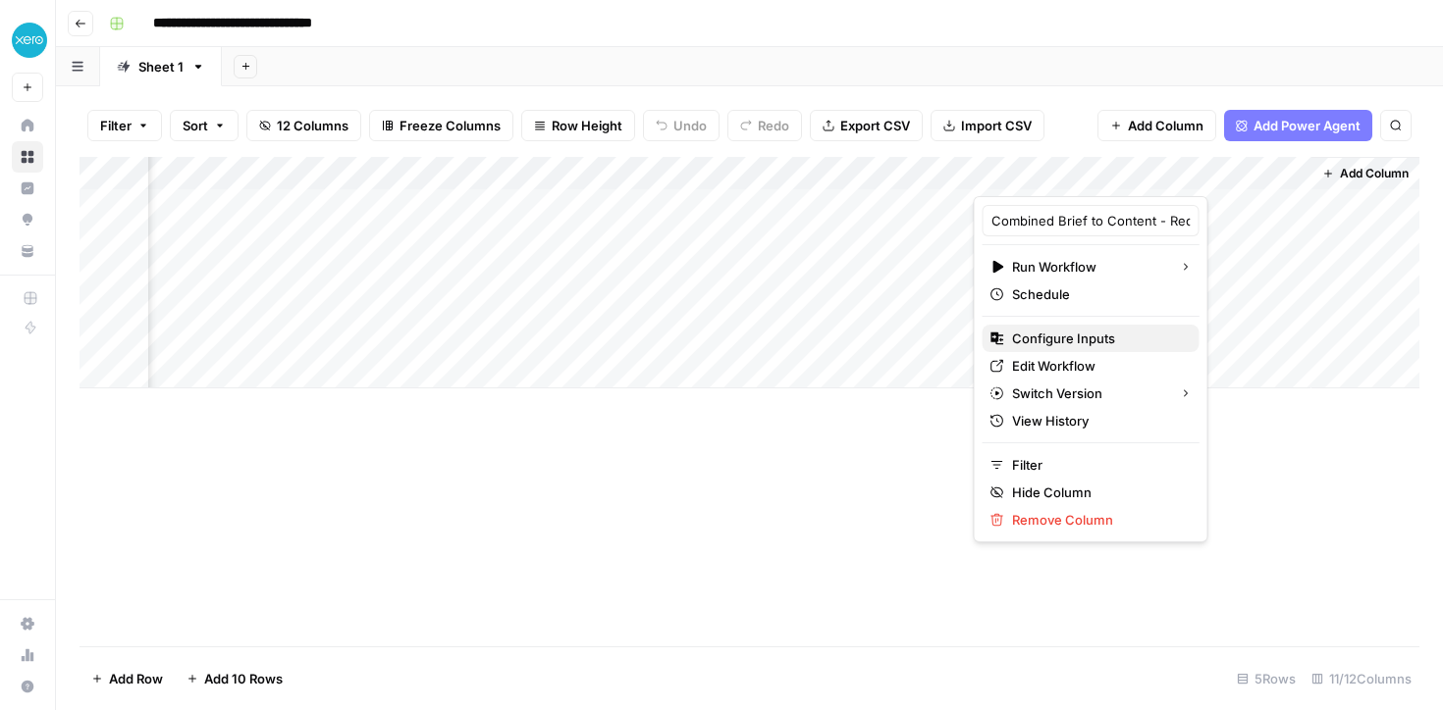
click at [1049, 338] on span "Configure Inputs" at bounding box center [1098, 339] width 172 height 20
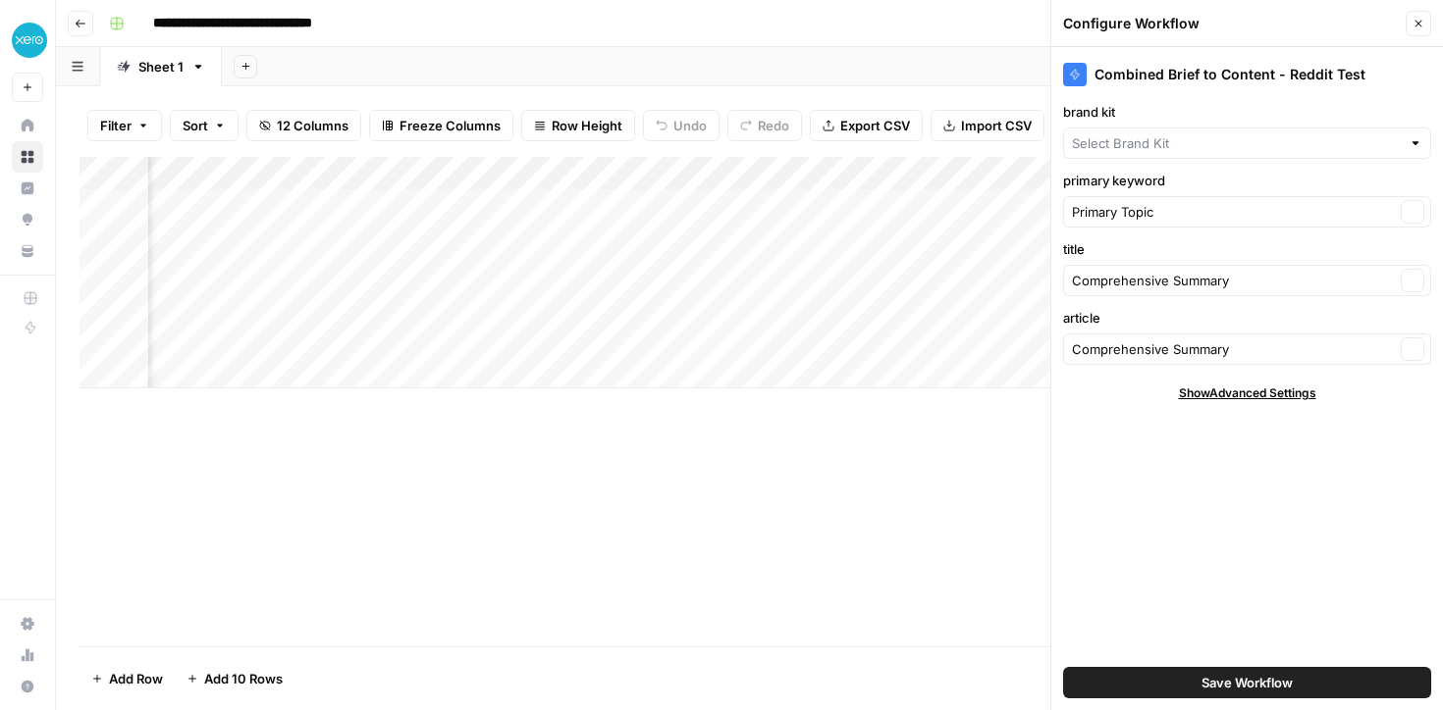
type input "Xero Reddit"
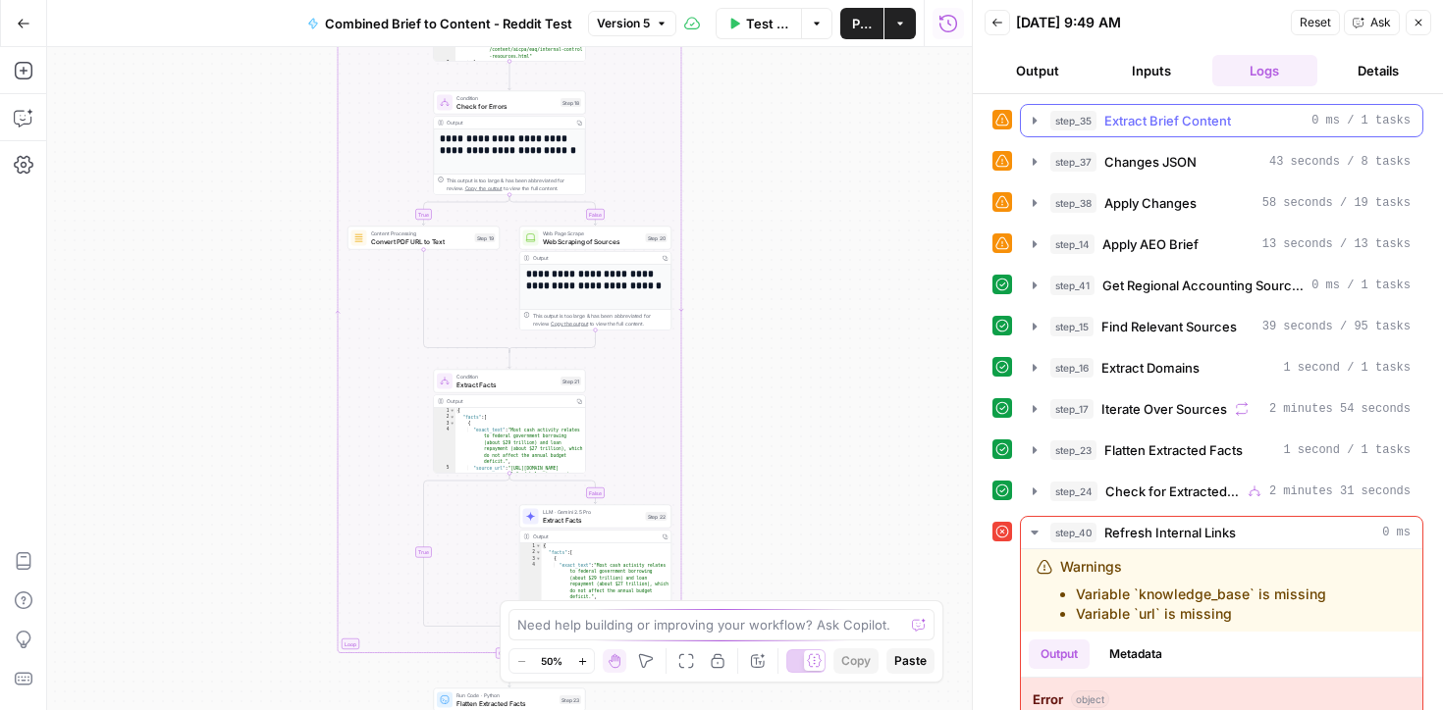
click at [1033, 122] on icon "button" at bounding box center [1034, 120] width 4 height 7
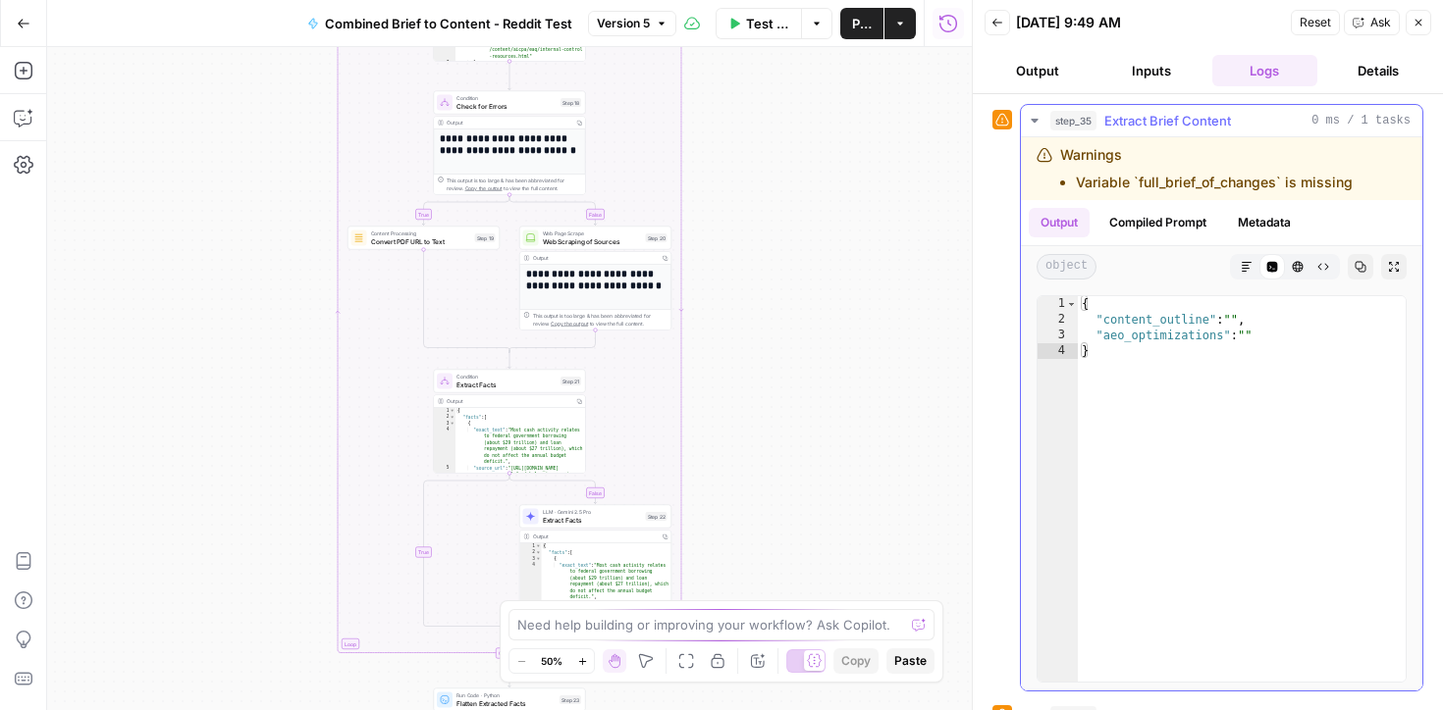
click at [1160, 182] on li "Variable `full_brief_of_changes` is missing" at bounding box center [1214, 183] width 277 height 20
click at [1187, 179] on li "Variable `full_brief_of_changes` is missing" at bounding box center [1214, 183] width 277 height 20
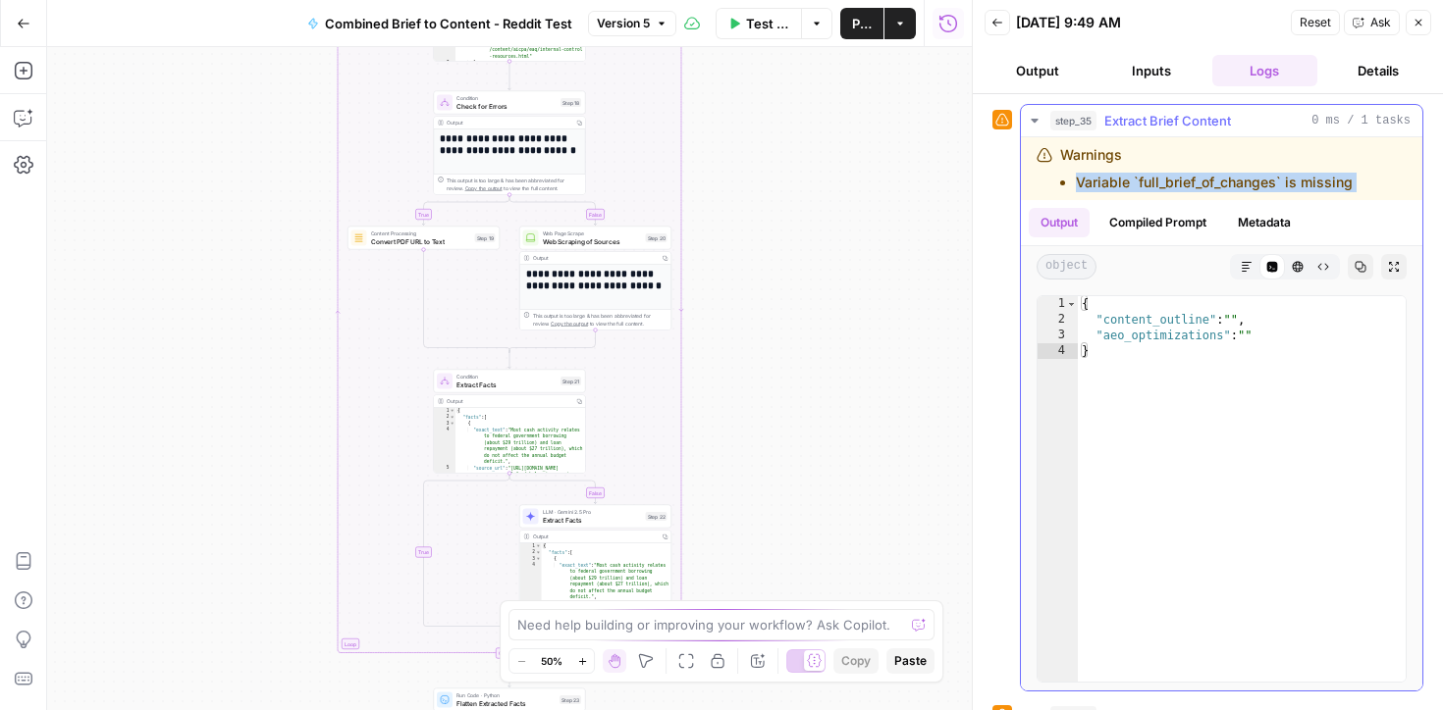
click at [1187, 179] on li "Variable `full_brief_of_changes` is missing" at bounding box center [1214, 183] width 277 height 20
click at [1227, 176] on li "Variable `full_brief_of_changes` is missing" at bounding box center [1214, 183] width 277 height 20
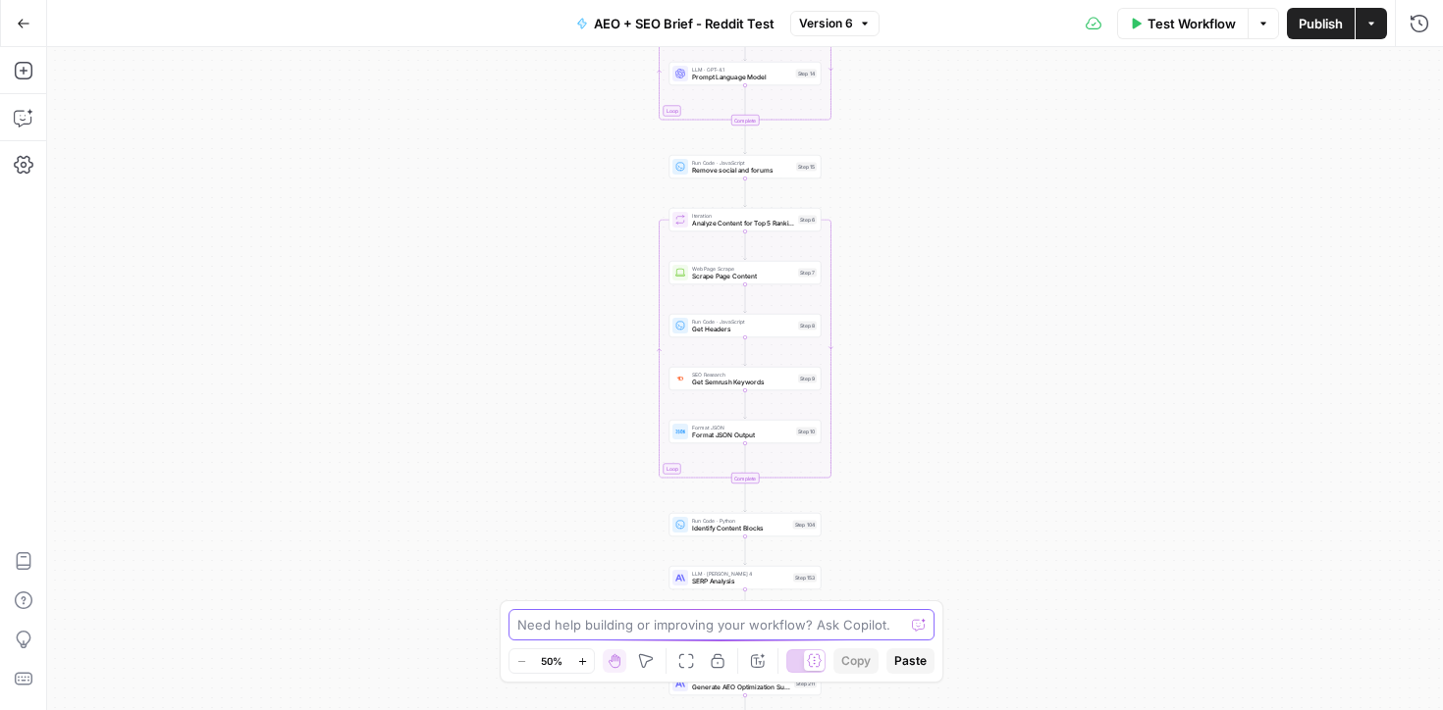
click at [548, 621] on textarea at bounding box center [710, 625] width 387 height 20
type textarea "where is full brief of changes"
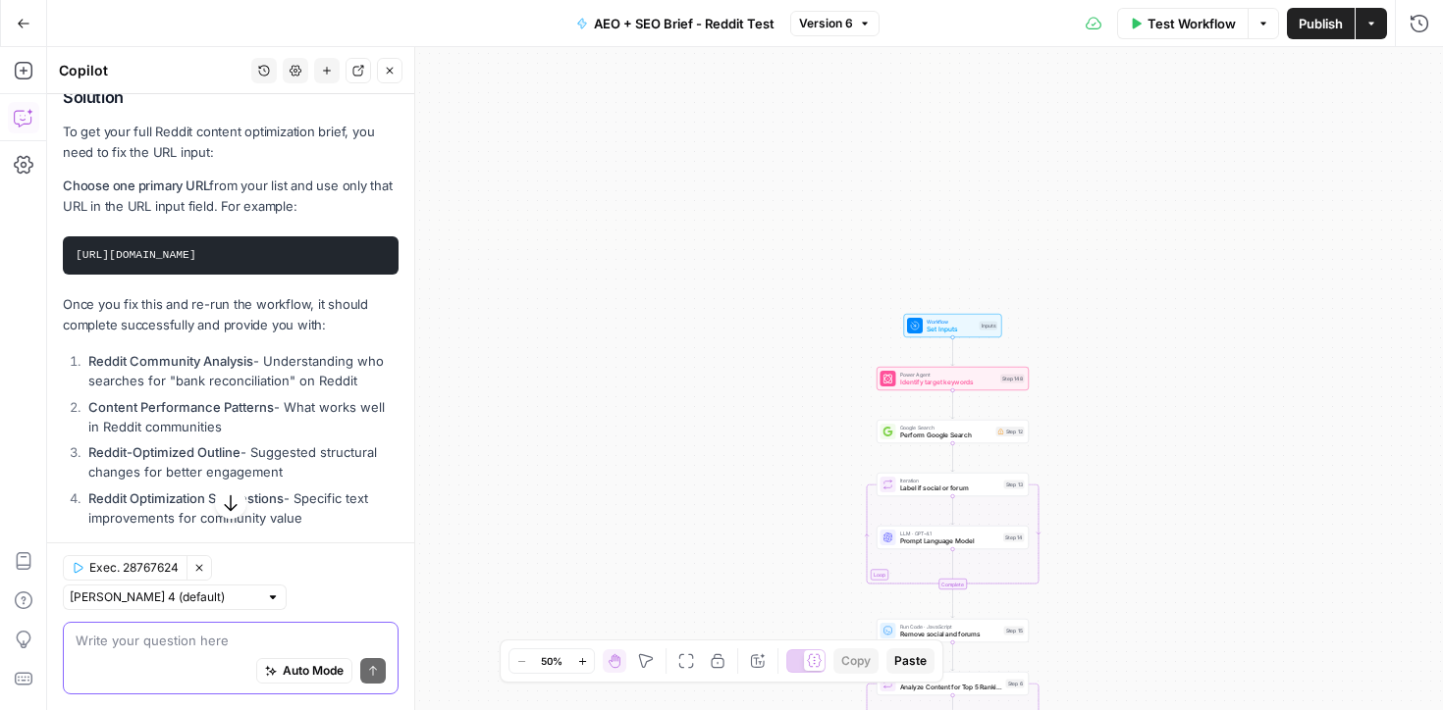
scroll to position [832, 0]
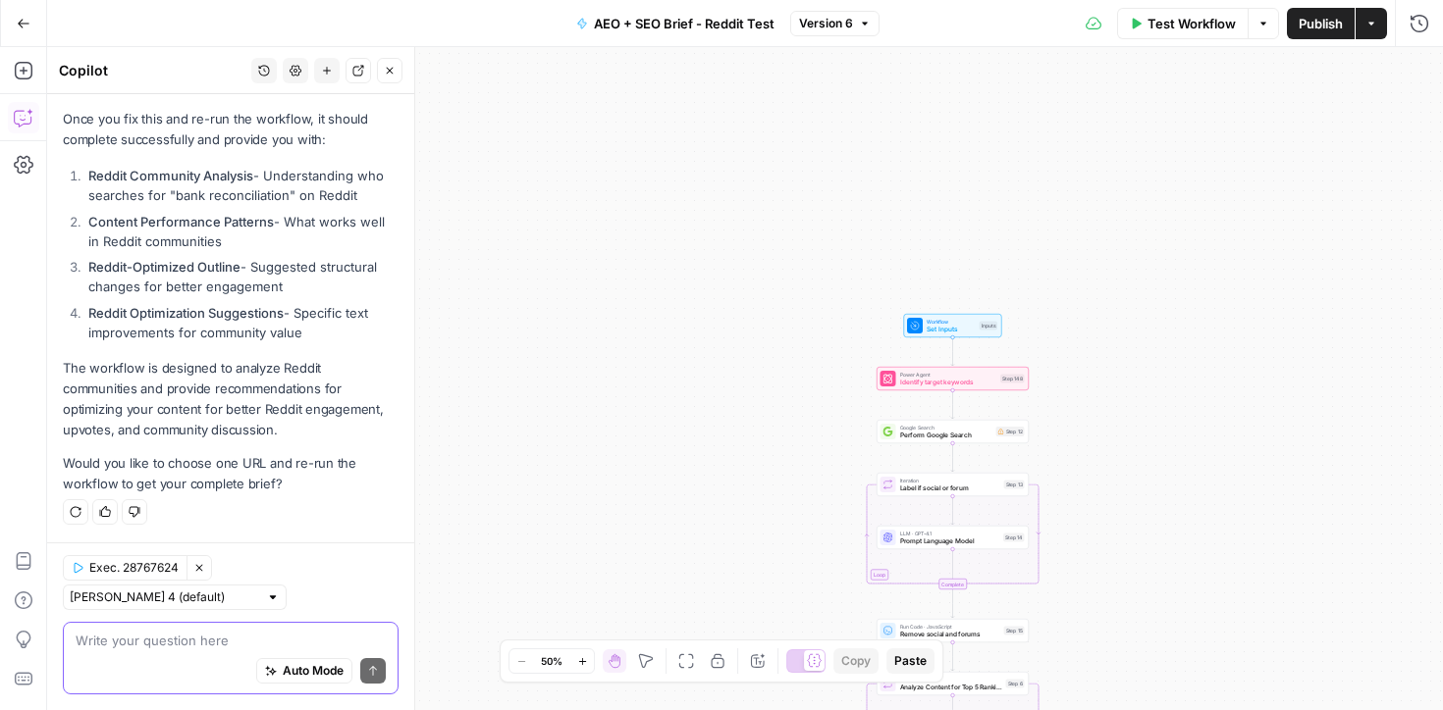
type textarea "s"
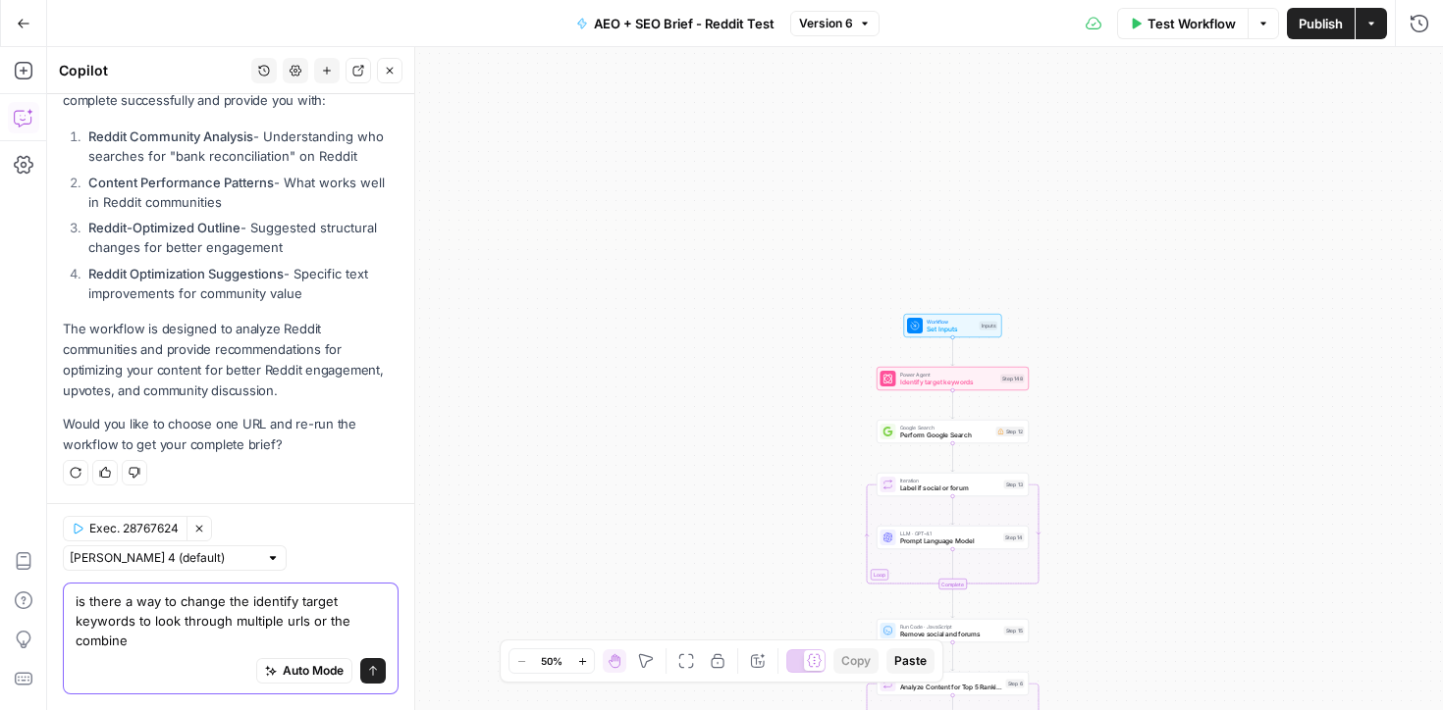
scroll to position [871, 0]
type textarea "is there a way to change the identify target keywords to look through multiple …"
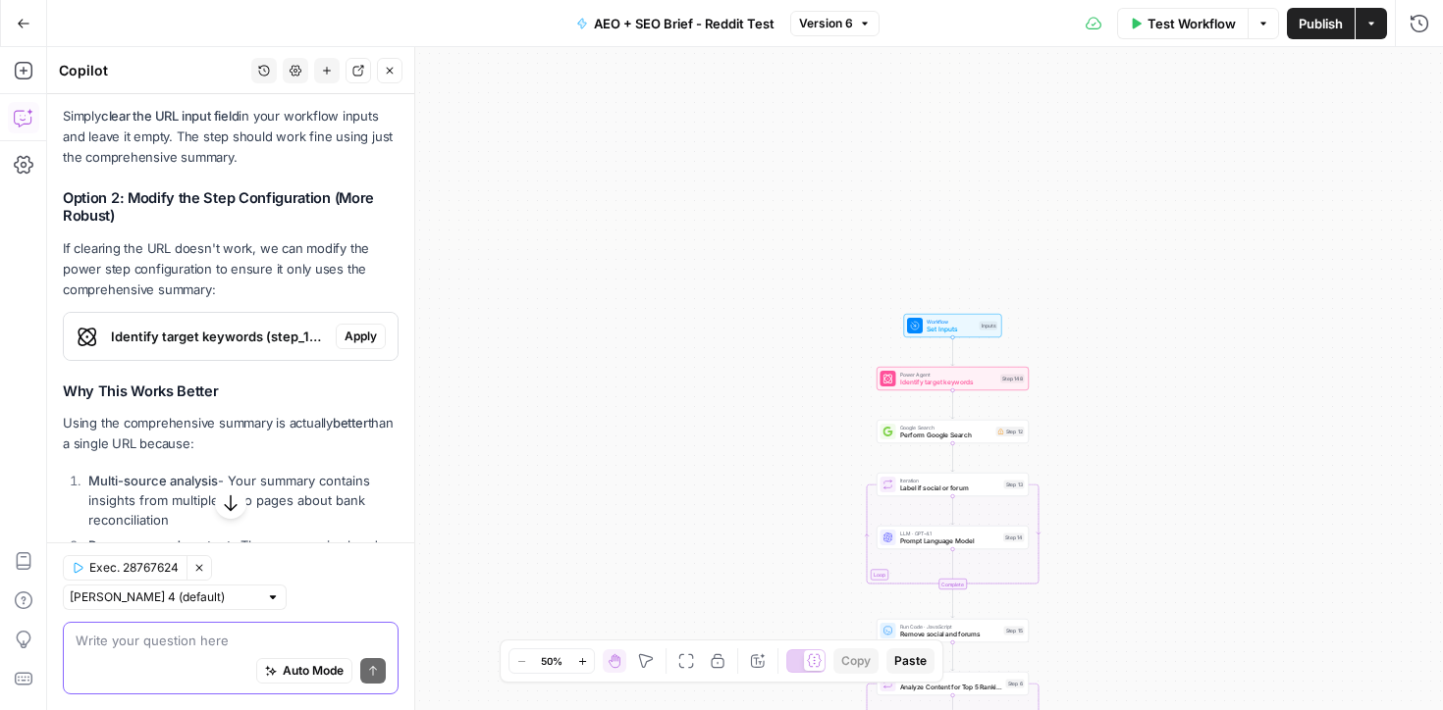
scroll to position [1650, 0]
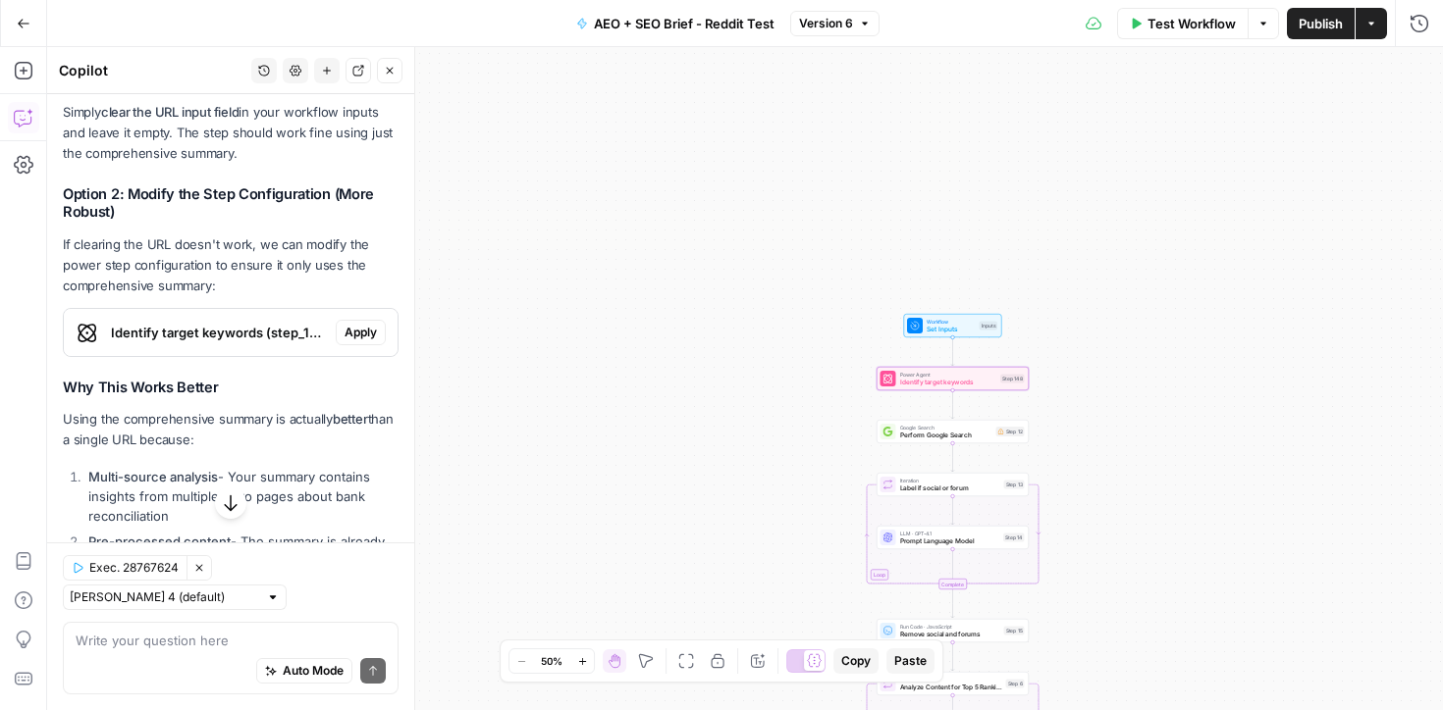
click at [284, 342] on span "Identify target keywords (step_148)" at bounding box center [219, 333] width 217 height 20
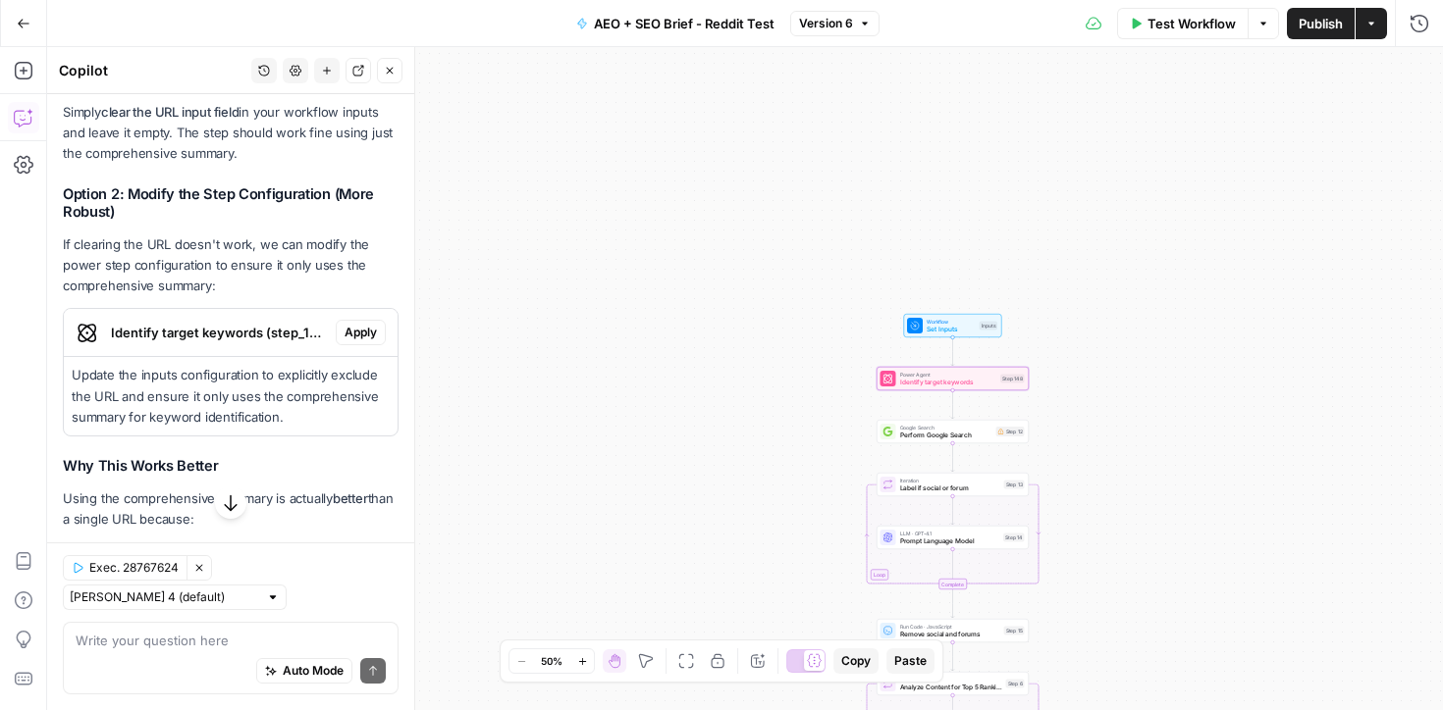
click at [340, 345] on button "Apply" at bounding box center [361, 333] width 50 height 26
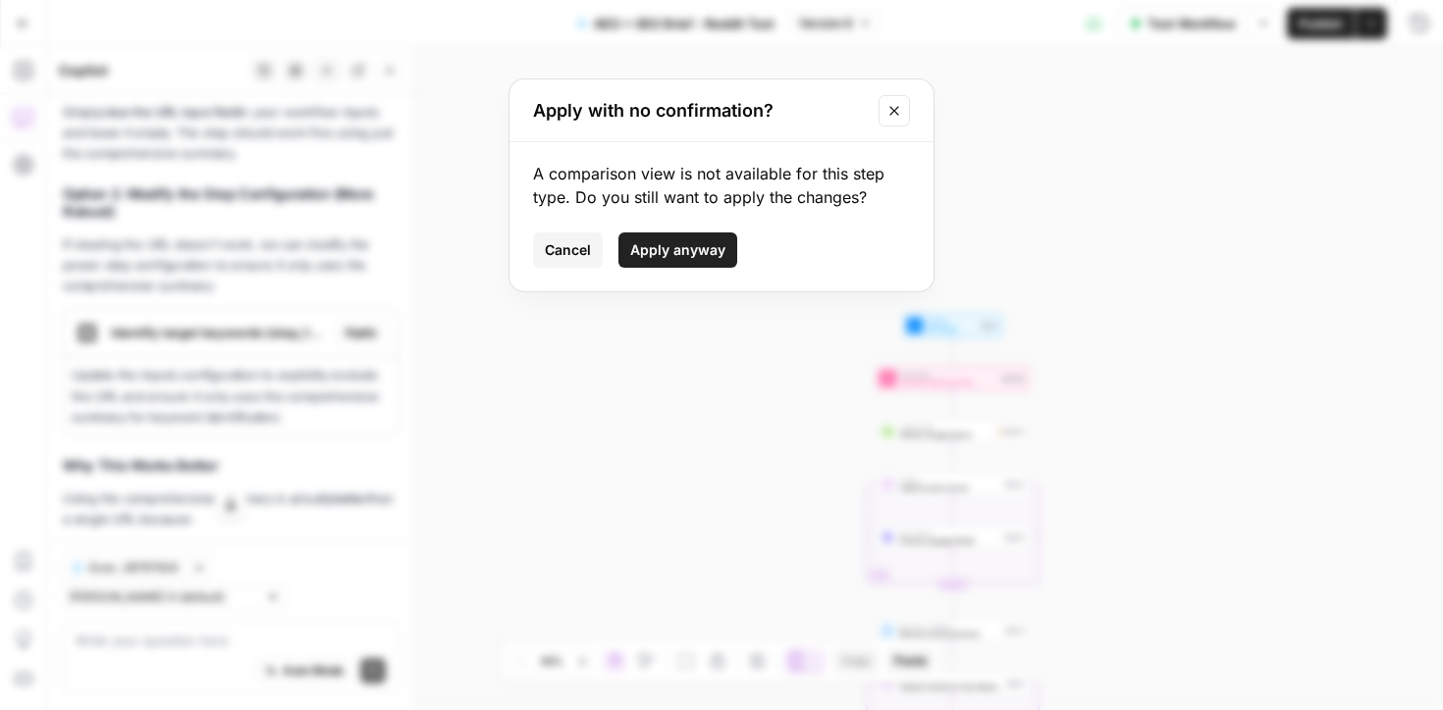
click at [651, 252] on span "Apply anyway" at bounding box center [677, 250] width 95 height 20
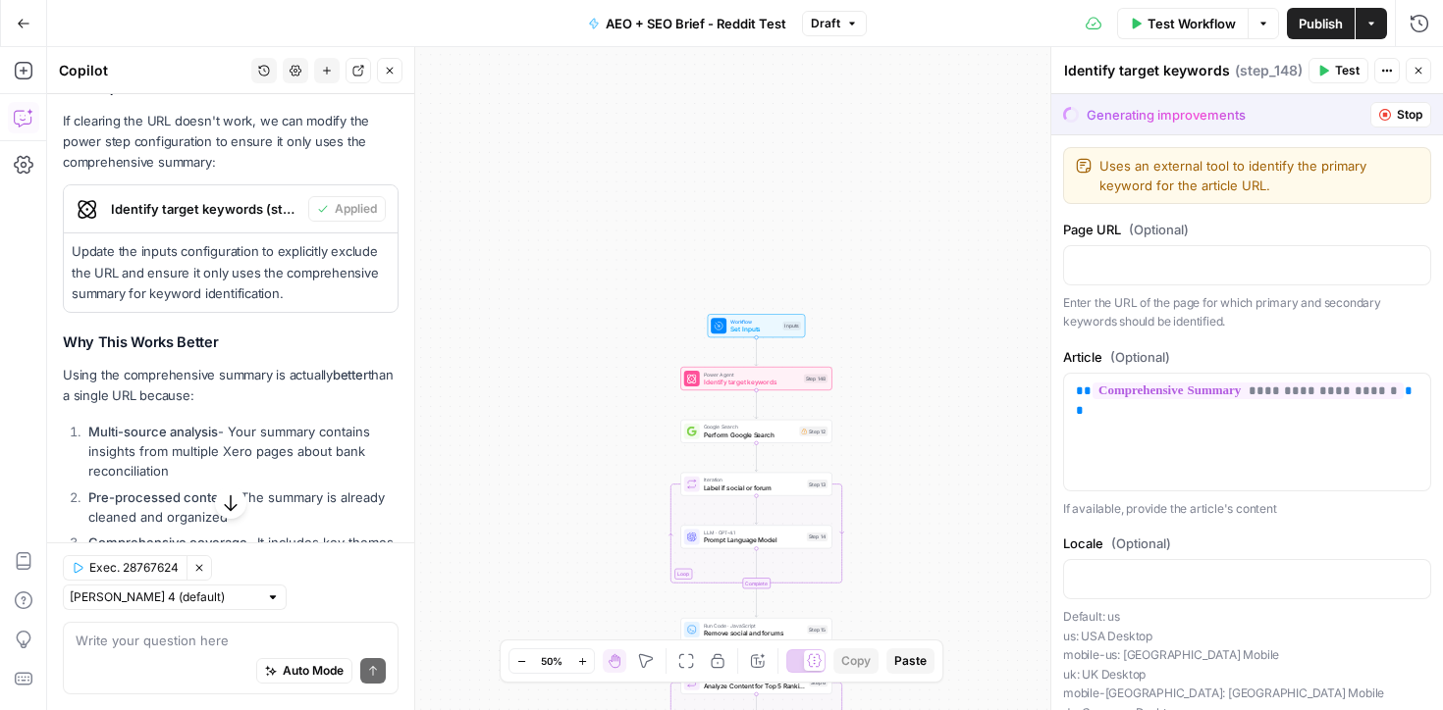
scroll to position [1804, 0]
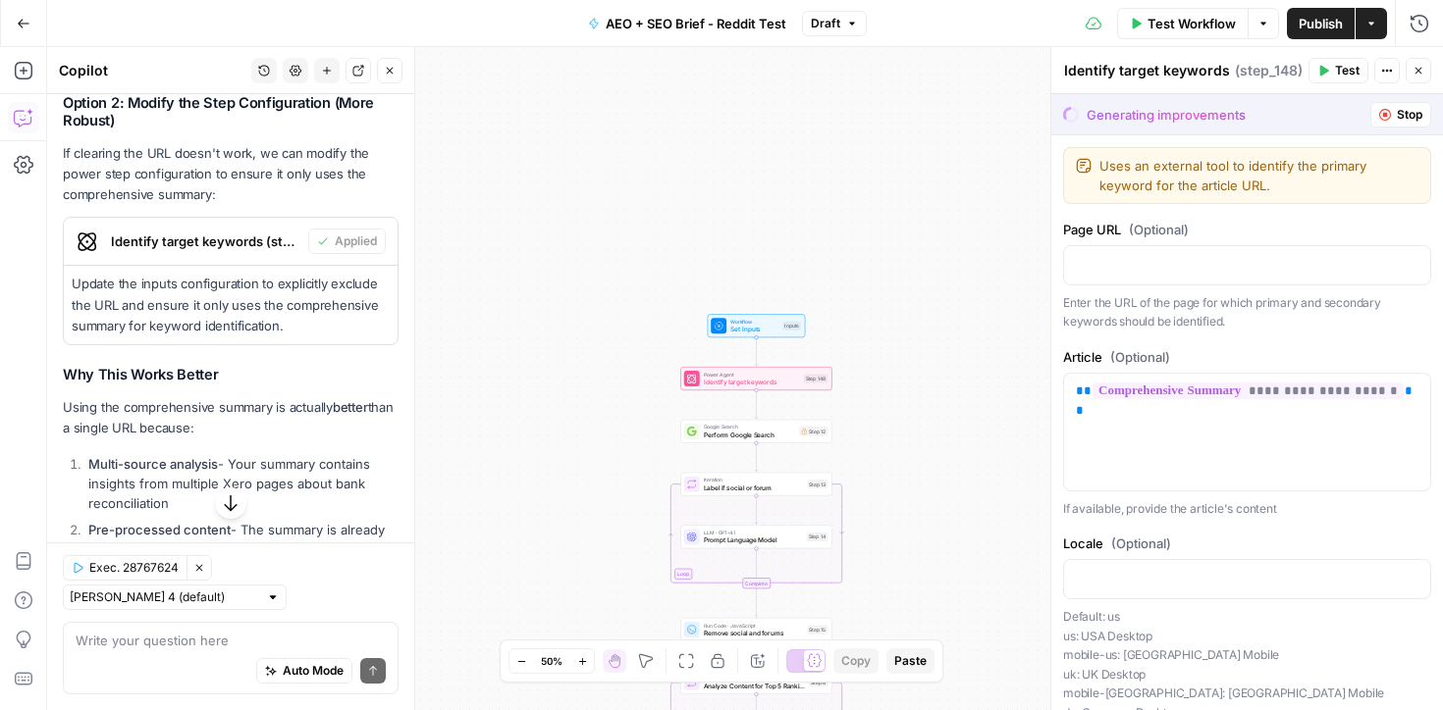
click at [1341, 75] on span "Test" at bounding box center [1347, 71] width 25 height 18
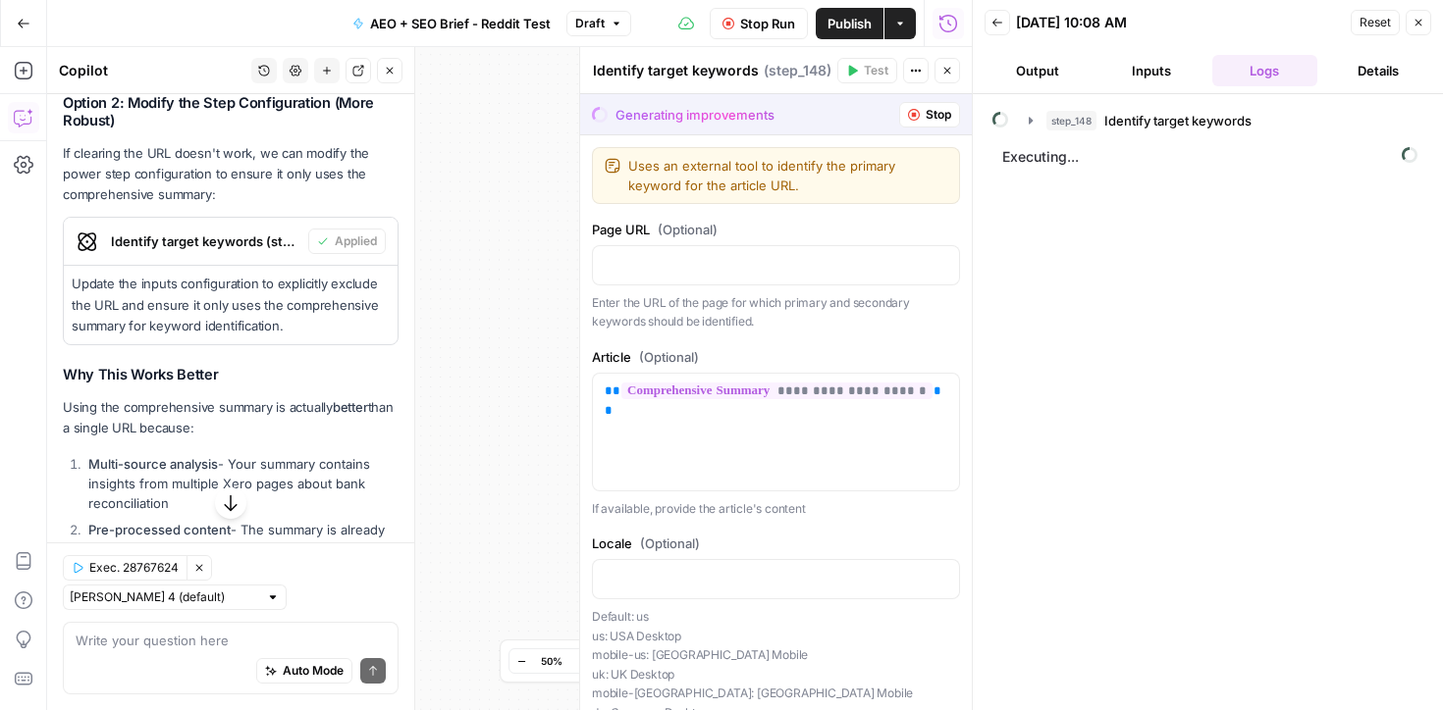
click at [1421, 22] on icon "button" at bounding box center [1418, 23] width 12 height 12
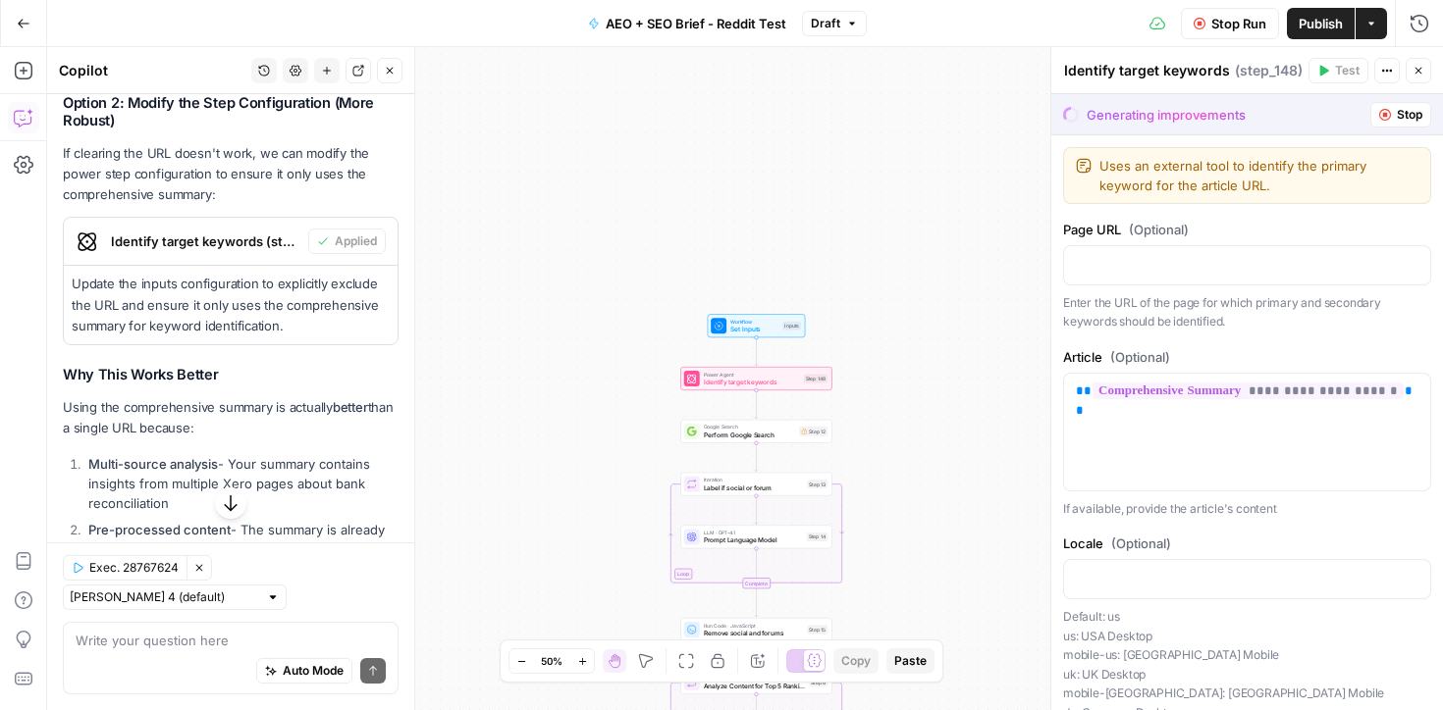
click at [1327, 24] on span "Publish" at bounding box center [1320, 24] width 44 height 20
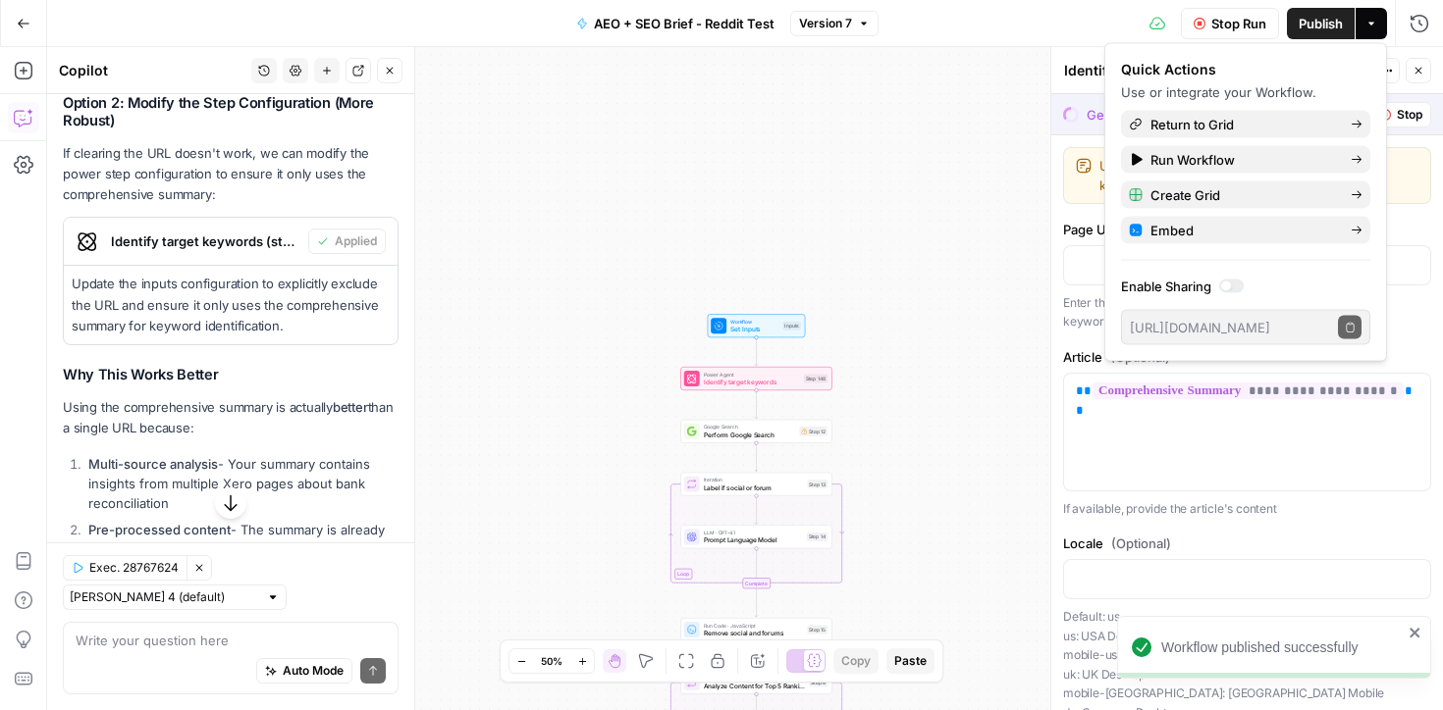
click at [1213, 20] on span "Stop Run" at bounding box center [1238, 24] width 55 height 20
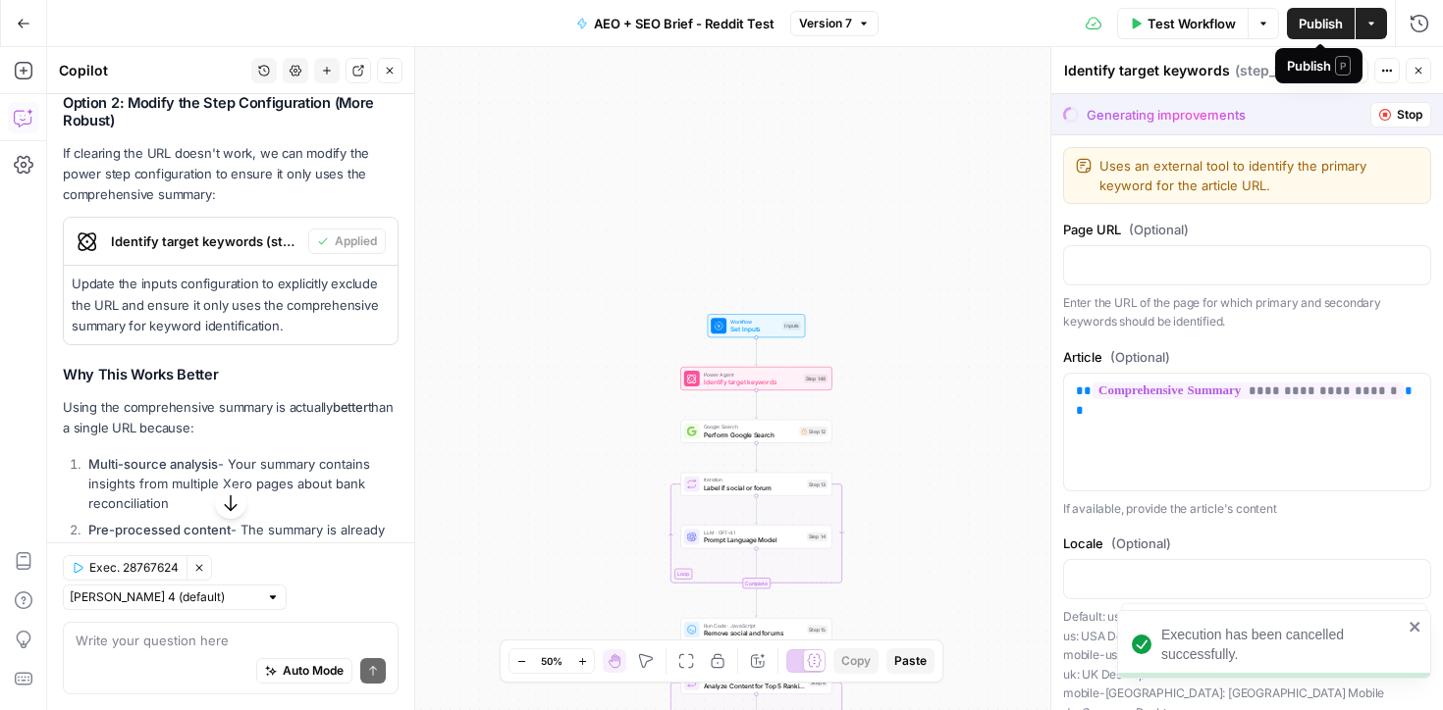
click at [1361, 23] on button "Actions" at bounding box center [1370, 23] width 31 height 31
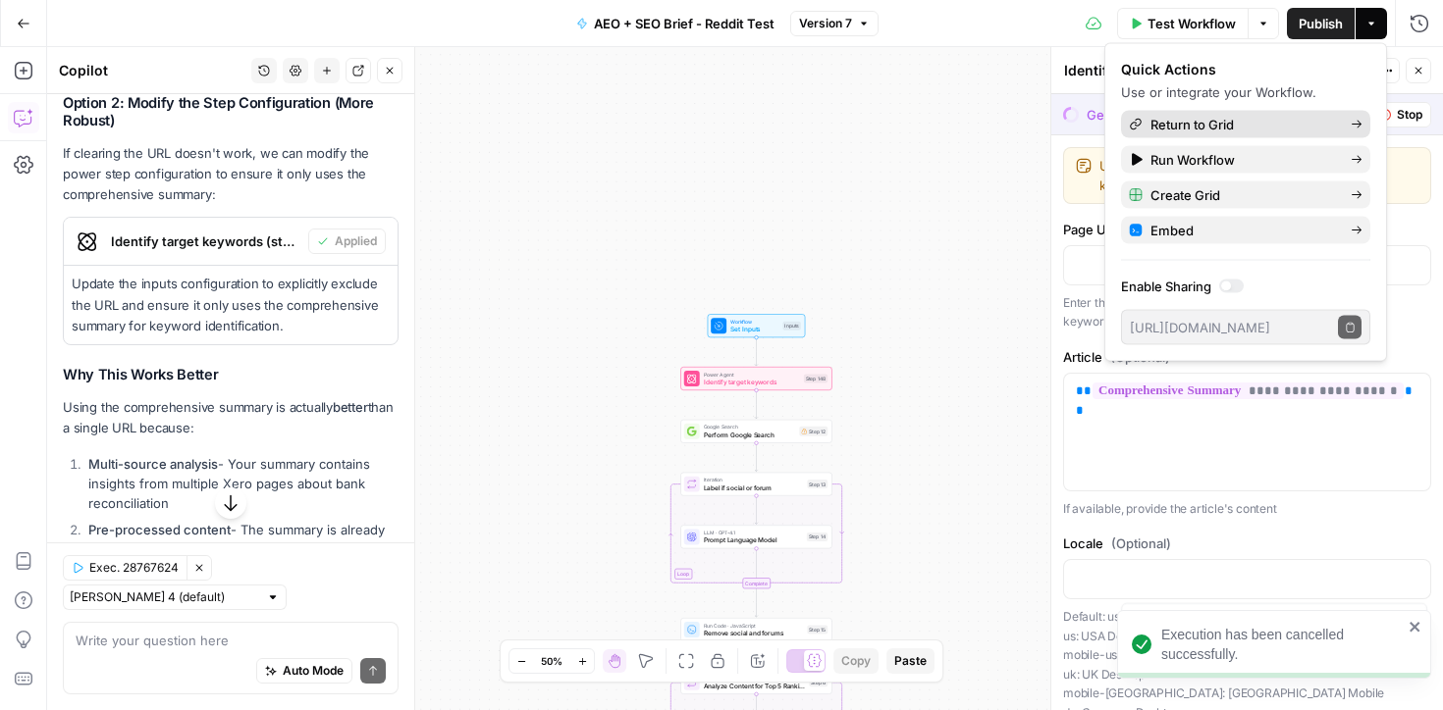
click at [1230, 134] on link "Return to Grid" at bounding box center [1245, 124] width 249 height 27
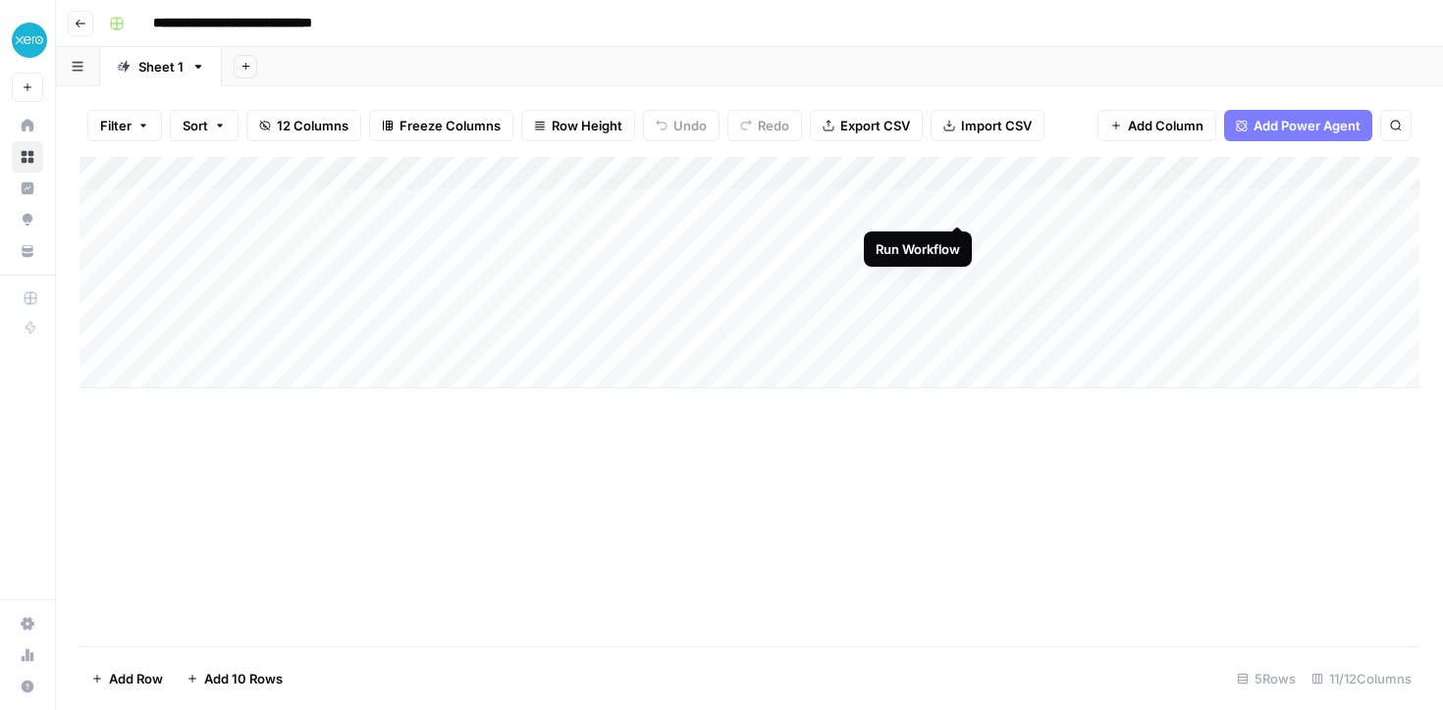
click at [954, 203] on div "Add Column" at bounding box center [749, 273] width 1340 height 232
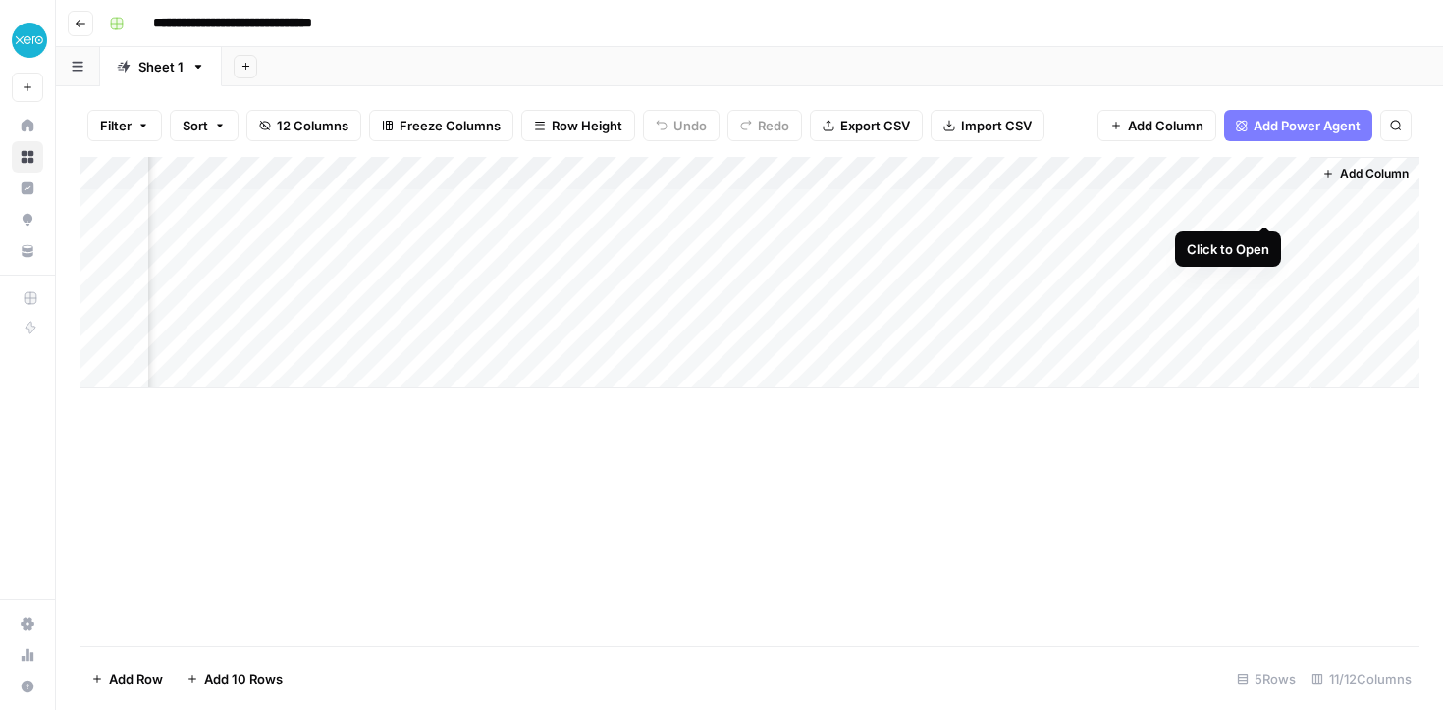
click at [1267, 205] on div "Add Column" at bounding box center [749, 273] width 1340 height 232
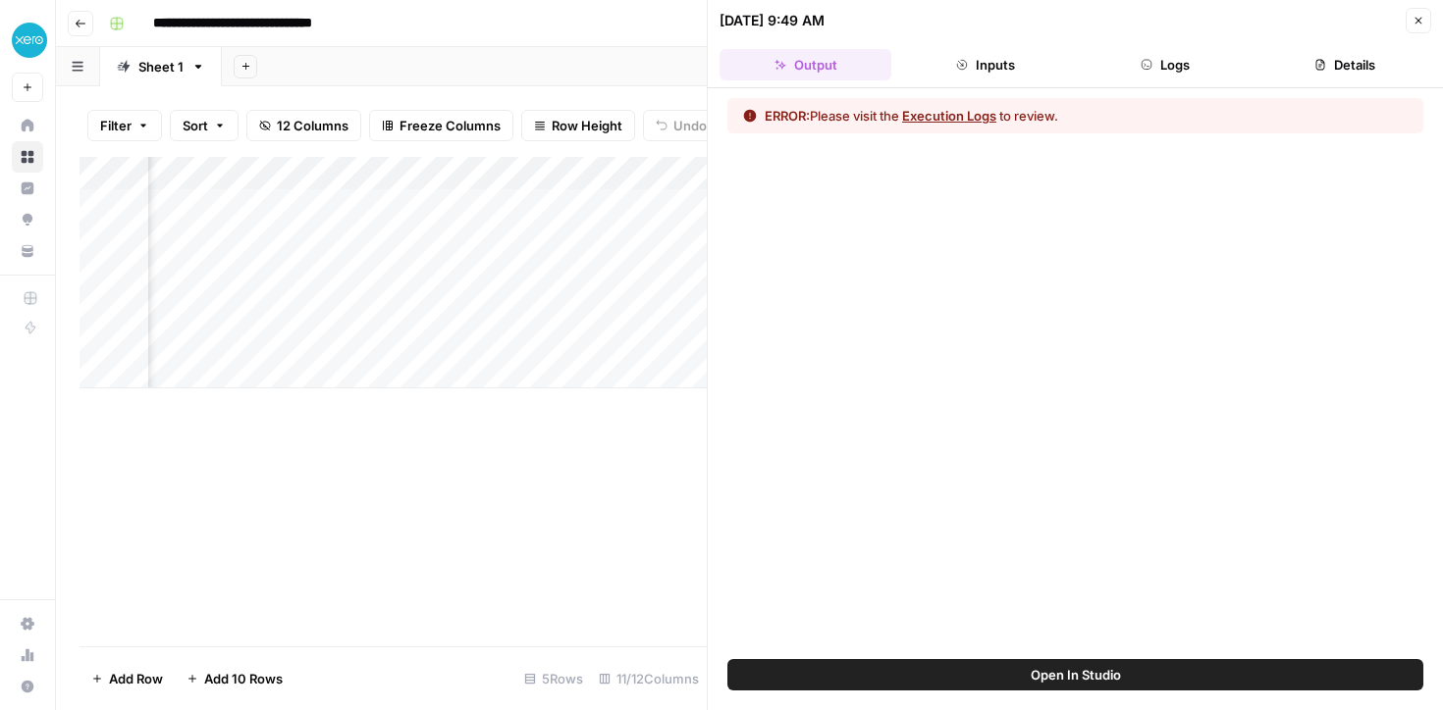
click at [967, 112] on button "Execution Logs" at bounding box center [949, 116] width 94 height 20
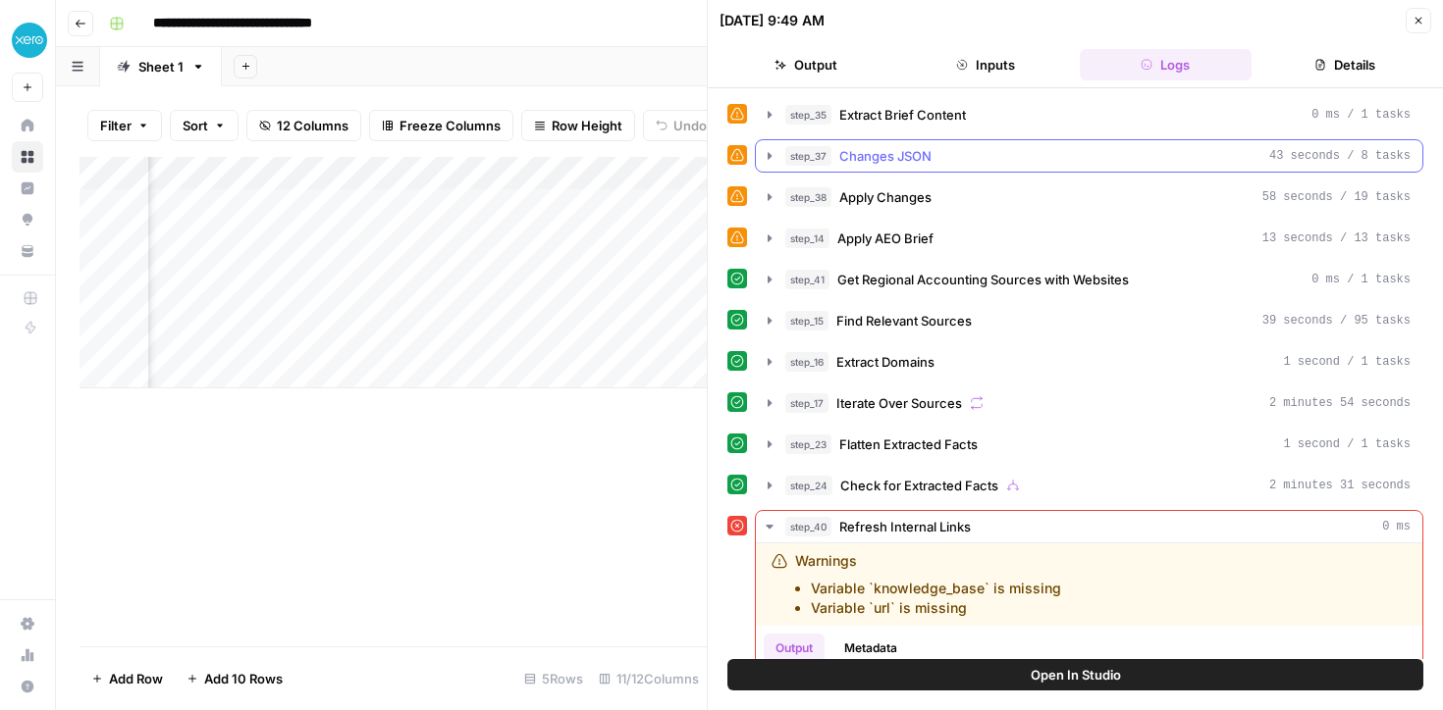
click at [765, 156] on icon "button" at bounding box center [770, 156] width 16 height 16
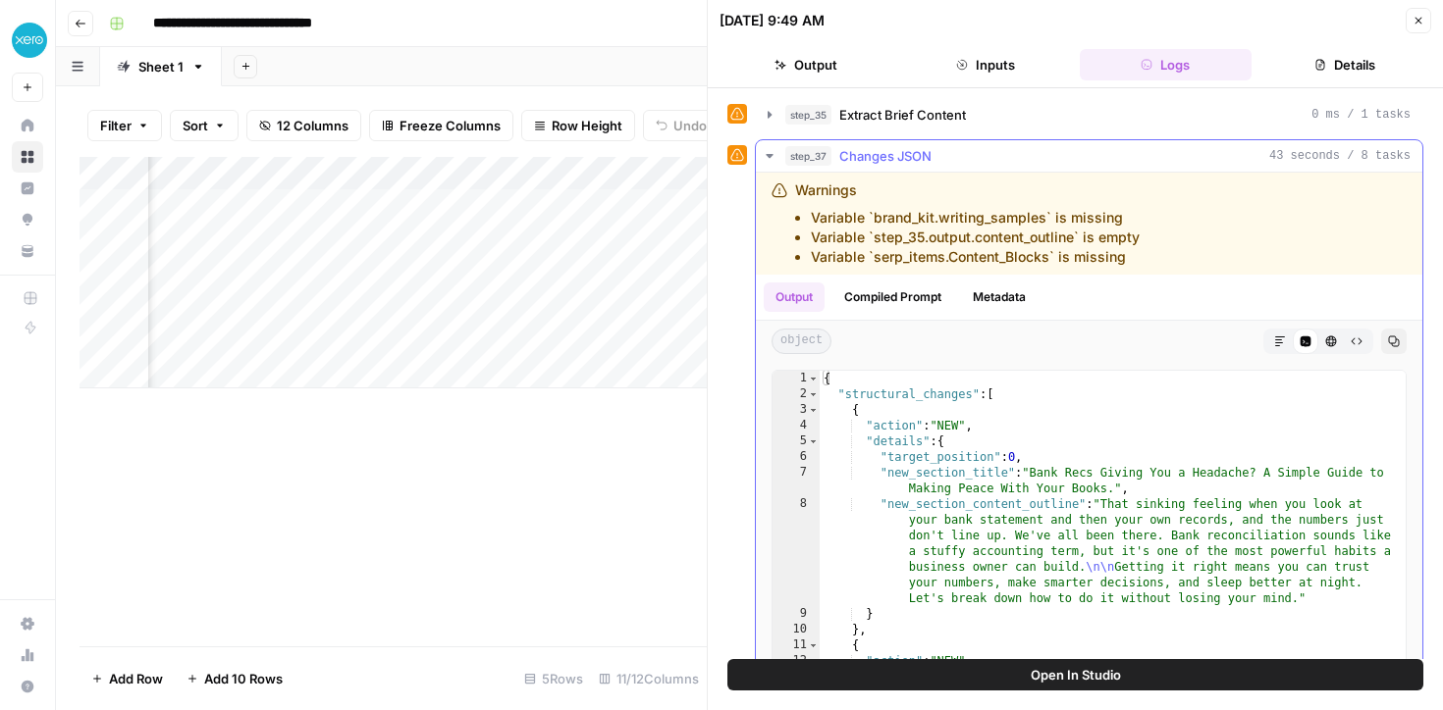
scroll to position [10, 0]
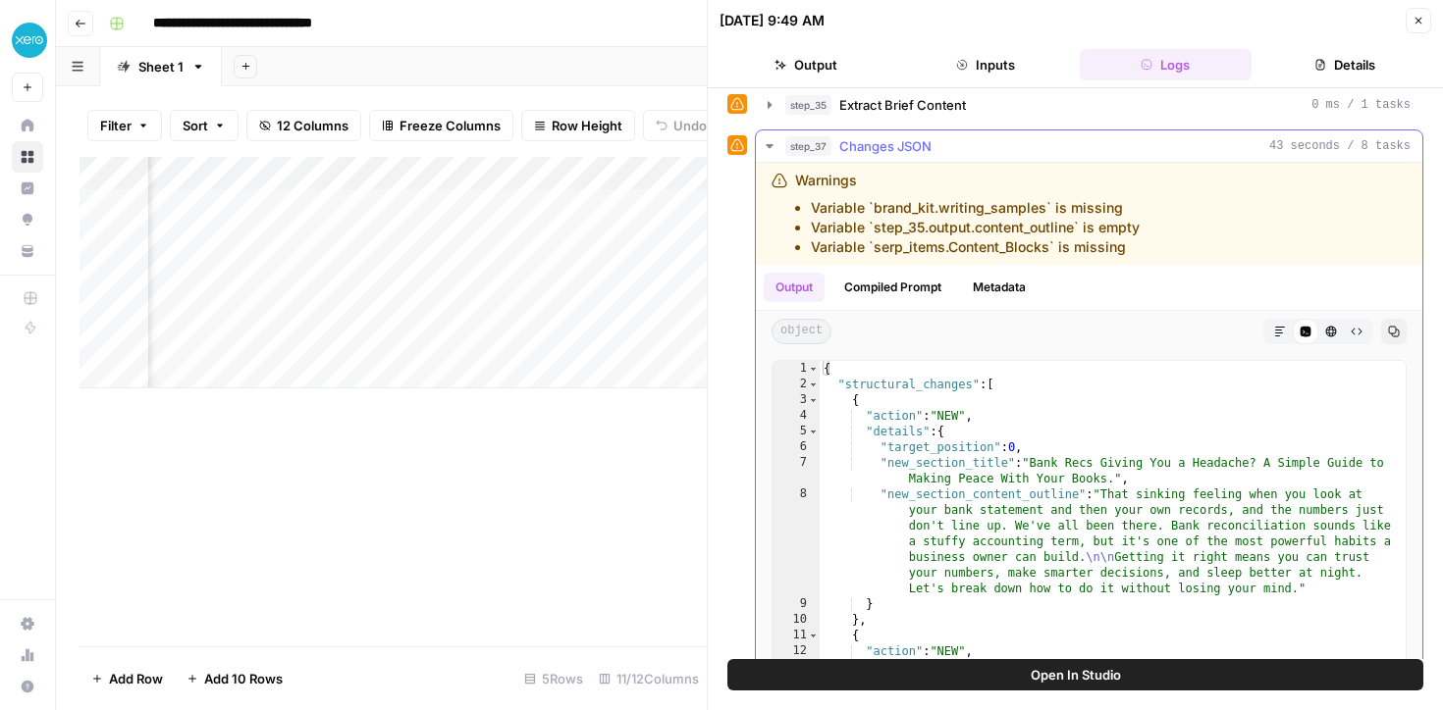
click at [770, 146] on icon "button" at bounding box center [768, 146] width 7 height 4
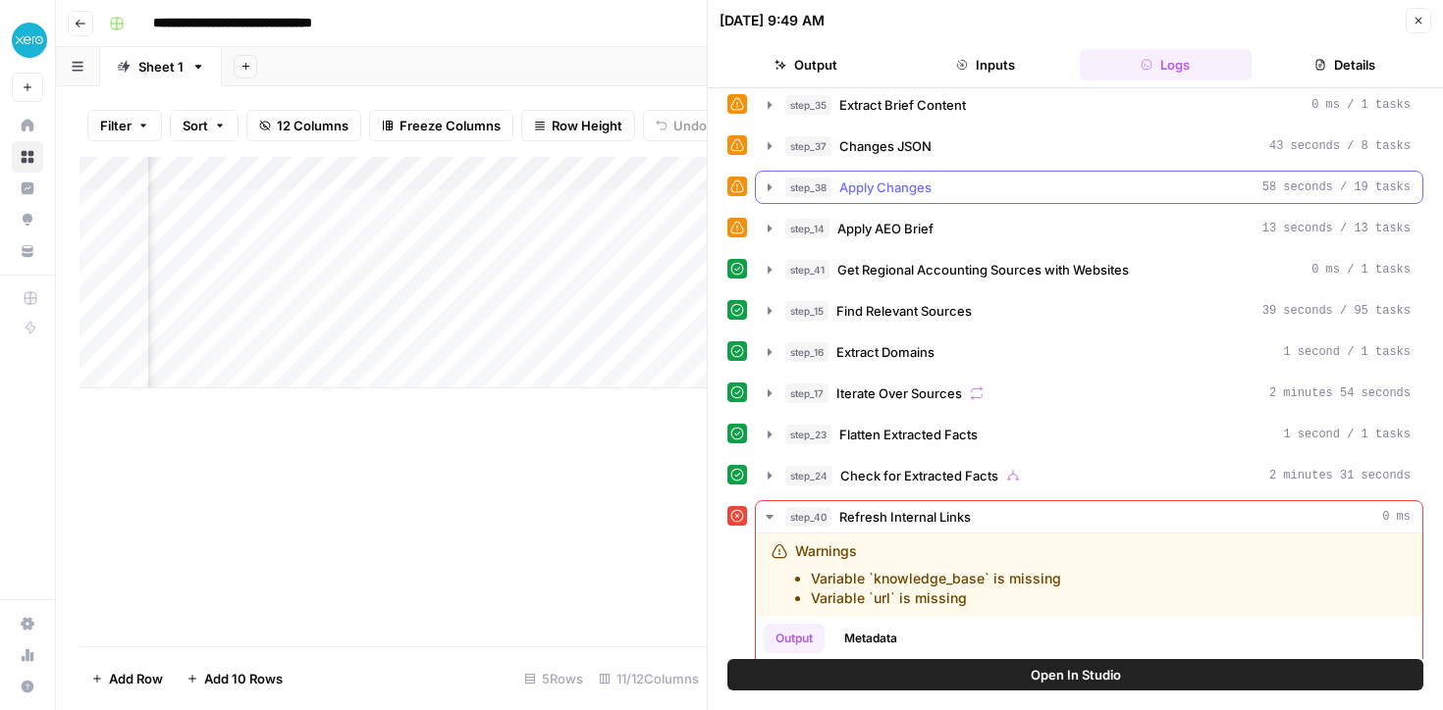
click at [766, 186] on icon "button" at bounding box center [770, 188] width 16 height 16
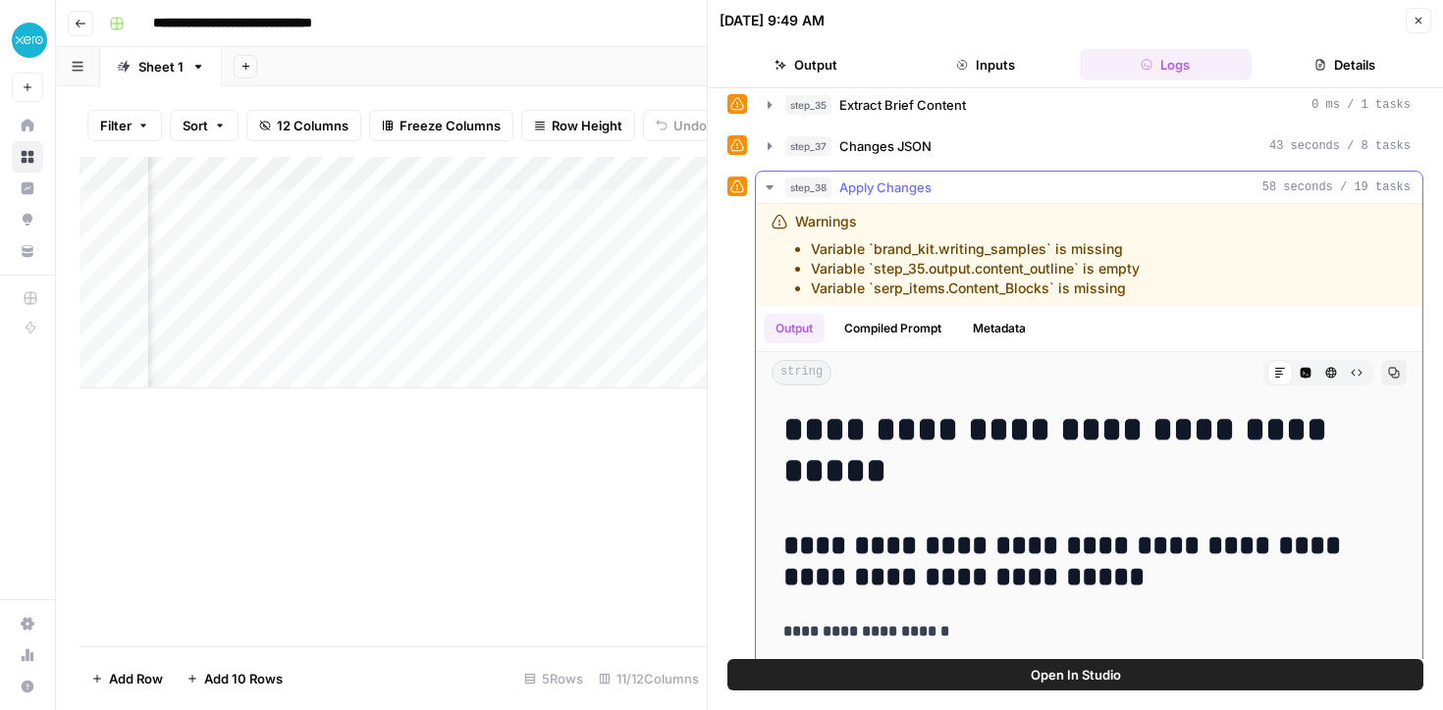
click at [767, 186] on icon "button" at bounding box center [768, 187] width 7 height 4
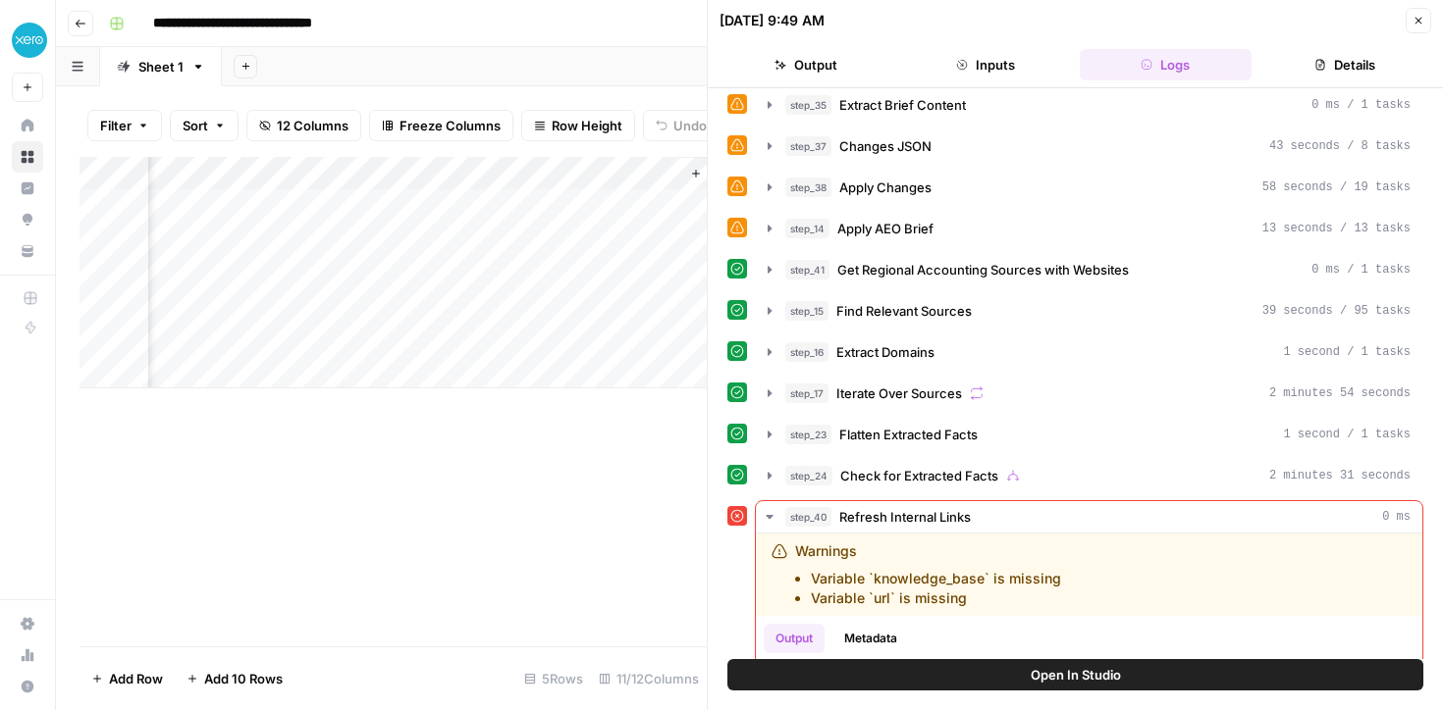
scroll to position [0, 2006]
click at [764, 228] on icon "button" at bounding box center [770, 229] width 16 height 16
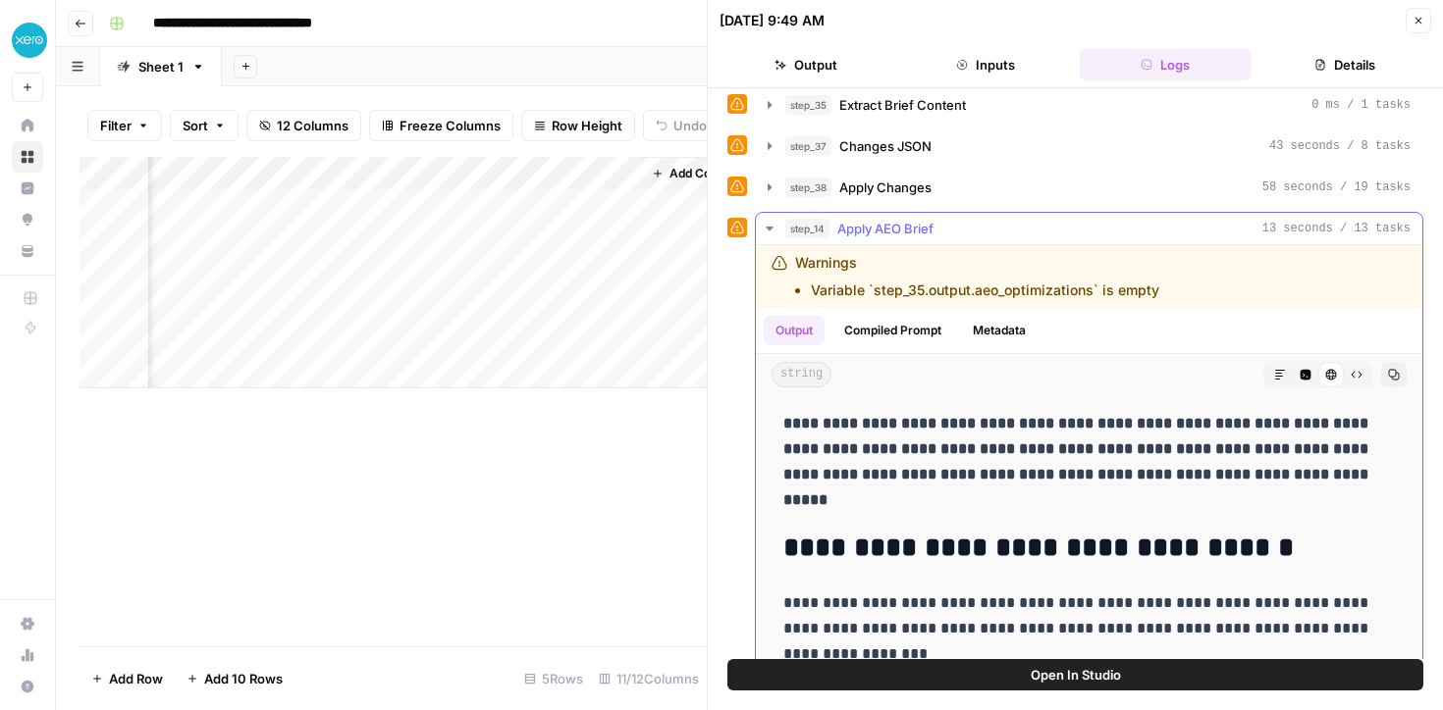
click at [765, 219] on button "step_14 Apply AEO Brief 13 seconds / 13 tasks" at bounding box center [1089, 228] width 666 height 31
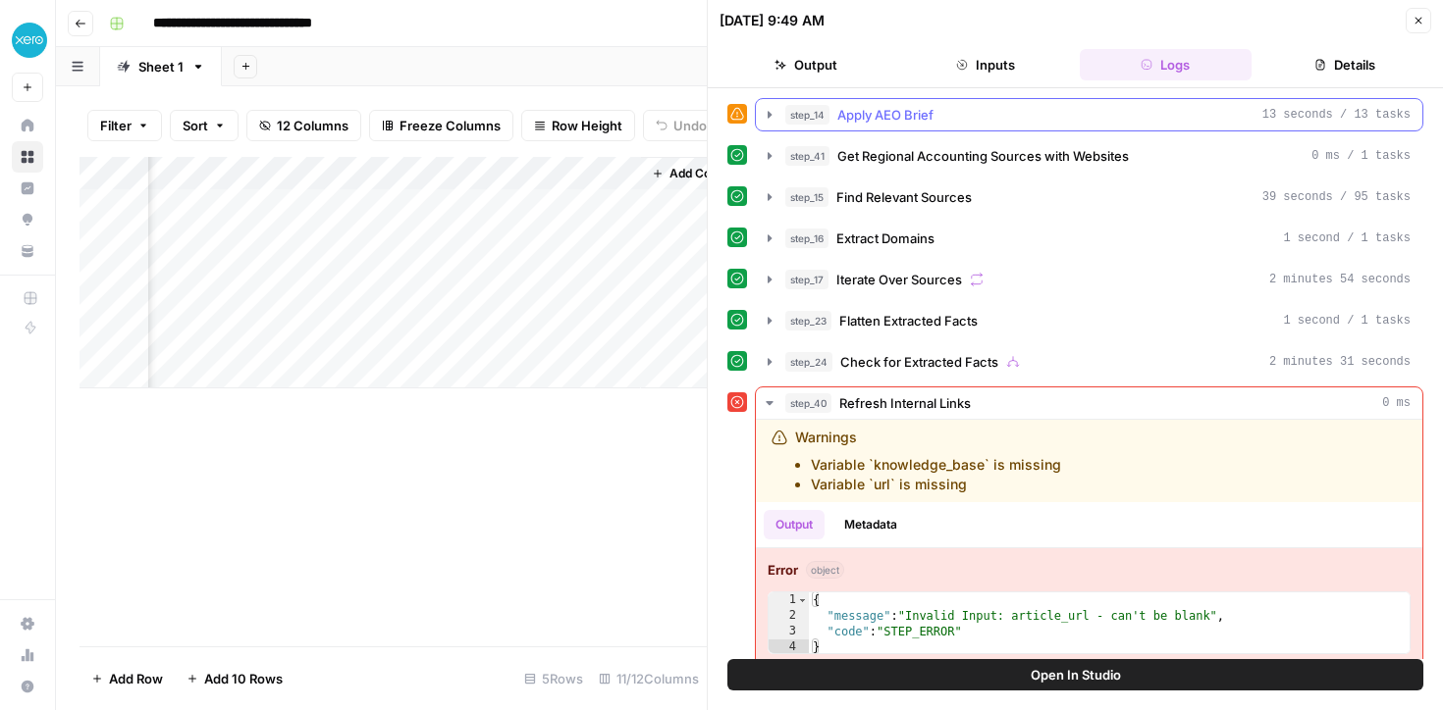
scroll to position [141, 0]
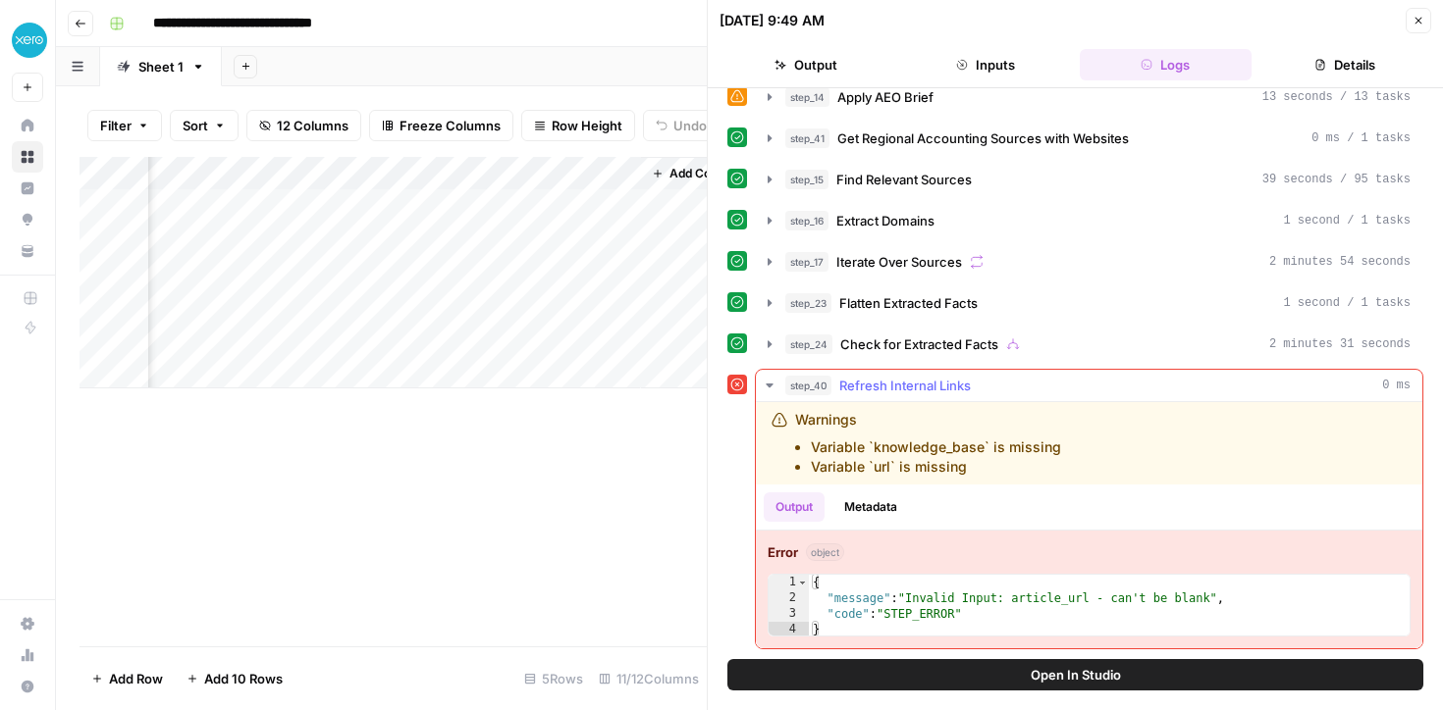
click at [770, 383] on icon "button" at bounding box center [770, 386] width 16 height 16
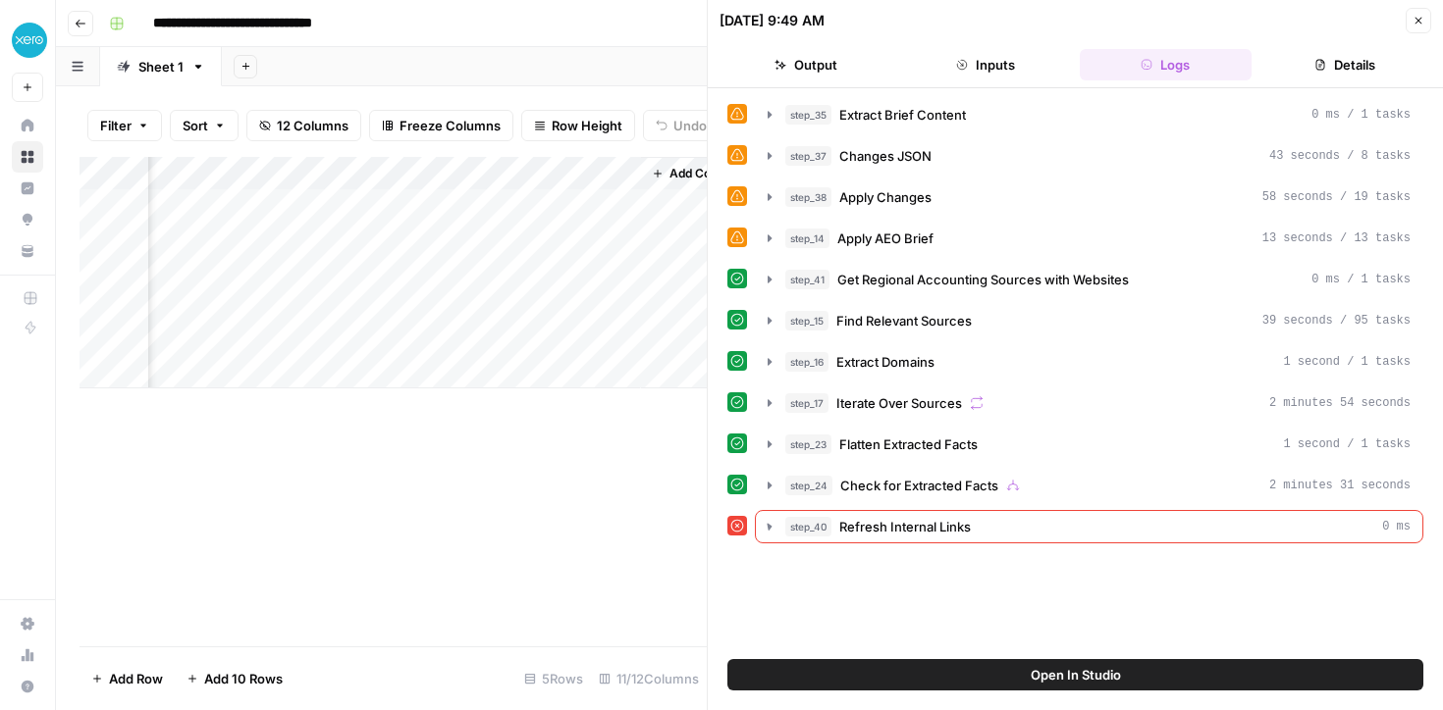
scroll to position [0, 0]
click at [766, 244] on icon "button" at bounding box center [770, 239] width 16 height 16
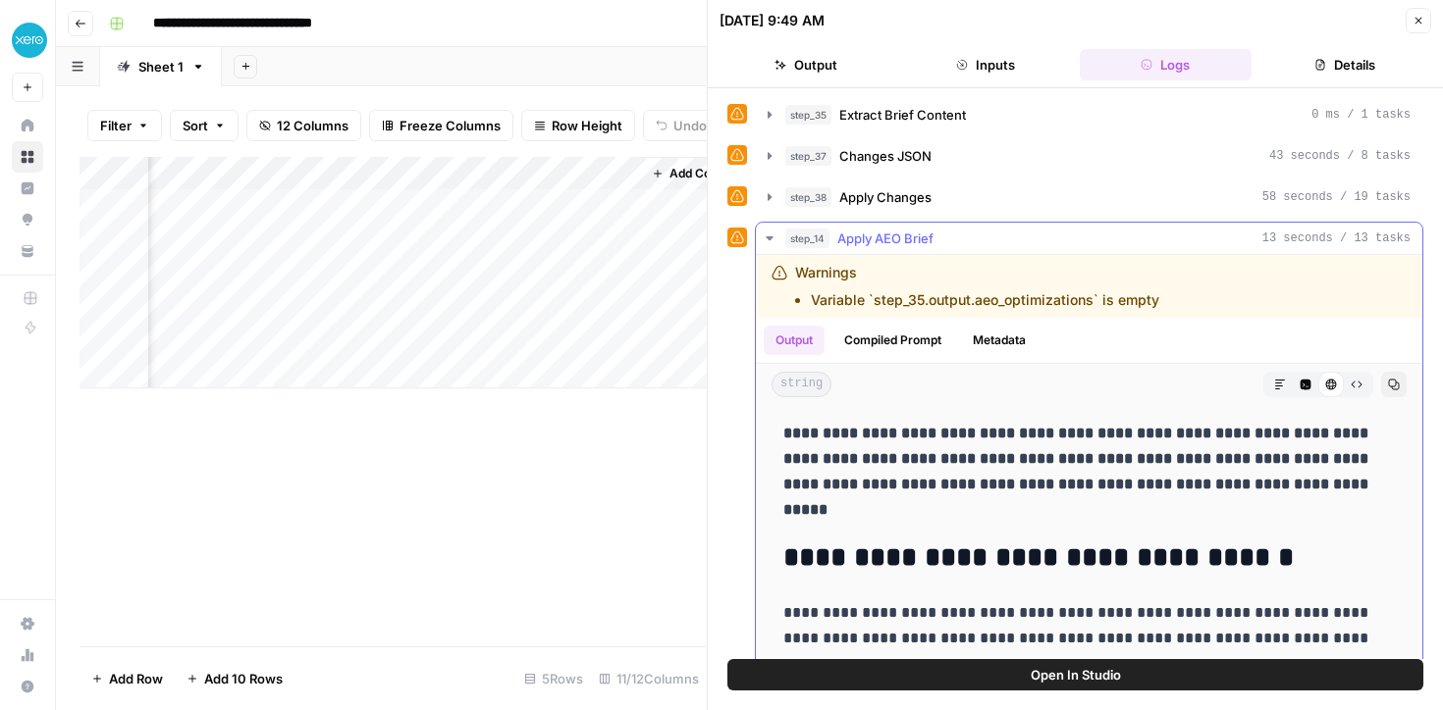
click at [762, 237] on icon "button" at bounding box center [770, 239] width 16 height 16
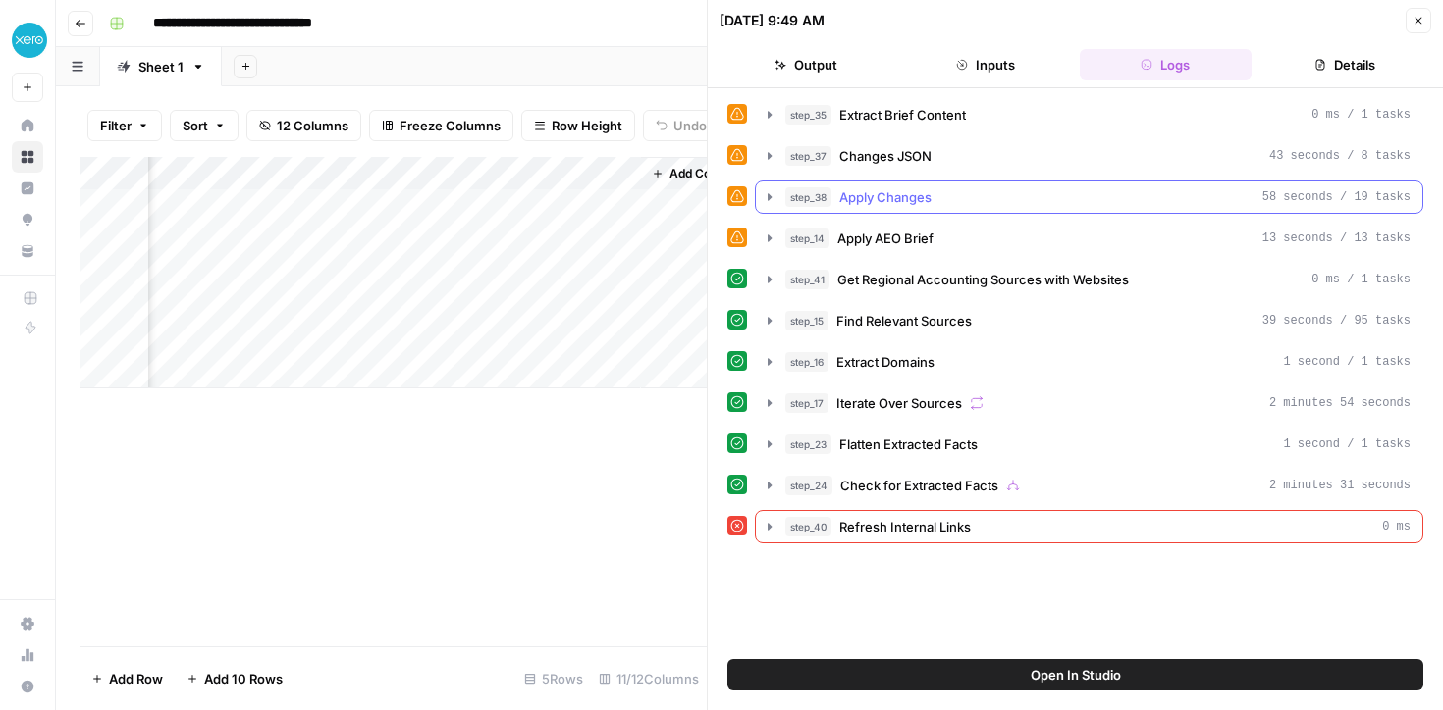
click at [767, 196] on icon "button" at bounding box center [769, 196] width 4 height 7
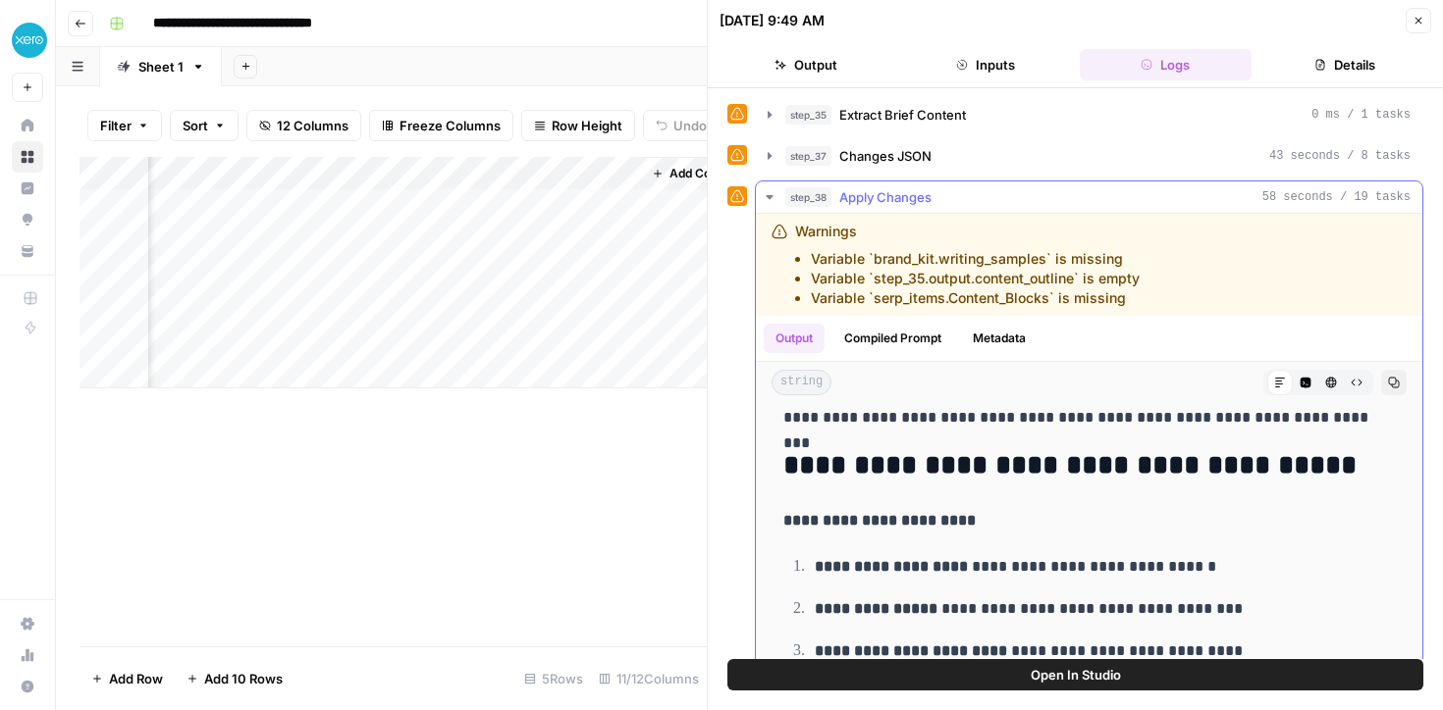
scroll to position [899, 0]
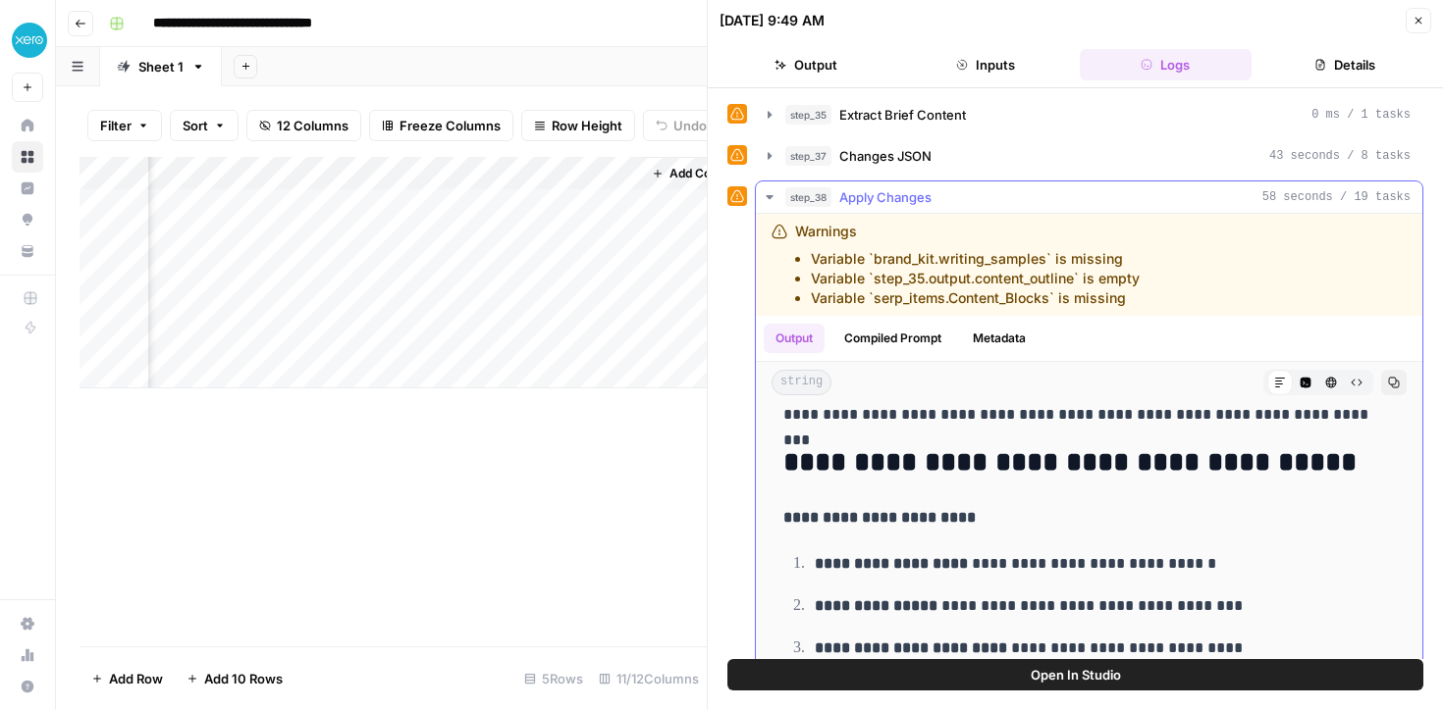
click at [765, 193] on icon "button" at bounding box center [770, 197] width 16 height 16
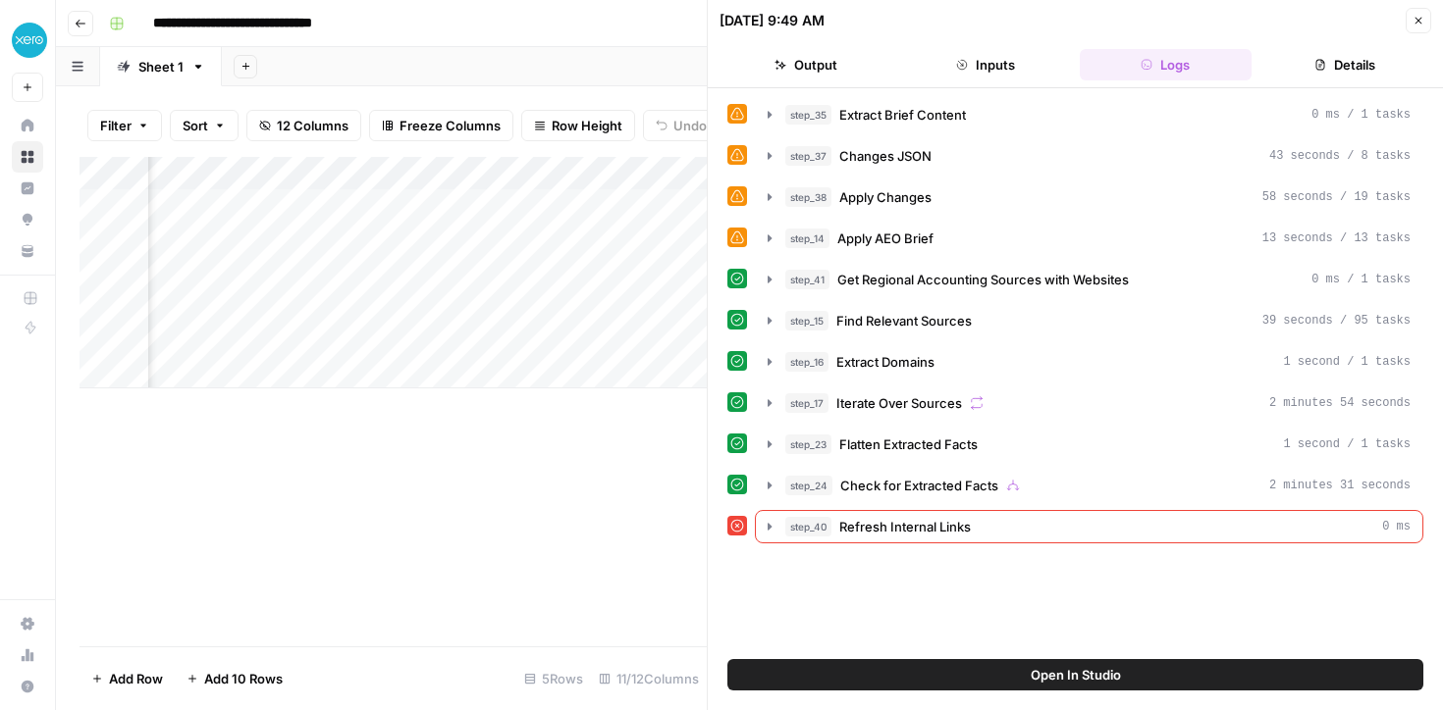
scroll to position [0, 1321]
click at [445, 206] on div "Add Column" at bounding box center [392, 273] width 627 height 232
click at [1414, 26] on icon "button" at bounding box center [1418, 21] width 12 height 12
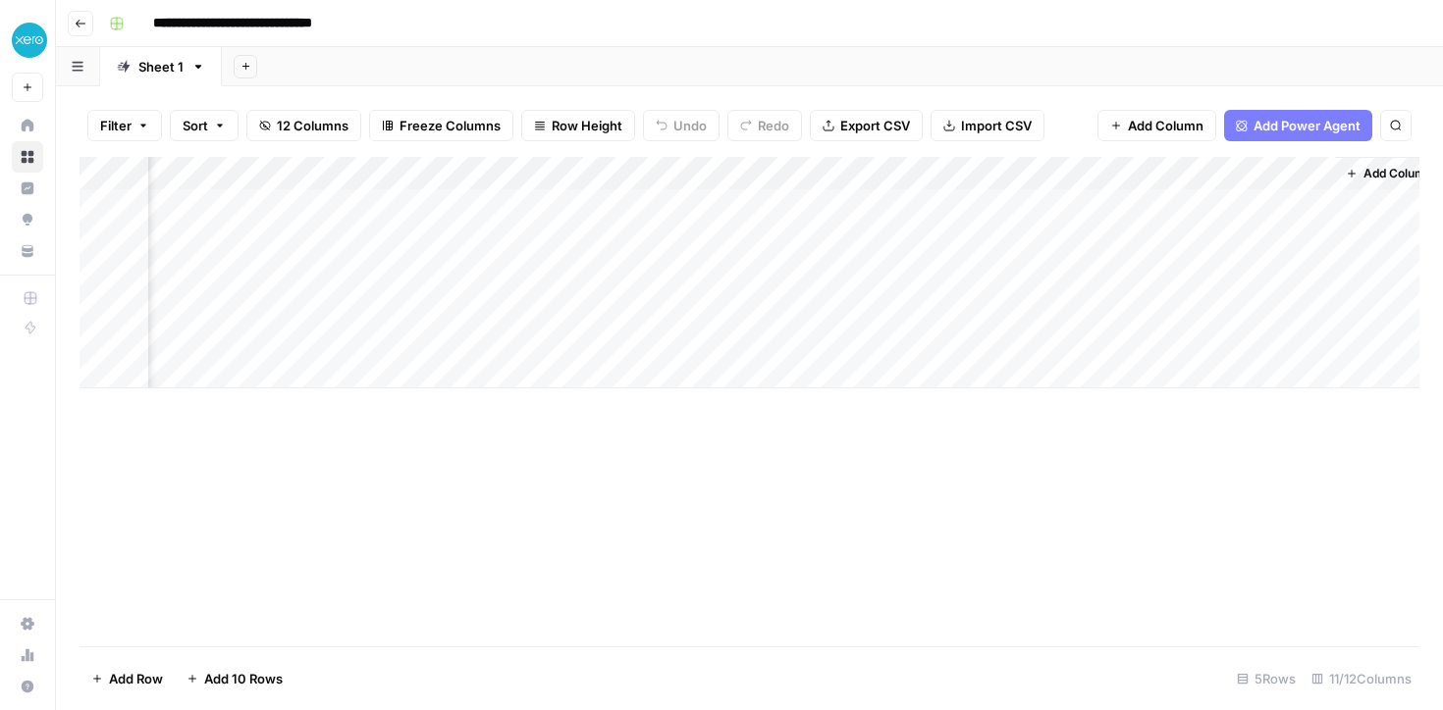
scroll to position [0, 1313]
click at [1292, 209] on div "Add Column" at bounding box center [749, 273] width 1340 height 232
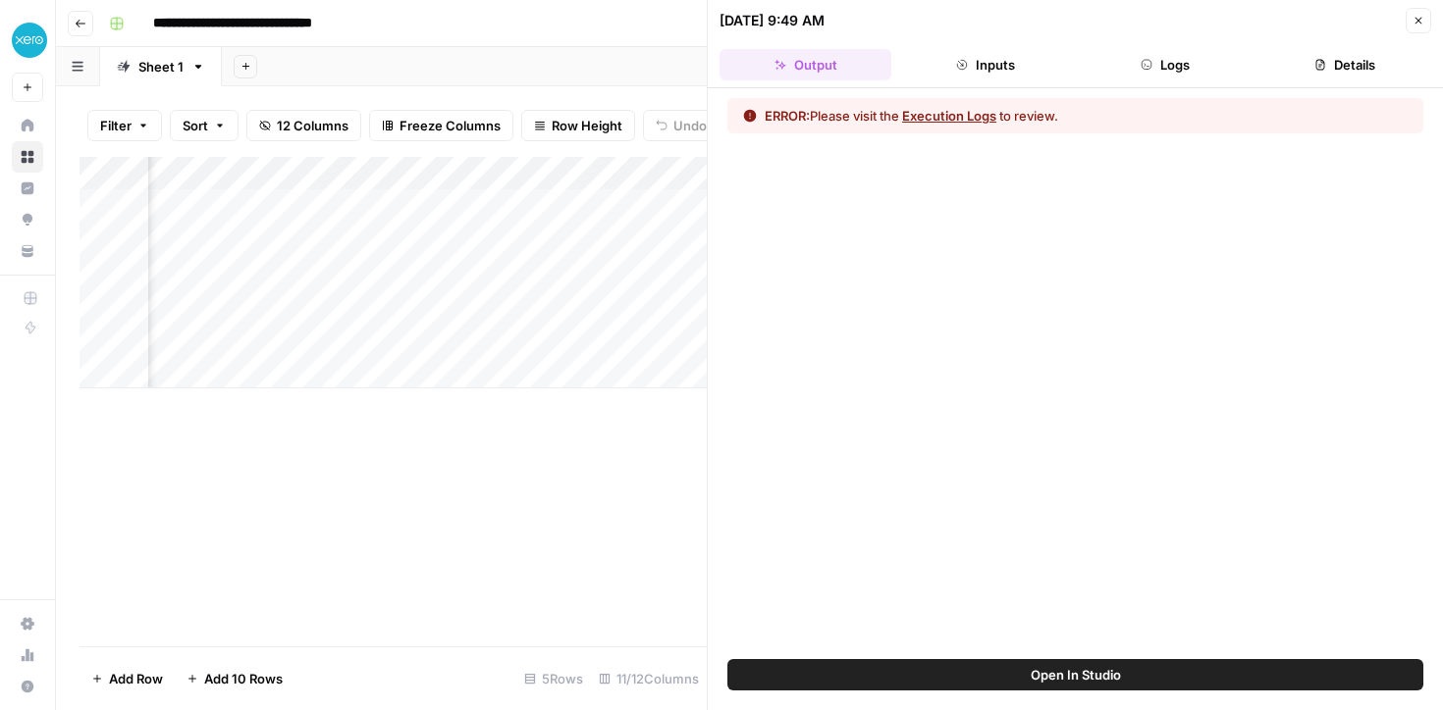
click at [965, 113] on button "Execution Logs" at bounding box center [949, 116] width 94 height 20
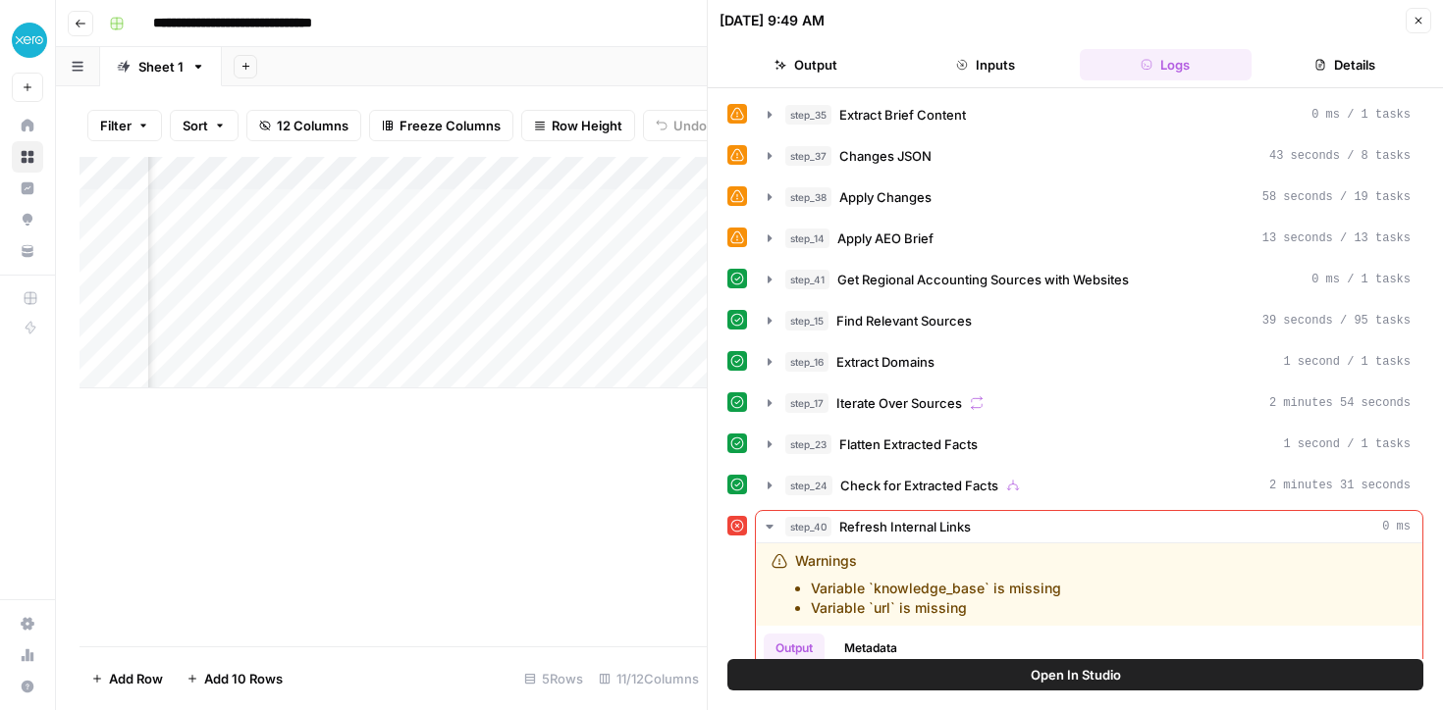
click at [958, 678] on button "Open In Studio" at bounding box center [1075, 674] width 696 height 31
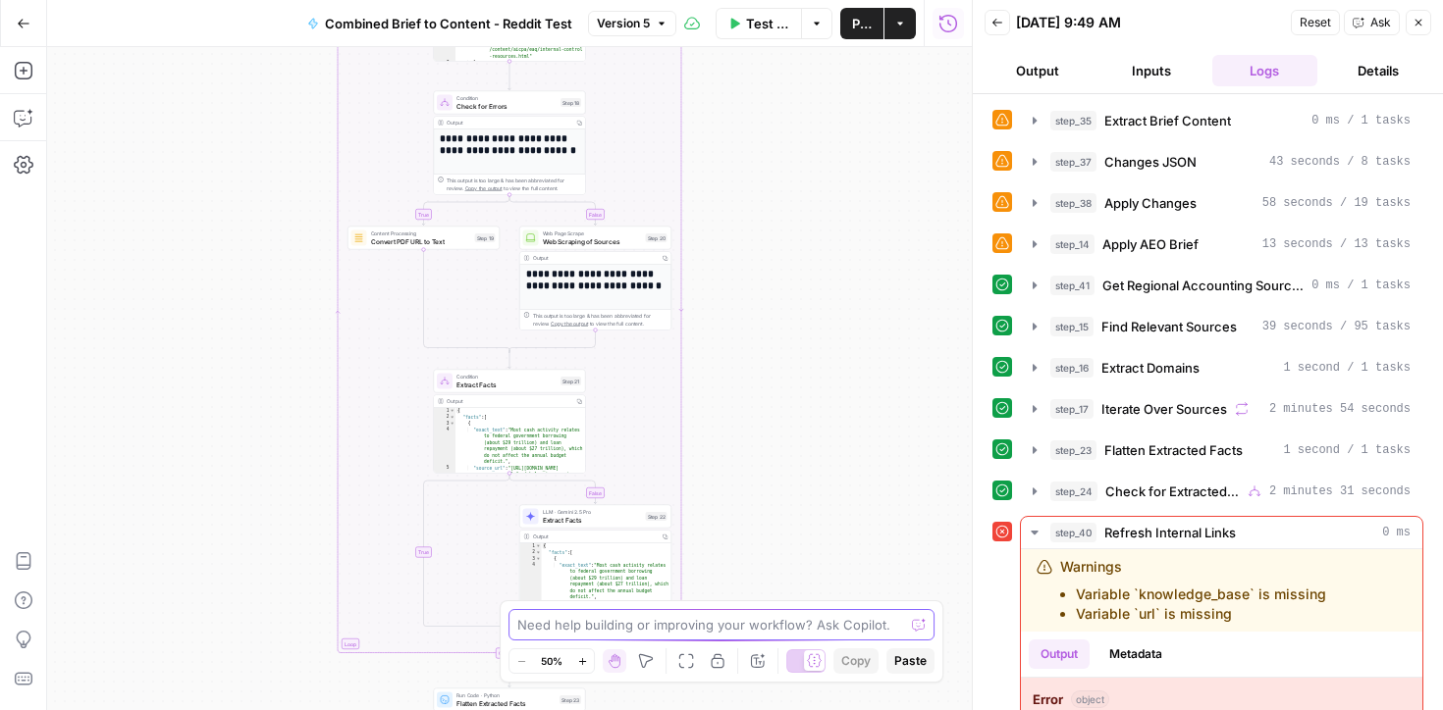
click at [578, 624] on textarea at bounding box center [710, 625] width 387 height 20
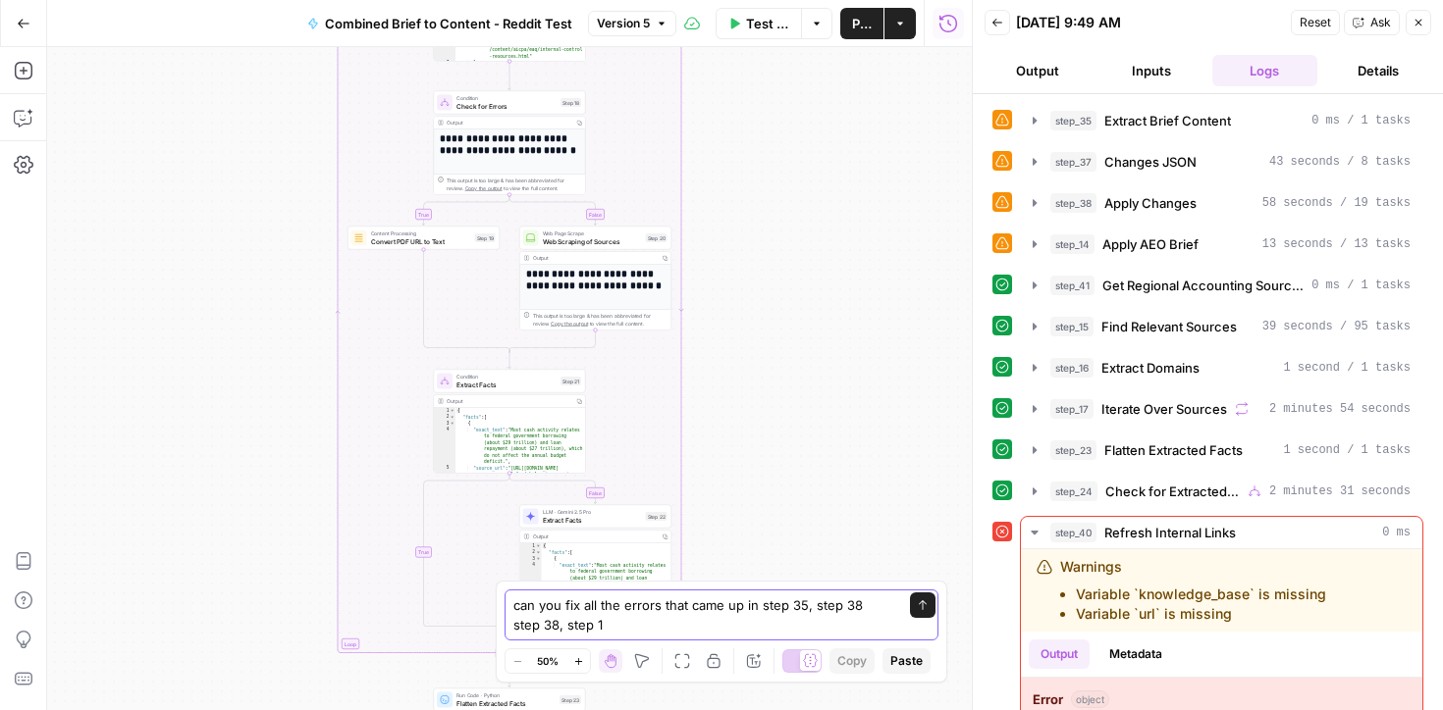
type textarea "can you fix all the errors that came up in step 35, step 38 step 38, step 14"
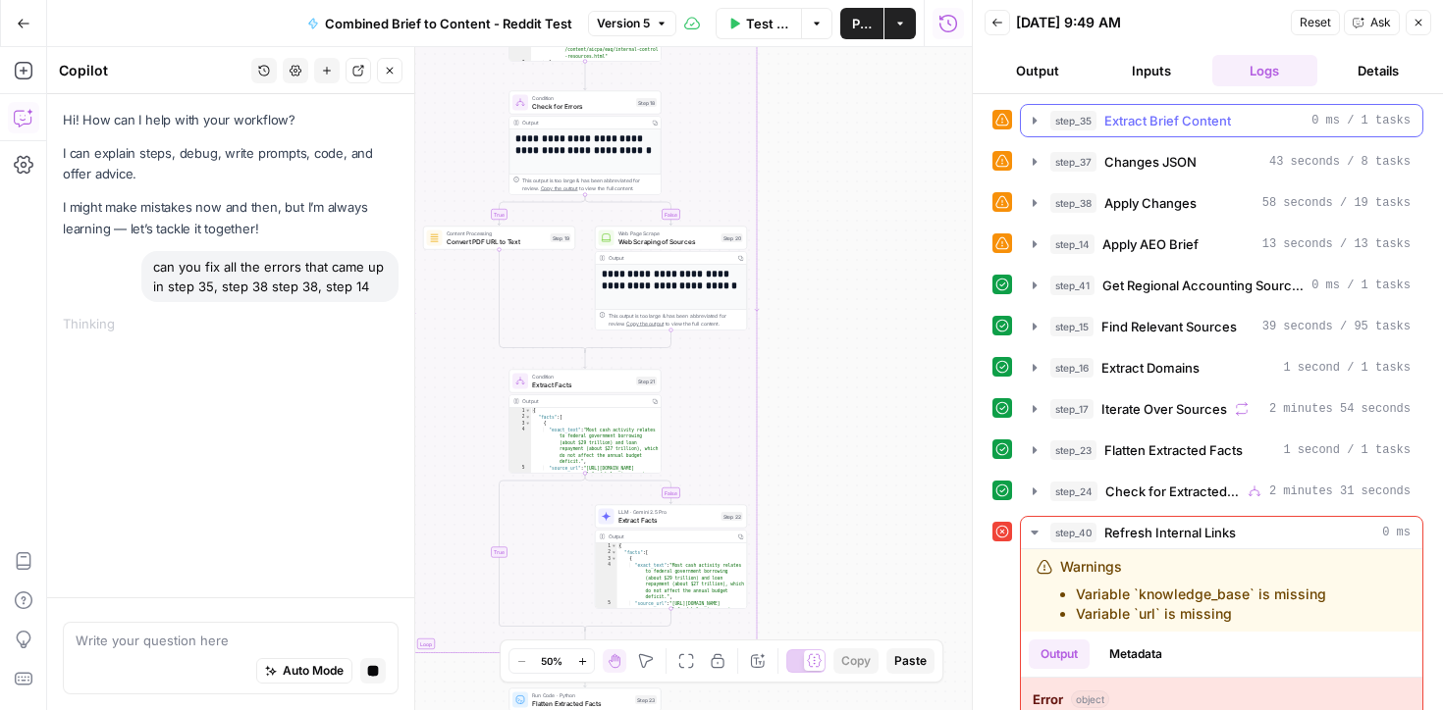
click at [1034, 119] on icon "button" at bounding box center [1034, 120] width 4 height 7
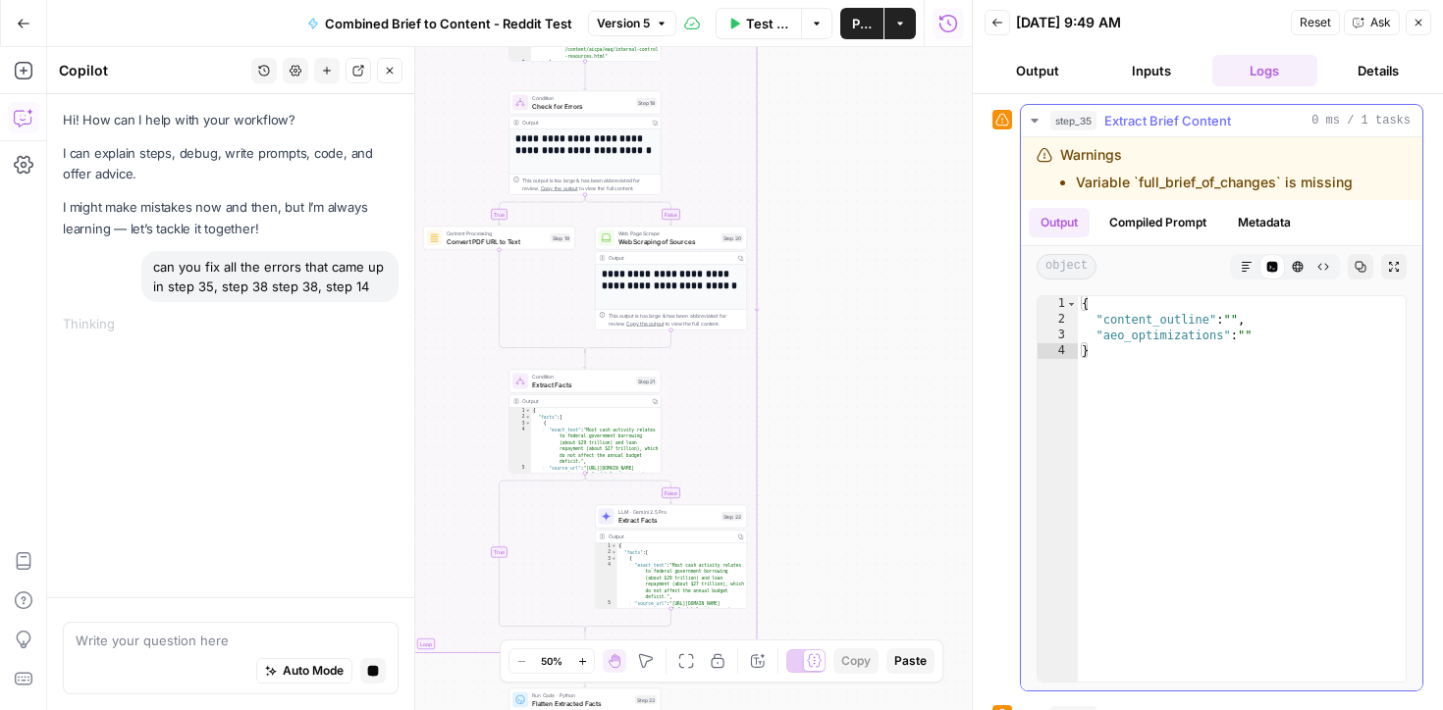
click at [1033, 117] on icon "button" at bounding box center [1034, 121] width 16 height 16
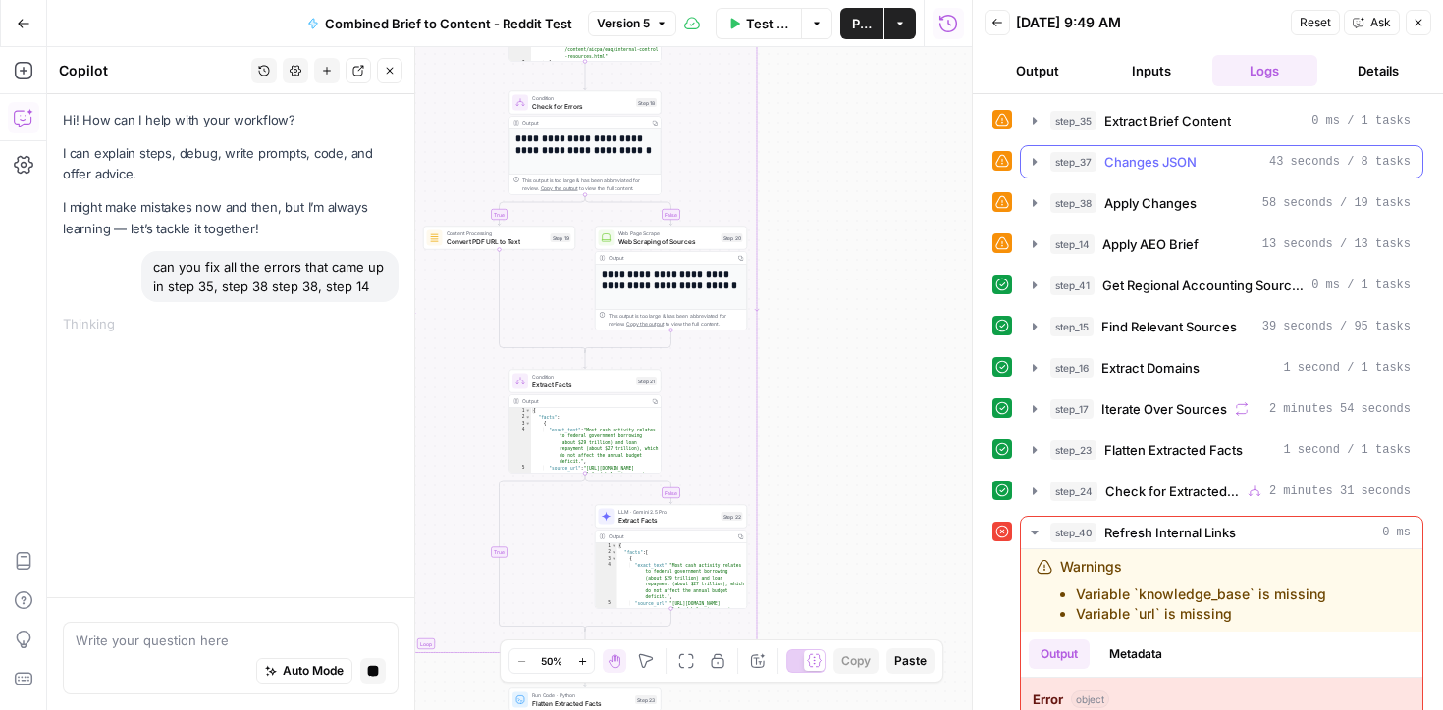
click at [1031, 171] on button "step_37 Changes JSON 43 seconds / 8 tasks" at bounding box center [1221, 161] width 401 height 31
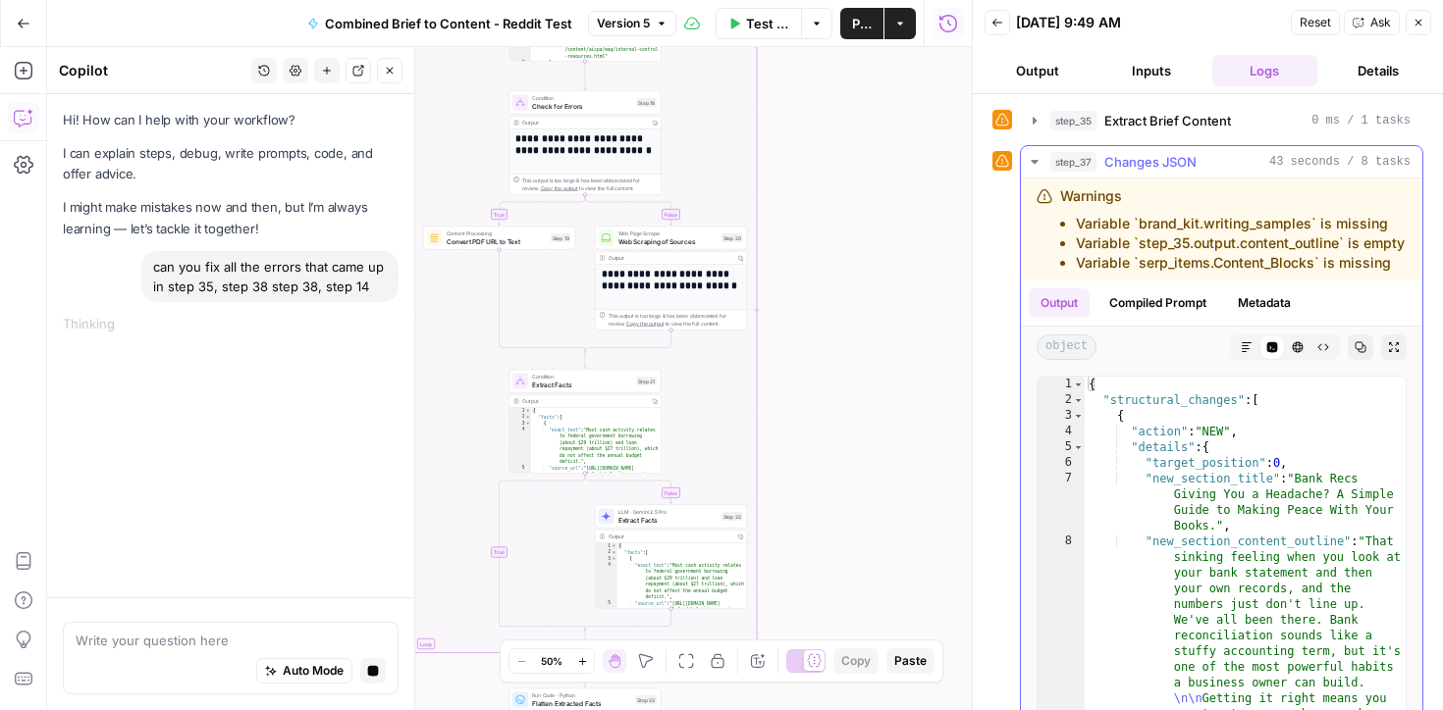
click at [1031, 160] on icon "button" at bounding box center [1033, 162] width 7 height 4
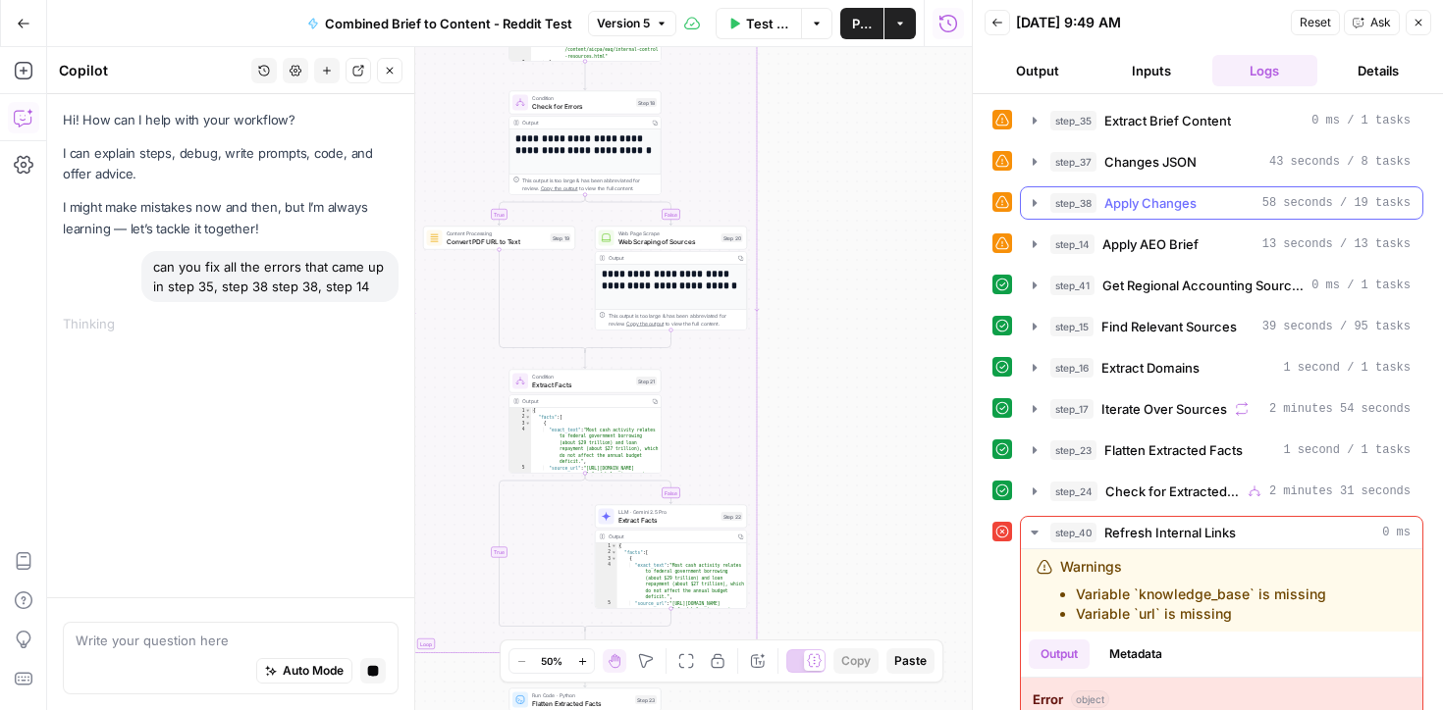
click at [1029, 206] on icon "button" at bounding box center [1034, 203] width 16 height 16
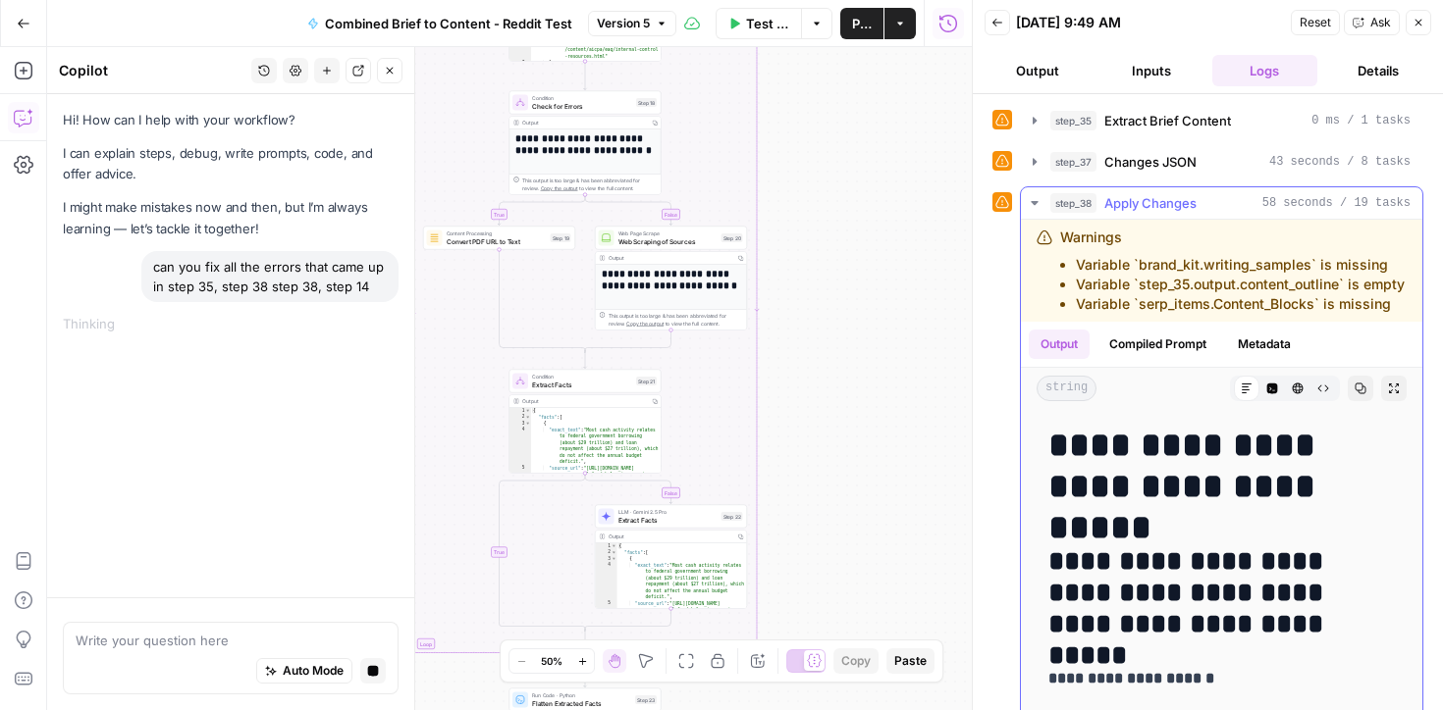
click at [1031, 200] on icon "button" at bounding box center [1034, 203] width 16 height 16
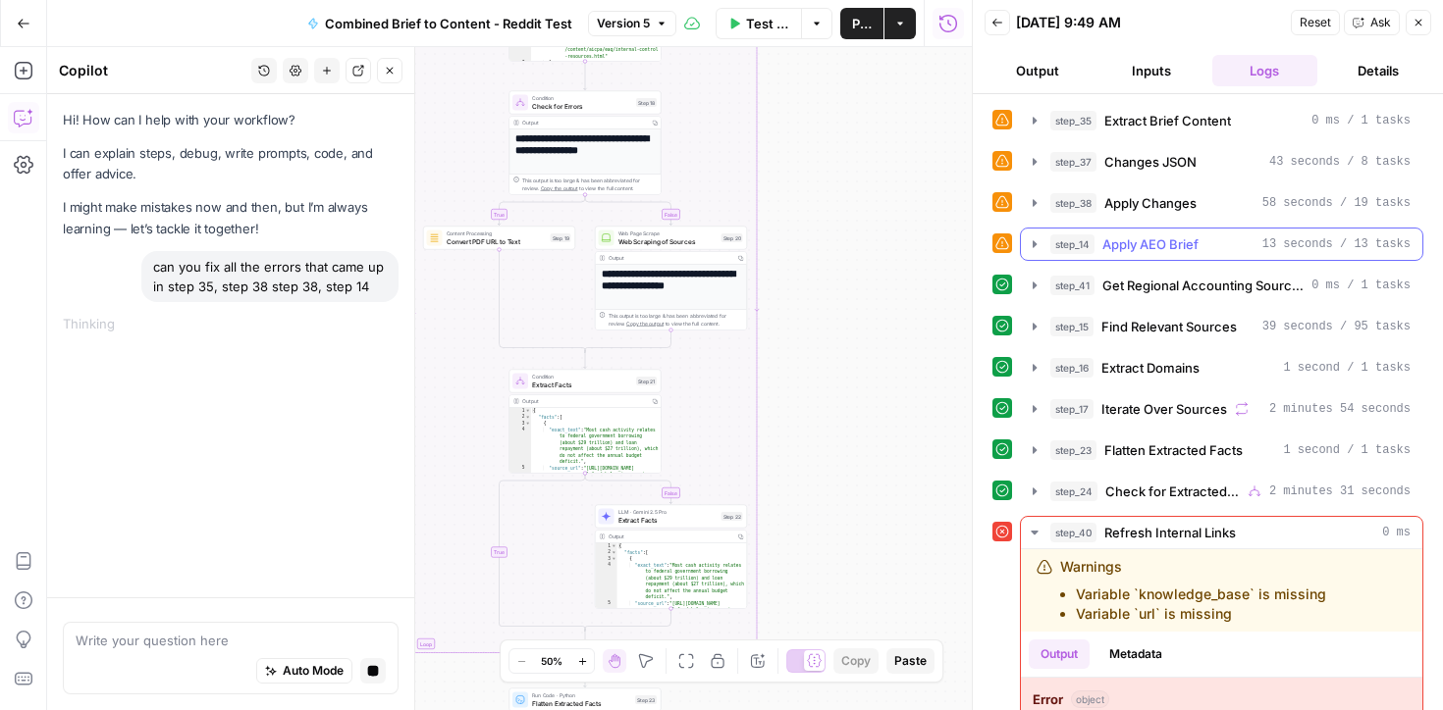
click at [1035, 244] on icon "button" at bounding box center [1034, 243] width 4 height 7
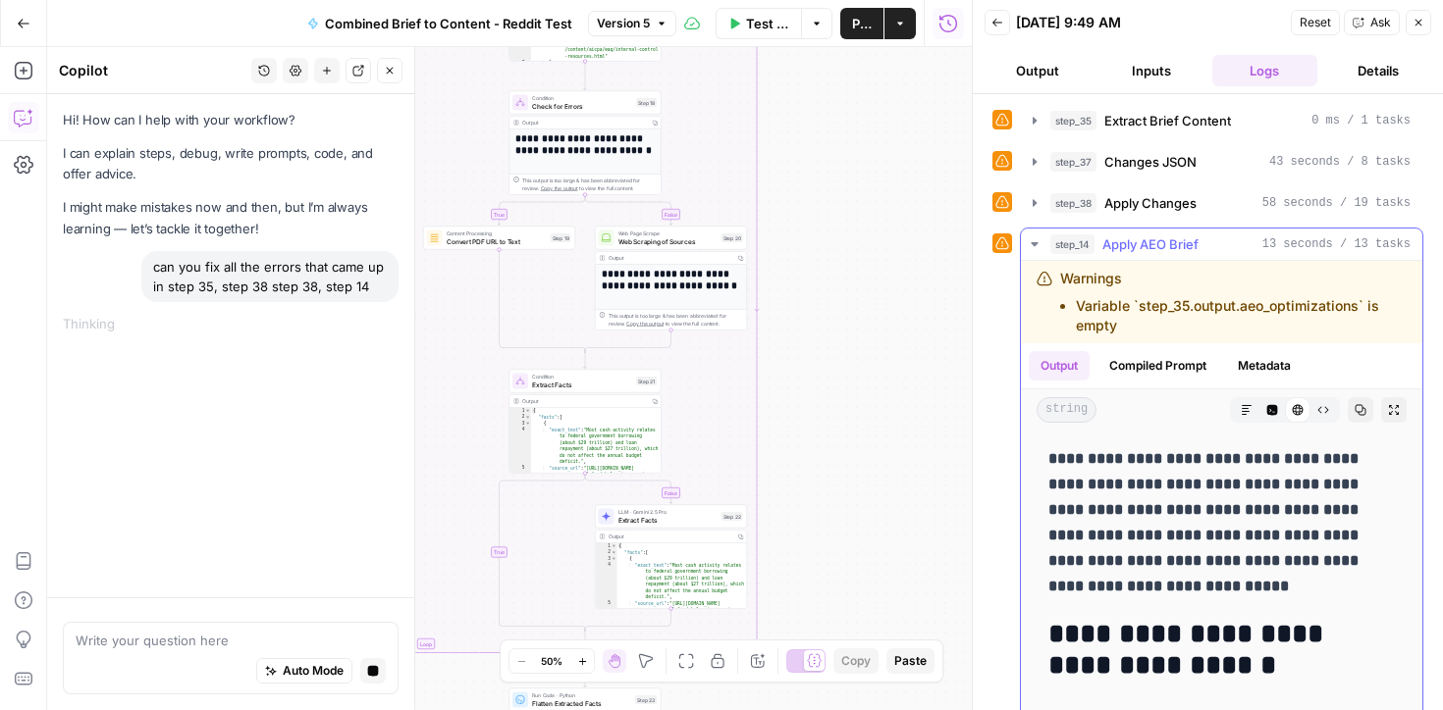
click at [1035, 243] on icon "button" at bounding box center [1033, 244] width 7 height 4
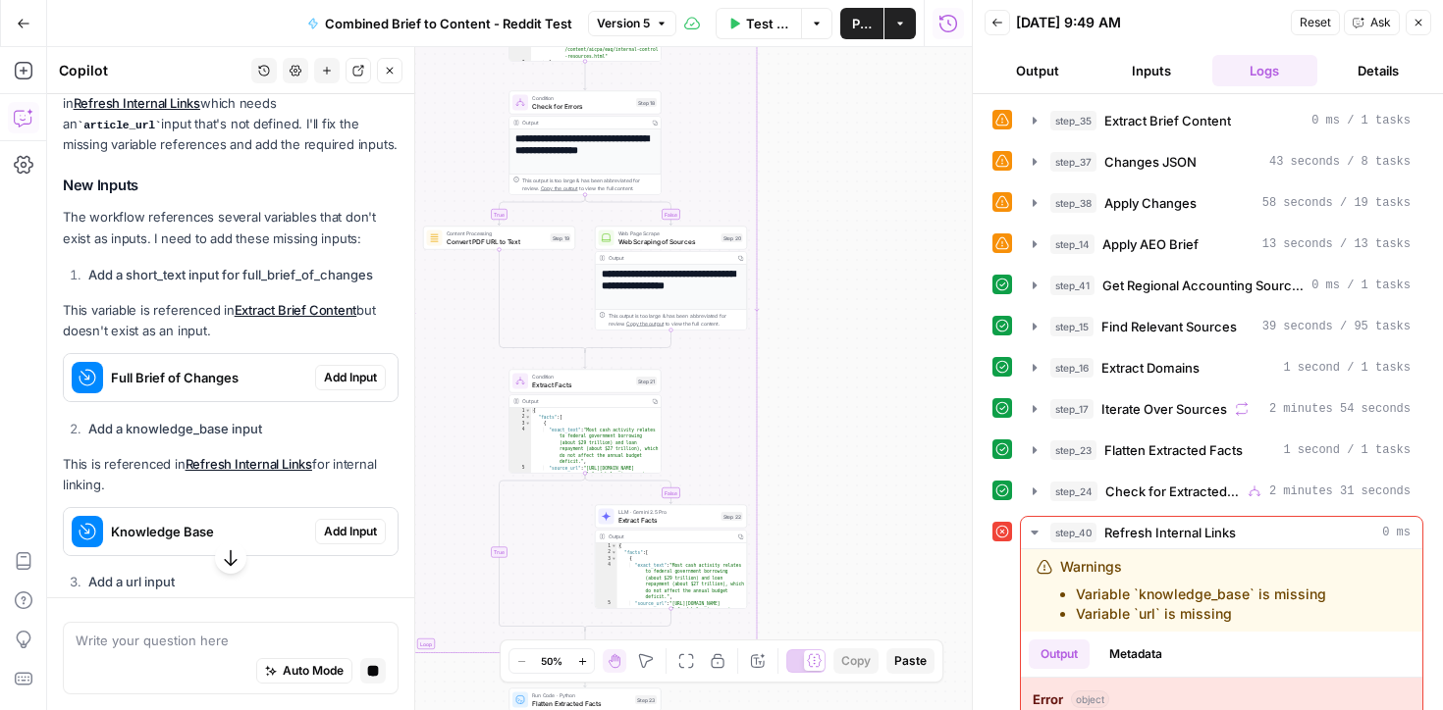
scroll to position [367, 0]
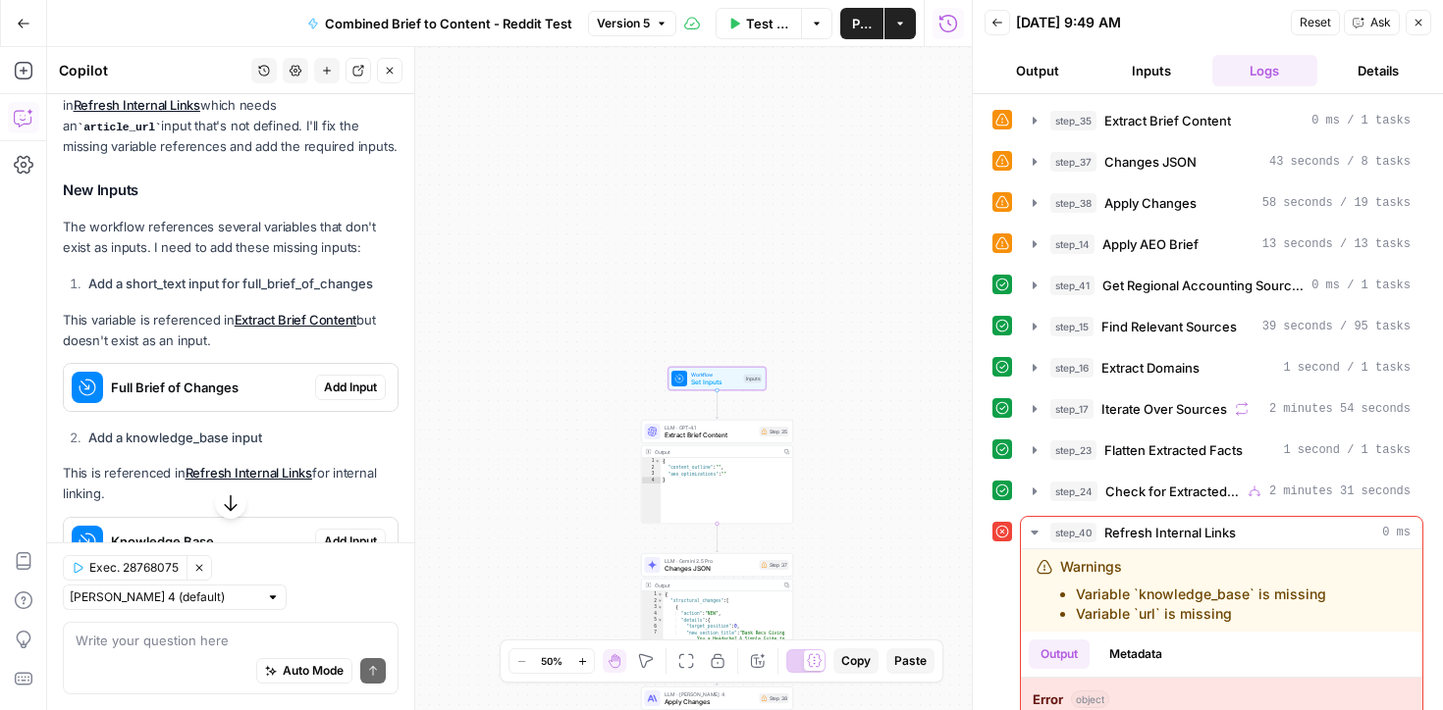
click at [351, 383] on span "Add Input" at bounding box center [350, 388] width 53 height 18
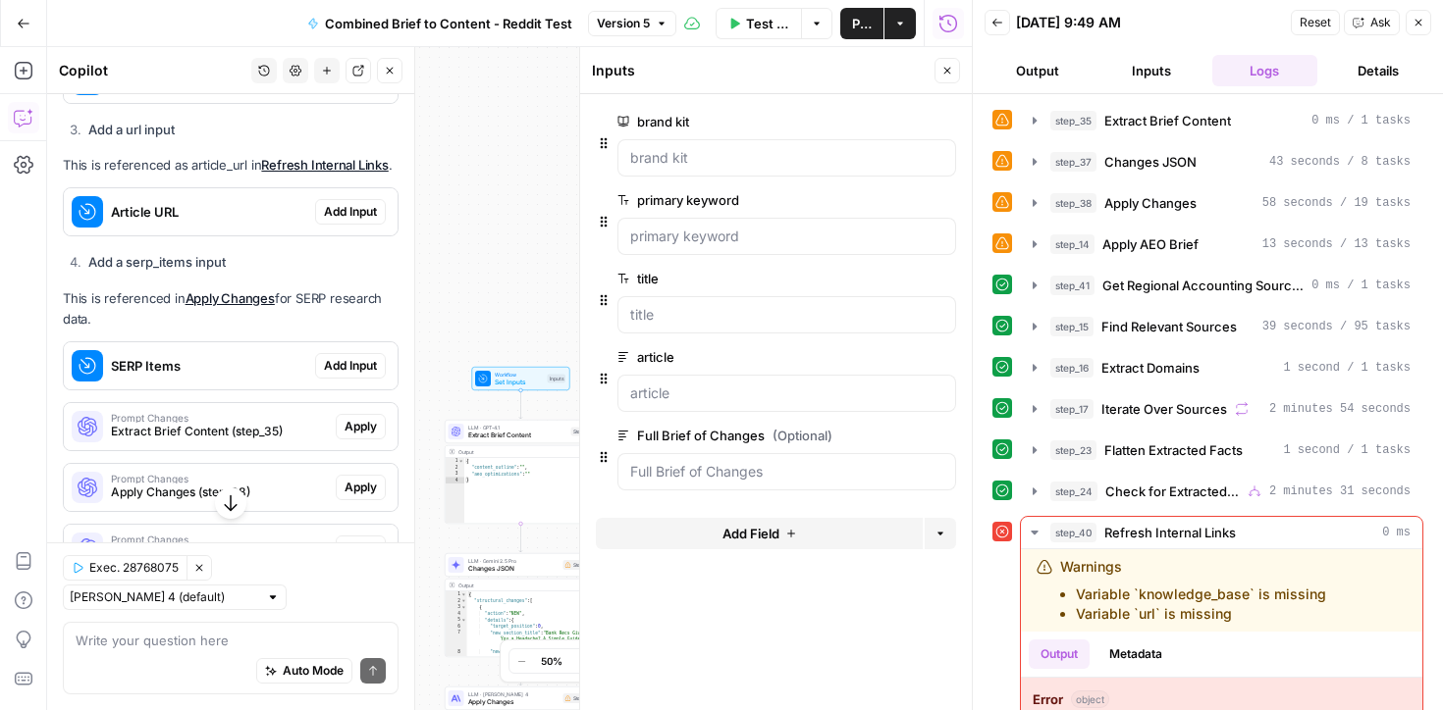
scroll to position [866, 0]
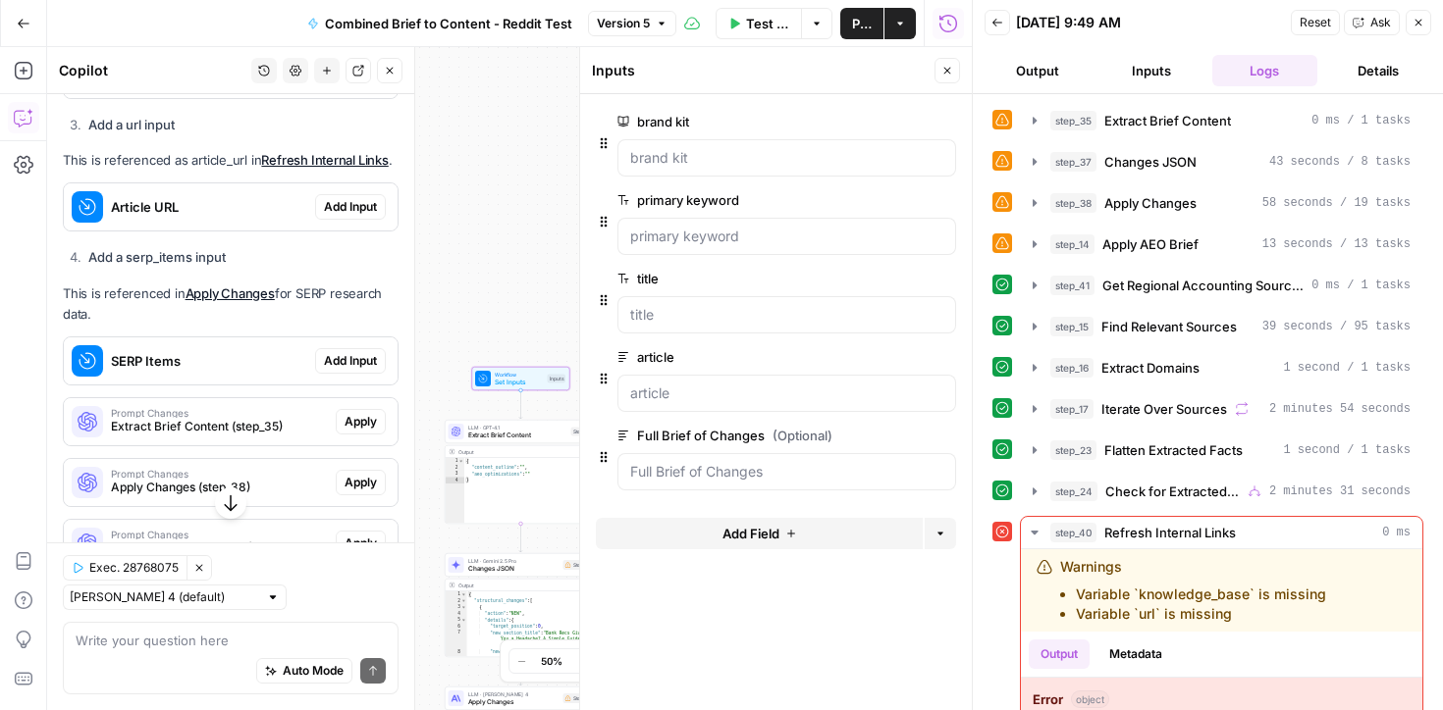
click at [342, 357] on span "Add Input" at bounding box center [350, 361] width 53 height 18
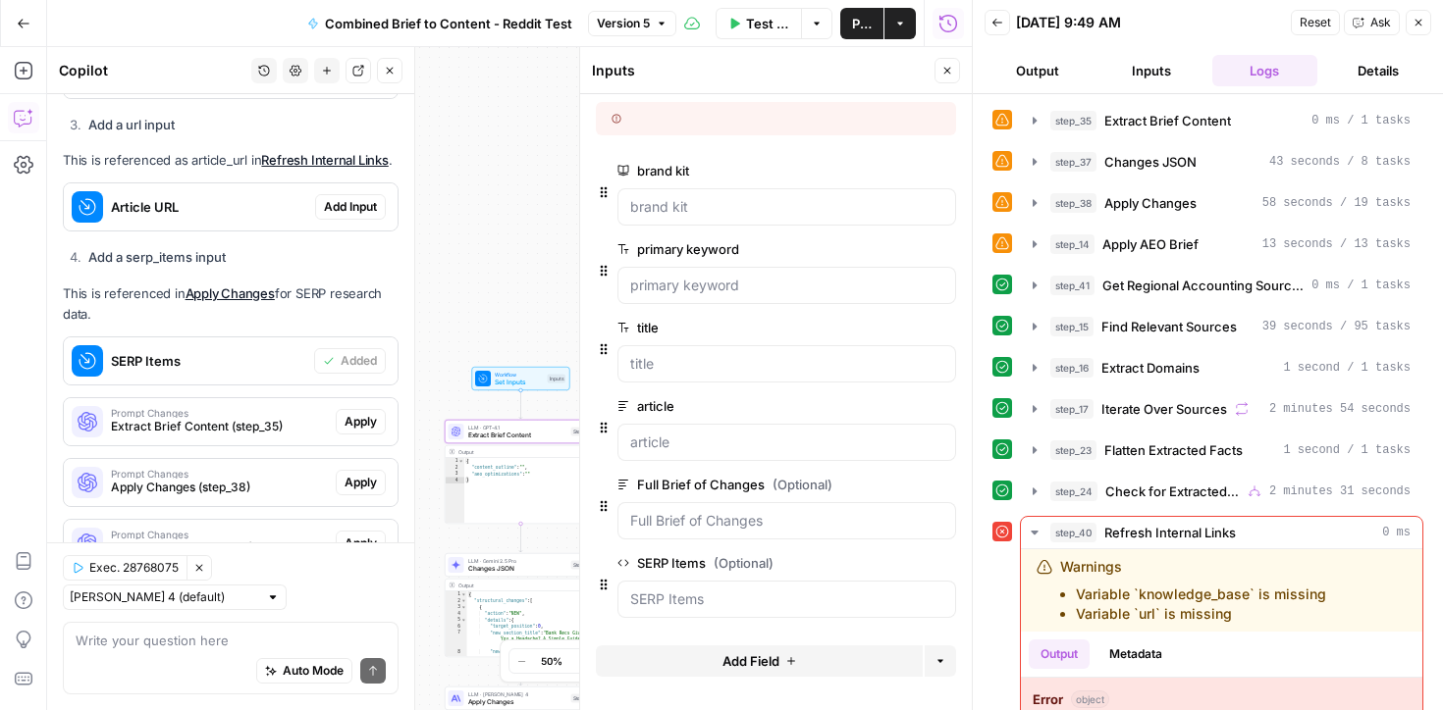
scroll to position [908, 0]
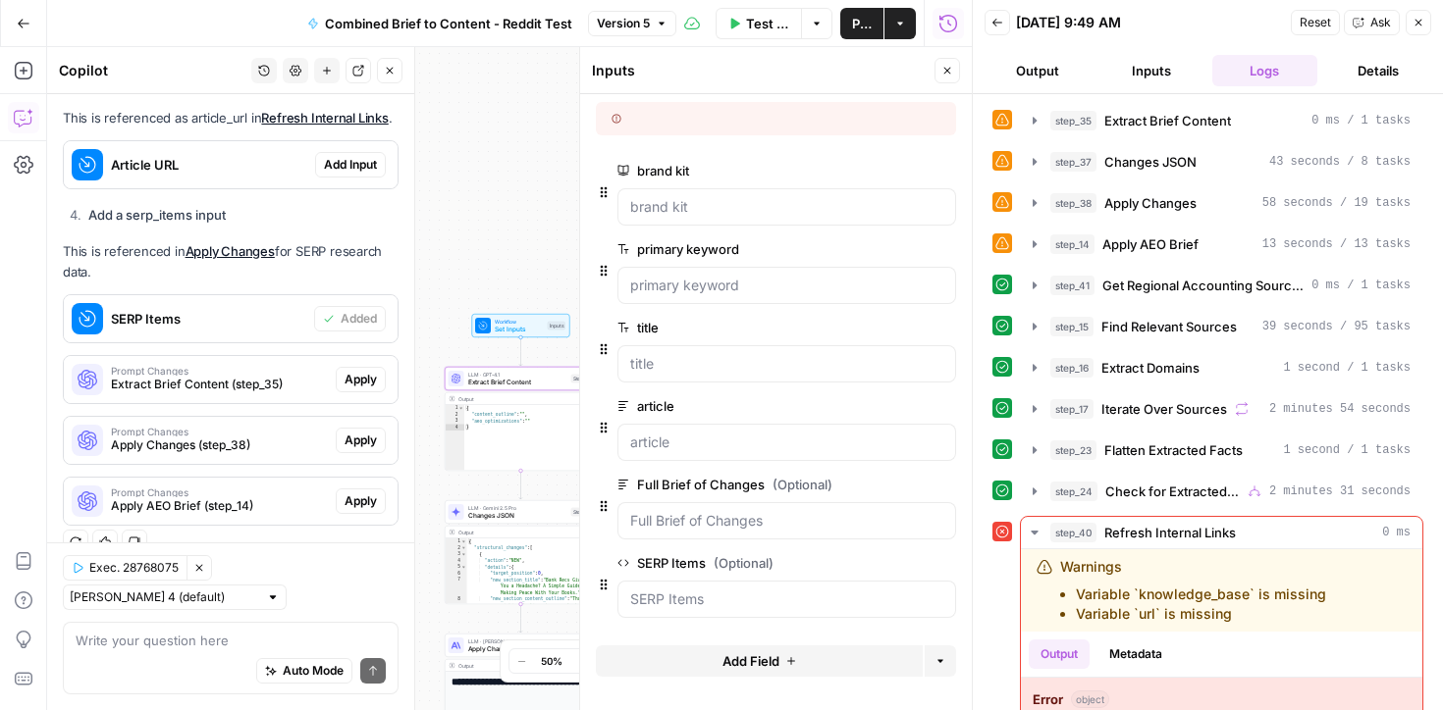
click at [275, 389] on span "Extract Brief Content (step_35)" at bounding box center [219, 385] width 217 height 18
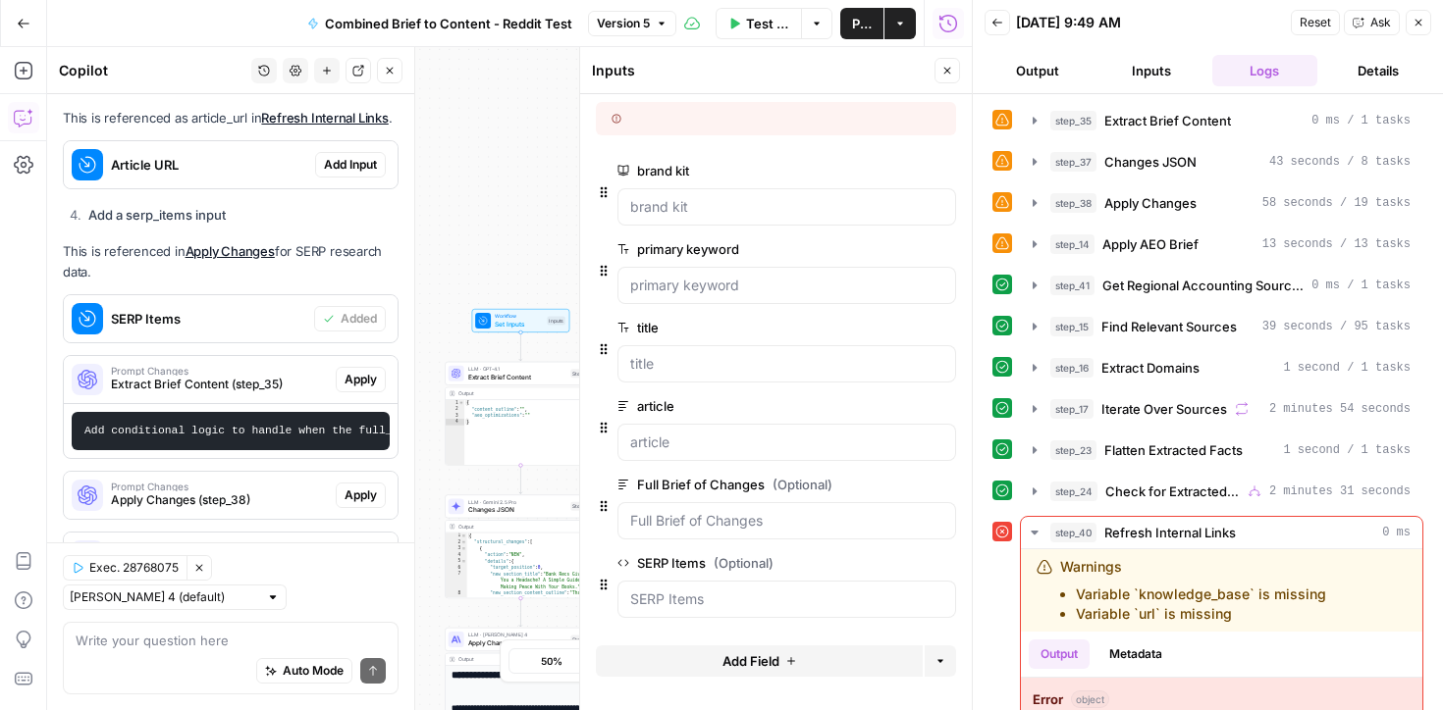
scroll to position [963, 0]
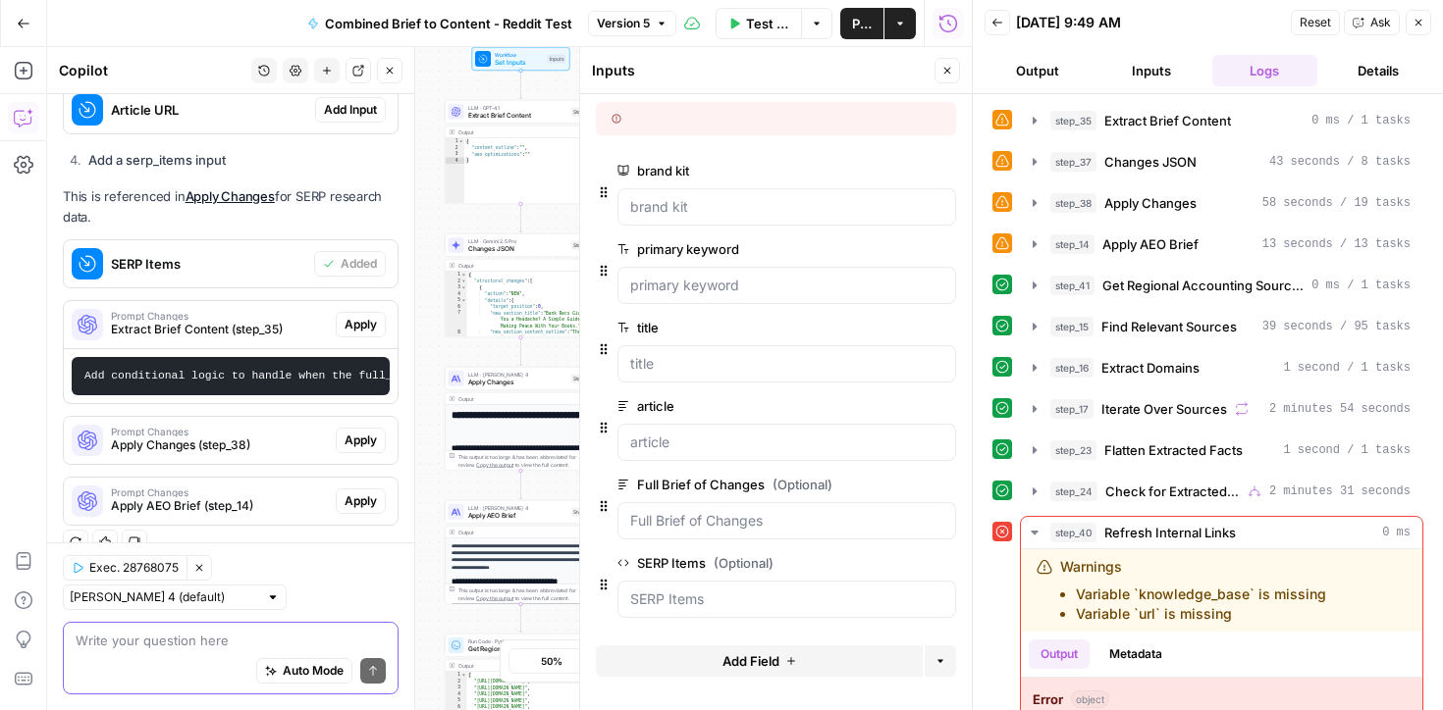
click at [178, 647] on textarea at bounding box center [231, 641] width 310 height 20
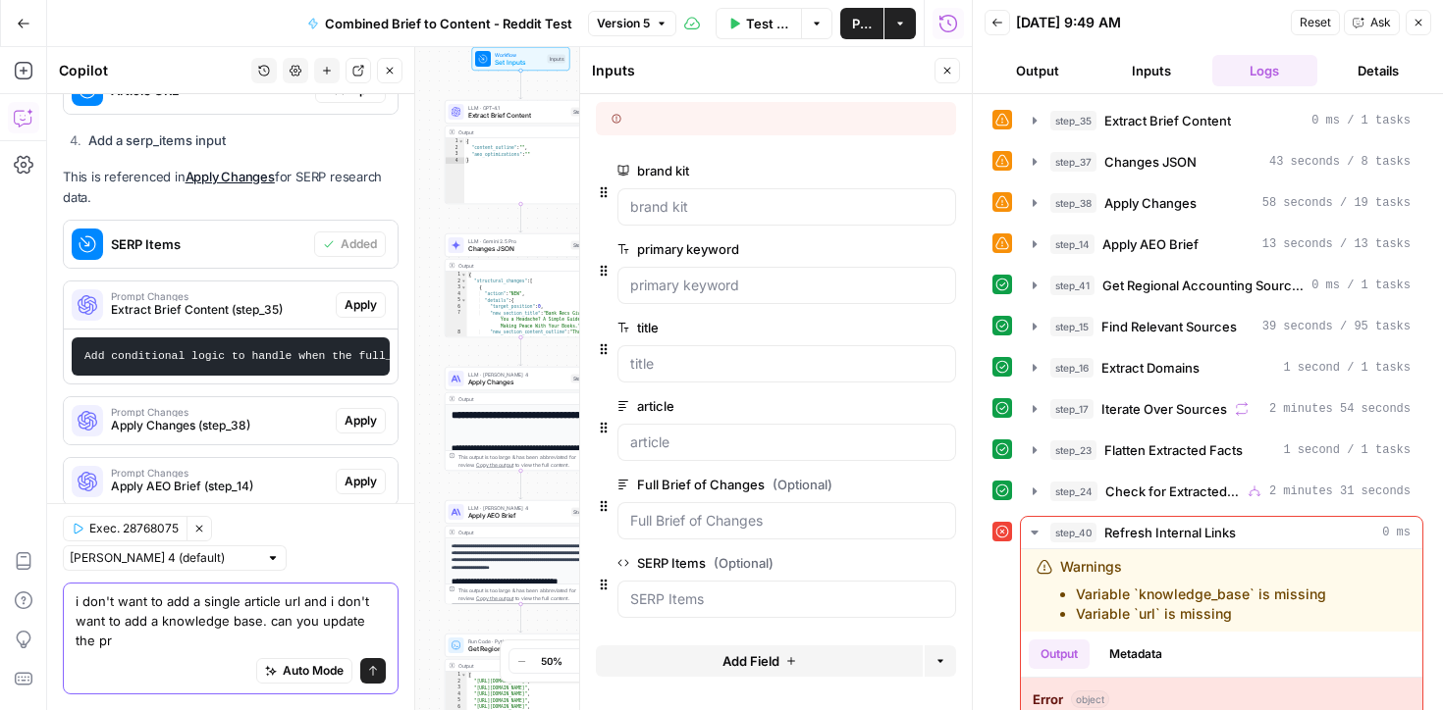
scroll to position [1002, 0]
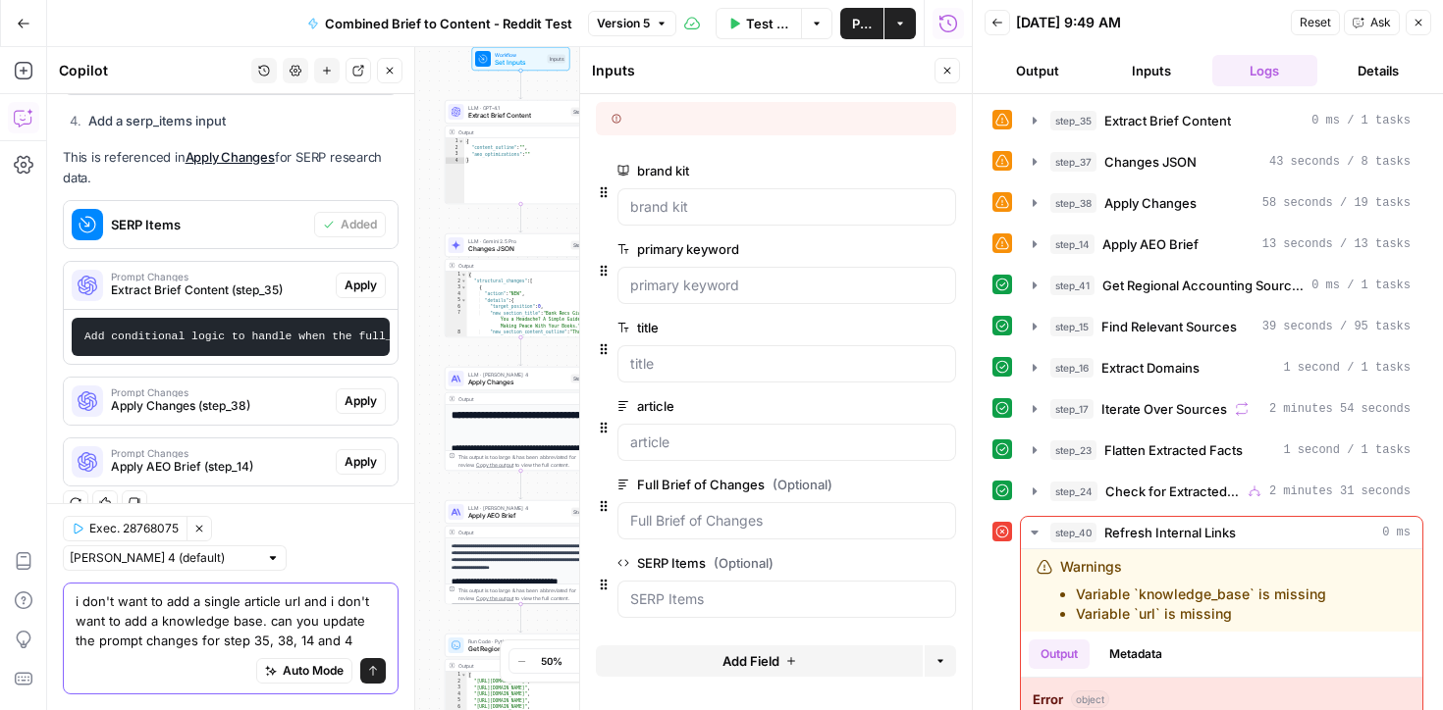
type textarea "i don't want to add a single article url and i don't want to add a knowledge ba…"
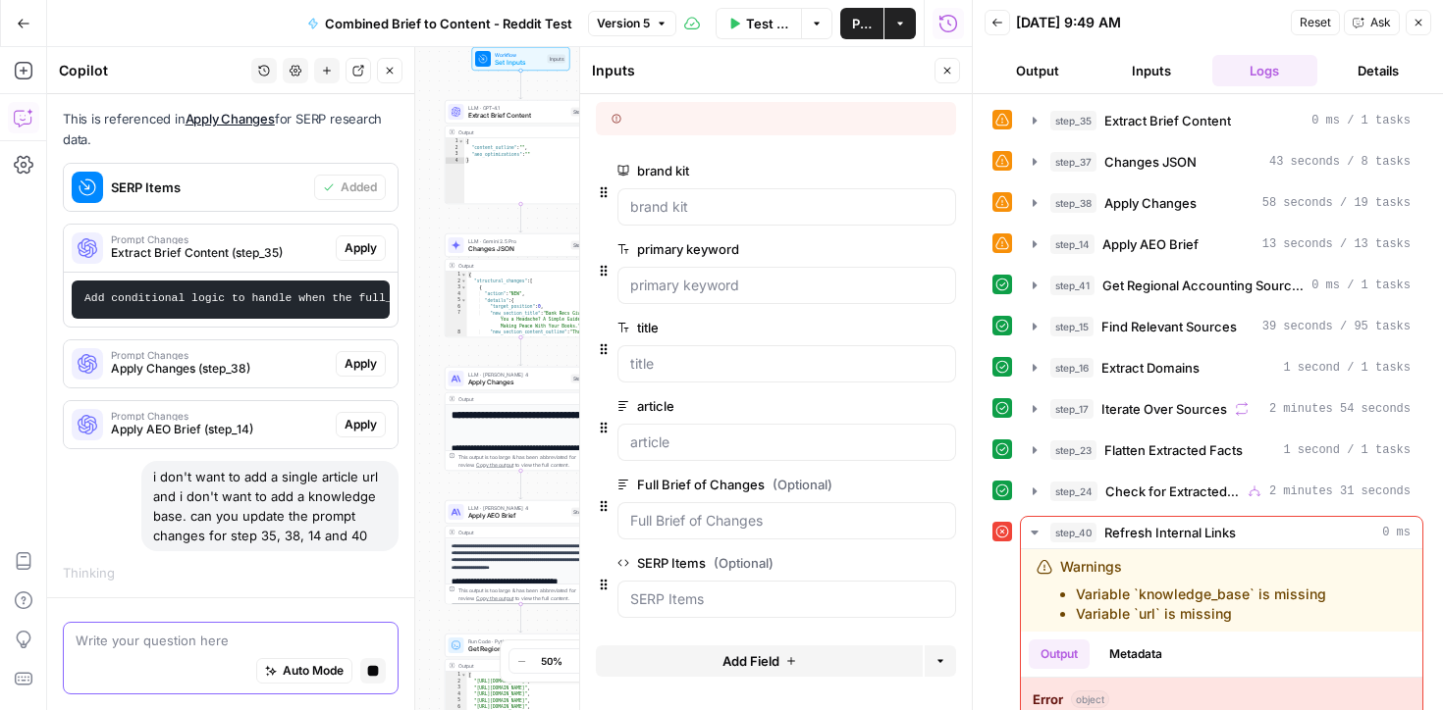
scroll to position [1001, 0]
click at [671, 530] on Changes "Full Brief of Changes (Optional)" at bounding box center [786, 521] width 313 height 20
click at [663, 596] on Items "SERP Items (Optional)" at bounding box center [786, 600] width 313 height 20
click at [883, 562] on span "edit field" at bounding box center [882, 563] width 43 height 16
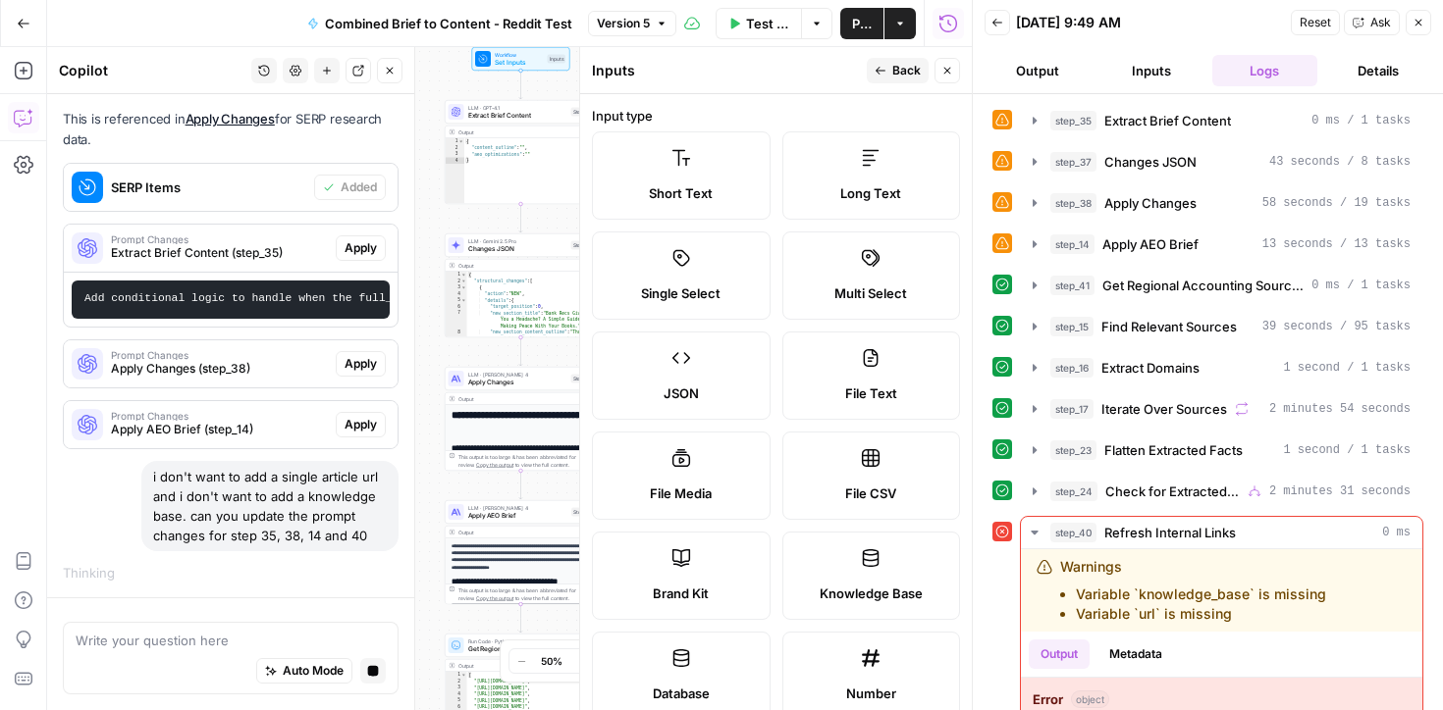
click at [945, 71] on icon "button" at bounding box center [947, 71] width 7 height 7
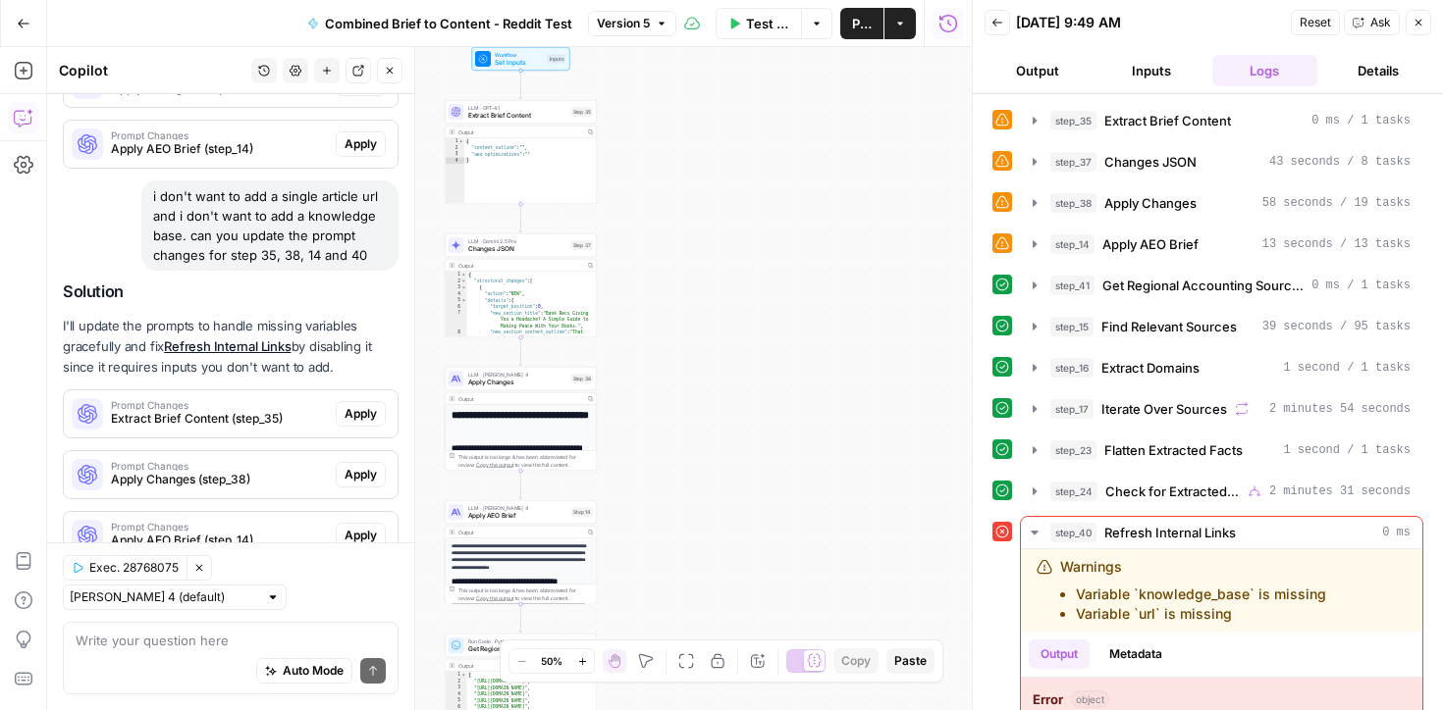
scroll to position [1415, 0]
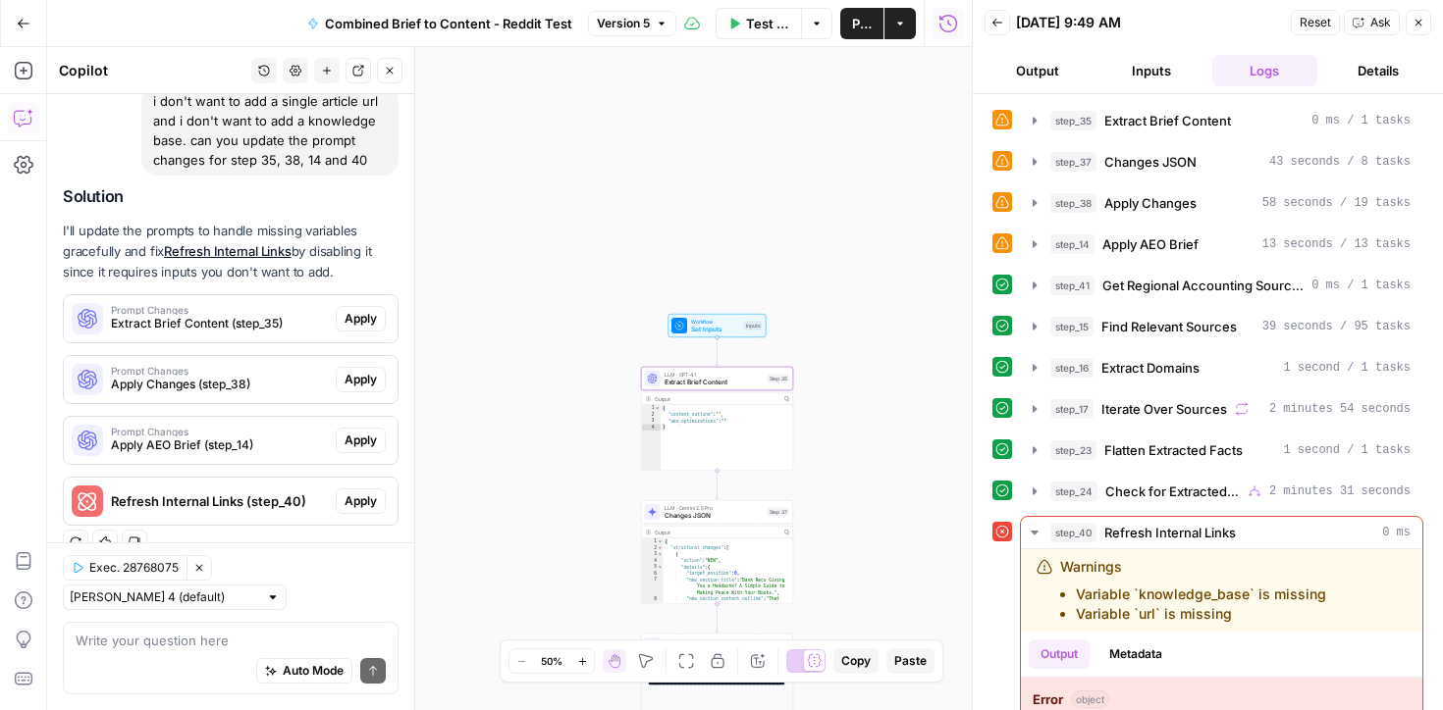
click at [354, 318] on span "Apply" at bounding box center [360, 319] width 32 height 18
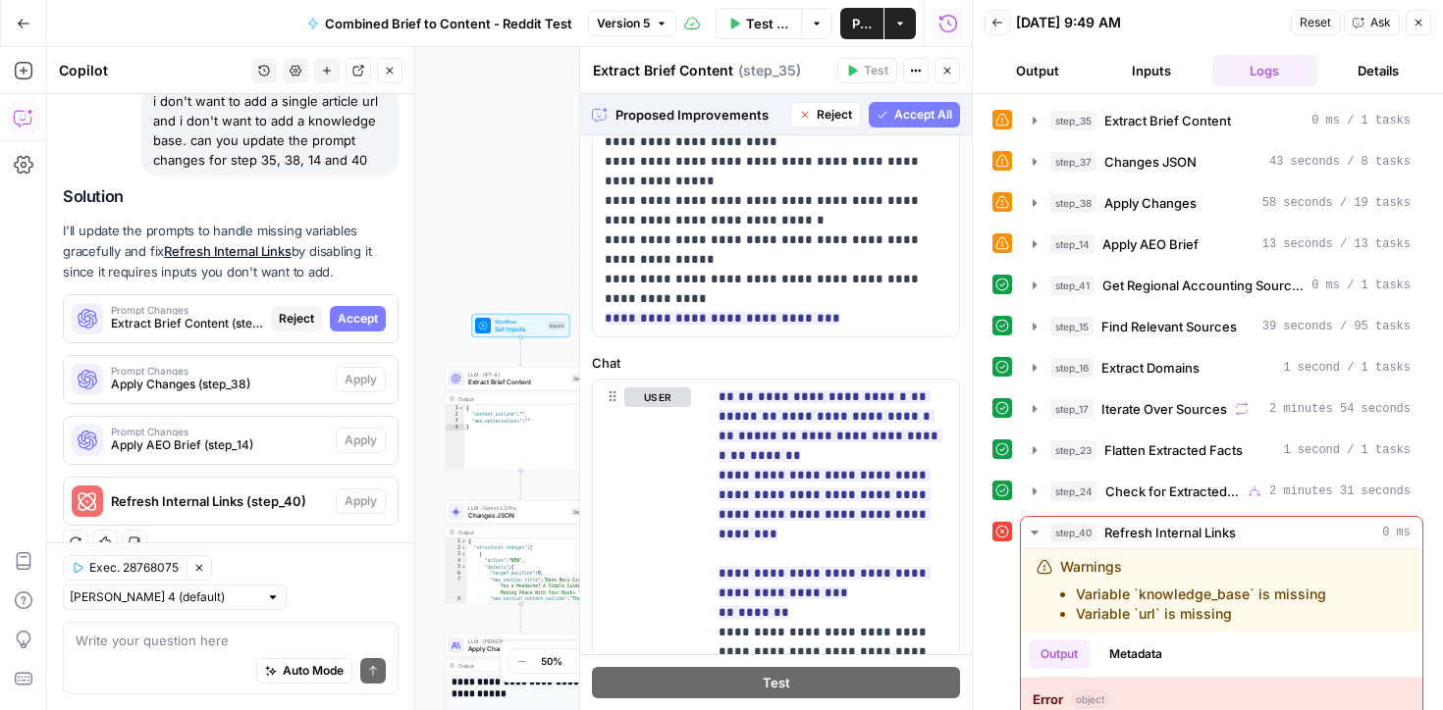
scroll to position [562, 0]
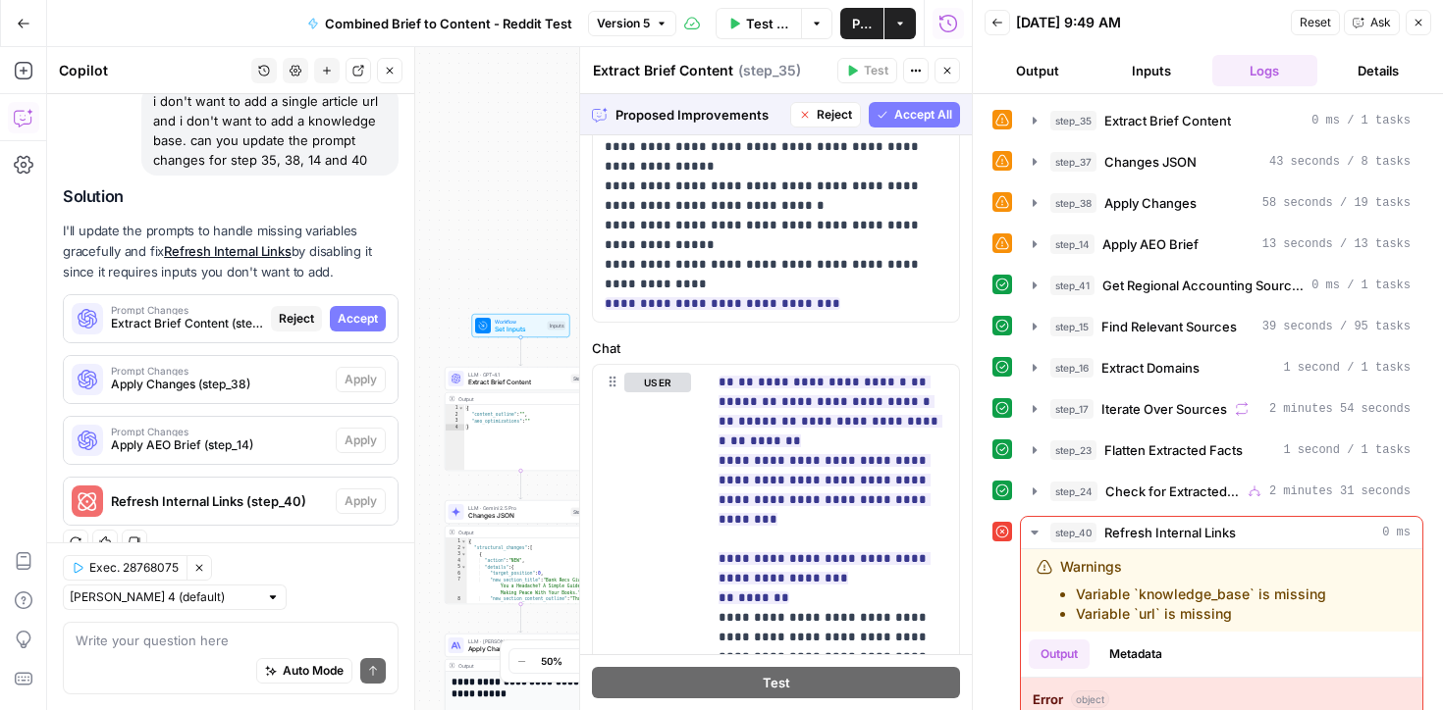
click at [914, 121] on span "Accept All" at bounding box center [923, 115] width 58 height 18
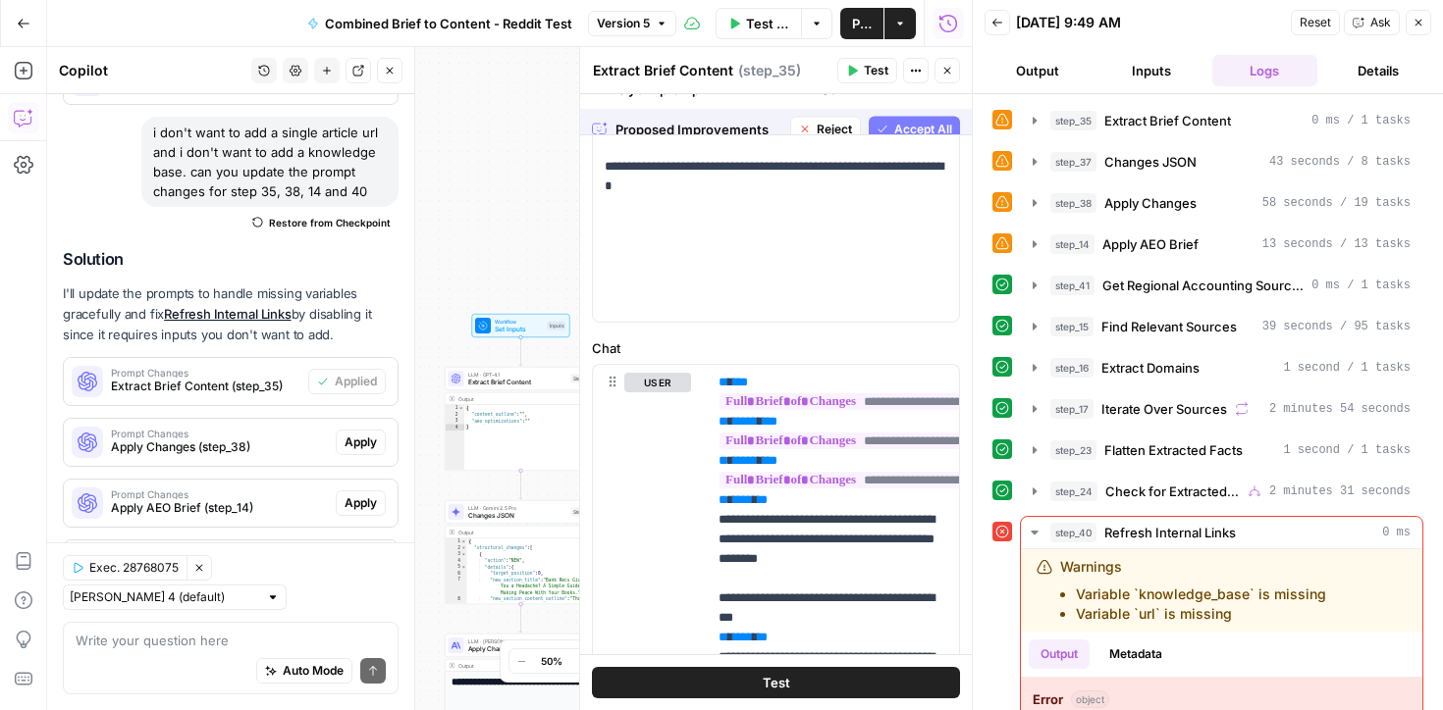
scroll to position [0, 0]
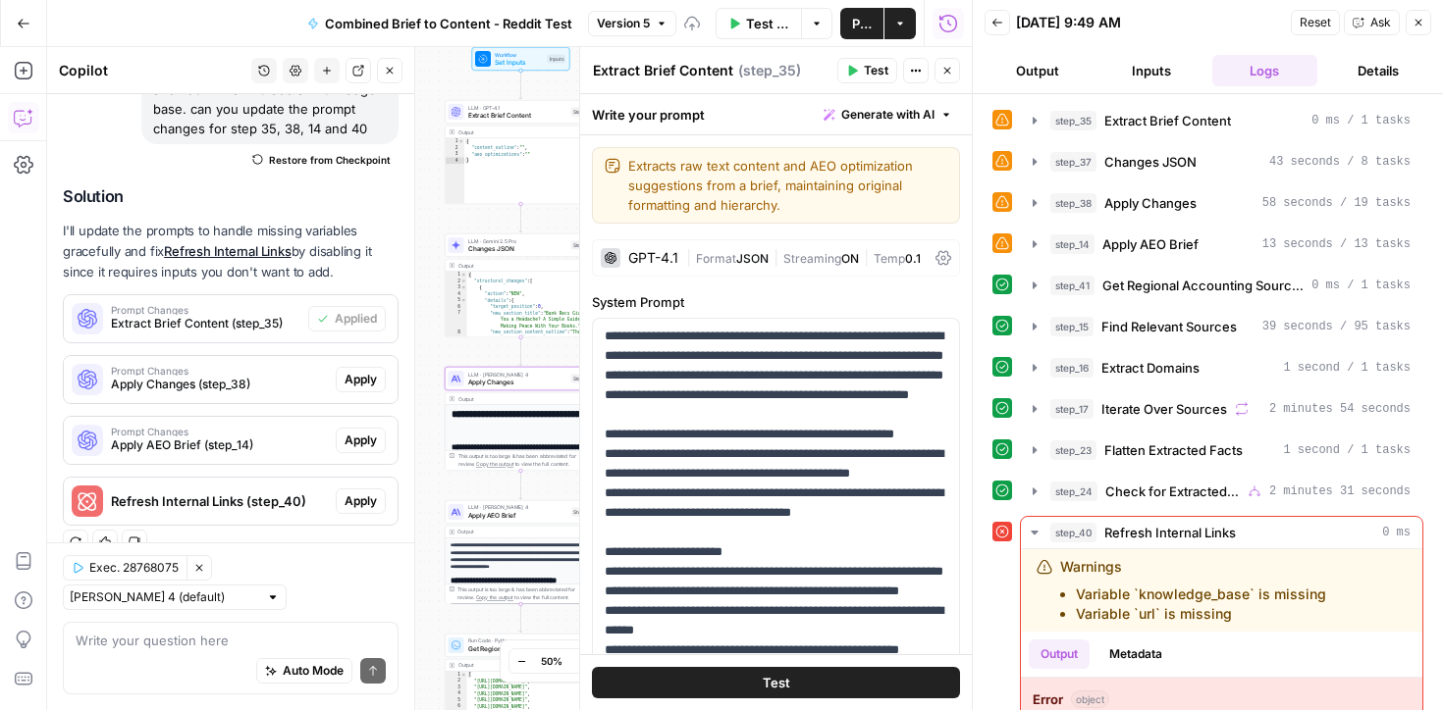
click at [361, 382] on span "Apply" at bounding box center [360, 380] width 32 height 18
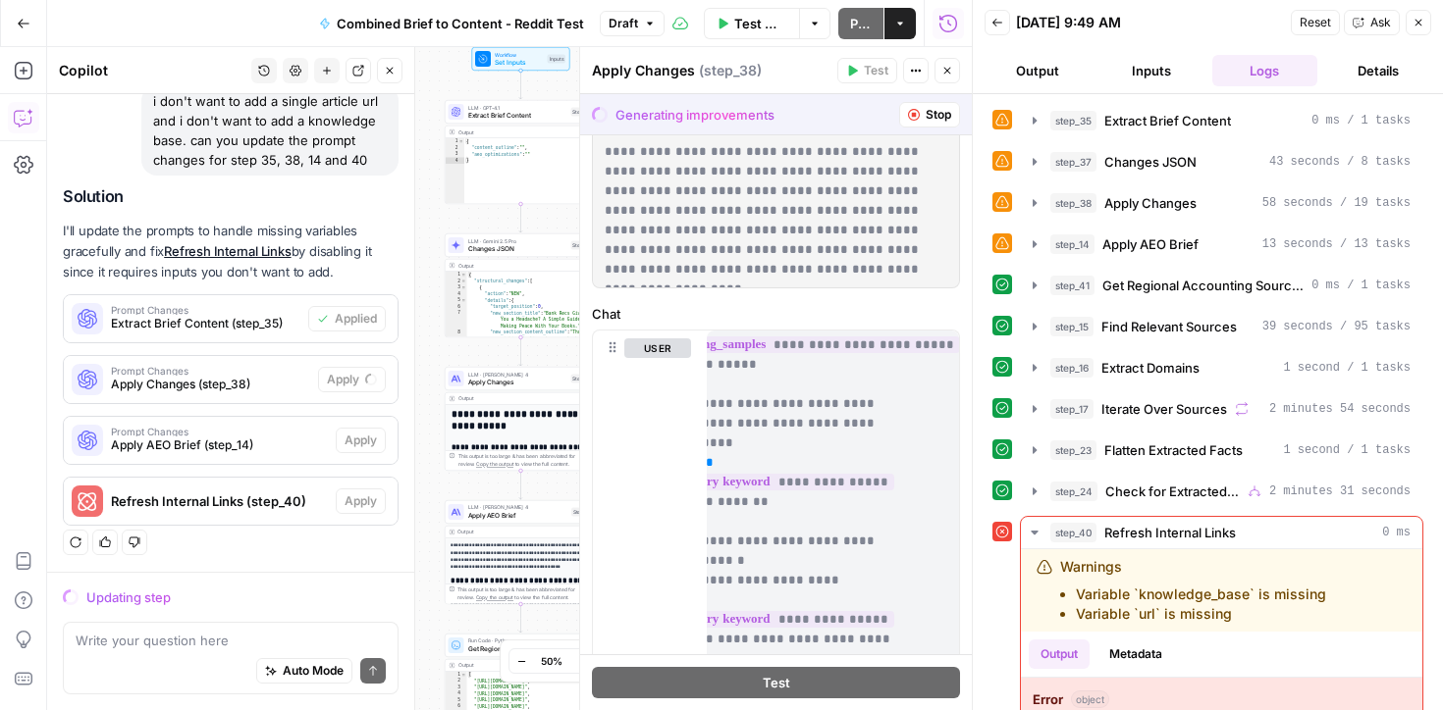
scroll to position [768, 0]
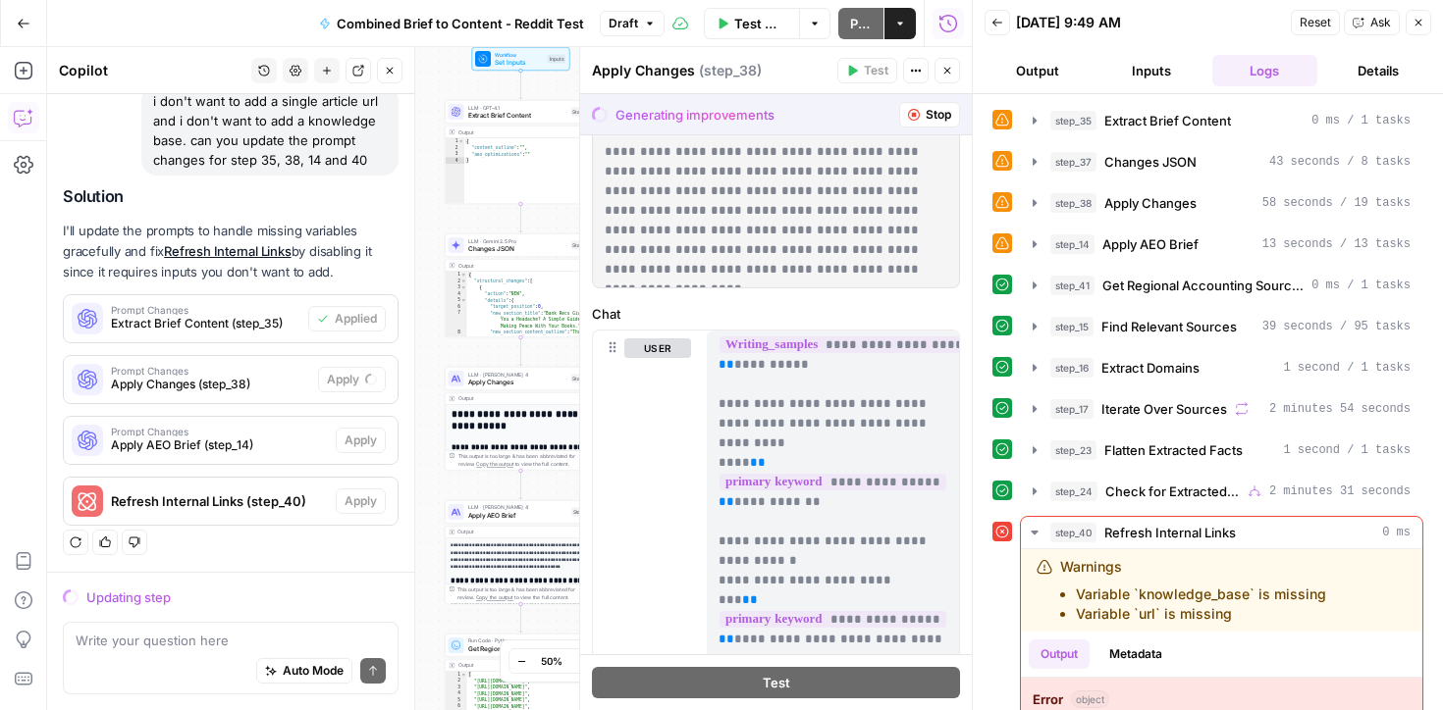
click at [1413, 26] on icon "button" at bounding box center [1418, 23] width 12 height 12
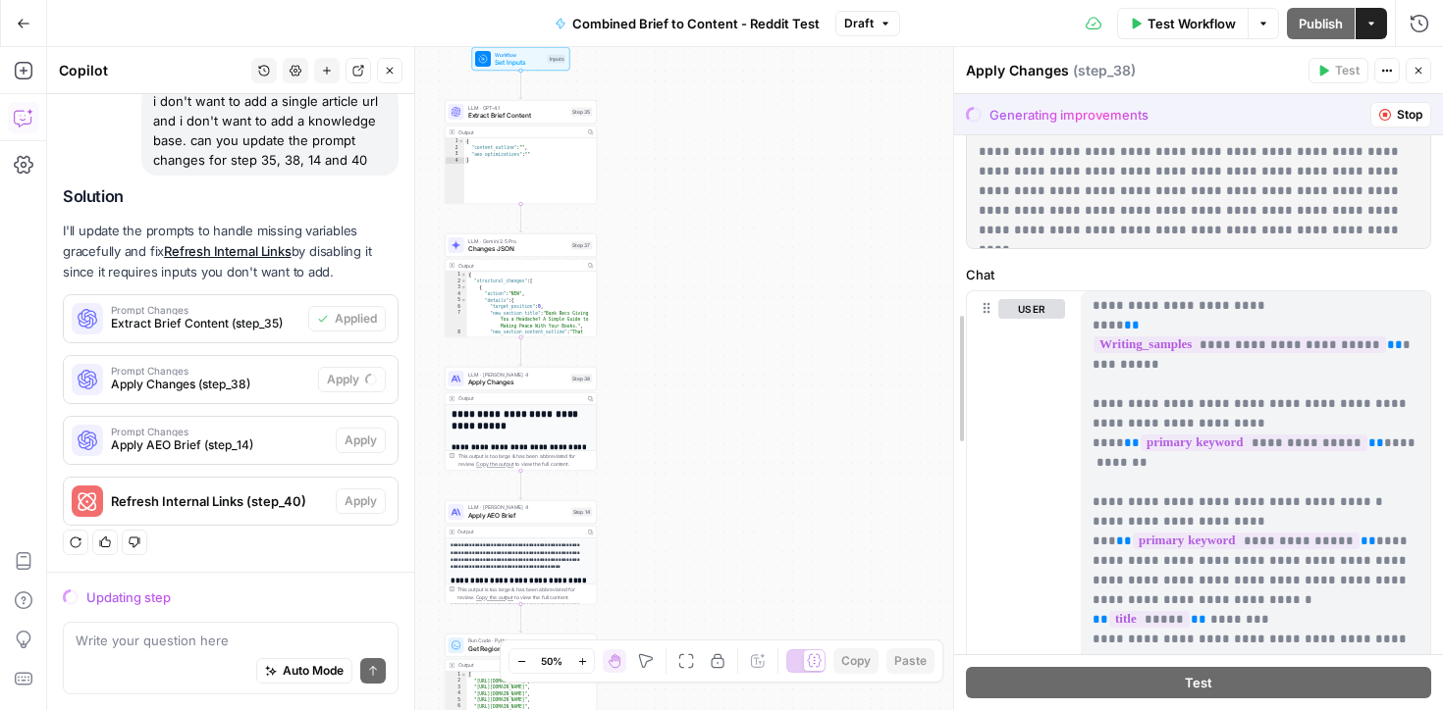
scroll to position [395, 0]
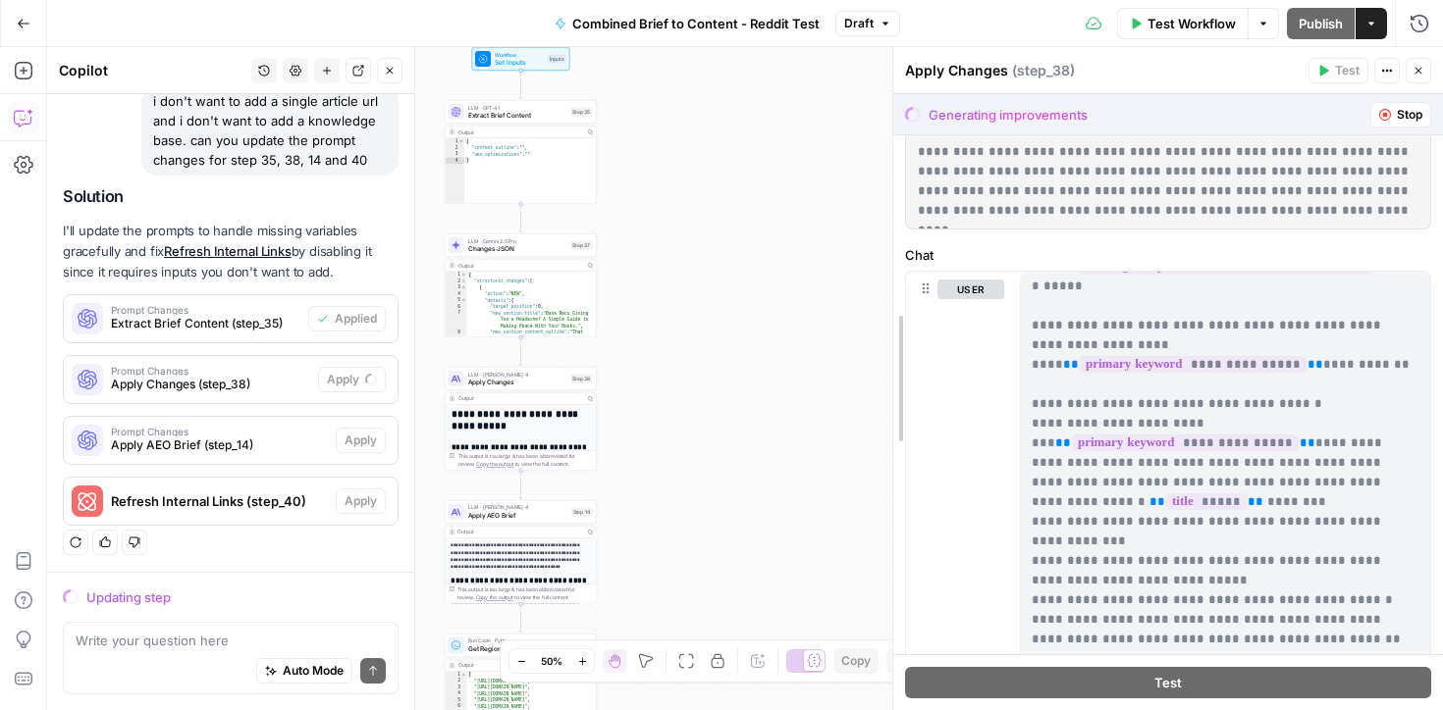
drag, startPoint x: 1049, startPoint y: 325, endPoint x: 890, endPoint y: 342, distance: 159.8
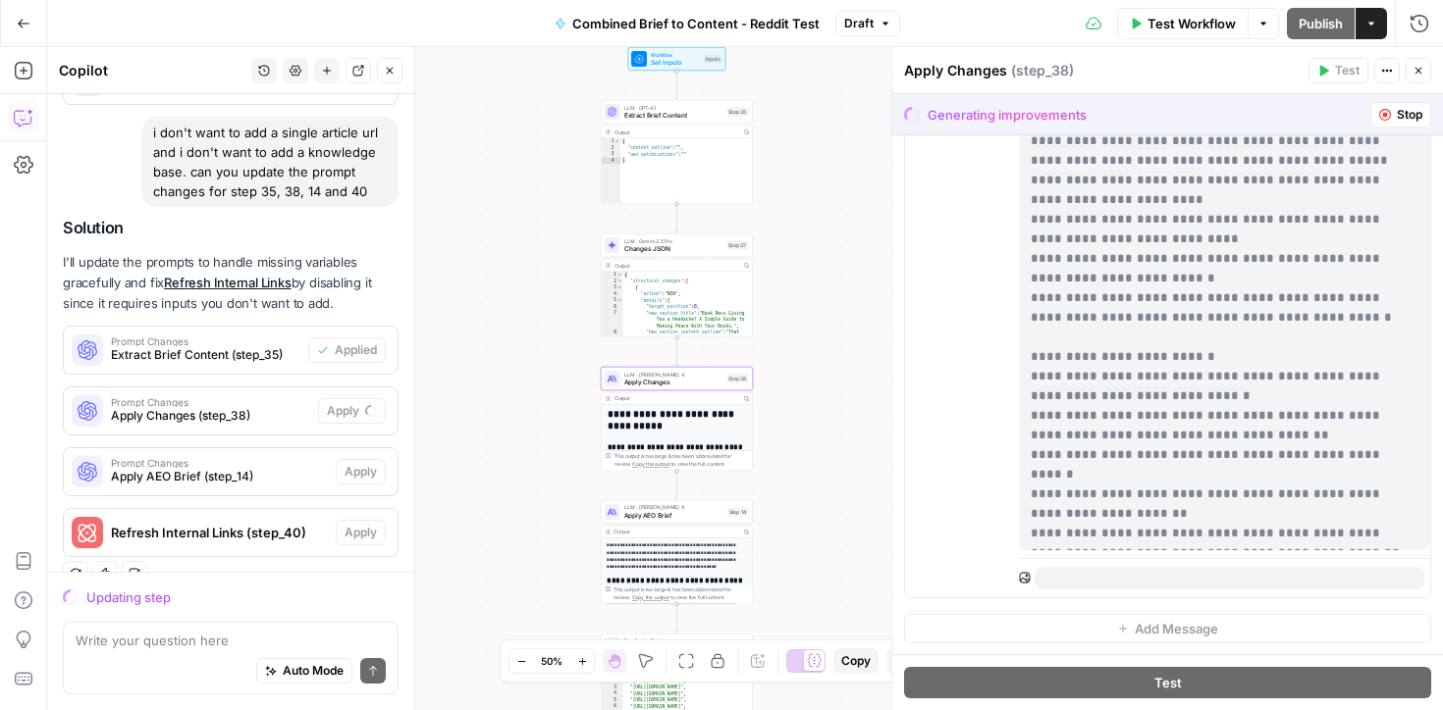
scroll to position [1384, 0]
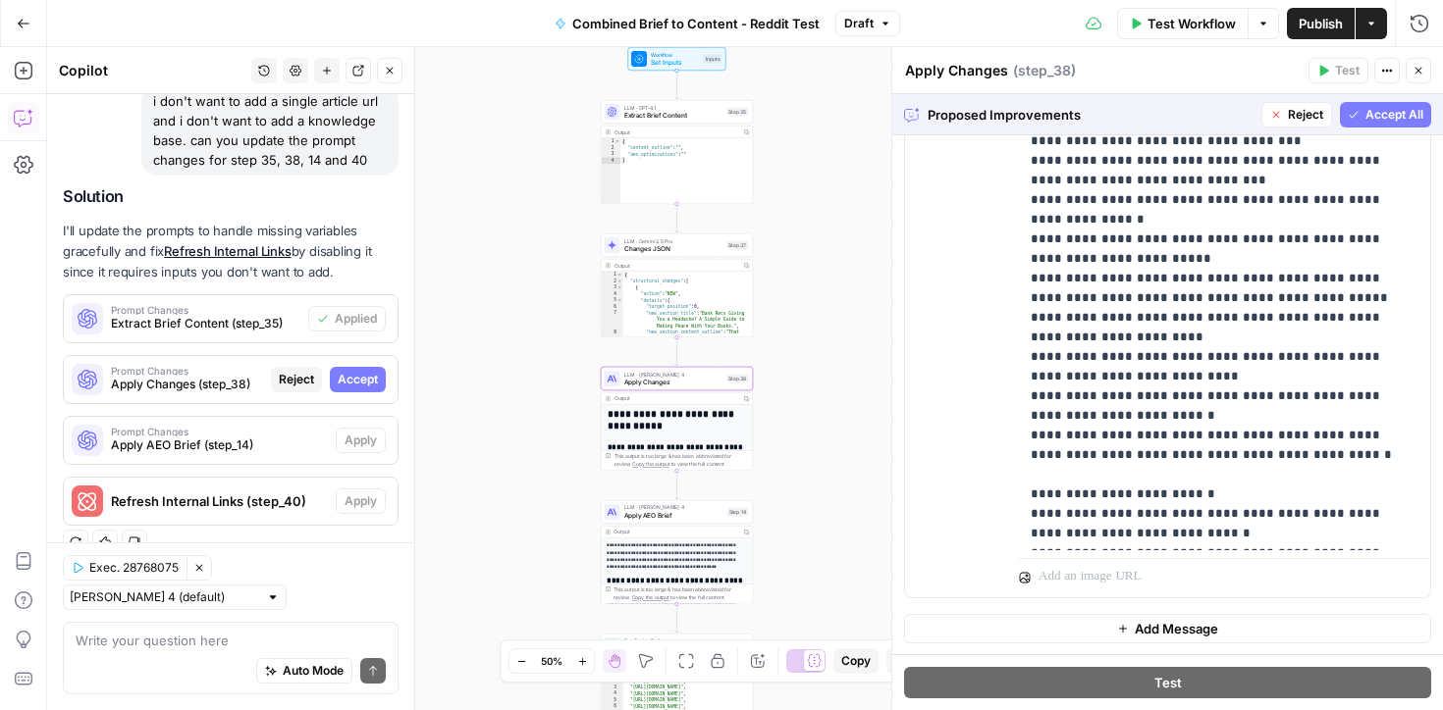
click at [351, 375] on span "Accept" at bounding box center [358, 380] width 40 height 18
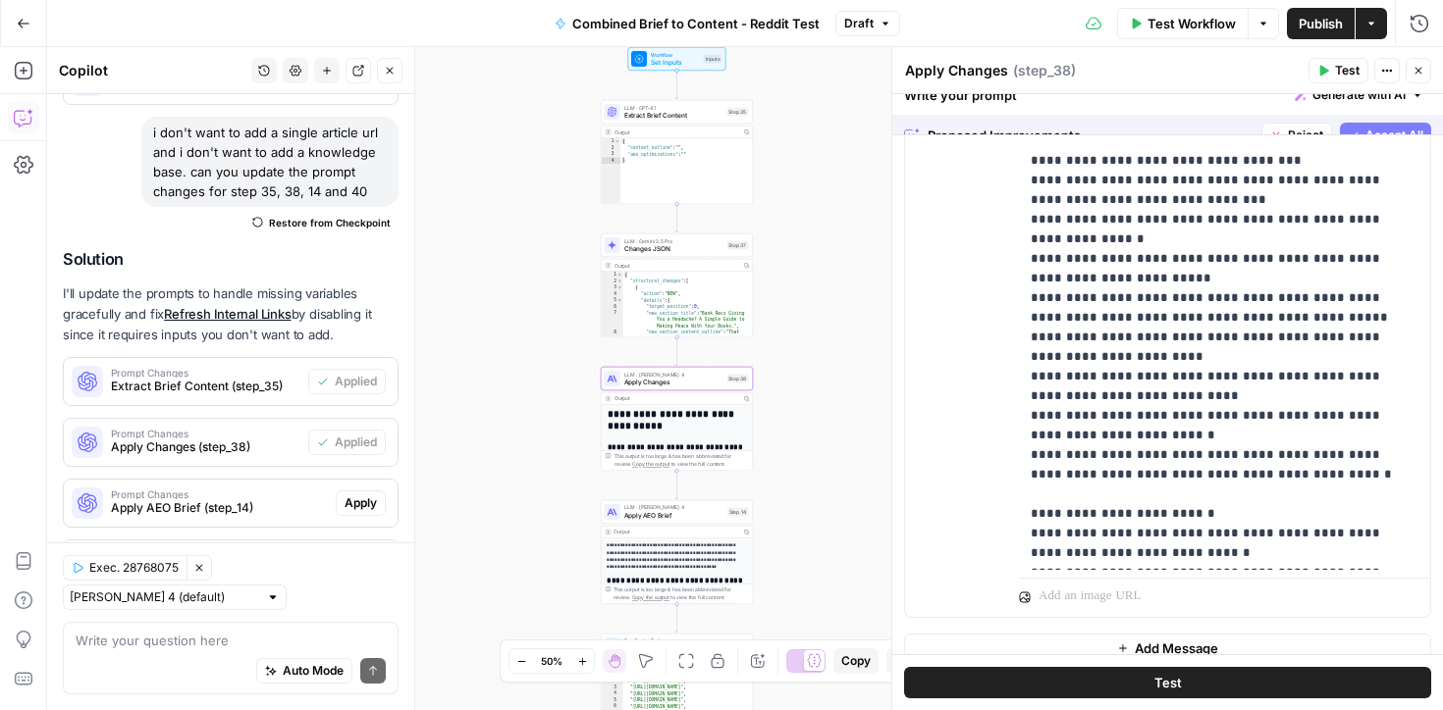
scroll to position [0, 0]
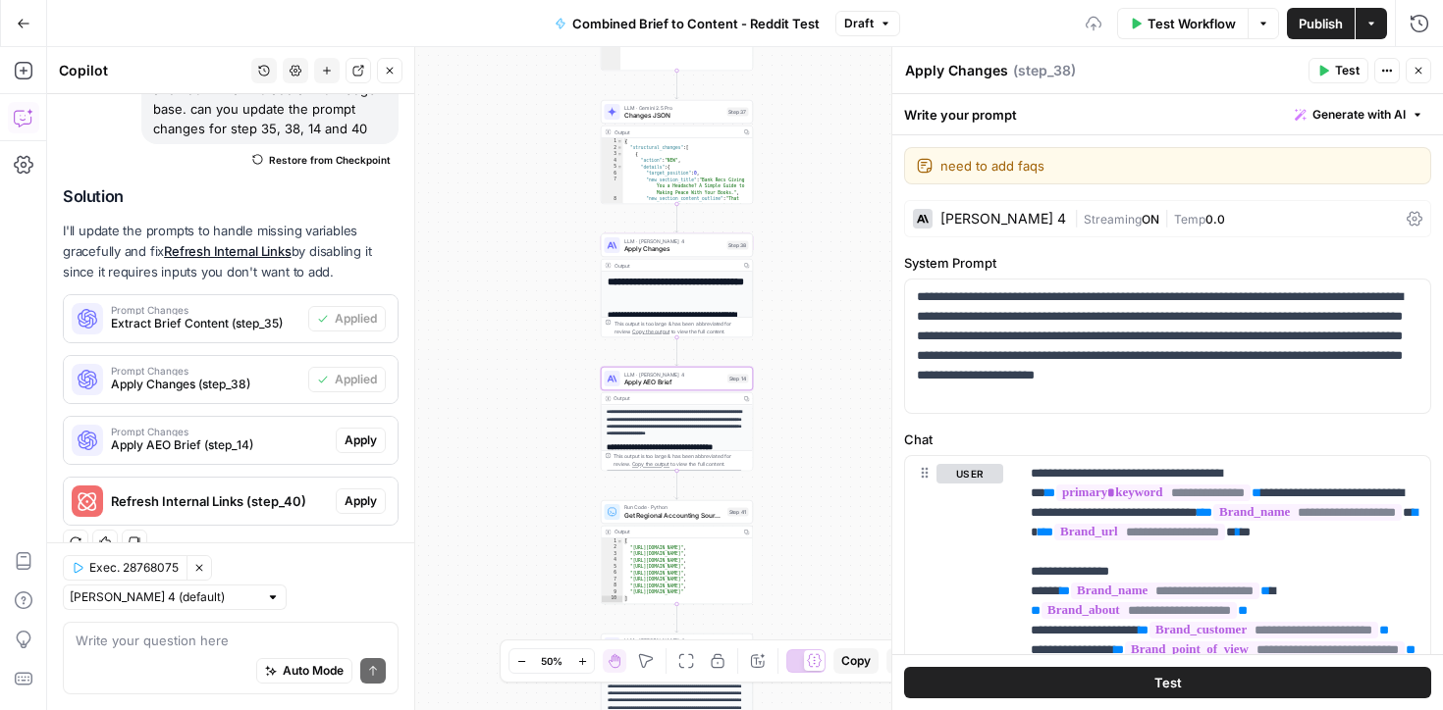
click at [352, 438] on span "Apply" at bounding box center [360, 441] width 32 height 18
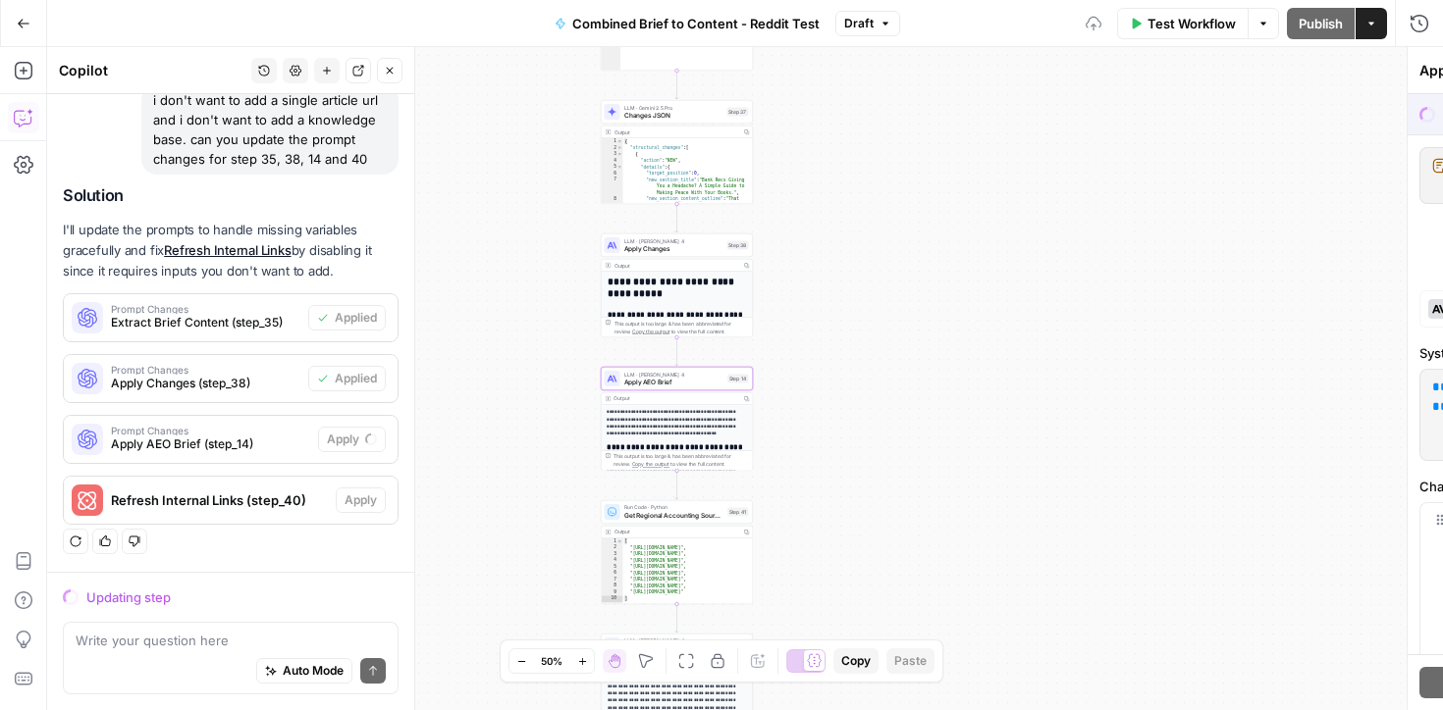
scroll to position [1384, 0]
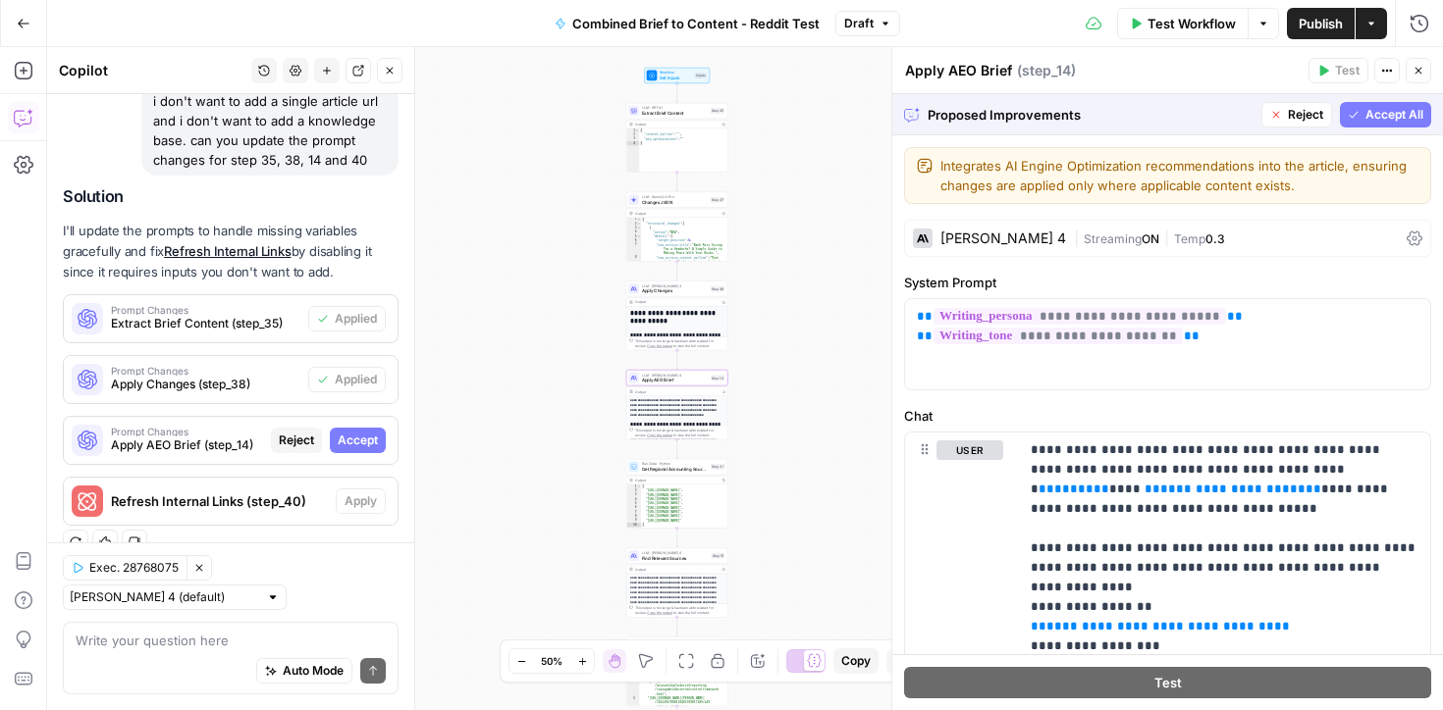
click at [365, 437] on span "Accept" at bounding box center [358, 441] width 40 height 18
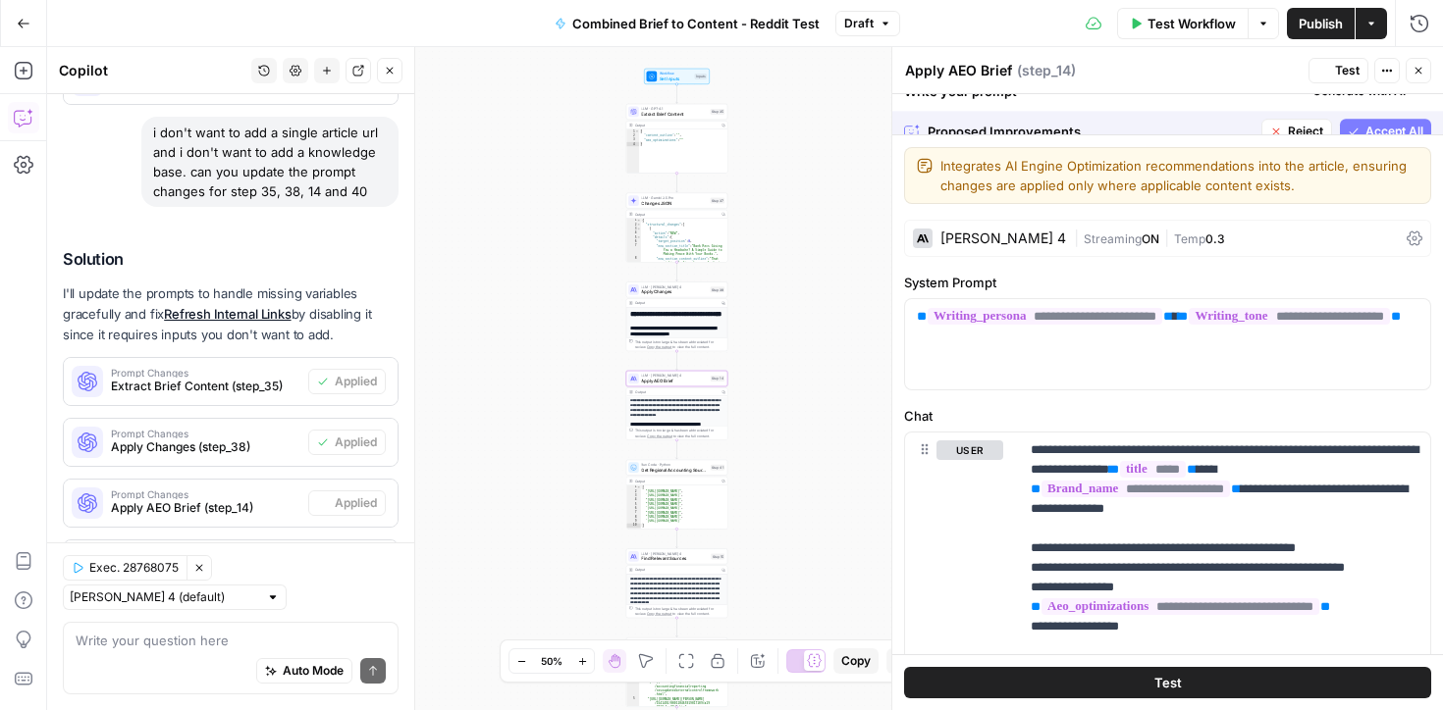
scroll to position [1446, 0]
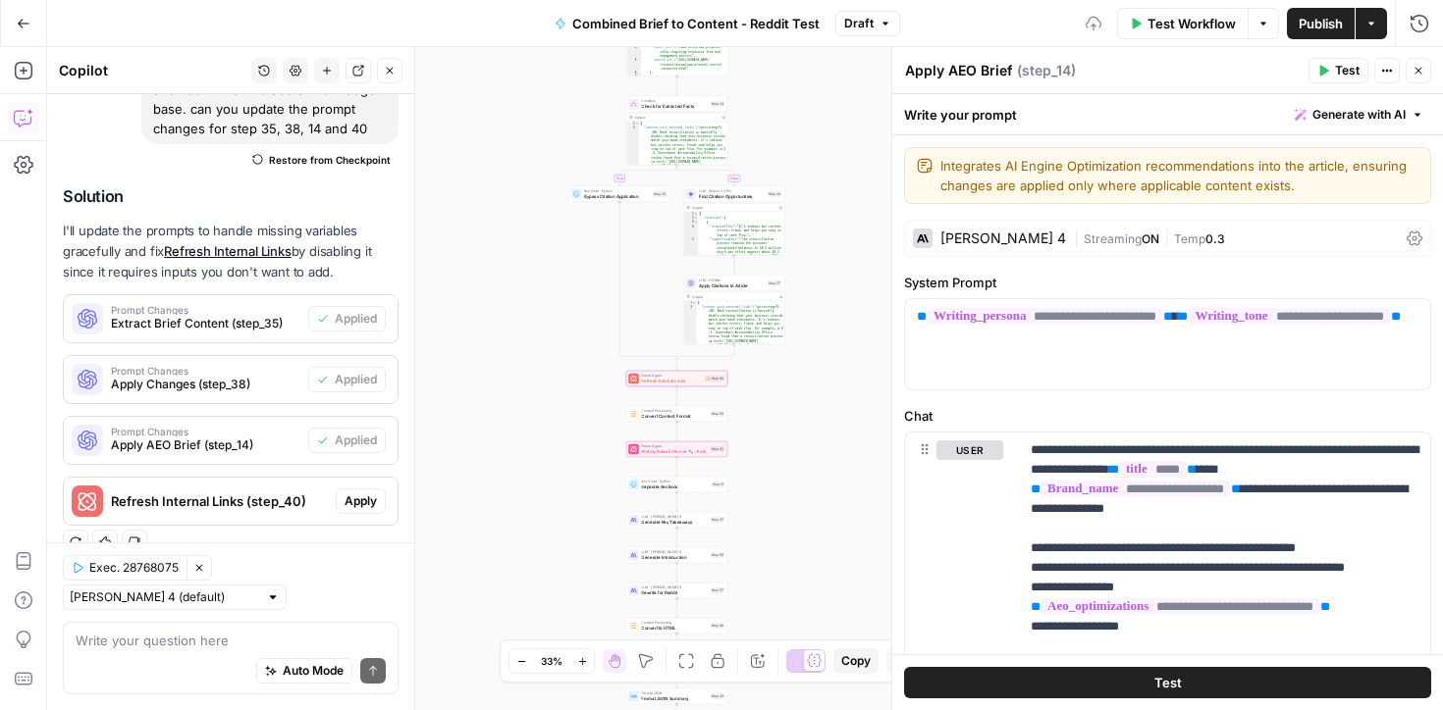
click at [359, 499] on span "Apply" at bounding box center [360, 502] width 32 height 18
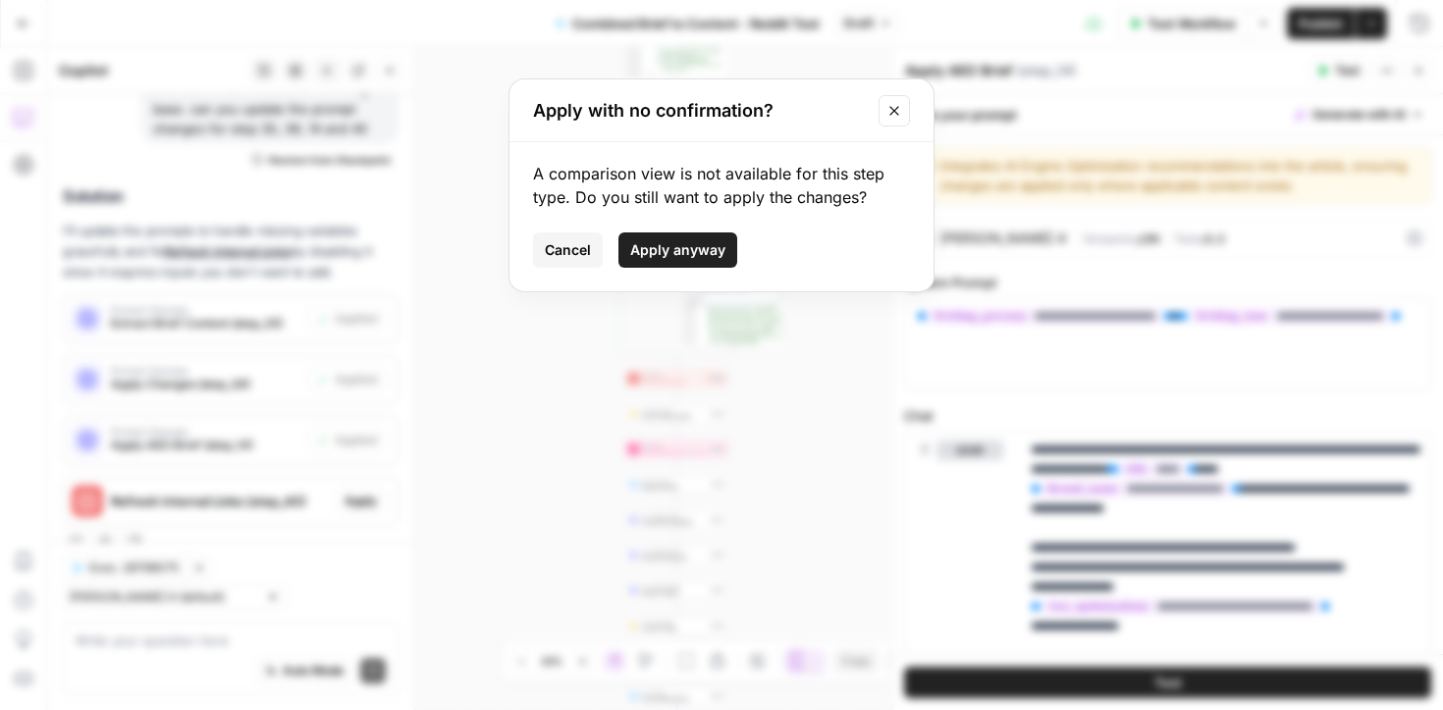
click at [710, 263] on button "Apply anyway" at bounding box center [677, 250] width 119 height 35
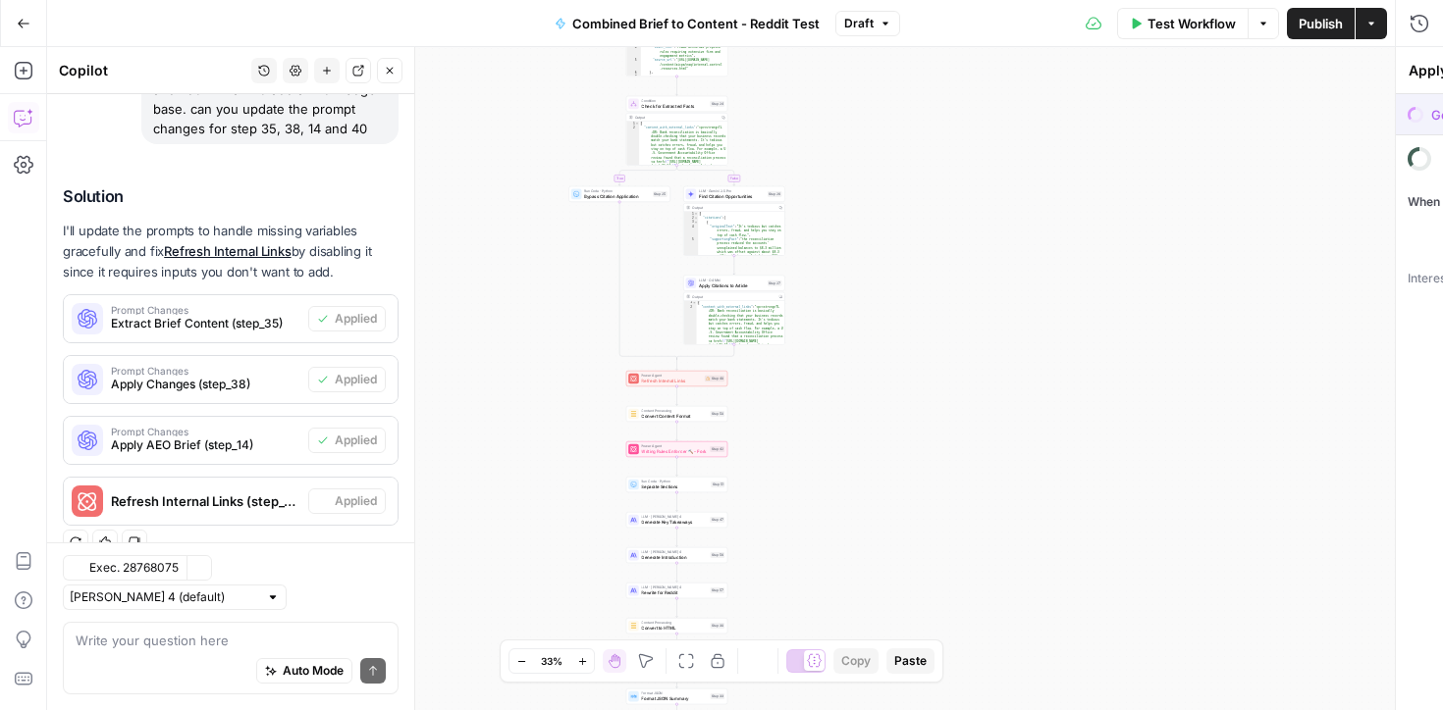
type textarea "Refresh Internal Links"
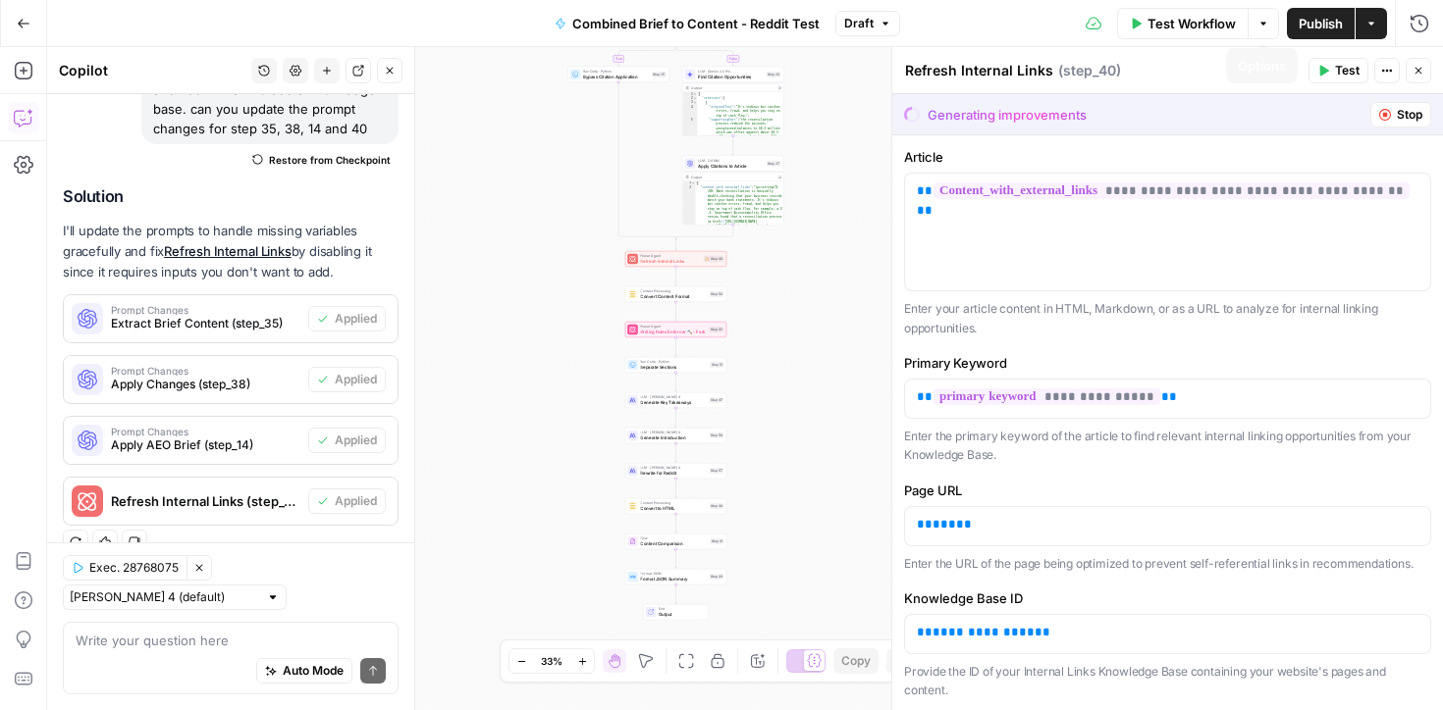
click at [1311, 21] on span "Publish" at bounding box center [1320, 24] width 44 height 20
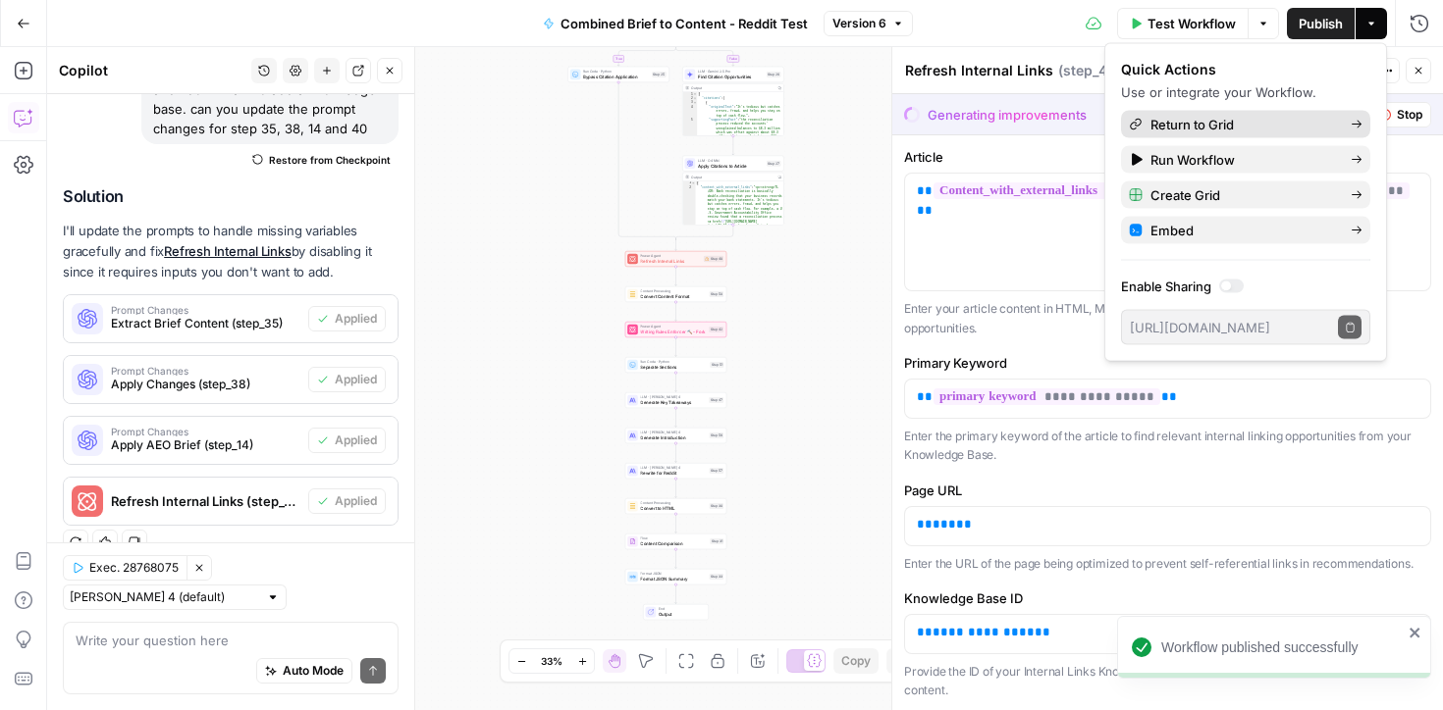
click at [1179, 115] on span "Return to Grid" at bounding box center [1242, 125] width 184 height 20
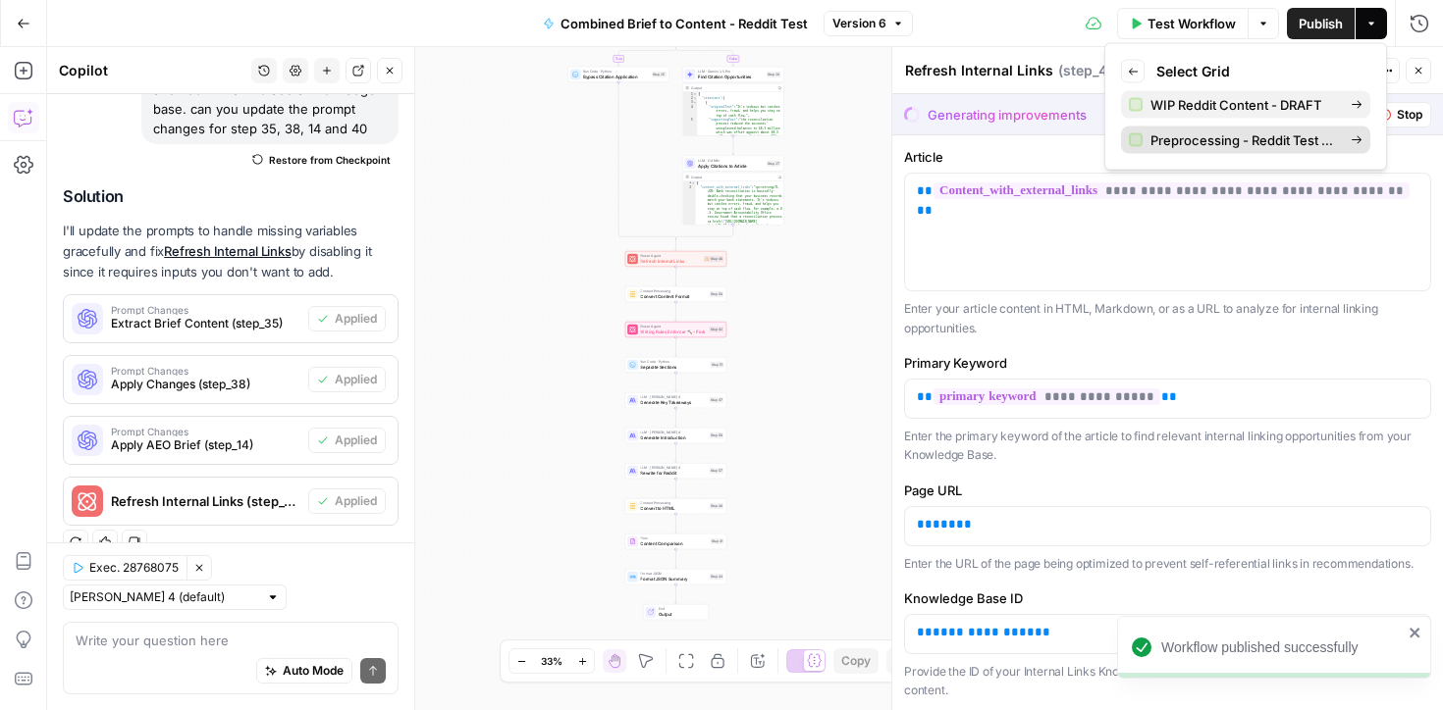
click at [1165, 139] on span "Preprocessing - Reddit Test Grid" at bounding box center [1242, 141] width 184 height 20
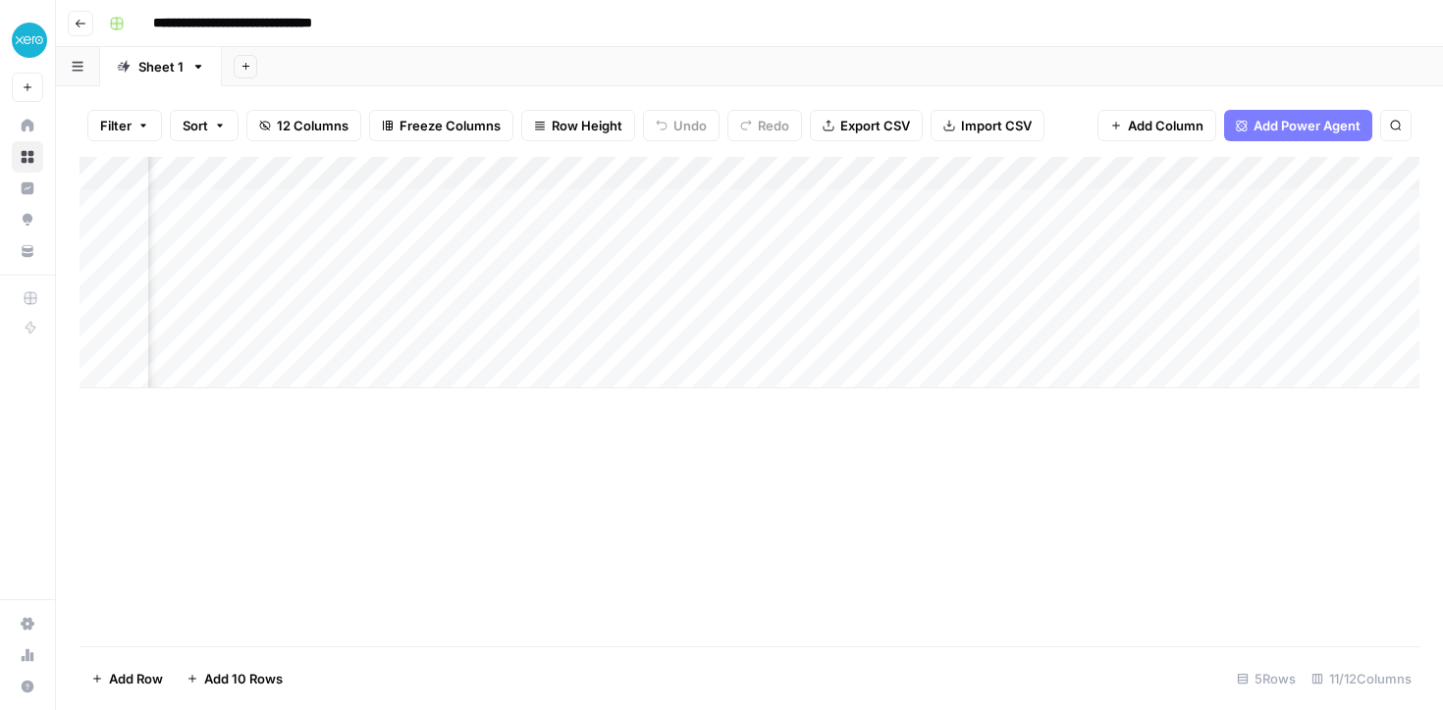
scroll to position [0, 1337]
click at [1289, 208] on div "Add Column" at bounding box center [749, 273] width 1340 height 232
click at [1263, 172] on div "Add Column" at bounding box center [749, 273] width 1340 height 232
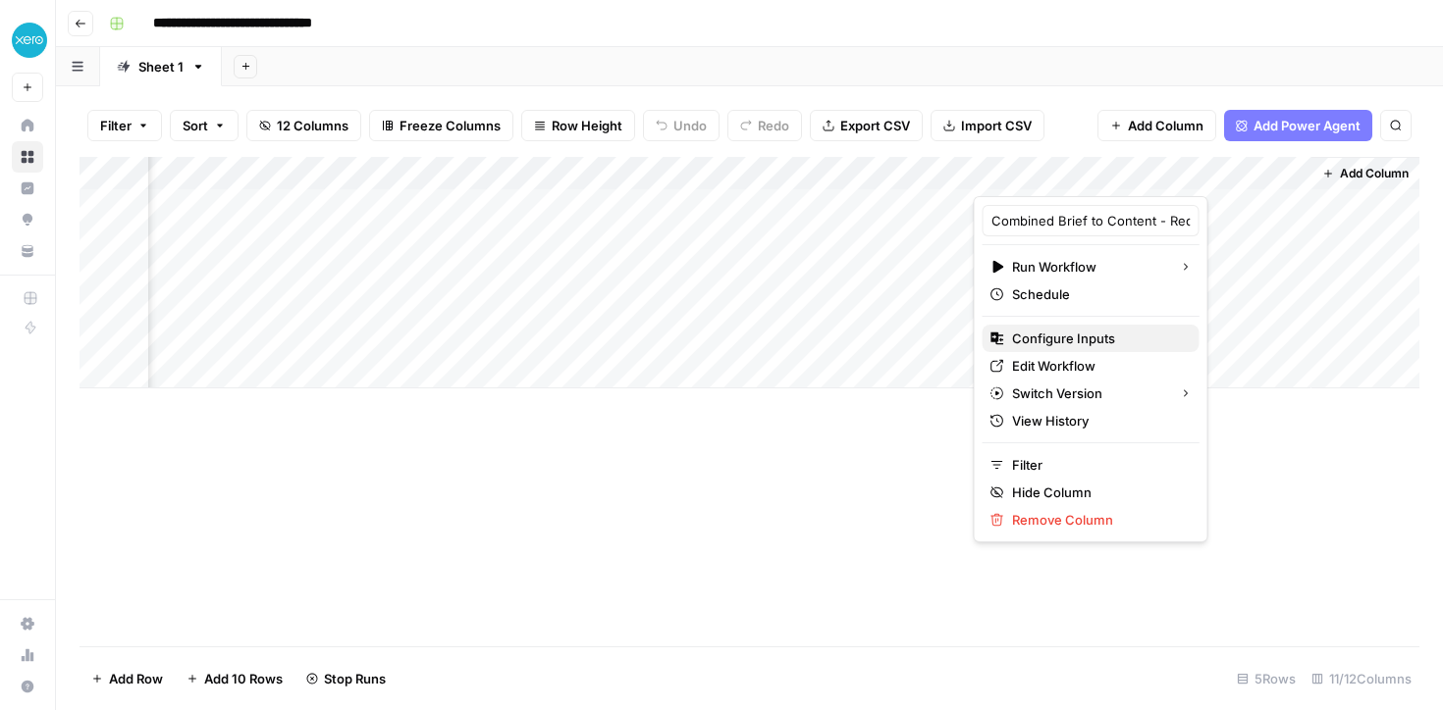
click at [1016, 337] on span "Configure Inputs" at bounding box center [1098, 339] width 172 height 20
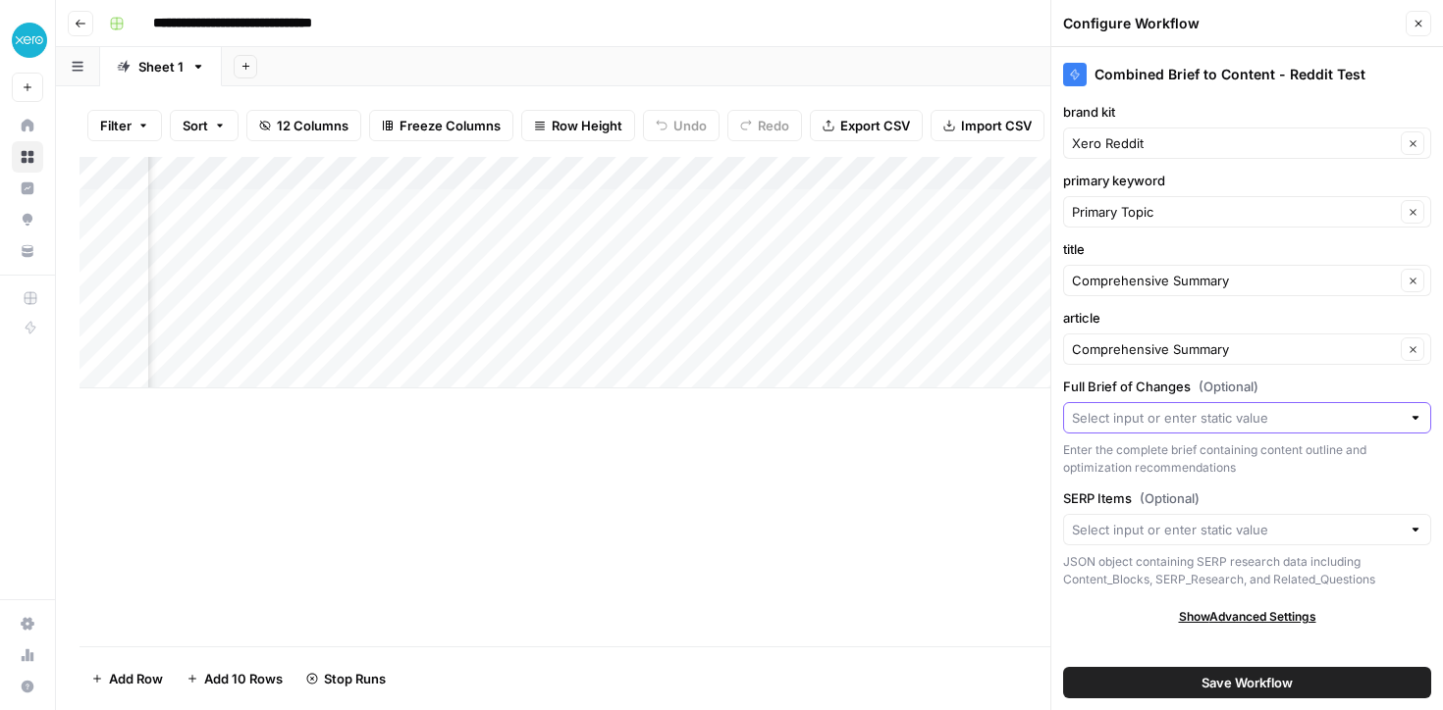
click at [1122, 421] on input "Full Brief of Changes (Optional)" at bounding box center [1236, 418] width 329 height 20
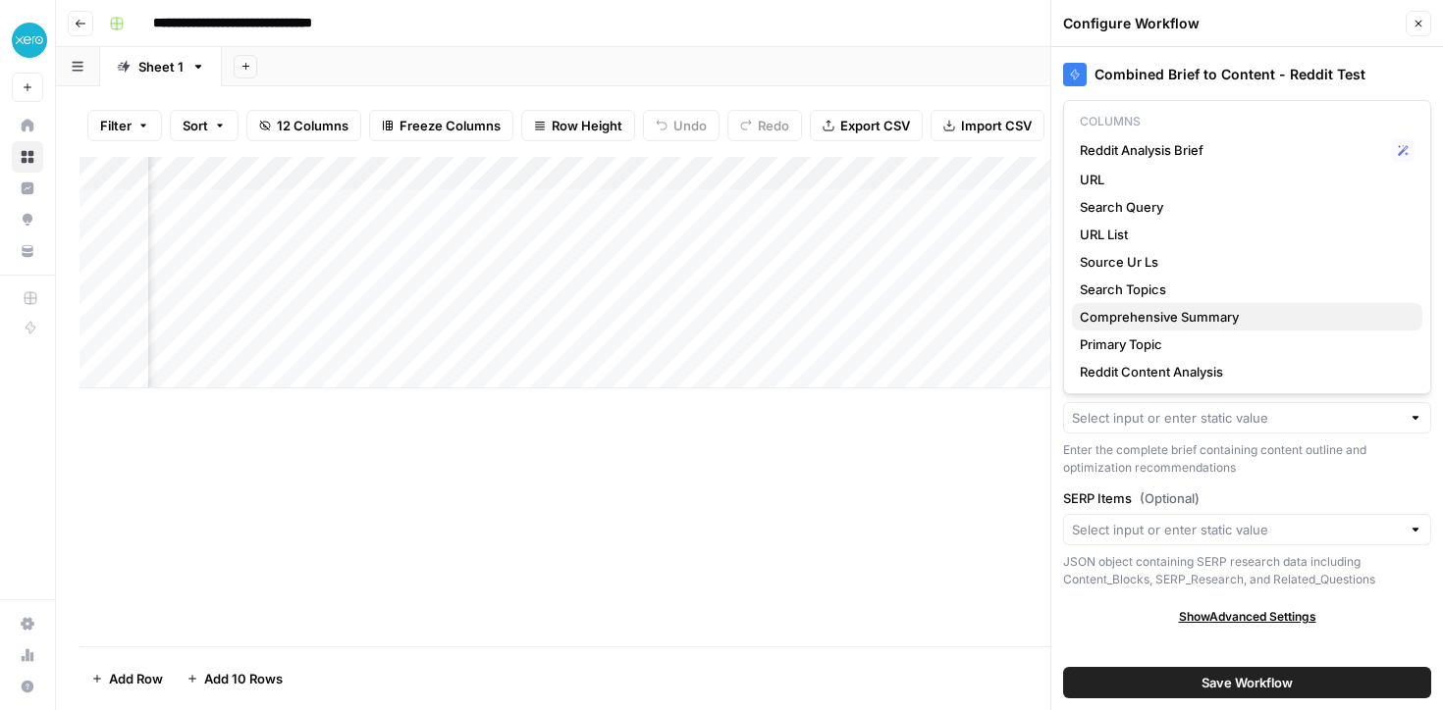
click at [1115, 321] on span "Comprehensive Summary" at bounding box center [1242, 317] width 327 height 20
type input "Comprehensive Summary"
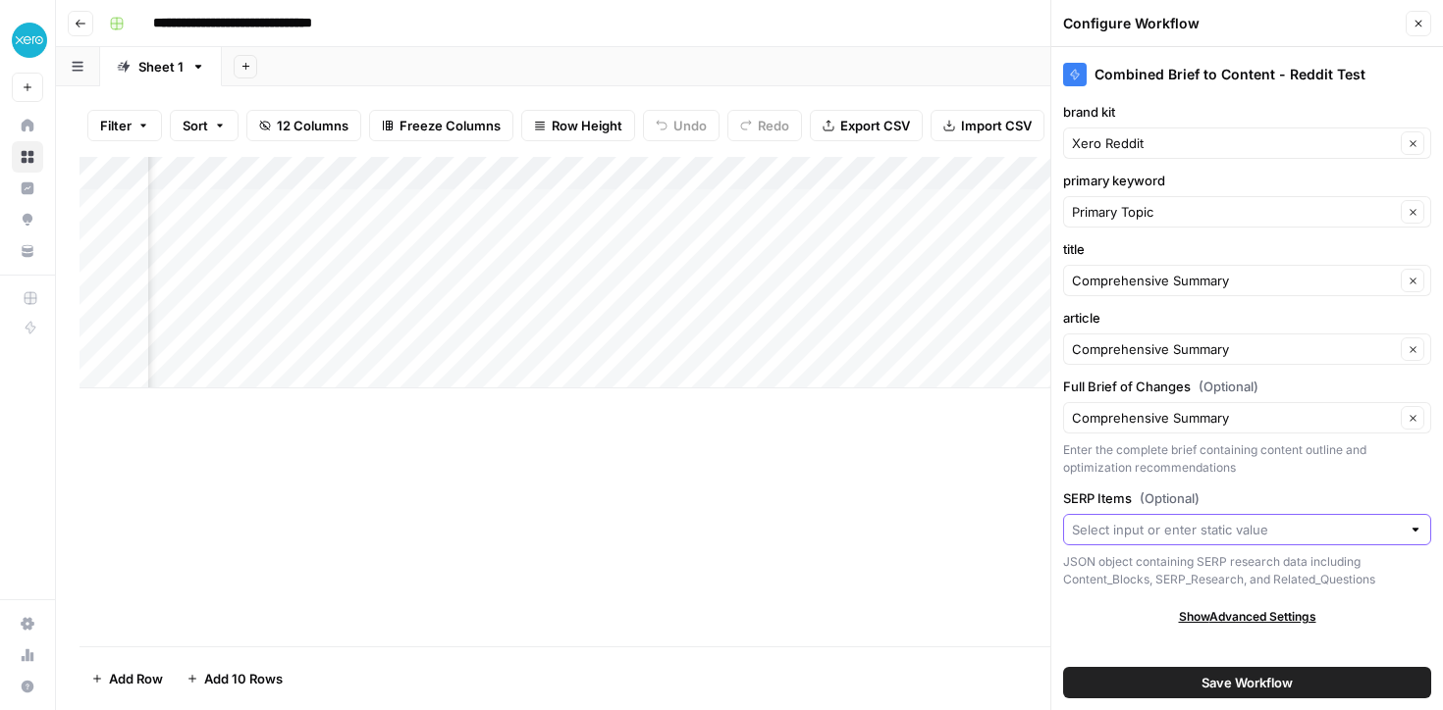
click at [1113, 537] on input "SERP Items (Optional)" at bounding box center [1236, 530] width 329 height 20
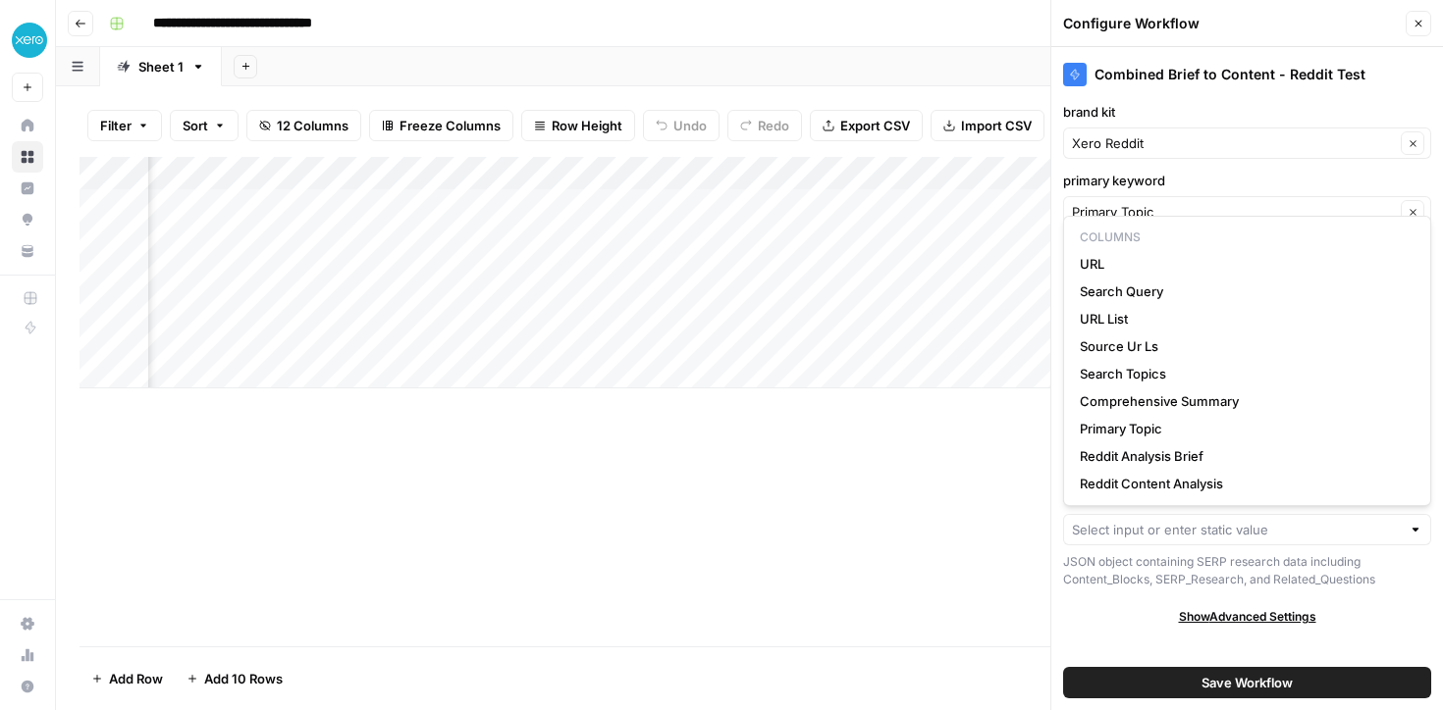
scroll to position [0, 679]
click at [1126, 374] on span "Search Topics" at bounding box center [1242, 374] width 327 height 20
type input "Search Topics"
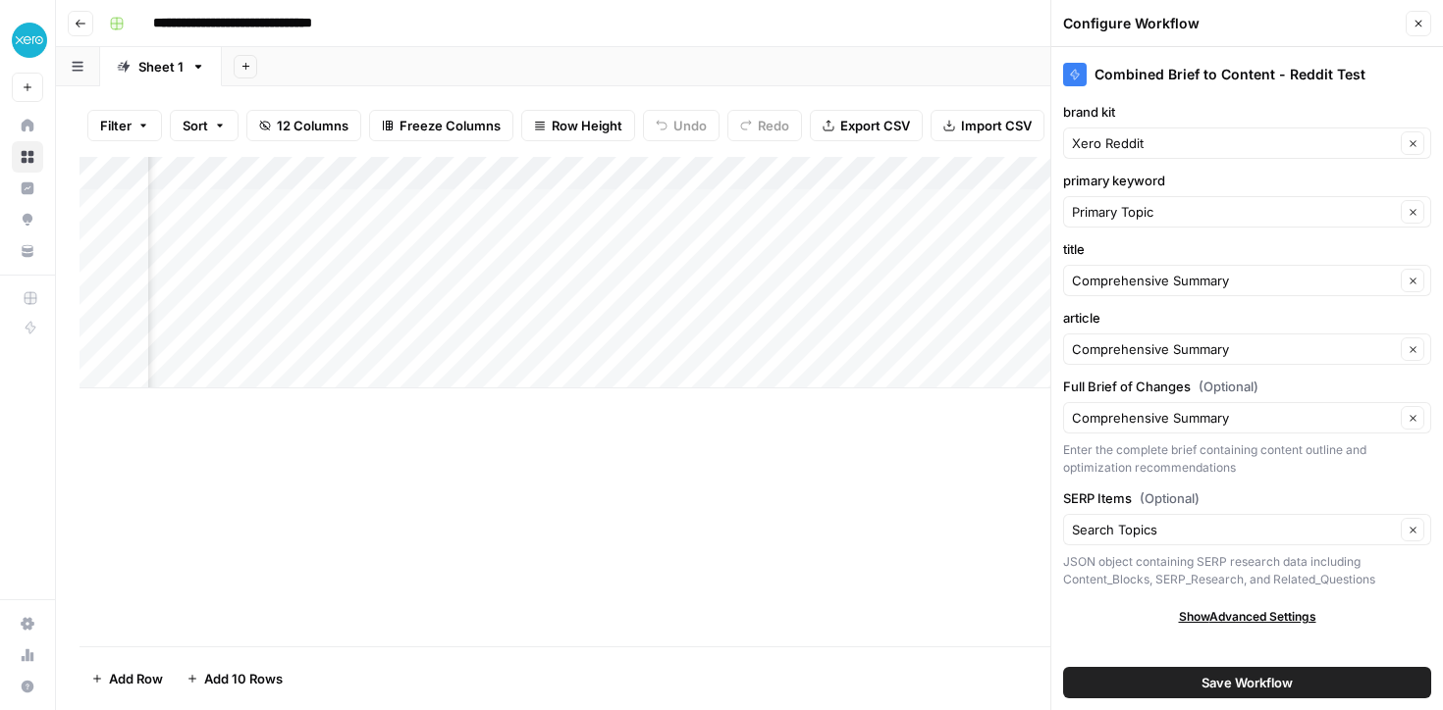
click at [1163, 689] on button "Save Workflow" at bounding box center [1247, 682] width 368 height 31
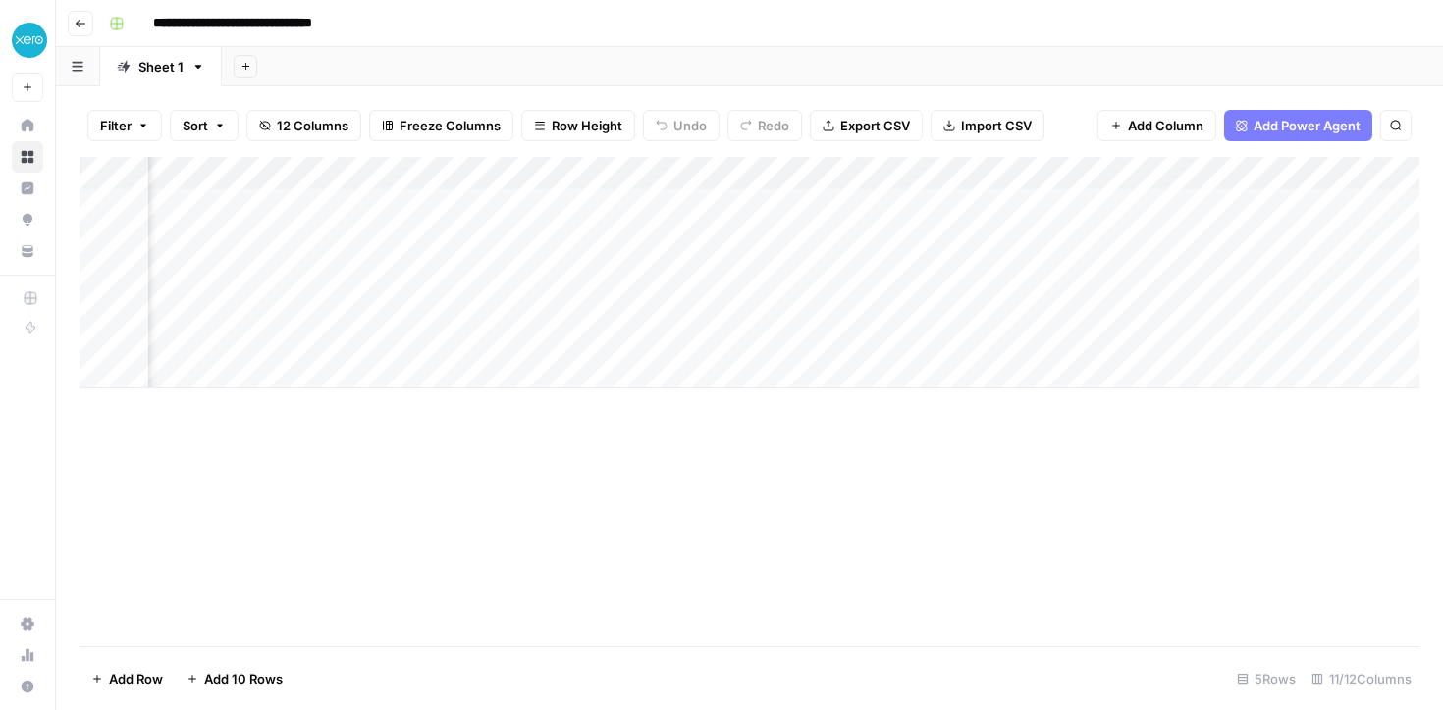
scroll to position [0, 1337]
click at [1098, 195] on div "Add Column" at bounding box center [749, 273] width 1340 height 232
click at [1264, 208] on div "Add Column" at bounding box center [749, 273] width 1340 height 232
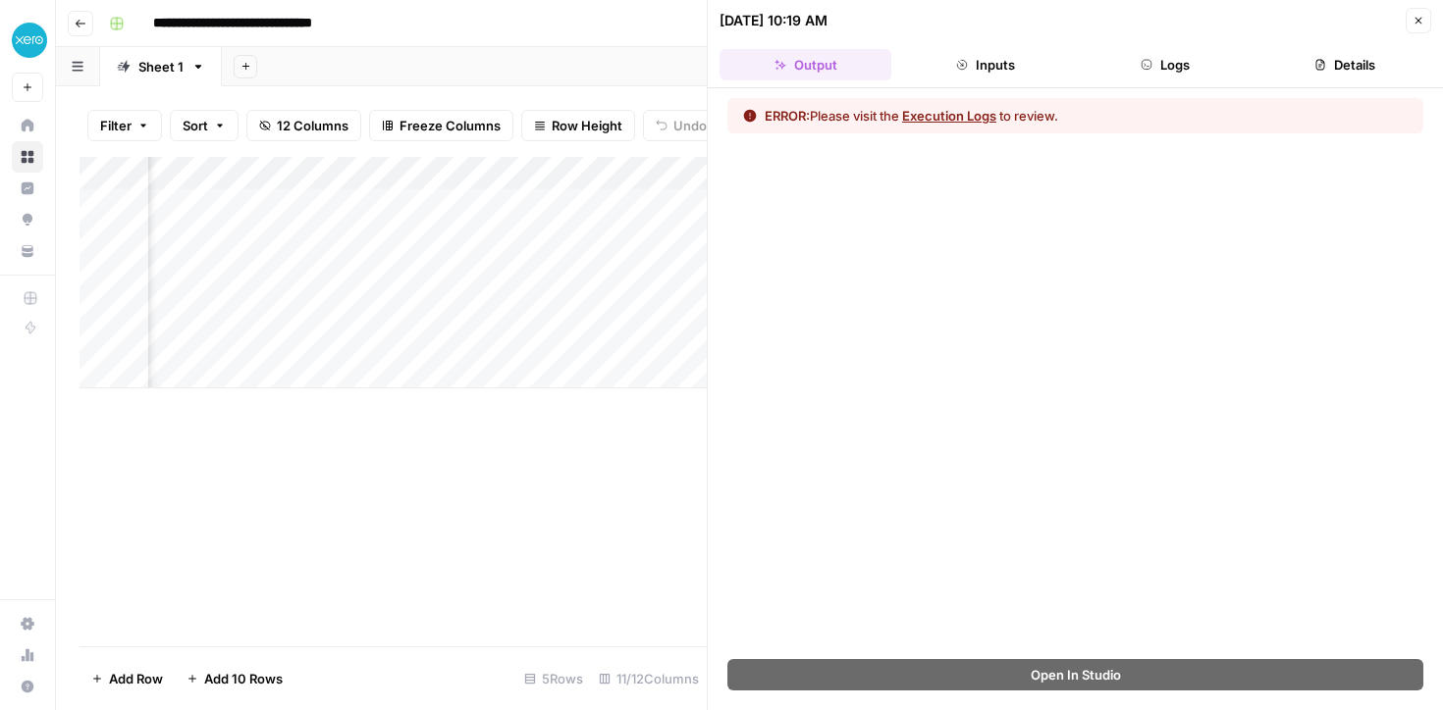
click at [950, 121] on button "Execution Logs" at bounding box center [949, 116] width 94 height 20
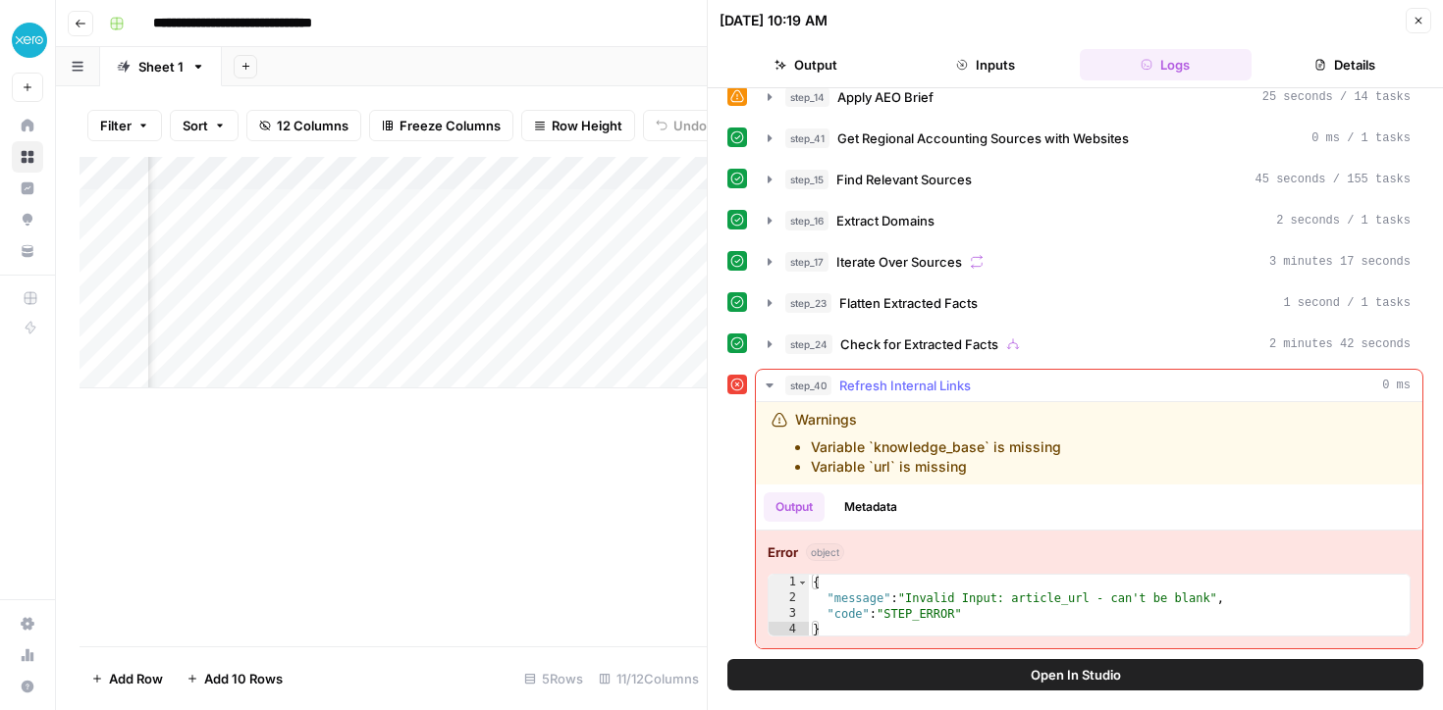
scroll to position [0, 0]
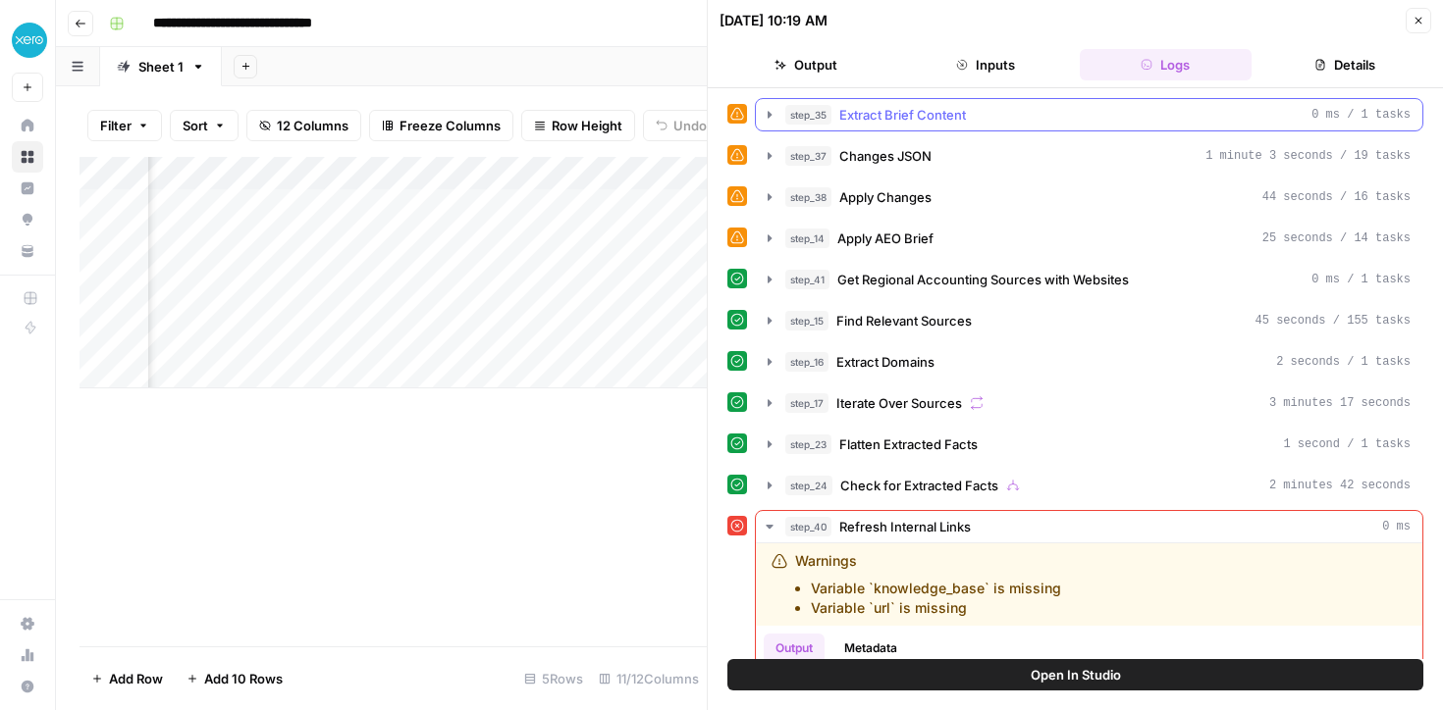
click at [767, 112] on icon "button" at bounding box center [769, 114] width 4 height 7
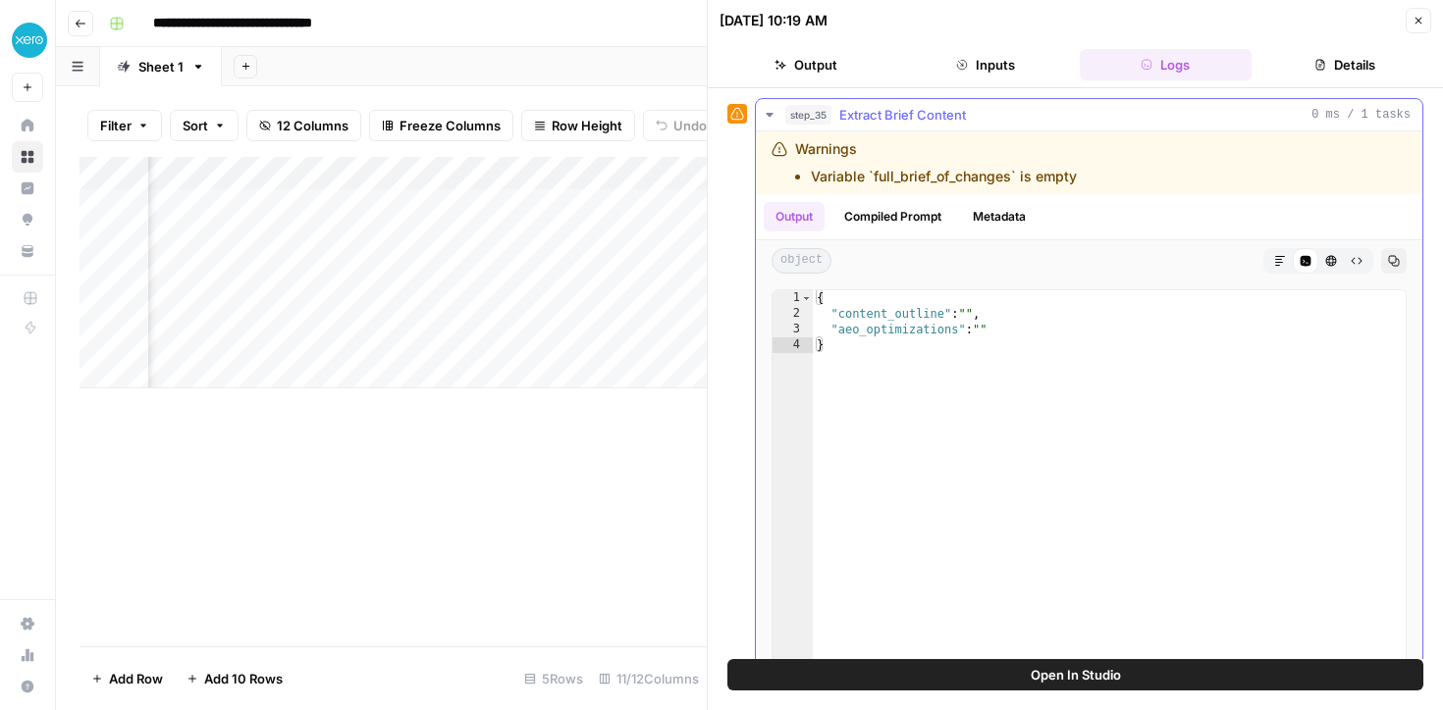
click at [769, 112] on icon "button" at bounding box center [770, 115] width 16 height 16
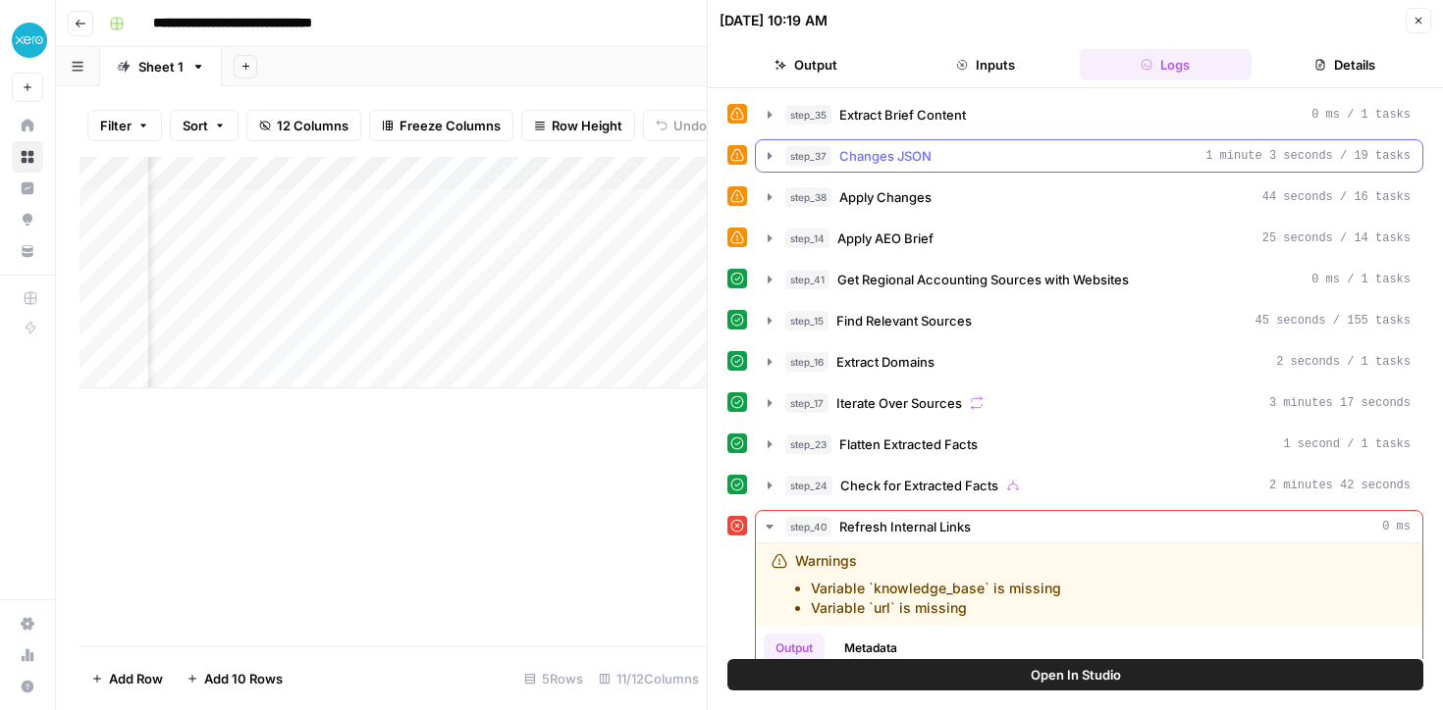
click at [768, 152] on icon "button" at bounding box center [770, 156] width 16 height 16
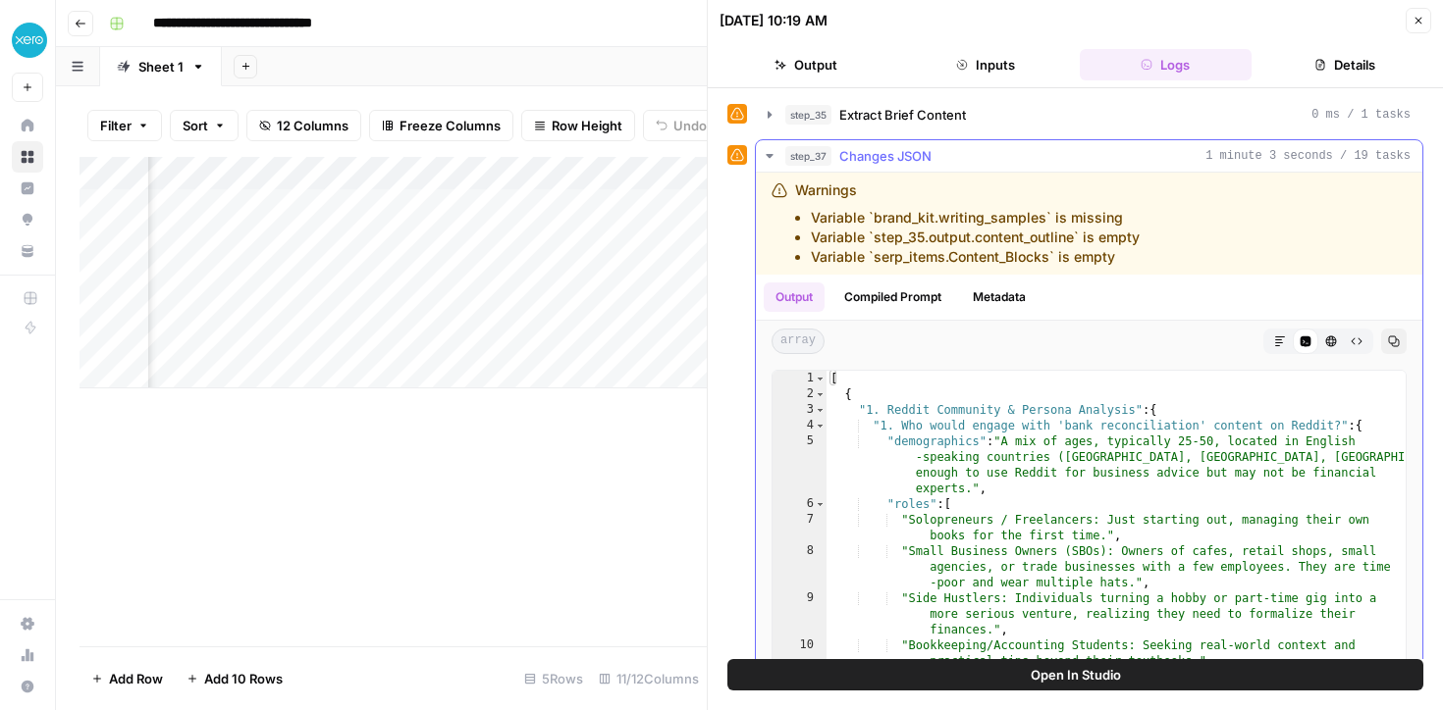
click at [768, 156] on icon "button" at bounding box center [768, 156] width 7 height 4
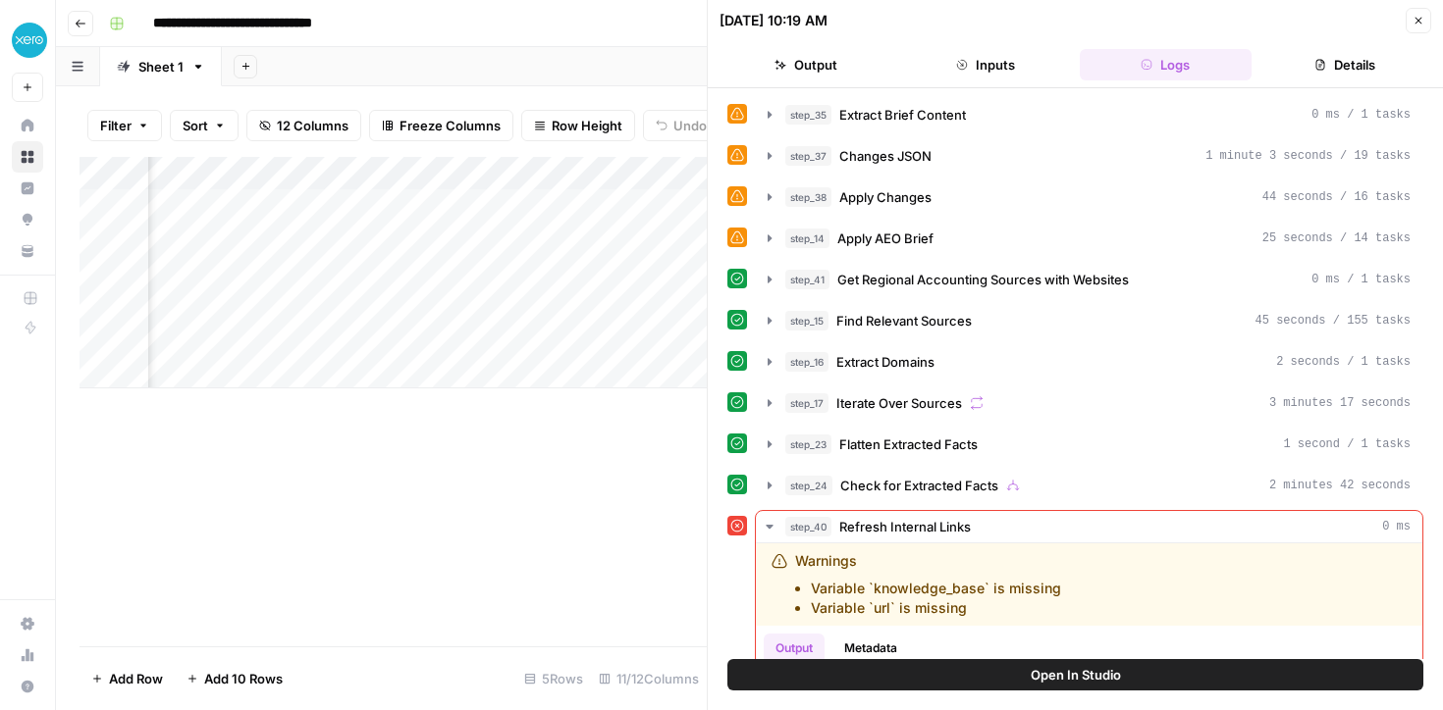
click at [1417, 19] on icon "button" at bounding box center [1418, 21] width 7 height 7
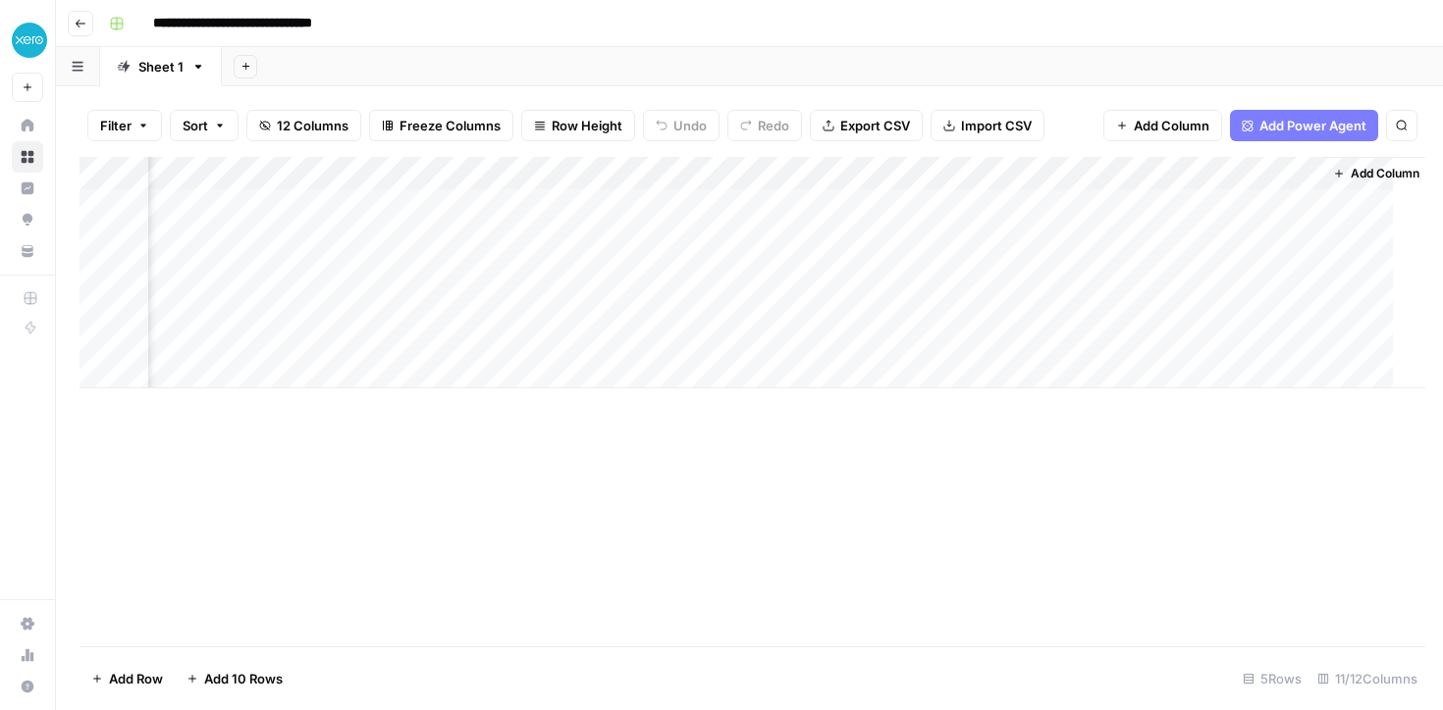
scroll to position [0, 1313]
click at [1291, 171] on div "Add Column" at bounding box center [749, 273] width 1340 height 232
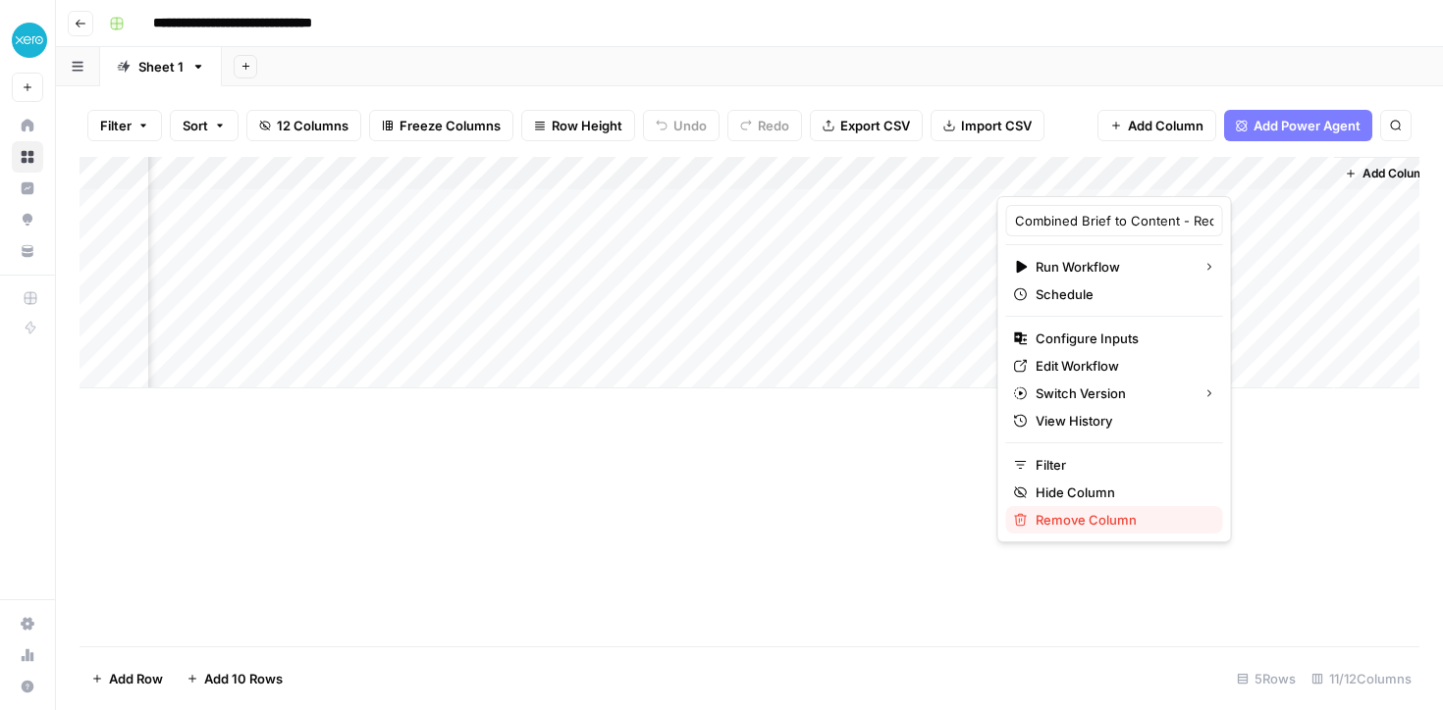
click at [1074, 531] on button "Remove Column" at bounding box center [1114, 519] width 217 height 27
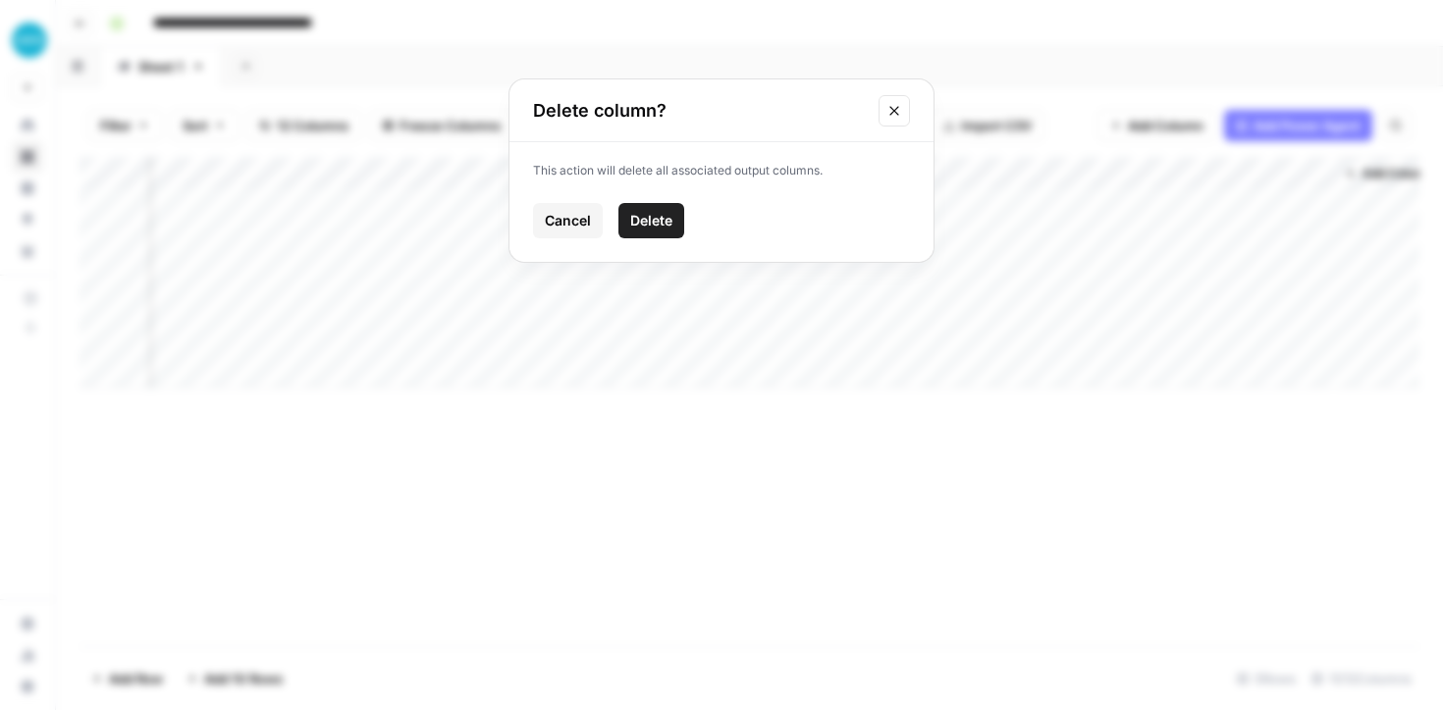
click at [654, 227] on span "Delete" at bounding box center [651, 221] width 42 height 20
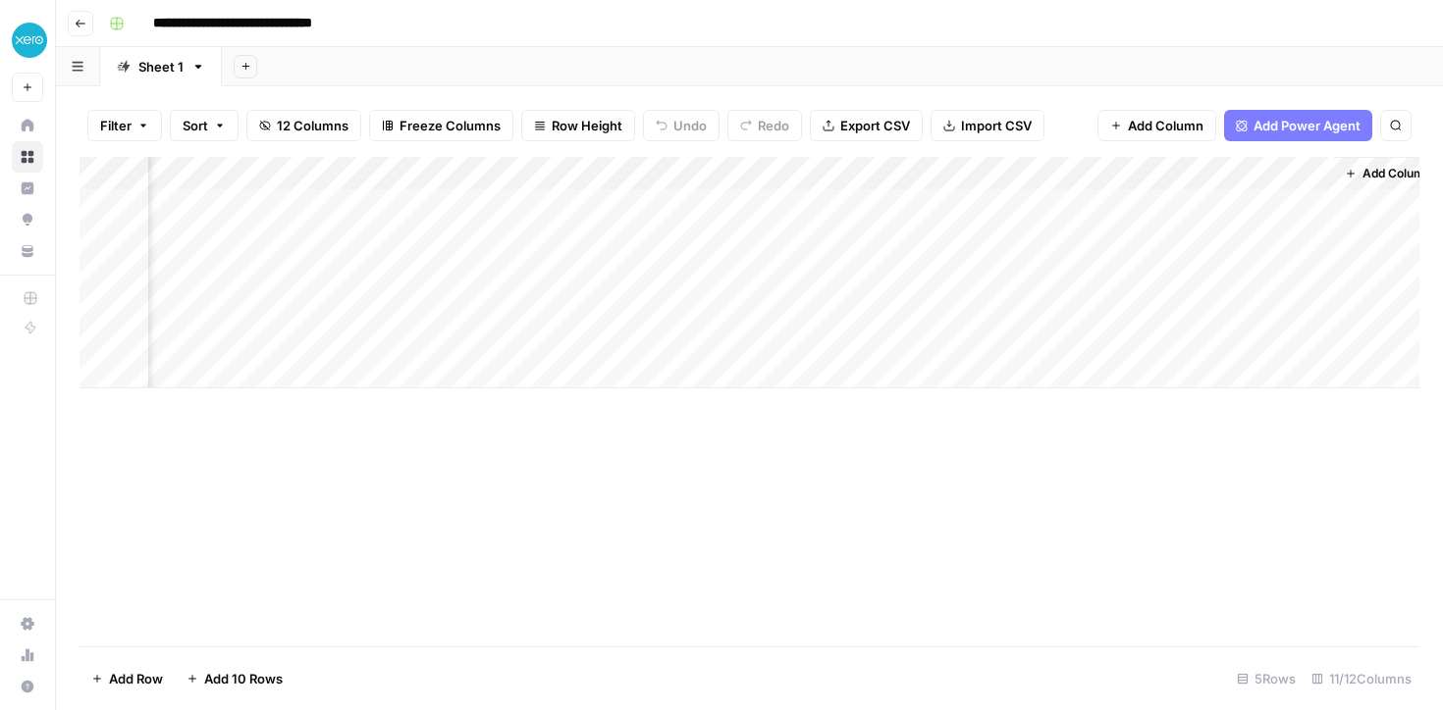
scroll to position [0, 1001]
click at [1278, 126] on span "Add Power Agent" at bounding box center [1306, 126] width 107 height 20
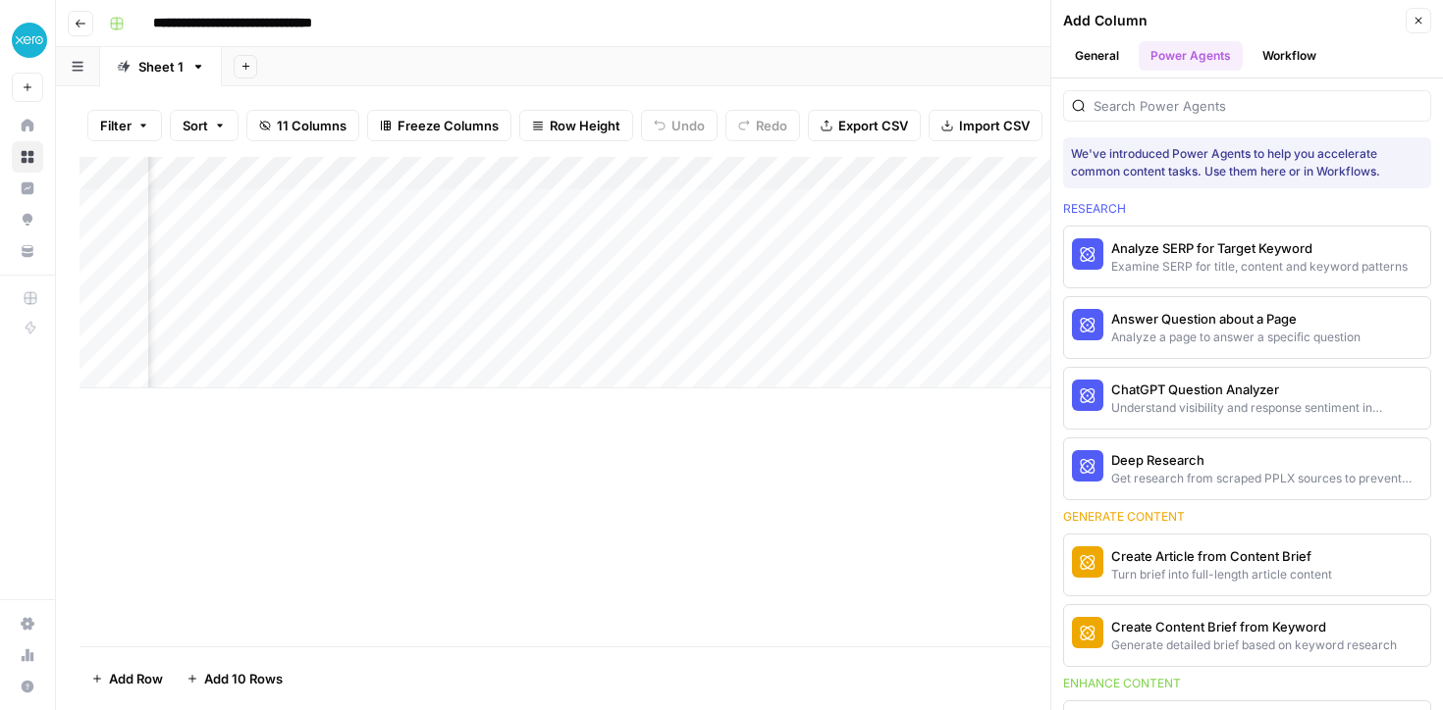
click at [1292, 50] on button "Workflow" at bounding box center [1289, 55] width 78 height 29
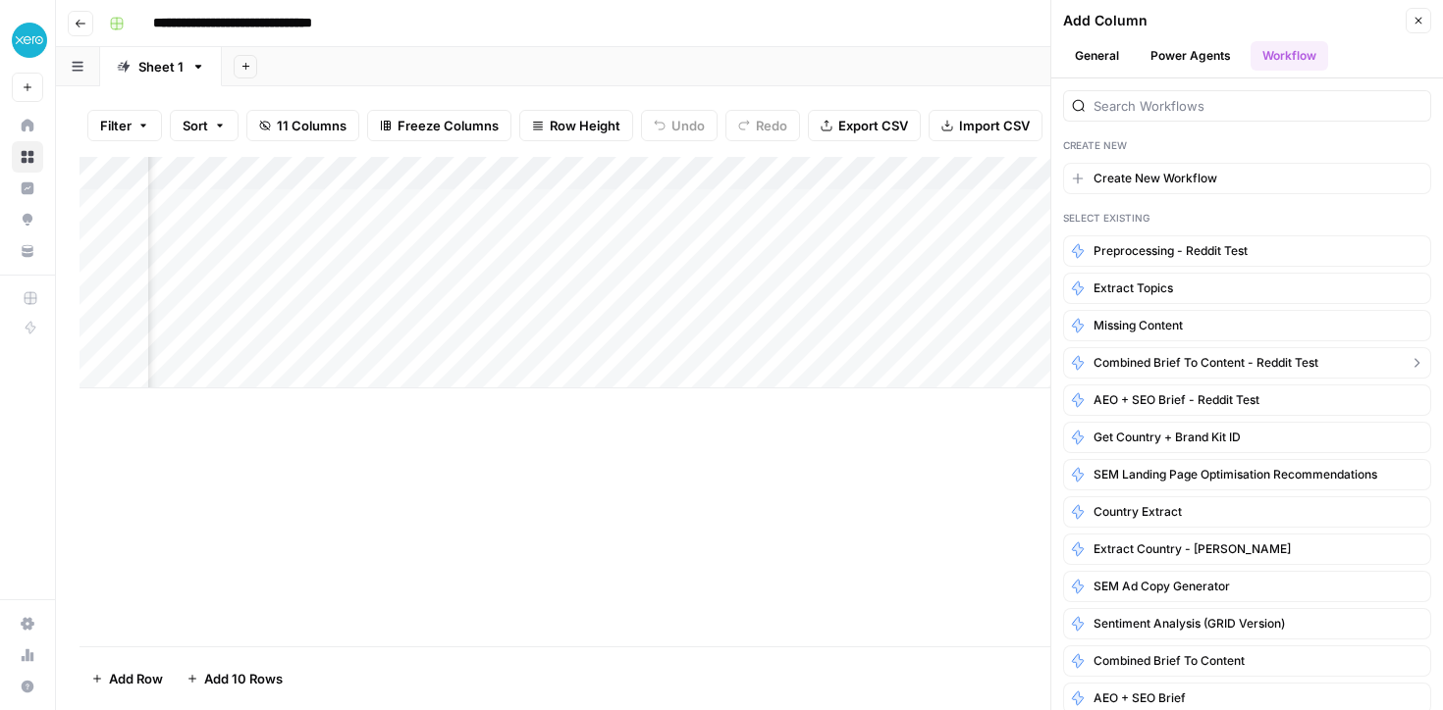
click at [1155, 362] on span "Combined Brief to Content - Reddit Test" at bounding box center [1205, 363] width 225 height 18
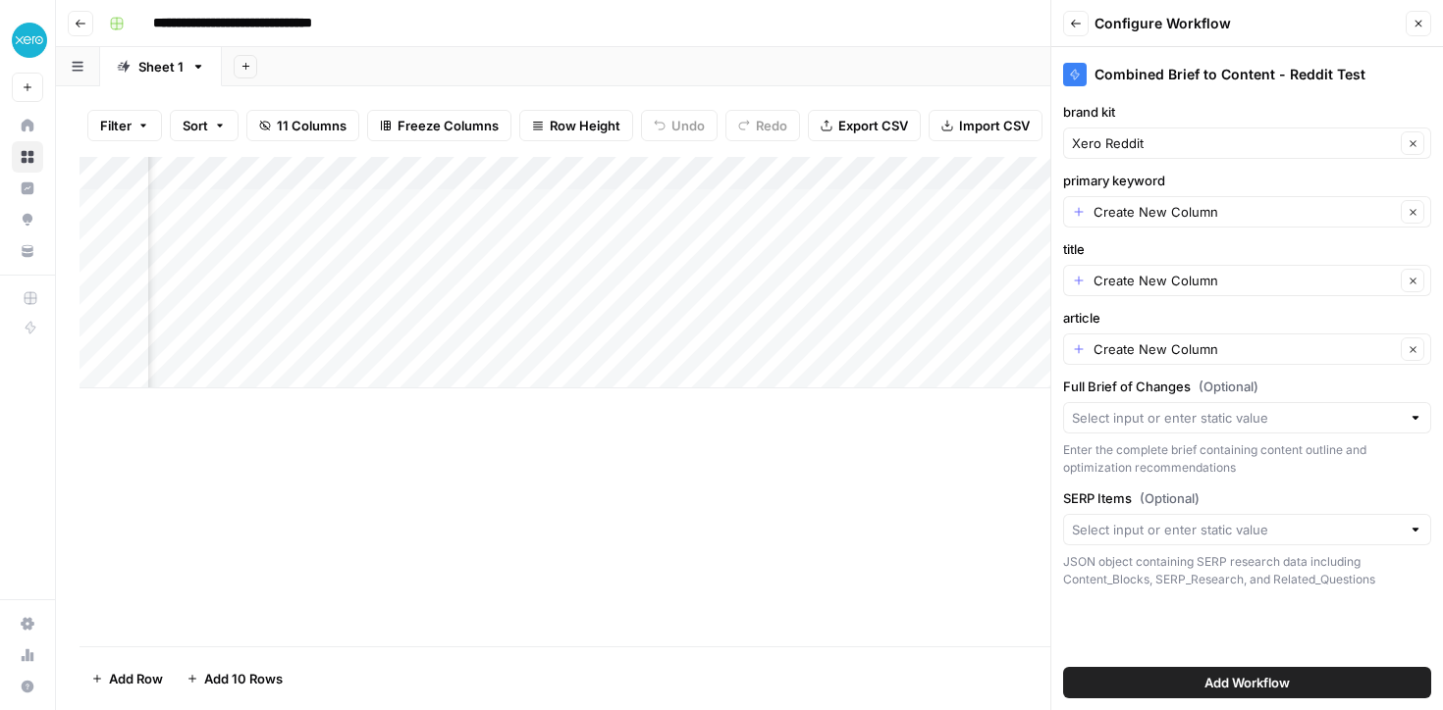
click at [1129, 195] on div "primary keyword Create New Column Clear" at bounding box center [1247, 199] width 368 height 57
click at [1129, 205] on input "primary keyword" at bounding box center [1243, 212] width 301 height 20
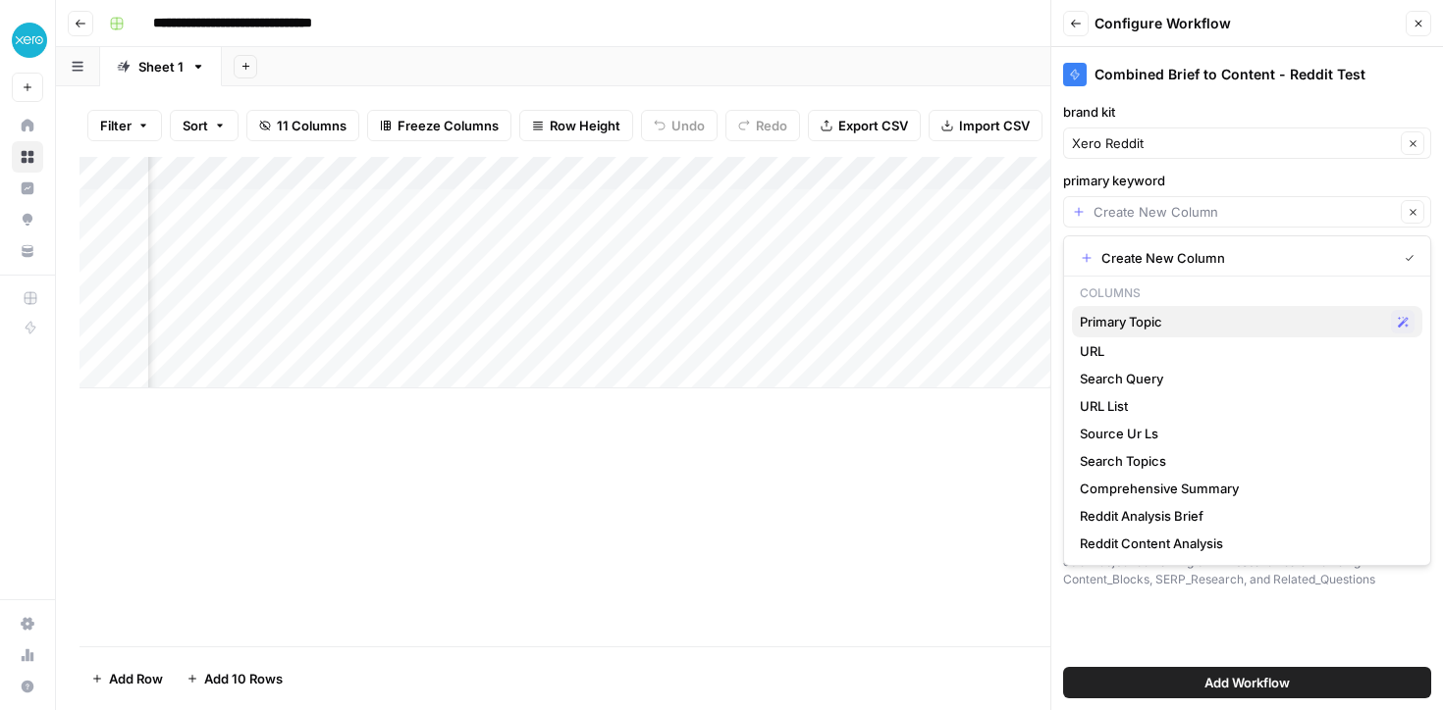
click at [1109, 327] on span "Primary Topic" at bounding box center [1230, 322] width 303 height 20
type input "Primary Topic"
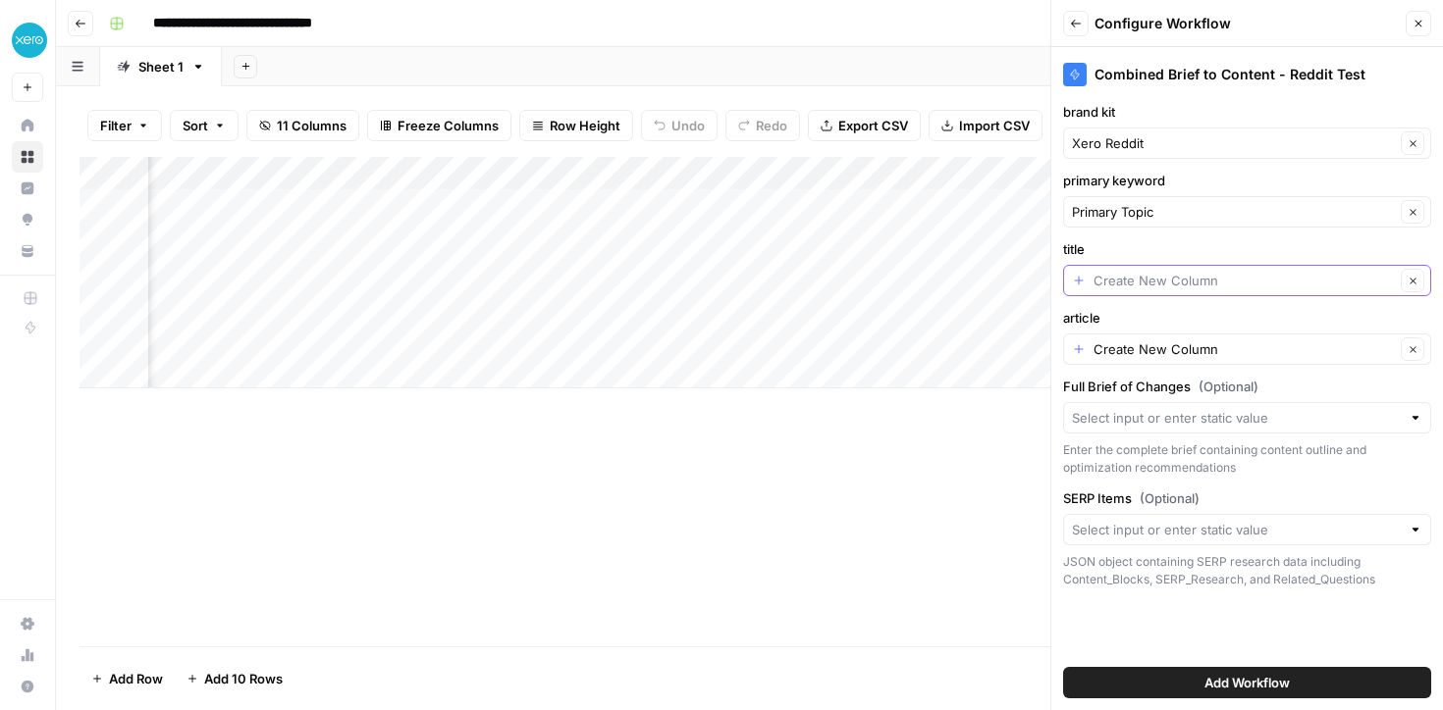
click at [1143, 281] on input "title" at bounding box center [1243, 281] width 301 height 20
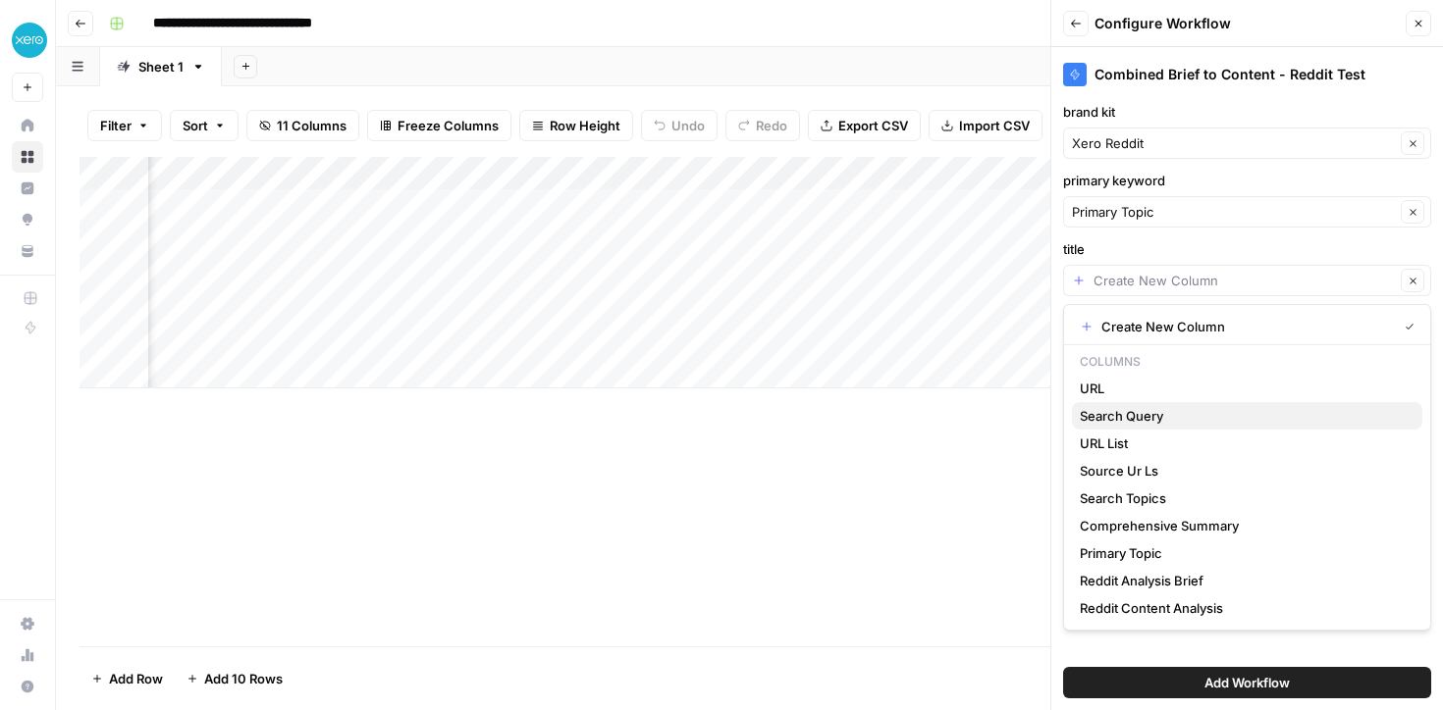
click at [1118, 415] on span "Search Query" at bounding box center [1242, 416] width 327 height 20
type input "Search Query"
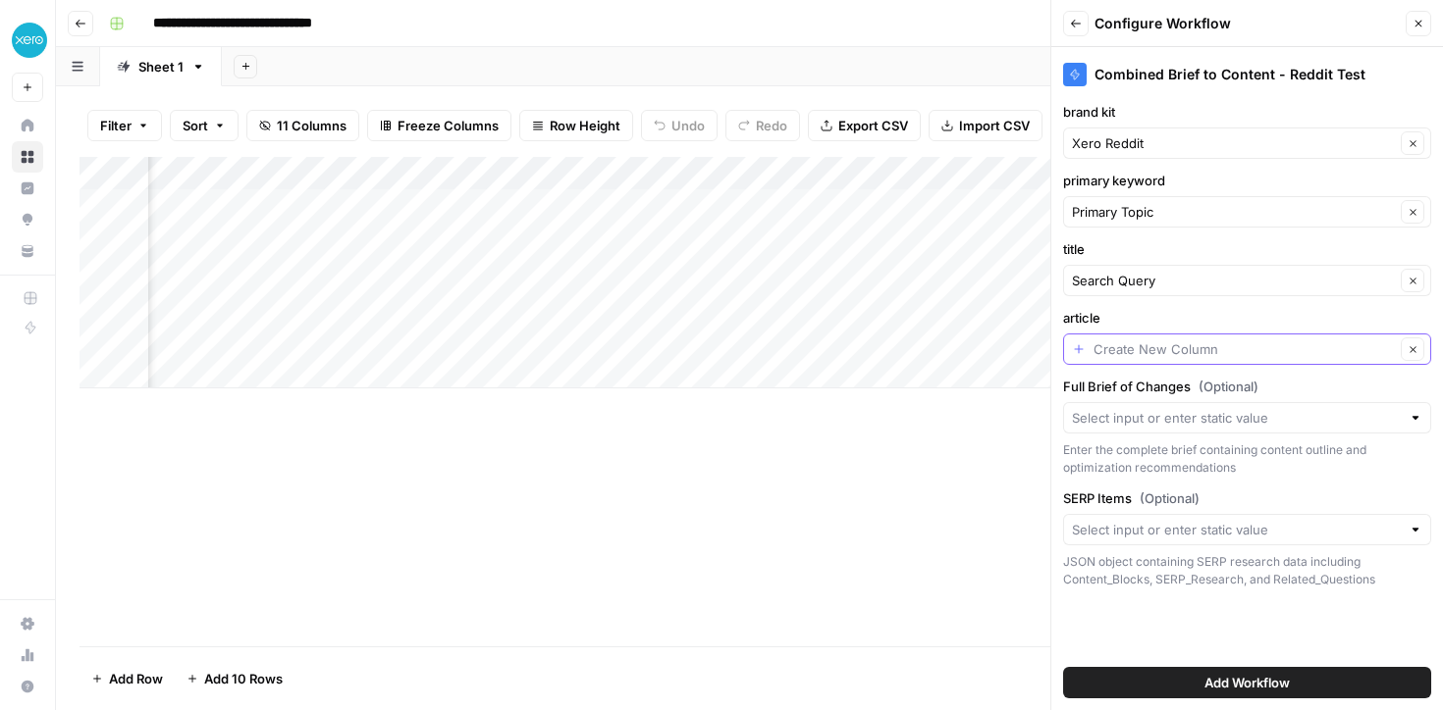
click at [1127, 350] on input "article" at bounding box center [1243, 350] width 301 height 20
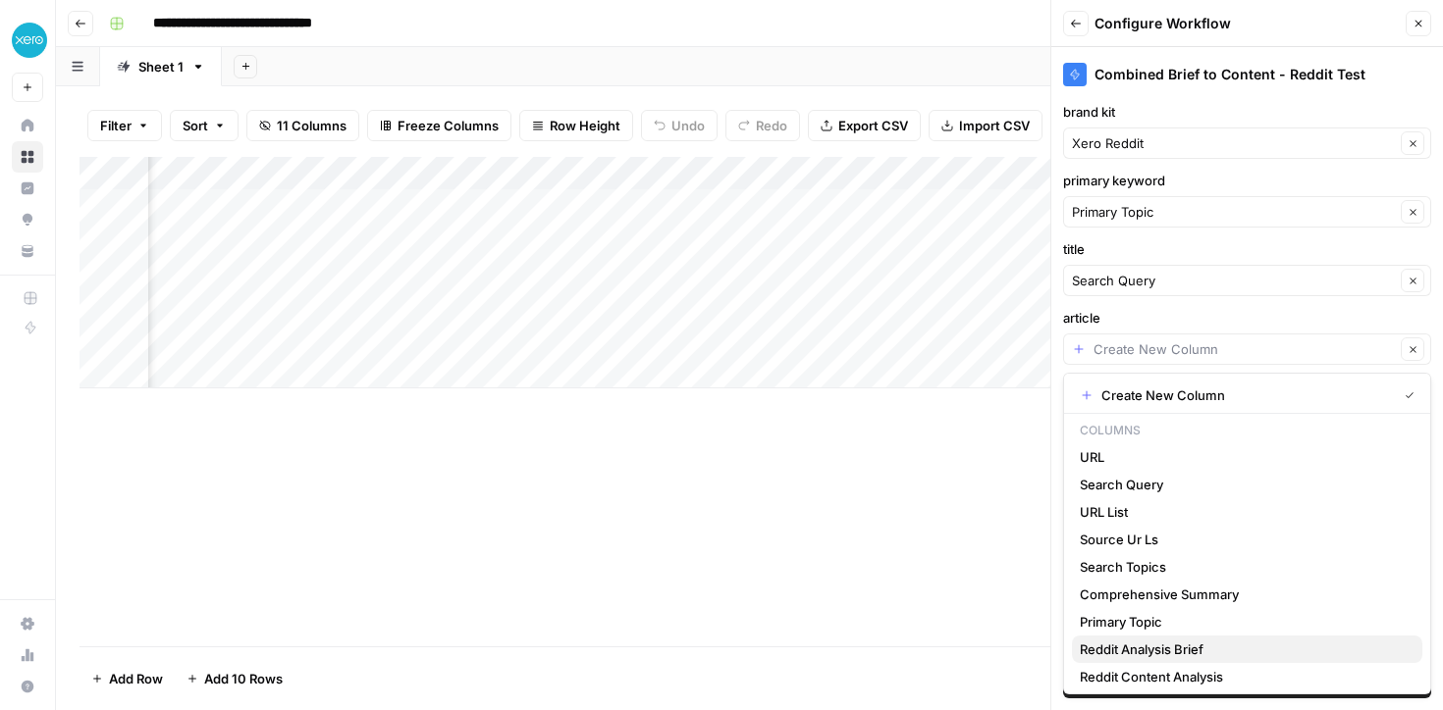
scroll to position [5, 0]
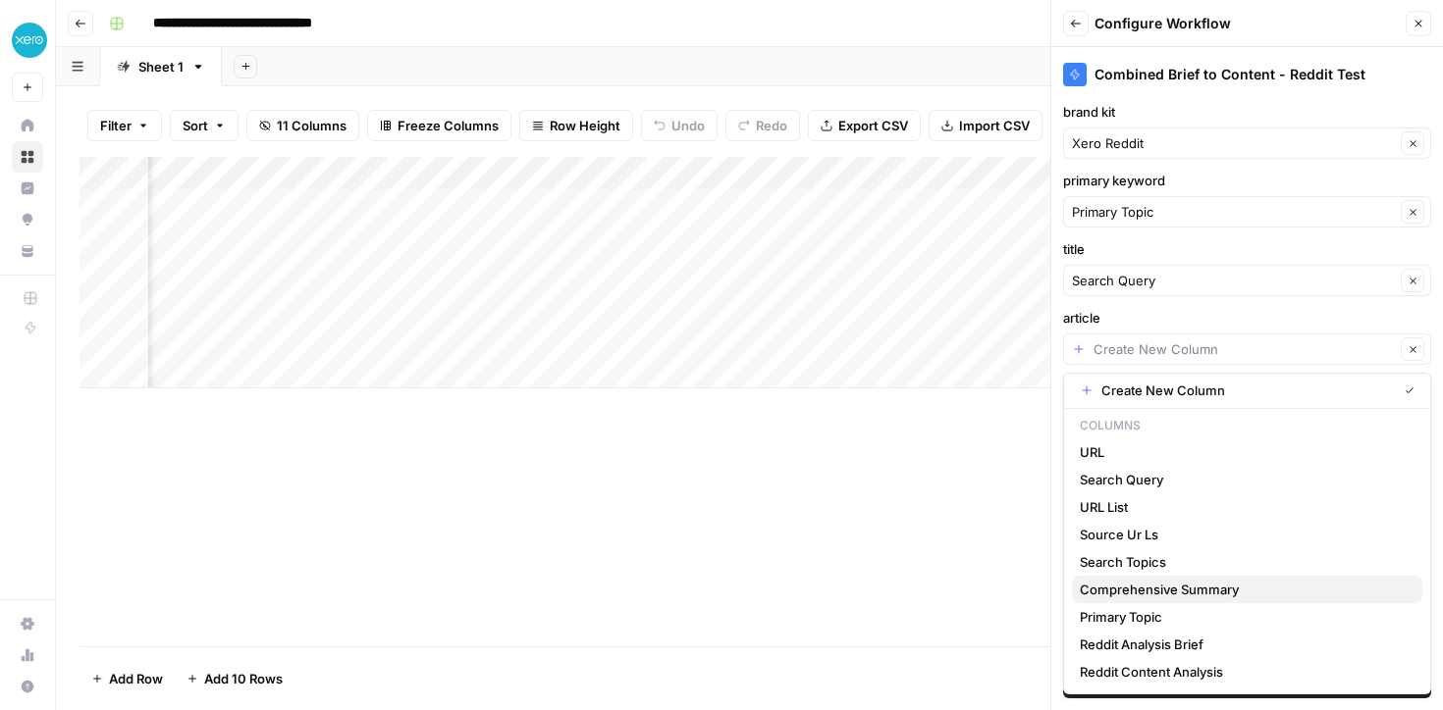
click at [1130, 583] on span "Comprehensive Summary" at bounding box center [1242, 590] width 327 height 20
type input "Comprehensive Summary"
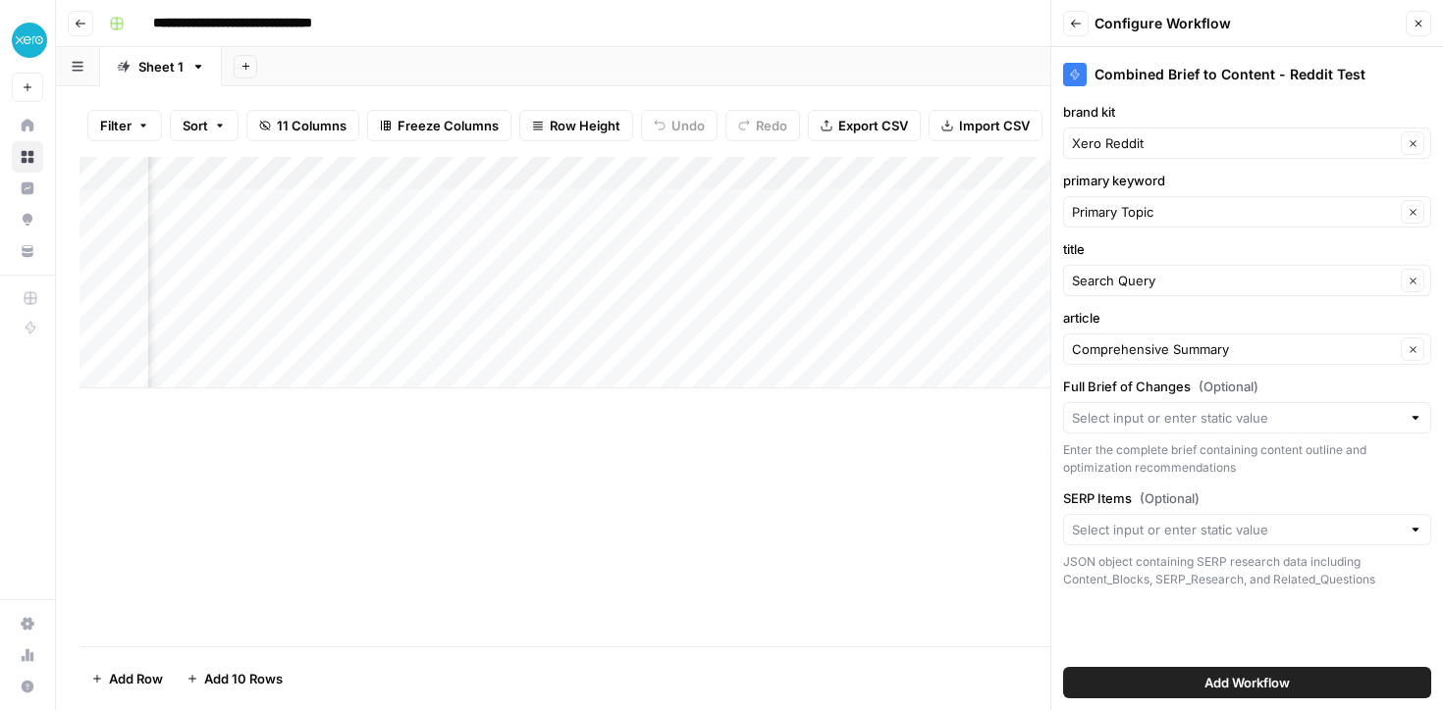
click at [1107, 406] on div at bounding box center [1247, 417] width 368 height 31
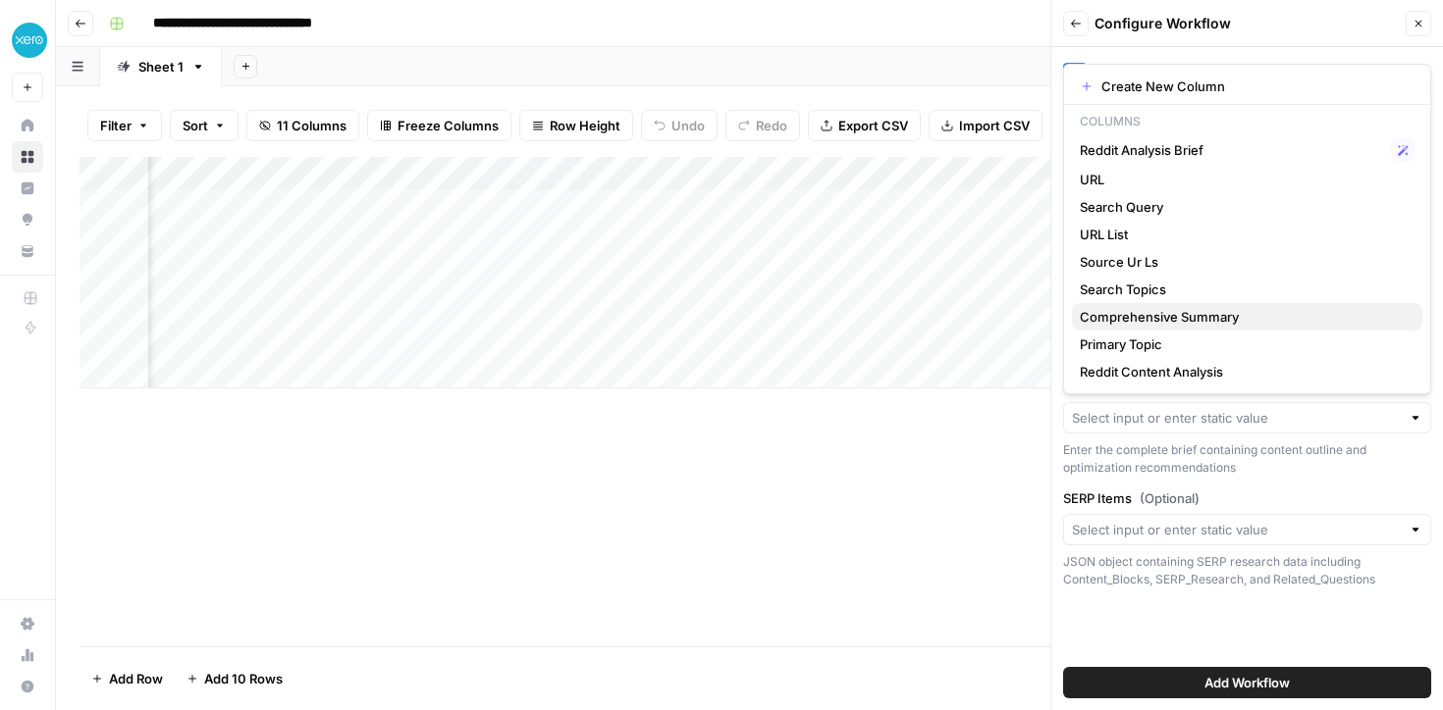
click at [1126, 319] on span "Comprehensive Summary" at bounding box center [1242, 317] width 327 height 20
type input "Comprehensive Summary"
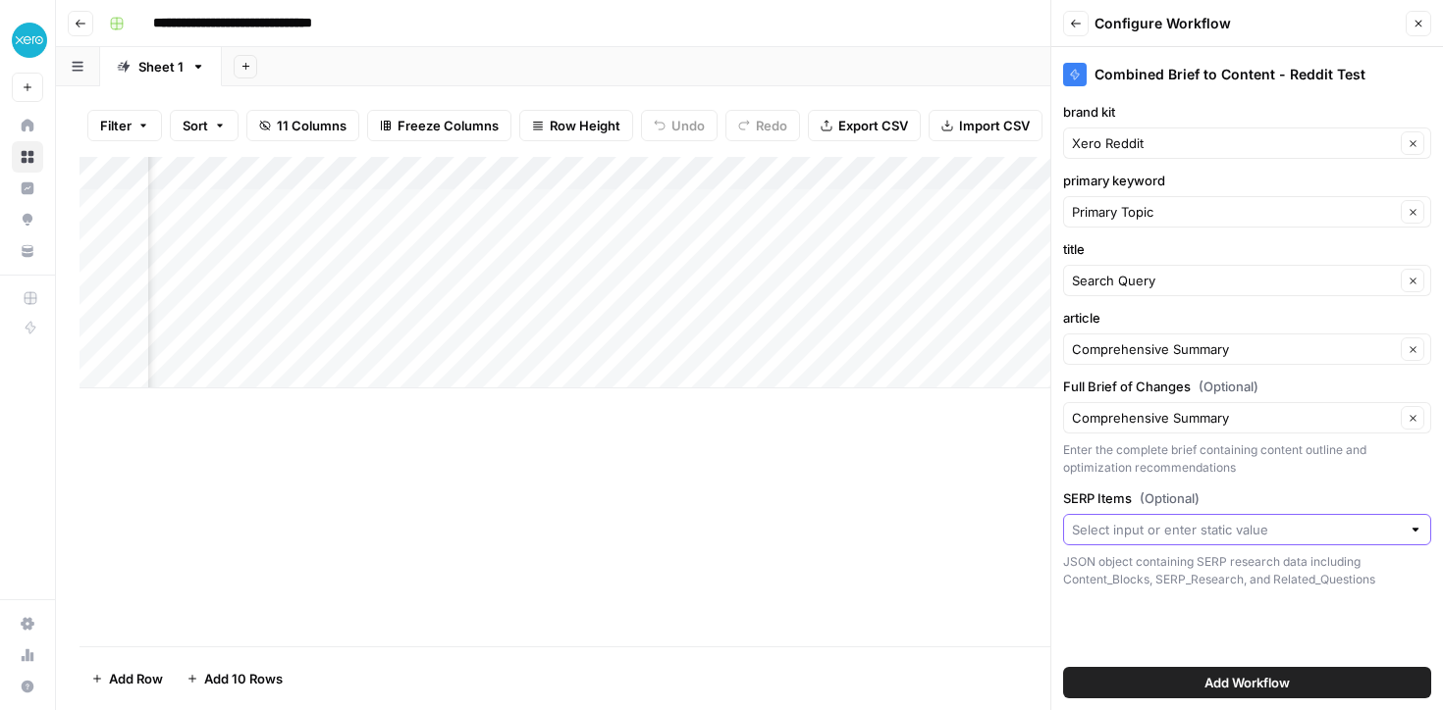
click at [1102, 534] on input "SERP Items (Optional)" at bounding box center [1236, 530] width 329 height 20
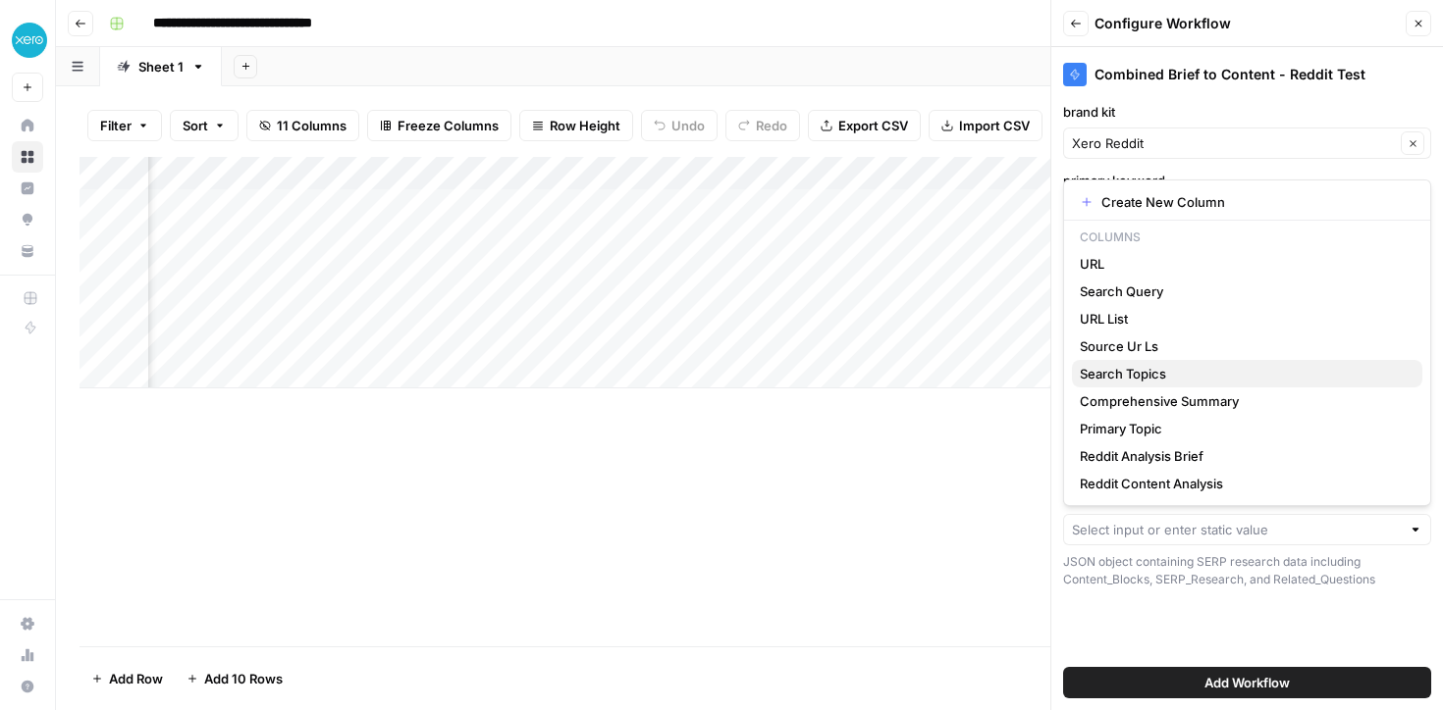
click at [1108, 376] on span "Search Topics" at bounding box center [1242, 374] width 327 height 20
type input "Search Topics"
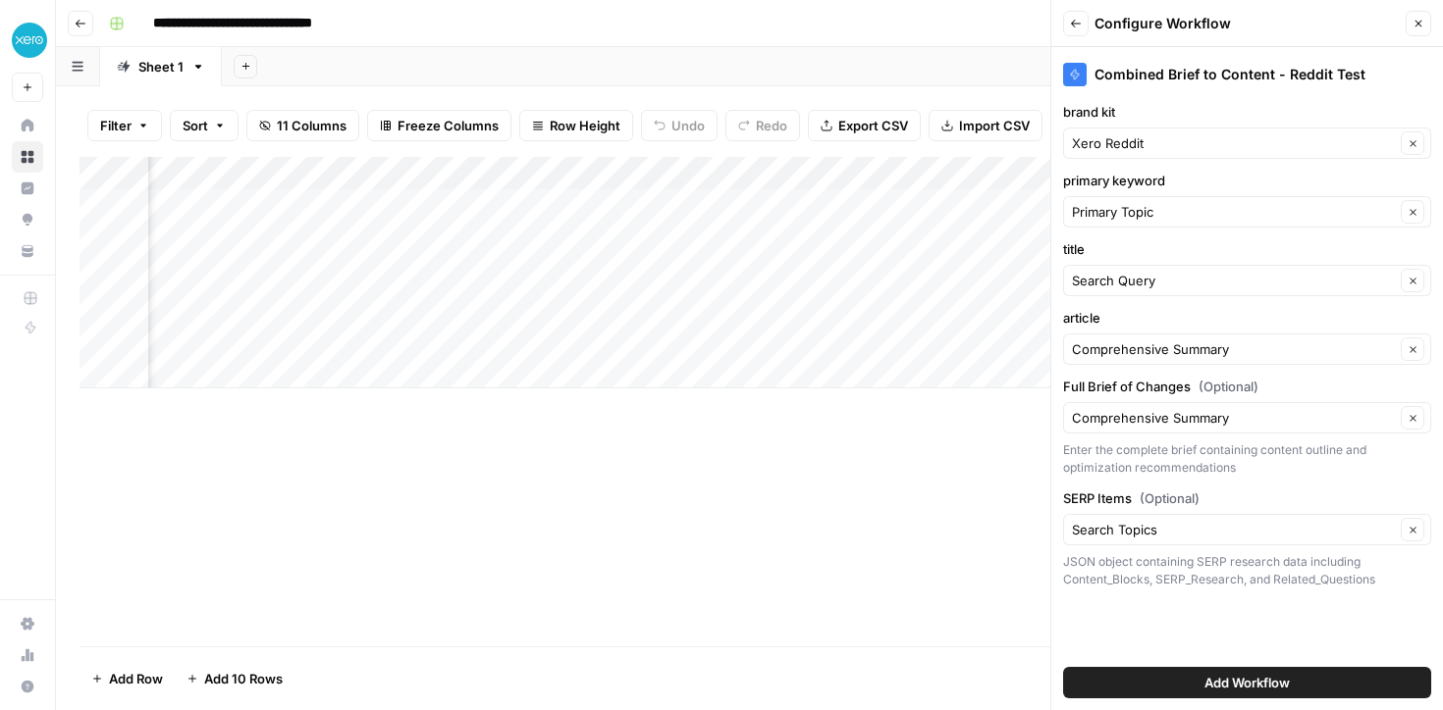
click at [1160, 675] on button "Add Workflow" at bounding box center [1247, 682] width 368 height 31
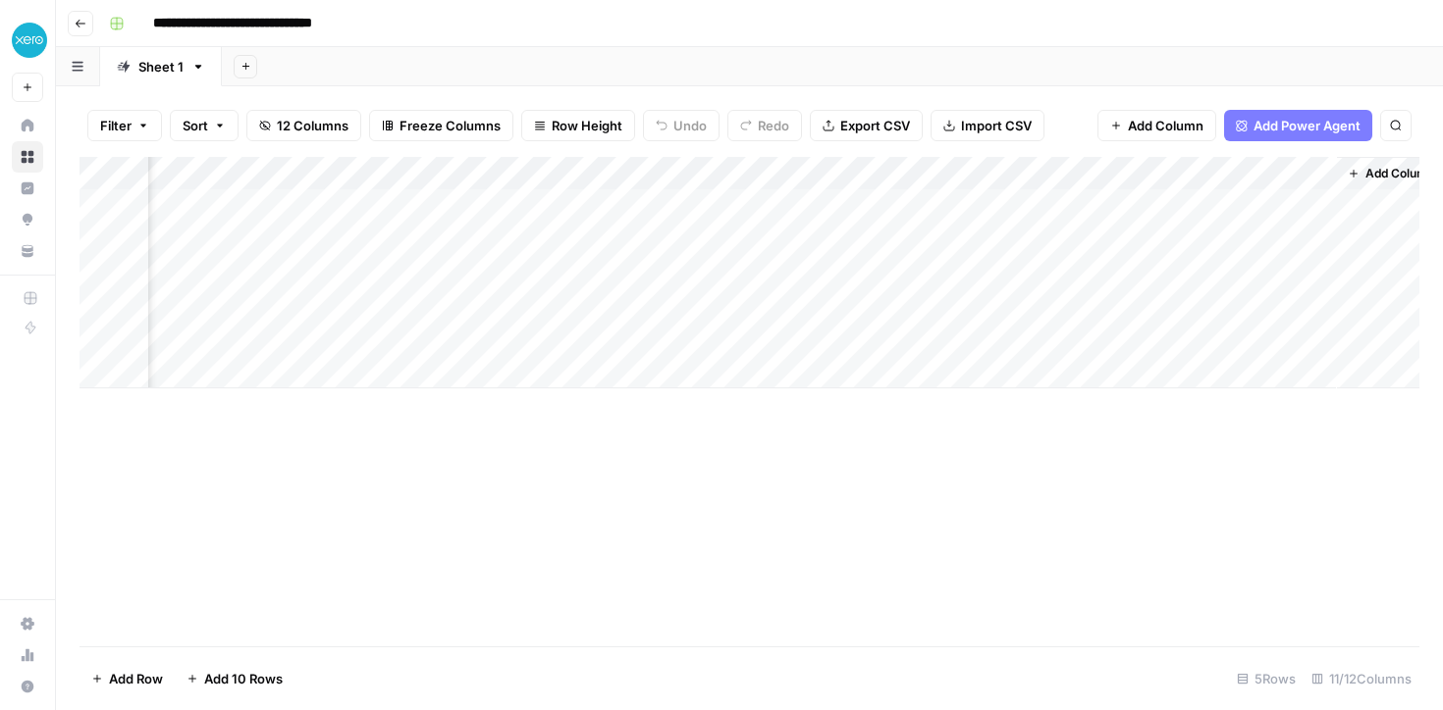
scroll to position [0, 1337]
click at [1144, 203] on div "Add Column" at bounding box center [749, 273] width 1340 height 232
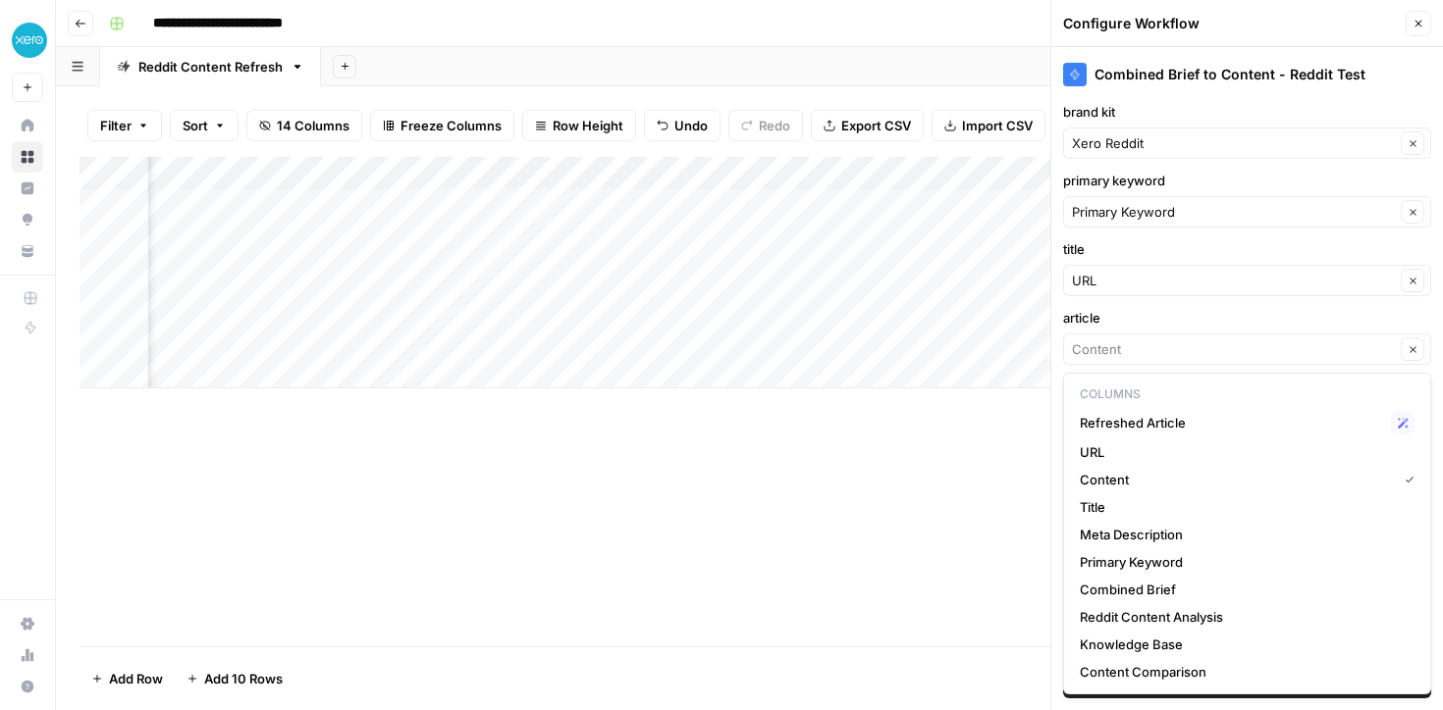
scroll to position [0, 1128]
type input "Content"
click at [1099, 308] on label "article" at bounding box center [1247, 318] width 368 height 20
click at [1099, 340] on input "Content" at bounding box center [1233, 350] width 323 height 20
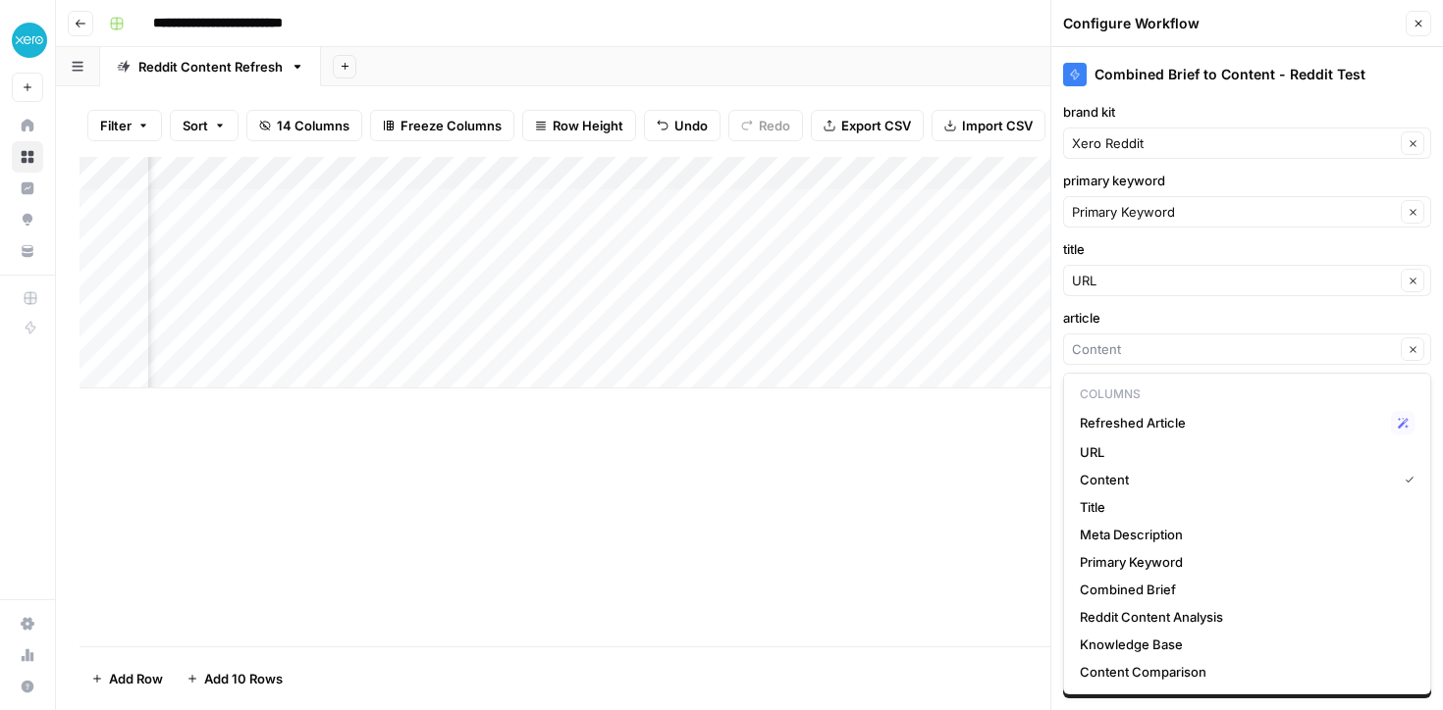
type input "Content"
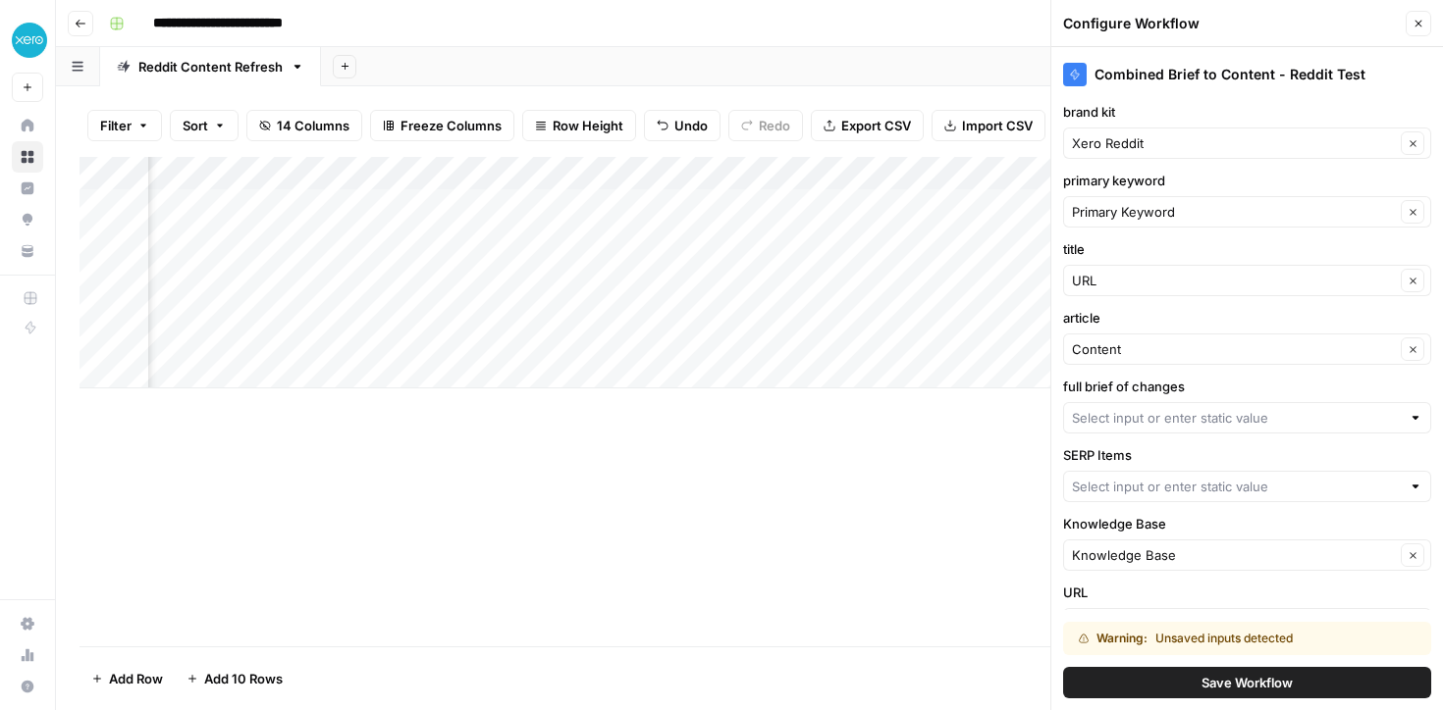
click at [1138, 249] on label "title" at bounding box center [1247, 249] width 368 height 20
click at [1138, 271] on input "URL" at bounding box center [1233, 281] width 323 height 20
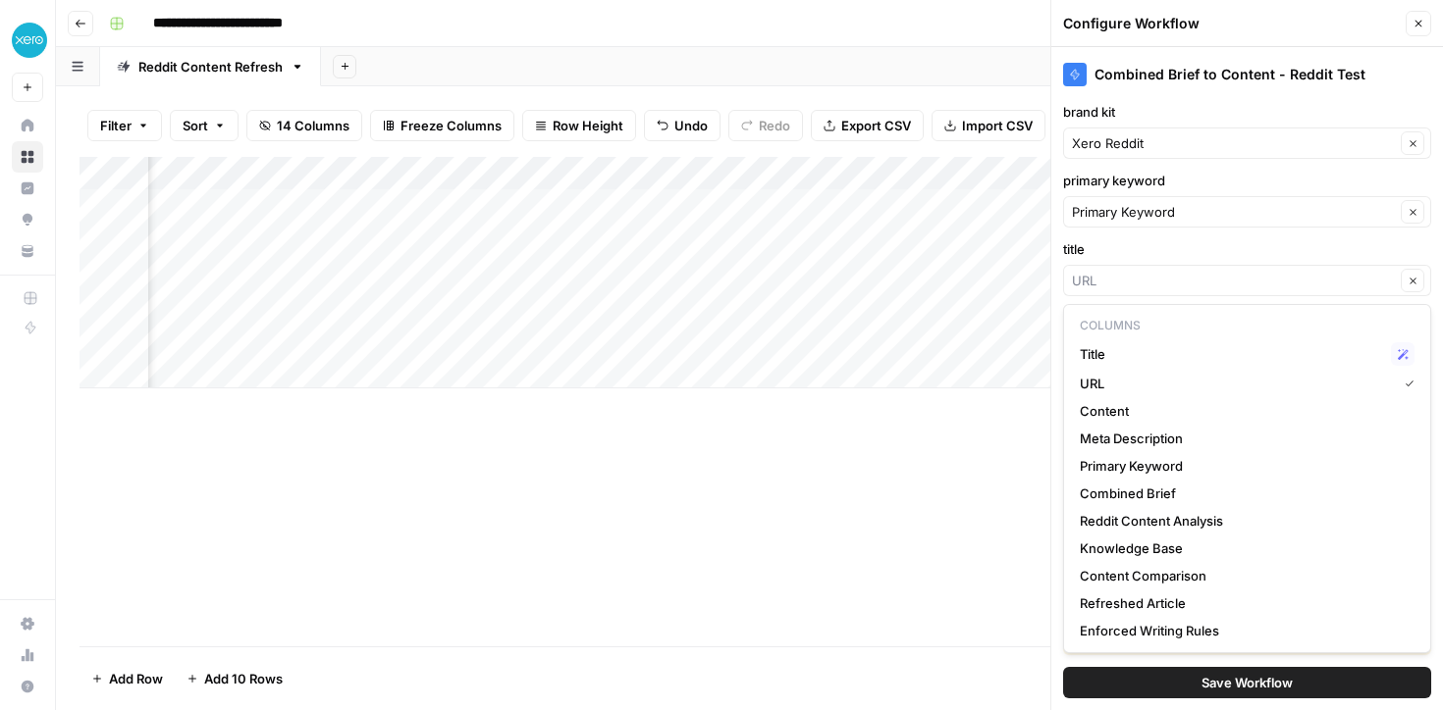
scroll to position [0, 186]
click at [1112, 290] on div "Clear" at bounding box center [1247, 280] width 368 height 31
type input "URL"
click at [1088, 244] on label "title" at bounding box center [1247, 249] width 368 height 20
click at [1088, 271] on input "URL" at bounding box center [1233, 281] width 323 height 20
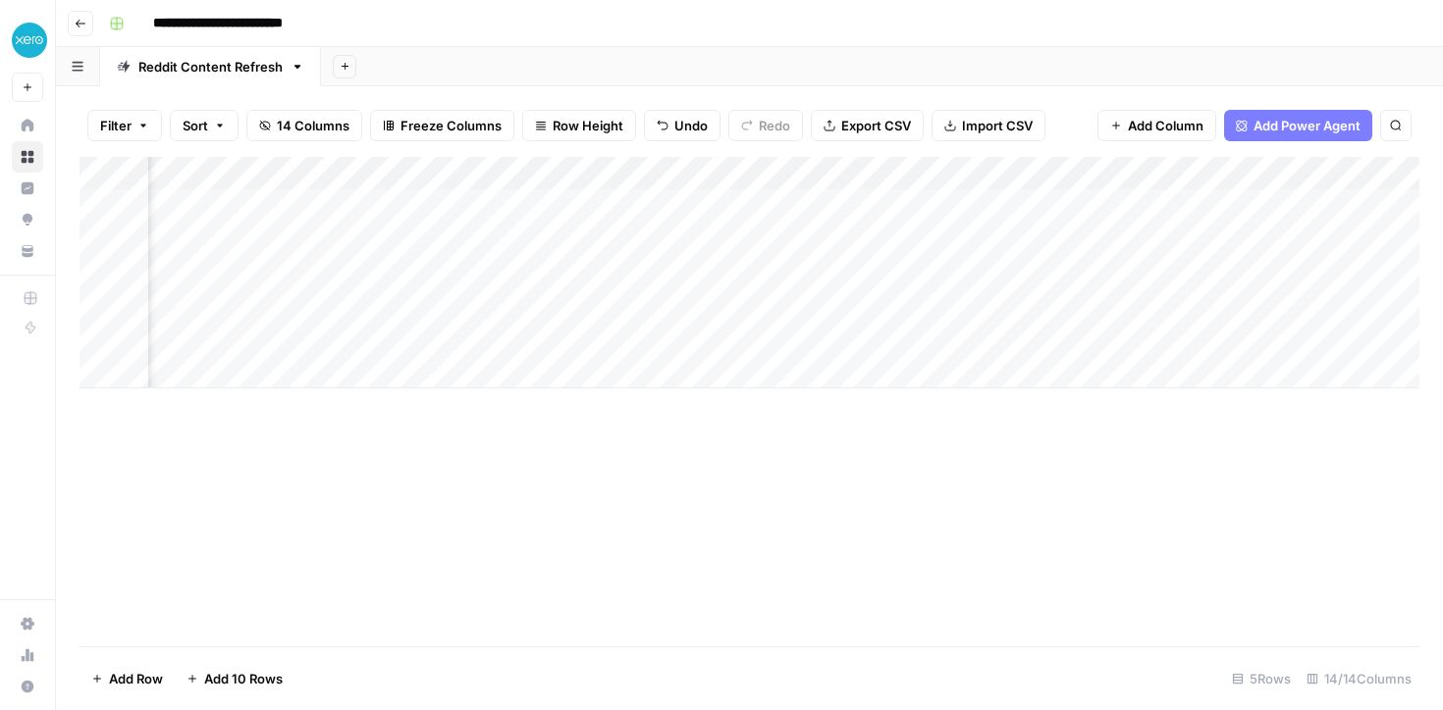
scroll to position [0, 1644]
click at [912, 205] on div "Add Column" at bounding box center [749, 273] width 1340 height 232
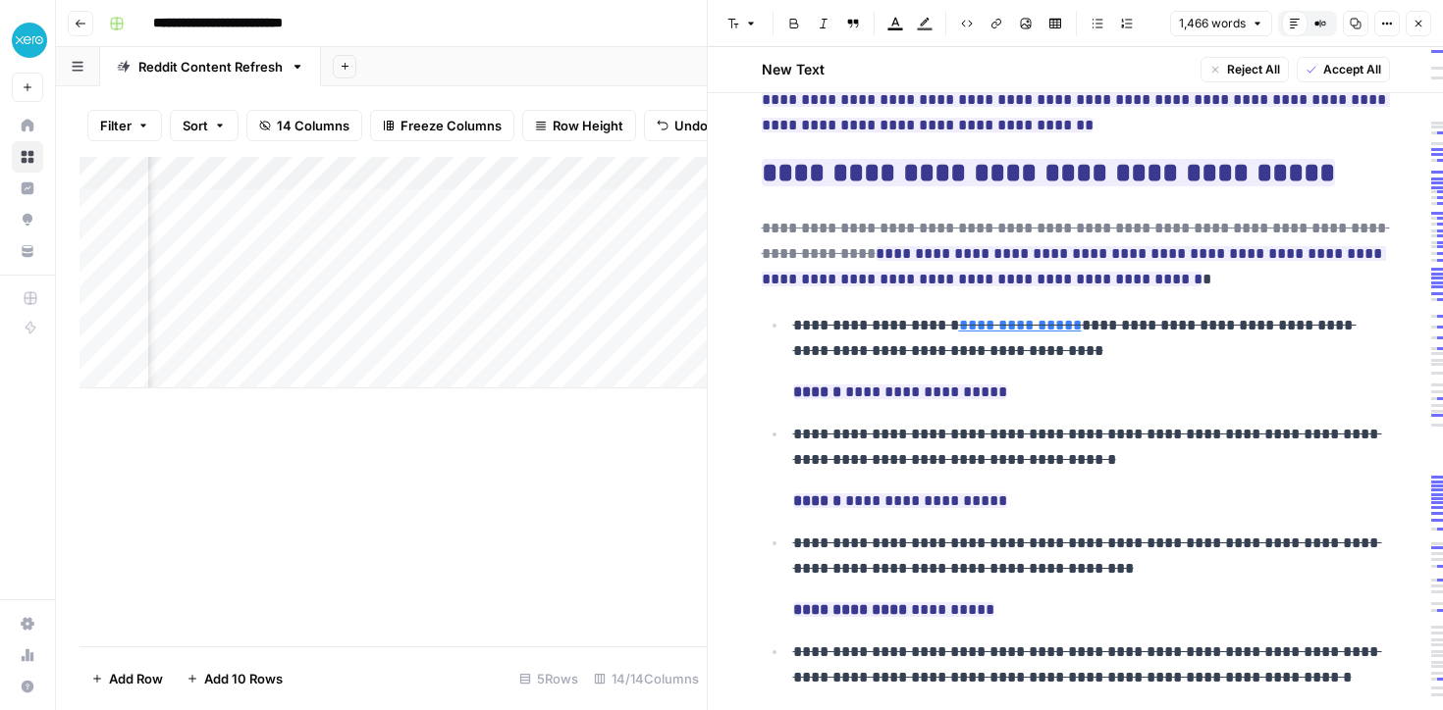
scroll to position [1901, 0]
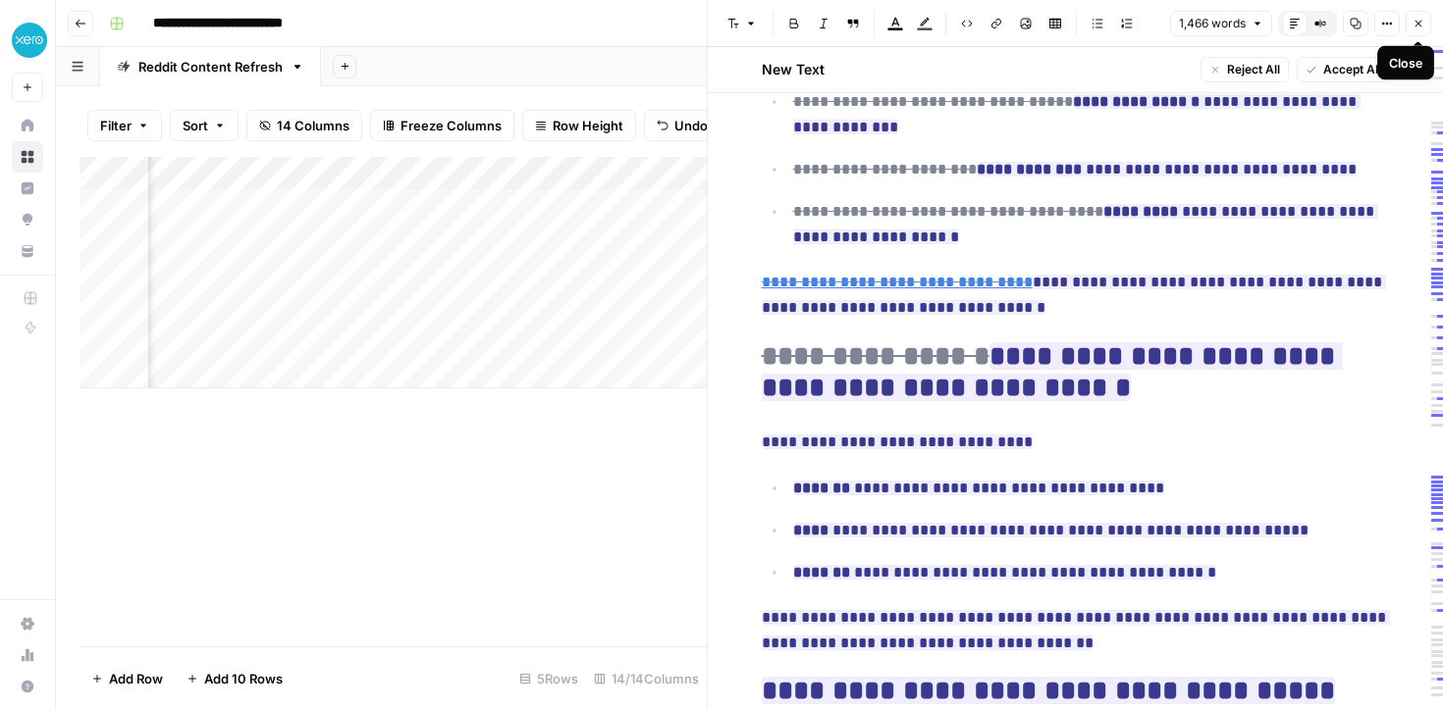
click at [1412, 27] on icon "button" at bounding box center [1418, 24] width 12 height 12
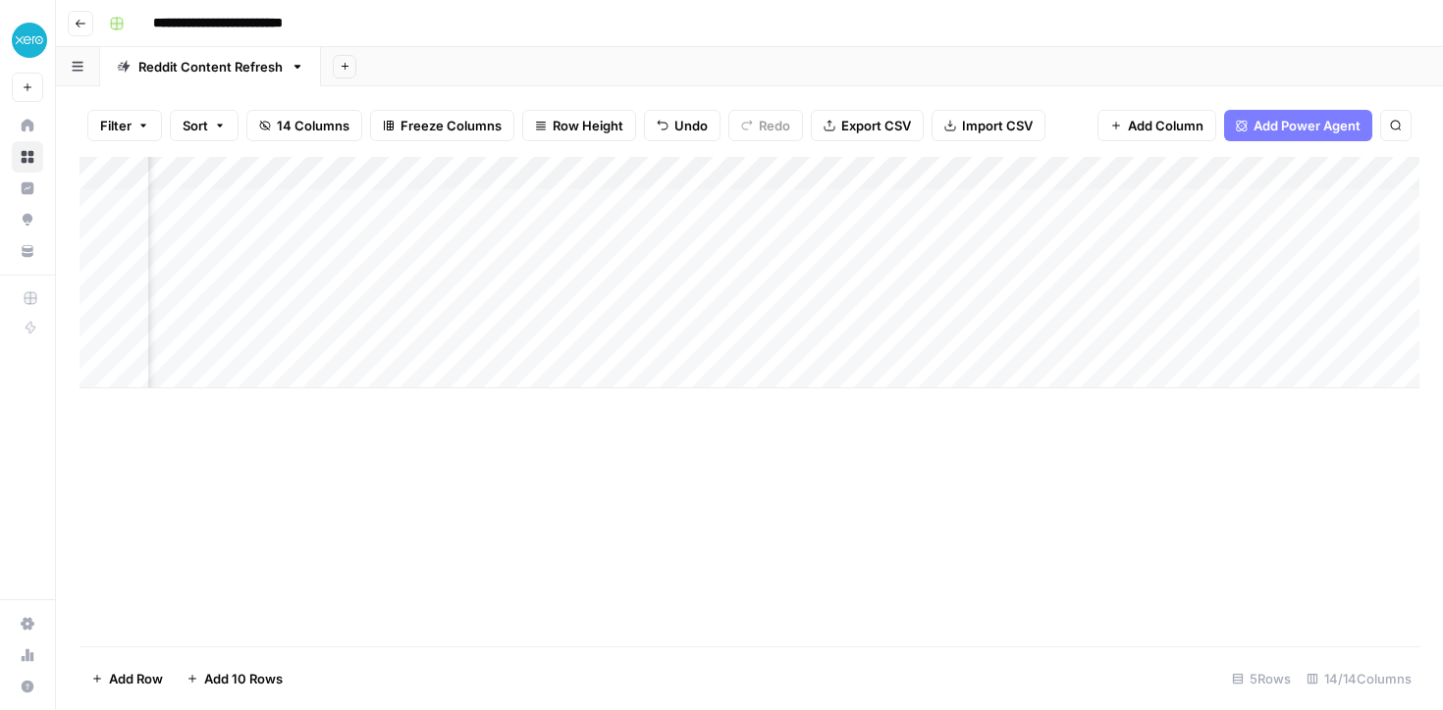
scroll to position [0, 971]
click at [447, 174] on div "Add Column" at bounding box center [749, 273] width 1340 height 232
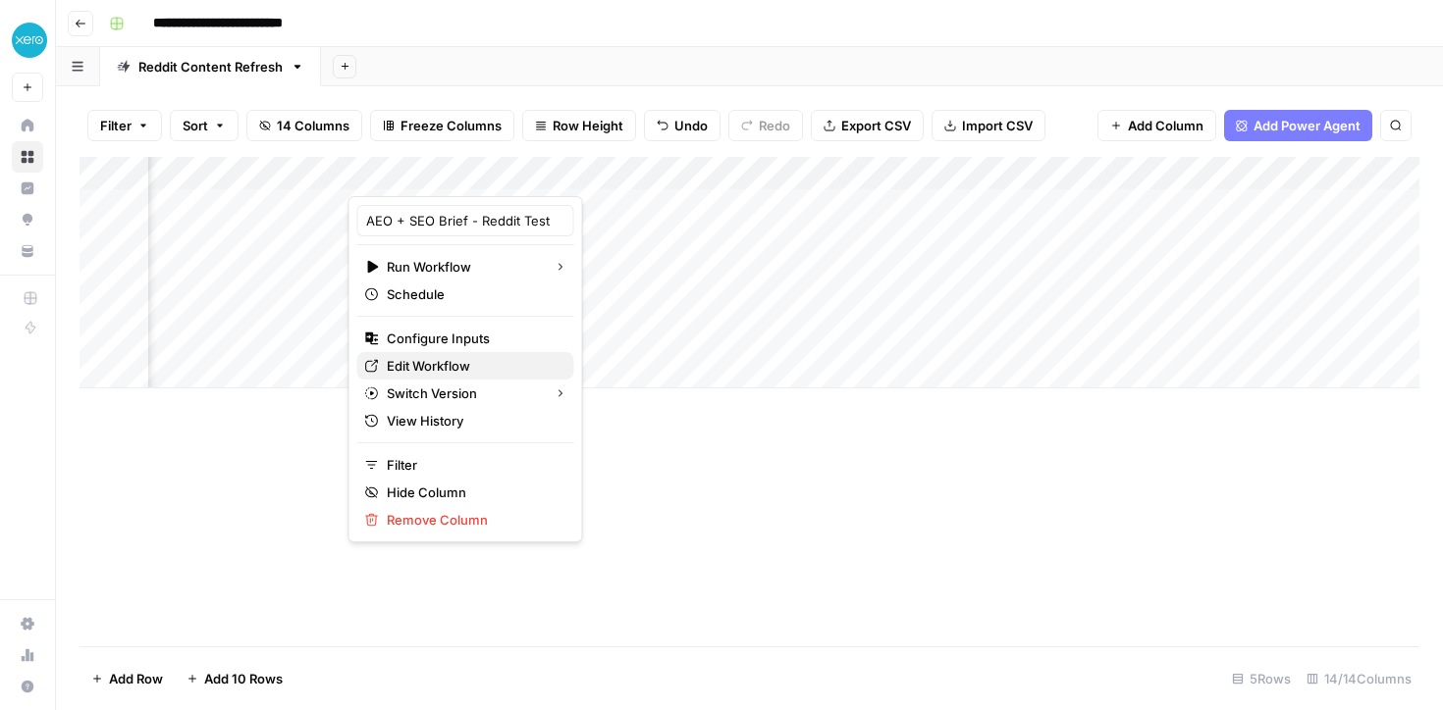
drag, startPoint x: 442, startPoint y: 345, endPoint x: 443, endPoint y: 373, distance: 27.5
click at [443, 373] on div "AEO + SEO Brief - Reddit Test Run Workflow Schedule Configure Inputs Edit Workf…" at bounding box center [465, 369] width 235 height 346
click at [405, 363] on span "Edit Workflow" at bounding box center [473, 366] width 172 height 20
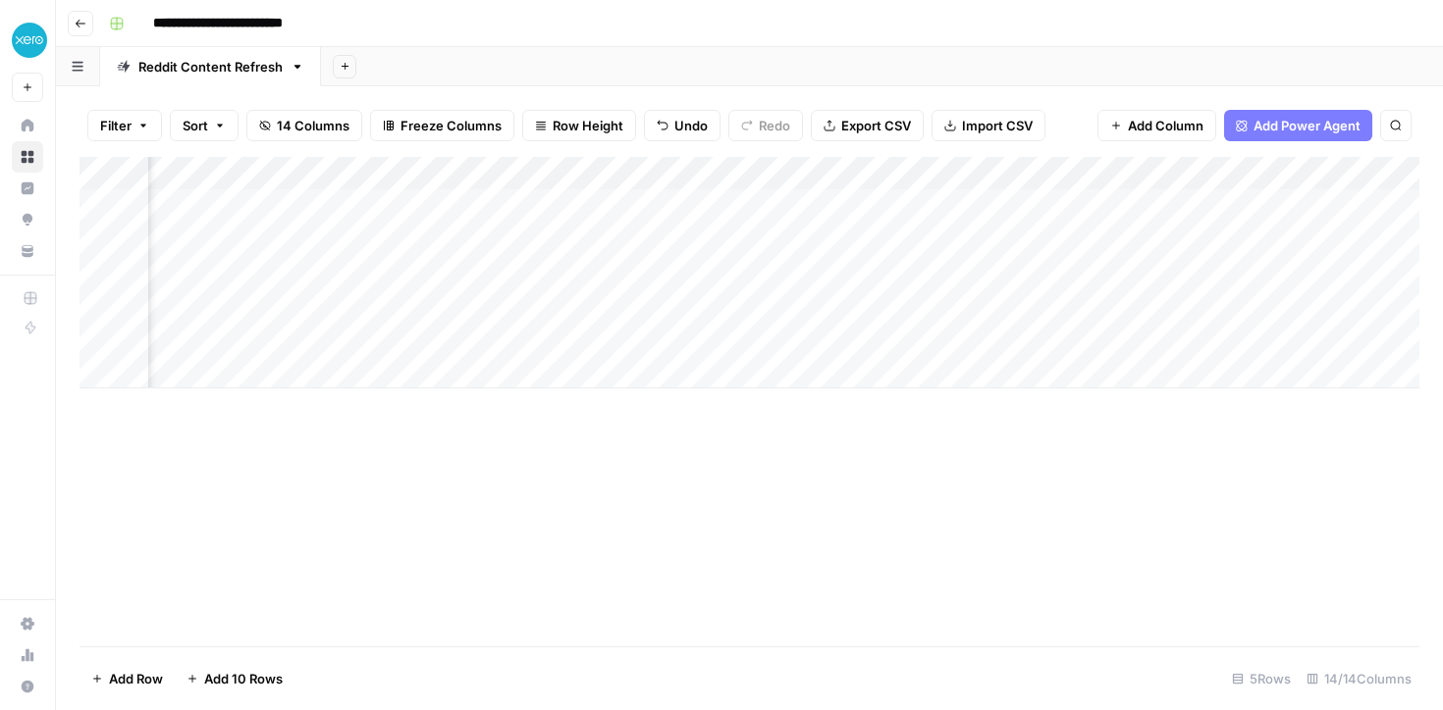
click at [412, 237] on div "Add Column" at bounding box center [749, 273] width 1340 height 232
click at [760, 172] on div "Add Column" at bounding box center [749, 273] width 1340 height 232
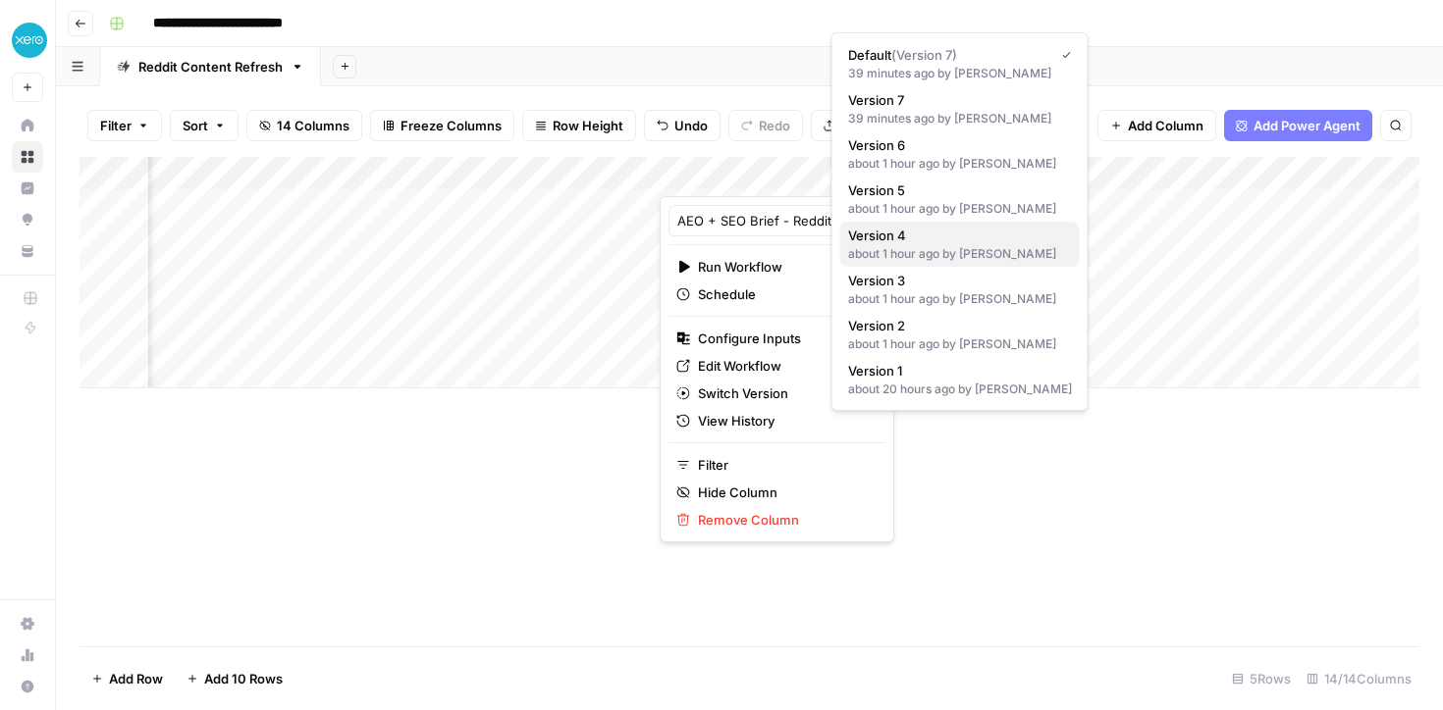
click at [883, 240] on span "Version 4" at bounding box center [956, 236] width 216 height 20
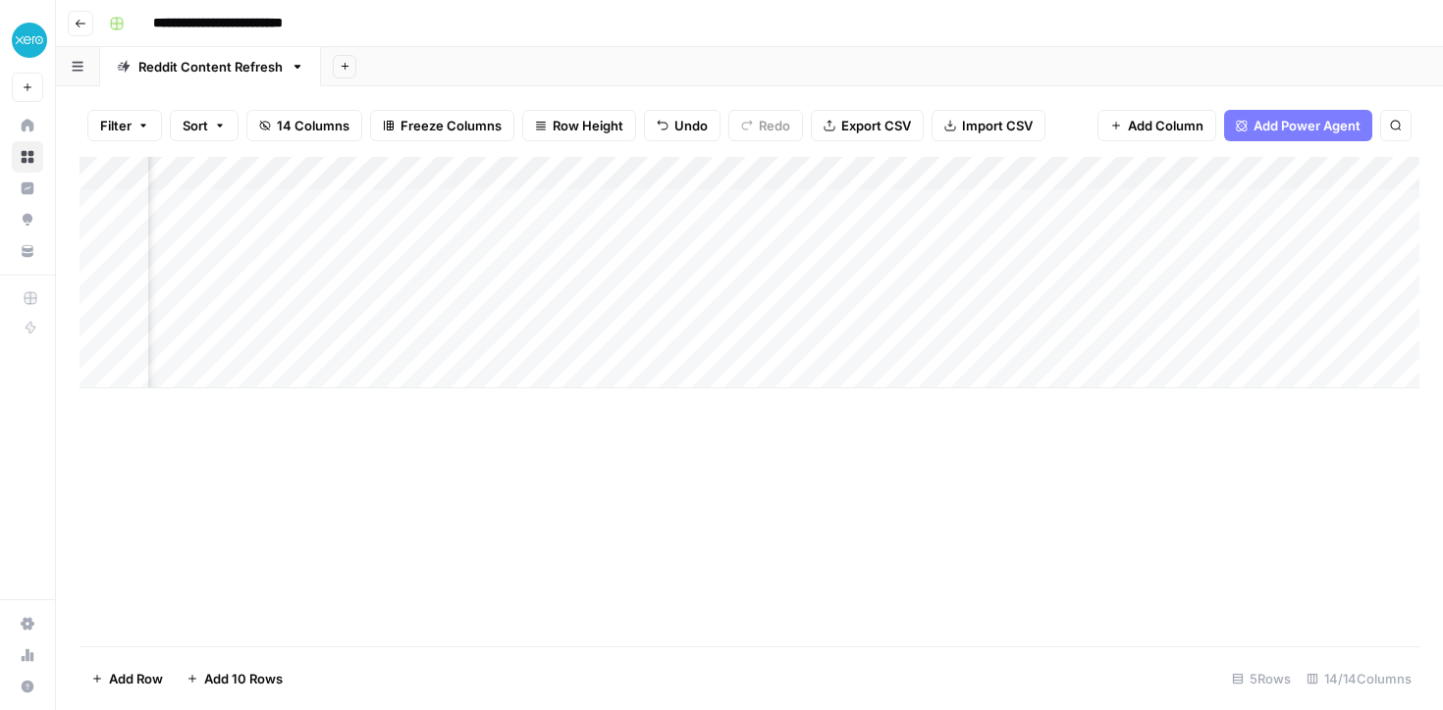
click at [730, 236] on div "Add Column" at bounding box center [749, 273] width 1340 height 232
click at [756, 176] on div "Add Column" at bounding box center [749, 273] width 1340 height 232
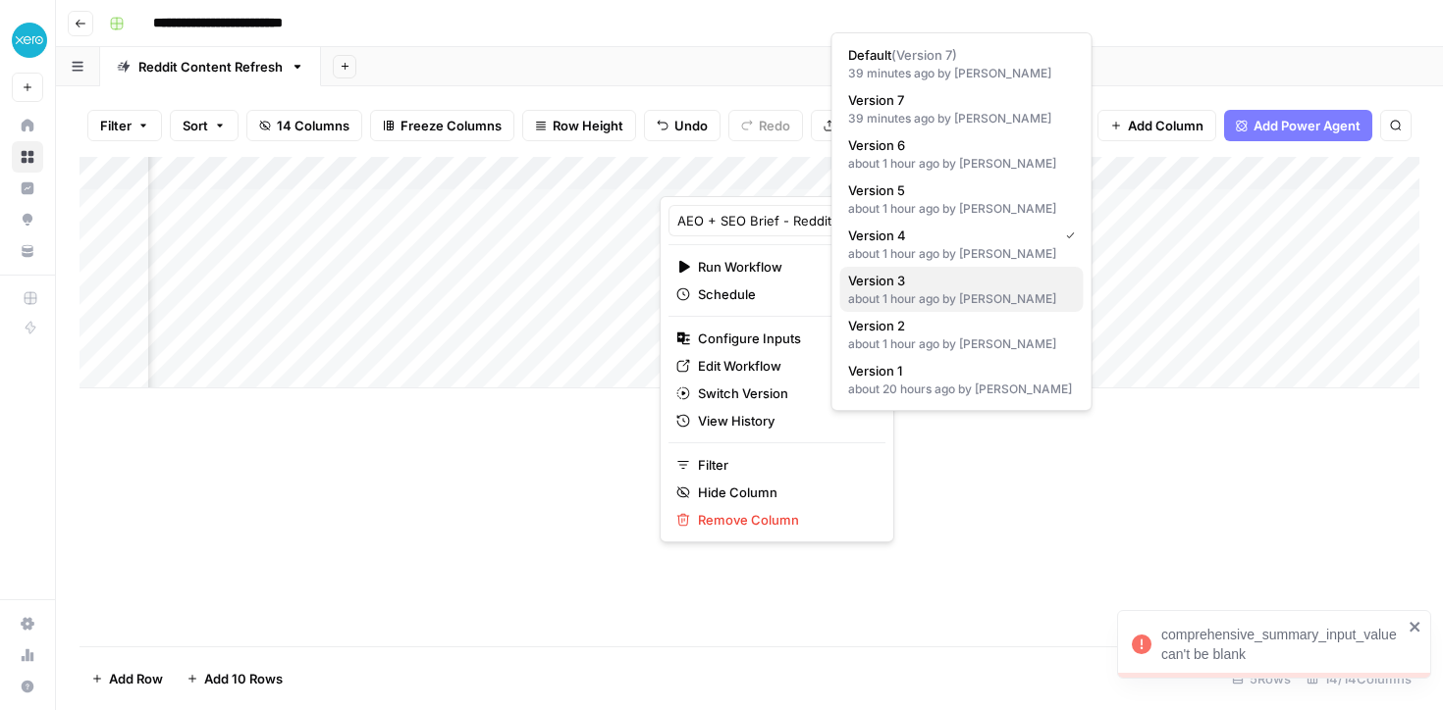
click at [892, 293] on div "about 1 hour ago by Anna Sawyer" at bounding box center [962, 299] width 228 height 18
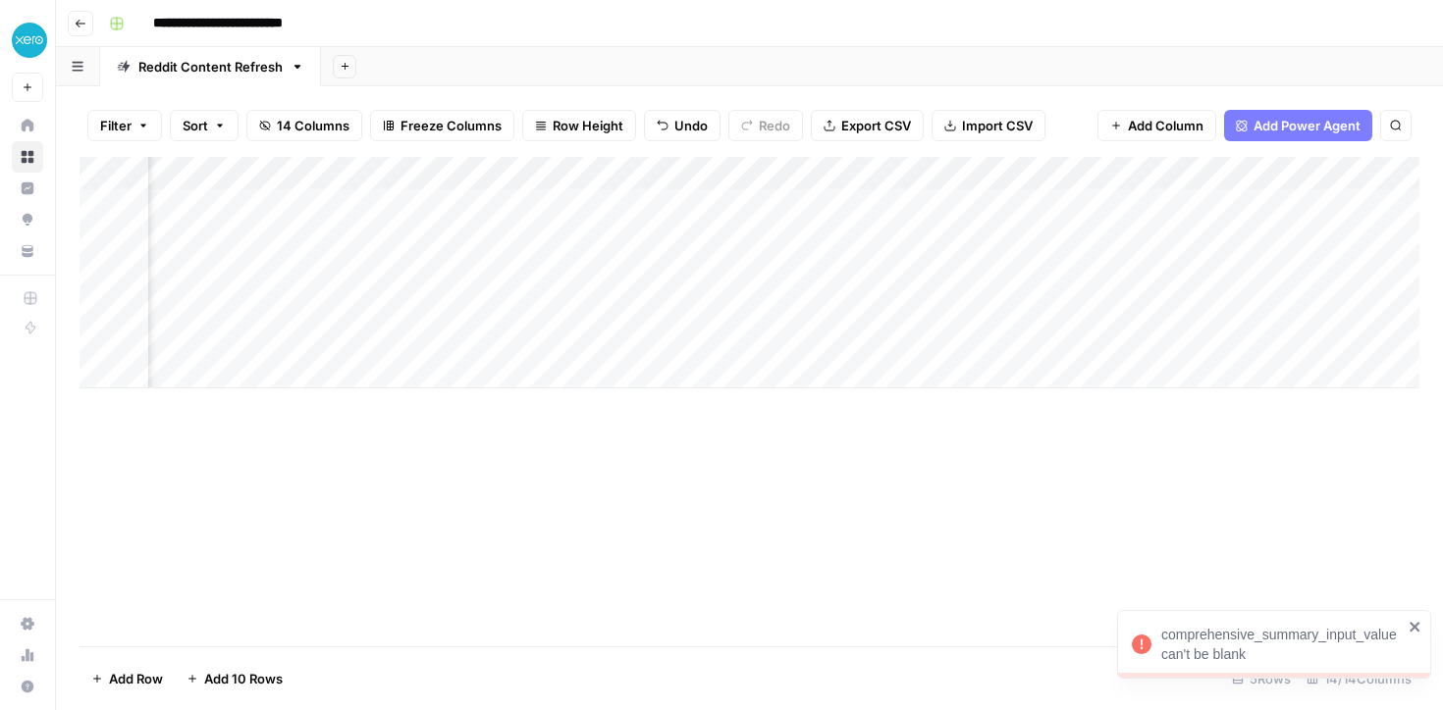
click at [738, 236] on div "Add Column" at bounding box center [749, 273] width 1340 height 232
click at [969, 236] on div "Add Column" at bounding box center [749, 273] width 1340 height 232
click at [507, 237] on div "Add Column" at bounding box center [749, 273] width 1340 height 232
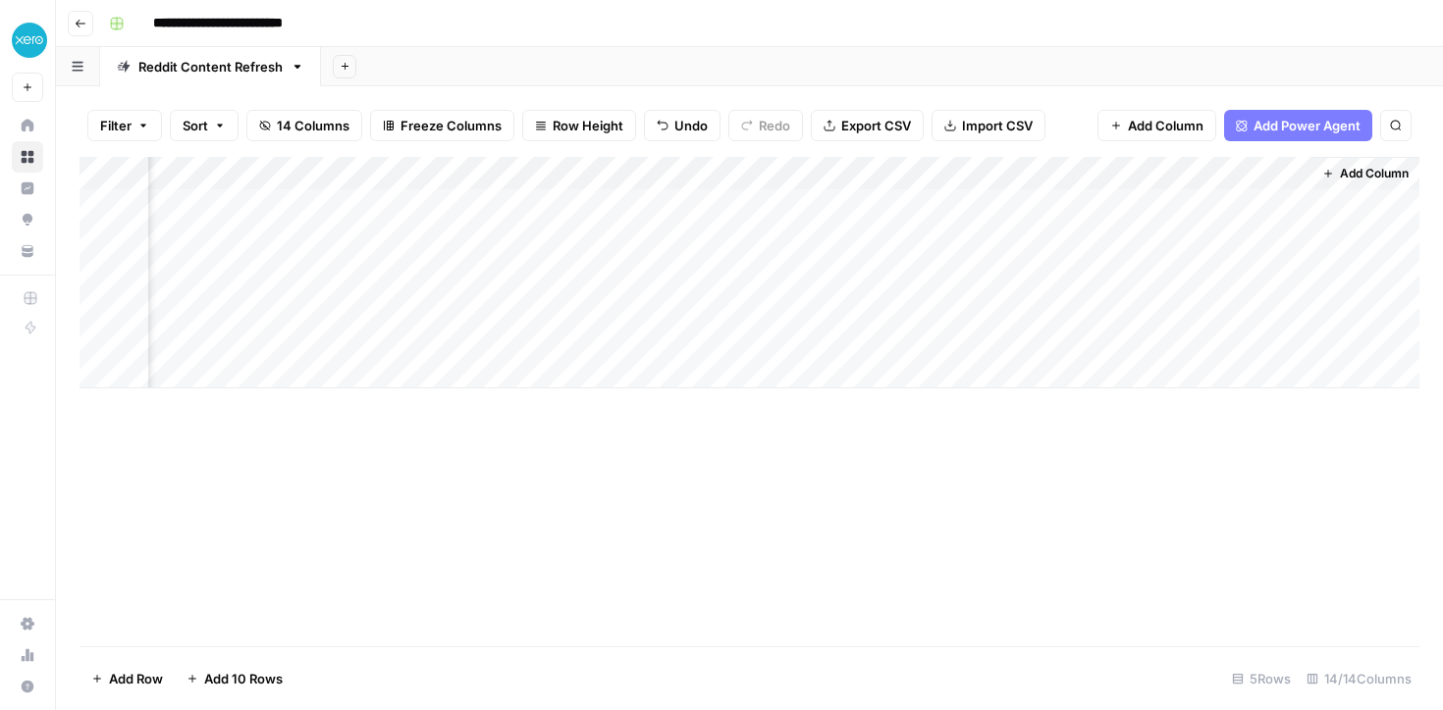
scroll to position [0, 1628]
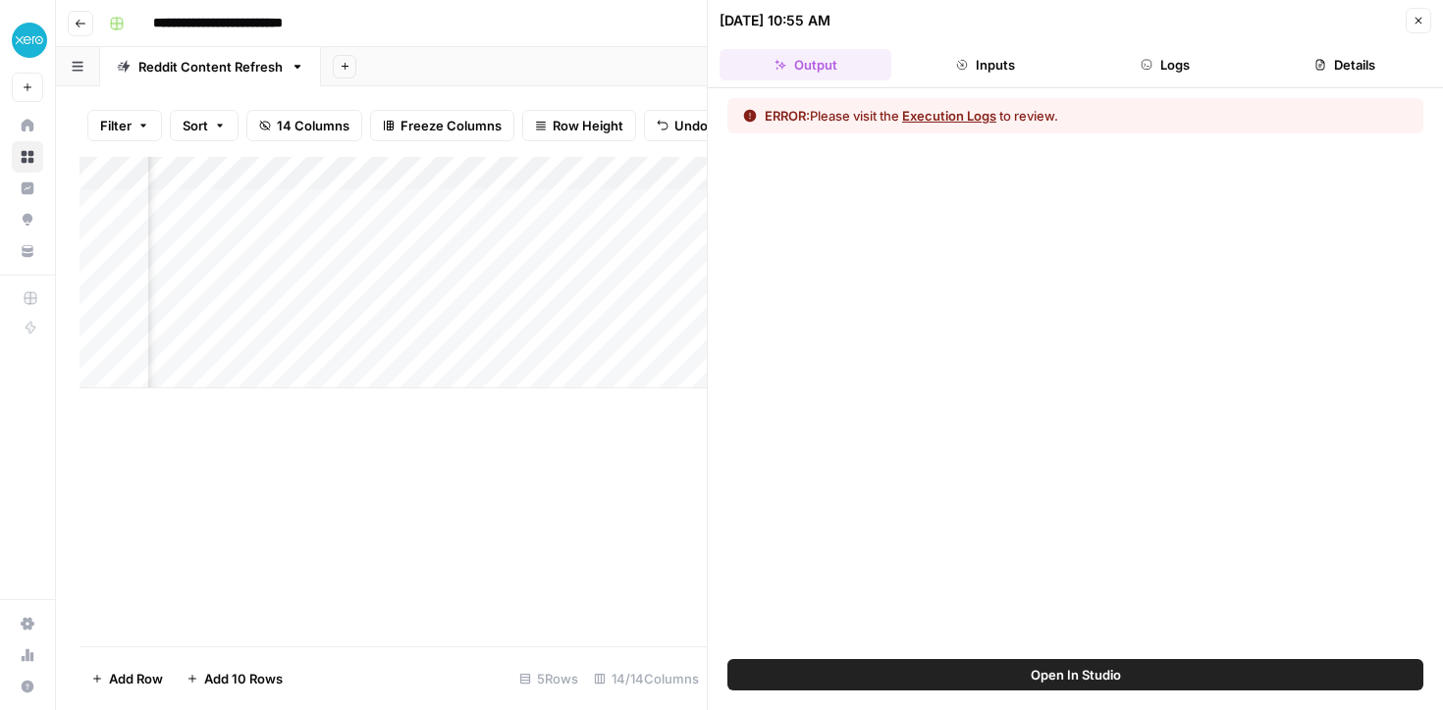
click at [957, 113] on button "Execution Logs" at bounding box center [949, 116] width 94 height 20
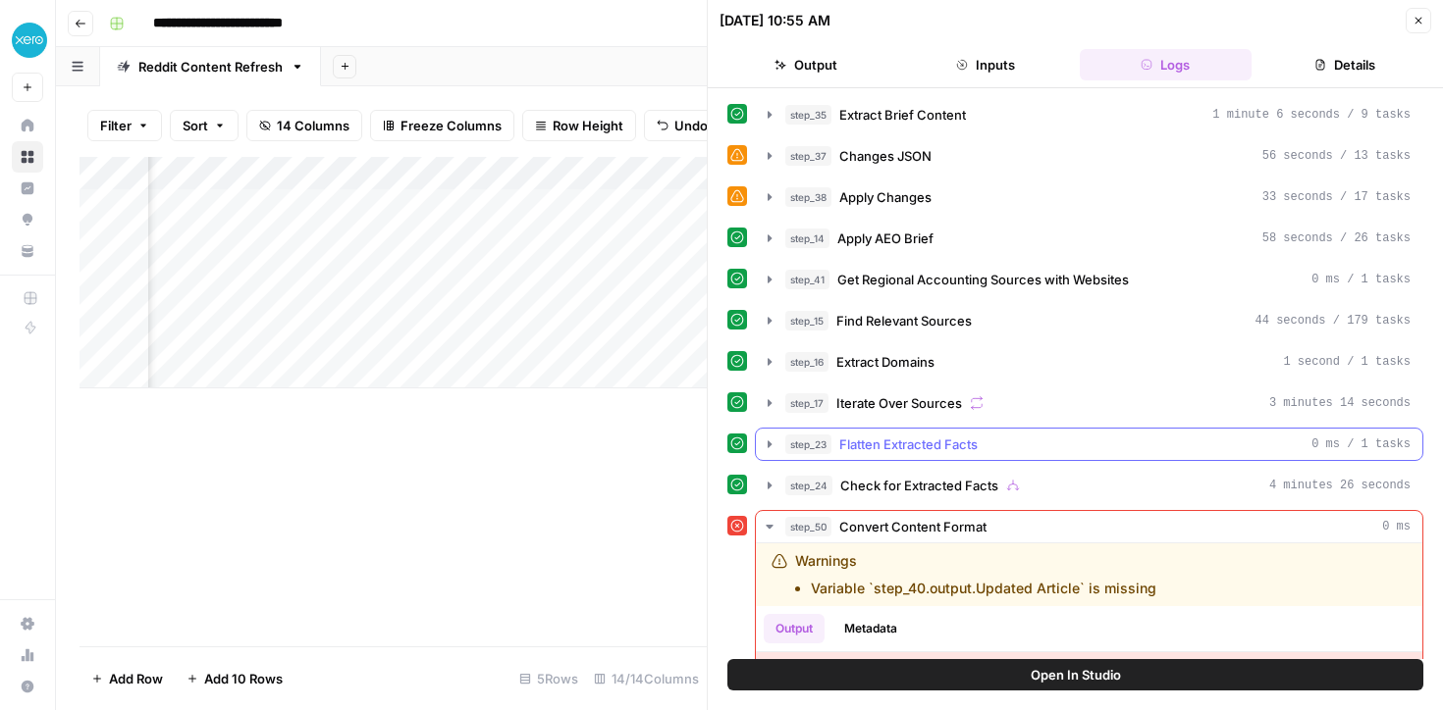
scroll to position [122, 0]
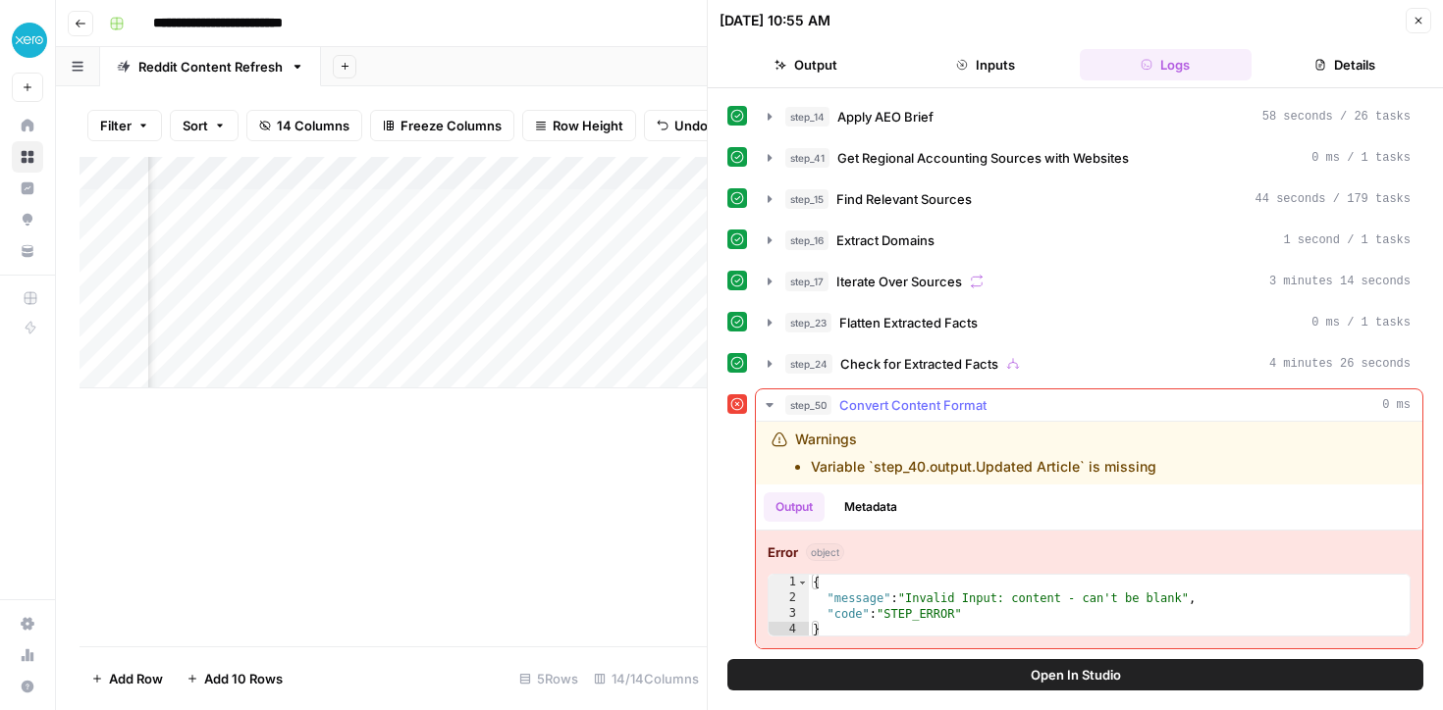
click at [978, 464] on li "Variable `step_40.output.Updated Article` is missing" at bounding box center [983, 467] width 345 height 20
click at [923, 456] on div "Warnings Variable `step_40.output.Updated Article` is missing" at bounding box center [975, 453] width 361 height 47
click at [1413, 20] on icon "button" at bounding box center [1418, 21] width 12 height 12
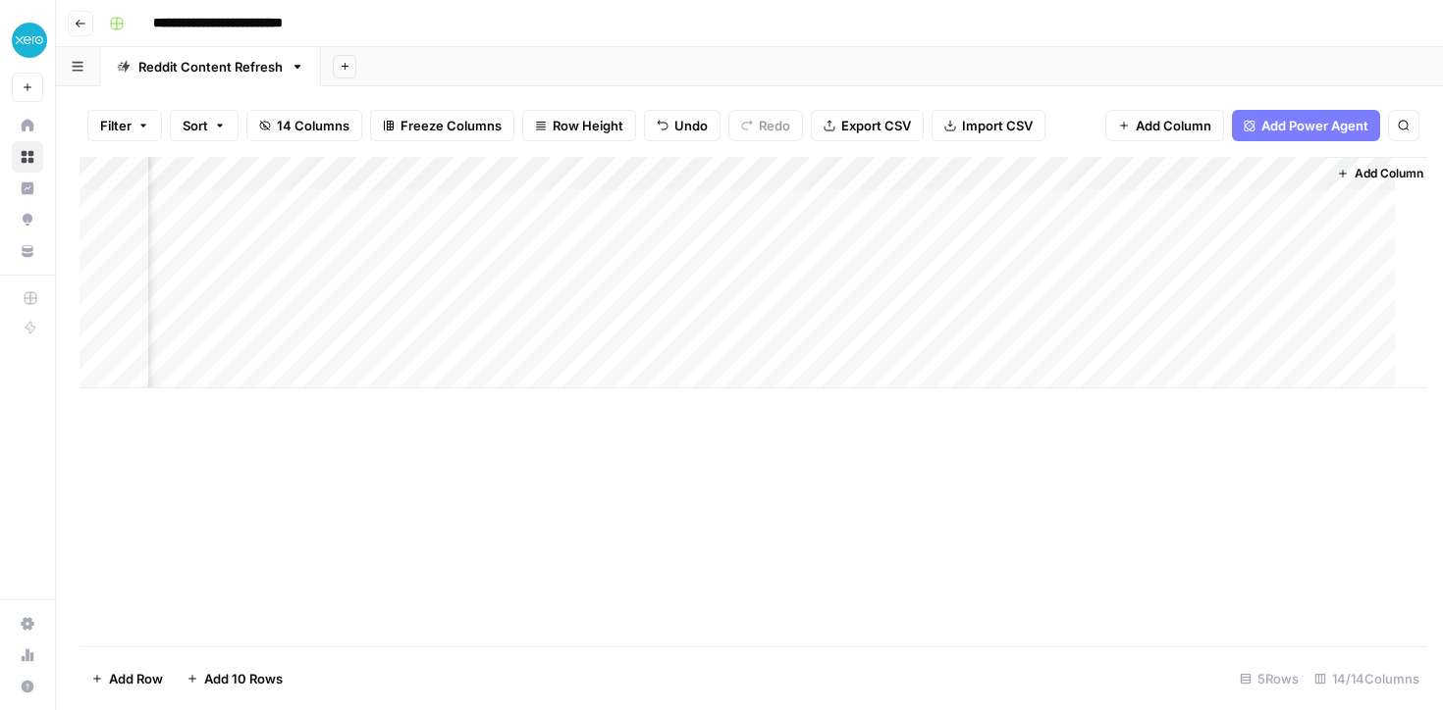
scroll to position [0, 1620]
click at [758, 175] on div "Add Column" at bounding box center [749, 273] width 1340 height 232
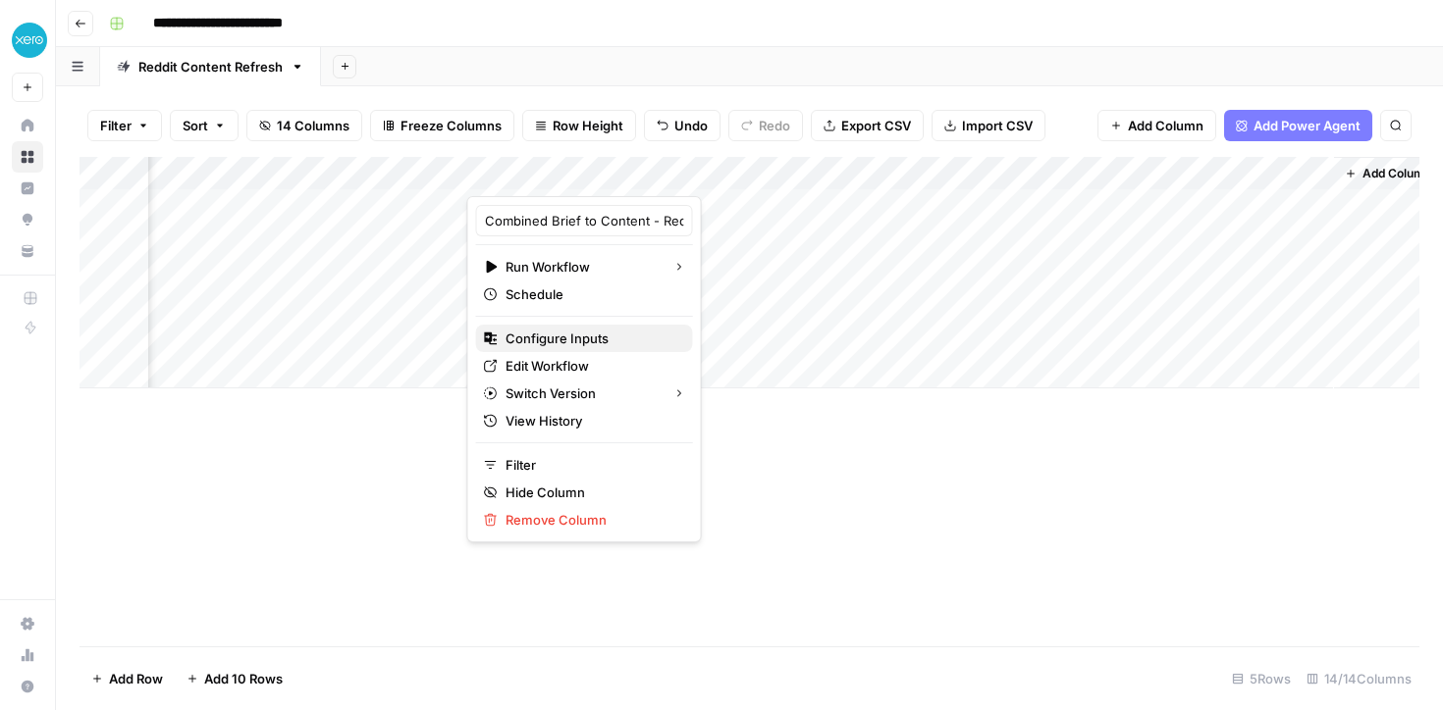
click at [565, 333] on span "Configure Inputs" at bounding box center [591, 339] width 172 height 20
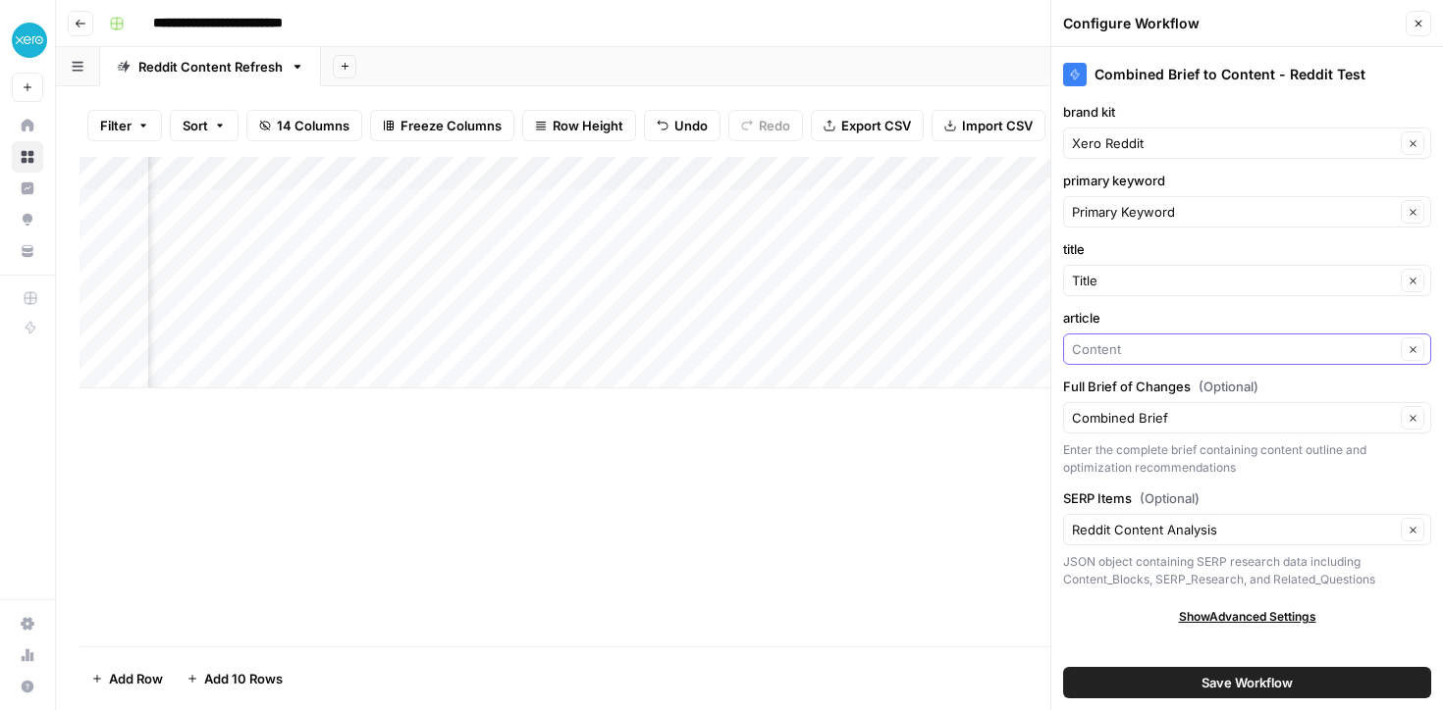
click at [1107, 354] on input "article" at bounding box center [1233, 350] width 323 height 20
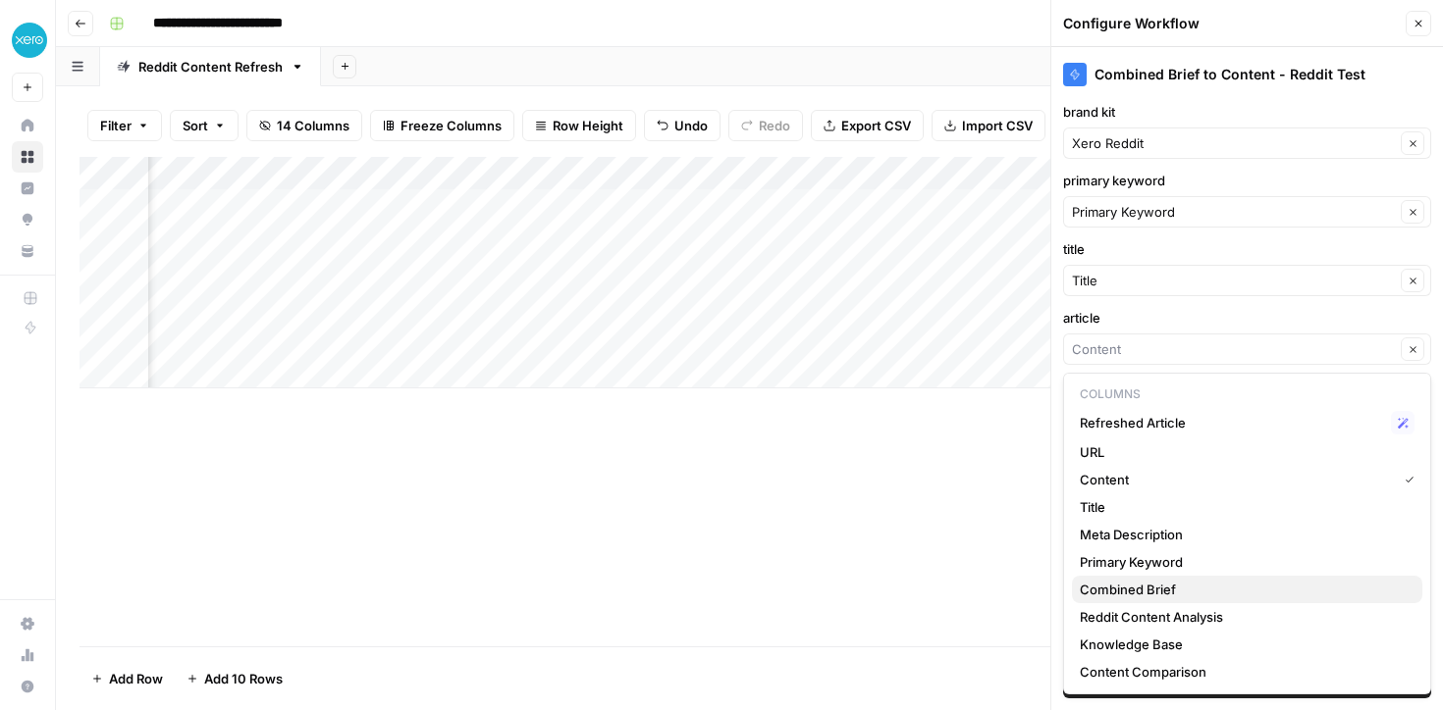
click at [1133, 582] on span "Combined Brief" at bounding box center [1242, 590] width 327 height 20
type input "Combined Brief"
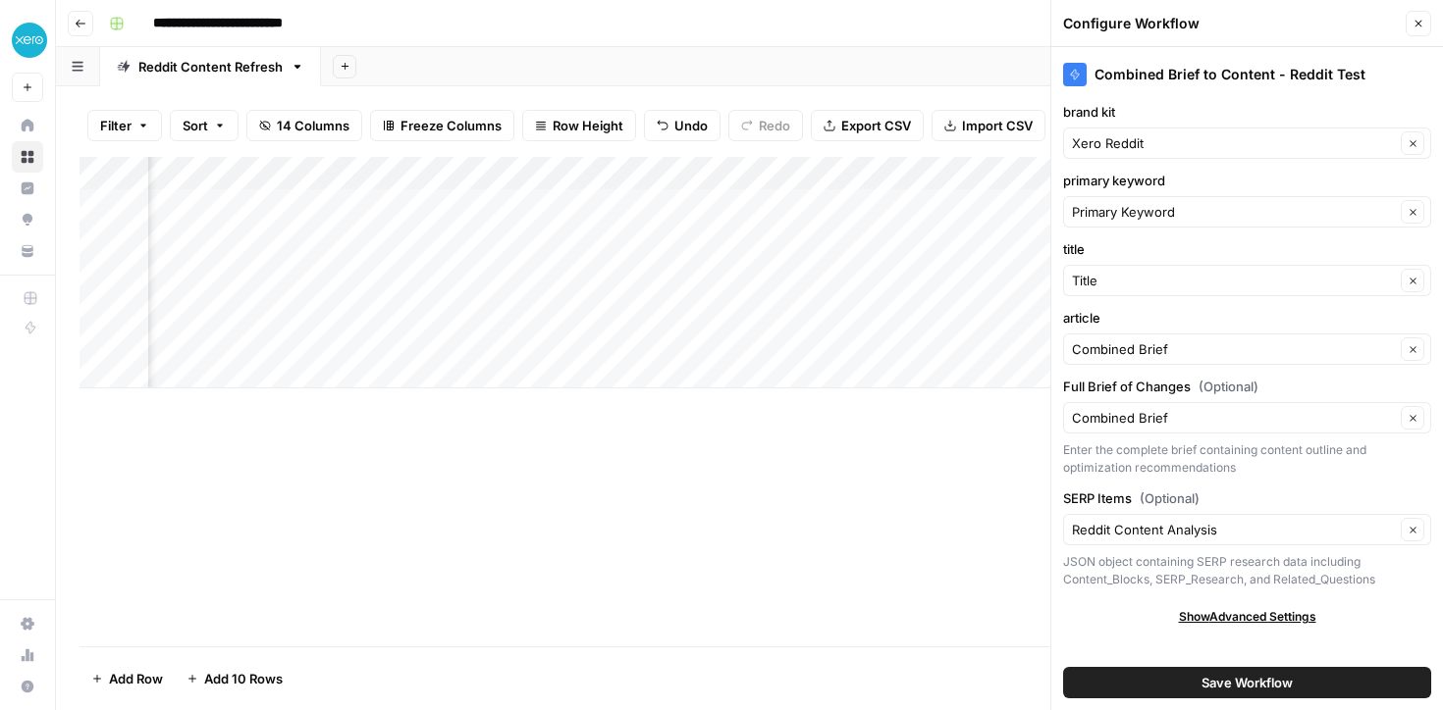
click at [1164, 407] on div "Combined Brief Clear" at bounding box center [1247, 417] width 368 height 31
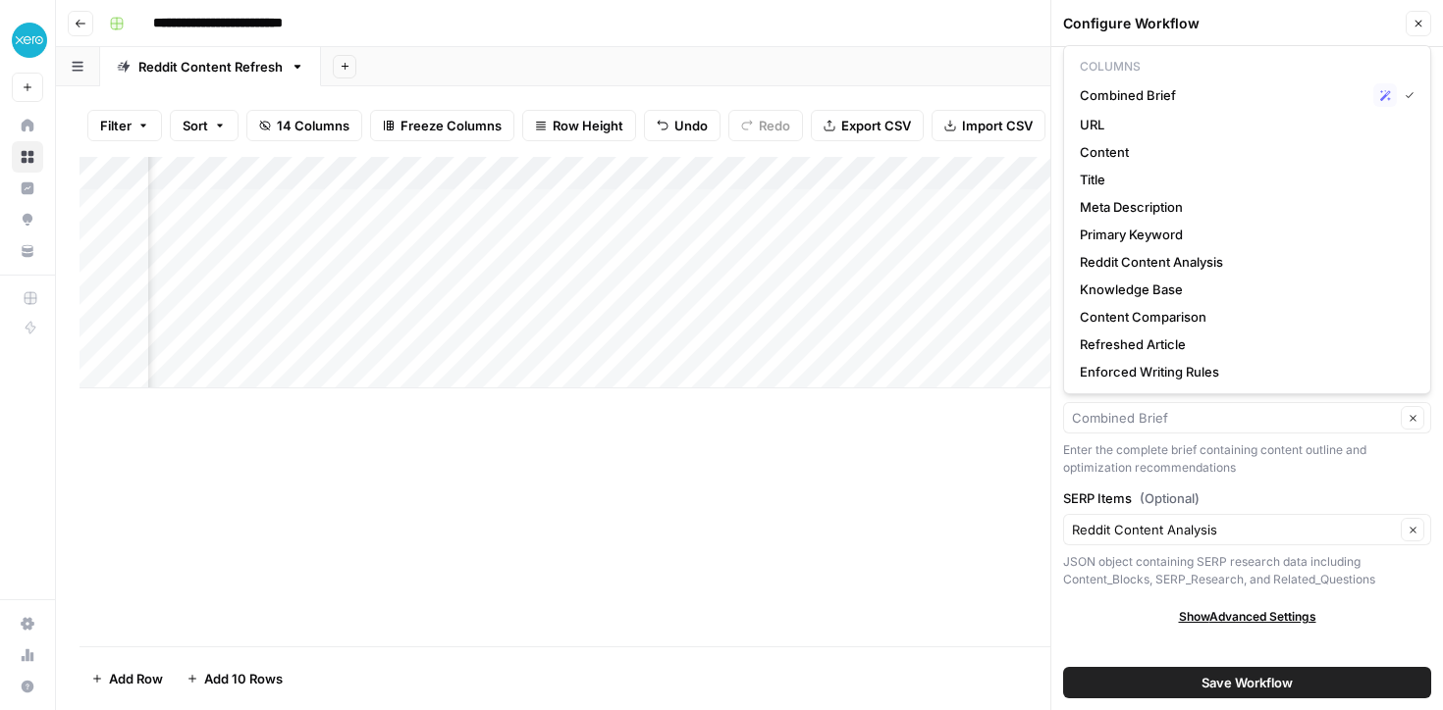
type input "Combined Brief"
click at [1132, 438] on div "Full Brief of Changes (Optional) Combined Brief Clear Enter the complete brief …" at bounding box center [1247, 427] width 368 height 100
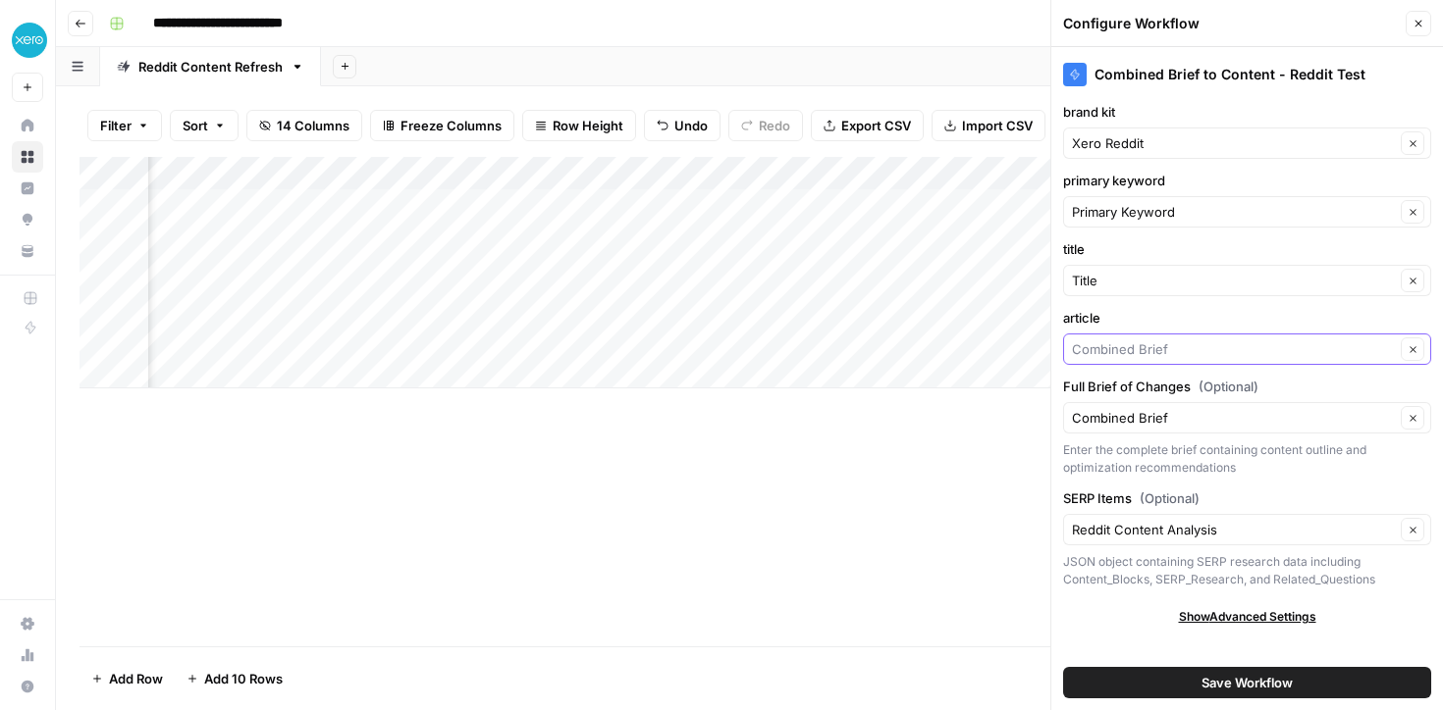
click at [1179, 346] on input "article" at bounding box center [1233, 350] width 323 height 20
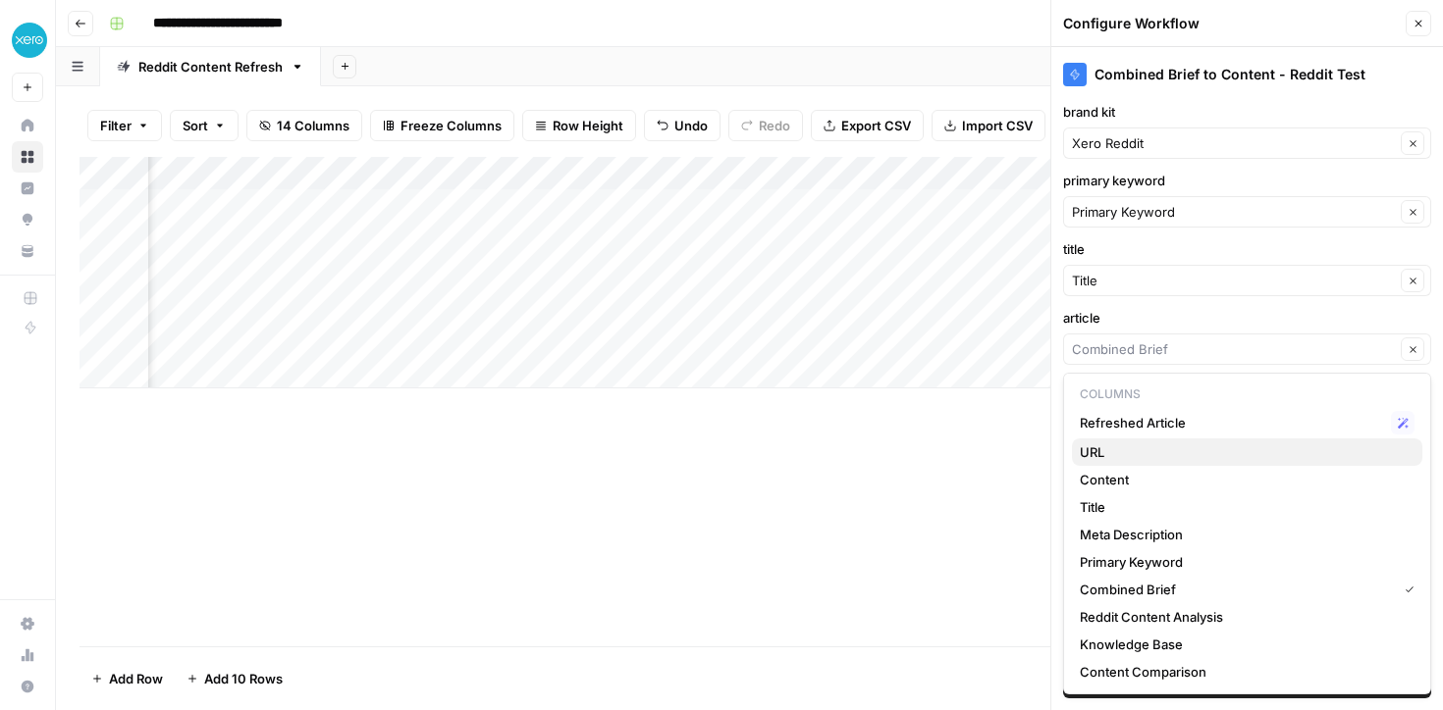
click at [1155, 451] on span "URL" at bounding box center [1242, 453] width 327 height 20
type input "URL"
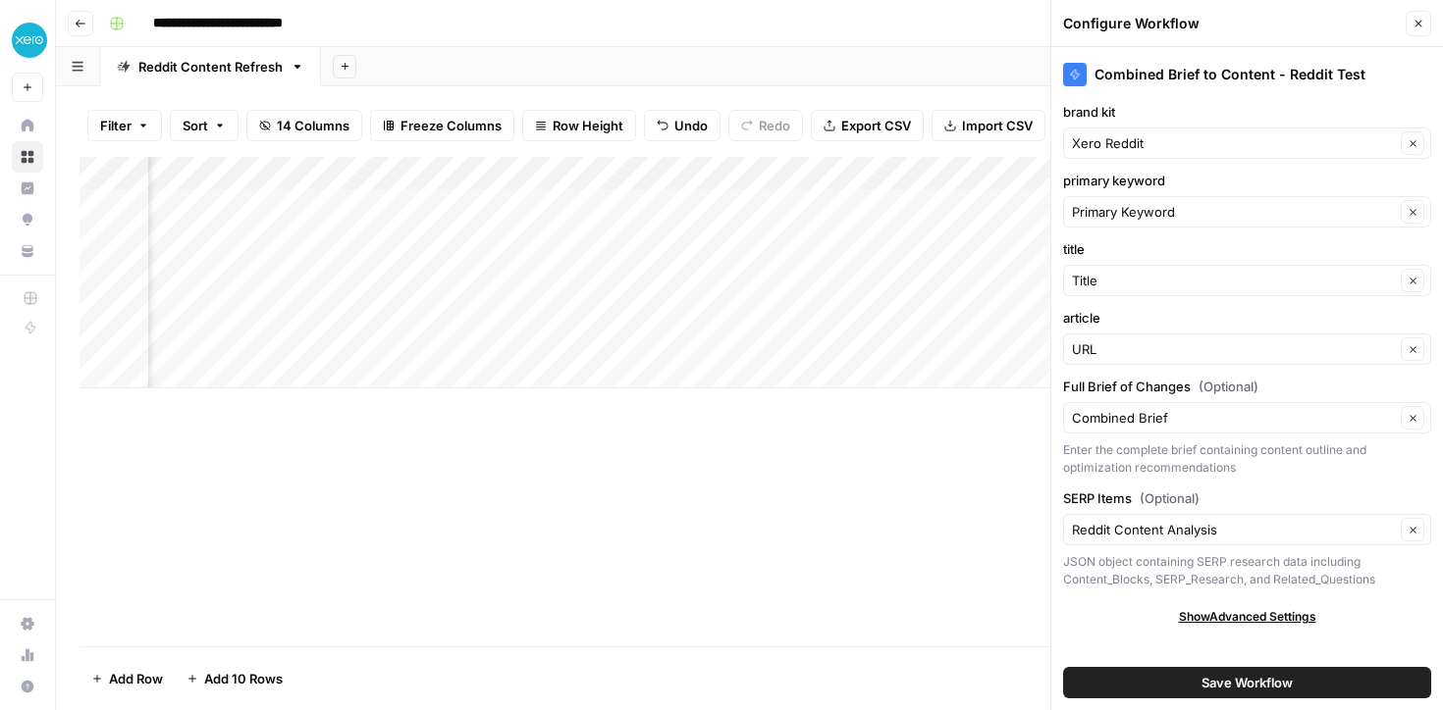
click at [1220, 688] on span "Save Workflow" at bounding box center [1246, 683] width 91 height 20
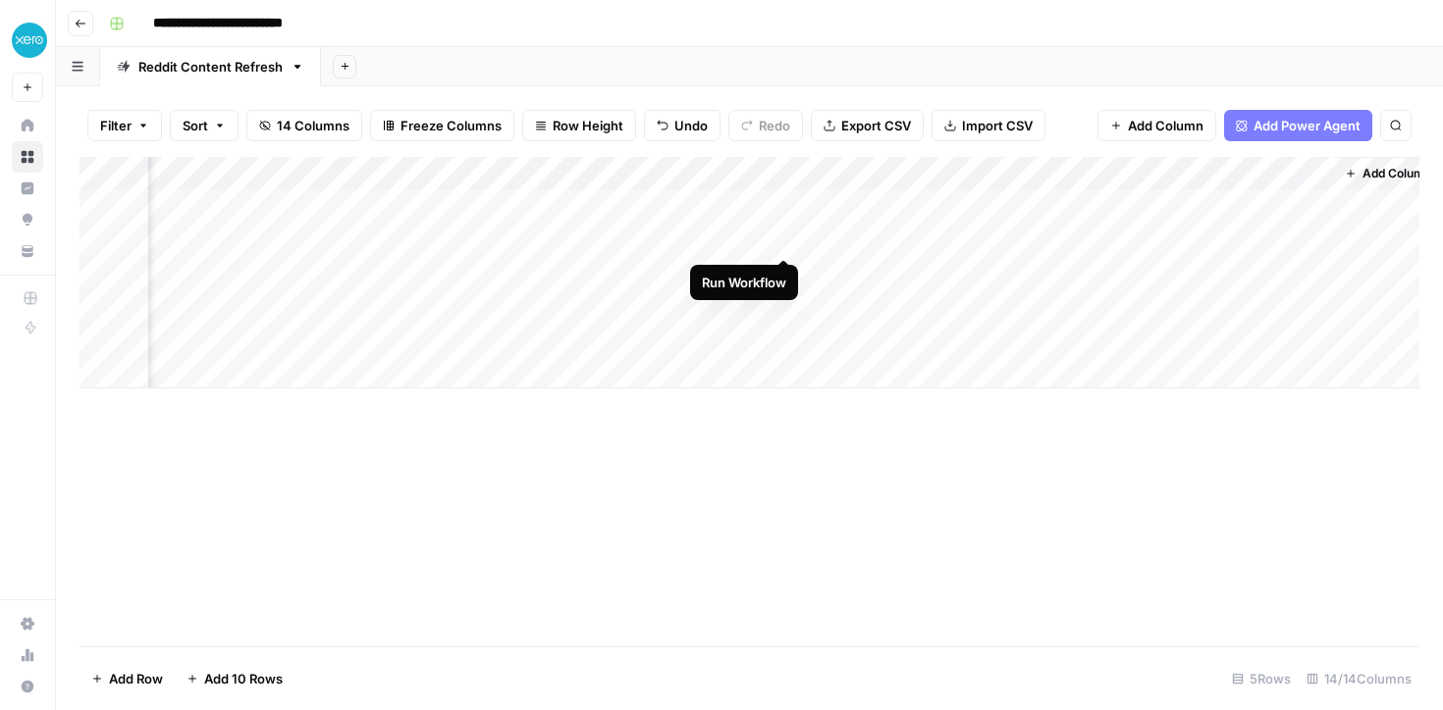
click at [789, 240] on div "Add Column" at bounding box center [749, 273] width 1340 height 232
click at [781, 240] on div "Add Column" at bounding box center [749, 273] width 1340 height 232
click at [763, 174] on div "Add Column" at bounding box center [749, 273] width 1340 height 232
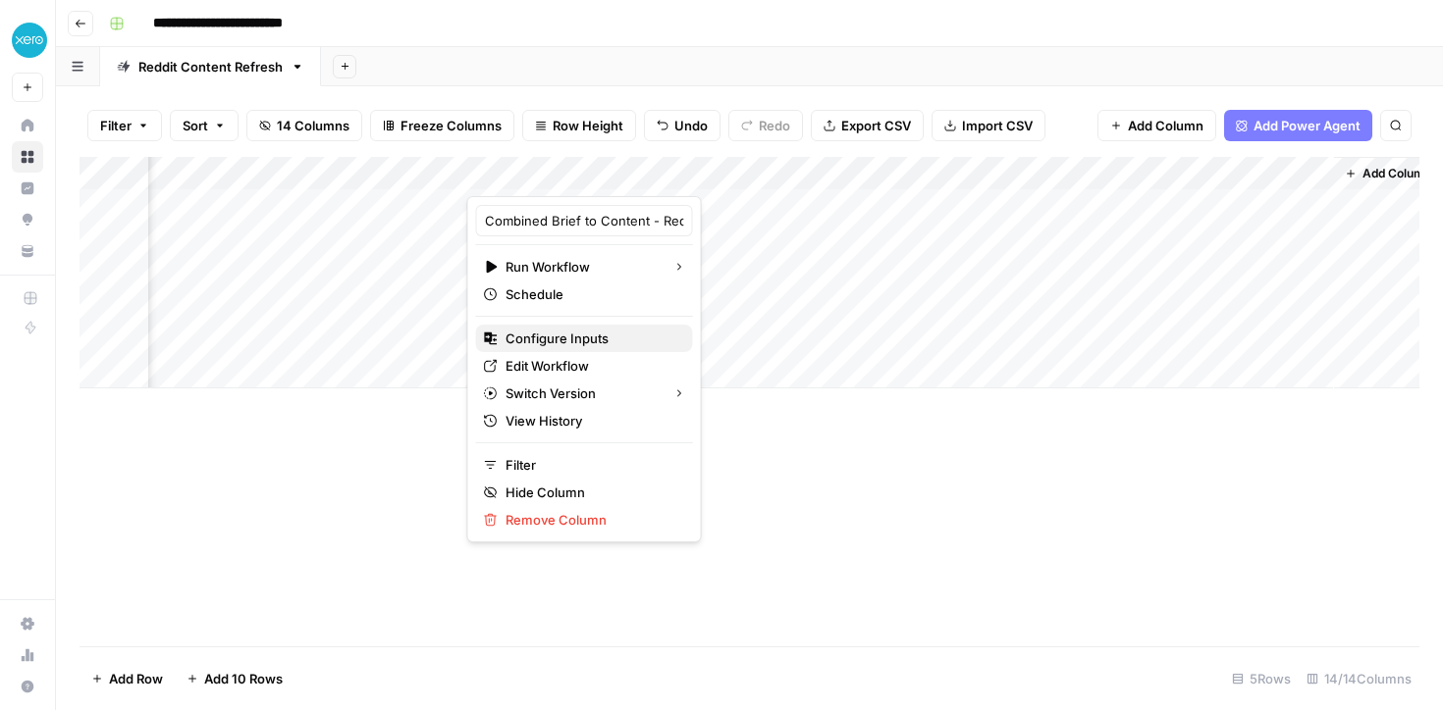
click at [551, 337] on span "Configure Inputs" at bounding box center [591, 339] width 172 height 20
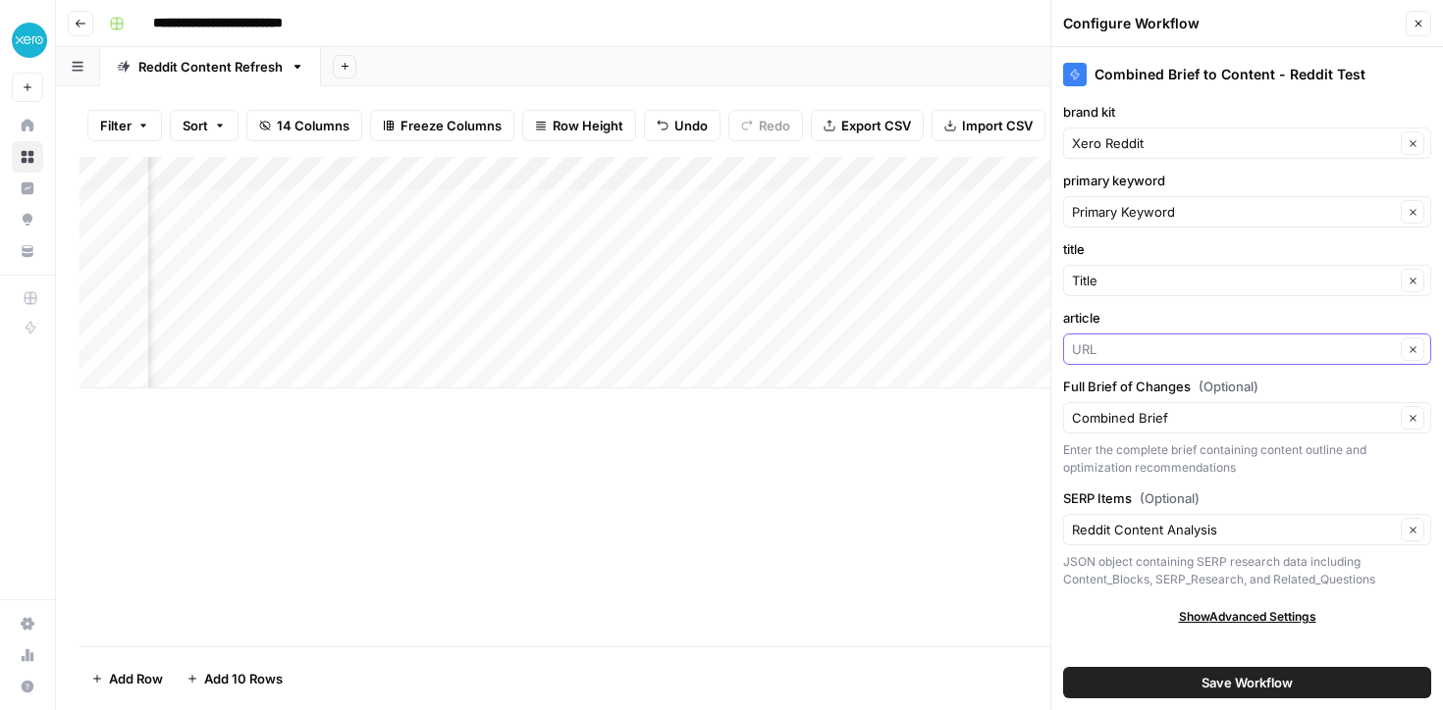
click at [1164, 347] on input "article" at bounding box center [1233, 350] width 323 height 20
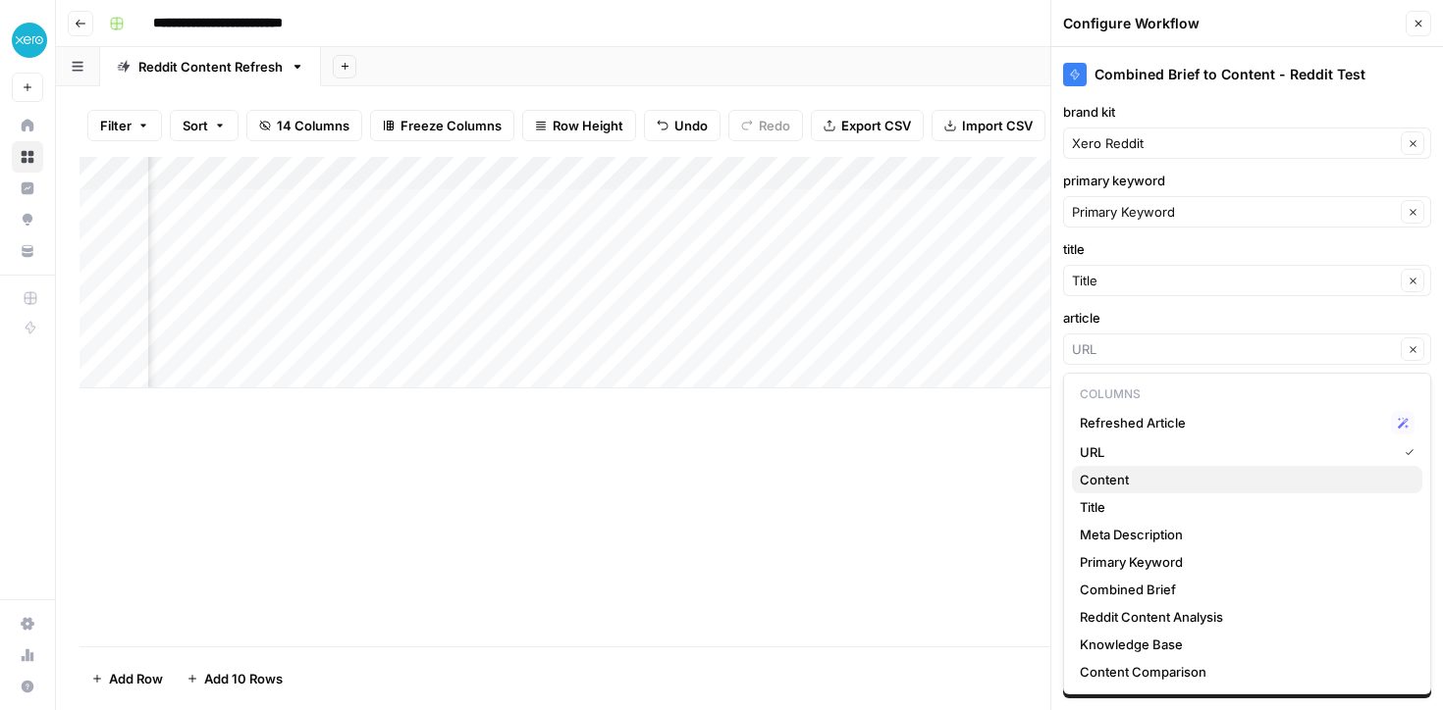
click at [1150, 484] on span "Content" at bounding box center [1242, 480] width 327 height 20
type input "Content"
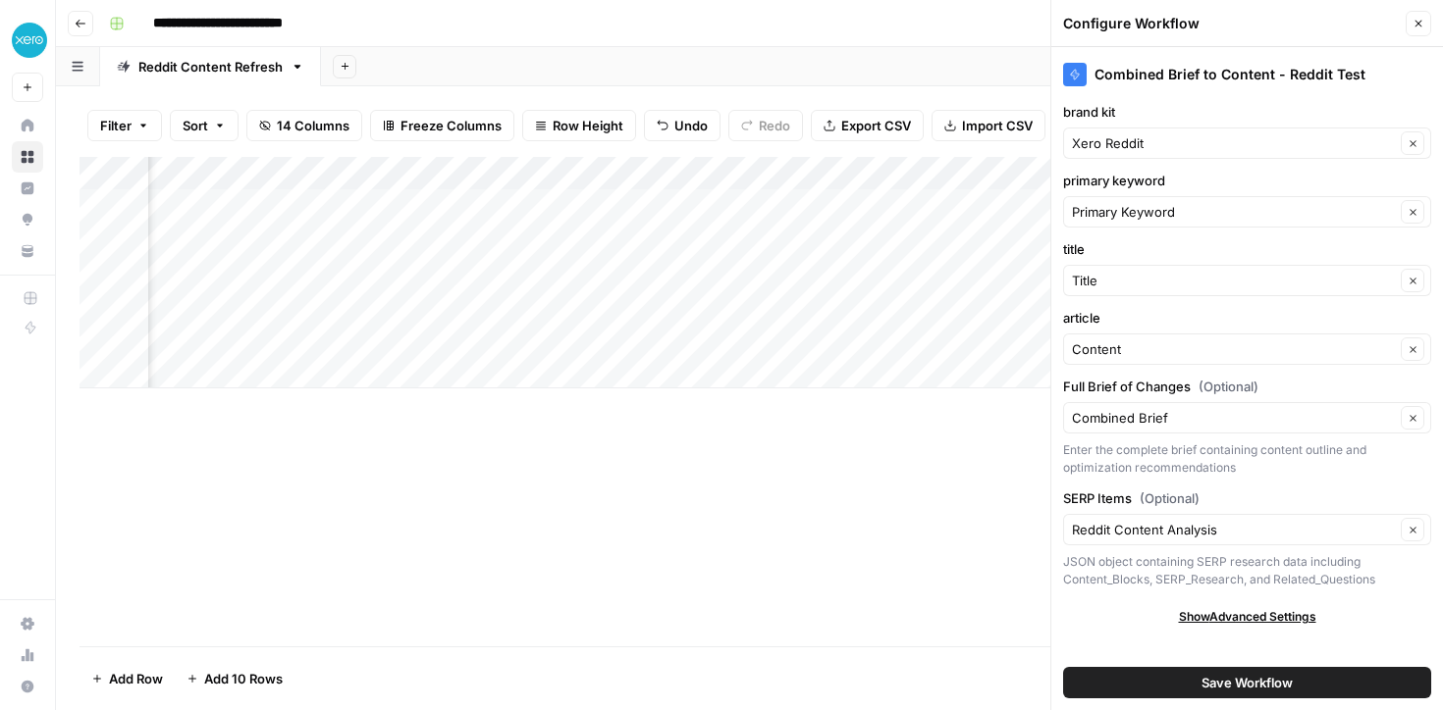
scroll to position [0, 356]
click at [1168, 520] on input "SERP Items (Optional)" at bounding box center [1233, 530] width 323 height 20
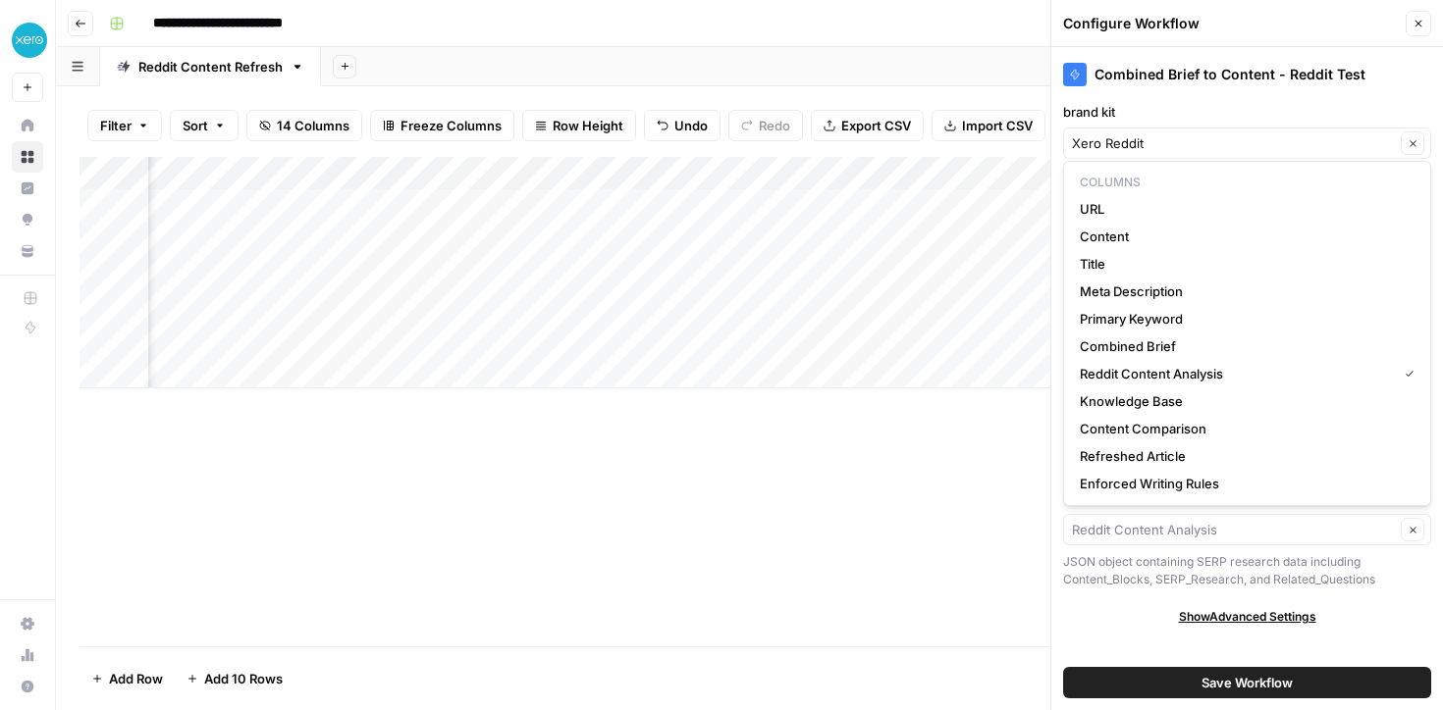
type input "Reddit Content Analysis"
click at [1110, 611] on div "Show Advanced Settings" at bounding box center [1247, 617] width 368 height 18
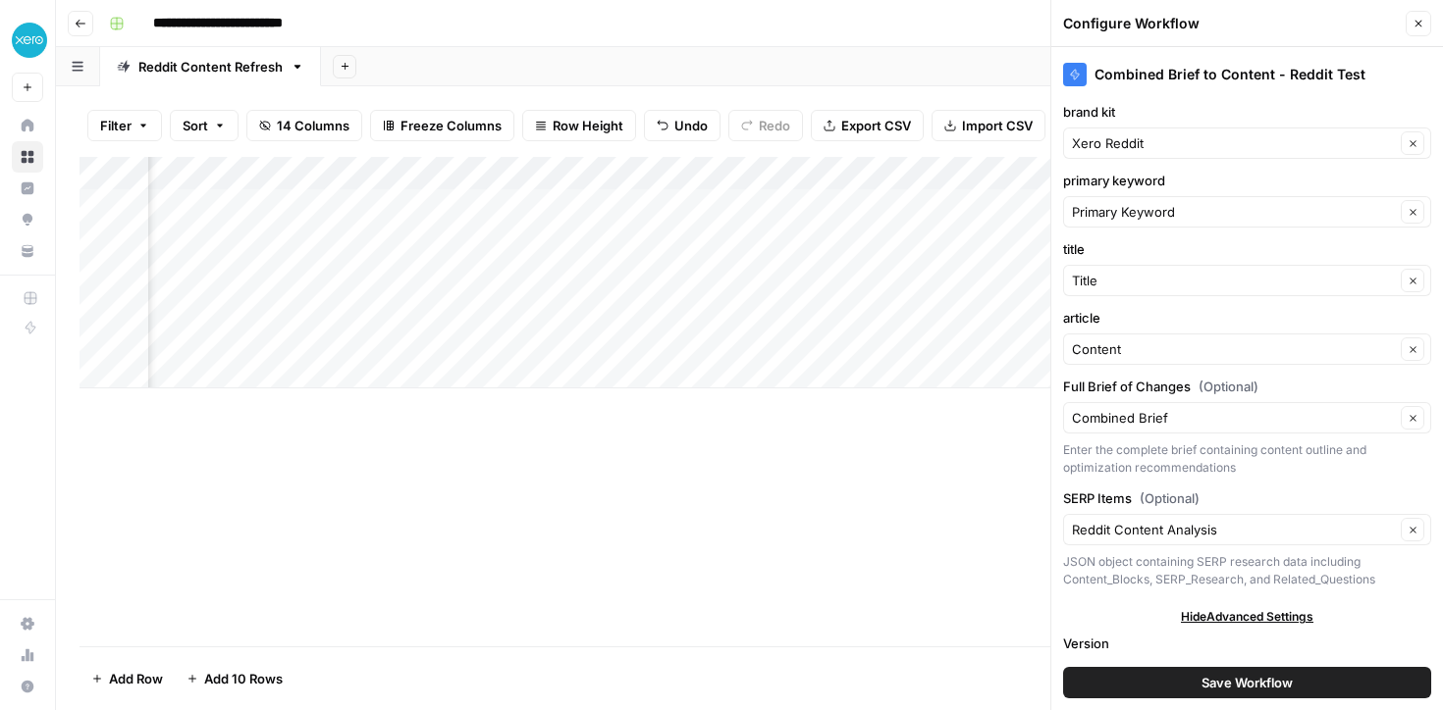
click at [1163, 683] on button "Save Workflow" at bounding box center [1247, 682] width 368 height 31
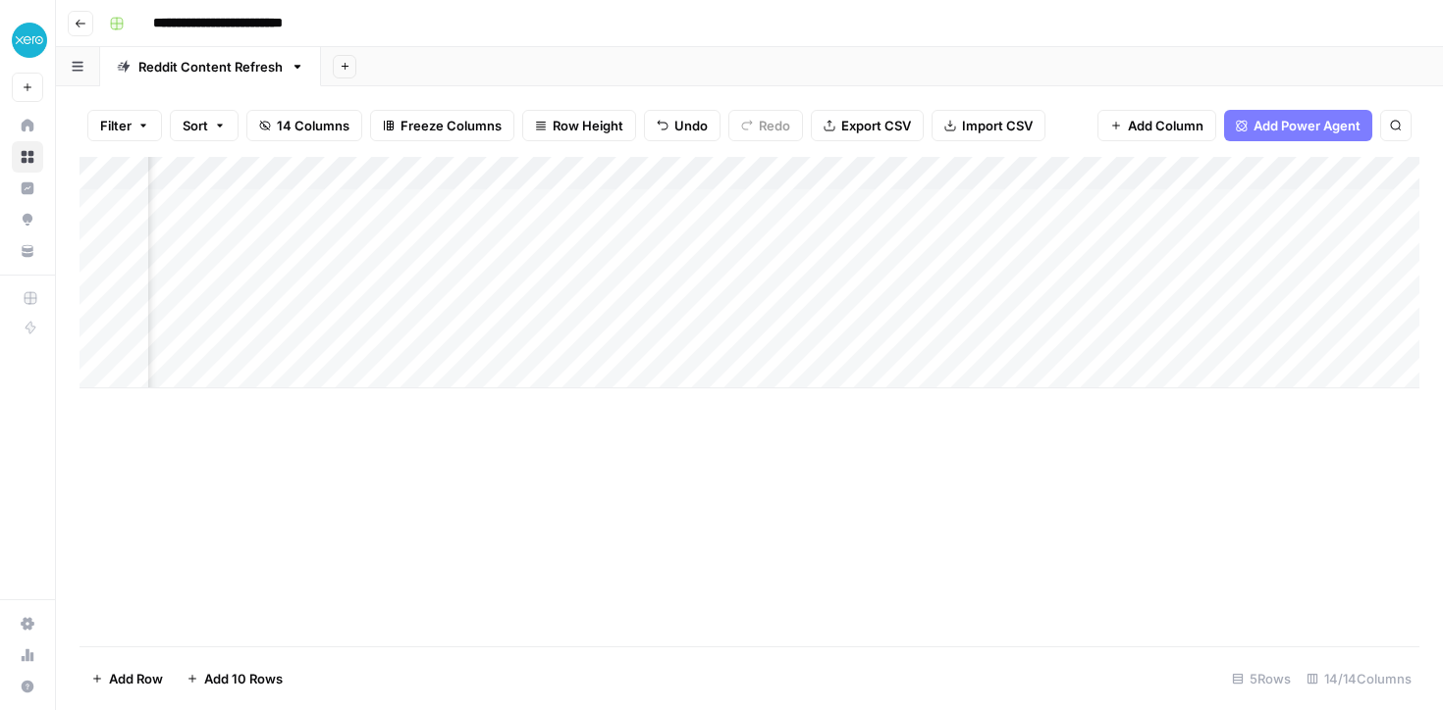
scroll to position [0, 1644]
click at [763, 241] on div "Add Column" at bounding box center [749, 273] width 1340 height 232
click at [734, 237] on div "Add Column" at bounding box center [749, 273] width 1340 height 232
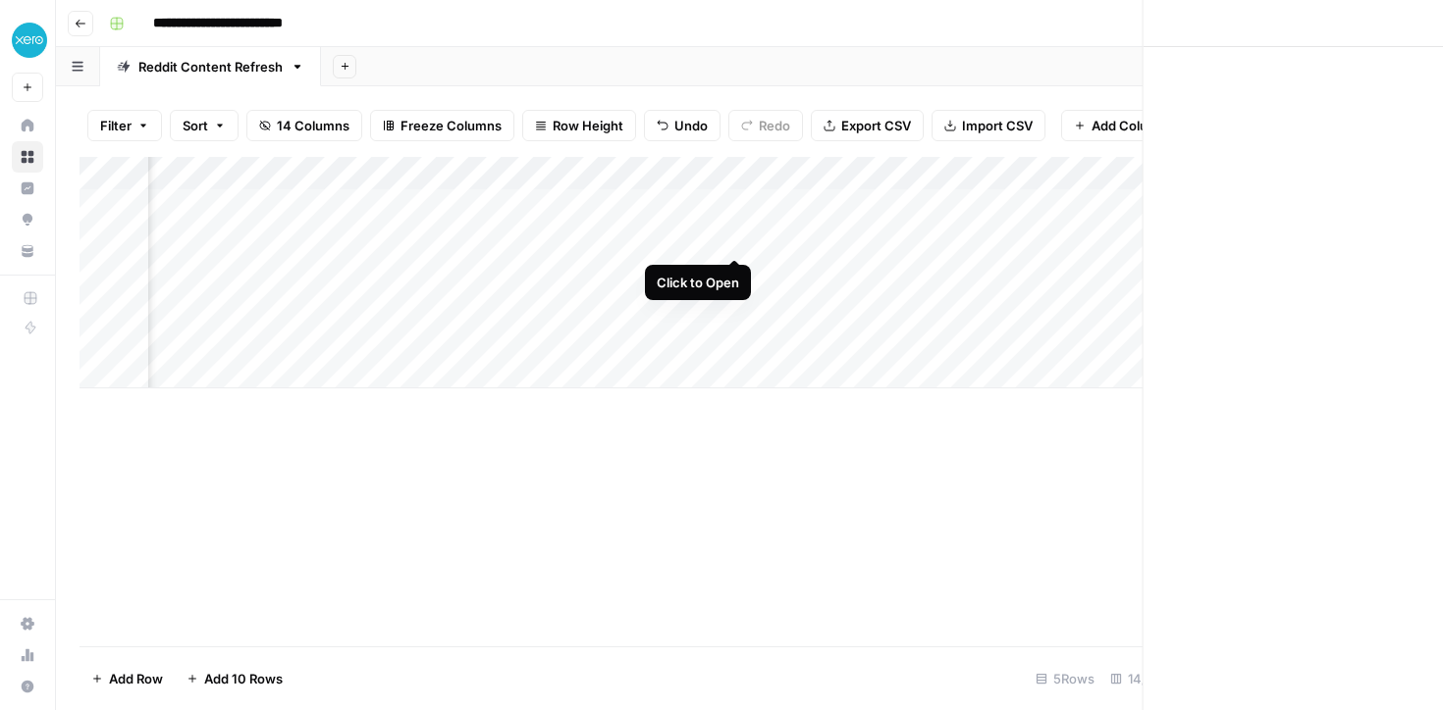
scroll to position [0, 1628]
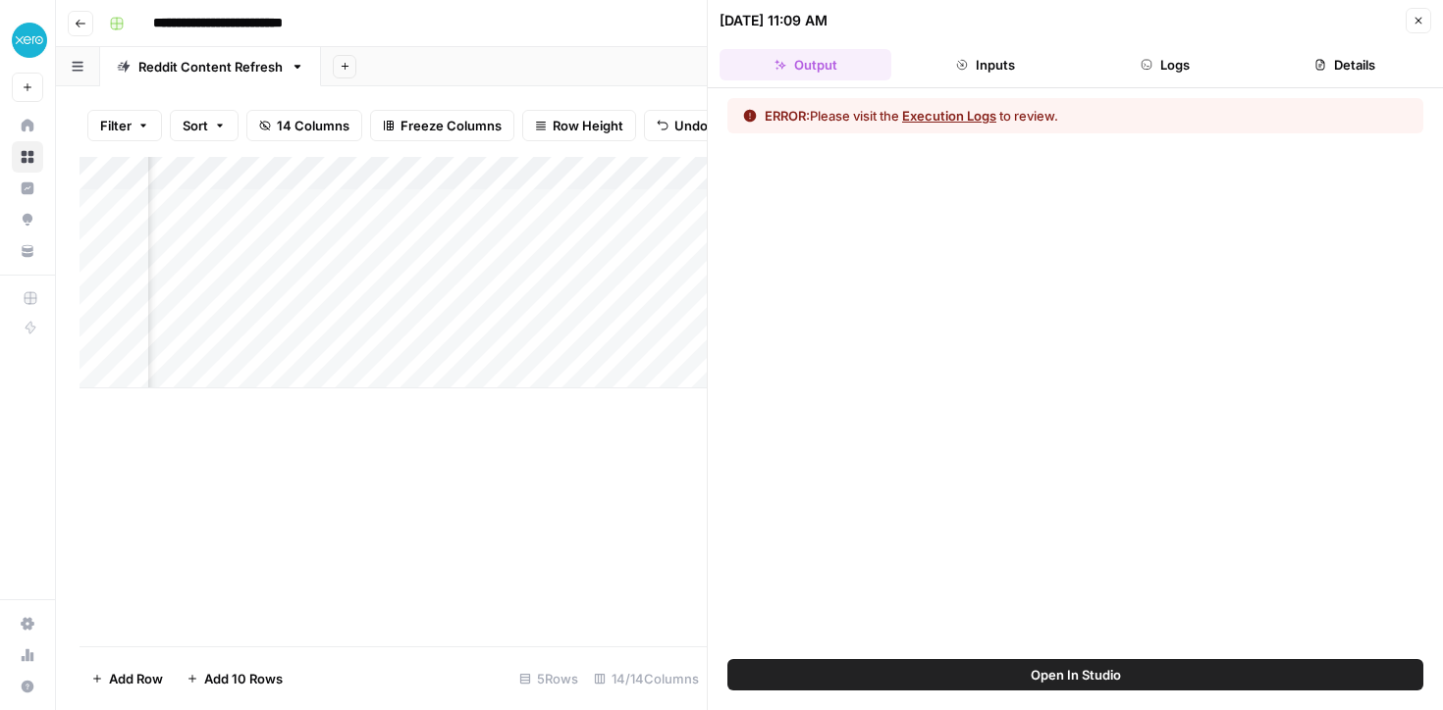
click at [975, 114] on button "Execution Logs" at bounding box center [949, 116] width 94 height 20
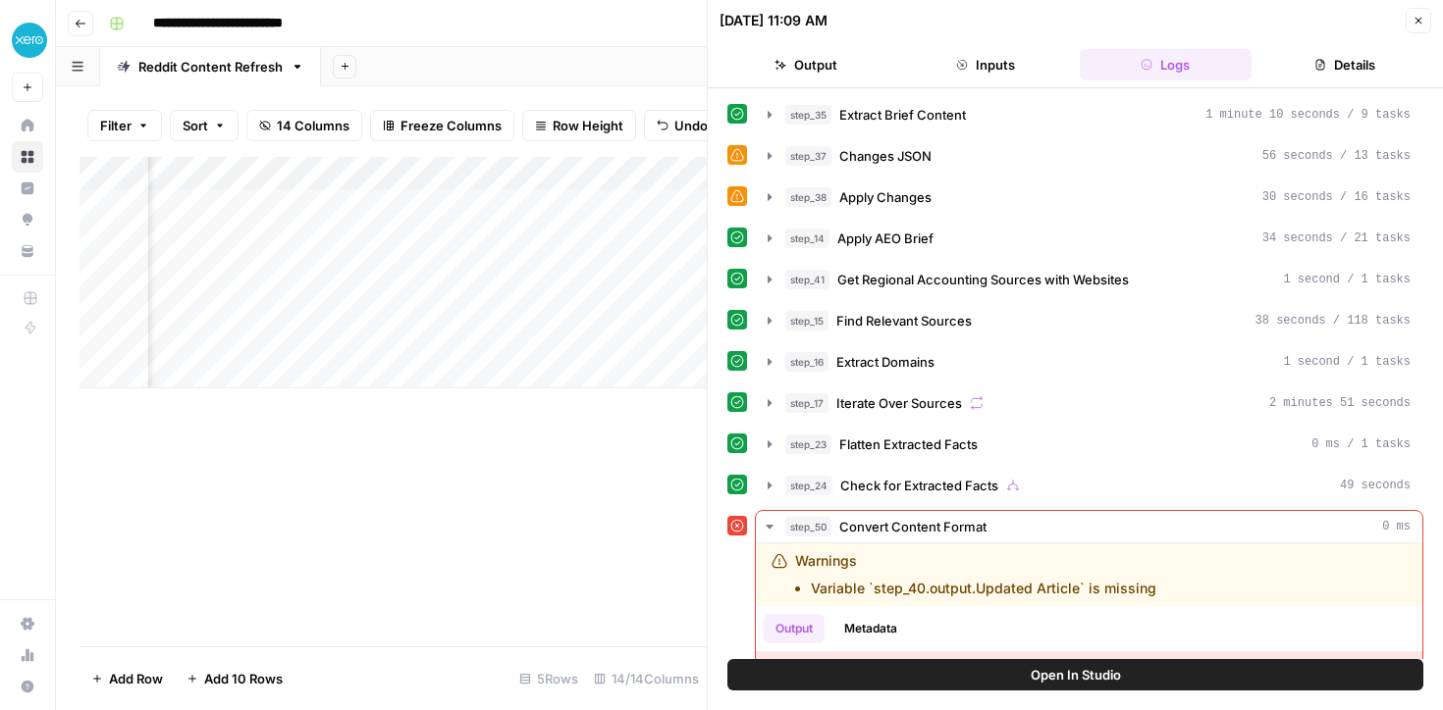
scroll to position [122, 0]
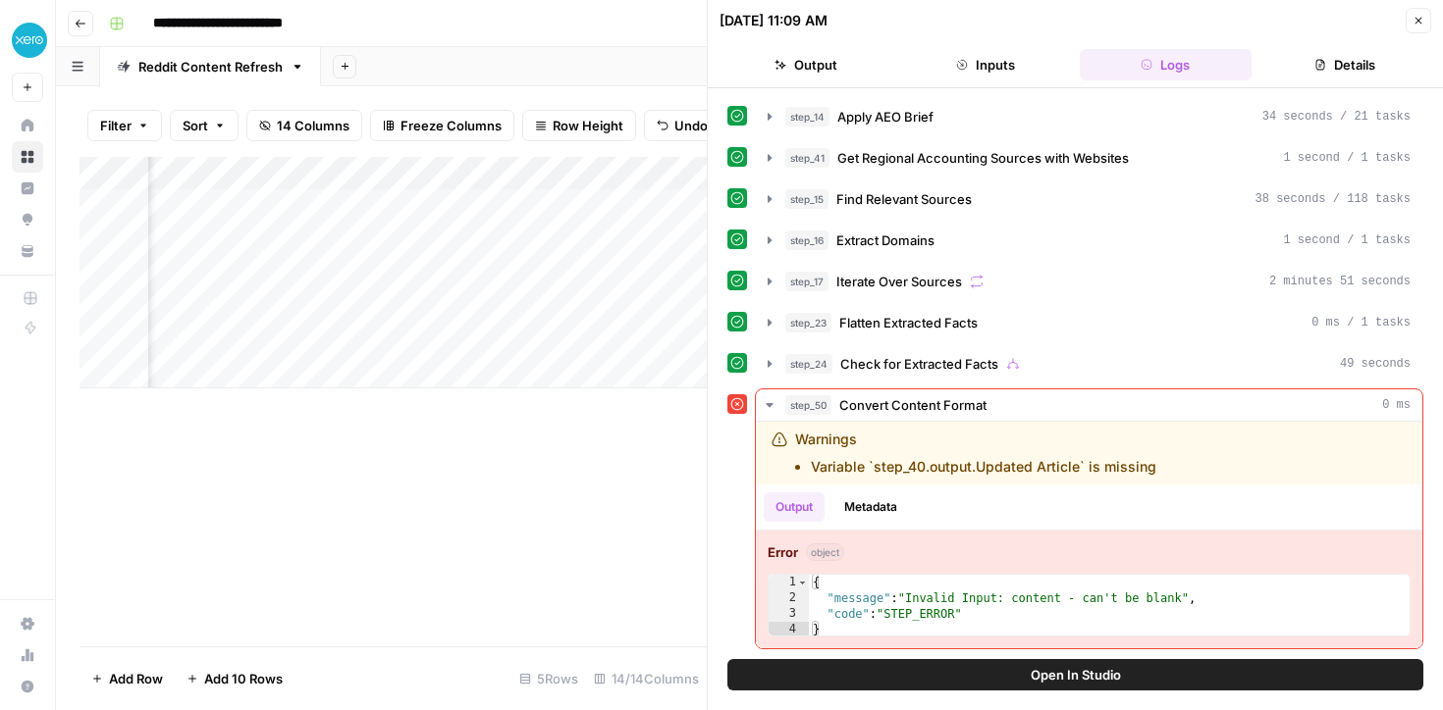
click at [961, 673] on button "Open In Studio" at bounding box center [1075, 674] width 696 height 31
click at [1416, 19] on icon "button" at bounding box center [1418, 21] width 7 height 7
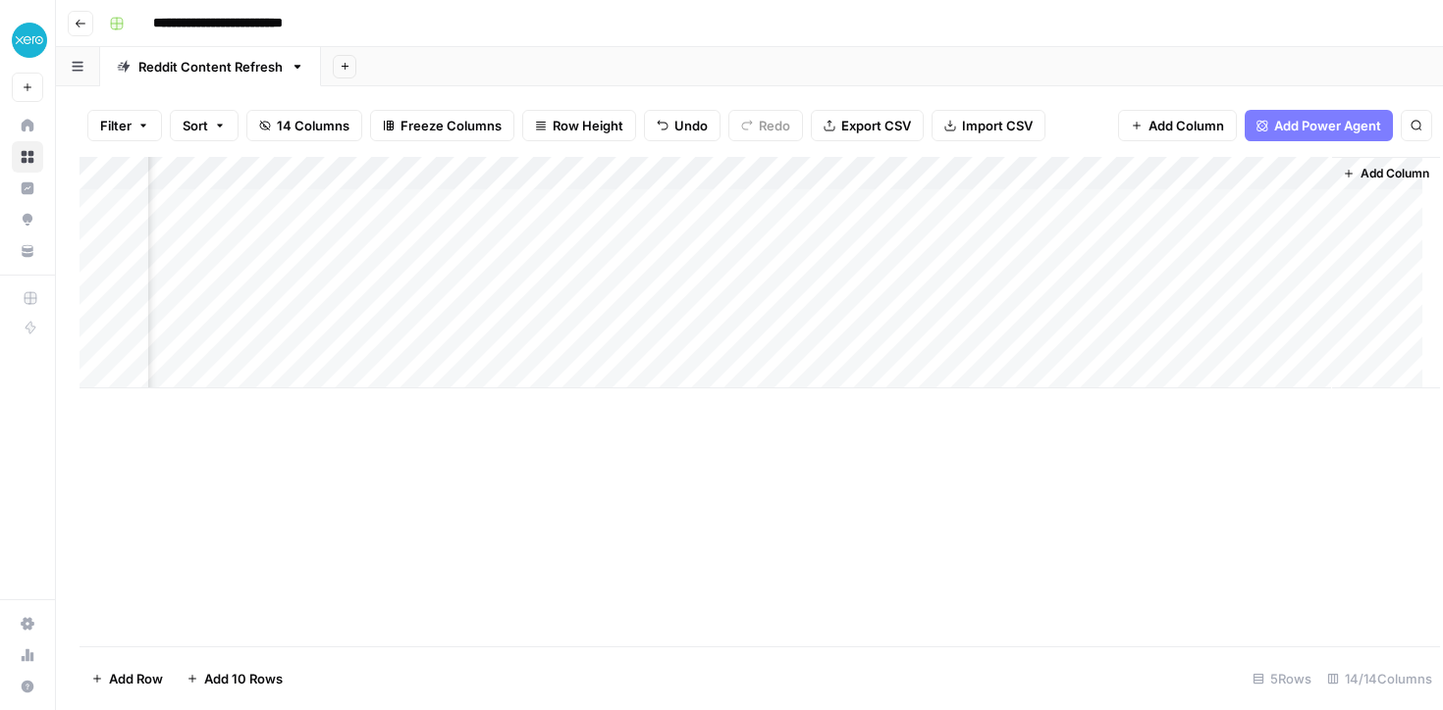
scroll to position [0, 1620]
click at [785, 235] on div "Add Column" at bounding box center [749, 273] width 1340 height 232
click at [570, 472] on div "Add Column" at bounding box center [749, 402] width 1340 height 490
click at [1053, 214] on div "Add Column" at bounding box center [749, 273] width 1340 height 232
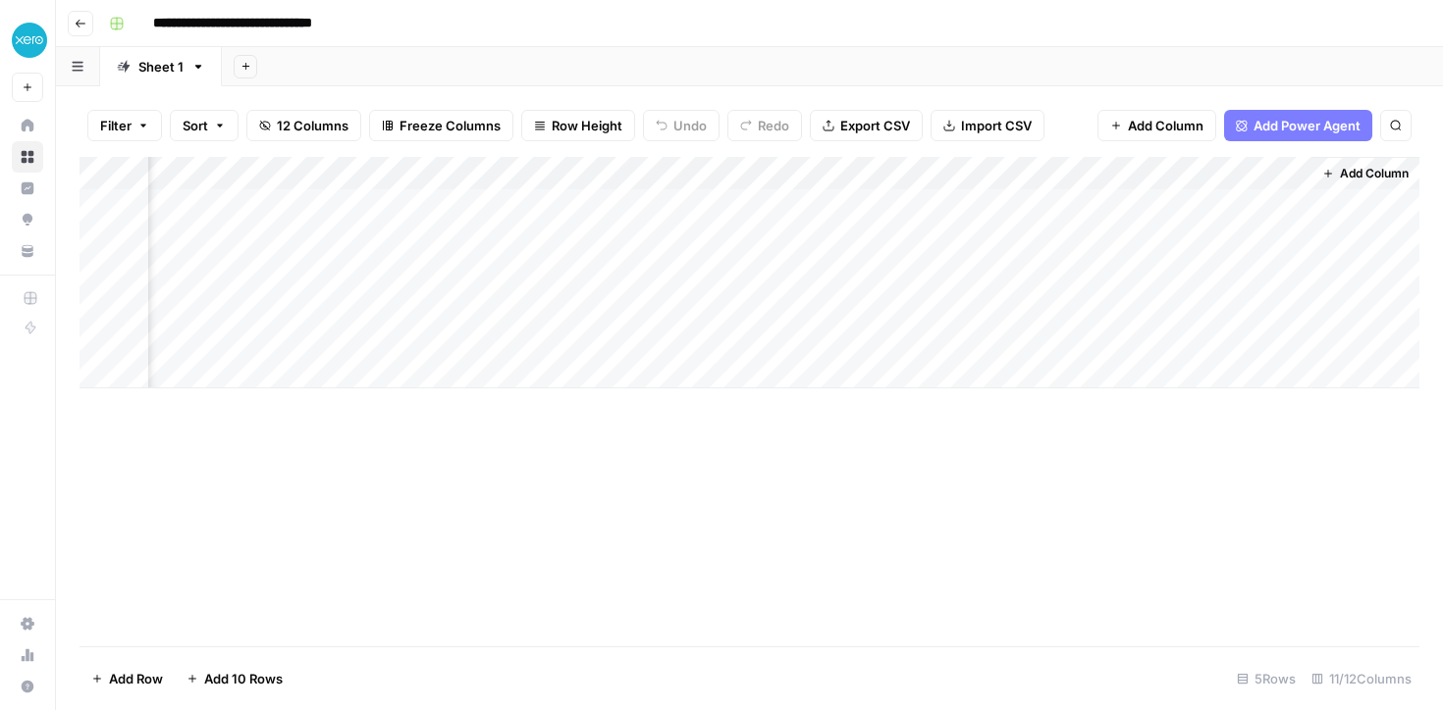
scroll to position [0, 1324]
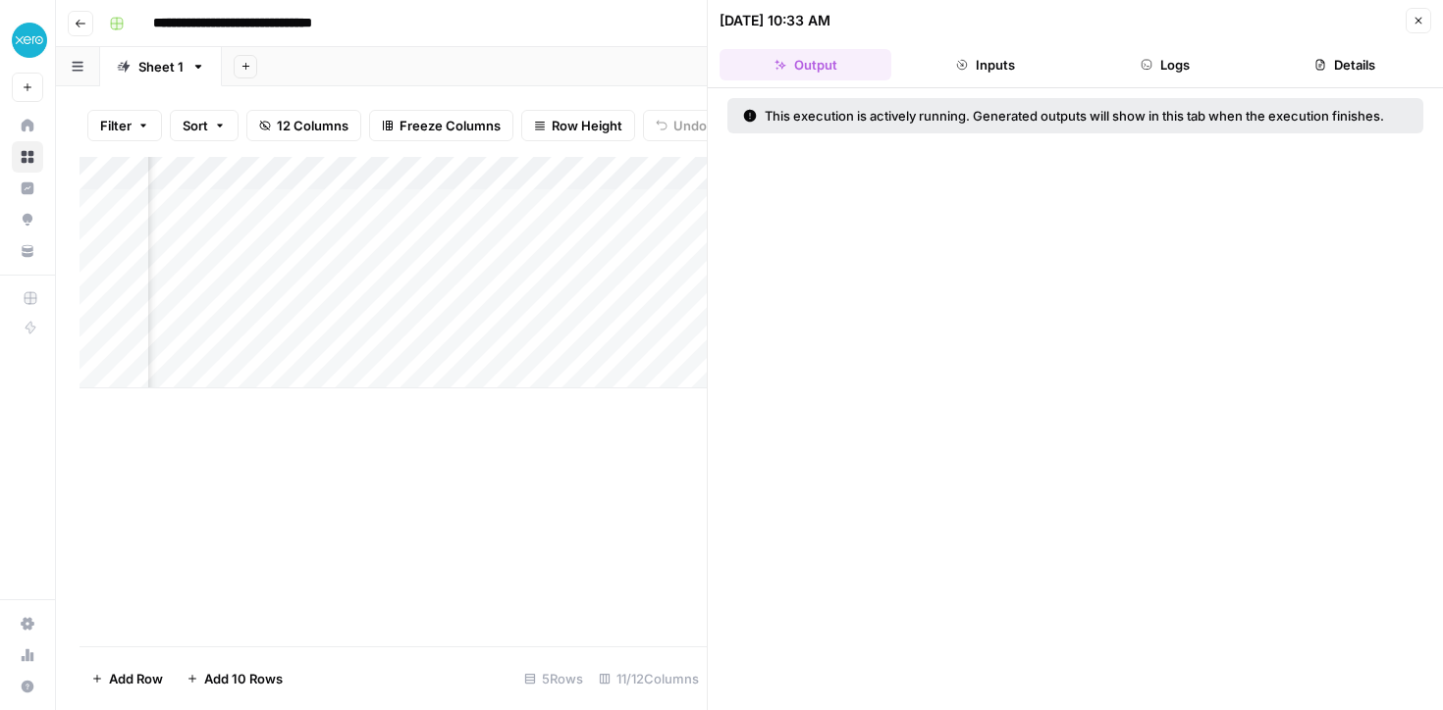
click at [917, 61] on button "Inputs" at bounding box center [985, 64] width 172 height 31
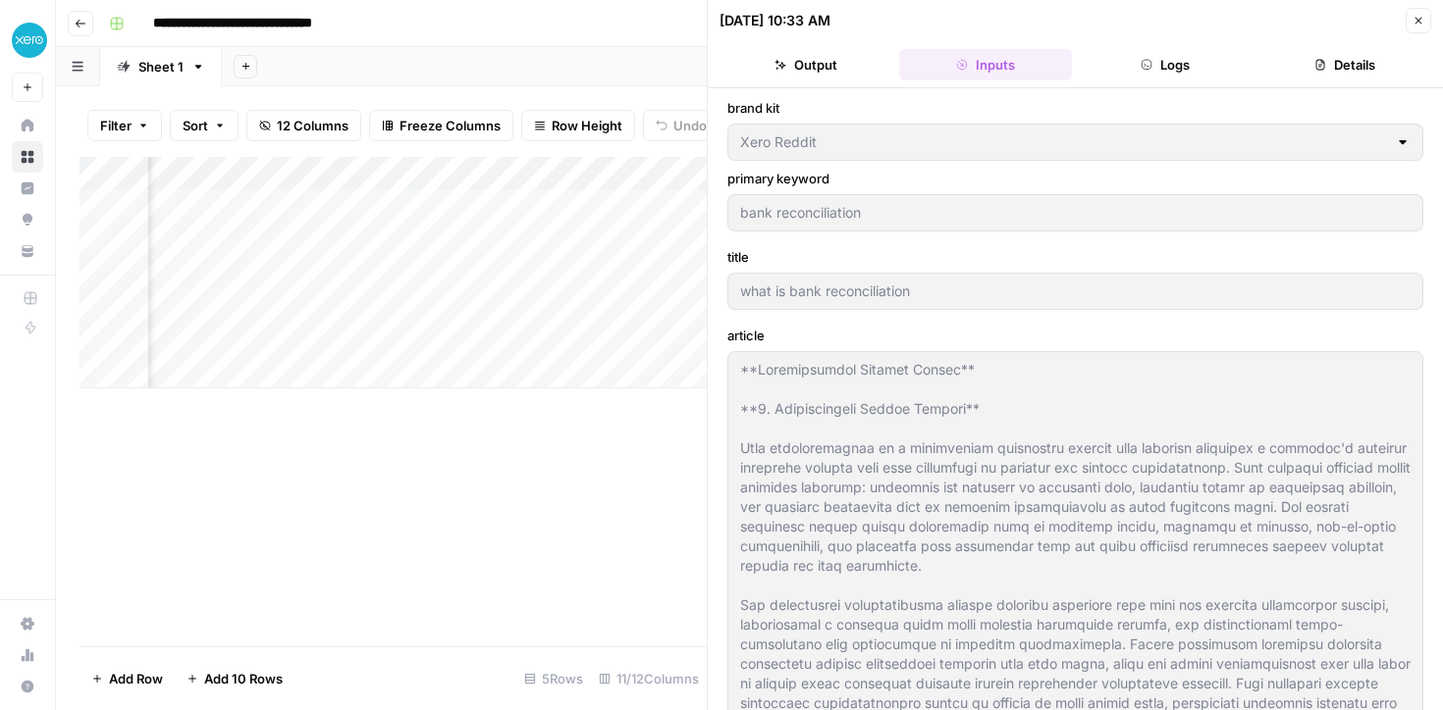
click at [1166, 63] on button "Logs" at bounding box center [1165, 64] width 172 height 31
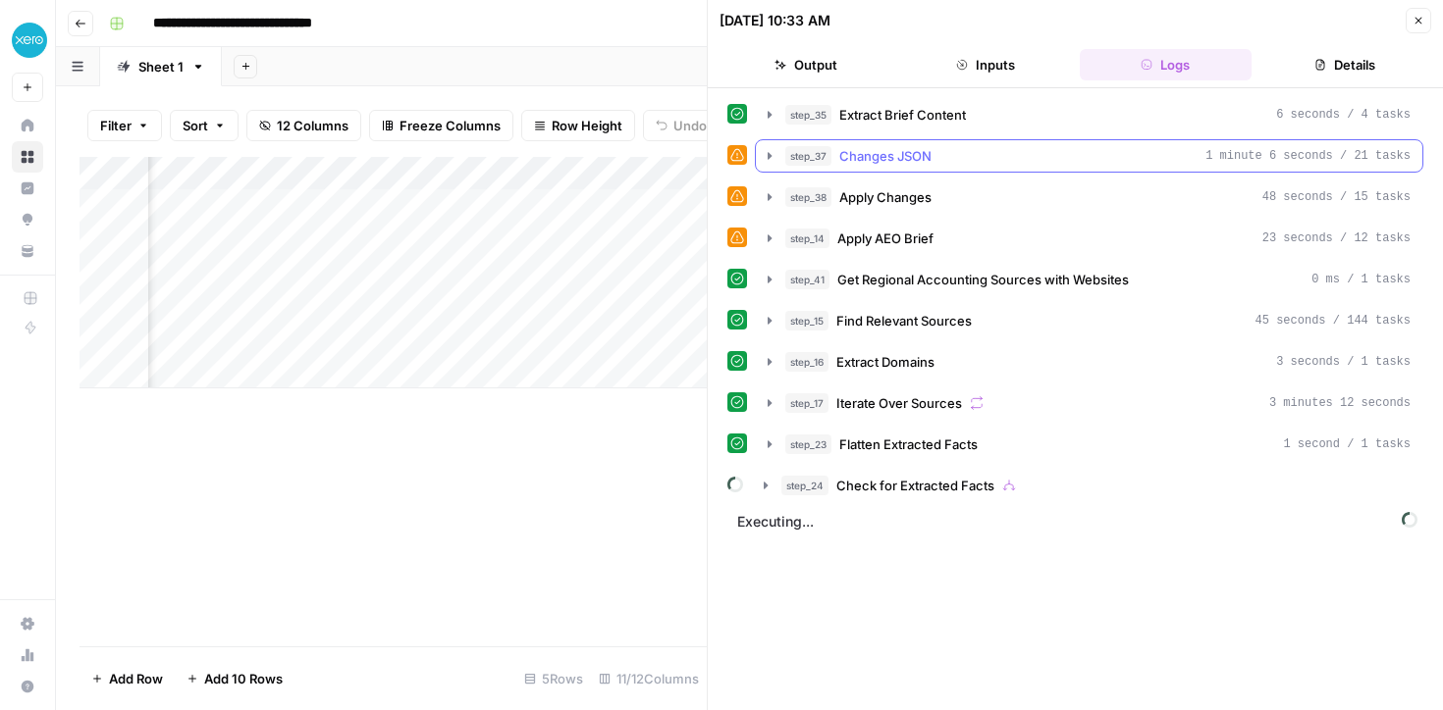
click at [771, 154] on icon "button" at bounding box center [770, 156] width 16 height 16
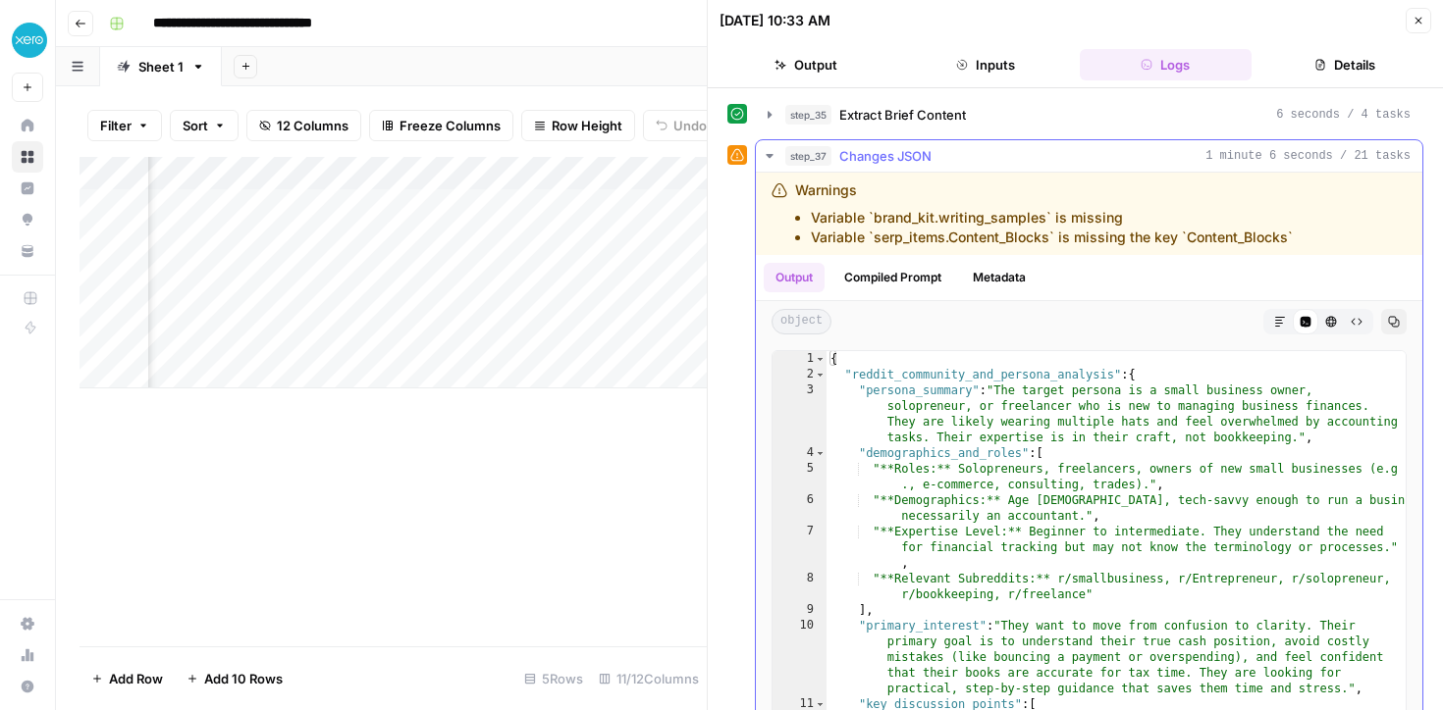
click at [771, 154] on icon "button" at bounding box center [768, 156] width 7 height 4
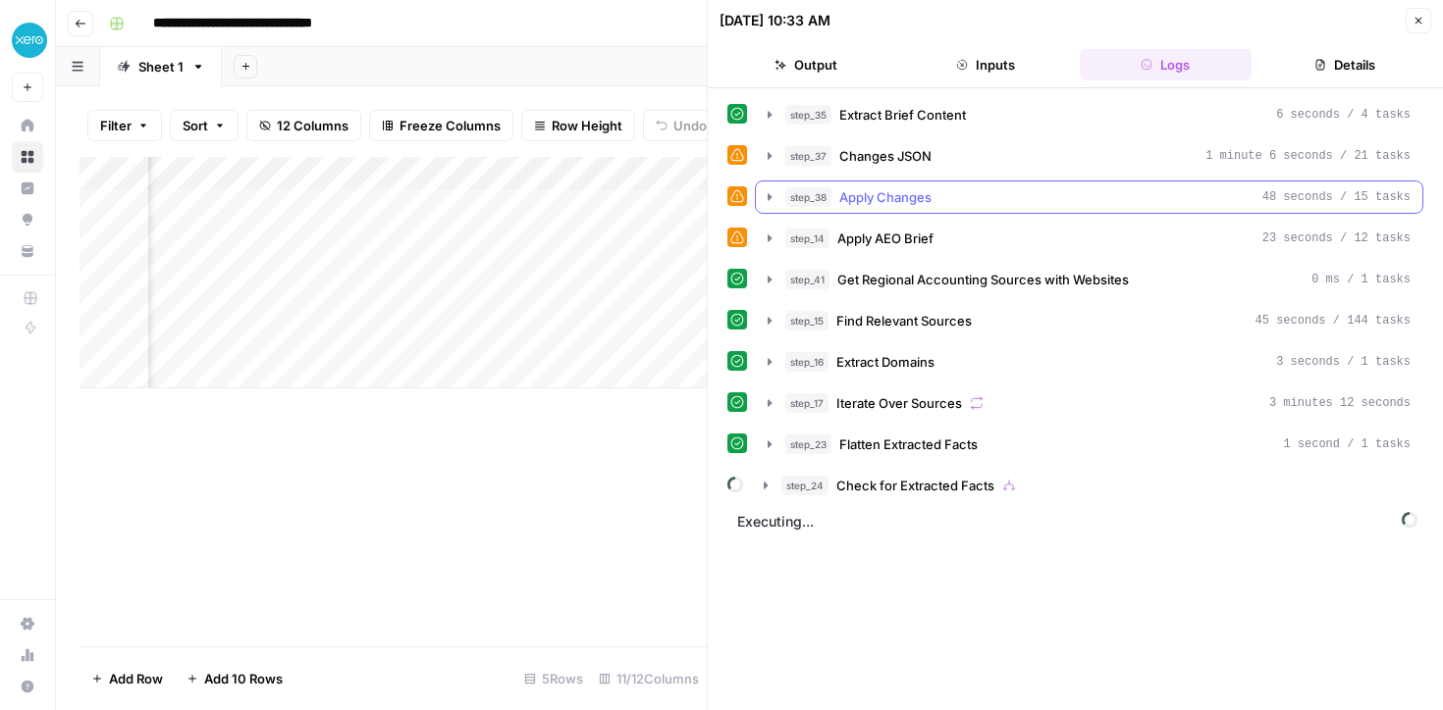
click at [769, 198] on icon "button" at bounding box center [769, 196] width 4 height 7
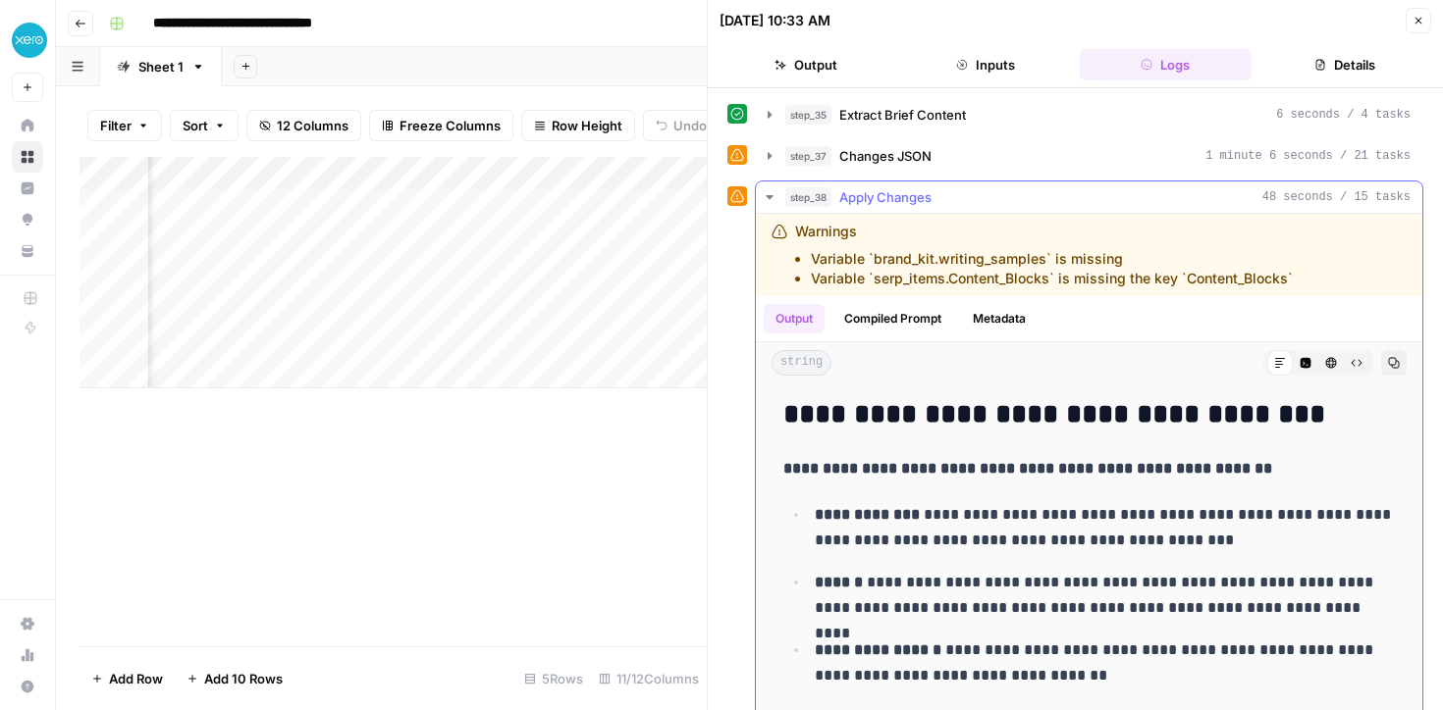
click at [769, 197] on icon "button" at bounding box center [768, 197] width 7 height 4
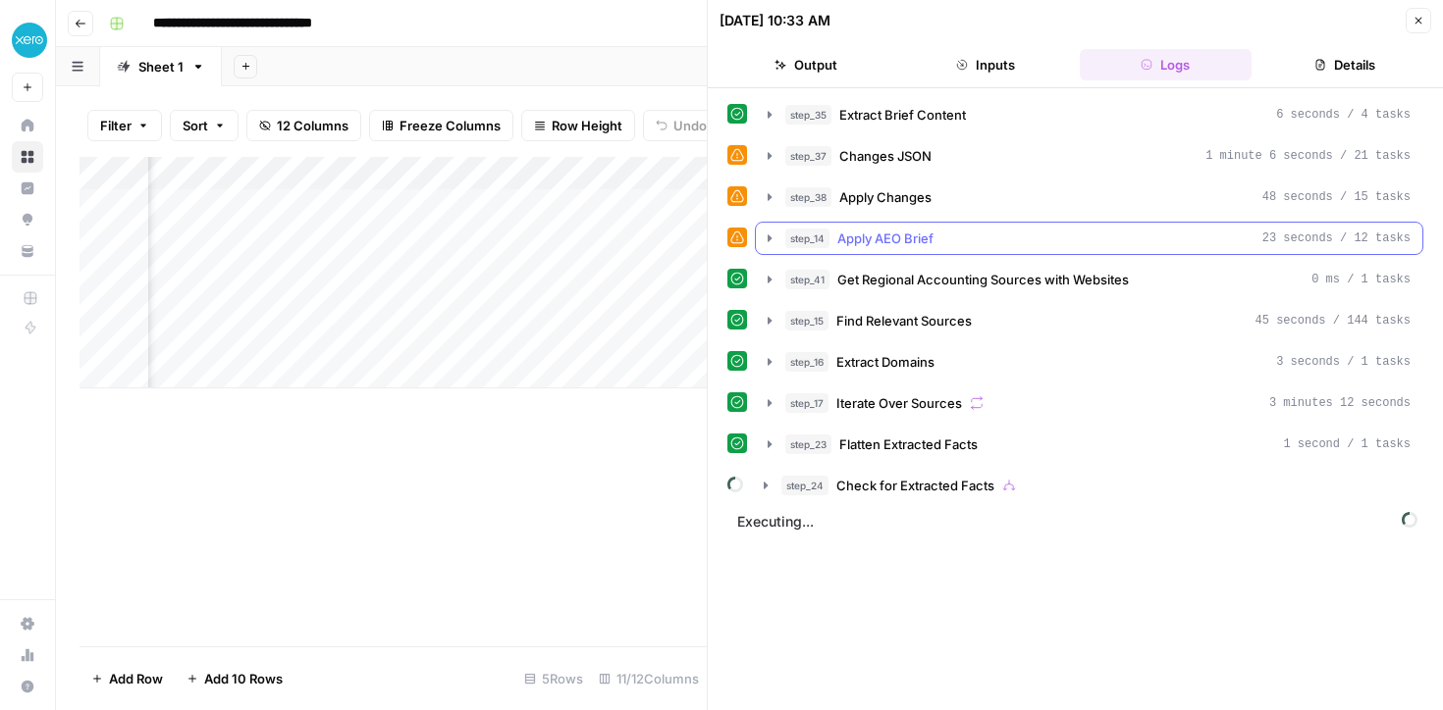
click at [771, 237] on icon "button" at bounding box center [770, 239] width 16 height 16
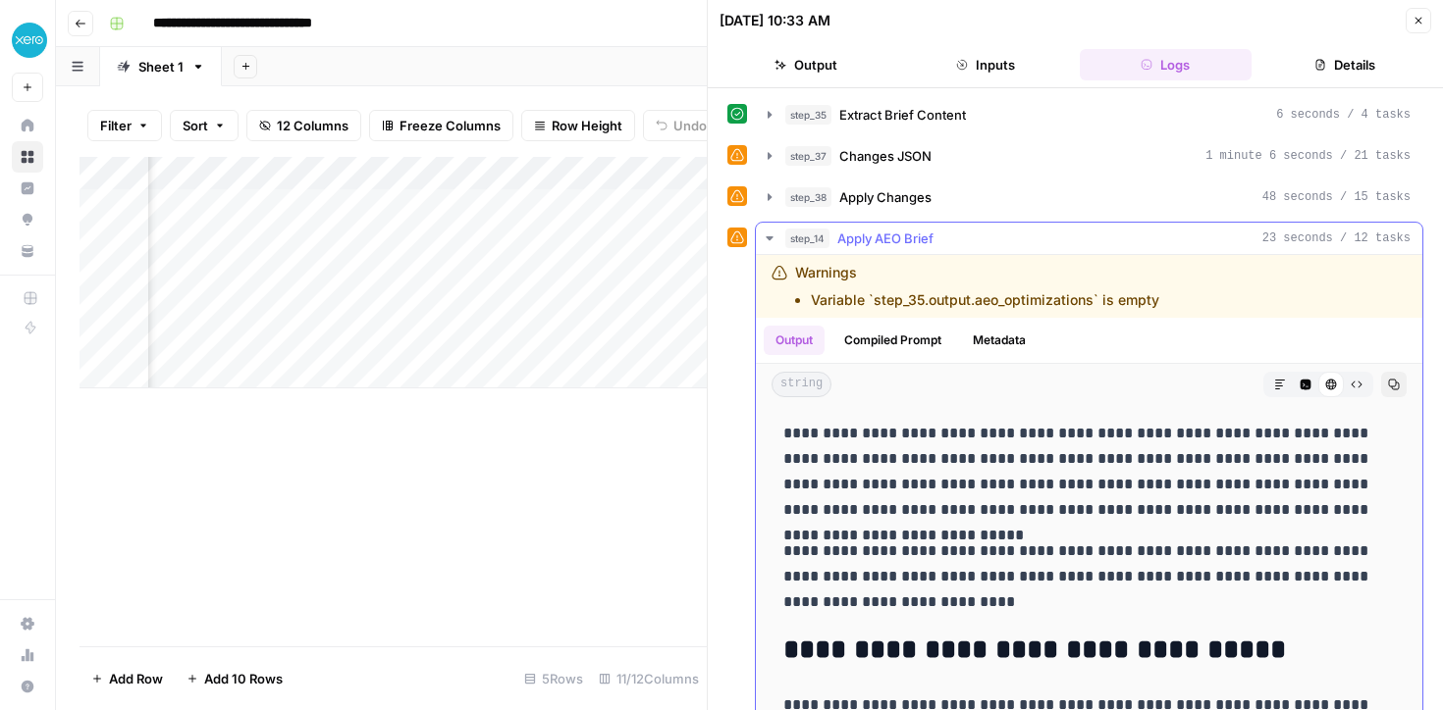
scroll to position [1, 0]
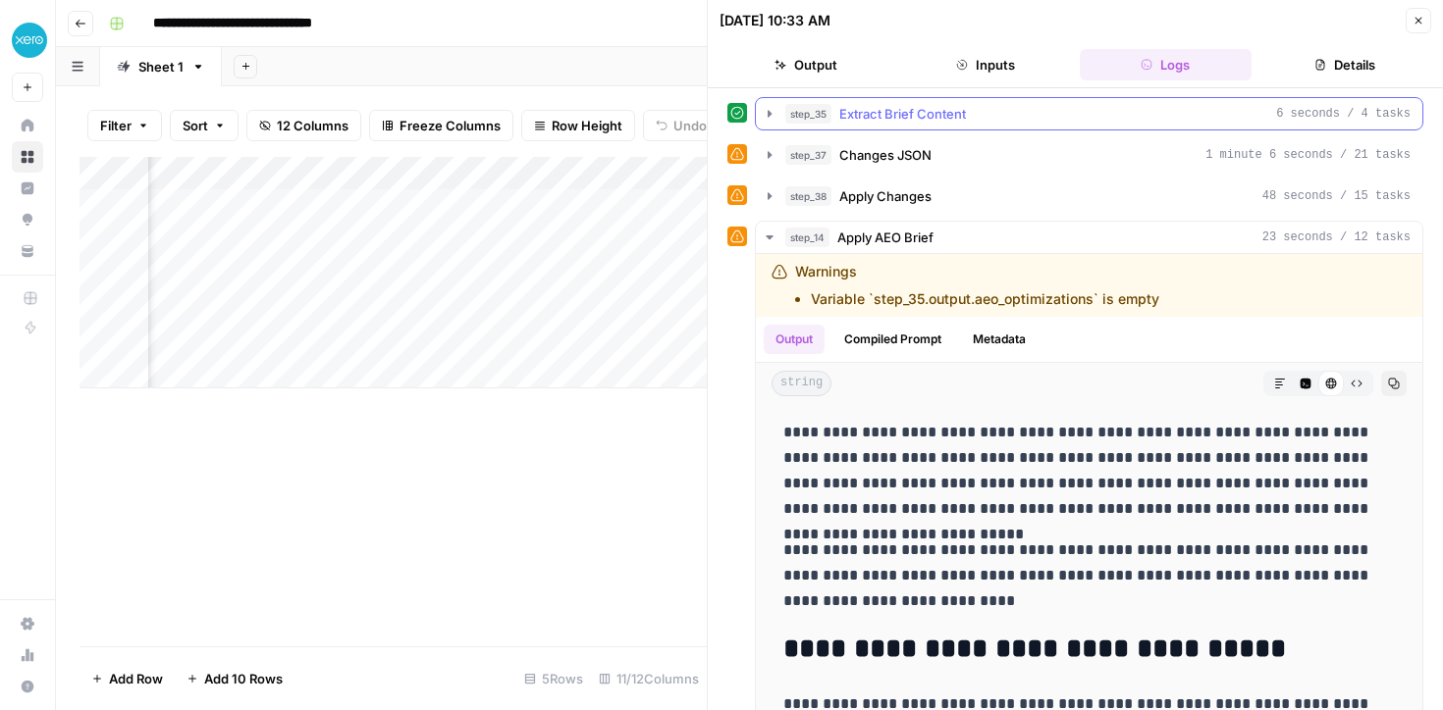
click at [768, 112] on icon "button" at bounding box center [769, 113] width 4 height 7
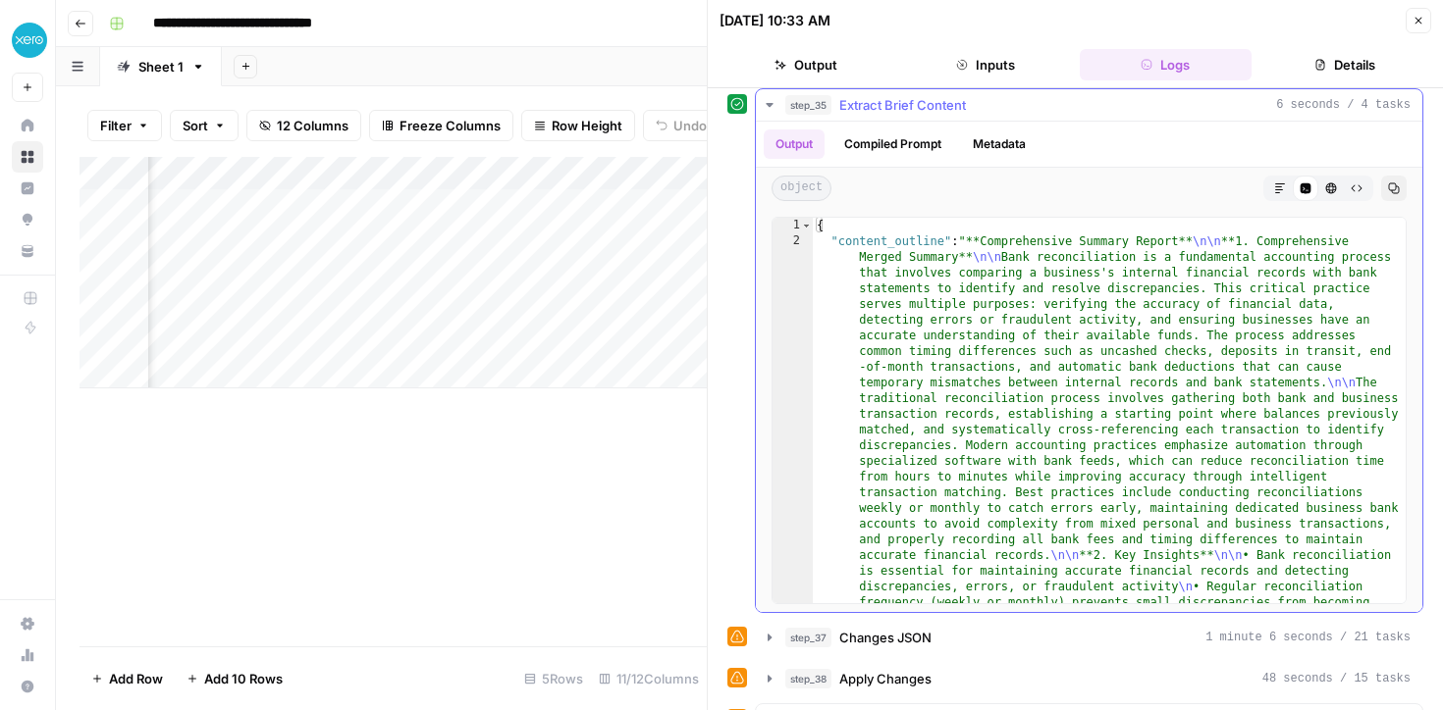
scroll to position [0, 0]
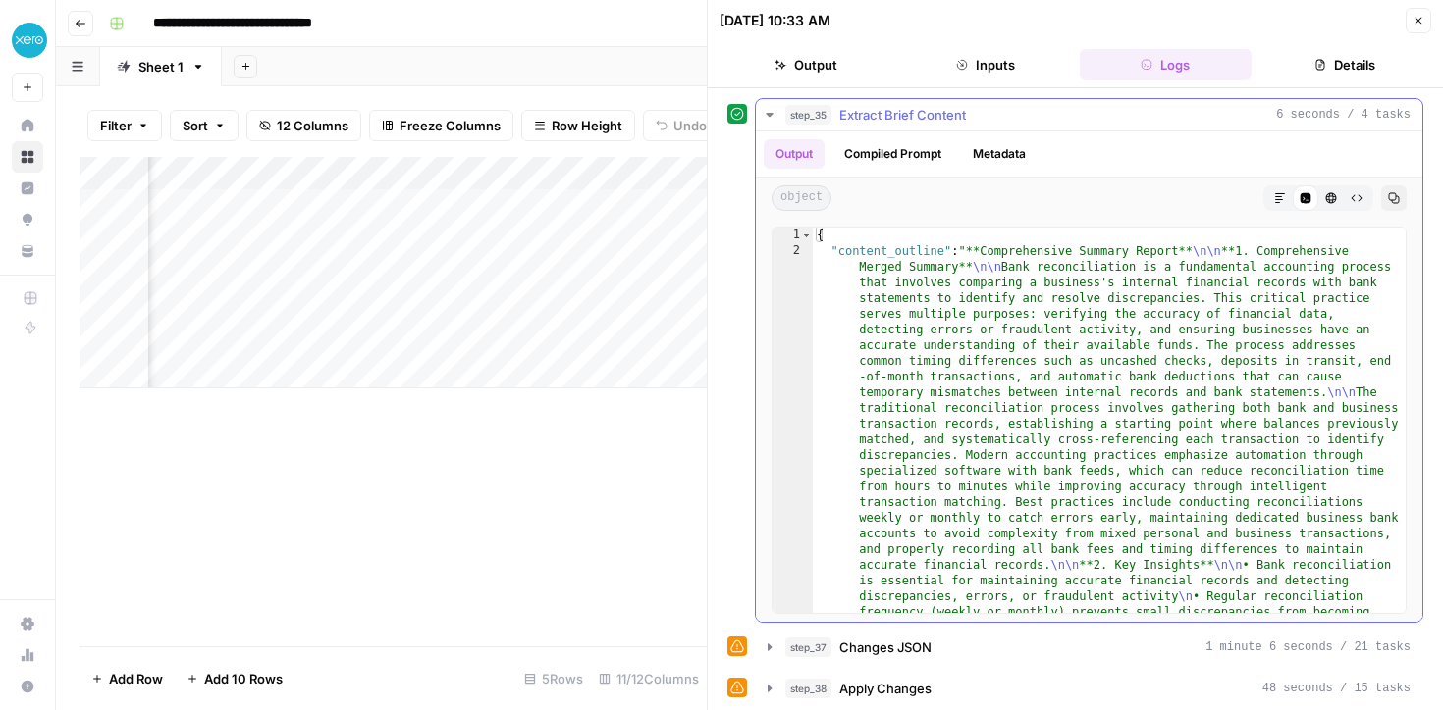
click at [889, 142] on button "Compiled Prompt" at bounding box center [892, 153] width 121 height 29
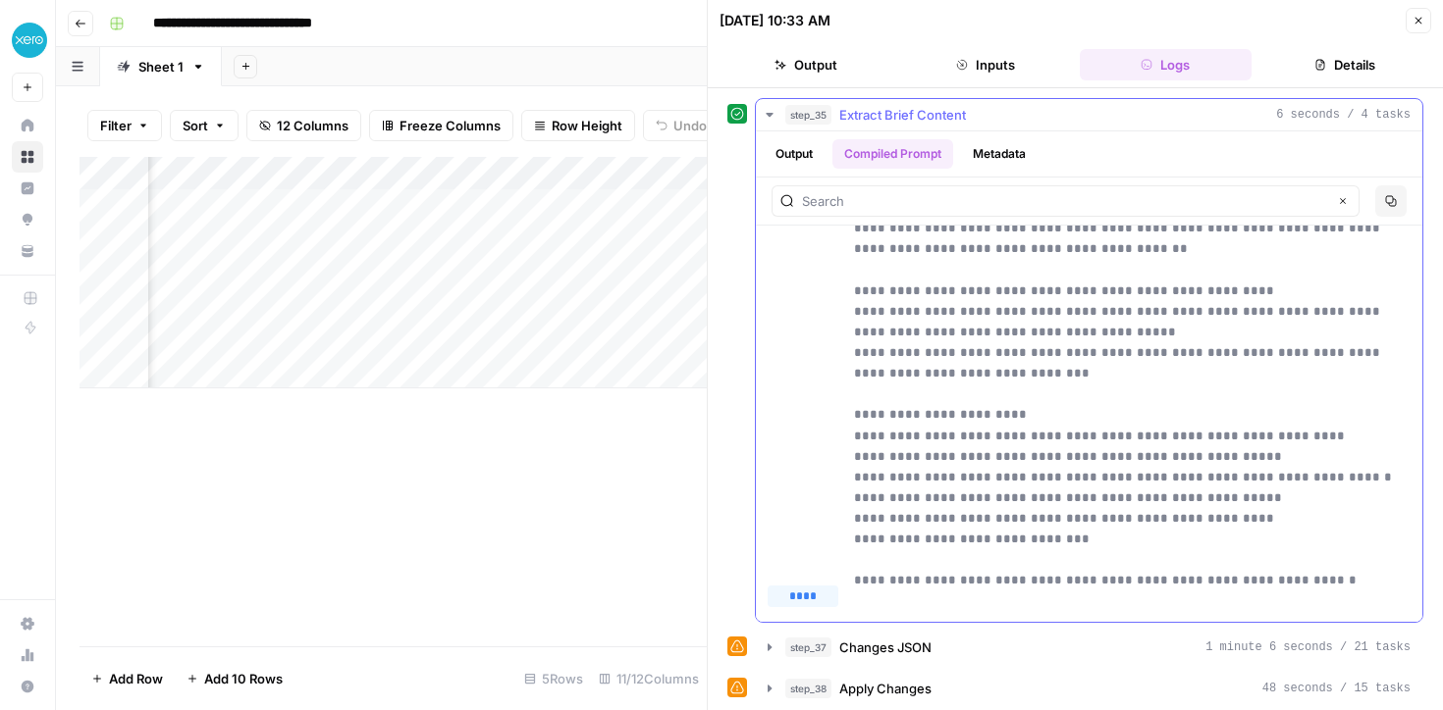
scroll to position [75, 0]
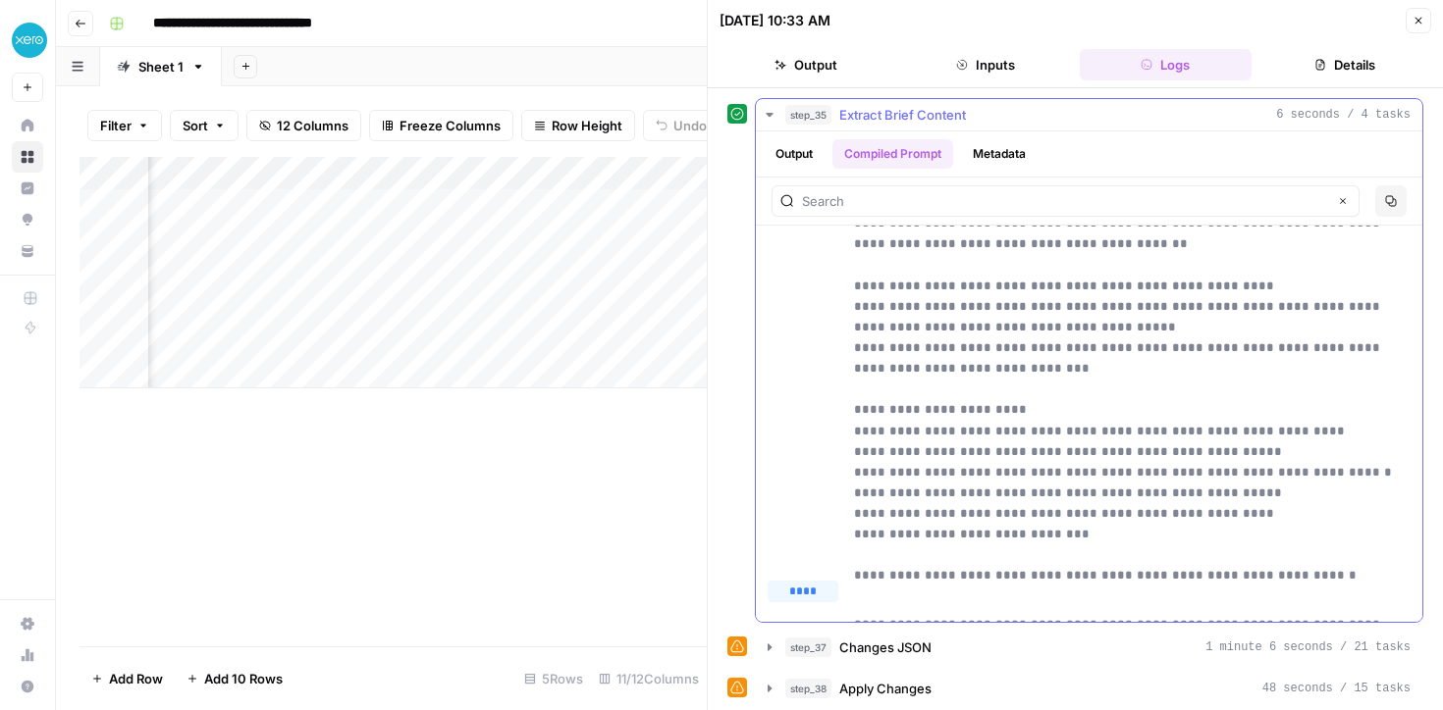
click at [765, 111] on icon "button" at bounding box center [770, 115] width 16 height 16
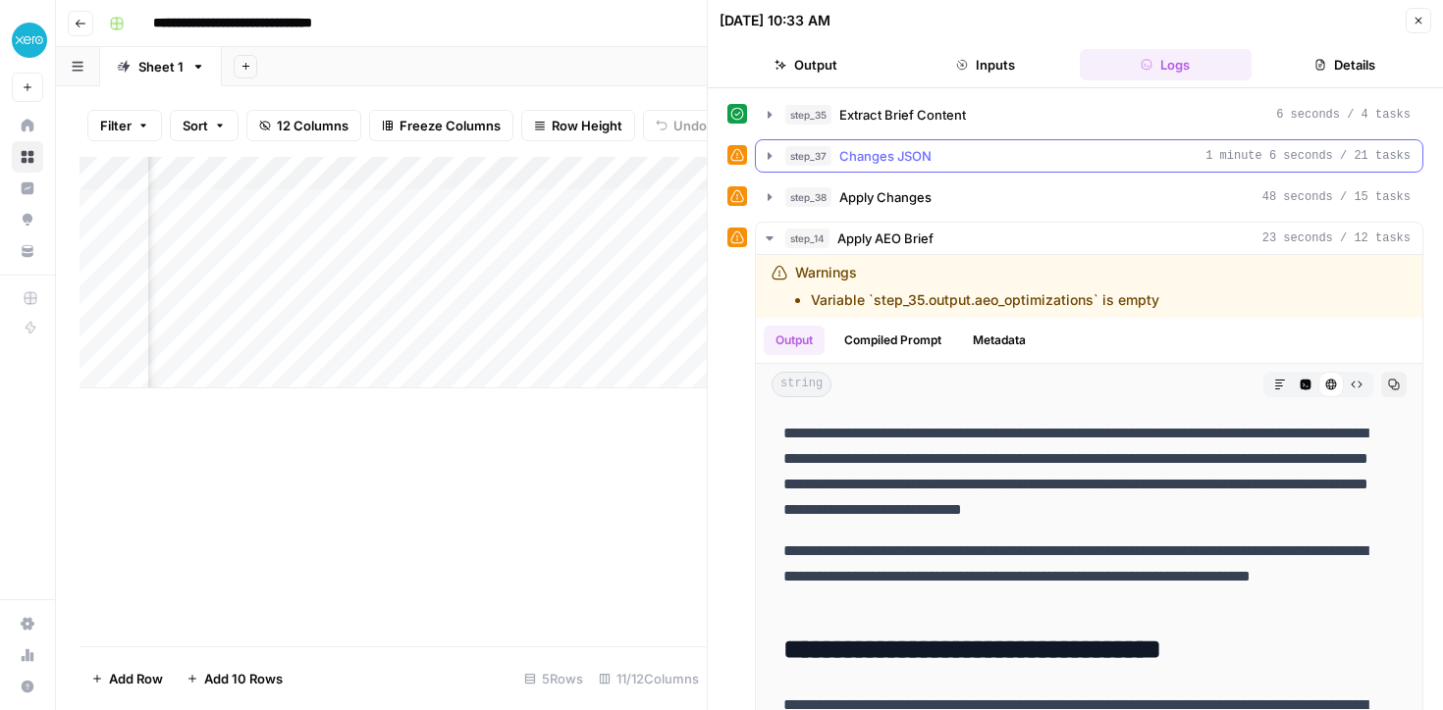
click at [772, 154] on icon "button" at bounding box center [770, 156] width 16 height 16
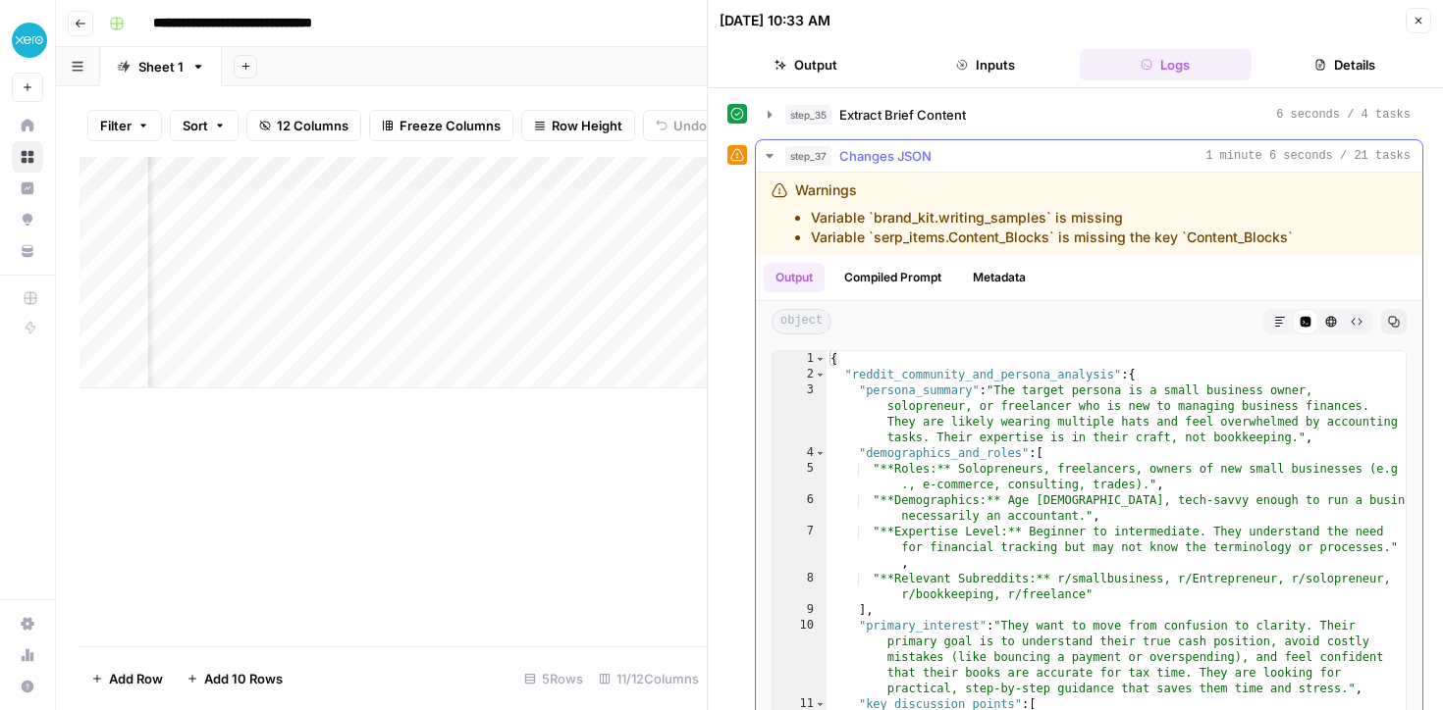
click at [911, 272] on button "Compiled Prompt" at bounding box center [892, 277] width 121 height 29
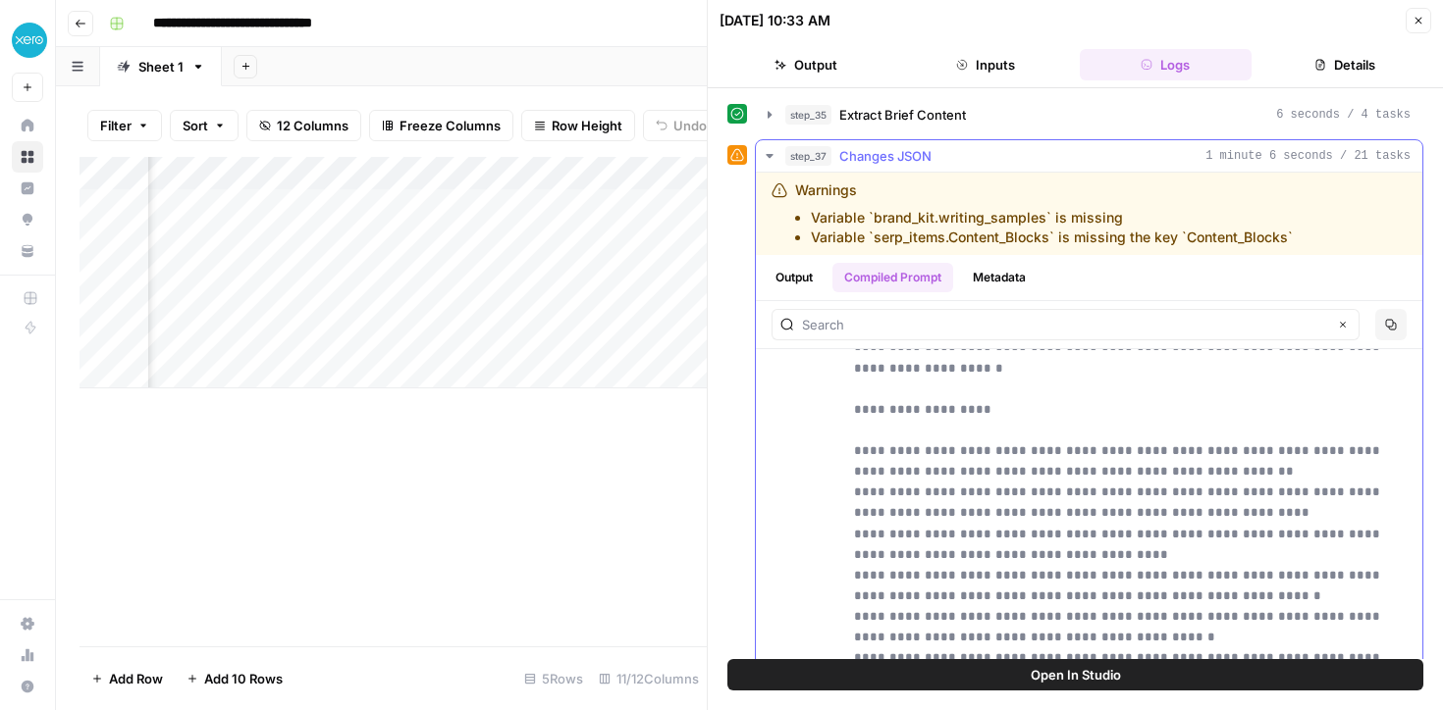
scroll to position [2835, 0]
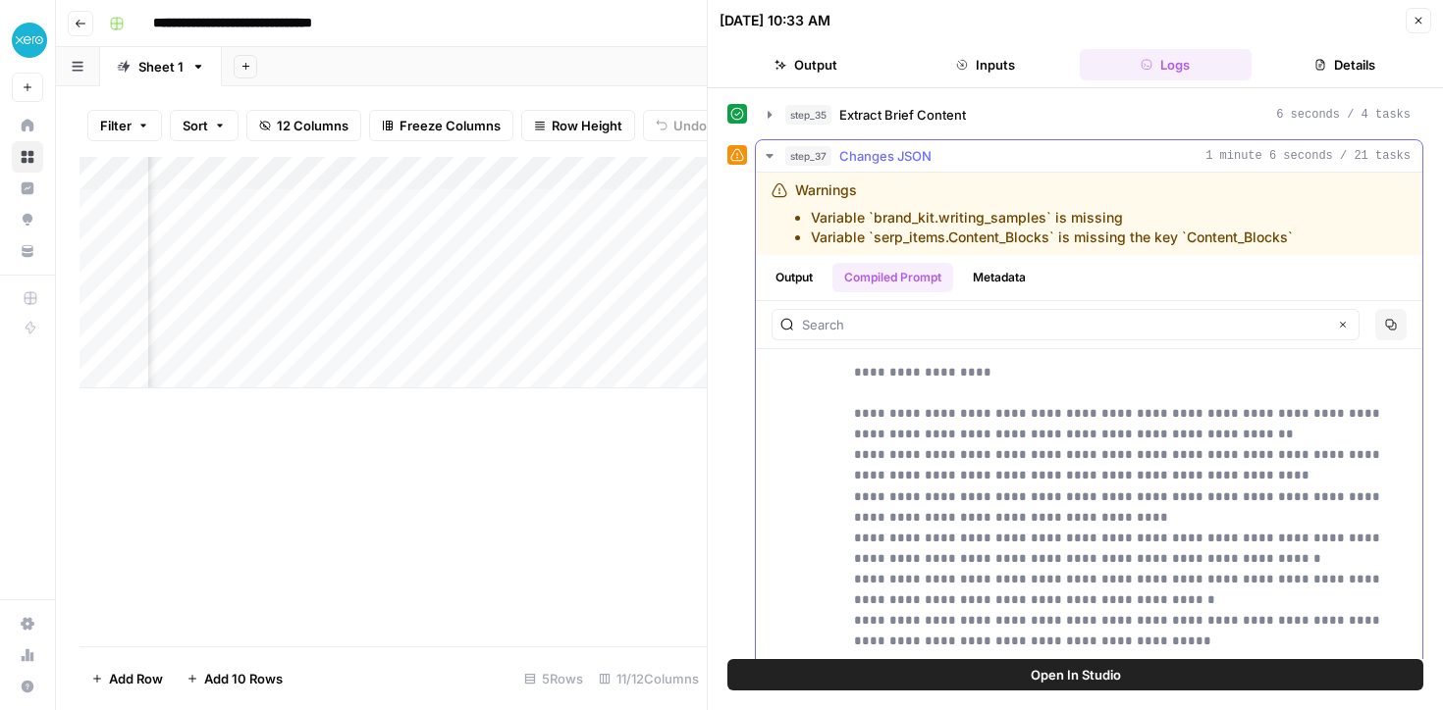
click at [793, 280] on button "Output" at bounding box center [793, 277] width 61 height 29
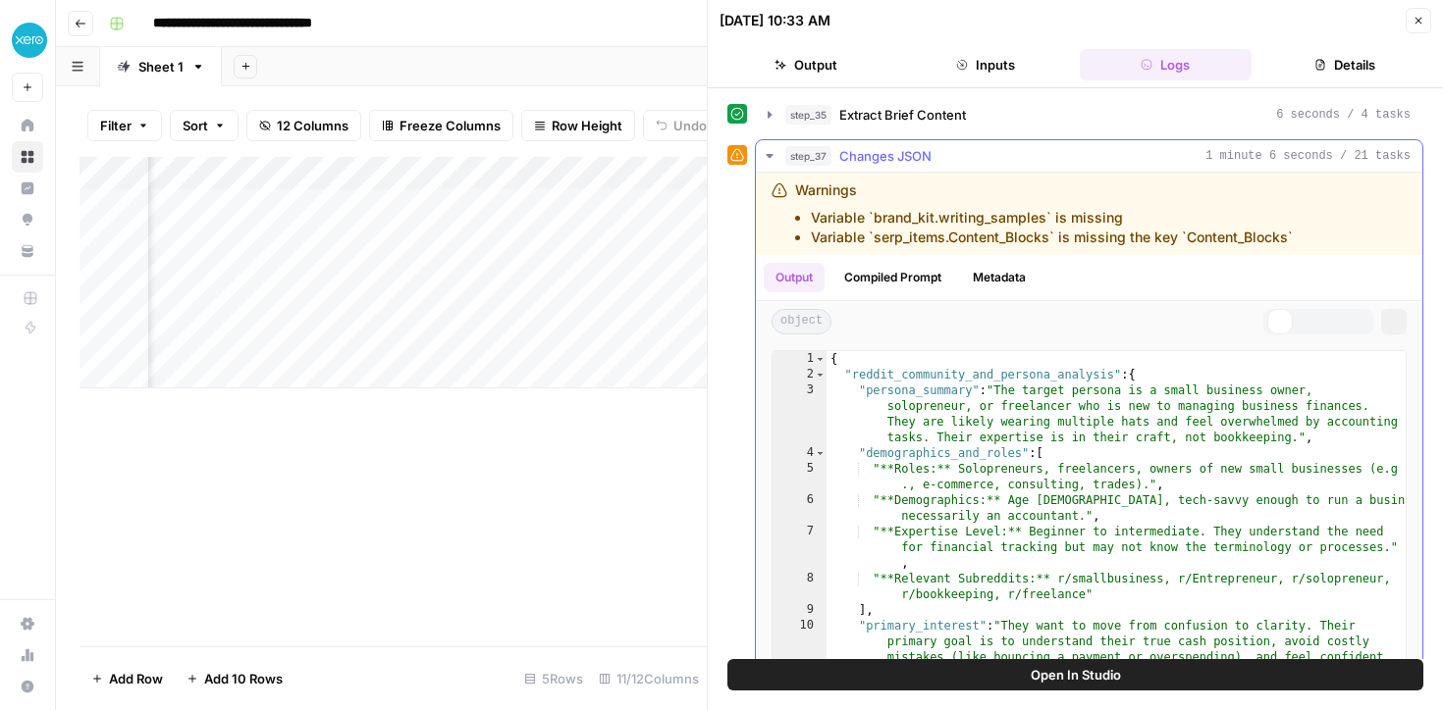
scroll to position [0, 0]
click at [772, 146] on button "step_37 Changes JSON 1 minute 6 seconds / 21 tasks" at bounding box center [1089, 155] width 666 height 31
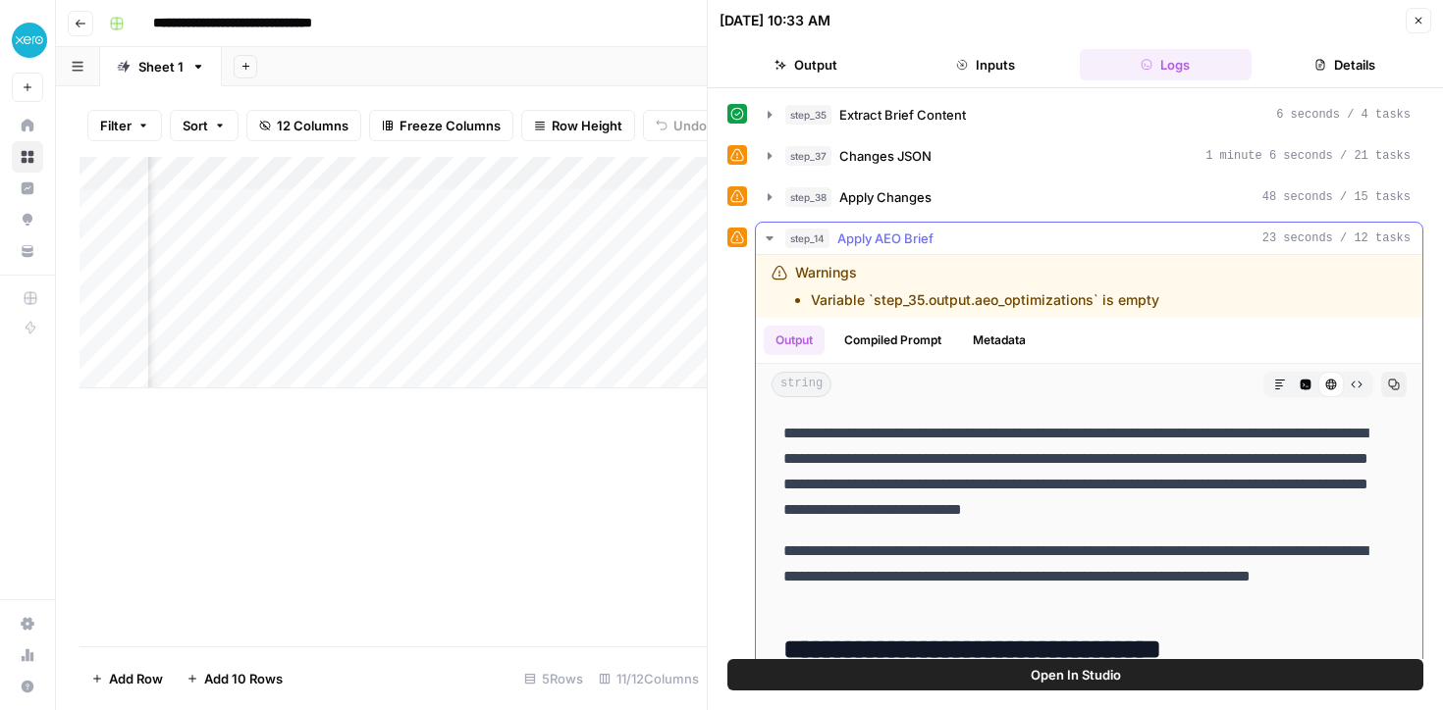
click at [769, 236] on icon "button" at bounding box center [770, 239] width 16 height 16
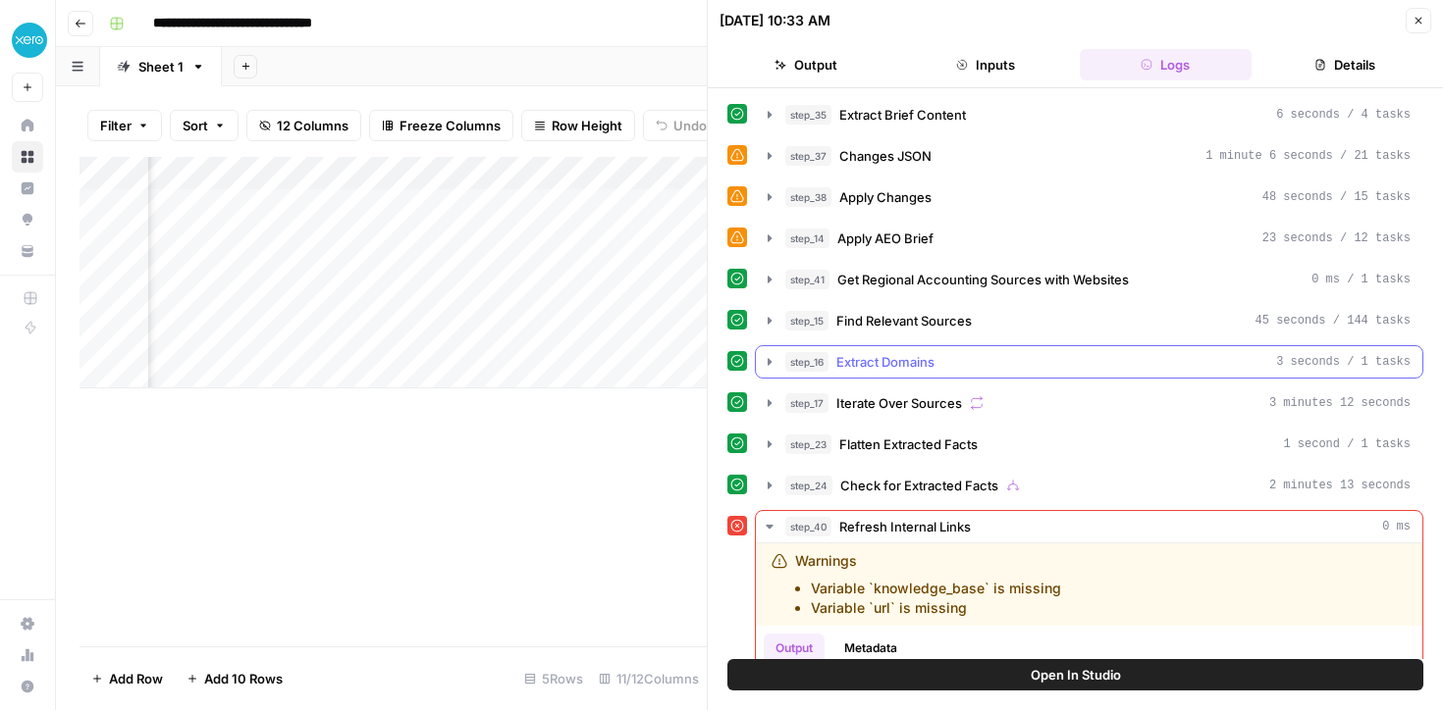
scroll to position [141, 0]
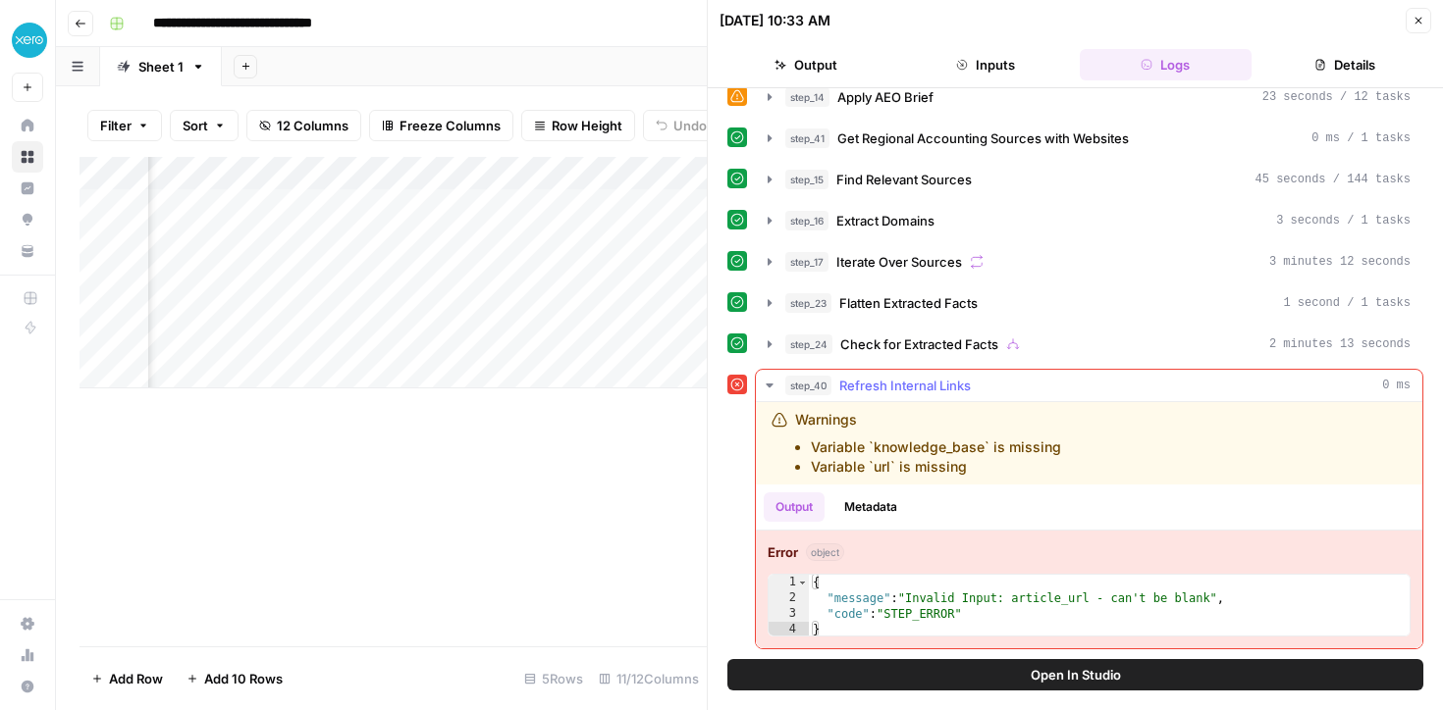
click at [907, 443] on li "Variable `knowledge_base` is missing" at bounding box center [936, 448] width 250 height 20
click at [872, 499] on button "Metadata" at bounding box center [870, 507] width 77 height 29
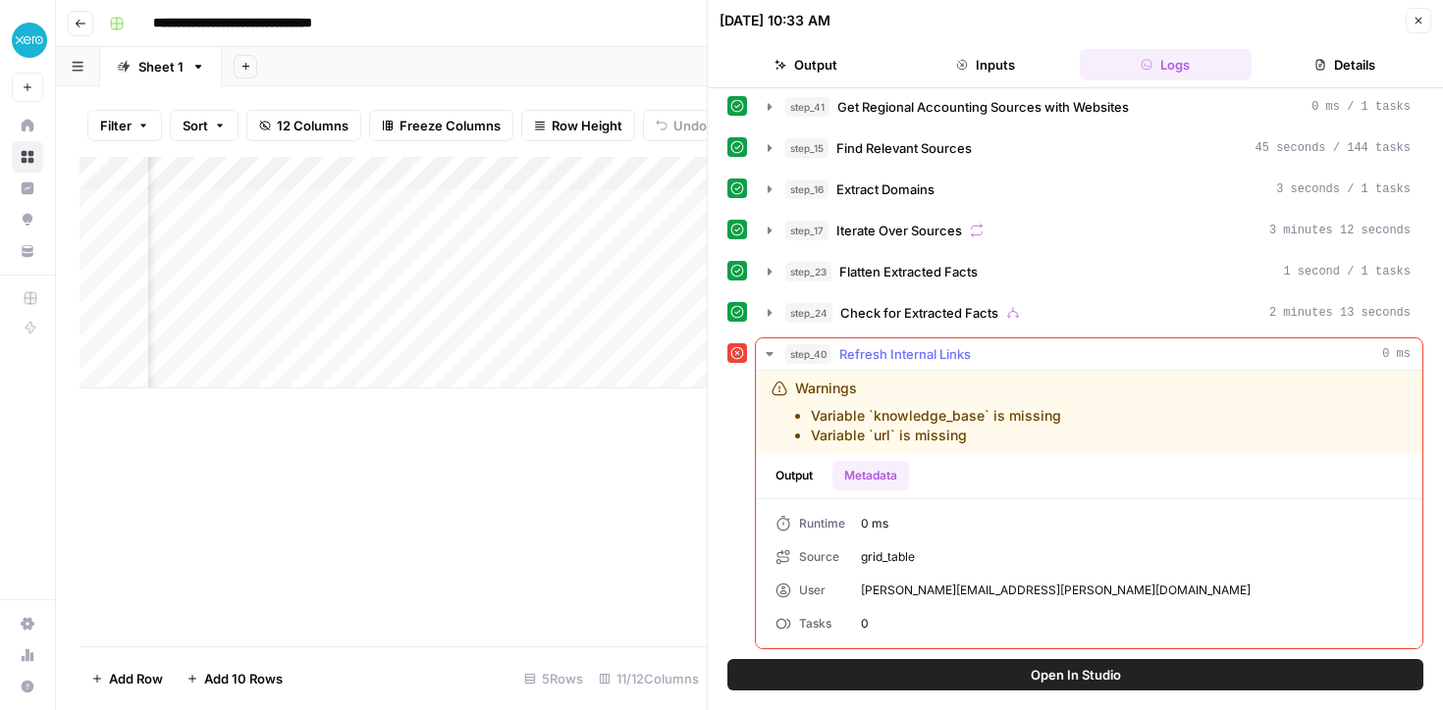
click at [804, 472] on button "Output" at bounding box center [793, 475] width 61 height 29
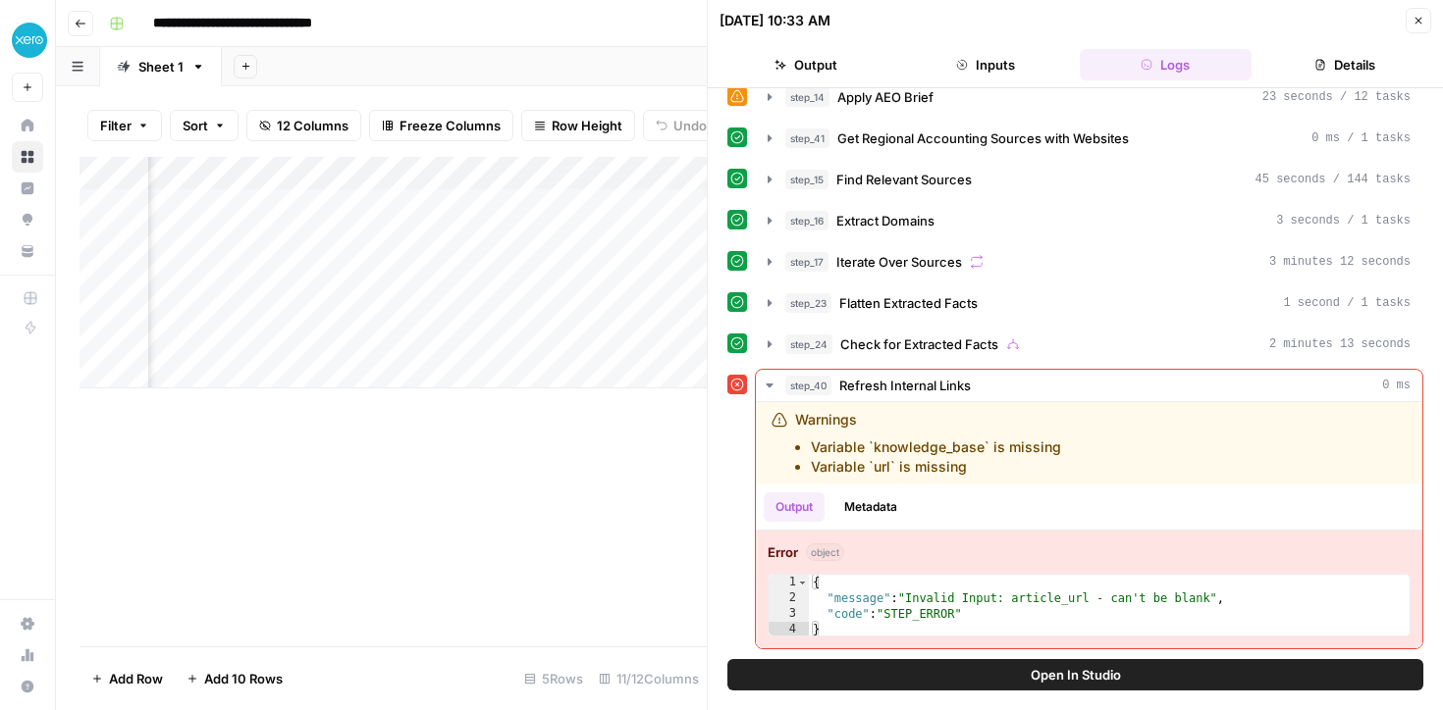
click at [939, 664] on button "Open In Studio" at bounding box center [1075, 674] width 696 height 31
click at [1418, 18] on icon "button" at bounding box center [1418, 21] width 12 height 12
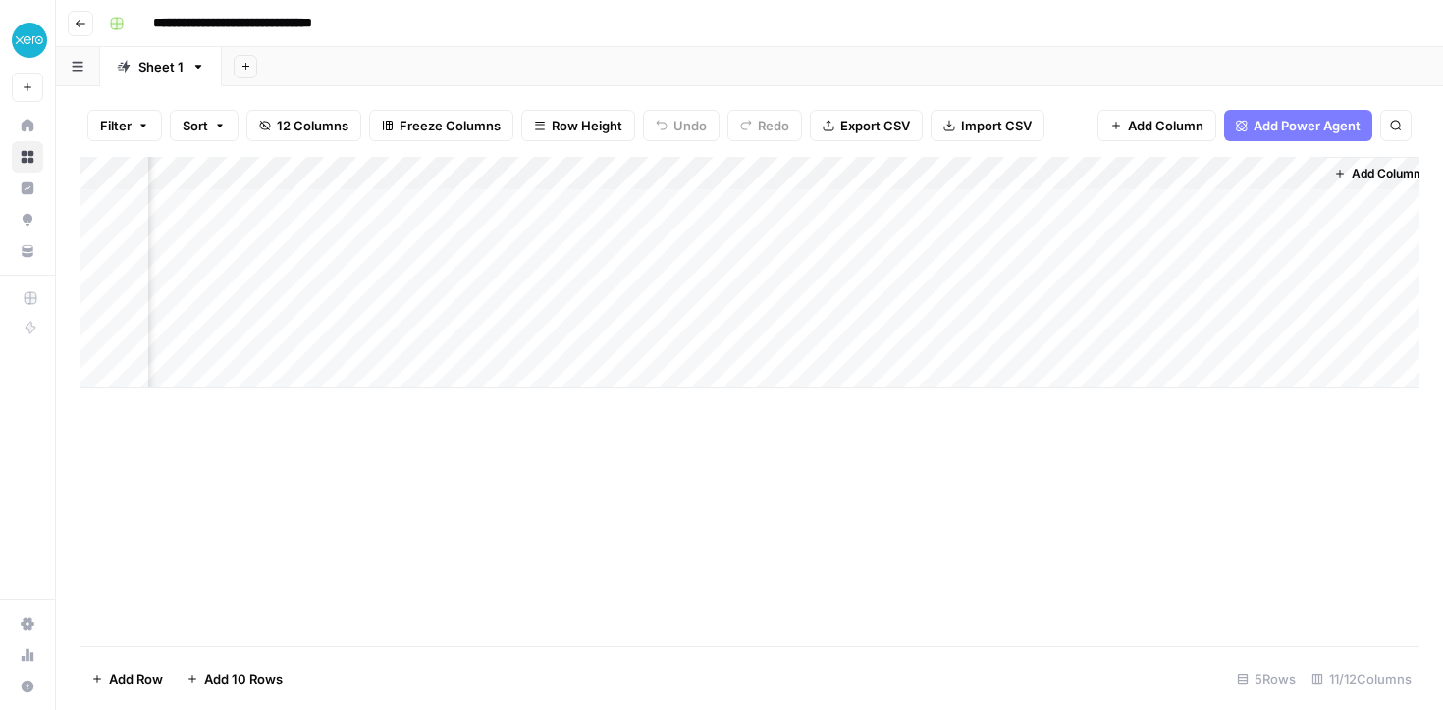
scroll to position [0, 1313]
click at [1290, 169] on div "Add Column" at bounding box center [749, 273] width 1340 height 232
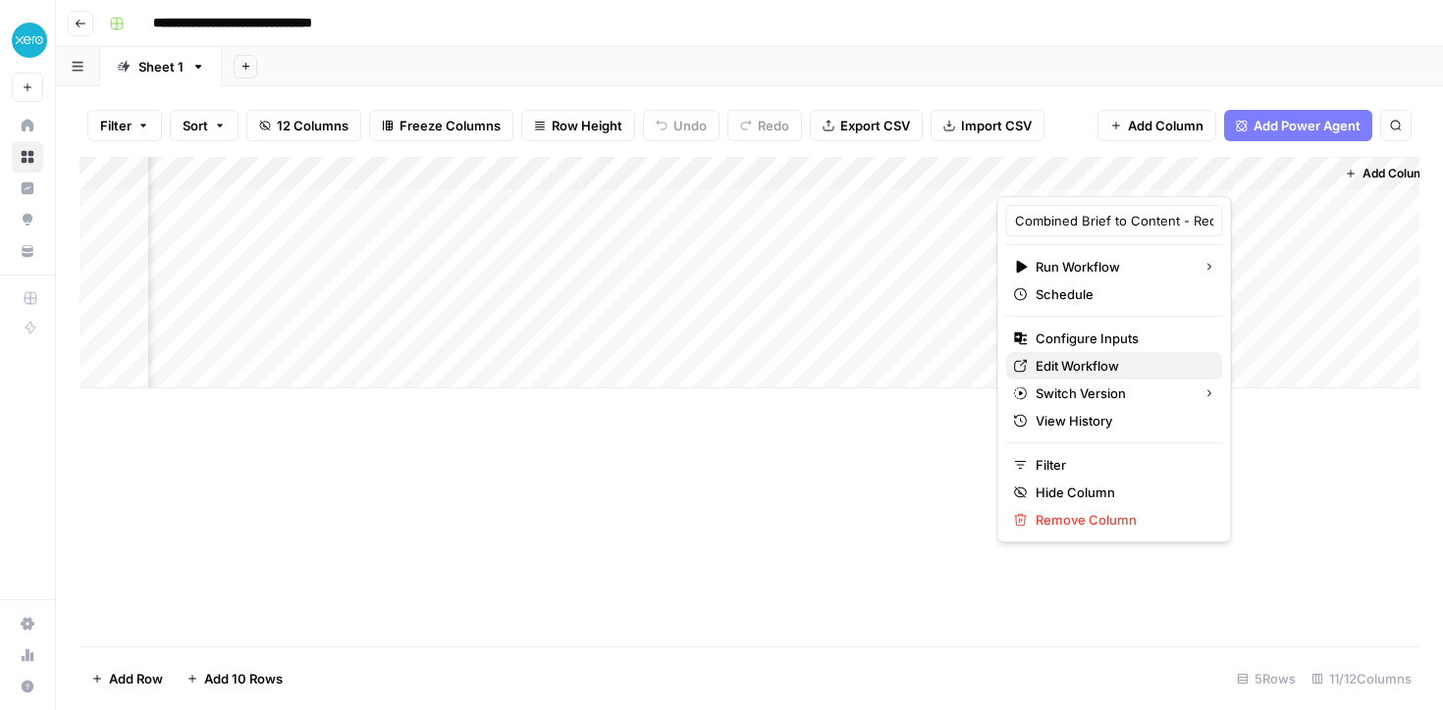
click at [1036, 360] on span "Edit Workflow" at bounding box center [1121, 366] width 172 height 20
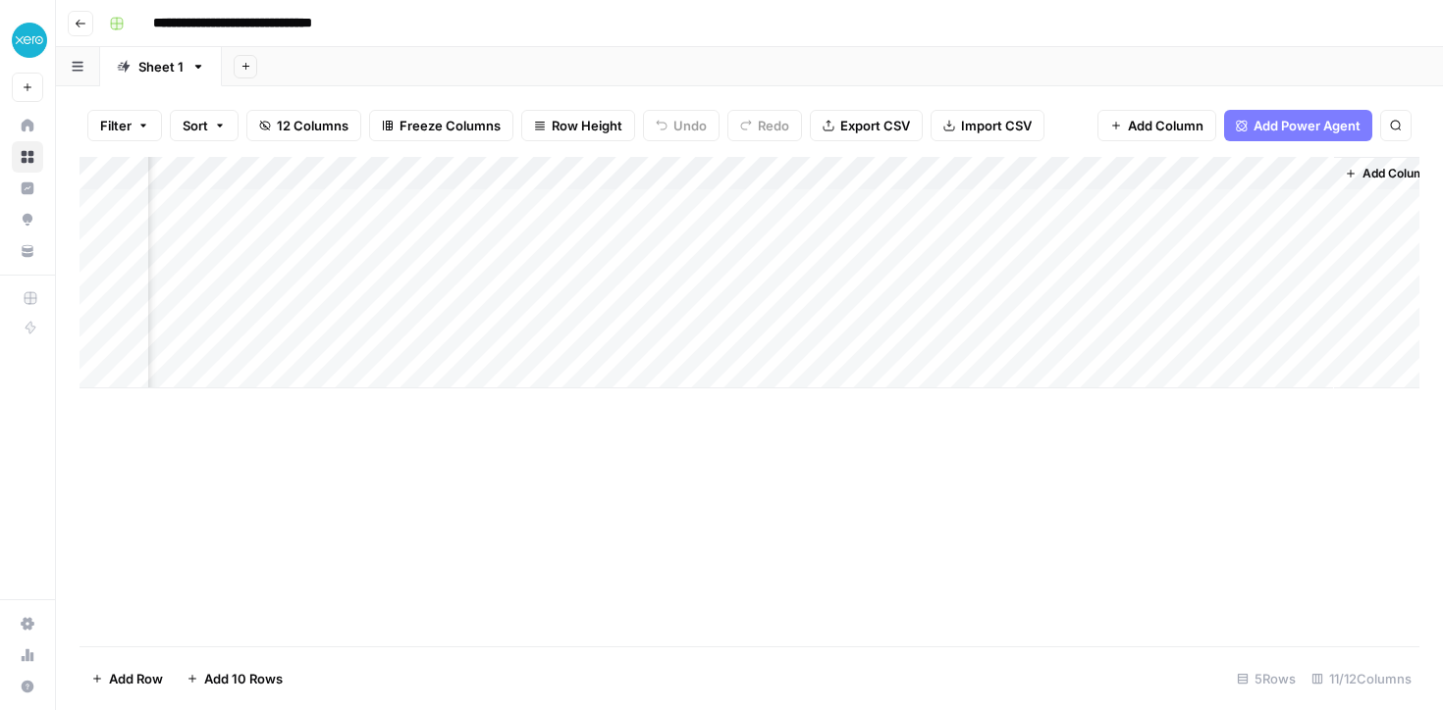
click at [1293, 173] on div "Add Column" at bounding box center [749, 273] width 1340 height 232
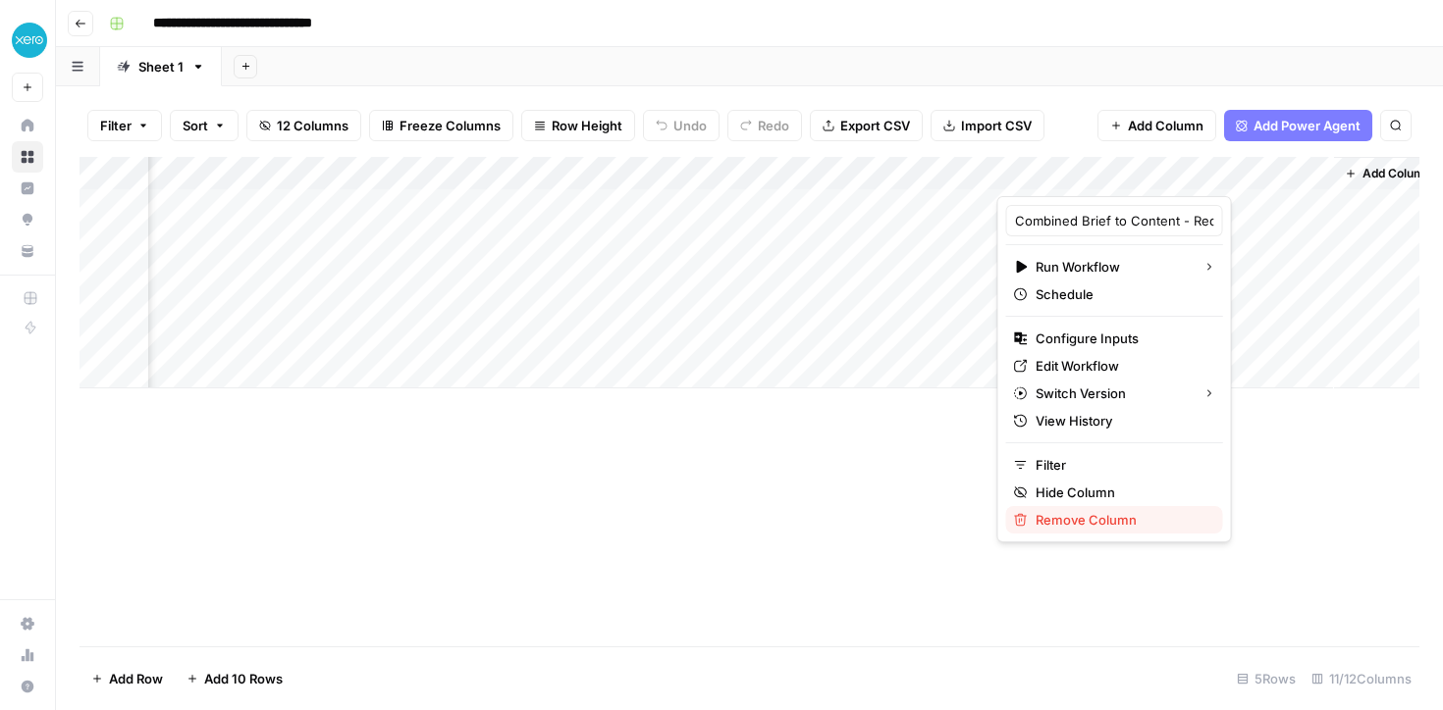
click at [1073, 513] on span "Remove Column" at bounding box center [1121, 520] width 172 height 20
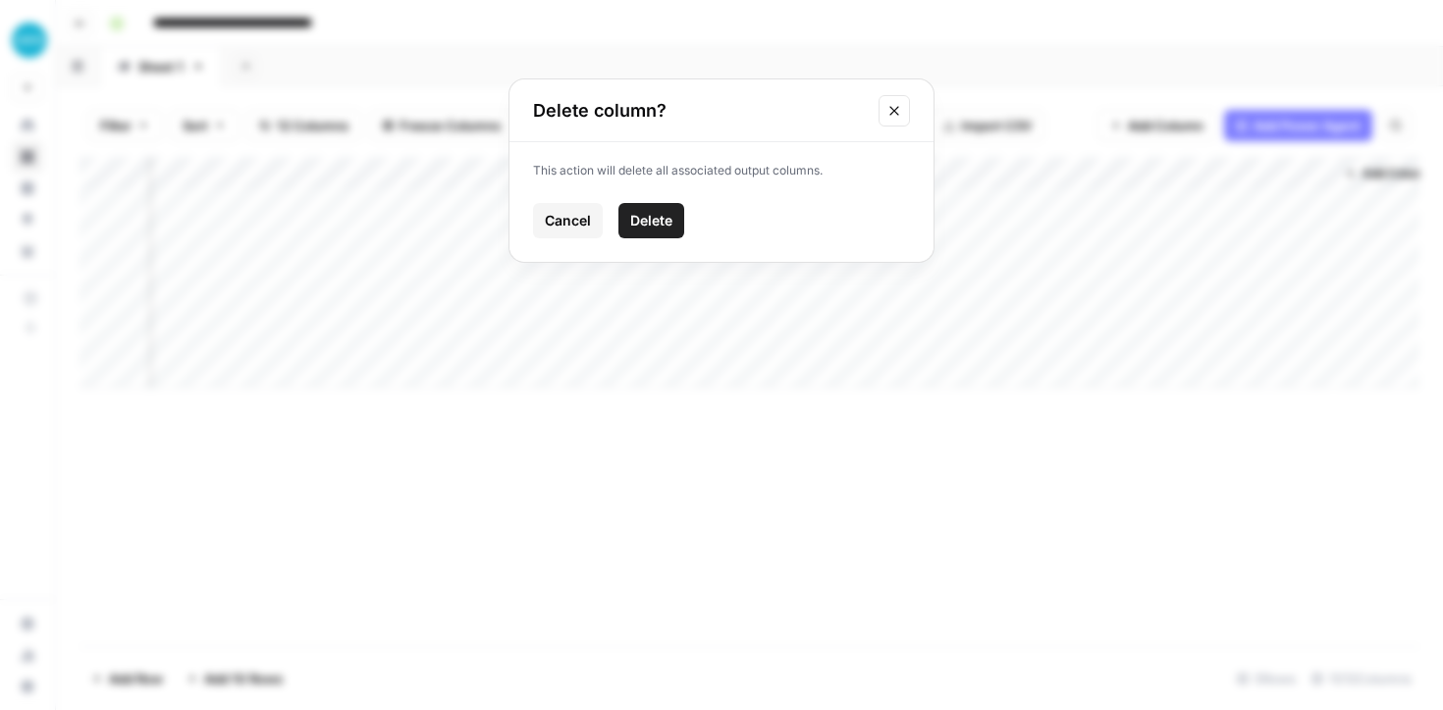
click at [640, 232] on button "Delete" at bounding box center [651, 220] width 66 height 35
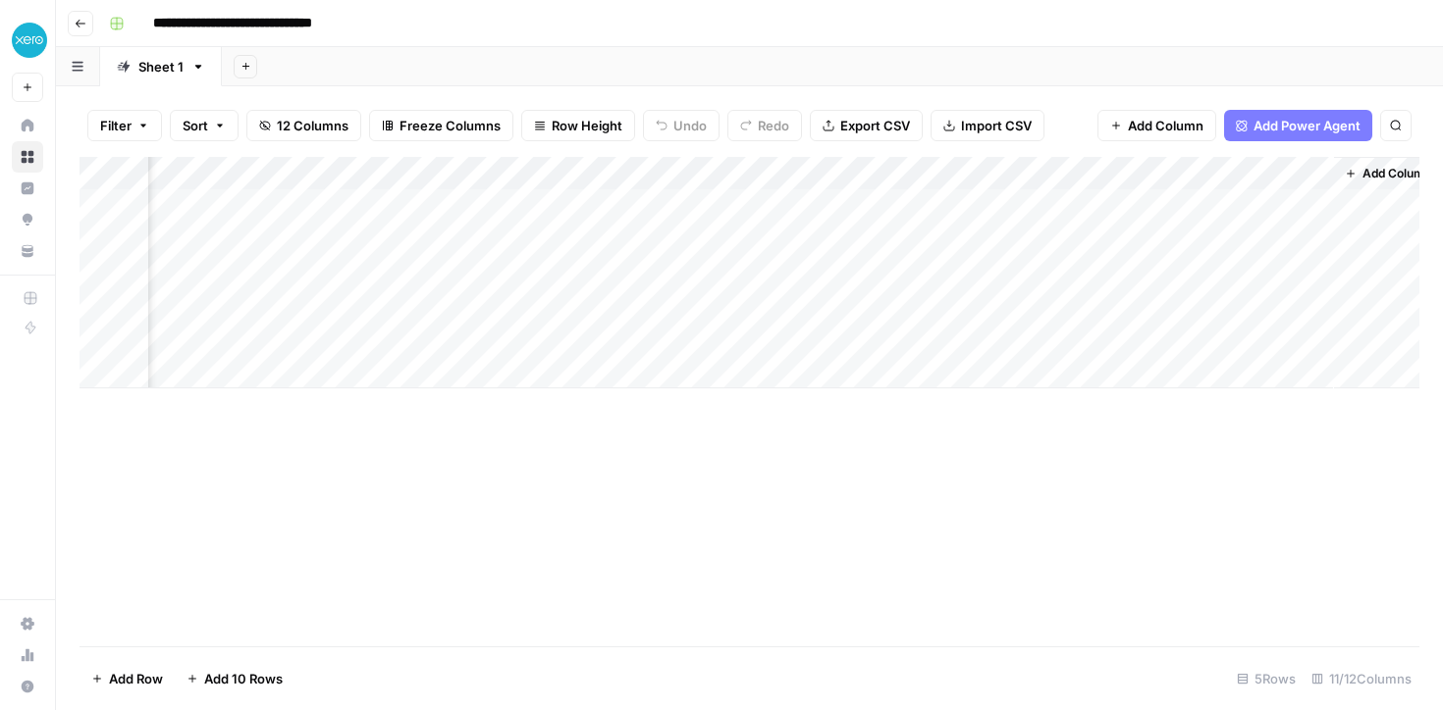
scroll to position [0, 1001]
click at [1303, 123] on span "Add Power Agent" at bounding box center [1306, 126] width 107 height 20
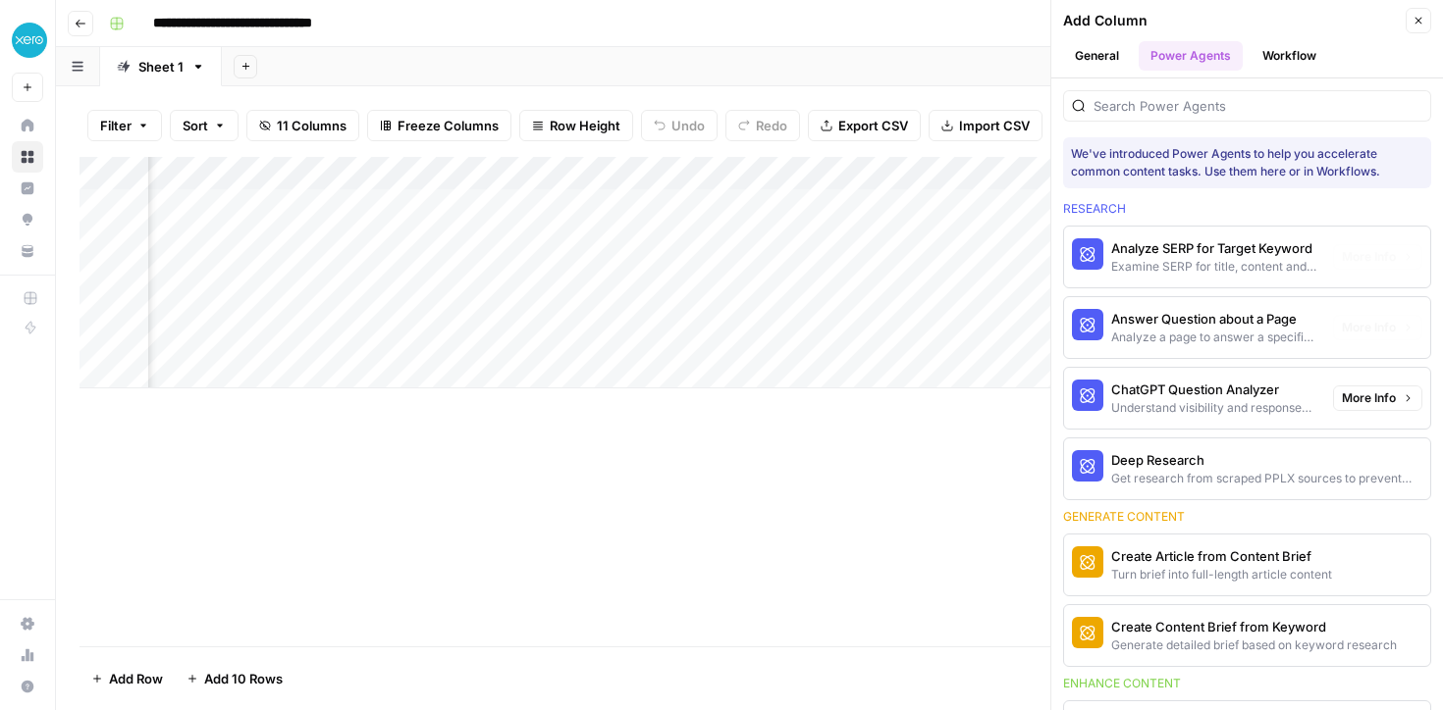
click at [1273, 60] on button "Workflow" at bounding box center [1289, 55] width 78 height 29
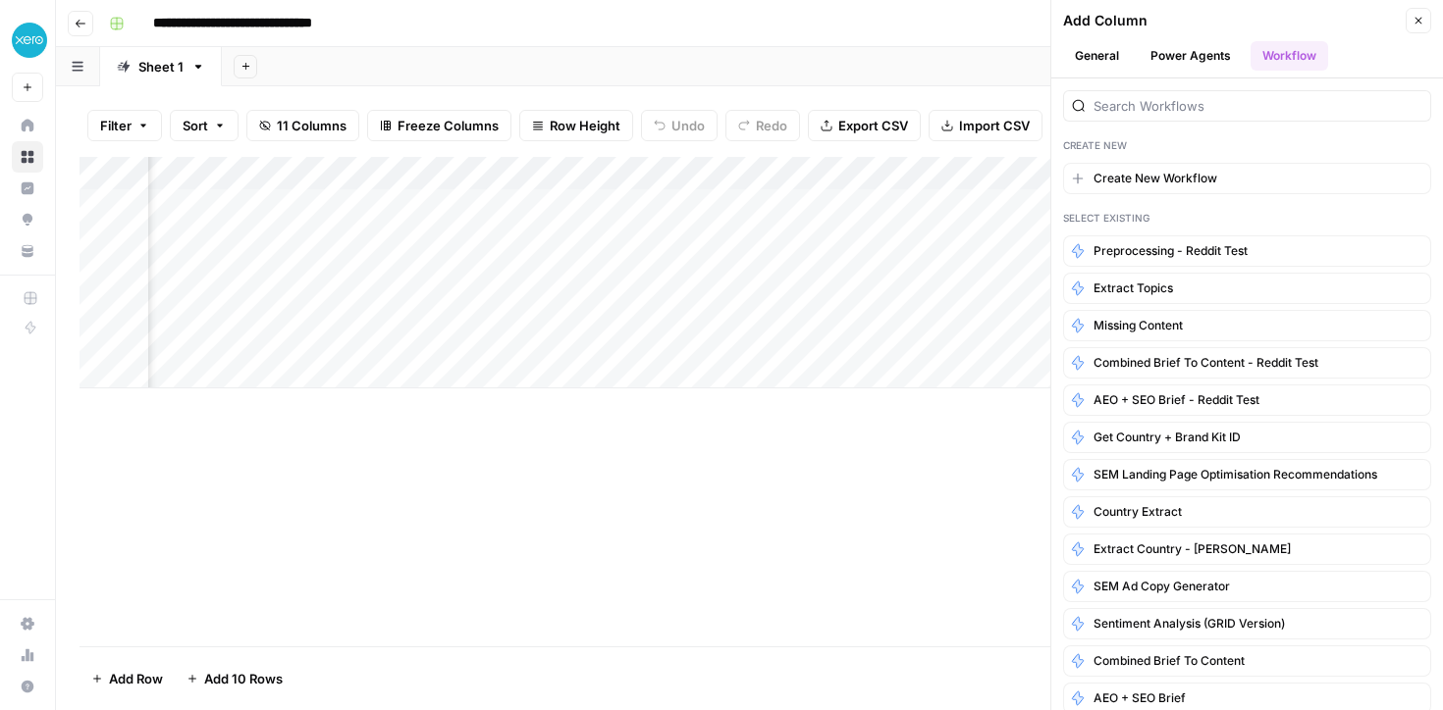
click at [1419, 22] on icon "button" at bounding box center [1418, 21] width 7 height 7
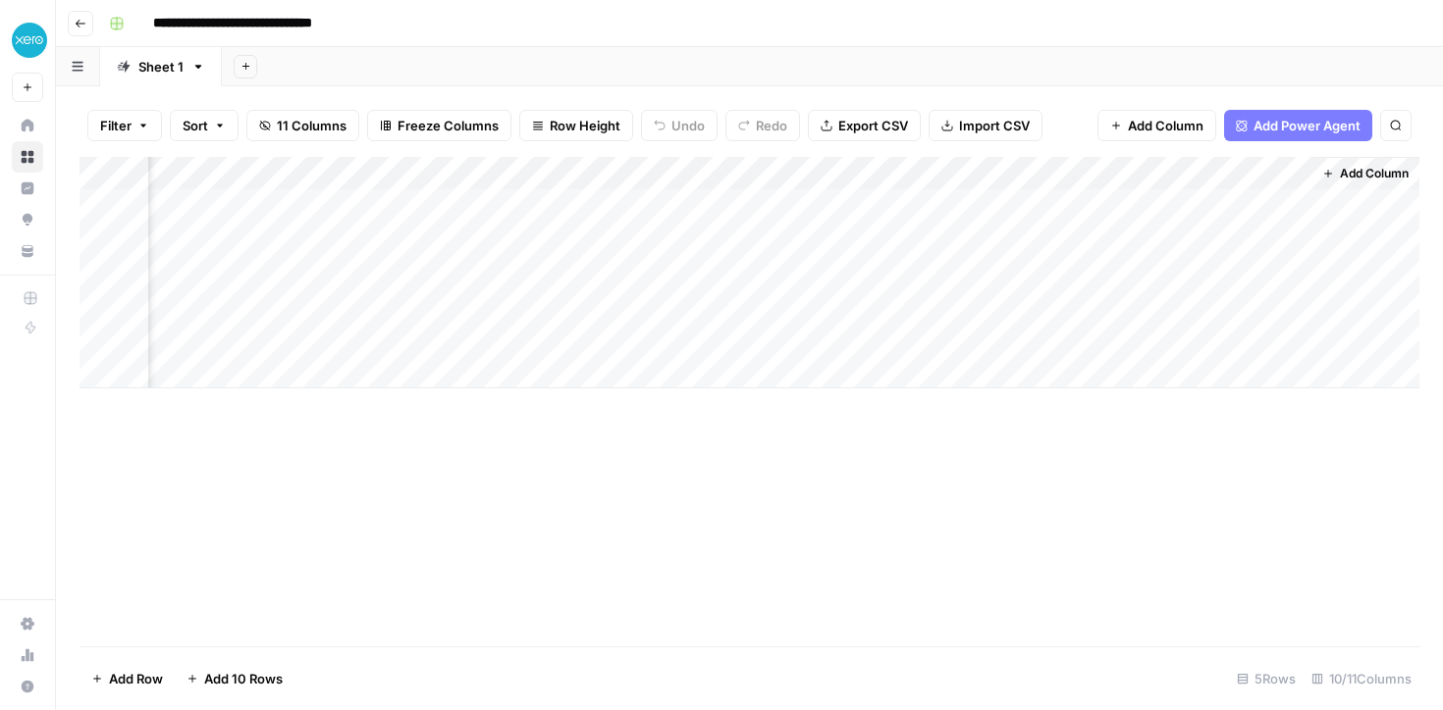
click at [1313, 117] on span "Add Power Agent" at bounding box center [1306, 126] width 107 height 20
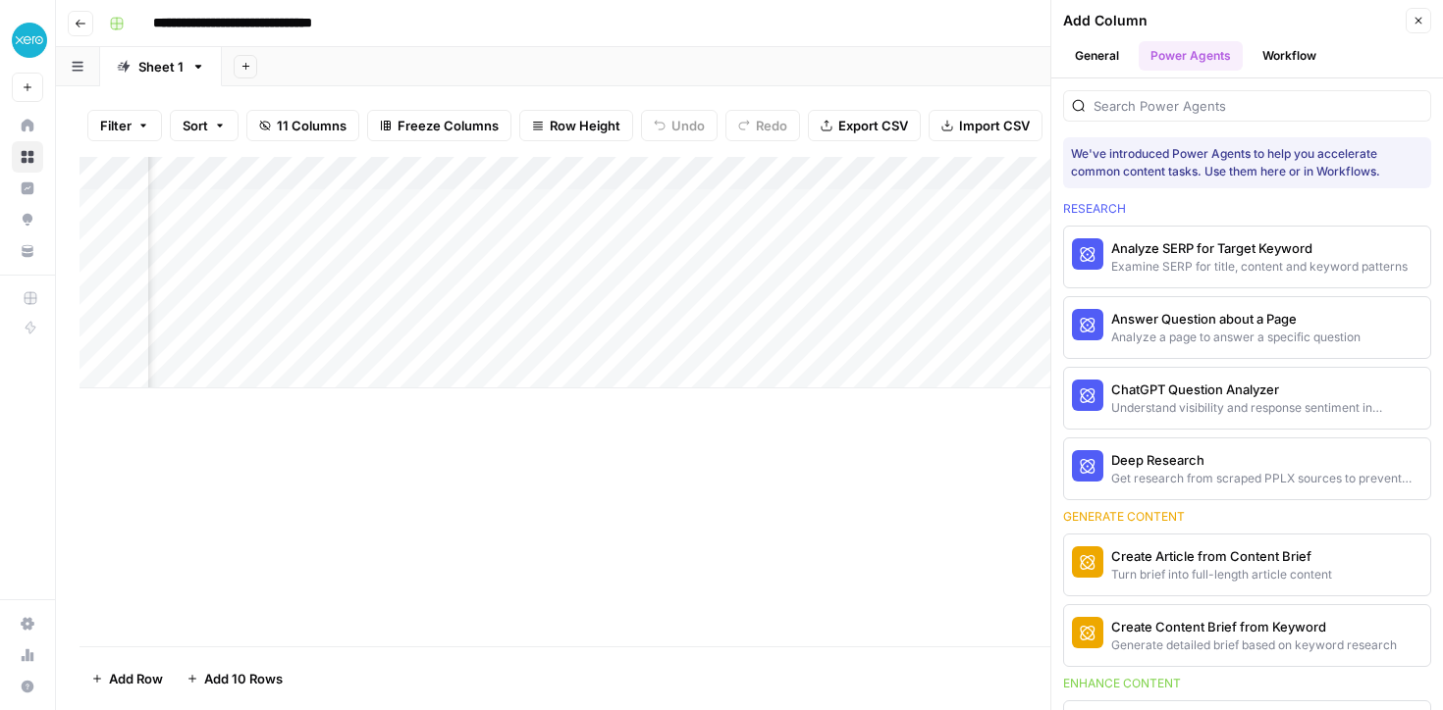
click at [1267, 49] on button "Workflow" at bounding box center [1289, 55] width 78 height 29
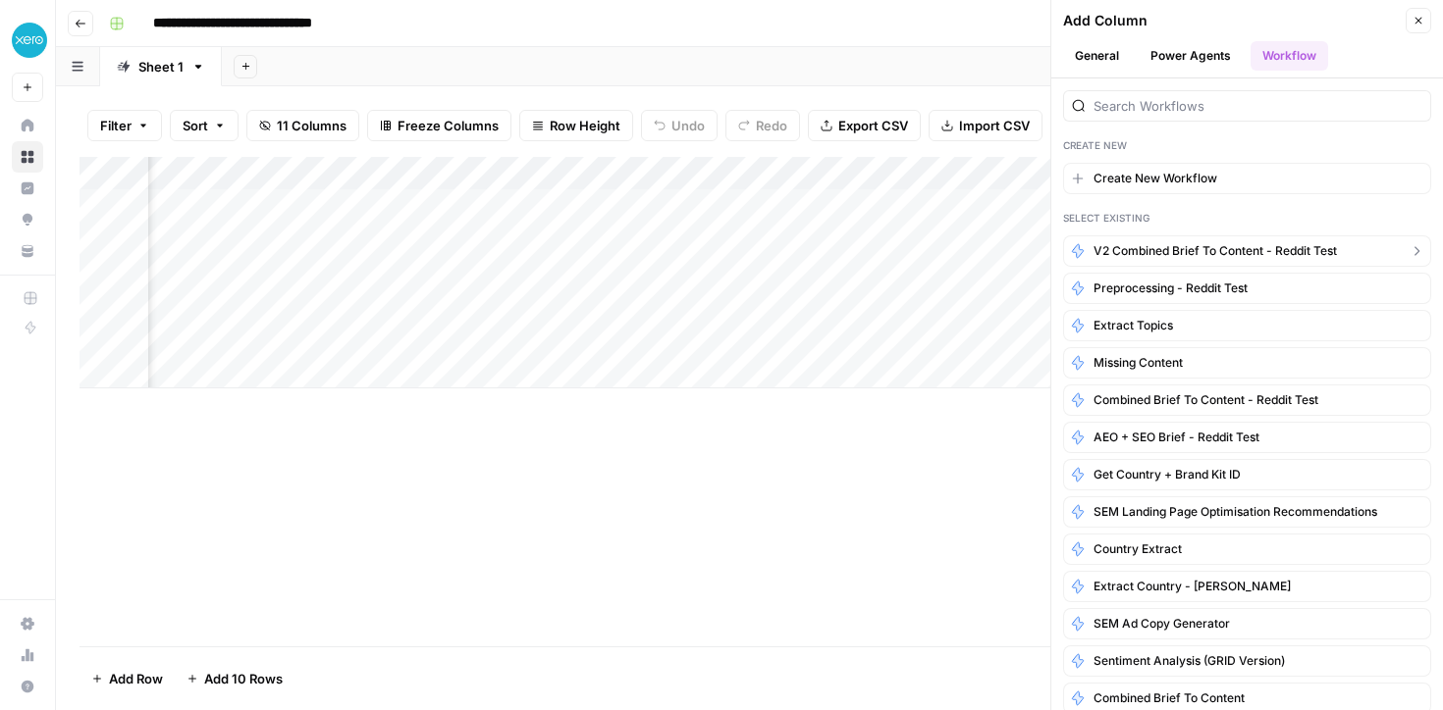
click at [1179, 254] on span "V2 Combined Brief to Content - Reddit Test" at bounding box center [1214, 251] width 243 height 18
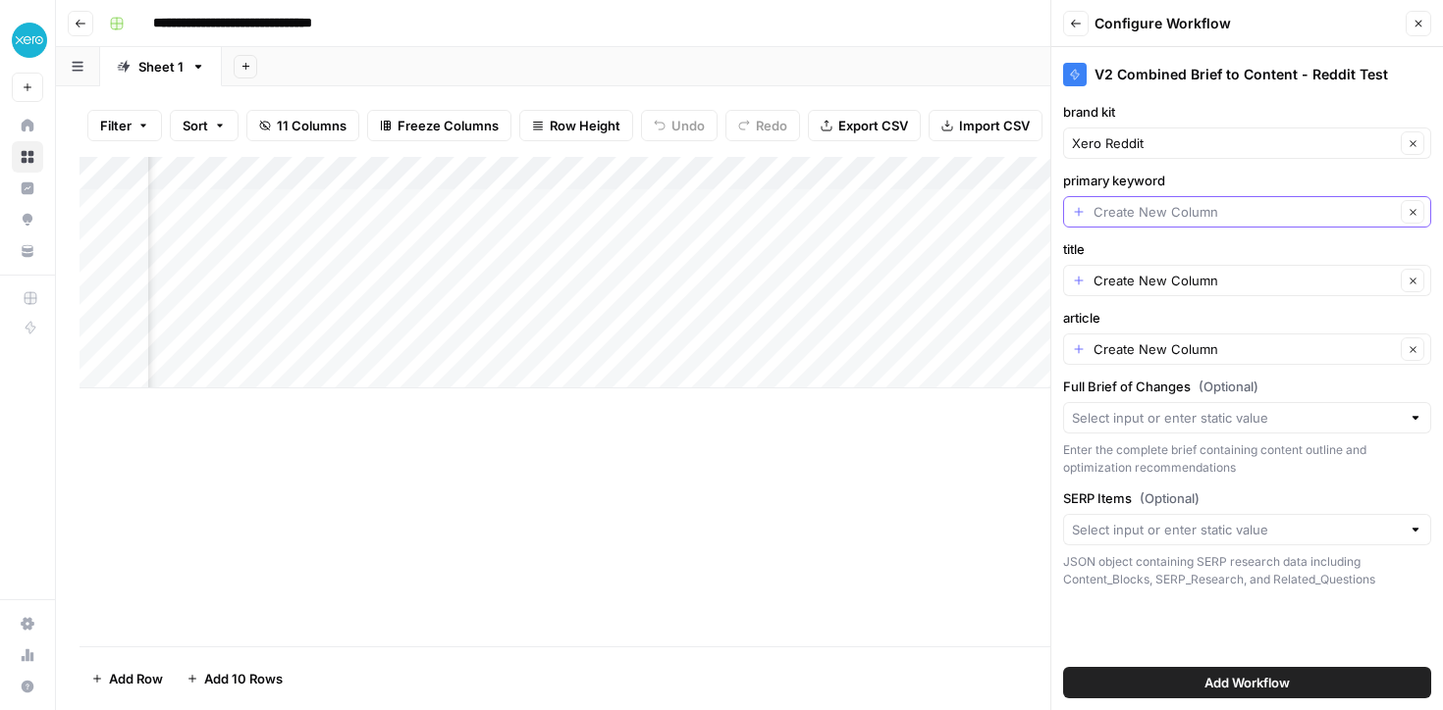
click at [1112, 213] on input "primary keyword" at bounding box center [1243, 212] width 301 height 20
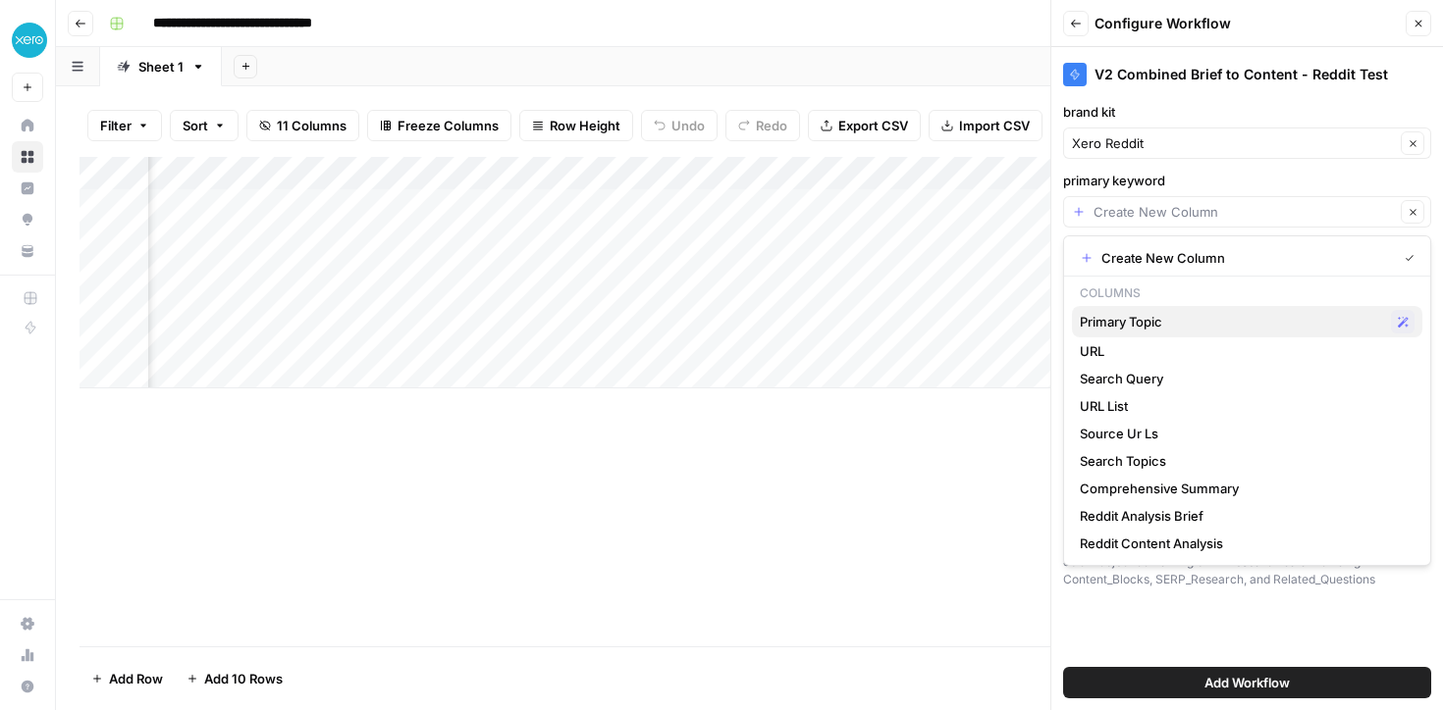
click at [1122, 328] on span "Primary Topic" at bounding box center [1230, 322] width 303 height 20
type input "Primary Topic"
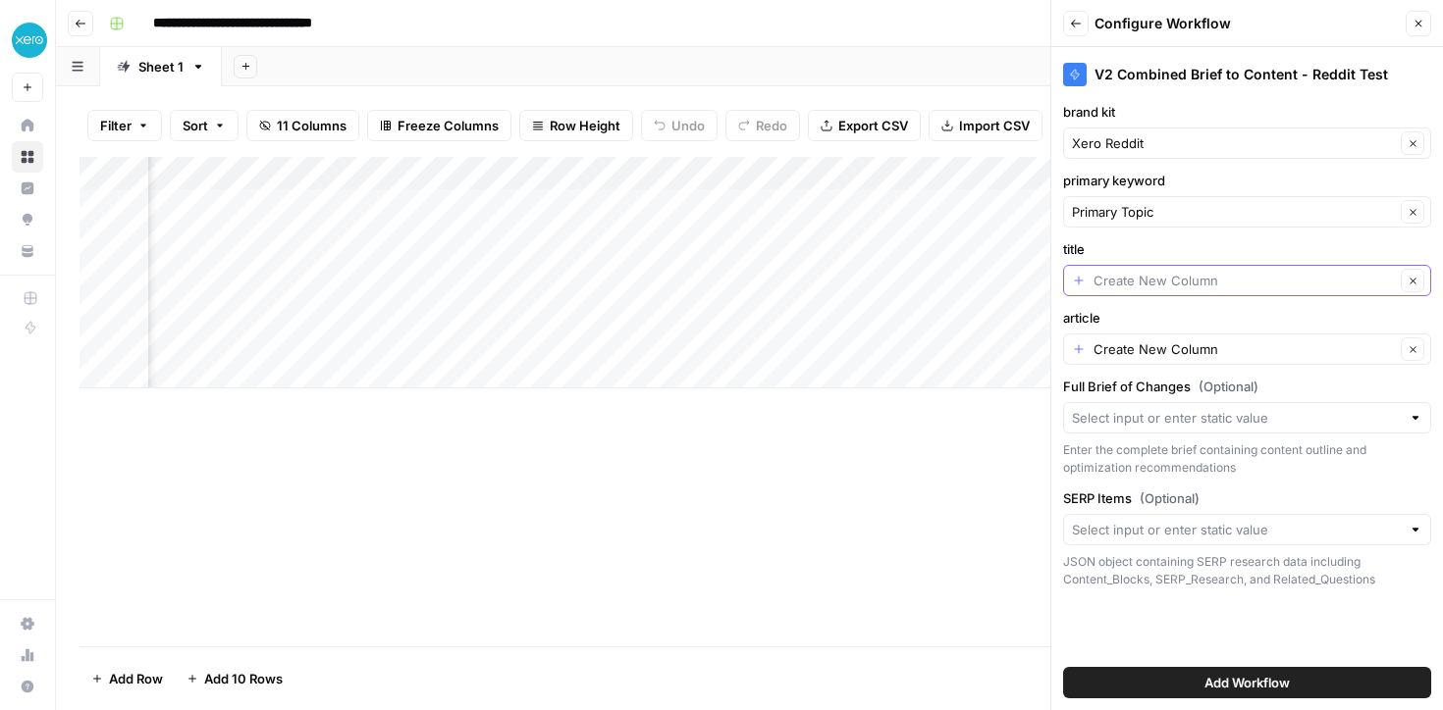
click at [1114, 285] on input "title" at bounding box center [1243, 281] width 301 height 20
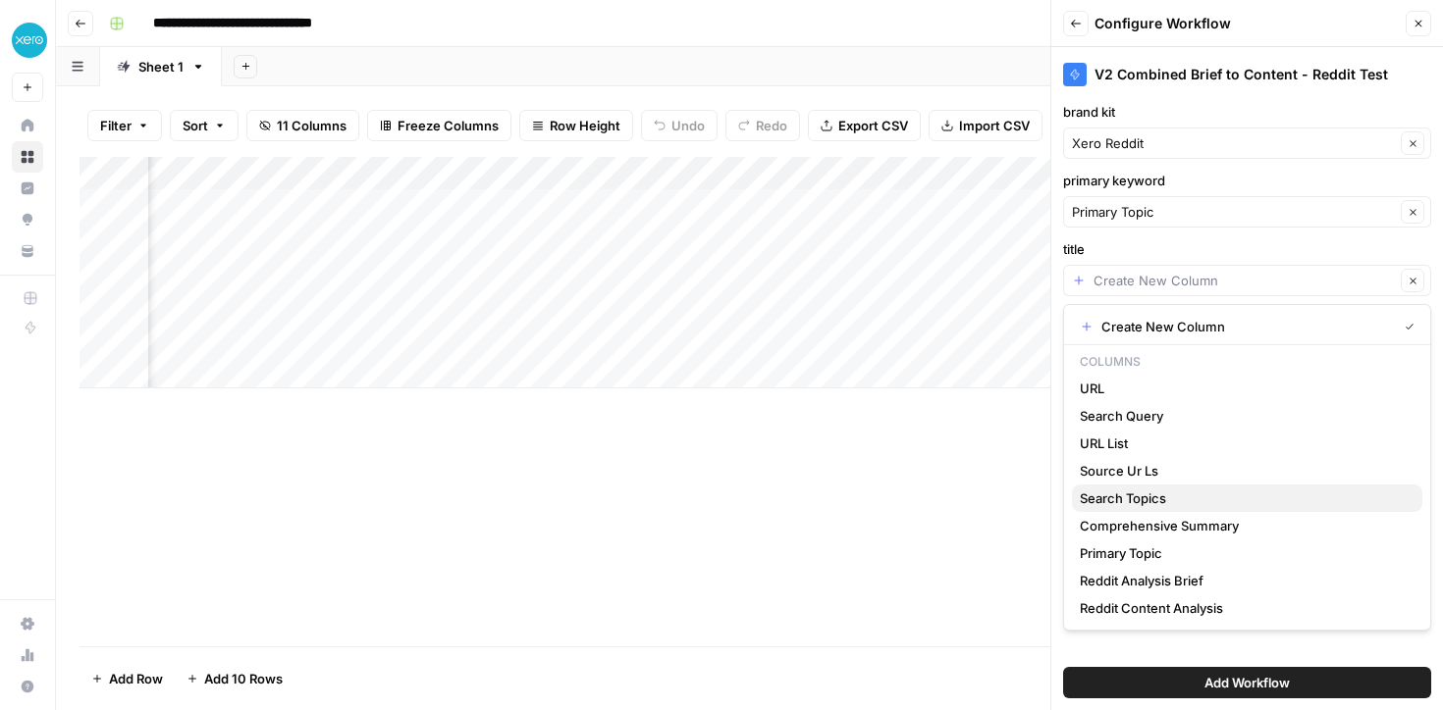
click at [1145, 496] on span "Search Topics" at bounding box center [1242, 499] width 327 height 20
type input "Search Topics"
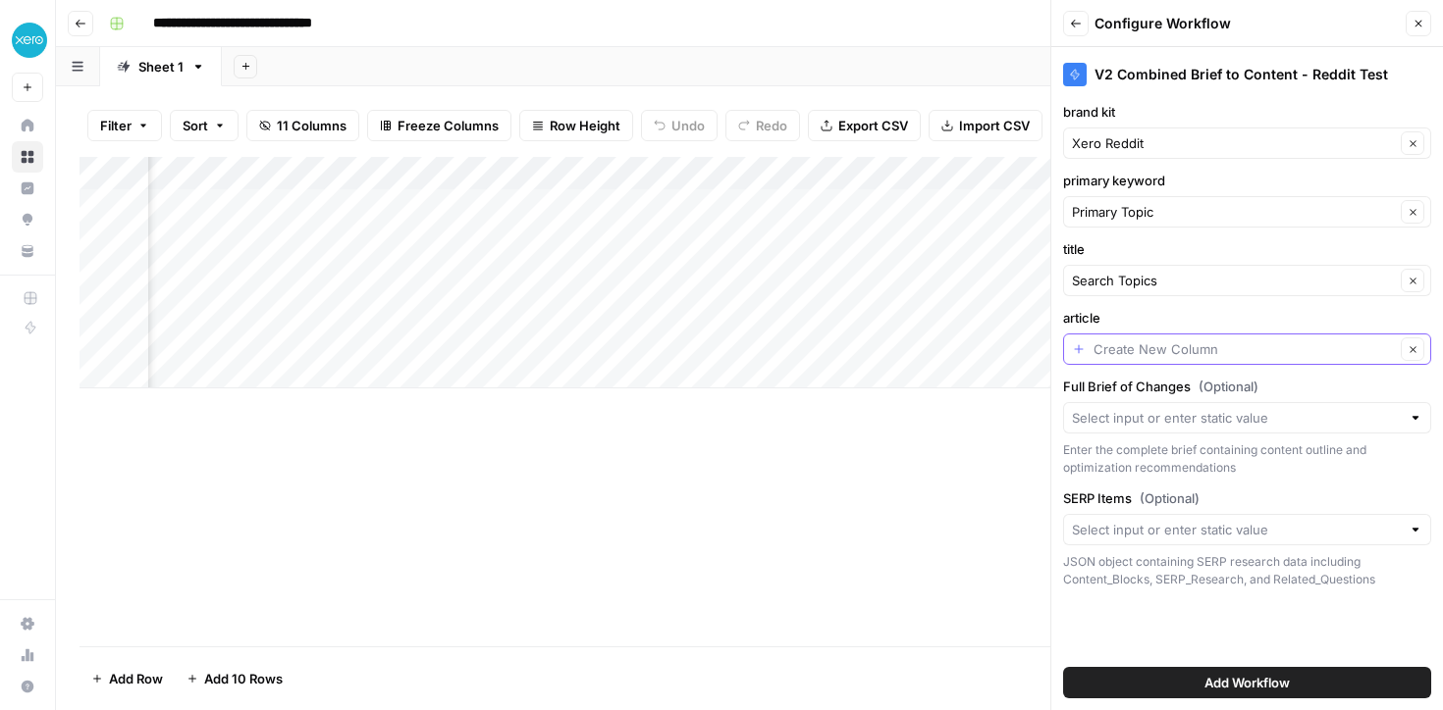
click at [1100, 354] on input "article" at bounding box center [1243, 350] width 301 height 20
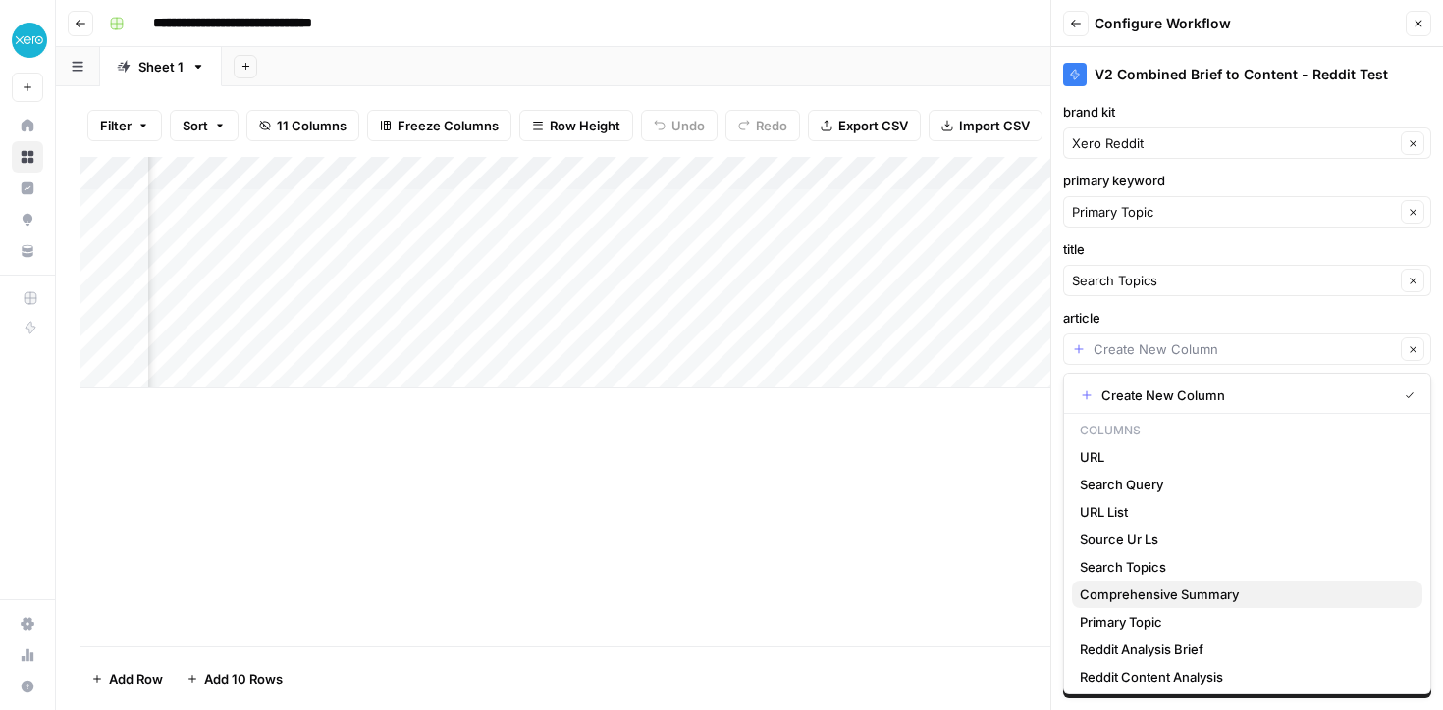
click at [1101, 596] on span "Comprehensive Summary" at bounding box center [1242, 595] width 327 height 20
type input "Comprehensive Summary"
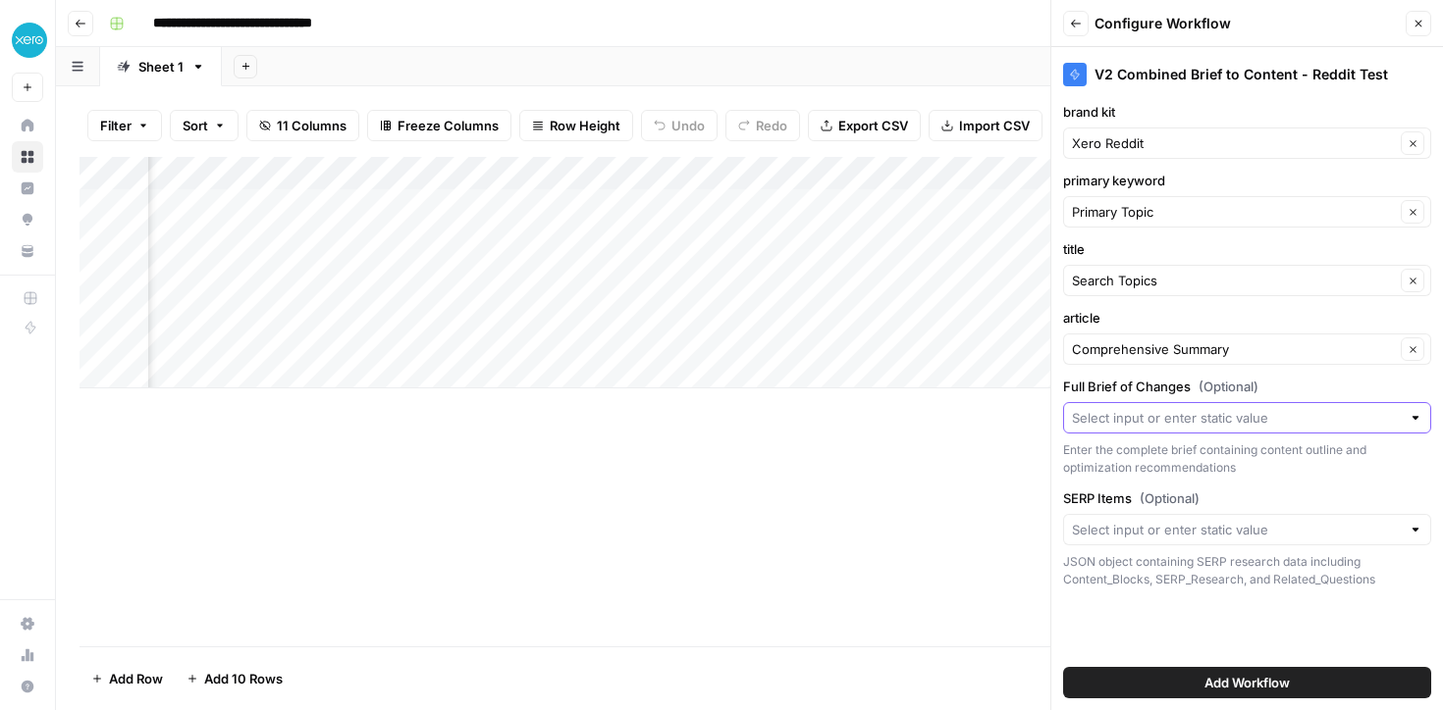
click at [1083, 417] on input "Full Brief of Changes (Optional)" at bounding box center [1236, 418] width 329 height 20
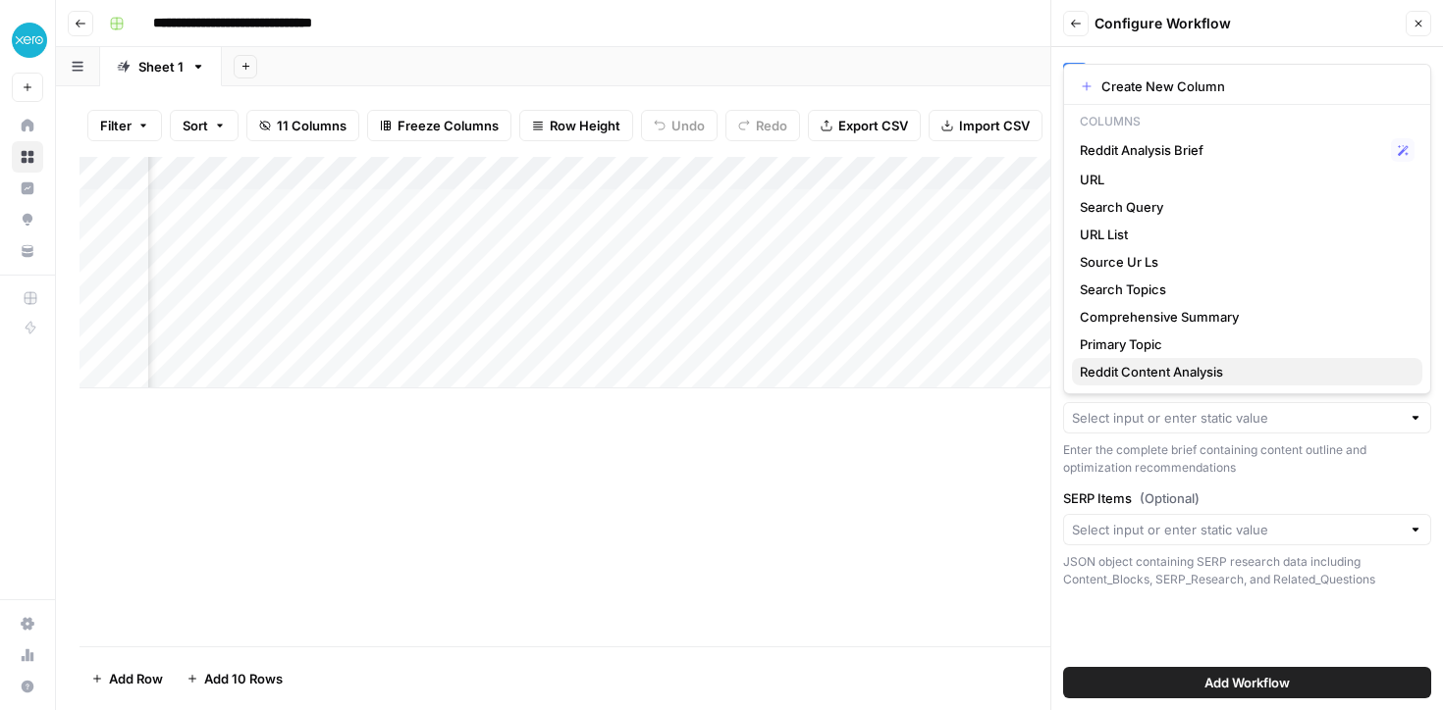
click at [1103, 378] on span "Reddit Content Analysis" at bounding box center [1242, 372] width 327 height 20
type input "Reddit Content Analysis"
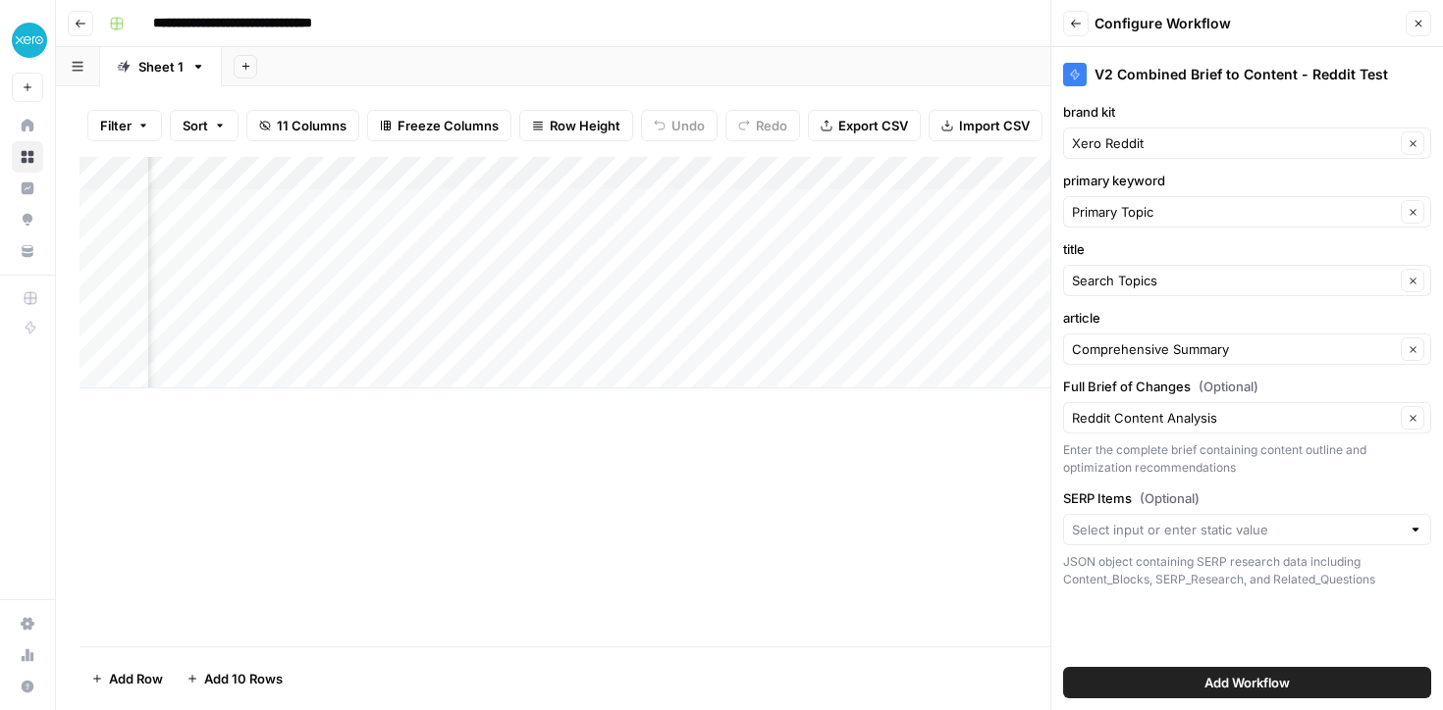
click at [1156, 685] on button "Add Workflow" at bounding box center [1247, 682] width 368 height 31
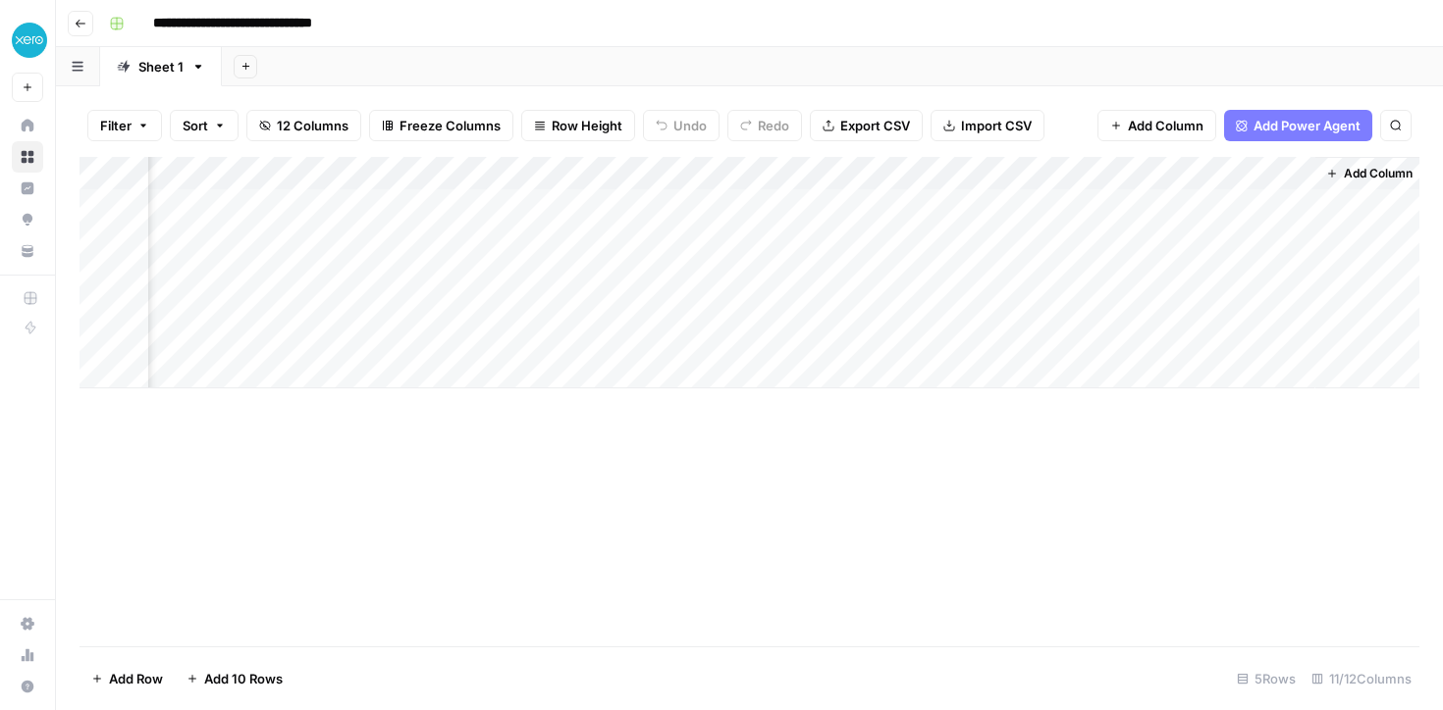
scroll to position [0, 1357]
click at [1130, 207] on div "Add Column" at bounding box center [749, 273] width 1340 height 232
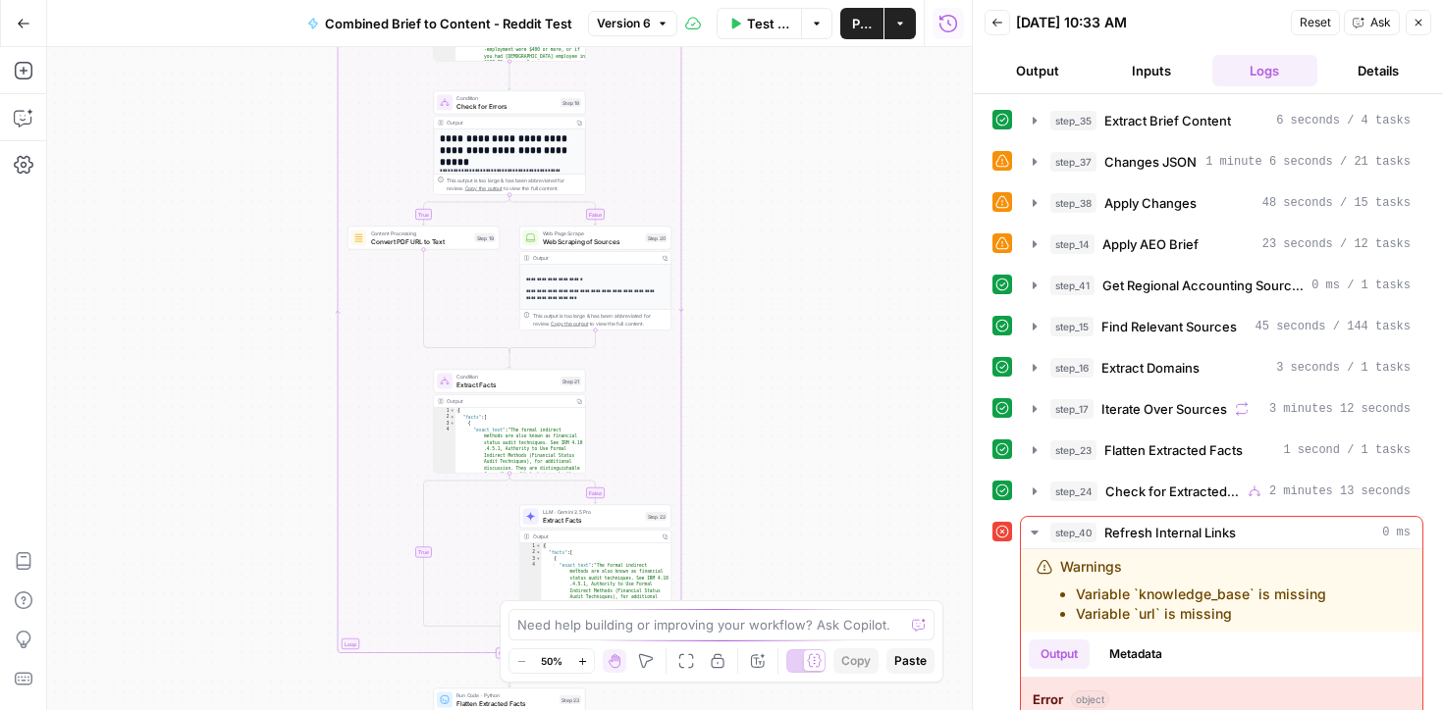
scroll to position [352, 0]
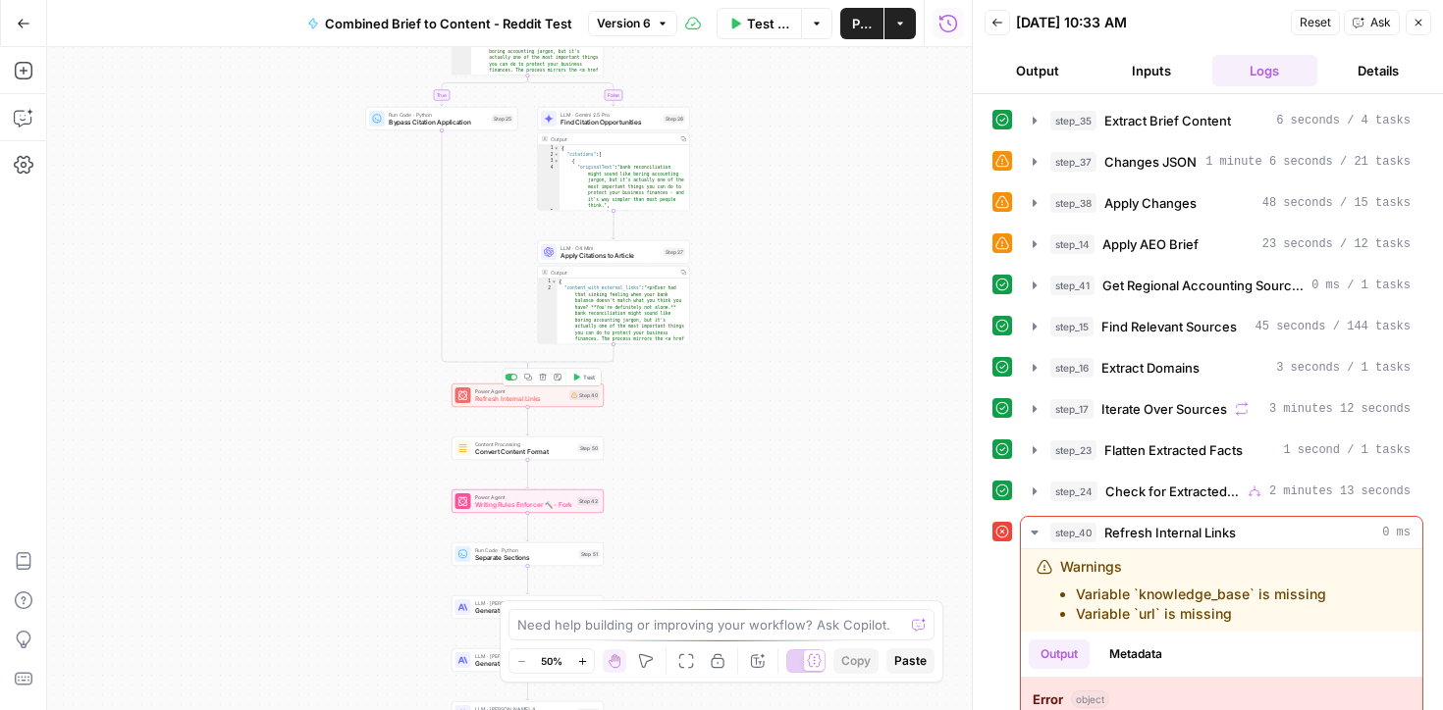
click at [540, 401] on span "Refresh Internal Links" at bounding box center [520, 399] width 91 height 10
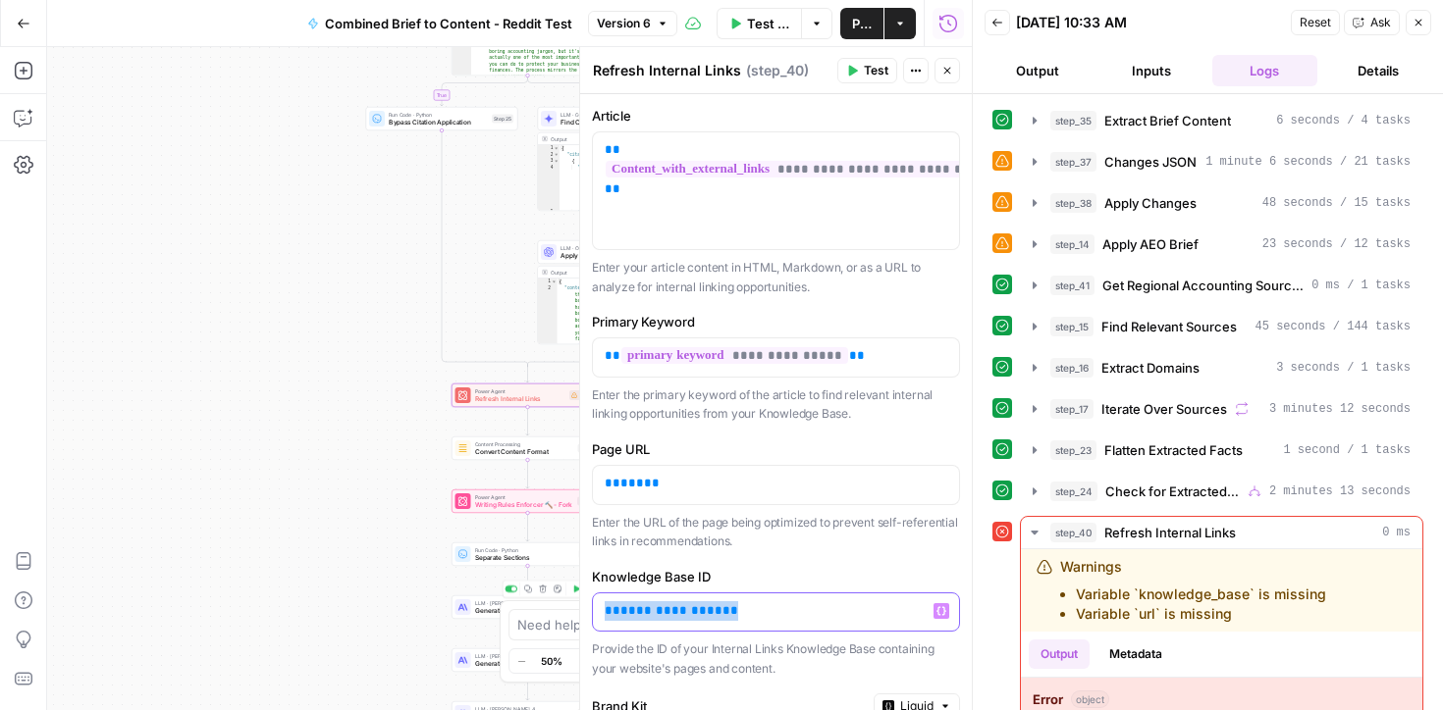
drag, startPoint x: 743, startPoint y: 613, endPoint x: 539, endPoint y: 592, distance: 205.3
click at [538, 592] on body "XeroOps New Home Browse Insights Opportunities Your Data Recent Grids Write Con…" at bounding box center [721, 355] width 1443 height 710
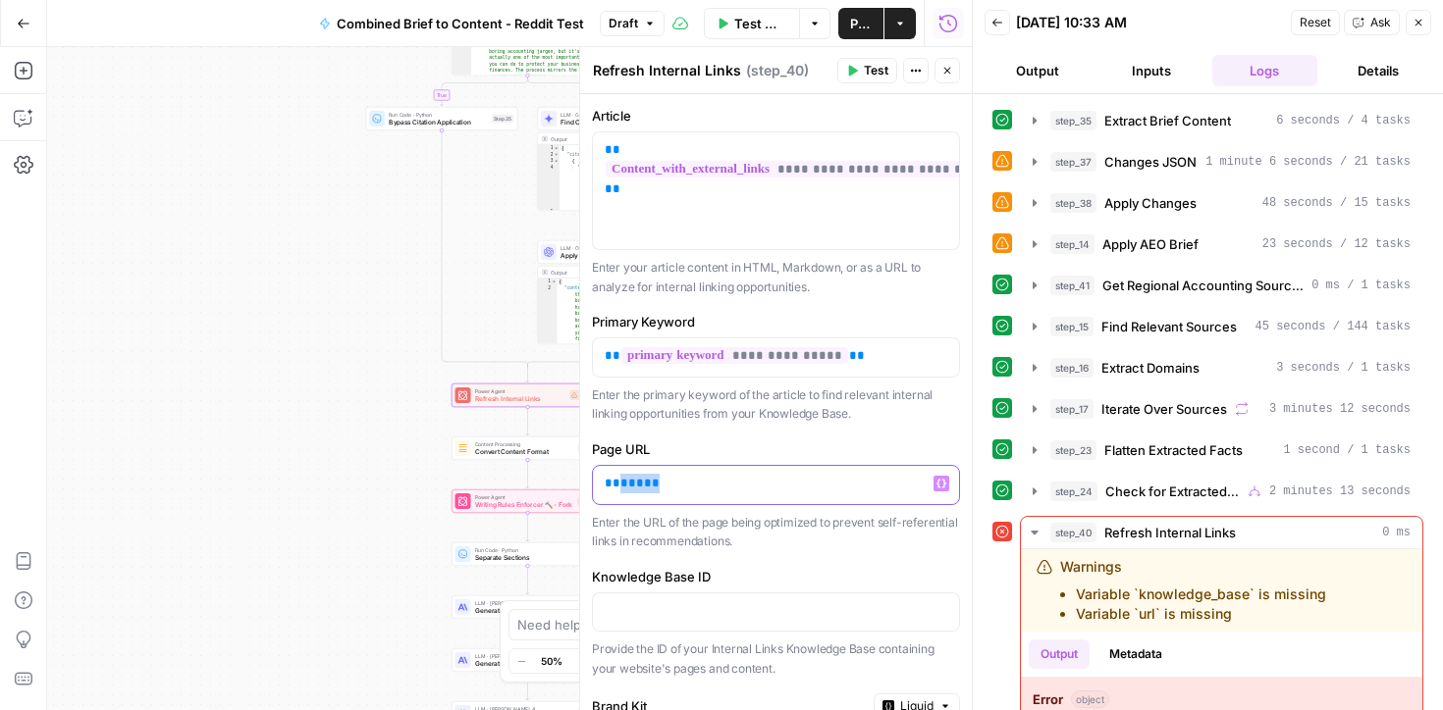
drag, startPoint x: 656, startPoint y: 485, endPoint x: 595, endPoint y: 484, distance: 60.9
click at [601, 484] on div "** *** **" at bounding box center [776, 485] width 366 height 38
click at [755, 539] on p "Enter the URL of the page being optimized to prevent self-referential links in …" at bounding box center [776, 532] width 368 height 38
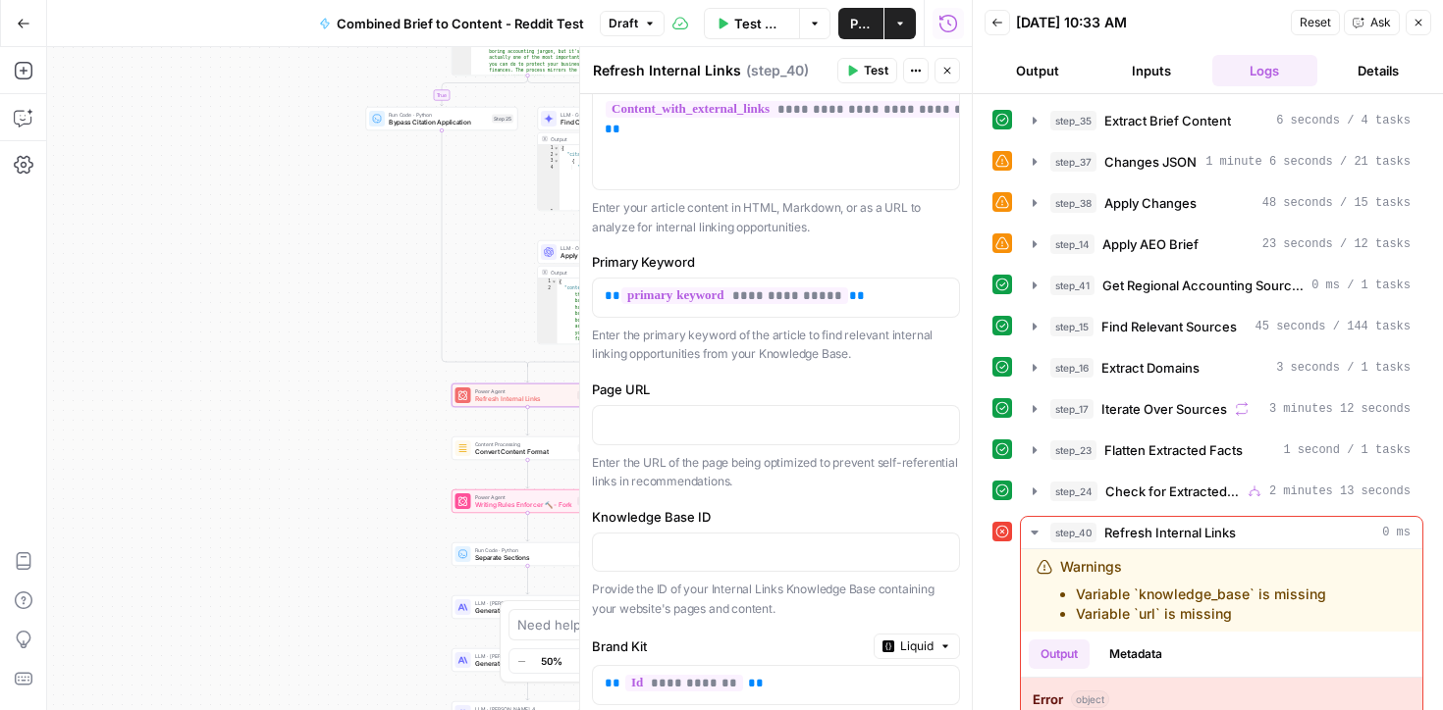
scroll to position [0, 0]
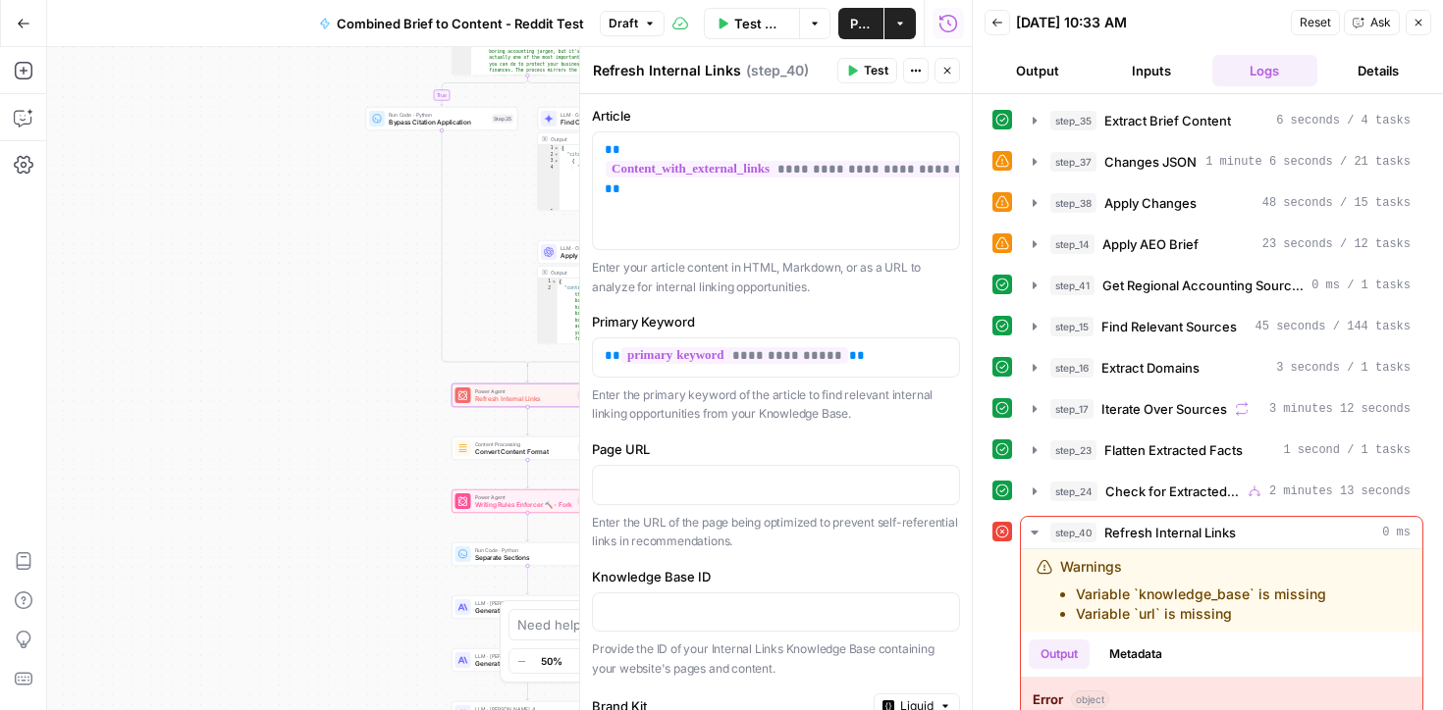
click at [916, 71] on icon "button" at bounding box center [916, 71] width 3 height 3
click at [940, 159] on div "Delete Step" at bounding box center [982, 158] width 124 height 20
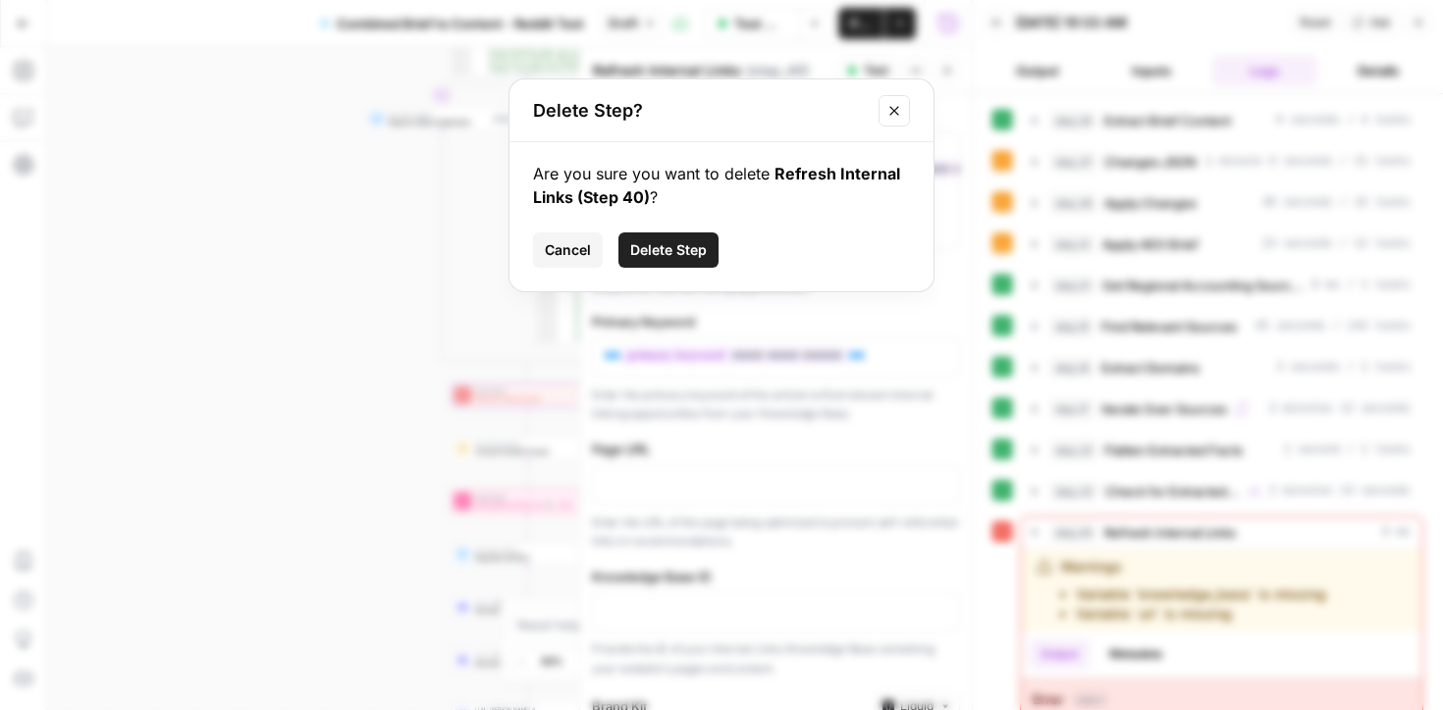
click at [696, 240] on span "Delete Step" at bounding box center [668, 250] width 77 height 20
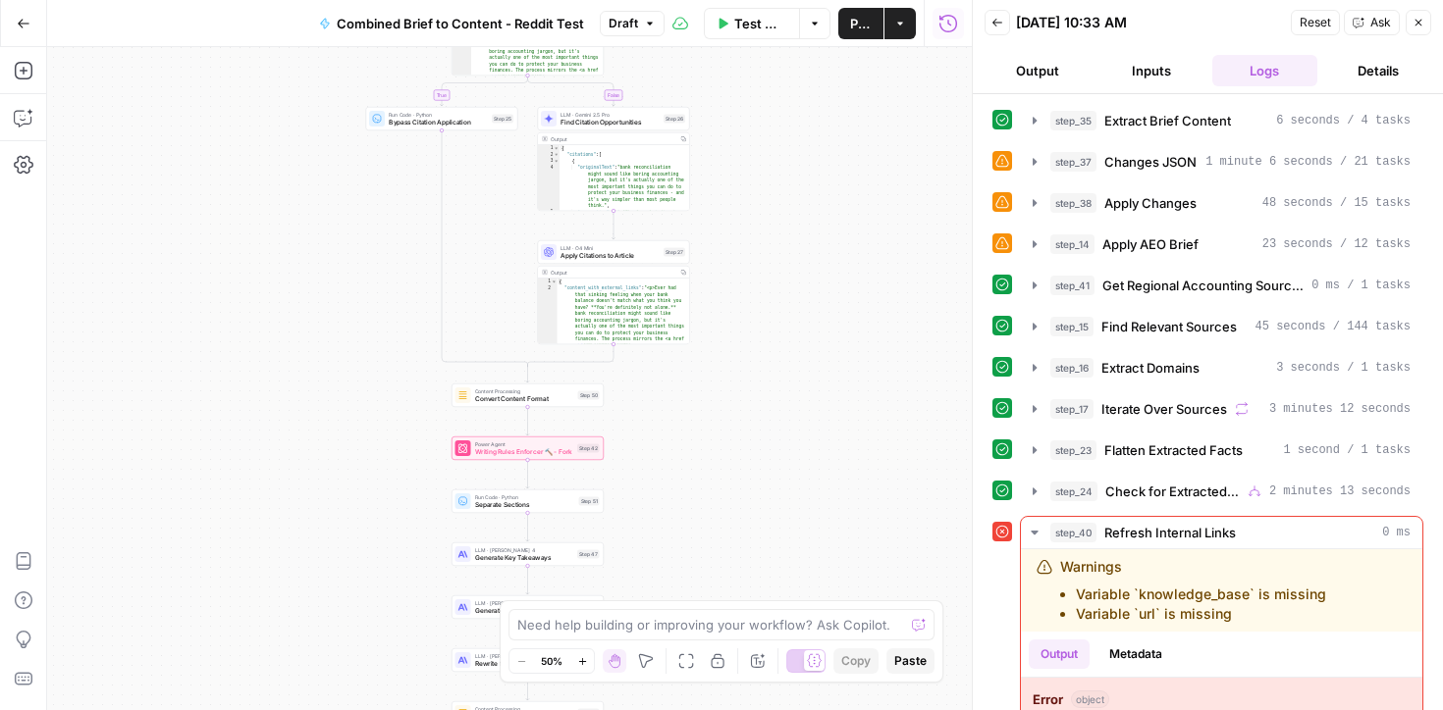
click at [838, 17] on button "Publish" at bounding box center [860, 23] width 45 height 31
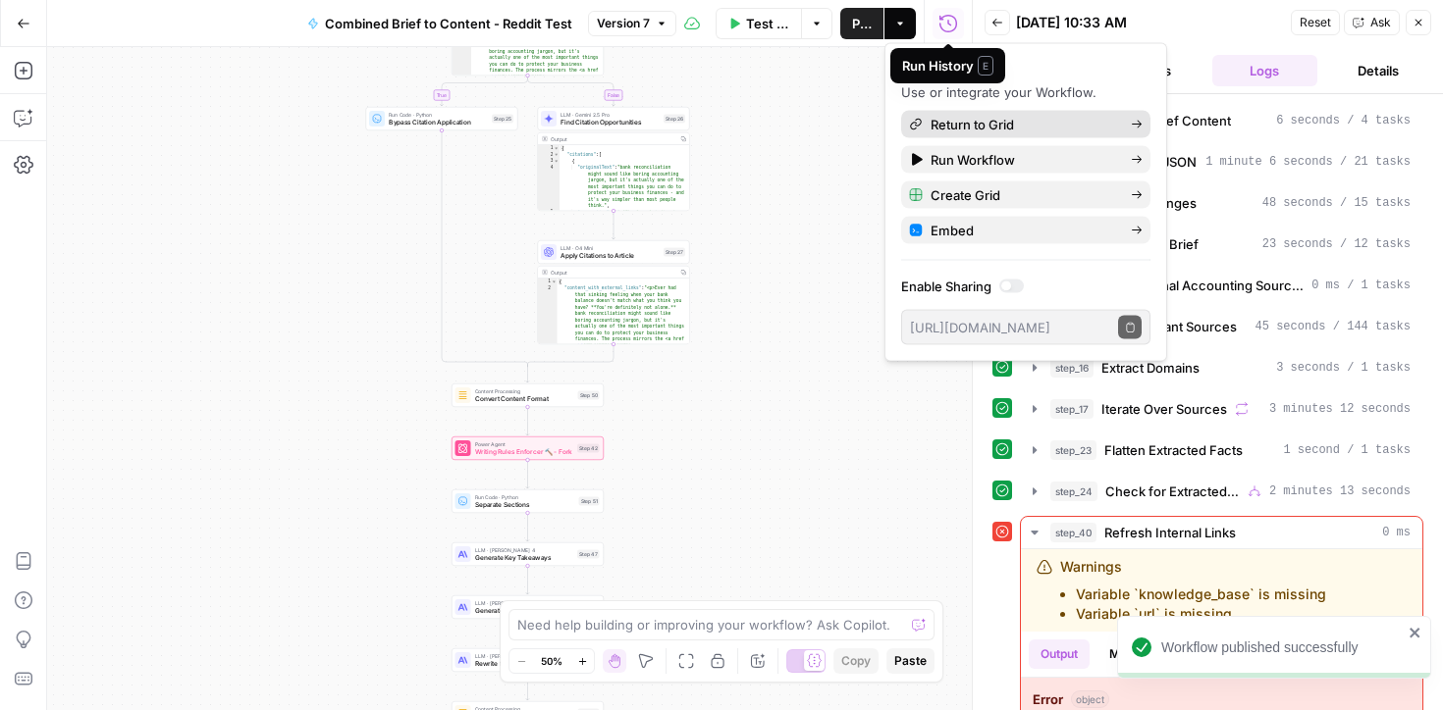
click at [967, 120] on span "Return to Grid" at bounding box center [1022, 125] width 184 height 20
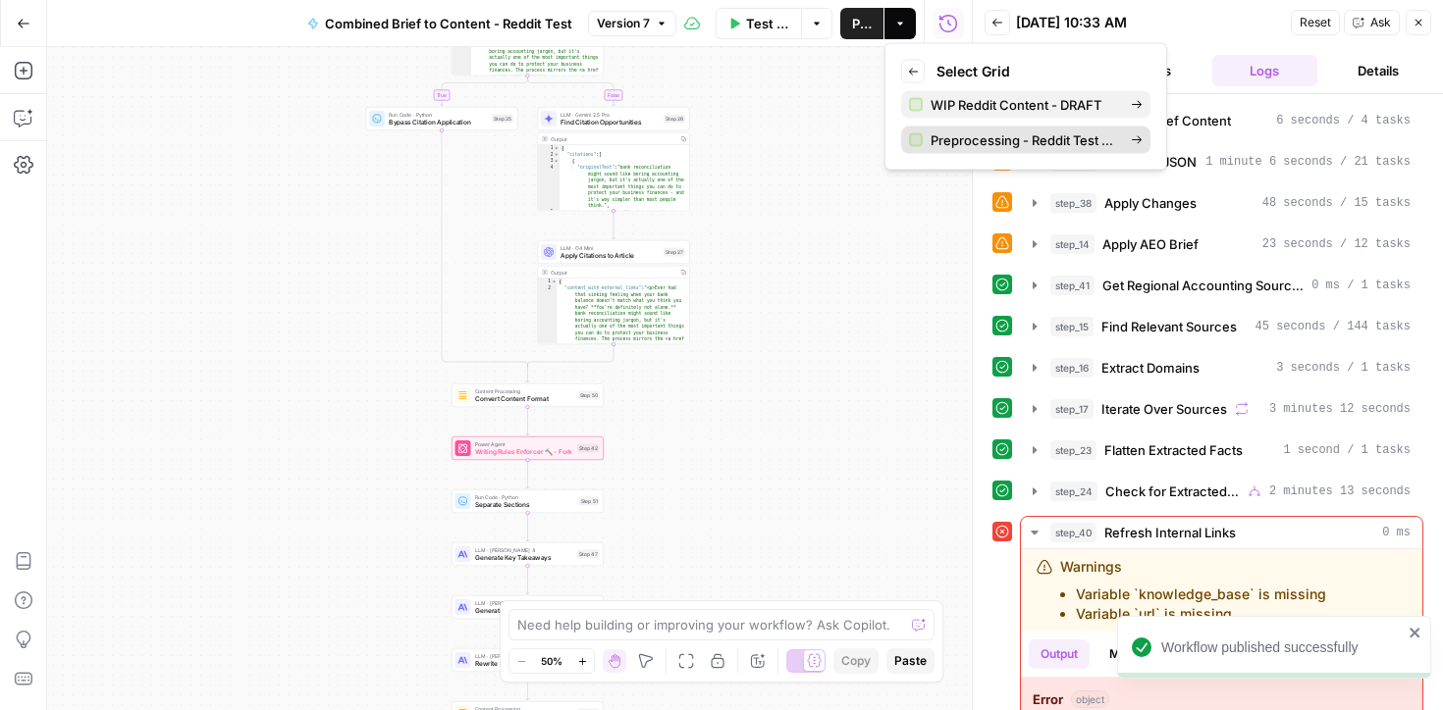
click at [997, 145] on span "Preprocessing - Reddit Test Grid" at bounding box center [1022, 141] width 184 height 20
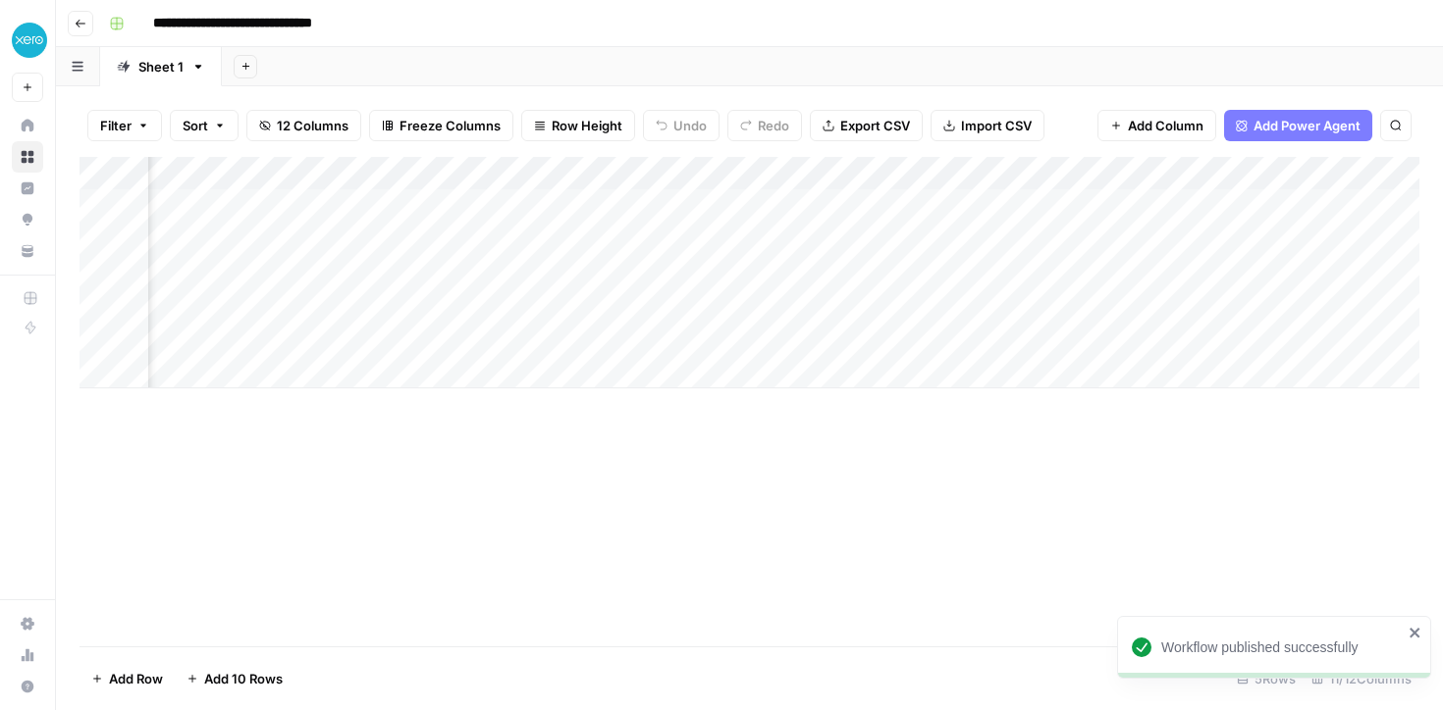
scroll to position [0, 1337]
click at [1244, 205] on div "Add Column" at bounding box center [749, 273] width 1340 height 232
click at [1263, 205] on div "Add Column" at bounding box center [749, 273] width 1340 height 232
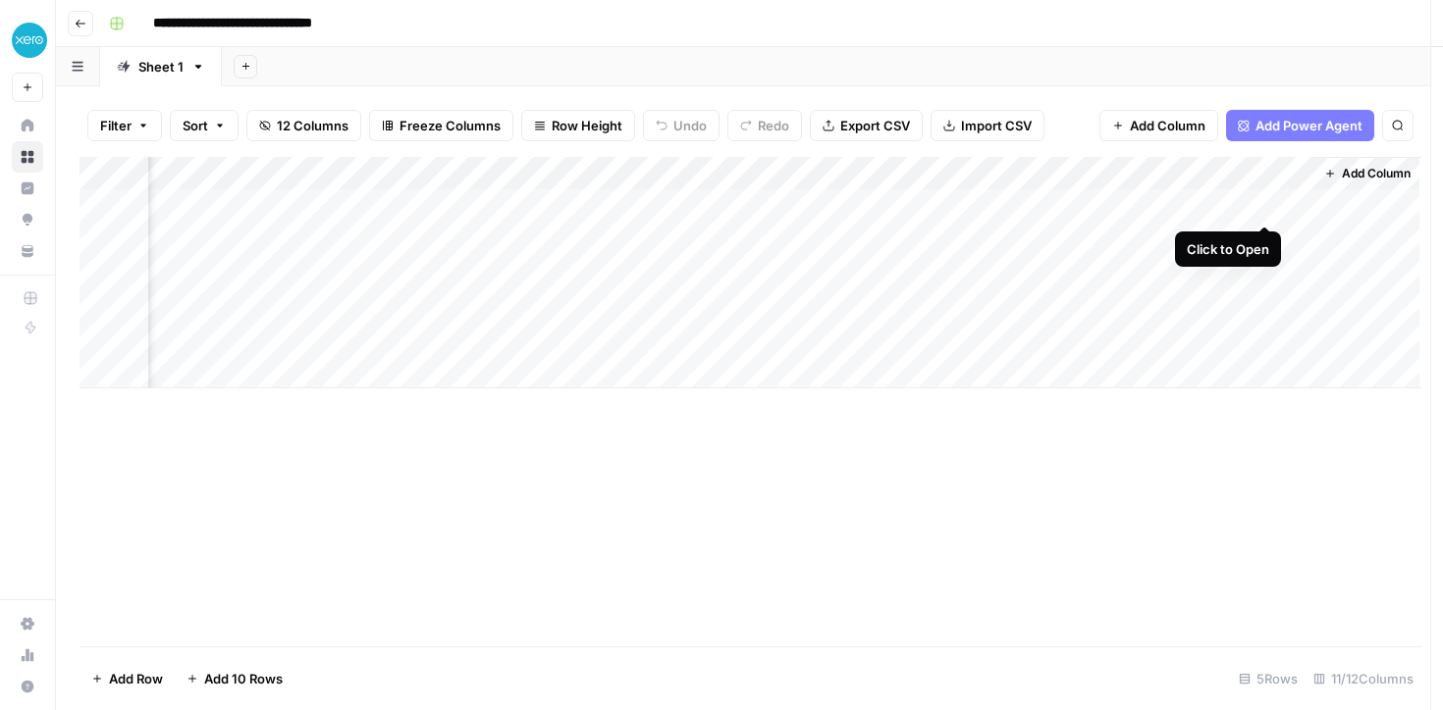
scroll to position [0, 1319]
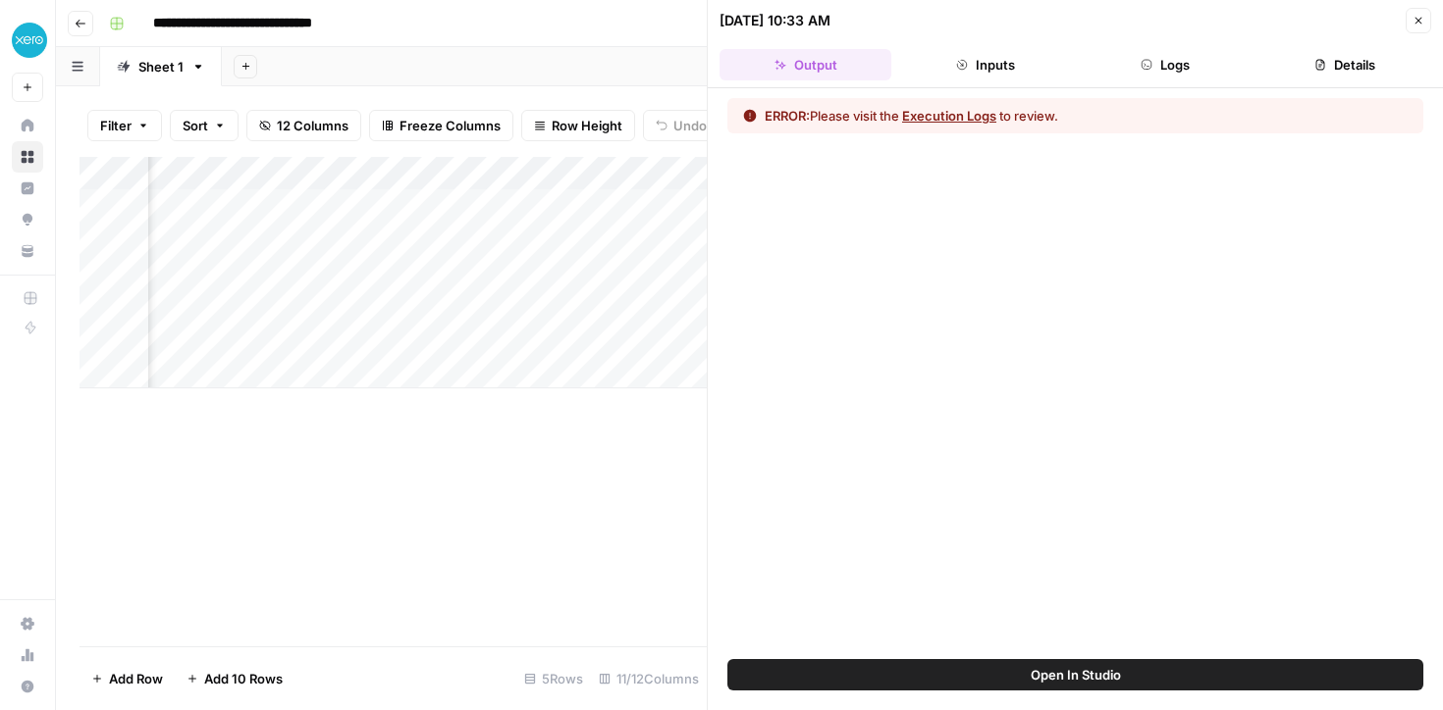
click at [981, 62] on button "Inputs" at bounding box center [985, 64] width 172 height 31
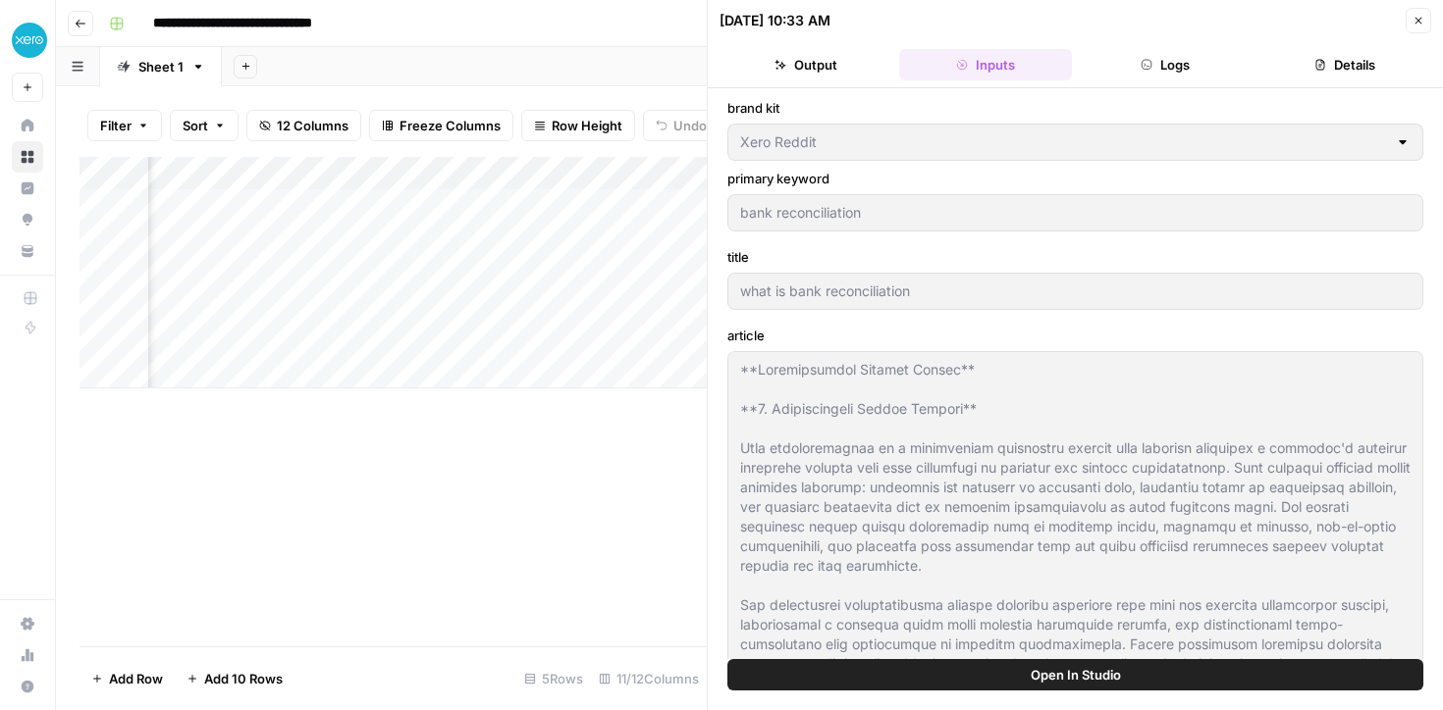
click at [1162, 60] on button "Logs" at bounding box center [1165, 64] width 172 height 31
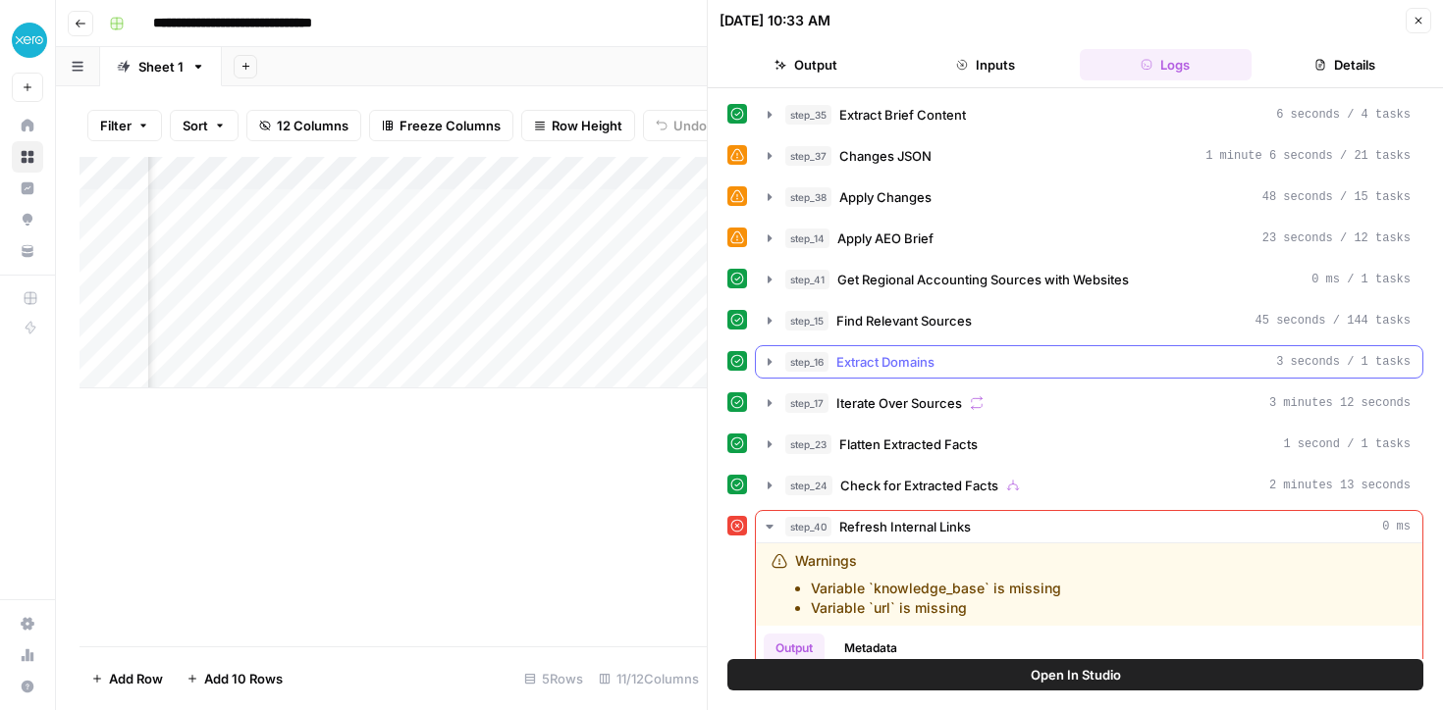
scroll to position [141, 0]
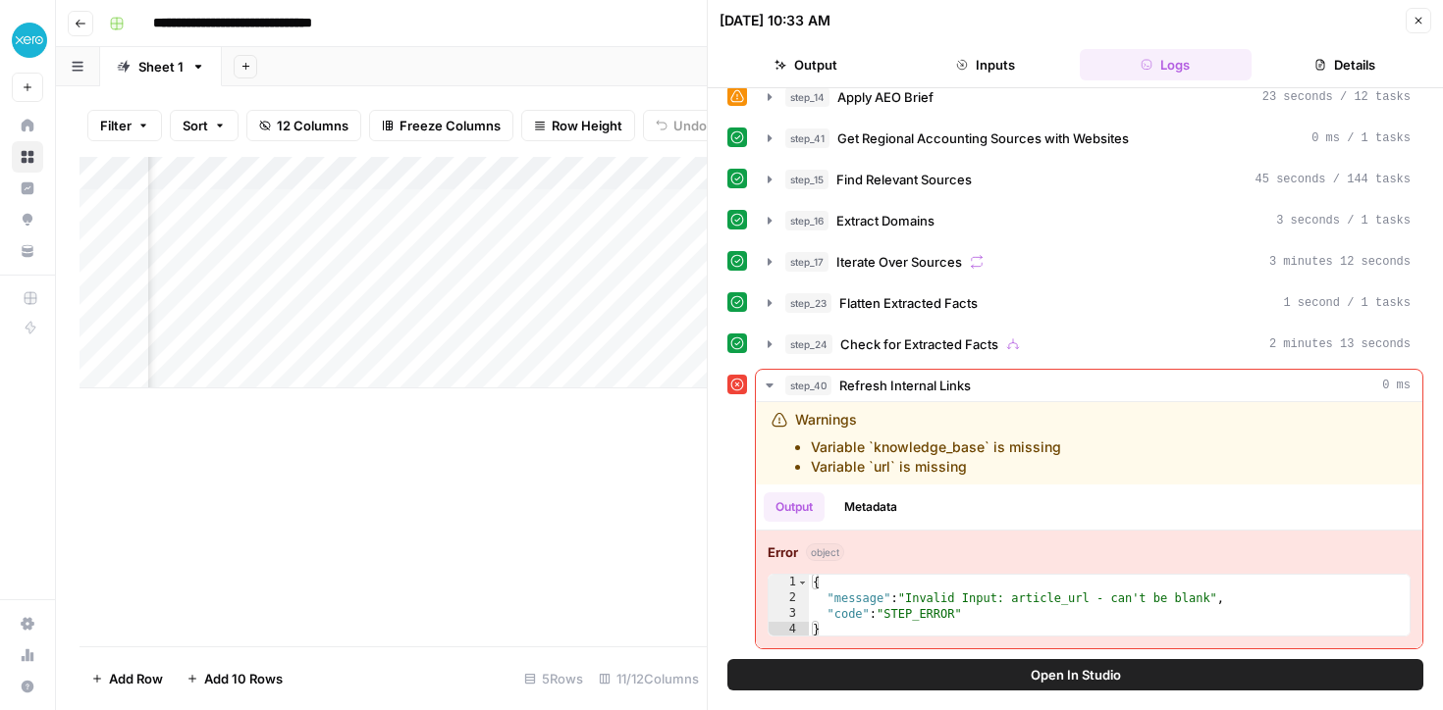
click at [740, 387] on icon at bounding box center [737, 385] width 14 height 14
click at [765, 386] on icon "button" at bounding box center [770, 386] width 16 height 16
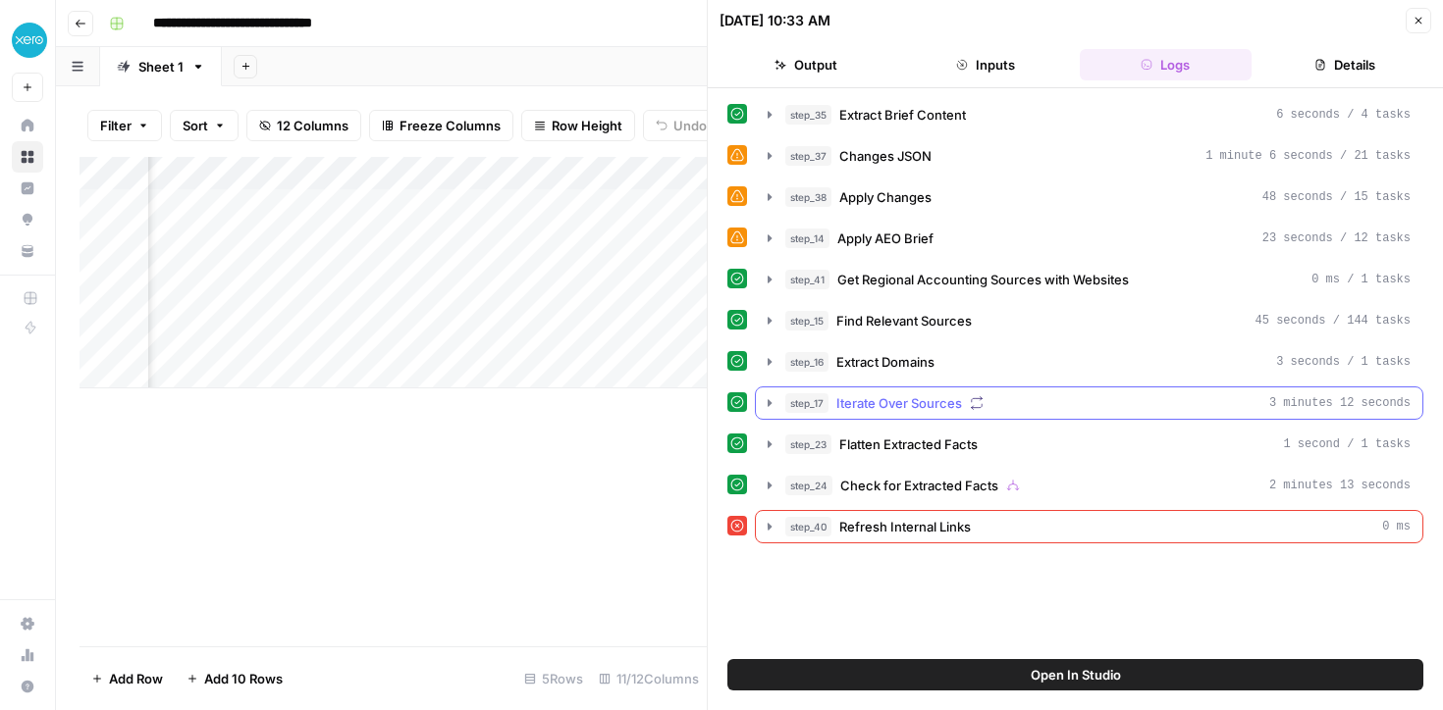
scroll to position [0, 0]
click at [798, 68] on button "Output" at bounding box center [805, 64] width 172 height 31
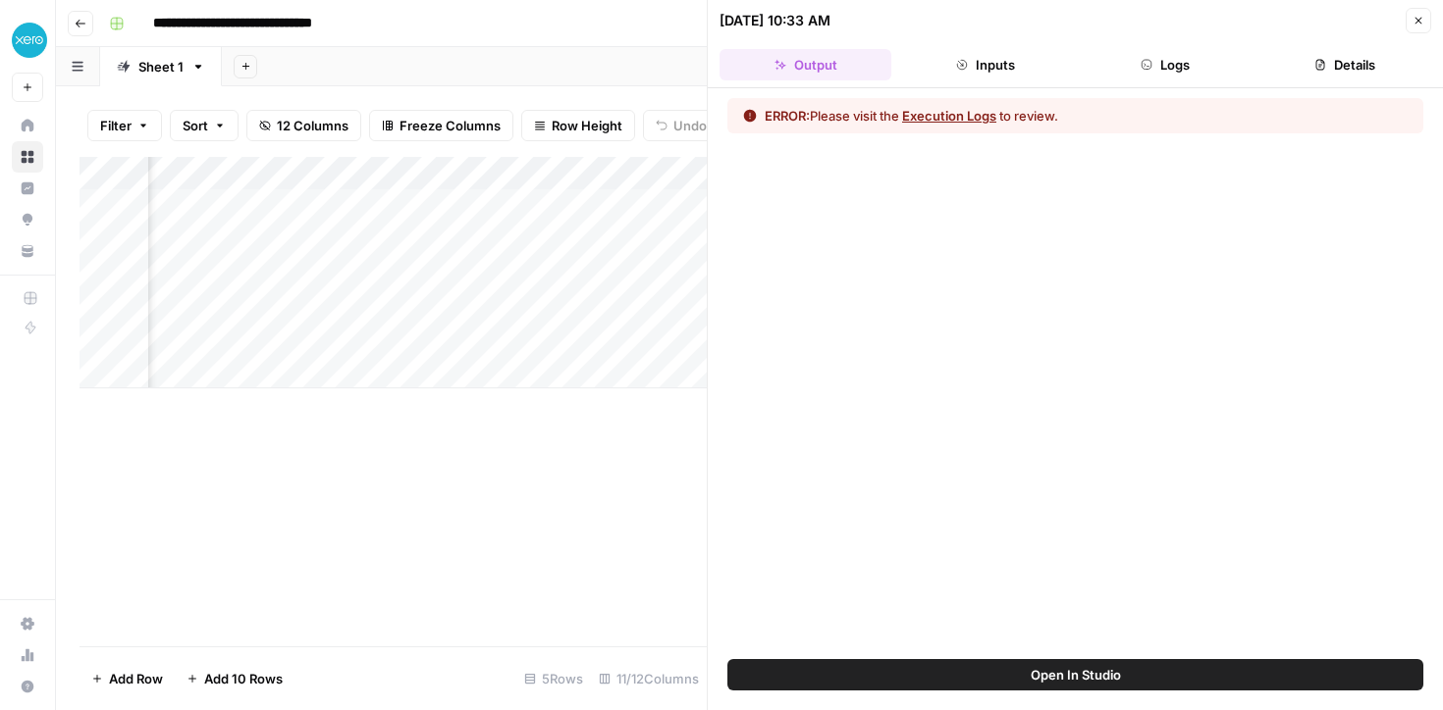
click at [1408, 19] on button "Close" at bounding box center [1418, 21] width 26 height 26
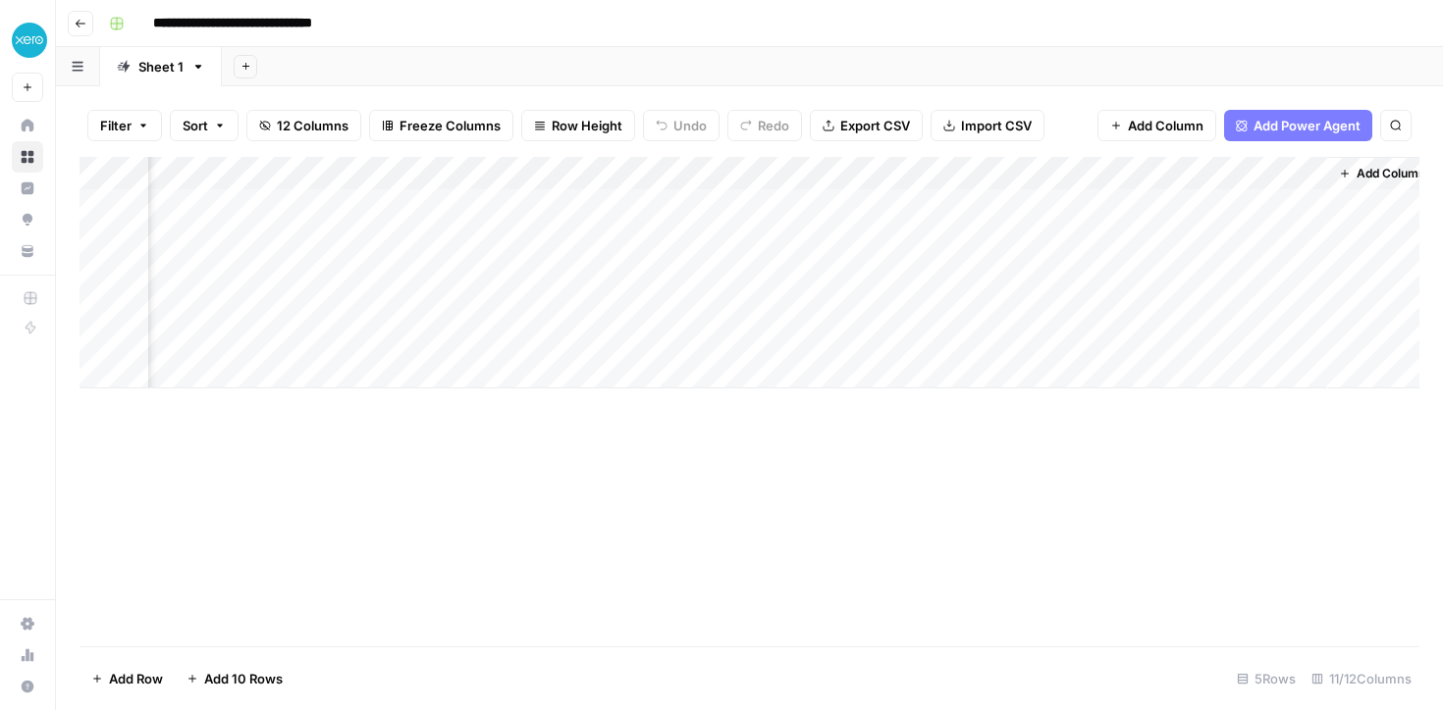
scroll to position [0, 1313]
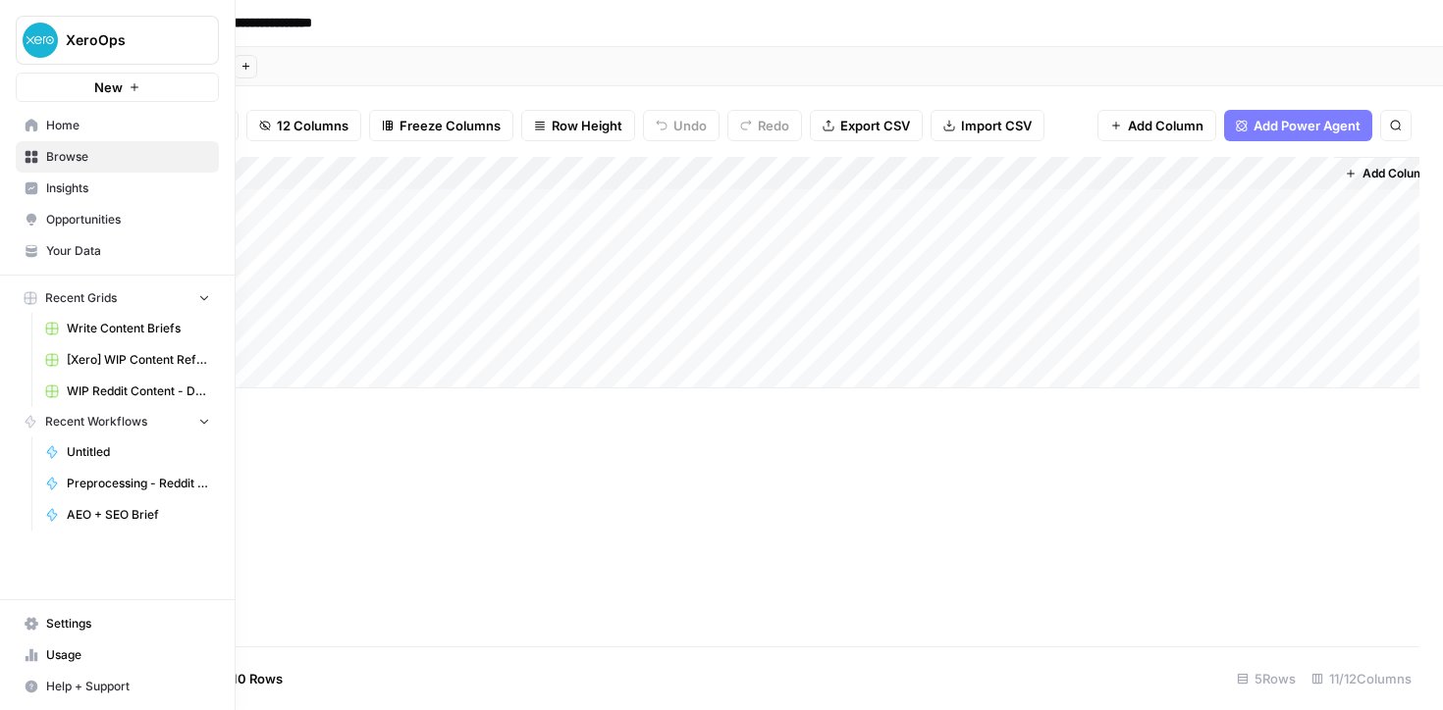
click at [119, 352] on span "[Xero] WIP Content Refresh" at bounding box center [138, 360] width 143 height 18
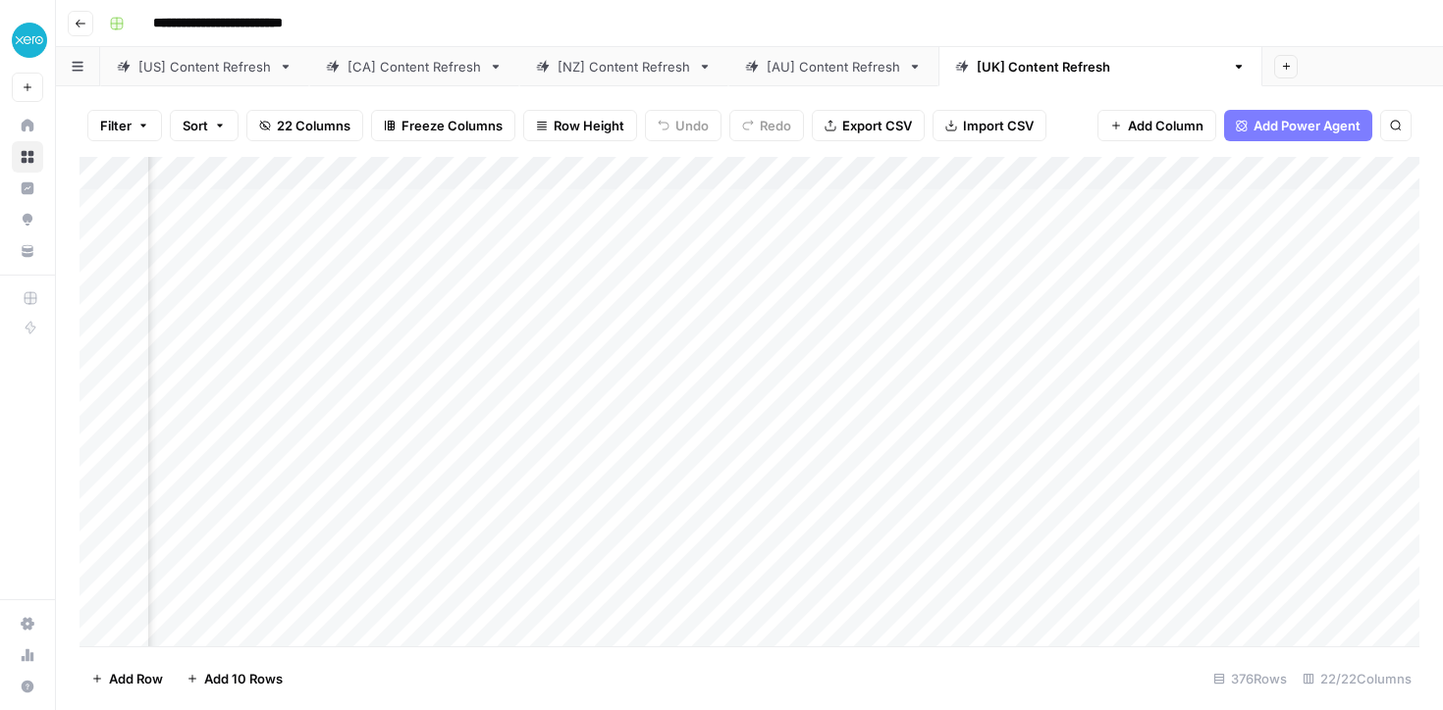
scroll to position [0, 2057]
click at [903, 169] on div "Add Column" at bounding box center [749, 402] width 1340 height 490
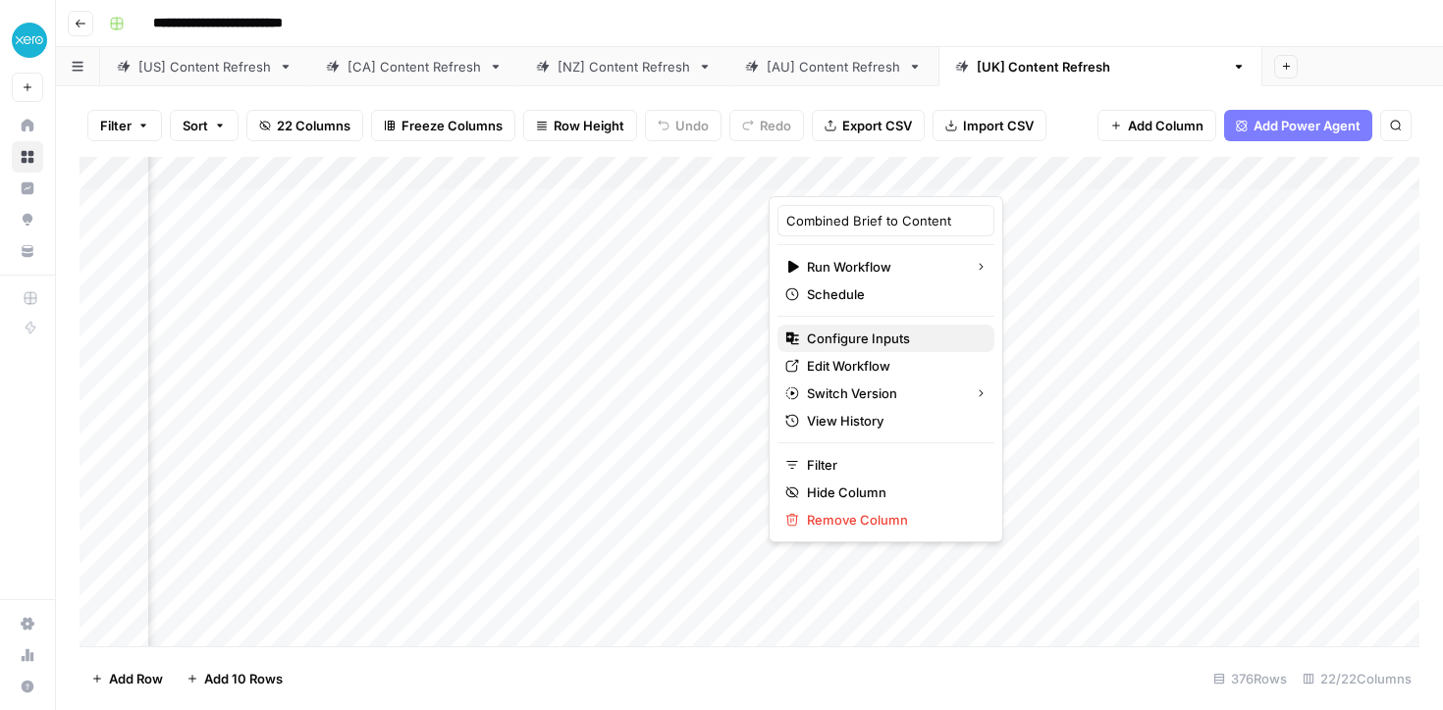
click at [890, 334] on span "Configure Inputs" at bounding box center [893, 339] width 172 height 20
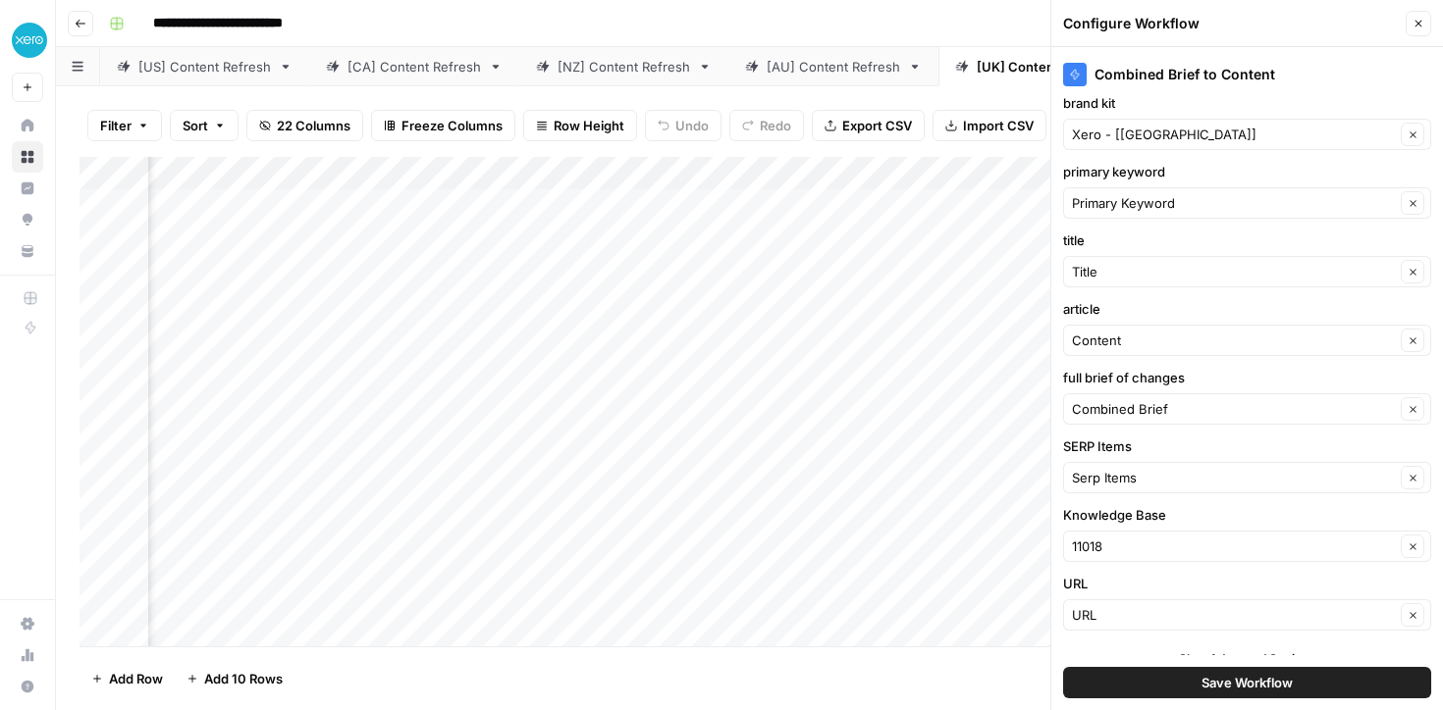
scroll to position [0, 0]
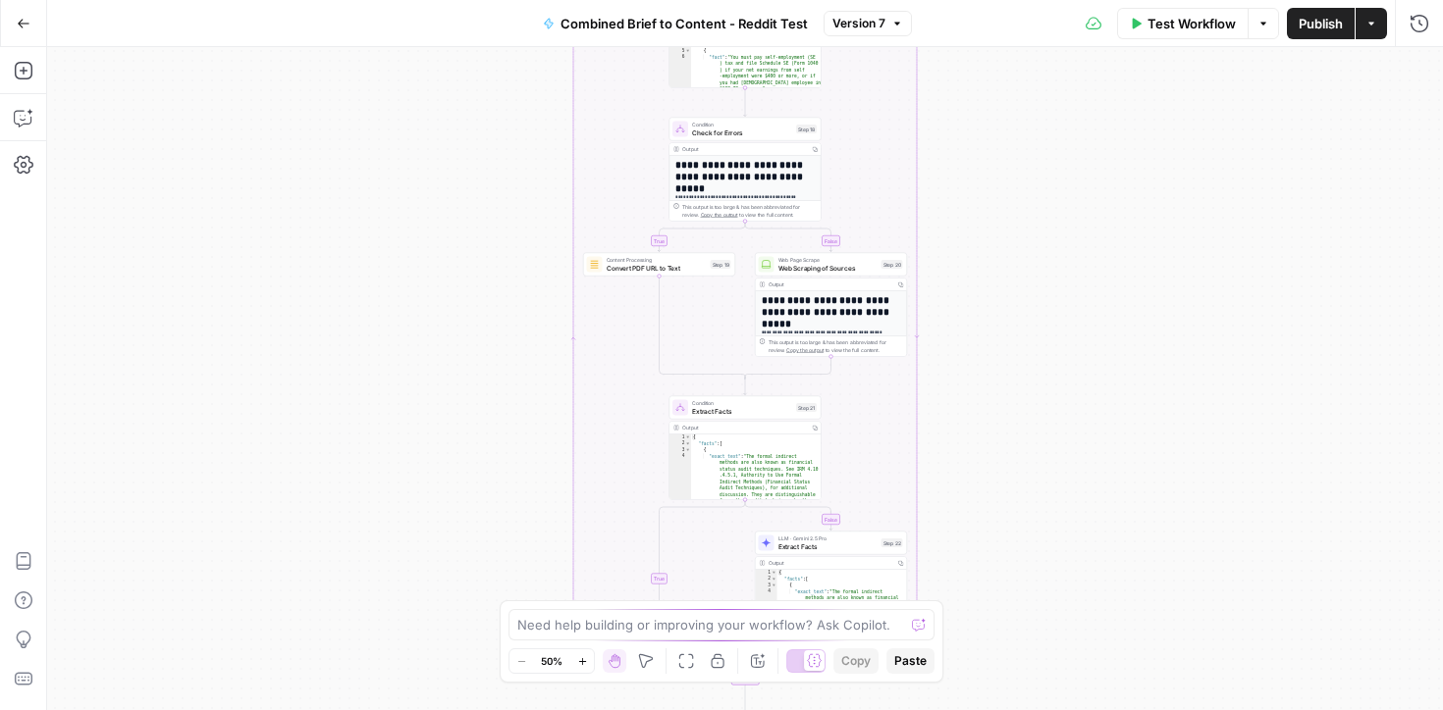
click at [1380, 28] on button "Actions" at bounding box center [1370, 23] width 31 height 31
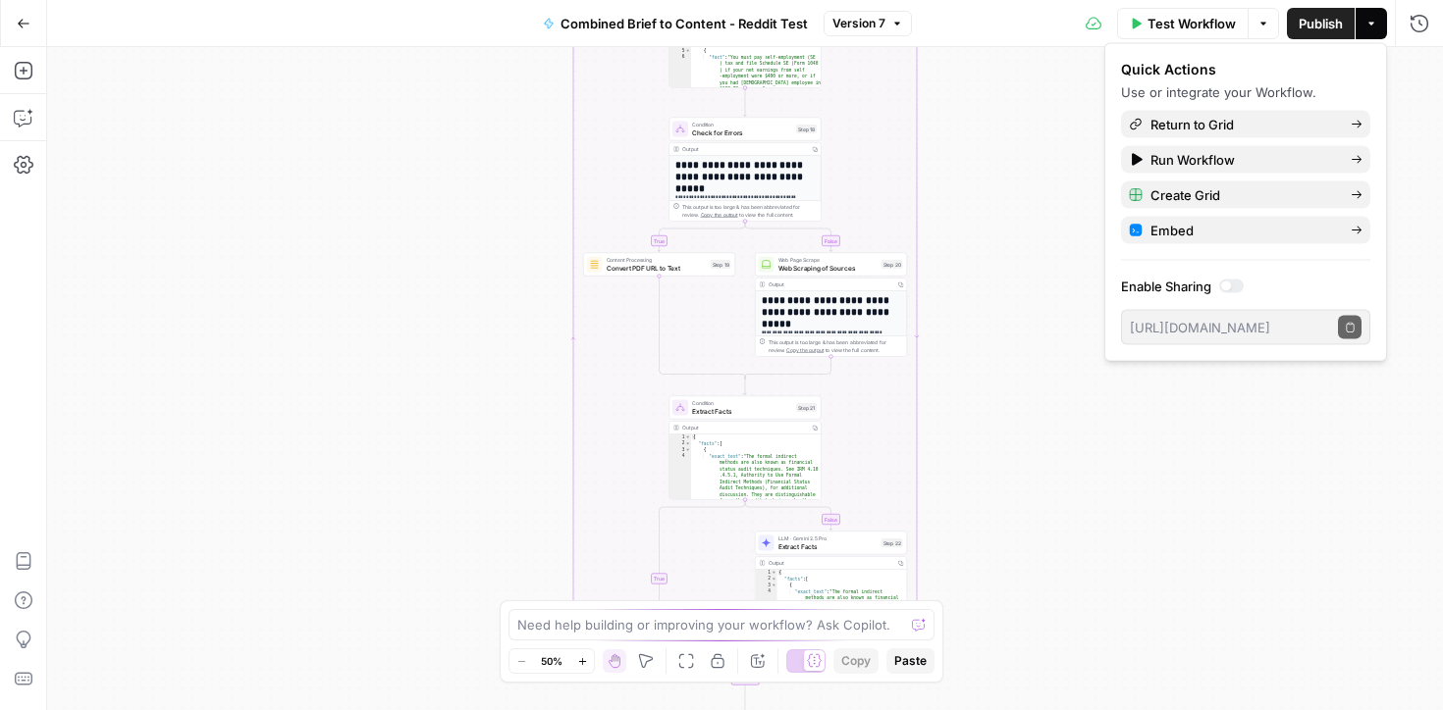
click at [1264, 20] on icon "button" at bounding box center [1263, 24] width 12 height 12
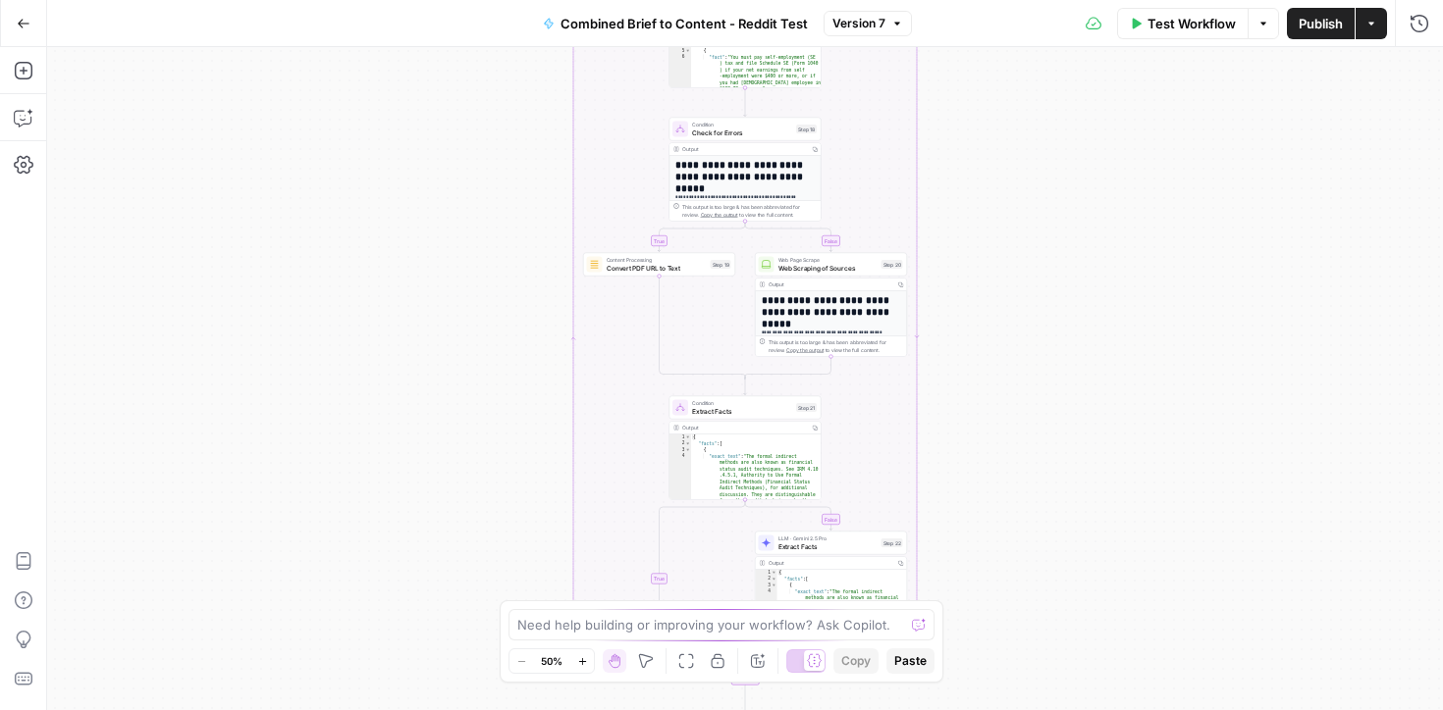
click at [1256, 387] on div "true false true false true false Workflow Set Inputs Inputs LLM · GPT-4.1 Extra…" at bounding box center [744, 378] width 1395 height 663
click at [22, 27] on icon "button" at bounding box center [24, 24] width 14 height 14
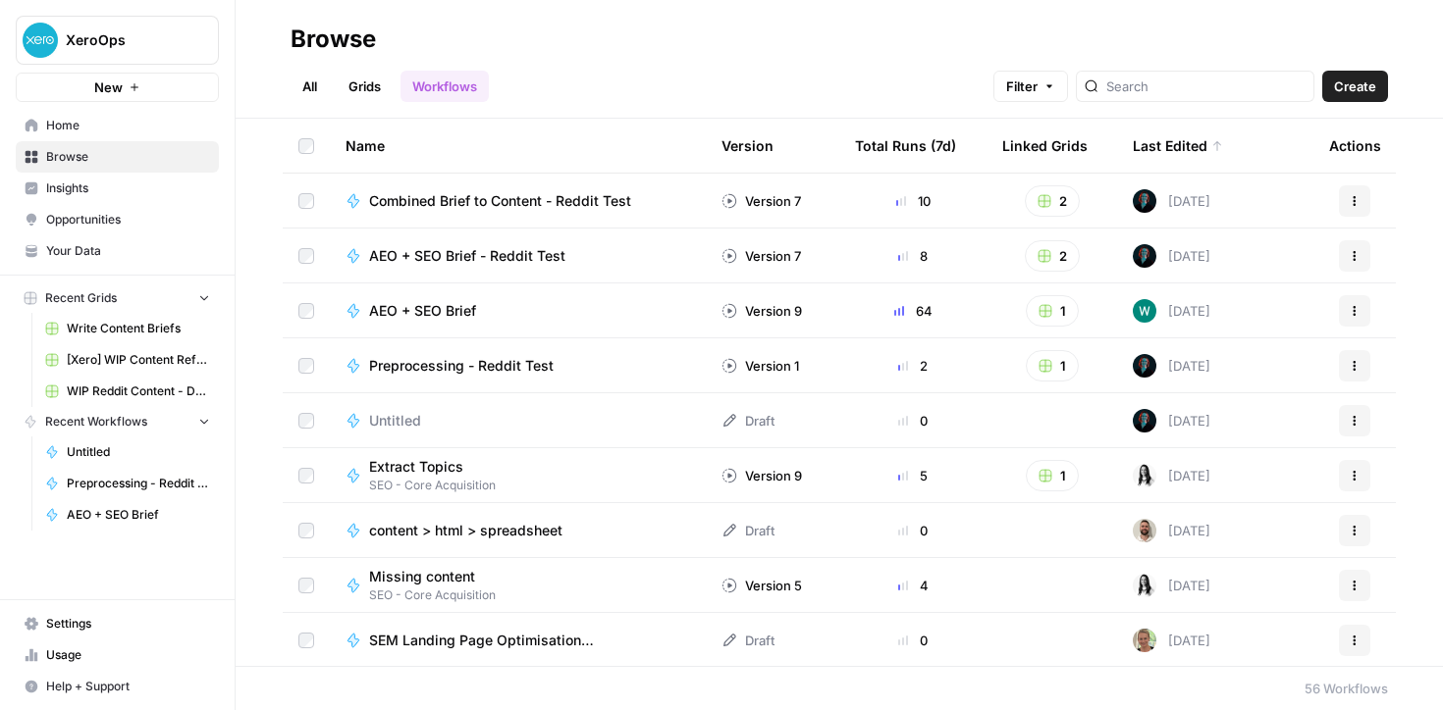
click at [1356, 197] on icon "button" at bounding box center [1354, 201] width 12 height 12
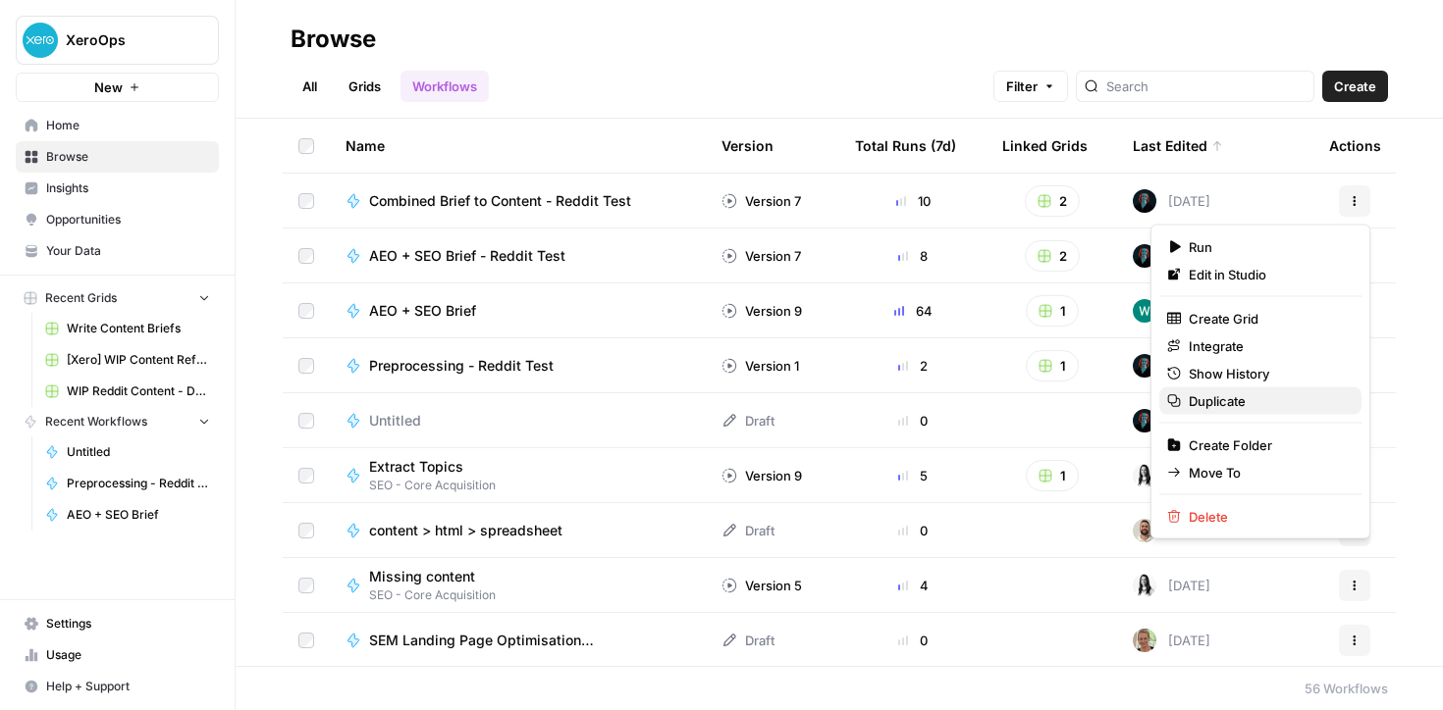
click at [1254, 397] on span "Duplicate" at bounding box center [1266, 402] width 157 height 20
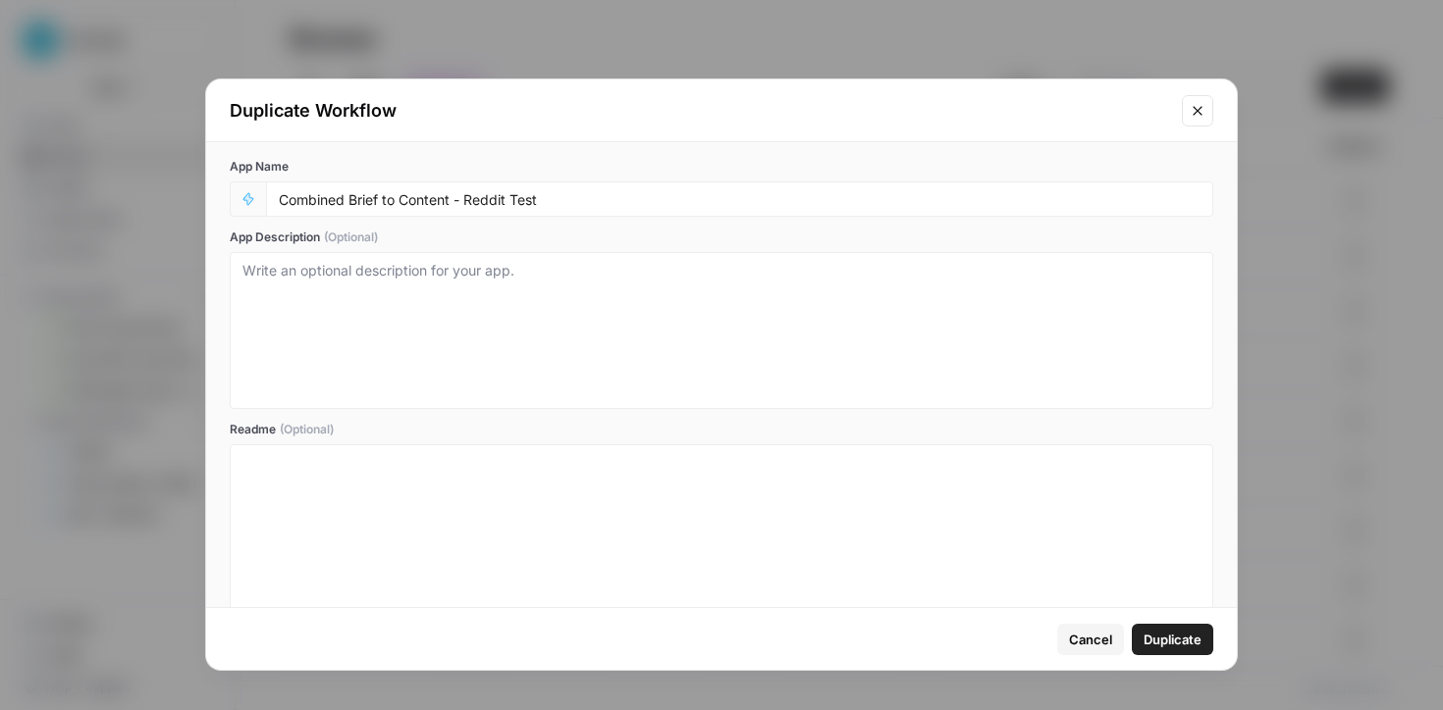
click at [579, 188] on div "Combined Brief to Content - Reddit Test" at bounding box center [739, 199] width 947 height 35
drag, startPoint x: 579, startPoint y: 200, endPoint x: 503, endPoint y: 197, distance: 75.6
click at [503, 197] on input "Combined Brief to Content - Reddit Test" at bounding box center [739, 199] width 921 height 18
click at [277, 197] on div "Combined Brief to Content - Reddit Test" at bounding box center [739, 199] width 947 height 35
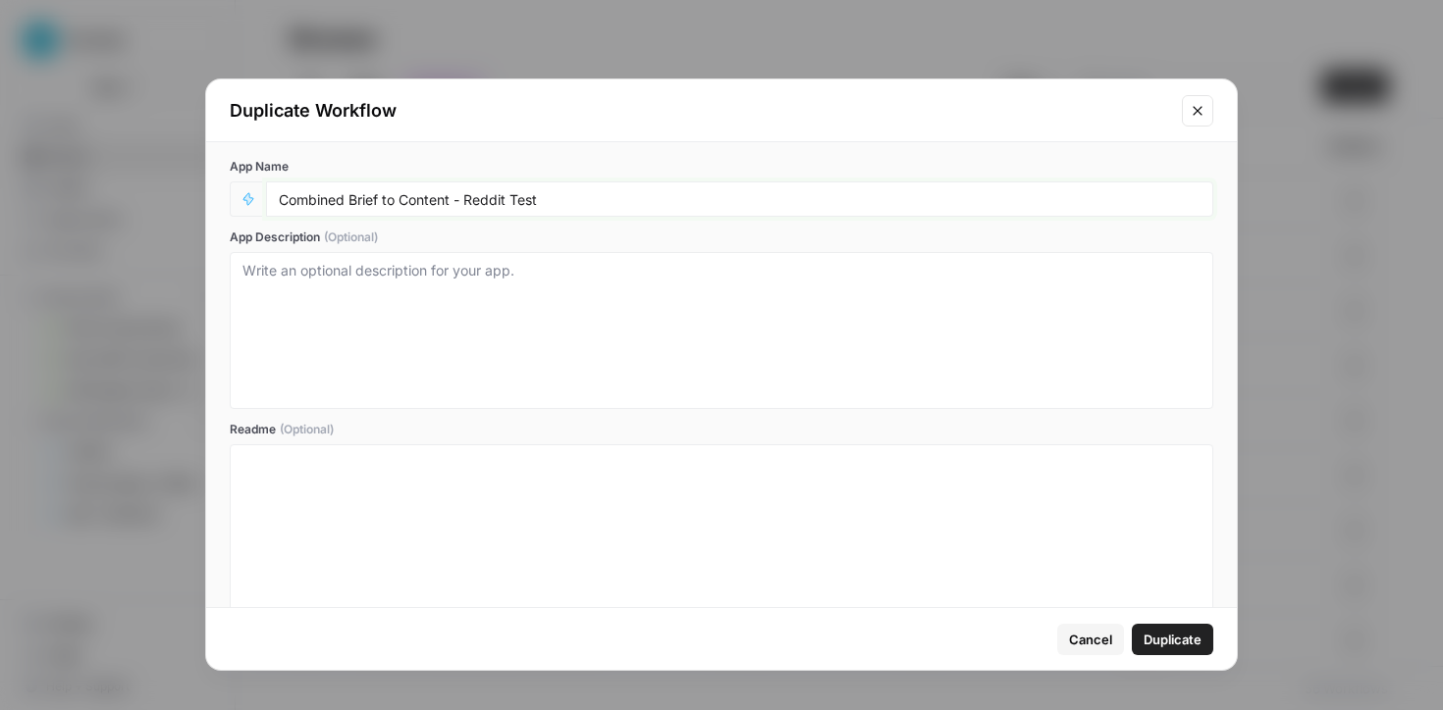
click at [279, 196] on input "Combined Brief to Content - Reddit Test" at bounding box center [739, 199] width 921 height 18
type input "V2 Combined Brief to Content - Reddit Test"
click at [452, 331] on textarea "App Description (Optional)" at bounding box center [721, 330] width 958 height 139
click at [372, 501] on div at bounding box center [721, 531] width 958 height 157
click at [1176, 631] on span "Duplicate" at bounding box center [1172, 640] width 58 height 20
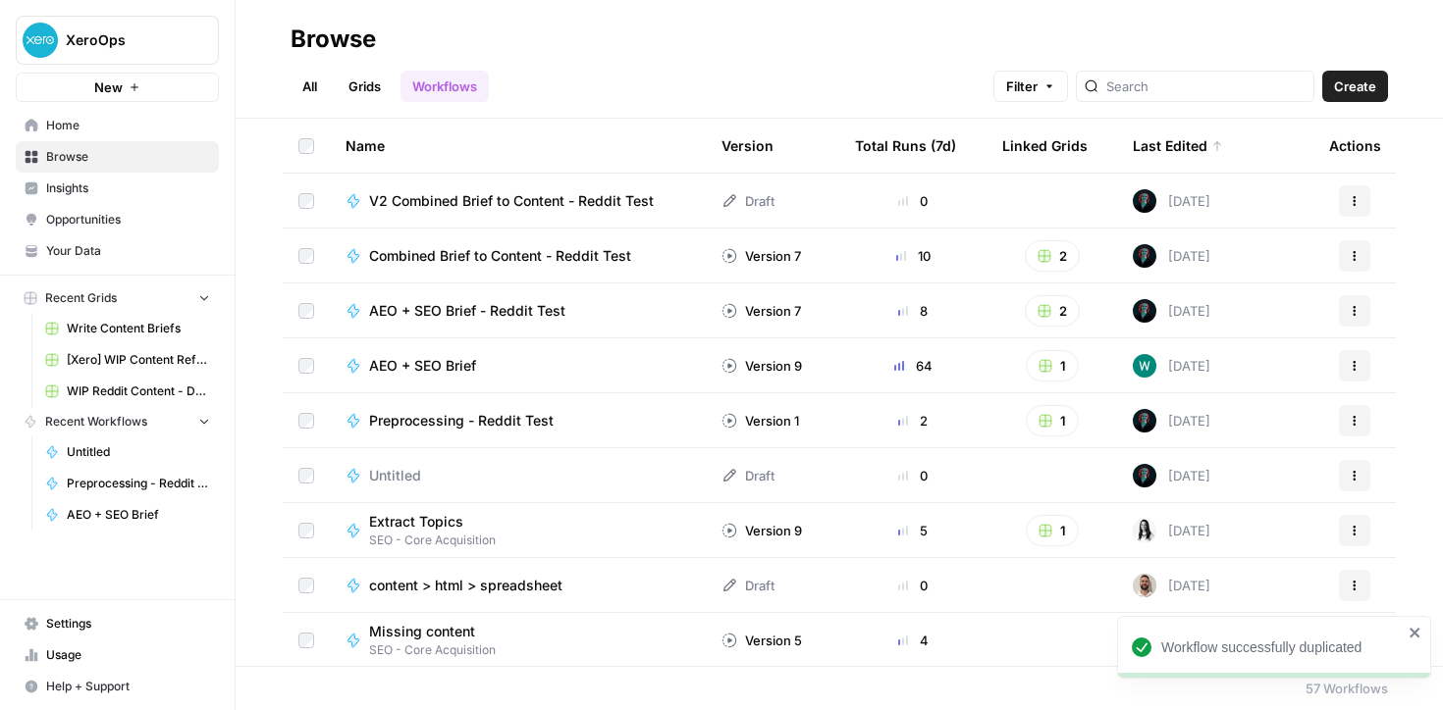
click at [764, 253] on div "Version 7" at bounding box center [760, 256] width 79 height 20
click at [722, 256] on icon at bounding box center [729, 256] width 16 height 16
click at [795, 250] on div "Version 7" at bounding box center [760, 256] width 79 height 20
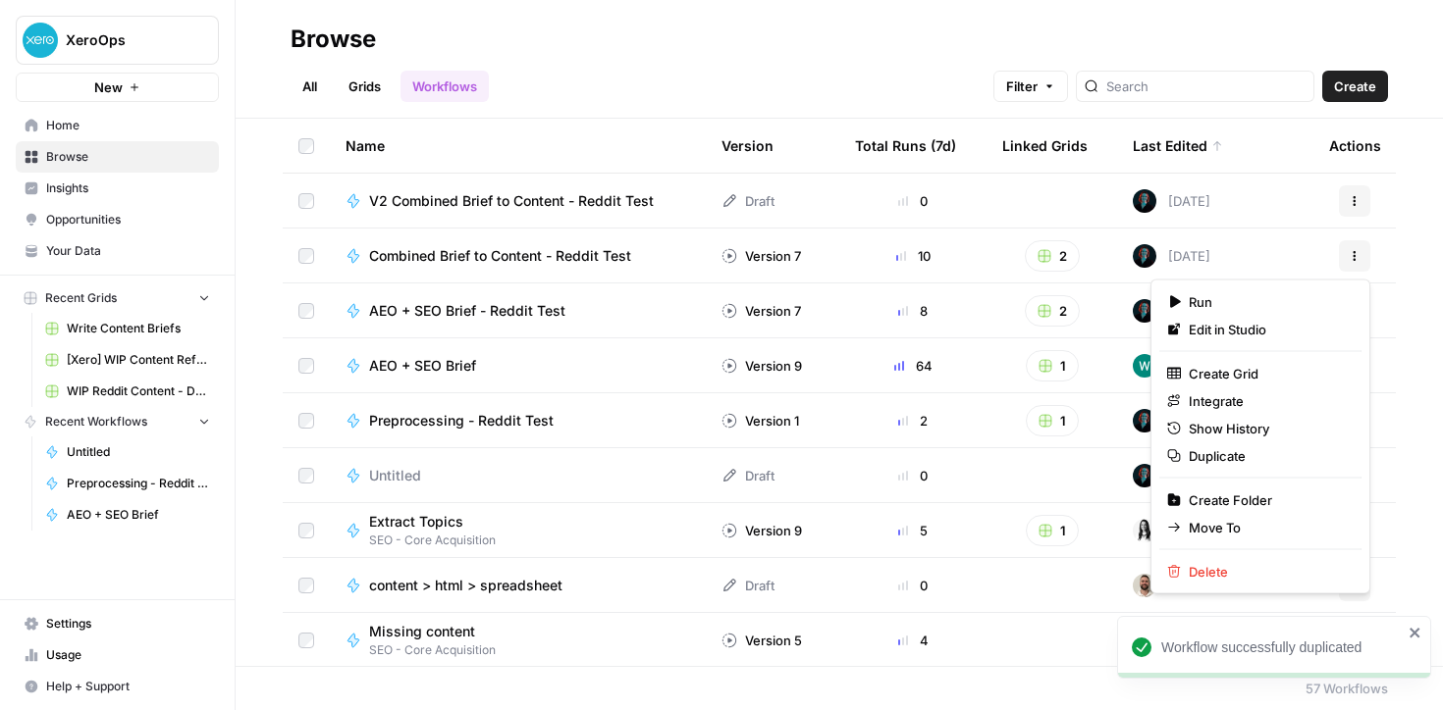
click at [1353, 251] on icon "button" at bounding box center [1354, 252] width 3 height 3
click at [1190, 332] on span "Edit in Studio" at bounding box center [1266, 330] width 157 height 20
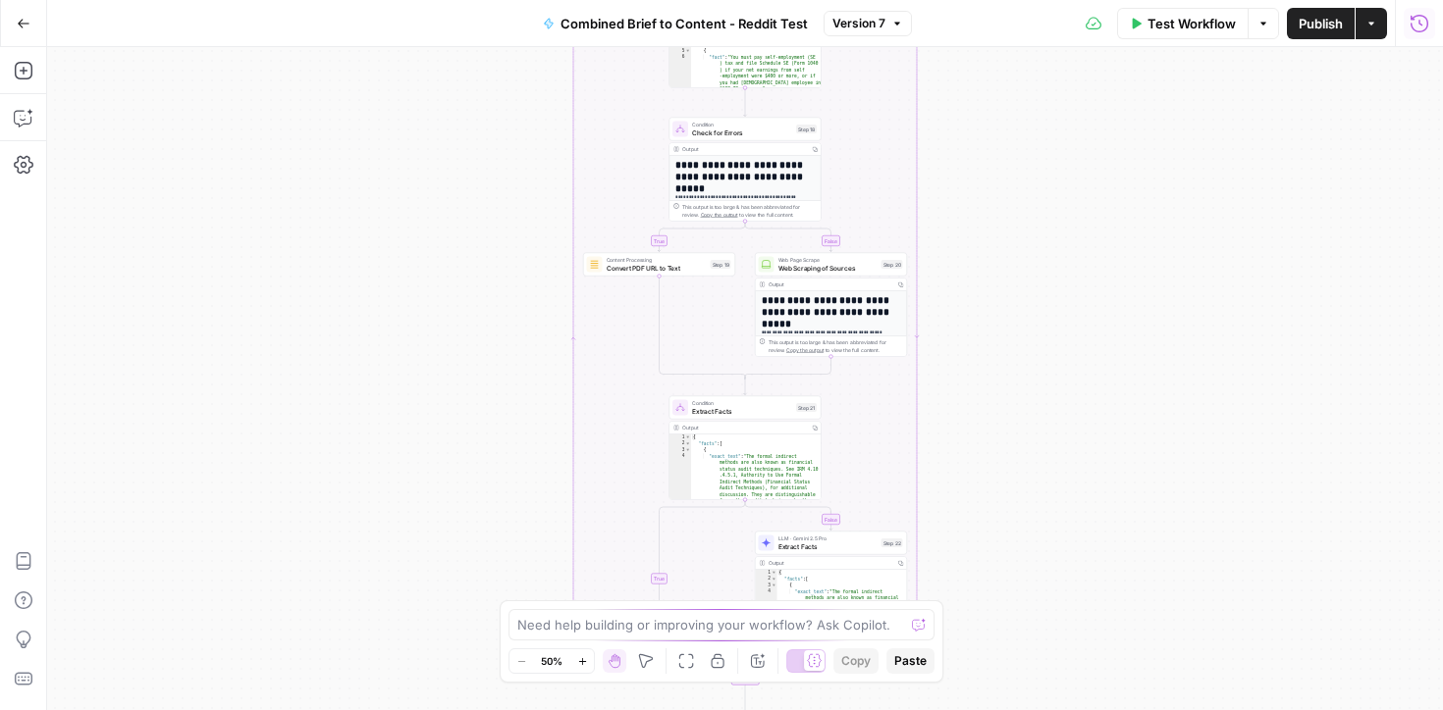
click at [1405, 29] on button "Run History" at bounding box center [1418, 23] width 31 height 31
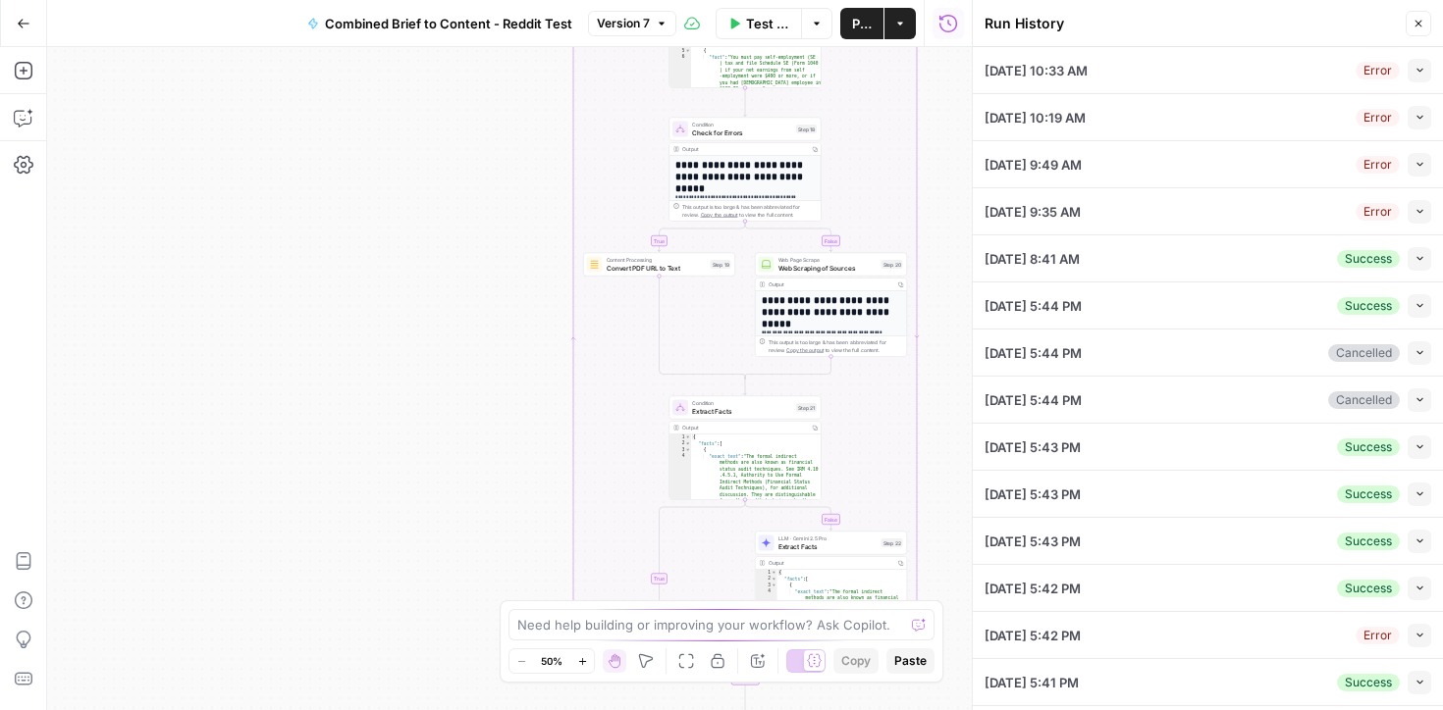
click at [1153, 244] on div "[DATE] 8:41 AM Success Collapse" at bounding box center [1207, 259] width 447 height 46
click at [1417, 255] on icon "button" at bounding box center [1419, 258] width 11 height 11
type input "what is an invoice"
type input "What is an invoice?"
type textarea "<loremip> <d7>Sita co ad elitsed?</d6> <e>Temp incidid ut la etdolor? Magn aliq…"
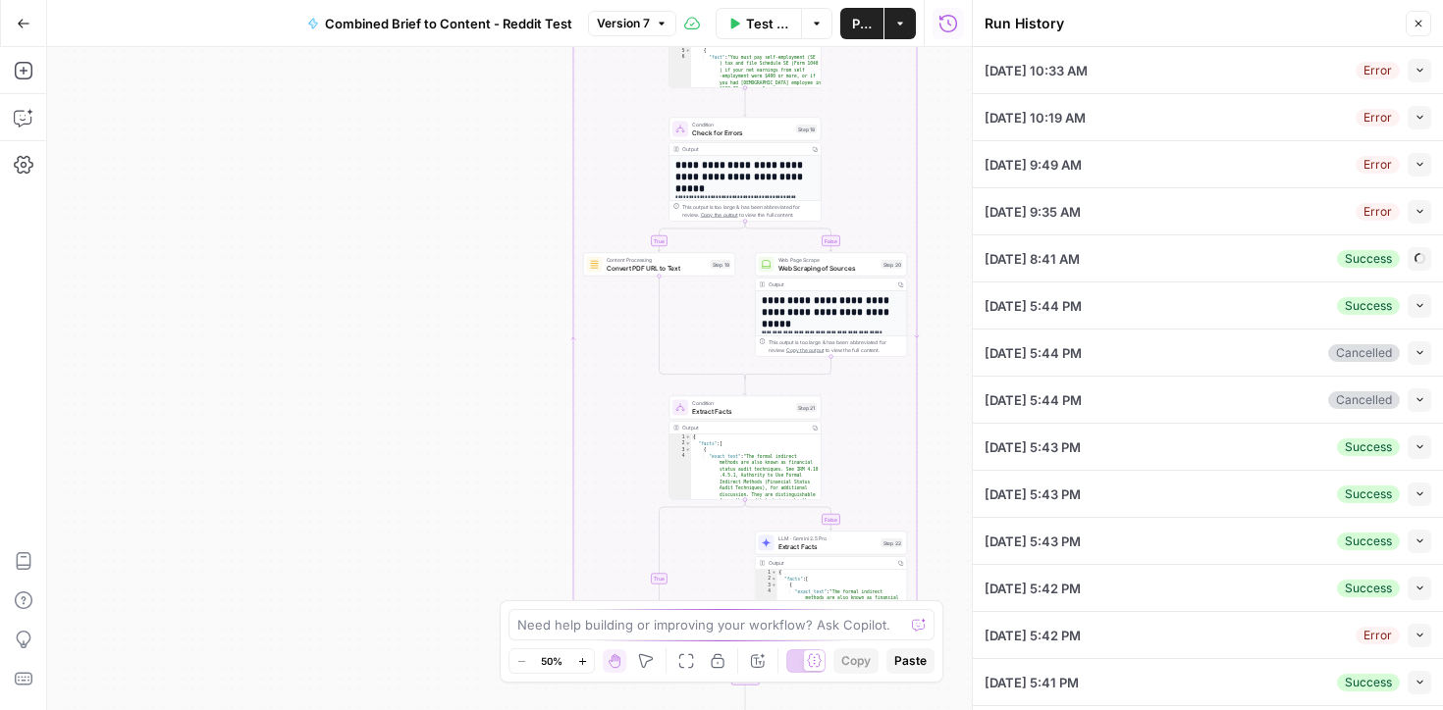
type textarea "# Loremi Dolorsi Ametcons Adipisc ## Elit Se do Eiusmod? [Te Incidi] - Utlabo e…"
type textarea "{"Loremip_Dolors":{"ametc_adipisci":27,"eli_seddoeiusmod":temp,"incididu":{"51_…"
type input "8180"
type input "[URL][DOMAIN_NAME]"
type input "Xero Reddit"
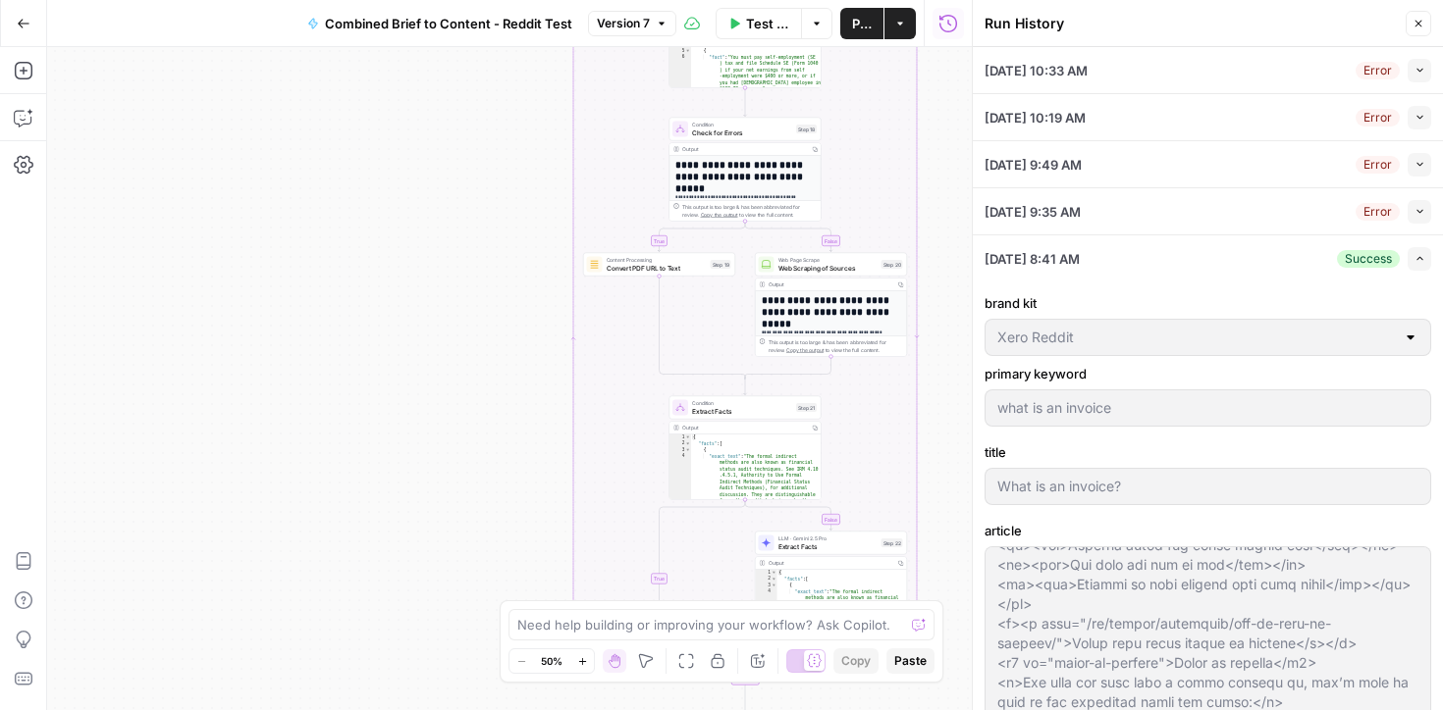
click at [1427, 257] on button "Expand" at bounding box center [1419, 259] width 24 height 24
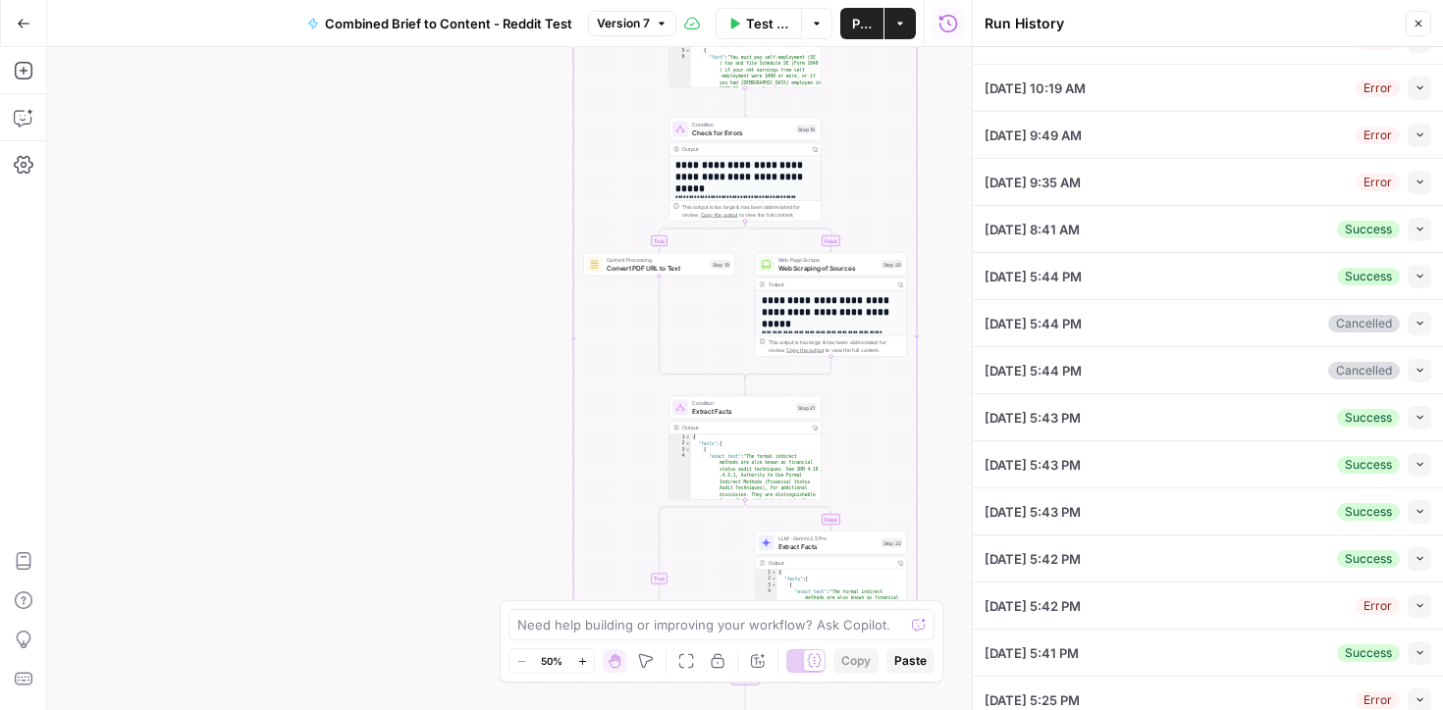
scroll to position [26, 0]
click at [1094, 242] on div "[DATE] 8:41 AM Success Collapse" at bounding box center [1207, 232] width 447 height 46
click at [659, 22] on icon "button" at bounding box center [661, 23] width 6 height 3
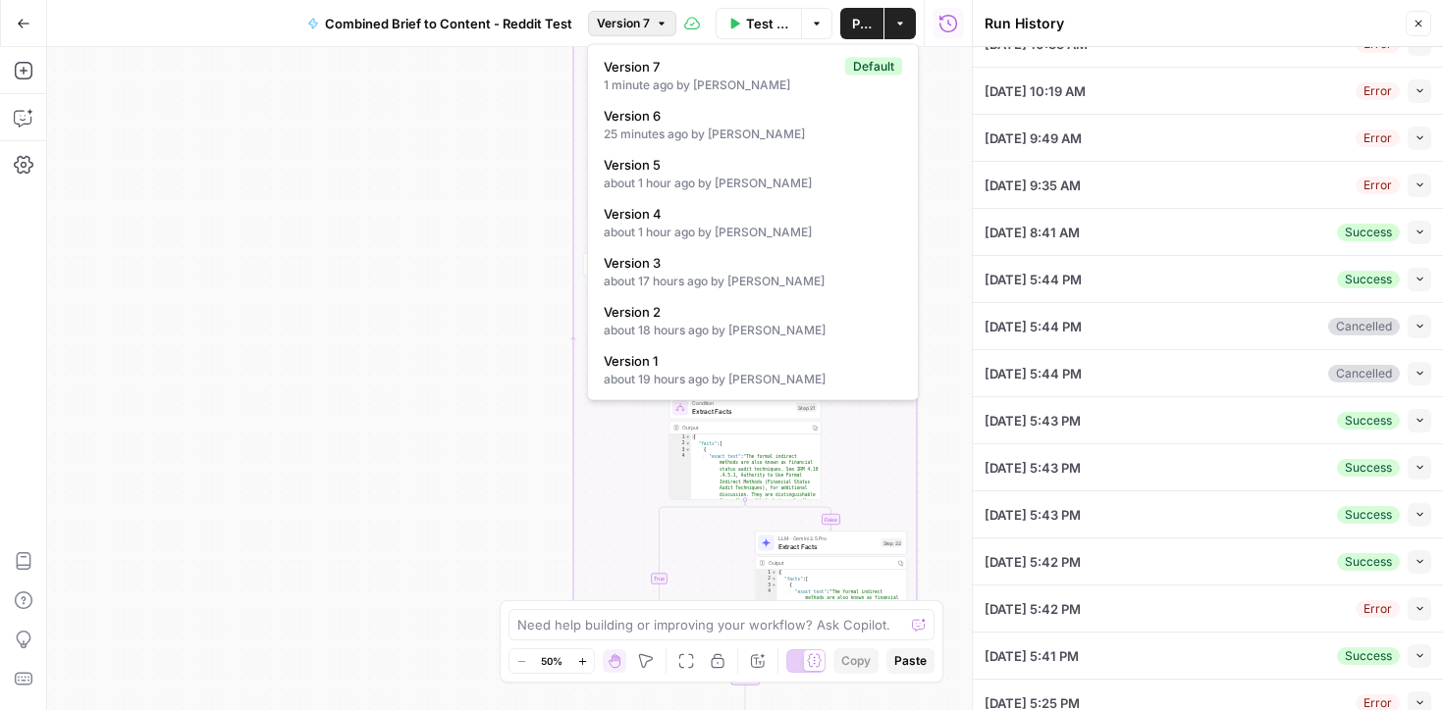
click at [1019, 223] on span "[DATE] 8:41 AM" at bounding box center [1031, 233] width 95 height 20
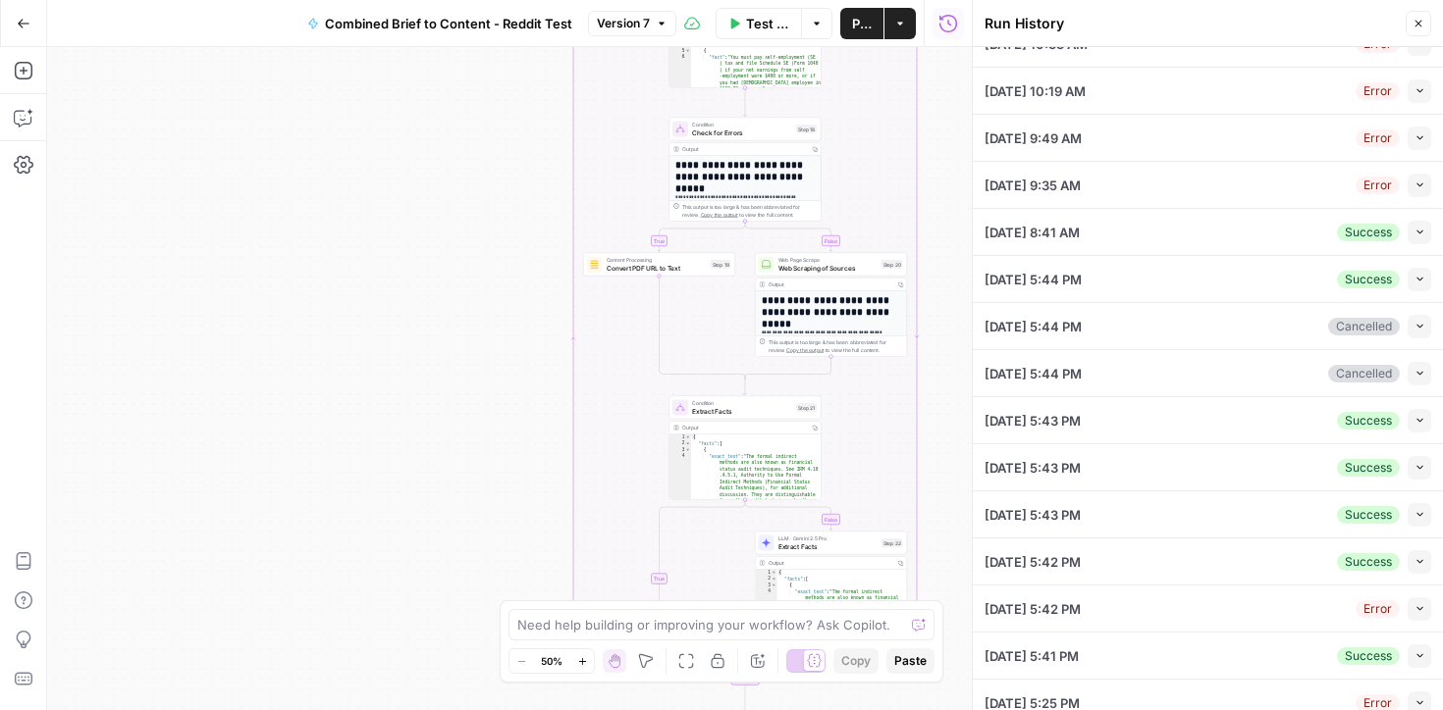
click at [1423, 230] on icon "button" at bounding box center [1419, 232] width 11 height 11
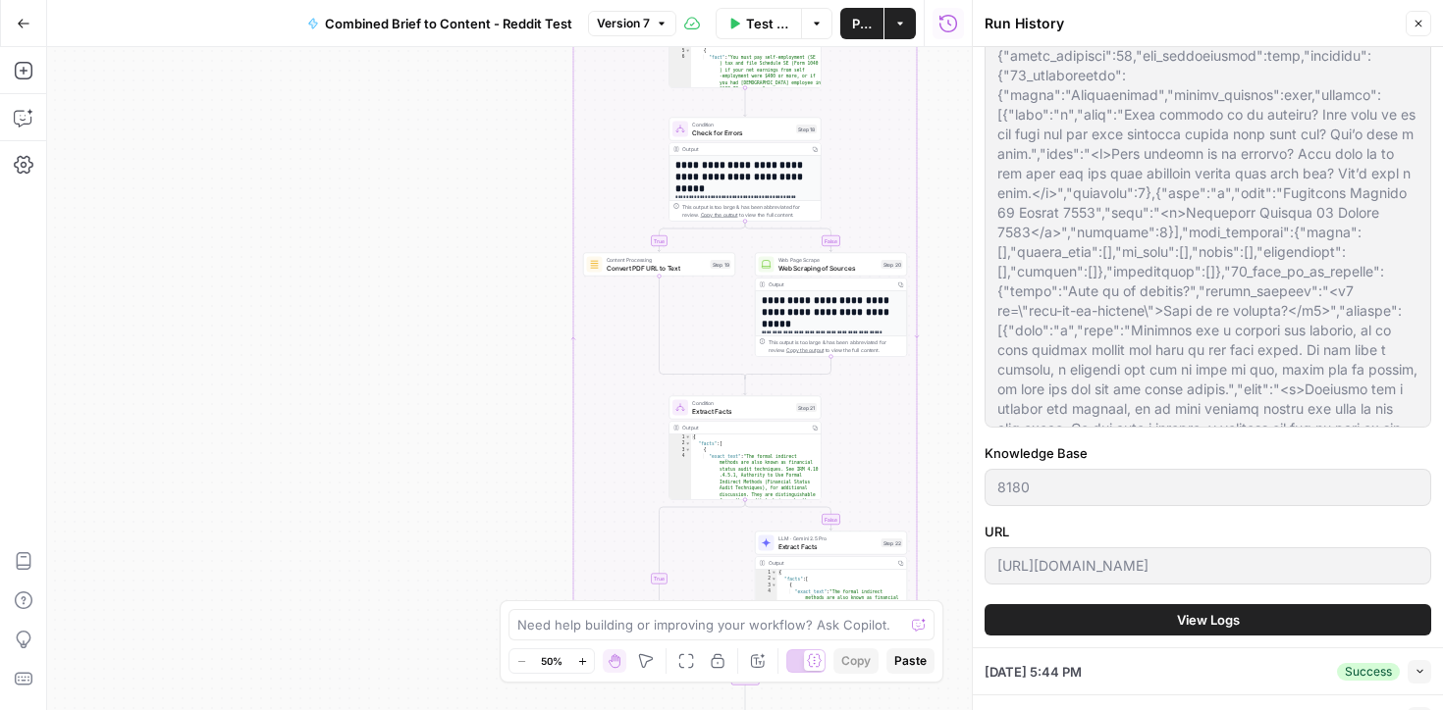
scroll to position [47, 0]
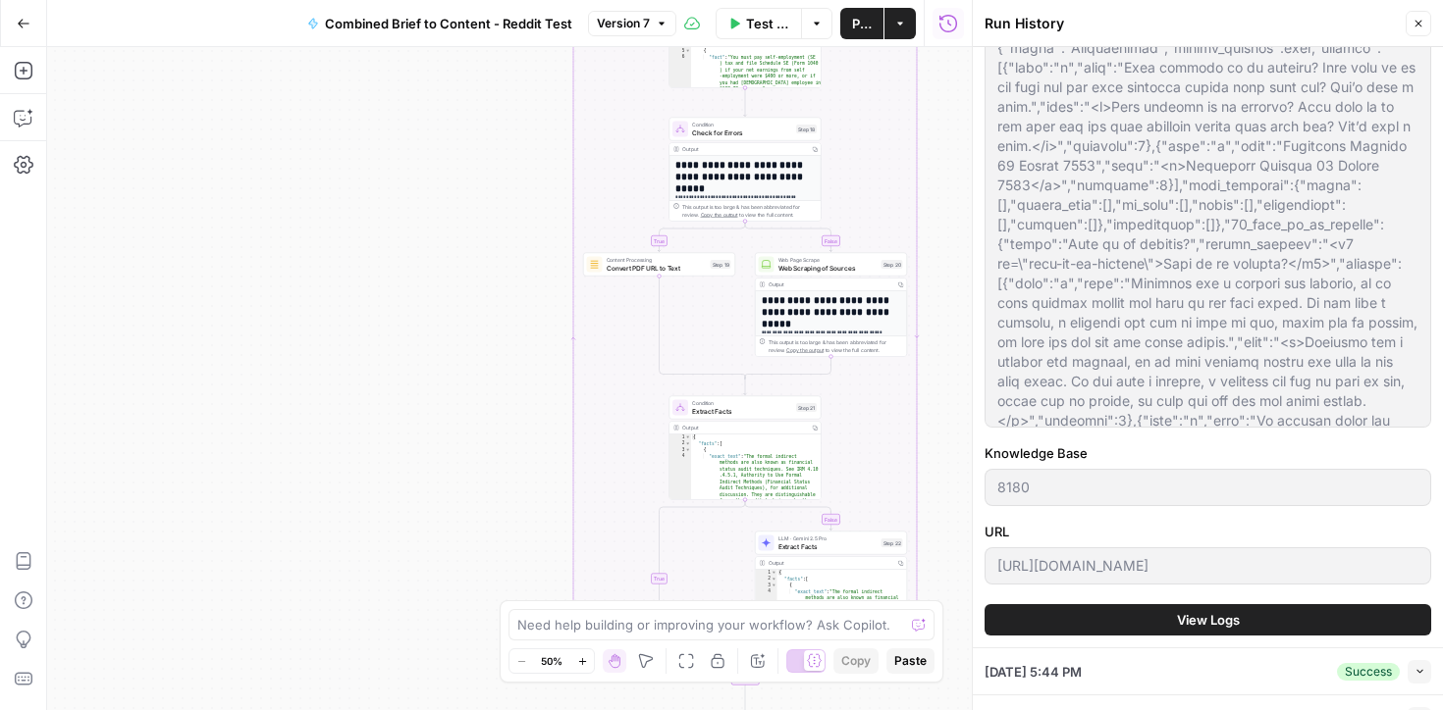
click at [1050, 616] on button "View Logs" at bounding box center [1207, 620] width 447 height 31
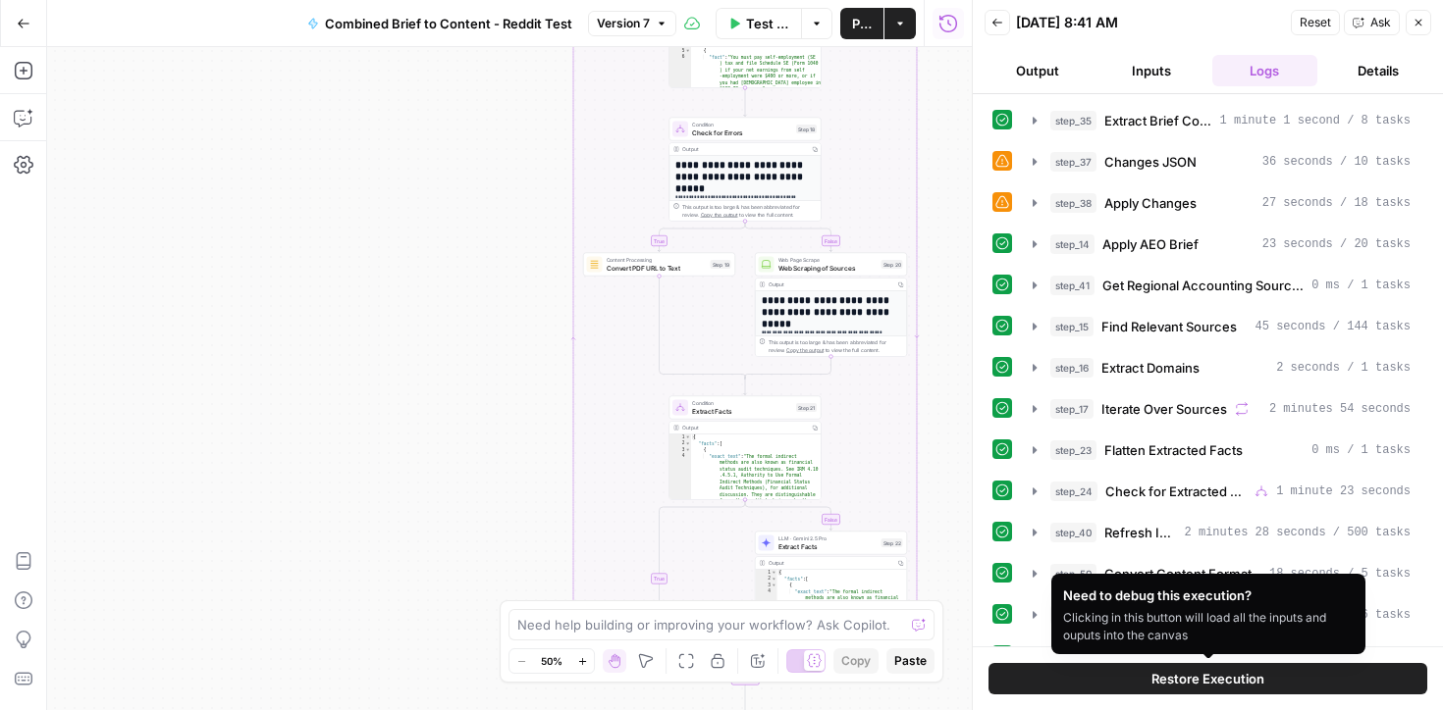
click at [1065, 679] on button "Restore Execution" at bounding box center [1207, 678] width 439 height 31
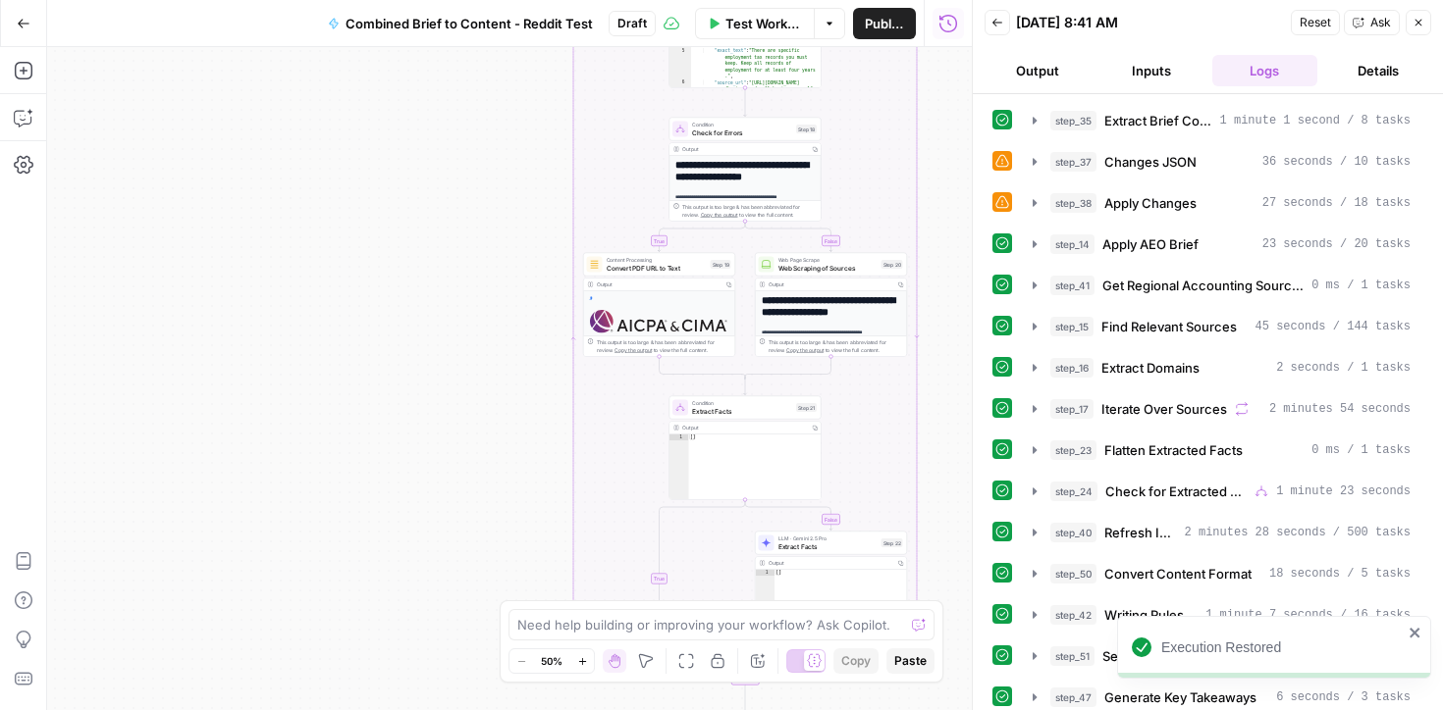
scroll to position [59, 0]
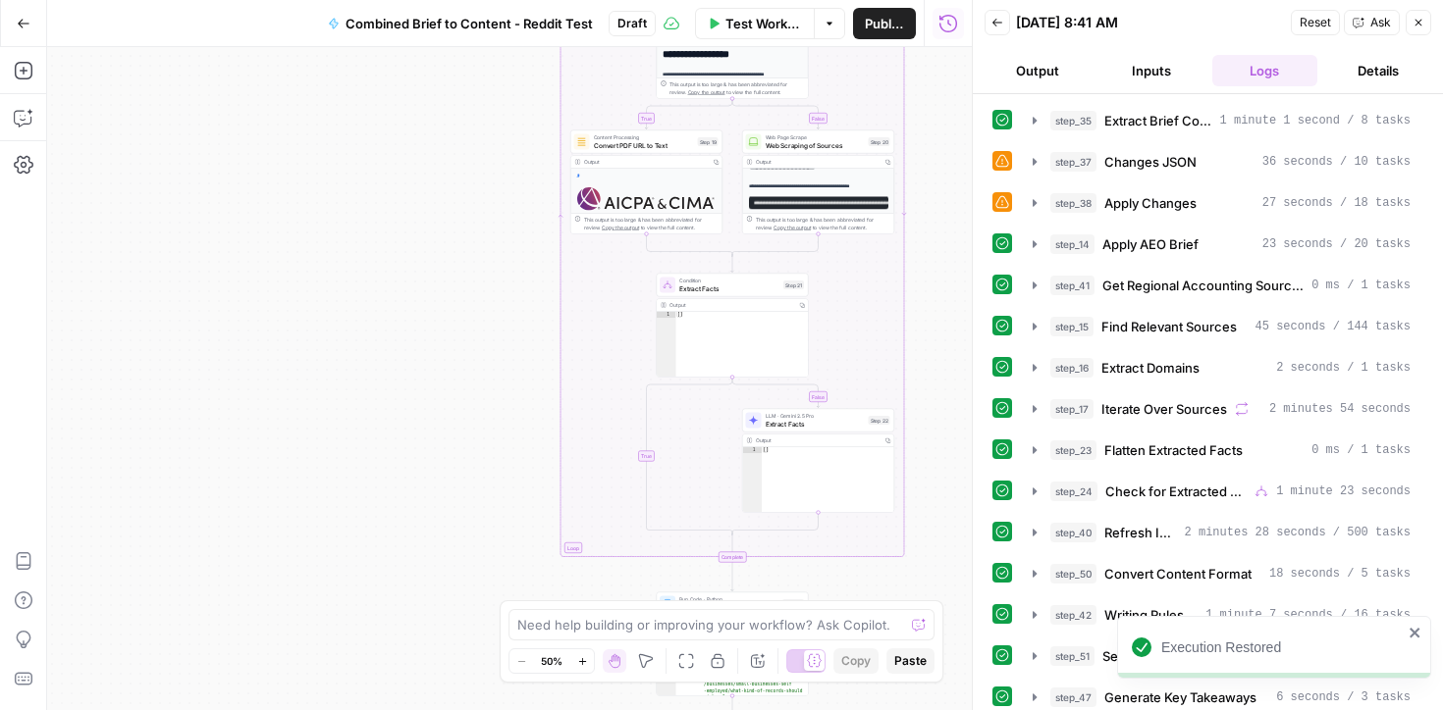
click at [1413, 632] on icon "close" at bounding box center [1414, 633] width 10 height 10
click at [1415, 21] on icon "button" at bounding box center [1418, 23] width 12 height 12
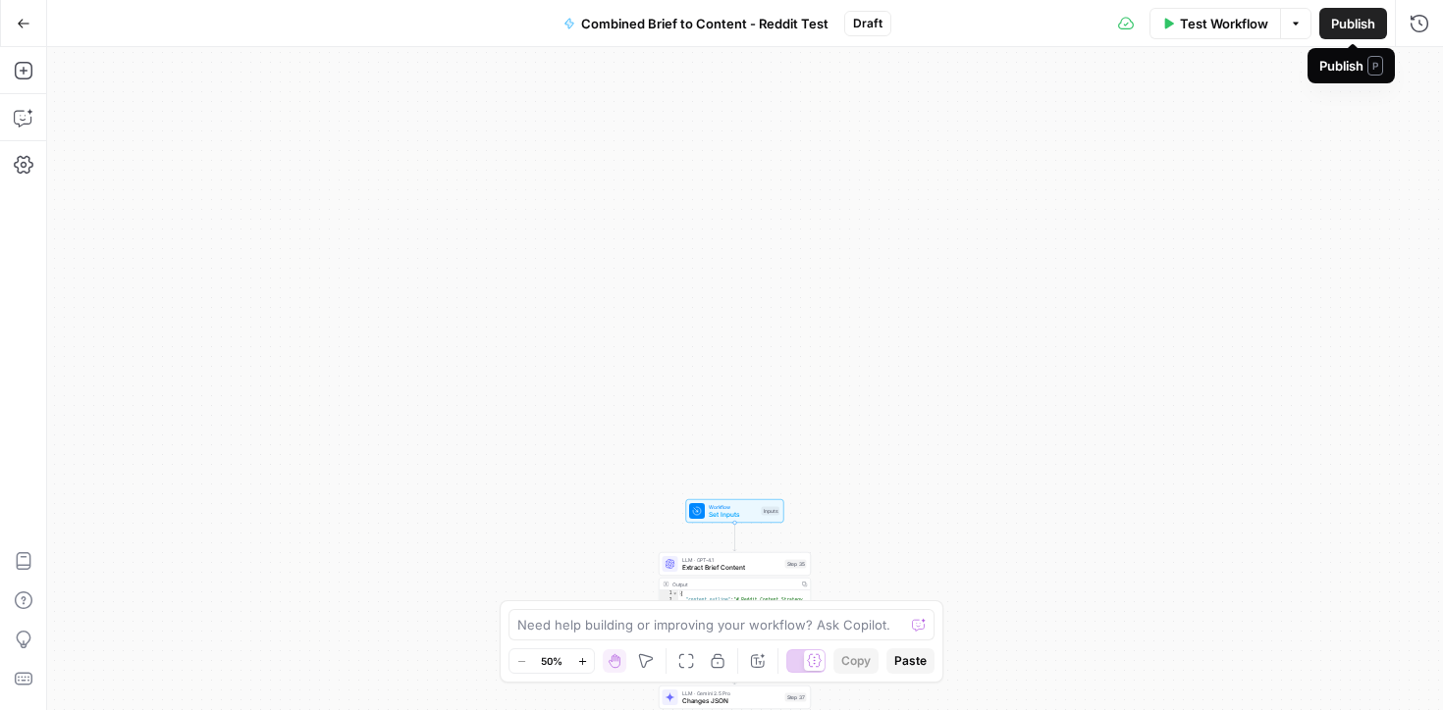
click at [1346, 33] on button "Publish" at bounding box center [1353, 23] width 68 height 31
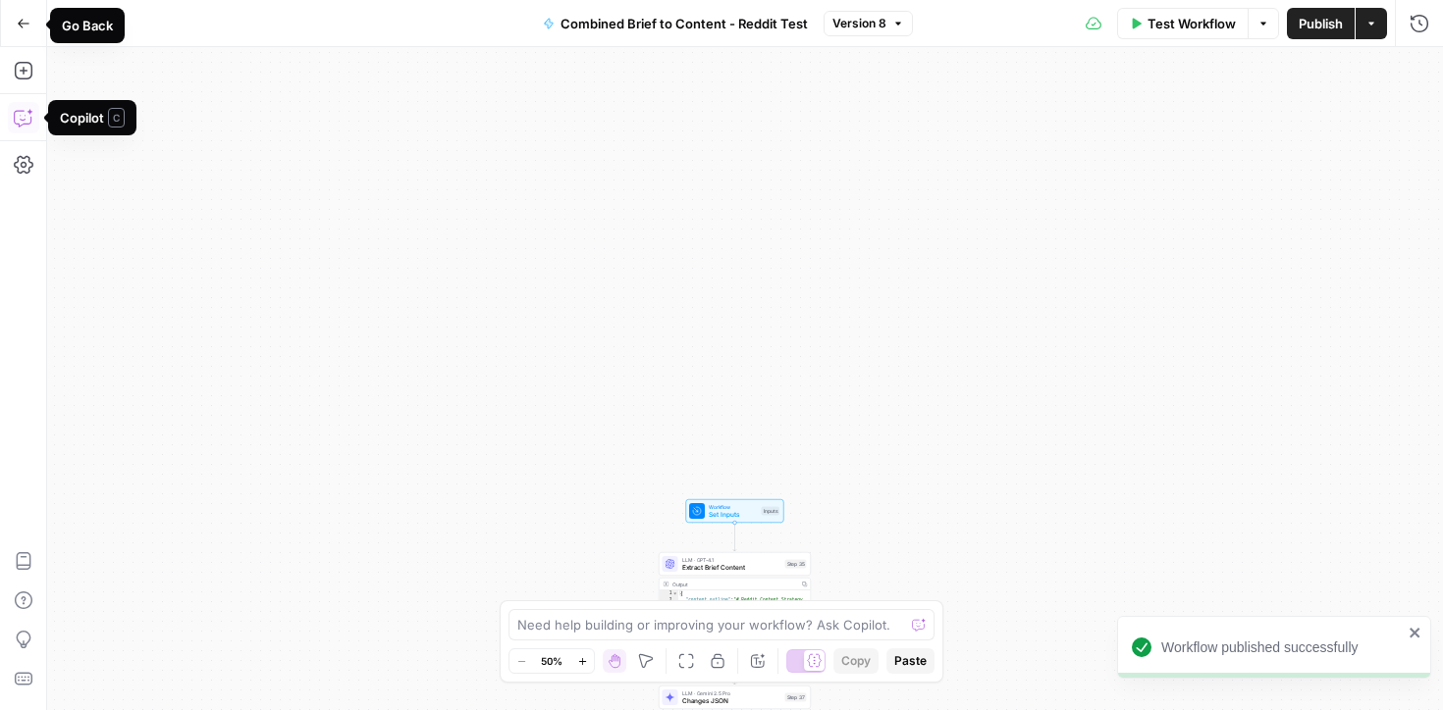
click at [34, 13] on button "Go Back" at bounding box center [23, 23] width 35 height 35
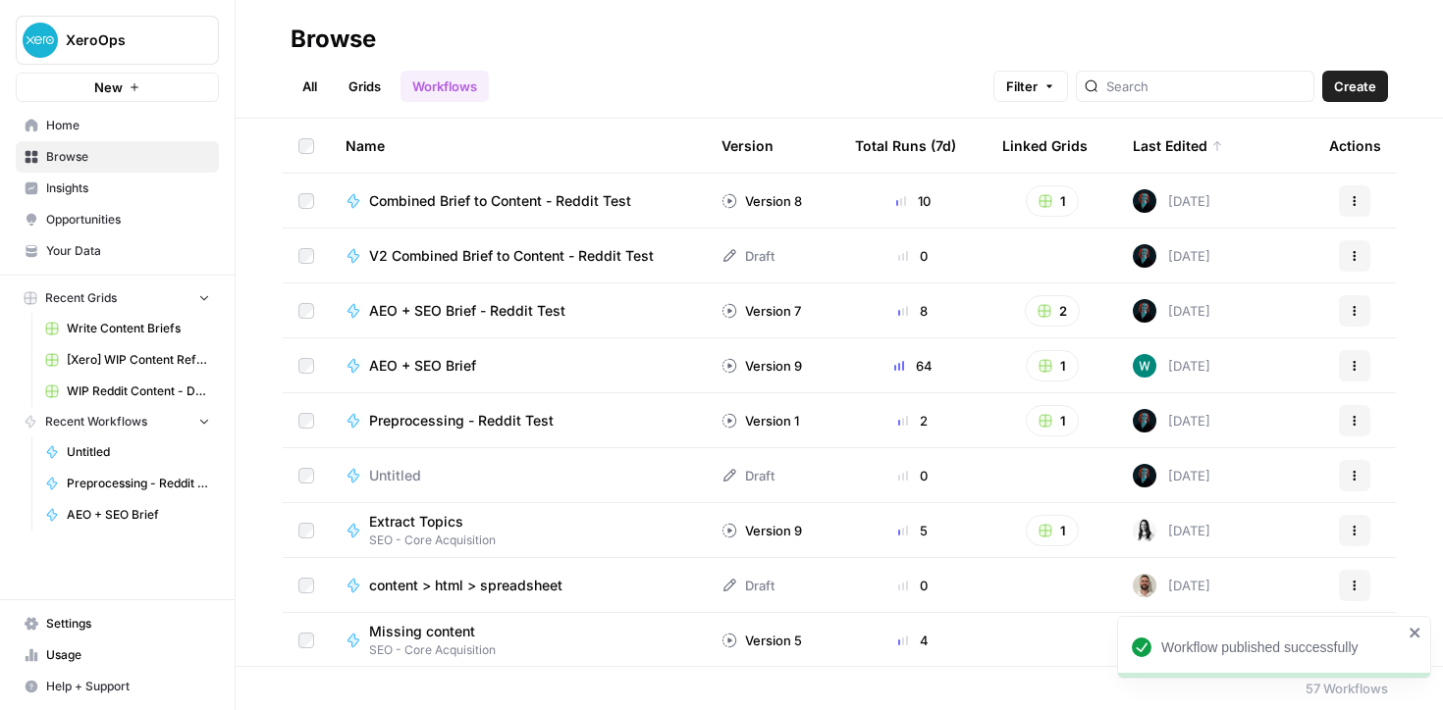
click at [725, 256] on icon at bounding box center [729, 255] width 13 height 13
click at [1351, 259] on icon "button" at bounding box center [1354, 256] width 12 height 12
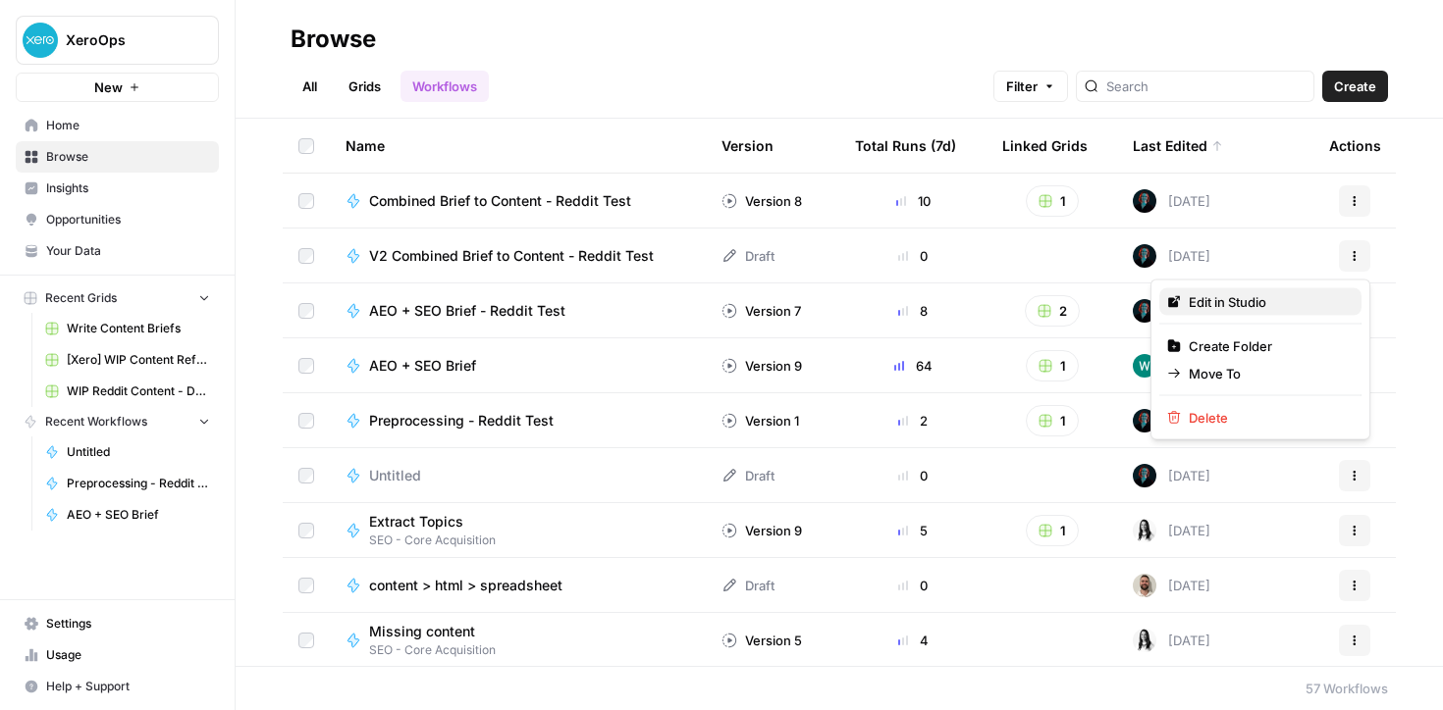
click at [1193, 302] on span "Edit in Studio" at bounding box center [1266, 302] width 157 height 20
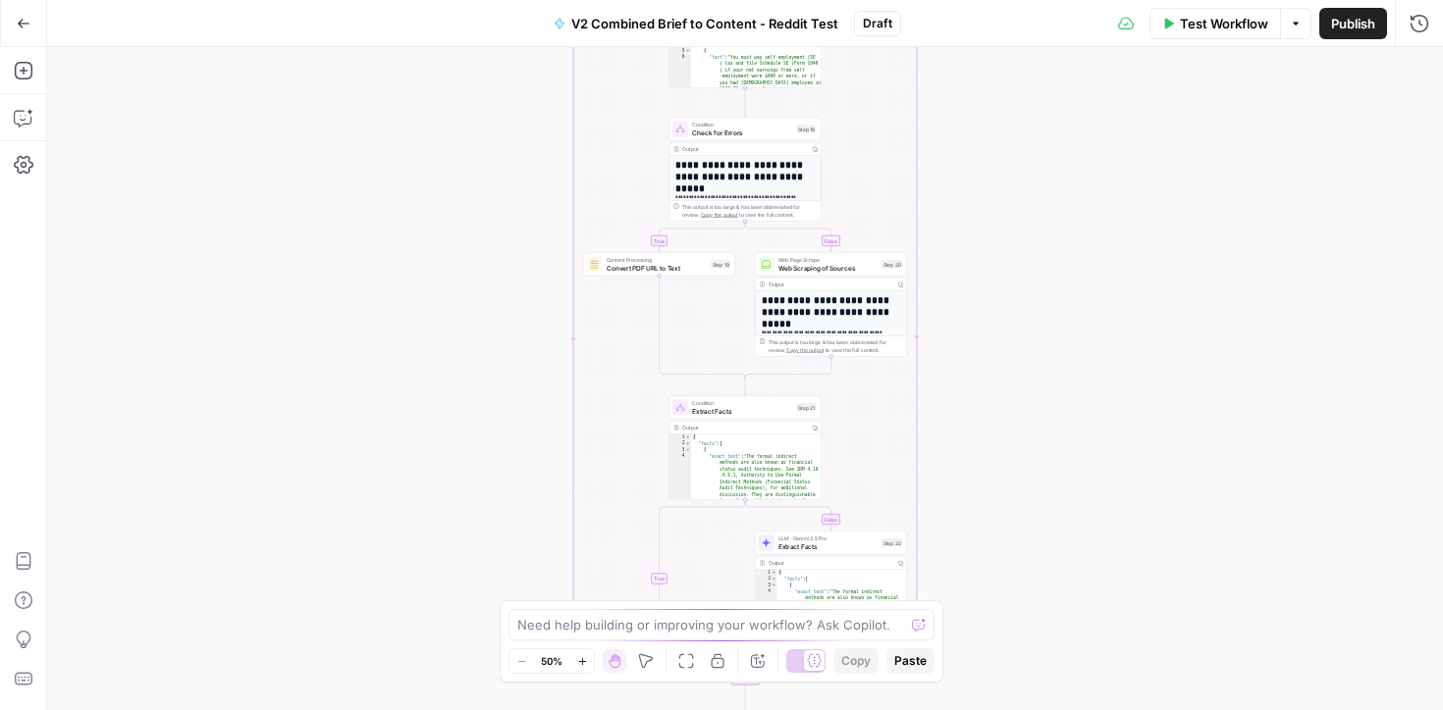
click at [1352, 22] on span "Publish" at bounding box center [1353, 24] width 44 height 20
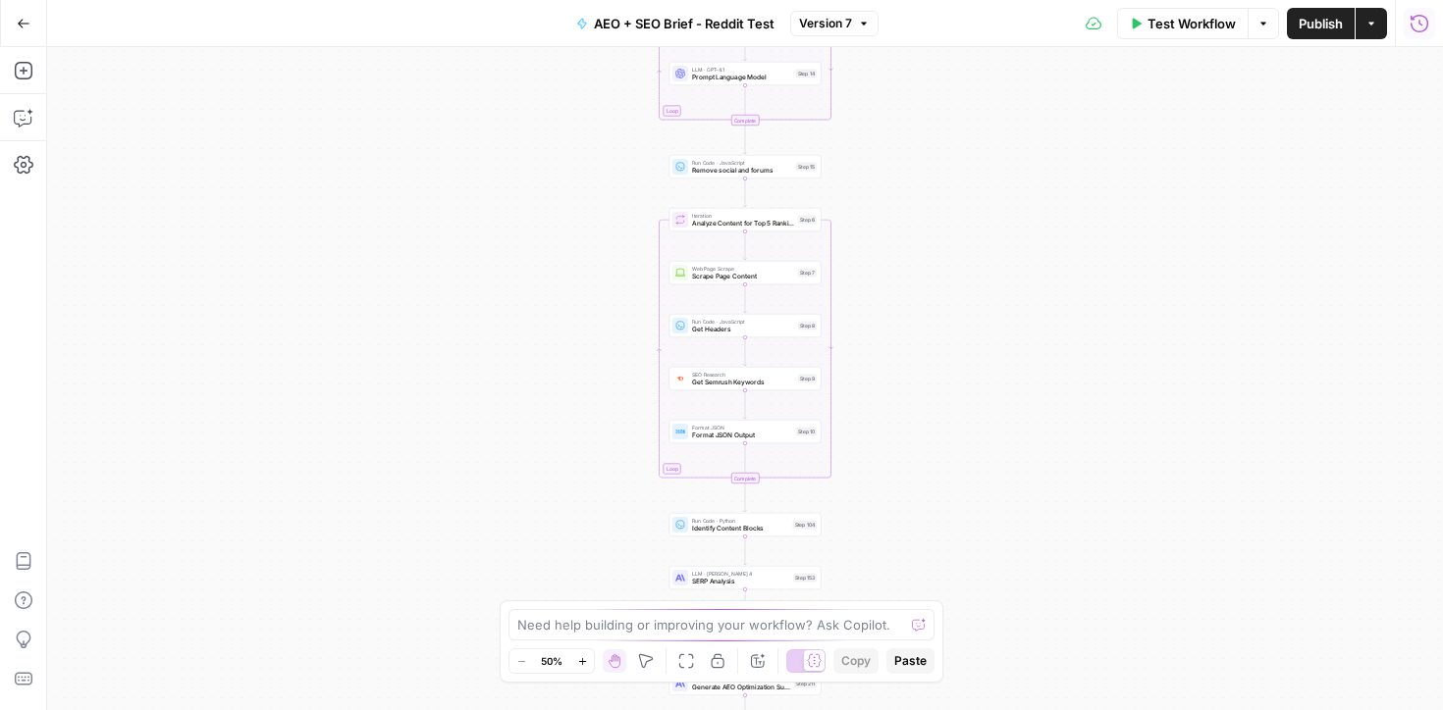
click at [1427, 23] on icon "button" at bounding box center [1419, 23] width 18 height 18
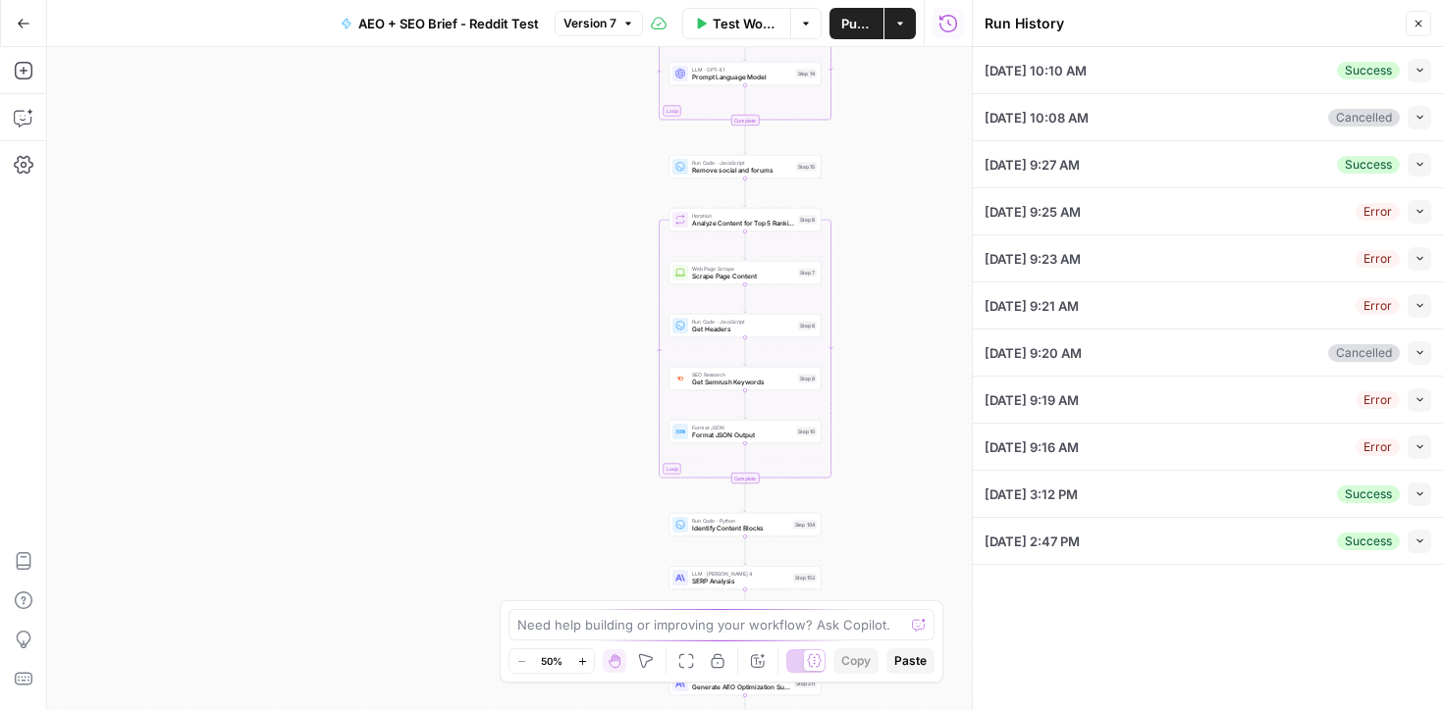
click at [1110, 494] on div "[DATE] 3:12 PM Success Collapse" at bounding box center [1207, 494] width 447 height 46
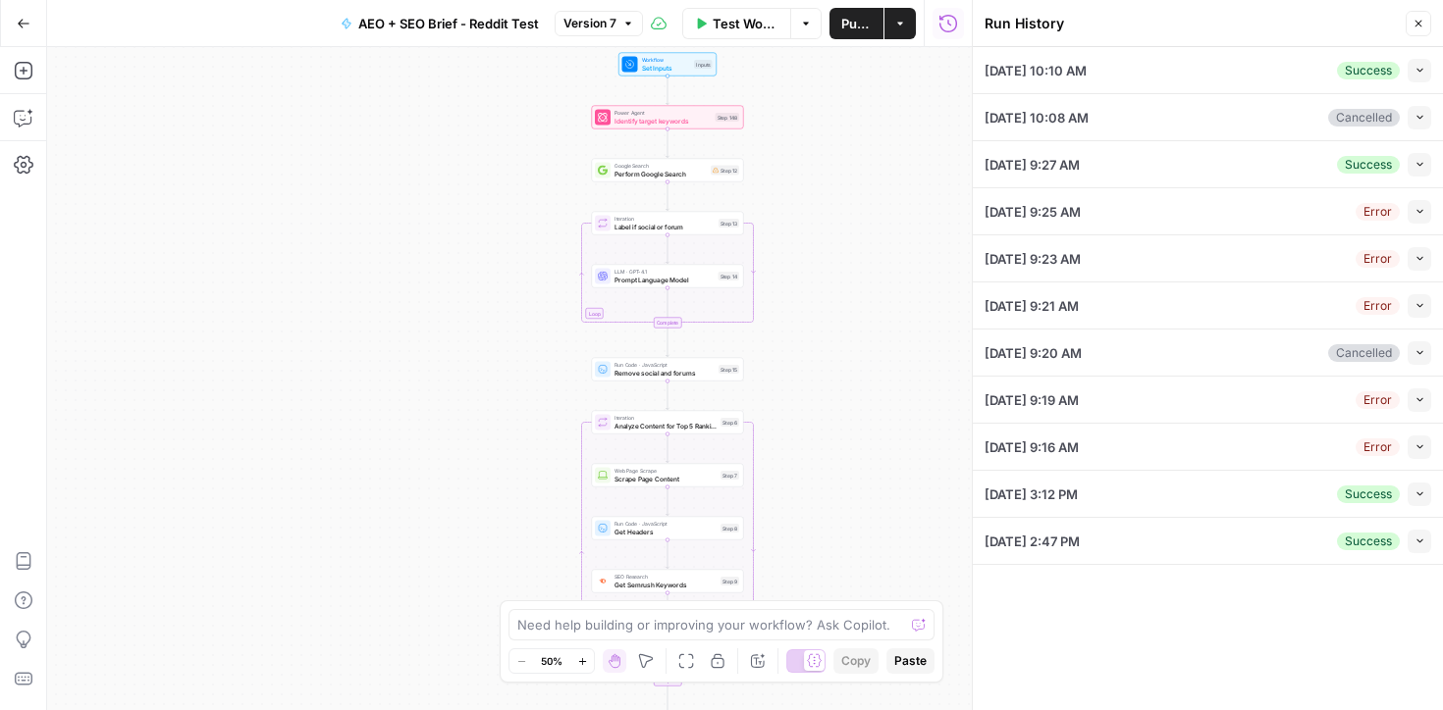
click at [1208, 496] on div "[DATE] 3:12 PM Success Collapse" at bounding box center [1207, 494] width 447 height 46
click at [1426, 493] on button "Collapse" at bounding box center [1419, 495] width 24 height 24
type input "Xero Reddit"
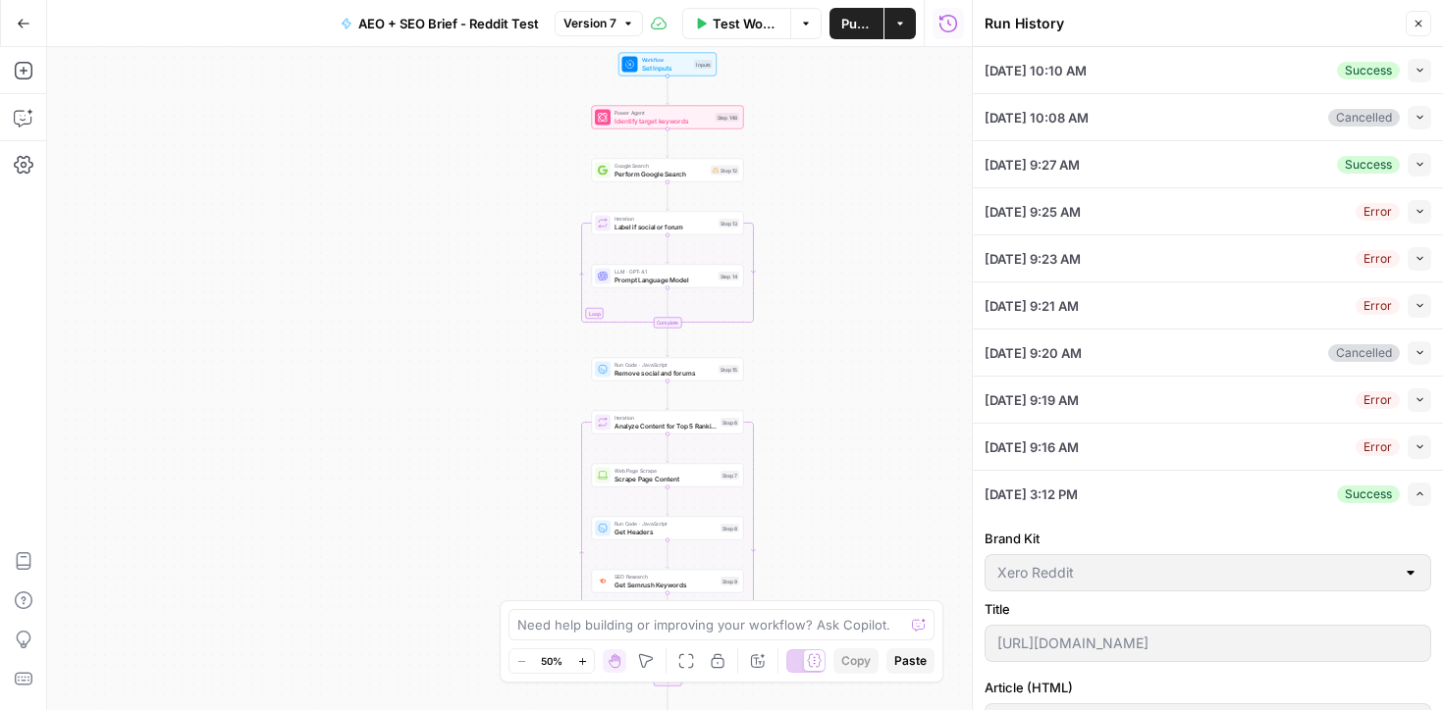
scroll to position [416, 0]
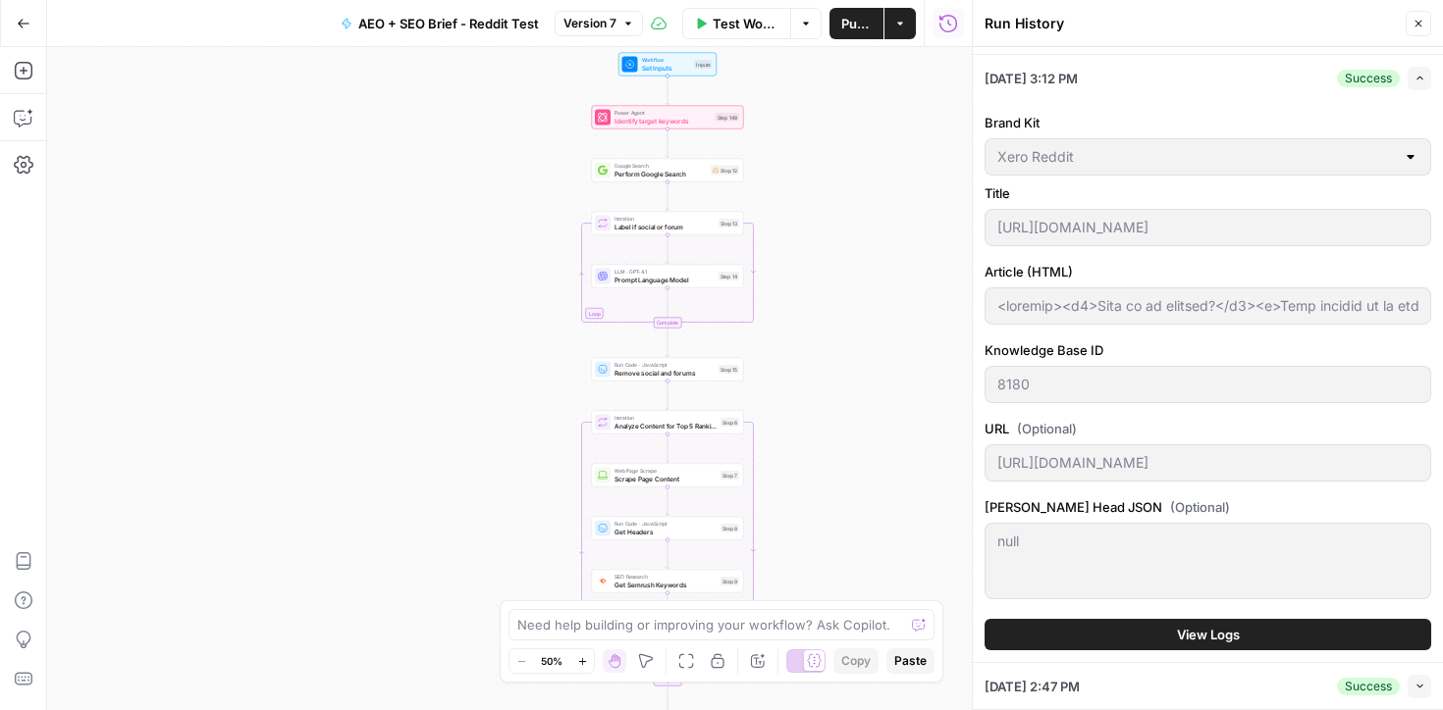
click at [1031, 639] on button "View Logs" at bounding box center [1207, 634] width 447 height 31
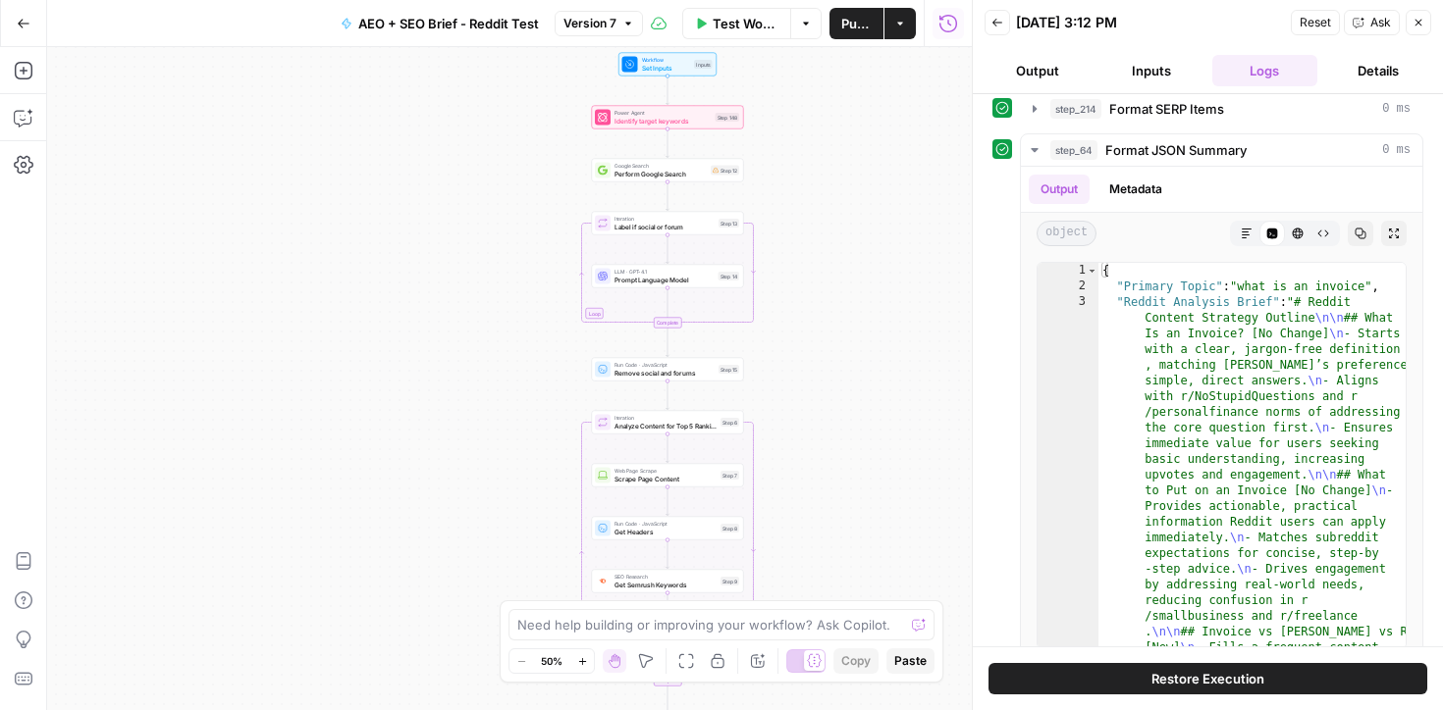
scroll to position [487, 0]
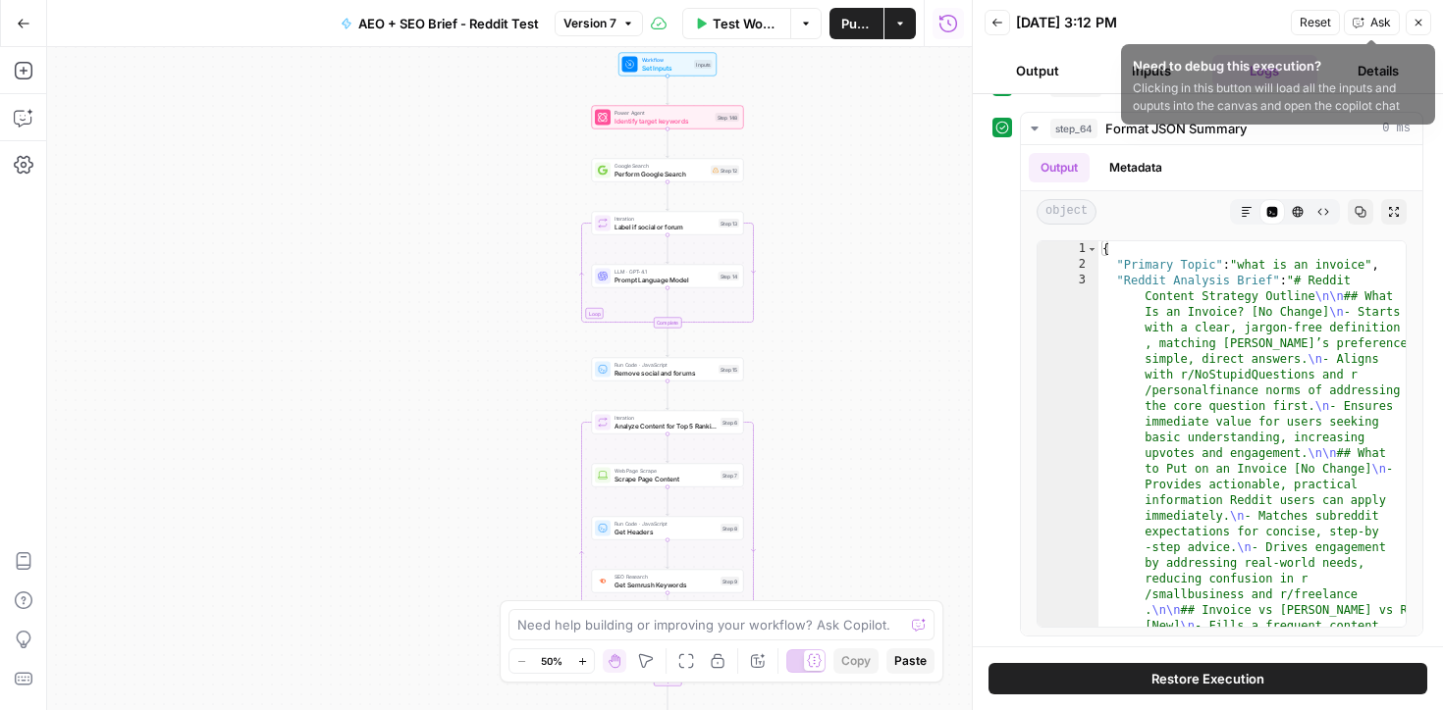
click at [1417, 16] on button "Close" at bounding box center [1418, 23] width 26 height 26
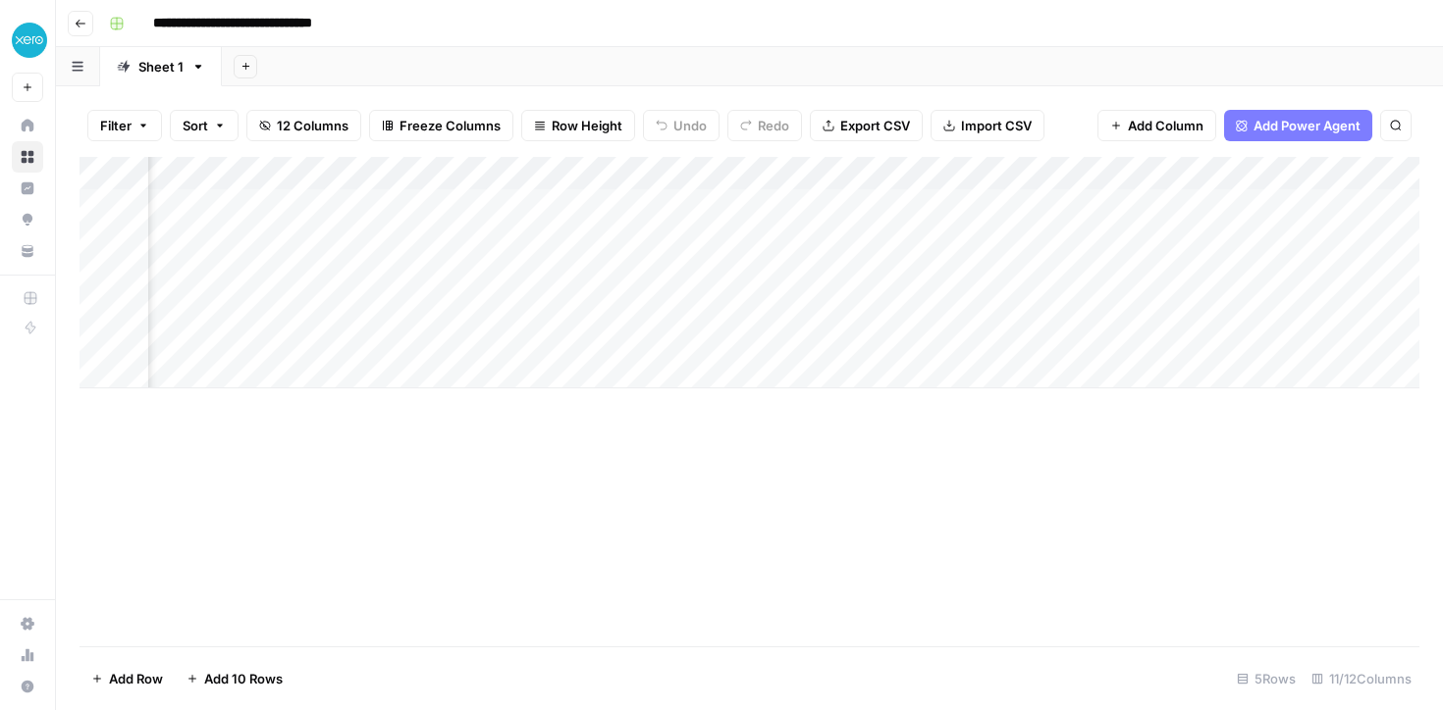
scroll to position [0, 1357]
click at [1015, 204] on div "Add Column" at bounding box center [749, 273] width 1340 height 232
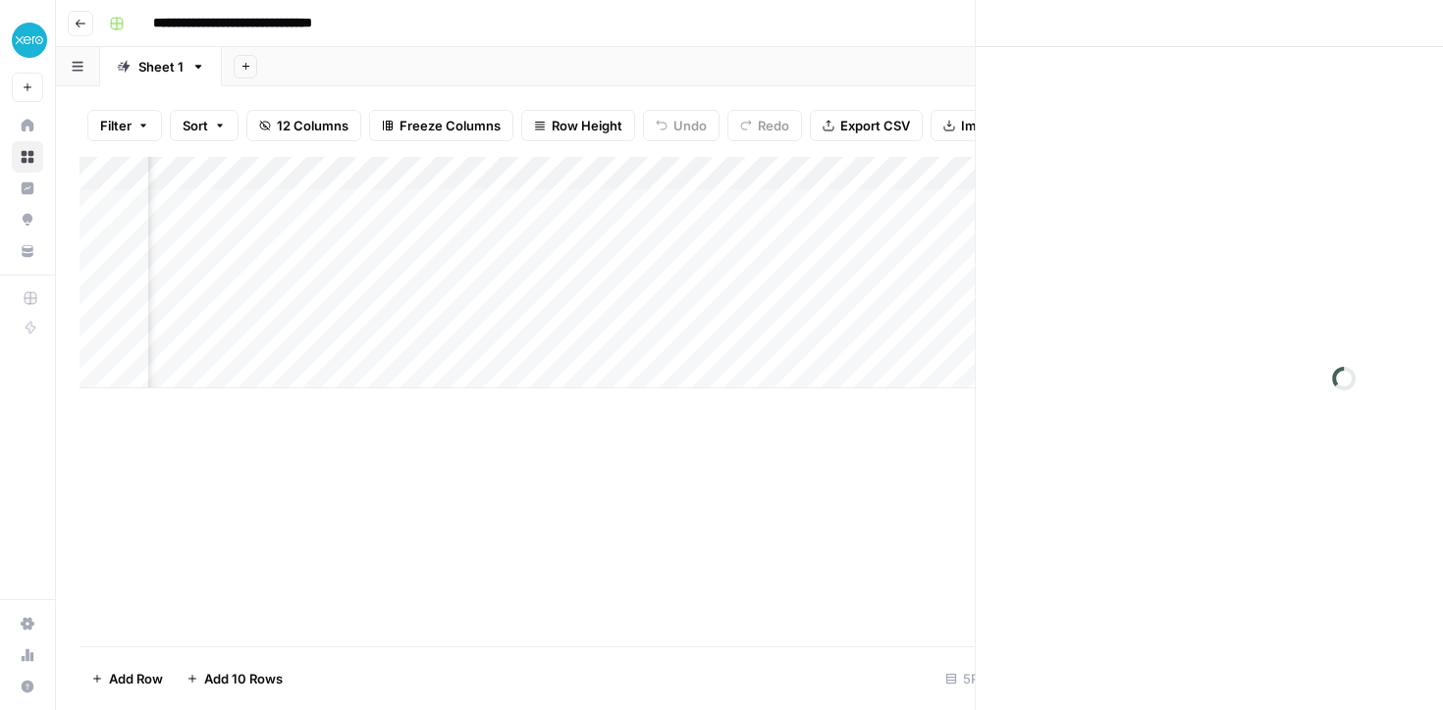
scroll to position [0, 1344]
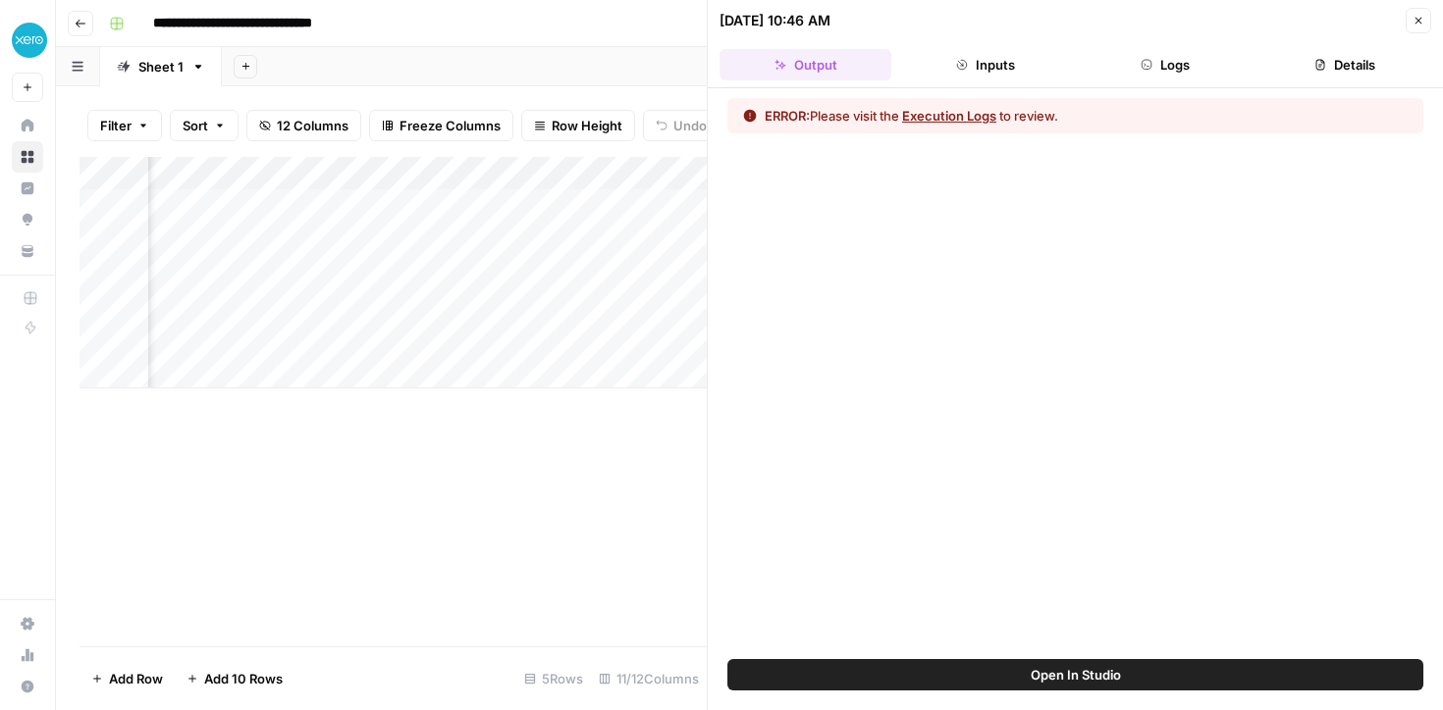
click at [949, 118] on button "Execution Logs" at bounding box center [949, 116] width 94 height 20
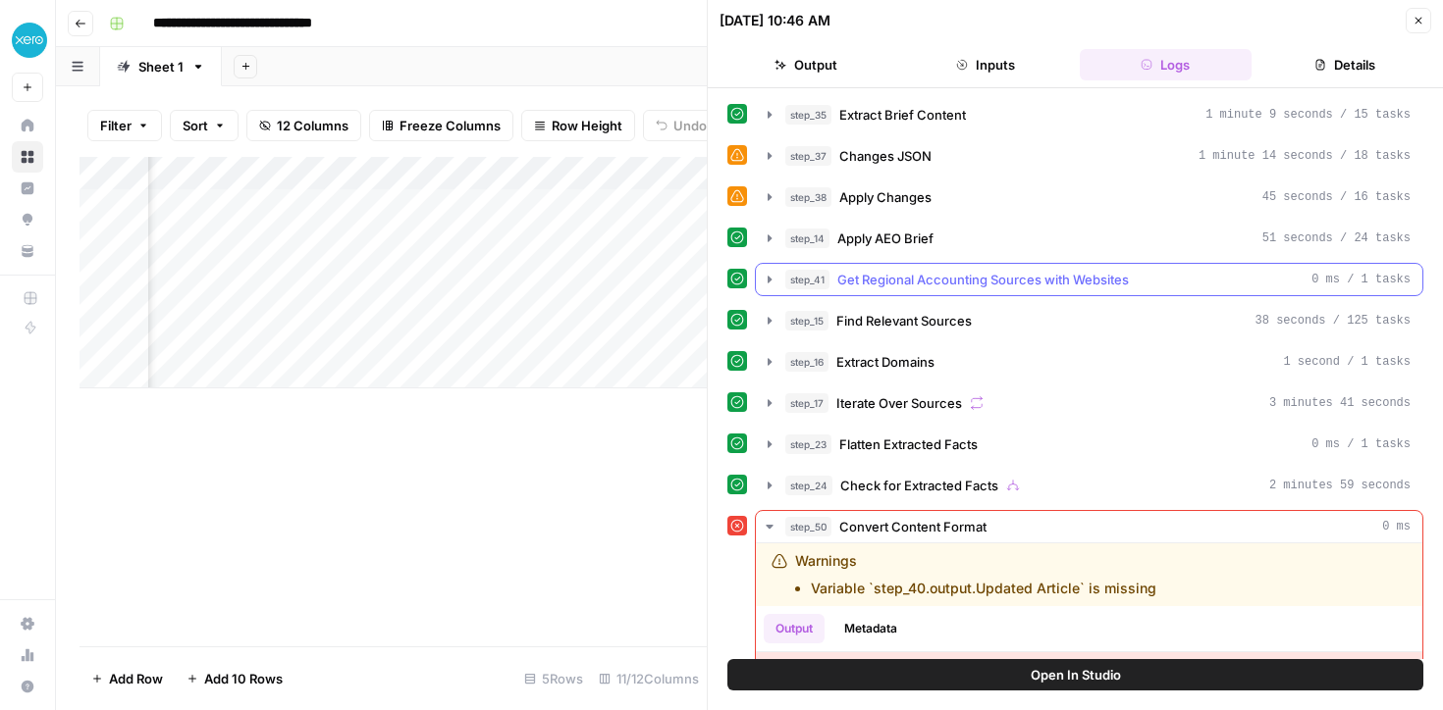
scroll to position [122, 0]
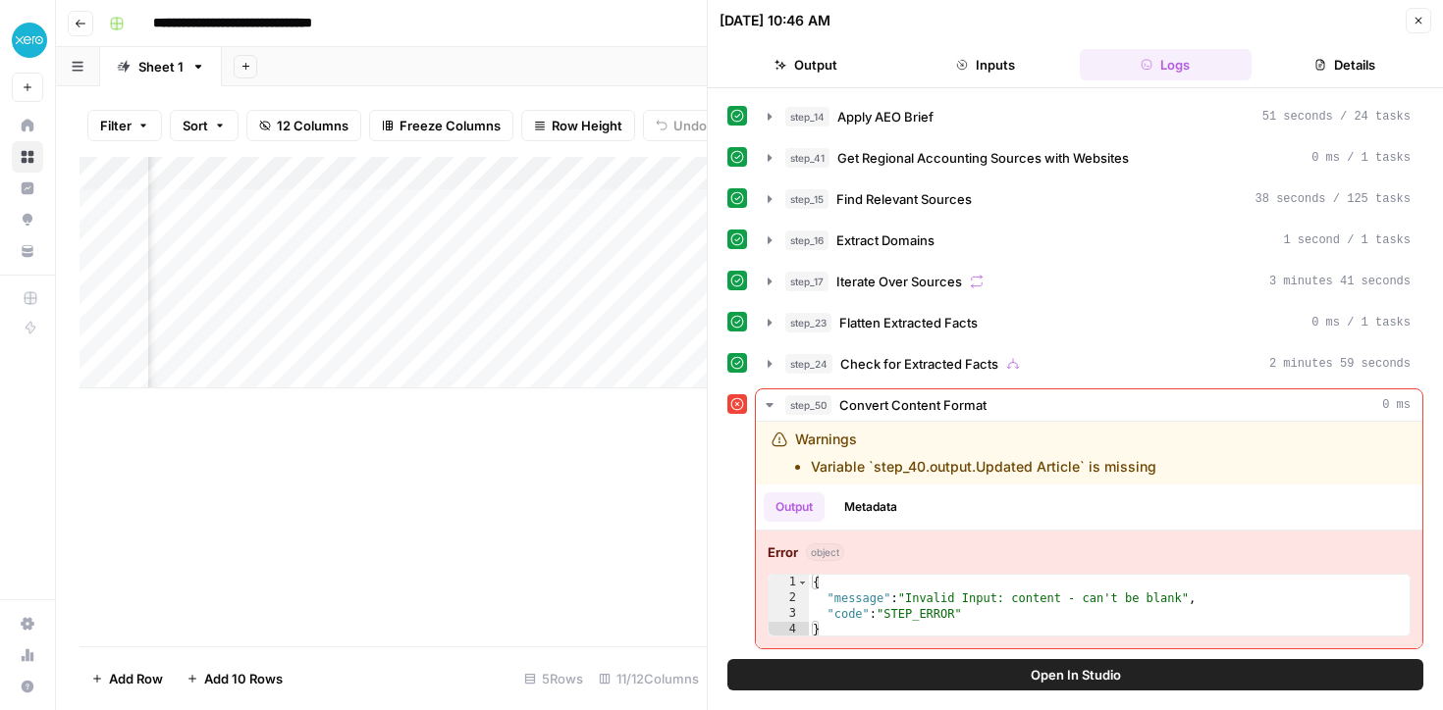
click at [1420, 13] on button "Close" at bounding box center [1418, 21] width 26 height 26
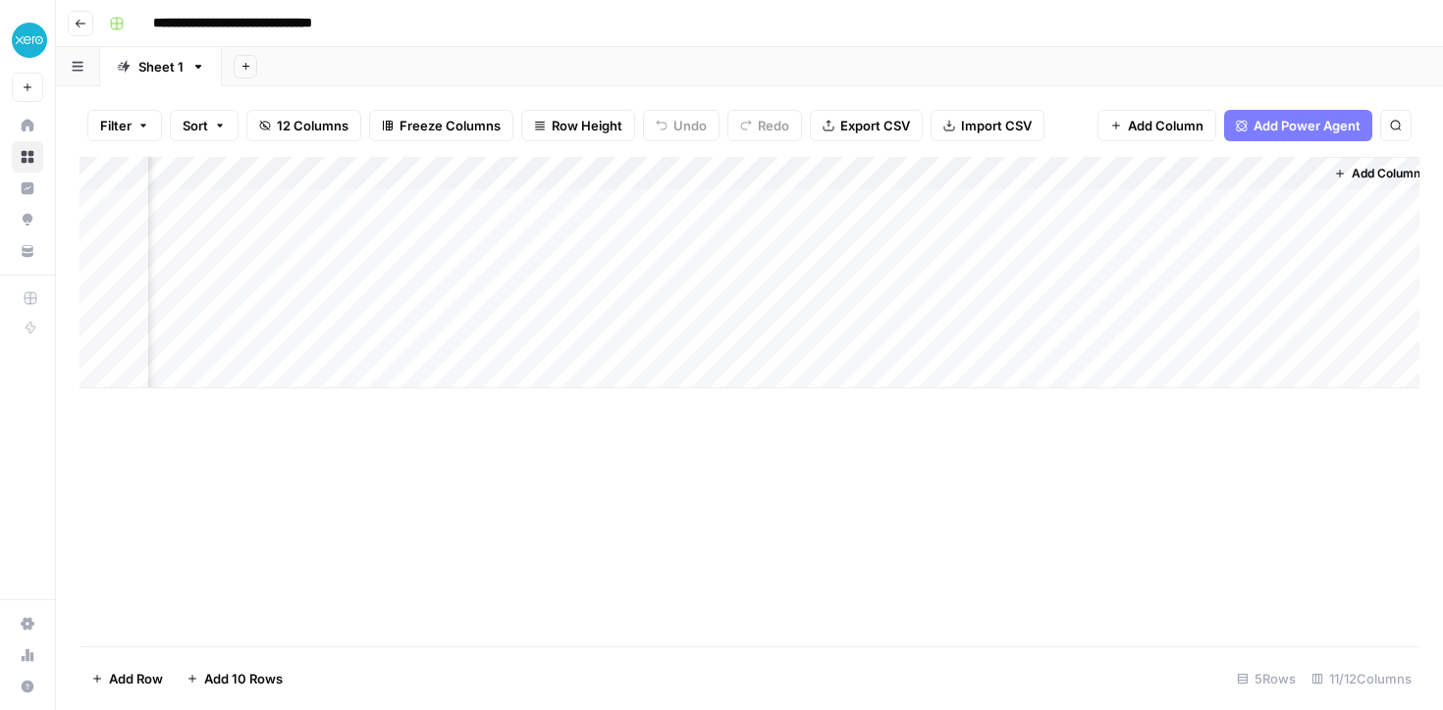
scroll to position [0, 1334]
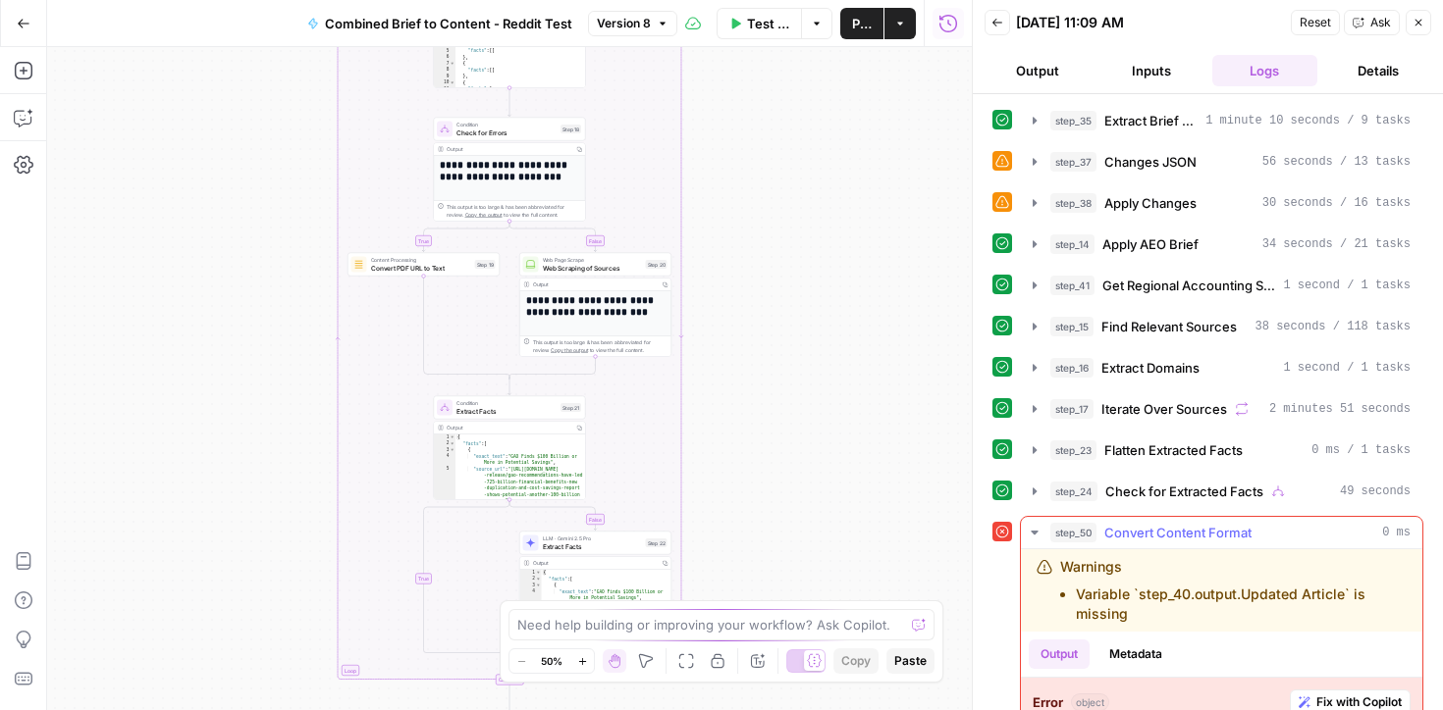
click at [1327, 698] on span "Fix with Copilot" at bounding box center [1358, 703] width 85 height 18
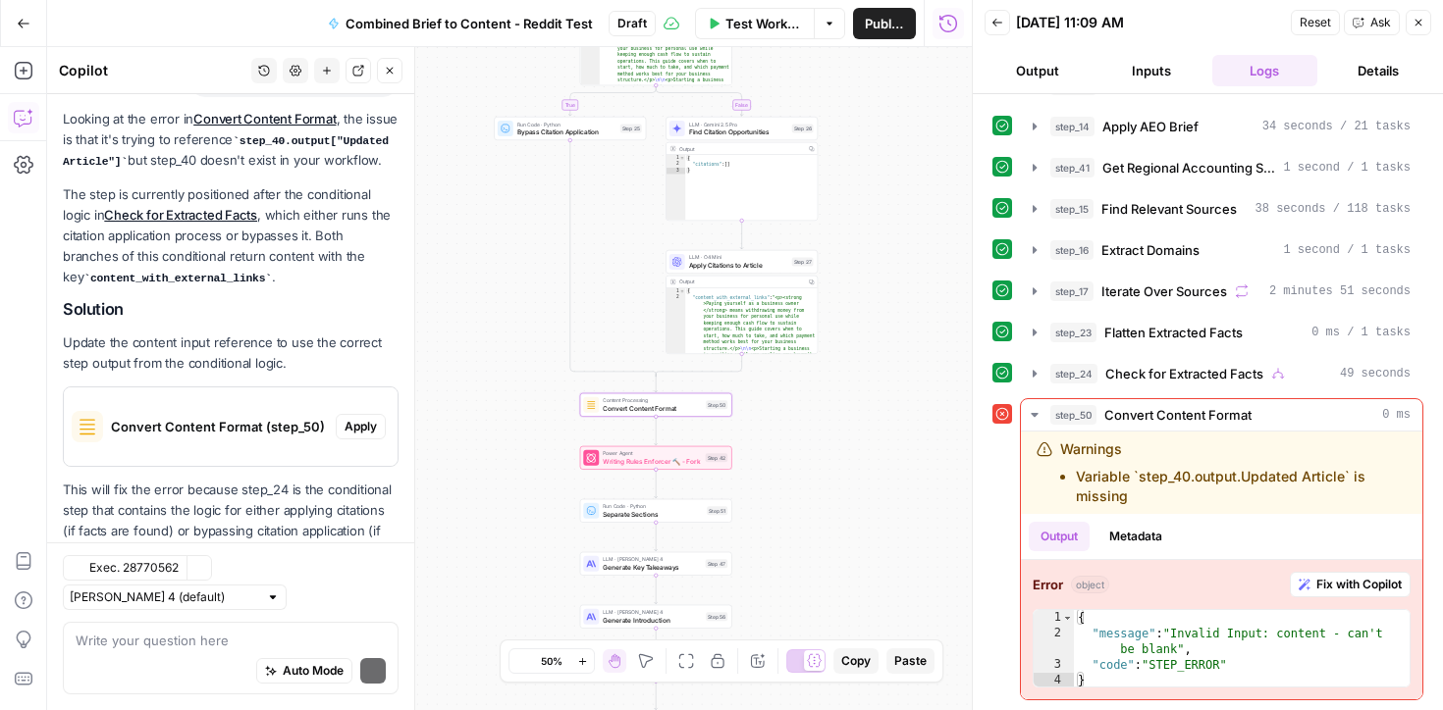
scroll to position [242, 0]
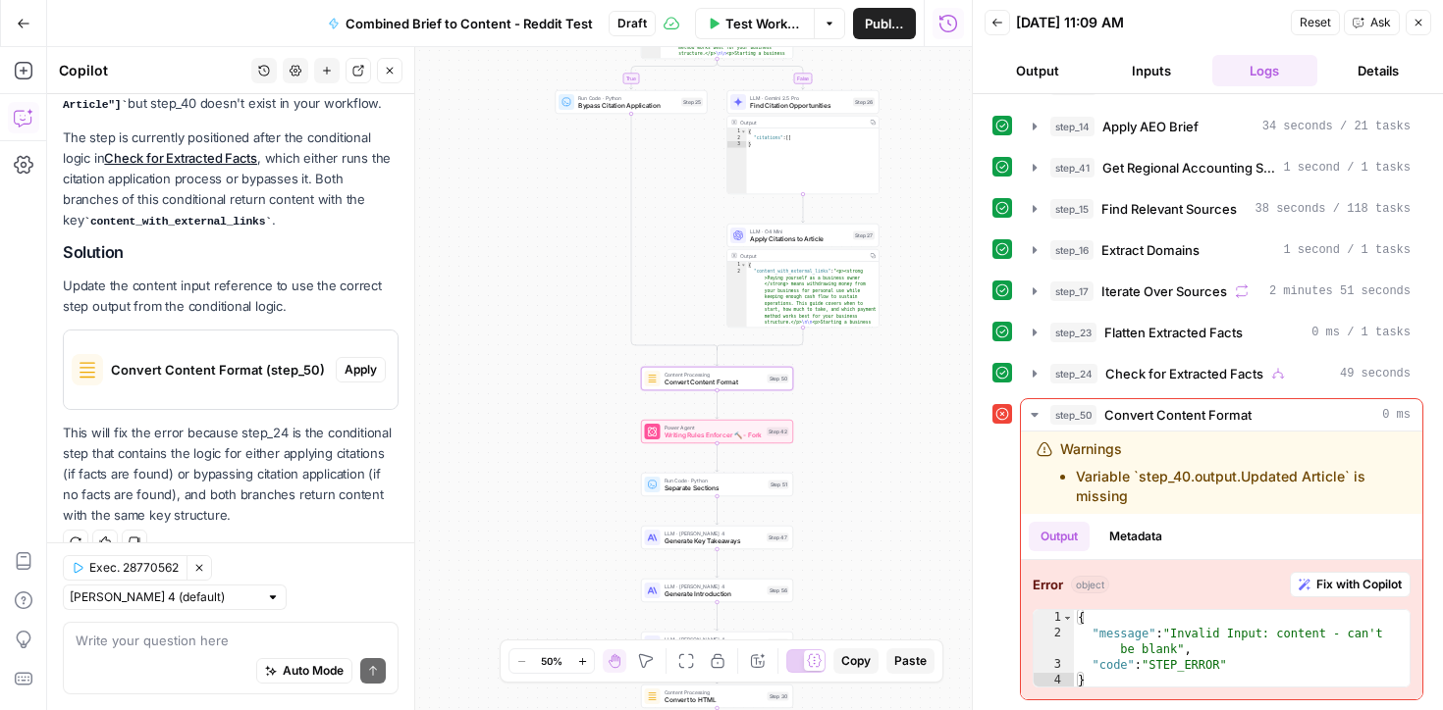
click at [358, 373] on span "Apply" at bounding box center [360, 370] width 32 height 18
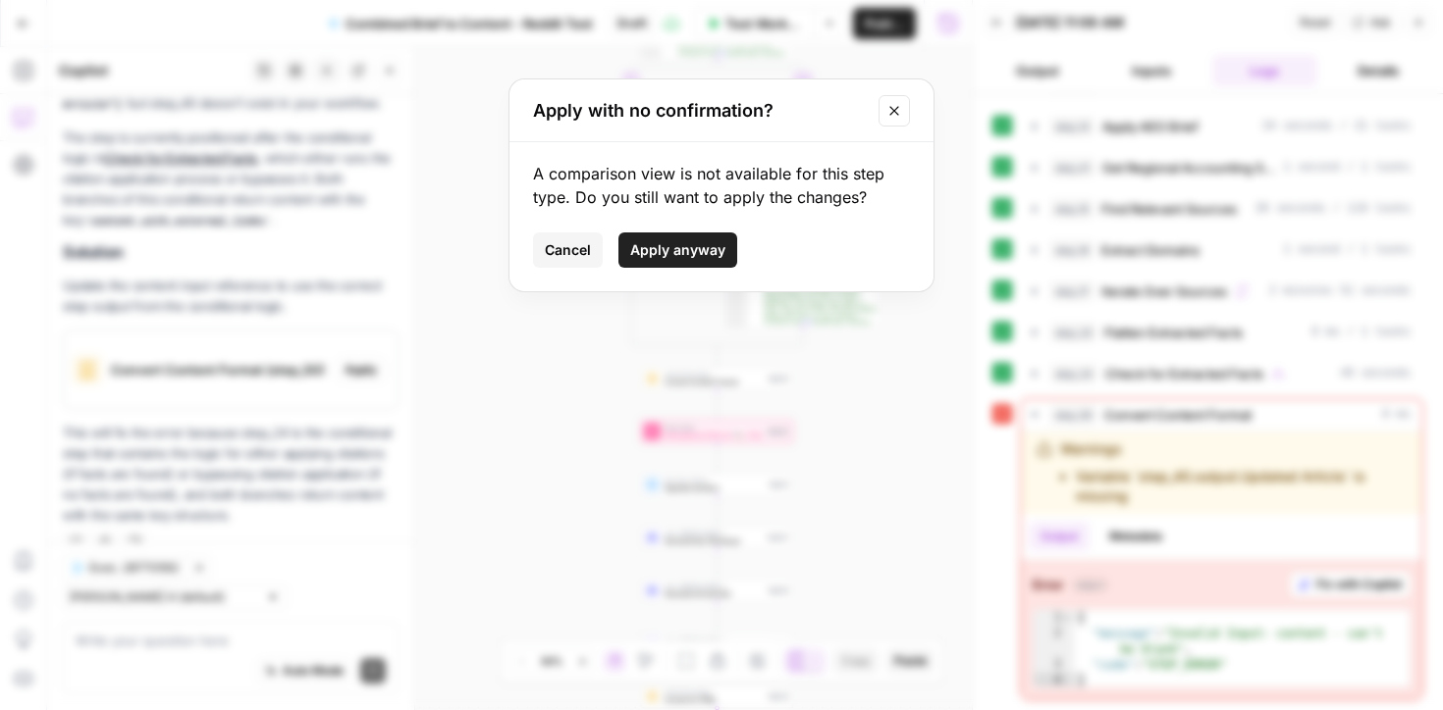
click at [641, 252] on span "Apply anyway" at bounding box center [677, 250] width 95 height 20
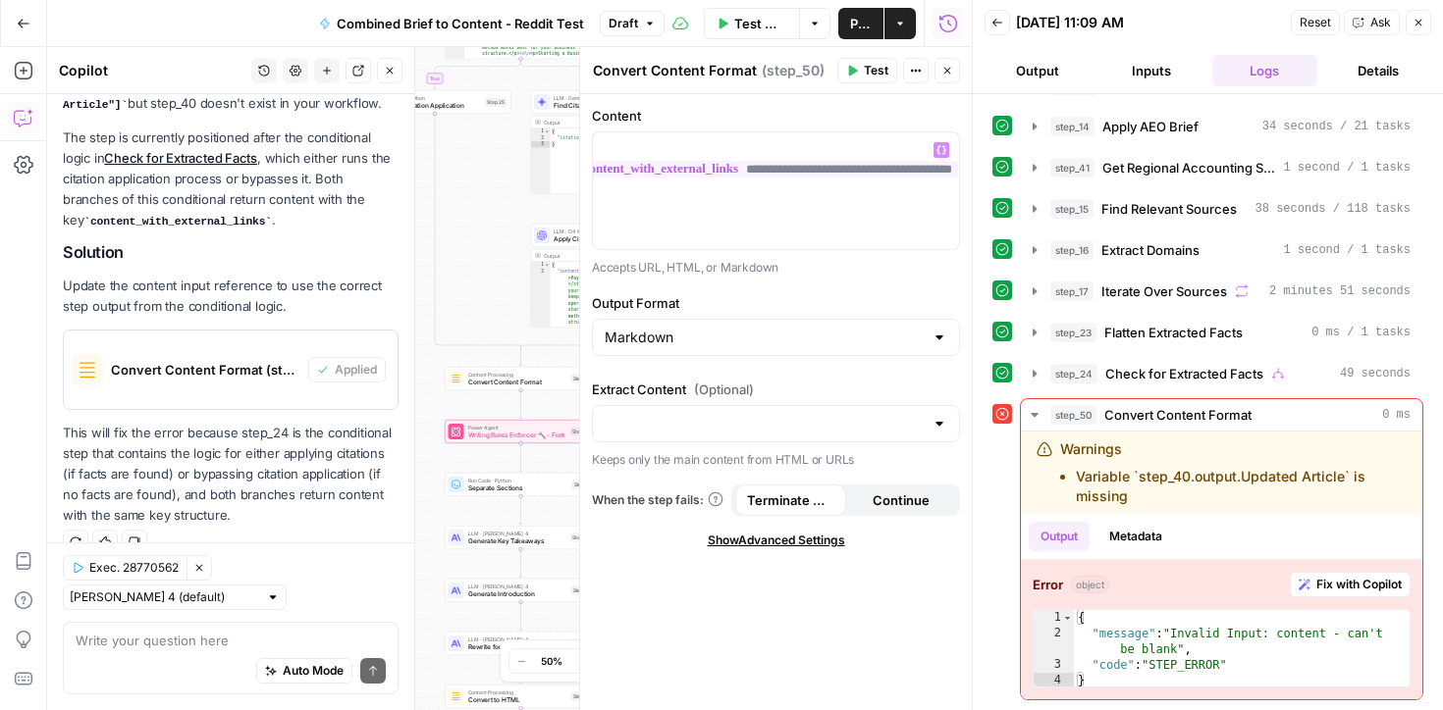
scroll to position [0, 104]
click at [955, 80] on button "Close" at bounding box center [947, 71] width 26 height 26
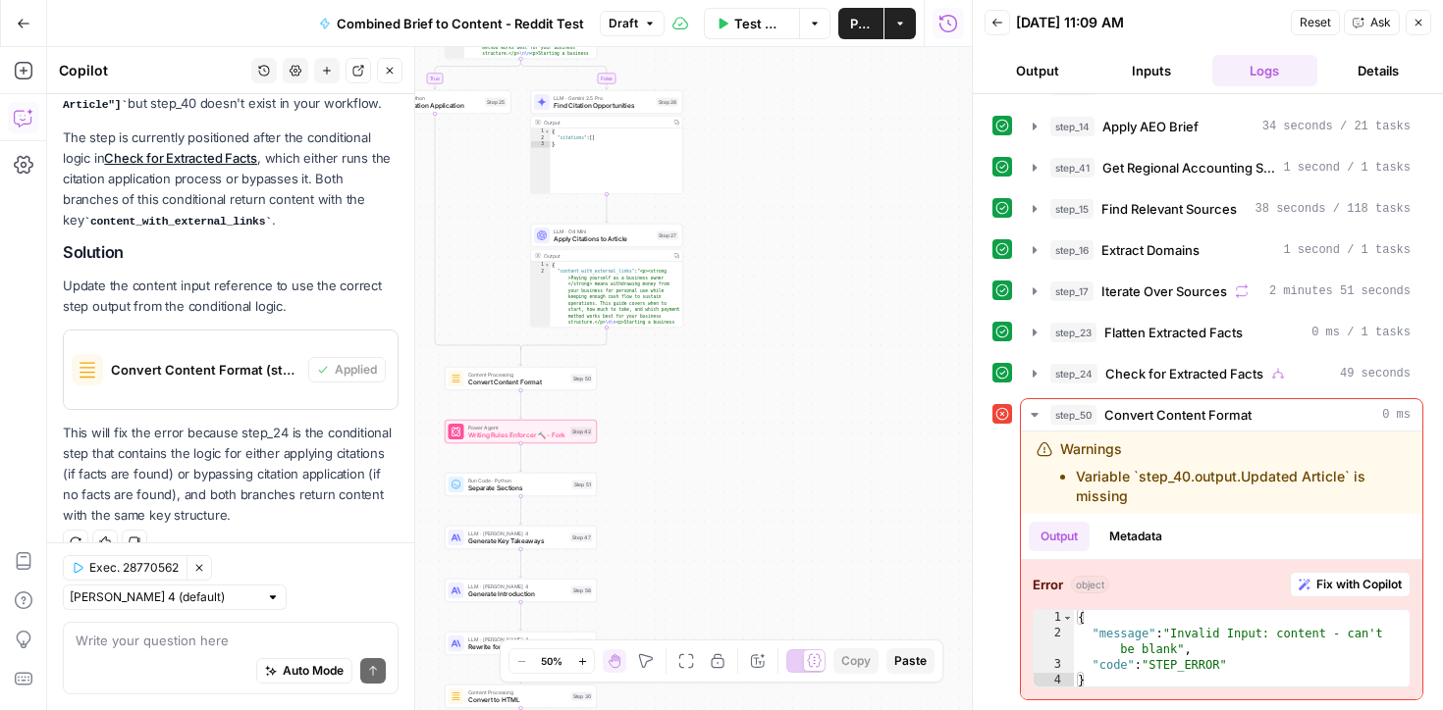
click at [858, 43] on div "Test Workflow Options Publish Actions Run History" at bounding box center [817, 23] width 307 height 46
click at [858, 24] on span "Publish" at bounding box center [861, 24] width 22 height 20
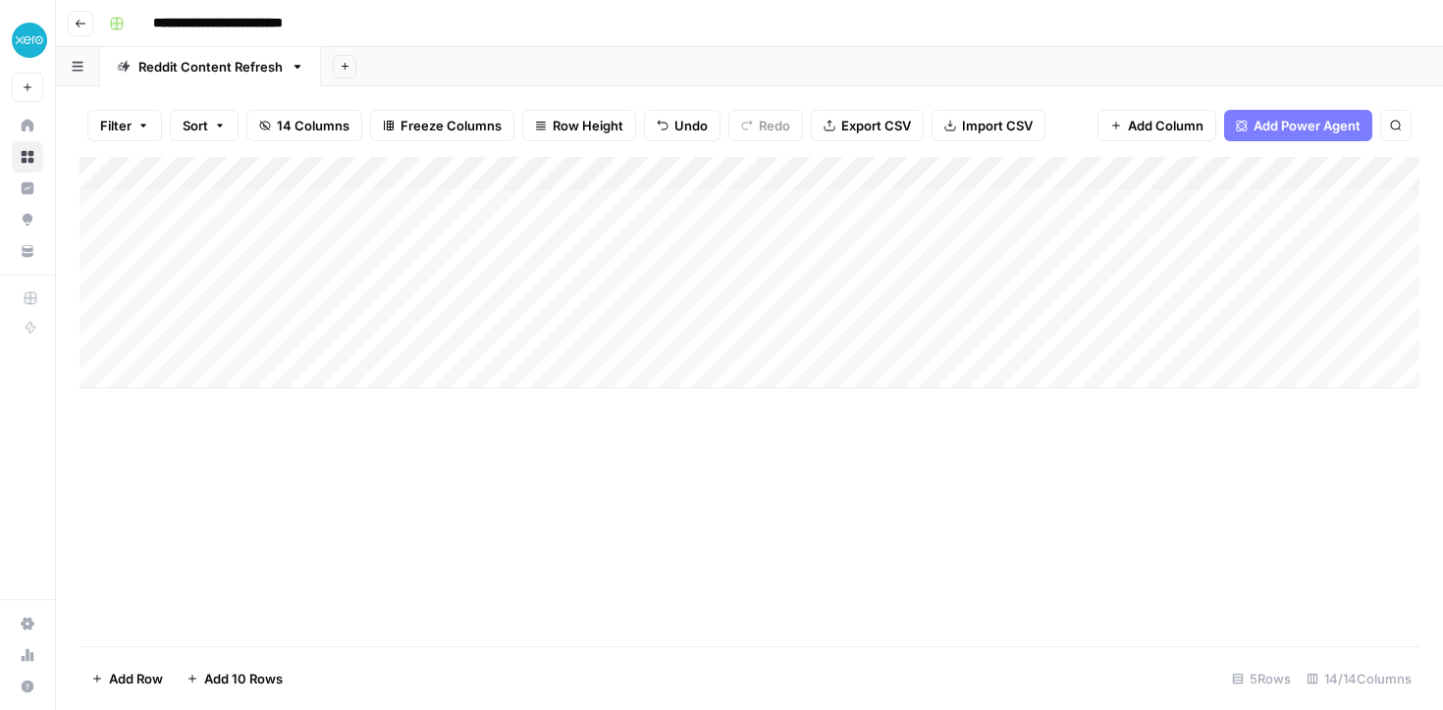
click at [715, 268] on div "Add Column" at bounding box center [749, 273] width 1340 height 232
click at [716, 340] on div "Add Column" at bounding box center [749, 273] width 1340 height 232
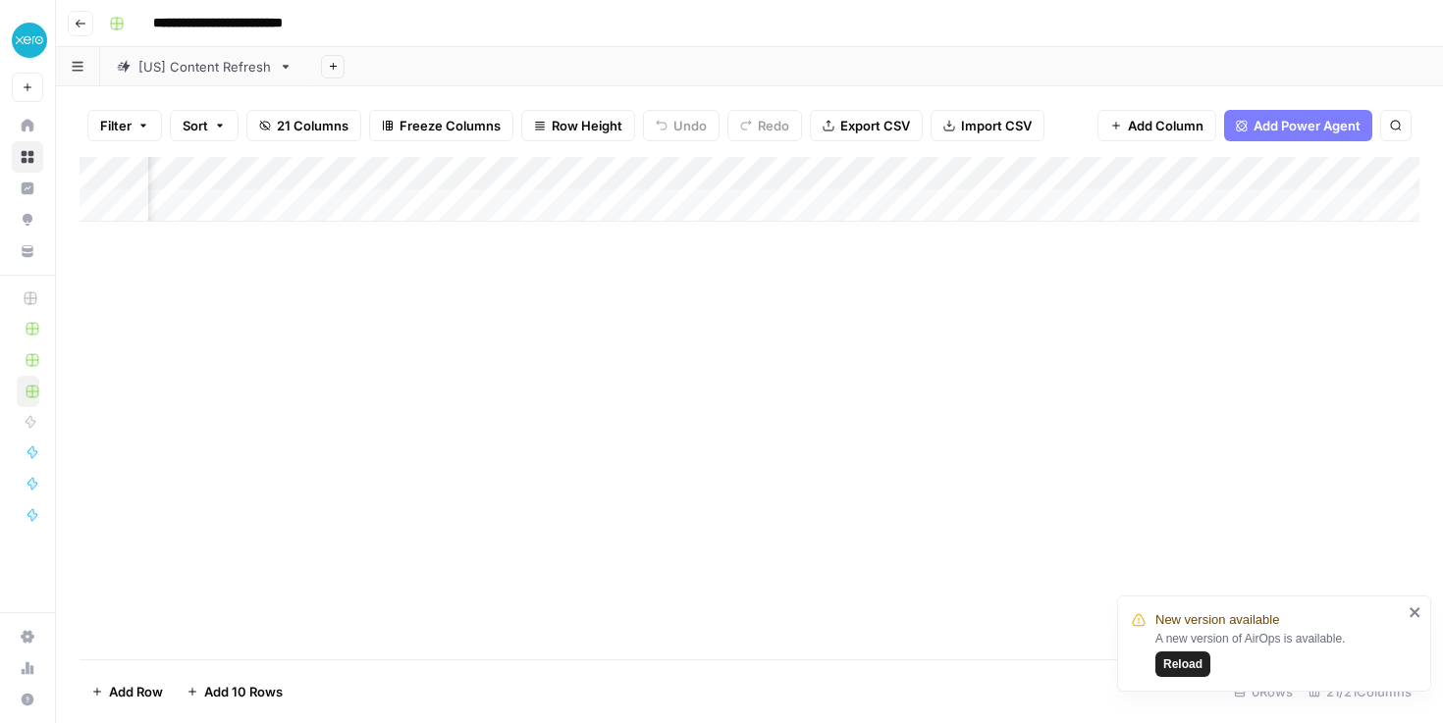
scroll to position [0, 2235]
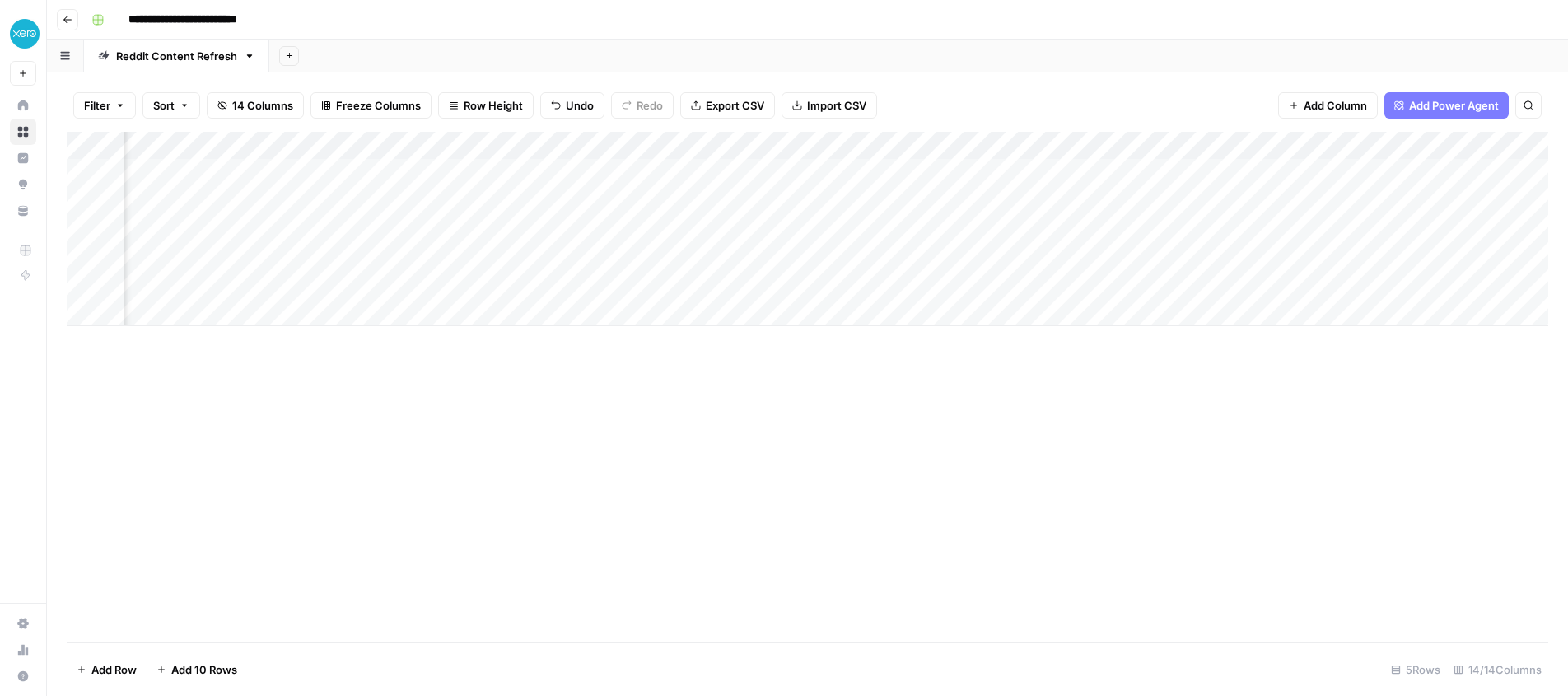
scroll to position [0, 384]
click at [764, 228] on div "Add Column" at bounding box center [807, 229] width 1482 height 195
click at [782, 227] on div "Add Column" at bounding box center [807, 229] width 1482 height 195
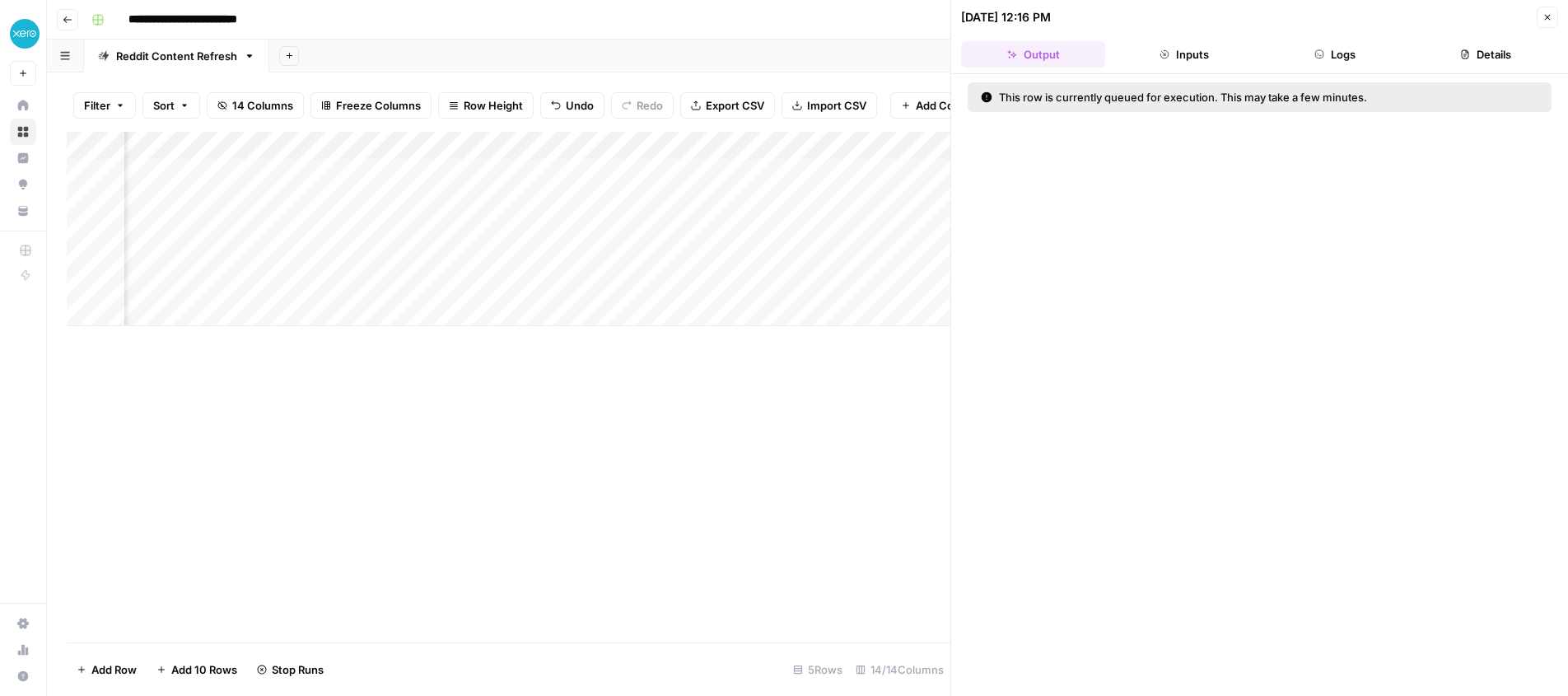
drag, startPoint x: 1549, startPoint y: 15, endPoint x: 1516, endPoint y: 23, distance: 34.0
click at [1549, 15] on icon "button" at bounding box center [1548, 18] width 10 height 10
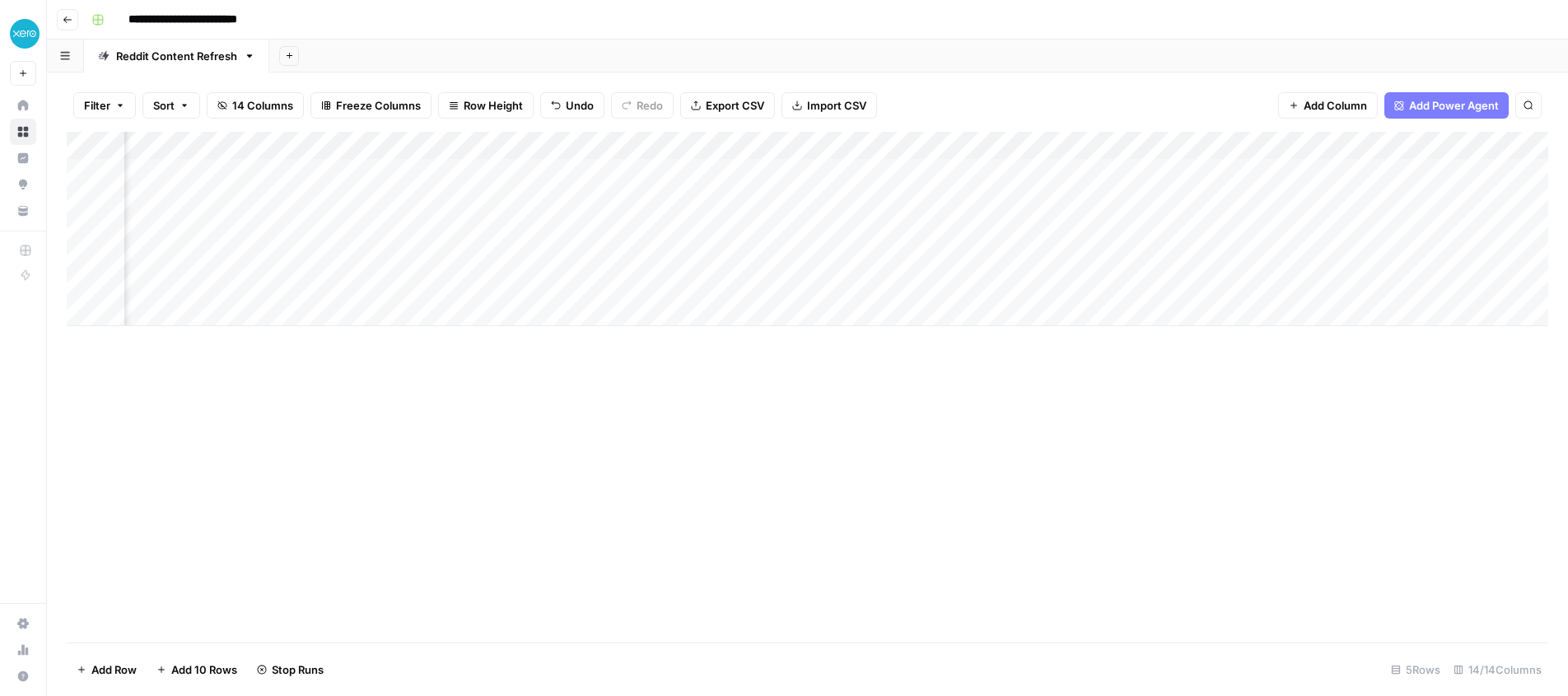
click at [781, 282] on div "Add Column" at bounding box center [807, 229] width 1482 height 195
click at [1199, 228] on div "Add Column" at bounding box center [807, 229] width 1482 height 195
click at [1199, 285] on div "Add Column" at bounding box center [807, 229] width 1482 height 195
click at [328, 227] on div "Add Column" at bounding box center [807, 229] width 1482 height 195
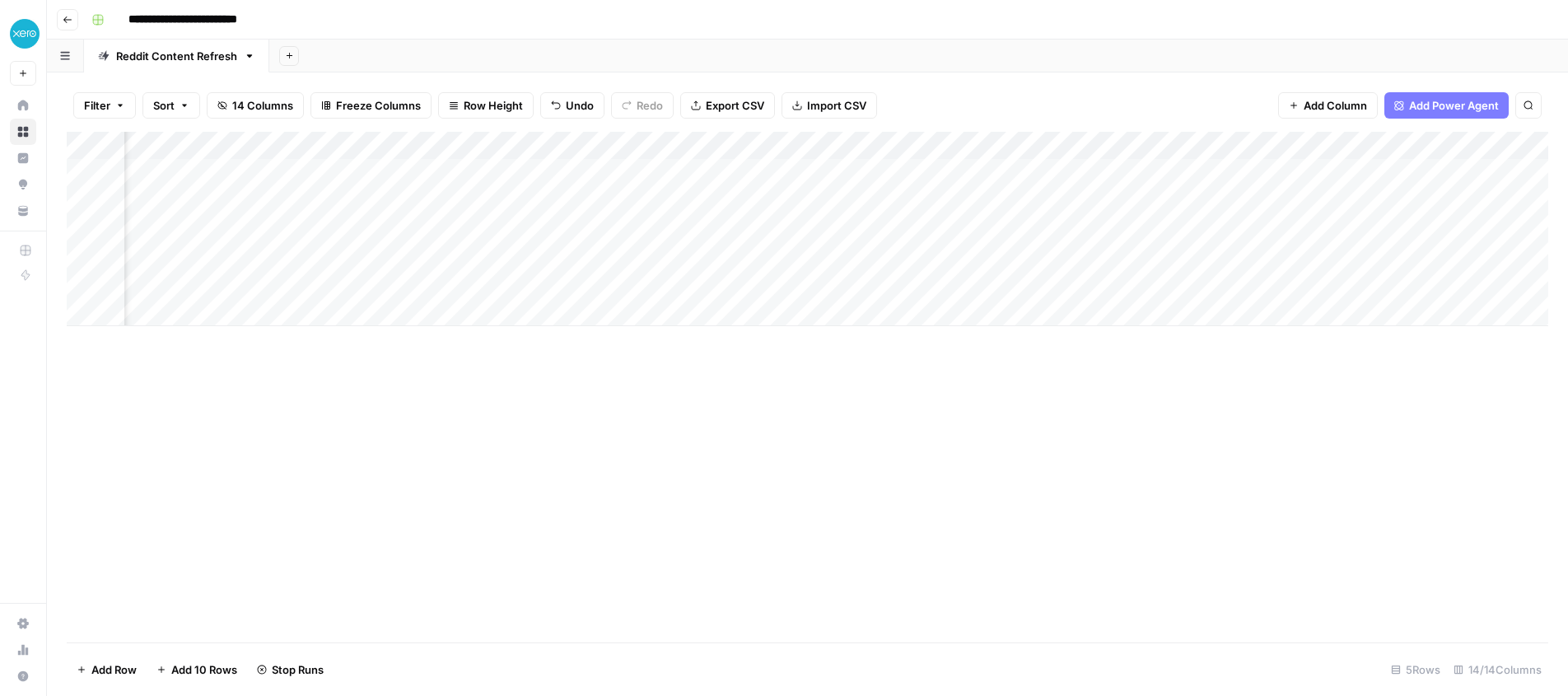
click at [337, 225] on div "Add Column" at bounding box center [807, 229] width 1482 height 195
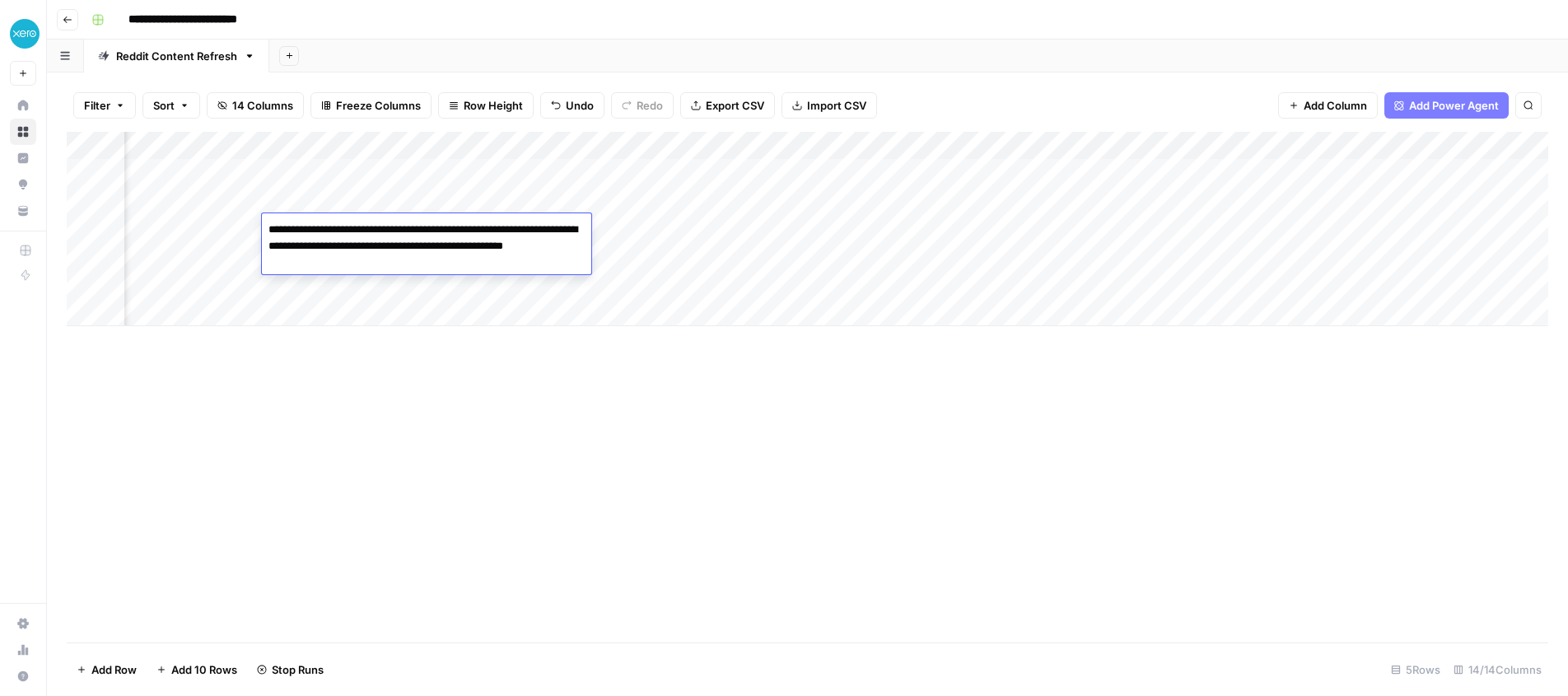
click at [337, 225] on textarea "**********" at bounding box center [426, 246] width 330 height 56
click at [327, 285] on div "Add Column" at bounding box center [807, 229] width 1482 height 195
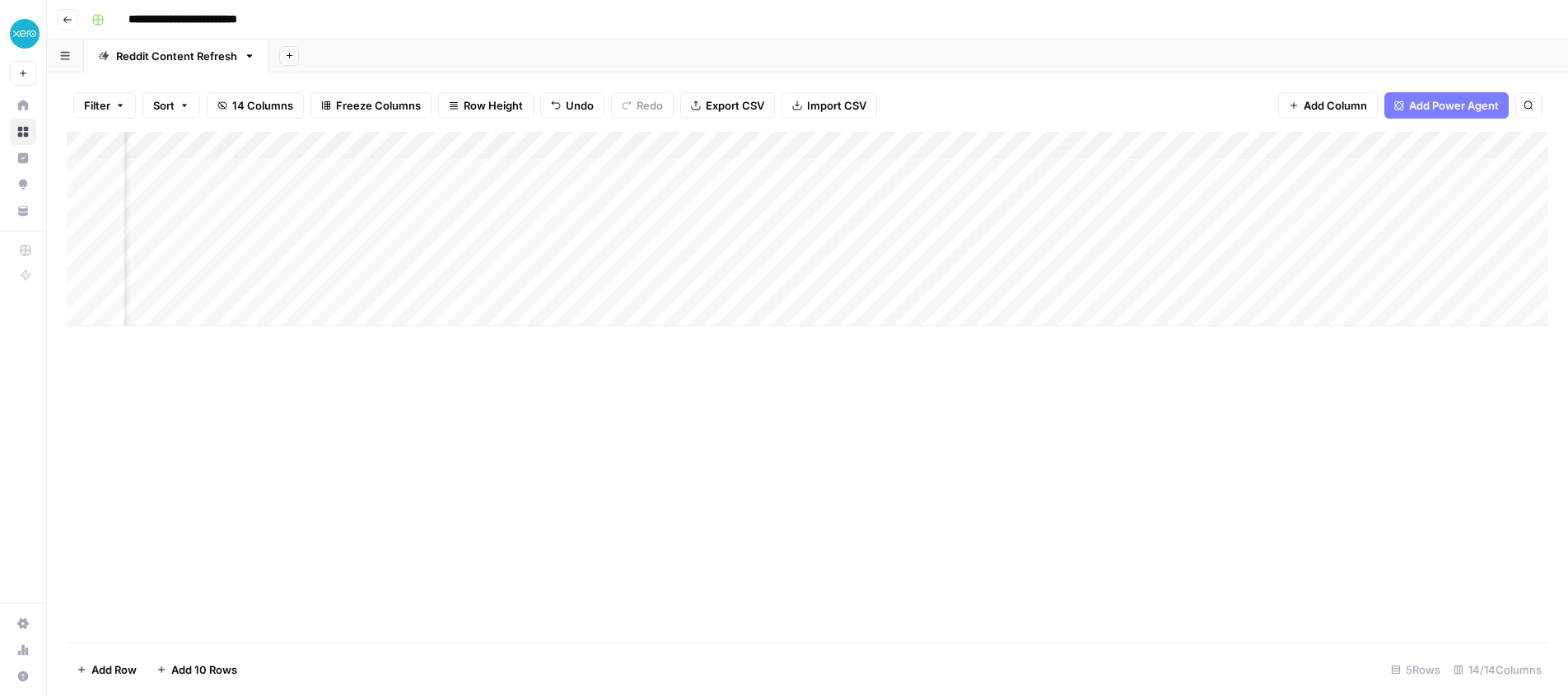
click at [313, 285] on div "Add Column" at bounding box center [807, 229] width 1482 height 195
click at [348, 294] on textarea "**********" at bounding box center [426, 302] width 330 height 56
click at [328, 217] on div "Add Column" at bounding box center [807, 229] width 1482 height 195
click at [974, 226] on div "Add Column" at bounding box center [807, 229] width 1482 height 195
